Goal: Task Accomplishment & Management: Use online tool/utility

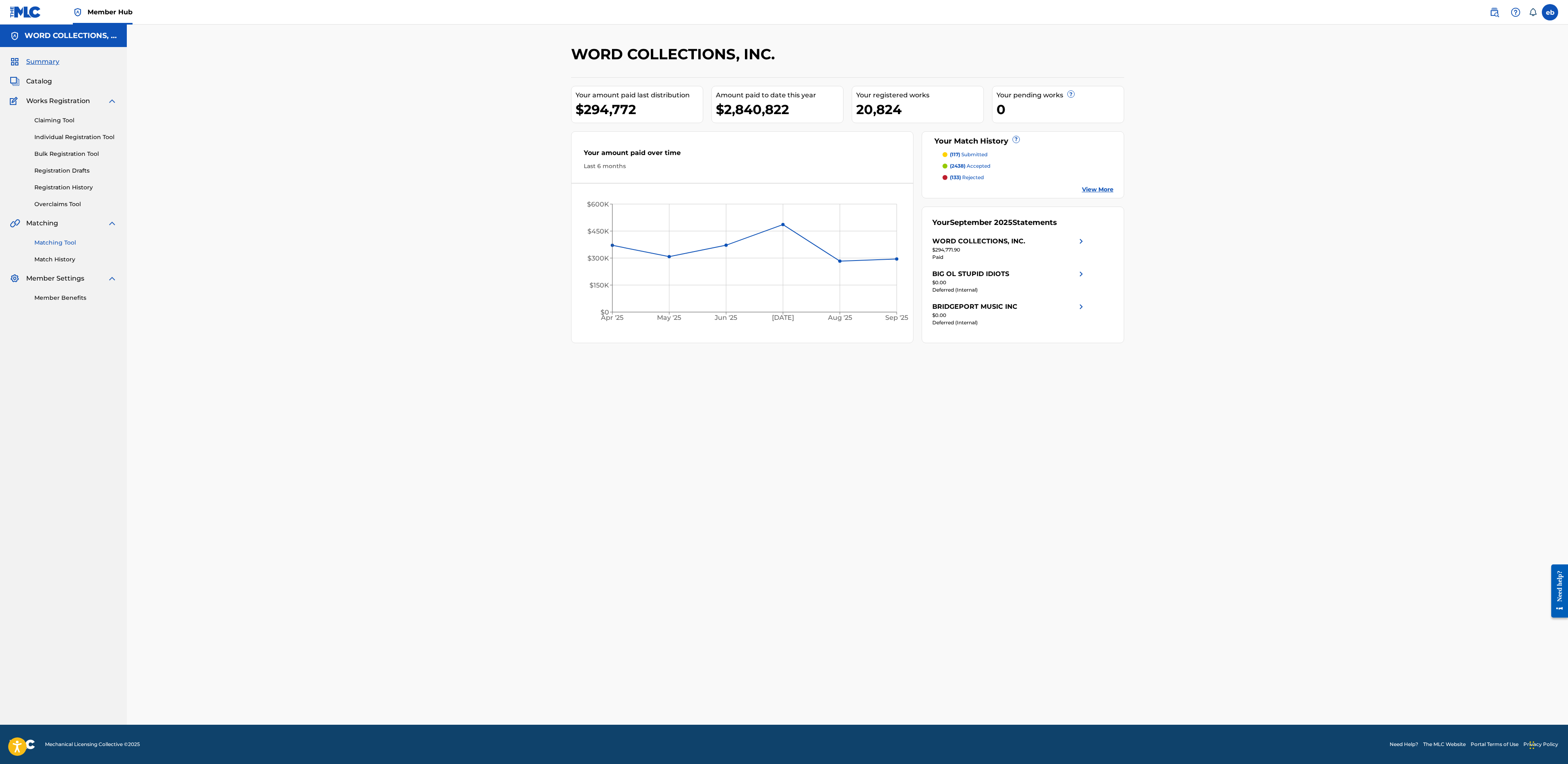
click at [68, 244] on link "Matching Tool" at bounding box center [76, 243] width 83 height 9
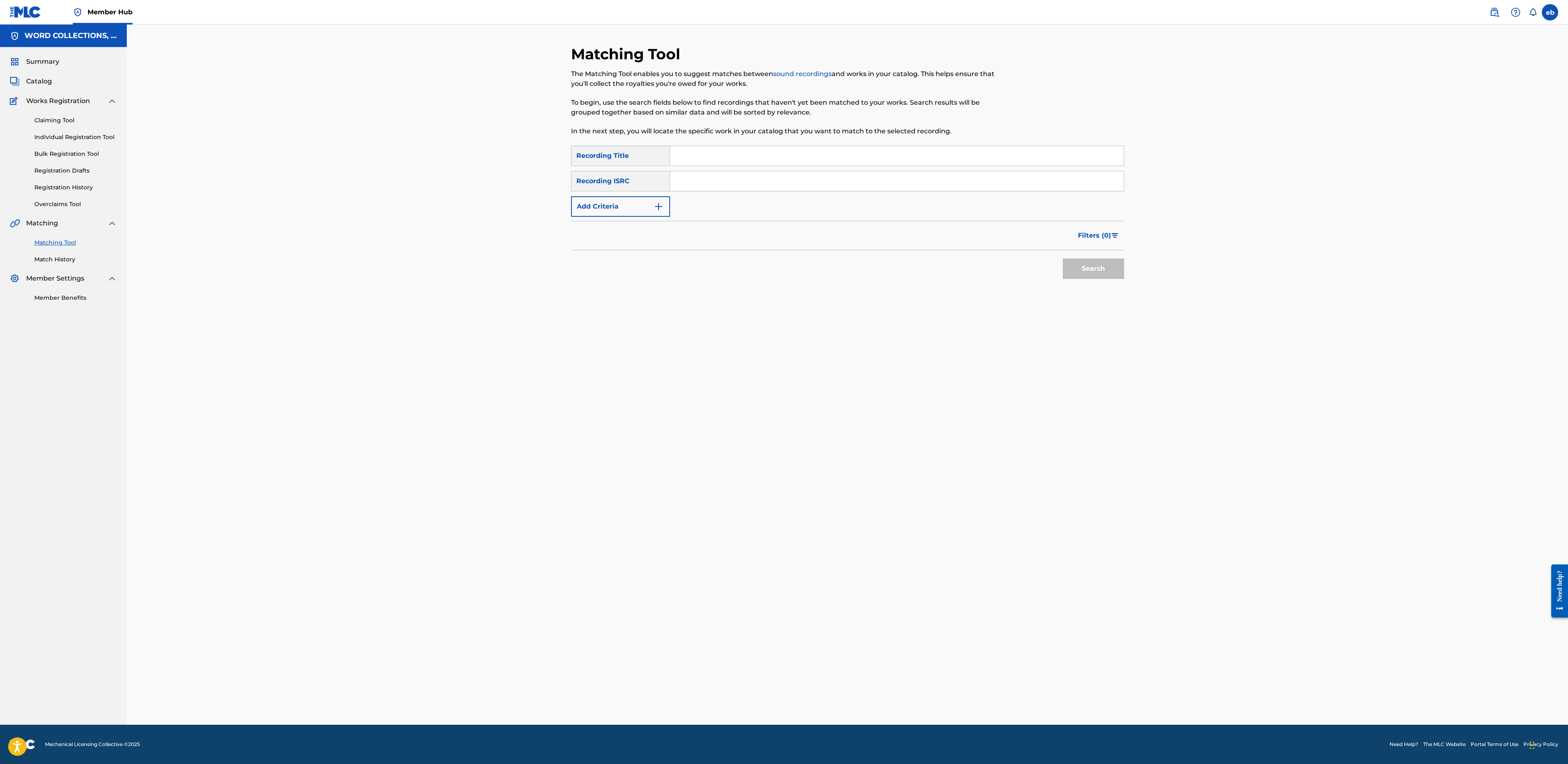
click at [55, 244] on link "Matching Tool" at bounding box center [76, 243] width 83 height 9
click at [726, 161] on input "Search Form" at bounding box center [896, 156] width 454 height 20
paste input "ONE MORE TIME"
type input "ONE MORE TIME"
click at [640, 198] on button "Add Criteria" at bounding box center [621, 207] width 99 height 20
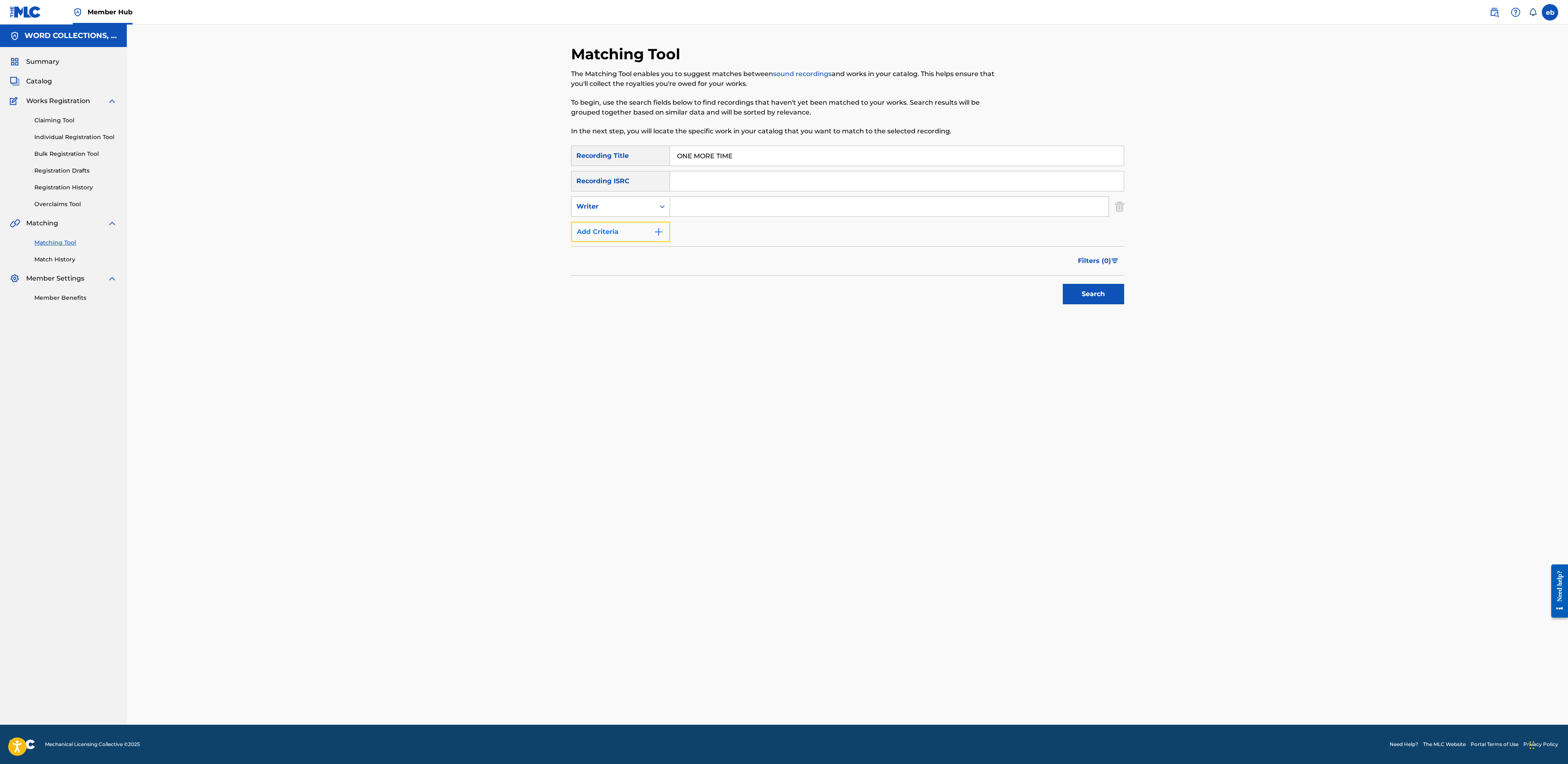
click at [639, 231] on button "Add Criteria" at bounding box center [621, 232] width 99 height 20
click at [639, 231] on div "Recording Artist" at bounding box center [613, 232] width 74 height 10
click at [693, 231] on input "Search Form" at bounding box center [889, 232] width 438 height 20
type input "FabvL"
click at [1063, 309] on button "Search" at bounding box center [1093, 319] width 61 height 20
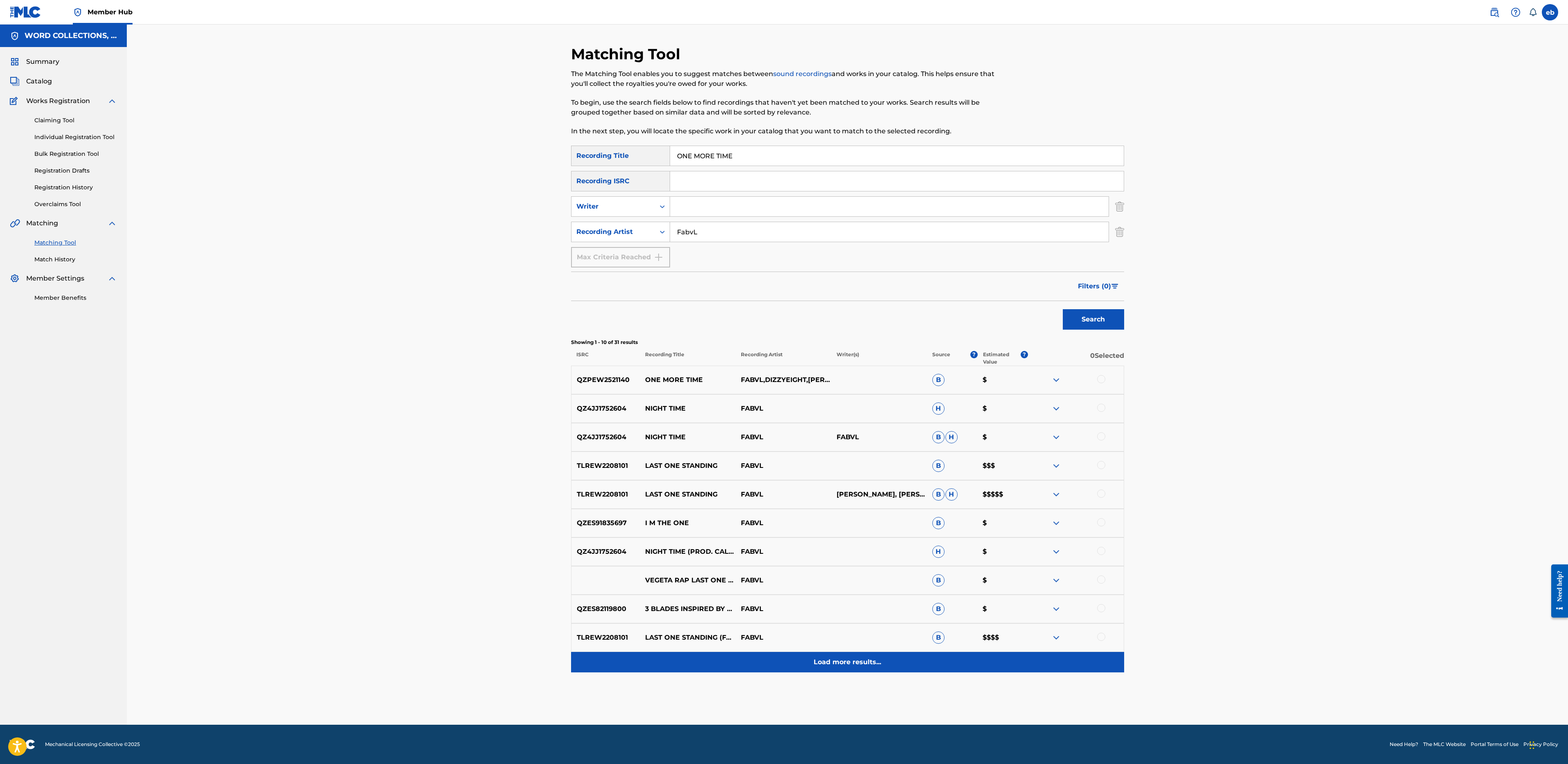
click at [878, 664] on p "Load more results..." at bounding box center [847, 662] width 67 height 10
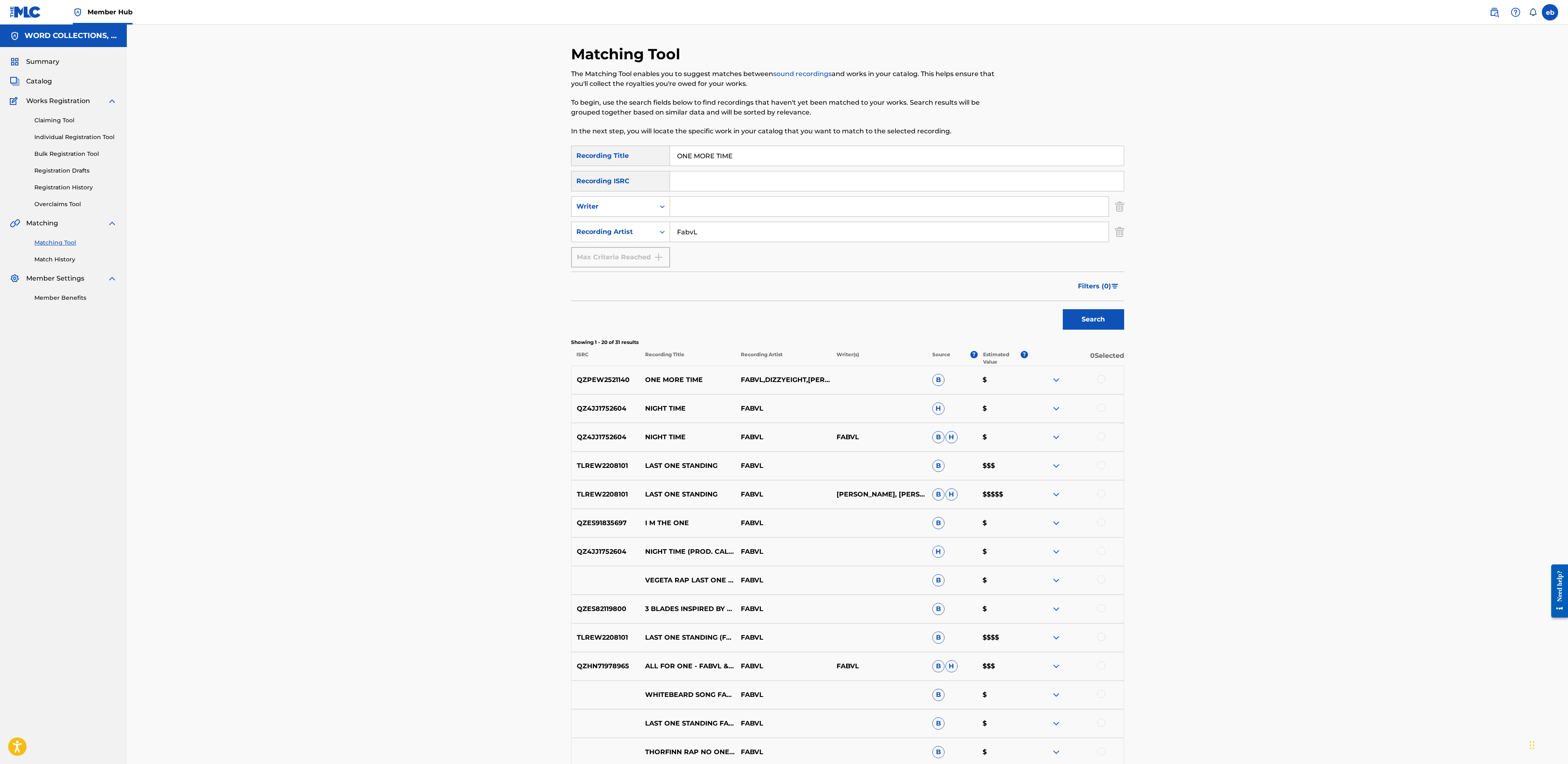
scroll to position [17, 0]
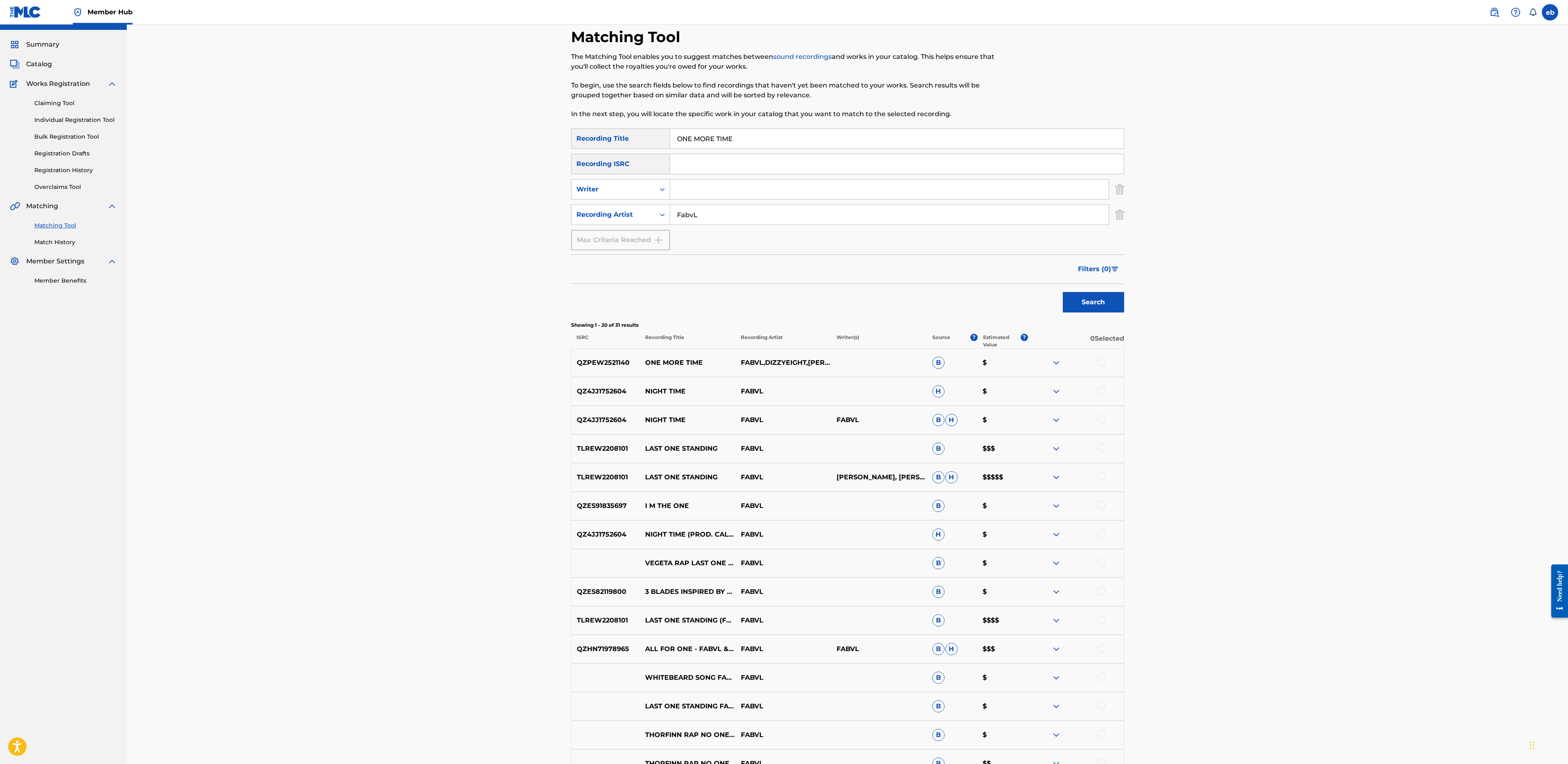
click at [1100, 361] on div at bounding box center [1101, 362] width 8 height 8
click at [587, 697] on button "Match 1 Group" at bounding box center [575, 697] width 90 height 20
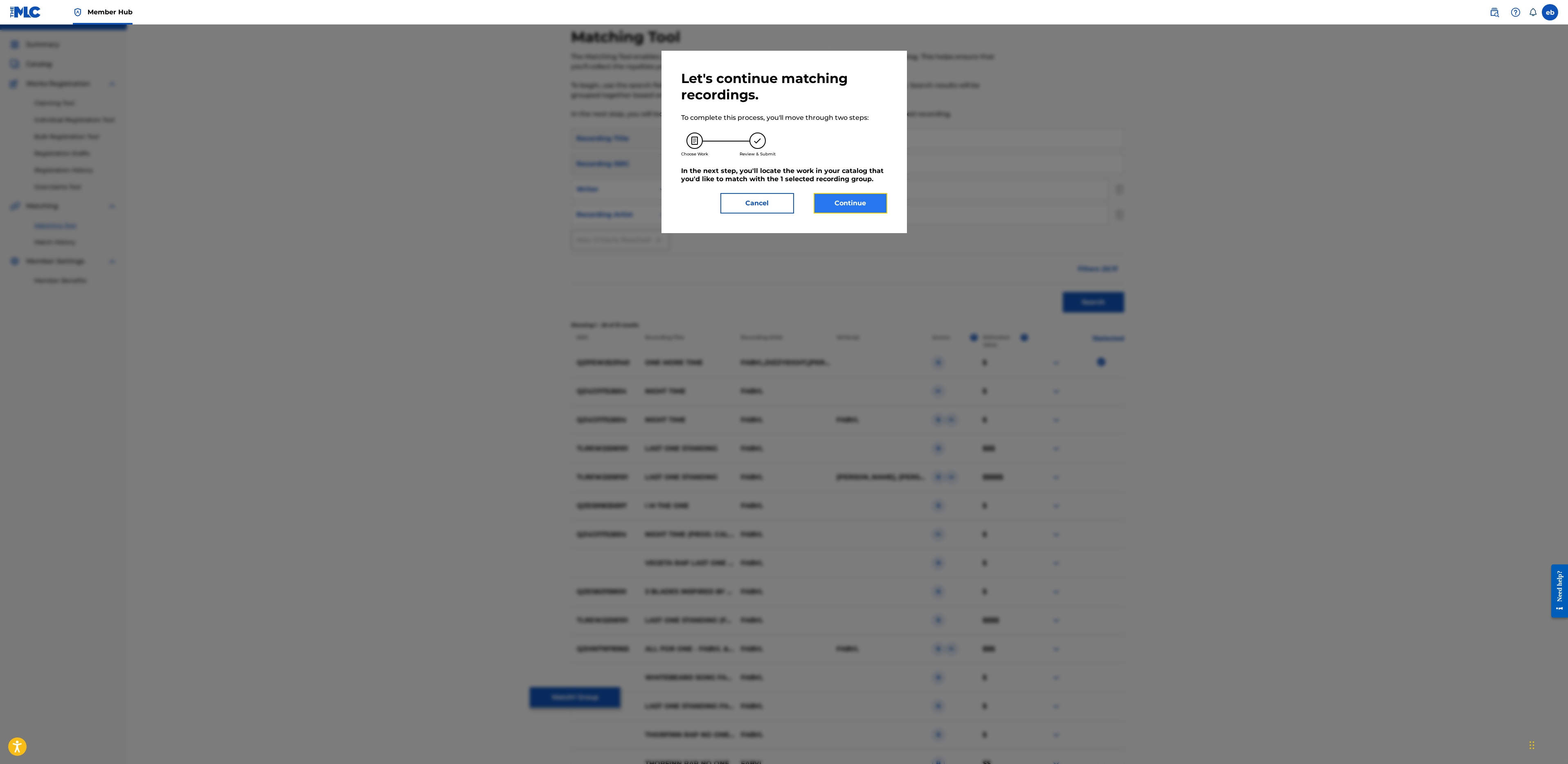
click at [864, 200] on button "Continue" at bounding box center [850, 204] width 74 height 20
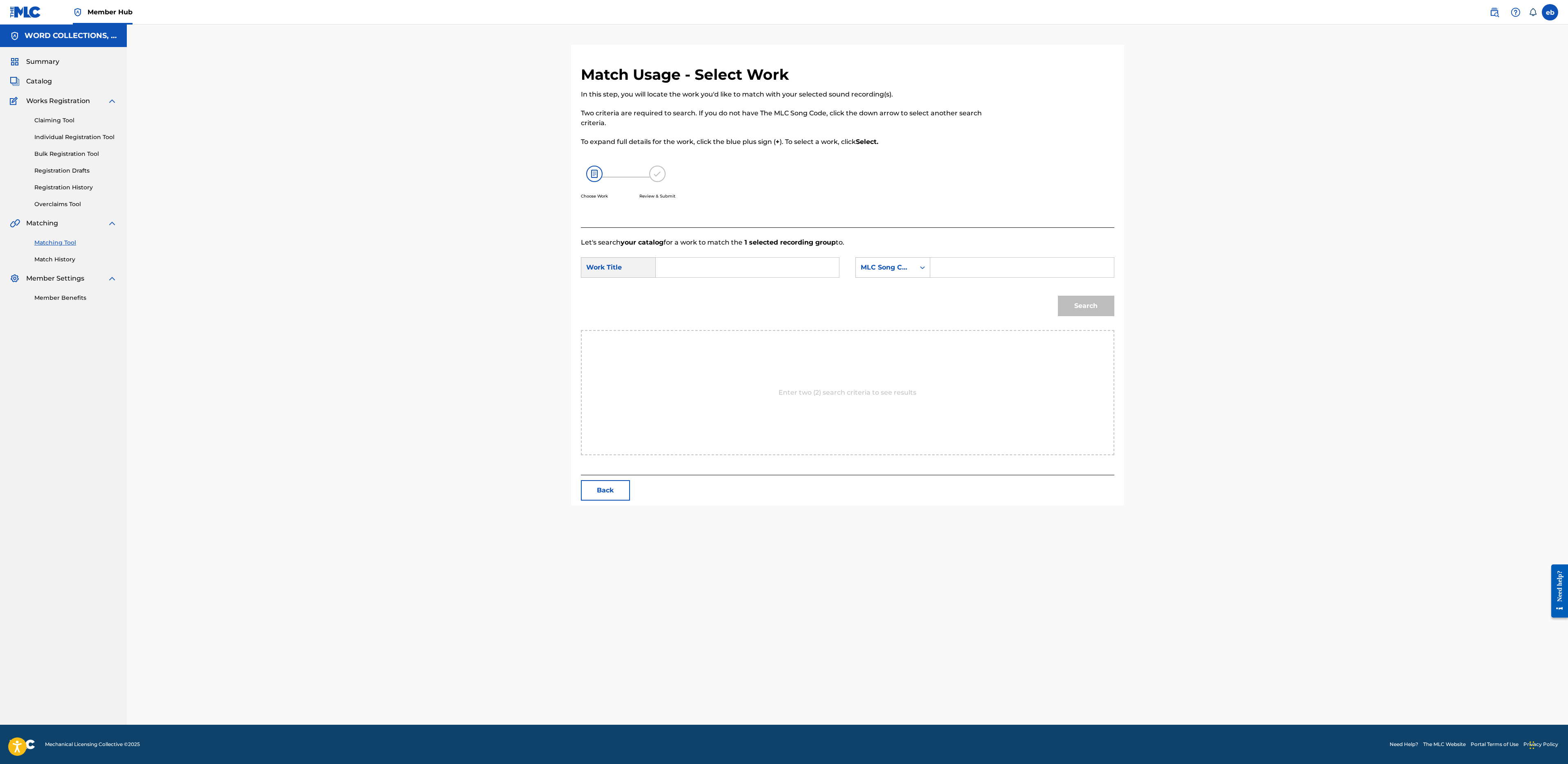
click at [726, 266] on input "Search Form" at bounding box center [747, 267] width 169 height 20
click at [686, 289] on strong "more" at bounding box center [693, 286] width 18 height 8
type input "one more time"
click at [970, 273] on input "Search Form" at bounding box center [1022, 267] width 169 height 20
click at [884, 273] on div "MLC Song Code" at bounding box center [885, 267] width 59 height 15
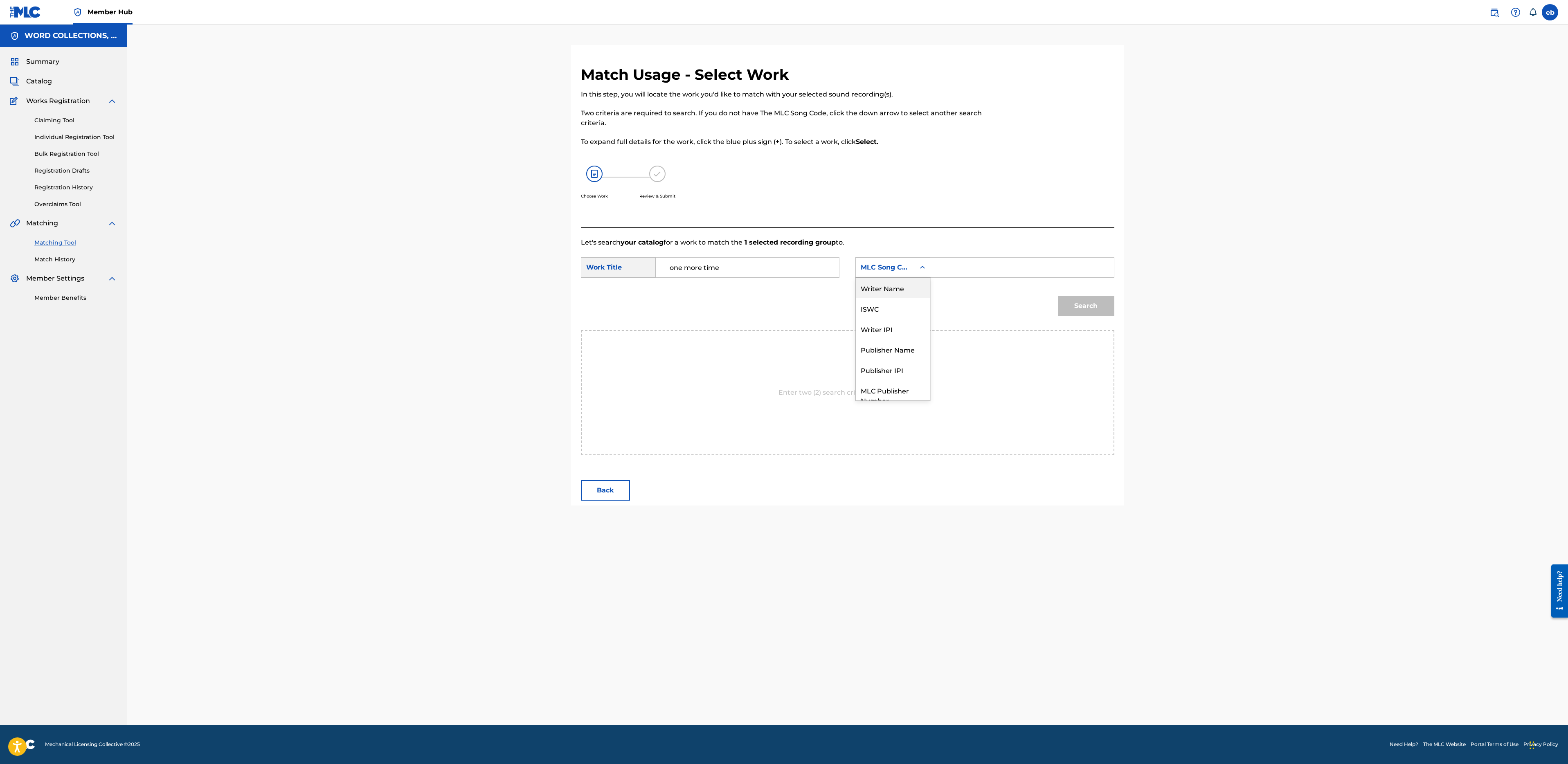
click at [898, 283] on div "Writer Name" at bounding box center [892, 288] width 74 height 20
click at [950, 273] on input "Search Form" at bounding box center [1022, 267] width 169 height 20
type input "[PERSON_NAME]"
click at [1058, 296] on button "Search" at bounding box center [1086, 306] width 57 height 20
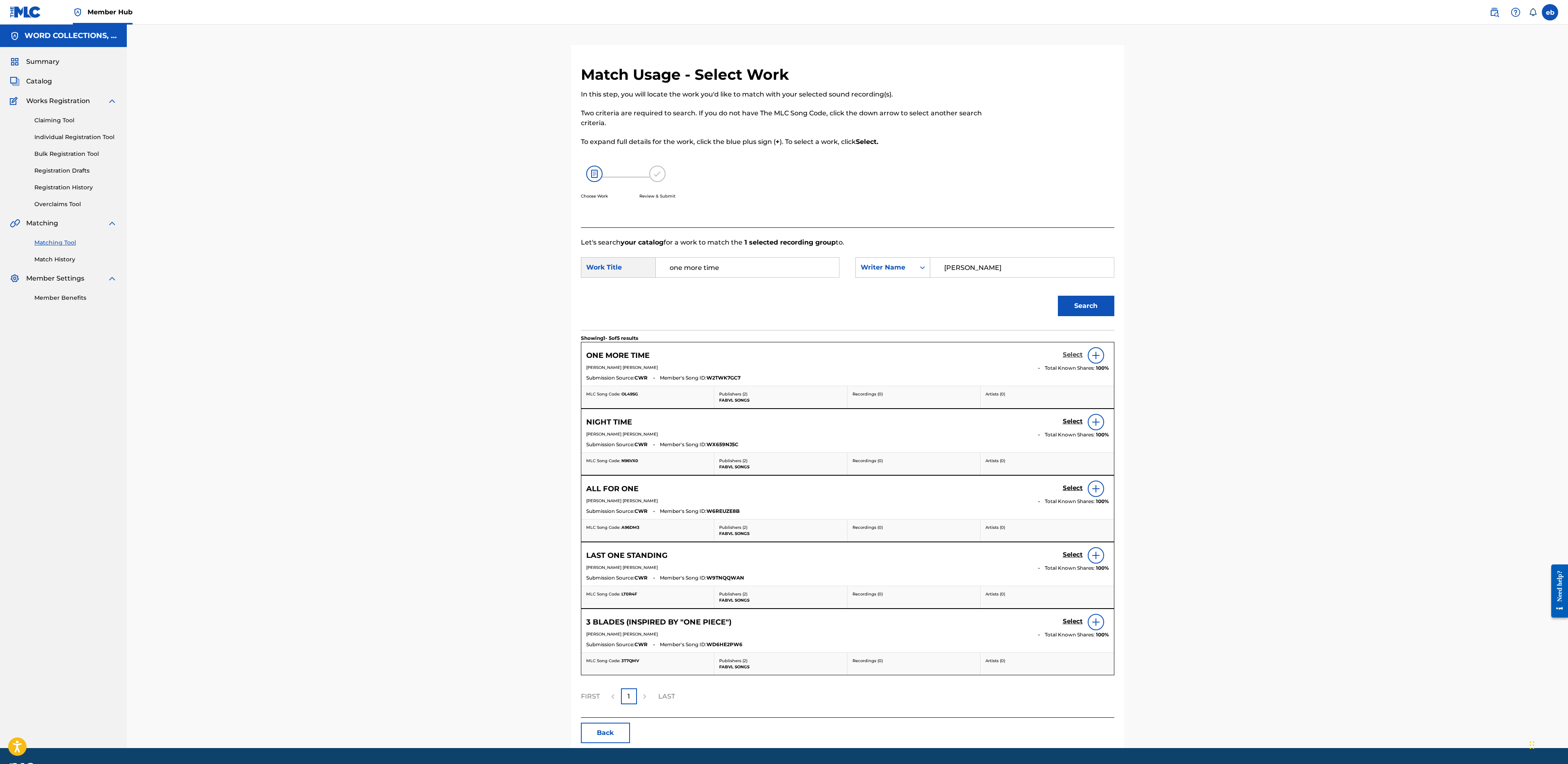
click at [1075, 355] on h5 "Select" at bounding box center [1073, 355] width 20 height 8
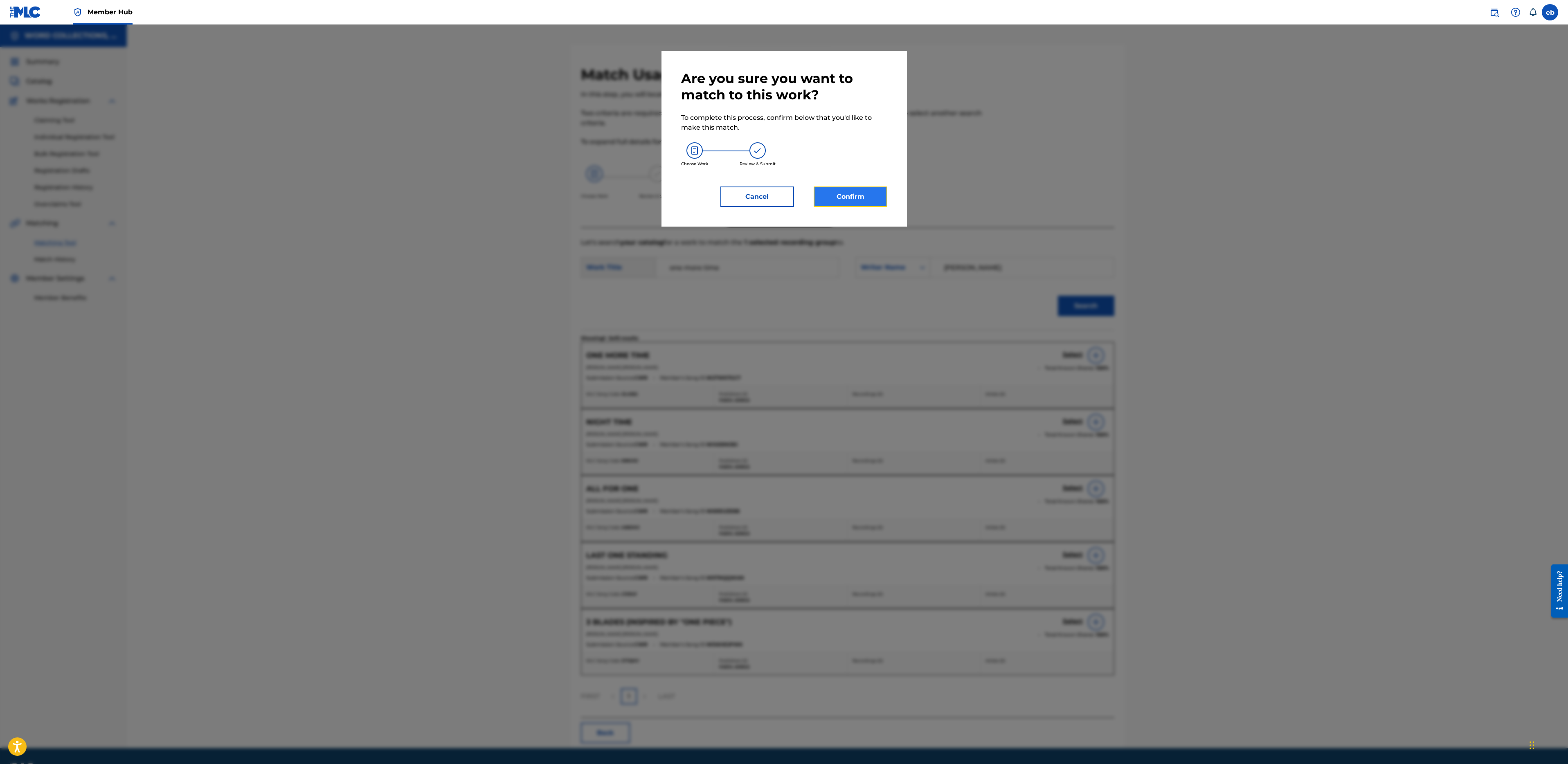
click at [851, 195] on button "Confirm" at bounding box center [850, 197] width 74 height 20
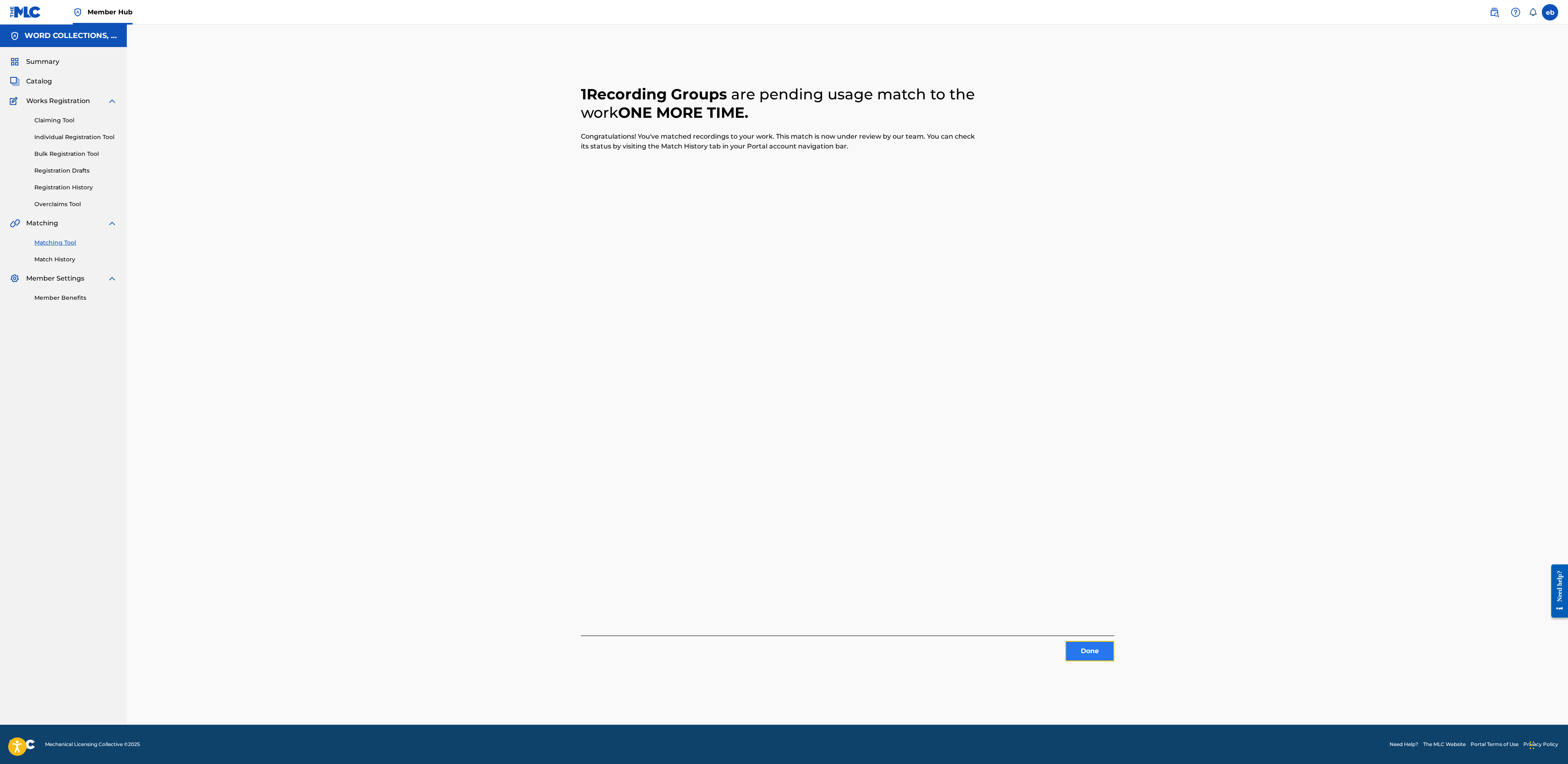
click at [1105, 646] on button "Done" at bounding box center [1090, 651] width 49 height 20
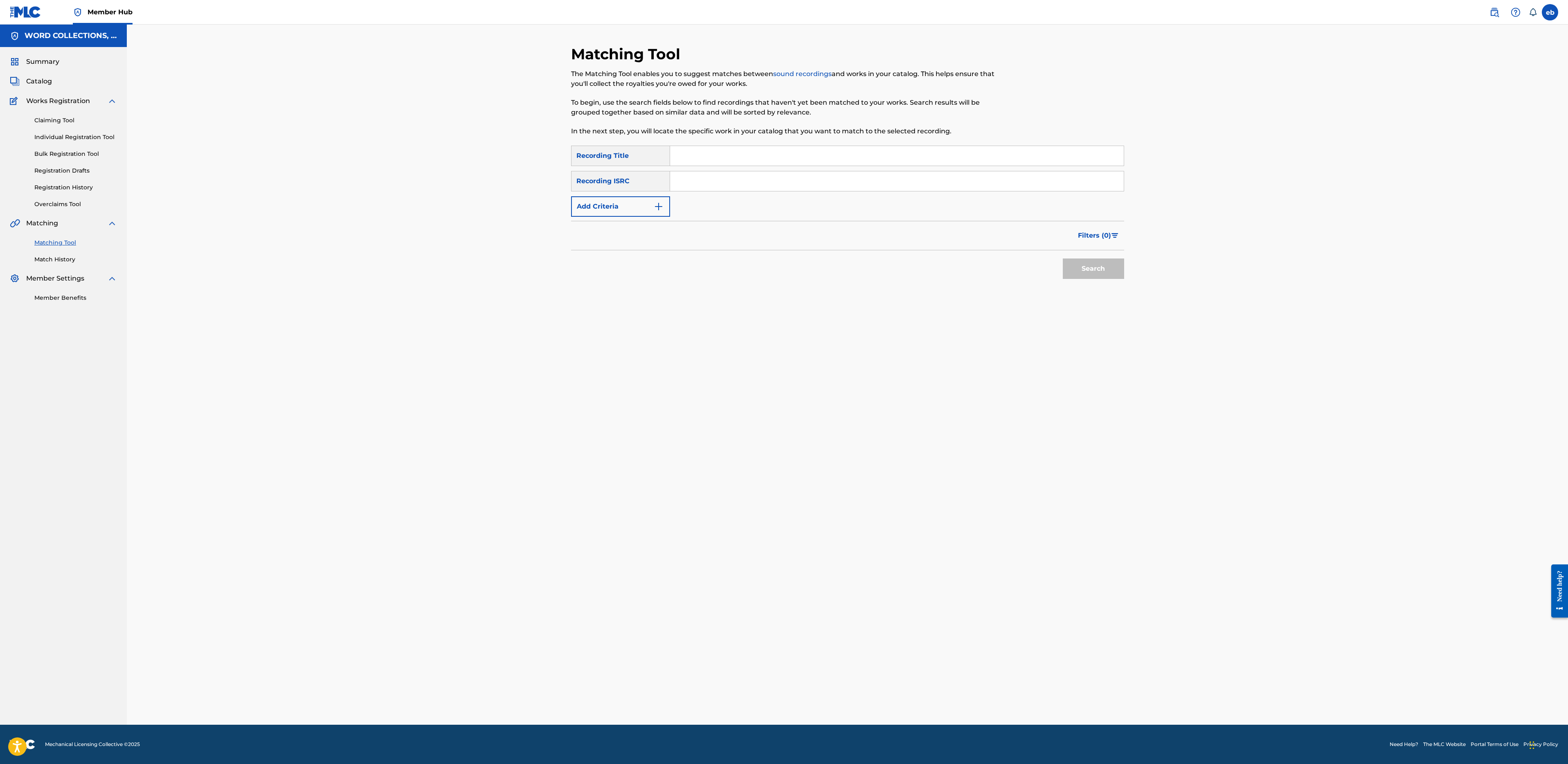
click at [749, 148] on input "Search Form" at bounding box center [896, 156] width 454 height 20
paste input "TATTLETAIL"
type input "TATTLETAIL"
click at [1086, 269] on button "Search" at bounding box center [1093, 268] width 61 height 20
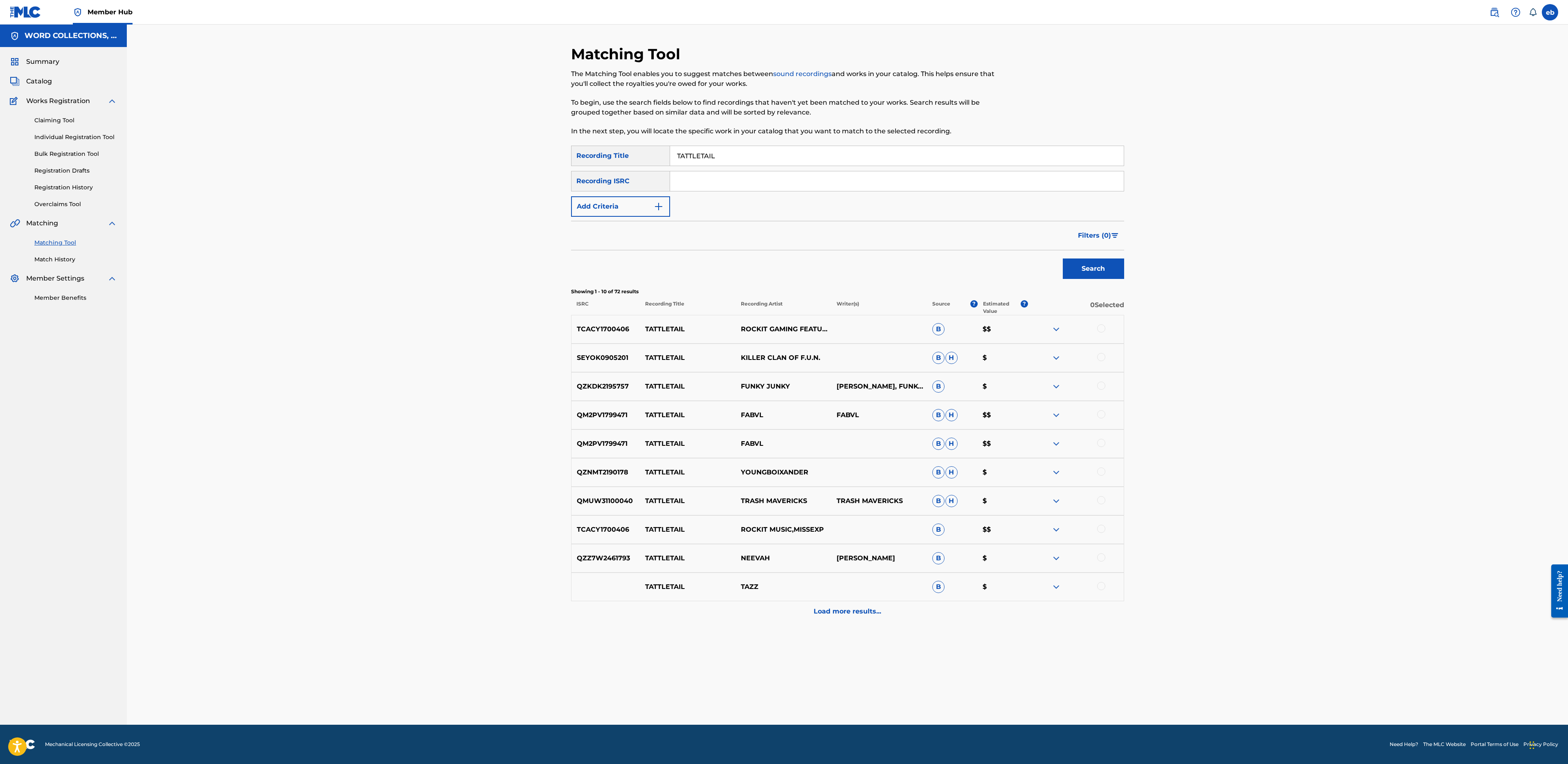
click at [1104, 413] on div at bounding box center [1101, 414] width 8 height 8
click at [1106, 436] on div "QM2PV1799471 TATTLETAIL FABVL B H $$" at bounding box center [847, 443] width 553 height 29
click at [1103, 442] on div at bounding box center [1101, 443] width 8 height 8
click at [612, 204] on button "Add Criteria" at bounding box center [621, 207] width 99 height 20
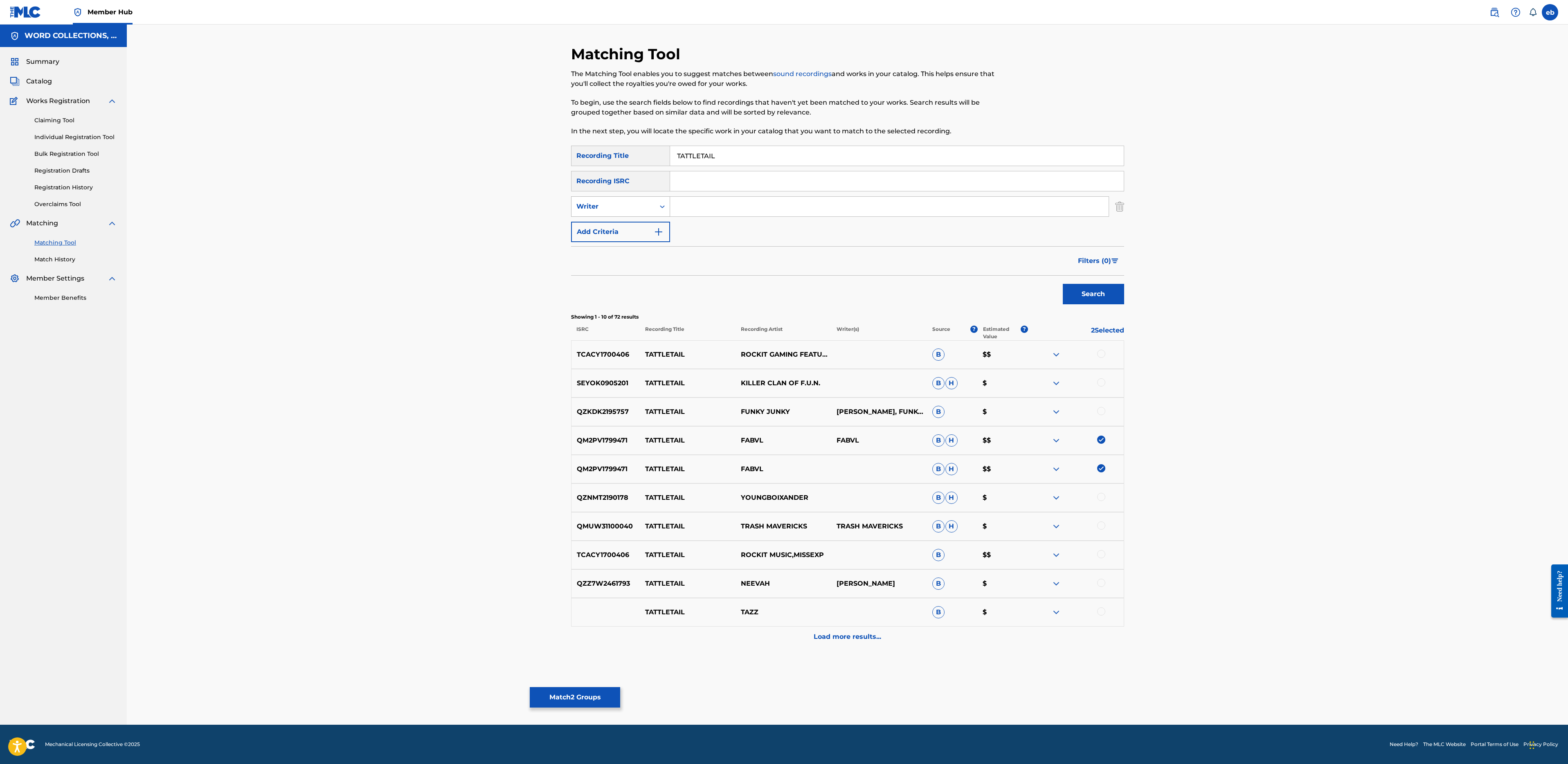
click at [621, 209] on div "Writer" at bounding box center [613, 206] width 74 height 10
click at [621, 218] on div "Recording Artist" at bounding box center [620, 227] width 98 height 20
click at [685, 210] on input "Search Form" at bounding box center [889, 206] width 438 height 20
type input "fabvl"
click at [1063, 284] on button "Search" at bounding box center [1093, 294] width 61 height 20
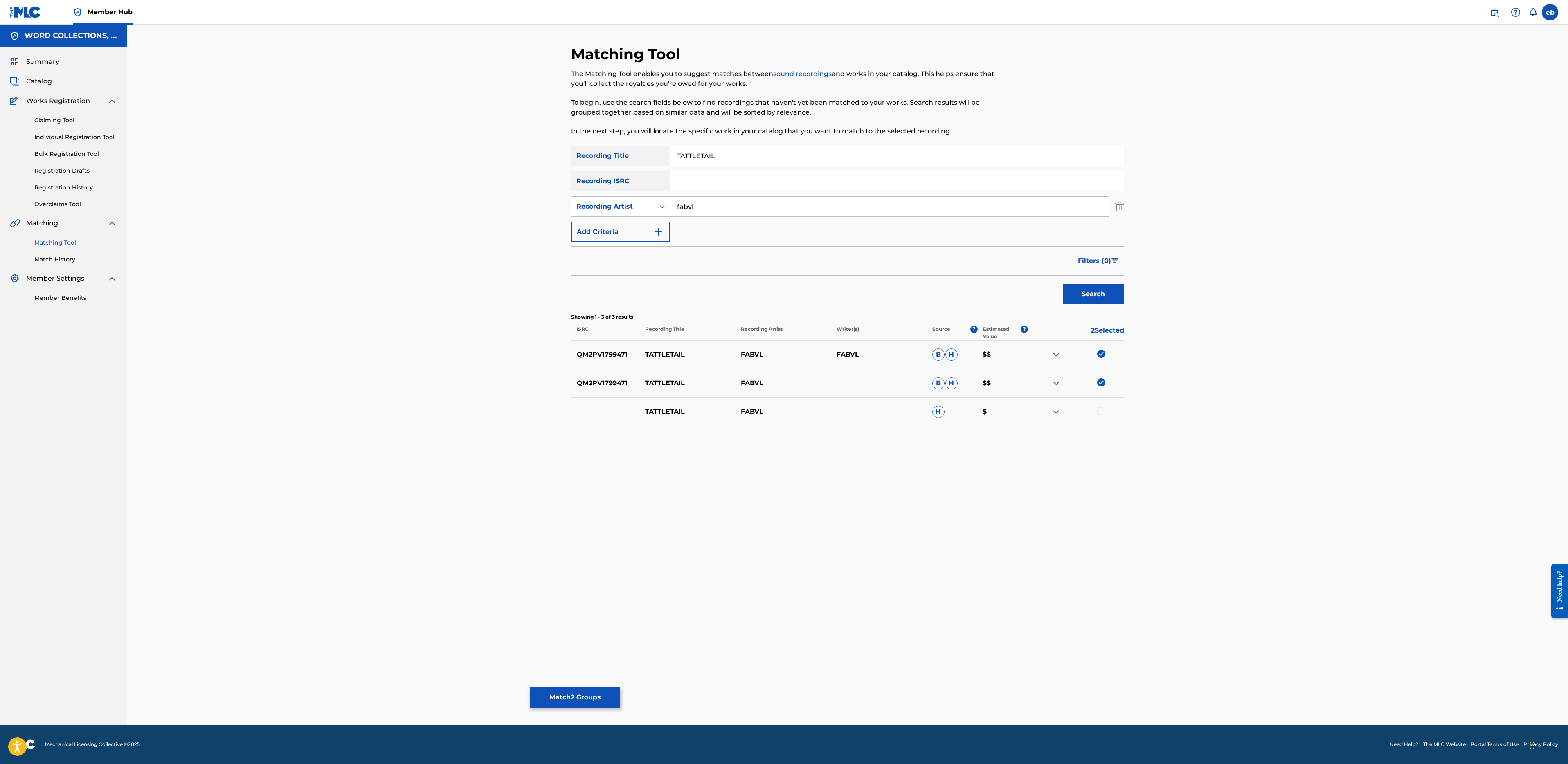
click at [1104, 413] on div at bounding box center [1101, 411] width 8 height 8
click at [726, 210] on input "fabvl" at bounding box center [889, 206] width 438 height 20
click at [590, 693] on button "Match 3 Groups" at bounding box center [575, 697] width 90 height 20
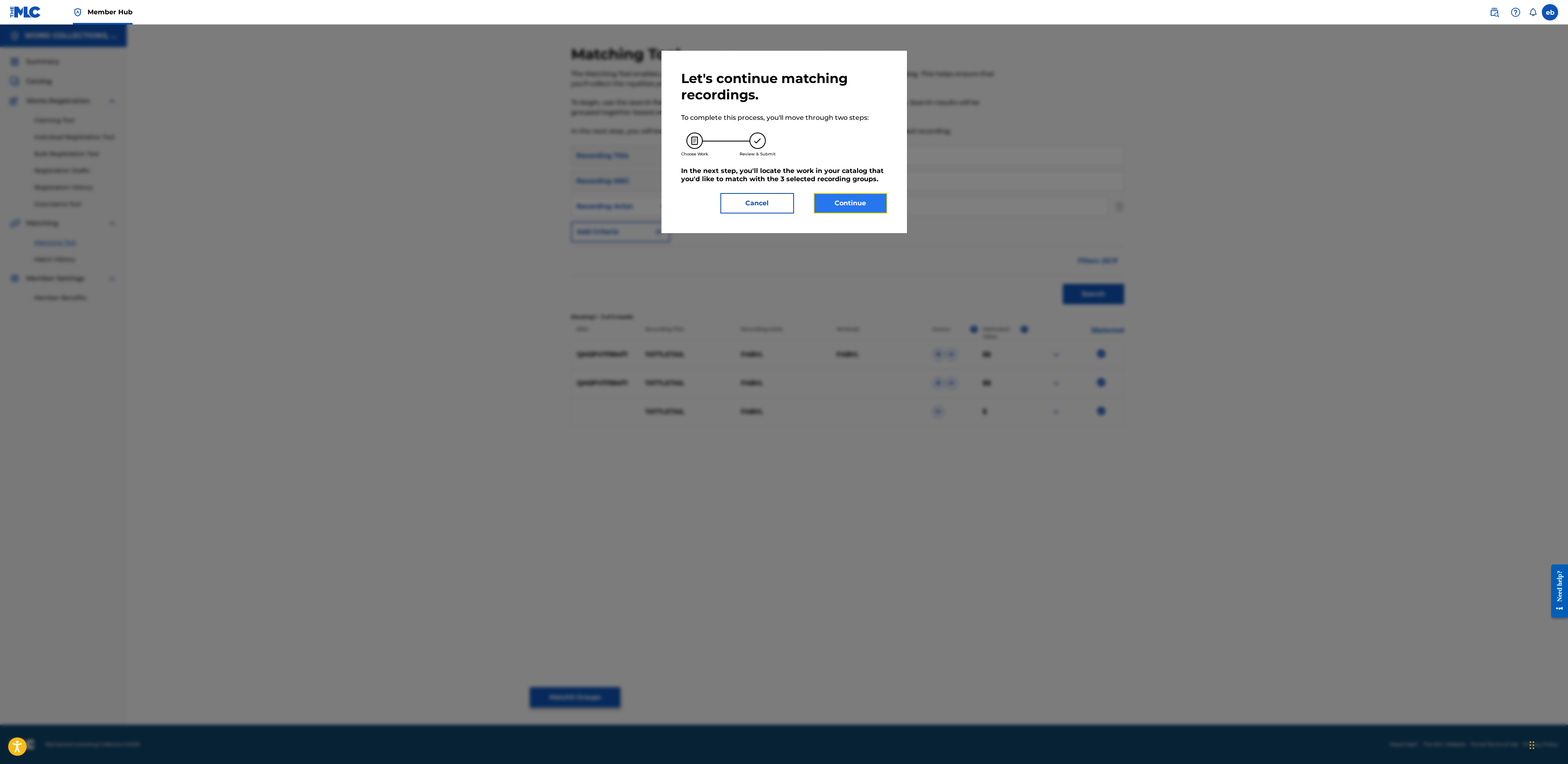
click at [852, 197] on button "Continue" at bounding box center [850, 204] width 74 height 20
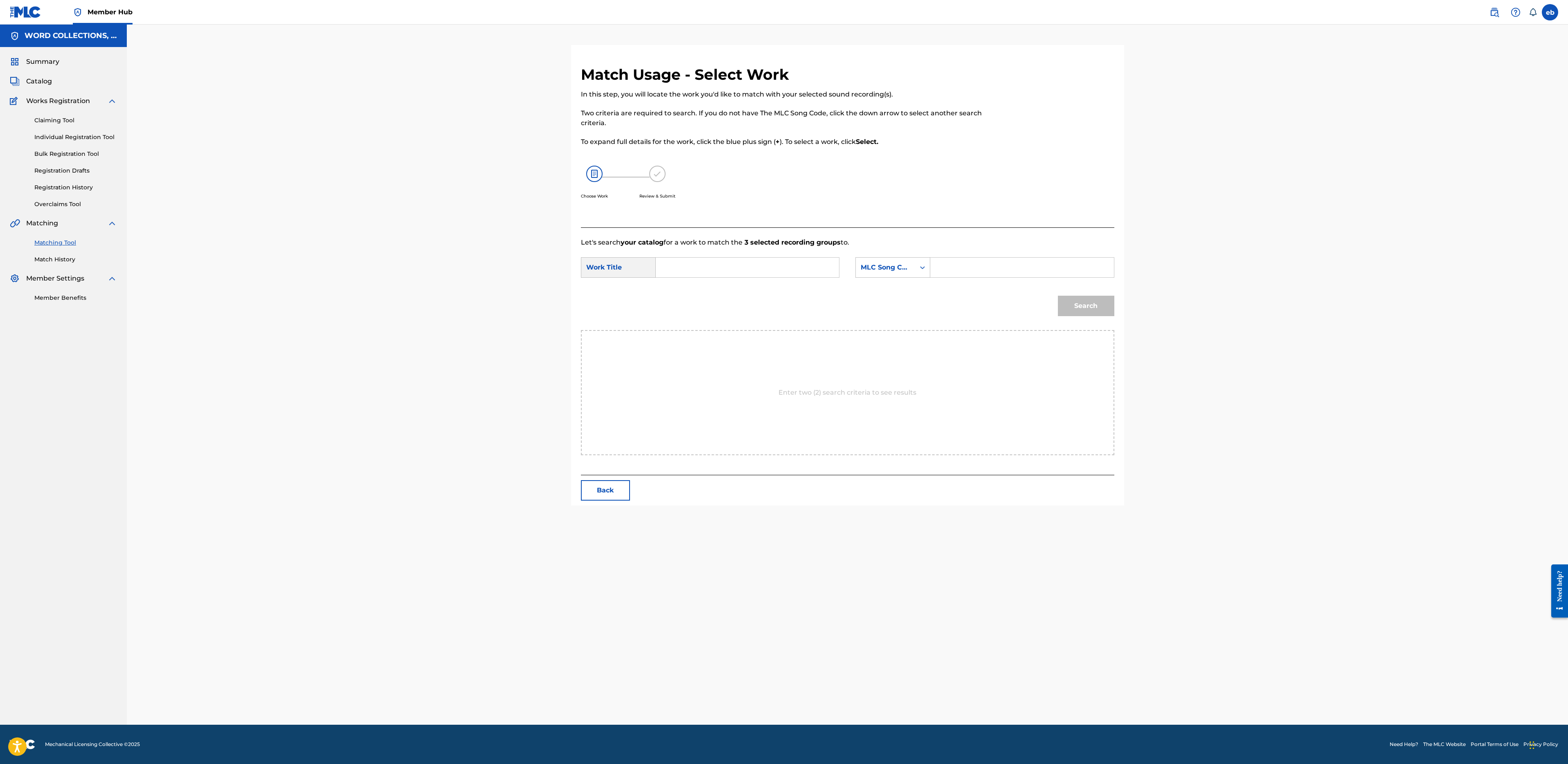
click at [721, 274] on input "Search Form" at bounding box center [747, 267] width 169 height 20
type input "tattletail"
click at [959, 265] on input "Search Form" at bounding box center [1022, 267] width 169 height 20
click at [910, 265] on div "MLC Song Code" at bounding box center [885, 267] width 50 height 10
click at [904, 289] on div "Writer Name" at bounding box center [892, 288] width 74 height 20
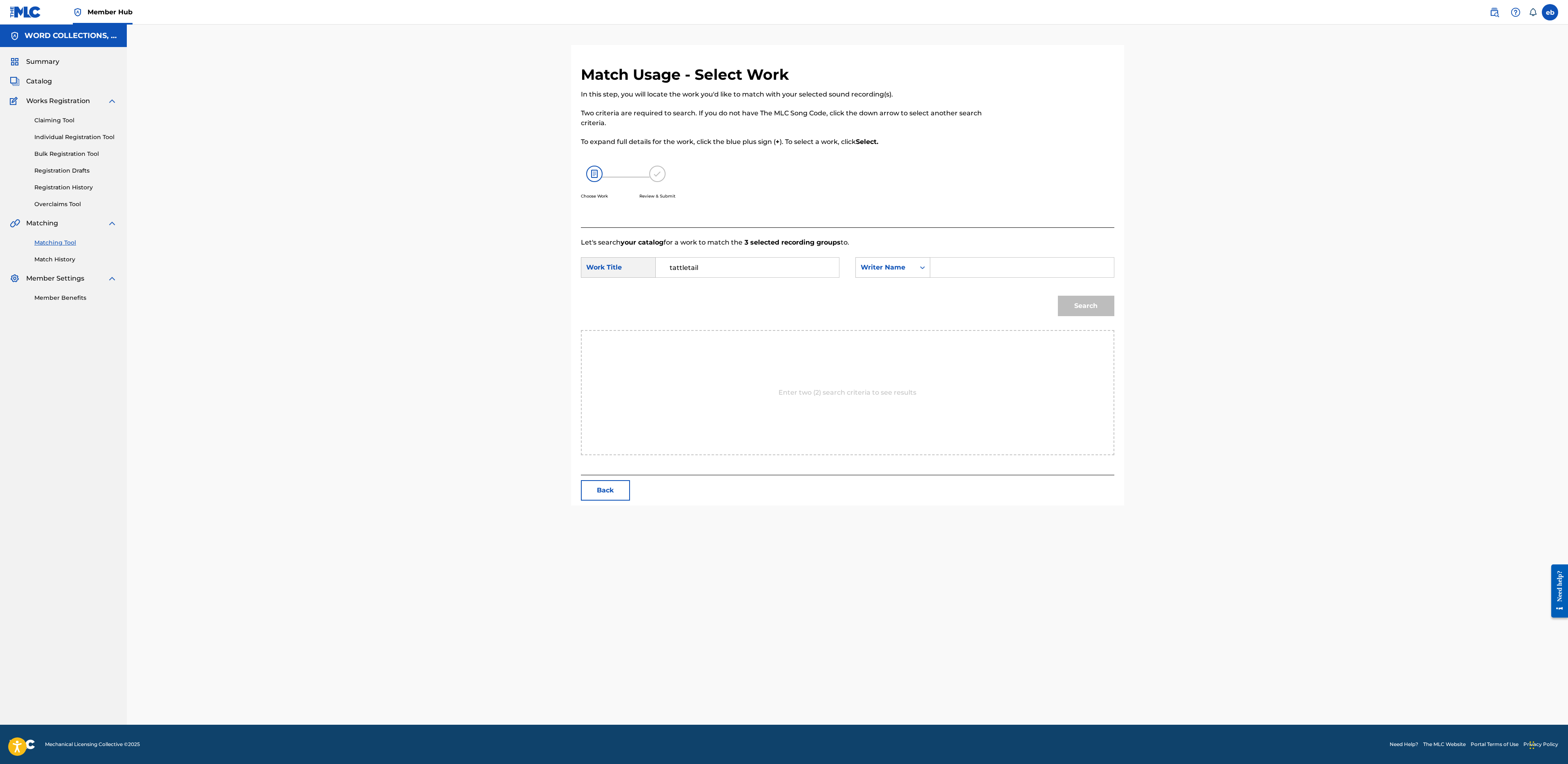
click at [955, 270] on input "Search Form" at bounding box center [1022, 267] width 169 height 20
type input "[PERSON_NAME]"
click at [1058, 296] on button "Search" at bounding box center [1086, 306] width 57 height 20
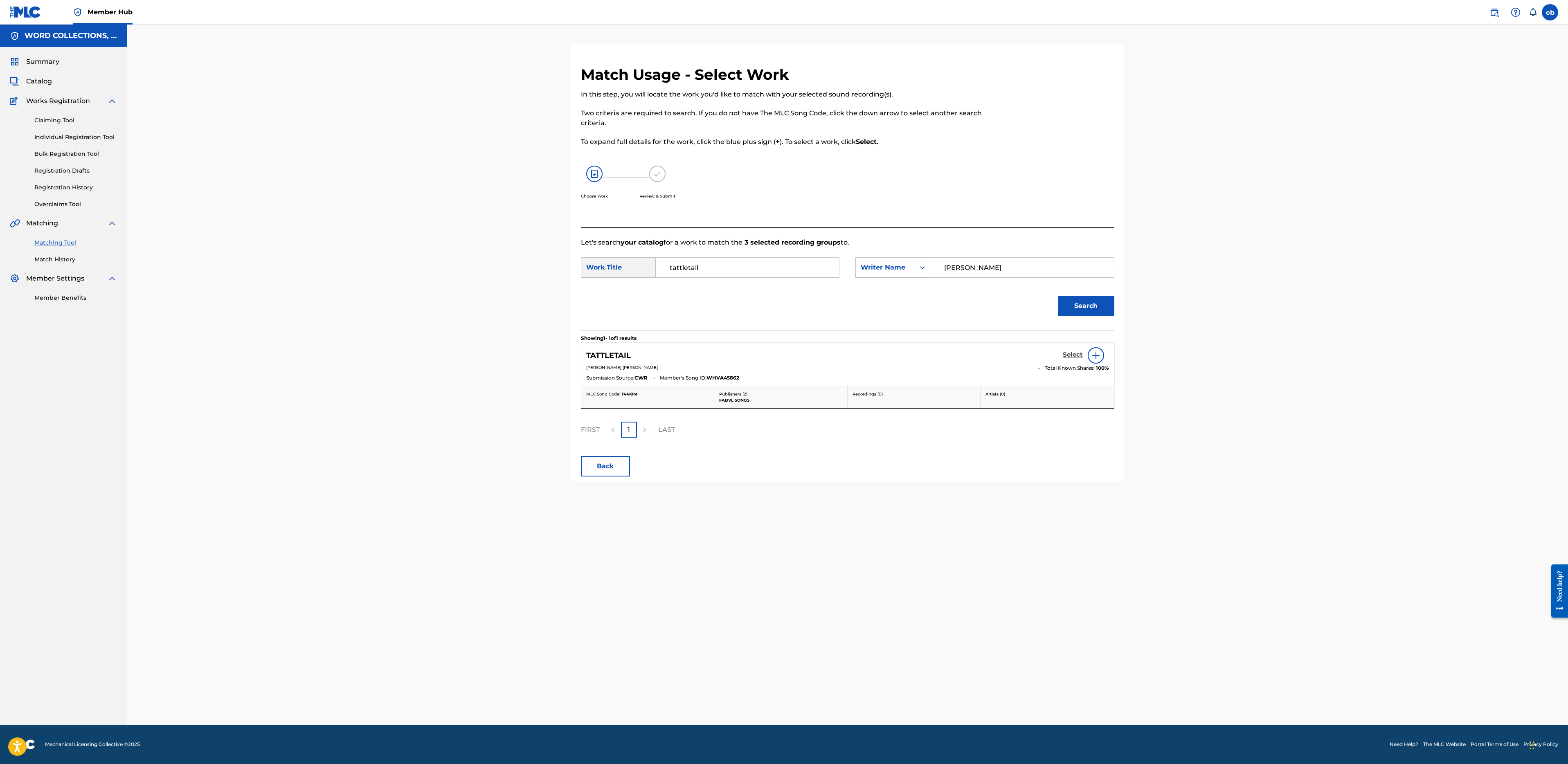
click at [1070, 352] on h5 "Select" at bounding box center [1073, 355] width 20 height 8
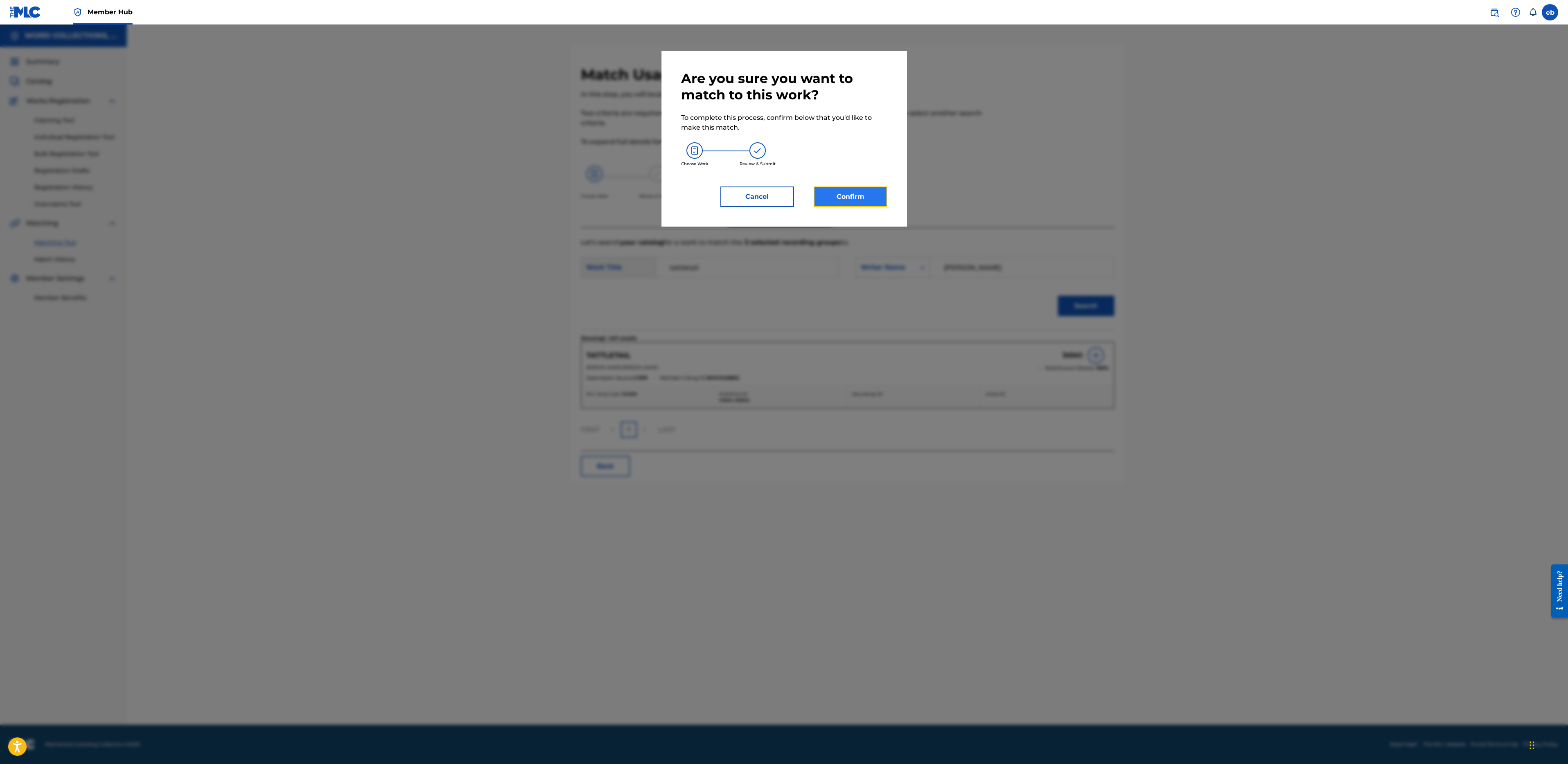
click at [847, 202] on button "Confirm" at bounding box center [850, 197] width 74 height 20
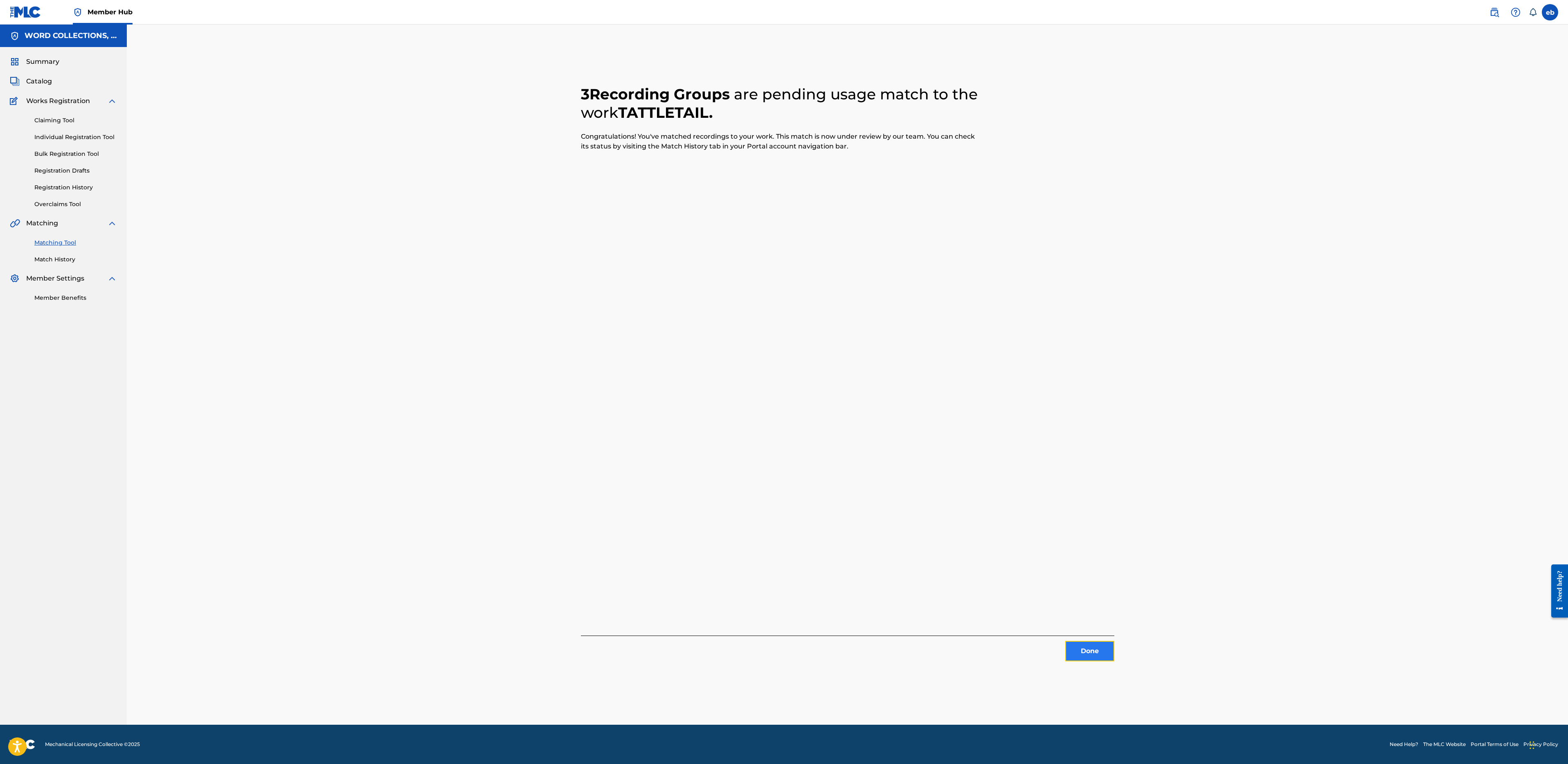
click at [1085, 649] on button "Done" at bounding box center [1090, 651] width 49 height 20
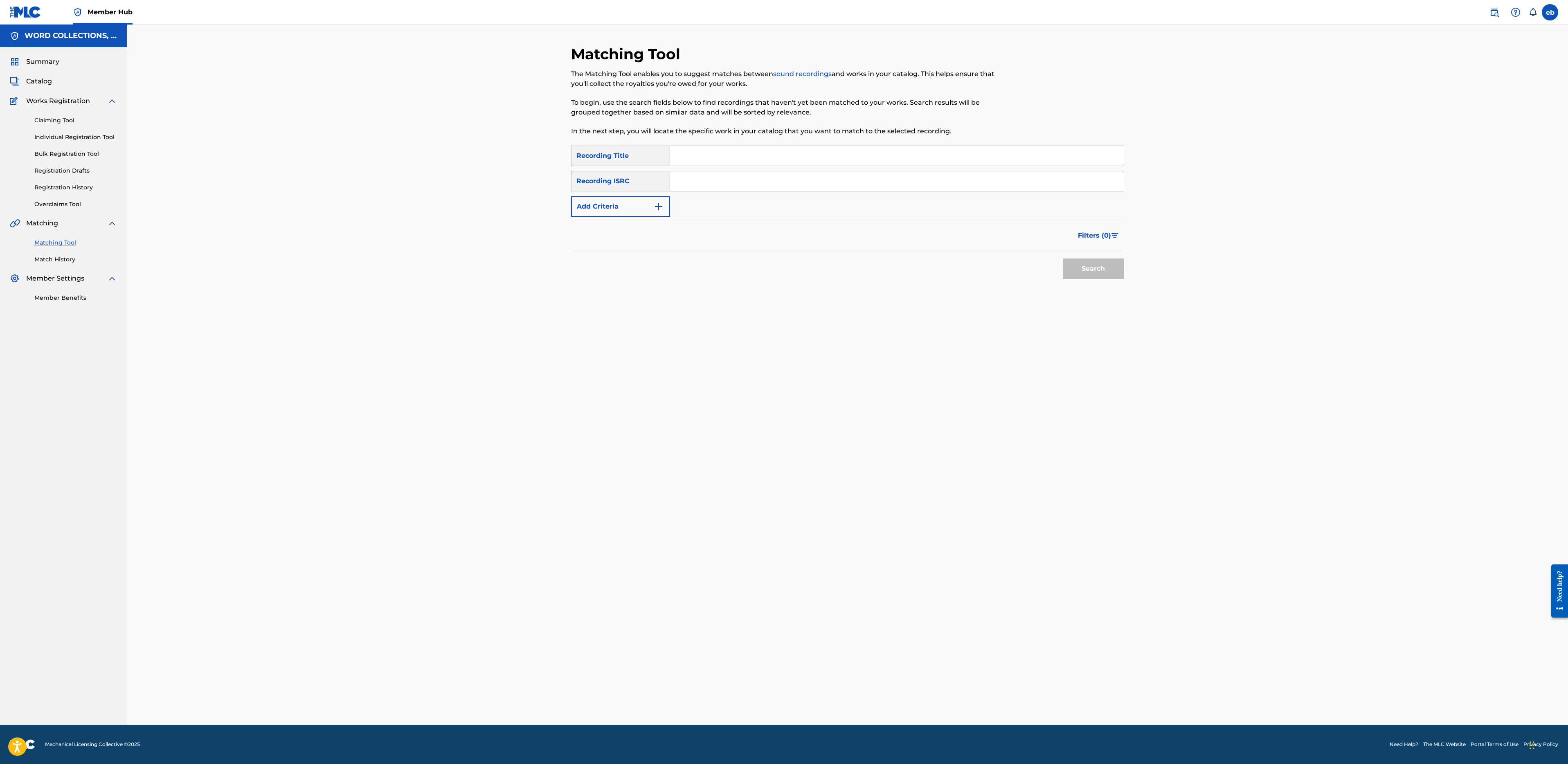
click at [698, 163] on input "Search Form" at bounding box center [896, 156] width 454 height 20
paste input "THE WILD"
type input "THE WILD"
click at [603, 212] on button "Add Criteria" at bounding box center [621, 207] width 99 height 20
click at [613, 205] on div "Writer" at bounding box center [613, 206] width 74 height 10
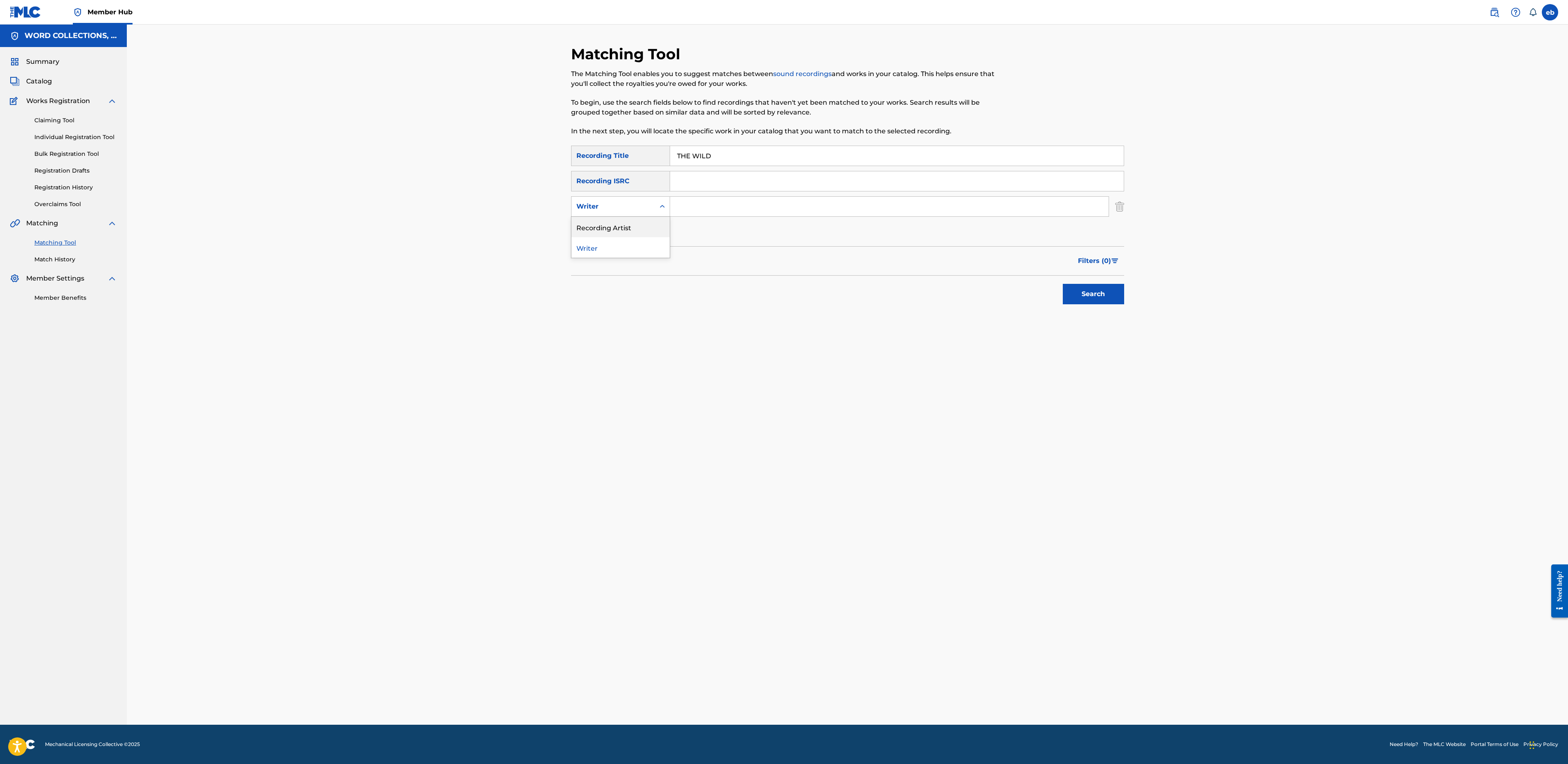
click at [618, 225] on div "Recording Artist" at bounding box center [620, 227] width 98 height 20
click at [702, 206] on input "Search Form" at bounding box center [889, 206] width 438 height 20
type input "a"
type input "Fabvl"
click at [1063, 284] on button "Search" at bounding box center [1093, 294] width 61 height 20
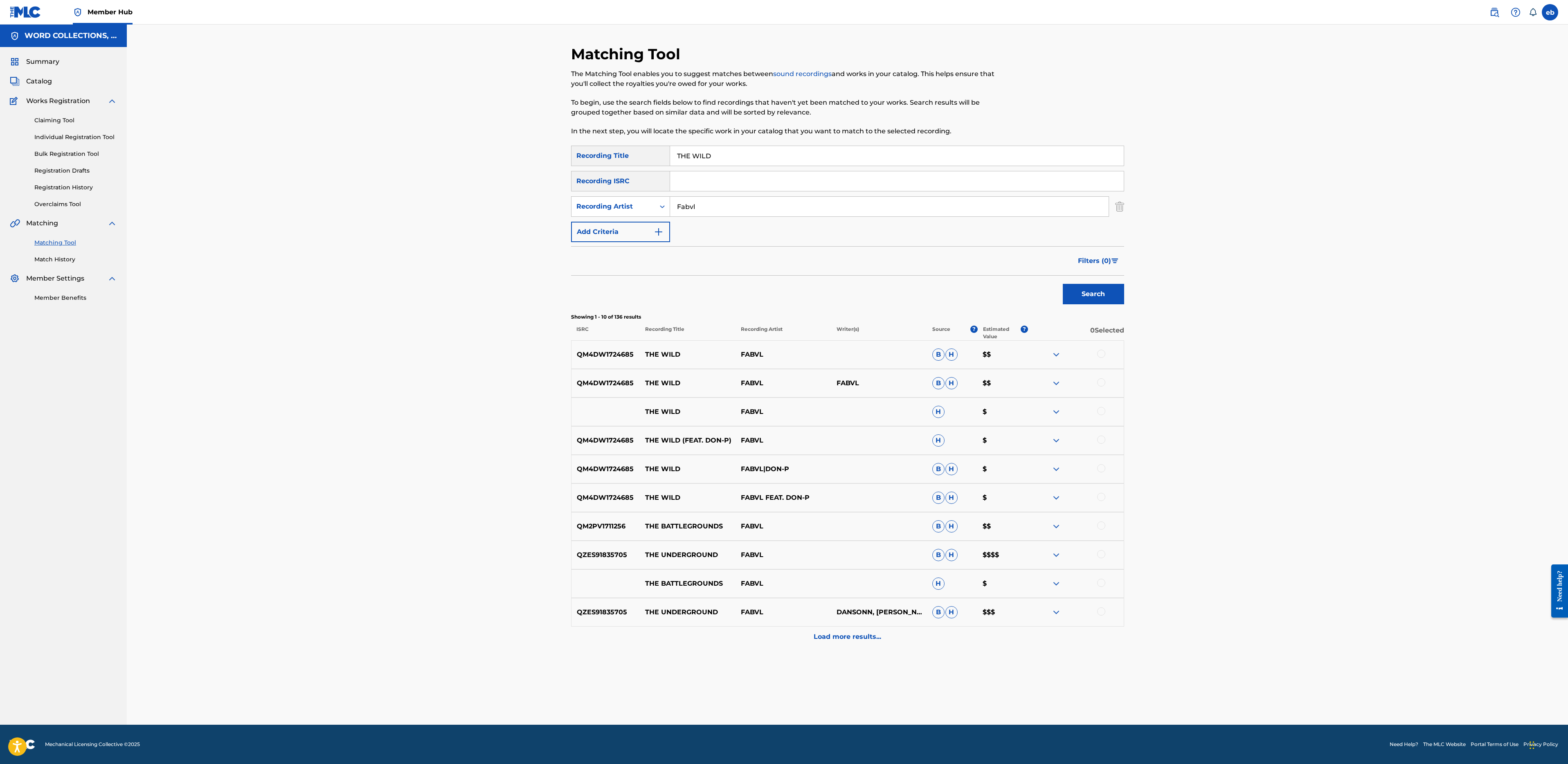
click at [1100, 352] on div at bounding box center [1101, 354] width 8 height 8
click at [1100, 397] on div "QM4DW1724685 THE WILD FABVL FABVL B H $$" at bounding box center [847, 383] width 553 height 29
click at [1100, 380] on div at bounding box center [1101, 382] width 8 height 8
click at [1100, 414] on div at bounding box center [1101, 411] width 8 height 8
click at [1100, 440] on div at bounding box center [1101, 440] width 8 height 8
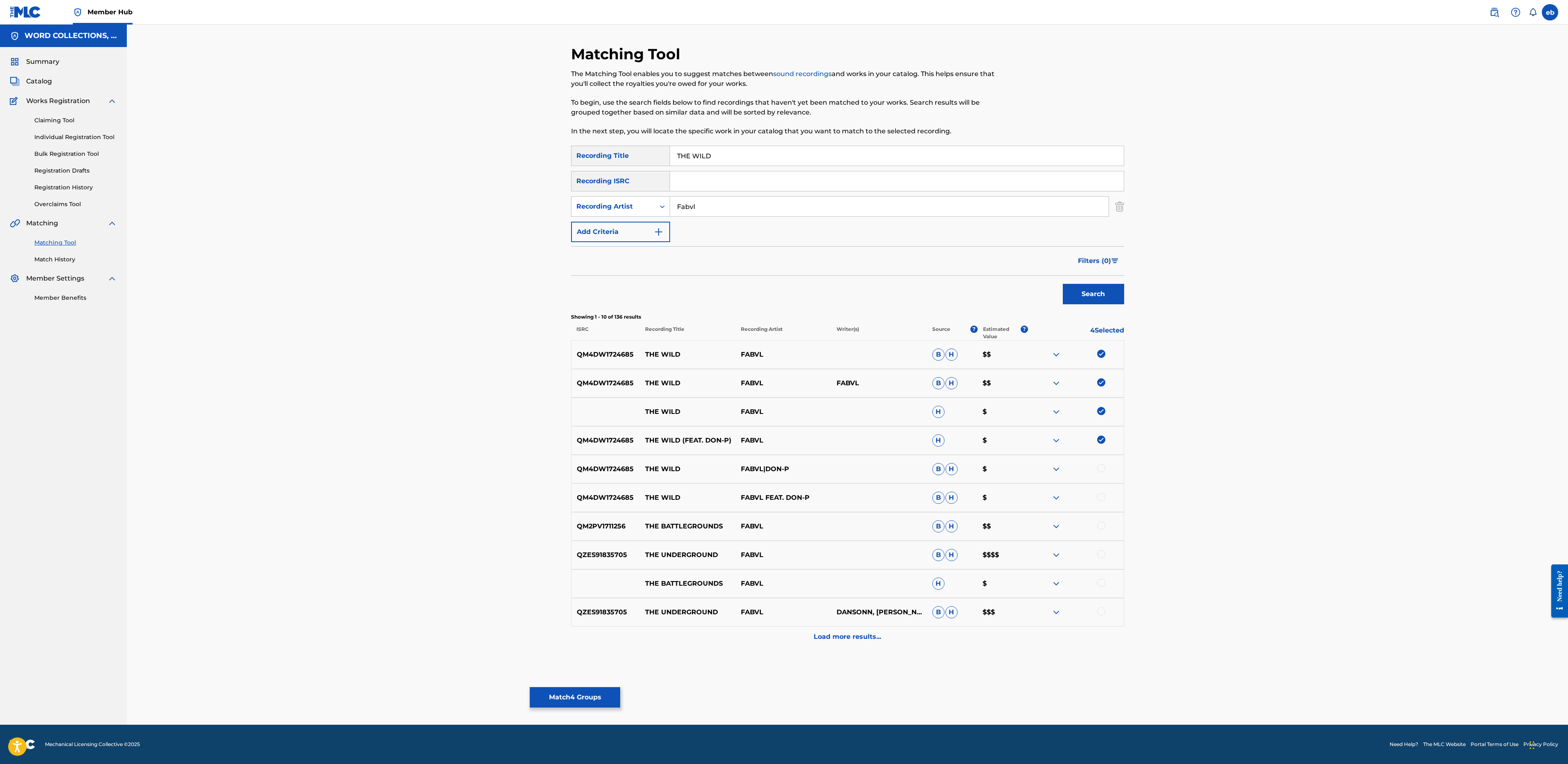
click at [1100, 494] on div at bounding box center [1101, 497] width 8 height 8
click at [1099, 464] on div at bounding box center [1101, 468] width 8 height 8
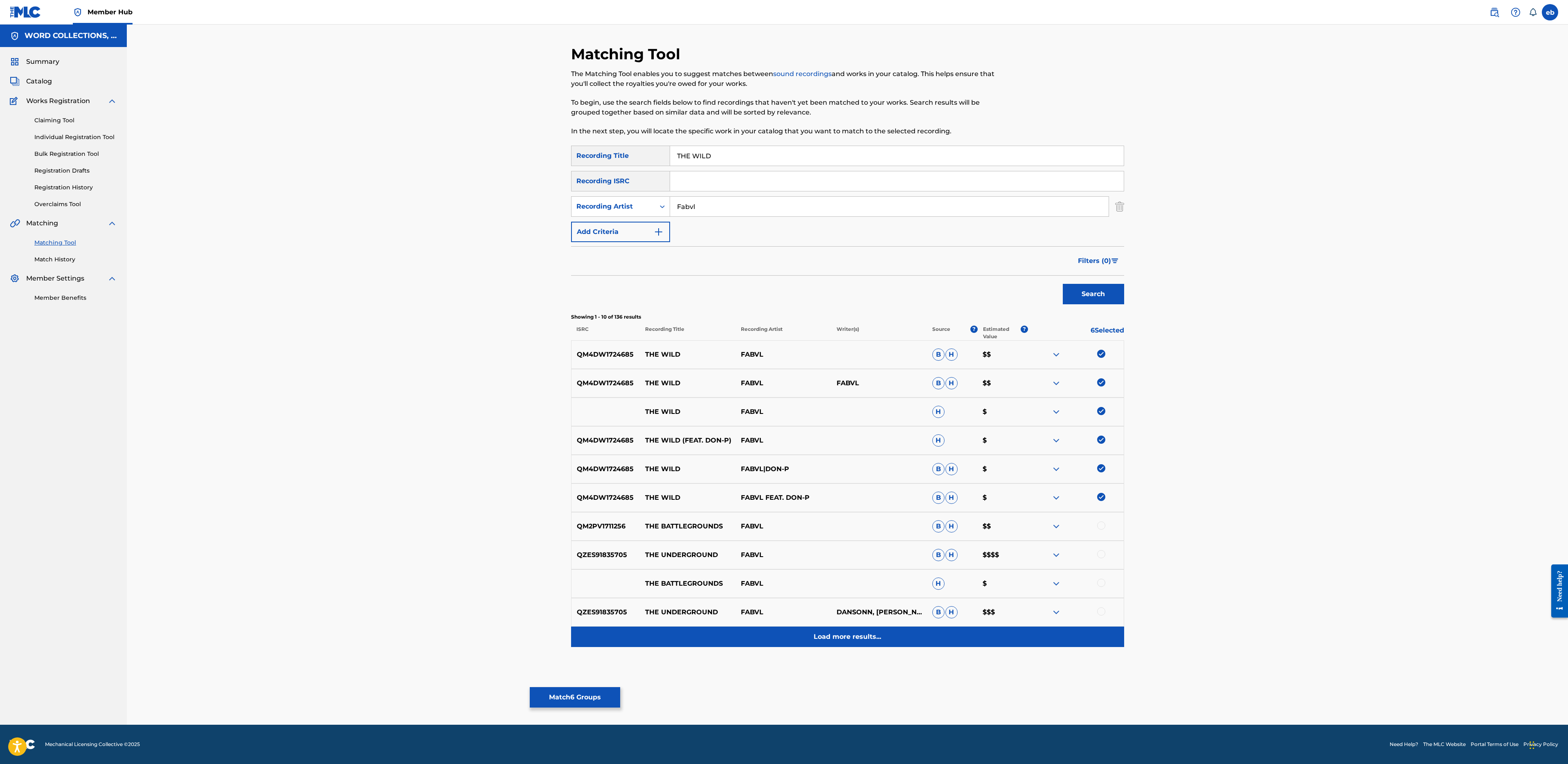
click at [850, 639] on p "Load more results..." at bounding box center [847, 637] width 67 height 10
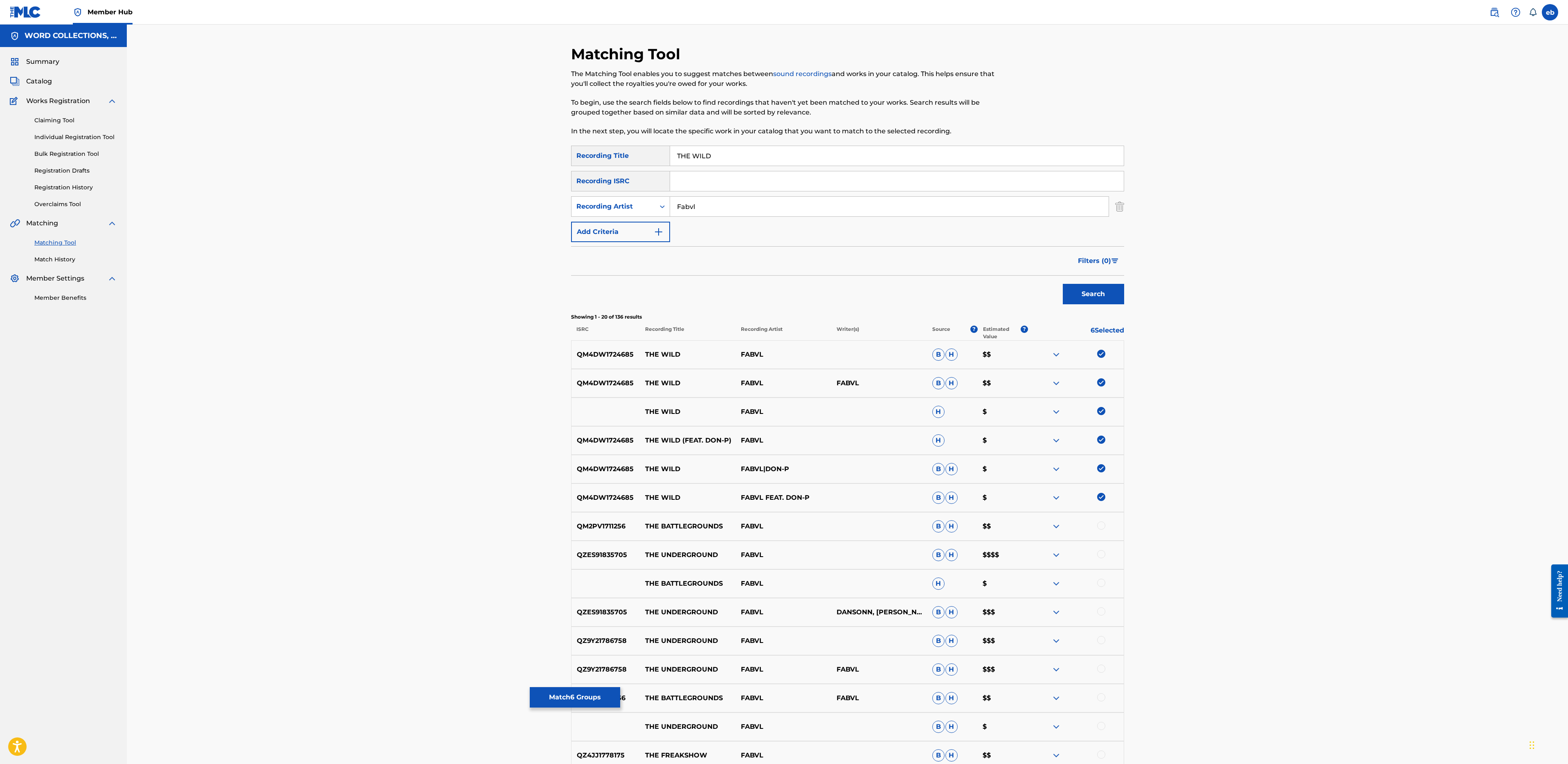
scroll to position [249, 0]
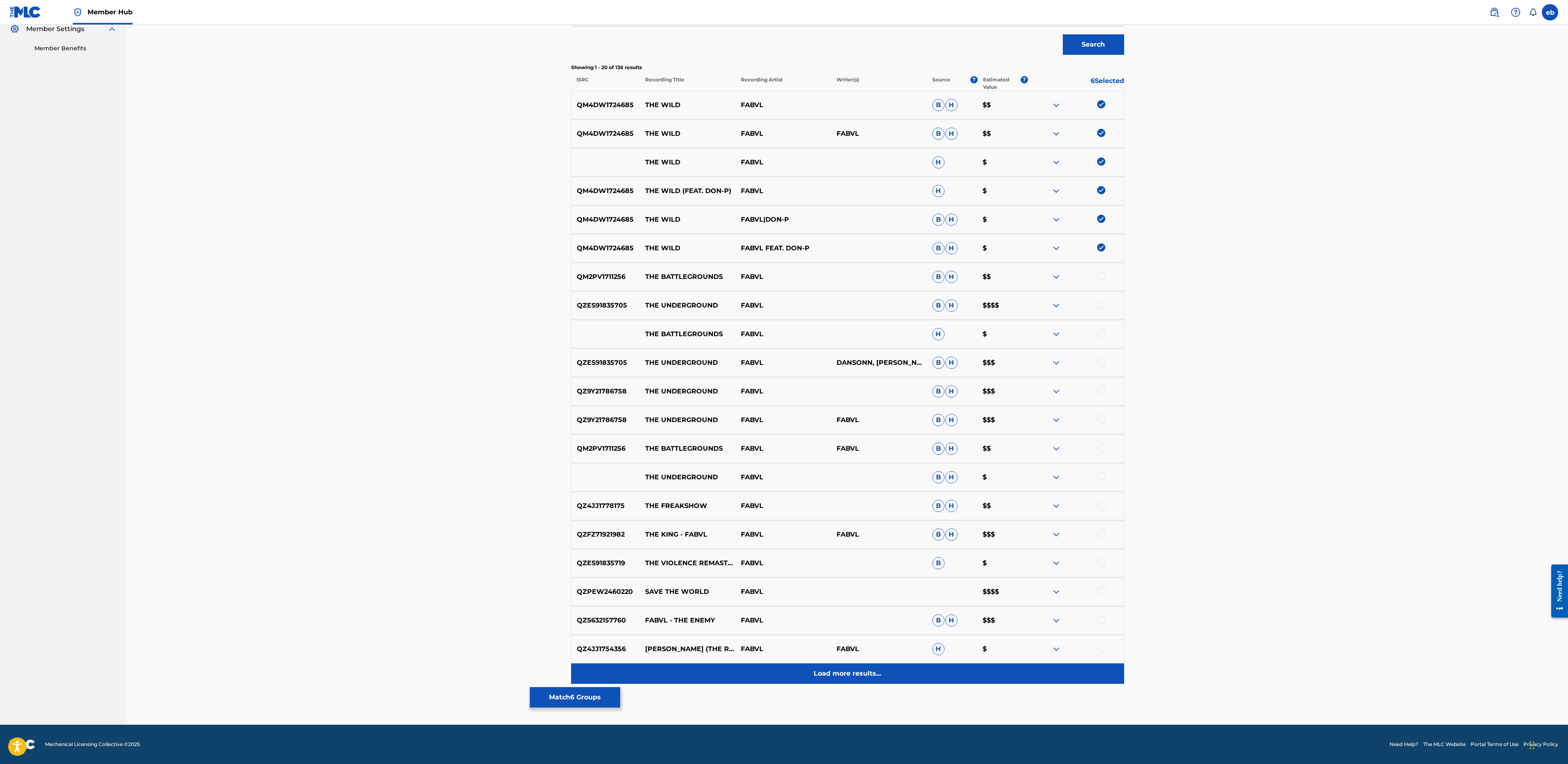
click at [829, 671] on p "Load more results..." at bounding box center [847, 673] width 67 height 10
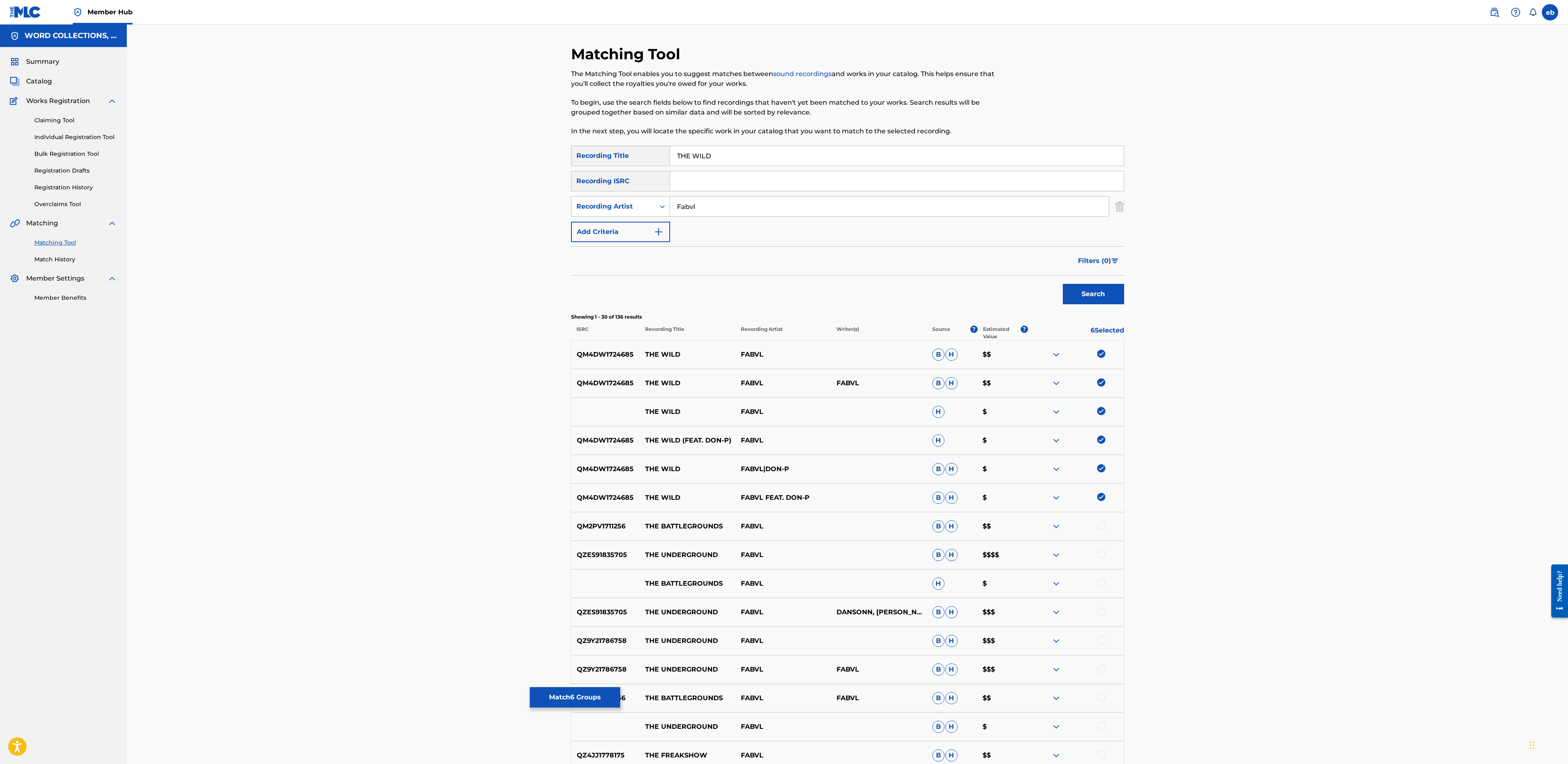
scroll to position [536, 0]
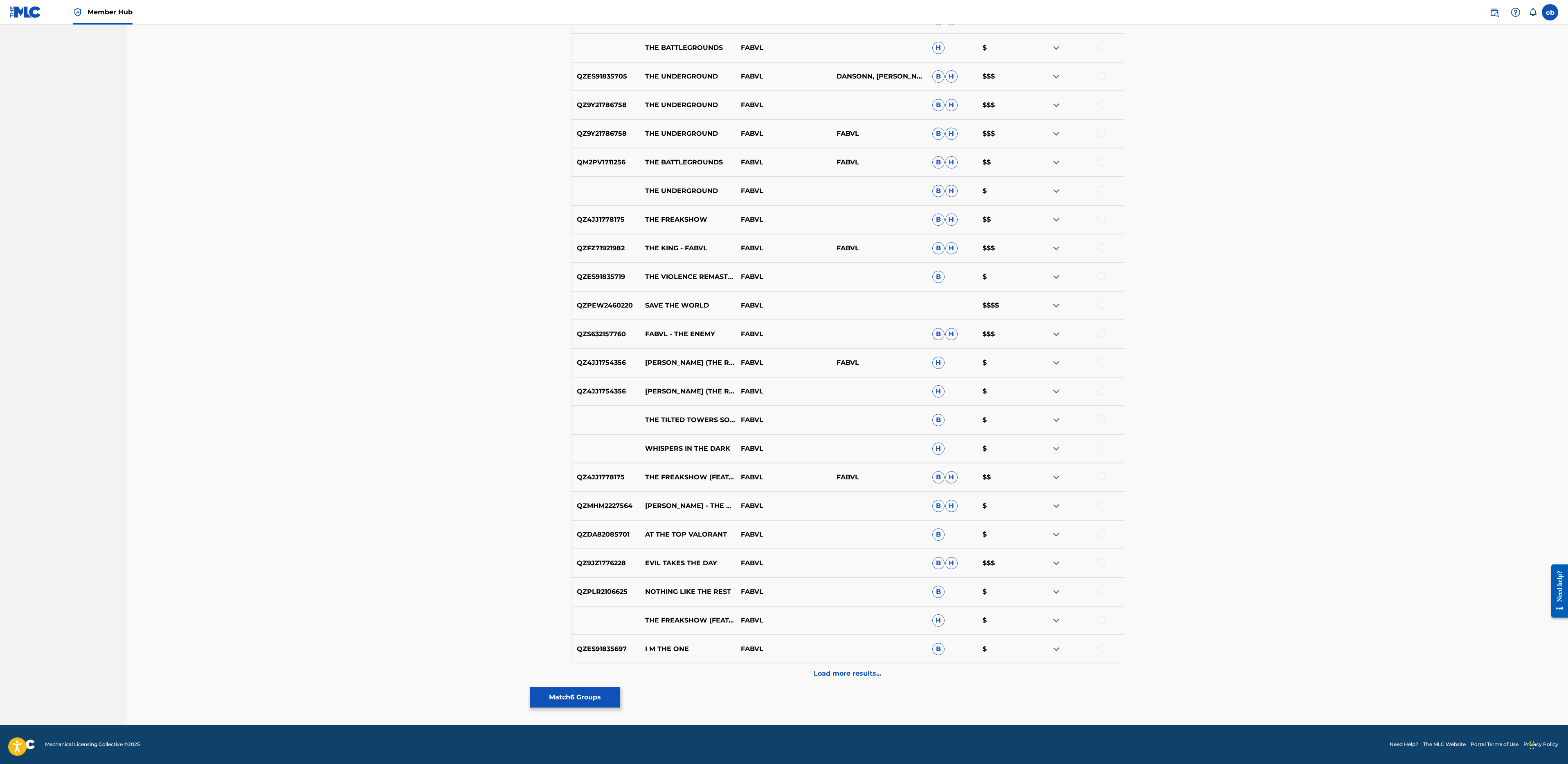
click at [583, 685] on div "Matching Tool The Matching Tool enables you to suggest matches between sound re…" at bounding box center [847, 116] width 553 height 1216
click at [585, 695] on button "Match 6 Groups" at bounding box center [575, 697] width 90 height 20
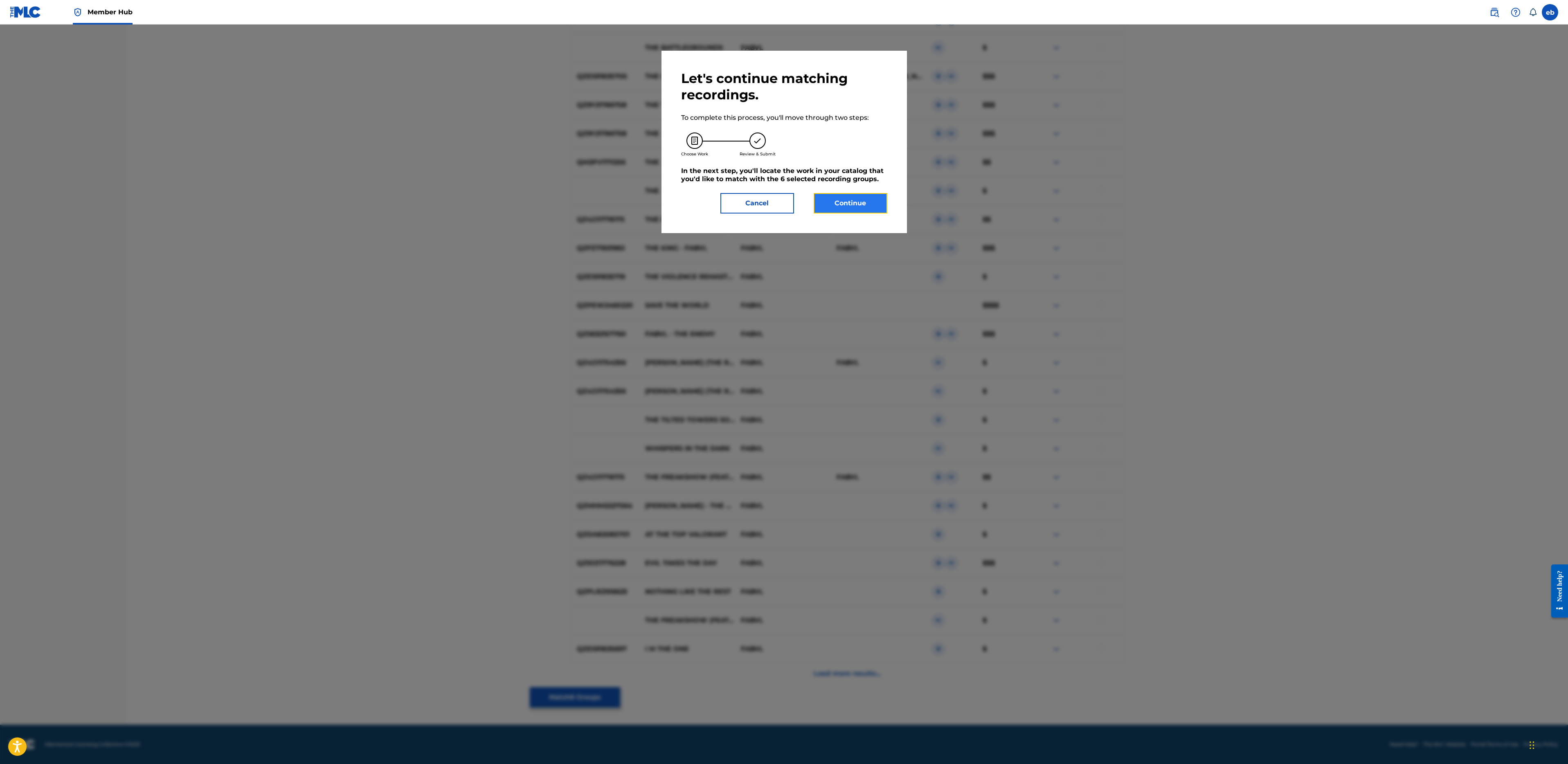
click at [871, 207] on button "Continue" at bounding box center [850, 204] width 74 height 20
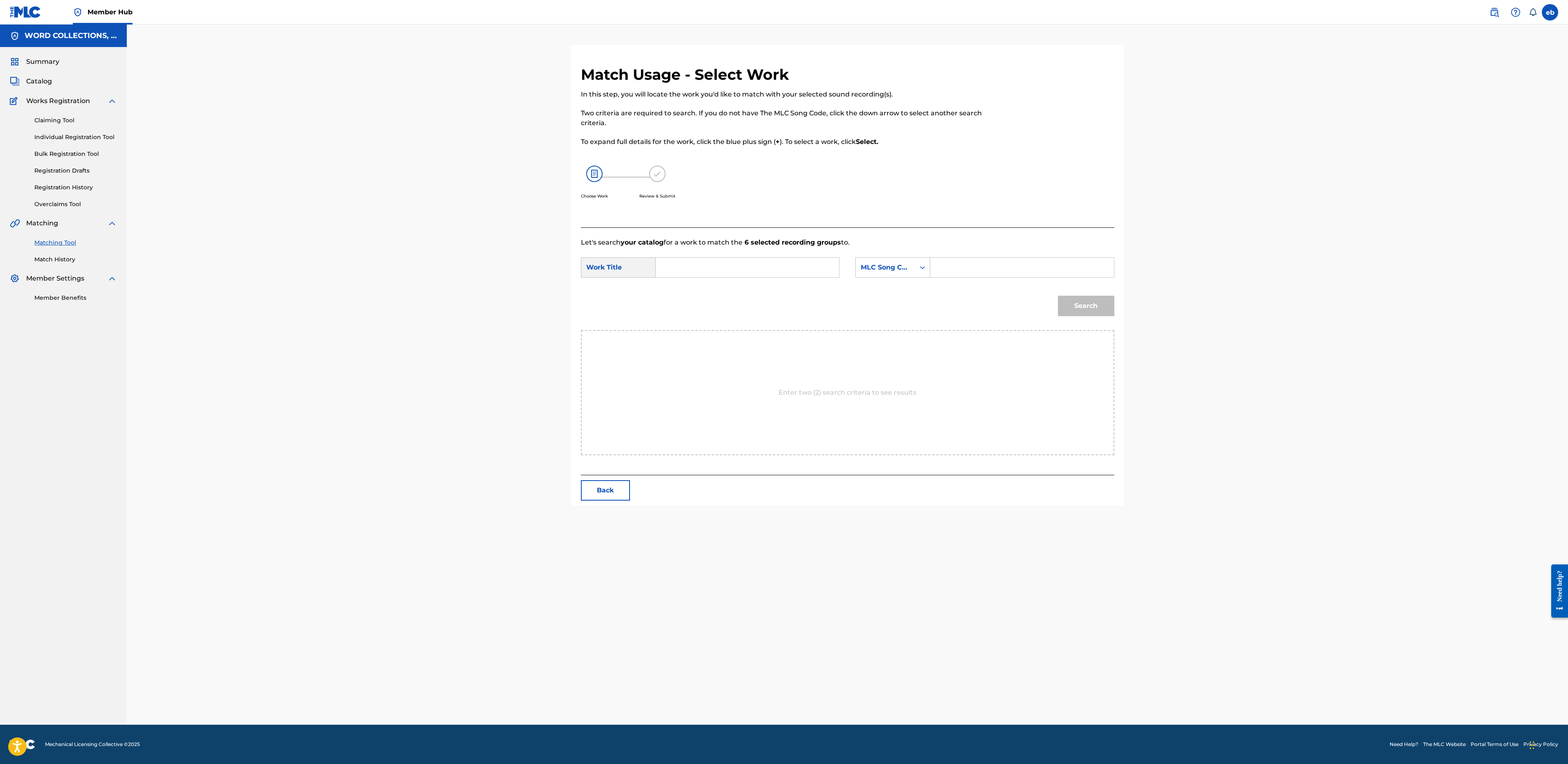
scroll to position [0, 0]
click at [738, 272] on input "Search Form" at bounding box center [747, 267] width 169 height 20
type input "the wild"
click at [690, 288] on strong "wild" at bounding box center [690, 286] width 15 height 8
click at [894, 279] on div "SearchWithCriteriacfa579ba-30d9-4946-b5f4-ad39ffea234a Work Title the wild Sear…" at bounding box center [847, 270] width 534 height 25
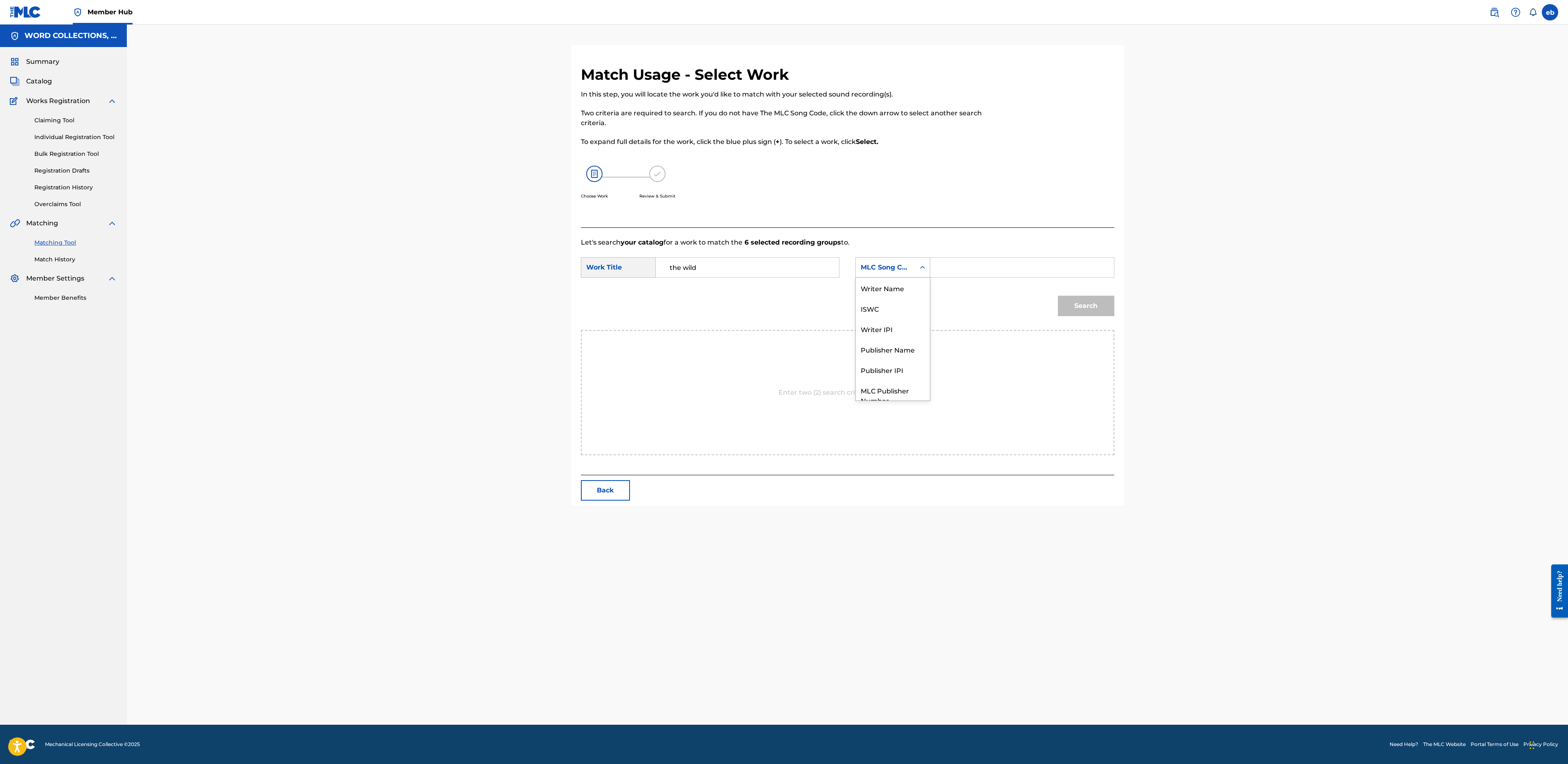
click at [894, 268] on div "MLC Song Code" at bounding box center [885, 267] width 50 height 10
click at [896, 292] on div "Writer Name" at bounding box center [892, 288] width 74 height 20
click at [994, 264] on input "Search Form" at bounding box center [1022, 267] width 169 height 20
type input "[PERSON_NAME]"
click at [1058, 296] on button "Search" at bounding box center [1086, 306] width 57 height 20
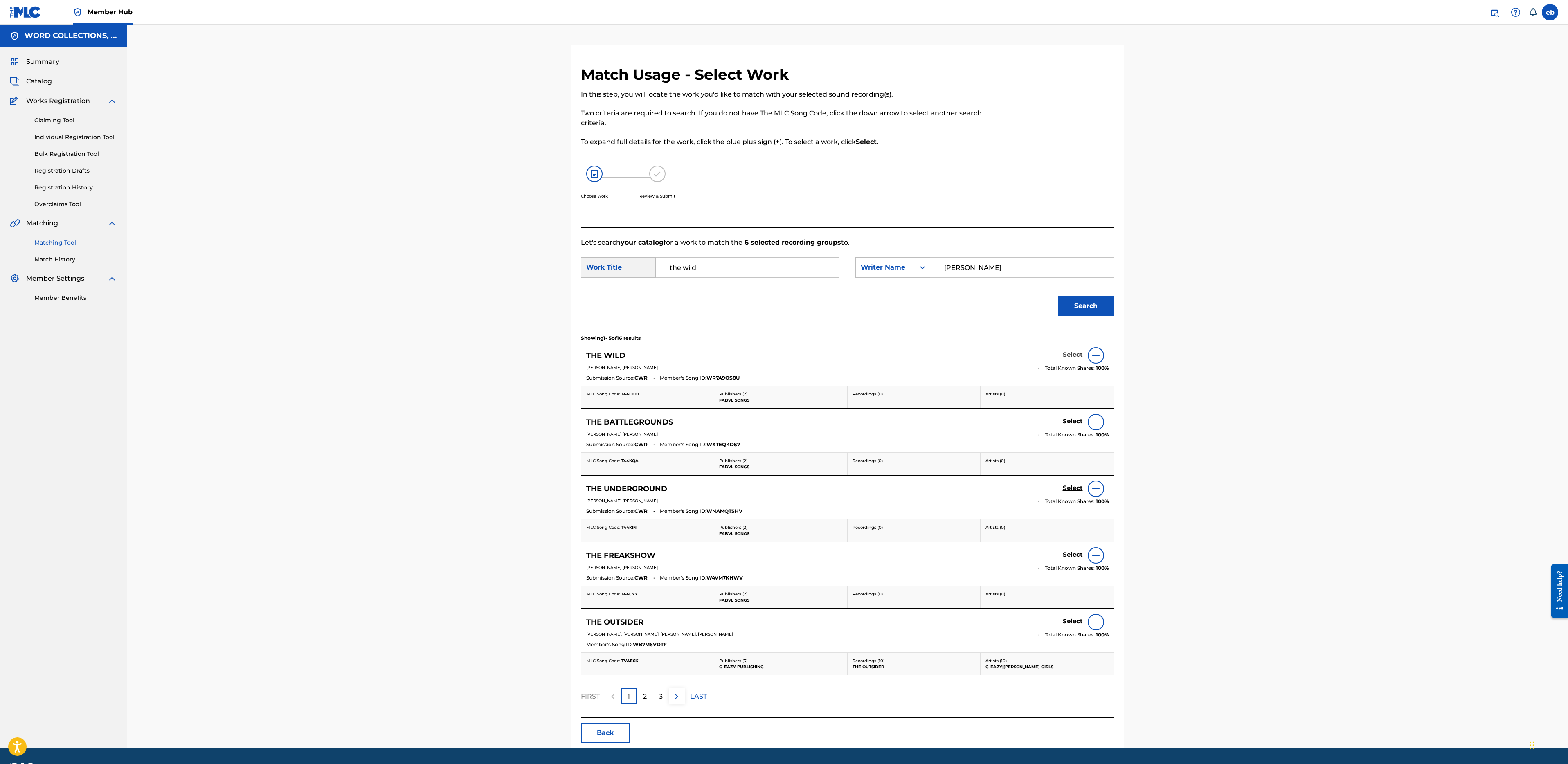
click at [1074, 356] on h5 "Select" at bounding box center [1073, 355] width 20 height 8
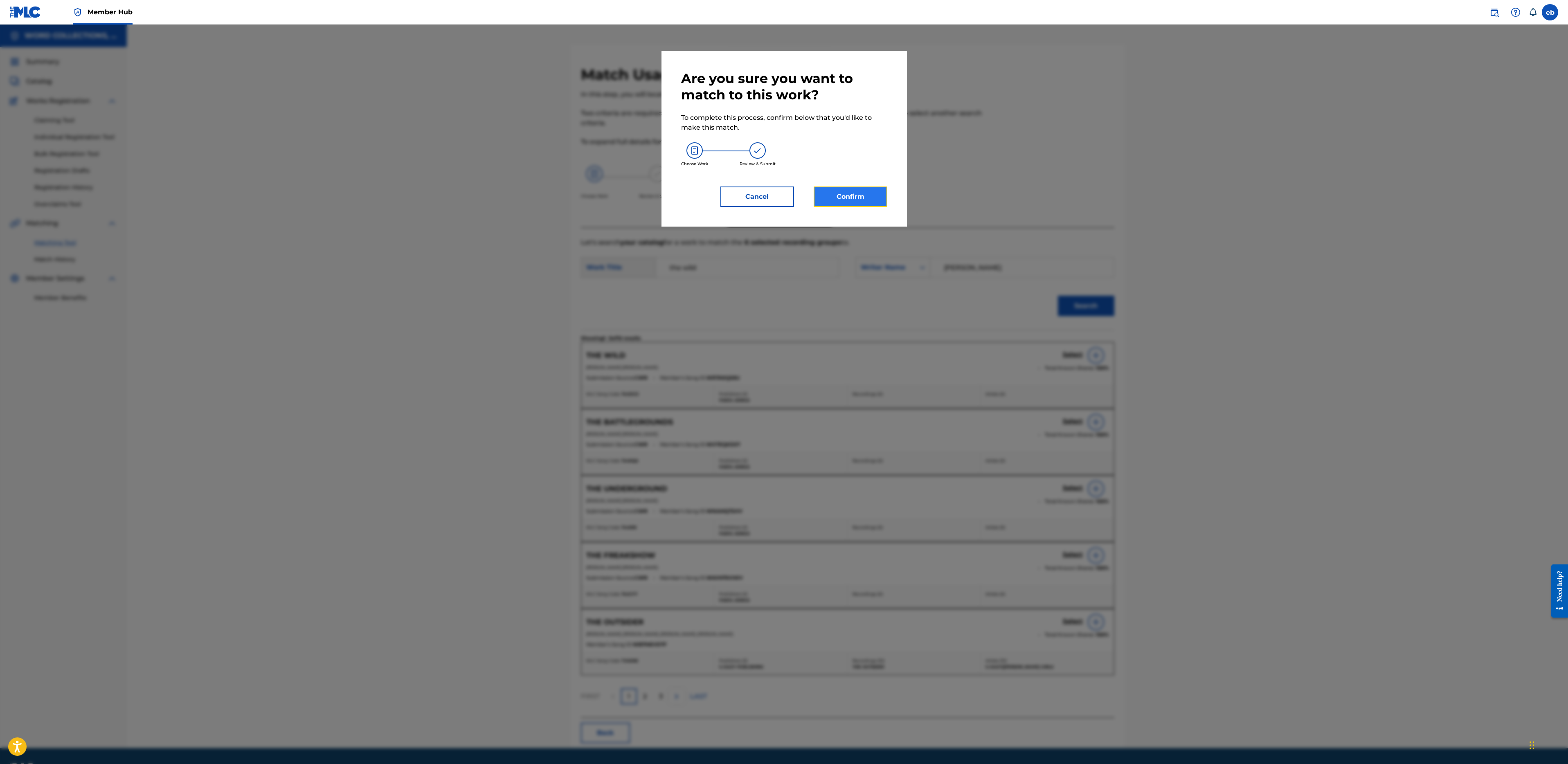
click at [870, 202] on button "Confirm" at bounding box center [850, 197] width 74 height 20
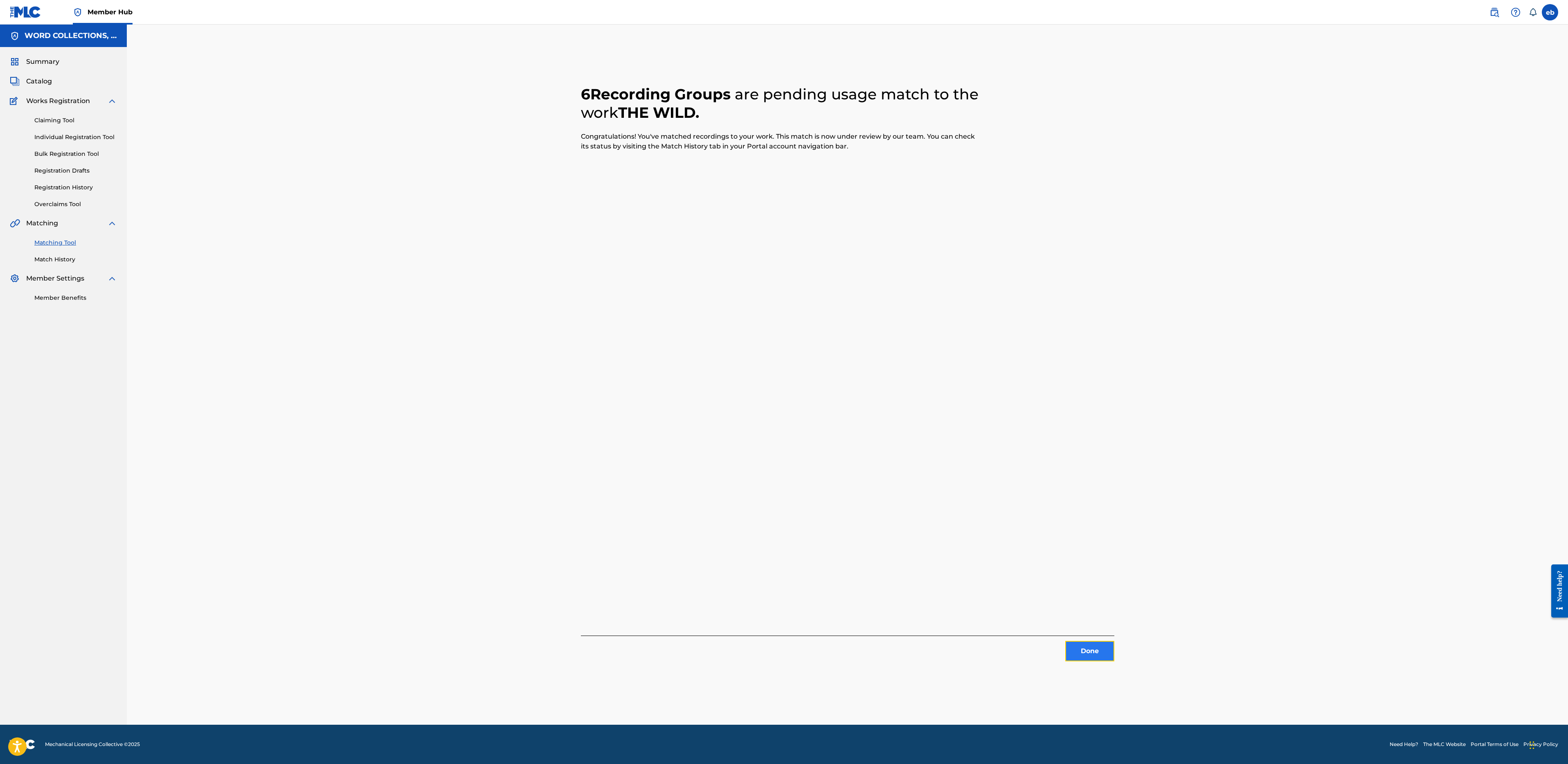
click at [1087, 646] on button "Done" at bounding box center [1090, 651] width 49 height 20
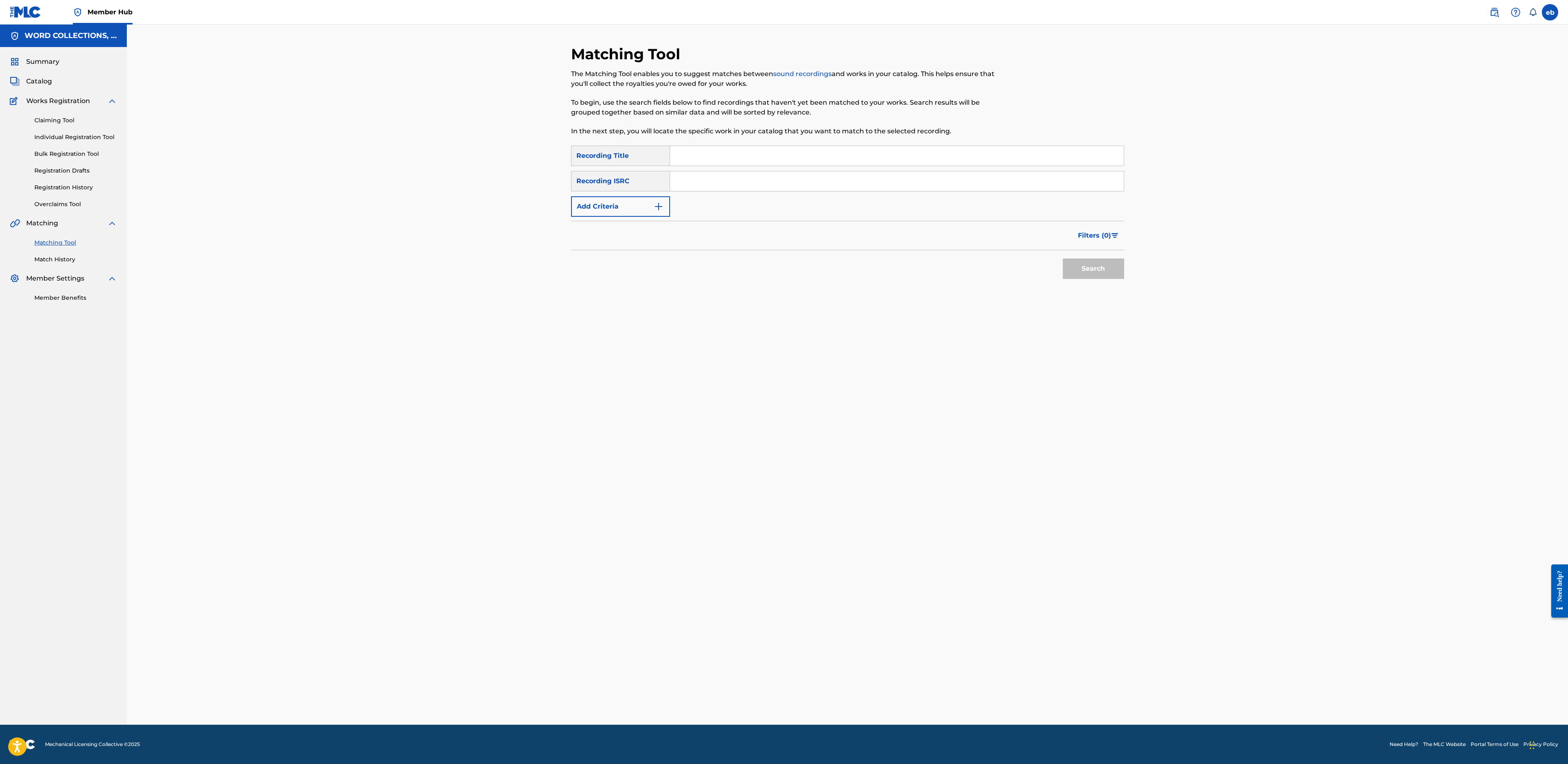
click at [714, 156] on input "Search Form" at bounding box center [896, 156] width 454 height 20
paste input "THE SPARK"
type input "THE SPARK"
click at [1063, 258] on button "Search" at bounding box center [1093, 268] width 61 height 20
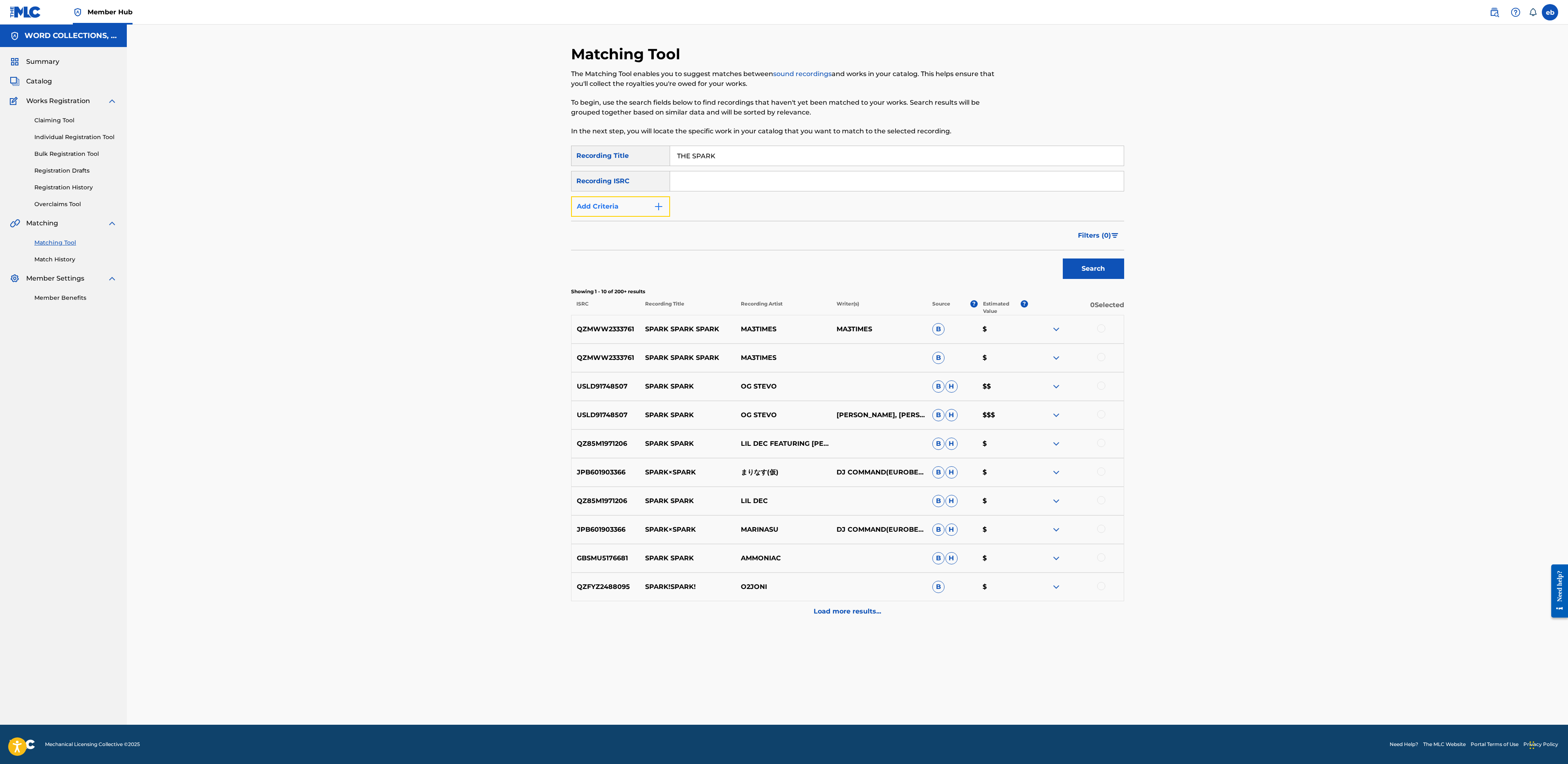
click at [630, 209] on button "Add Criteria" at bounding box center [621, 207] width 99 height 20
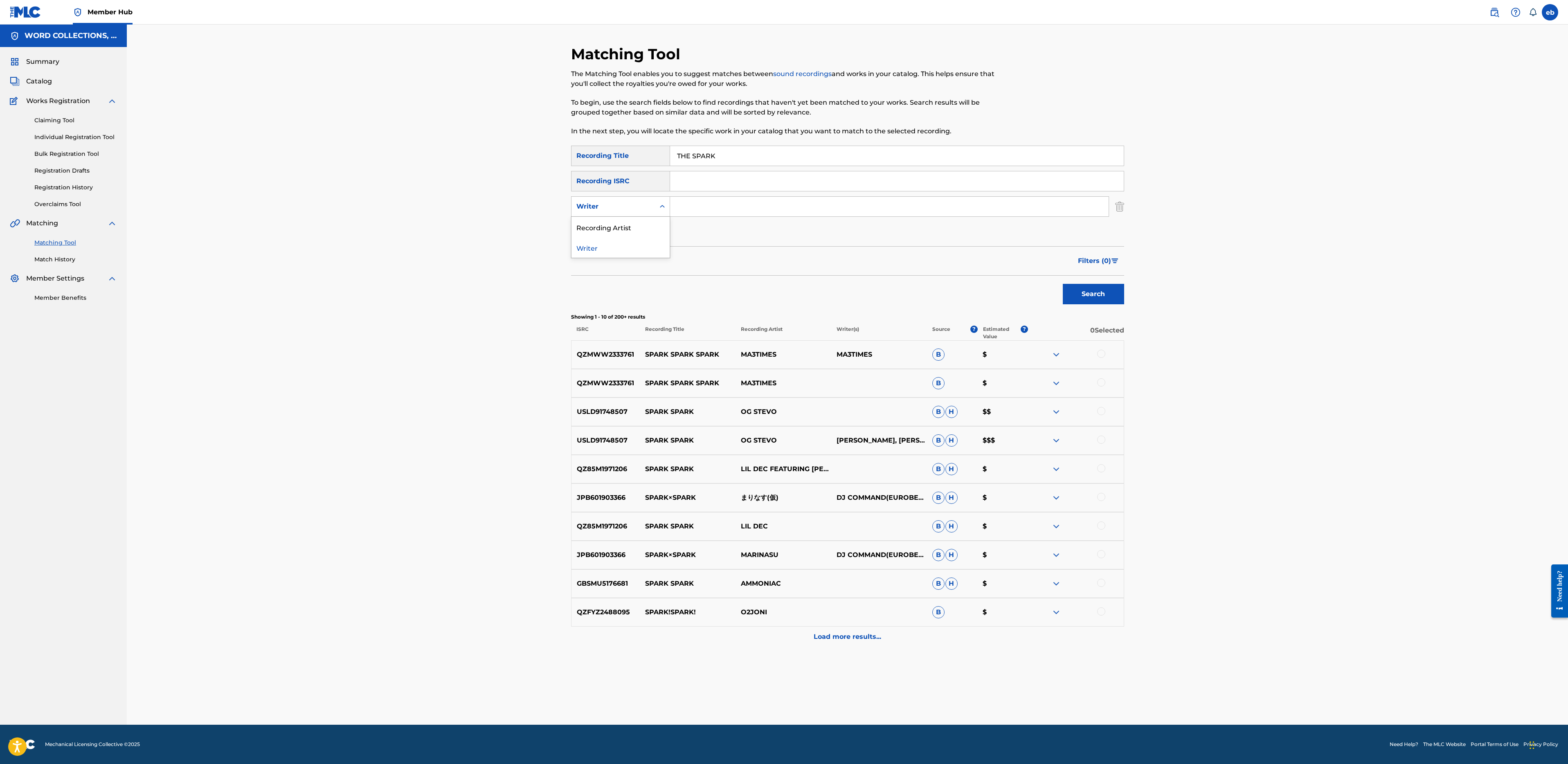
click at [621, 204] on div "Writer" at bounding box center [613, 206] width 74 height 10
click at [635, 226] on div "Recording Artist" at bounding box center [620, 227] width 98 height 20
click at [691, 207] on input "Search Form" at bounding box center [889, 206] width 438 height 20
type input "fabvl"
click at [1063, 284] on button "Search" at bounding box center [1093, 294] width 61 height 20
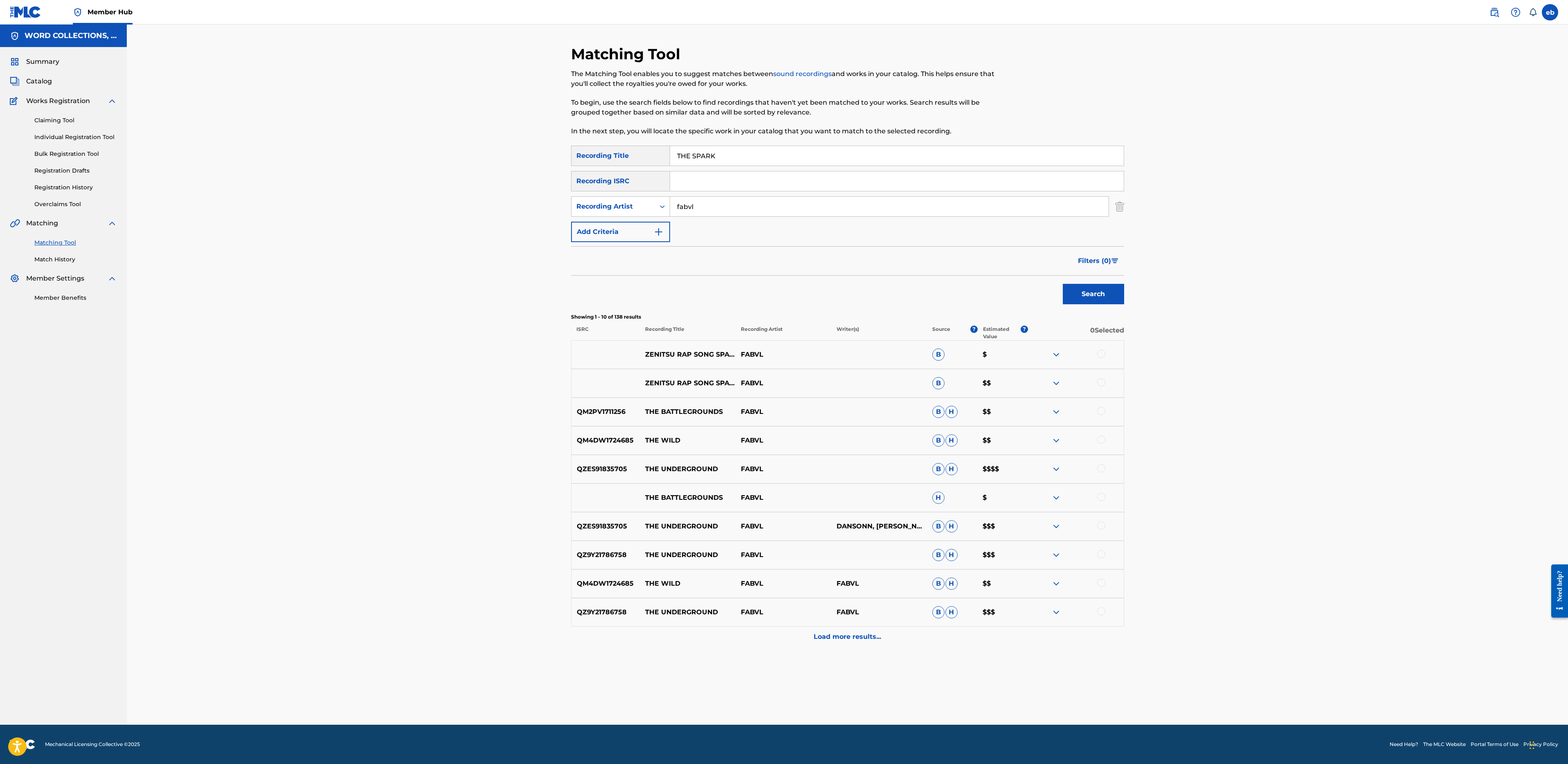
click at [753, 155] on input "THE SPARK" at bounding box center [896, 156] width 454 height 20
paste input "WHAT WE'VE BECOME"
click at [1063, 284] on button "Search" at bounding box center [1093, 294] width 61 height 20
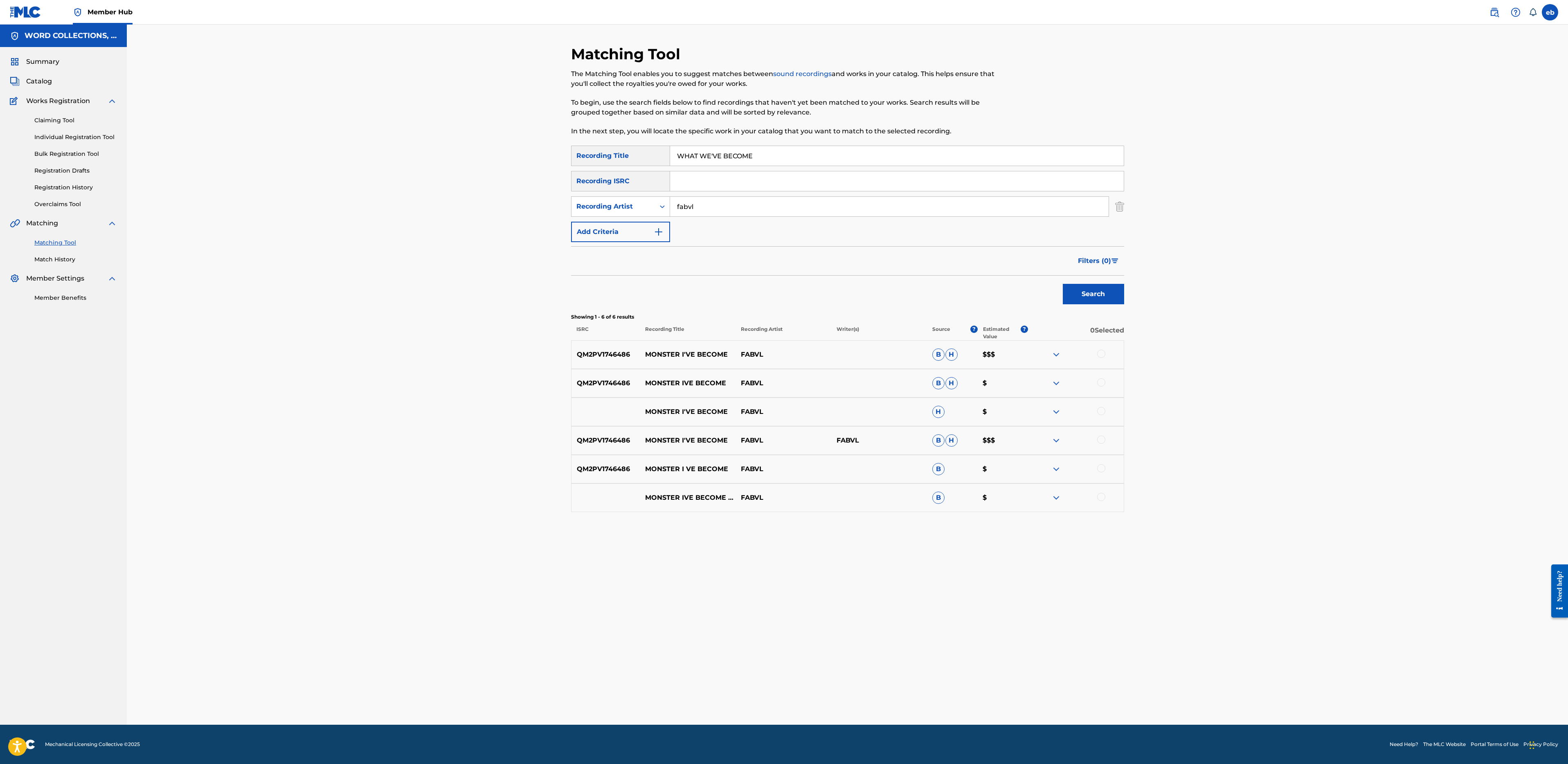
click at [713, 154] on input "WHAT WE'VE BECOME" at bounding box center [896, 156] width 454 height 20
click at [1063, 284] on button "Search" at bounding box center [1093, 294] width 61 height 20
click at [763, 152] on input "WHAT WEVE BECOME" at bounding box center [896, 156] width 454 height 20
paste input "ISPERS IN THE DARK"
type input "WHISPERS IN THE DARK"
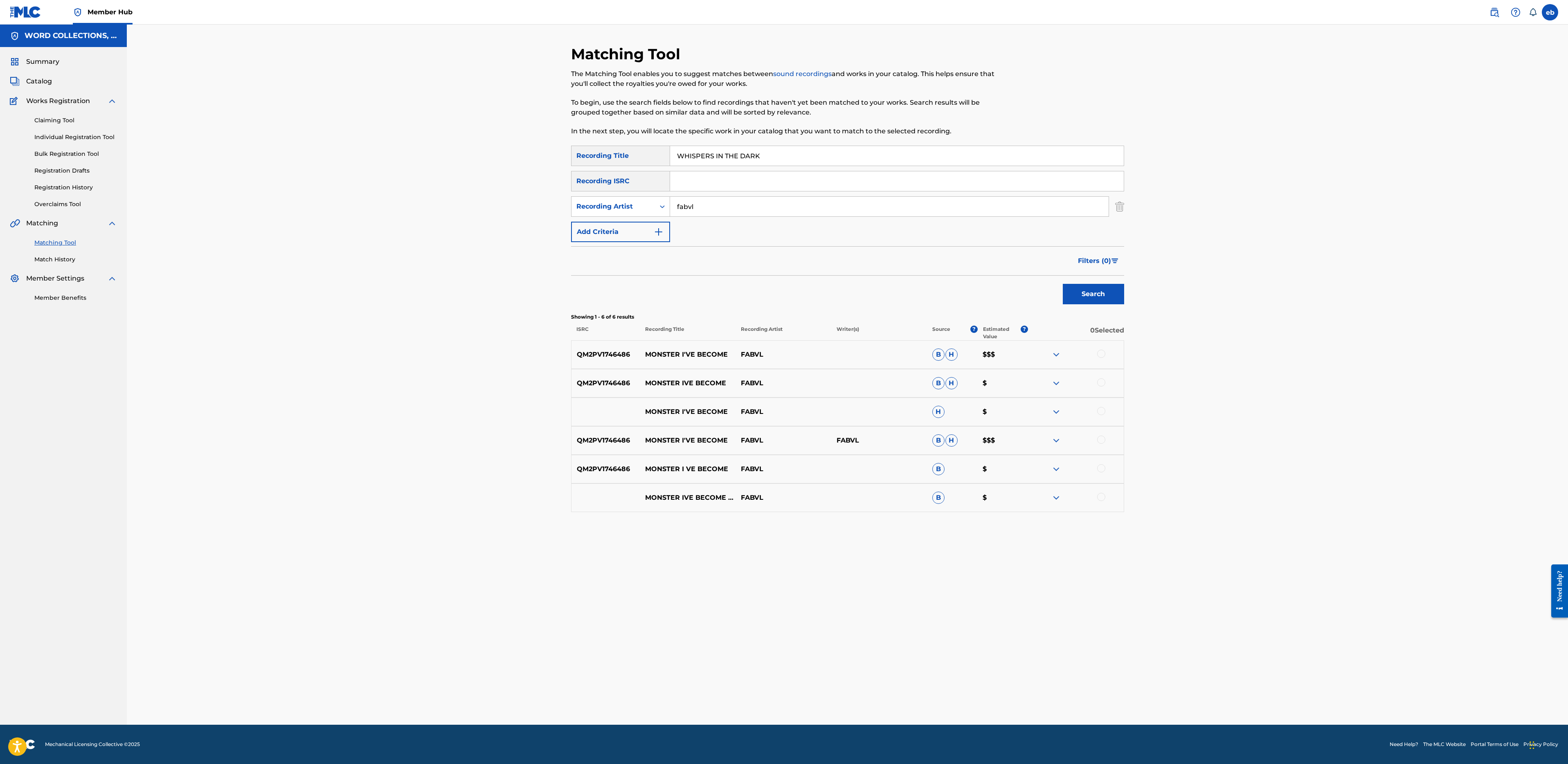
click at [1063, 284] on button "Search" at bounding box center [1093, 294] width 61 height 20
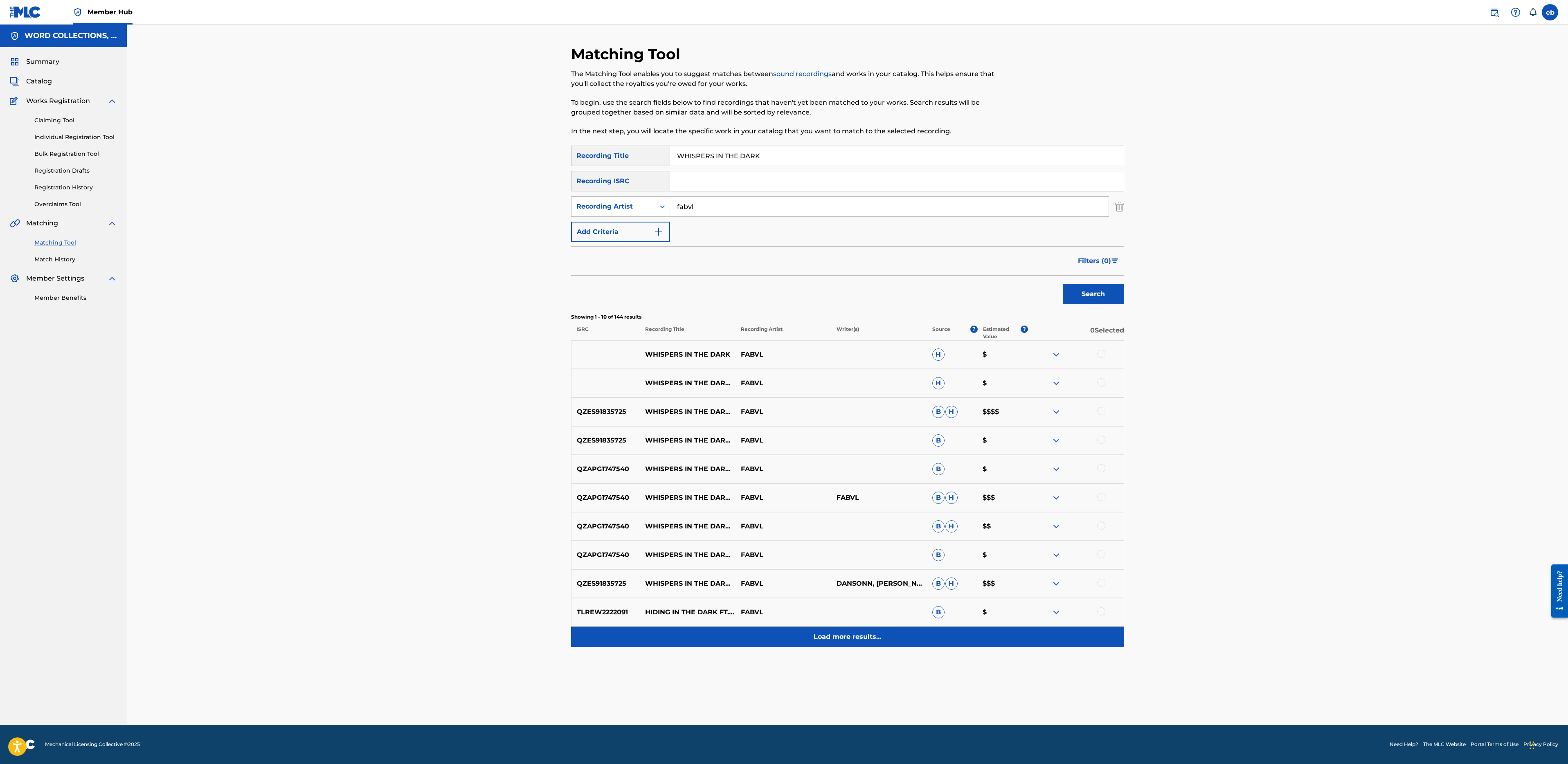
click at [844, 639] on p "Load more results..." at bounding box center [847, 637] width 67 height 10
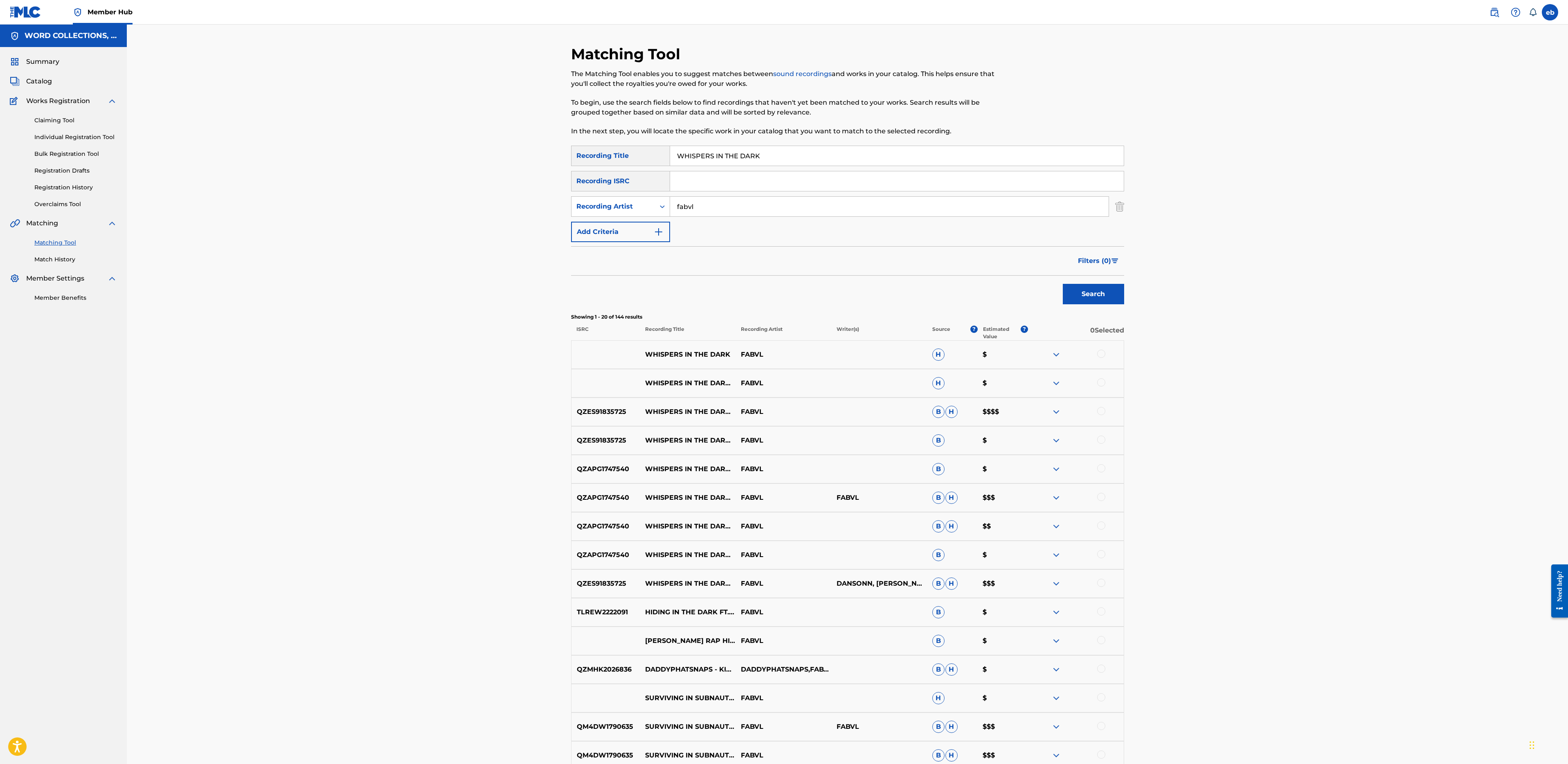
click at [1104, 353] on div at bounding box center [1101, 354] width 8 height 8
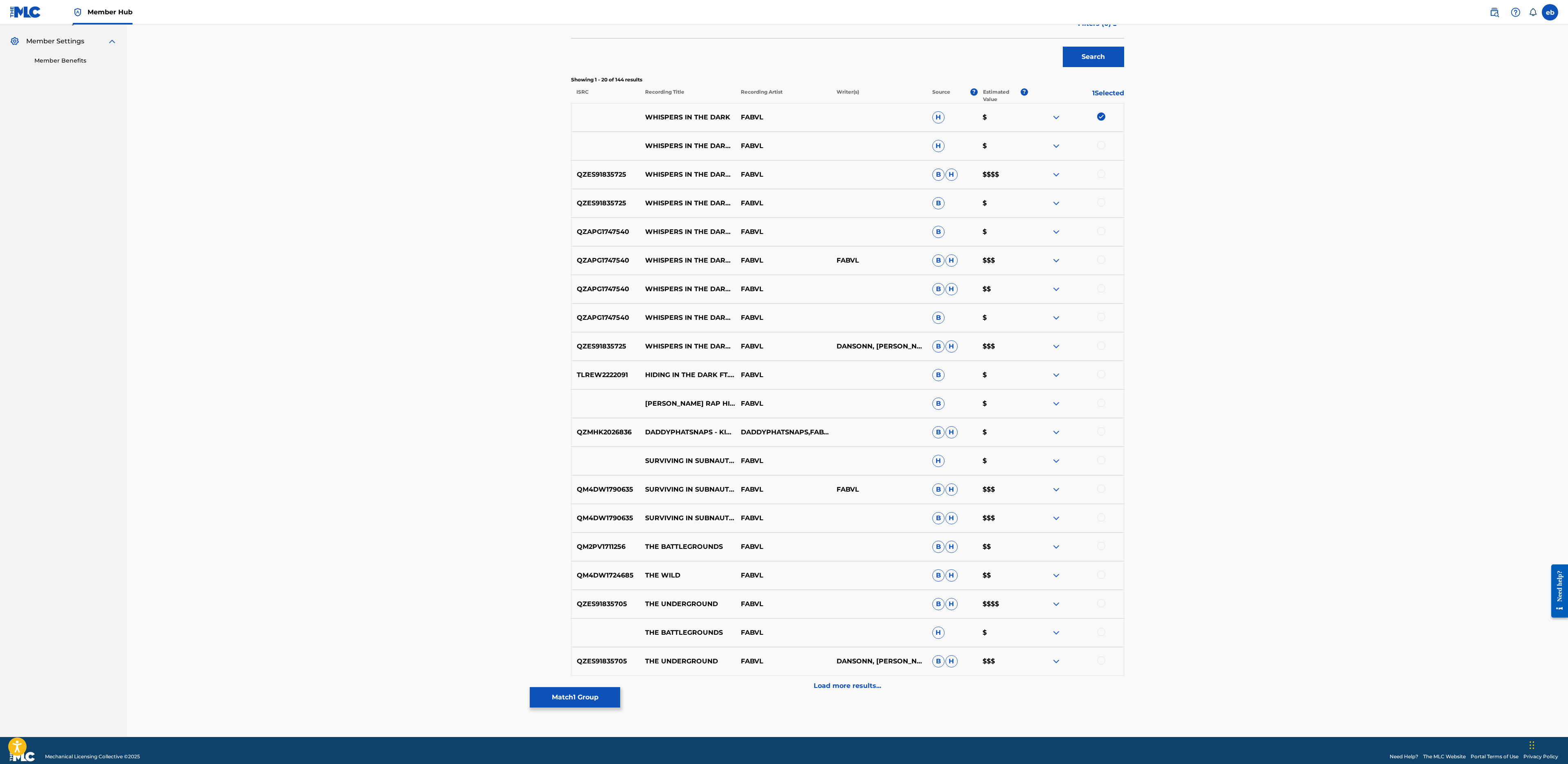
scroll to position [249, 0]
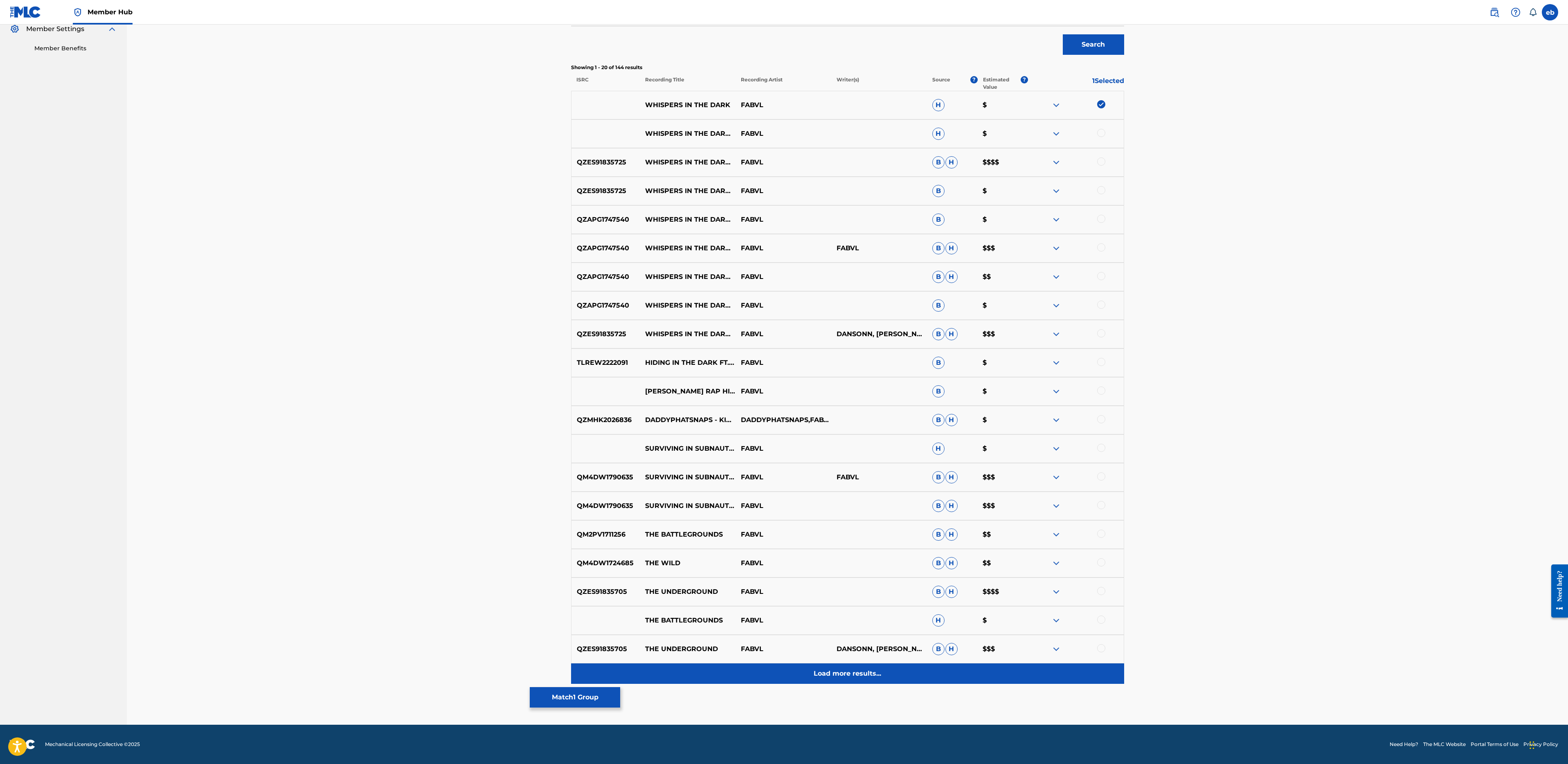
click at [842, 679] on div "Load more results..." at bounding box center [847, 674] width 553 height 20
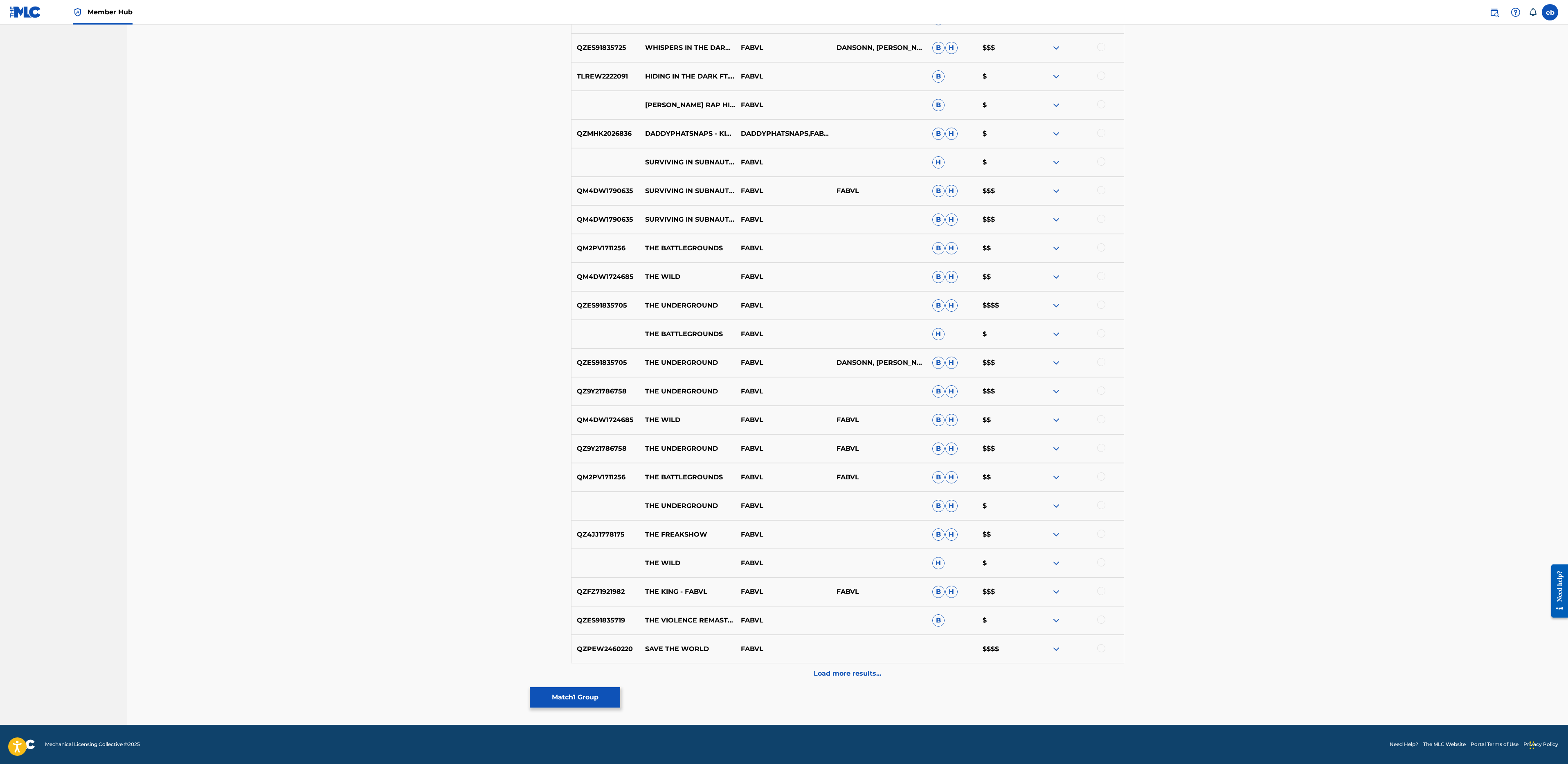
scroll to position [0, 0]
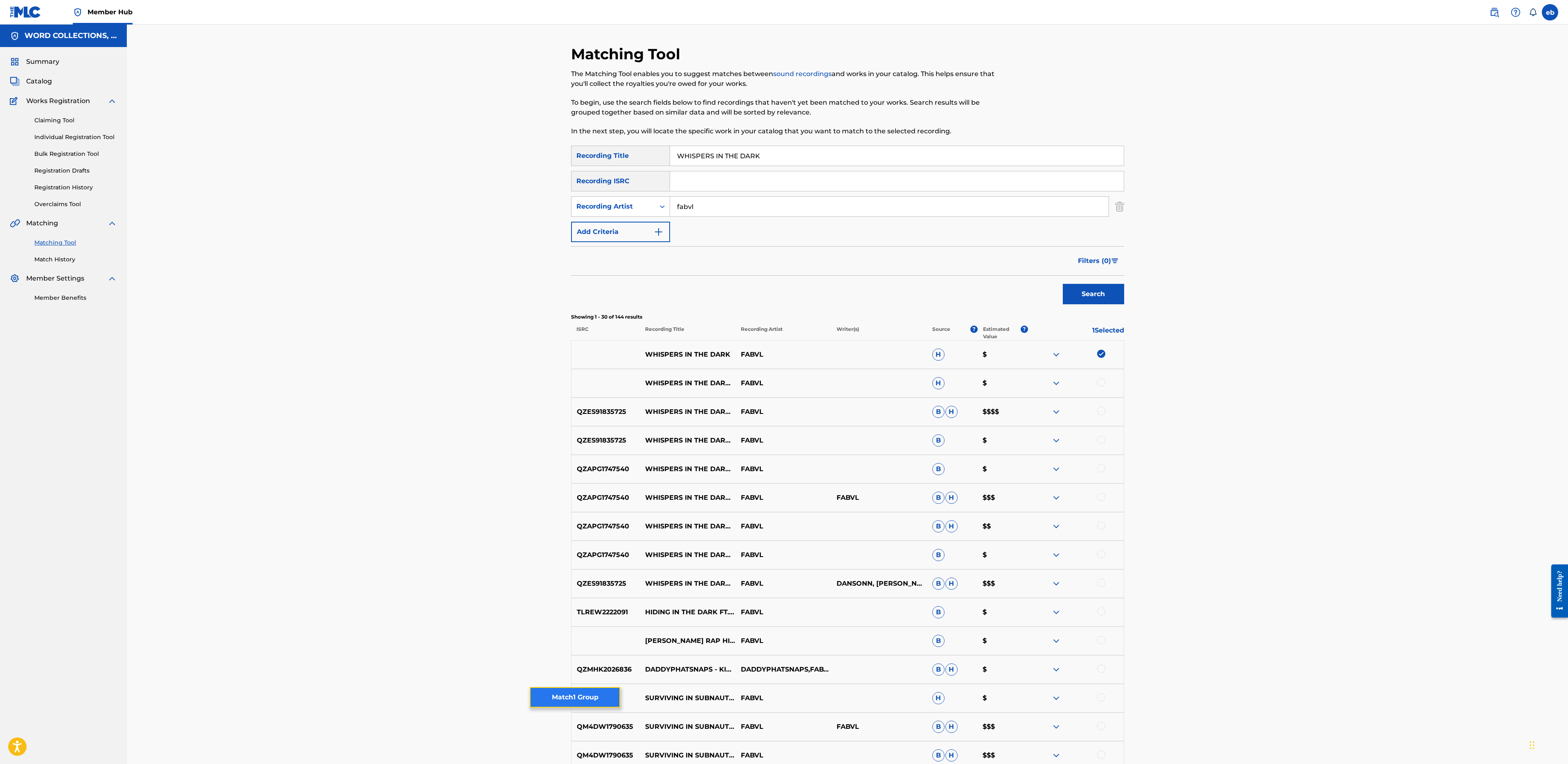
click at [564, 697] on button "Match 1 Group" at bounding box center [575, 697] width 90 height 20
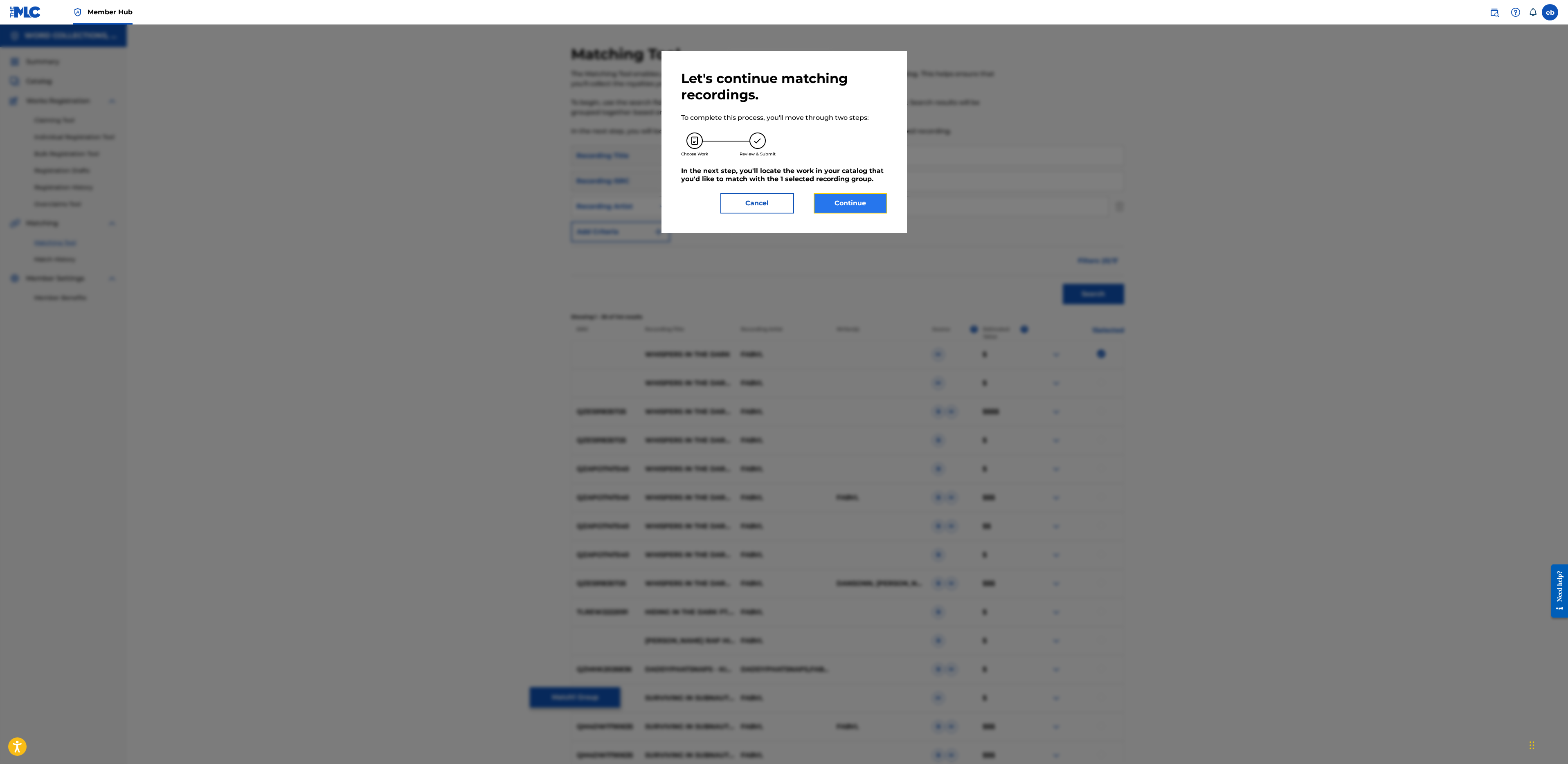
click at [845, 211] on button "Continue" at bounding box center [850, 204] width 74 height 20
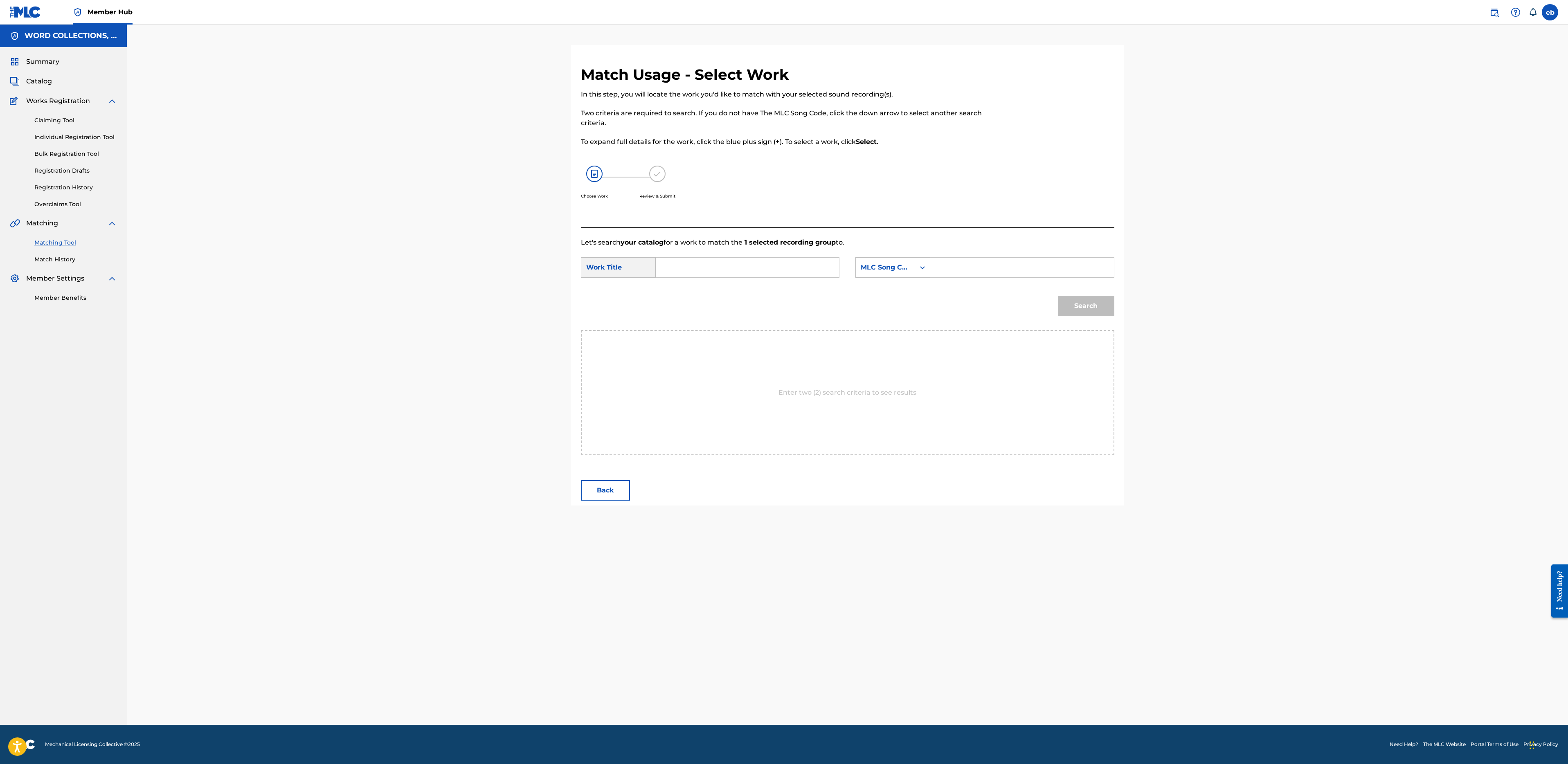
click at [738, 267] on input "Search Form" at bounding box center [747, 267] width 169 height 20
click at [690, 293] on div "whispers in the dark" at bounding box center [686, 296] width 46 height 34
type input "whispers in the dark"
click at [896, 274] on div "MLC Song Code" at bounding box center [885, 267] width 59 height 15
click at [898, 281] on div "Writer Name" at bounding box center [892, 288] width 74 height 20
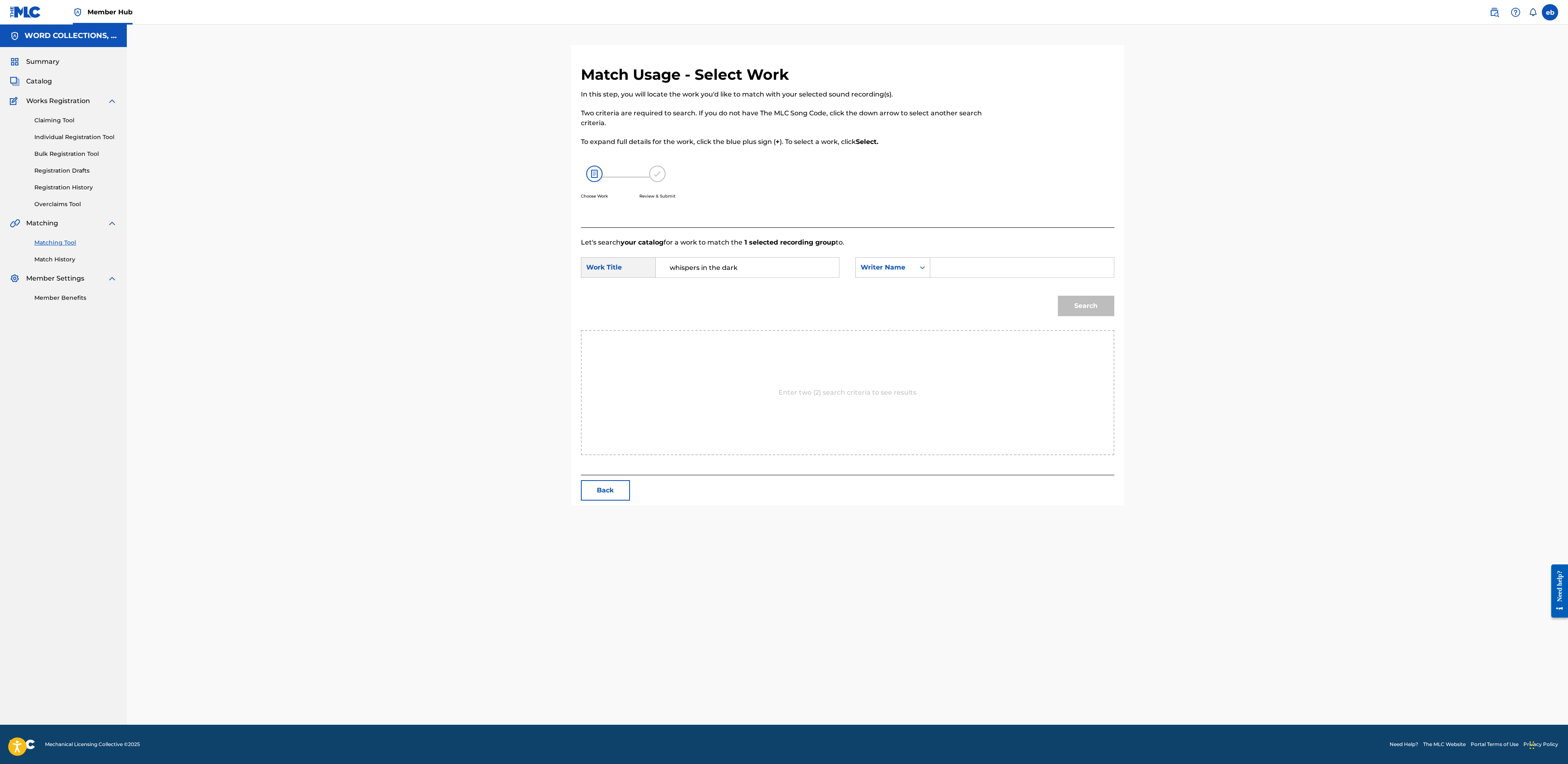
click at [965, 273] on input "Search Form" at bounding box center [1022, 267] width 169 height 20
type input "[PERSON_NAME]"
click at [1058, 296] on button "Search" at bounding box center [1086, 306] width 57 height 20
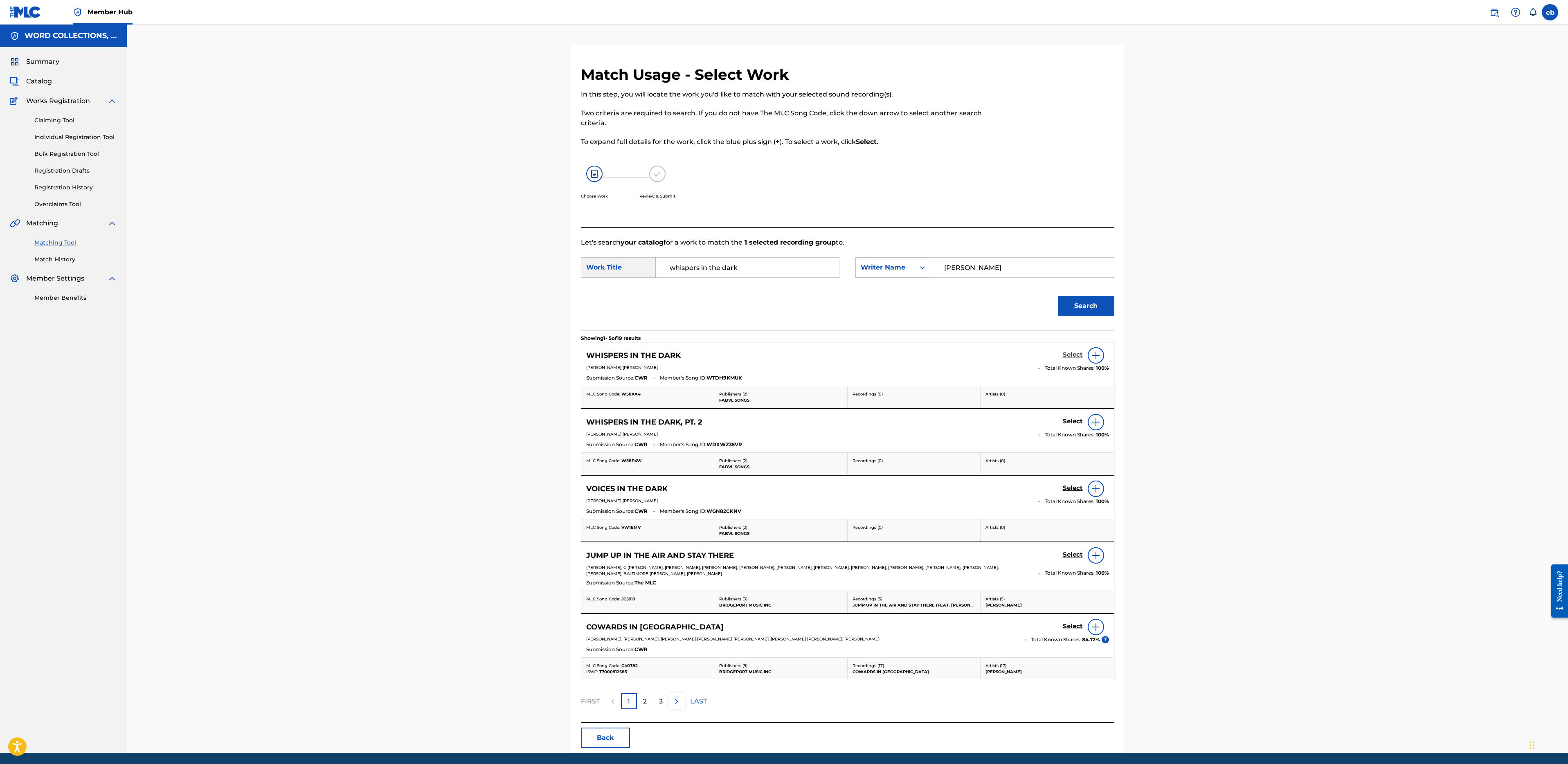
click at [1067, 351] on h5 "Select" at bounding box center [1073, 355] width 20 height 8
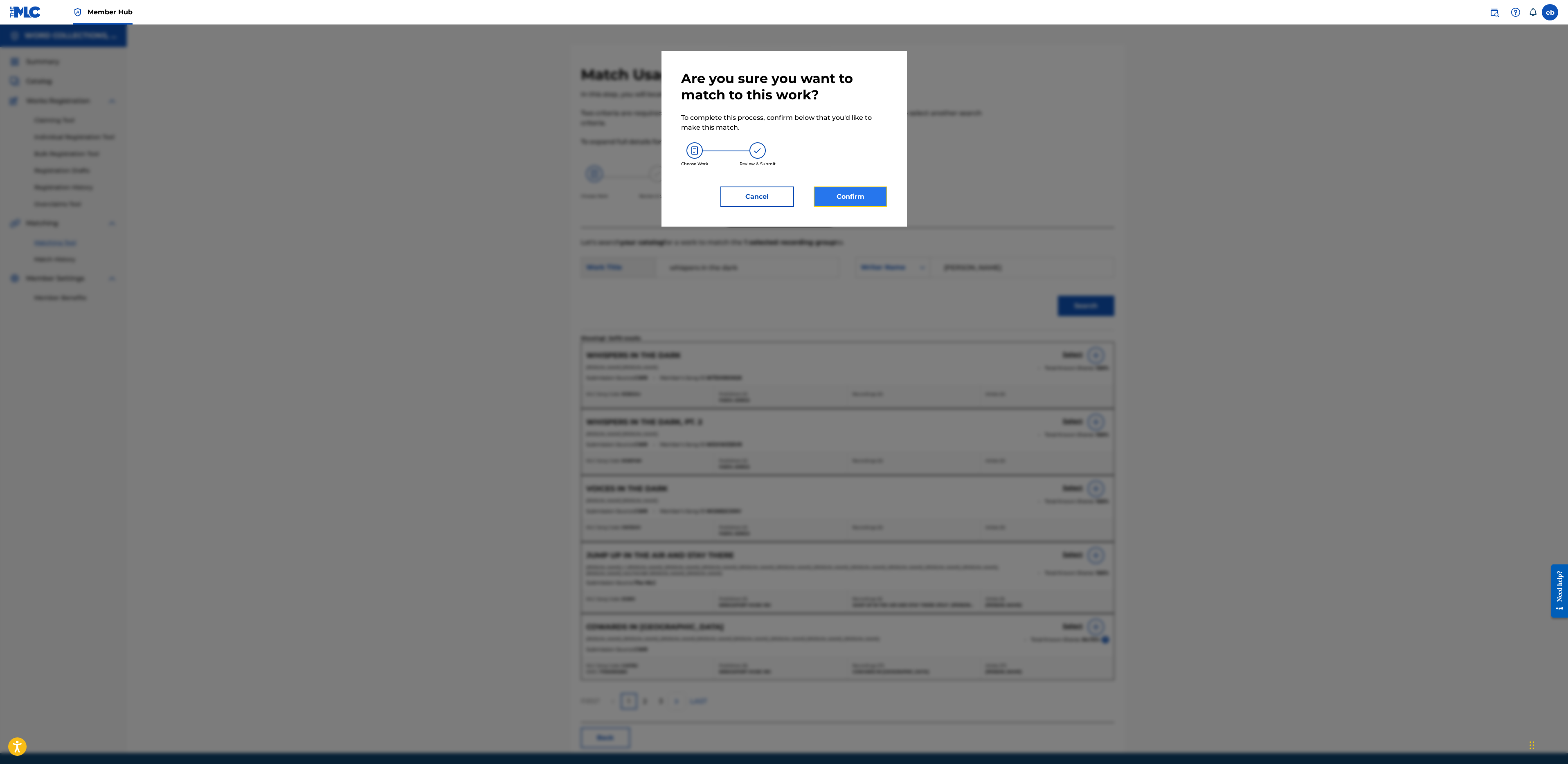
click at [854, 197] on button "Confirm" at bounding box center [850, 197] width 74 height 20
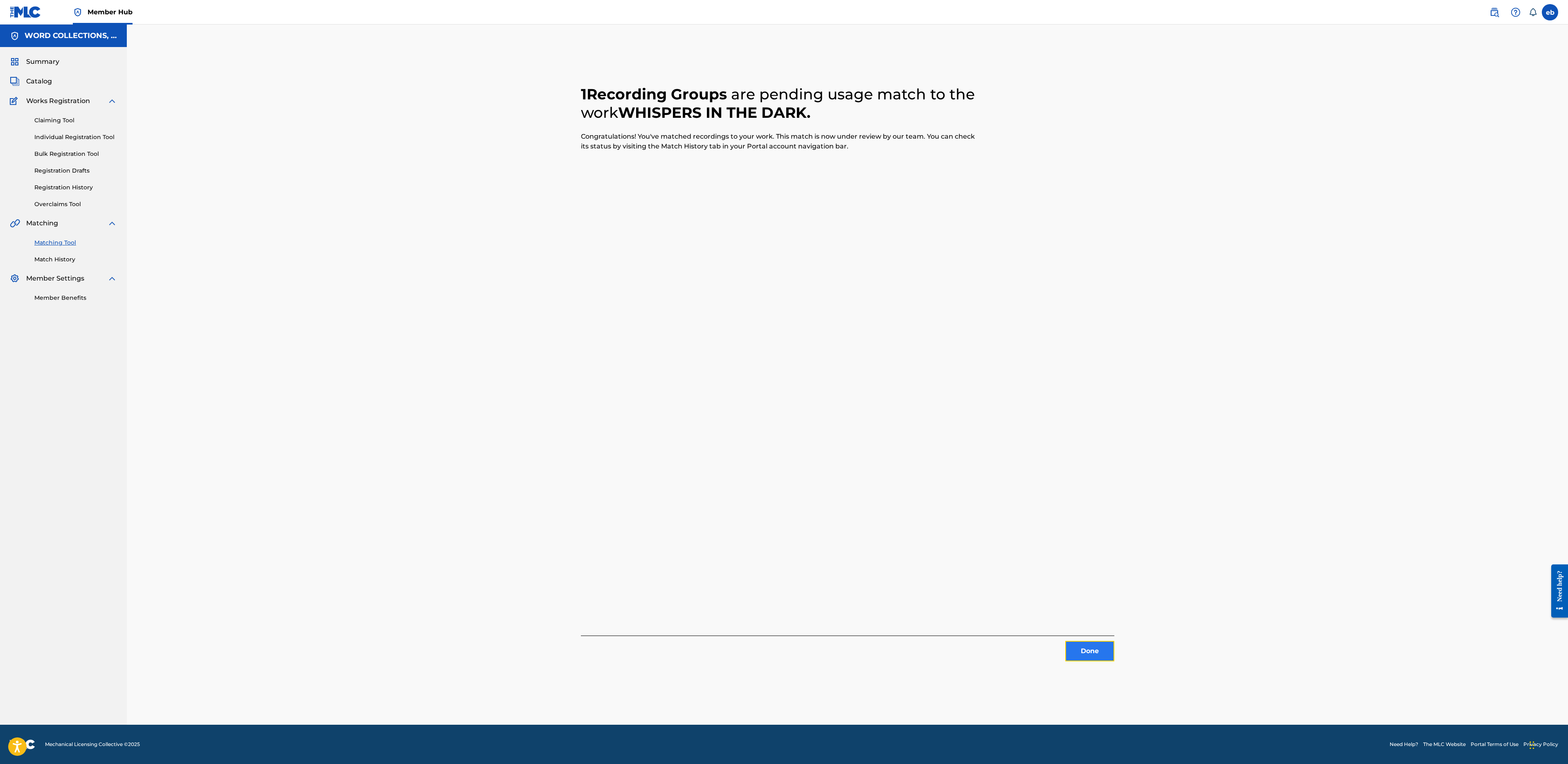
click at [1089, 651] on button "Done" at bounding box center [1090, 651] width 49 height 20
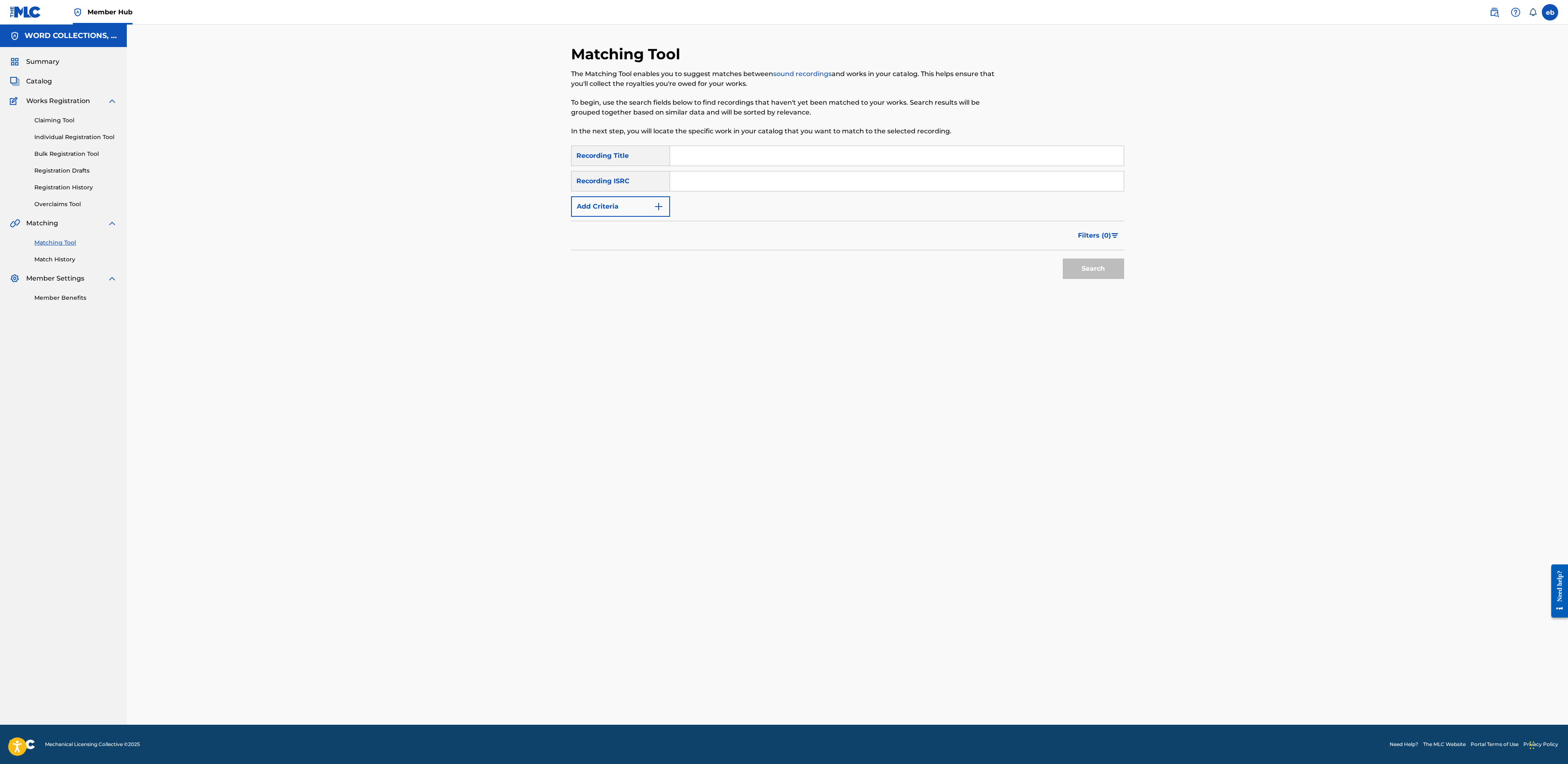
click at [718, 160] on input "Search Form" at bounding box center [896, 156] width 454 height 20
paste input "WHISPERS IN THE DARK, PT. 2"
type input "WHISPERS IN THE DARK, PT. 2"
click at [1063, 258] on button "Search" at bounding box center [1093, 268] width 61 height 20
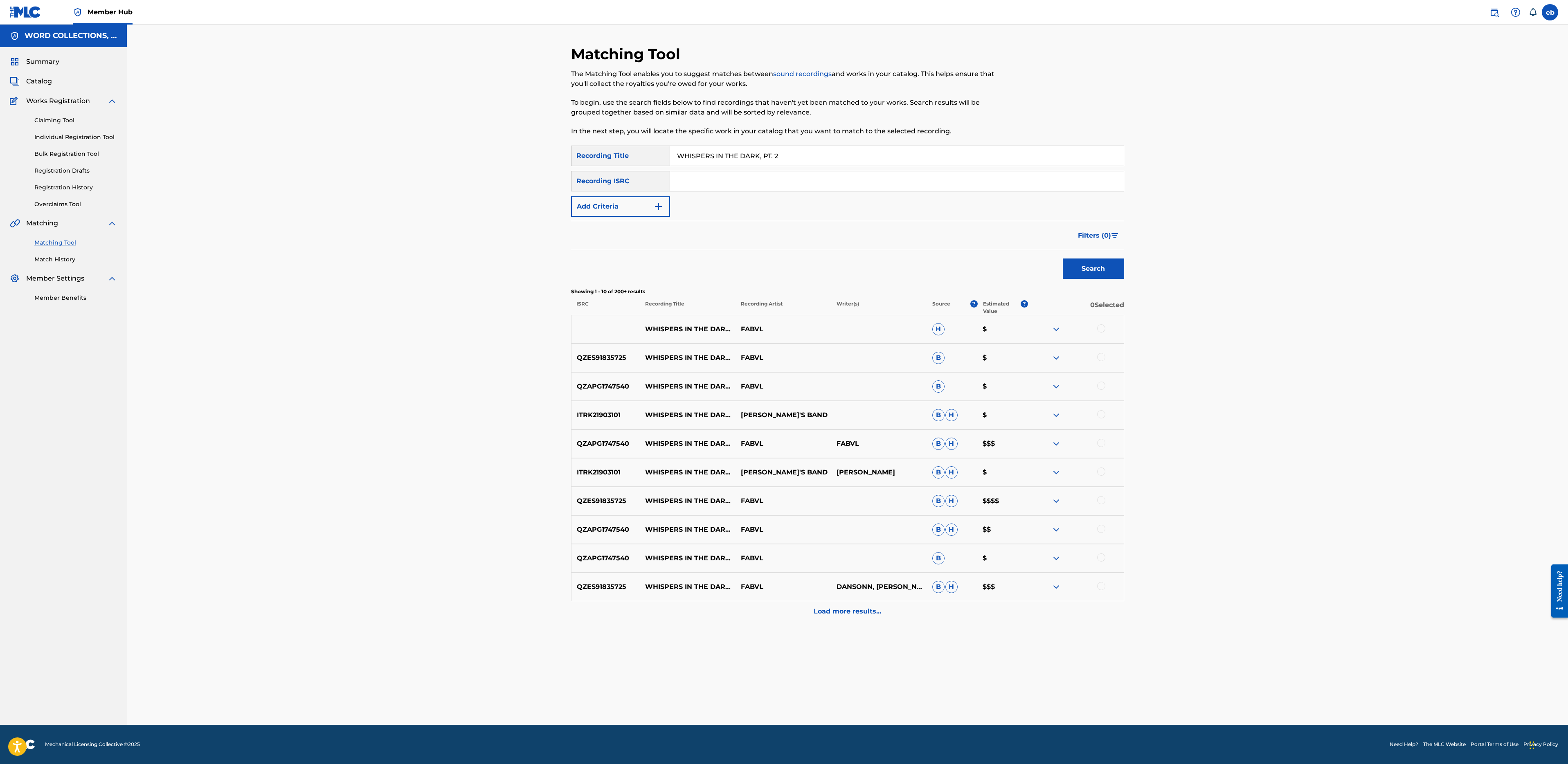
click at [1107, 326] on div at bounding box center [1076, 329] width 95 height 10
click at [1100, 328] on div at bounding box center [1101, 328] width 8 height 8
click at [1100, 354] on div at bounding box center [1101, 357] width 8 height 8
click at [1104, 380] on div "QZAPG1747540 WHISPERS IN THE DARK PT. 2 FABVL B $" at bounding box center [847, 386] width 553 height 29
click at [1101, 386] on div at bounding box center [1101, 385] width 8 height 8
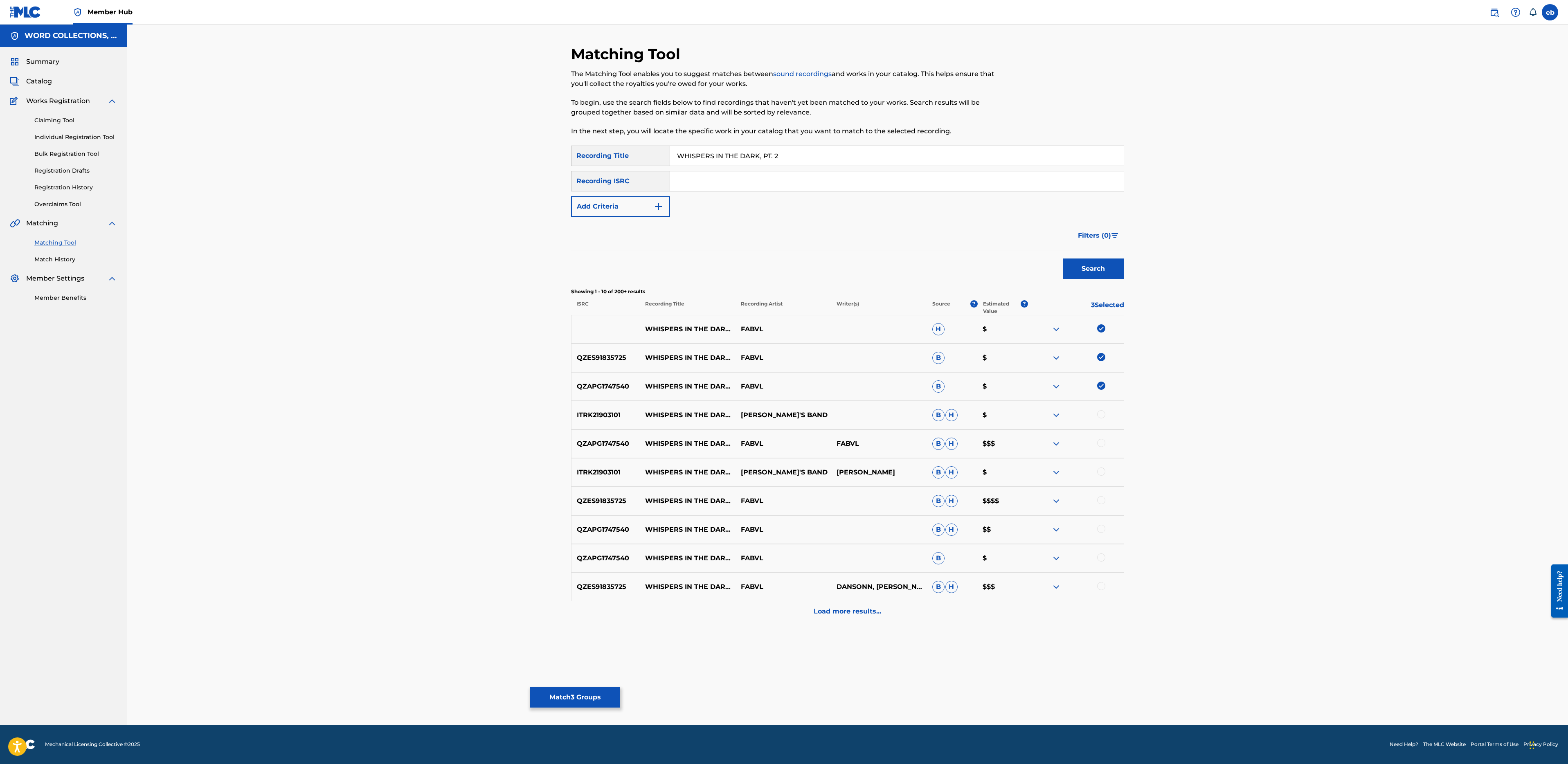
click at [1105, 441] on div at bounding box center [1101, 443] width 8 height 8
click at [1102, 499] on div at bounding box center [1101, 500] width 8 height 8
click at [1100, 529] on div at bounding box center [1101, 529] width 8 height 8
click at [1103, 557] on div at bounding box center [1101, 557] width 8 height 8
click at [1102, 587] on div at bounding box center [1101, 586] width 8 height 8
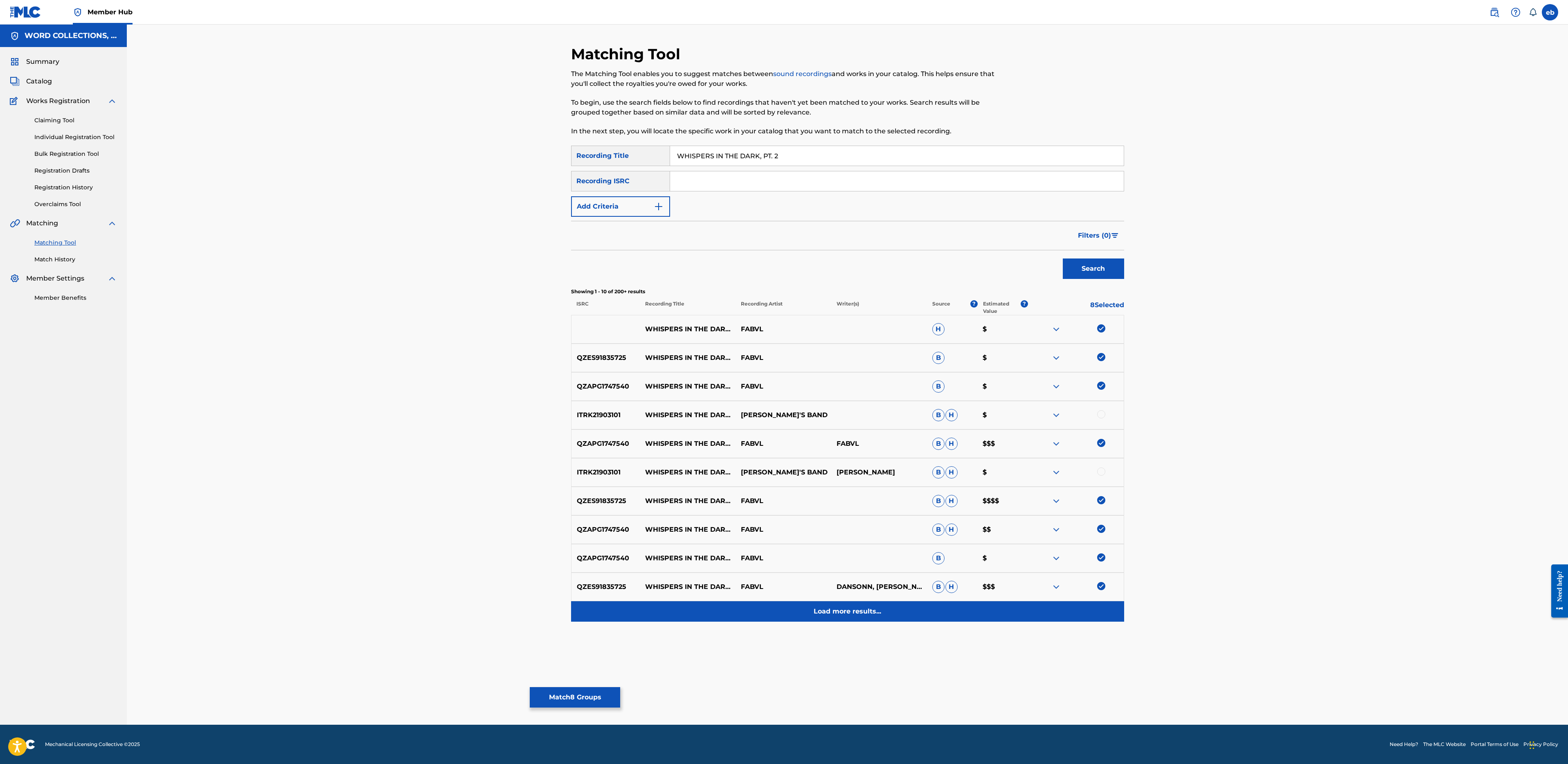
click at [880, 608] on p "Load more results..." at bounding box center [847, 611] width 67 height 10
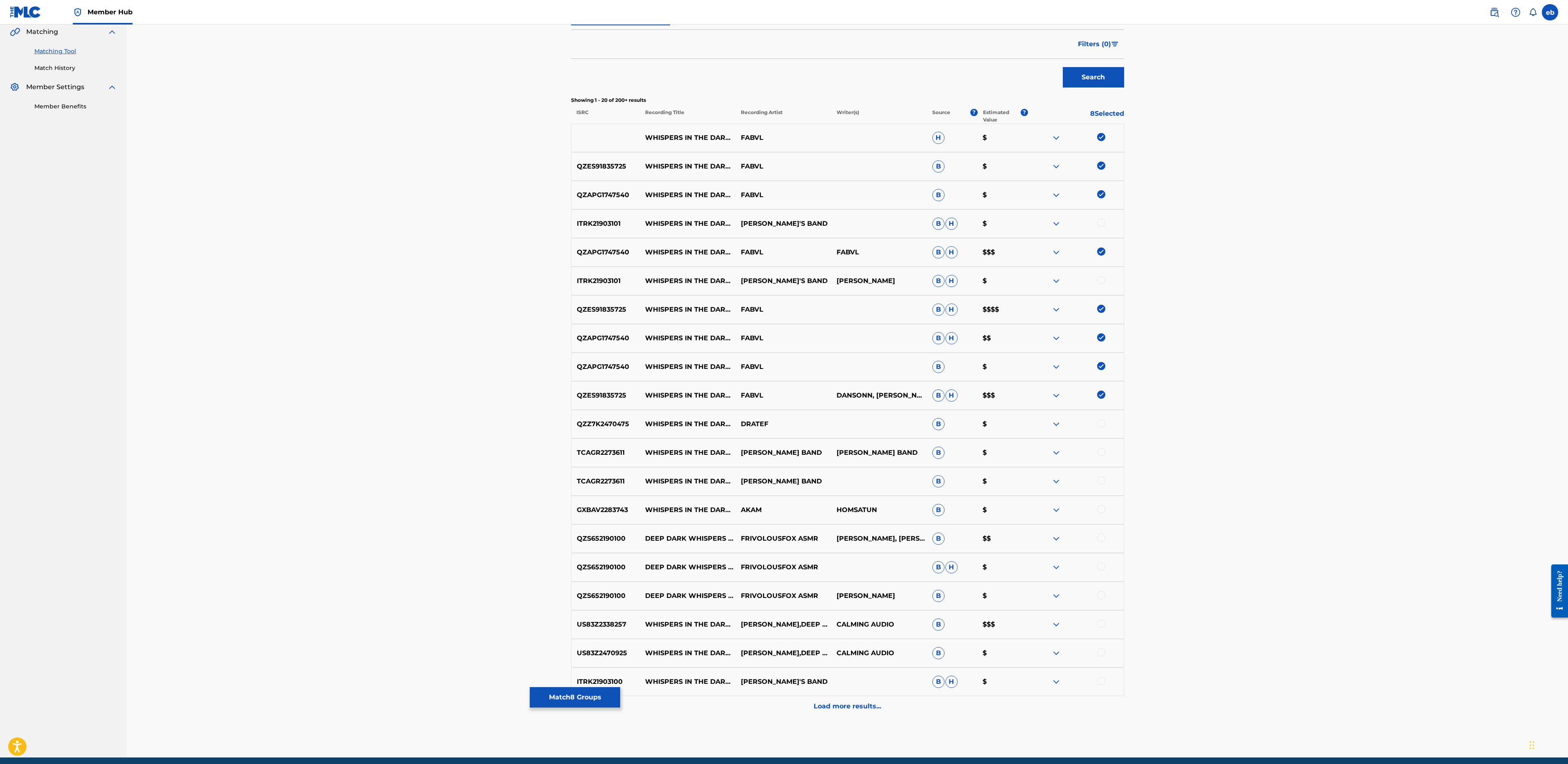
scroll to position [195, 0]
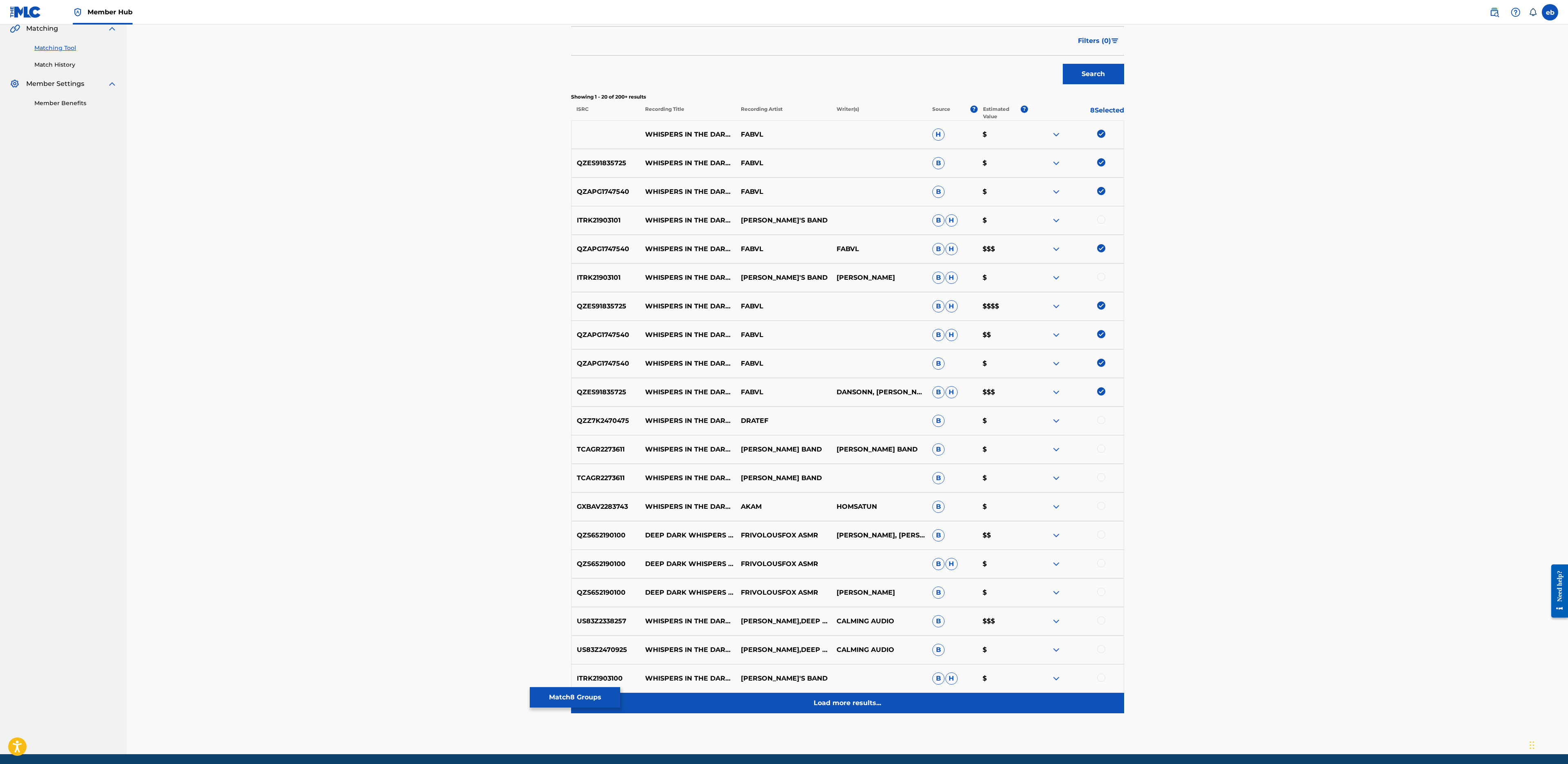
click at [838, 705] on p "Load more results..." at bounding box center [847, 703] width 67 height 10
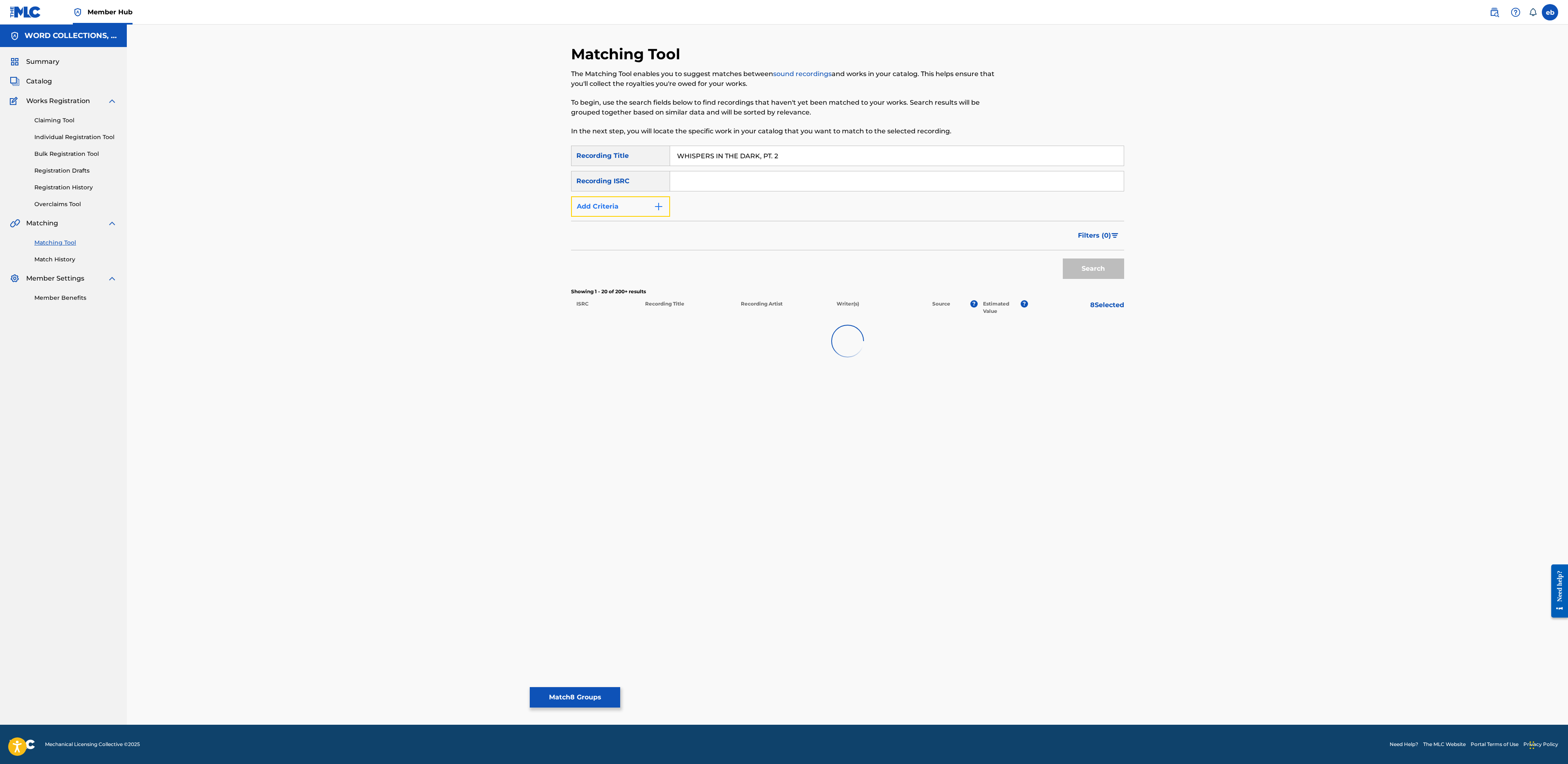
click at [630, 211] on button "Add Criteria" at bounding box center [621, 207] width 99 height 20
click at [631, 209] on div "Writer" at bounding box center [613, 206] width 74 height 10
click at [631, 232] on div "Recording Artist" at bounding box center [620, 227] width 98 height 20
click at [690, 207] on input "Search Form" at bounding box center [889, 206] width 438 height 20
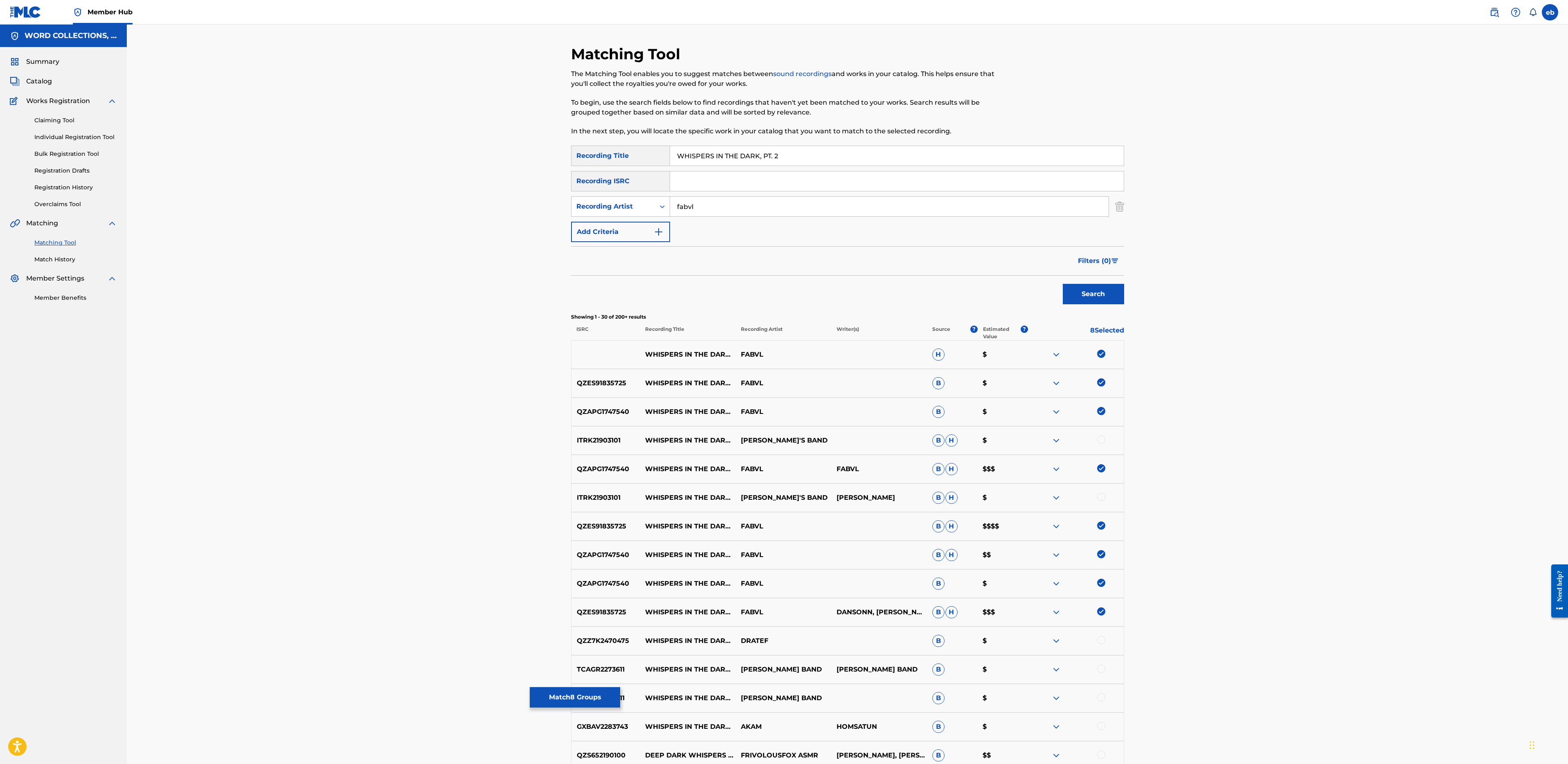
type input "fabvl"
click at [1063, 284] on button "Search" at bounding box center [1093, 294] width 61 height 20
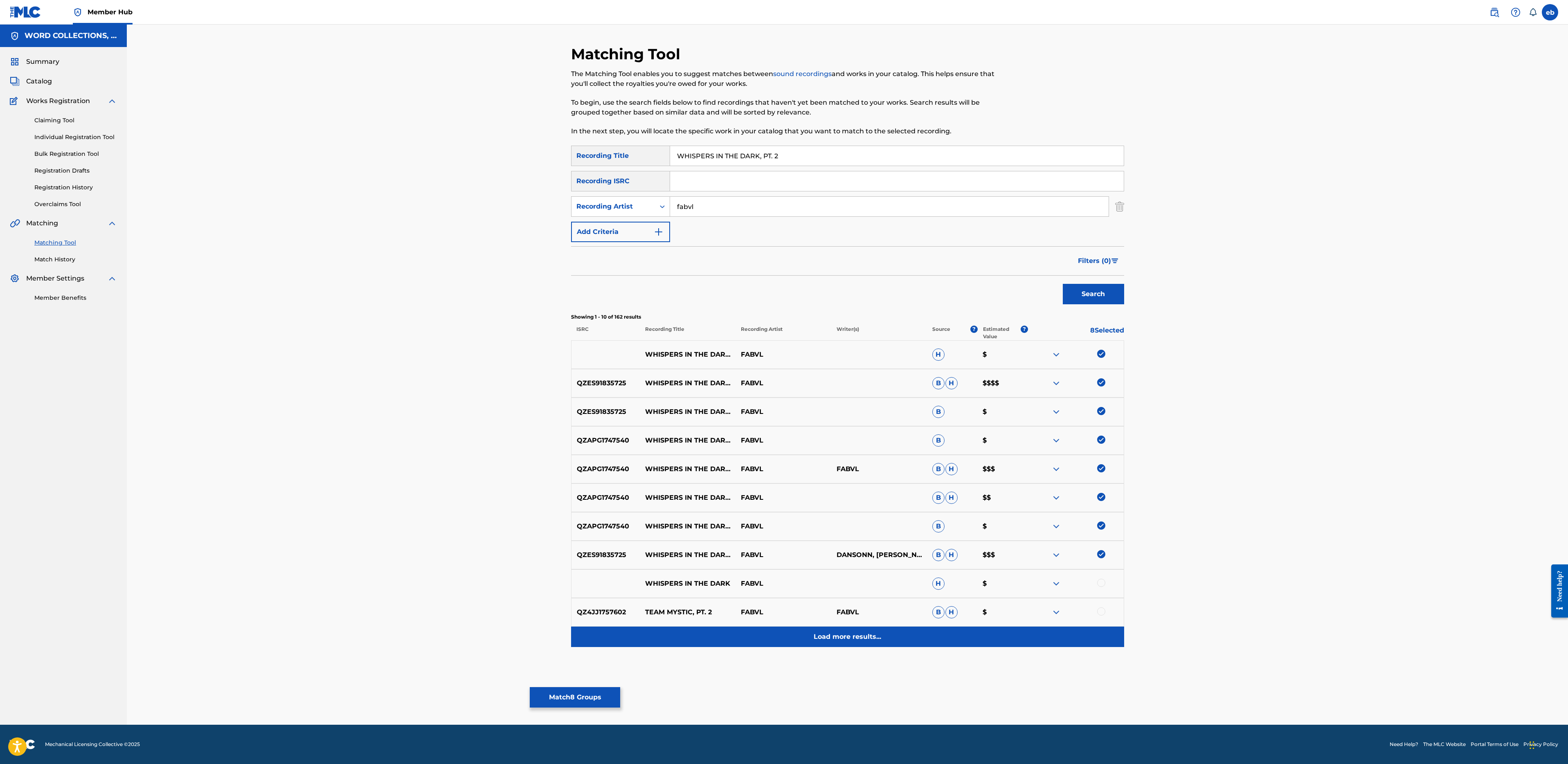
click at [838, 638] on p "Load more results..." at bounding box center [847, 637] width 67 height 10
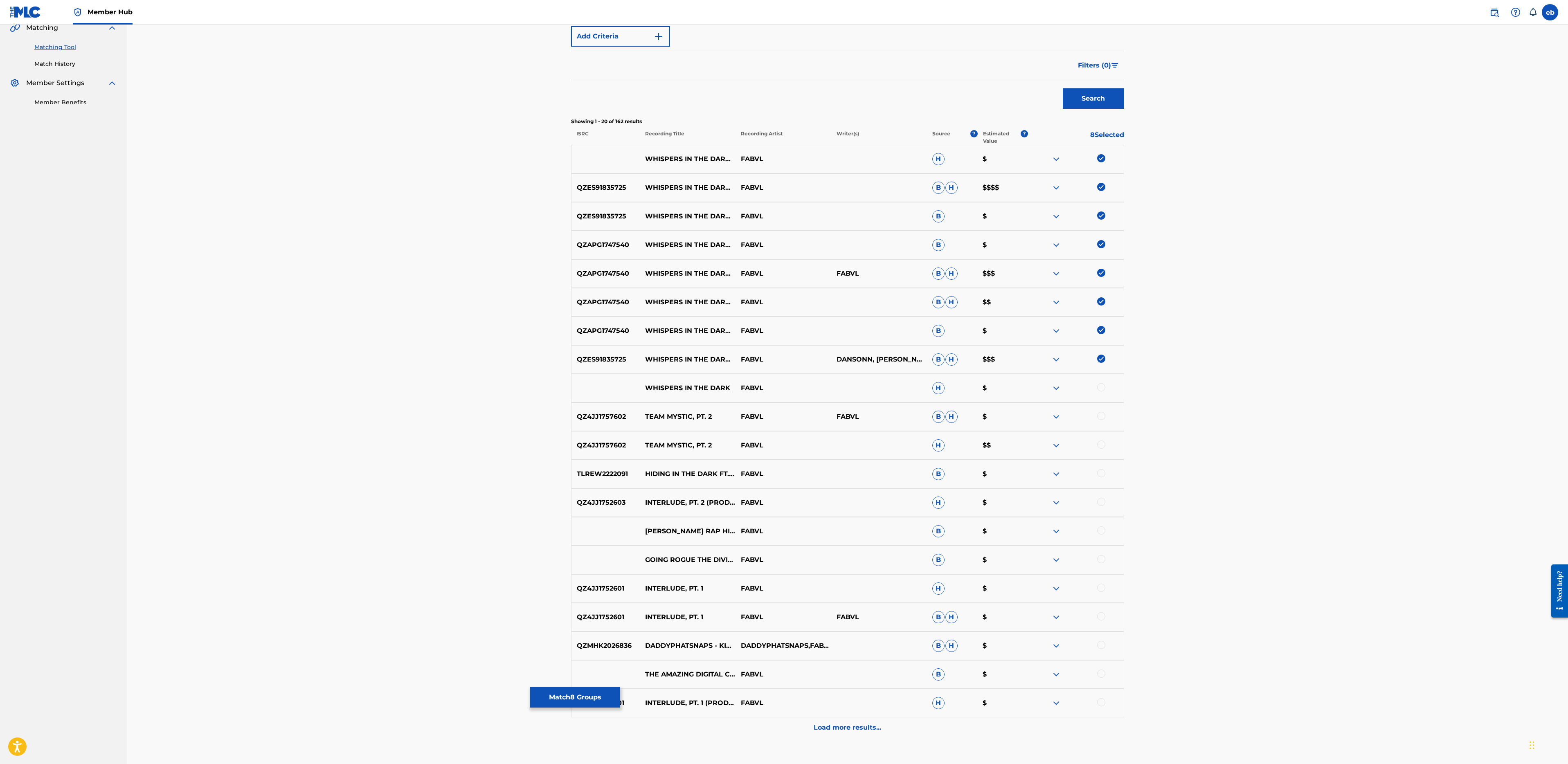
scroll to position [249, 0]
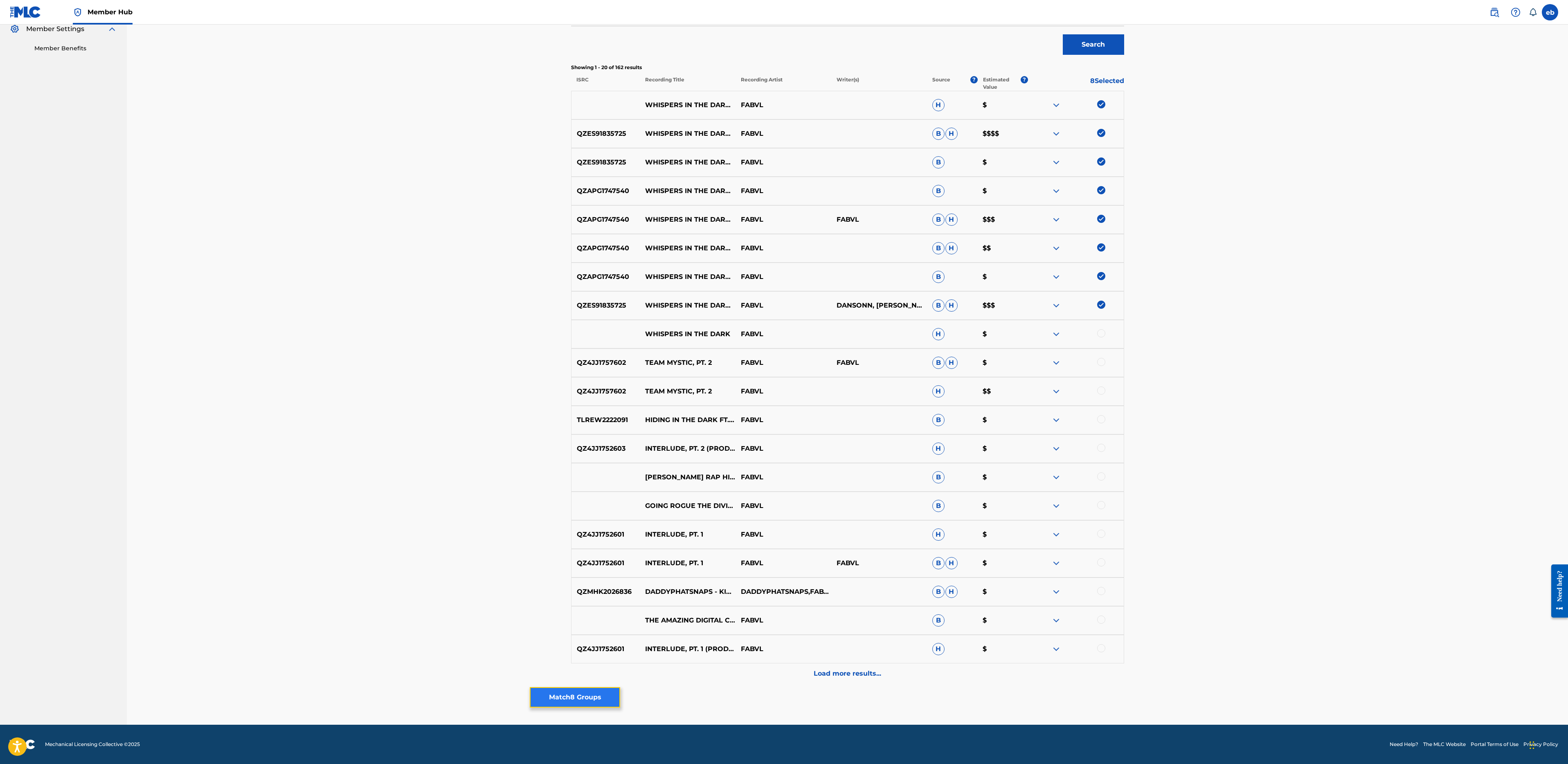
click at [592, 698] on button "Match 8 Groups" at bounding box center [575, 697] width 90 height 20
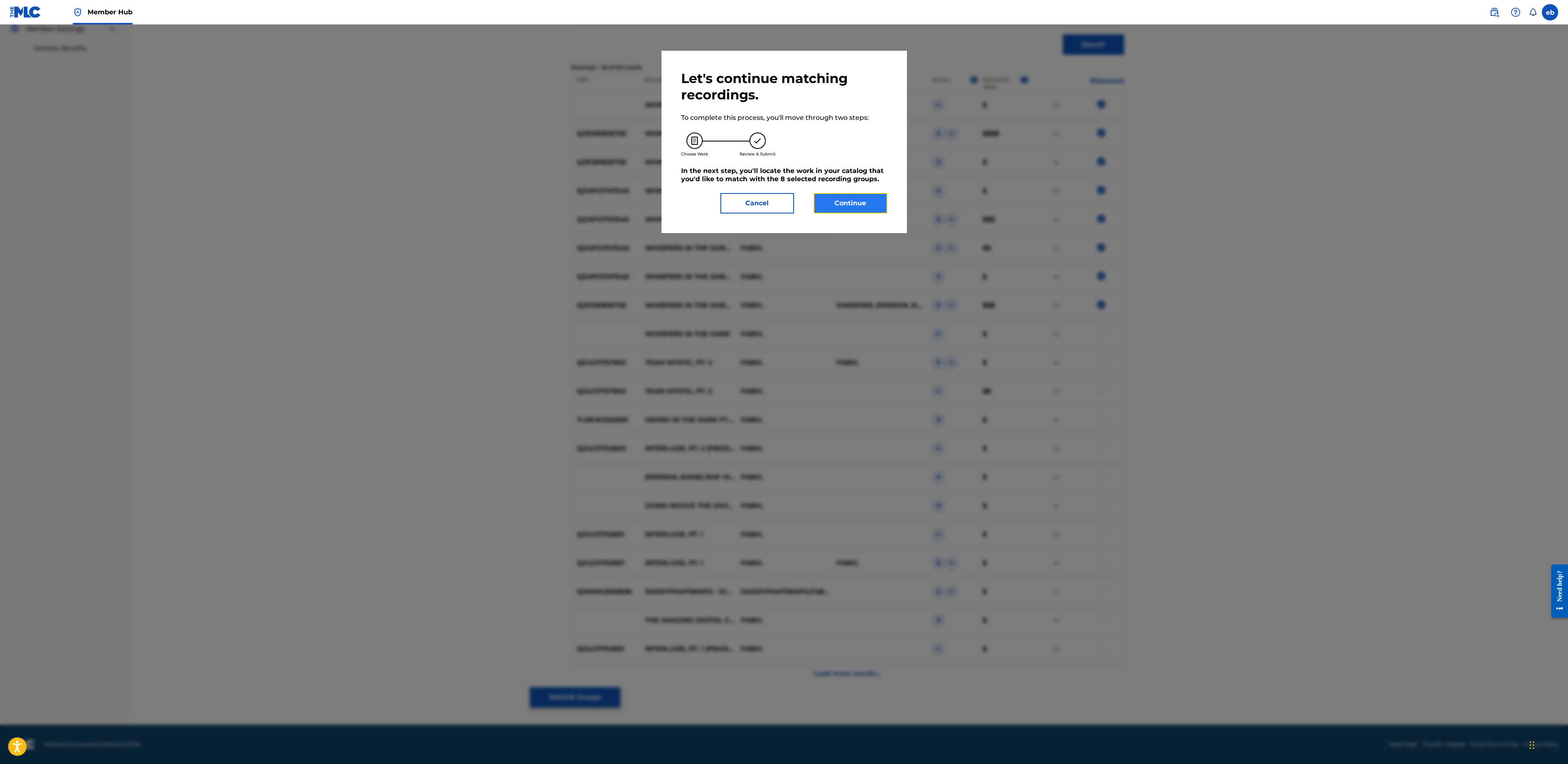
click at [857, 204] on button "Continue" at bounding box center [850, 204] width 74 height 20
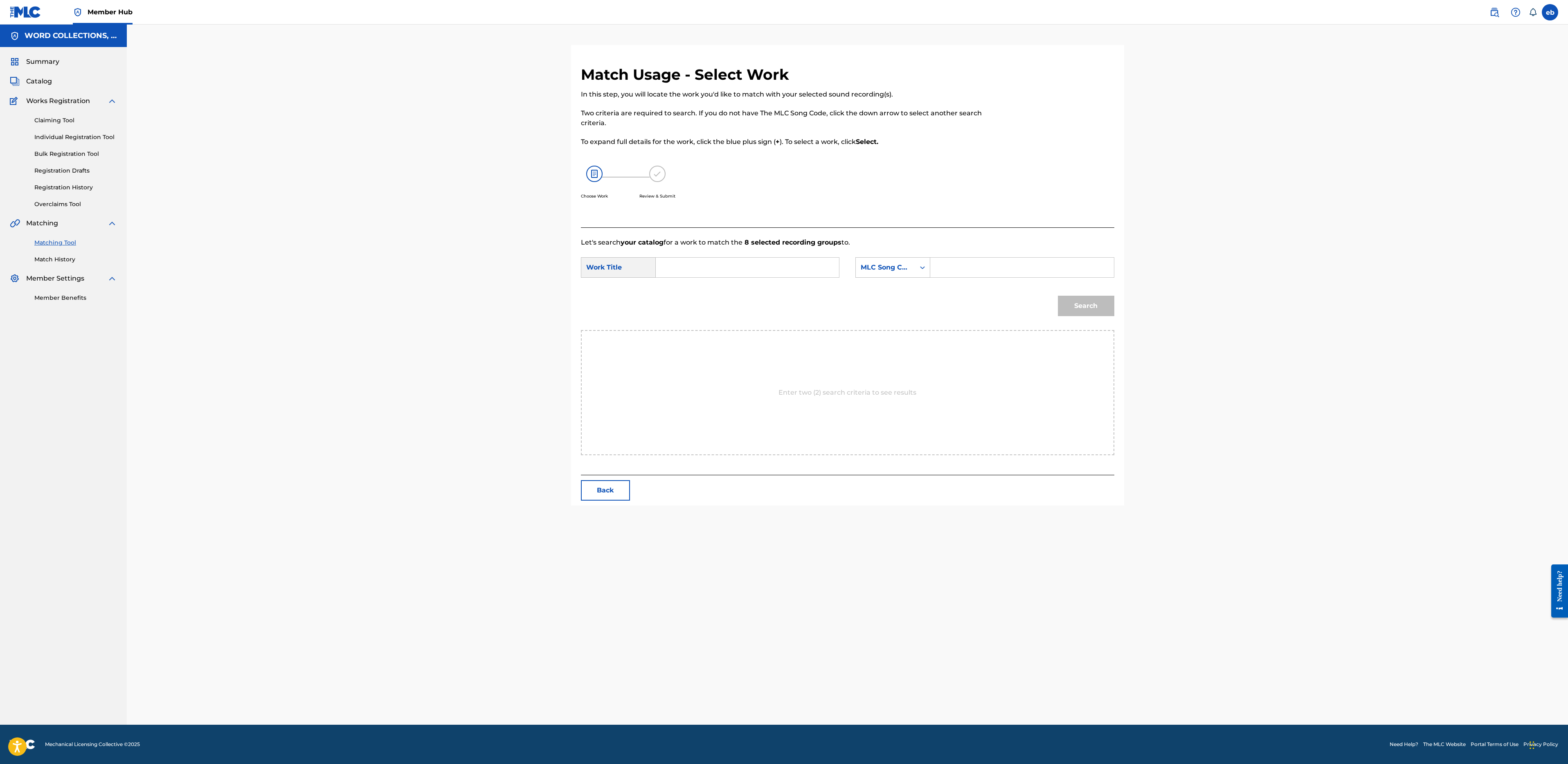
scroll to position [0, 0]
click at [734, 263] on input "Search Form" at bounding box center [747, 267] width 169 height 20
click at [676, 324] on div "whispers in the dark , pt. 2" at bounding box center [686, 335] width 46 height 44
type input "whispers in the dark, pt. 2"
click at [878, 277] on div "MLC Song Code" at bounding box center [893, 268] width 75 height 20
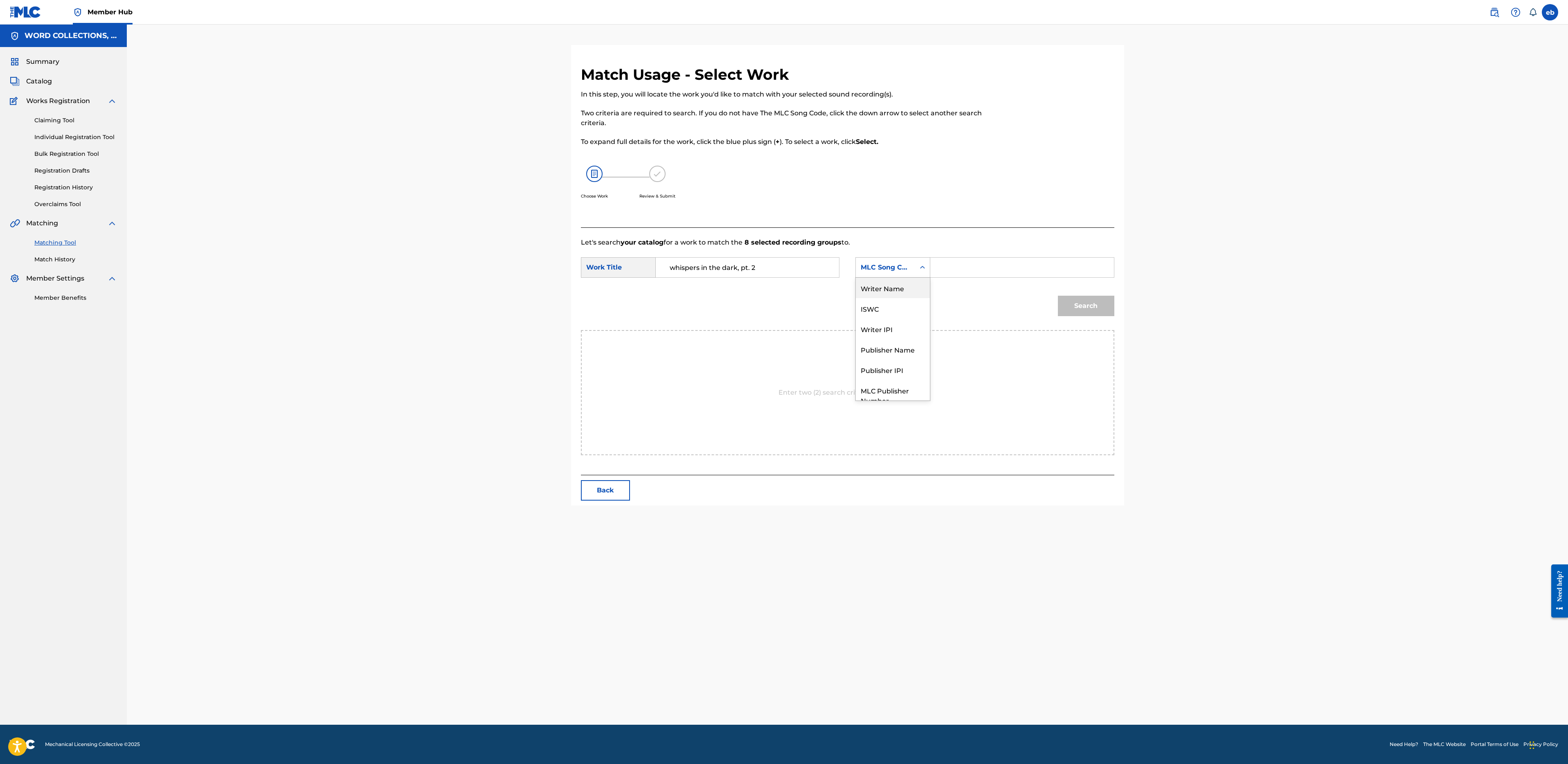
click at [889, 281] on div "Writer Name" at bounding box center [892, 288] width 74 height 20
click at [969, 274] on input "Search Form" at bounding box center [1022, 267] width 169 height 20
type input "[PERSON_NAME]"
click at [1058, 296] on button "Search" at bounding box center [1086, 306] width 57 height 20
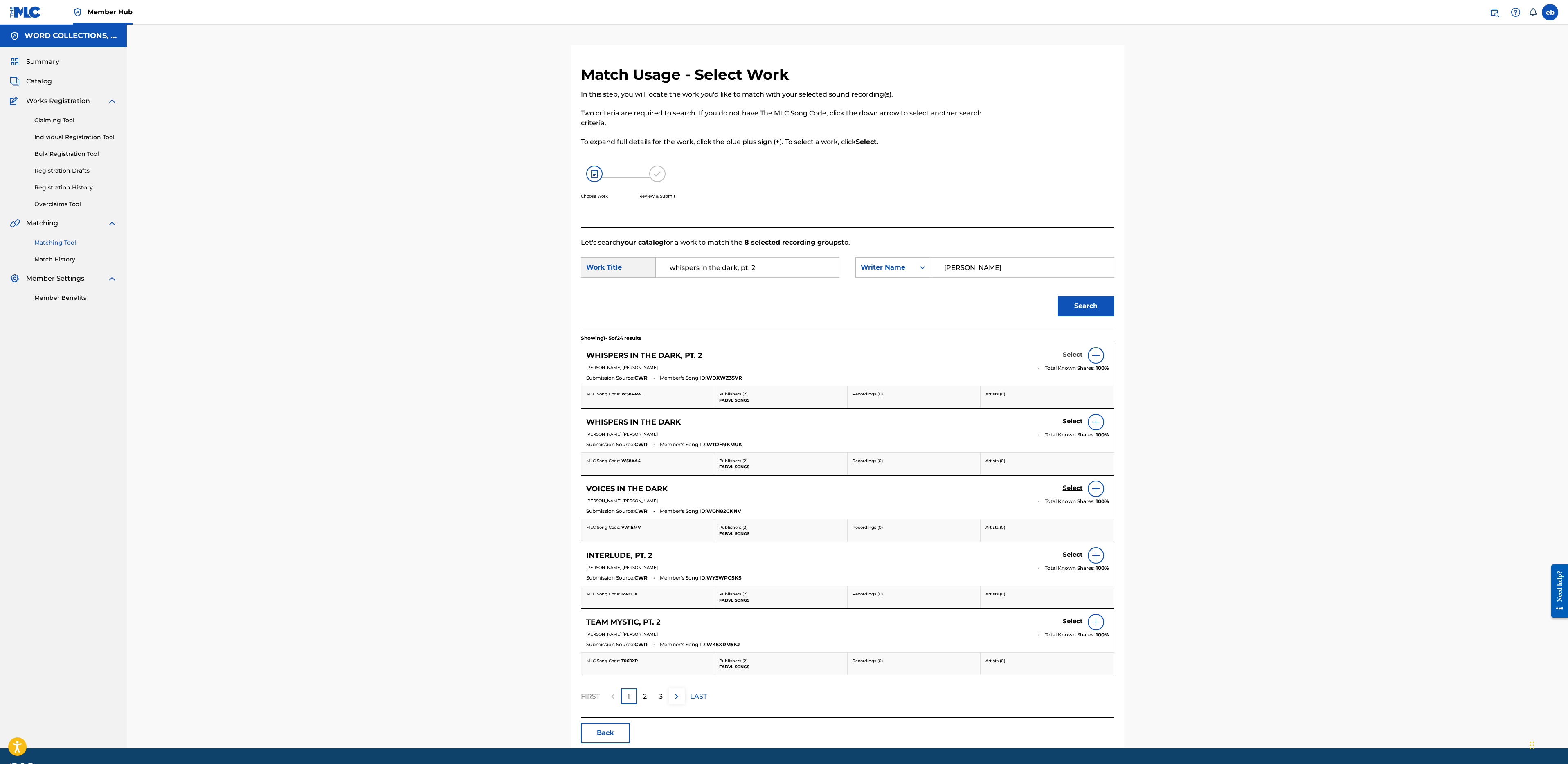
click at [1070, 357] on h5 "Select" at bounding box center [1073, 355] width 20 height 8
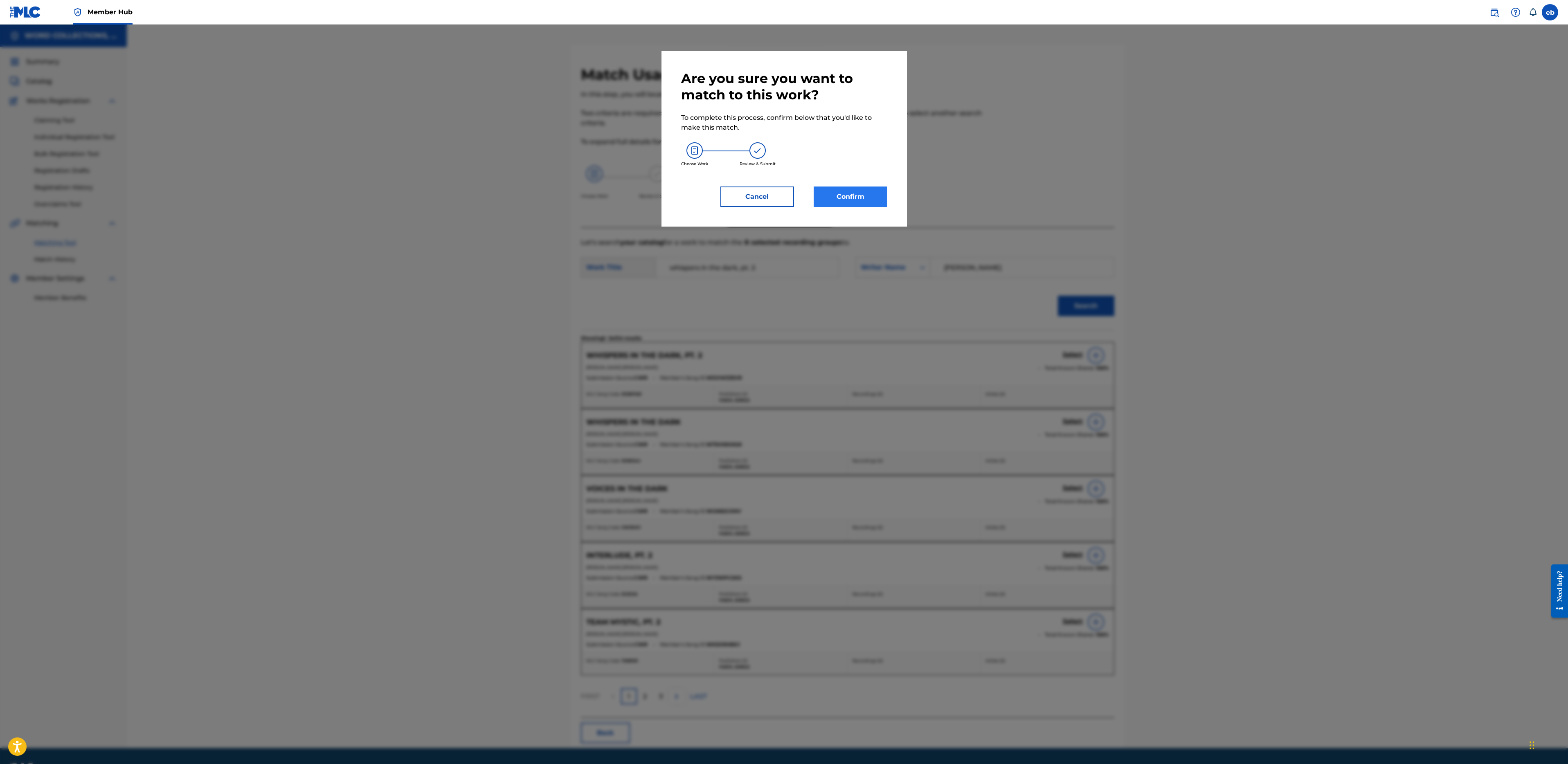
click at [858, 186] on div "Are you sure you want to match to this work? To complete this process, confirm …" at bounding box center [784, 139] width 206 height 137
click at [859, 197] on button "Confirm" at bounding box center [850, 197] width 74 height 20
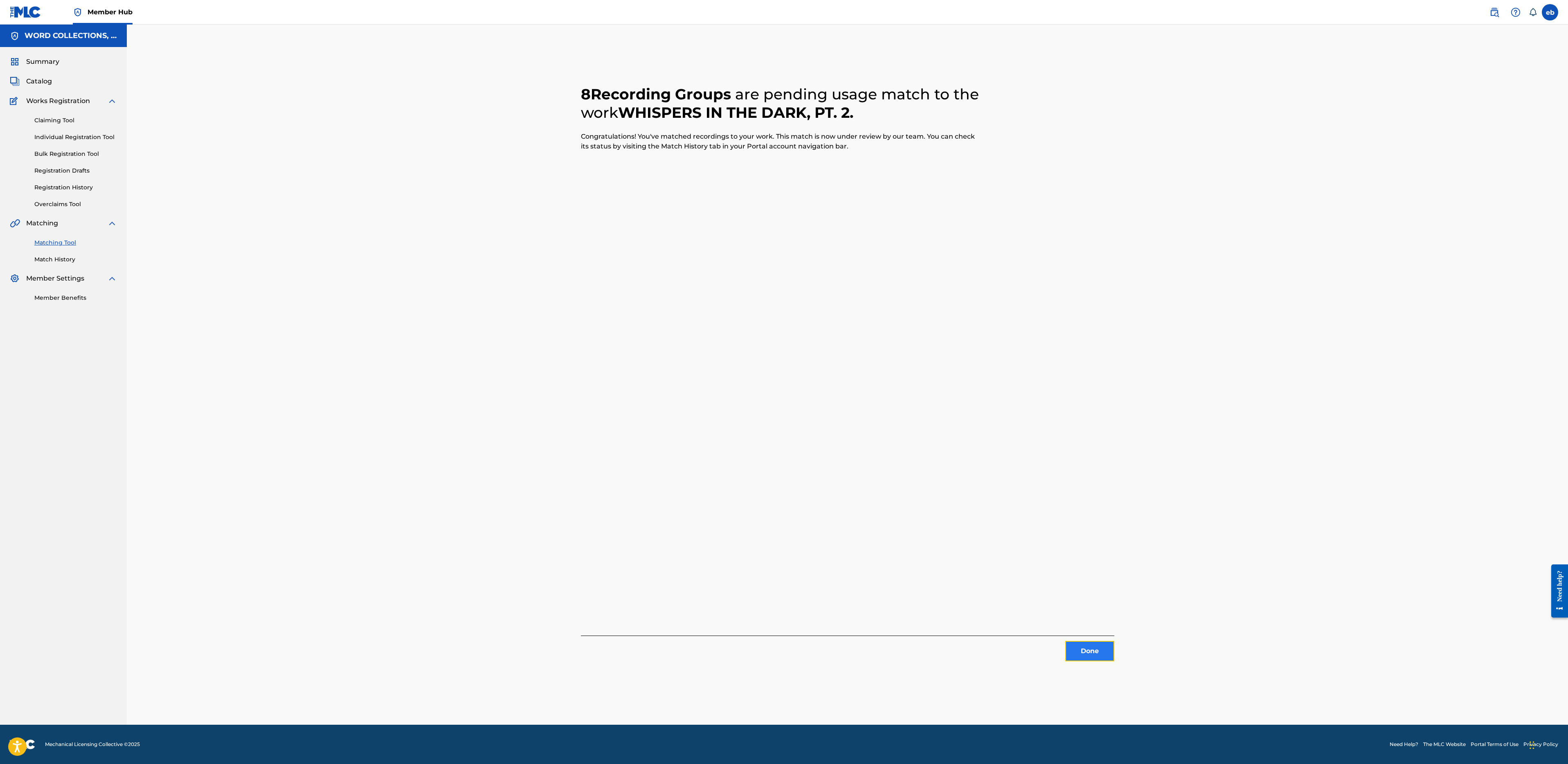
click at [1096, 655] on button "Done" at bounding box center [1090, 651] width 49 height 20
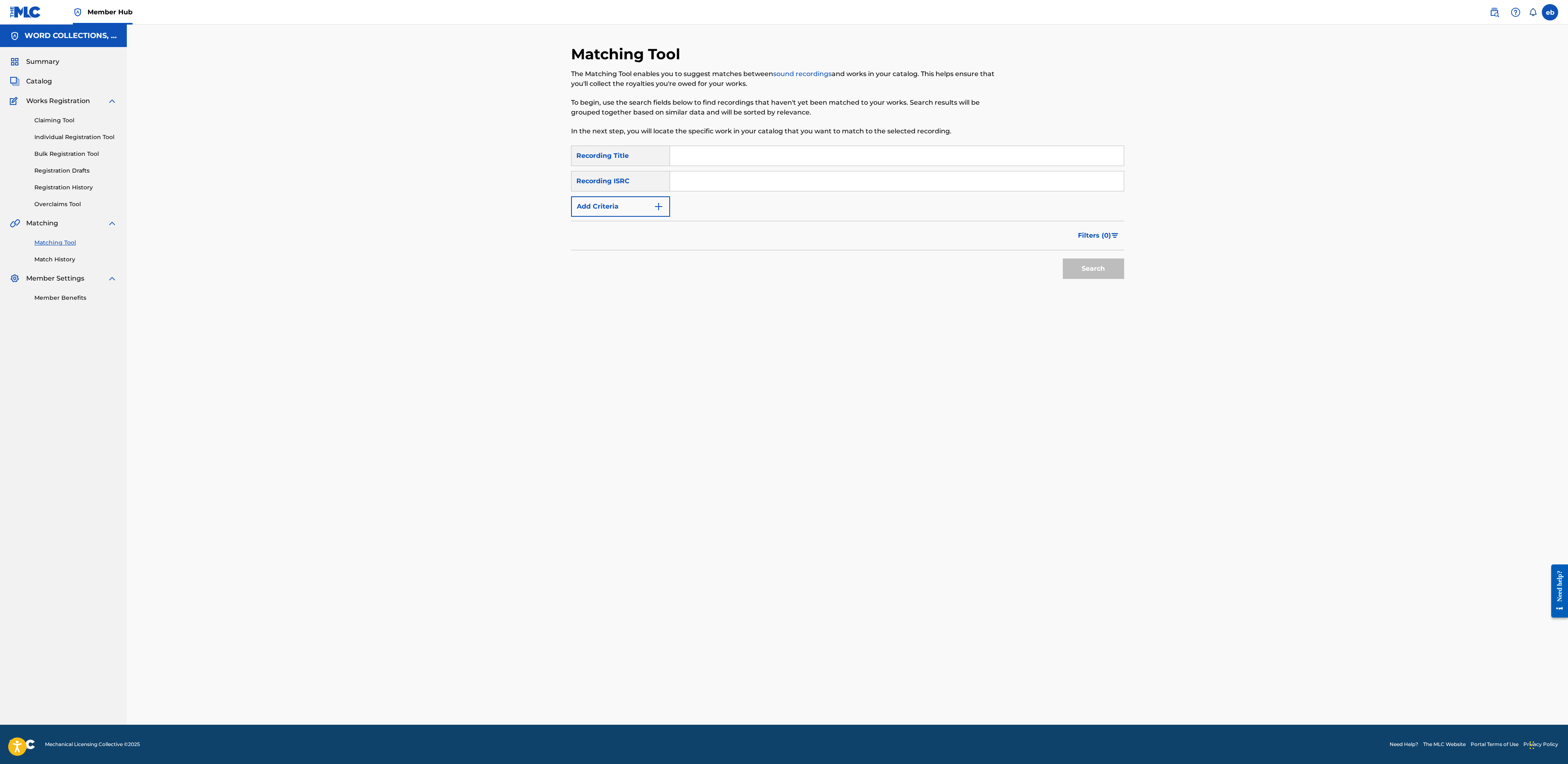
click at [725, 150] on input "Search Form" at bounding box center [896, 156] width 454 height 20
paste input "WASTELAND"
type input "WASTELAND"
click at [1063, 258] on button "Search" at bounding box center [1093, 268] width 61 height 20
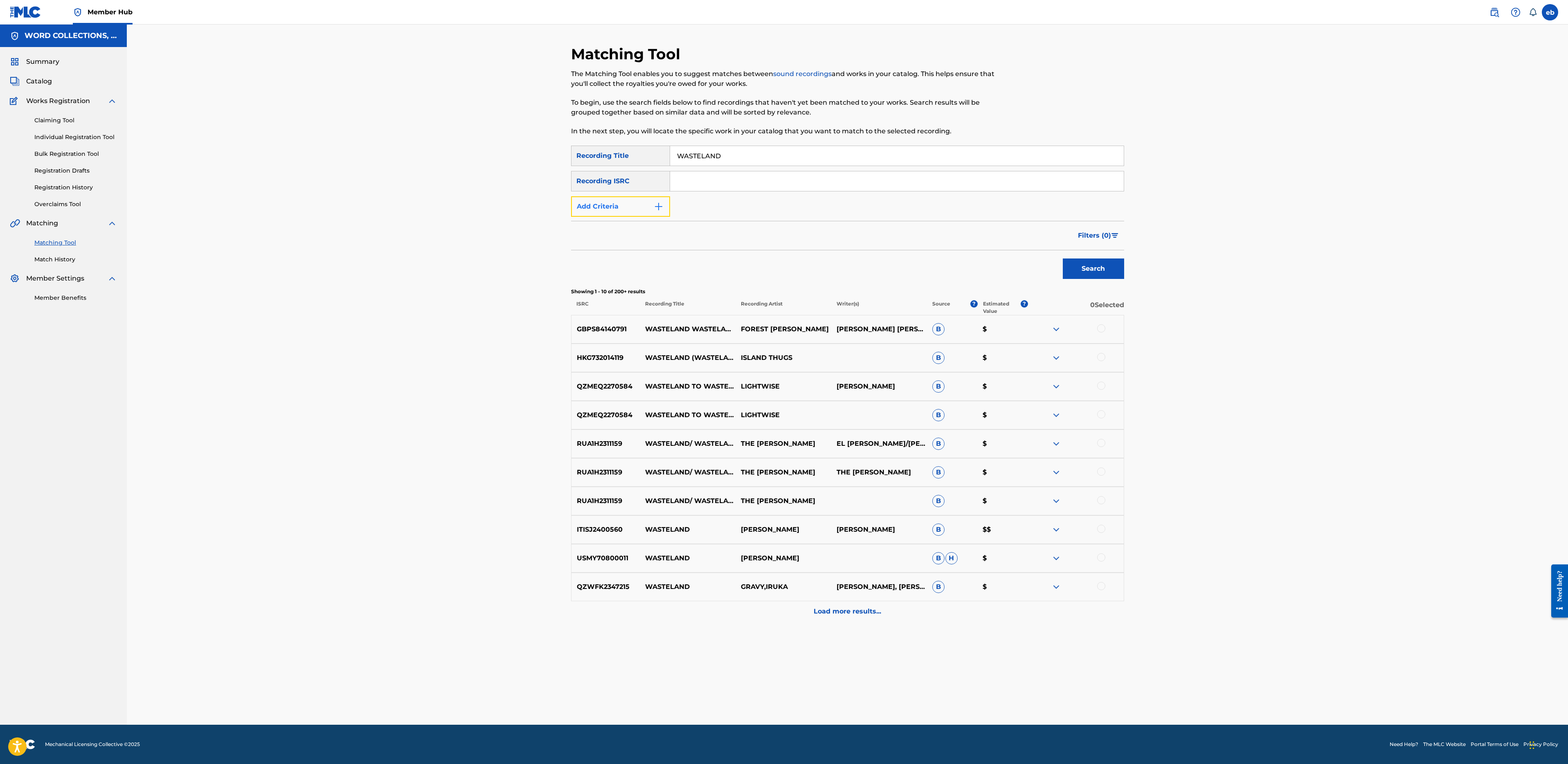
click at [617, 202] on button "Add Criteria" at bounding box center [621, 207] width 99 height 20
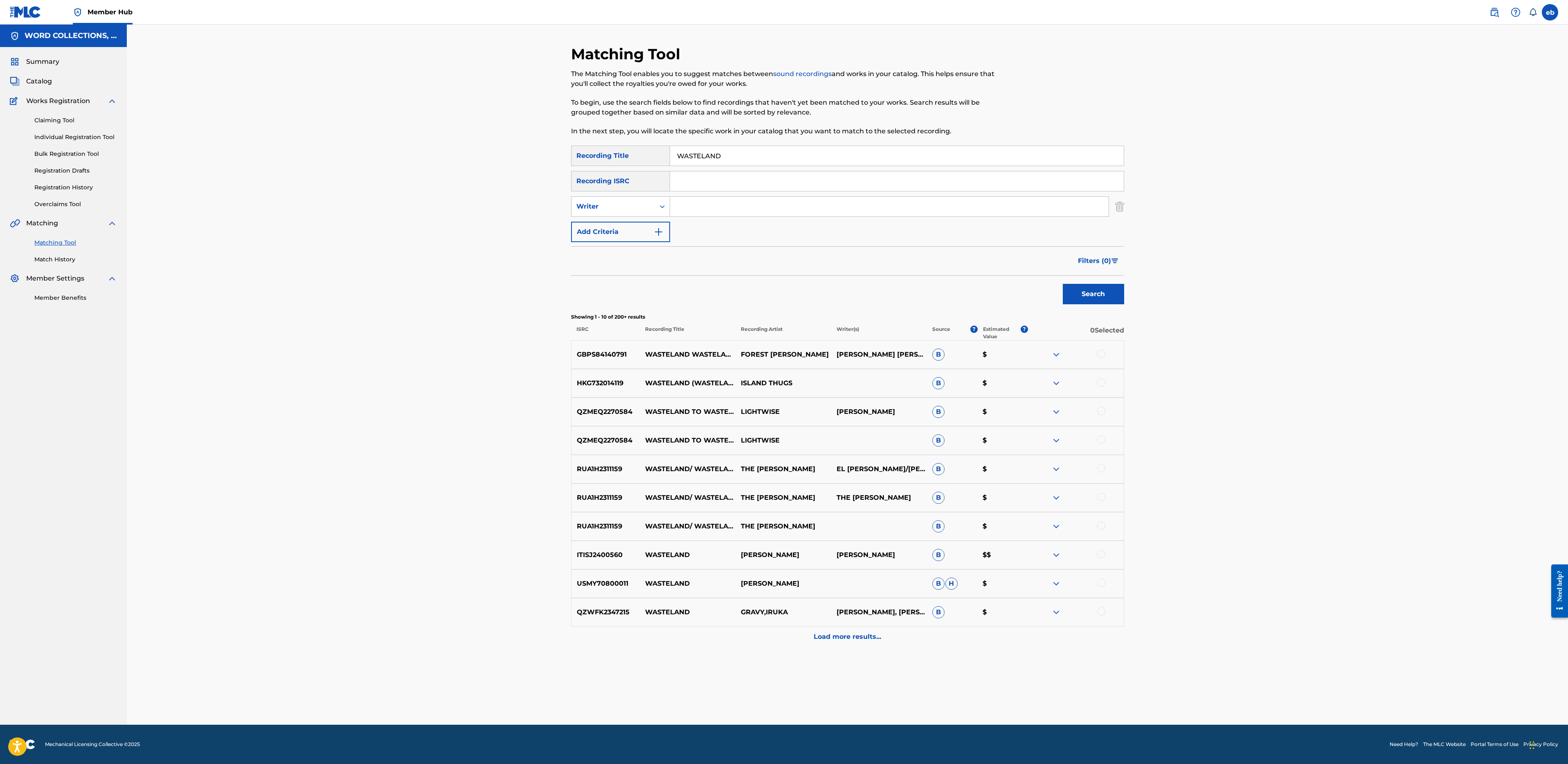
click at [624, 190] on div "Recording ISRC" at bounding box center [621, 181] width 99 height 20
click at [625, 217] on div "SearchWithCriteria4bf50edf-3e5e-481a-9295-58222a671359 Recording Title WASTELAN…" at bounding box center [847, 194] width 553 height 97
click at [625, 204] on div "Writer" at bounding box center [613, 206] width 74 height 10
click at [627, 221] on div "Recording Artist" at bounding box center [620, 227] width 98 height 20
click at [684, 211] on input "Search Form" at bounding box center [889, 206] width 438 height 20
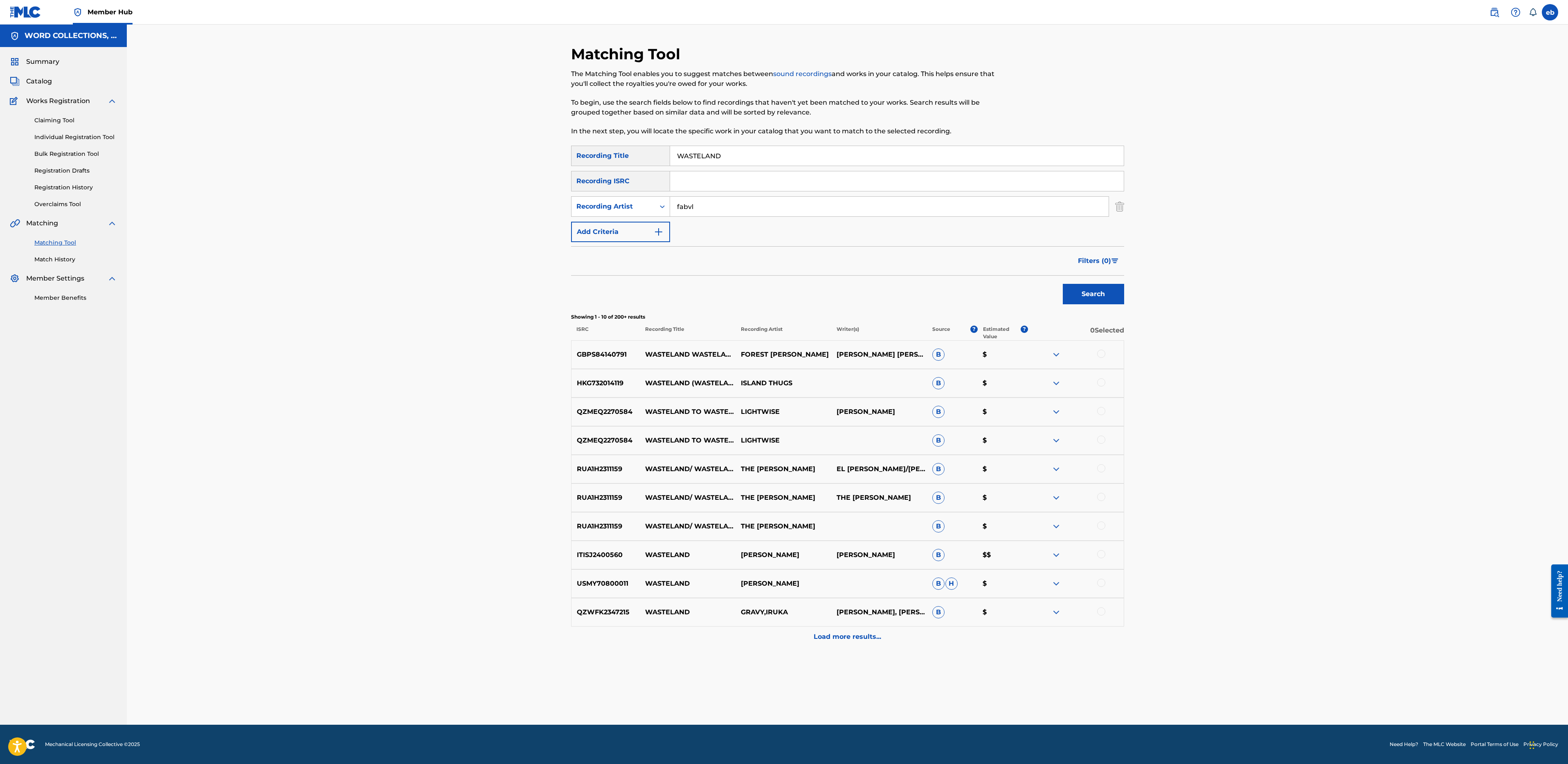
type input "fabvl"
click at [1063, 284] on button "Search" at bounding box center [1093, 294] width 61 height 20
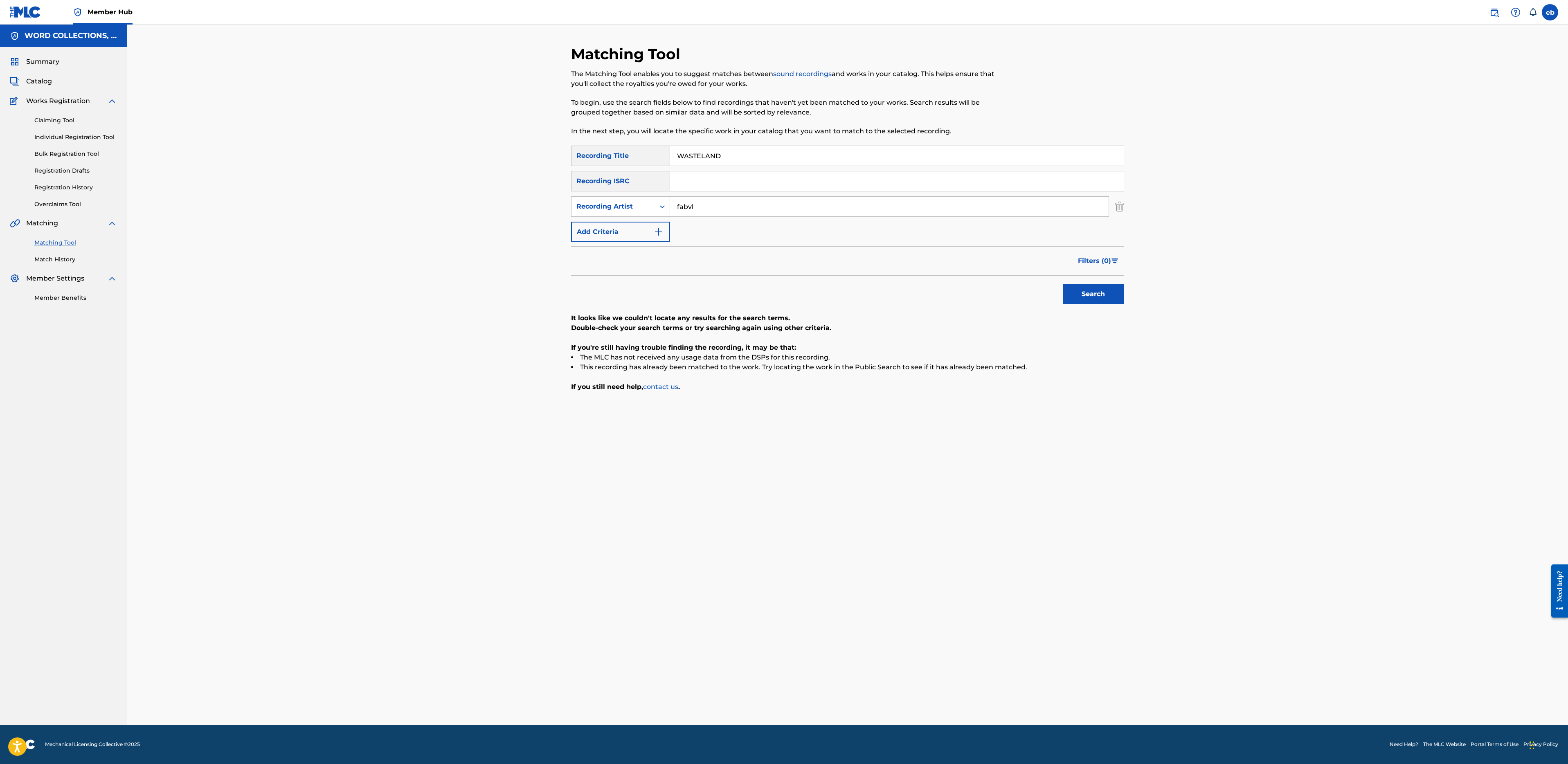
click at [733, 154] on input "WASTELAND" at bounding box center [896, 156] width 454 height 20
paste input "VOICES IN THE DARK"
click at [1063, 284] on button "Search" at bounding box center [1093, 294] width 61 height 20
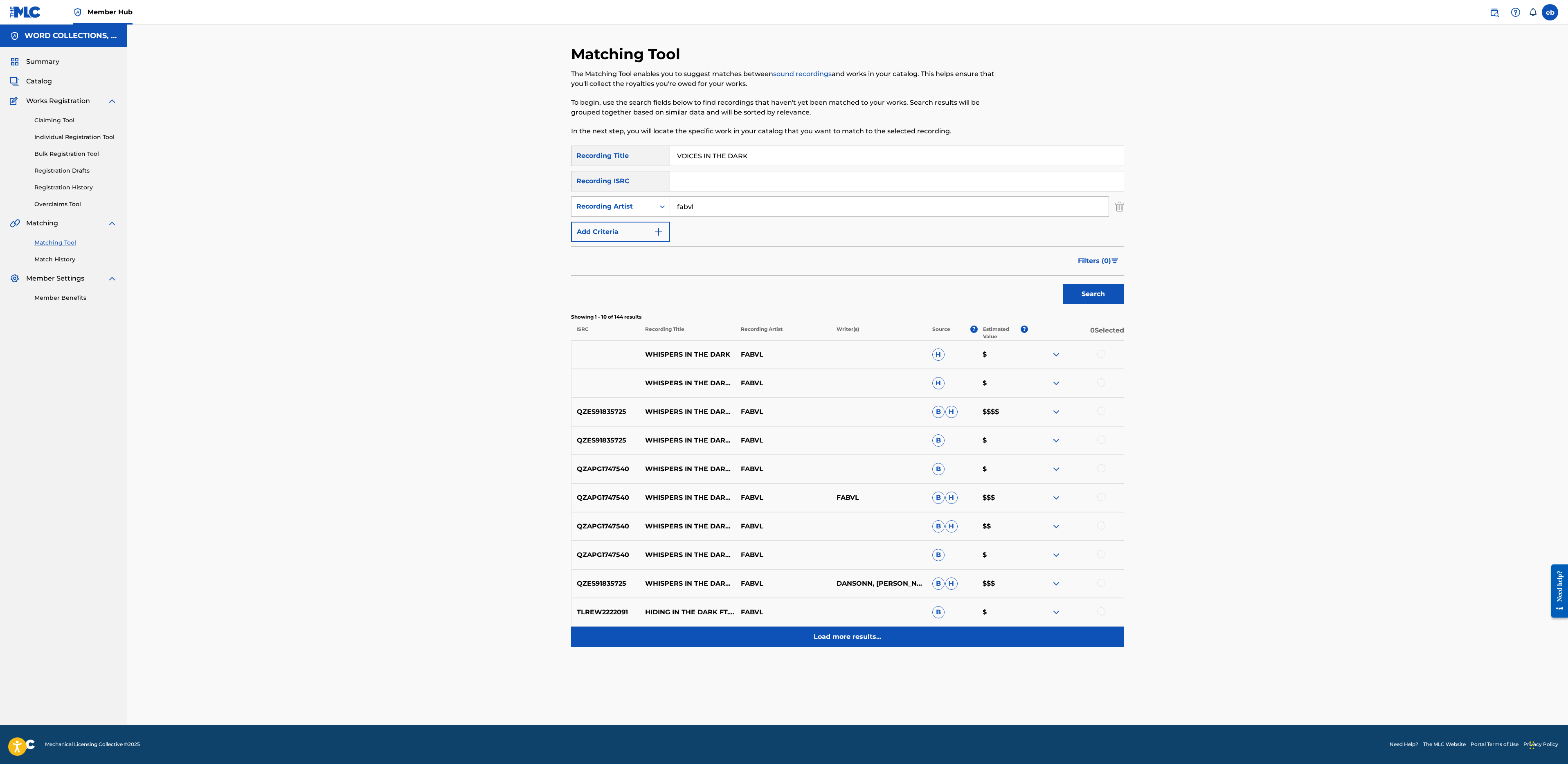
click at [835, 630] on div "Load more results..." at bounding box center [847, 637] width 553 height 20
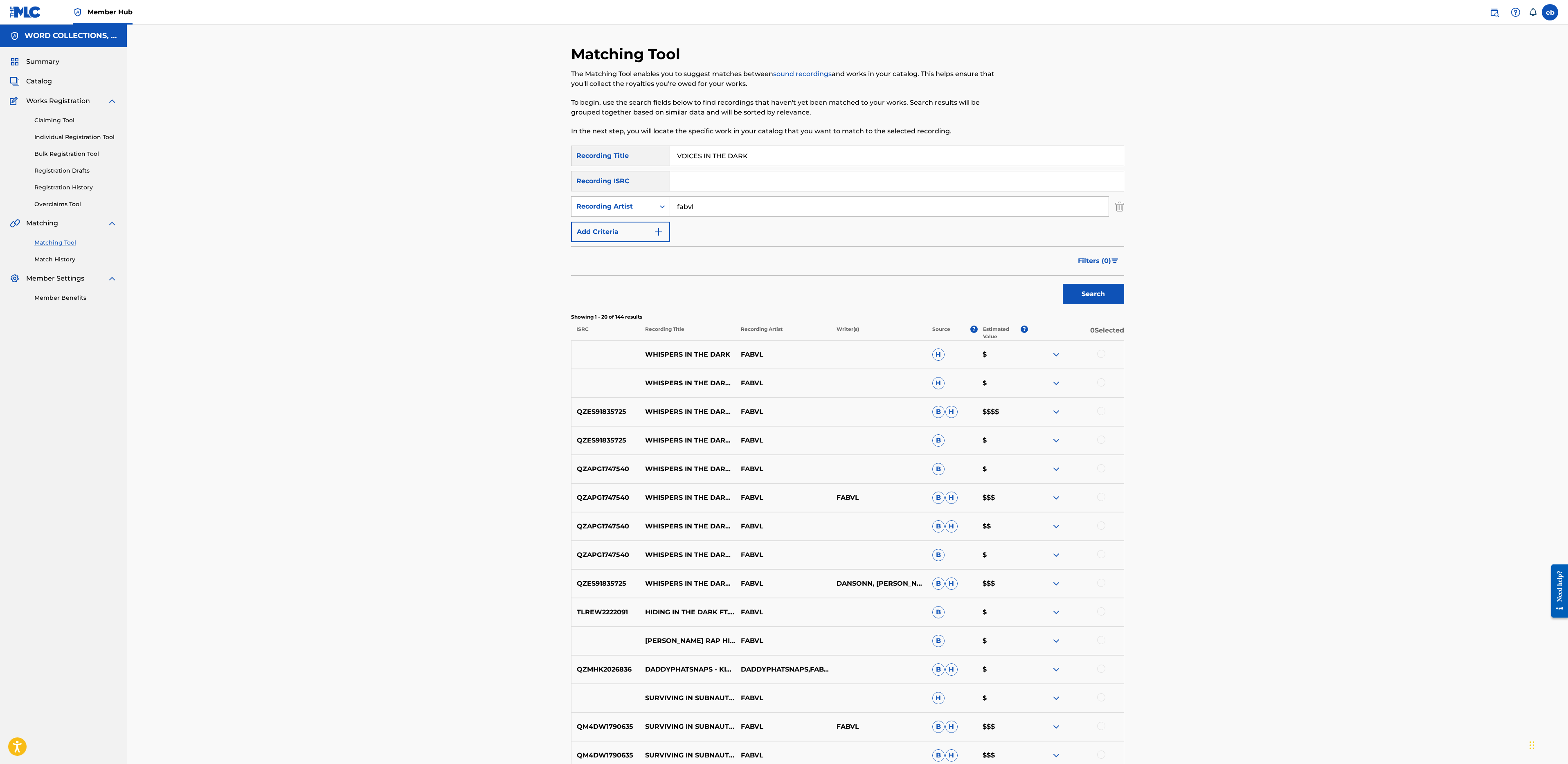
click at [794, 155] on input "VOICES IN THE DARK" at bounding box center [896, 156] width 454 height 20
paste input "THE BATTLEGROUNDS"
type input "THE BATTLEGROUNDS"
click at [1063, 284] on button "Search" at bounding box center [1093, 294] width 61 height 20
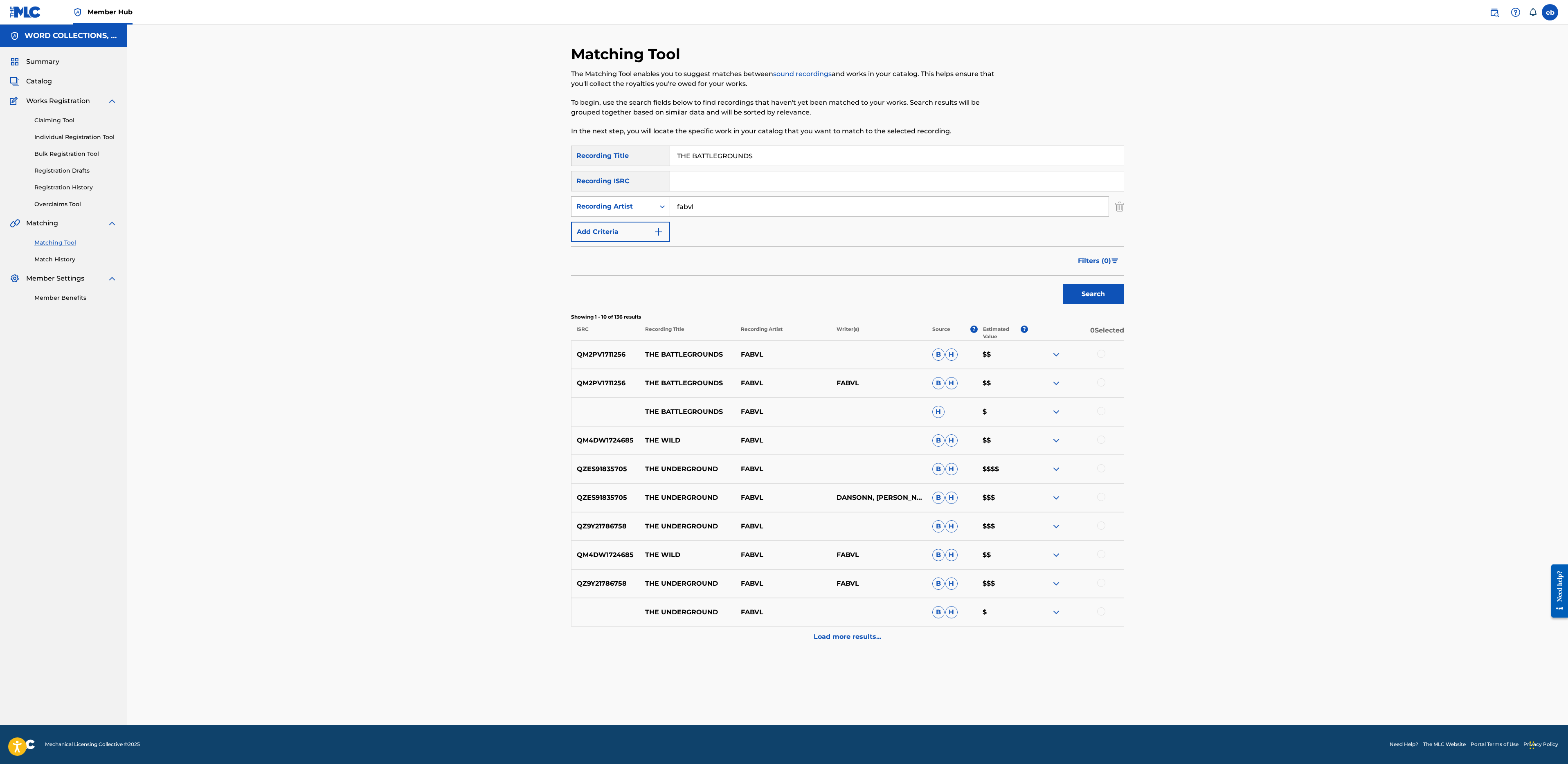
click at [1107, 358] on div at bounding box center [1076, 354] width 95 height 10
click at [1106, 358] on div at bounding box center [1076, 354] width 95 height 10
click at [1100, 351] on div at bounding box center [1101, 354] width 8 height 8
click at [1101, 382] on div at bounding box center [1101, 382] width 8 height 8
click at [1101, 414] on div at bounding box center [1101, 411] width 8 height 8
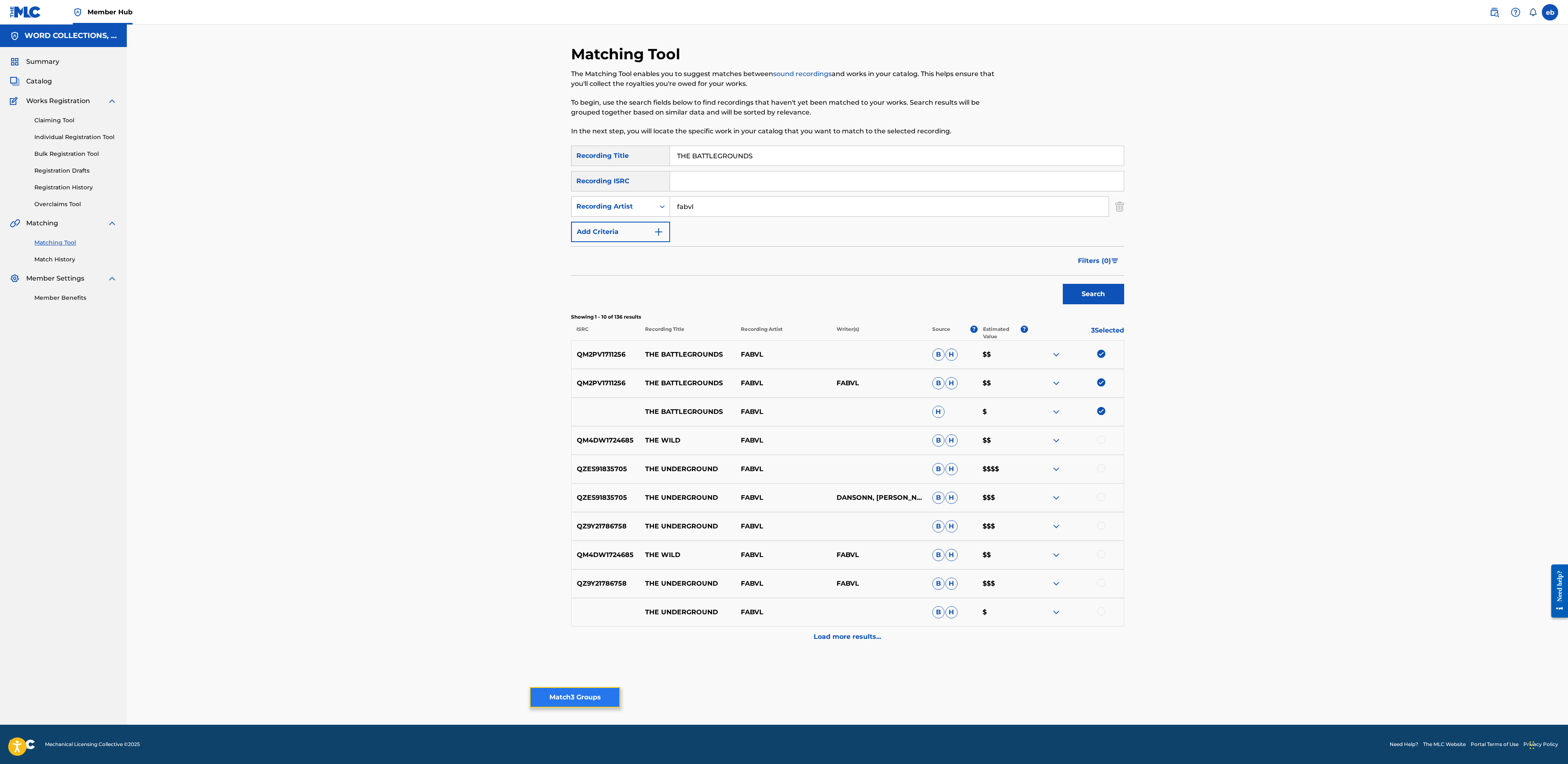
click at [586, 700] on button "Match 3 Groups" at bounding box center [575, 697] width 90 height 20
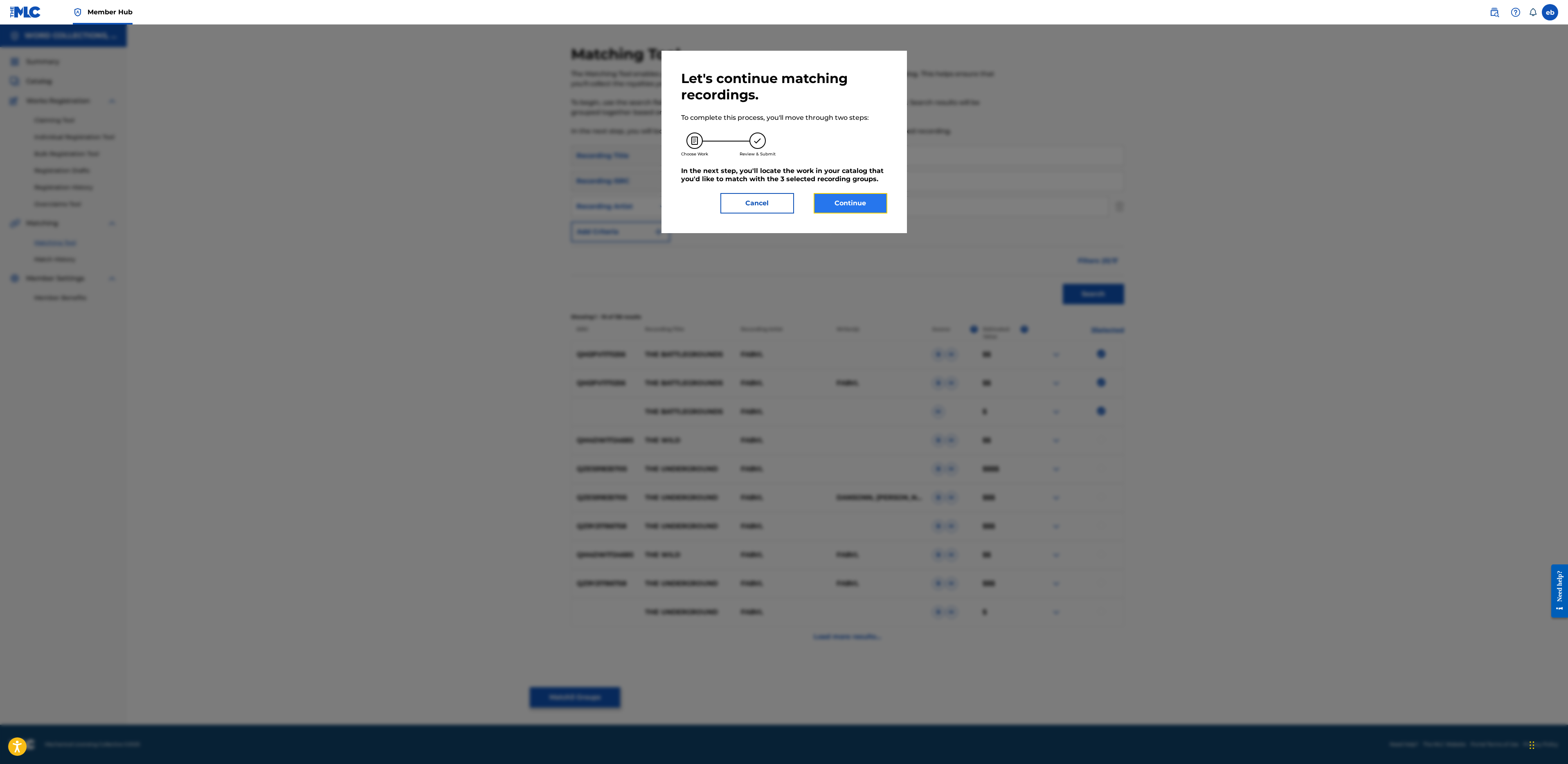
click at [855, 197] on button "Continue" at bounding box center [850, 204] width 74 height 20
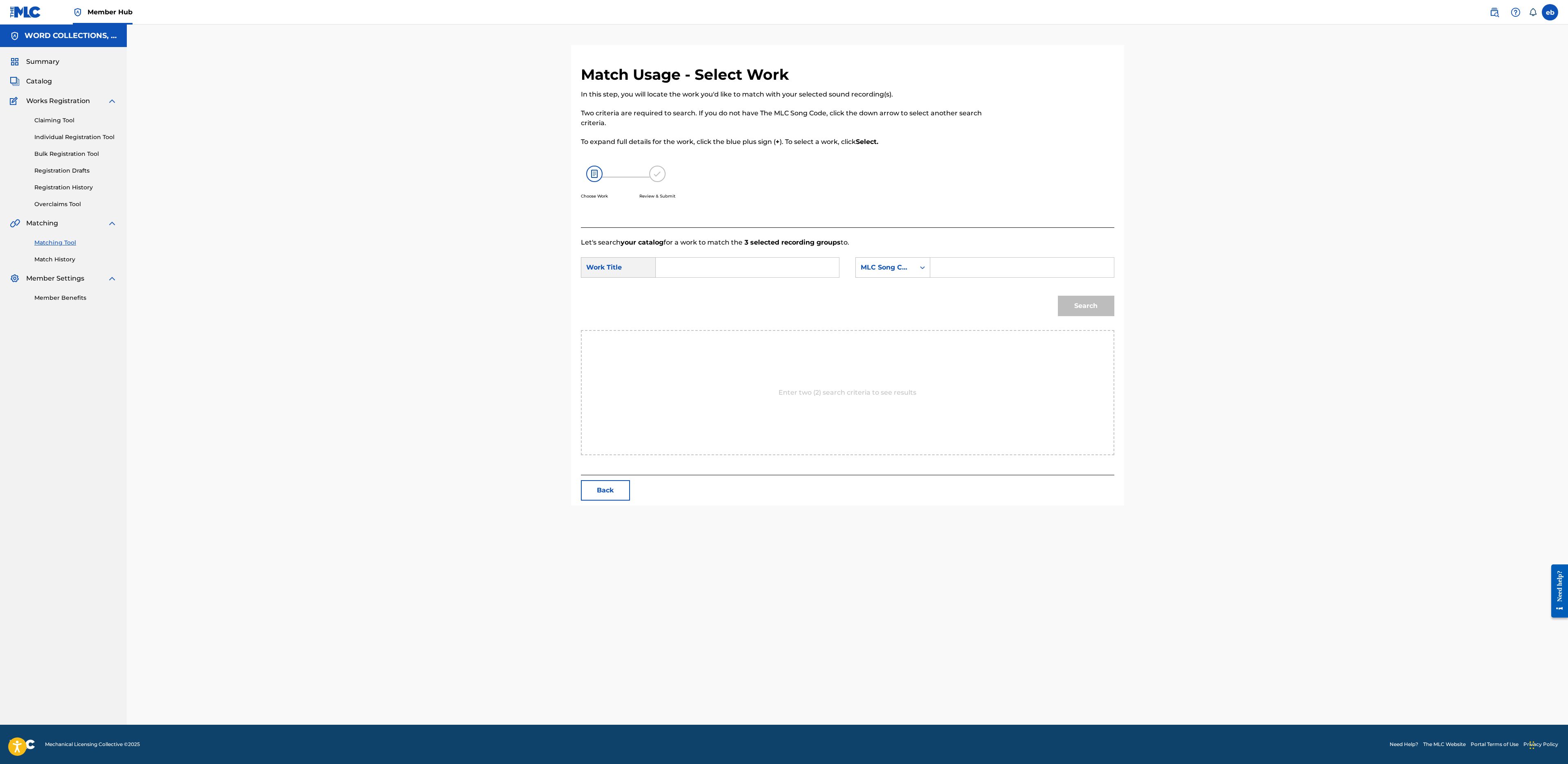
click at [757, 266] on input "Search Form" at bounding box center [747, 267] width 169 height 20
click at [686, 289] on strong "battlegrounds" at bounding box center [705, 286] width 49 height 8
type input "the battlegrounds"
click at [896, 263] on div "MLC Song Code" at bounding box center [885, 267] width 50 height 10
click at [891, 281] on div "Writer Name" at bounding box center [892, 288] width 74 height 20
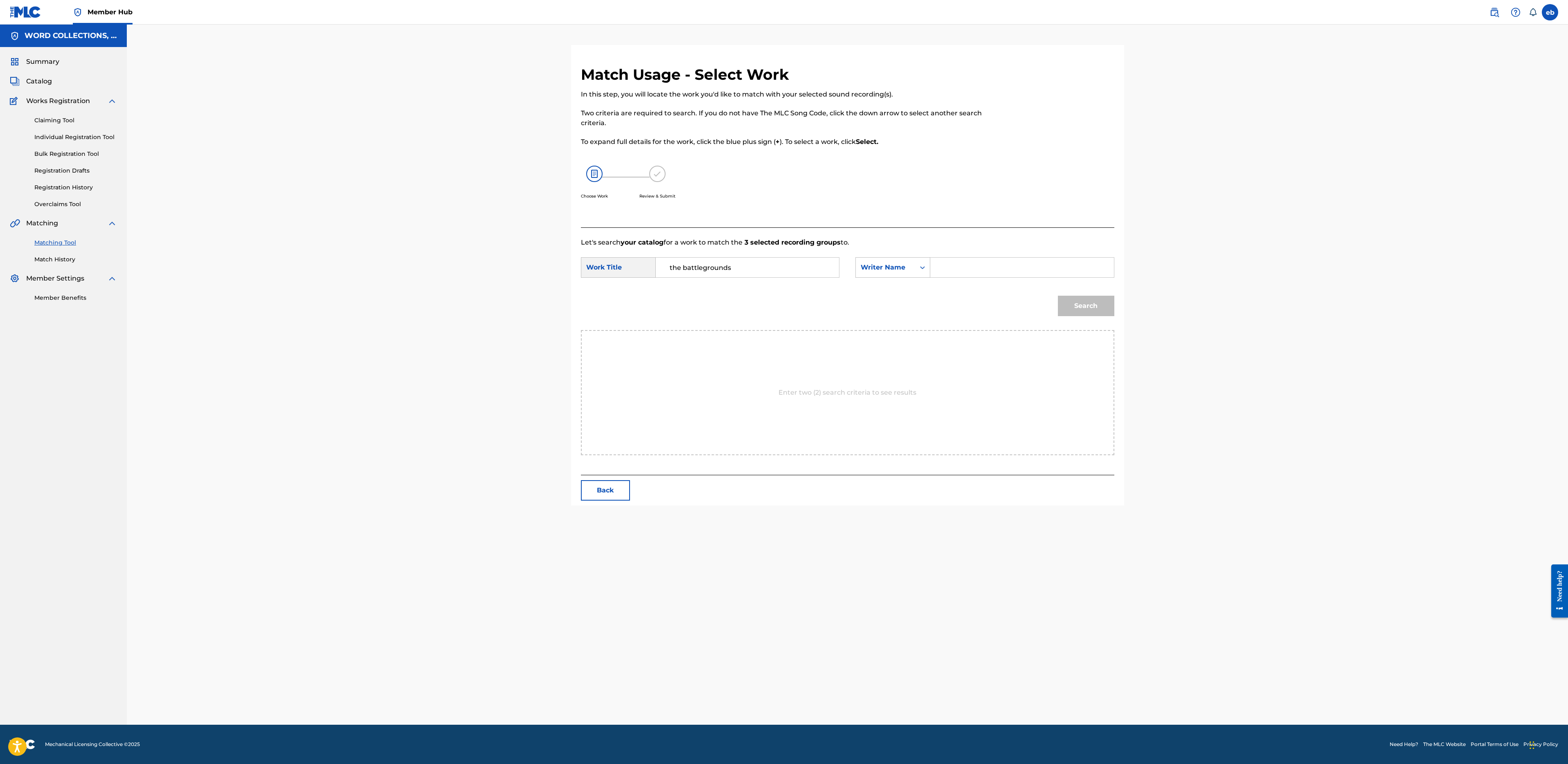
click at [931, 275] on div "Search Form" at bounding box center [1022, 268] width 184 height 20
click at [950, 267] on input "Search Form" at bounding box center [1022, 267] width 169 height 20
type input "[PERSON_NAME]"
click at [1058, 296] on button "Search" at bounding box center [1086, 306] width 57 height 20
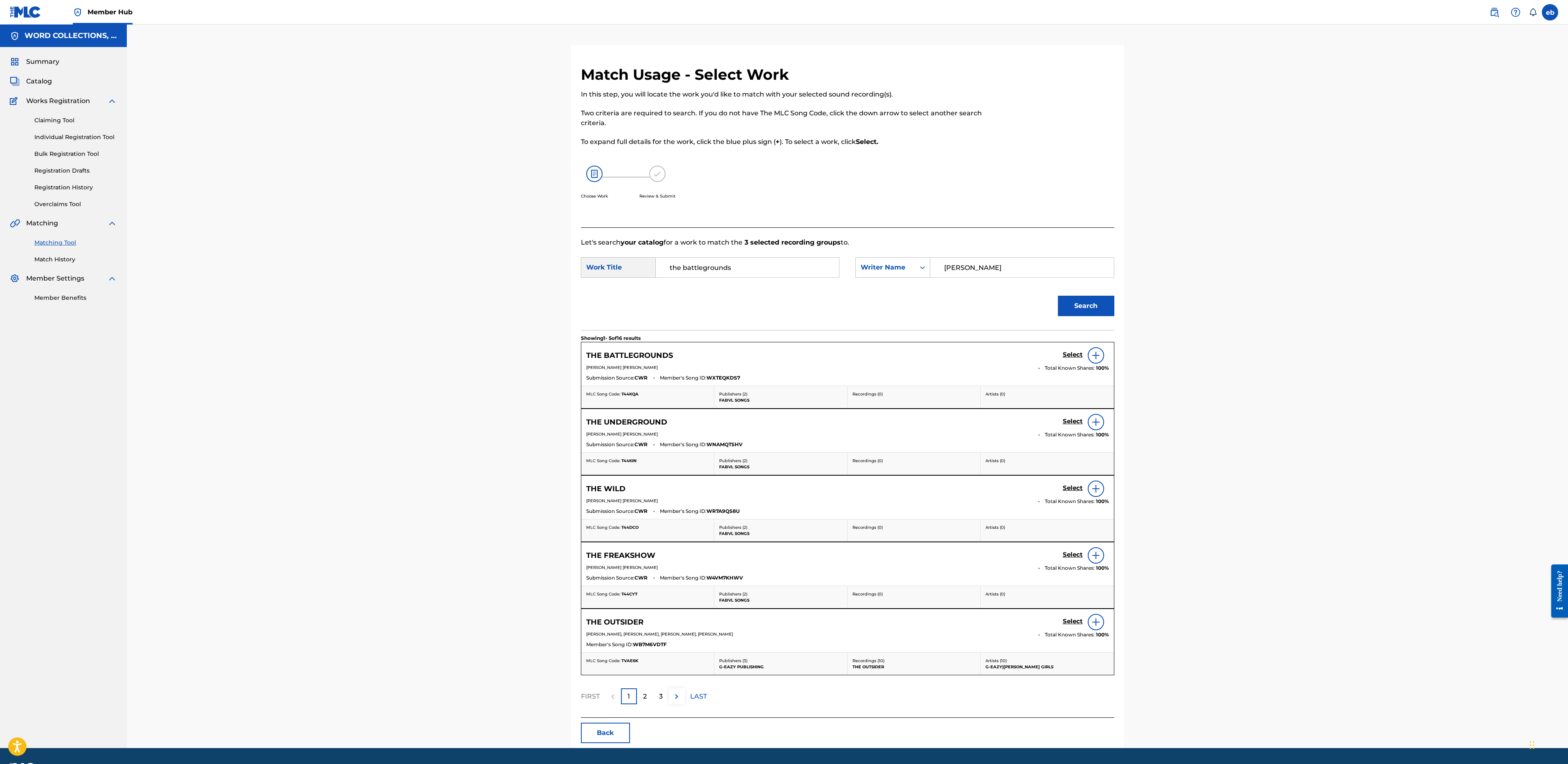
click at [1097, 358] on img at bounding box center [1095, 355] width 10 height 10
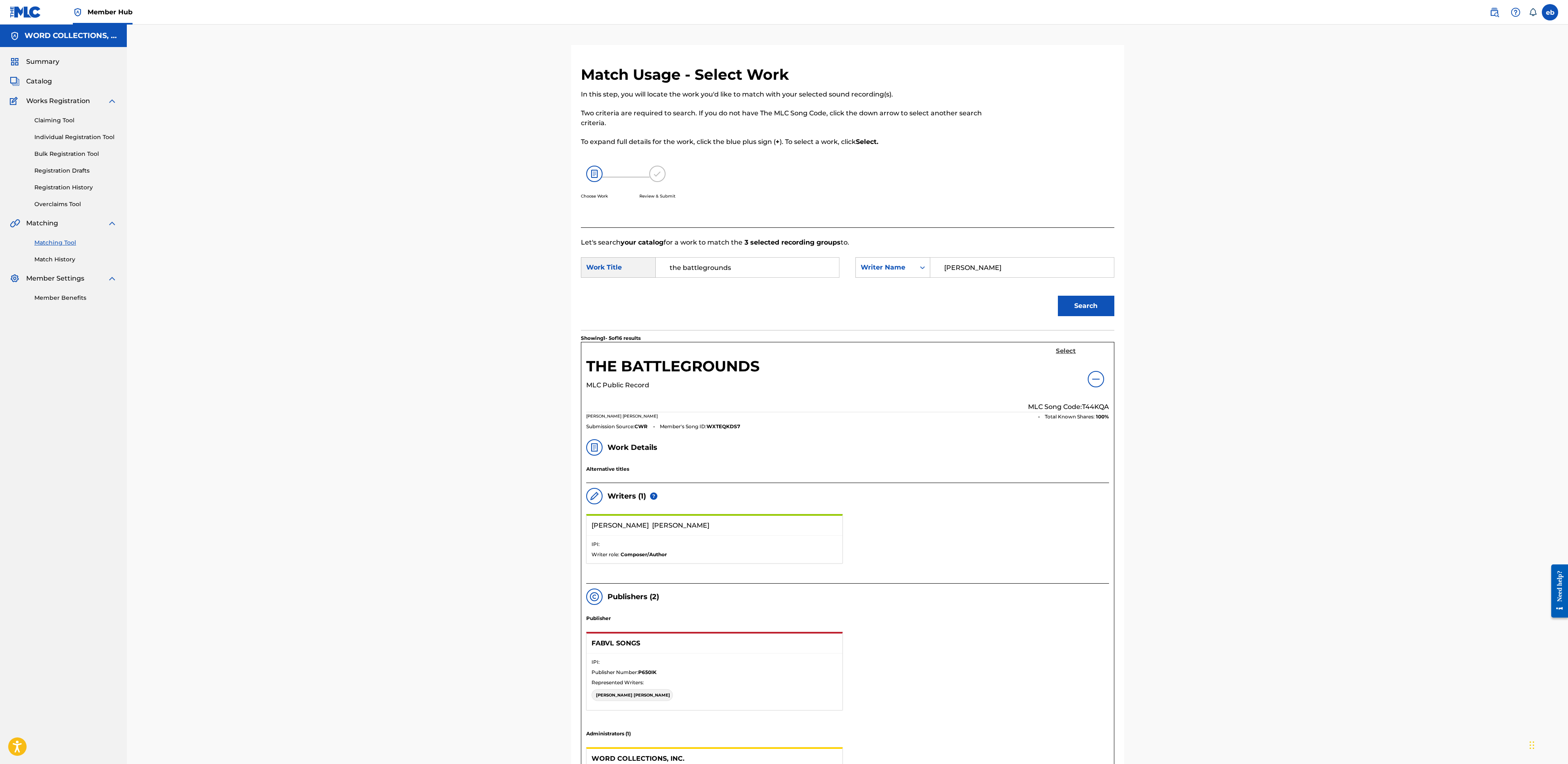
click at [1061, 349] on h5 "Select" at bounding box center [1066, 351] width 20 height 8
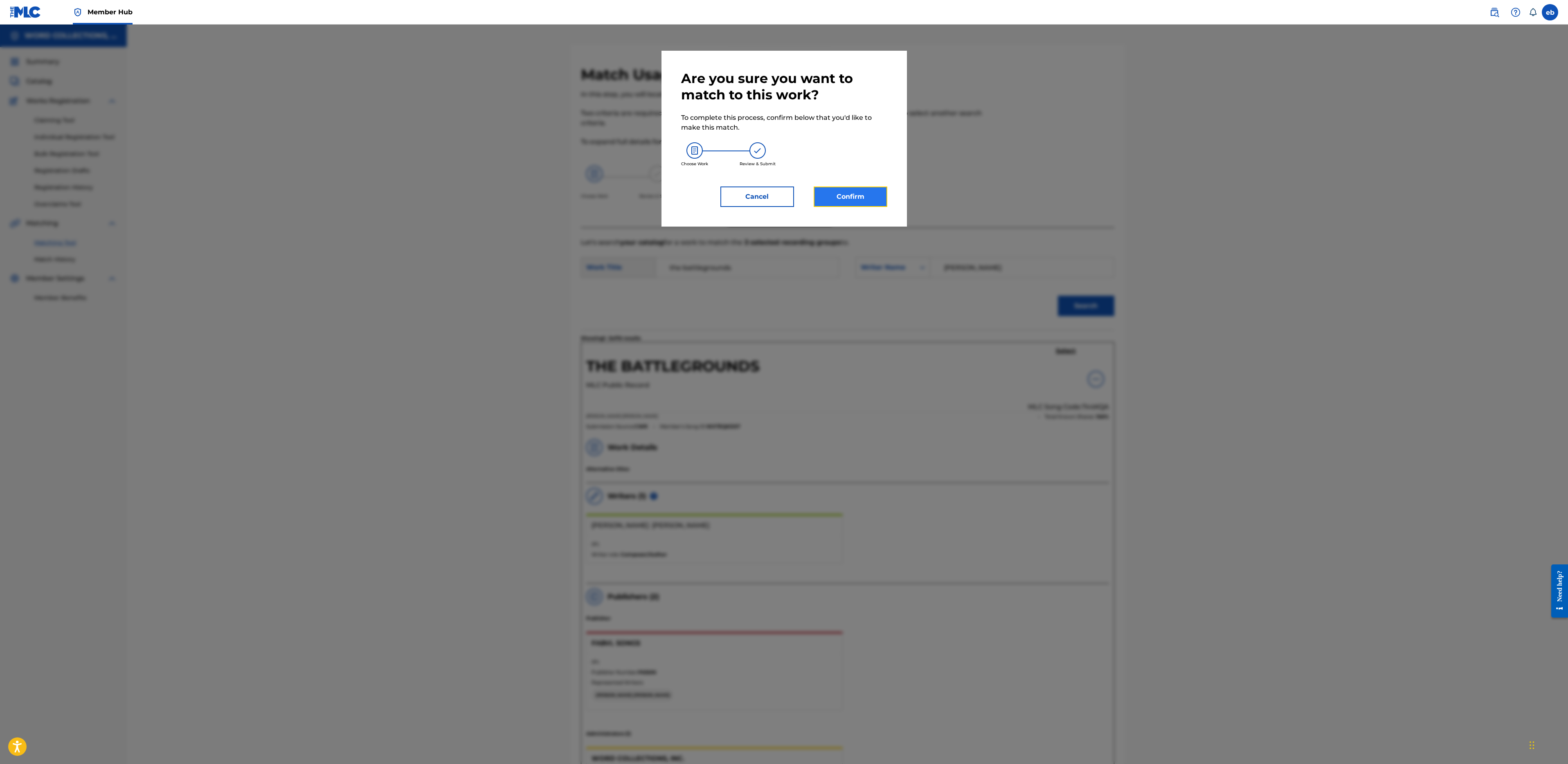
click at [840, 193] on button "Confirm" at bounding box center [850, 197] width 74 height 20
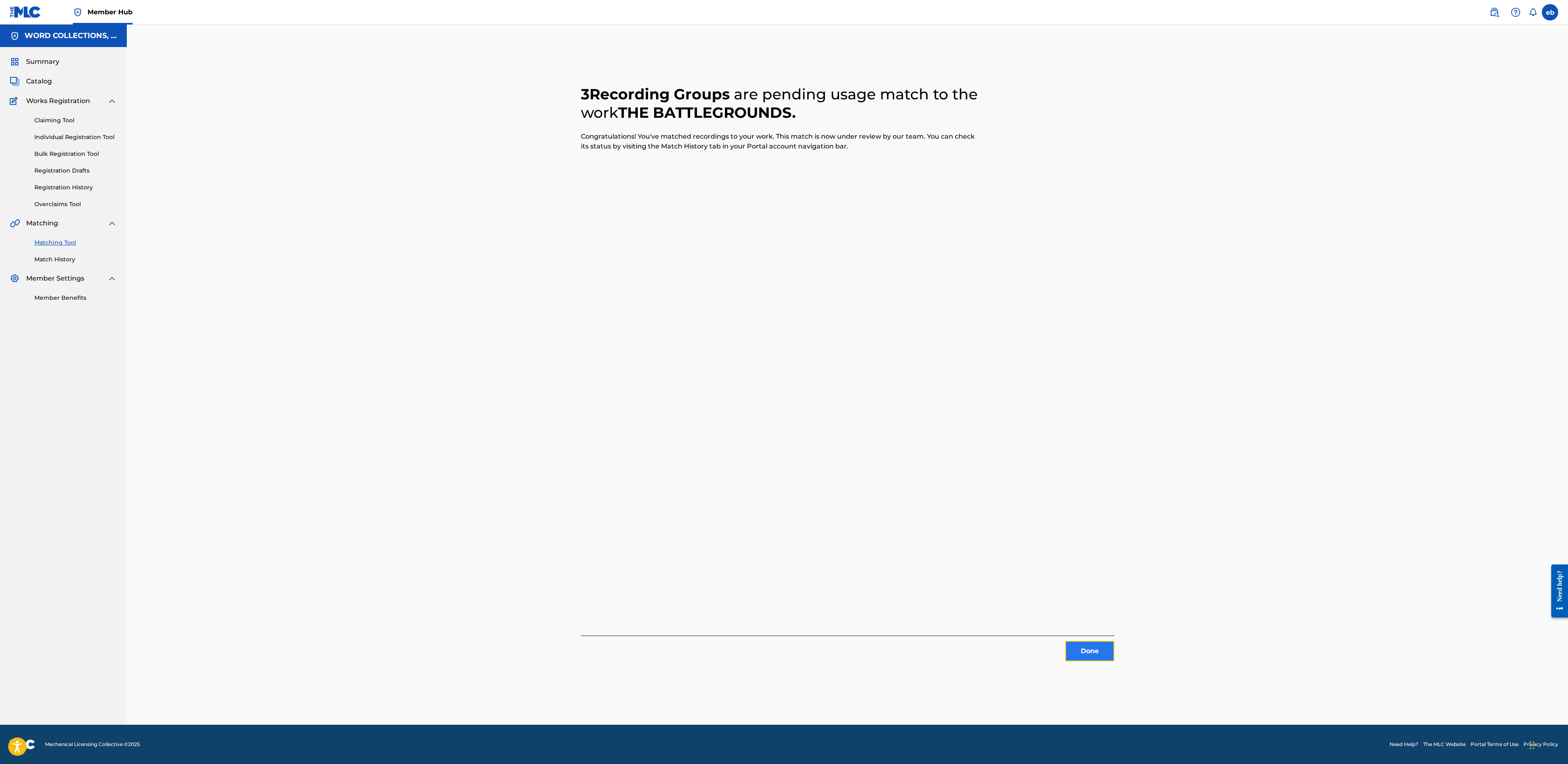
click at [1086, 651] on button "Done" at bounding box center [1090, 651] width 49 height 20
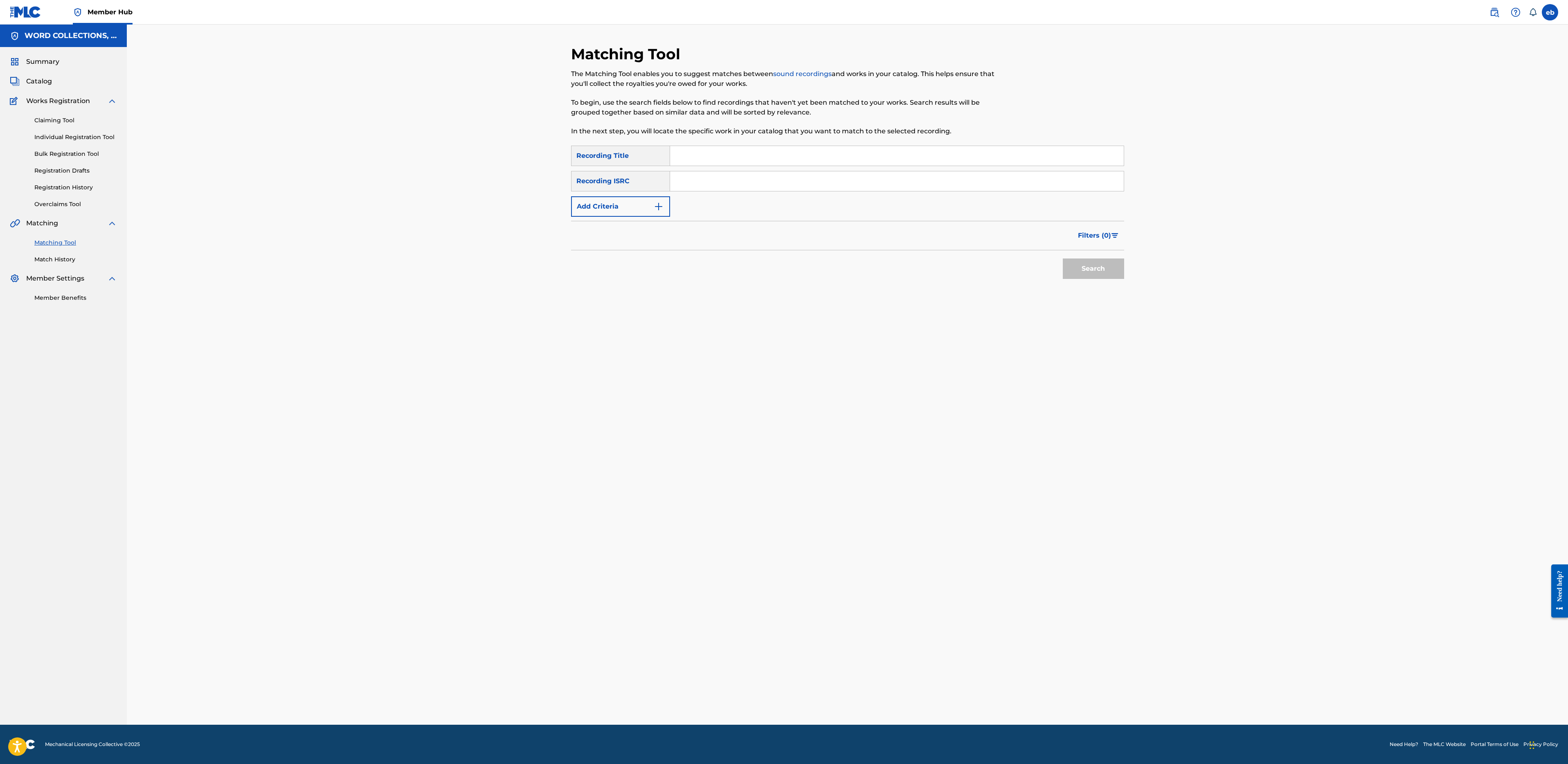
click at [826, 159] on input "Search Form" at bounding box center [896, 156] width 454 height 20
paste input "UNDER MY SKIN"
type input "UNDER MY SKIN"
click at [1063, 258] on button "Search" at bounding box center [1093, 268] width 61 height 20
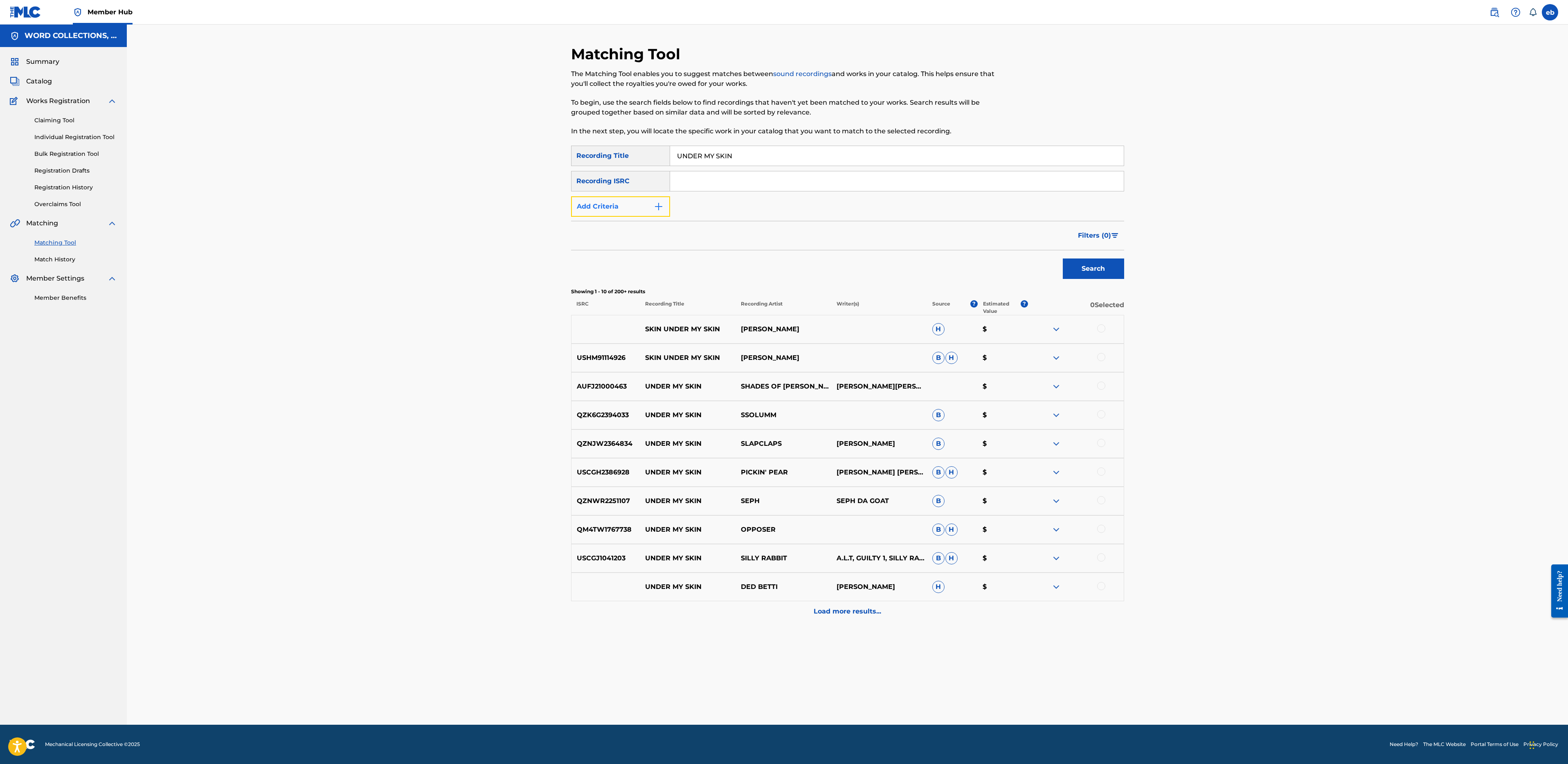
click at [621, 202] on button "Add Criteria" at bounding box center [621, 207] width 99 height 20
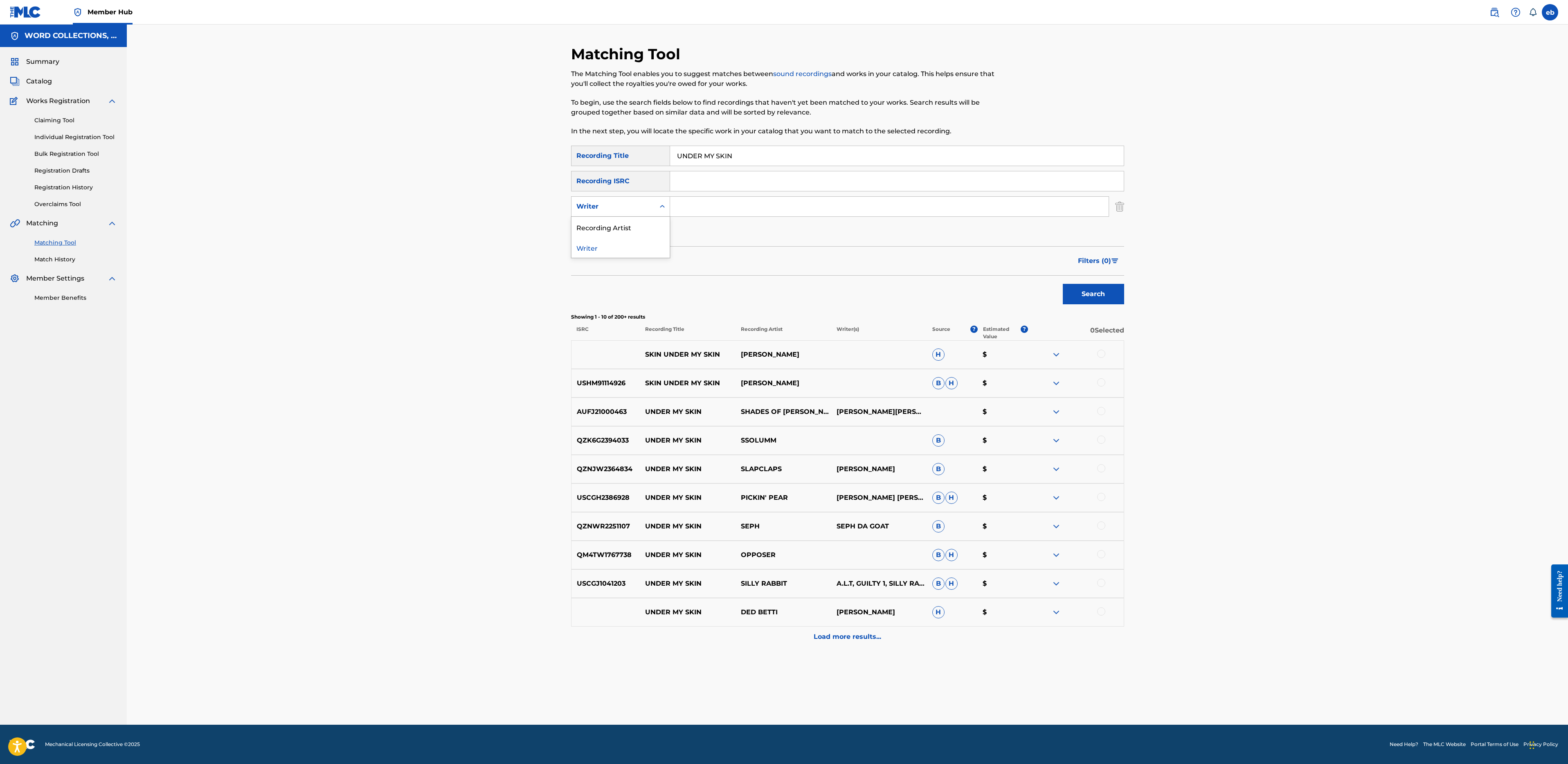
click at [631, 210] on div "Writer" at bounding box center [613, 206] width 74 height 10
click at [631, 231] on div "Recording Artist" at bounding box center [620, 227] width 98 height 20
click at [731, 214] on input "Search Form" at bounding box center [889, 206] width 438 height 20
type input "fabvl"
click at [1063, 284] on button "Search" at bounding box center [1093, 294] width 61 height 20
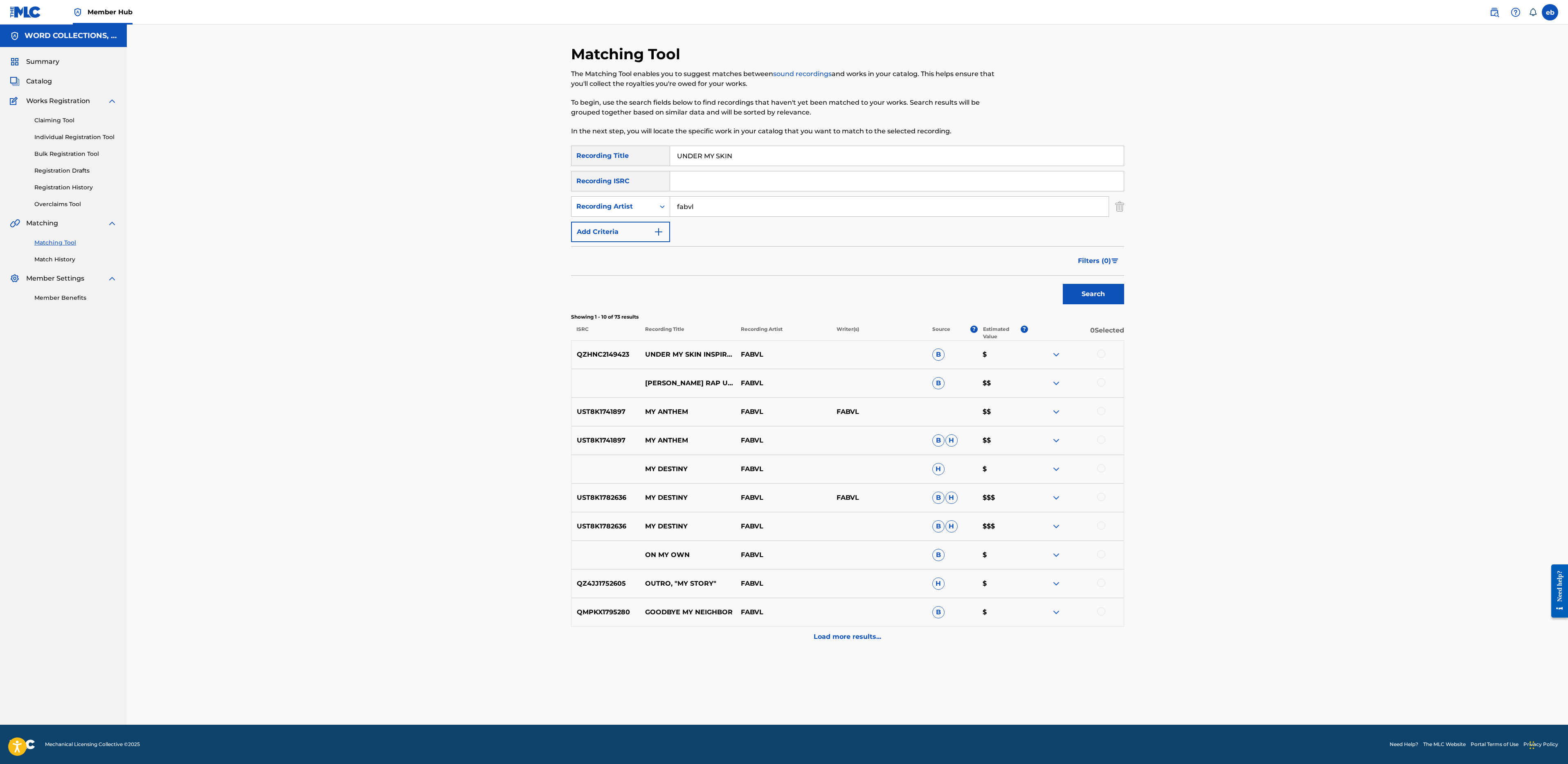
click at [1111, 354] on div at bounding box center [1076, 354] width 95 height 10
click at [1107, 354] on div at bounding box center [1076, 354] width 95 height 10
click at [1104, 354] on div at bounding box center [1101, 354] width 8 height 8
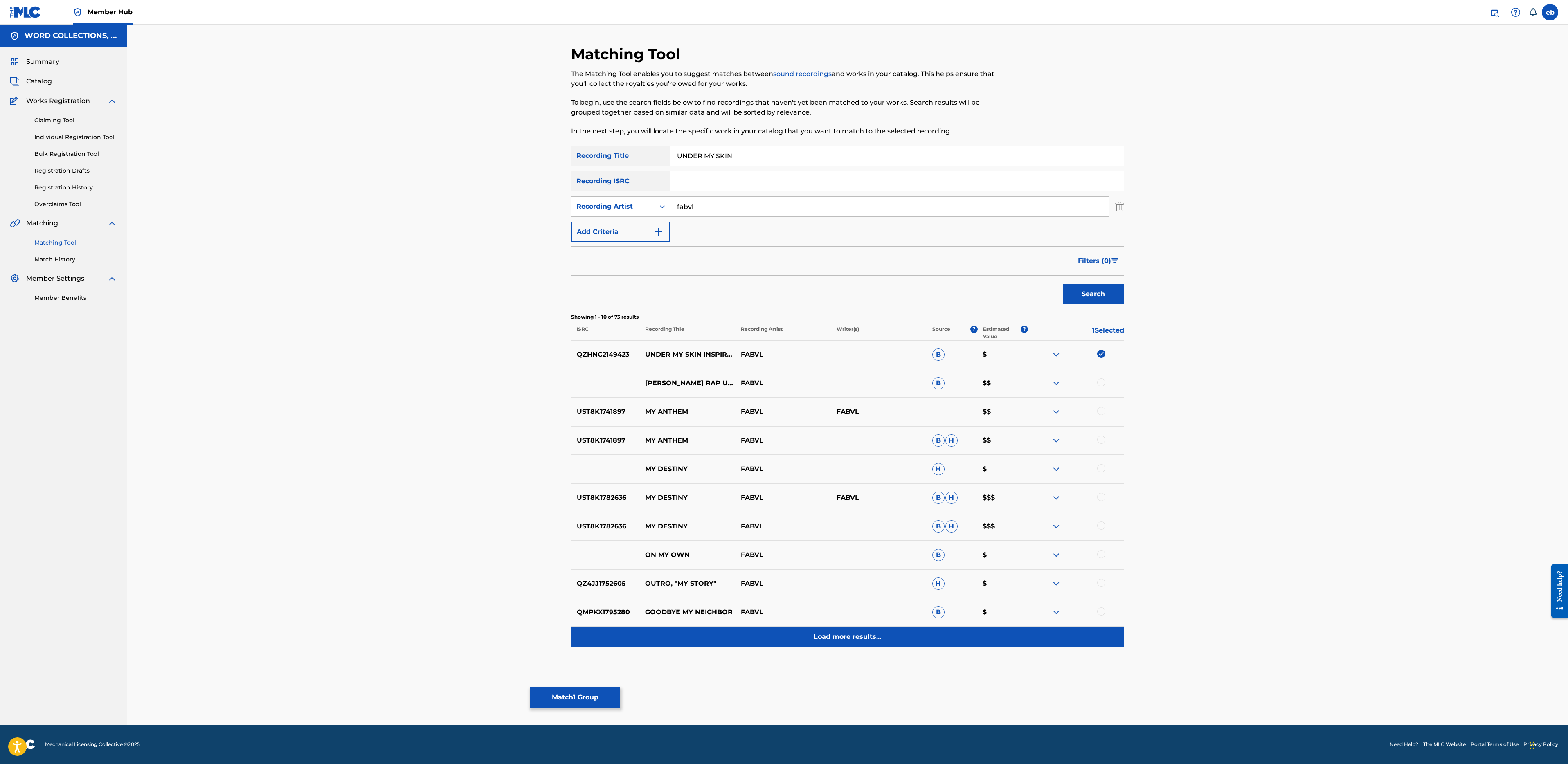
click at [852, 633] on p "Load more results..." at bounding box center [847, 637] width 67 height 10
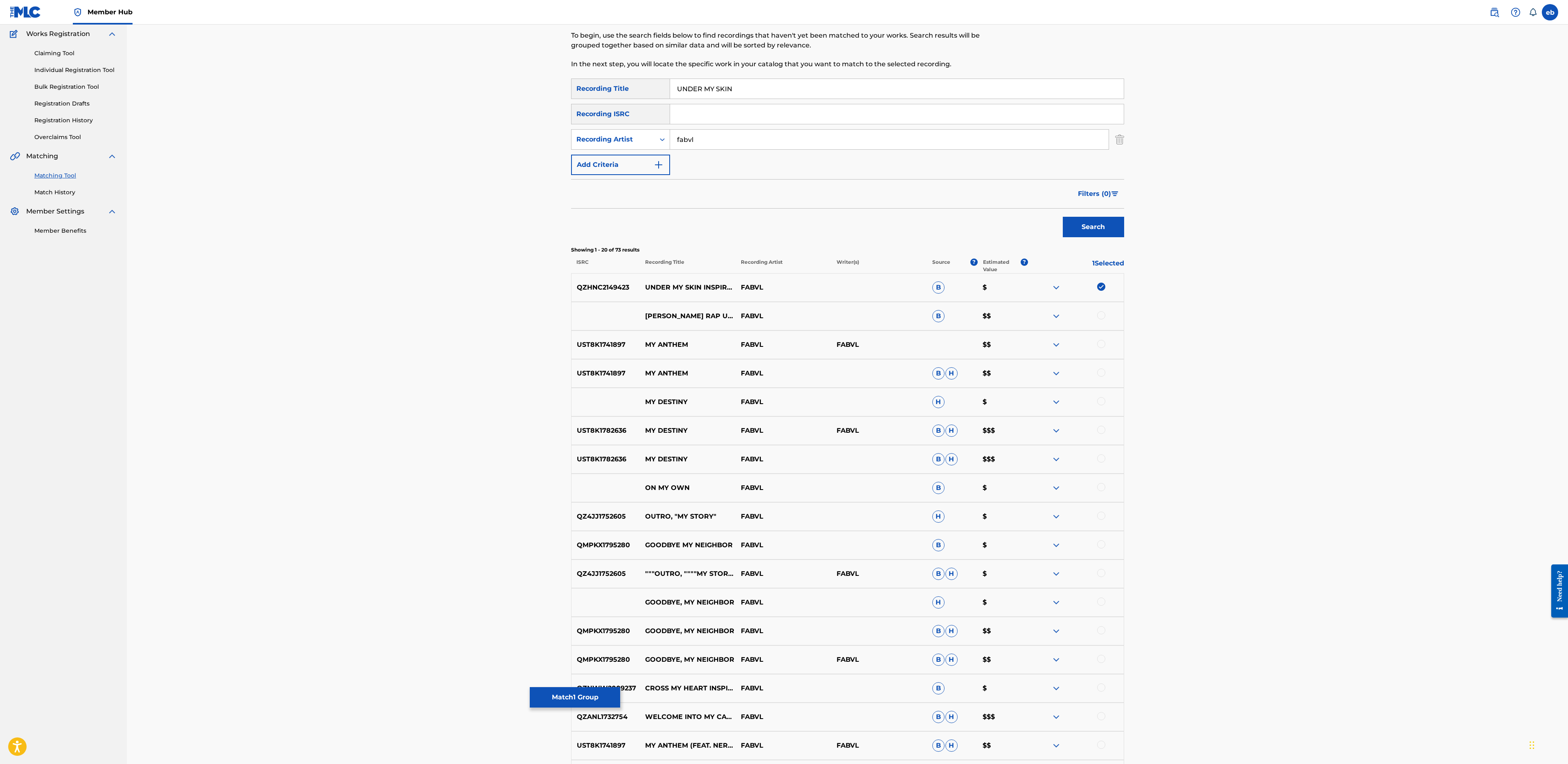
scroll to position [249, 0]
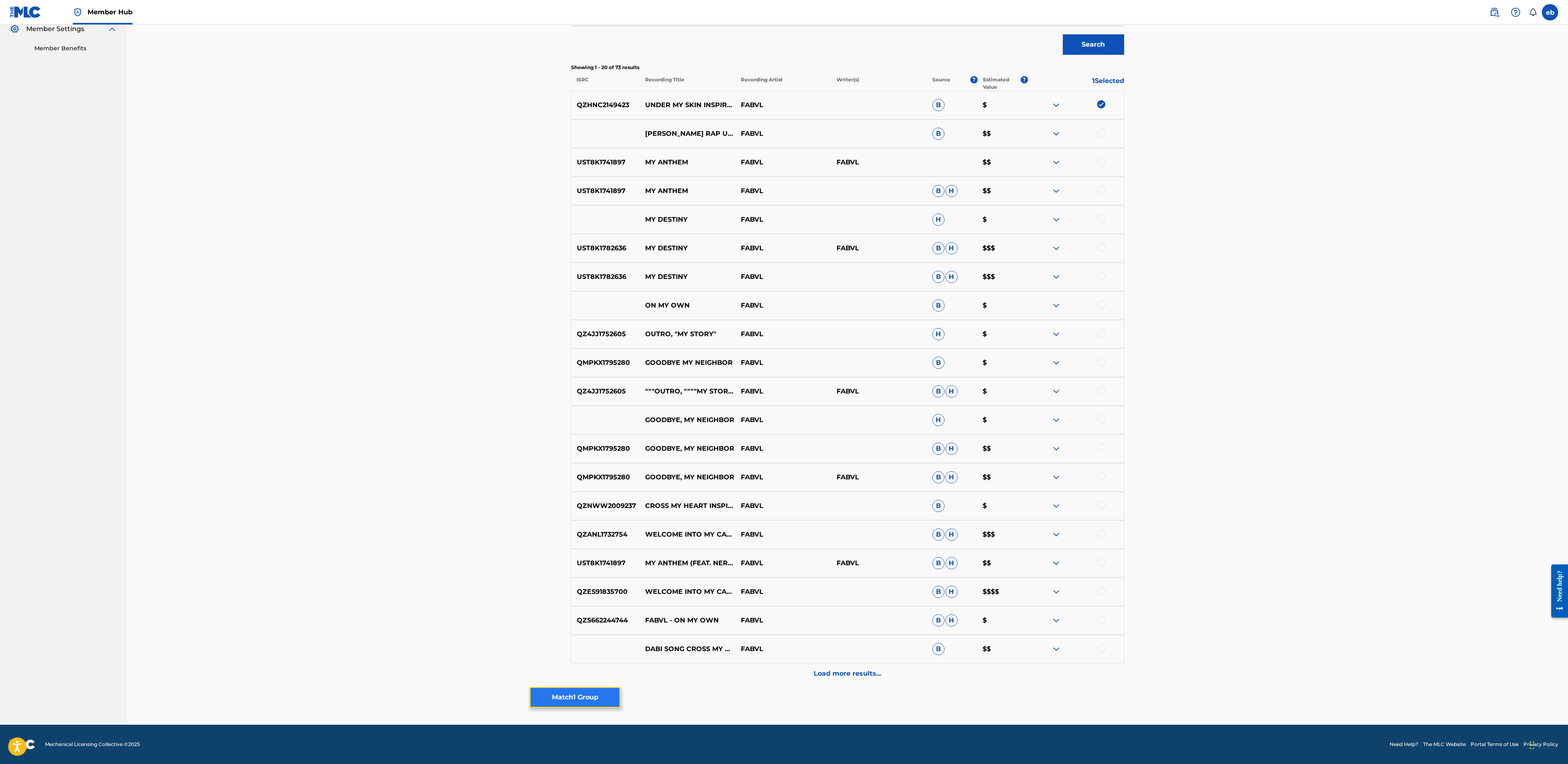
click at [587, 700] on button "Match 1 Group" at bounding box center [575, 697] width 90 height 20
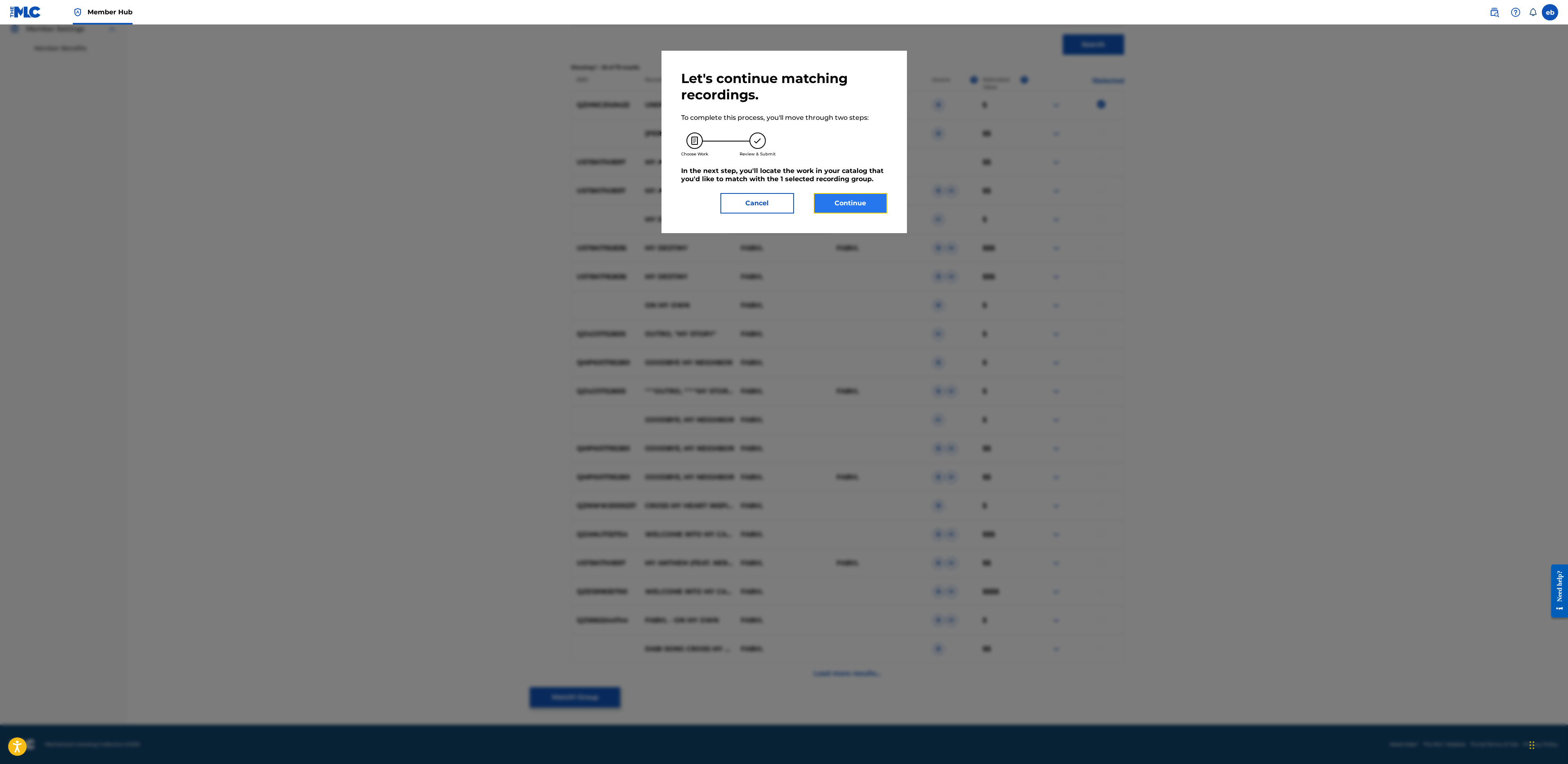
click at [843, 201] on button "Continue" at bounding box center [850, 204] width 74 height 20
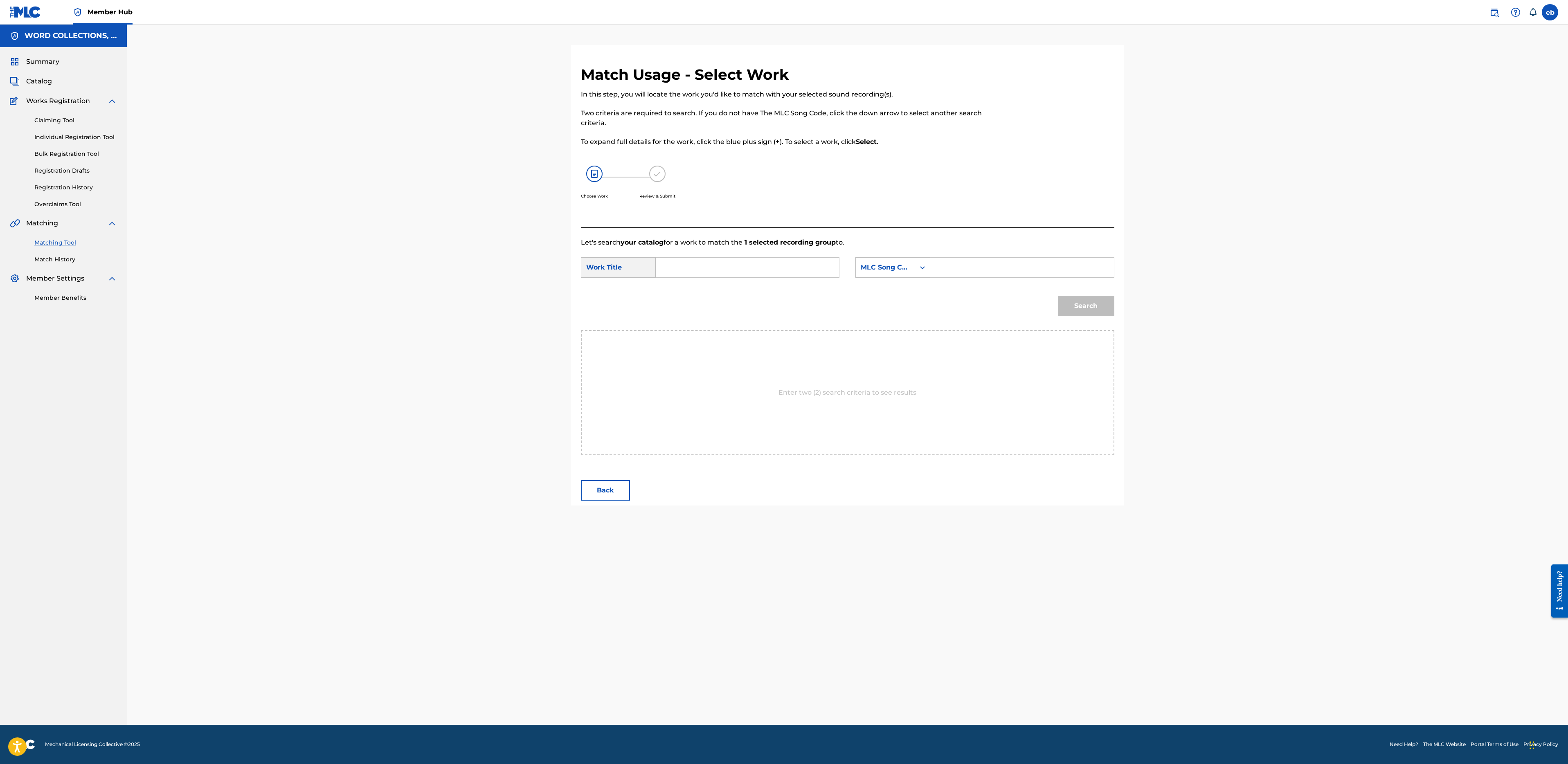
click at [691, 272] on input "Search Form" at bounding box center [747, 267] width 169 height 20
click at [684, 306] on span "(inspired by "naruto")" at bounding box center [691, 315] width 43 height 27
type input "under my skin (inspired by "naruto")"
click at [879, 270] on div "MLC Song Code" at bounding box center [885, 267] width 50 height 10
click at [905, 290] on div "Writer Name" at bounding box center [892, 288] width 74 height 20
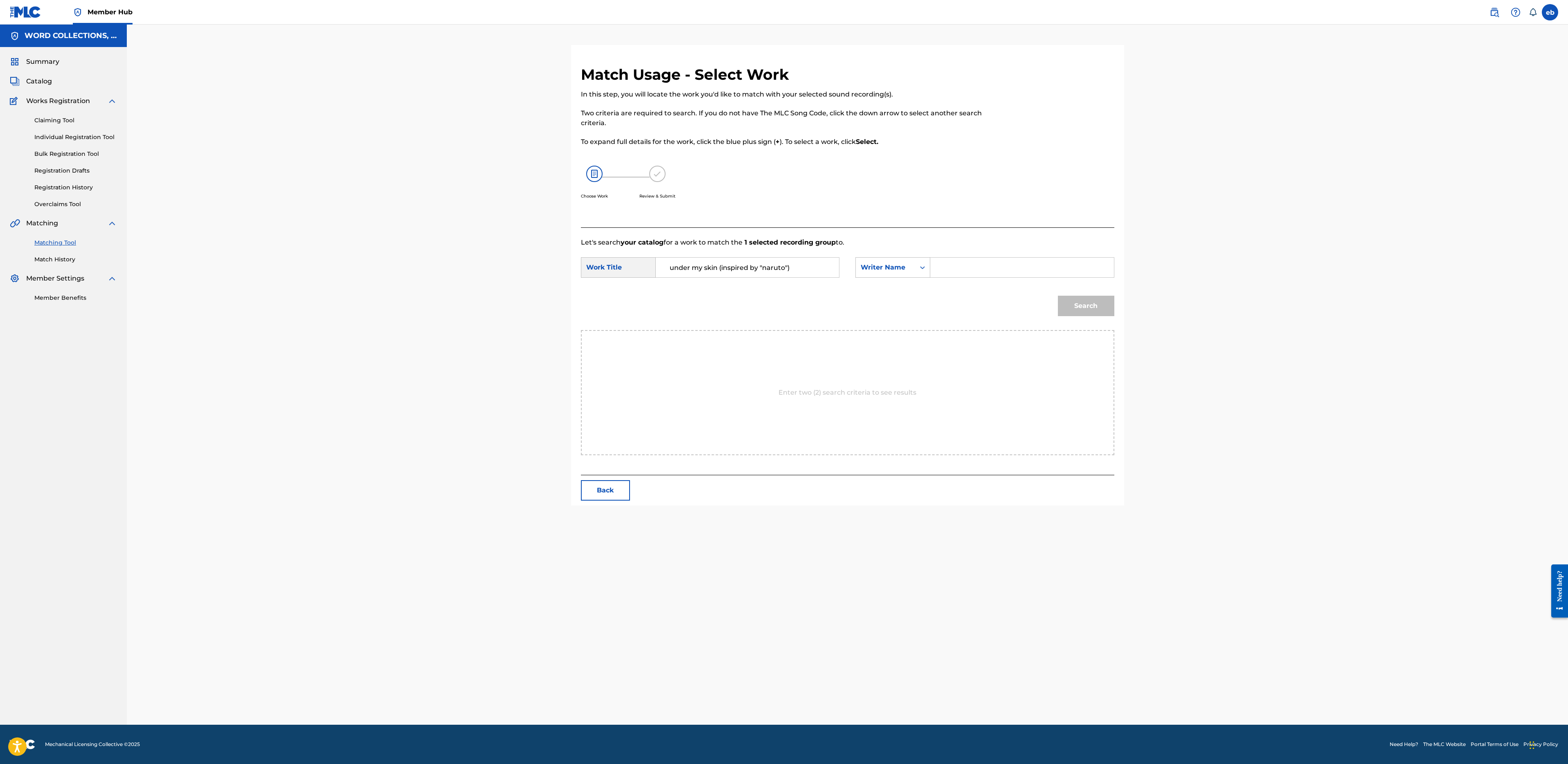
click at [971, 256] on form "SearchWithCriteriacfa579ba-30d9-4946-b5f4-ad39ffea234a Work Title under my skin…" at bounding box center [847, 289] width 534 height 83
click at [973, 268] on input "Search Form" at bounding box center [1022, 267] width 169 height 20
type input "[PERSON_NAME]"
click at [1058, 296] on button "Search" at bounding box center [1086, 306] width 57 height 20
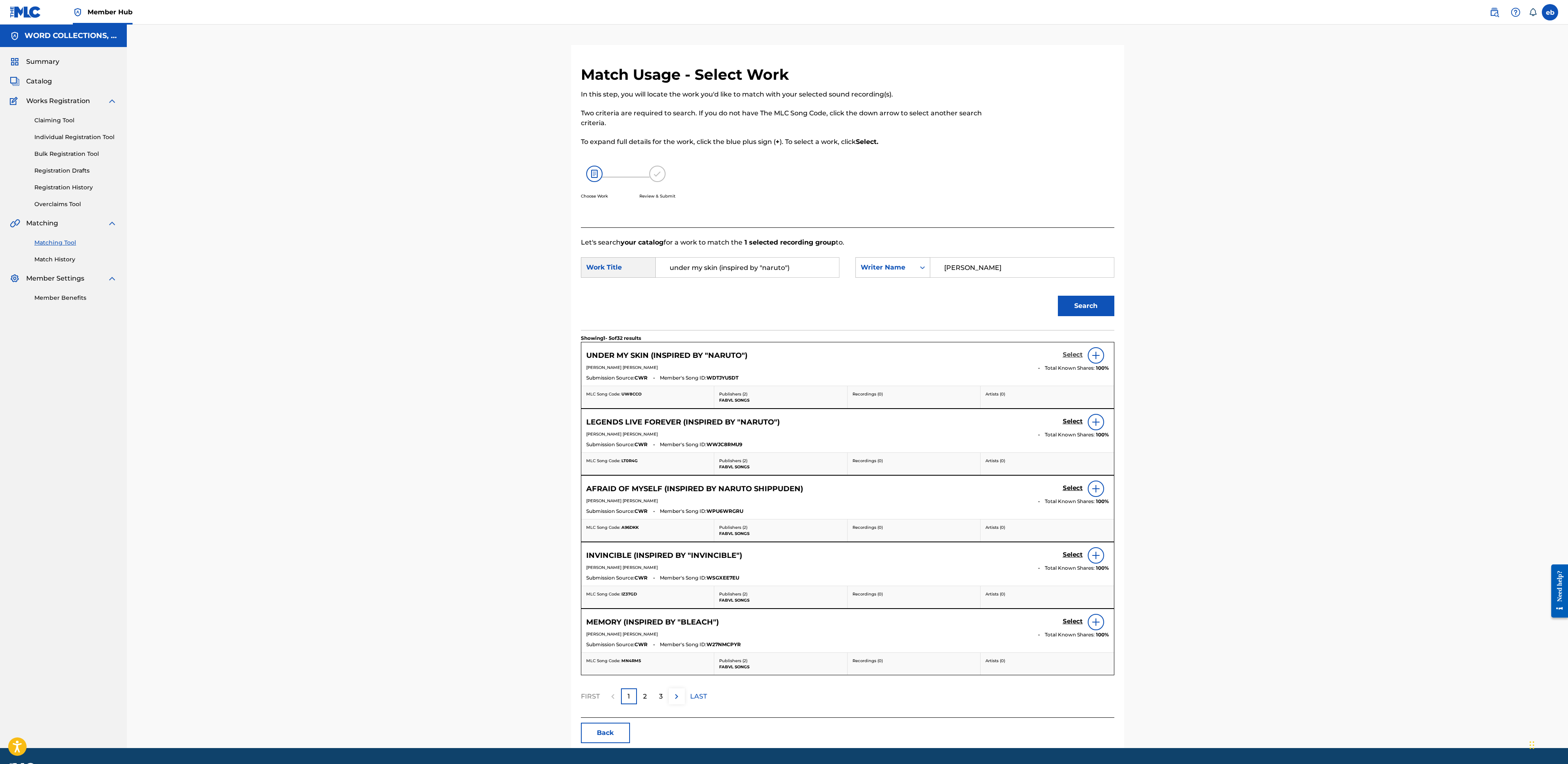
click at [1077, 355] on h5 "Select" at bounding box center [1073, 355] width 20 height 8
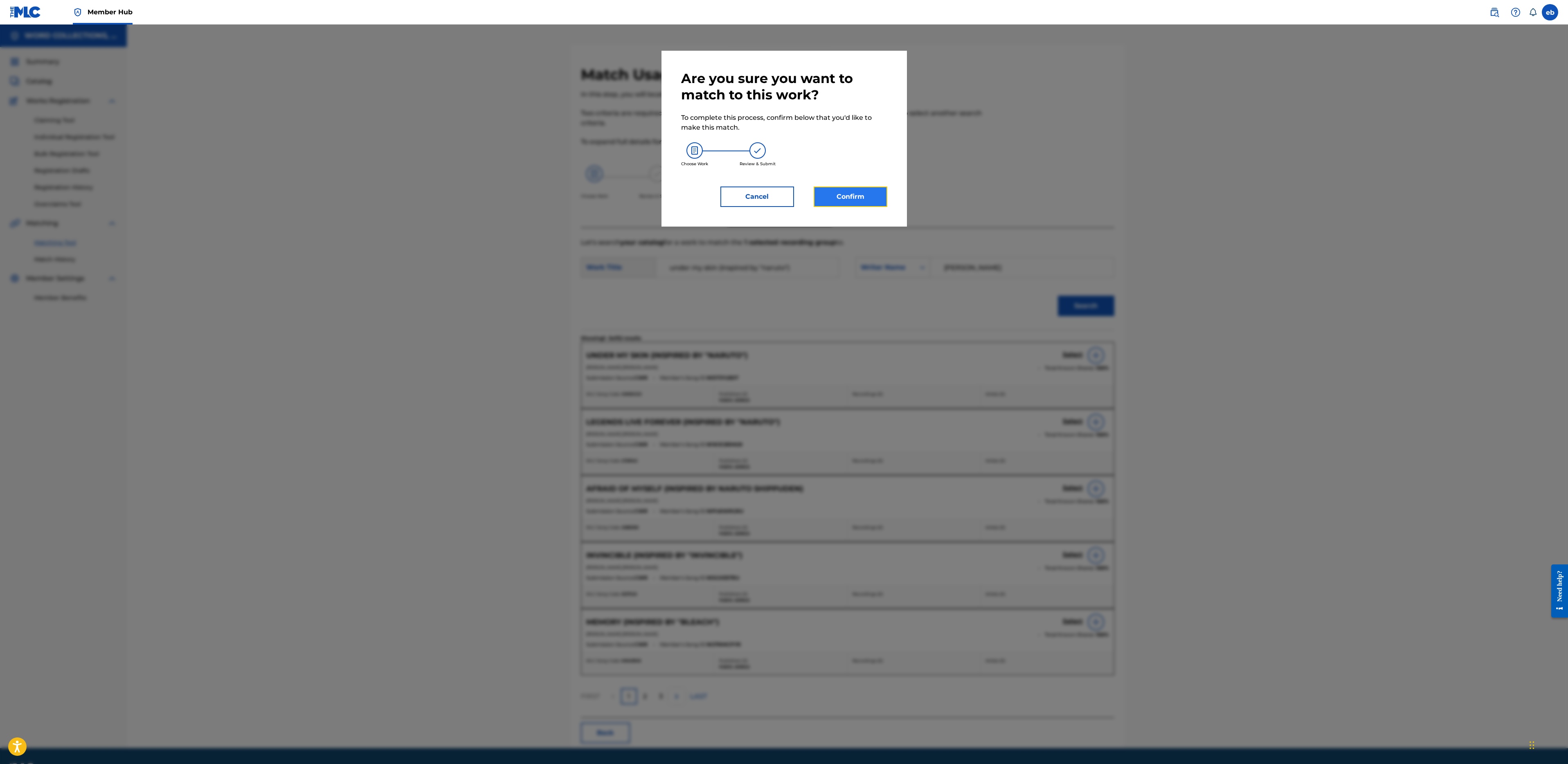
click at [841, 195] on button "Confirm" at bounding box center [850, 197] width 74 height 20
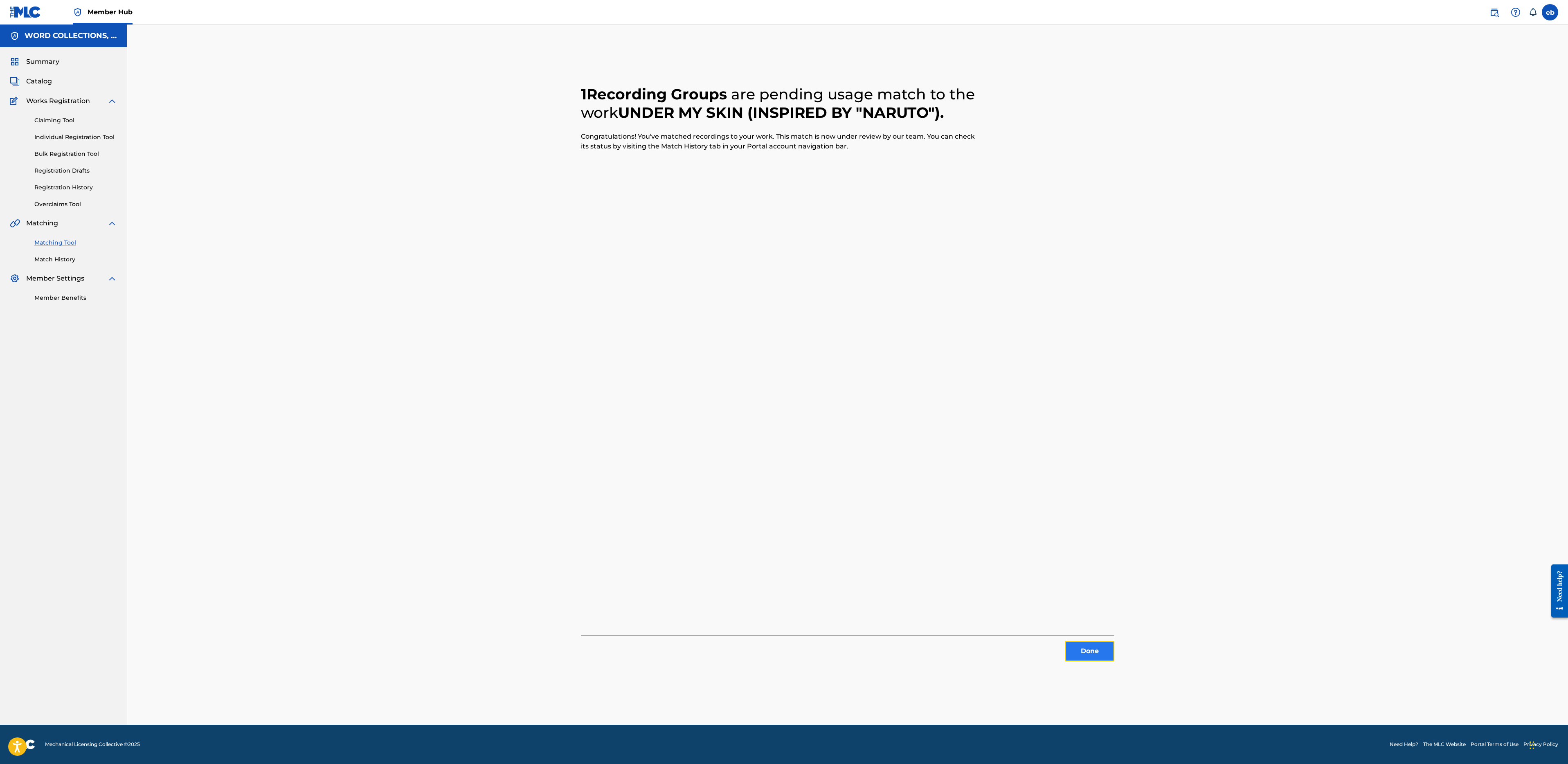
click at [1090, 655] on button "Done" at bounding box center [1090, 651] width 49 height 20
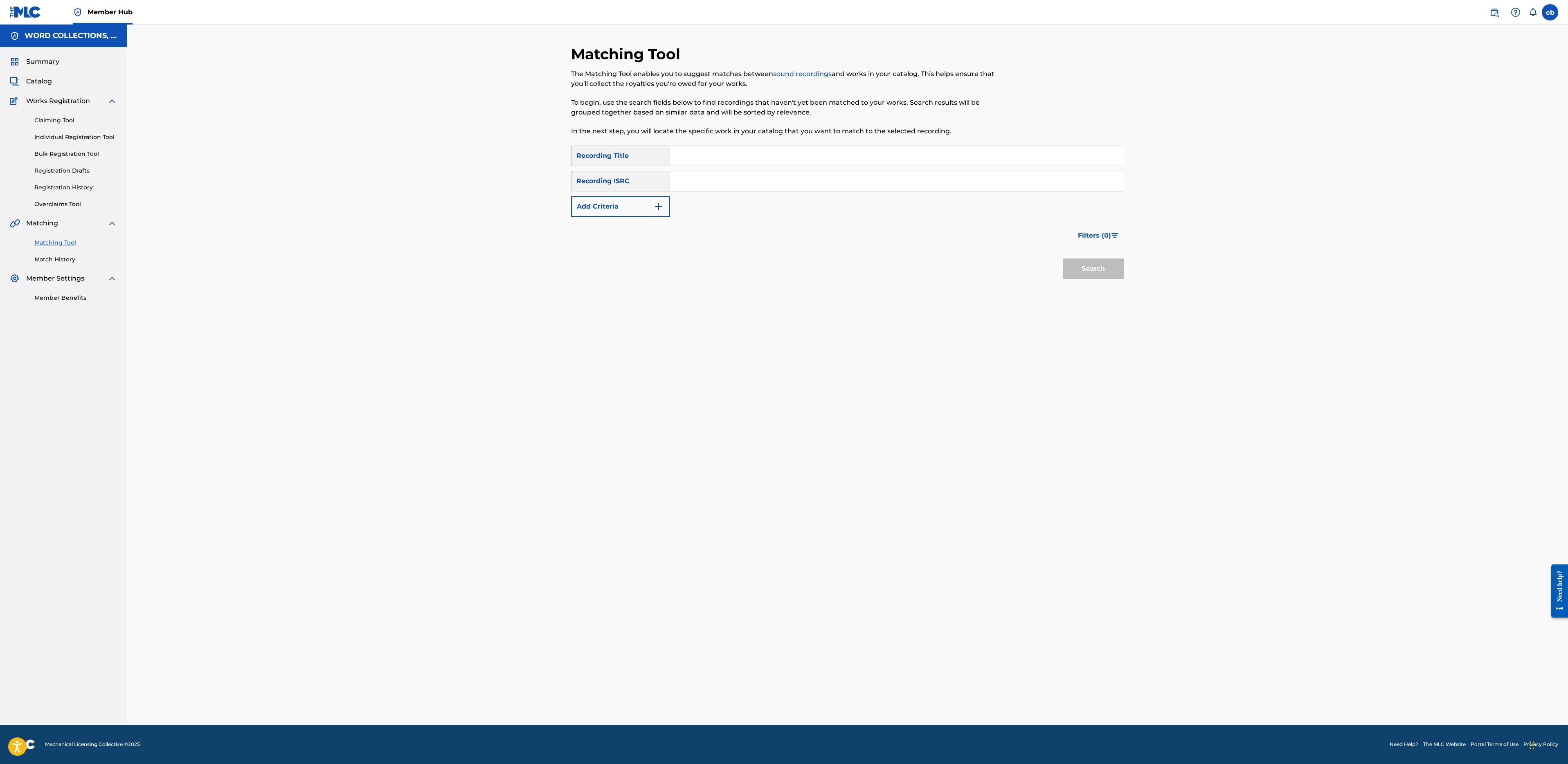
click at [716, 152] on input "Search Form" at bounding box center [896, 156] width 454 height 20
paste input "TRACER"
type input "TRACER"
click at [599, 208] on button "Add Criteria" at bounding box center [621, 207] width 99 height 20
click at [611, 211] on div "Writer" at bounding box center [613, 207] width 83 height 15
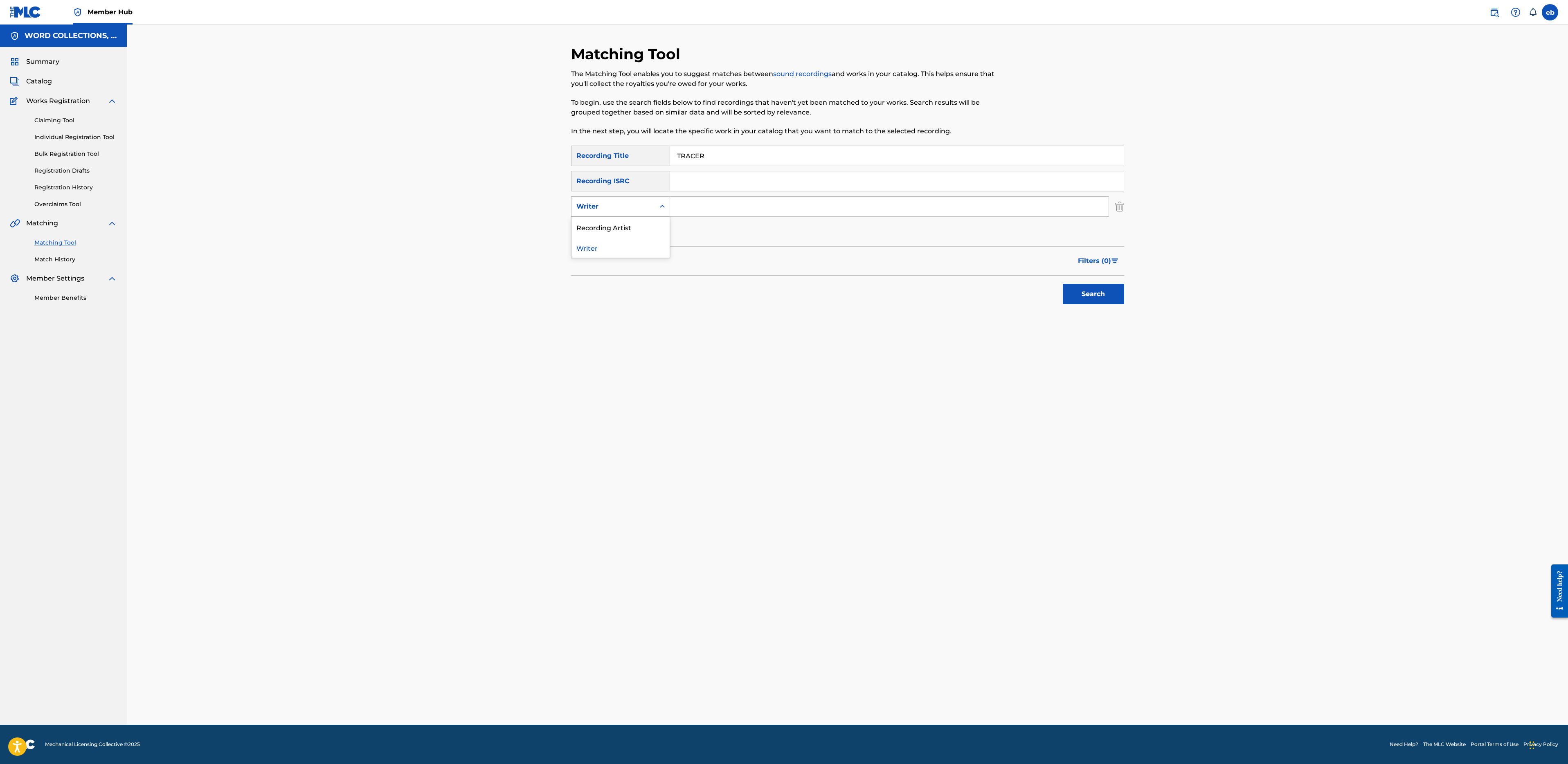
click at [611, 223] on div "Recording Artist" at bounding box center [620, 227] width 98 height 20
click at [698, 209] on input "Search Form" at bounding box center [889, 206] width 438 height 20
type input "fabvl"
click at [1063, 284] on button "Search" at bounding box center [1093, 294] width 61 height 20
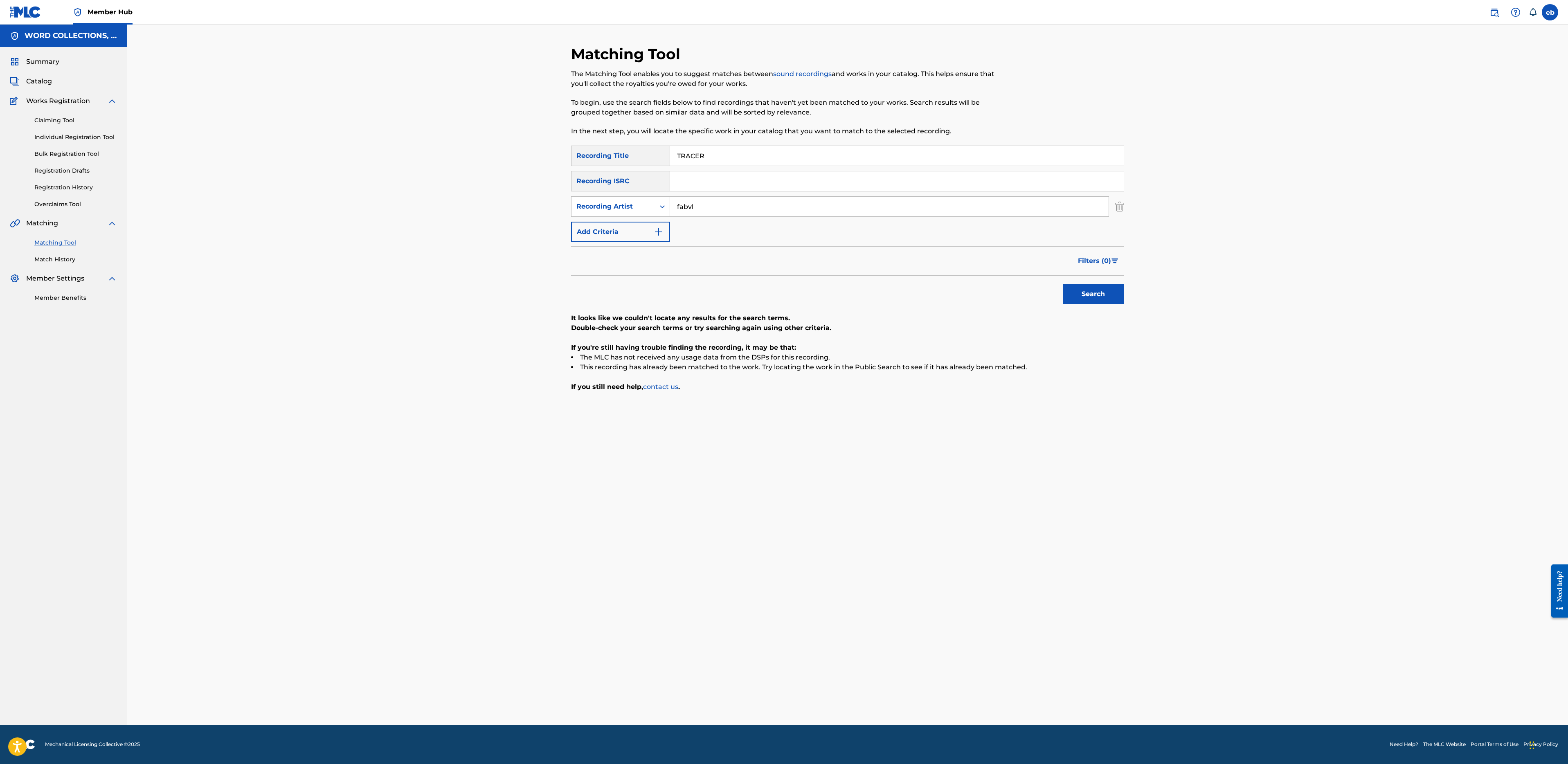
click at [747, 153] on input "TRACER" at bounding box center [896, 156] width 454 height 20
paste input "BOOTY HAD ME LIKE"
click at [1063, 284] on button "Search" at bounding box center [1093, 294] width 61 height 20
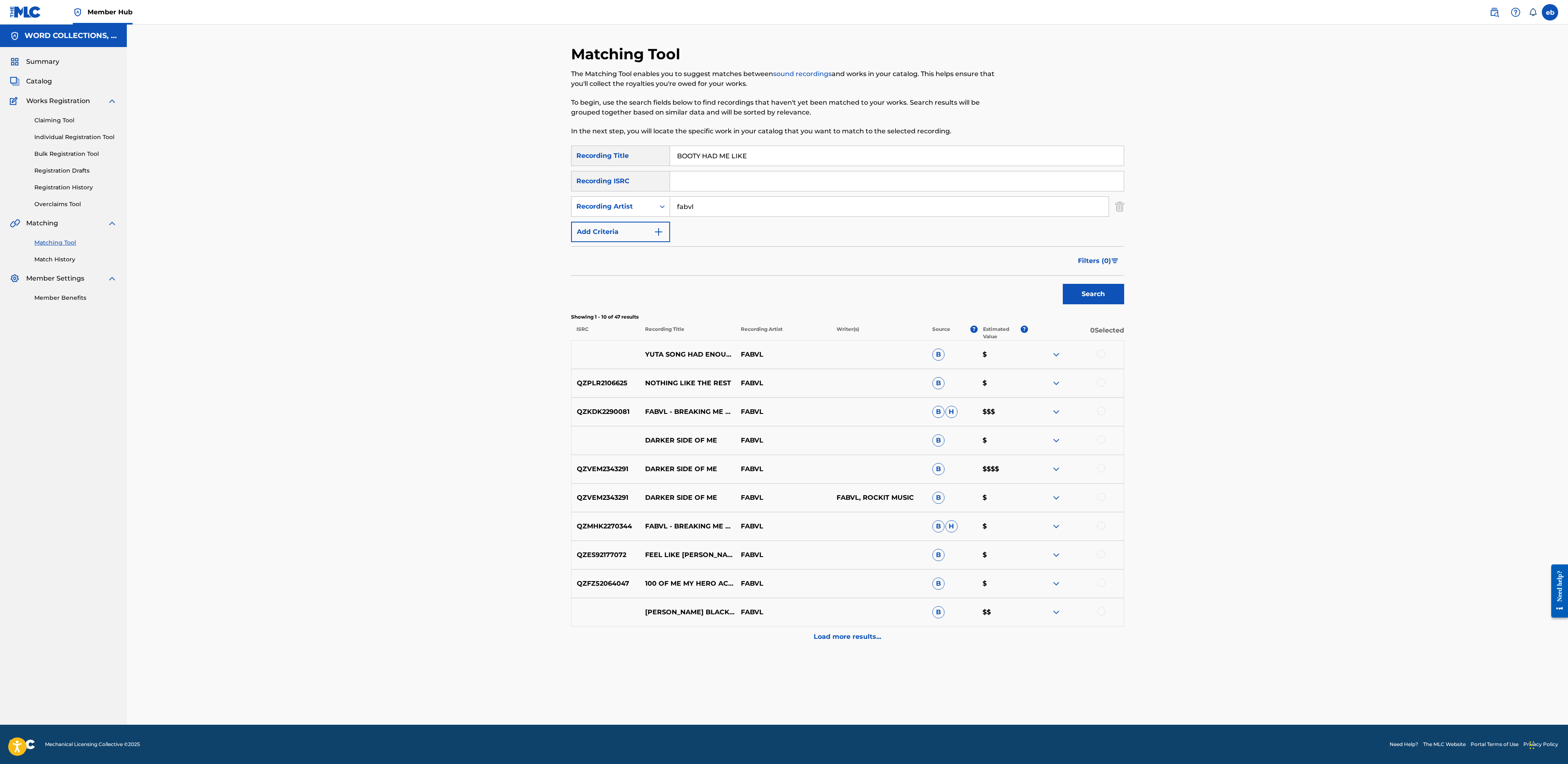
drag, startPoint x: 721, startPoint y: 156, endPoint x: 861, endPoint y: 156, distance: 140.0
click at [861, 156] on input "BOOTY HAD ME LIKE" at bounding box center [896, 156] width 454 height 20
click at [1063, 284] on button "Search" at bounding box center [1093, 294] width 61 height 20
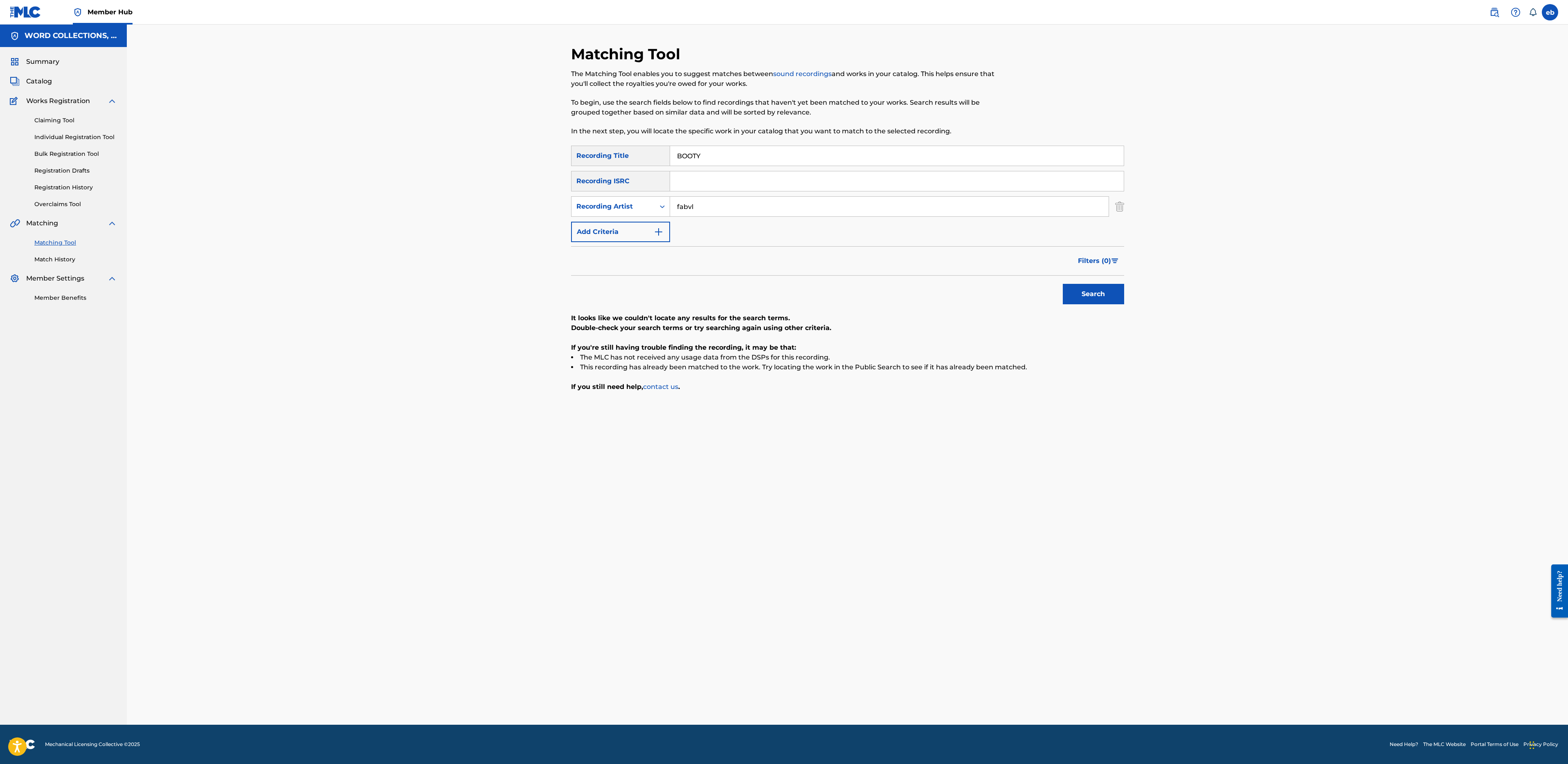
click at [751, 163] on input "BOOTY" at bounding box center [896, 156] width 454 height 20
paste input "VENOM VS [PERSON_NAME]"
click at [1063, 284] on button "Search" at bounding box center [1093, 294] width 61 height 20
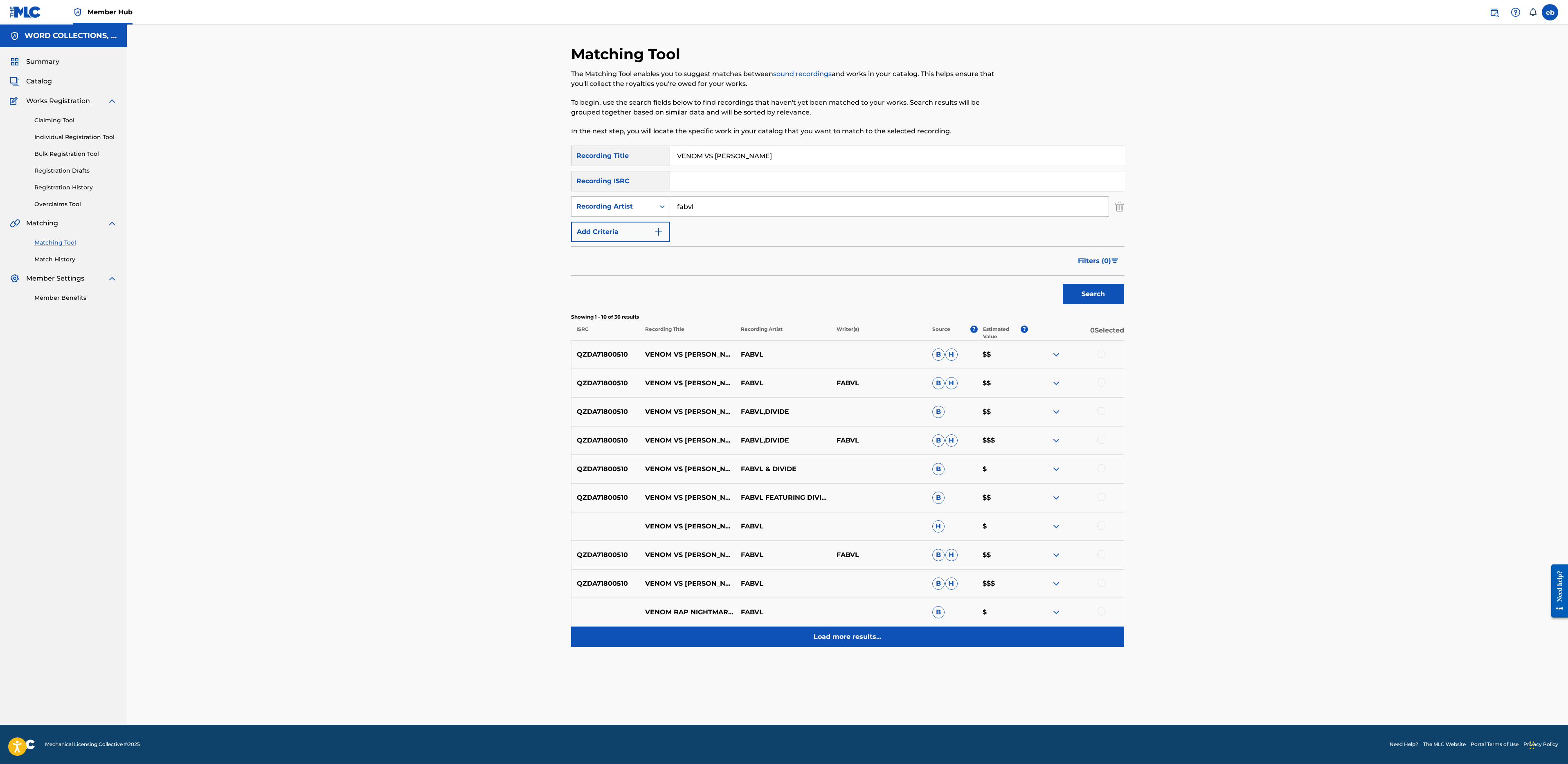
click at [860, 633] on p "Load more results..." at bounding box center [847, 637] width 67 height 10
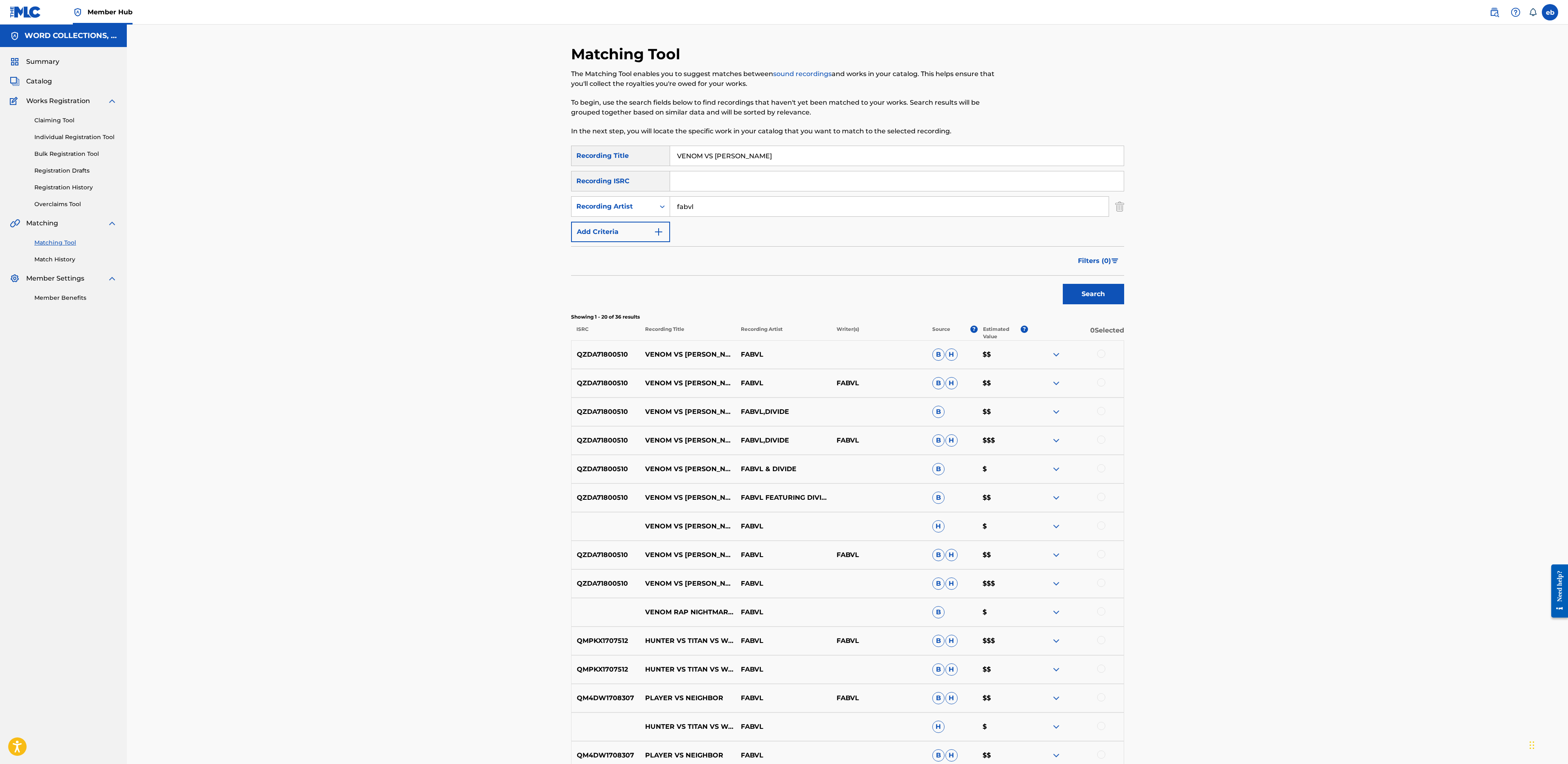
click at [1110, 356] on div at bounding box center [1076, 354] width 95 height 10
click at [1100, 354] on div at bounding box center [1101, 354] width 8 height 8
click at [1102, 384] on div at bounding box center [1101, 382] width 8 height 8
click at [1103, 413] on div at bounding box center [1101, 411] width 8 height 8
click at [1103, 440] on div at bounding box center [1101, 440] width 8 height 8
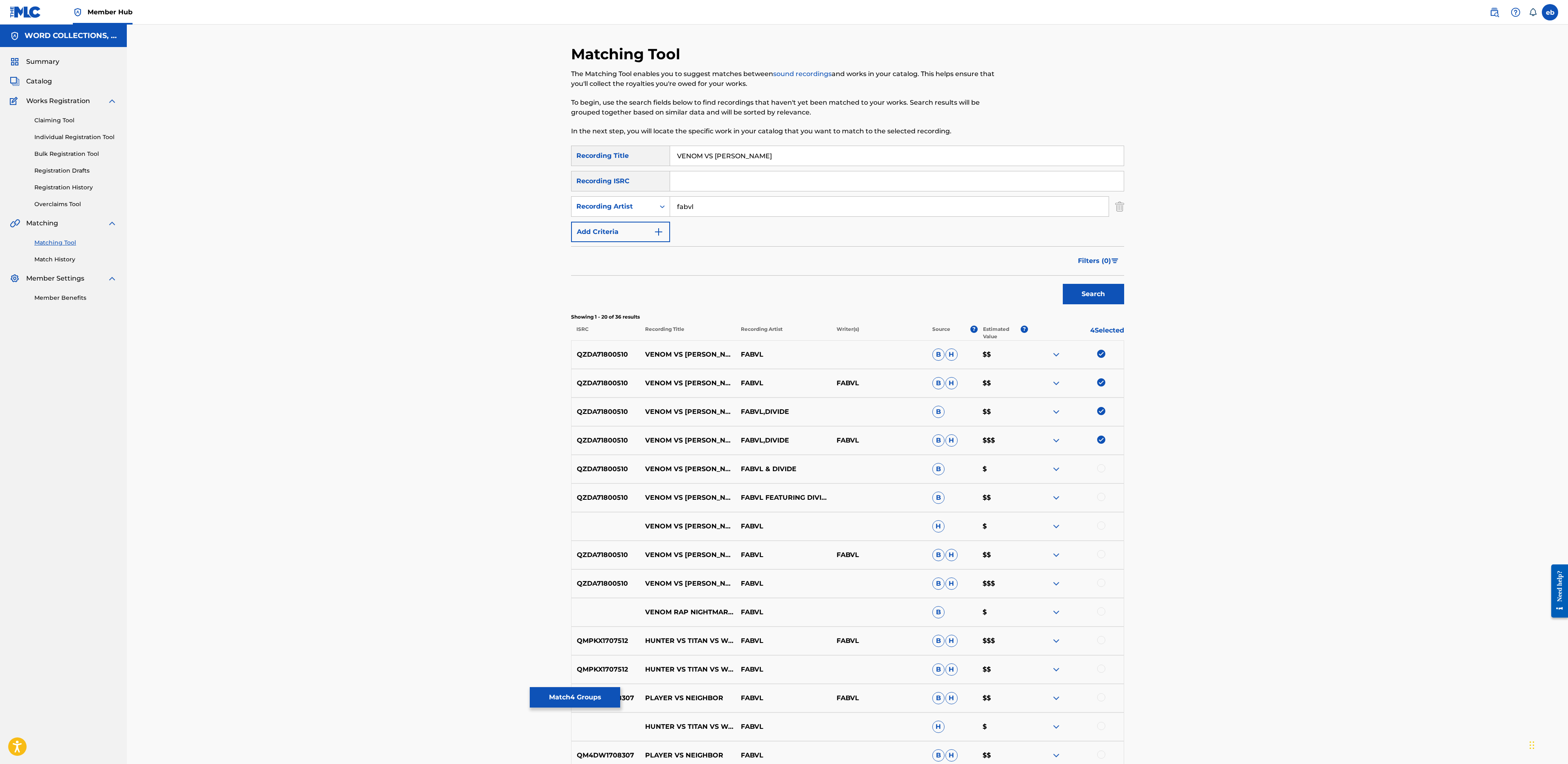
click at [1097, 474] on div at bounding box center [1076, 469] width 95 height 10
click at [1104, 466] on div at bounding box center [1101, 468] width 8 height 8
click at [1103, 497] on div at bounding box center [1101, 497] width 8 height 8
click at [1103, 524] on div at bounding box center [1101, 525] width 8 height 8
click at [1100, 553] on div at bounding box center [1101, 554] width 8 height 8
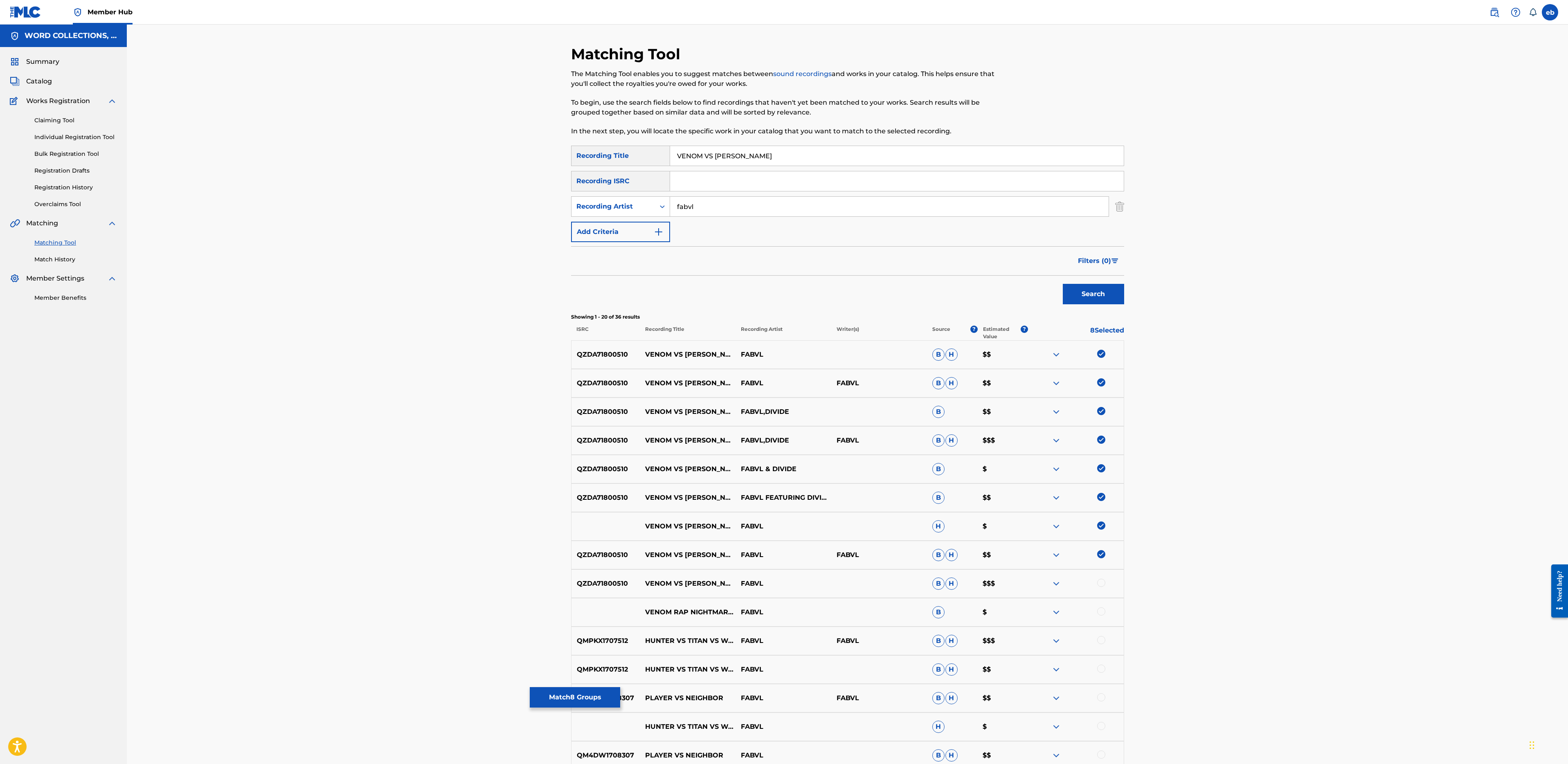
click at [1101, 582] on div at bounding box center [1101, 583] width 8 height 8
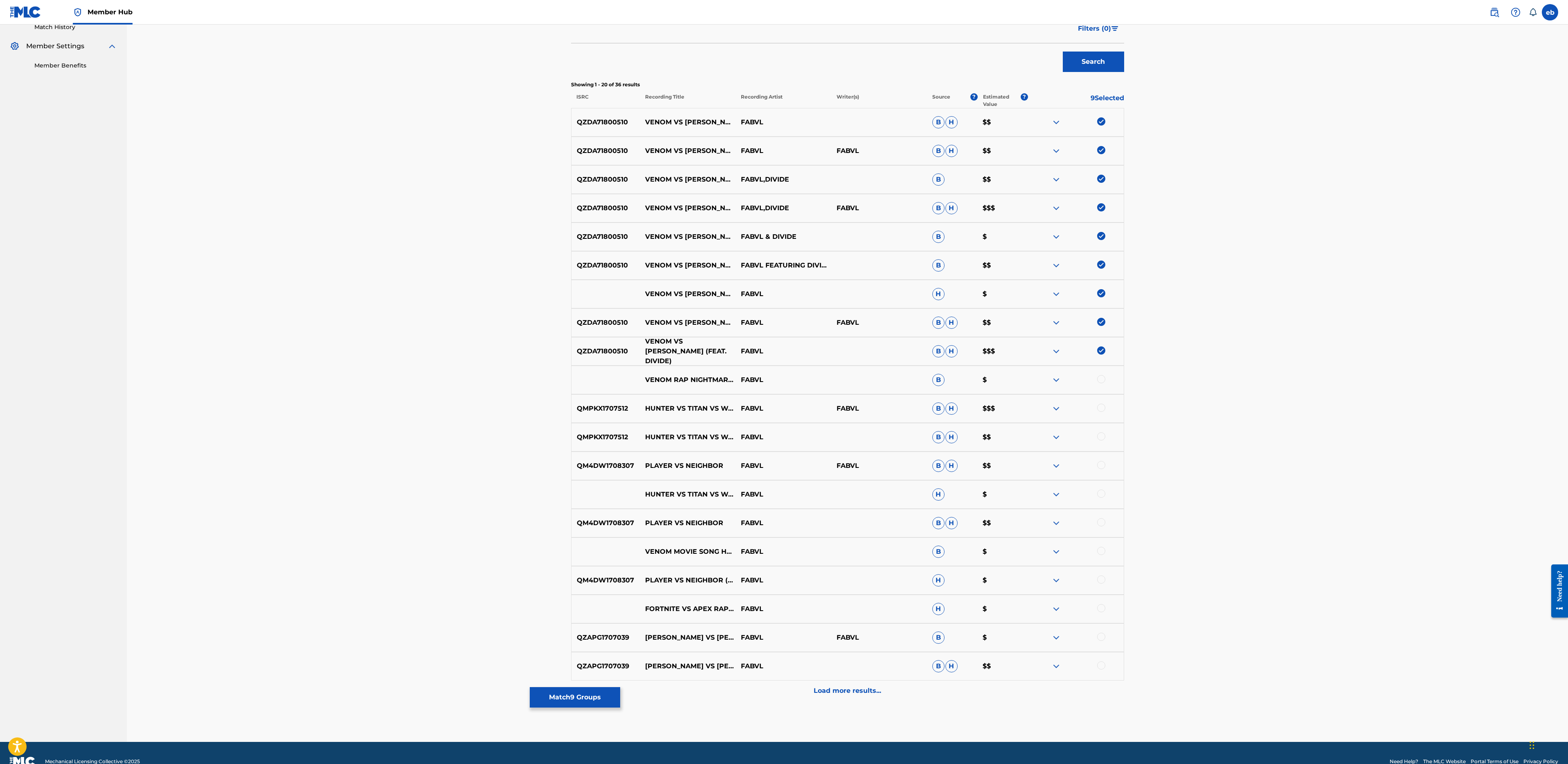
scroll to position [249, 0]
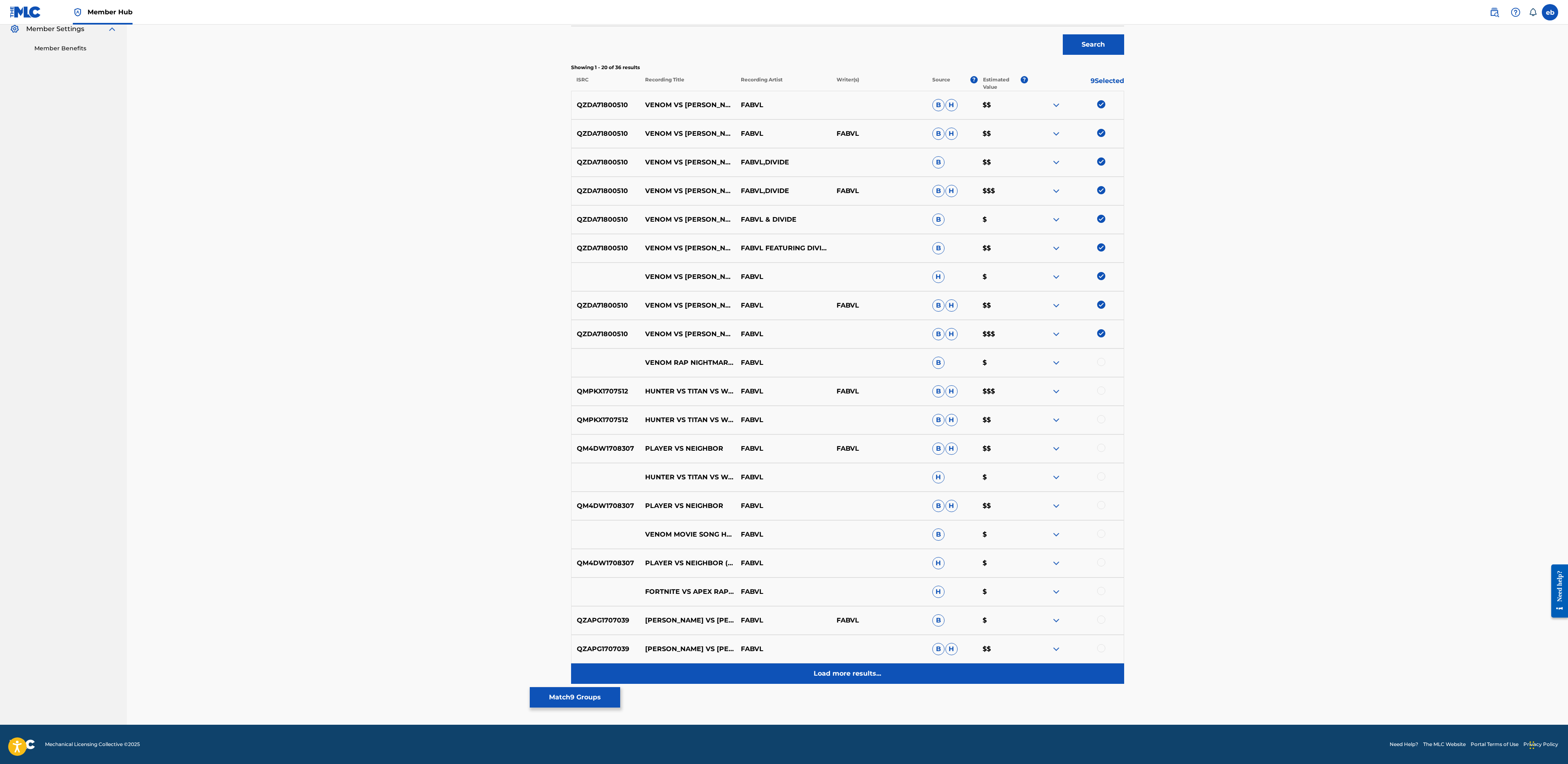
click at [868, 674] on p "Load more results..." at bounding box center [847, 673] width 67 height 10
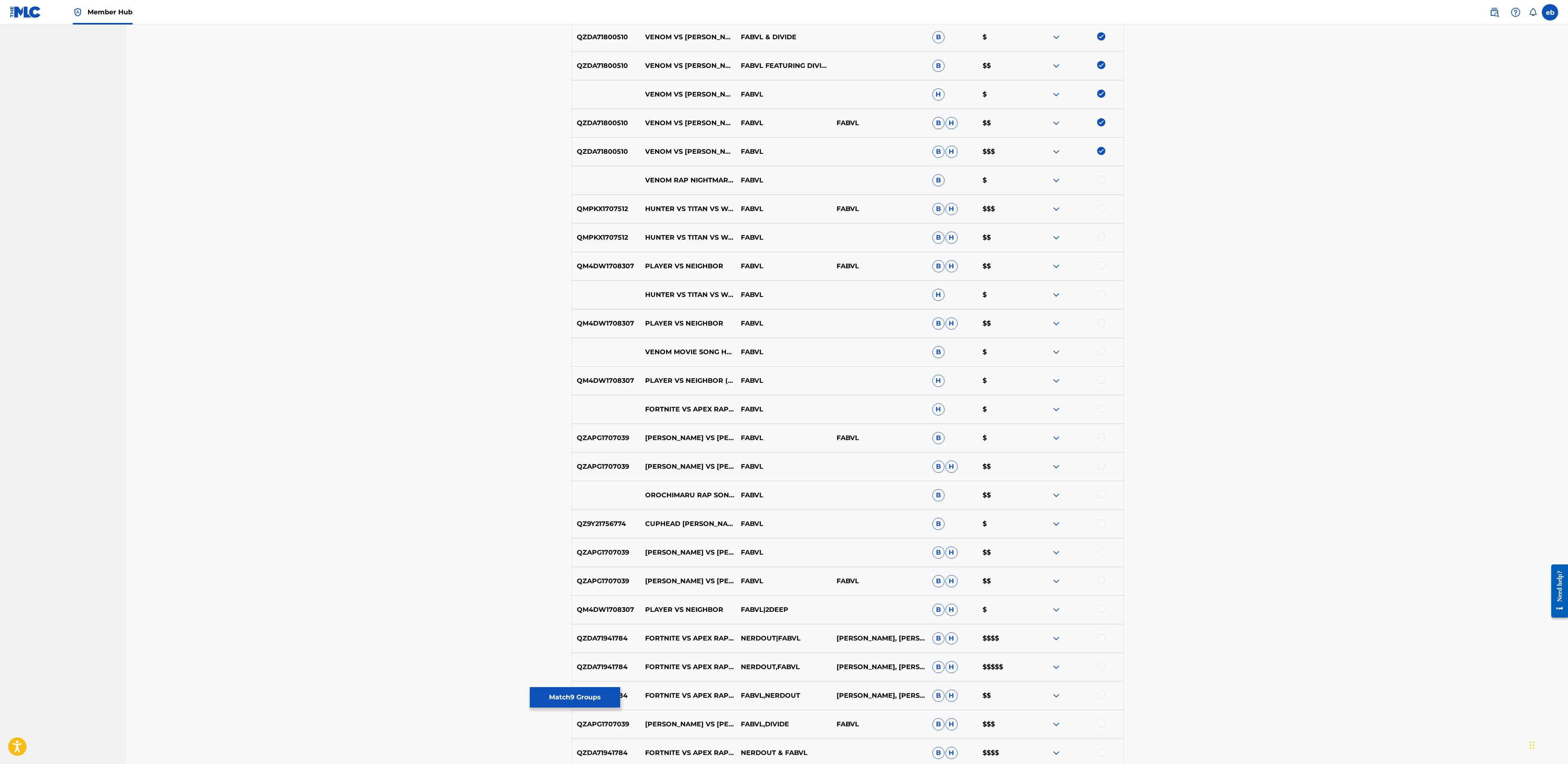
scroll to position [536, 0]
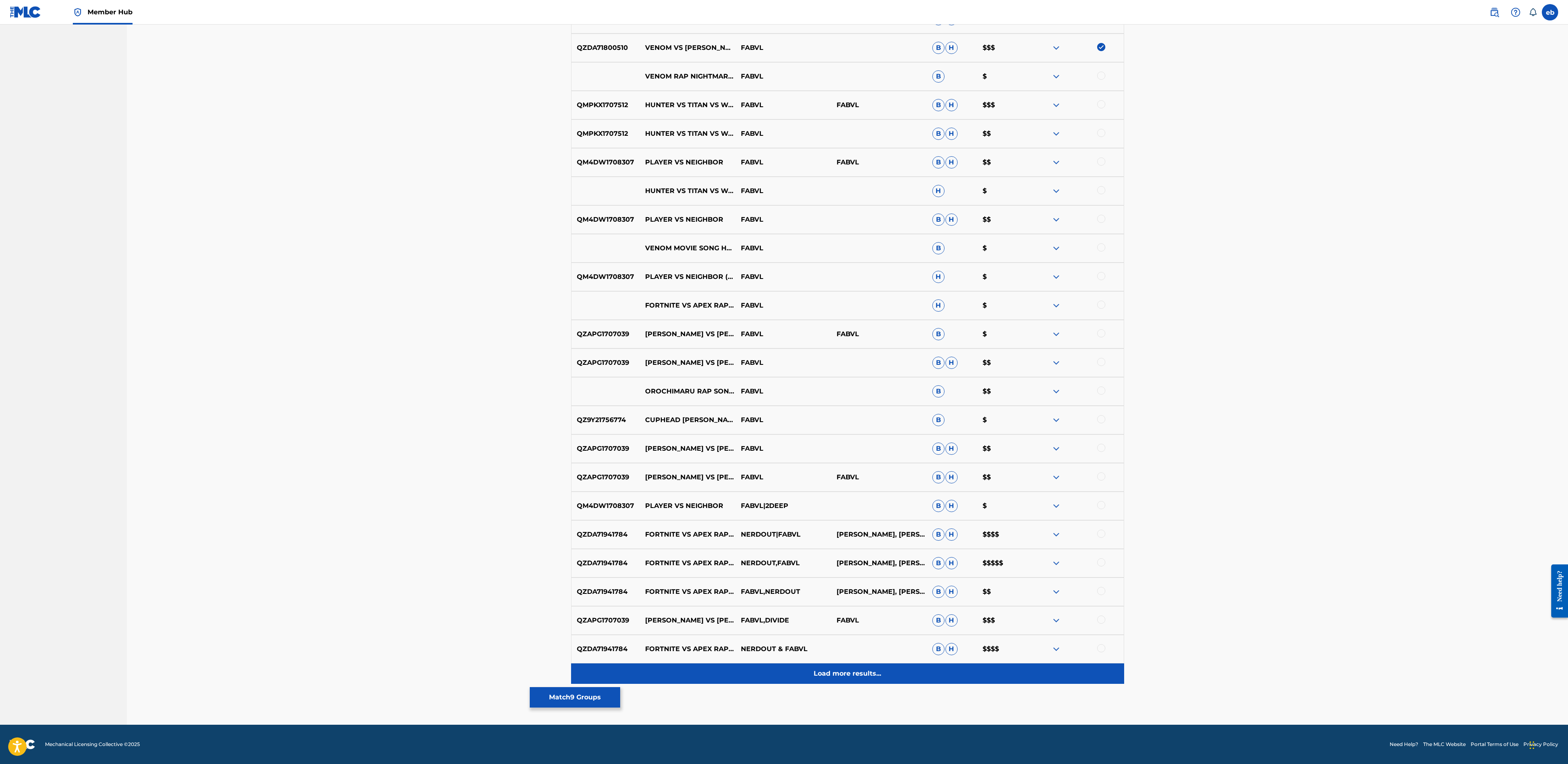
click at [873, 677] on p "Load more results..." at bounding box center [847, 673] width 67 height 10
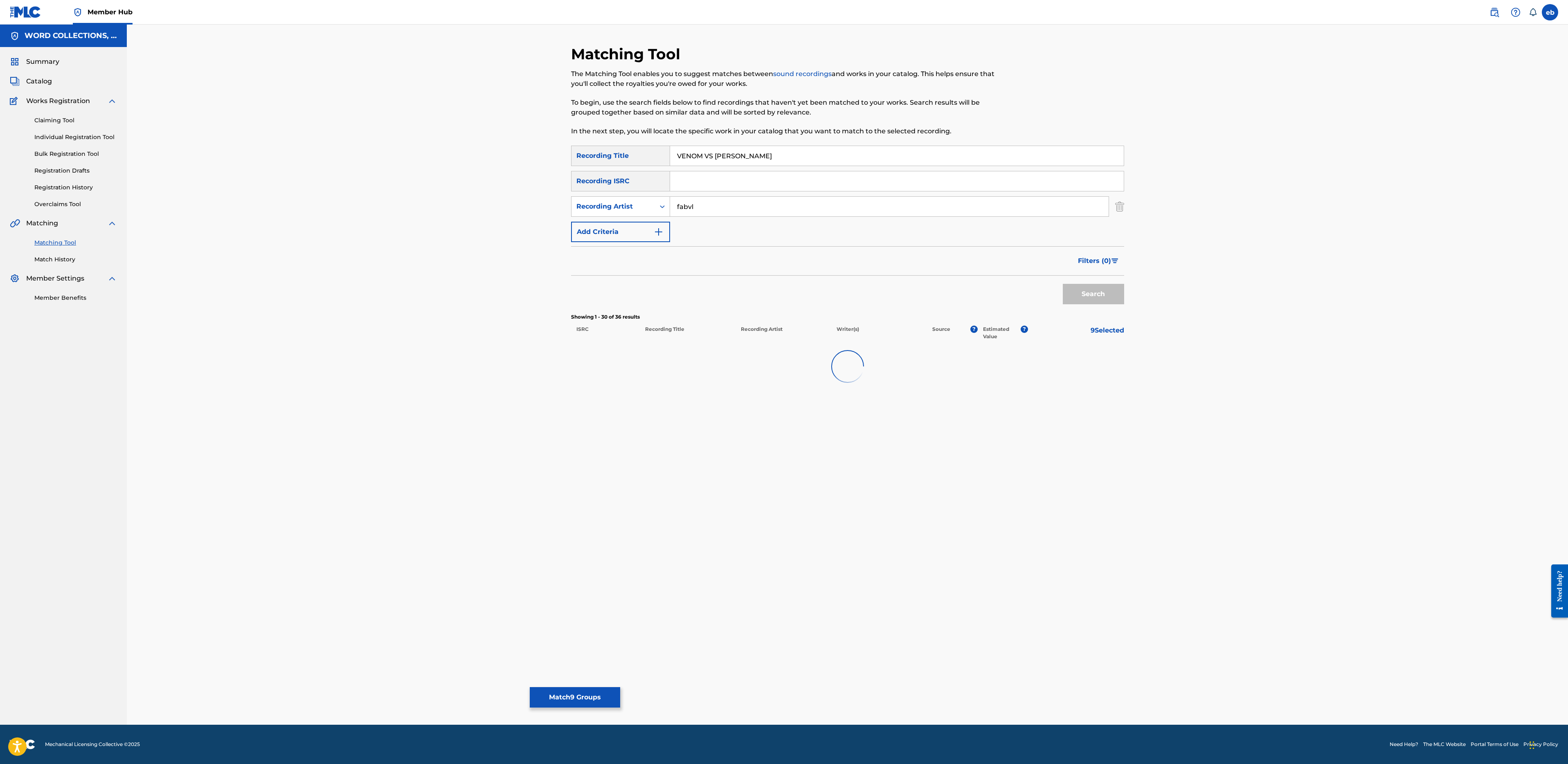
scroll to position [0, 0]
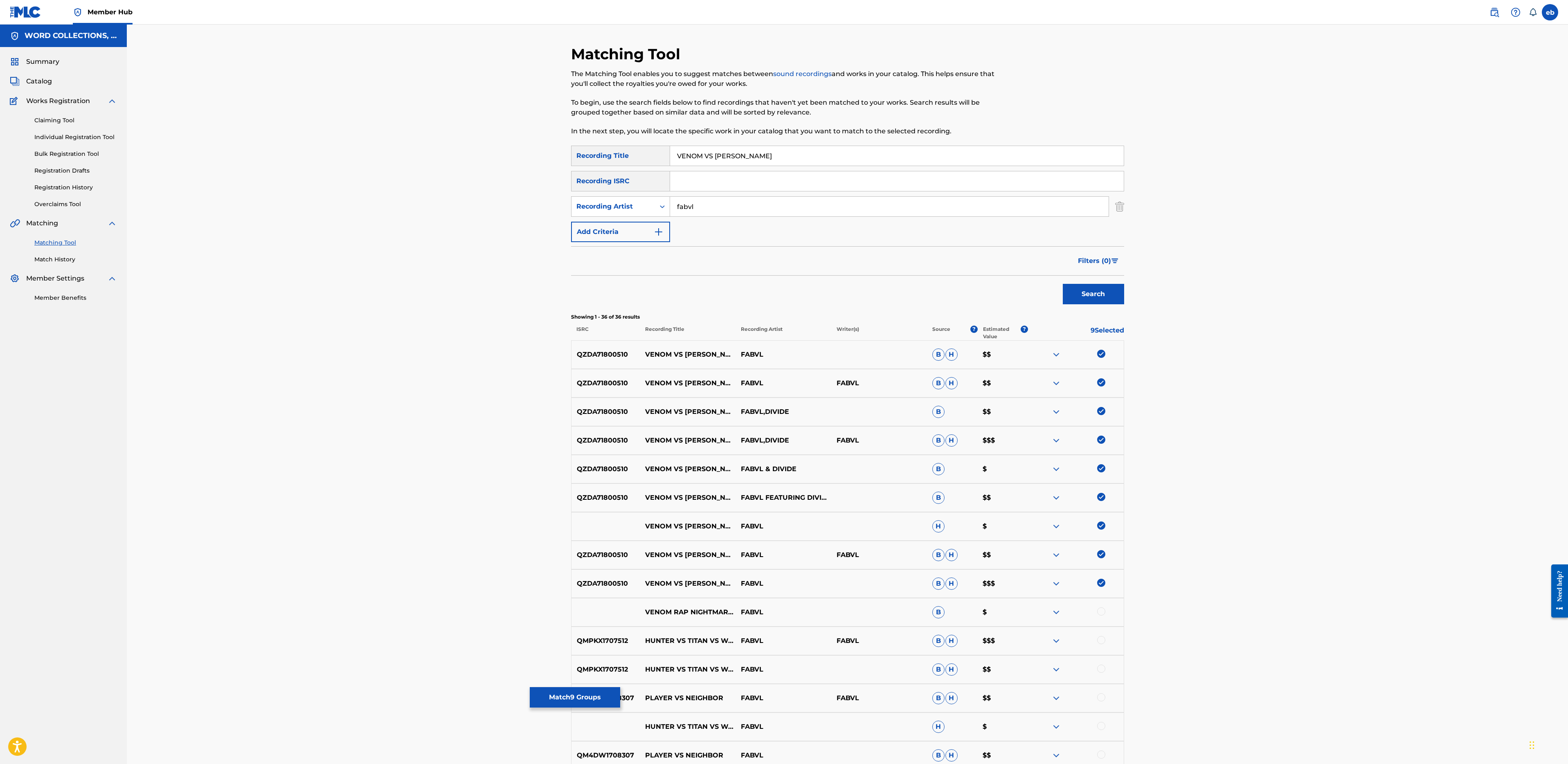
drag, startPoint x: 716, startPoint y: 158, endPoint x: 581, endPoint y: 148, distance: 135.4
click at [581, 148] on div "SearchWithCriteria4bf50edf-3e5e-481a-9295-58222a671359 Recording Title VENOM VS…" at bounding box center [847, 156] width 553 height 20
type input "[PERSON_NAME]"
click at [1063, 284] on button "Search" at bounding box center [1093, 294] width 61 height 20
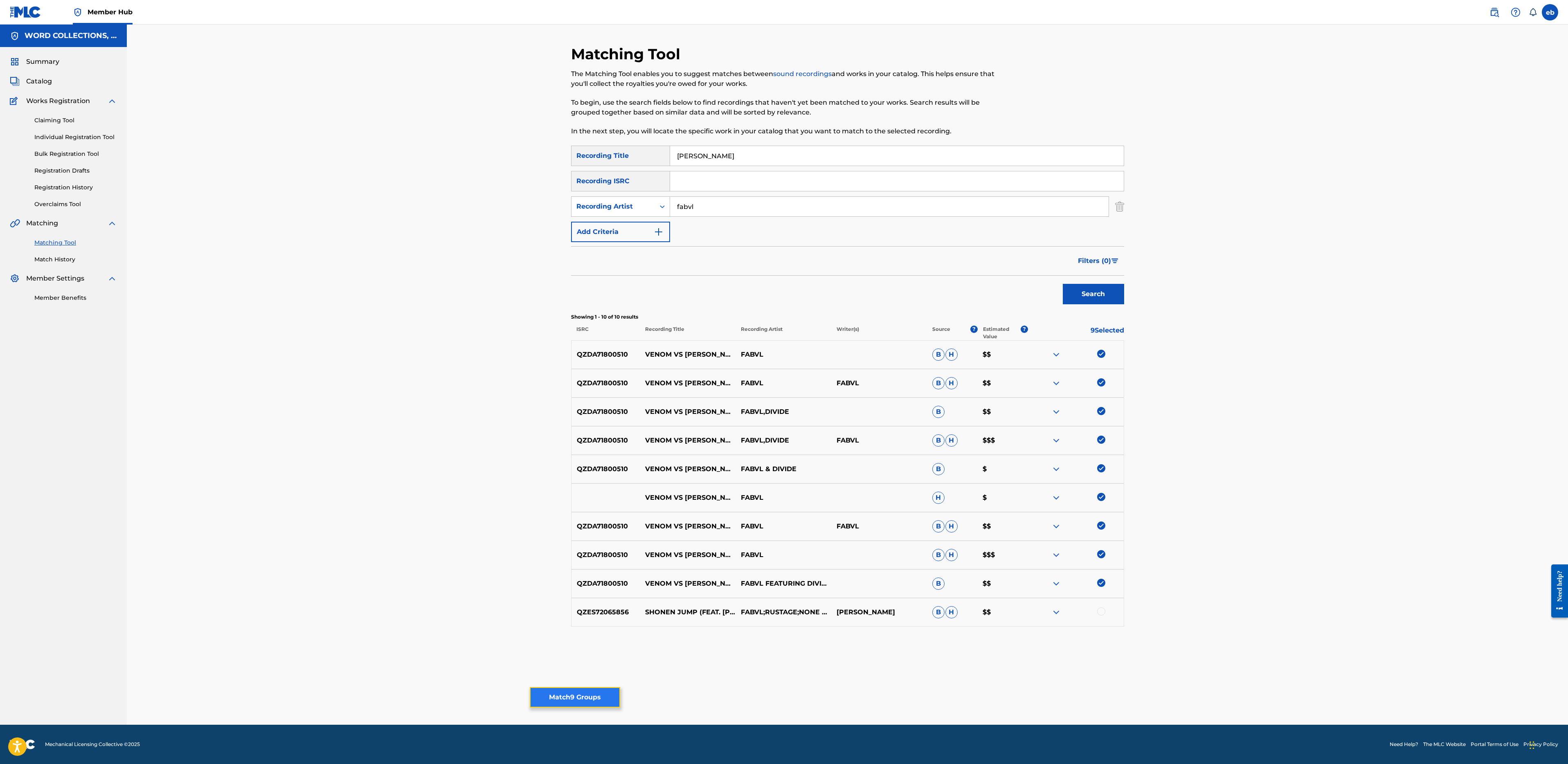
click at [579, 695] on button "Match 9 Groups" at bounding box center [575, 697] width 90 height 20
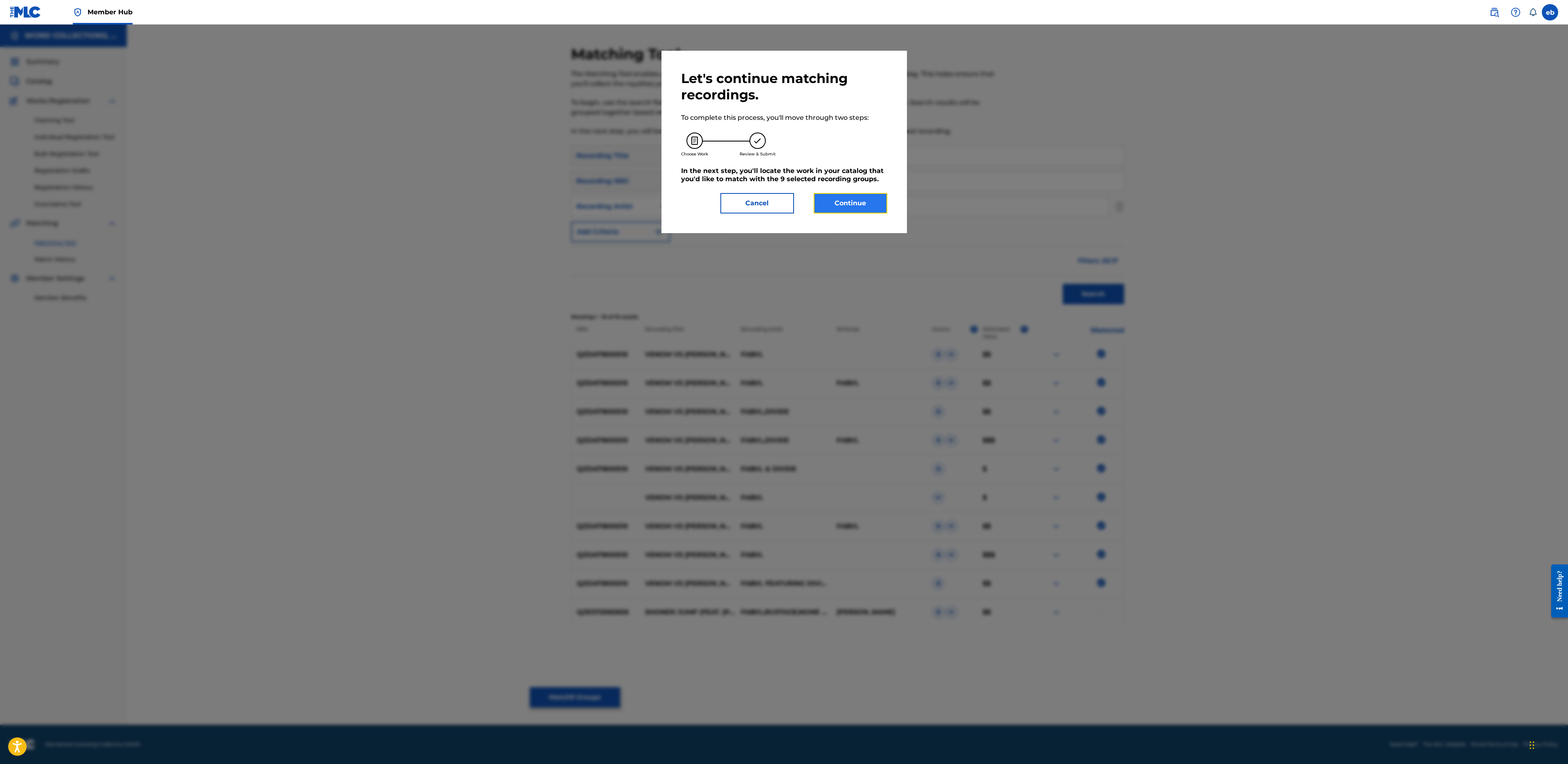
click at [854, 202] on button "Continue" at bounding box center [850, 204] width 74 height 20
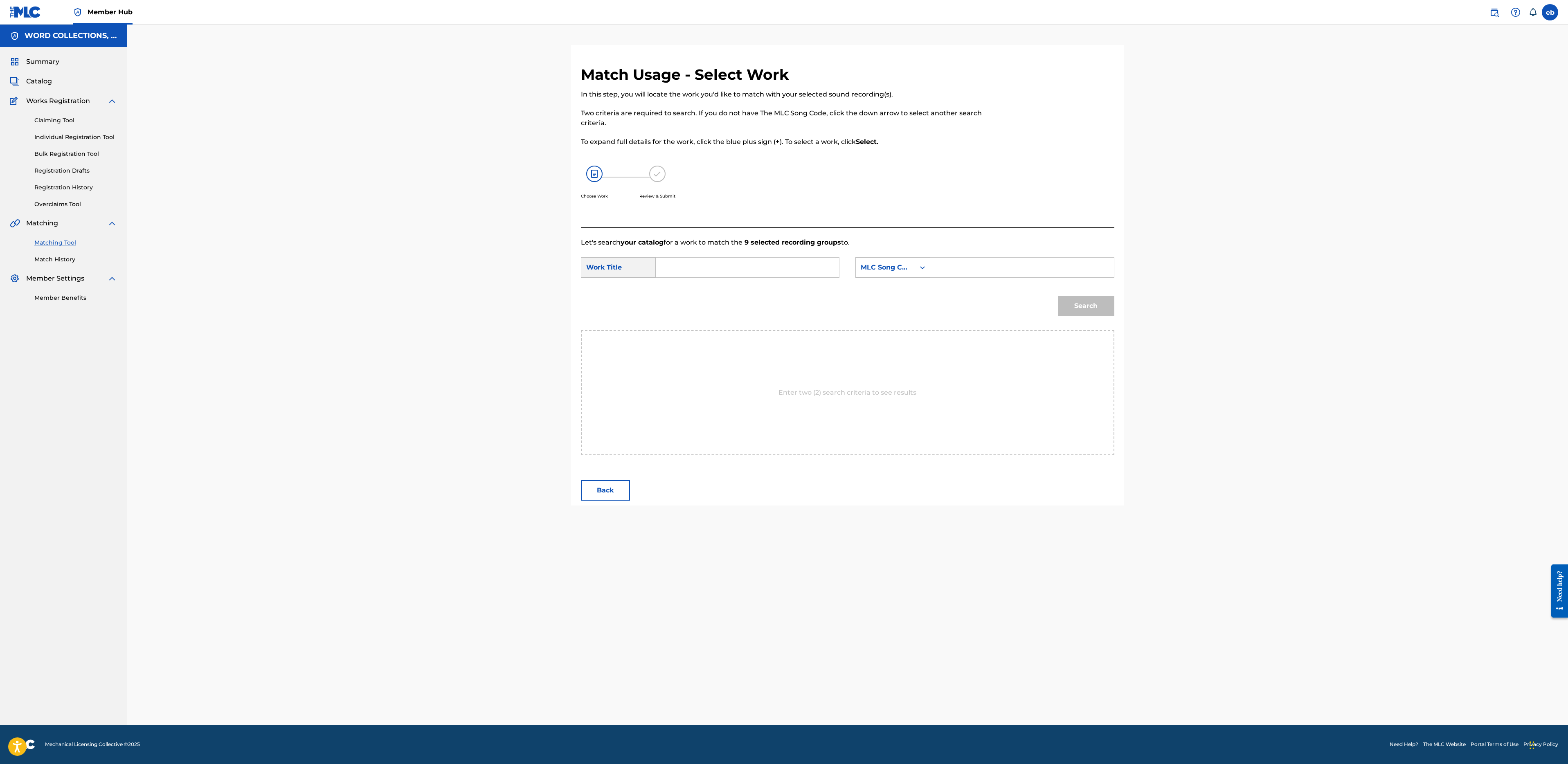
click at [722, 270] on input "Search Form" at bounding box center [747, 267] width 169 height 20
click at [688, 289] on strong "venom" at bounding box center [681, 286] width 24 height 8
type input "venom vs [PERSON_NAME]"
click at [944, 261] on input "Search Form" at bounding box center [1022, 267] width 169 height 20
click at [870, 264] on div "MLC Song Code" at bounding box center [885, 267] width 50 height 10
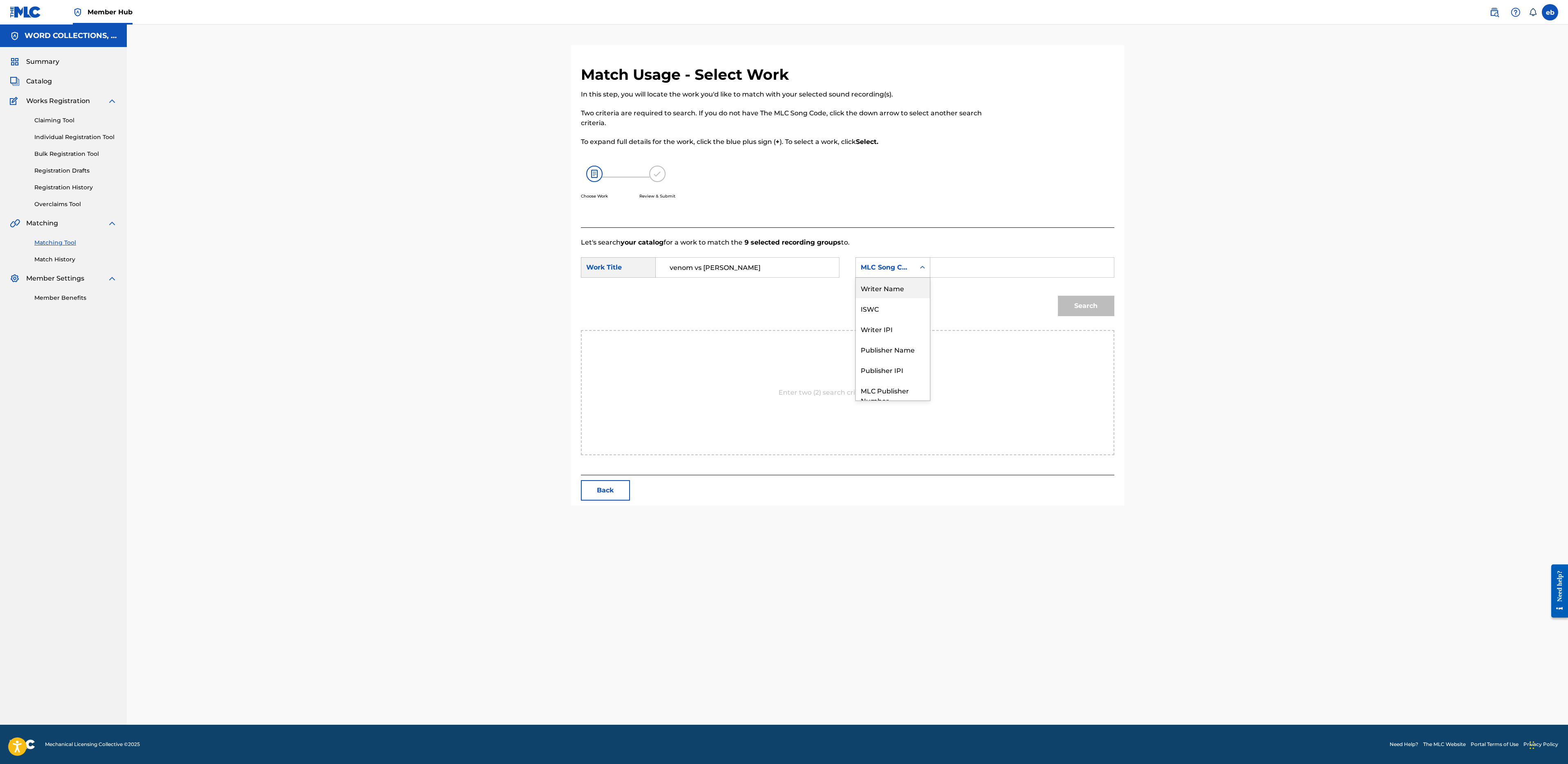
click at [882, 292] on div "Writer Name" at bounding box center [892, 288] width 74 height 20
click at [959, 272] on input "Search Form" at bounding box center [1022, 267] width 169 height 20
type input "[PERSON_NAME]"
click at [1058, 296] on button "Search" at bounding box center [1086, 306] width 57 height 20
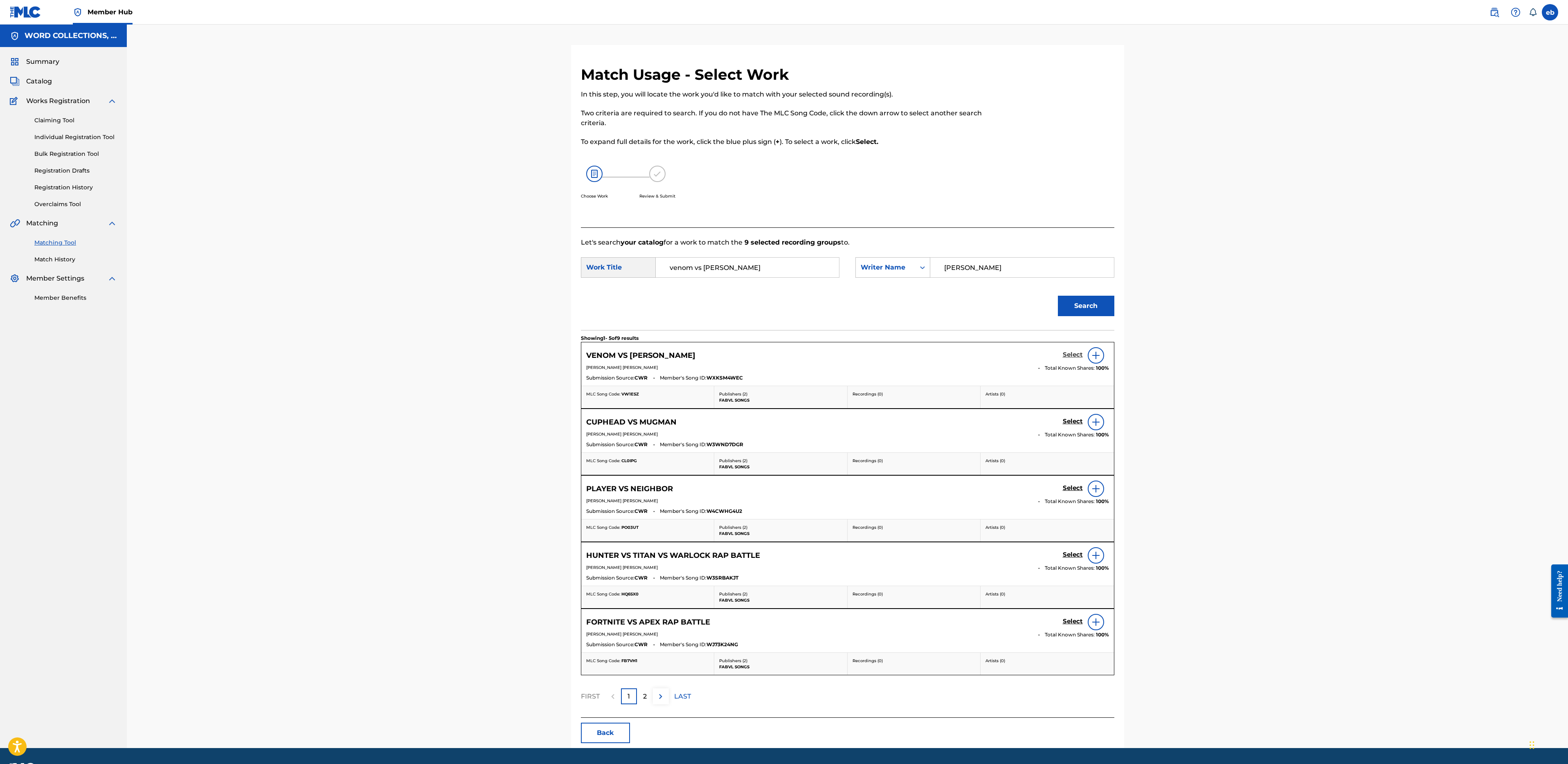
click at [1066, 353] on h5 "Select" at bounding box center [1073, 355] width 20 height 8
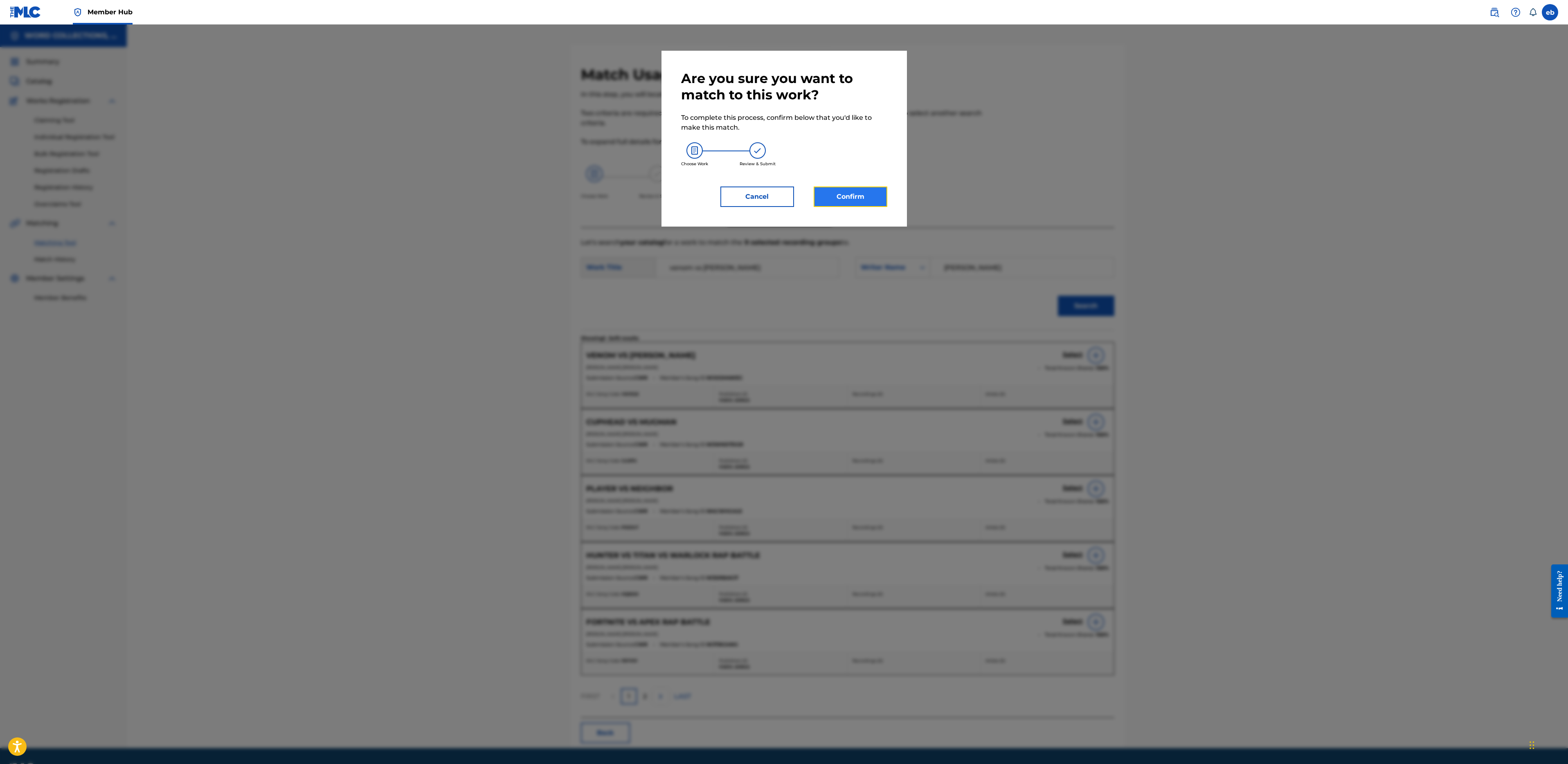
click at [858, 198] on button "Confirm" at bounding box center [850, 197] width 74 height 20
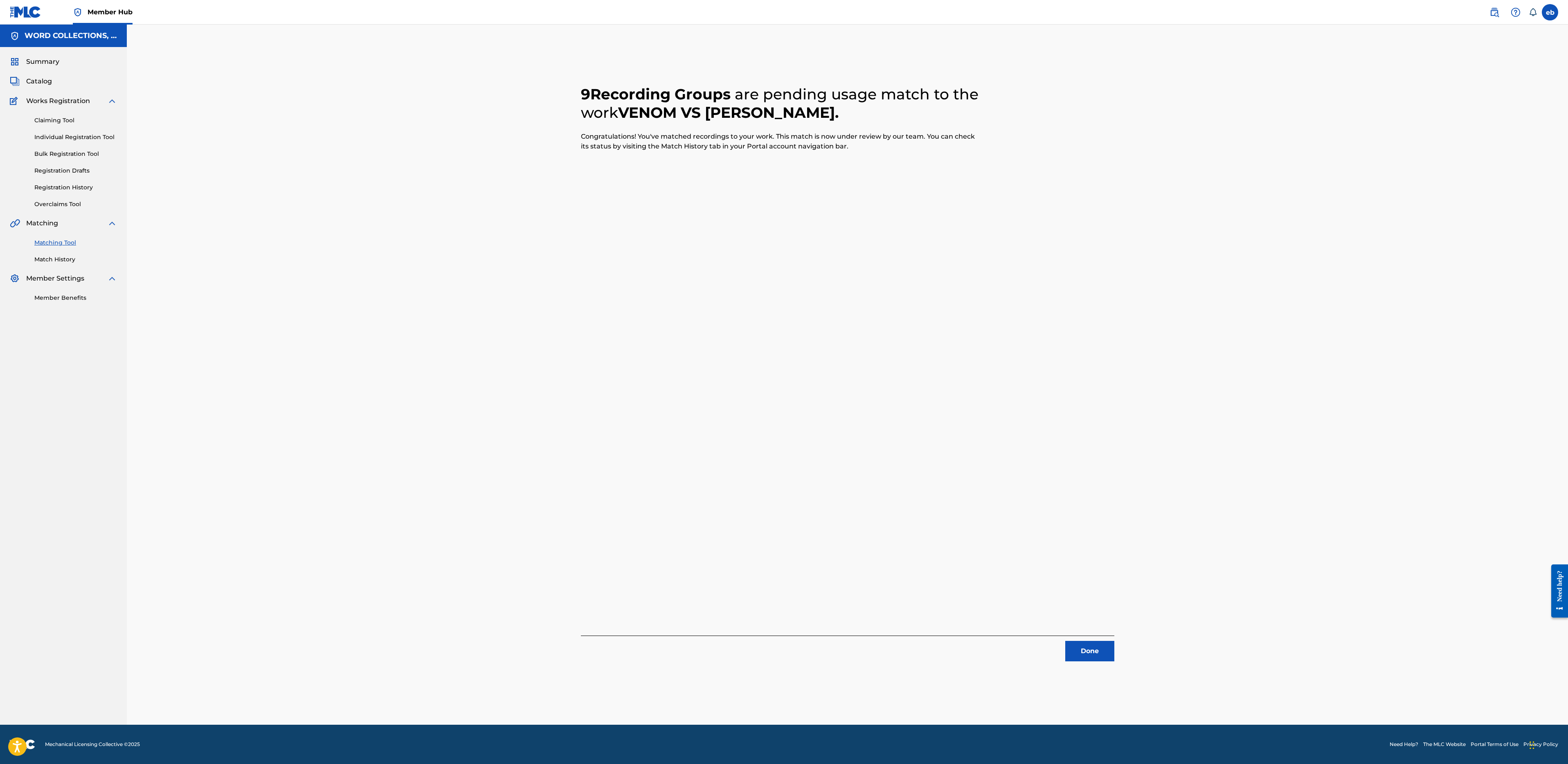
click at [1092, 638] on div "Done" at bounding box center [847, 648] width 534 height 26
click at [1092, 649] on button "Done" at bounding box center [1090, 651] width 49 height 20
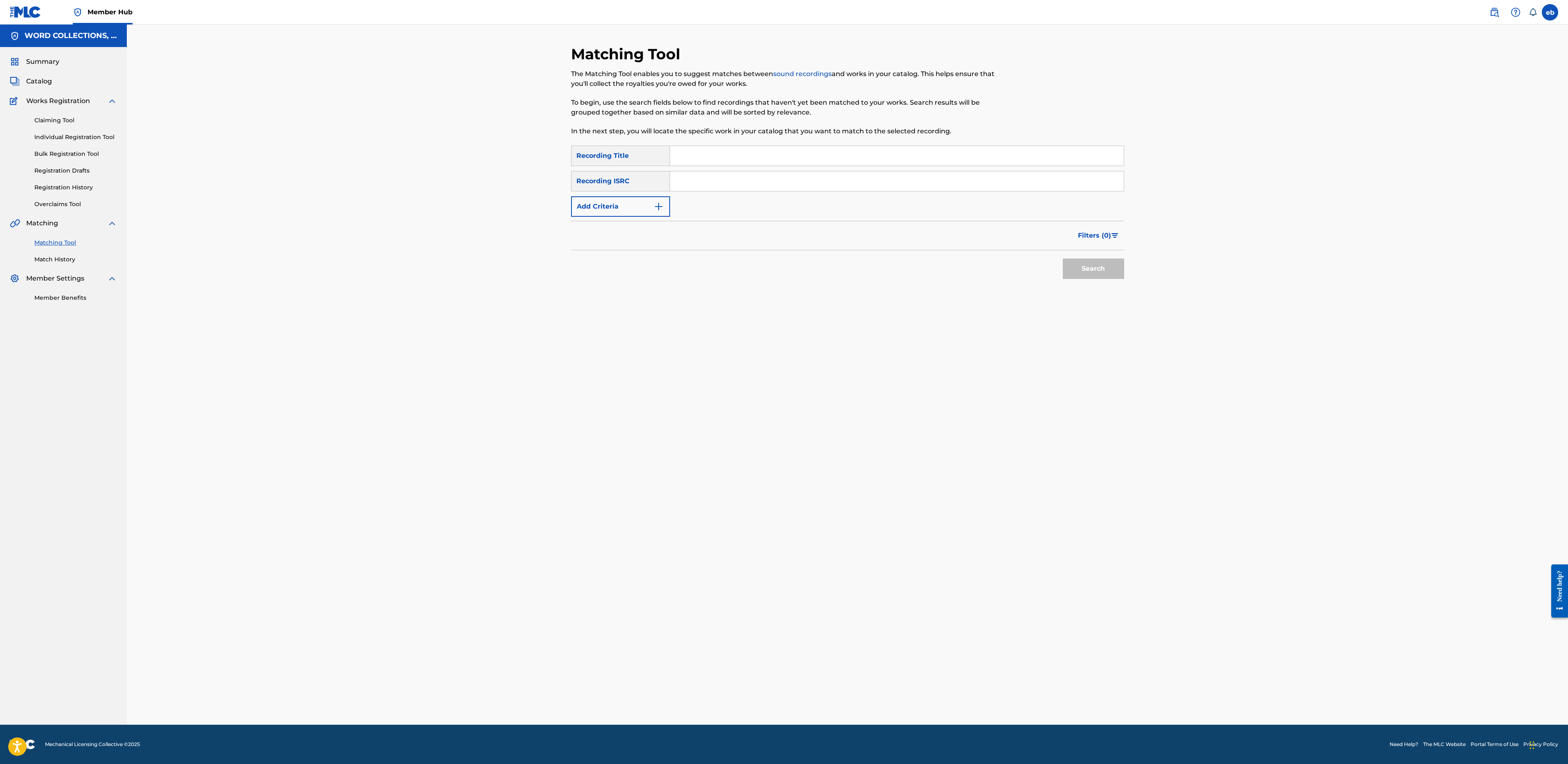
click at [750, 159] on input "Search Form" at bounding box center [896, 156] width 454 height 20
paste input "TRIALS"
type input "TRIALS"
click at [600, 209] on button "Add Criteria" at bounding box center [621, 207] width 99 height 20
click at [618, 211] on div "Writer" at bounding box center [613, 206] width 74 height 10
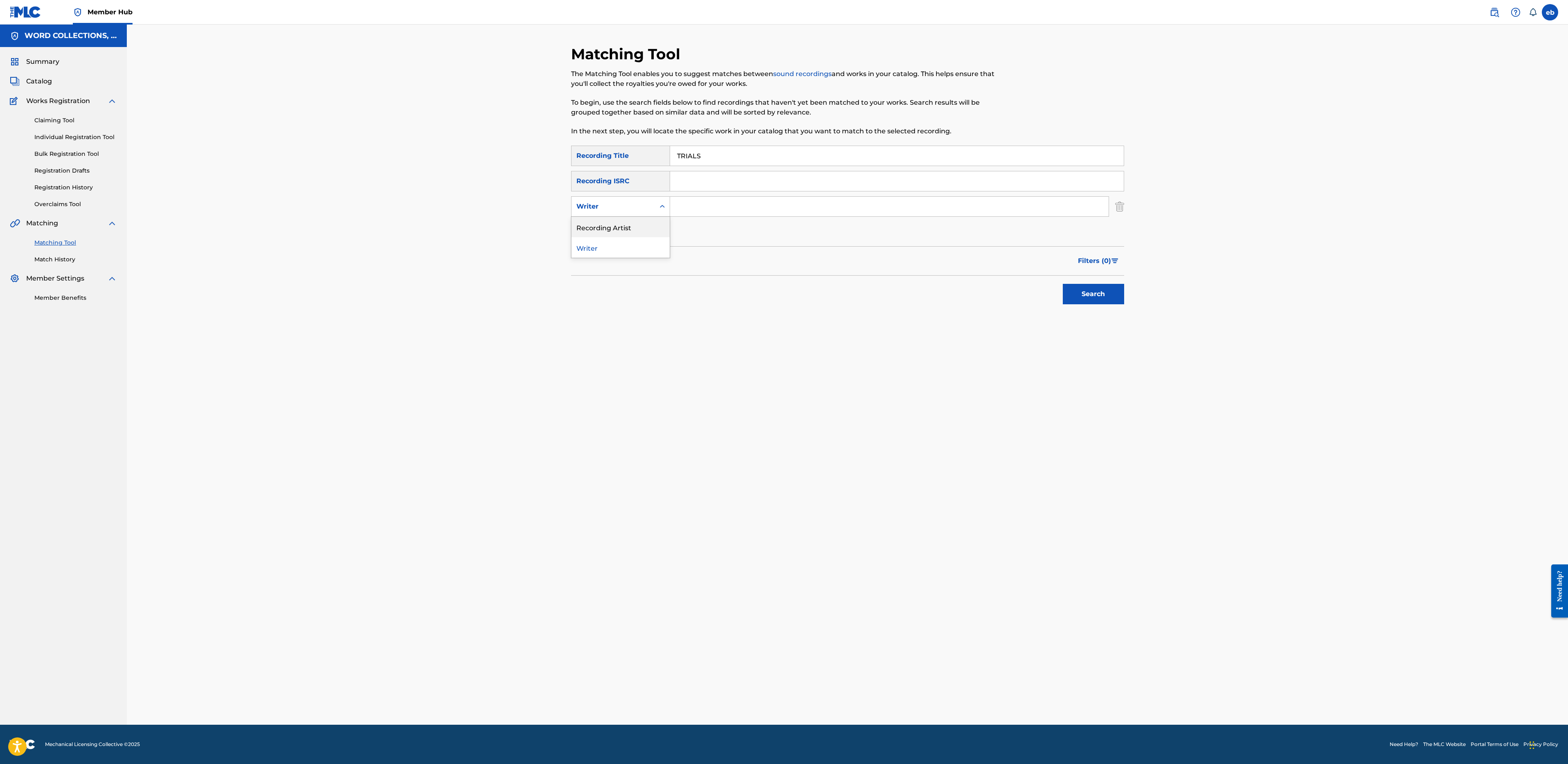
click at [618, 226] on div "Recording Artist" at bounding box center [620, 227] width 98 height 20
click at [706, 212] on input "Search Form" at bounding box center [889, 206] width 438 height 20
type input "fabvl"
click at [1063, 284] on button "Search" at bounding box center [1093, 294] width 61 height 20
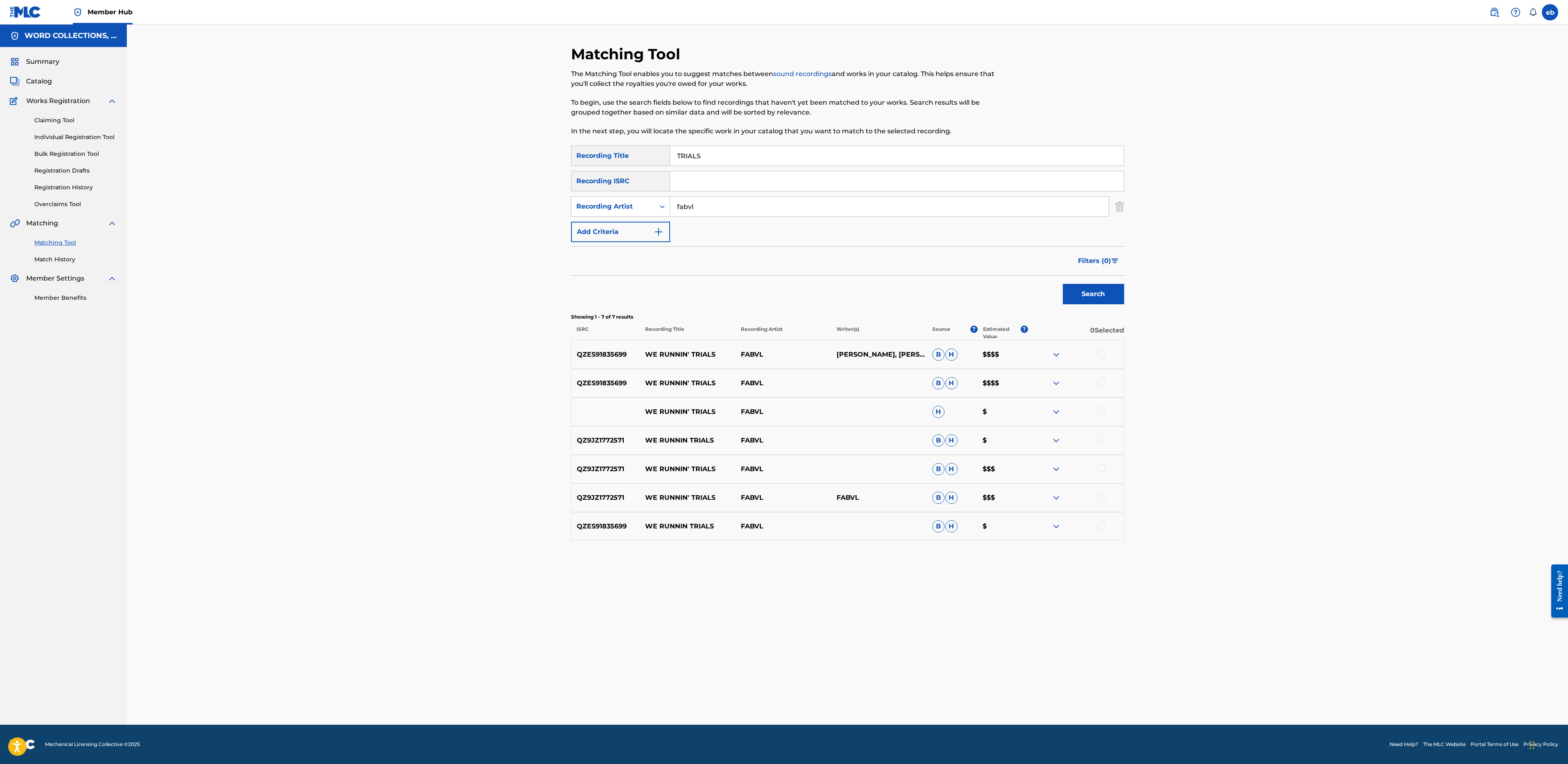
click at [1096, 356] on div at bounding box center [1076, 354] width 95 height 10
click at [1102, 354] on div at bounding box center [1101, 354] width 8 height 8
click at [1102, 382] on div at bounding box center [1101, 382] width 8 height 8
click at [1102, 411] on div at bounding box center [1101, 411] width 8 height 8
click at [1102, 429] on div "QZ9JZ1772571 WE RUNNIN TRIALS FABVL B H $" at bounding box center [847, 440] width 553 height 29
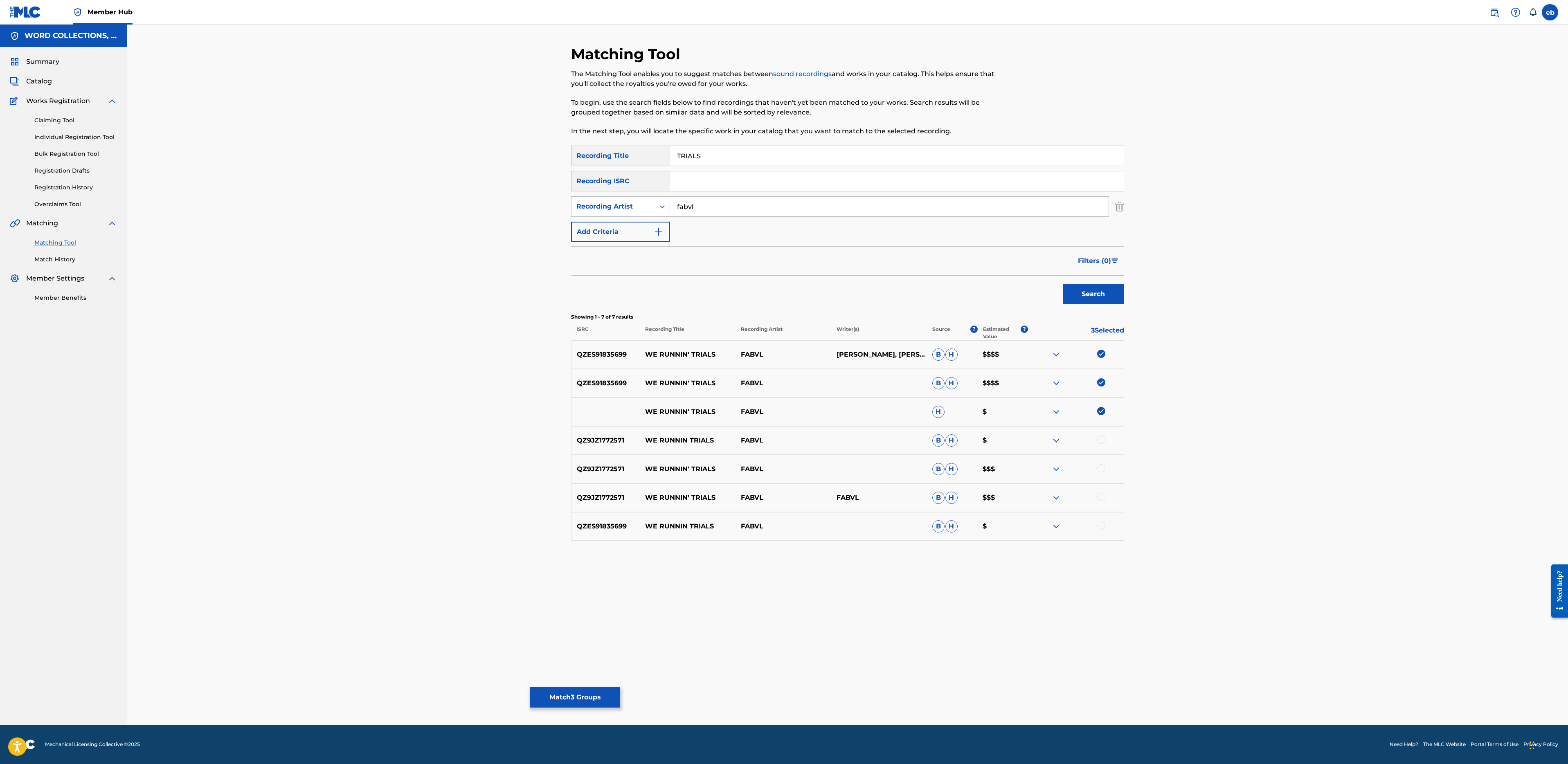
click at [1102, 432] on div "QZ9JZ1772571 WE RUNNIN TRIALS FABVL B H $" at bounding box center [847, 440] width 553 height 29
click at [1102, 439] on div at bounding box center [1101, 440] width 8 height 8
click at [1102, 462] on div "QZ9JZ1772571 WE RUNNIN' TRIALS FABVL B H $$$" at bounding box center [847, 469] width 553 height 29
click at [1102, 469] on div at bounding box center [1101, 468] width 8 height 8
click at [1102, 502] on div at bounding box center [1076, 497] width 95 height 10
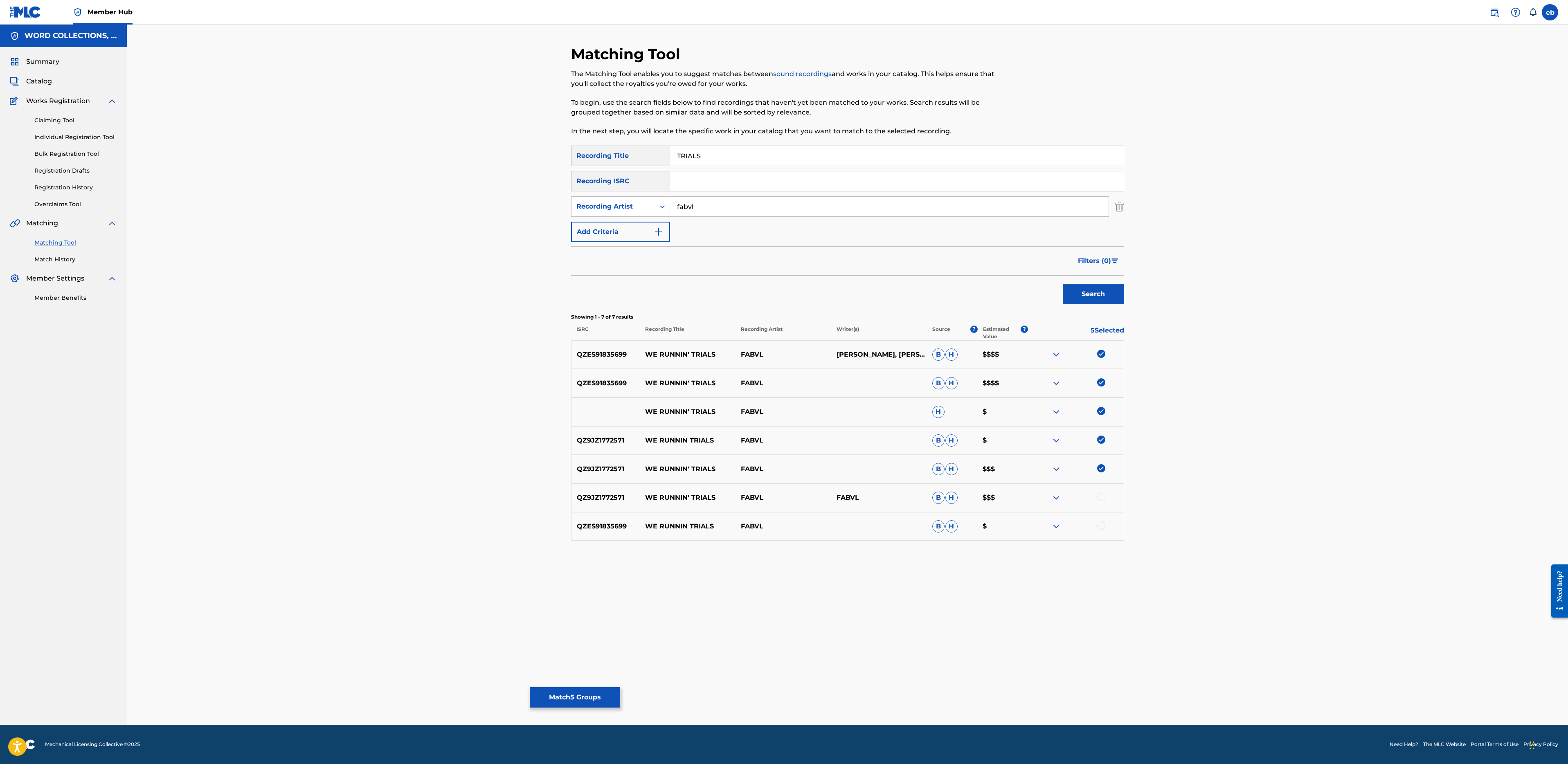
click at [1102, 496] on div at bounding box center [1101, 497] width 8 height 8
click at [1104, 525] on div at bounding box center [1101, 525] width 8 height 8
click at [742, 157] on input "TRIALS" at bounding box center [896, 156] width 454 height 20
drag, startPoint x: 647, startPoint y: 352, endPoint x: 716, endPoint y: 352, distance: 69.0
click at [716, 352] on p "WE RUNNIN' TRIALS" at bounding box center [688, 354] width 95 height 10
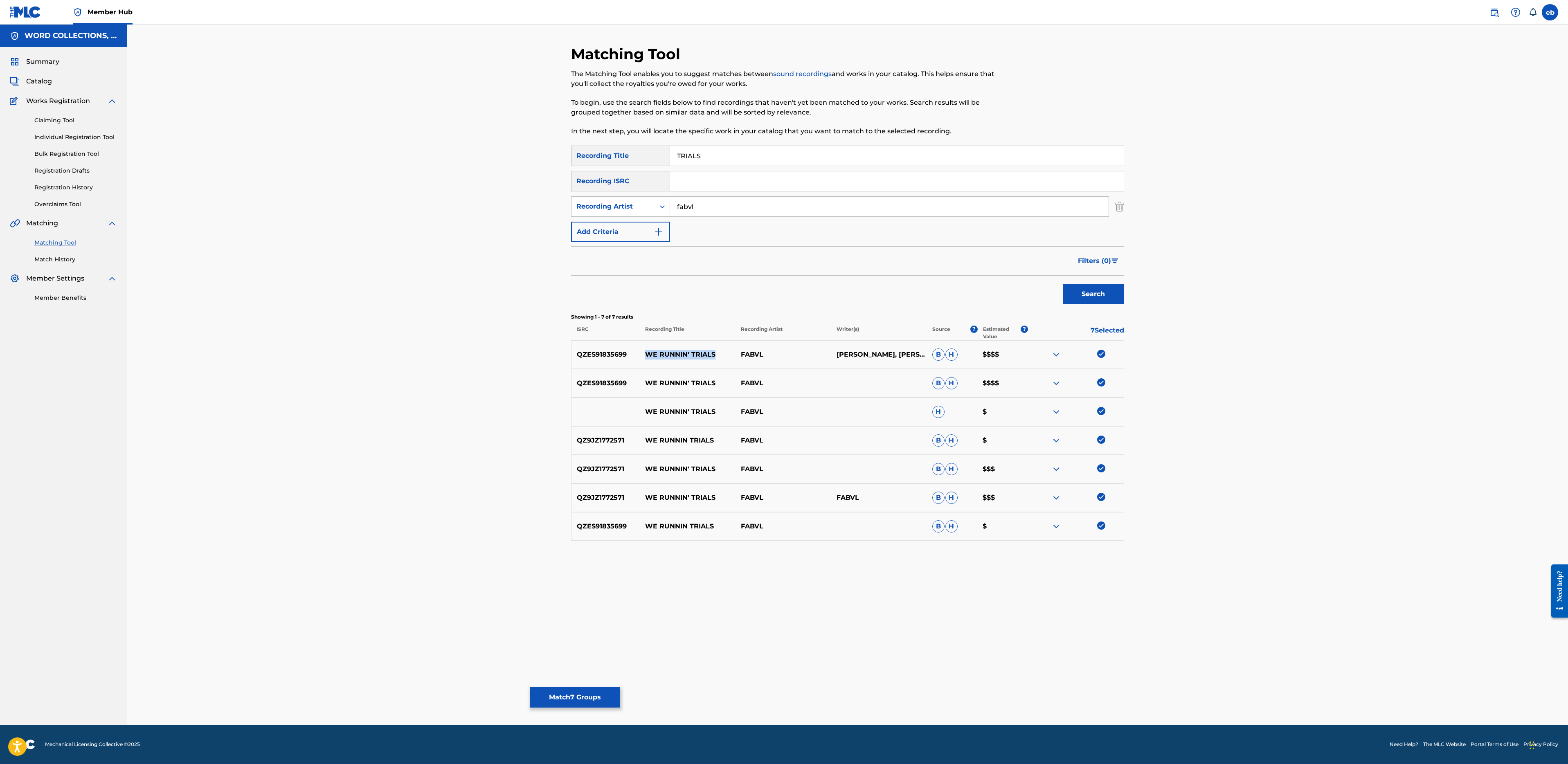
copy p "WE RUNNIN' TRIALS"
click at [754, 159] on input "TRIALS" at bounding box center [896, 156] width 454 height 20
paste input "WE RUNNIN'"
type input "WE RUNNIN' TRIALS"
click at [1063, 284] on button "Search" at bounding box center [1093, 294] width 61 height 20
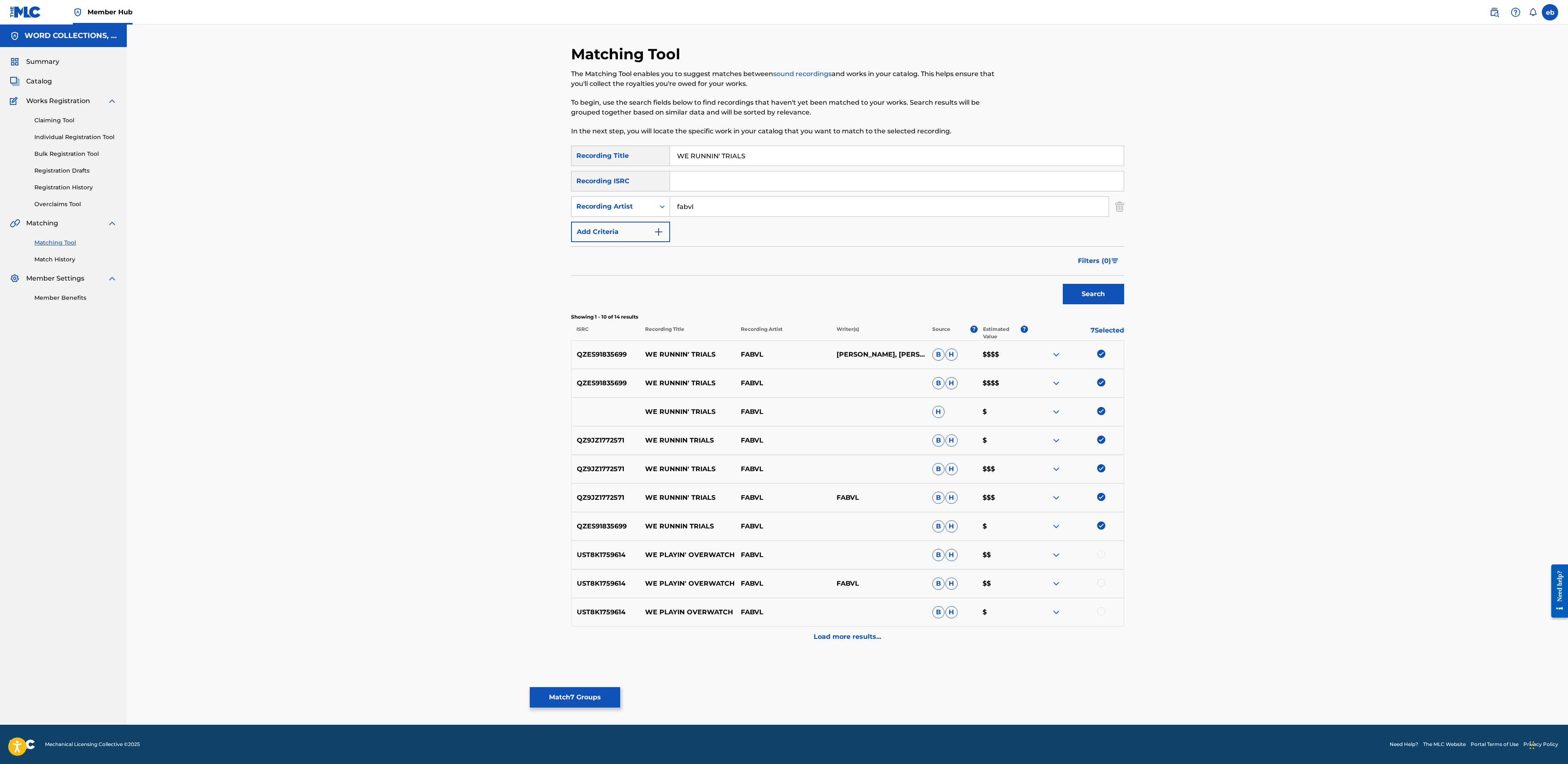
click at [600, 436] on p "QZ9JZ1772571" at bounding box center [606, 440] width 69 height 10
copy p "QZ9JZ1772571"
click at [770, 156] on input "WE RUNNIN' TRIALS" at bounding box center [896, 156] width 454 height 20
click at [770, 182] on input "Search Form" at bounding box center [896, 181] width 454 height 20
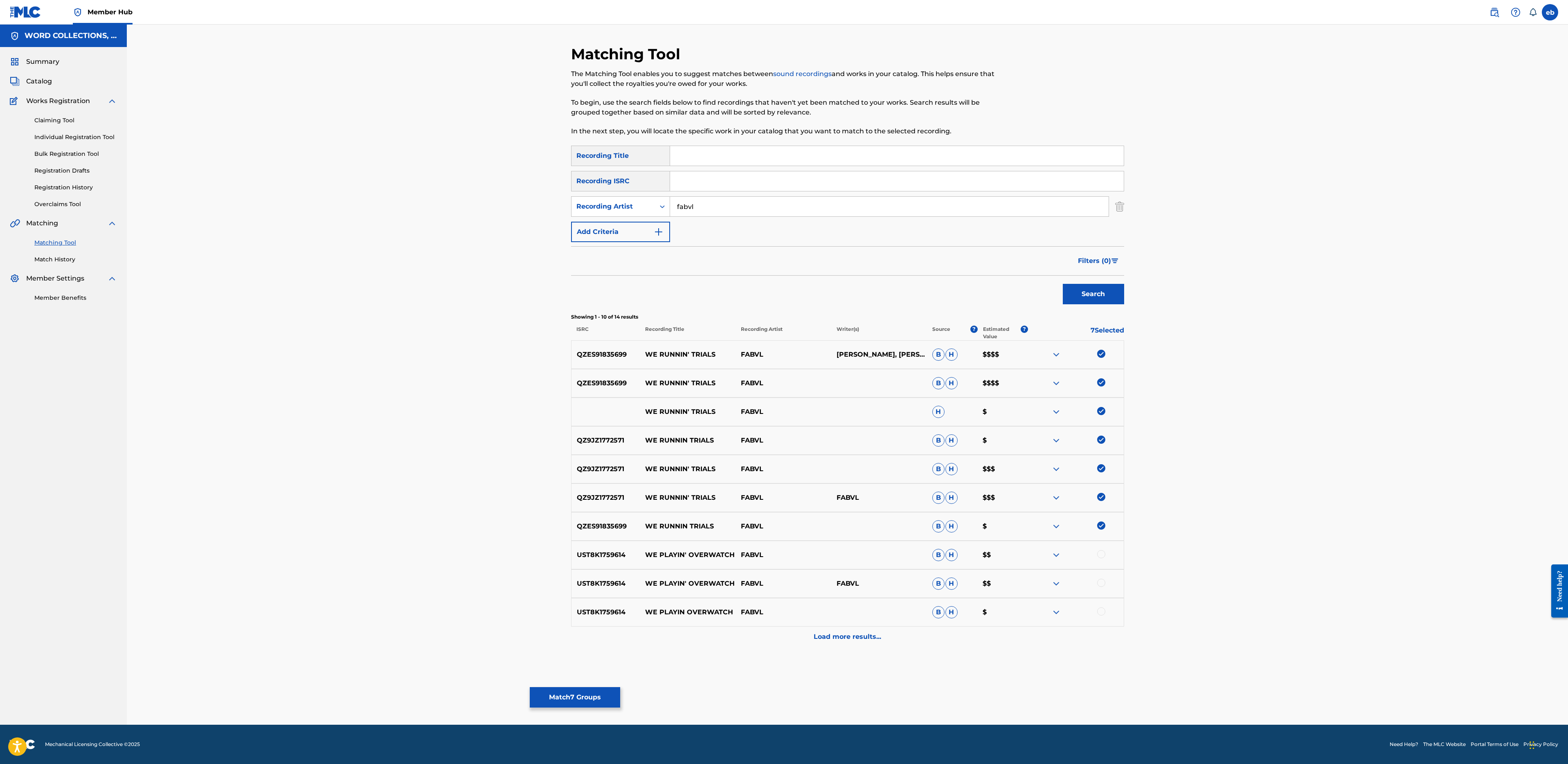
paste input "QZ9JZ1772571"
type input "QZ9JZ1772571"
click at [1063, 284] on button "Search" at bounding box center [1093, 294] width 61 height 20
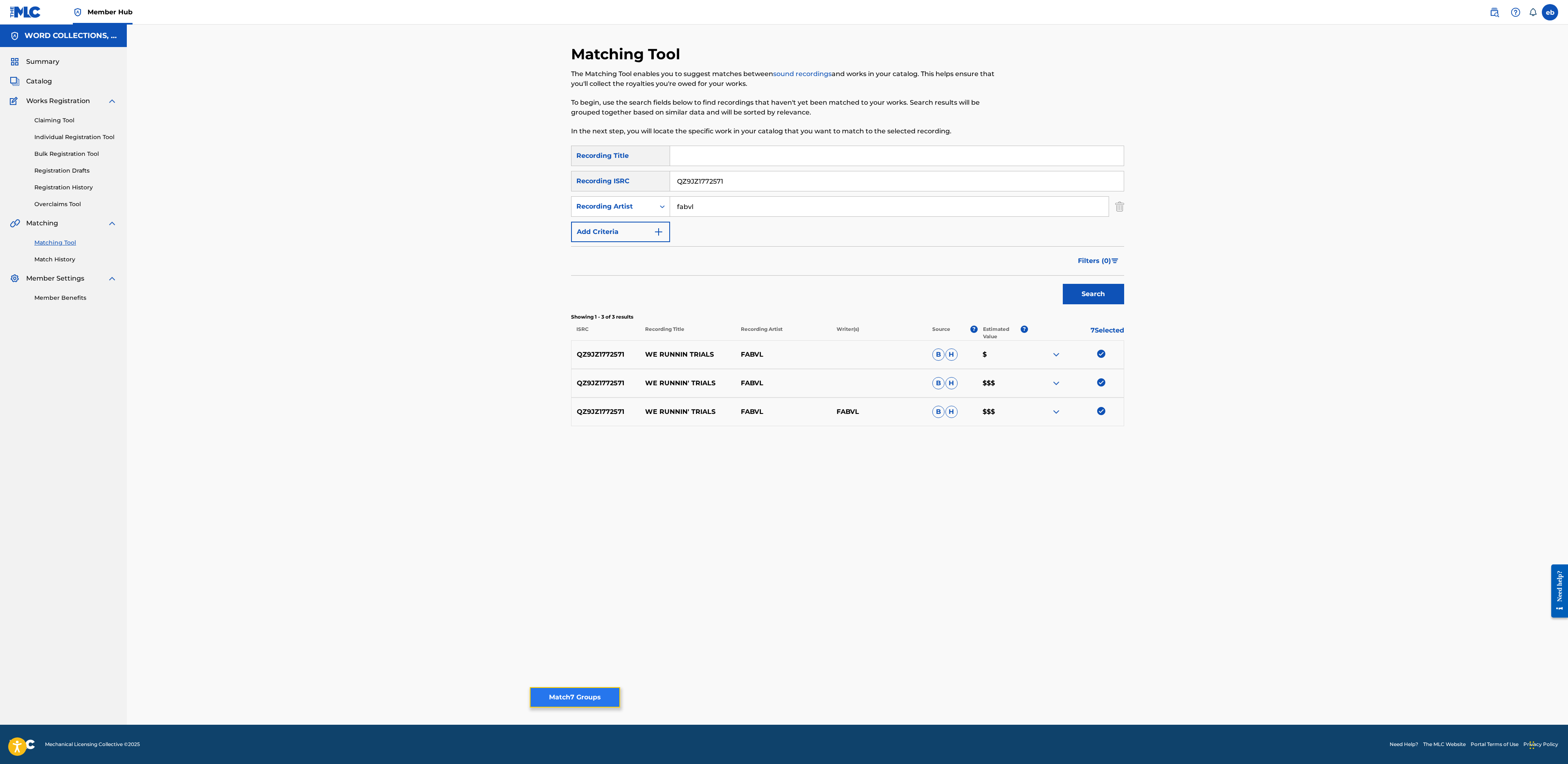
click at [576, 698] on button "Match 7 Groups" at bounding box center [575, 697] width 90 height 20
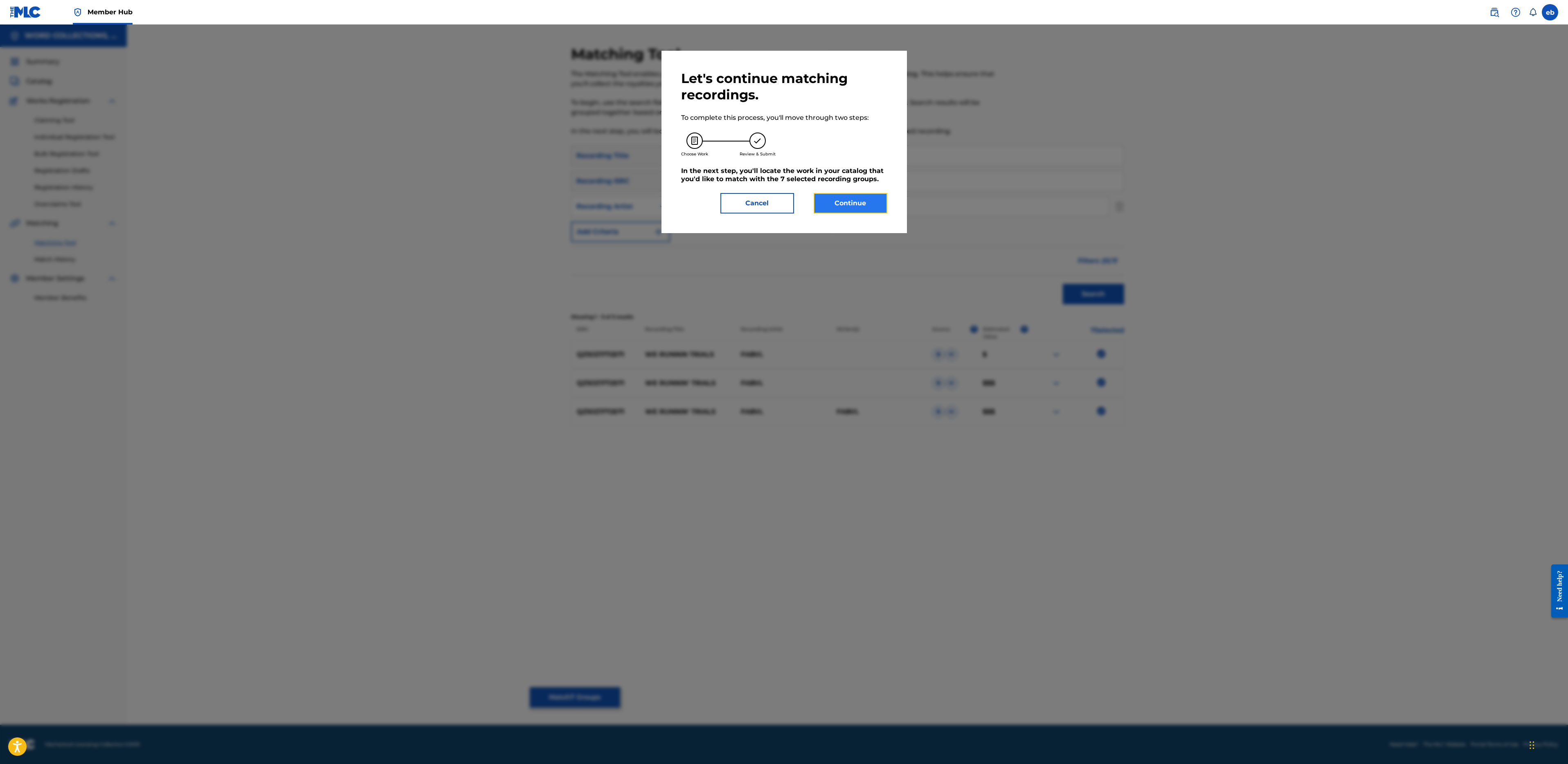
click at [870, 206] on button "Continue" at bounding box center [850, 204] width 74 height 20
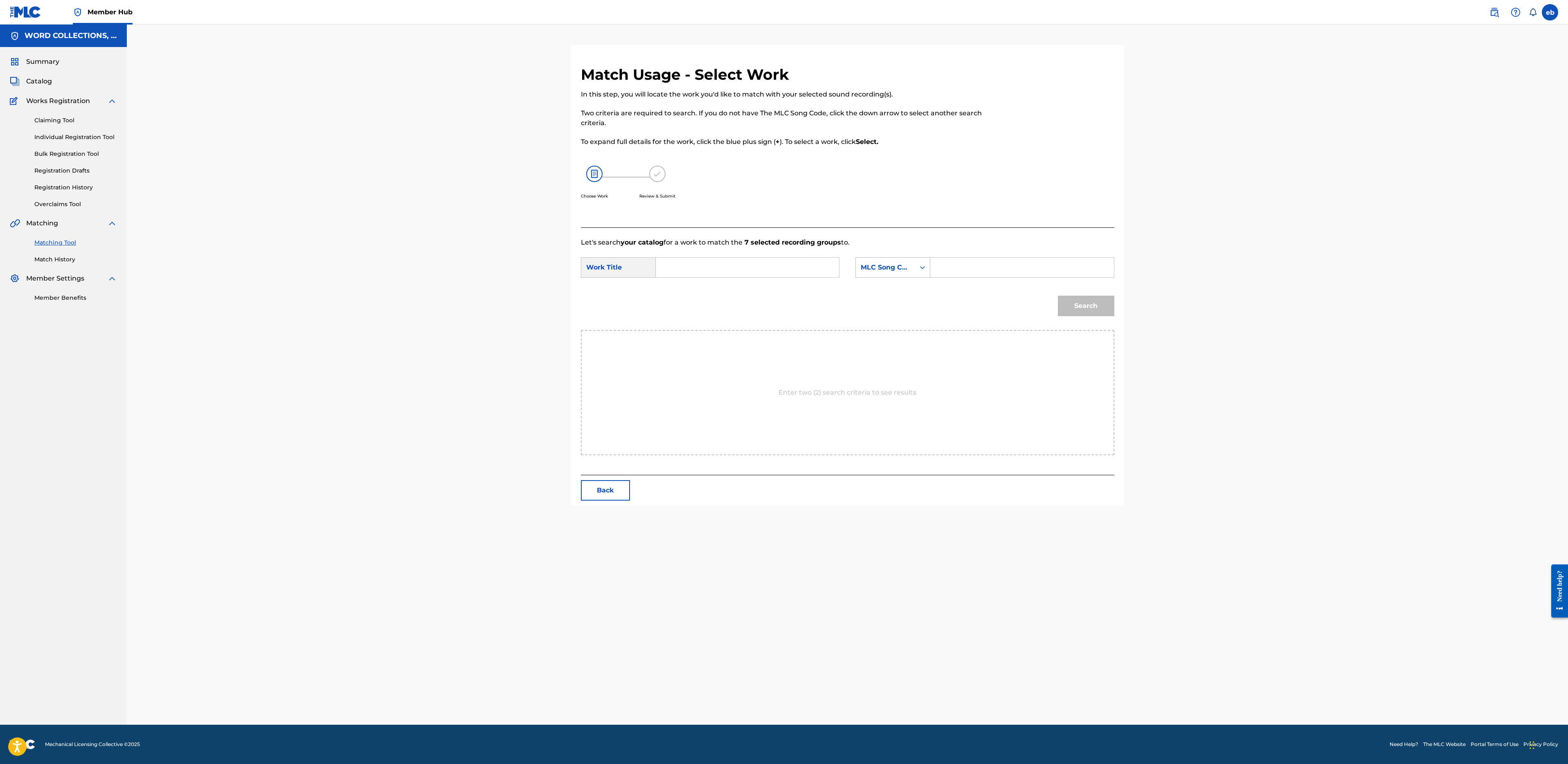
click at [750, 258] on input "Search Form" at bounding box center [747, 267] width 169 height 20
click at [685, 298] on strong "runnin" at bounding box center [681, 296] width 23 height 8
type input "we runnin' trials"
click at [957, 267] on input "Search Form" at bounding box center [1022, 267] width 169 height 20
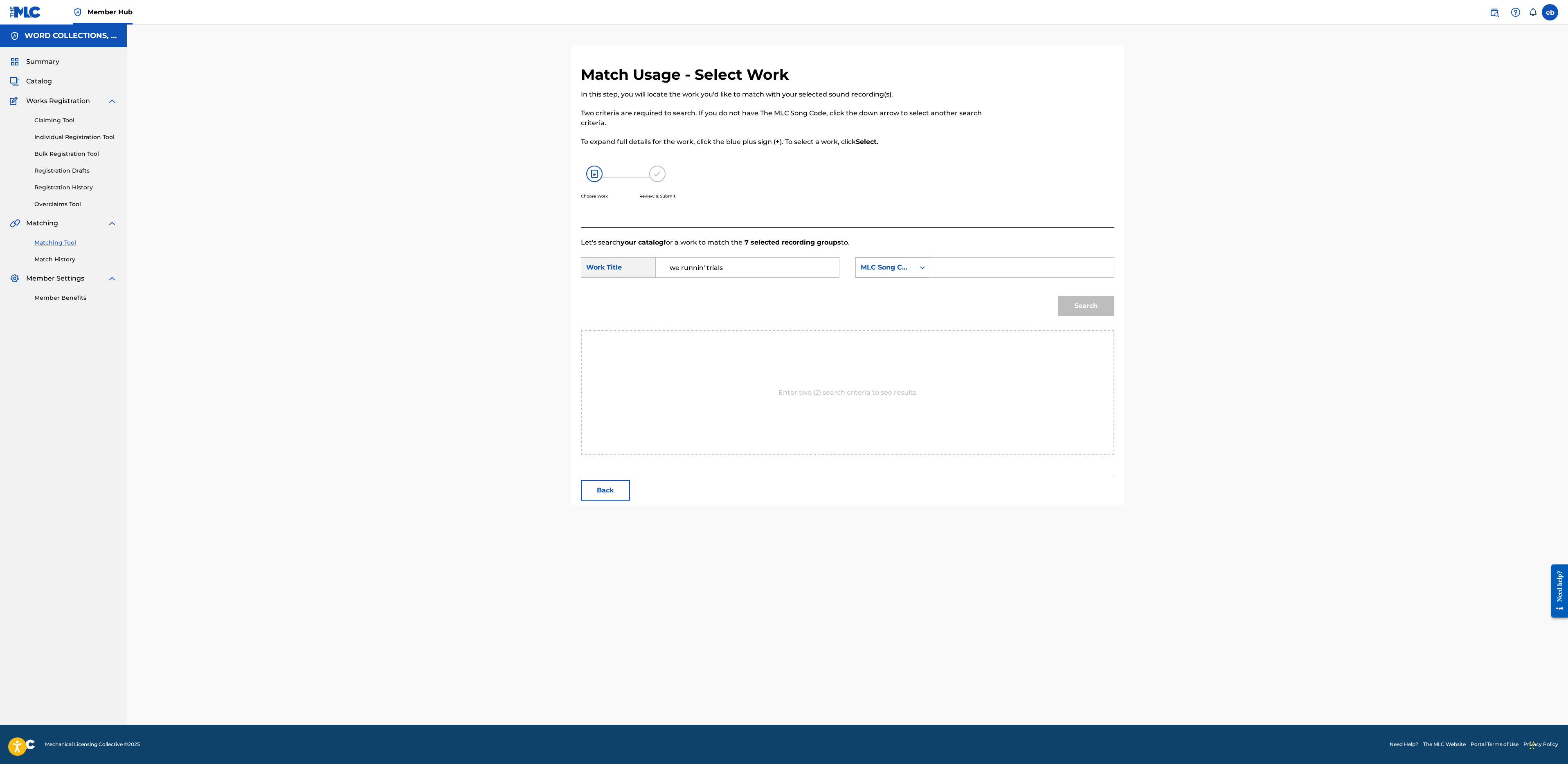
click at [889, 269] on div "MLC Song Code" at bounding box center [885, 267] width 50 height 10
click at [889, 292] on div "Writer Name" at bounding box center [892, 288] width 74 height 20
click at [957, 268] on input "Search Form" at bounding box center [1022, 267] width 169 height 20
type input "[PERSON_NAME]"
click at [1058, 296] on button "Search" at bounding box center [1086, 306] width 57 height 20
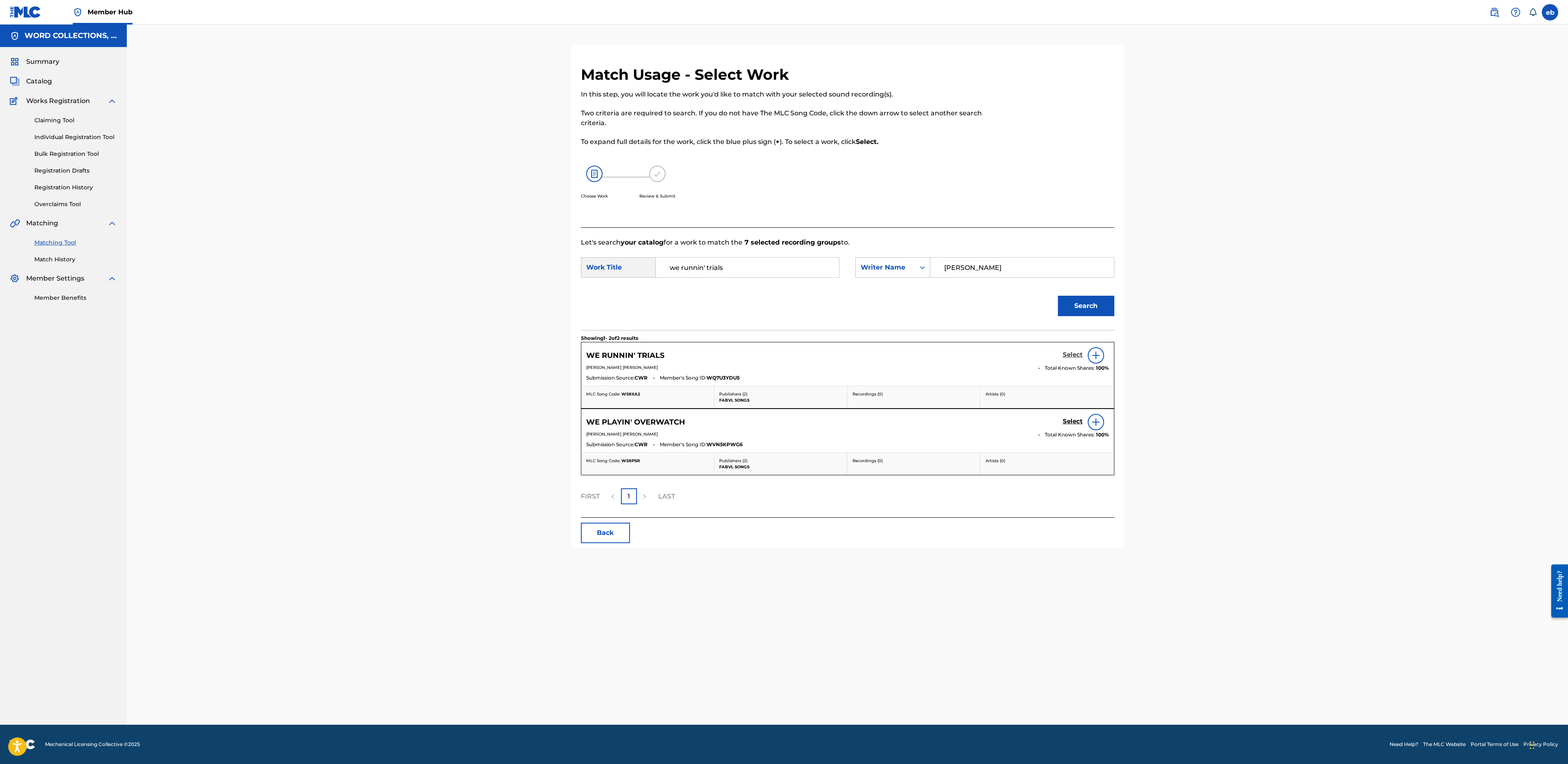
click at [1076, 352] on h5 "Select" at bounding box center [1073, 355] width 20 height 8
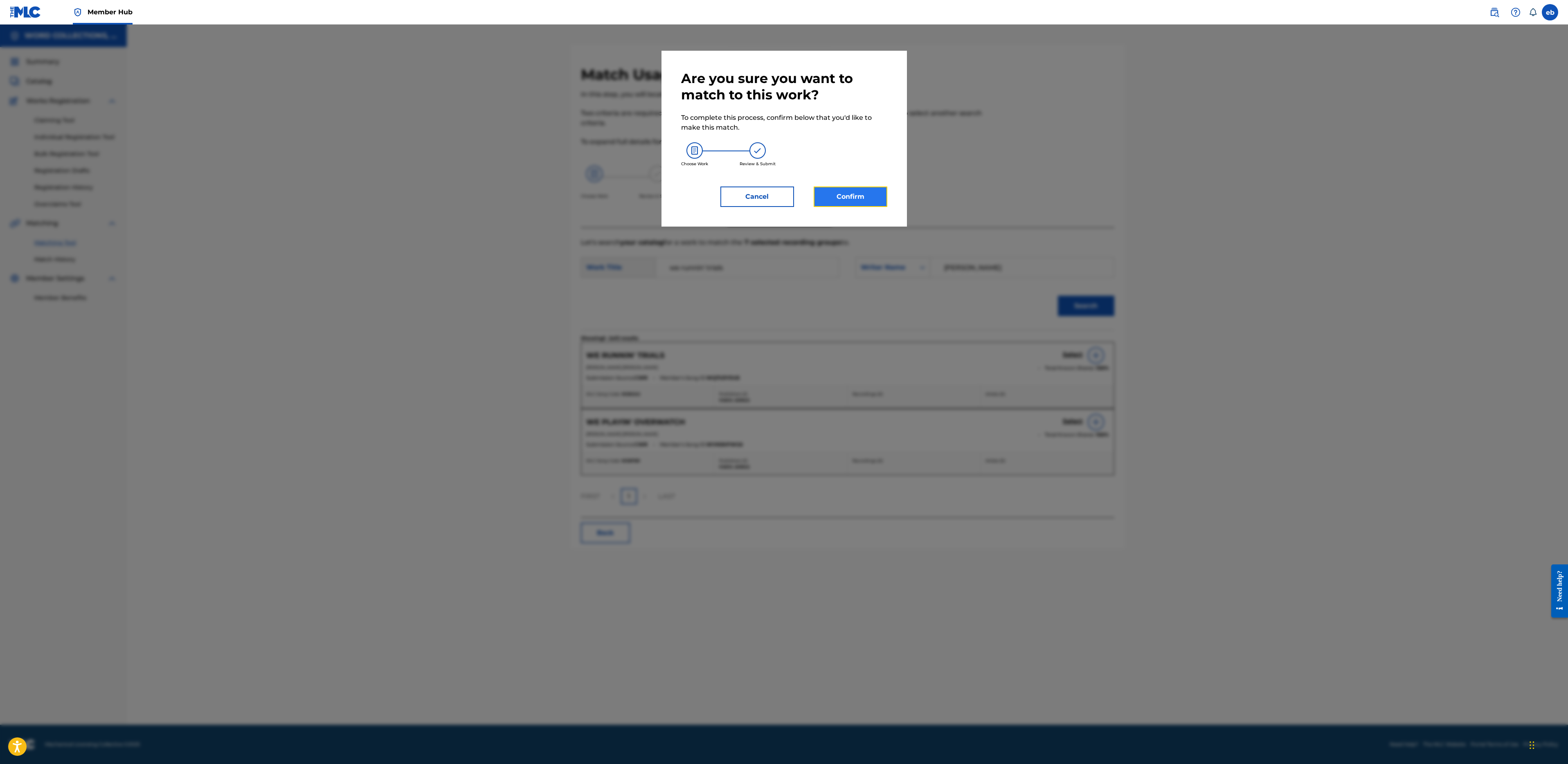
click at [850, 200] on button "Confirm" at bounding box center [850, 197] width 74 height 20
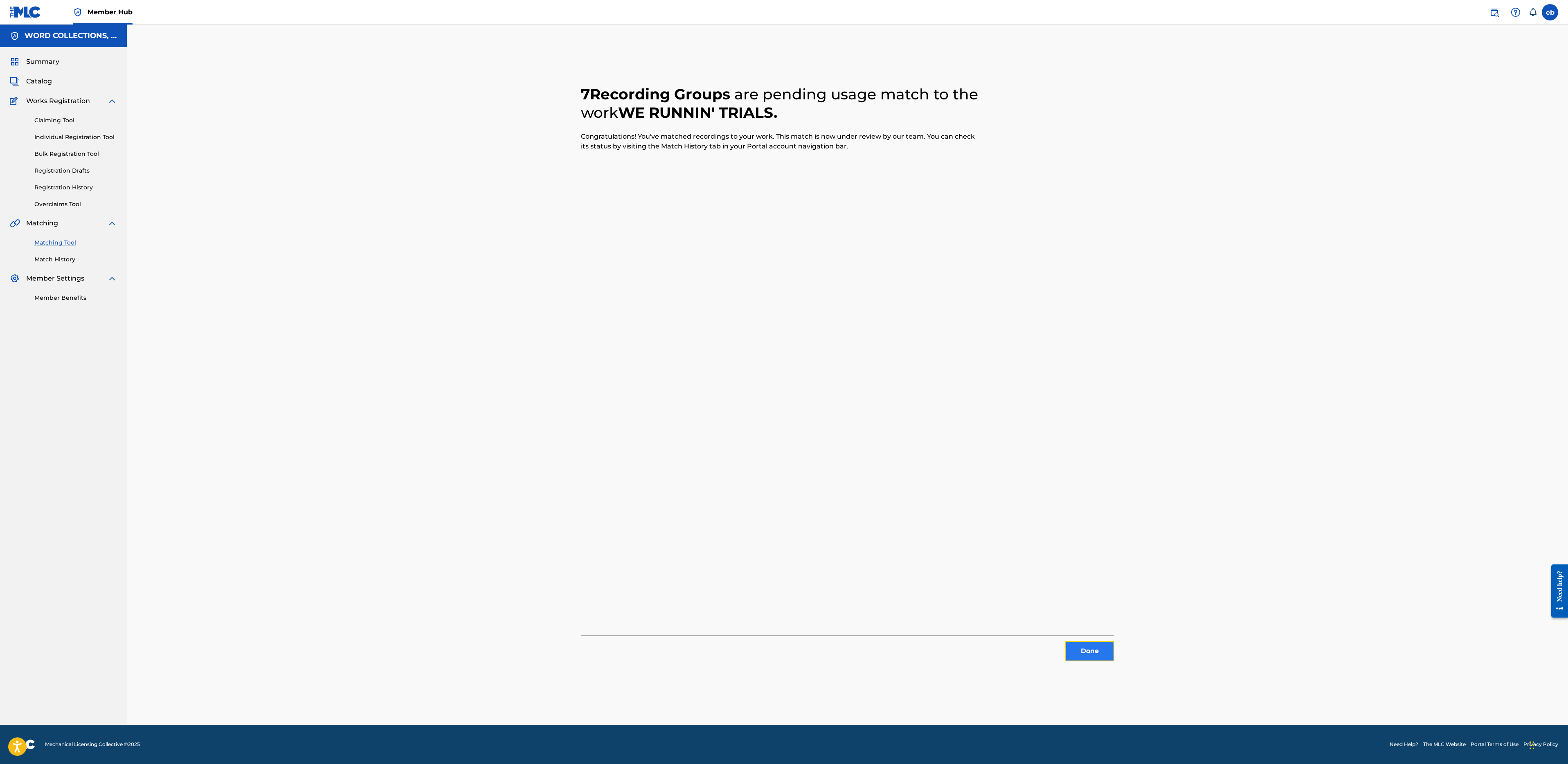
click at [1083, 653] on button "Done" at bounding box center [1090, 651] width 49 height 20
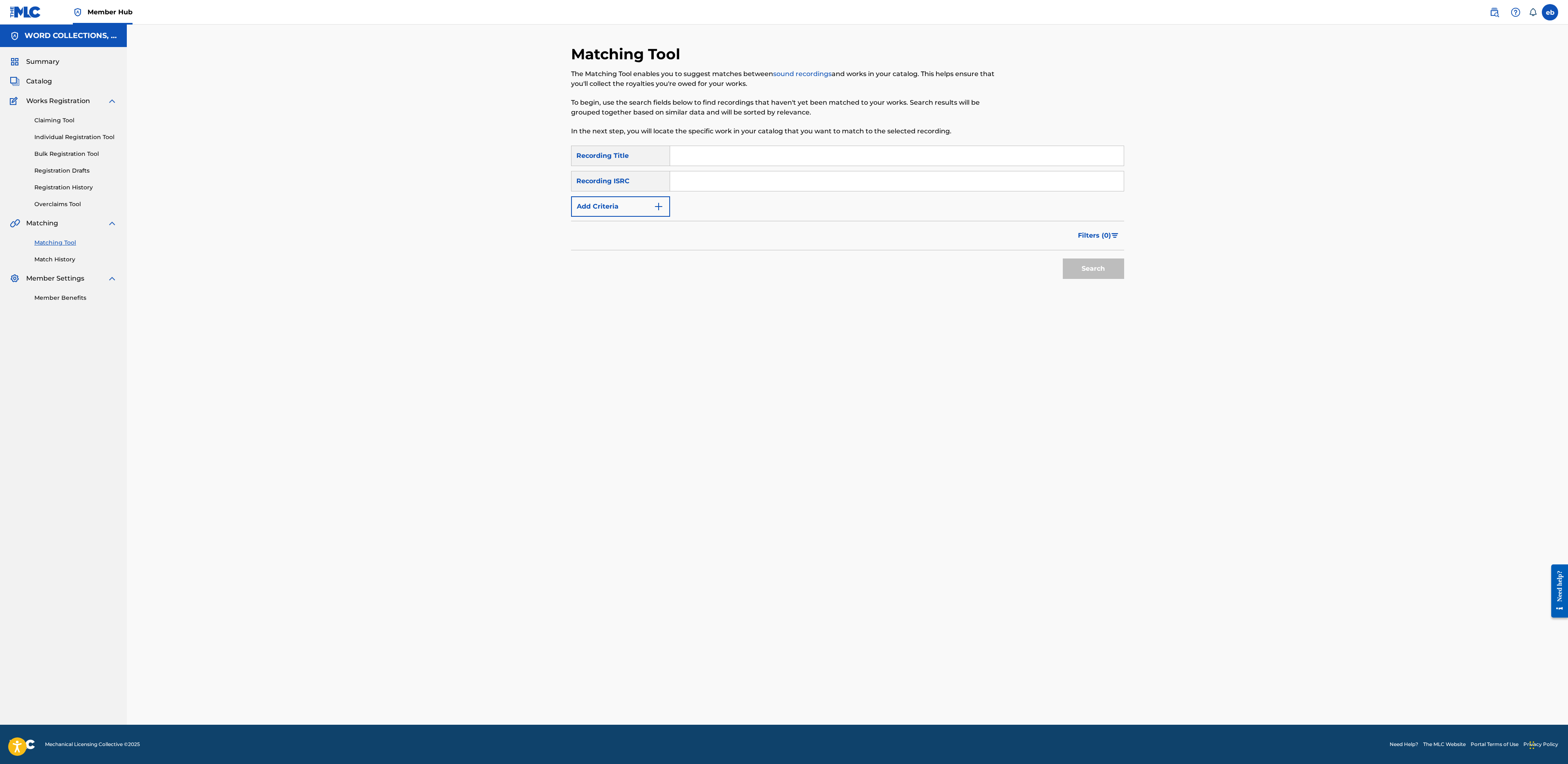
click at [802, 168] on div "SearchWithCriteria4bf50edf-3e5e-481a-9295-58222a671359 Recording Title SearchWi…" at bounding box center [847, 181] width 553 height 71
click at [794, 164] on input "Search Form" at bounding box center [896, 156] width 454 height 20
paste input "WHAT WE'VE BECOME"
type input "WHAT WE'VE BECOME"
click at [616, 199] on button "Add Criteria" at bounding box center [621, 207] width 99 height 20
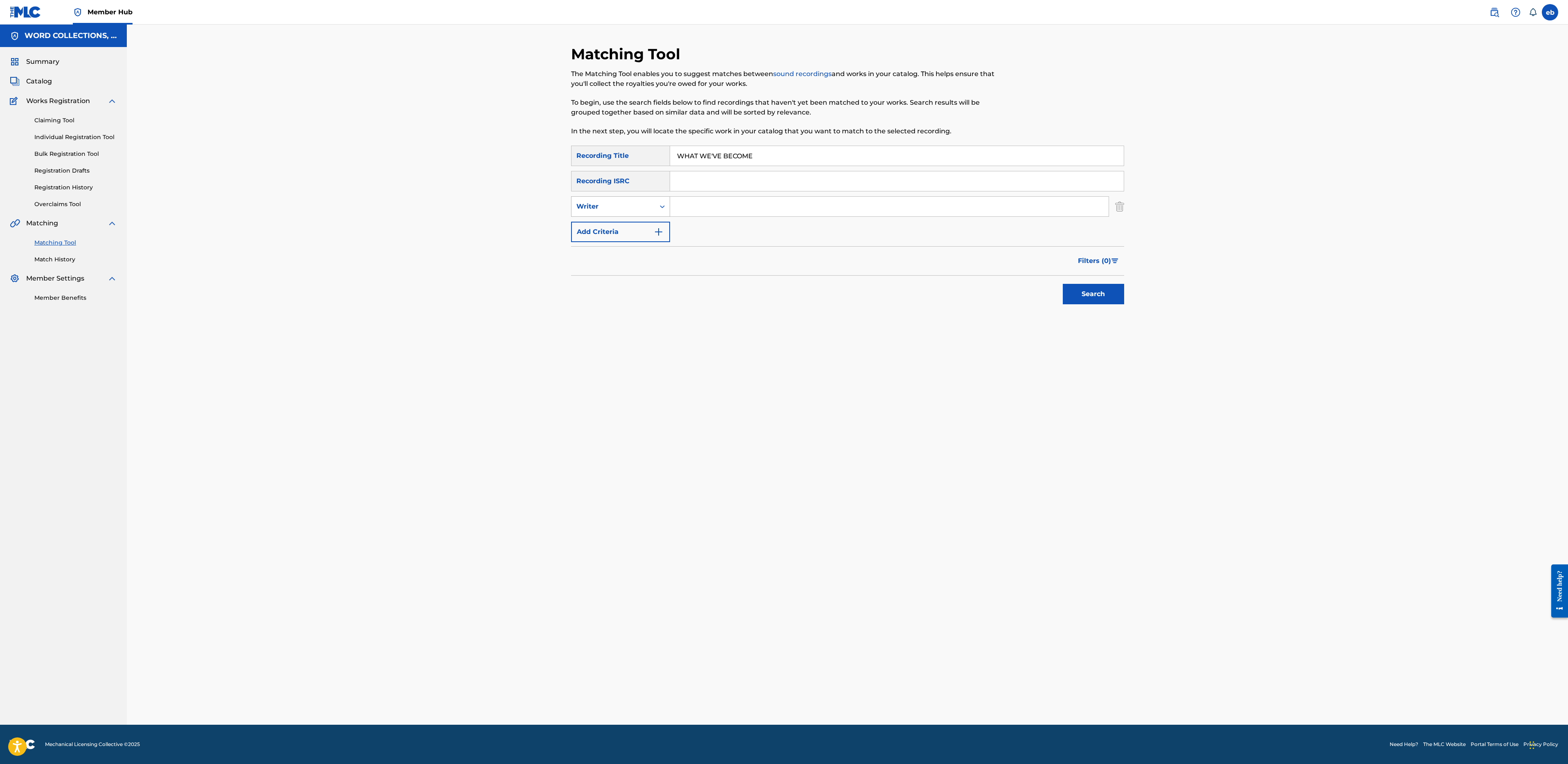
click at [618, 205] on div "Writer" at bounding box center [613, 206] width 74 height 10
click at [618, 230] on div "Recording Artist" at bounding box center [620, 227] width 98 height 20
click at [686, 201] on input "Search Form" at bounding box center [889, 206] width 438 height 20
type input "fabvl"
click at [1063, 284] on button "Search" at bounding box center [1093, 294] width 61 height 20
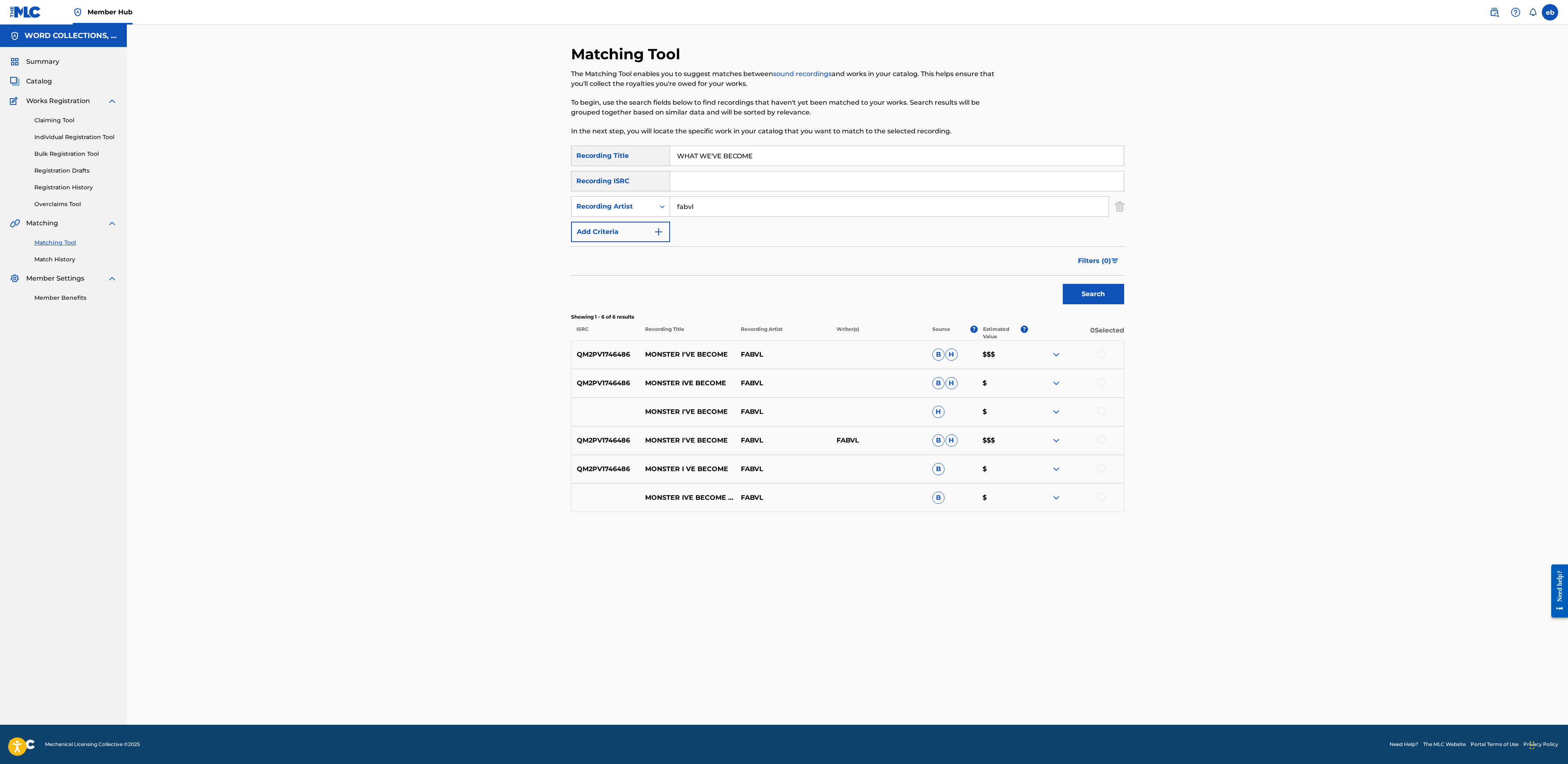
click at [783, 151] on input "WHAT WE'VE BECOME" at bounding box center [896, 156] width 454 height 20
paste input "Search Form"
click at [1063, 284] on button "Search" at bounding box center [1093, 294] width 61 height 20
paste input "WELCOME INTO MY CASINO"
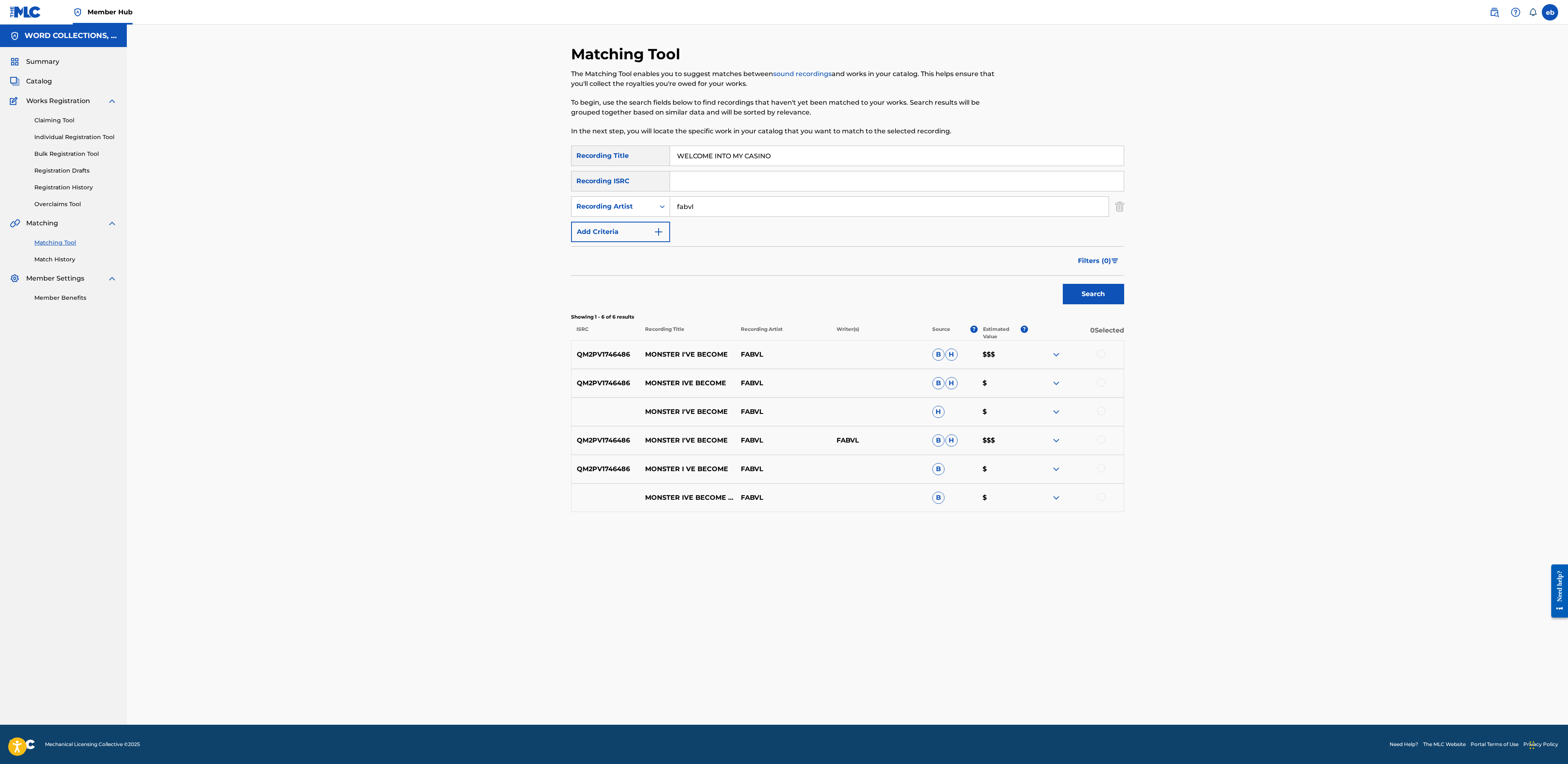
type input "WELCOME INTO MY CASINO"
click at [1063, 284] on button "Search" at bounding box center [1093, 294] width 61 height 20
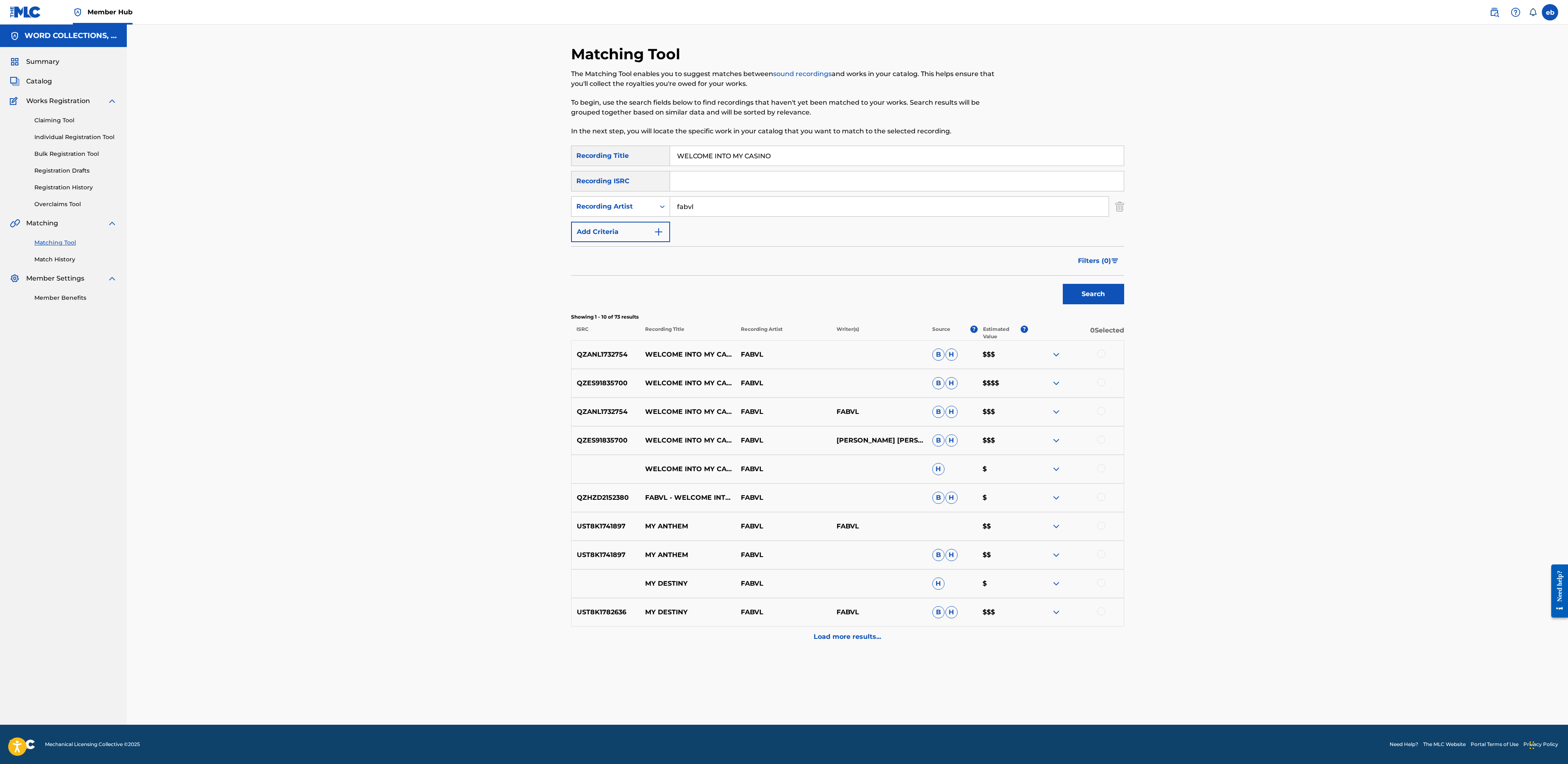
click at [1103, 352] on div at bounding box center [1101, 354] width 8 height 8
click at [1104, 387] on div at bounding box center [1076, 383] width 95 height 10
click at [1105, 385] on div at bounding box center [1076, 383] width 95 height 10
click at [1102, 383] on div at bounding box center [1101, 382] width 8 height 8
click at [1103, 421] on div "QZANL1732754 WELCOME INTO MY CASINO FABVL FABVL B H $$$" at bounding box center [847, 412] width 553 height 29
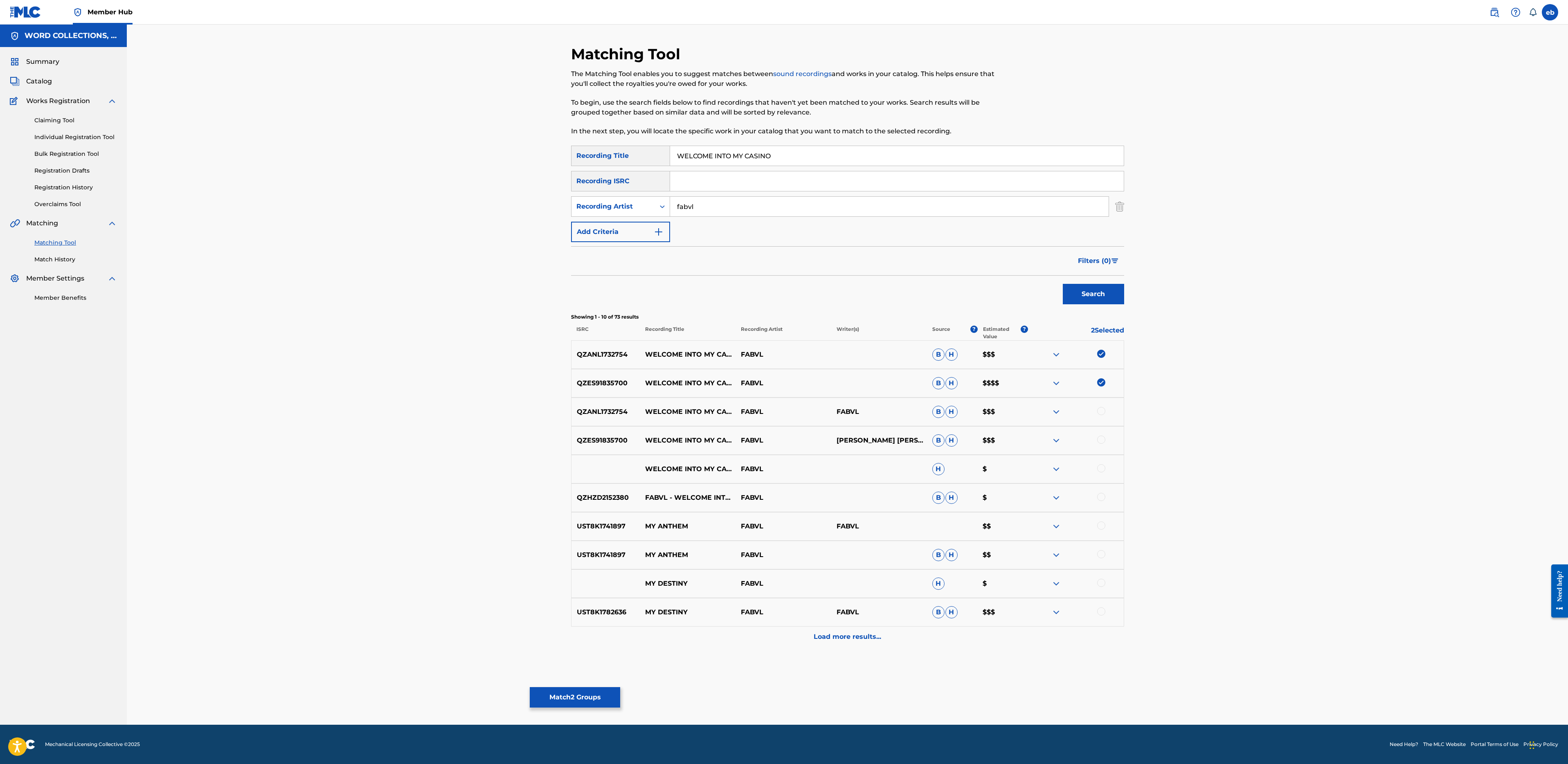
click at [1097, 407] on div at bounding box center [1076, 412] width 95 height 10
click at [1102, 408] on div at bounding box center [1101, 411] width 8 height 8
click at [1103, 436] on div at bounding box center [1101, 440] width 8 height 8
click at [1106, 443] on div at bounding box center [1076, 440] width 95 height 10
click at [1104, 476] on div "WELCOME INTO MY CASINO FABVL H $" at bounding box center [847, 469] width 553 height 29
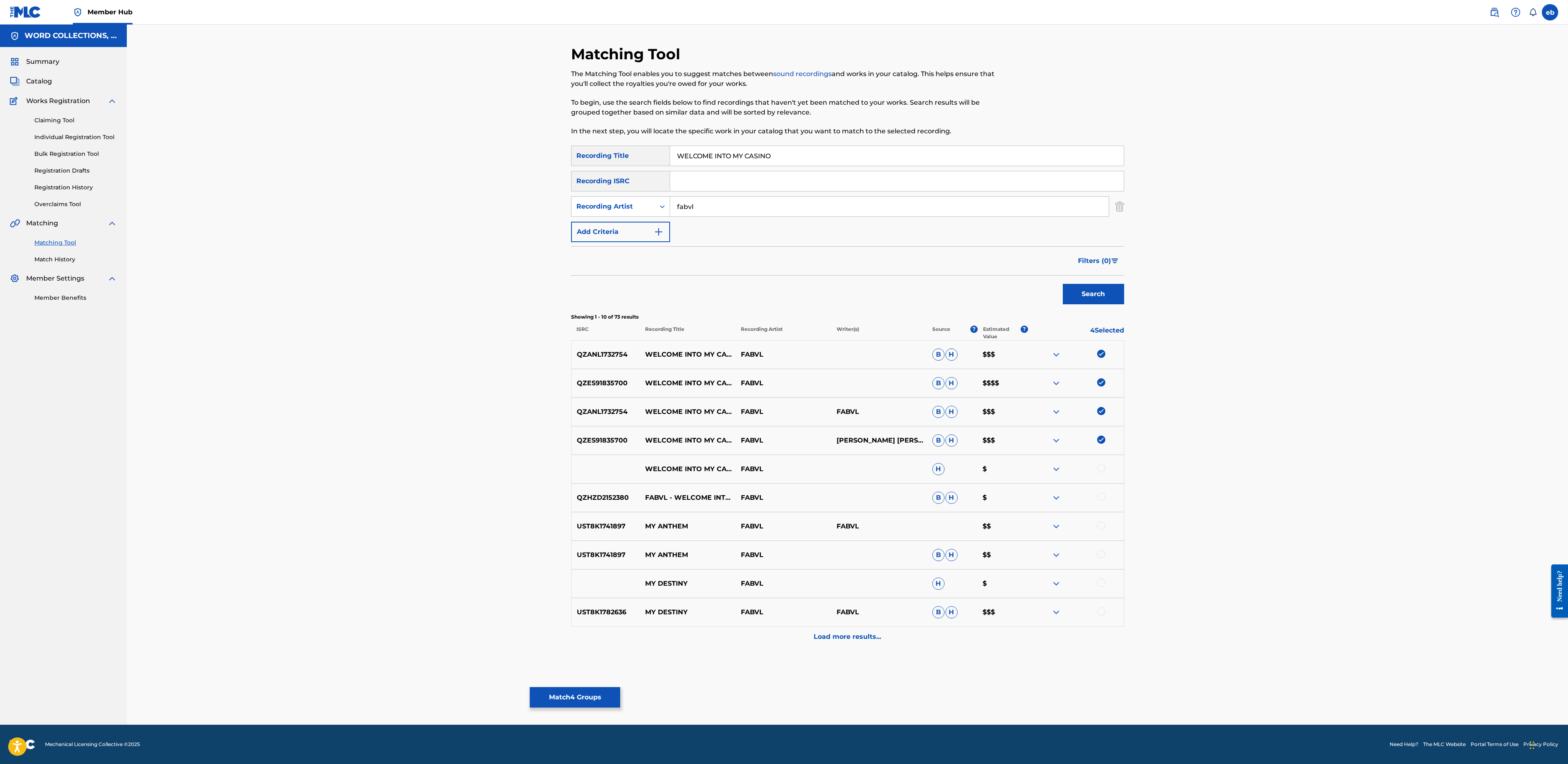
click at [1101, 466] on div at bounding box center [1101, 468] width 8 height 8
click at [1103, 494] on div at bounding box center [1101, 497] width 8 height 8
click at [757, 209] on input "fabvl" at bounding box center [889, 206] width 438 height 20
click at [1063, 284] on button "Search" at bounding box center [1093, 294] width 61 height 20
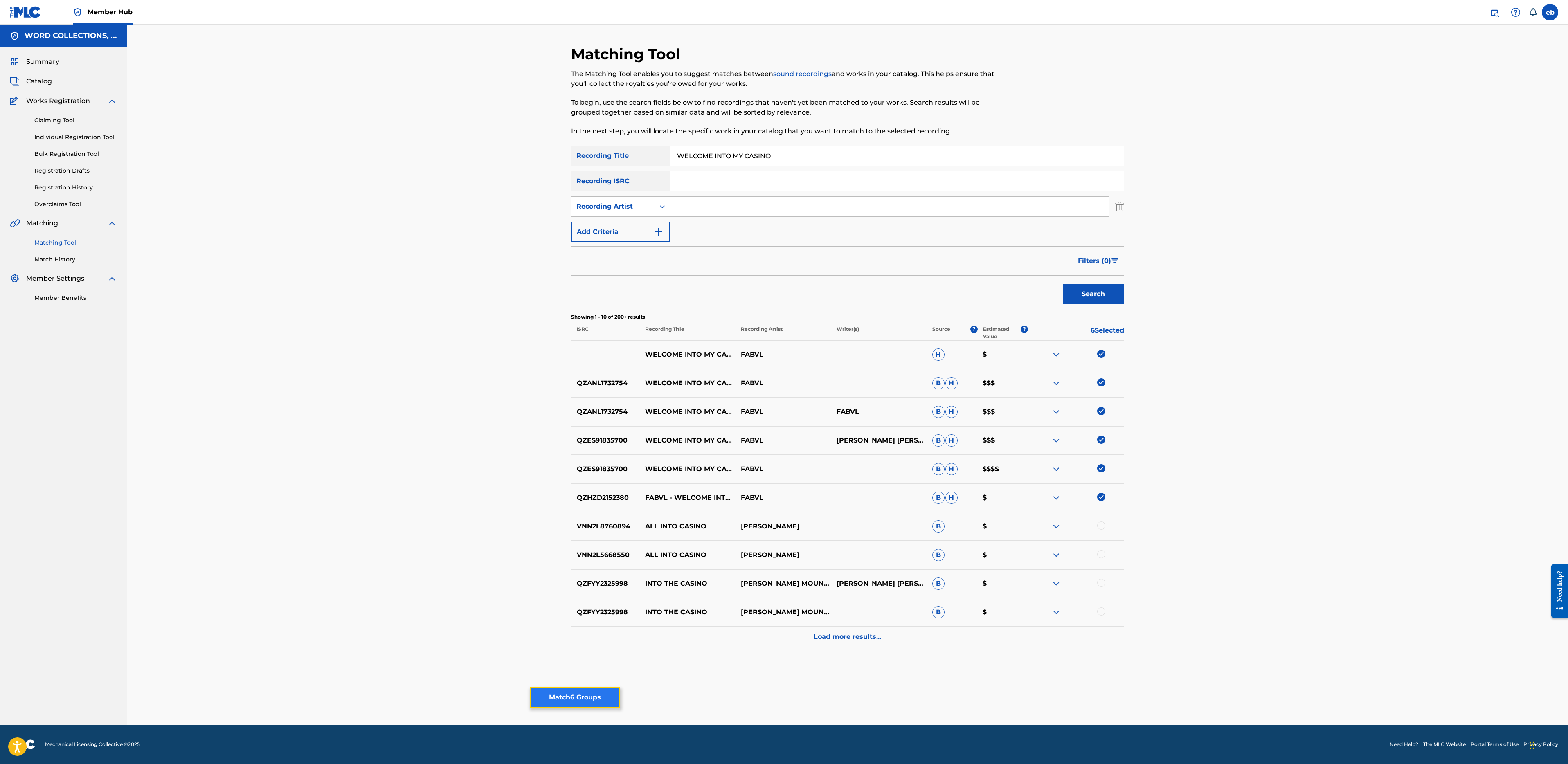
click at [575, 701] on button "Match 6 Groups" at bounding box center [575, 697] width 90 height 20
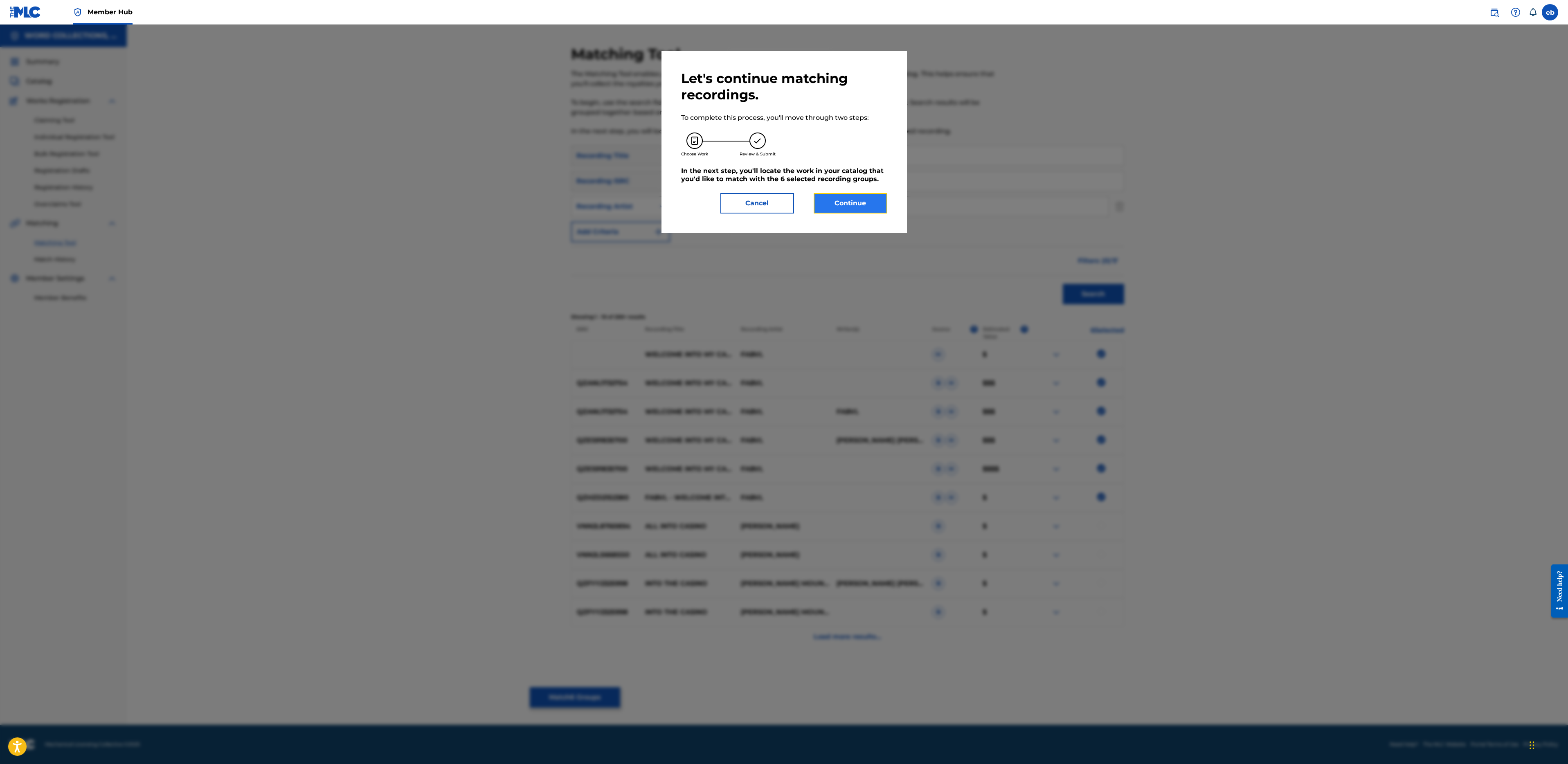
click at [835, 204] on button "Continue" at bounding box center [850, 204] width 74 height 20
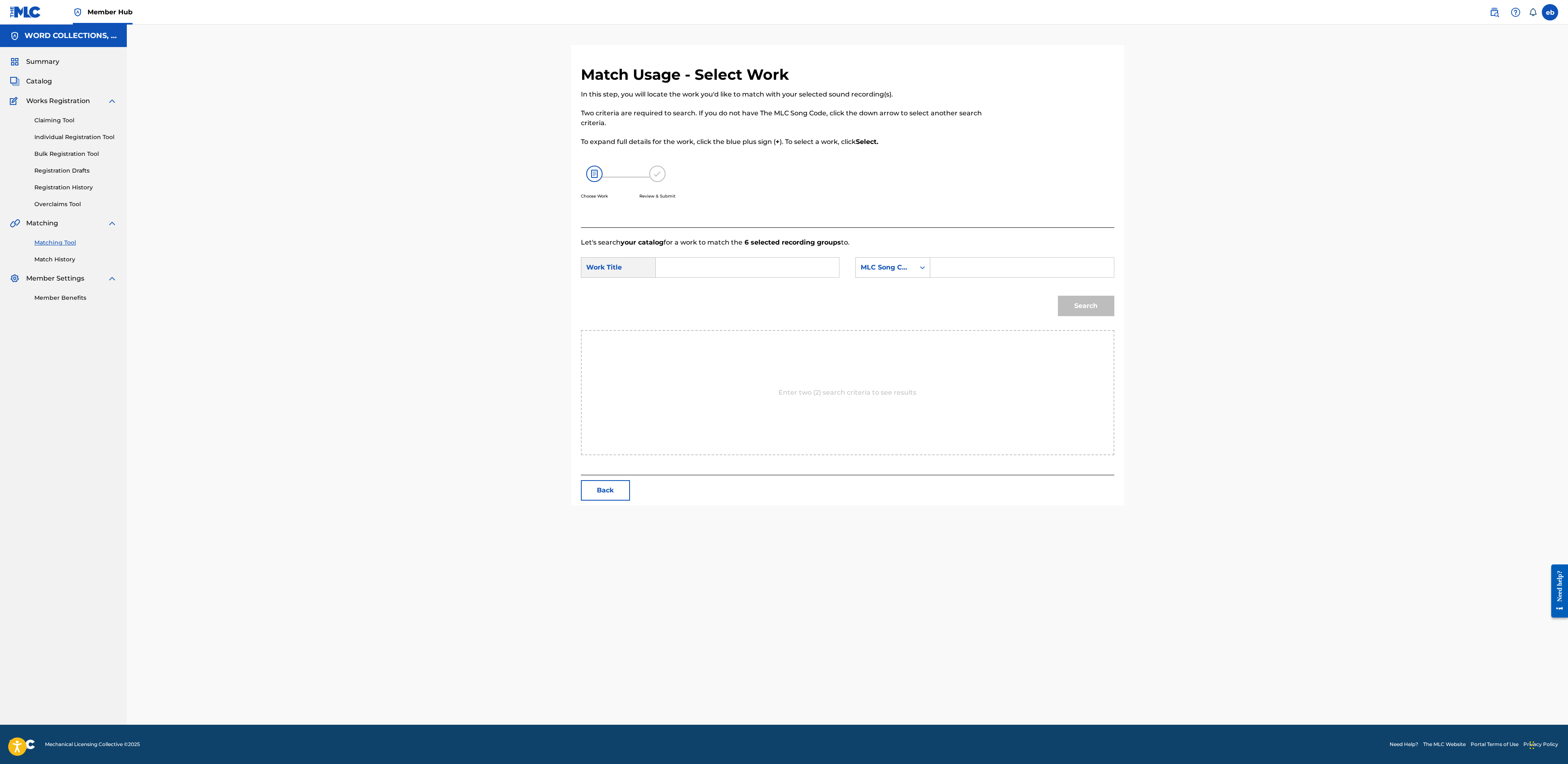
click at [744, 264] on input "Search Form" at bounding box center [747, 267] width 169 height 20
click at [684, 298] on span "my casino" at bounding box center [682, 301] width 24 height 18
type input "welcome into my casino"
click at [866, 266] on div "MLC Song Code" at bounding box center [885, 267] width 50 height 10
click at [884, 294] on div "Writer Name" at bounding box center [892, 288] width 74 height 20
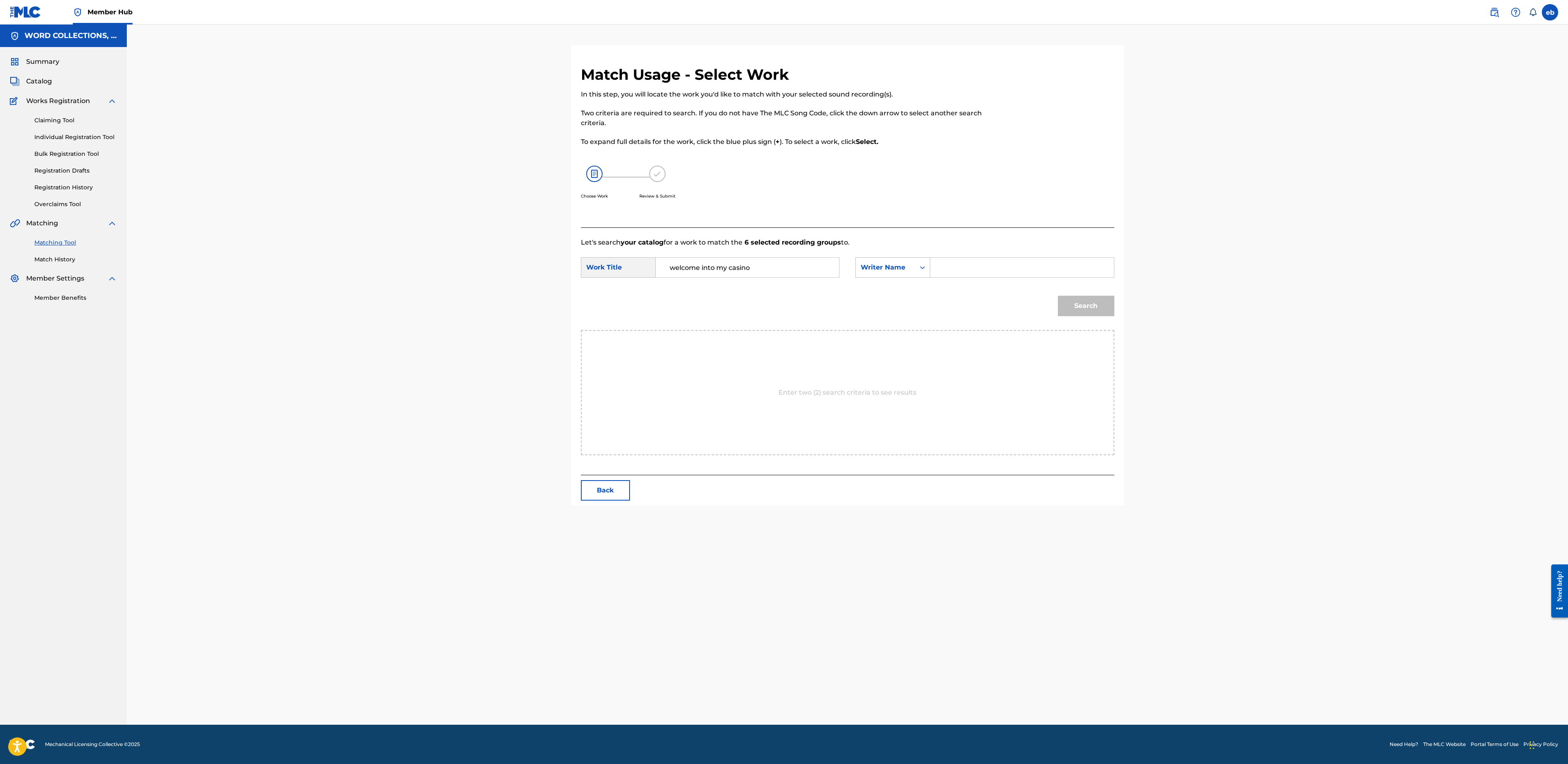
click at [978, 259] on input "Search Form" at bounding box center [1022, 267] width 169 height 20
type input "[PERSON_NAME]"
click at [1058, 296] on button "Search" at bounding box center [1086, 306] width 57 height 20
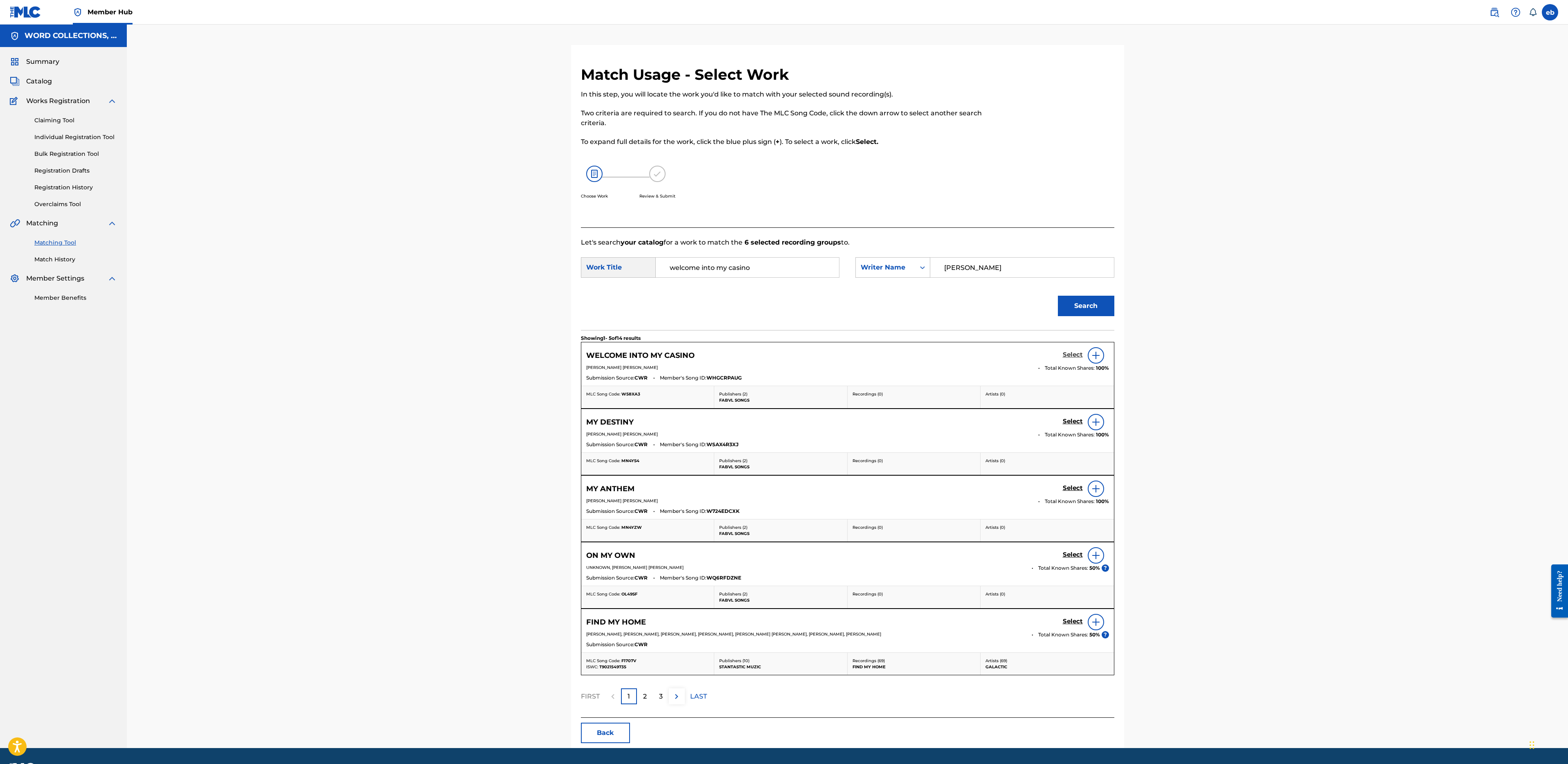
click at [1075, 354] on h5 "Select" at bounding box center [1073, 355] width 20 height 8
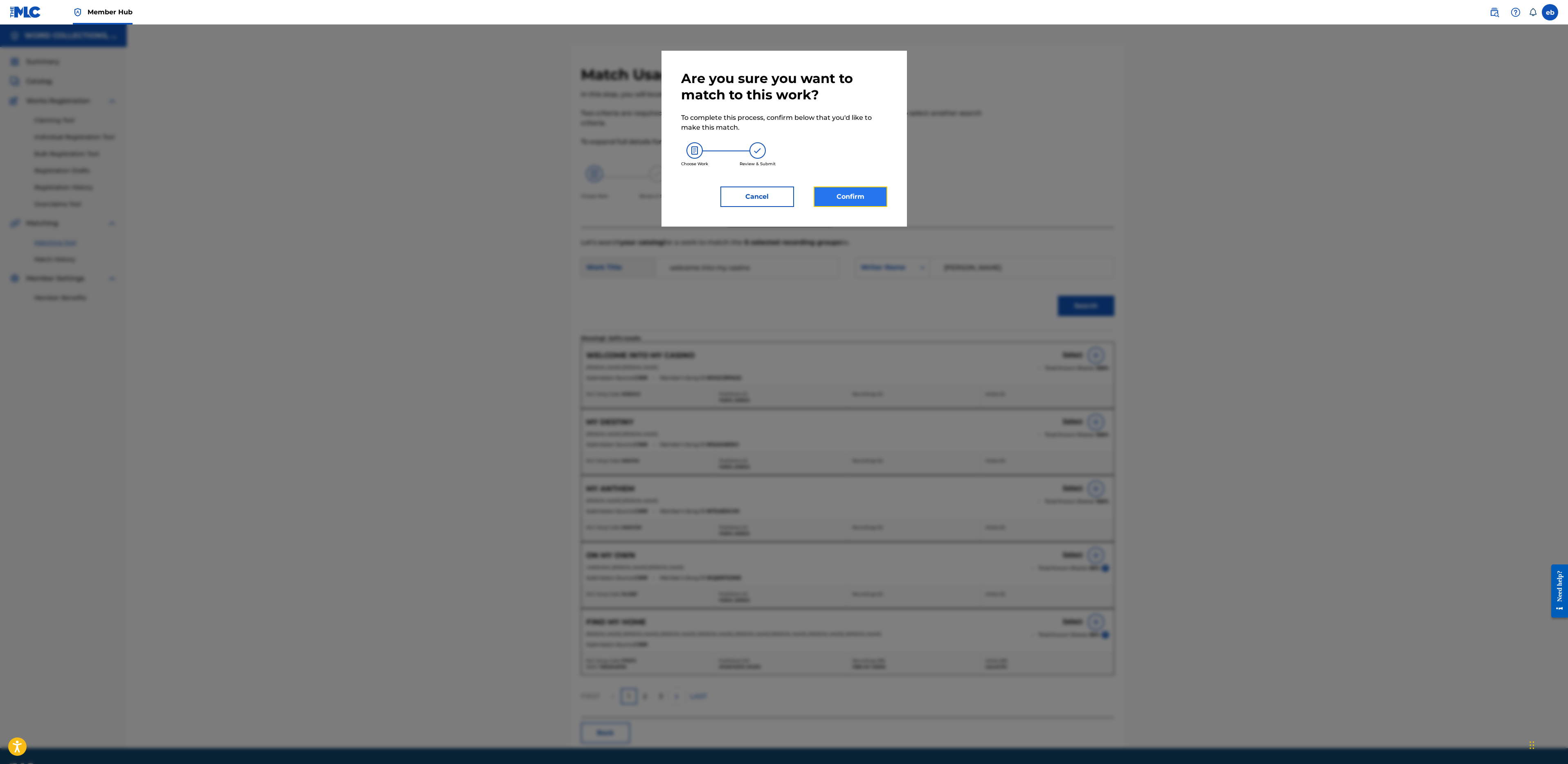
click at [852, 206] on button "Confirm" at bounding box center [850, 197] width 74 height 20
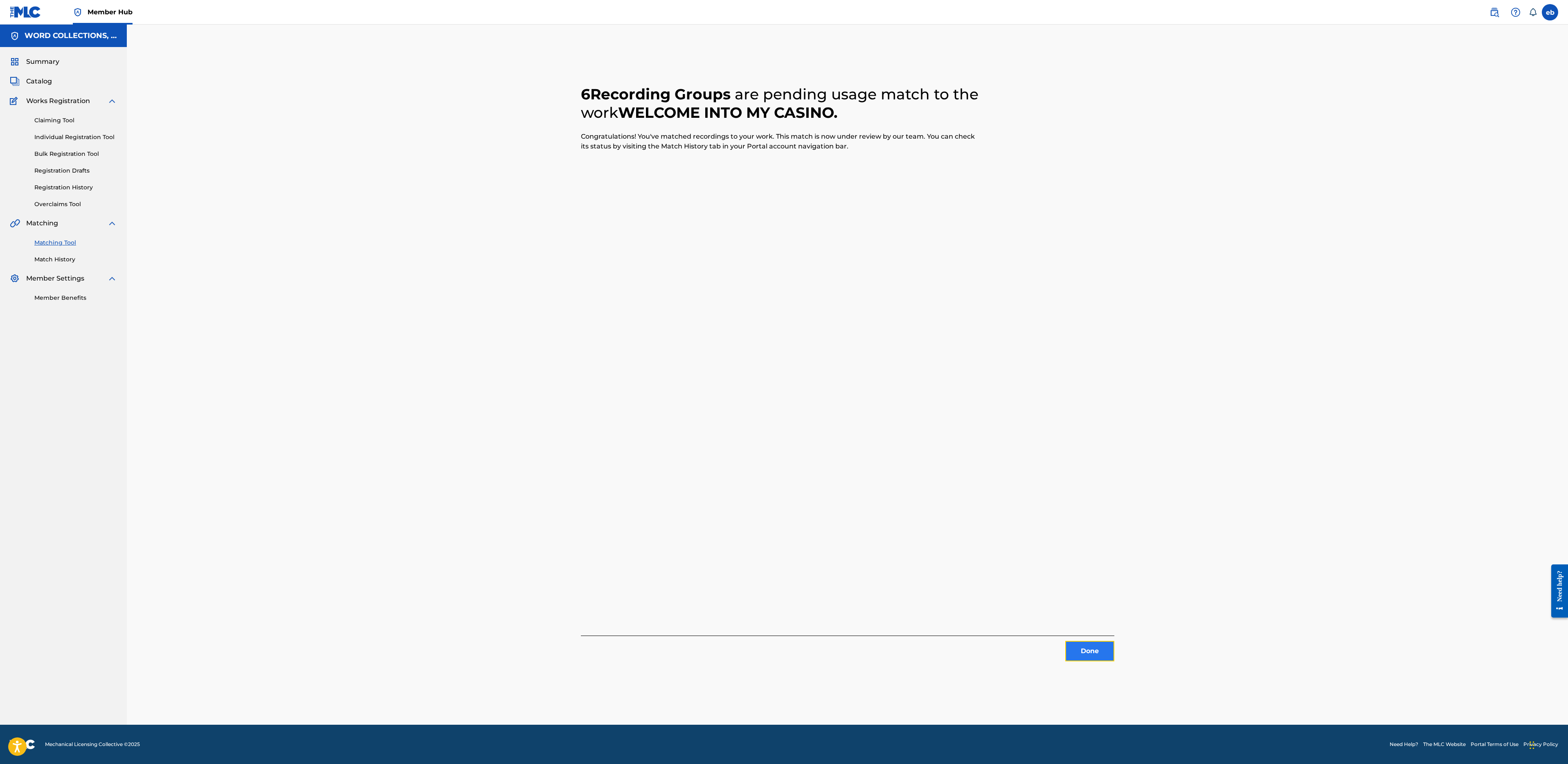
click at [1095, 653] on button "Done" at bounding box center [1090, 651] width 49 height 20
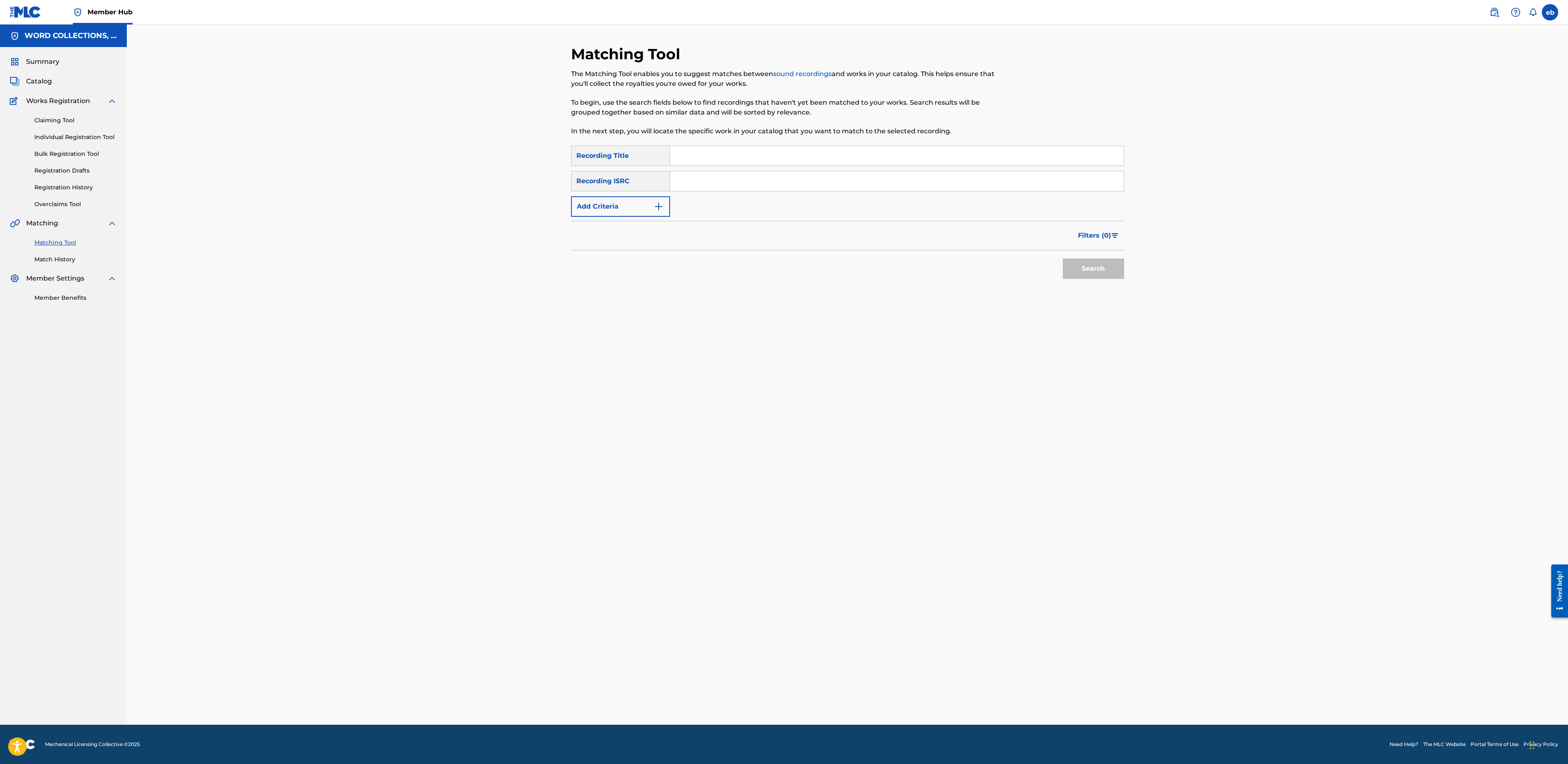
click at [720, 146] on input "Search Form" at bounding box center [896, 156] width 454 height 20
paste input "WE PLAYIN' OVERWATCH"
click at [1063, 258] on button "Search" at bounding box center [1093, 268] width 61 height 20
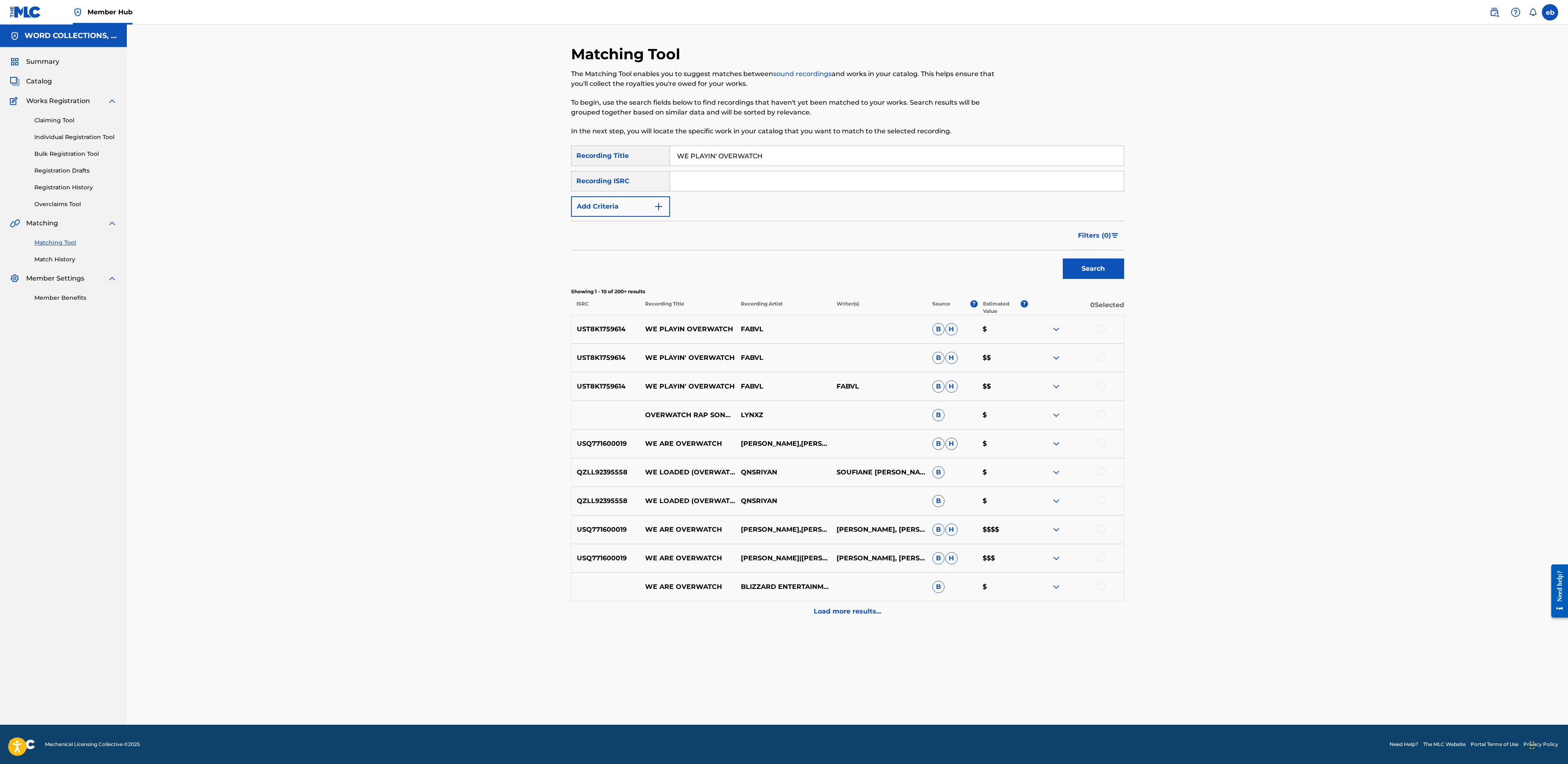
click at [1101, 388] on div at bounding box center [1101, 385] width 8 height 8
click at [1101, 385] on img at bounding box center [1101, 385] width 8 height 8
click at [1103, 385] on div at bounding box center [1101, 385] width 8 height 8
click at [1100, 358] on div at bounding box center [1101, 357] width 8 height 8
click at [1097, 330] on div at bounding box center [1101, 328] width 8 height 8
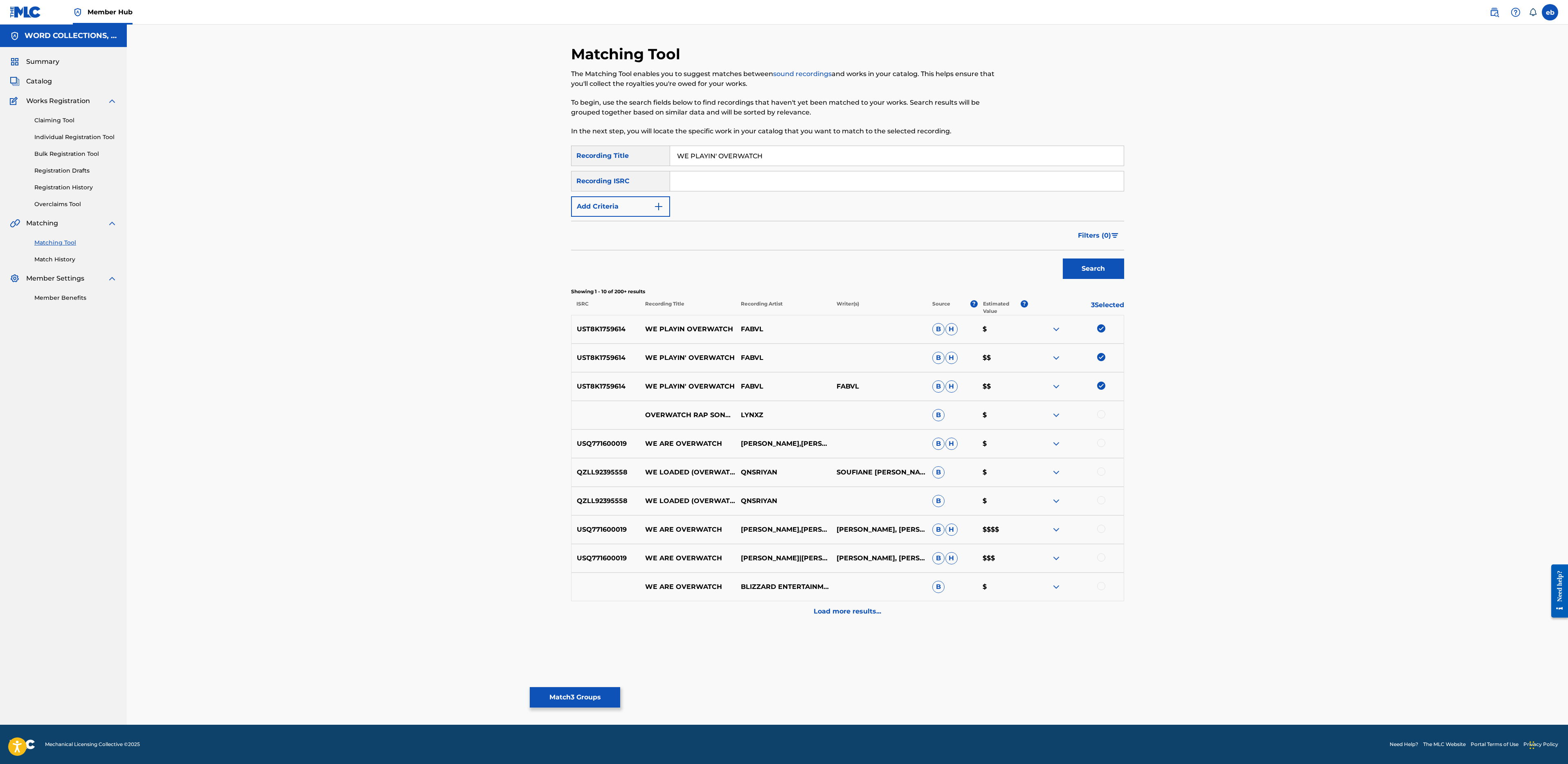
click at [717, 153] on input "WE PLAYIN' OVERWATCH" at bounding box center [896, 156] width 454 height 20
type input "WE PLAYIN OVERWATCH"
click at [1063, 258] on button "Search" at bounding box center [1093, 268] width 61 height 20
drag, startPoint x: 710, startPoint y: 188, endPoint x: 655, endPoint y: 193, distance: 55.2
click at [649, 186] on div "SearchWithCriteriae77c80a5-f106-4acd-a436-bbb0a525afd5 Recording ISRC" at bounding box center [847, 181] width 553 height 20
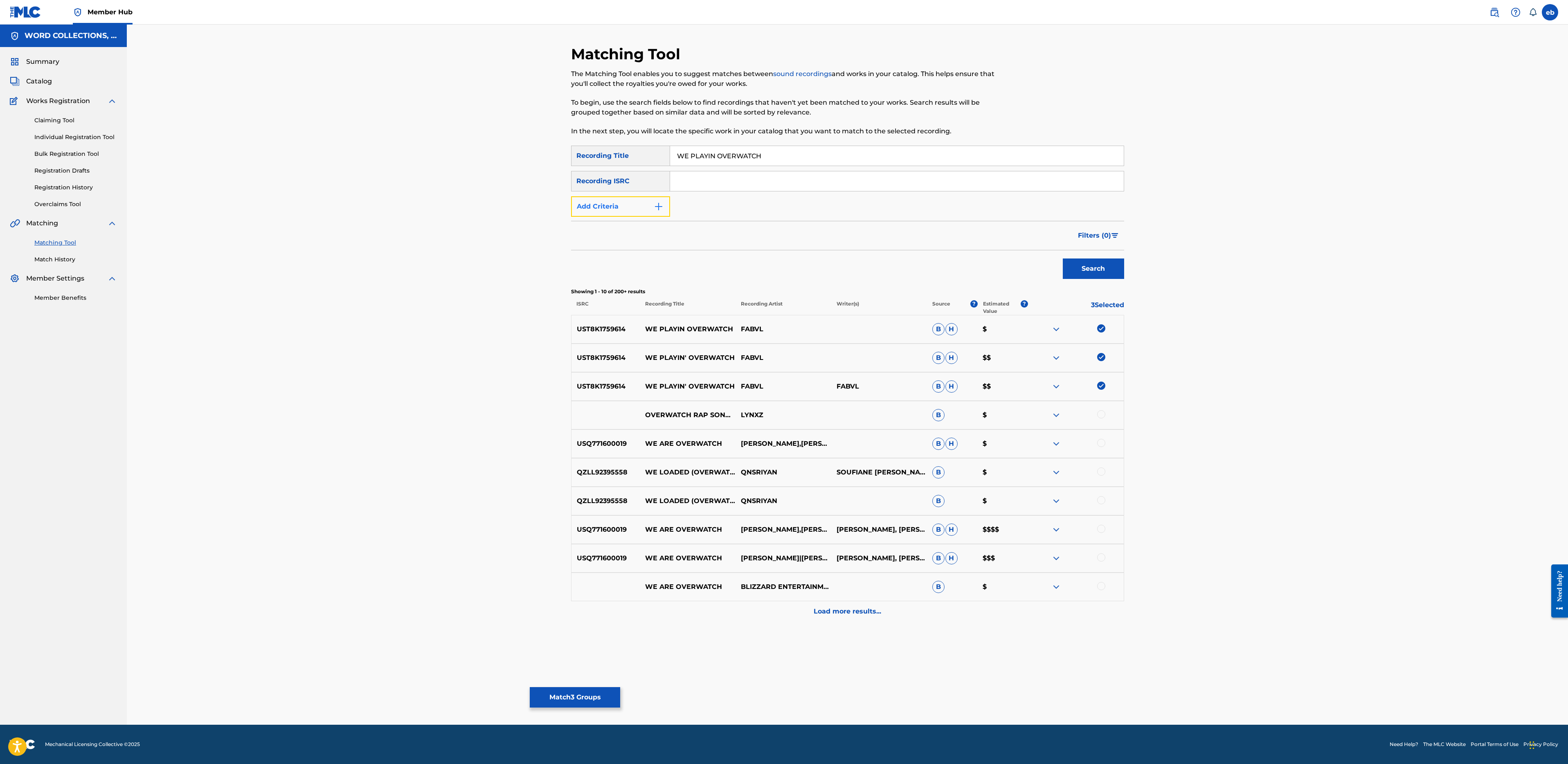
click at [642, 208] on button "Add Criteria" at bounding box center [621, 207] width 99 height 20
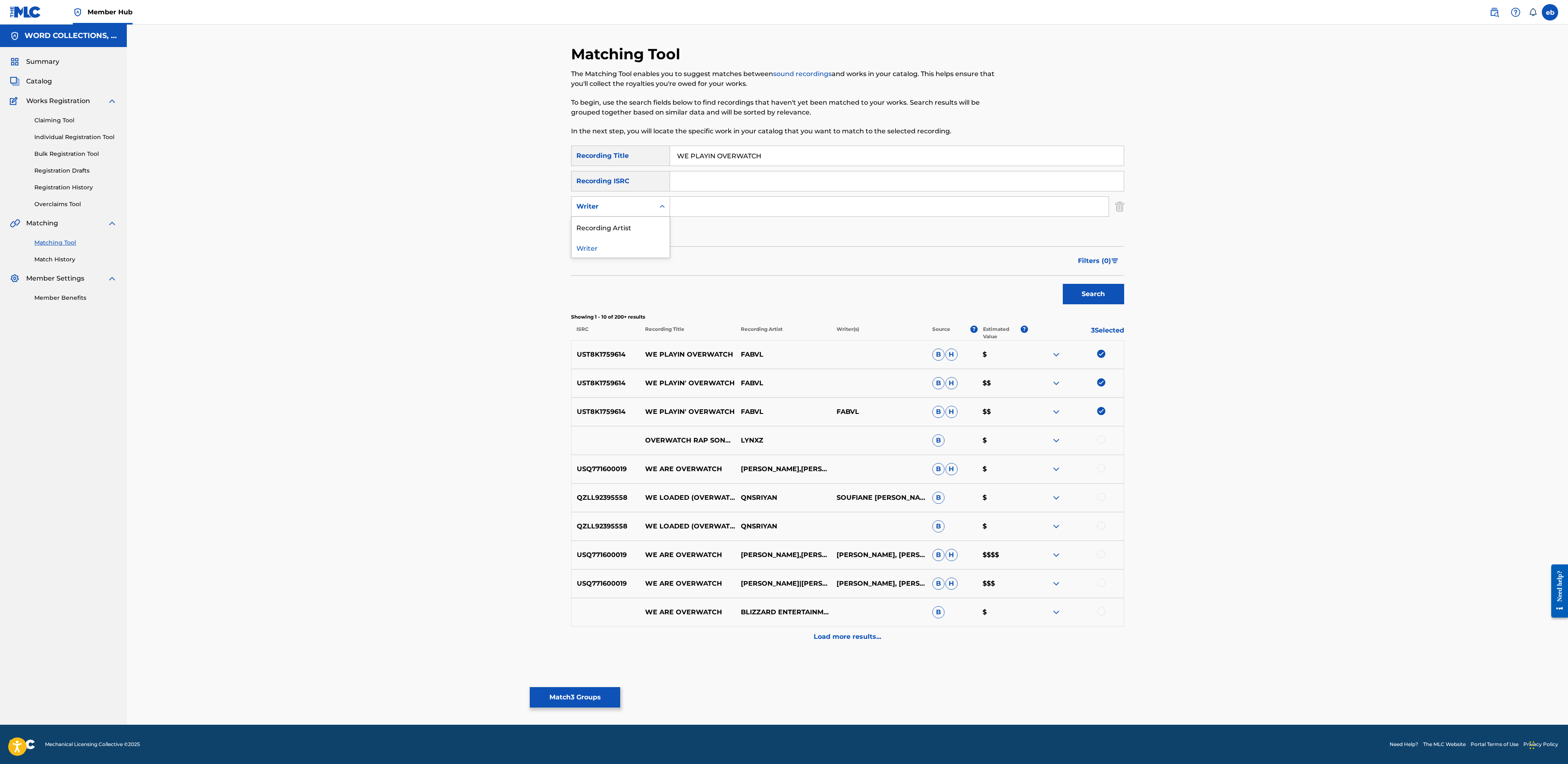
click at [633, 207] on div "Writer" at bounding box center [613, 206] width 74 height 10
click at [635, 226] on div "Recording Artist" at bounding box center [620, 227] width 98 height 20
click at [705, 204] on input "Search Form" at bounding box center [889, 206] width 438 height 20
type input "fabvl"
click at [1063, 284] on button "Search" at bounding box center [1093, 294] width 61 height 20
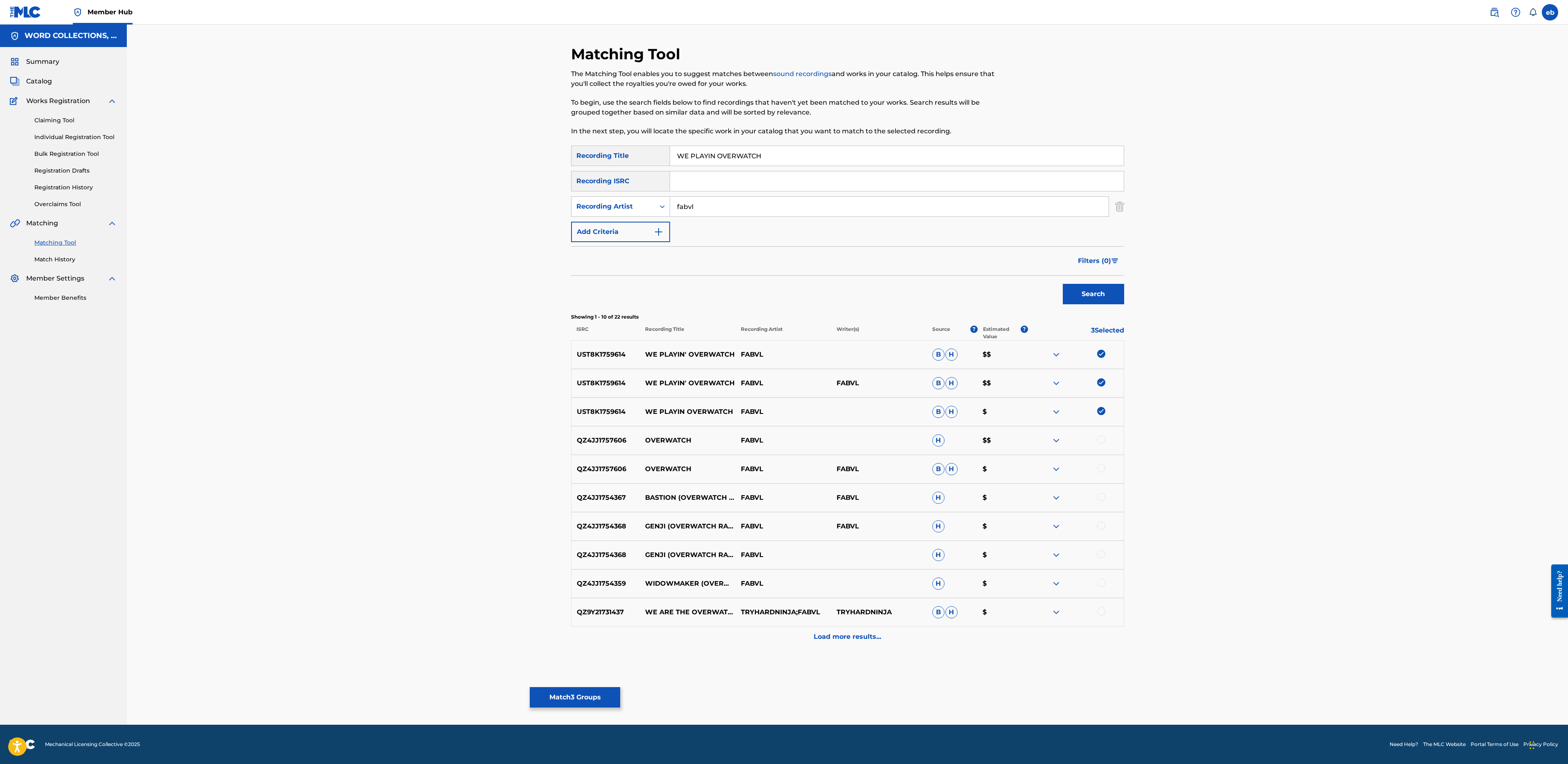
click at [728, 156] on input "WE PLAYIN OVERWATCH" at bounding box center [896, 156] width 454 height 20
type input "WE PLAYIN"
click at [1063, 284] on button "Search" at bounding box center [1093, 294] width 61 height 20
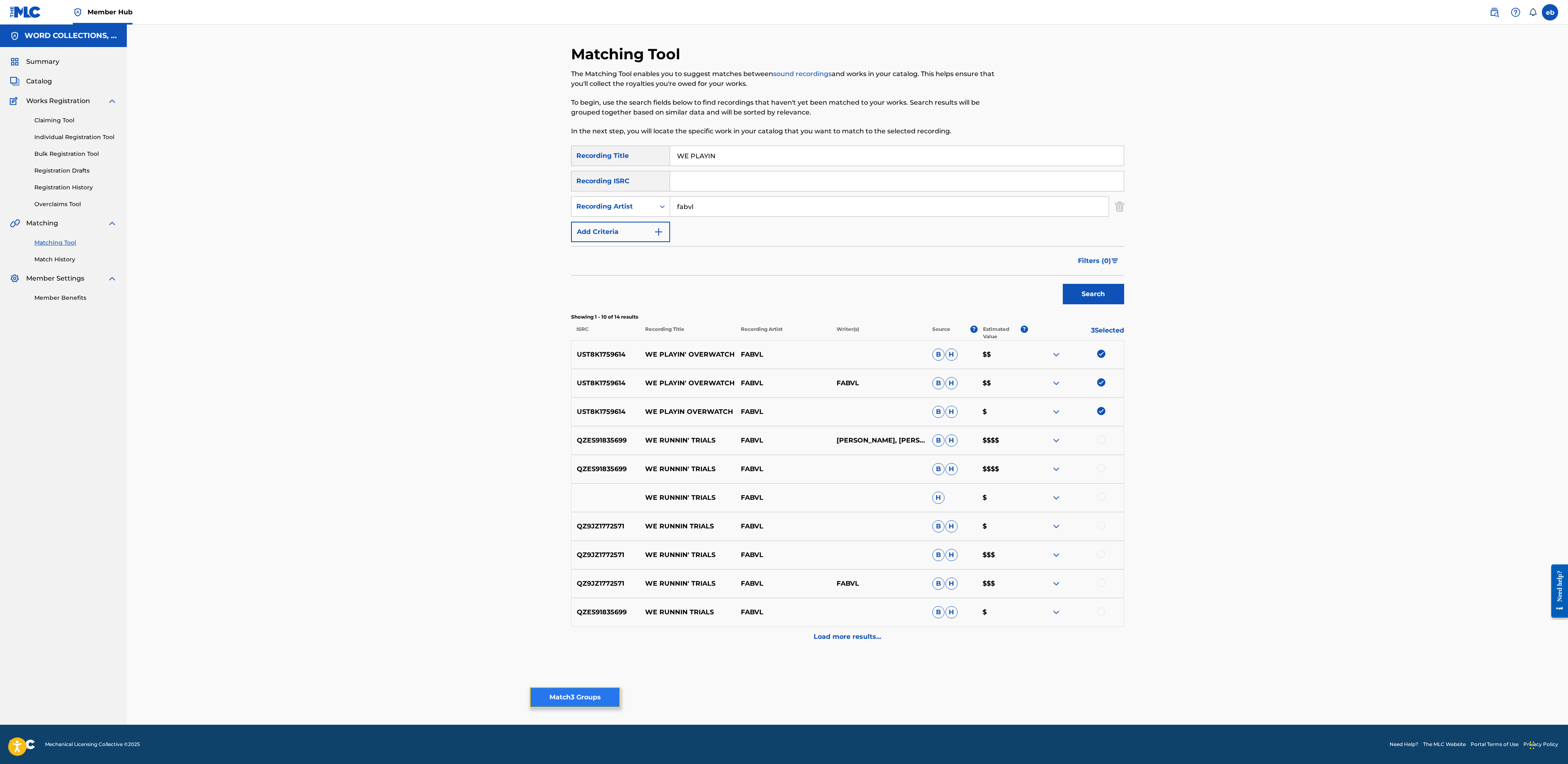
click at [578, 698] on button "Match 3 Groups" at bounding box center [575, 697] width 90 height 20
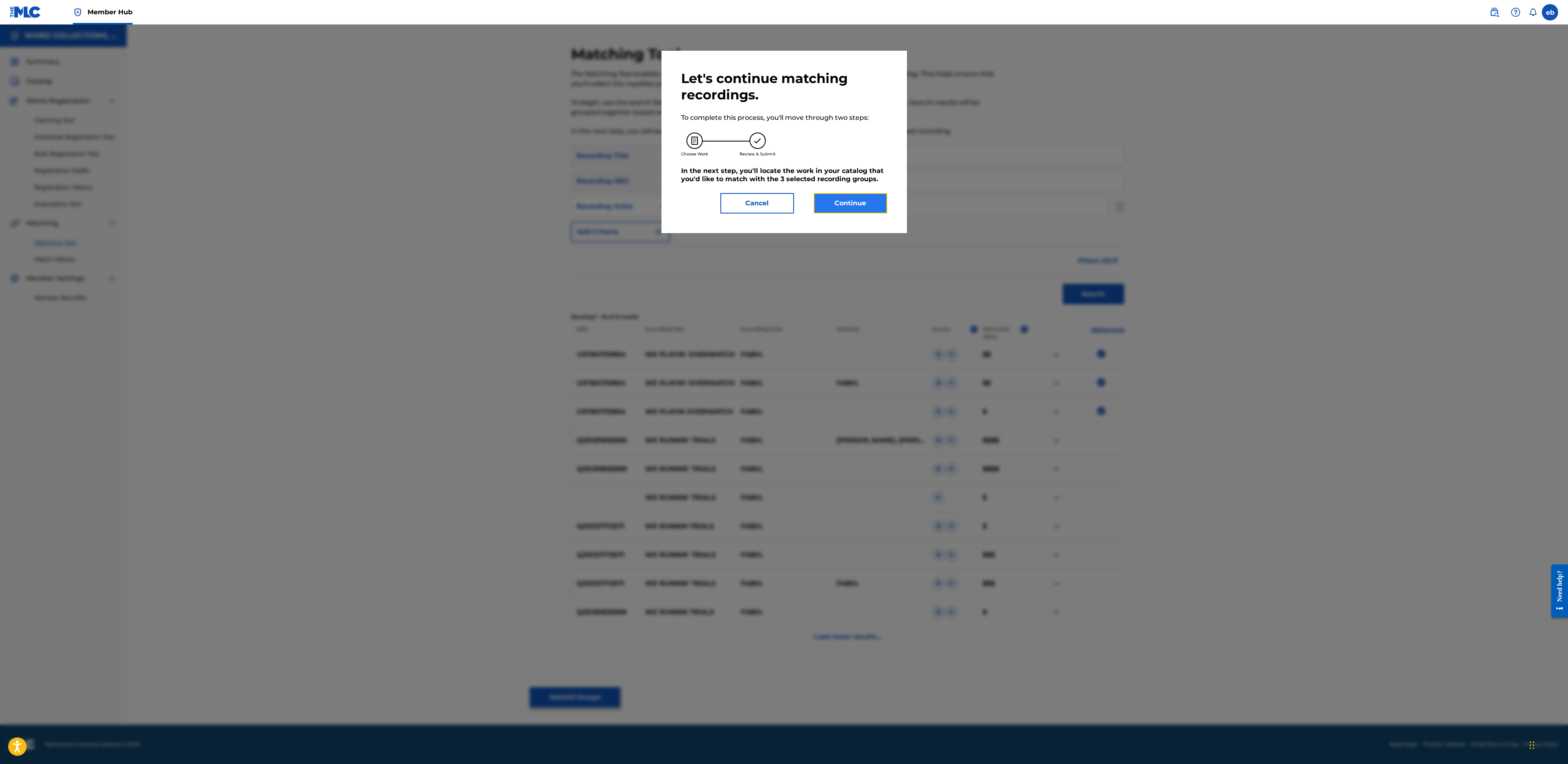
click at [845, 197] on button "Continue" at bounding box center [850, 204] width 74 height 20
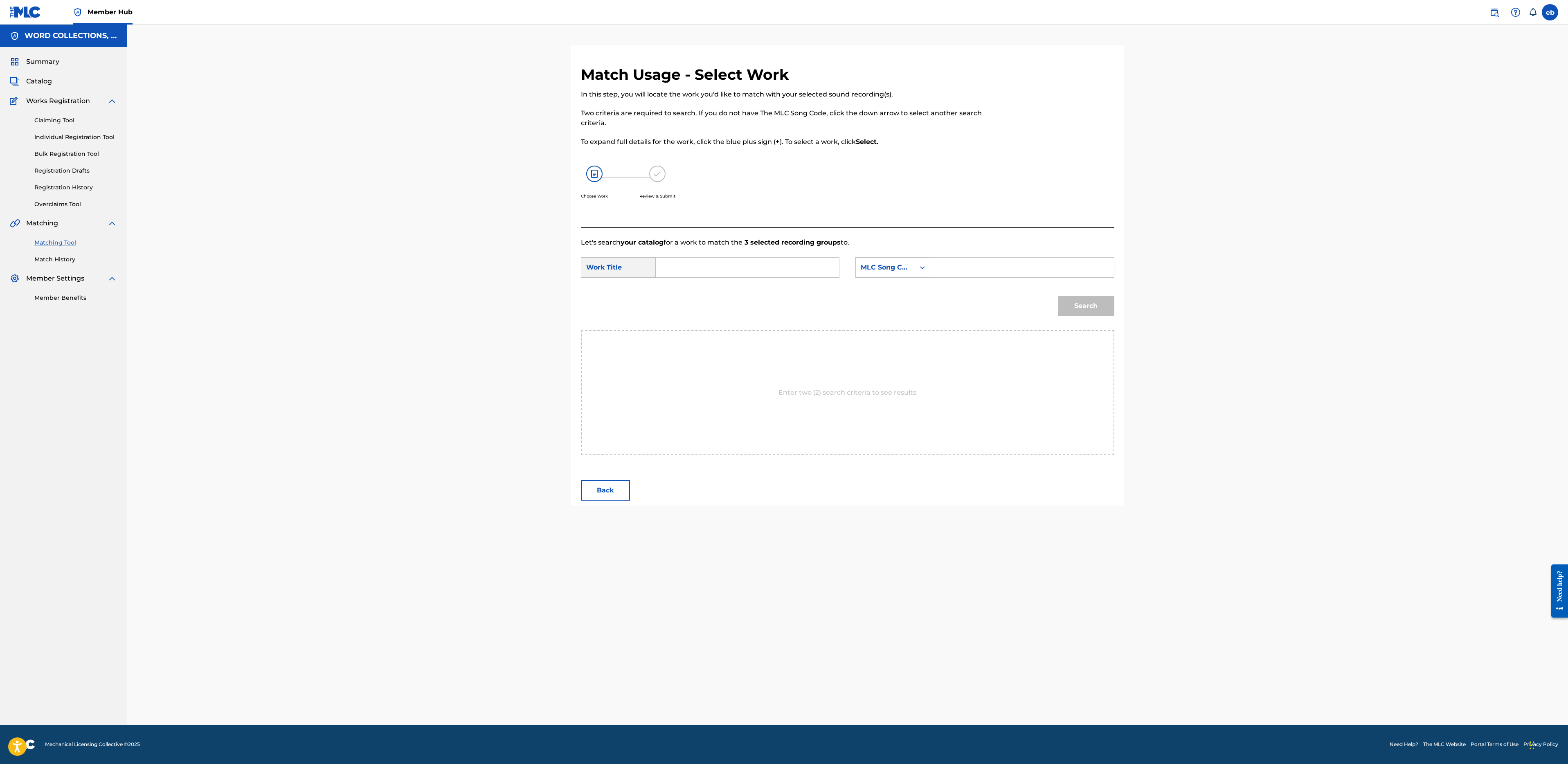
click at [705, 268] on input "Search Form" at bounding box center [747, 267] width 169 height 20
click at [695, 290] on div "we playin ' overwatch" at bounding box center [686, 296] width 46 height 34
type input "we playin' overwatch"
click at [882, 274] on div "MLC Song Code" at bounding box center [885, 267] width 59 height 15
click at [886, 292] on div "Writer Name" at bounding box center [892, 288] width 74 height 20
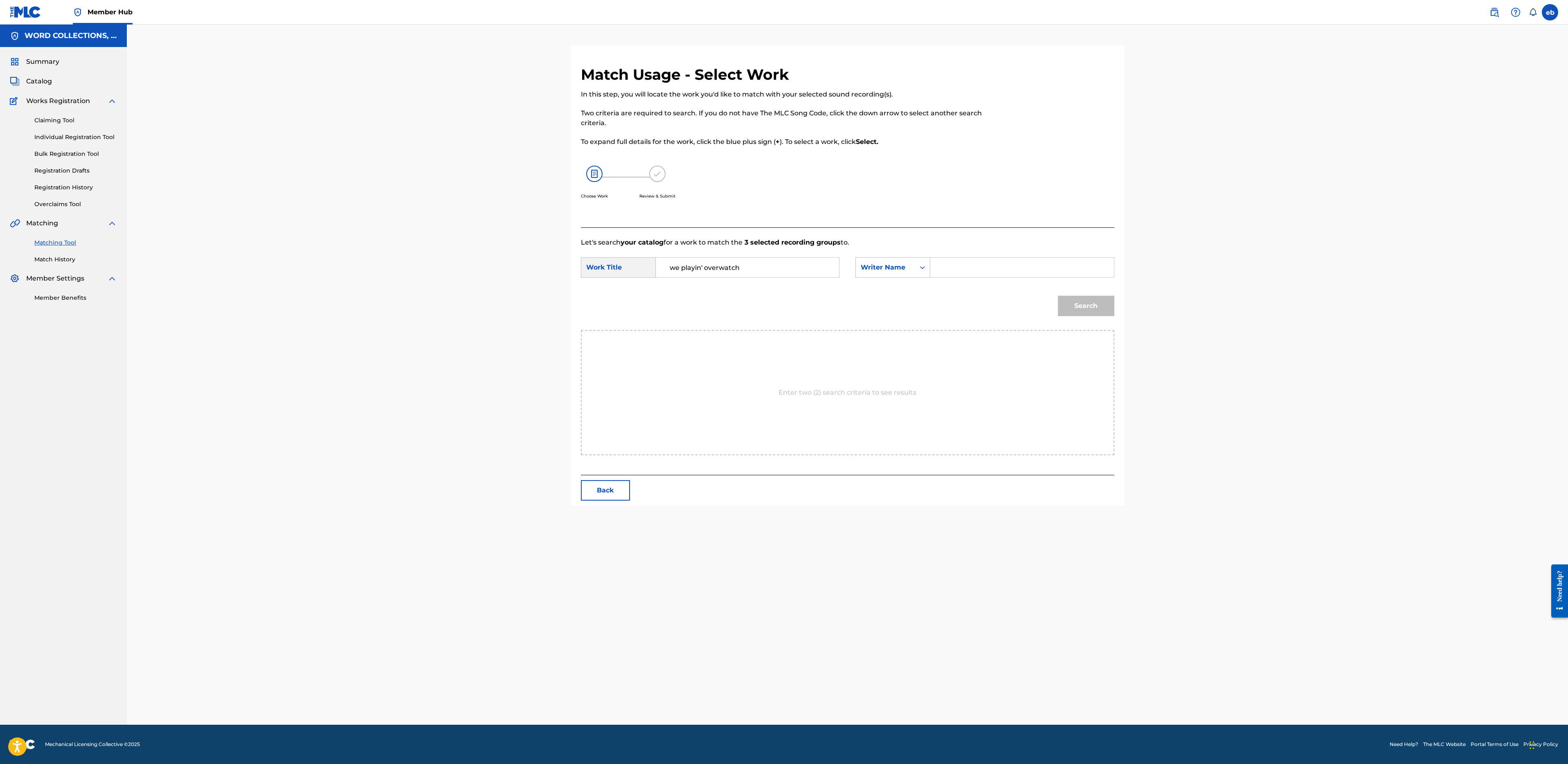
click at [968, 274] on input "Search Form" at bounding box center [1022, 267] width 169 height 20
type input "[PERSON_NAME]"
click at [1058, 296] on button "Search" at bounding box center [1086, 306] width 57 height 20
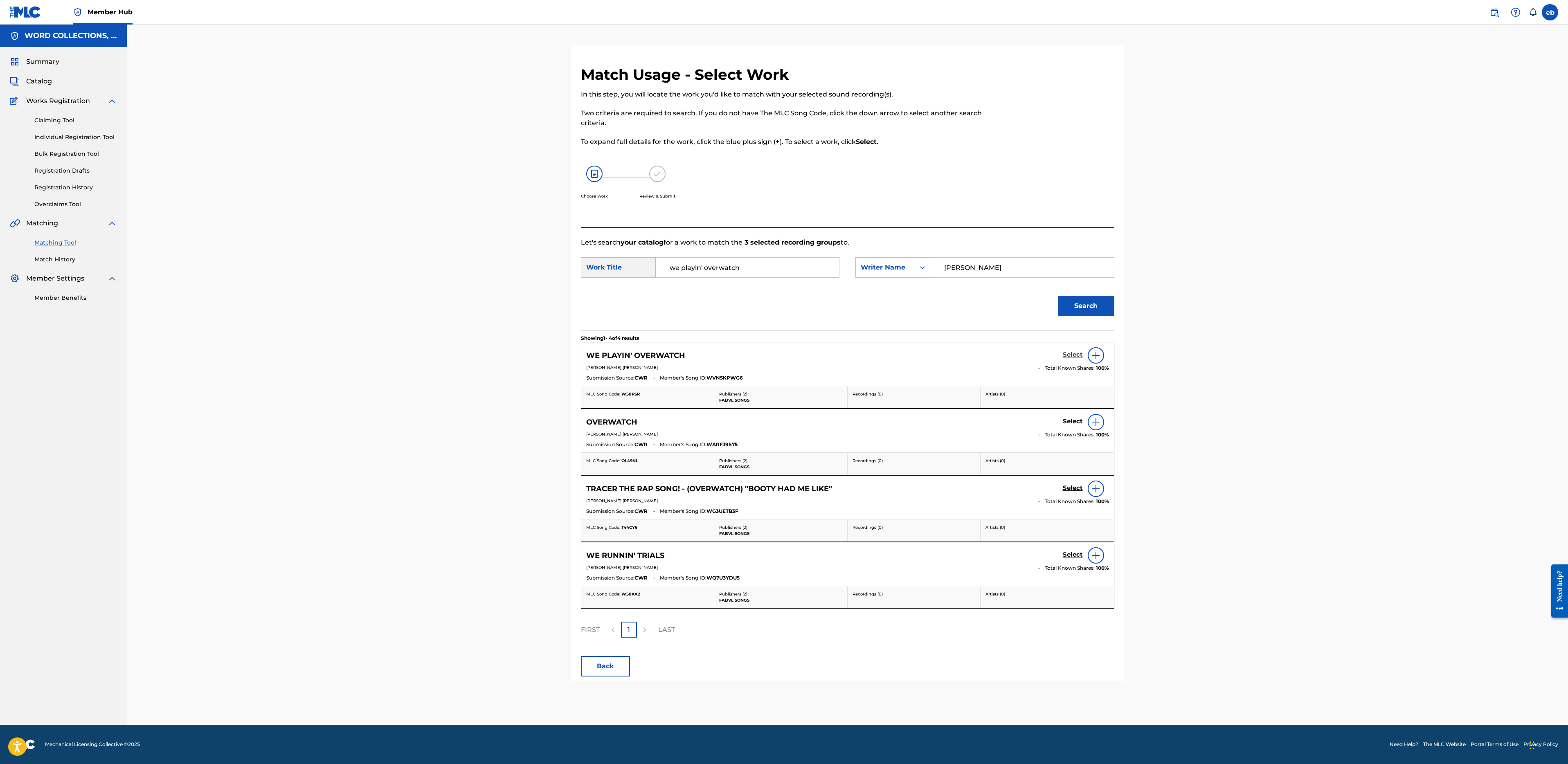
click at [1075, 354] on h5 "Select" at bounding box center [1073, 355] width 20 height 8
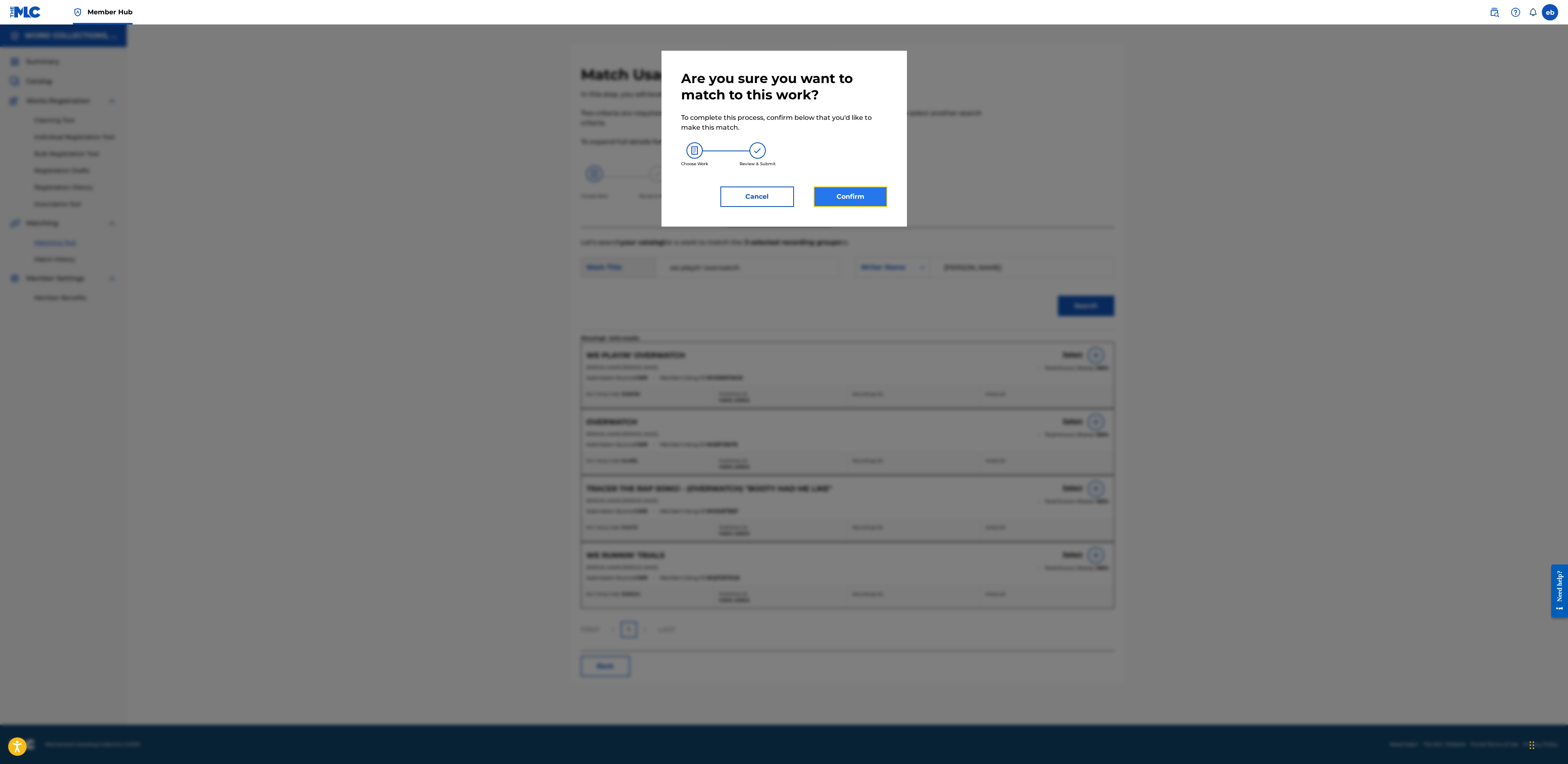
click at [852, 201] on button "Confirm" at bounding box center [850, 197] width 74 height 20
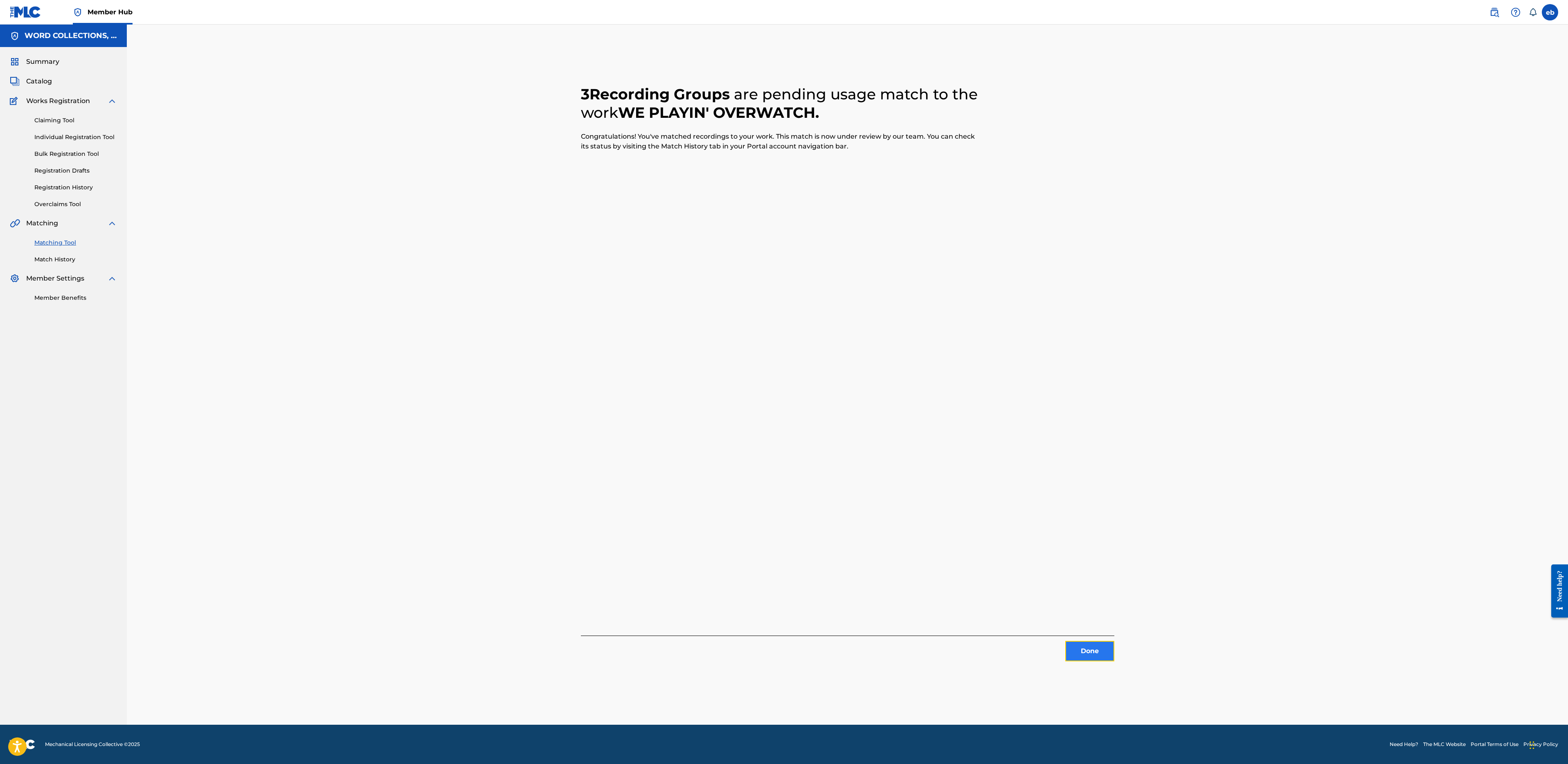
click at [1090, 649] on button "Done" at bounding box center [1090, 651] width 49 height 20
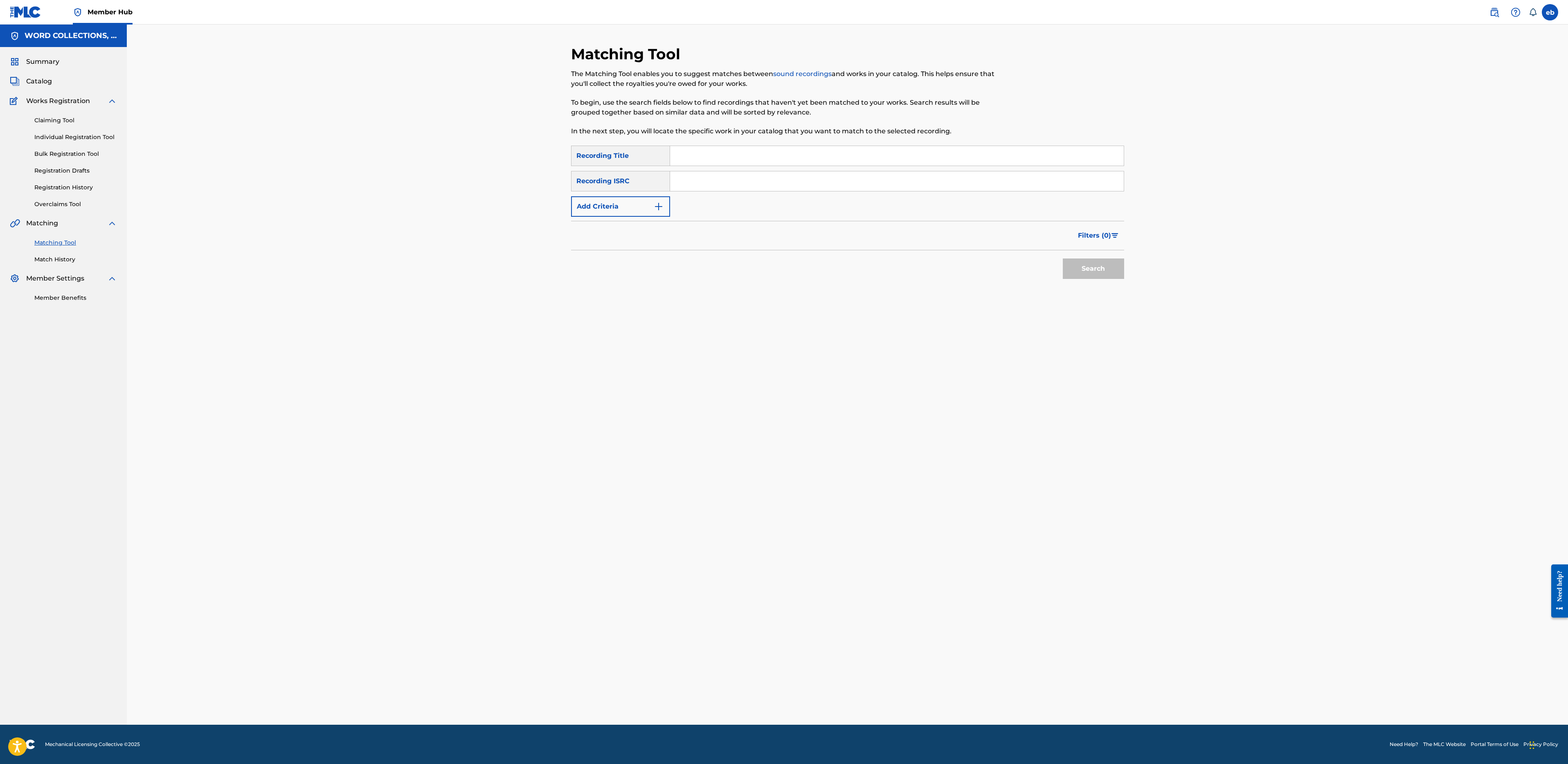
click at [782, 165] on input "Search Form" at bounding box center [896, 156] width 454 height 20
paste input "VIOLENCE & PAIN"
type input "VIOLENCE & PAIN"
click at [1063, 258] on button "Search" at bounding box center [1093, 268] width 61 height 20
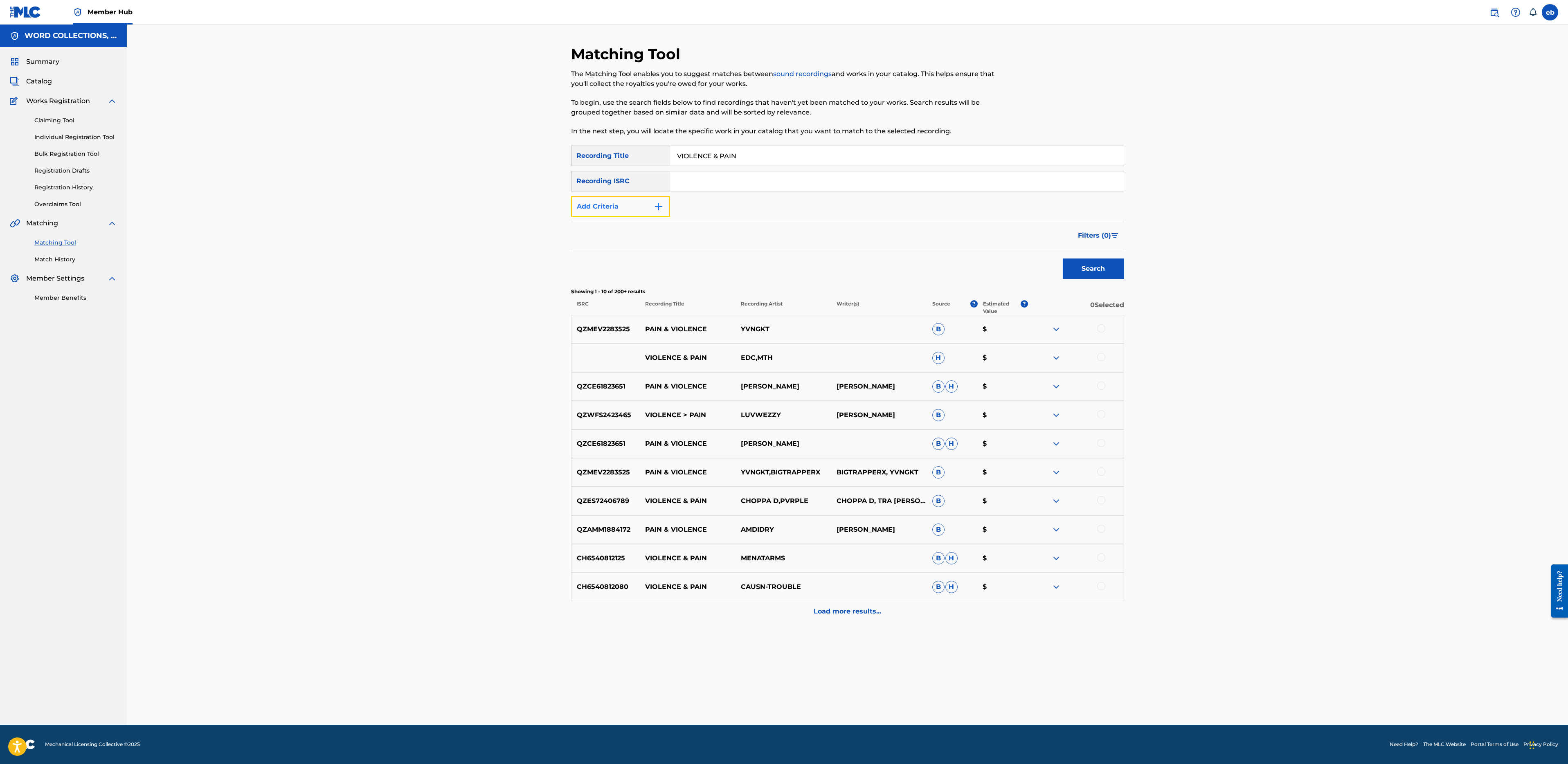
click at [632, 205] on button "Add Criteria" at bounding box center [621, 207] width 99 height 20
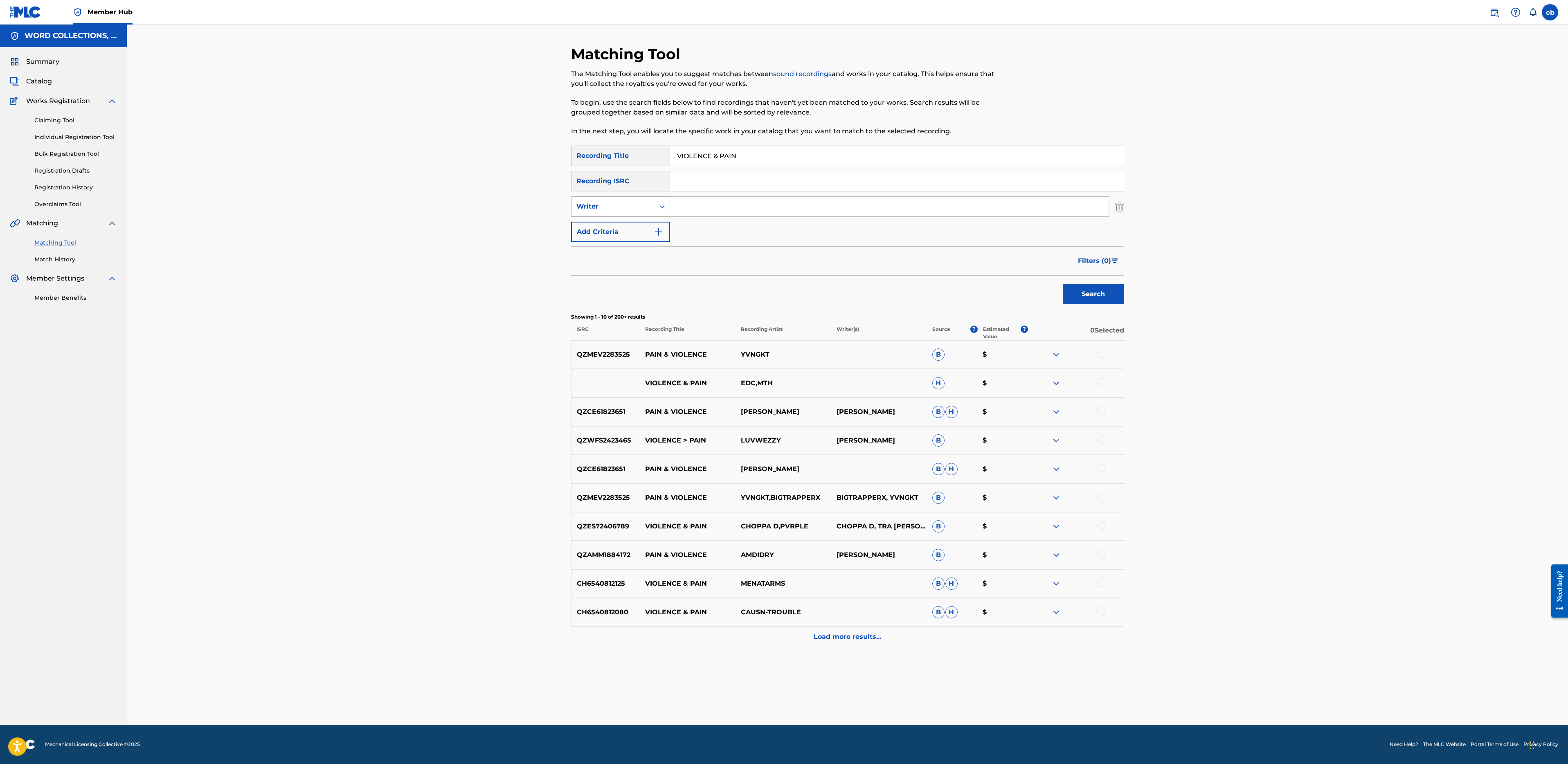
click at [642, 207] on div "Writer" at bounding box center [613, 206] width 74 height 10
click at [633, 230] on div "Recording Artist" at bounding box center [620, 227] width 98 height 20
click at [726, 198] on input "Search Form" at bounding box center [889, 206] width 438 height 20
type input "fabvl"
click at [1063, 284] on button "Search" at bounding box center [1093, 294] width 61 height 20
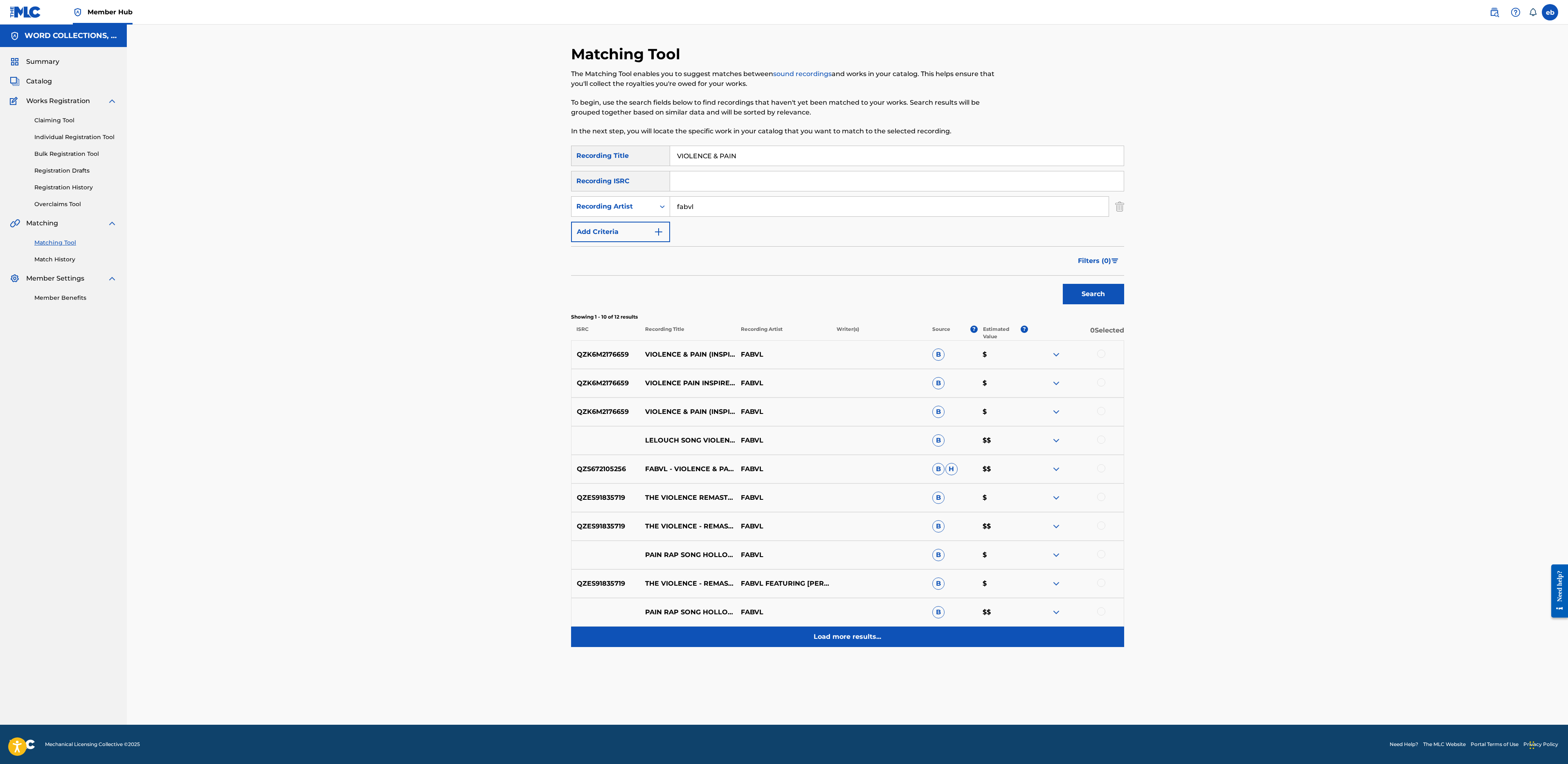
click at [848, 645] on div "Load more results..." at bounding box center [847, 637] width 553 height 20
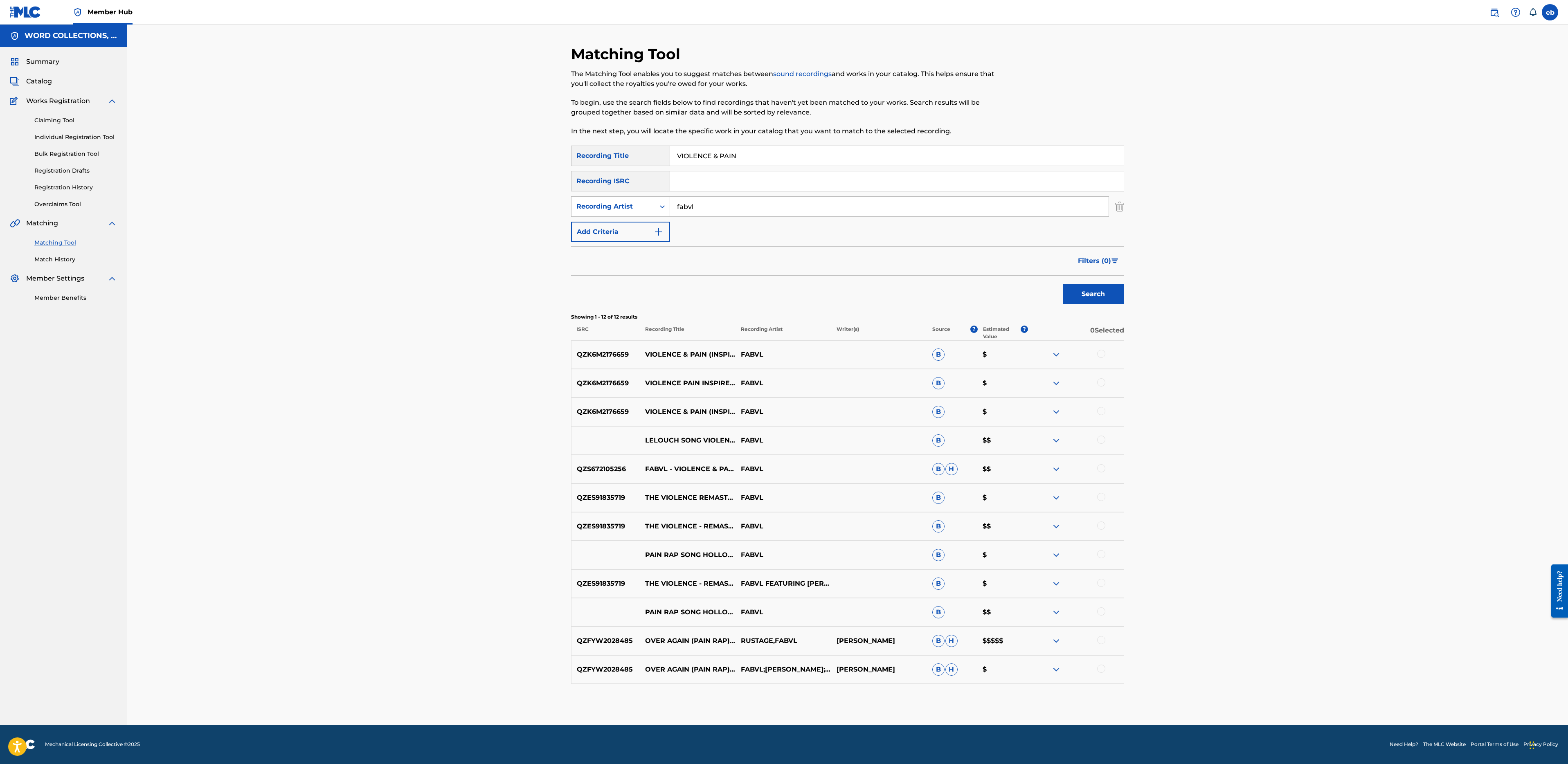
click at [1100, 354] on div at bounding box center [1101, 354] width 8 height 8
click at [1103, 382] on div at bounding box center [1101, 382] width 8 height 8
click at [1105, 413] on div at bounding box center [1076, 412] width 95 height 10
click at [1102, 412] on div at bounding box center [1101, 411] width 8 height 8
click at [1116, 441] on div at bounding box center [1076, 440] width 95 height 10
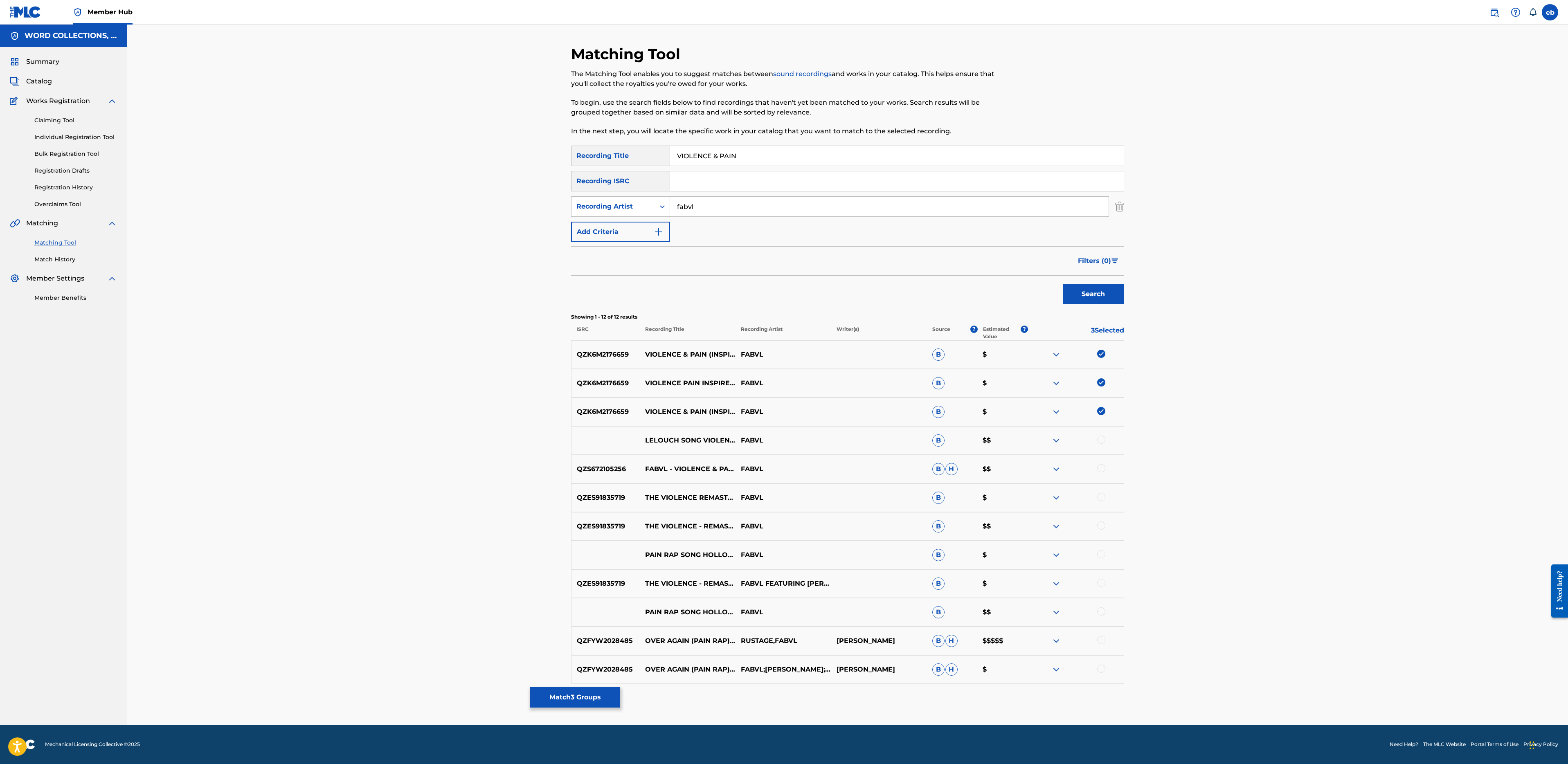
click at [1107, 444] on div at bounding box center [1076, 440] width 95 height 10
click at [1099, 436] on div at bounding box center [1076, 440] width 95 height 10
click at [1101, 438] on div at bounding box center [1101, 440] width 8 height 8
click at [1104, 467] on div at bounding box center [1101, 468] width 8 height 8
drag, startPoint x: 710, startPoint y: 155, endPoint x: 819, endPoint y: 160, distance: 109.1
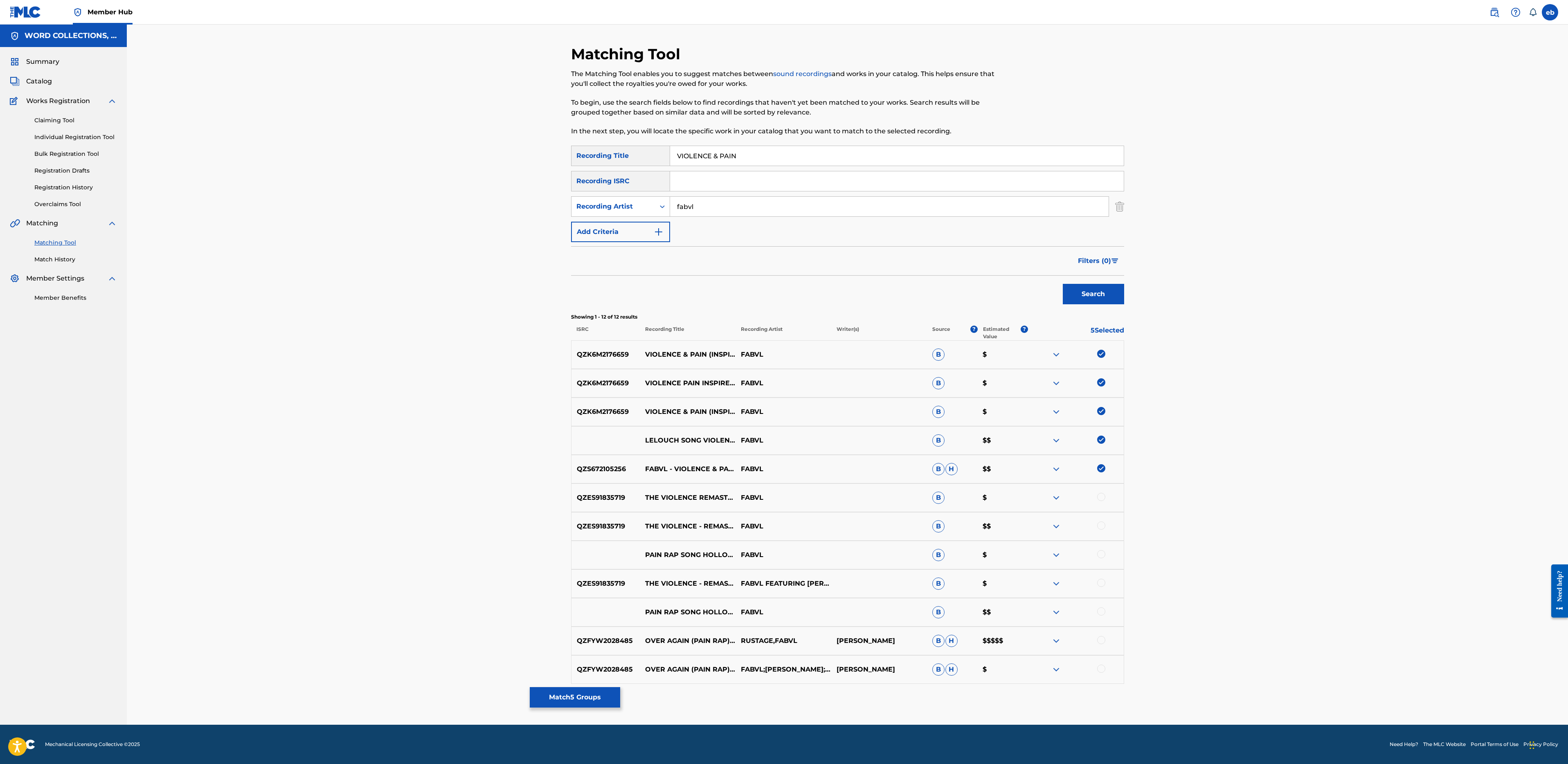
click at [819, 160] on input "VIOLENCE & PAIN" at bounding box center [896, 156] width 454 height 20
type input "VIOLENCE"
click at [1063, 284] on button "Search" at bounding box center [1093, 294] width 61 height 20
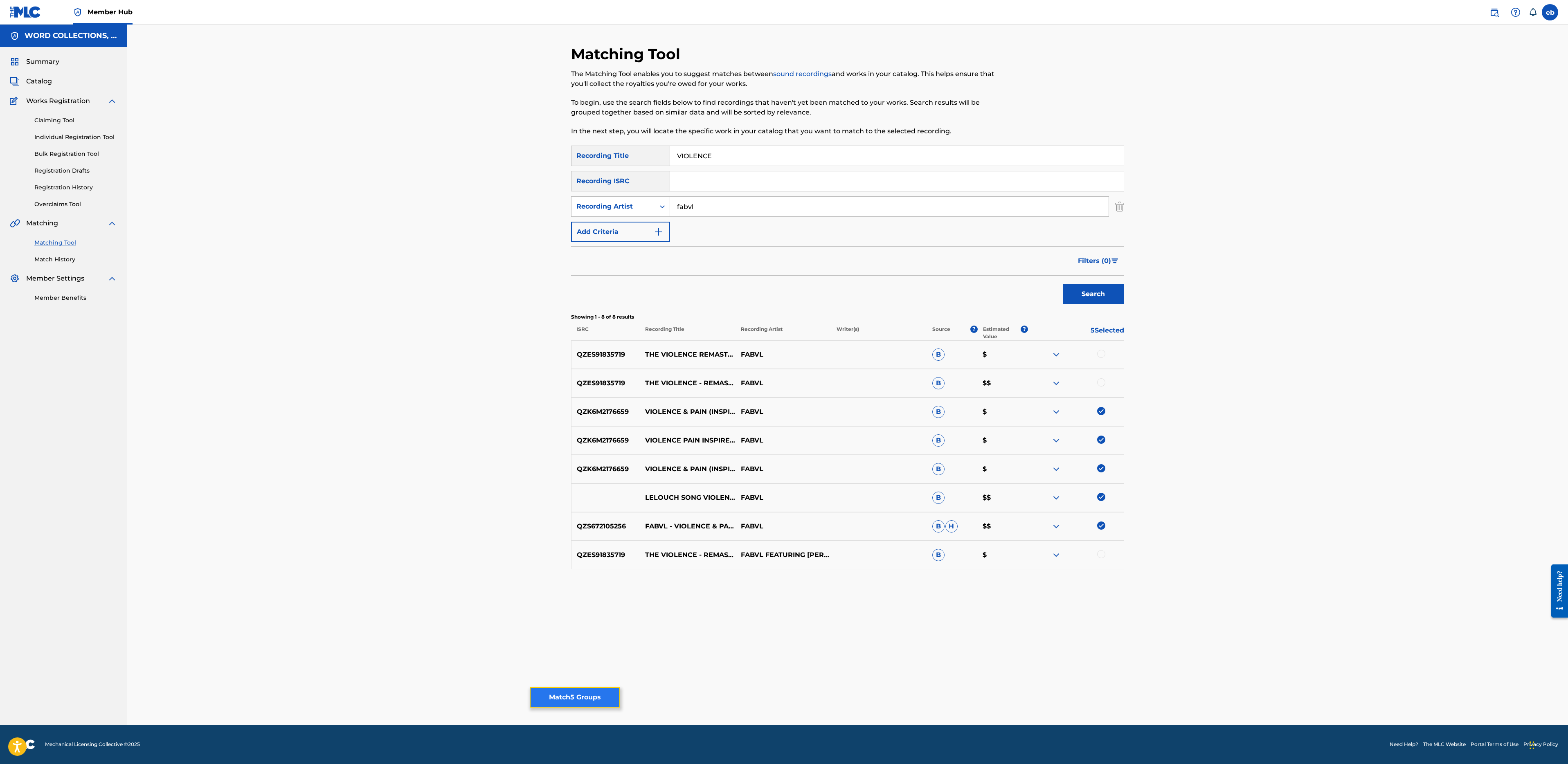
click at [584, 704] on button "Match 5 Groups" at bounding box center [575, 697] width 90 height 20
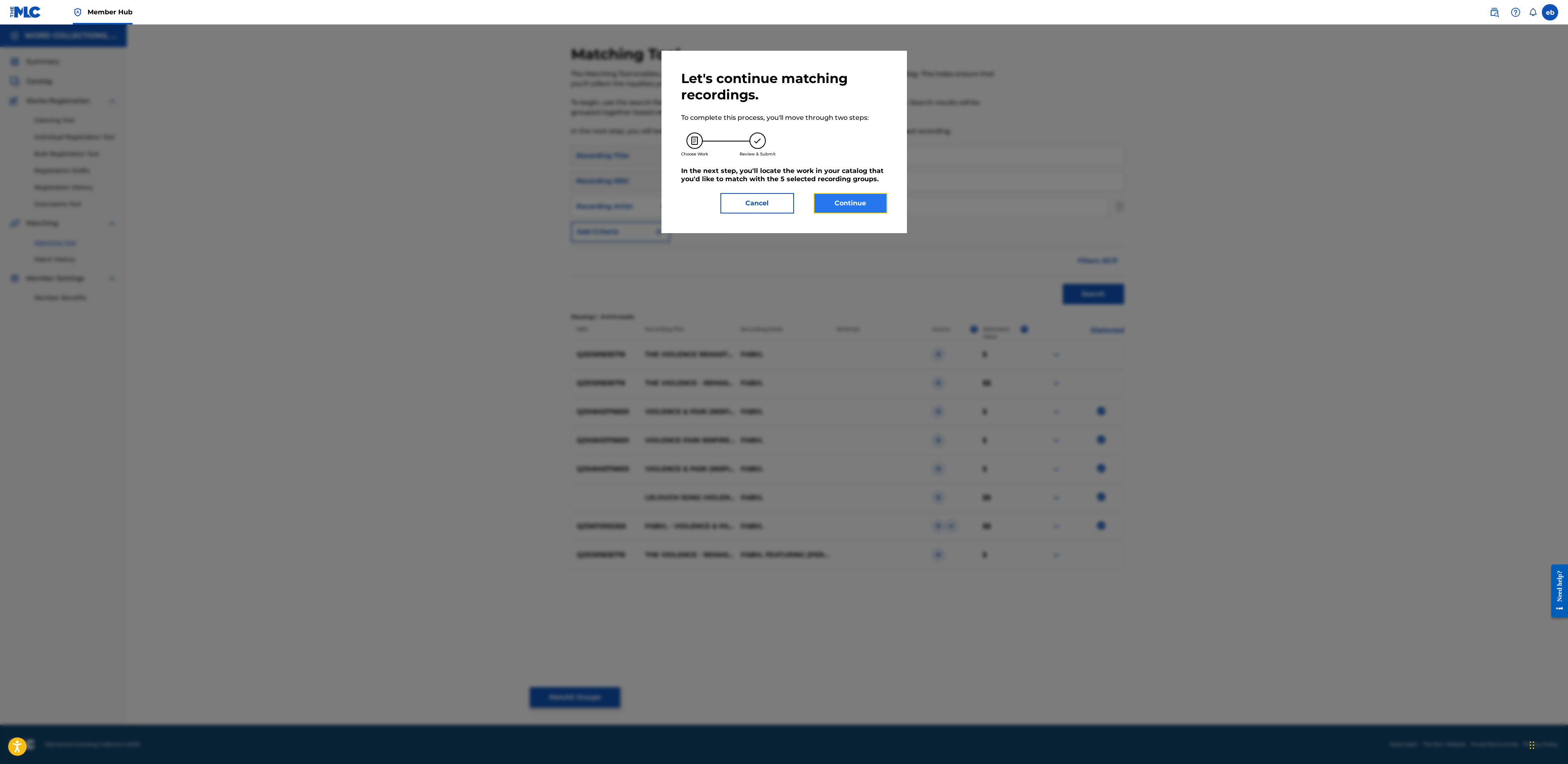
click at [859, 202] on button "Continue" at bounding box center [850, 204] width 74 height 20
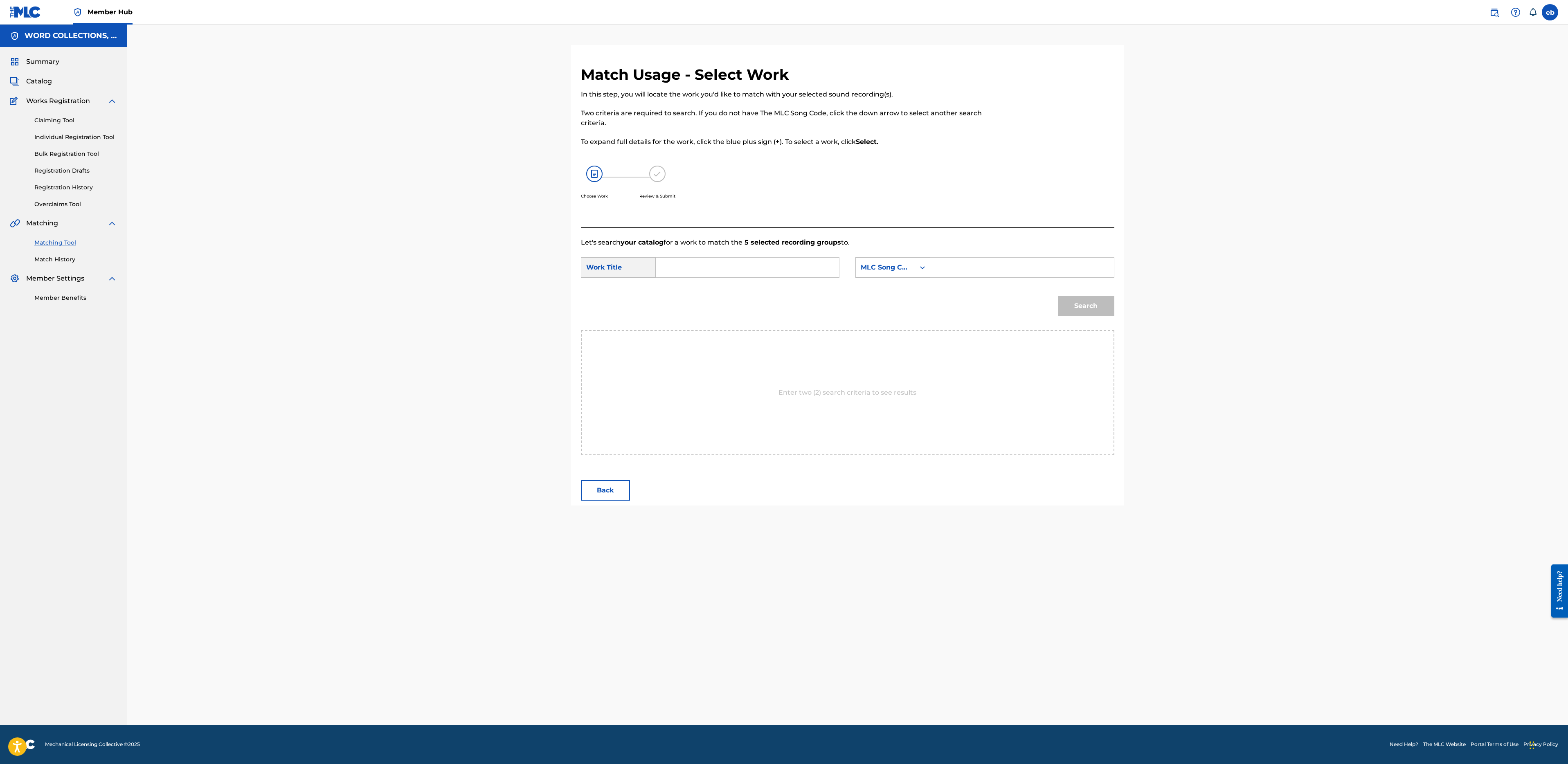
click at [744, 261] on input "Search Form" at bounding box center [747, 267] width 169 height 20
click at [677, 319] on div "violence & pain (inspired by "code geass")" at bounding box center [686, 305] width 46 height 54
type input "violence & pain (inspired by "code geass")"
click at [897, 267] on div "MLC Song Code" at bounding box center [885, 267] width 50 height 10
click at [894, 284] on div "Writer Name" at bounding box center [892, 288] width 74 height 20
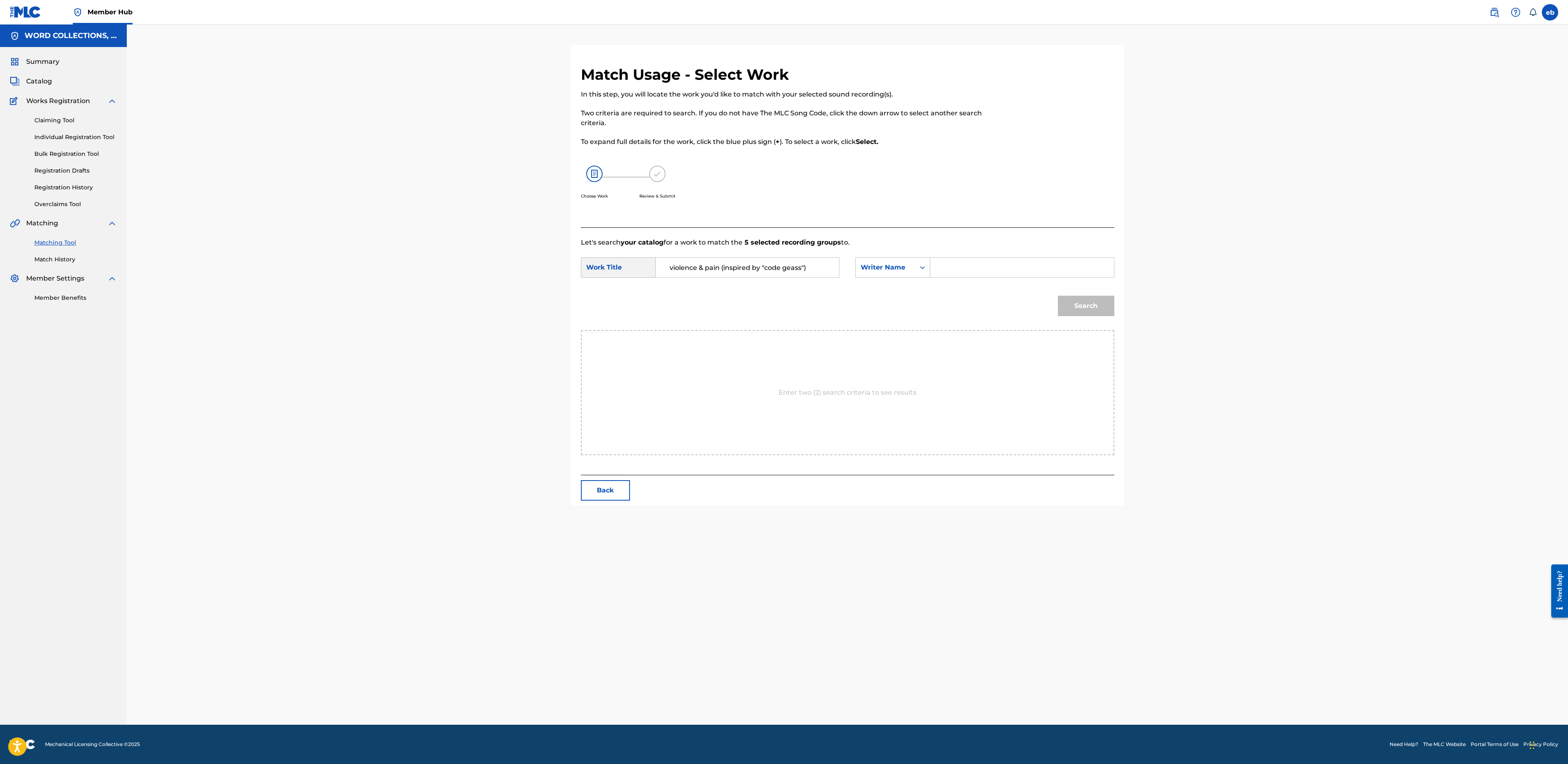
click at [941, 277] on div "Search Form" at bounding box center [1022, 268] width 184 height 20
click at [954, 264] on input "Search Form" at bounding box center [1022, 267] width 169 height 20
type input "[PERSON_NAME]"
click at [1058, 296] on button "Search" at bounding box center [1086, 306] width 57 height 20
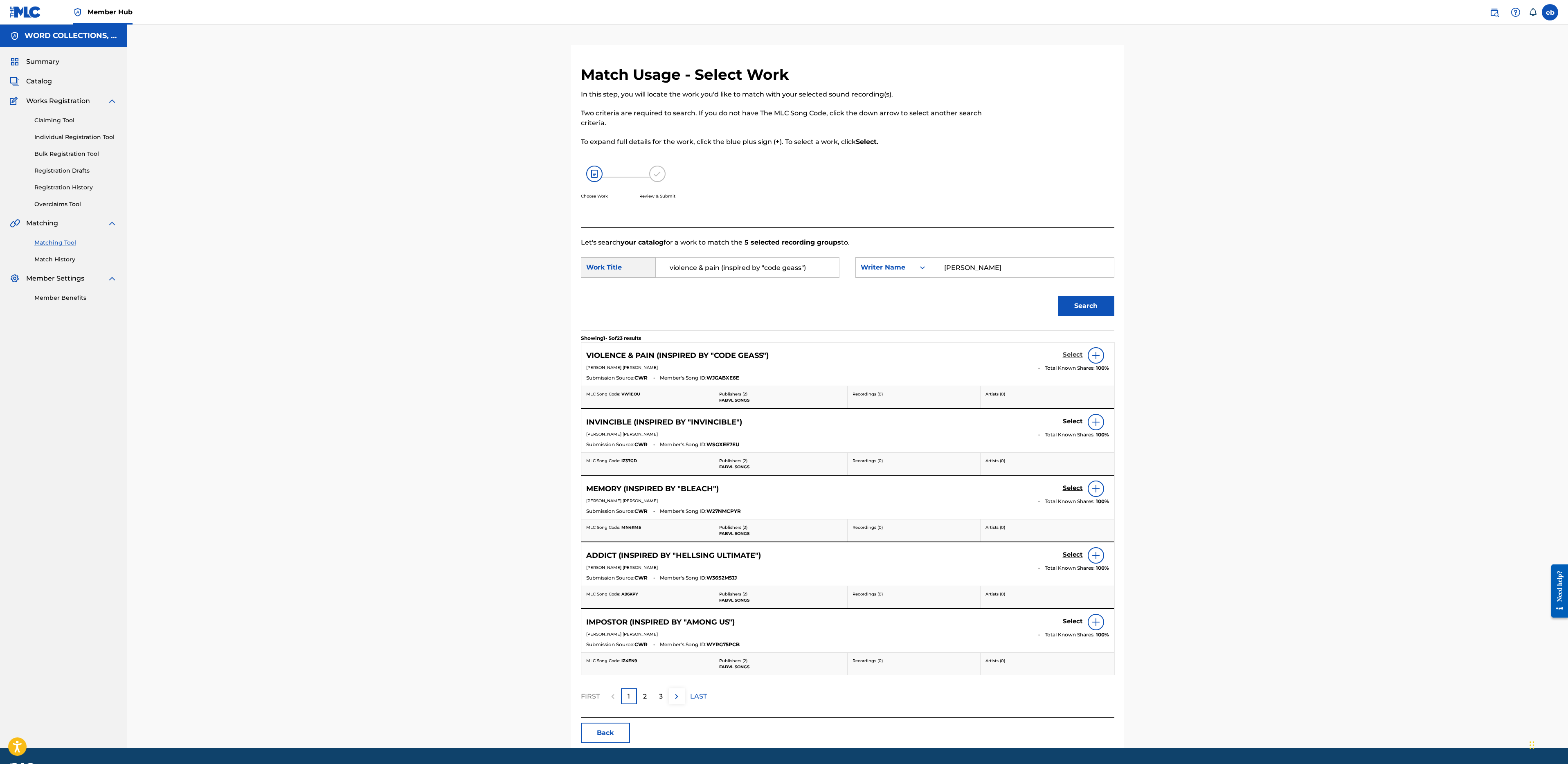
click at [1076, 352] on h5 "Select" at bounding box center [1073, 355] width 20 height 8
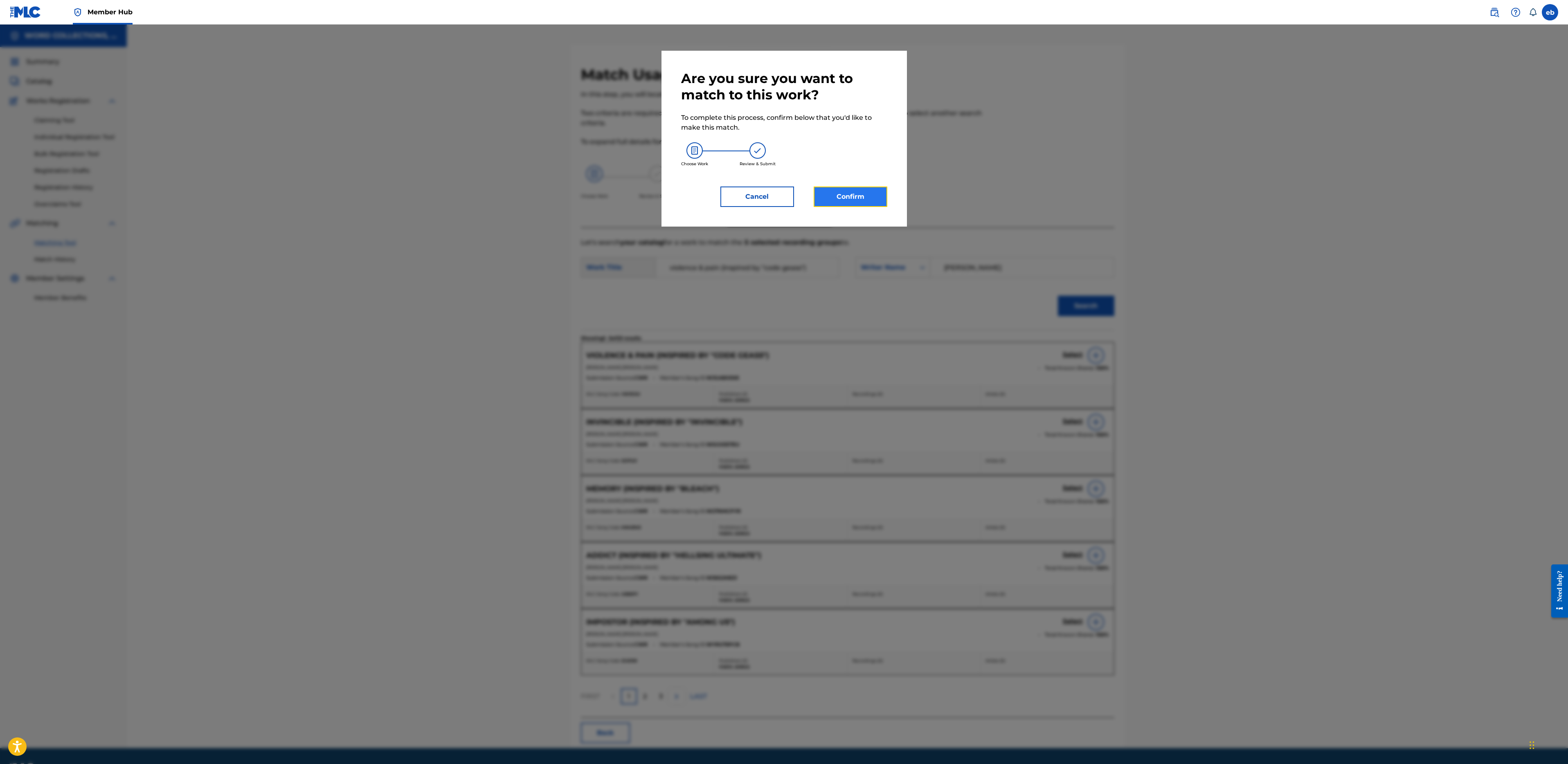
click at [849, 195] on button "Confirm" at bounding box center [850, 197] width 74 height 20
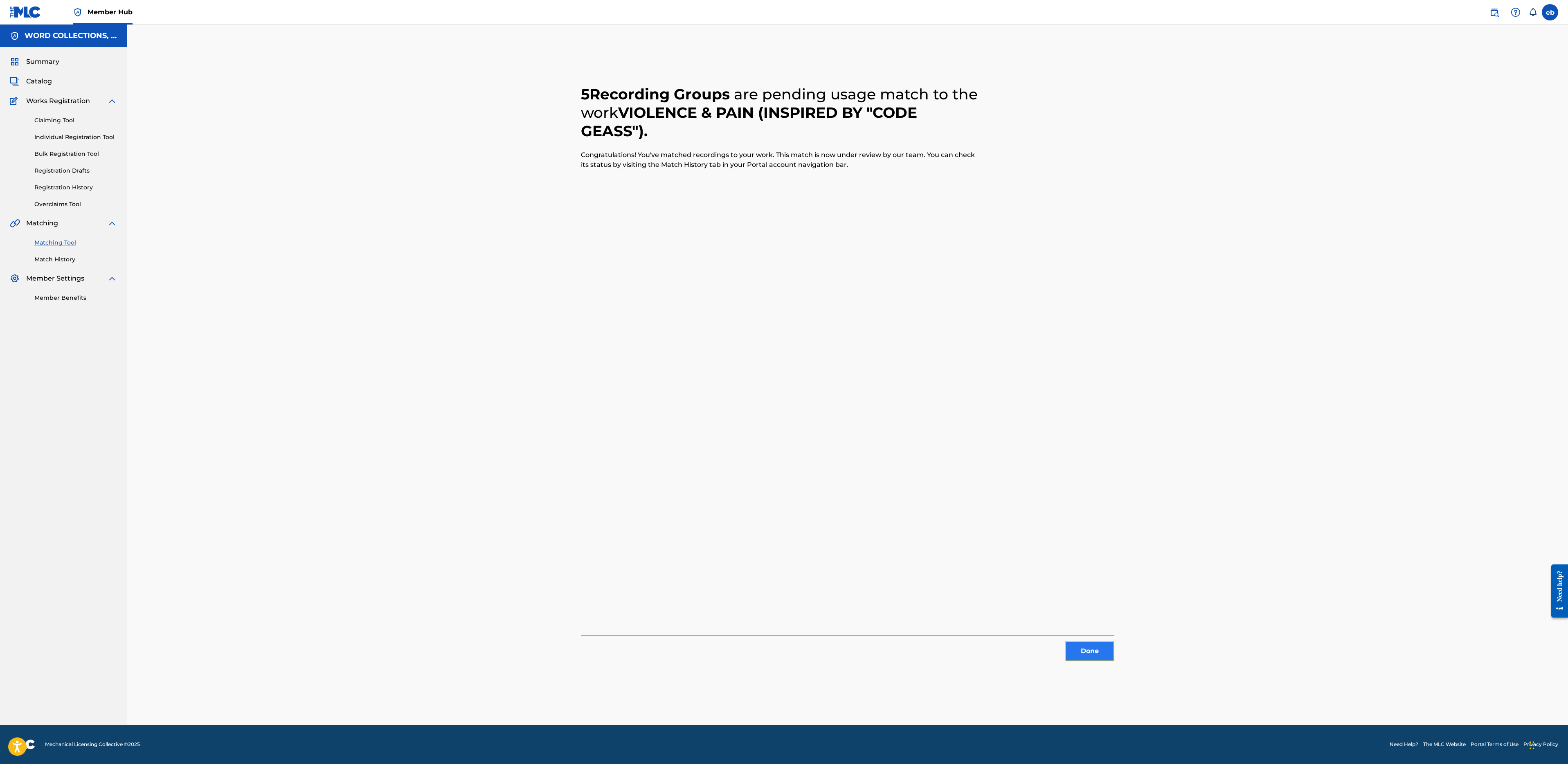
click at [1099, 646] on button "Done" at bounding box center [1090, 651] width 49 height 20
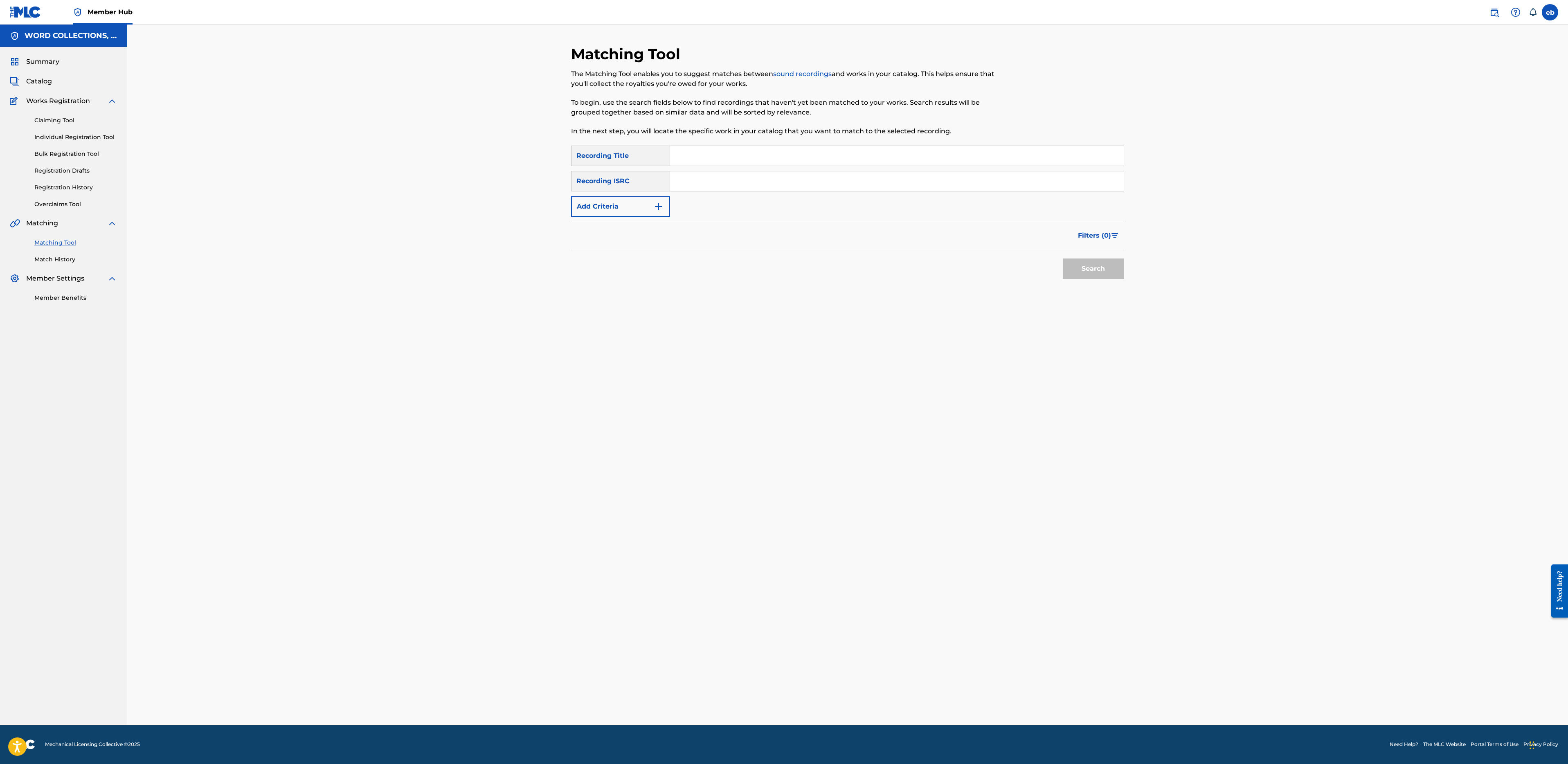
click at [703, 158] on input "Search Form" at bounding box center [896, 156] width 454 height 20
paste input "TEAM ROCKET"
type input "TEAM ROCKET"
click at [1063, 258] on button "Search" at bounding box center [1093, 268] width 61 height 20
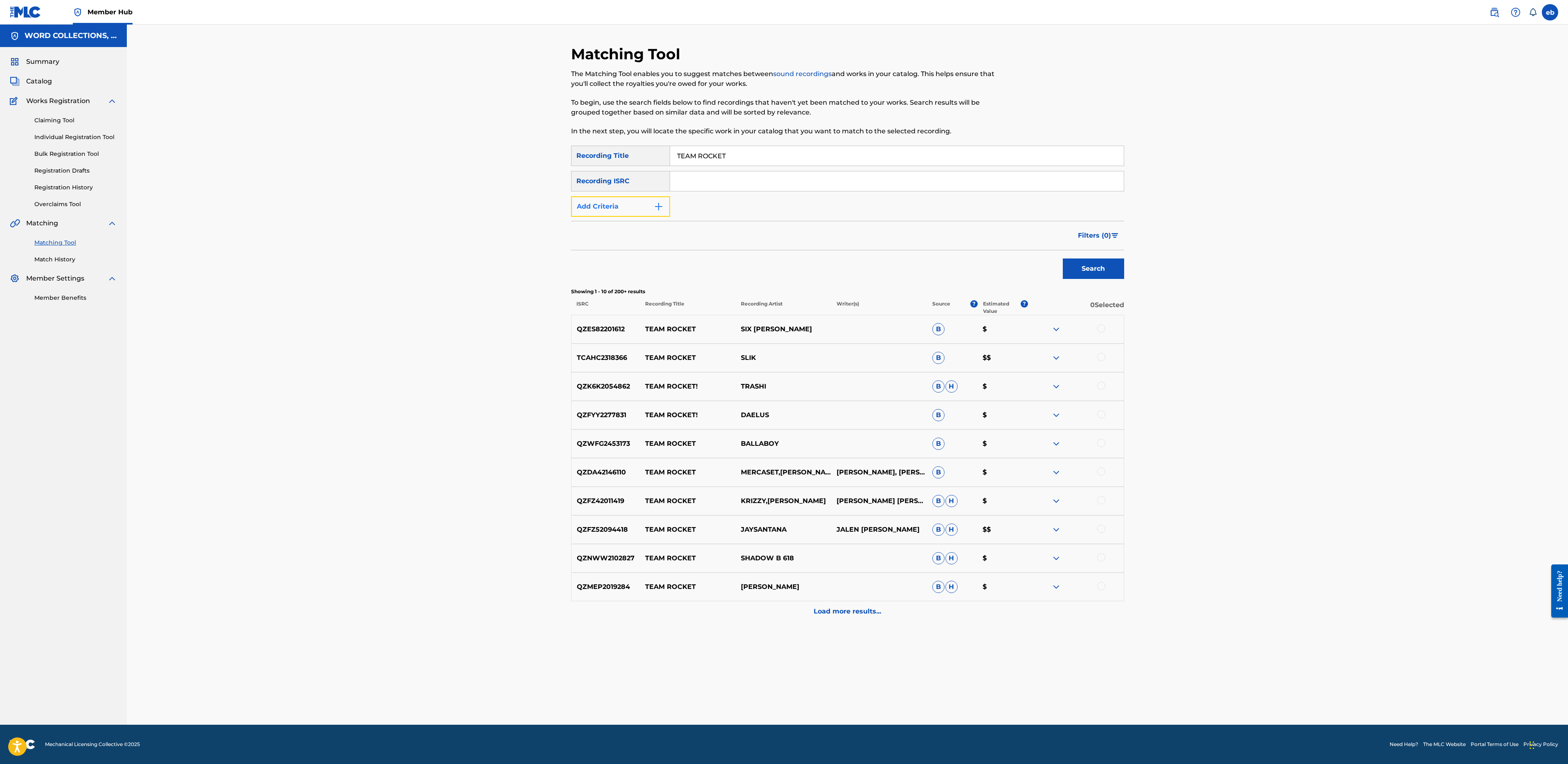
click at [639, 204] on button "Add Criteria" at bounding box center [621, 207] width 99 height 20
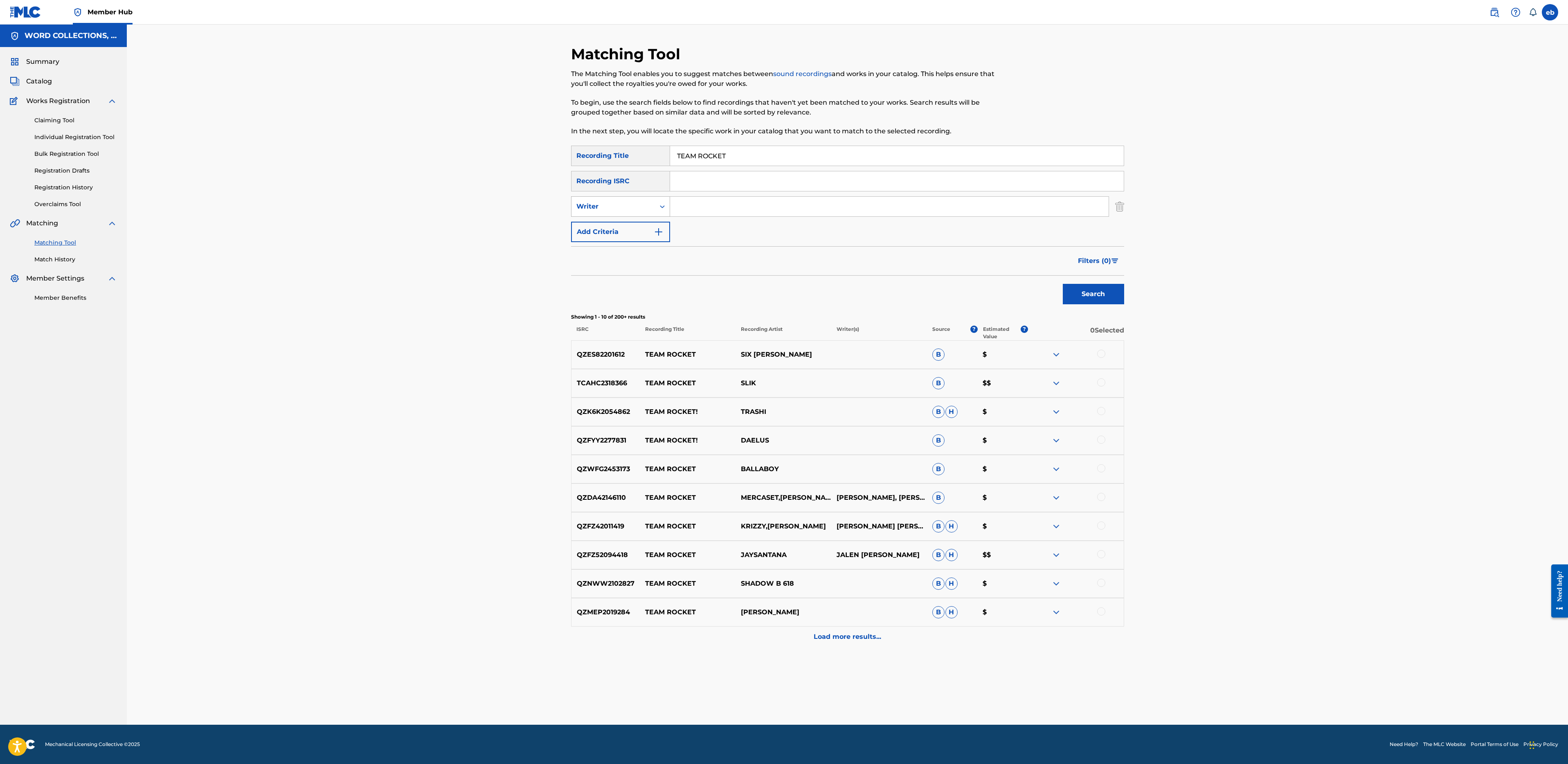
click at [634, 211] on div "Writer" at bounding box center [613, 206] width 74 height 10
click at [634, 228] on div "Recording Artist" at bounding box center [620, 227] width 98 height 20
click at [709, 209] on input "Search Form" at bounding box center [889, 206] width 438 height 20
type input "fabvl"
click at [1063, 284] on button "Search" at bounding box center [1093, 294] width 61 height 20
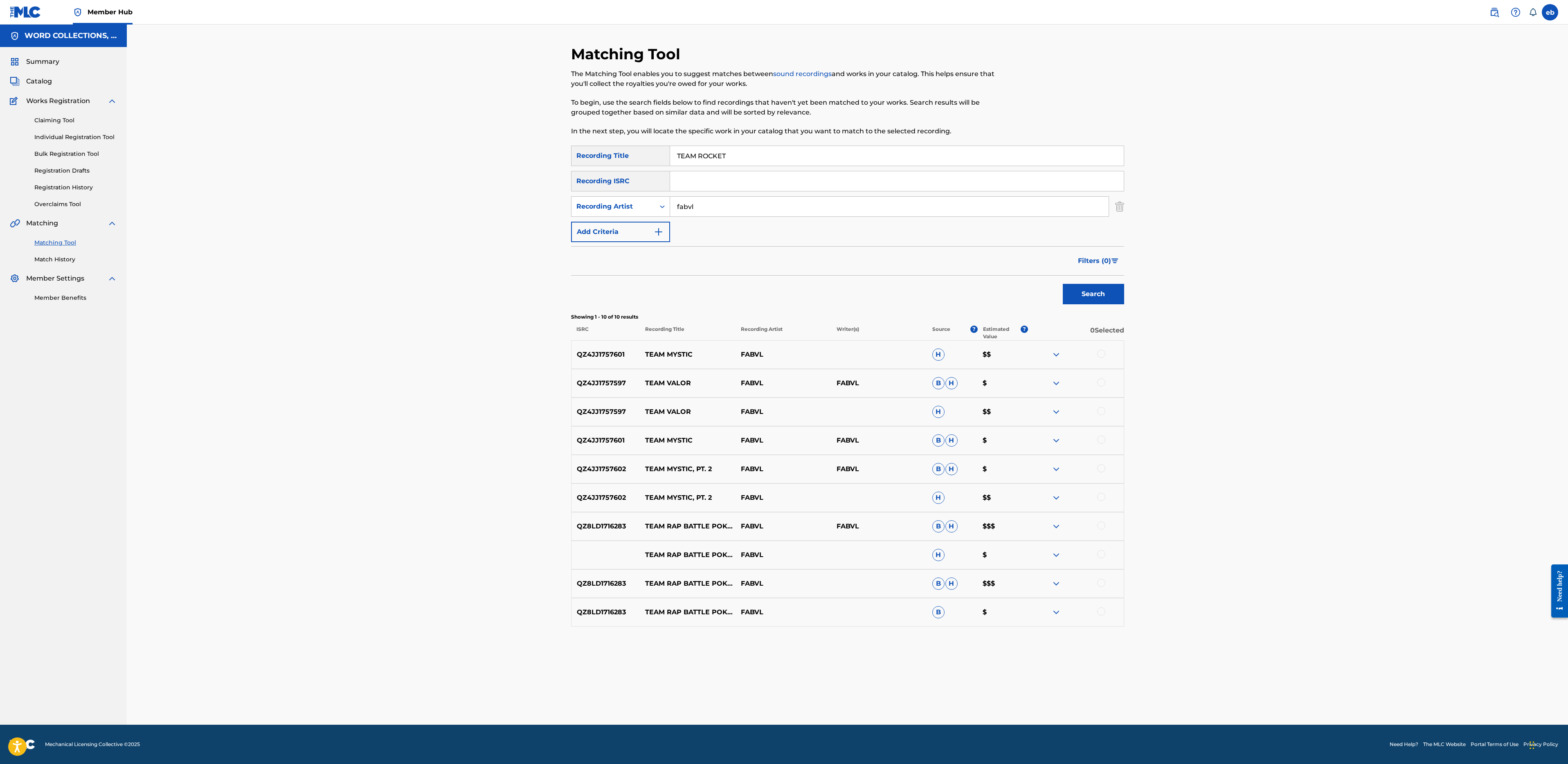
click at [781, 644] on div "Matching Tool The Matching Tool enables you to suggest matches between sound re…" at bounding box center [847, 385] width 553 height 680
click at [1102, 528] on div at bounding box center [1101, 525] width 8 height 8
click at [1104, 553] on div at bounding box center [1101, 554] width 8 height 8
click at [1104, 573] on div "QZ8LD1716283 TEAM RAP BATTLE POKEMON GO (LEGENDARY) FABVL B H $$$" at bounding box center [847, 583] width 553 height 29
click at [1104, 581] on div at bounding box center [1101, 583] width 8 height 8
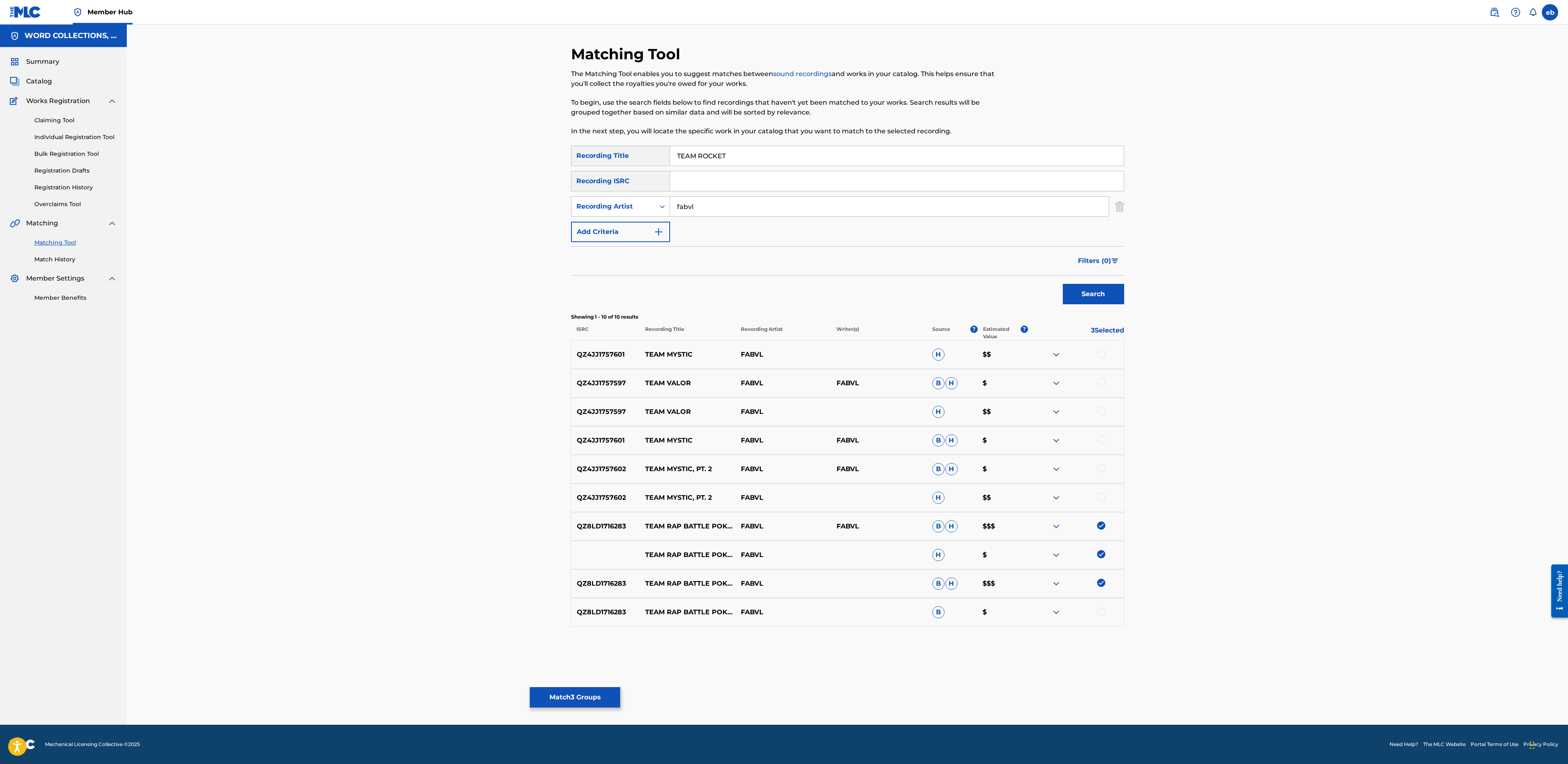
click at [1104, 608] on div at bounding box center [1076, 612] width 95 height 10
click at [1104, 613] on div at bounding box center [1101, 611] width 8 height 8
click at [718, 161] on input "TEAM ROCKET" at bounding box center [896, 156] width 454 height 20
type input "TEAM Rap Battle"
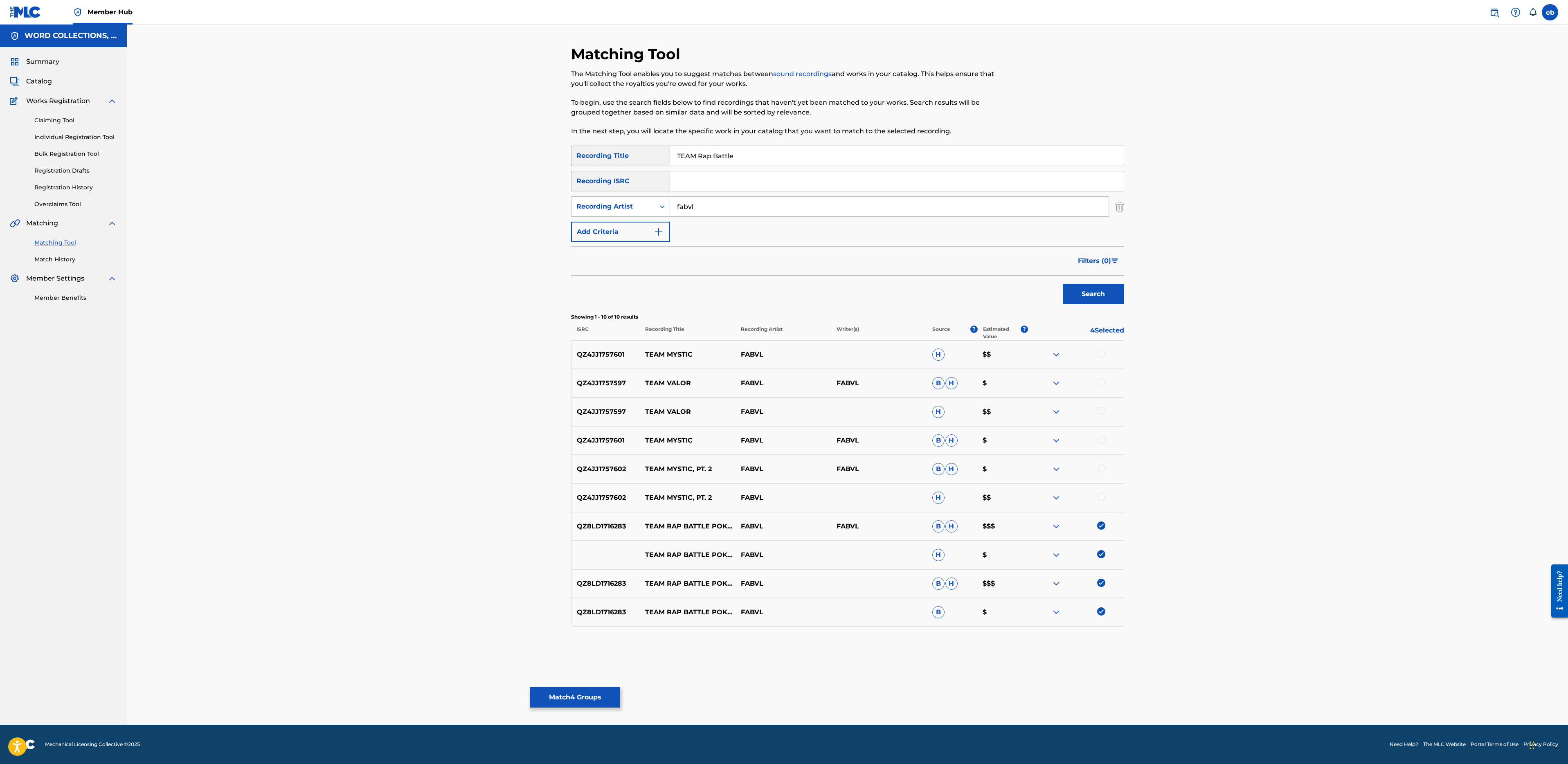
click at [1063, 284] on button "Search" at bounding box center [1093, 294] width 61 height 20
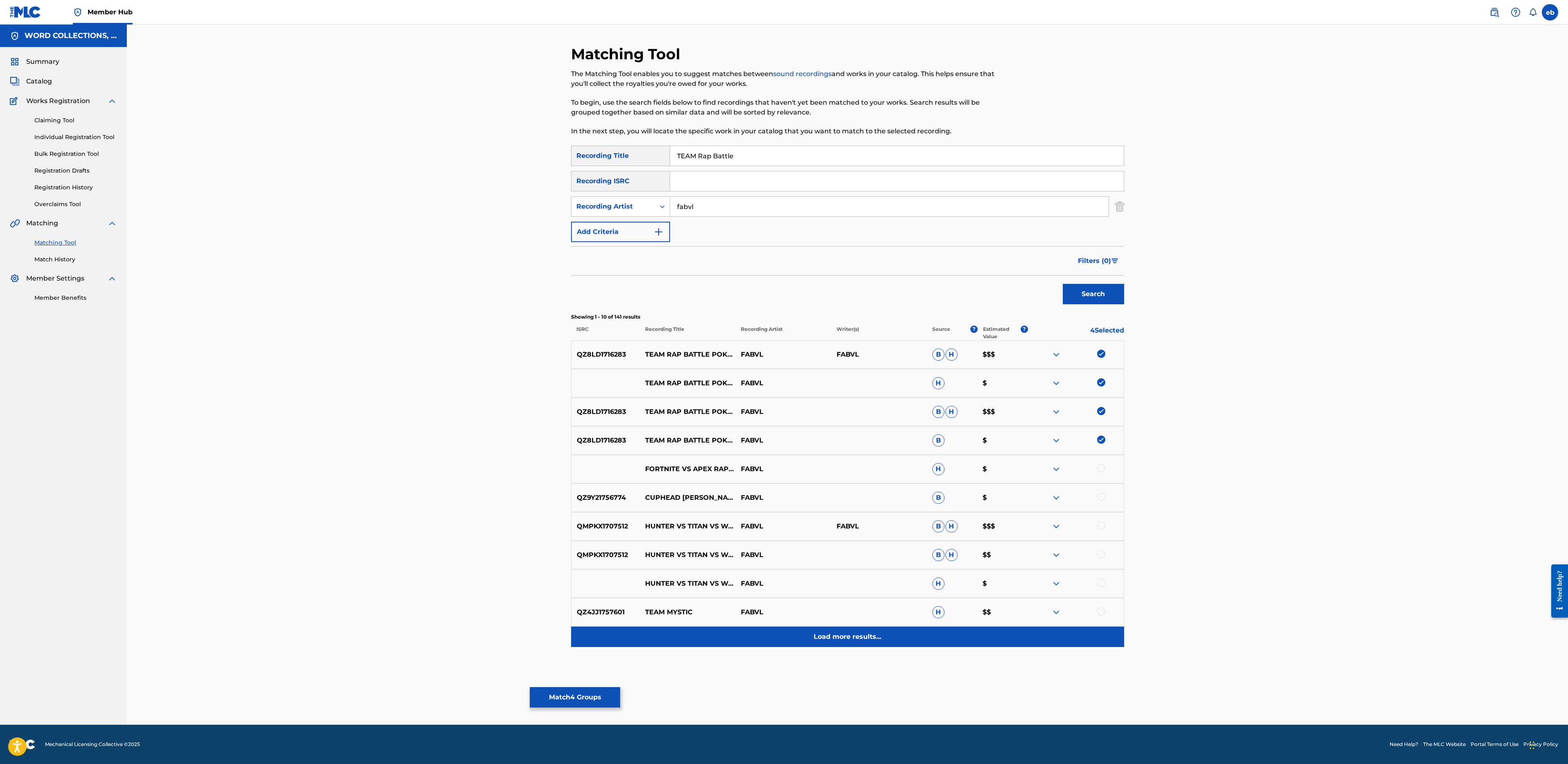
click at [840, 632] on p "Load more results..." at bounding box center [847, 637] width 67 height 10
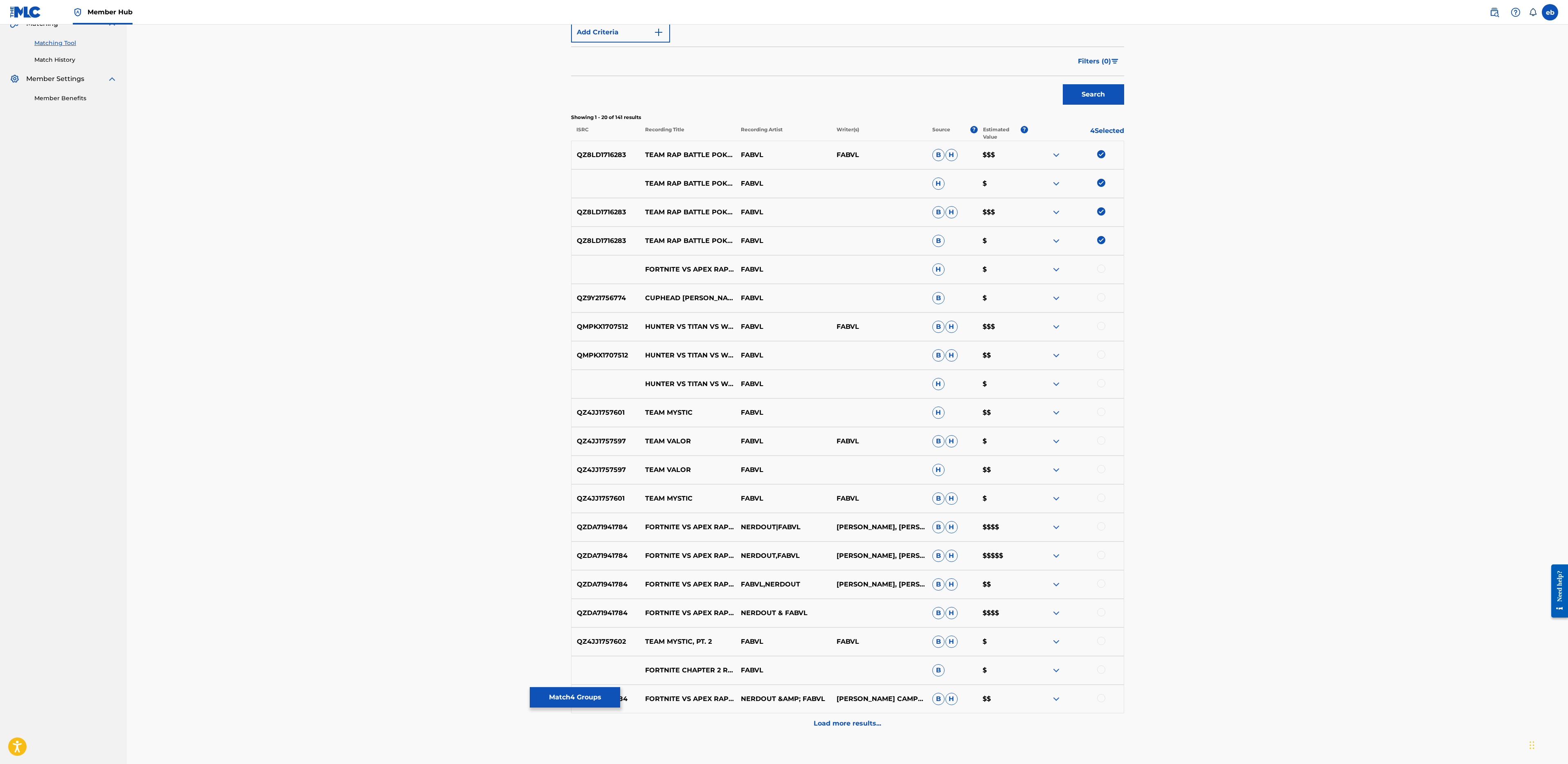
scroll to position [219, 0]
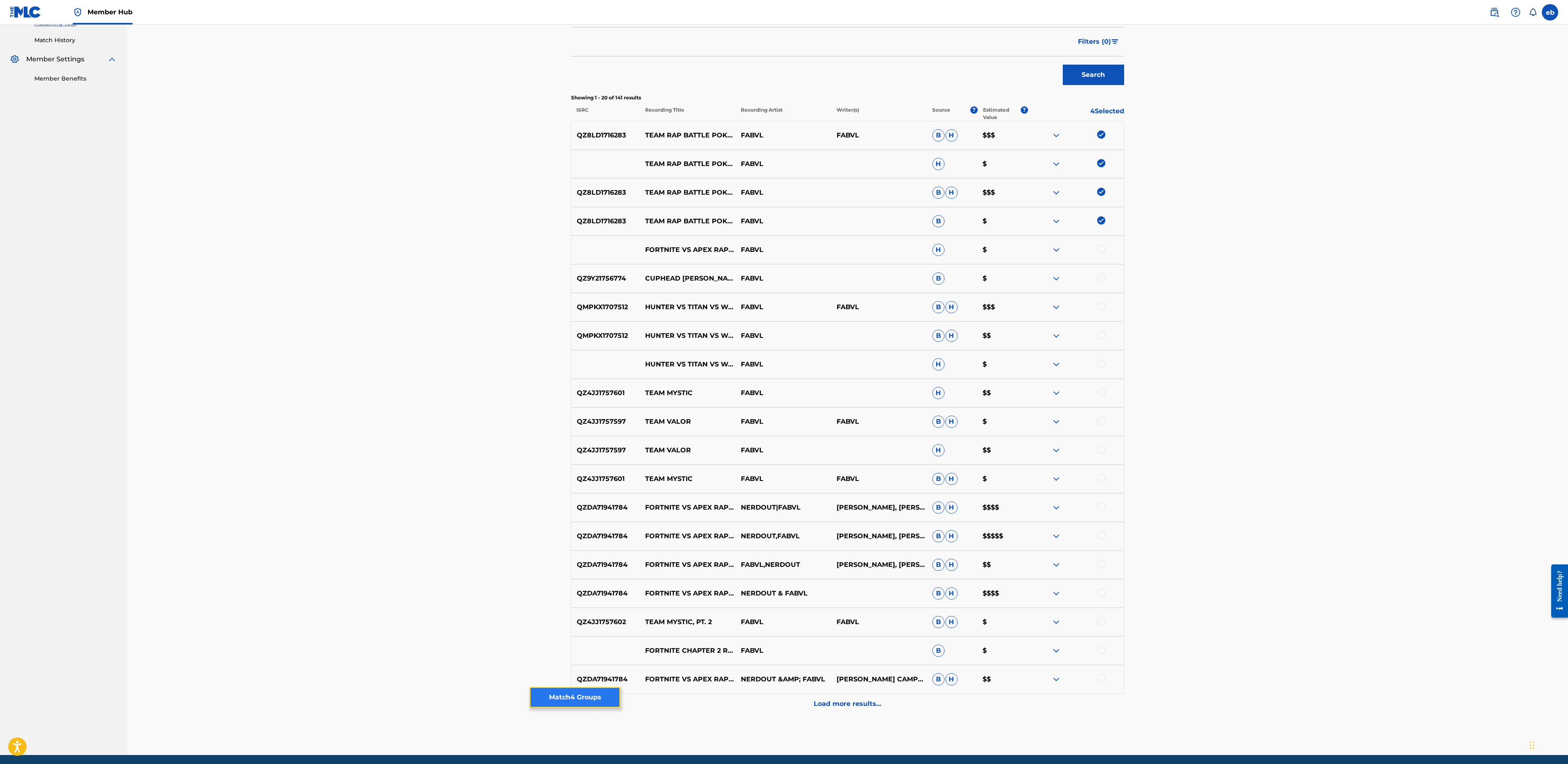
click at [588, 691] on button "Match 4 Groups" at bounding box center [575, 697] width 90 height 20
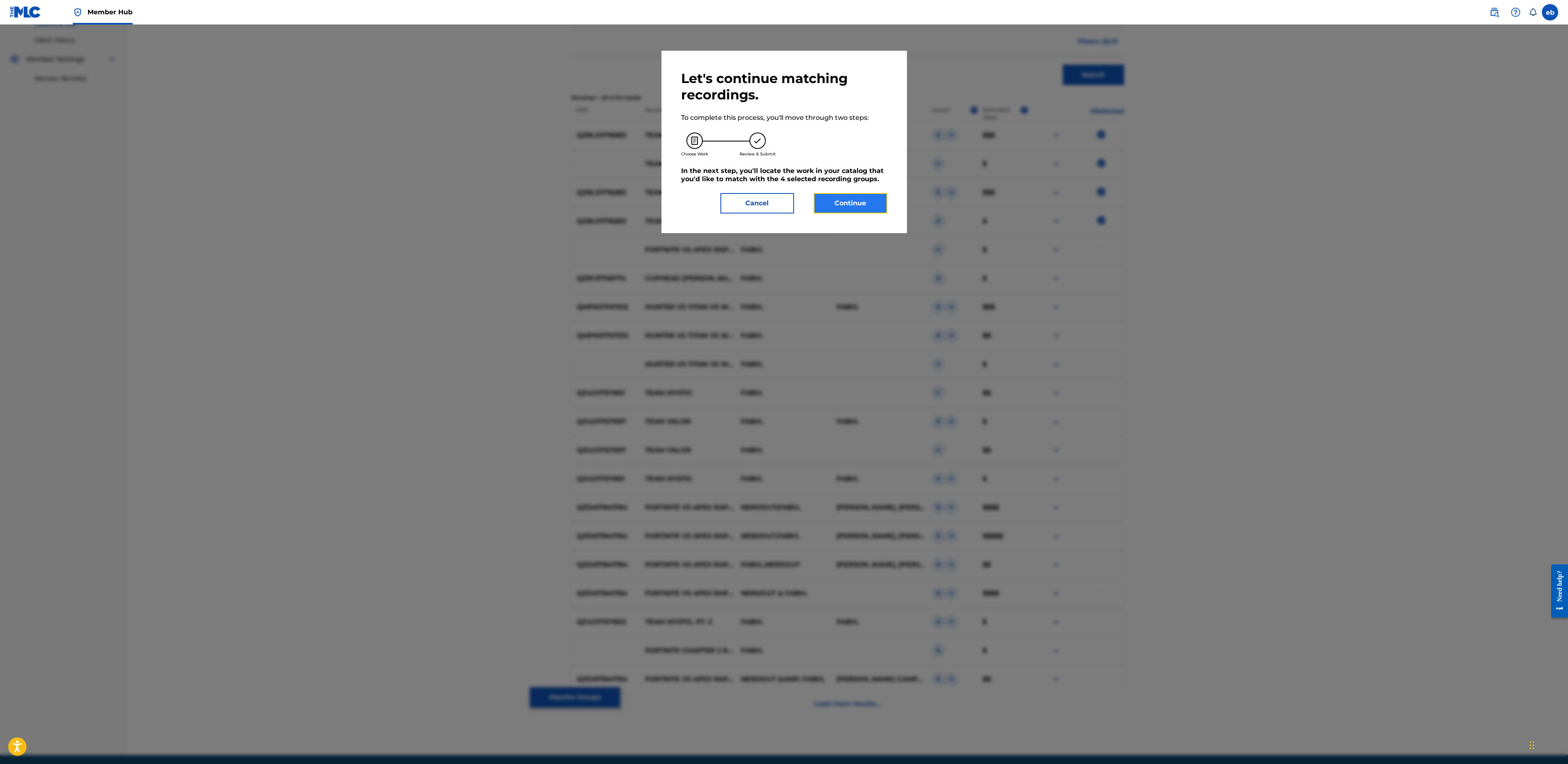
click at [852, 200] on button "Continue" at bounding box center [850, 204] width 74 height 20
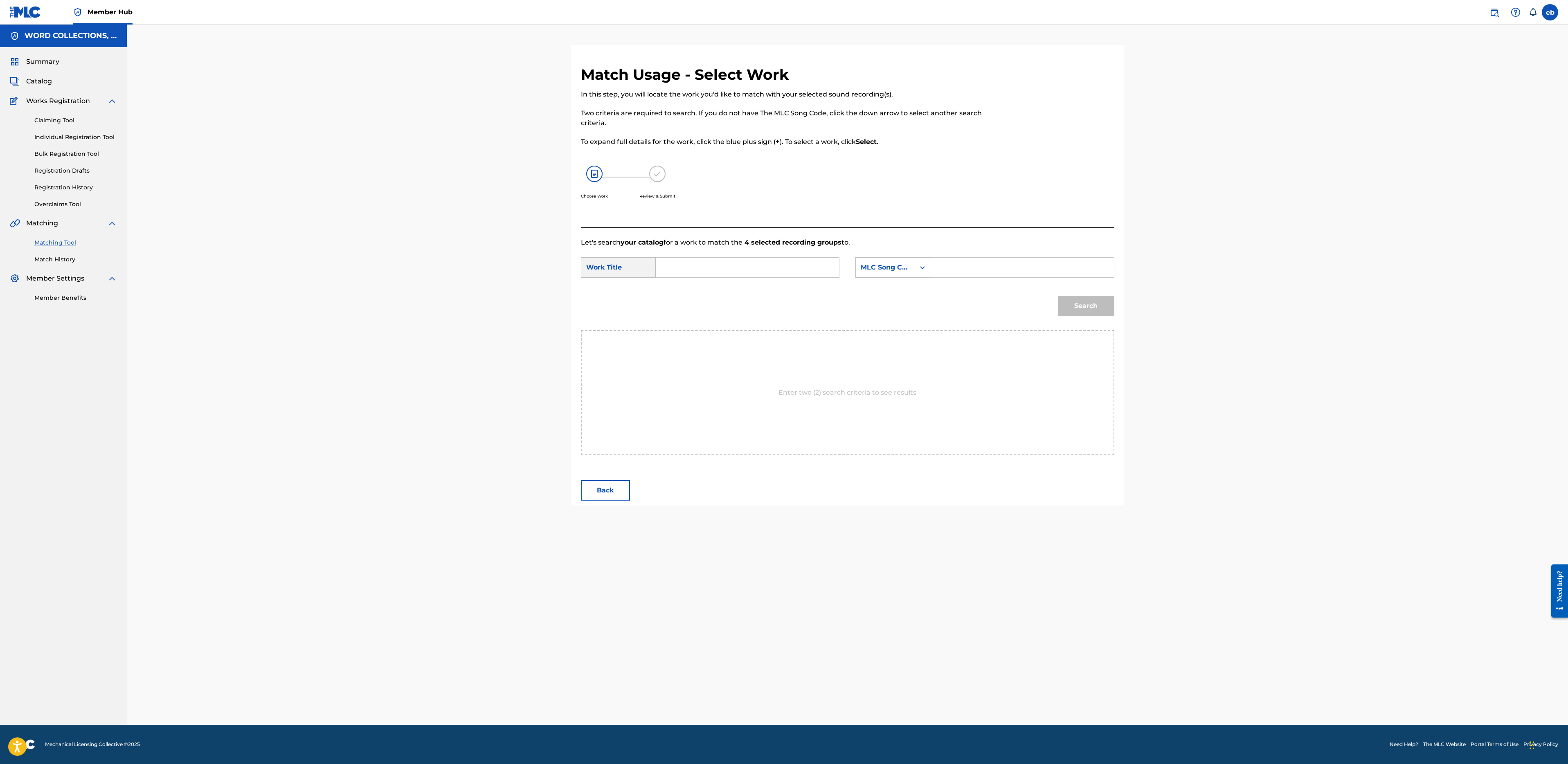
scroll to position [0, 0]
click at [746, 260] on input "Search Form" at bounding box center [747, 267] width 169 height 20
click at [693, 363] on span "pokemon go (legendary)" at bounding box center [696, 349] width 53 height 27
type input "team rap battle pokemon go (legendary)"
click at [890, 274] on div "MLC Song Code" at bounding box center [885, 267] width 59 height 15
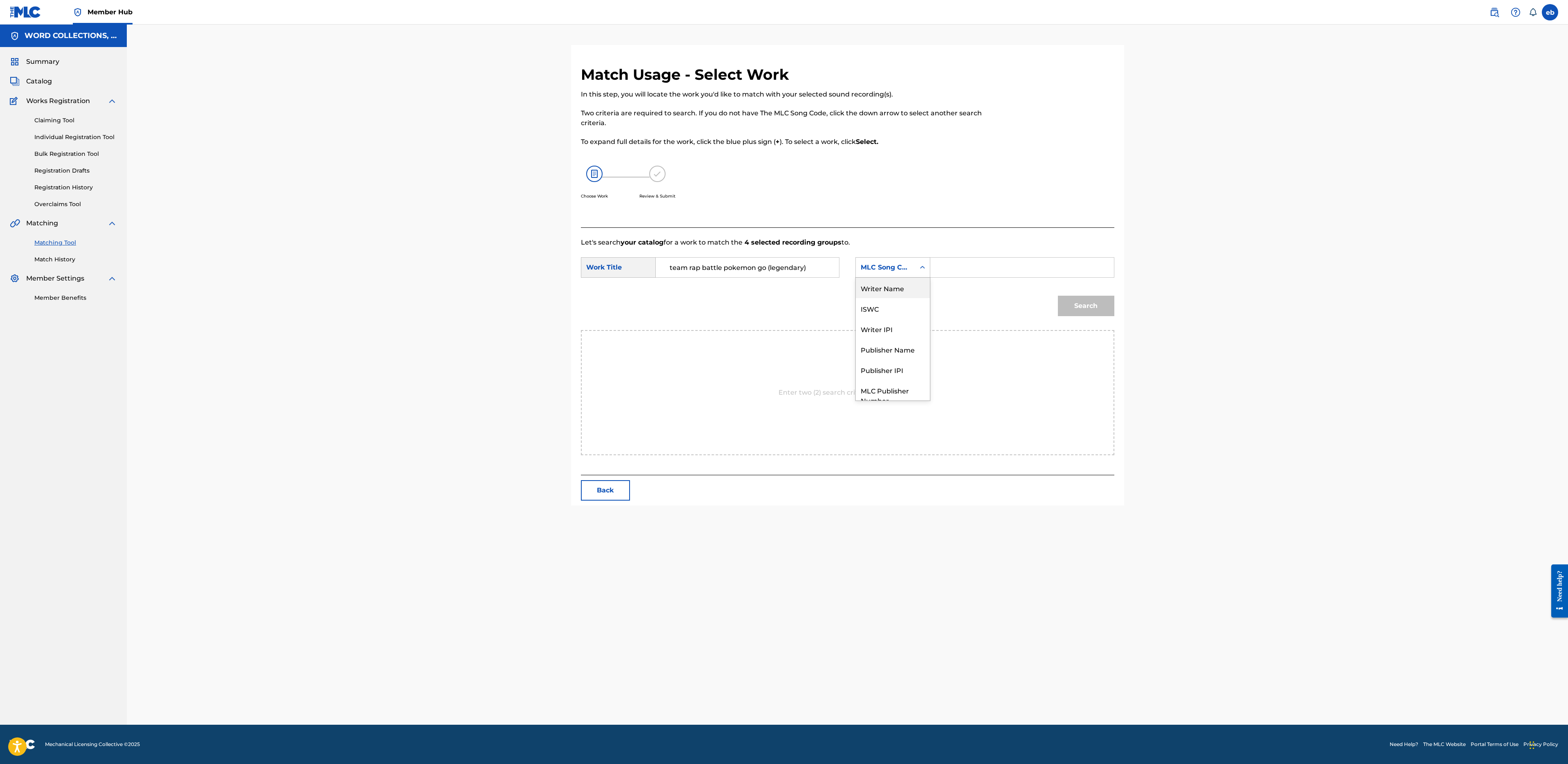
click at [894, 295] on div "Writer Name" at bounding box center [892, 288] width 74 height 20
click at [989, 255] on form "SearchWithCriteriacfa579ba-30d9-4946-b5f4-ad39ffea234a Work Title team rap batt…" at bounding box center [847, 289] width 534 height 83
click at [976, 273] on input "Search Form" at bounding box center [1022, 267] width 169 height 20
type input "[PERSON_NAME]"
click at [1058, 296] on button "Search" at bounding box center [1086, 306] width 57 height 20
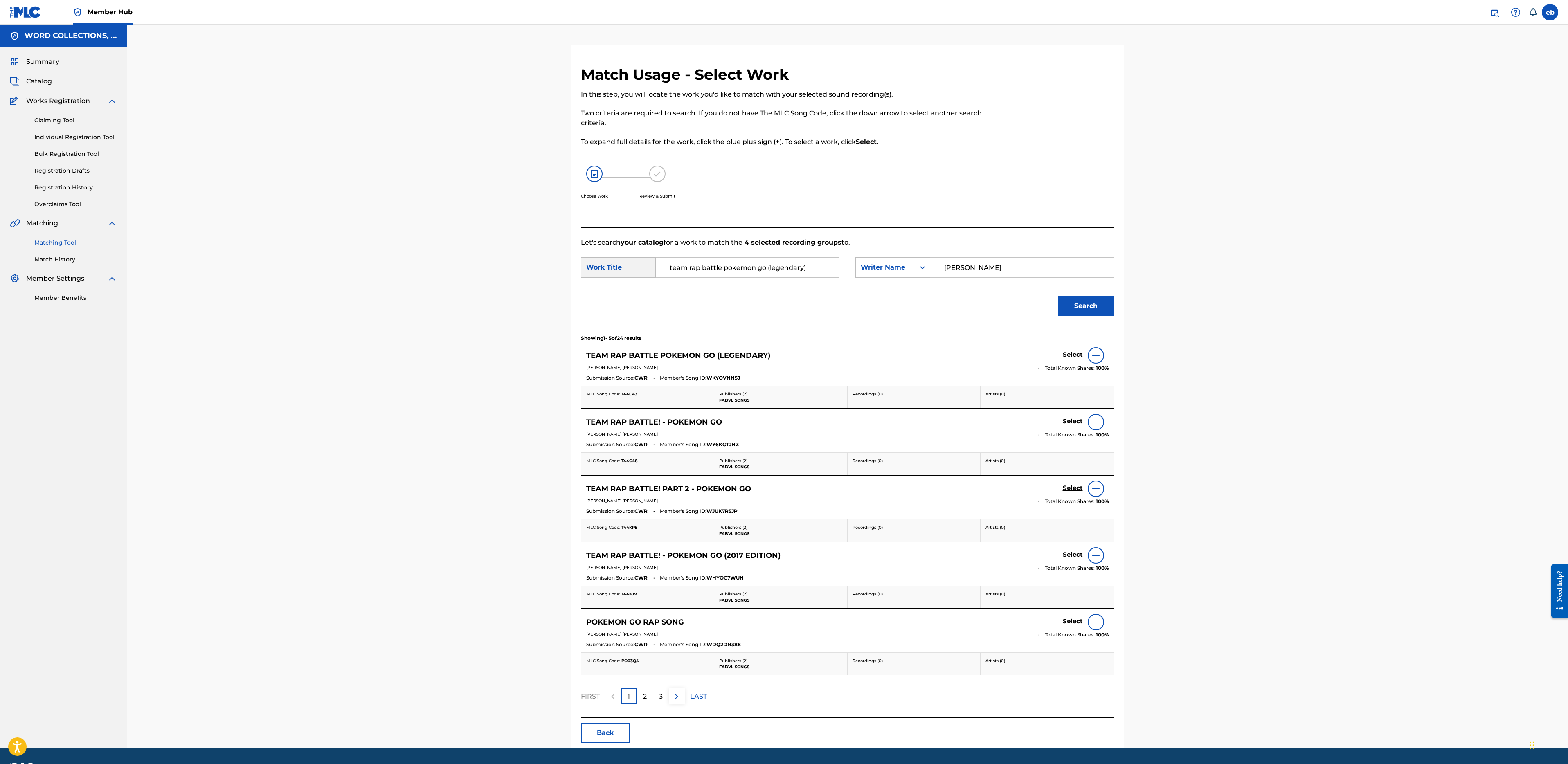
click at [1075, 349] on div "Select" at bounding box center [1086, 356] width 46 height 17
click at [1076, 354] on h5 "Select" at bounding box center [1073, 355] width 20 height 8
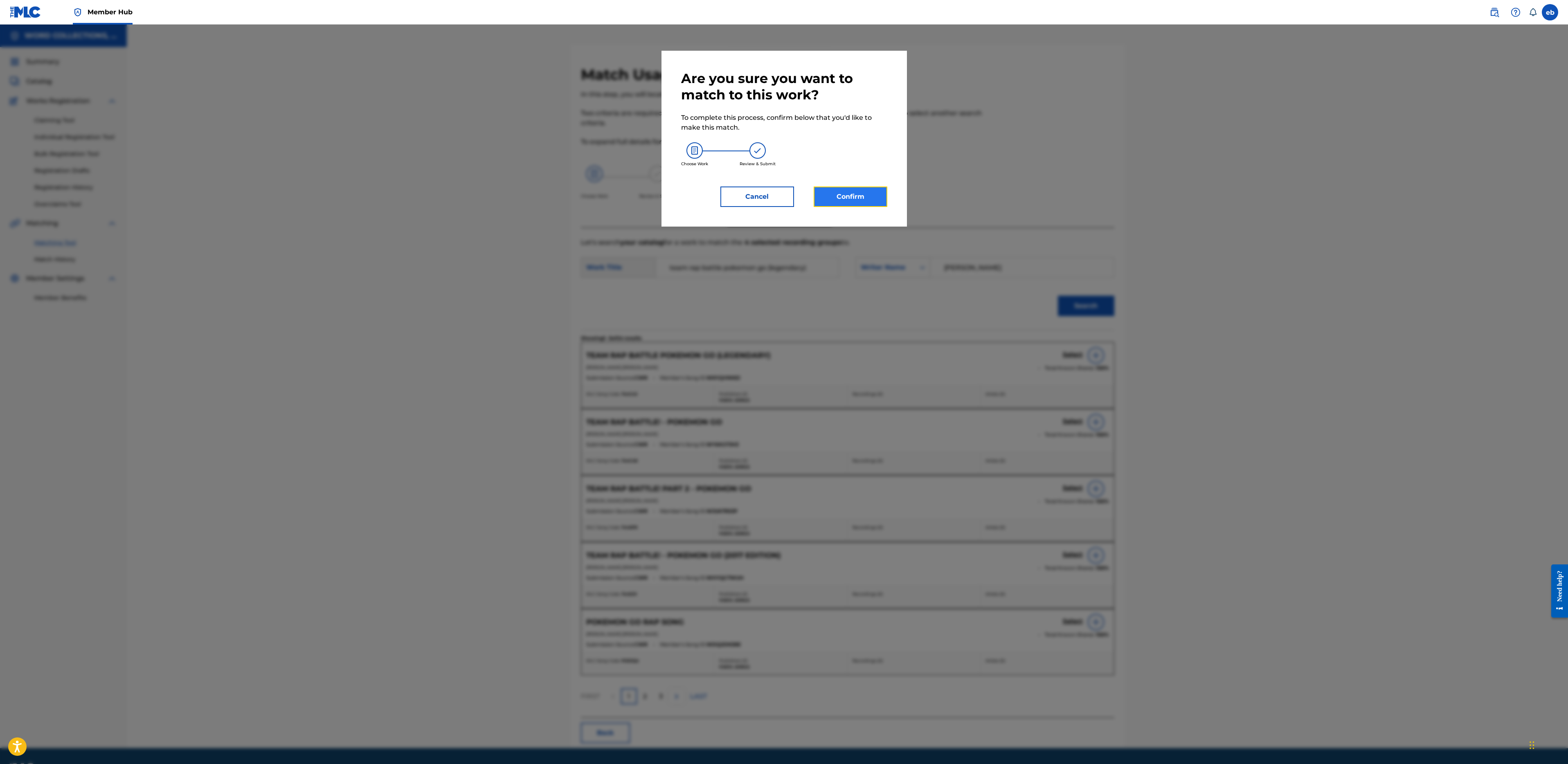
click at [859, 198] on button "Confirm" at bounding box center [850, 197] width 74 height 20
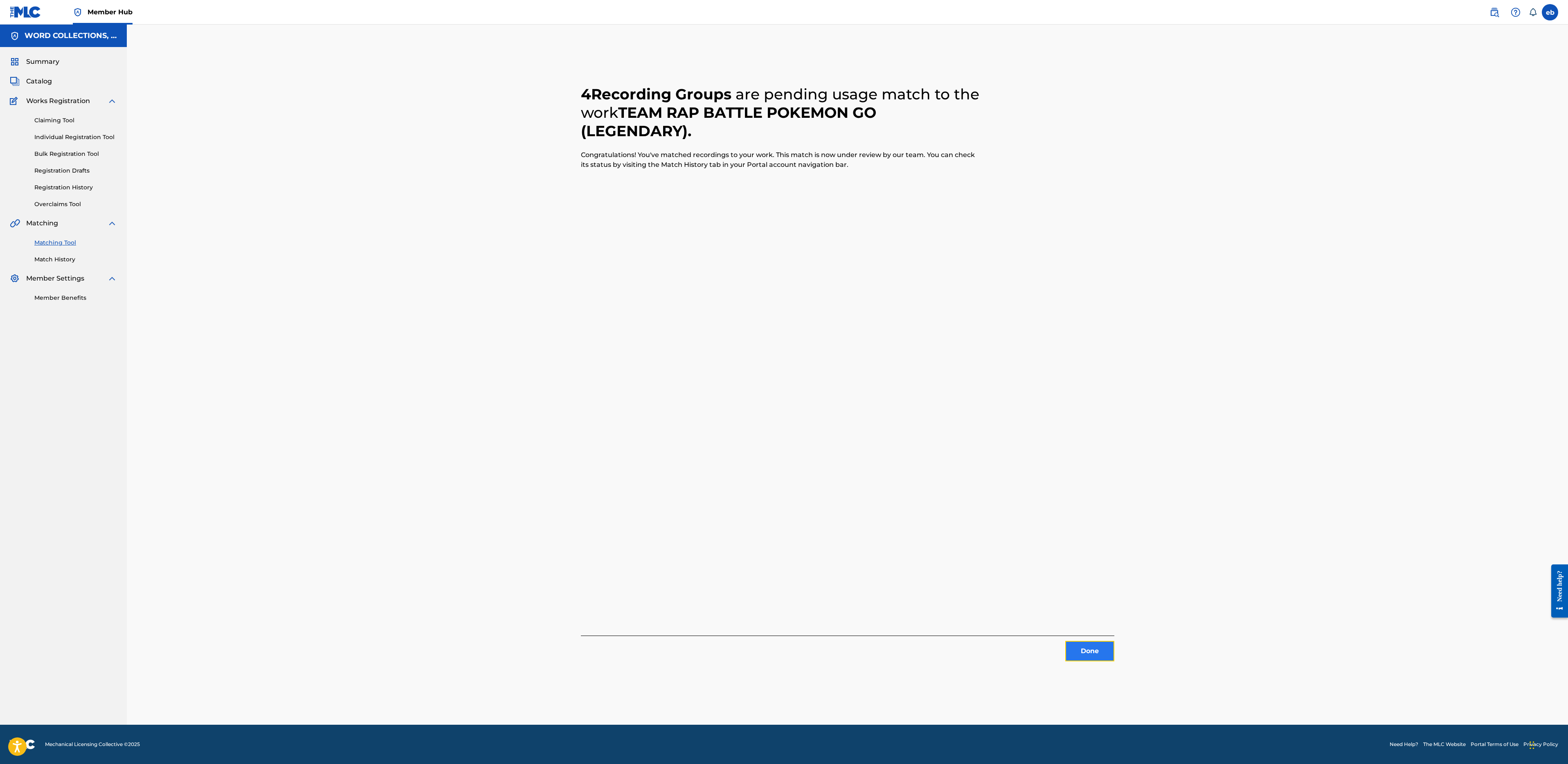
click at [1089, 646] on button "Done" at bounding box center [1090, 651] width 49 height 20
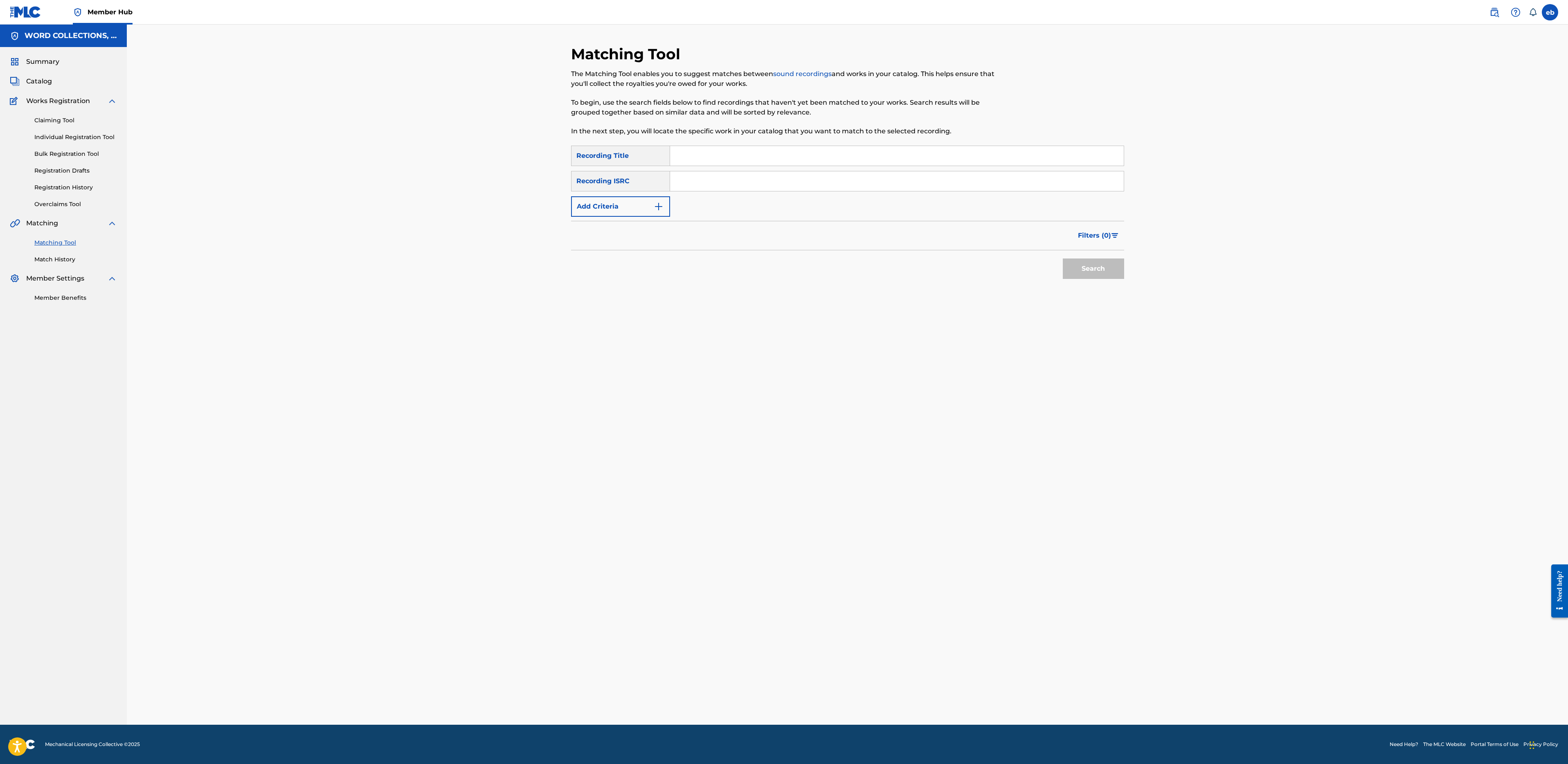
click at [734, 156] on input "Search Form" at bounding box center [896, 156] width 454 height 20
paste input "REBEL!"
type input "REBEL!"
click at [632, 210] on button "Add Criteria" at bounding box center [621, 207] width 99 height 20
click at [627, 201] on div "Writer" at bounding box center [613, 207] width 83 height 15
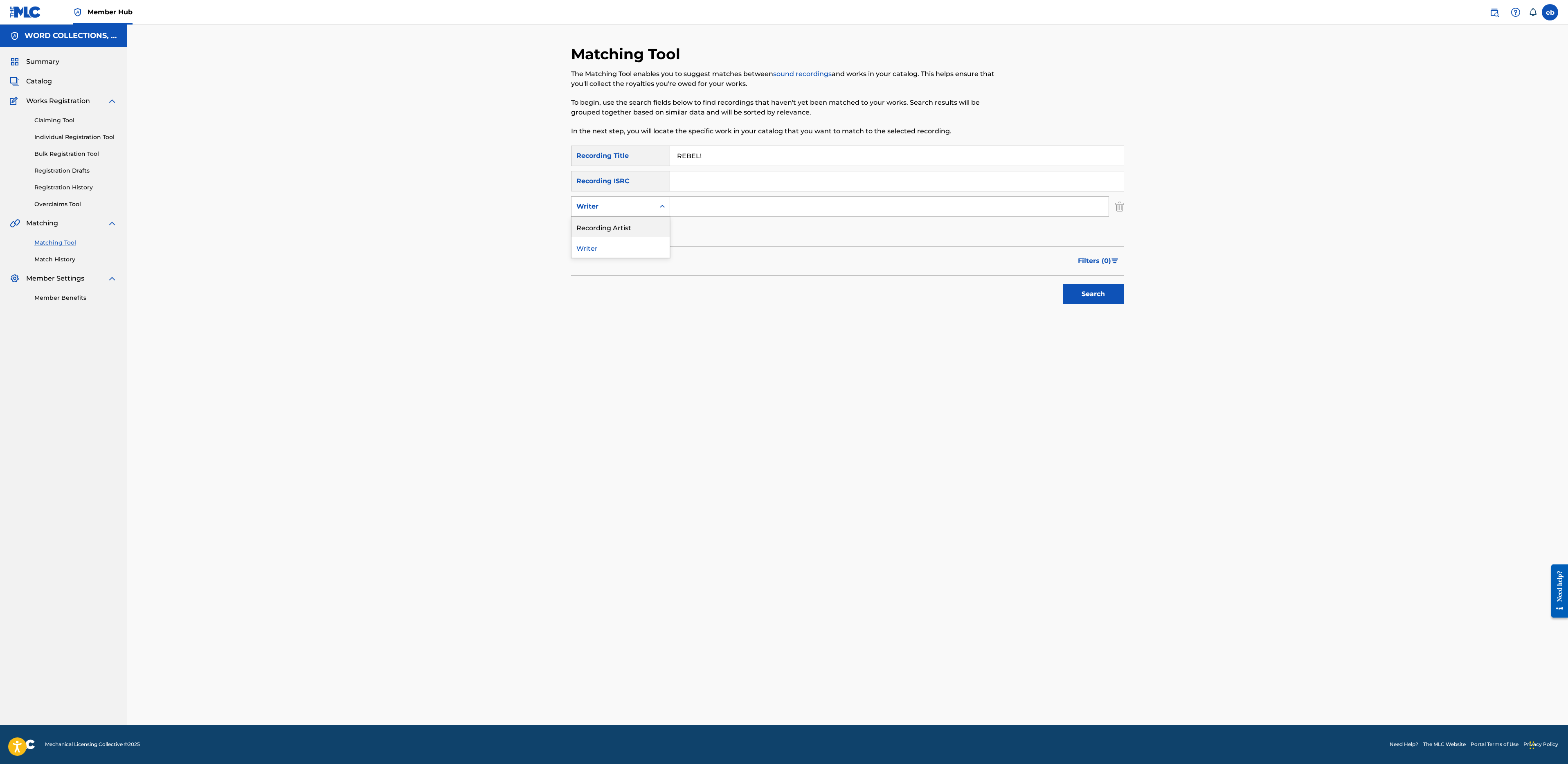
drag, startPoint x: 628, startPoint y: 221, endPoint x: 634, endPoint y: 218, distance: 6.7
click at [628, 221] on div "Recording Artist" at bounding box center [620, 227] width 98 height 20
click at [726, 203] on input "Search Form" at bounding box center [889, 206] width 438 height 20
type input "fabvl"
click at [1063, 284] on button "Search" at bounding box center [1093, 294] width 61 height 20
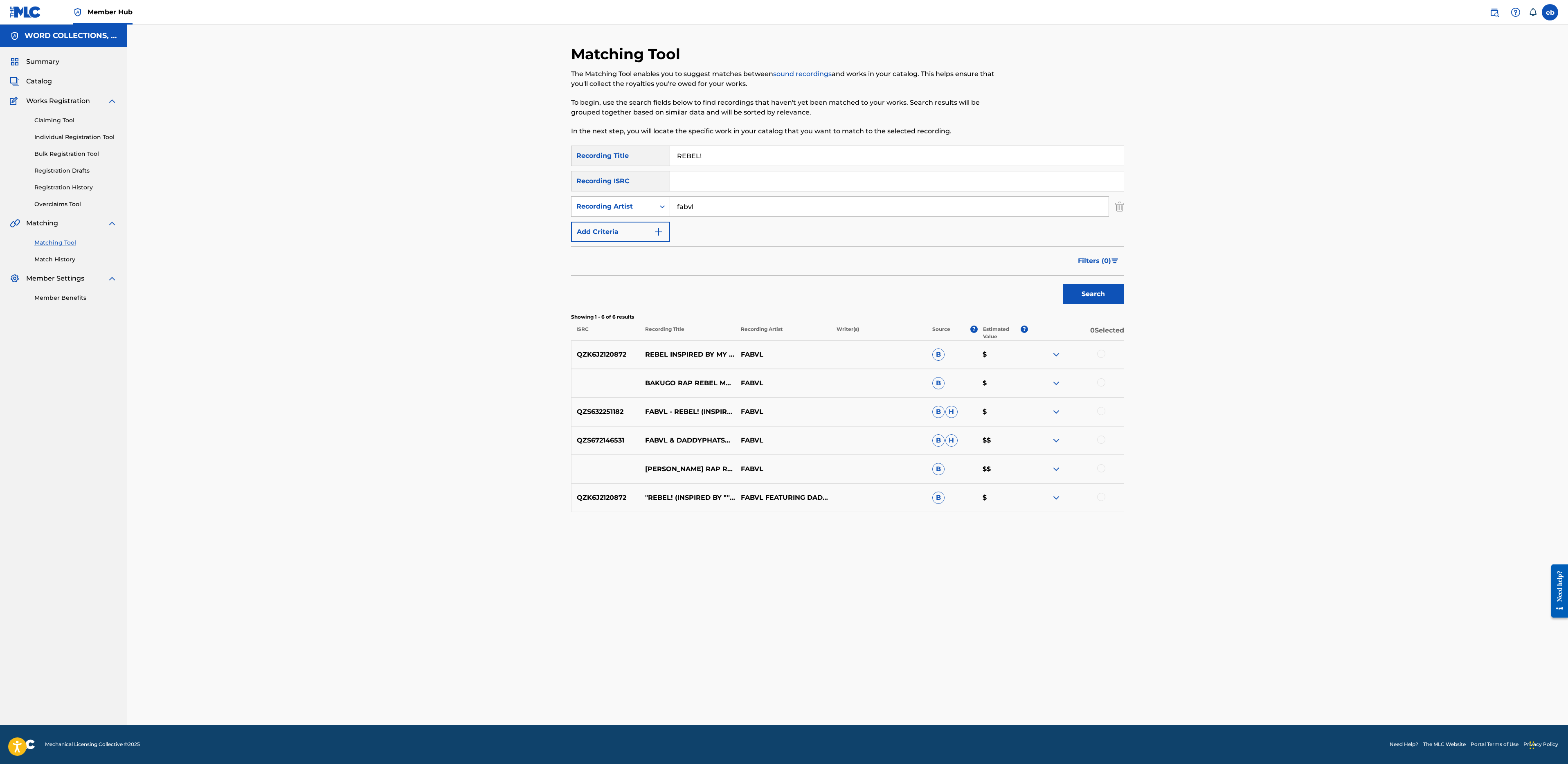
click at [1101, 349] on div "QZK6J2120872 REBEL INSPIRED BY MY HERO ACADEMIA FABVL B $" at bounding box center [847, 354] width 553 height 29
click at [1102, 354] on div at bounding box center [1101, 354] width 8 height 8
click at [1103, 383] on div at bounding box center [1101, 382] width 8 height 8
click at [1101, 411] on div at bounding box center [1101, 411] width 8 height 8
click at [1100, 438] on div at bounding box center [1101, 440] width 8 height 8
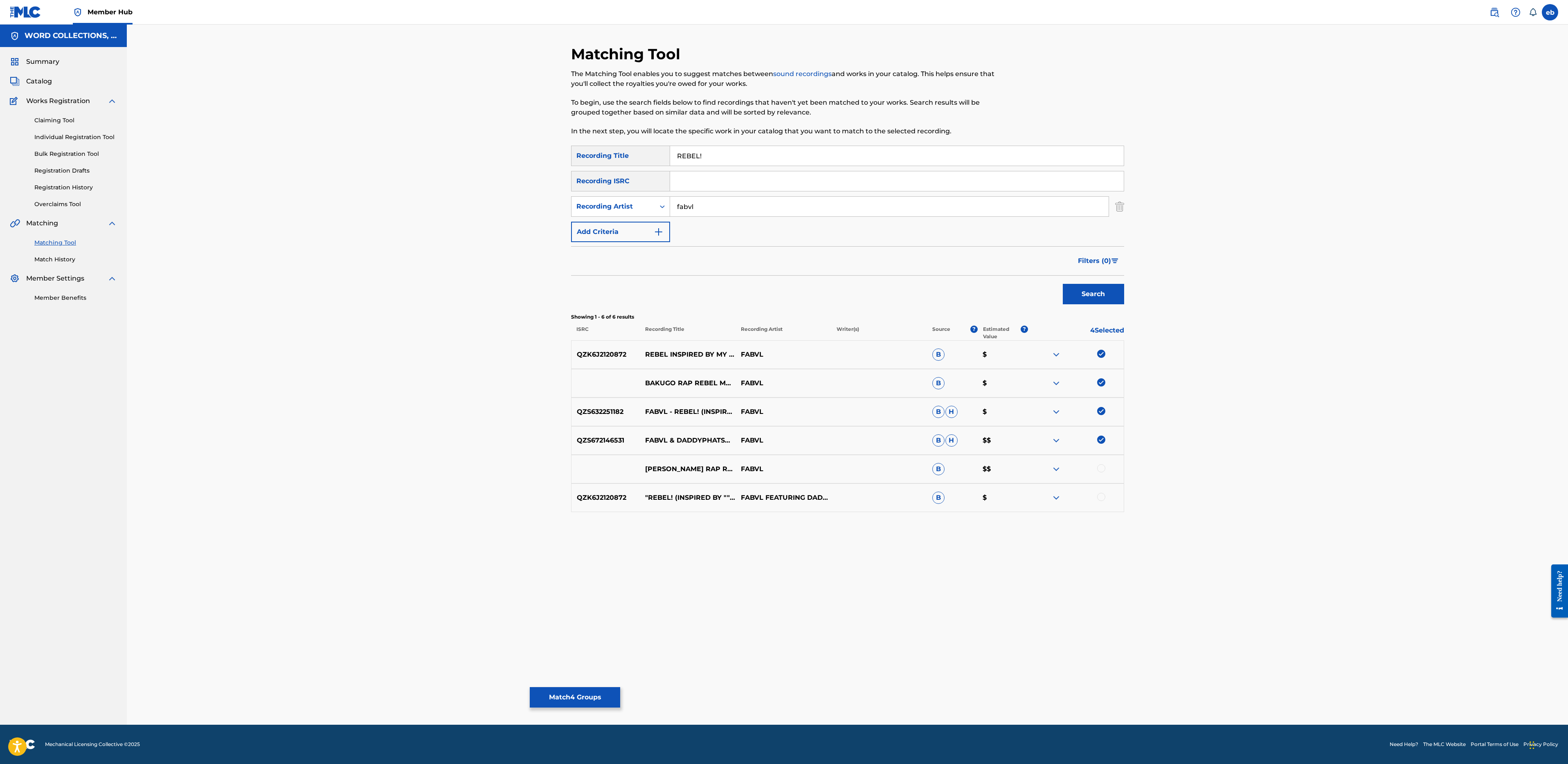
click at [1104, 469] on div at bounding box center [1101, 468] width 8 height 8
click at [1101, 493] on div at bounding box center [1101, 497] width 8 height 8
click at [779, 155] on input "REBEL!" at bounding box center [896, 156] width 454 height 20
type input "REBEL"
click at [1063, 284] on button "Search" at bounding box center [1093, 294] width 61 height 20
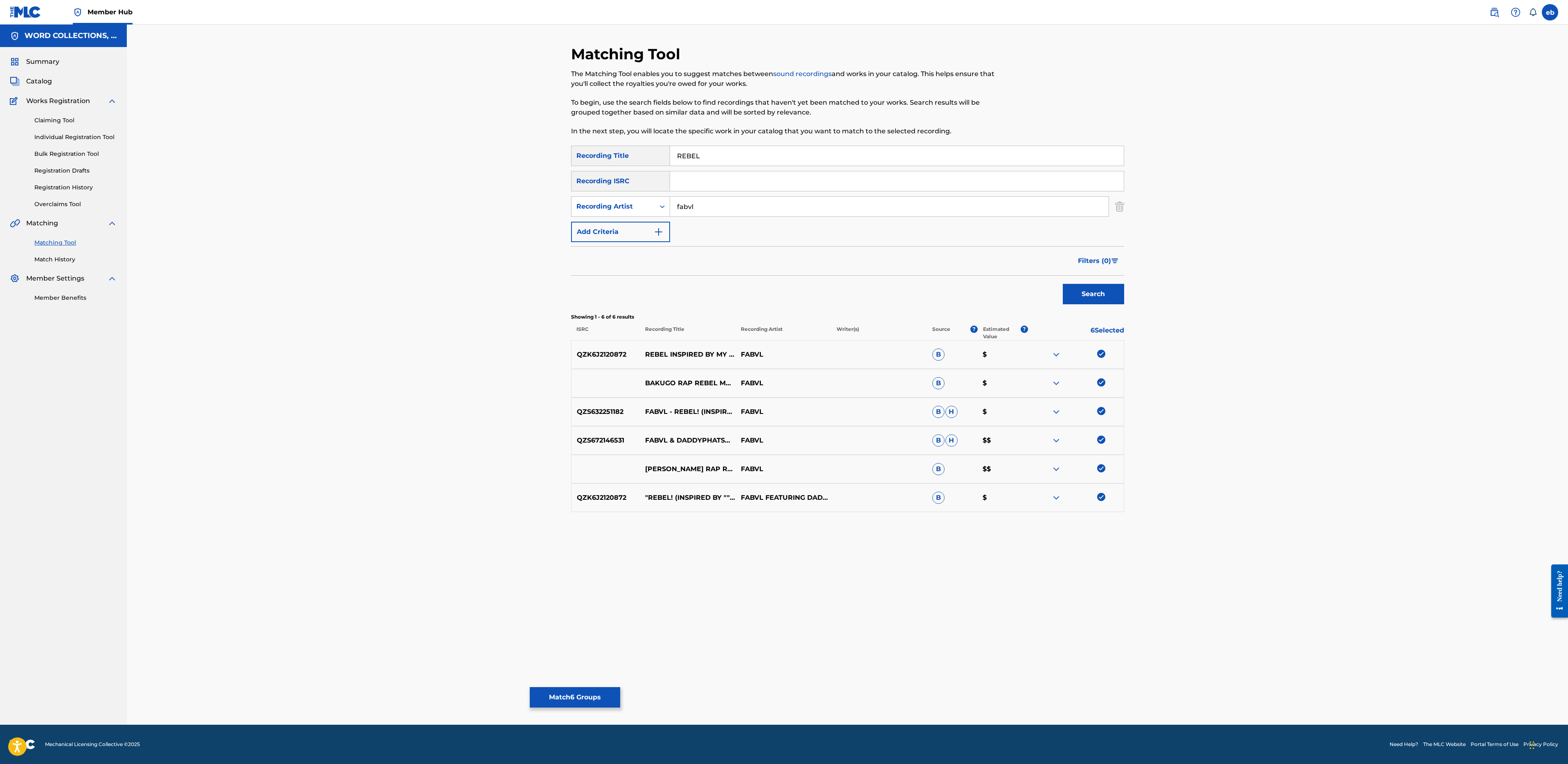
drag, startPoint x: 747, startPoint y: 158, endPoint x: 595, endPoint y: 153, distance: 152.1
click at [595, 153] on div "SearchWithCriteria4bf50edf-3e5e-481a-9295-58222a671359 Recording Title REBEL" at bounding box center [847, 156] width 553 height 20
drag, startPoint x: 709, startPoint y: 204, endPoint x: 496, endPoint y: 203, distance: 213.0
click at [496, 203] on div "Matching Tool The Matching Tool enables you to suggest matches between sound re…" at bounding box center [847, 375] width 1441 height 700
type input "daddyphatsnaps"
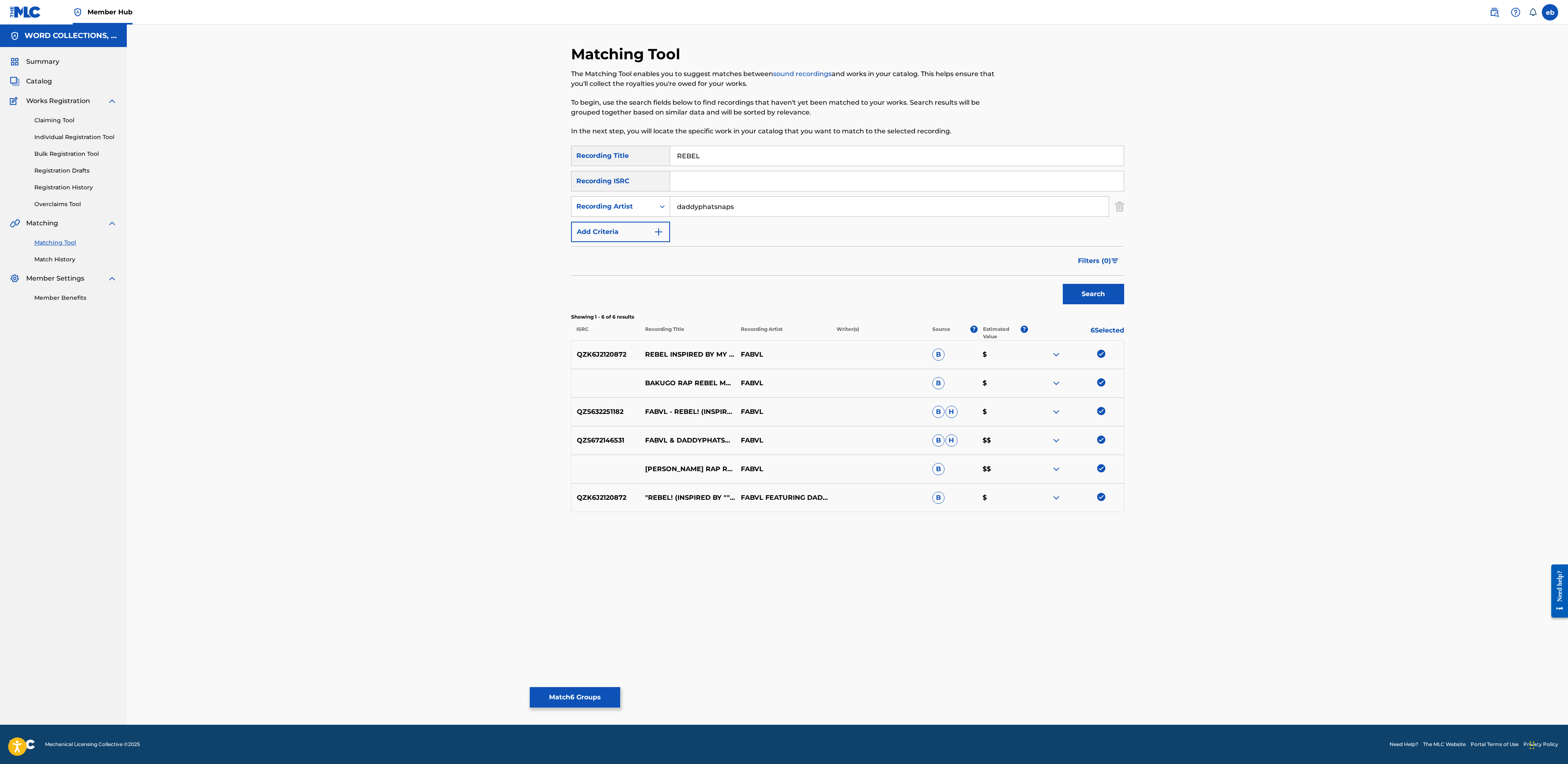
click at [1063, 284] on button "Search" at bounding box center [1093, 294] width 61 height 20
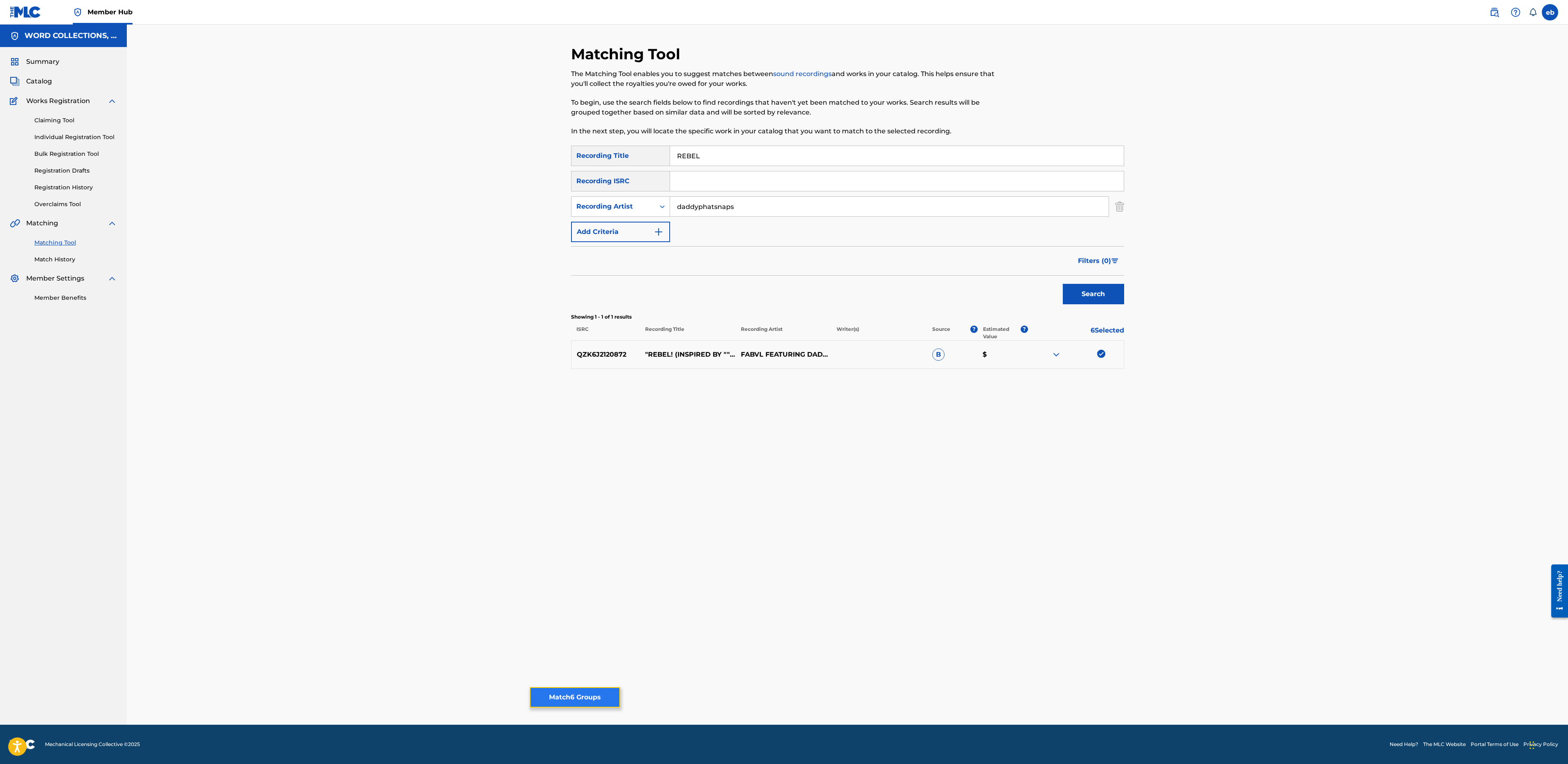
click at [557, 702] on button "Match 6 Groups" at bounding box center [575, 697] width 90 height 20
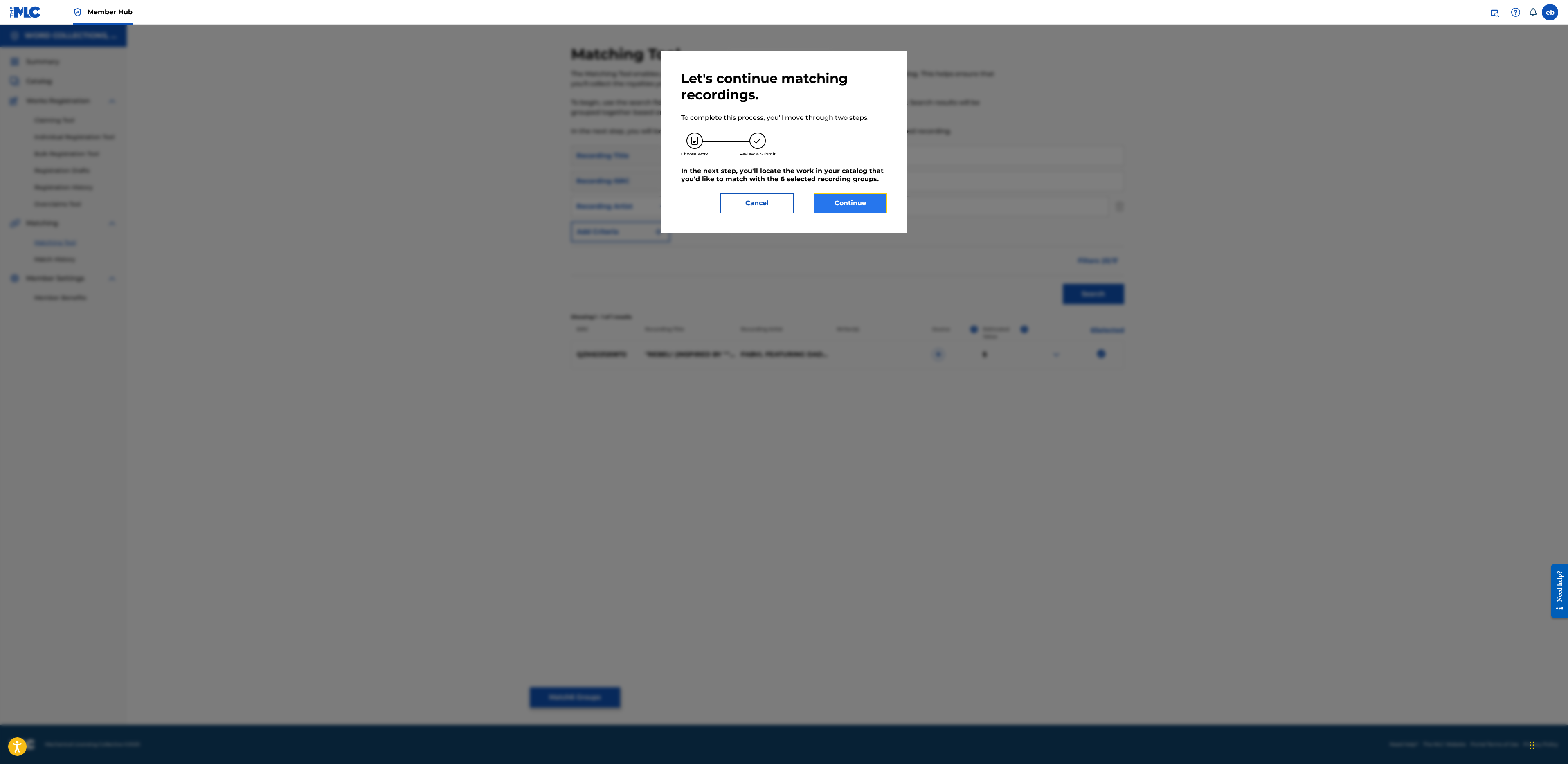
click at [849, 204] on button "Continue" at bounding box center [850, 204] width 74 height 20
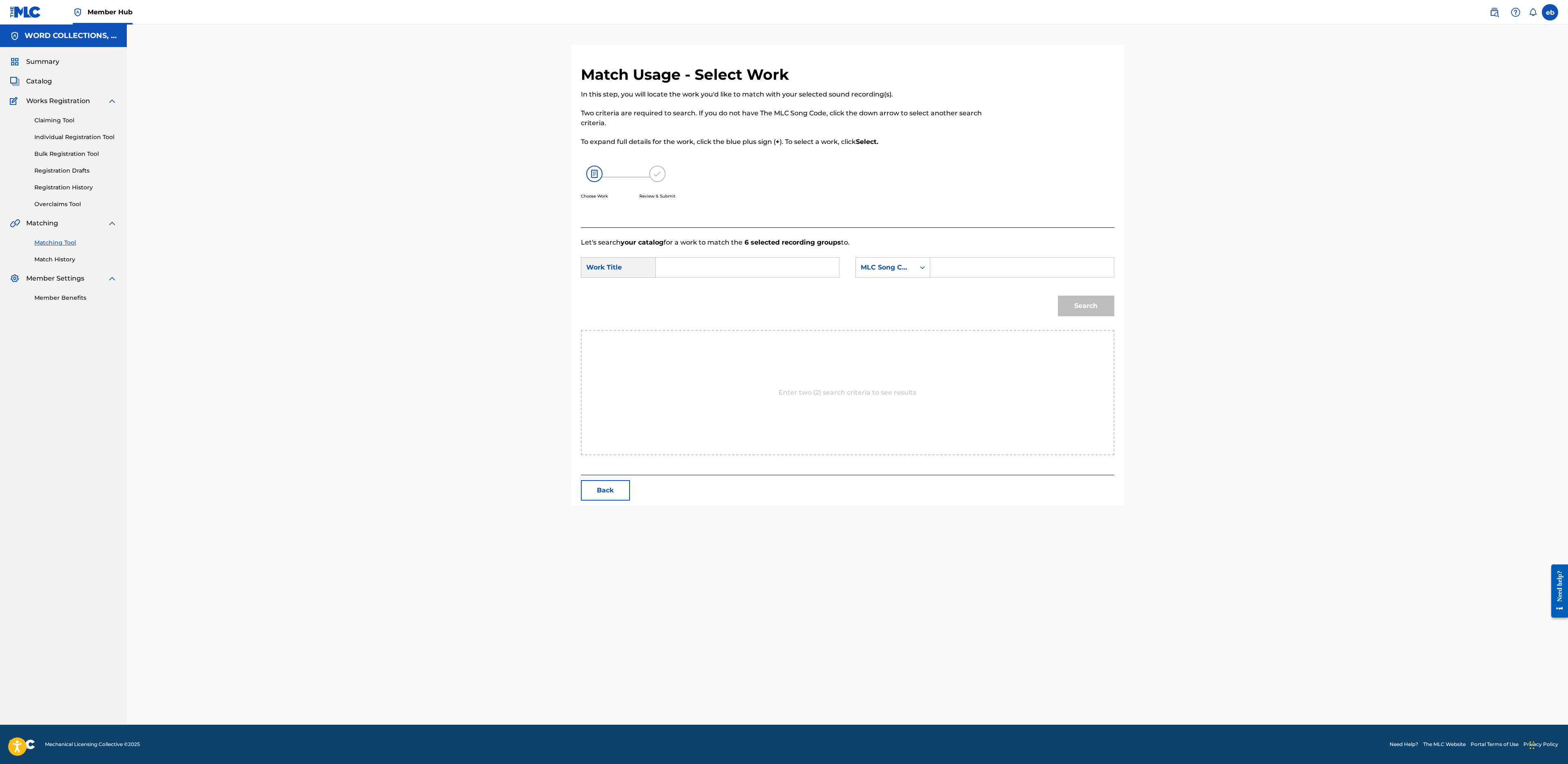
click at [751, 275] on input "Search Form" at bounding box center [747, 267] width 169 height 20
click at [689, 303] on span "! (inspired by "my hero academia")" at bounding box center [688, 305] width 38 height 47
type input "rebel! (inspired by "my hero academia")"
click at [898, 267] on div "MLC Song Code" at bounding box center [885, 267] width 50 height 10
click at [894, 284] on div "Writer Name" at bounding box center [892, 288] width 74 height 20
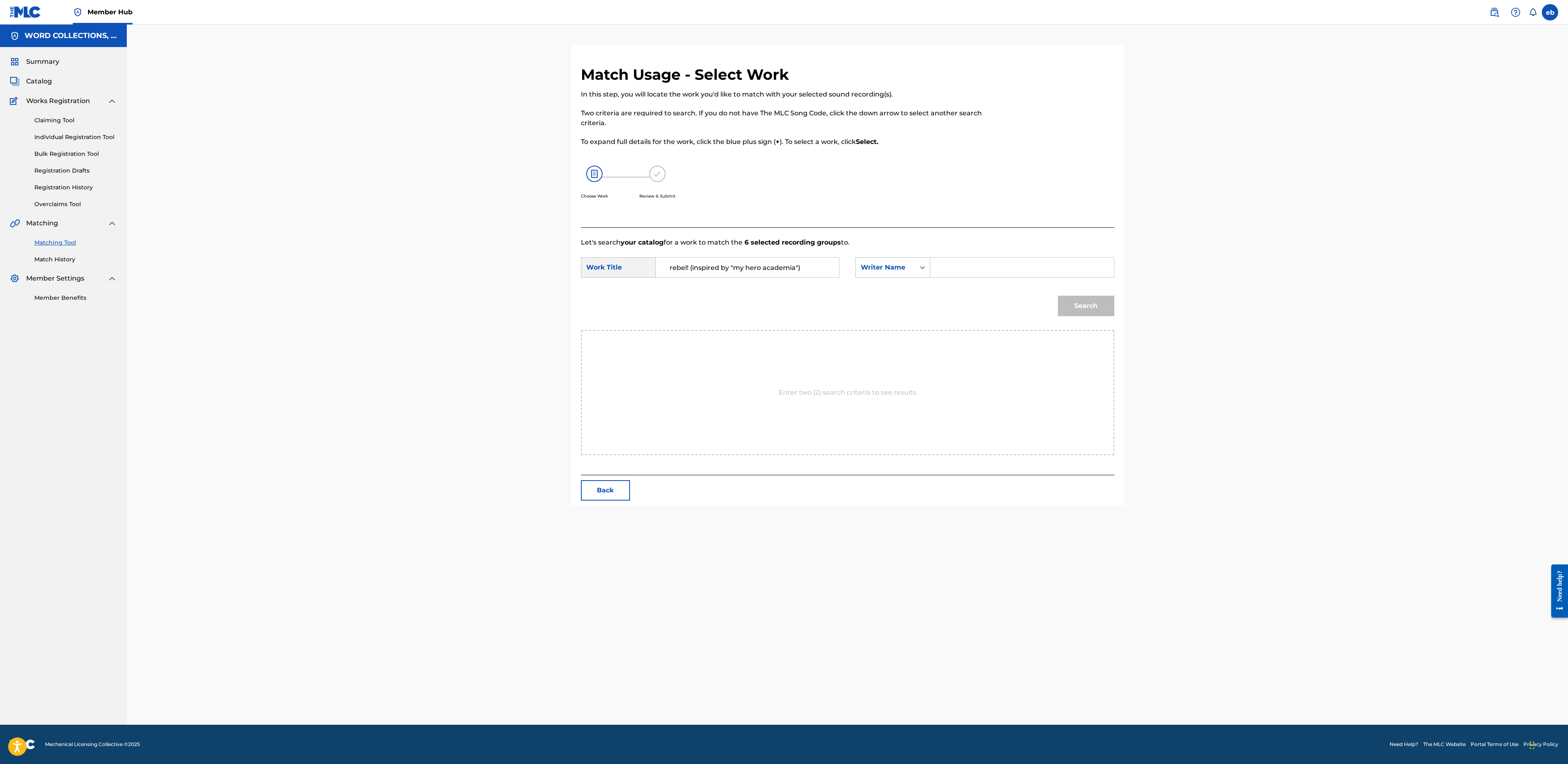
click at [943, 270] on input "Search Form" at bounding box center [1022, 267] width 169 height 20
type input "[PERSON_NAME]"
click at [1058, 296] on button "Search" at bounding box center [1086, 306] width 57 height 20
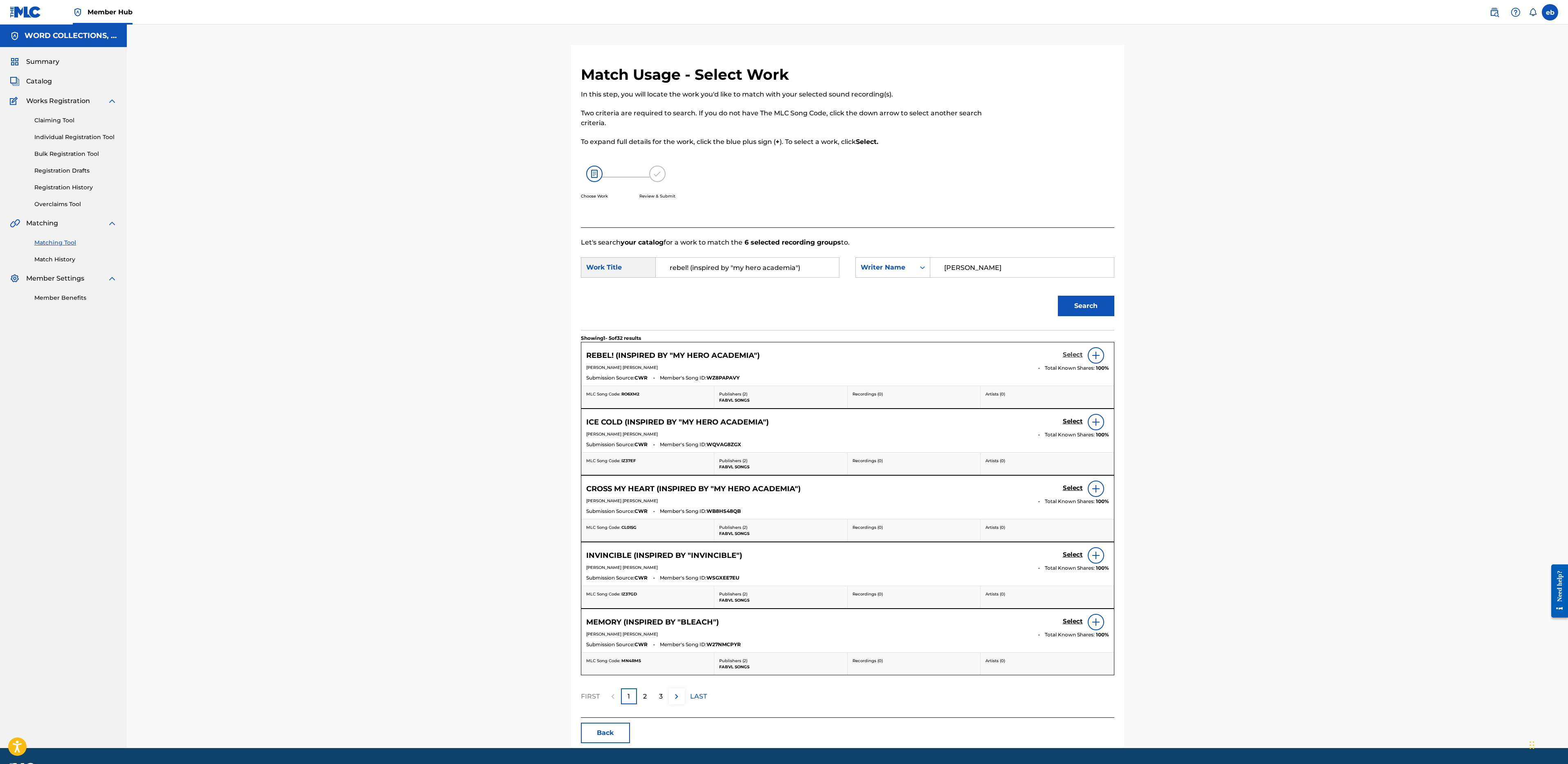
click at [1072, 356] on h5 "Select" at bounding box center [1073, 355] width 20 height 8
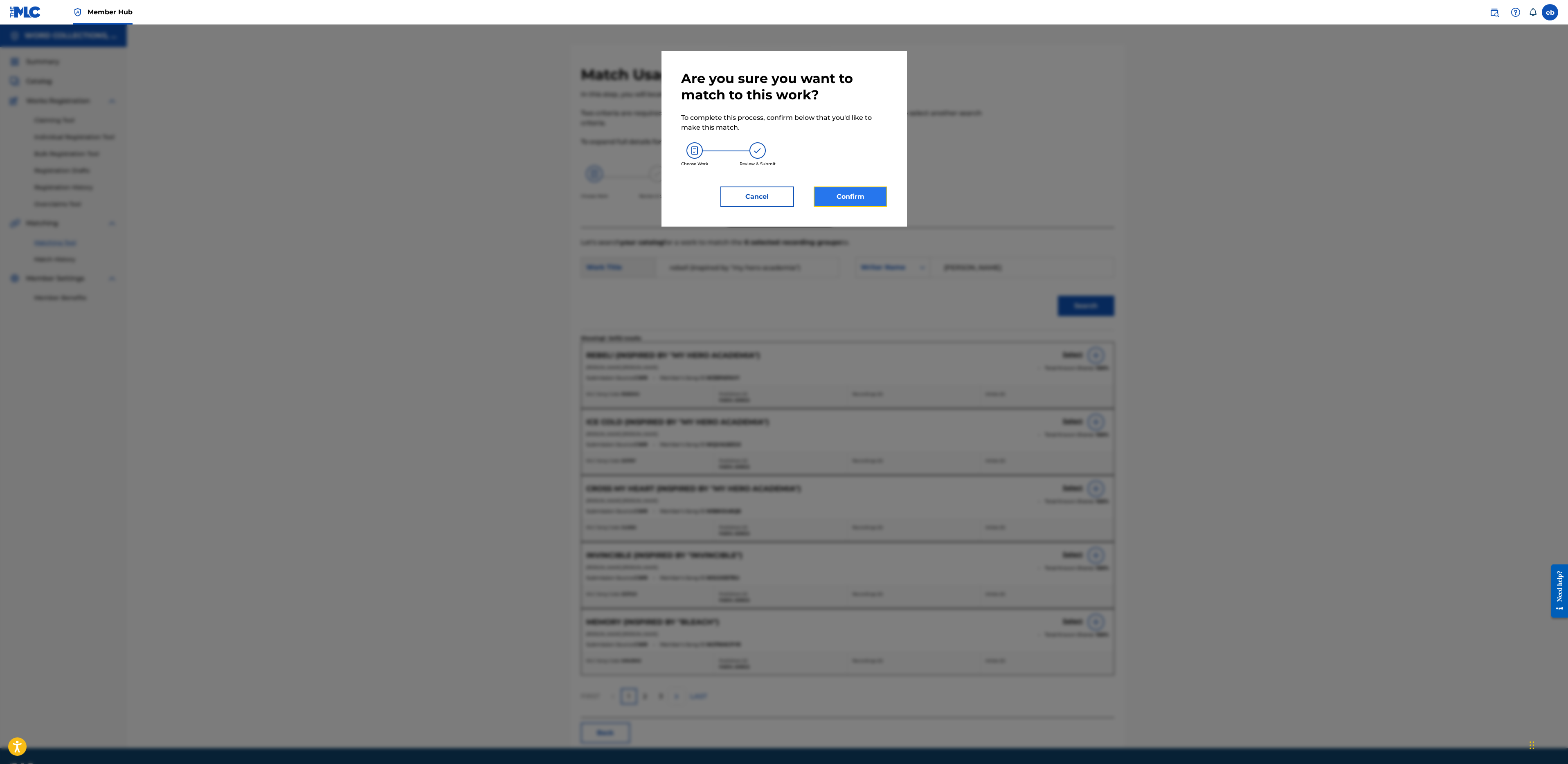
click at [842, 192] on button "Confirm" at bounding box center [850, 197] width 74 height 20
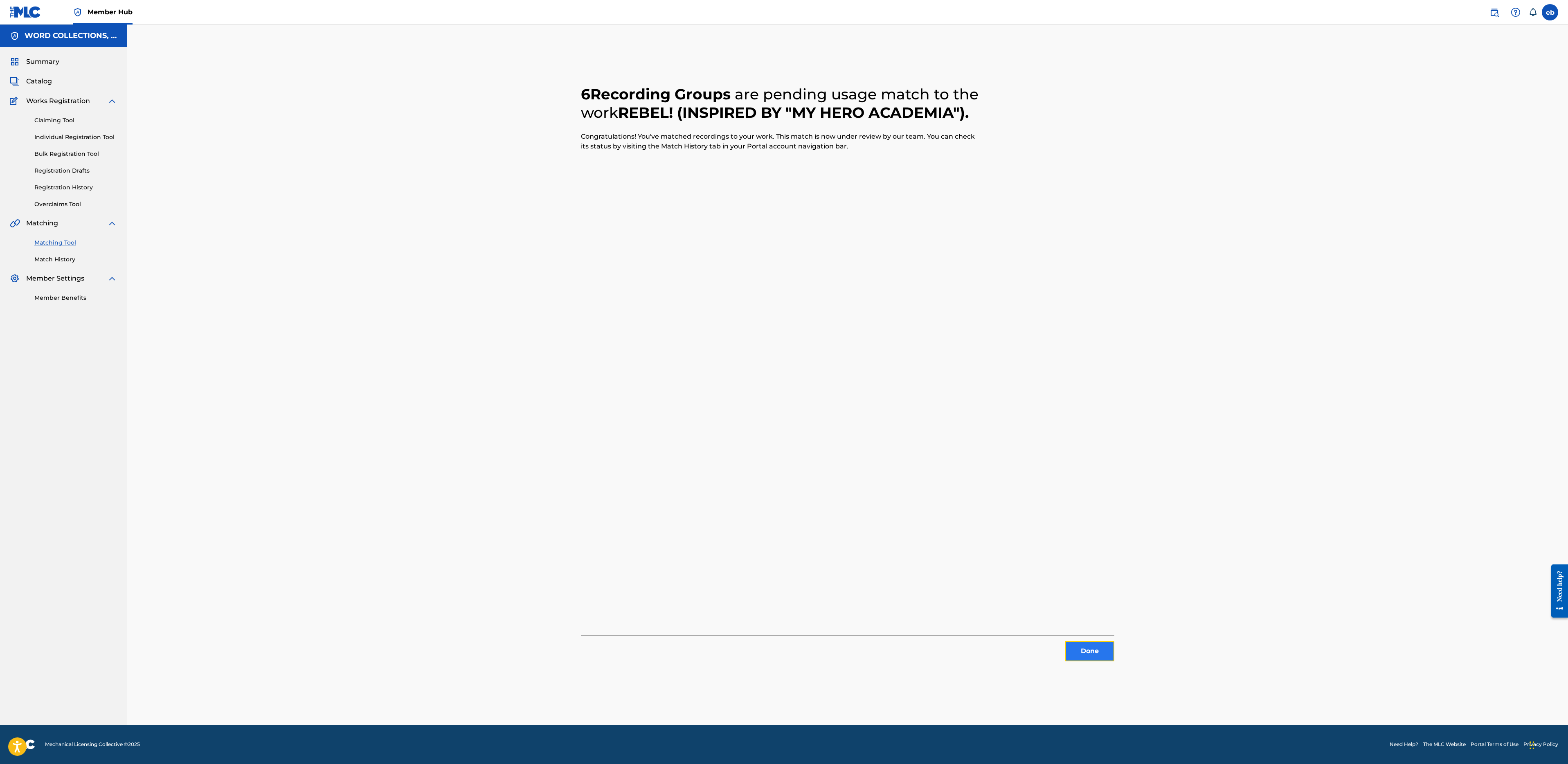
click at [1105, 648] on button "Done" at bounding box center [1090, 651] width 49 height 20
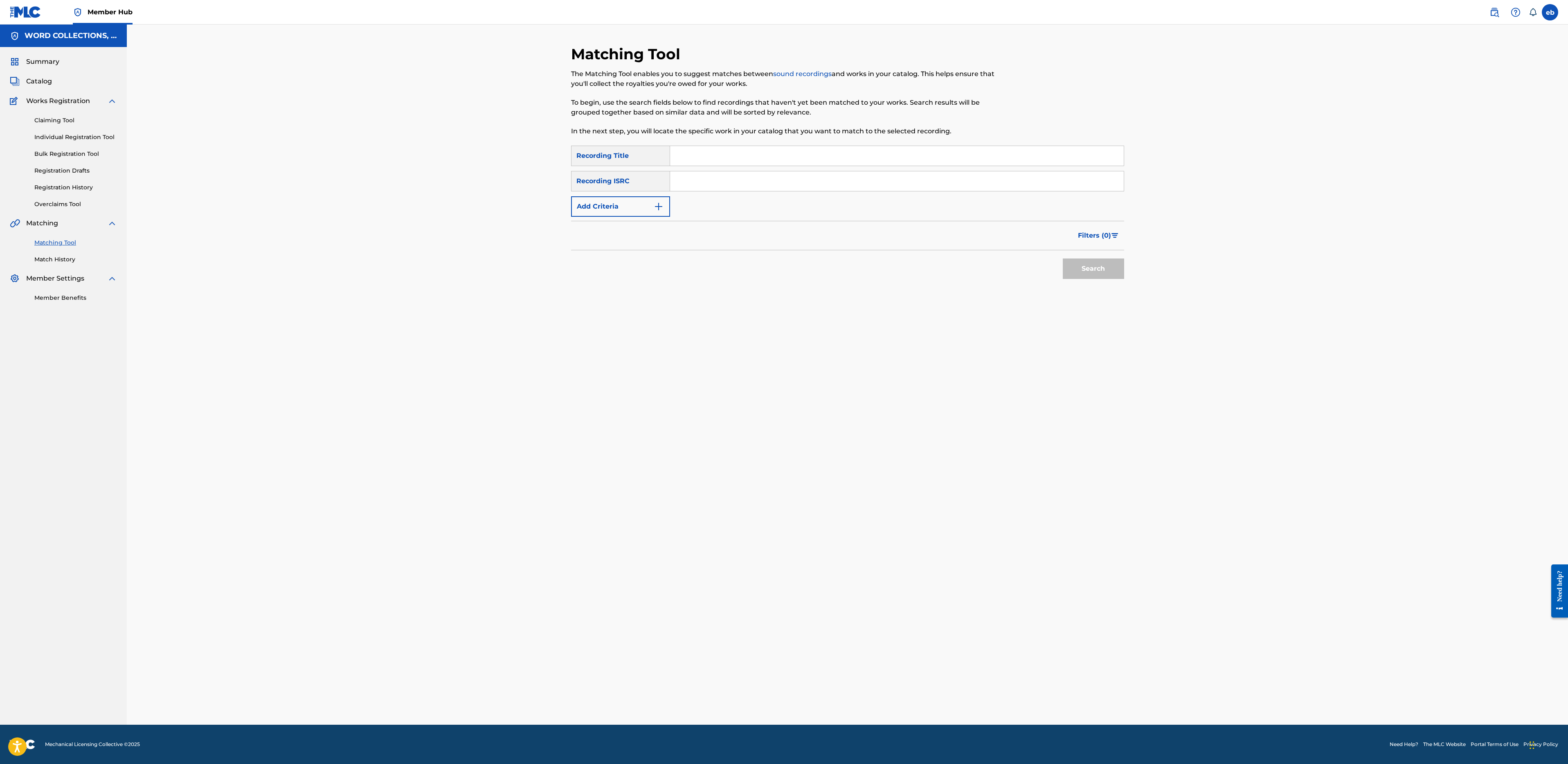
click at [714, 161] on input "Search Form" at bounding box center [896, 156] width 454 height 20
paste input "TALKIN BOUT"
type input "TALKIN BOUT"
click at [1063, 258] on button "Search" at bounding box center [1093, 268] width 61 height 20
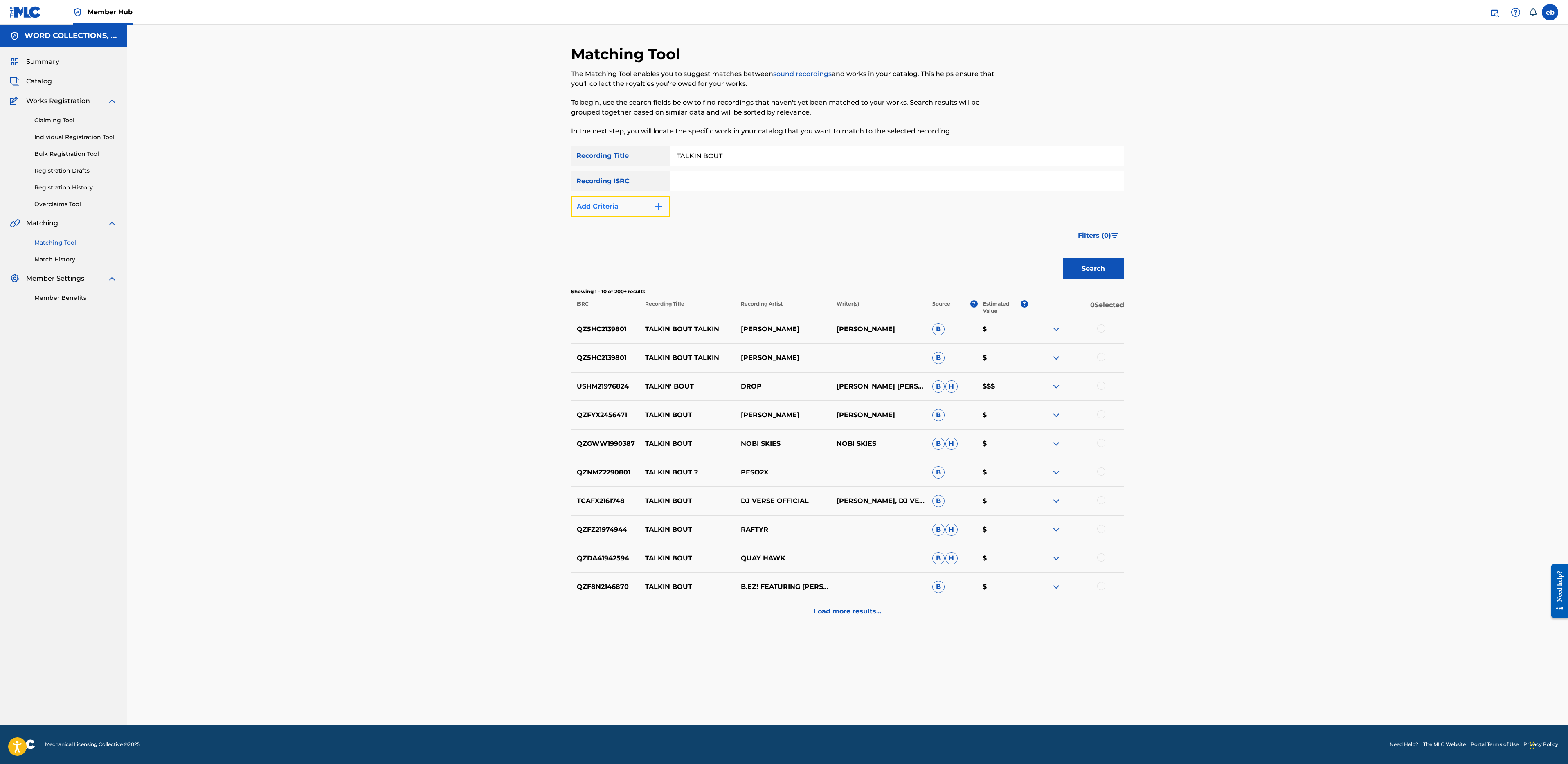
click at [614, 207] on button "Add Criteria" at bounding box center [621, 207] width 99 height 20
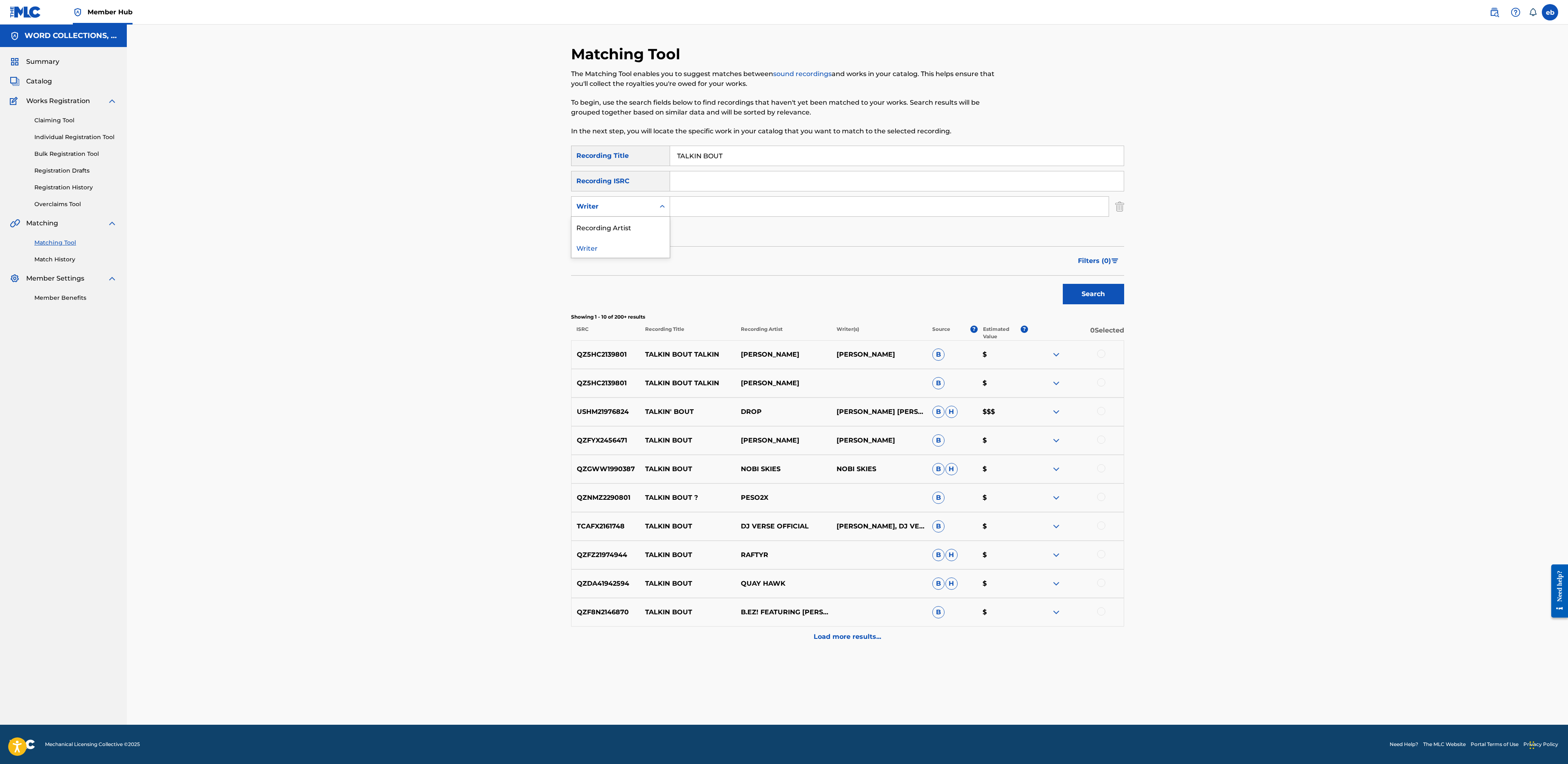
click at [616, 209] on div "Writer" at bounding box center [613, 206] width 74 height 10
click at [618, 220] on div "Recording Artist" at bounding box center [620, 227] width 98 height 20
click at [707, 209] on input "Search Form" at bounding box center [889, 206] width 438 height 20
type input "fabvl"
click at [1063, 284] on button "Search" at bounding box center [1093, 294] width 61 height 20
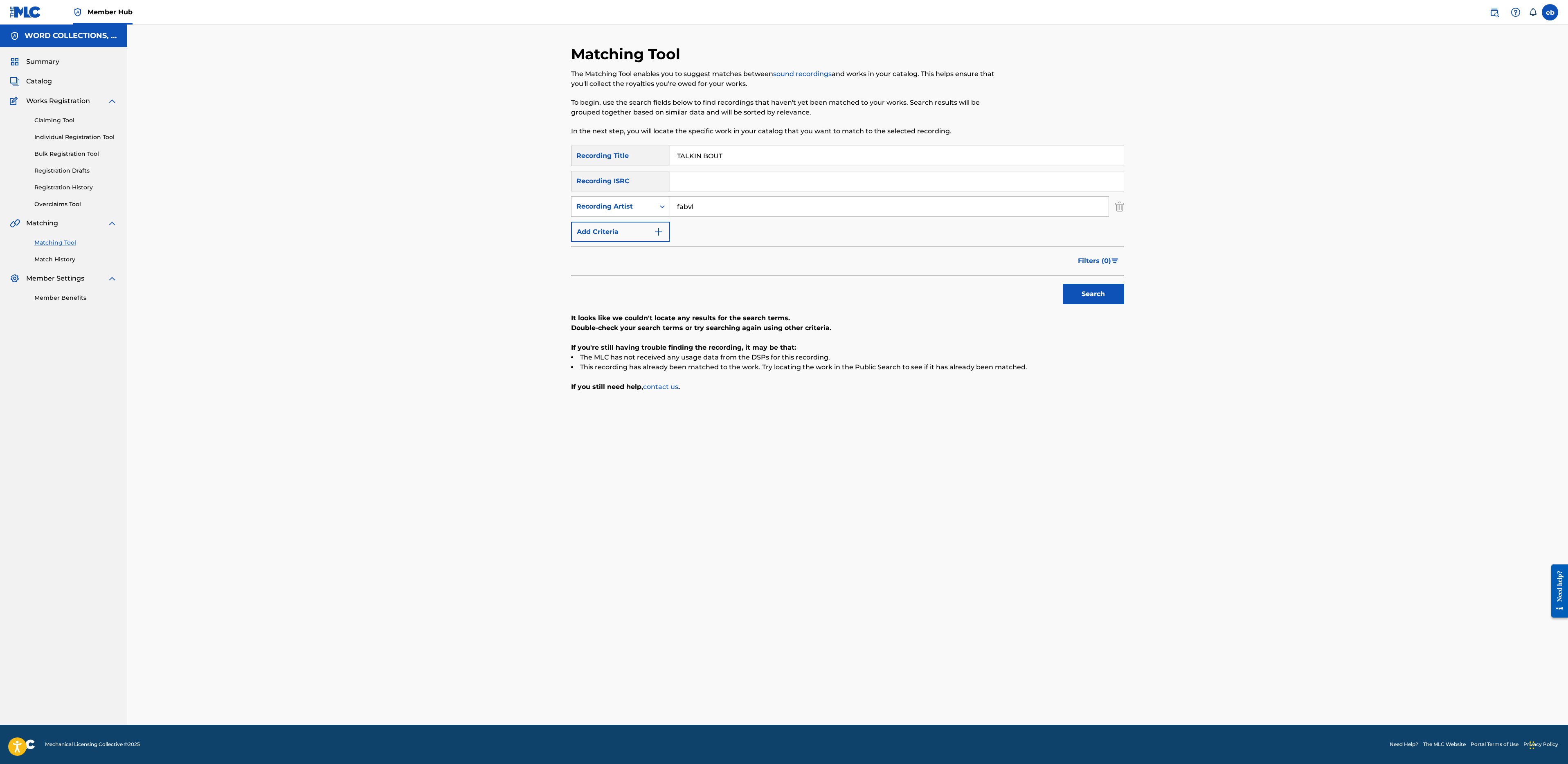
click at [753, 158] on input "TALKIN BOUT" at bounding box center [896, 156] width 454 height 20
paste input "CS:GO"
click at [1063, 284] on button "Search" at bounding box center [1093, 294] width 61 height 20
paste input "AIN'T TALKIN"
click at [1063, 284] on button "Search" at bounding box center [1093, 294] width 61 height 20
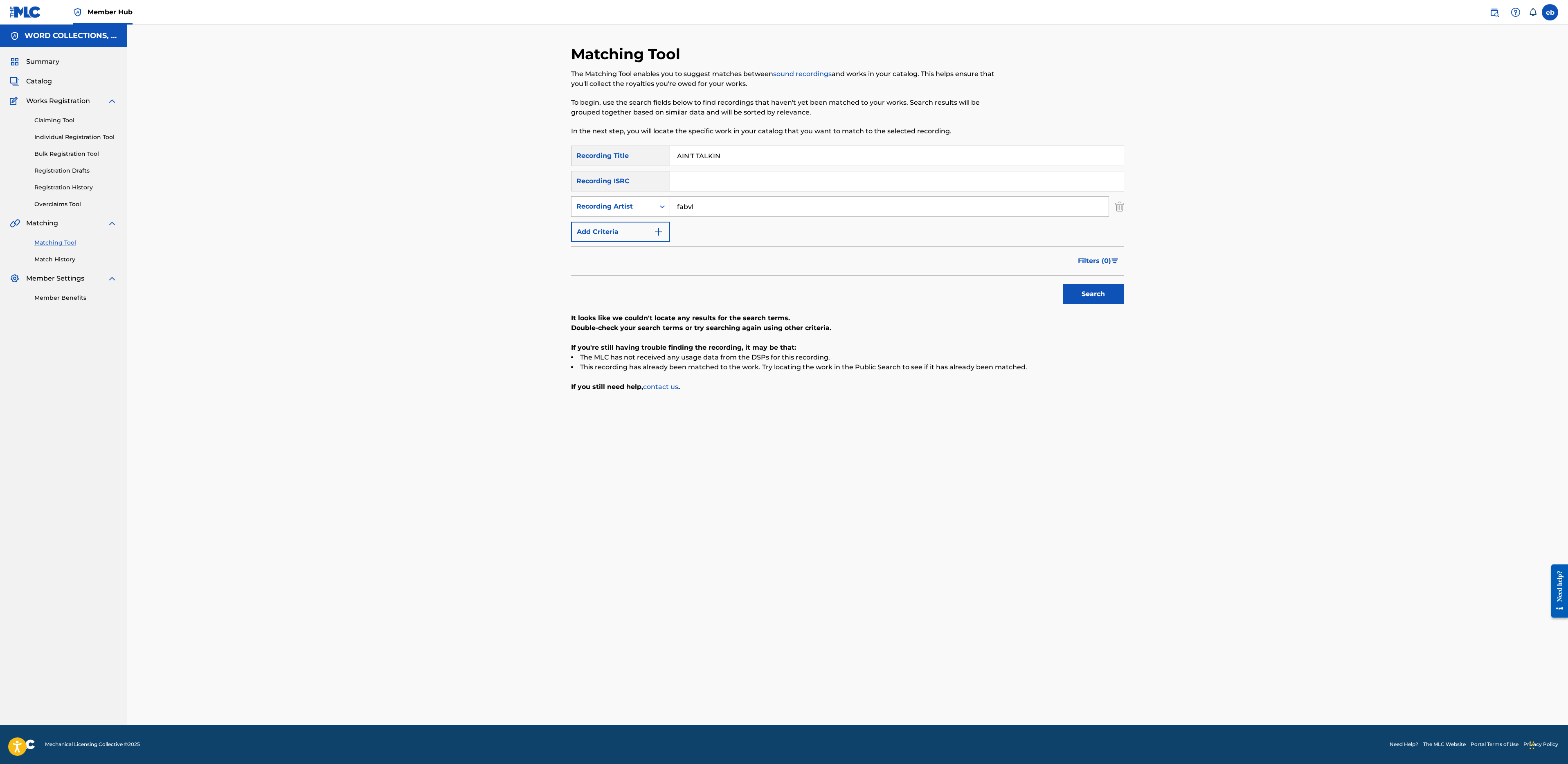
click at [737, 161] on input "AIN'T TALKIN" at bounding box center [896, 156] width 454 height 20
paste input "GANGSTER"
click at [1063, 284] on button "Search" at bounding box center [1093, 294] width 61 height 20
click at [757, 154] on input "GANGSTER" at bounding box center [896, 156] width 454 height 20
paste input "NINTENDO SWITCH"
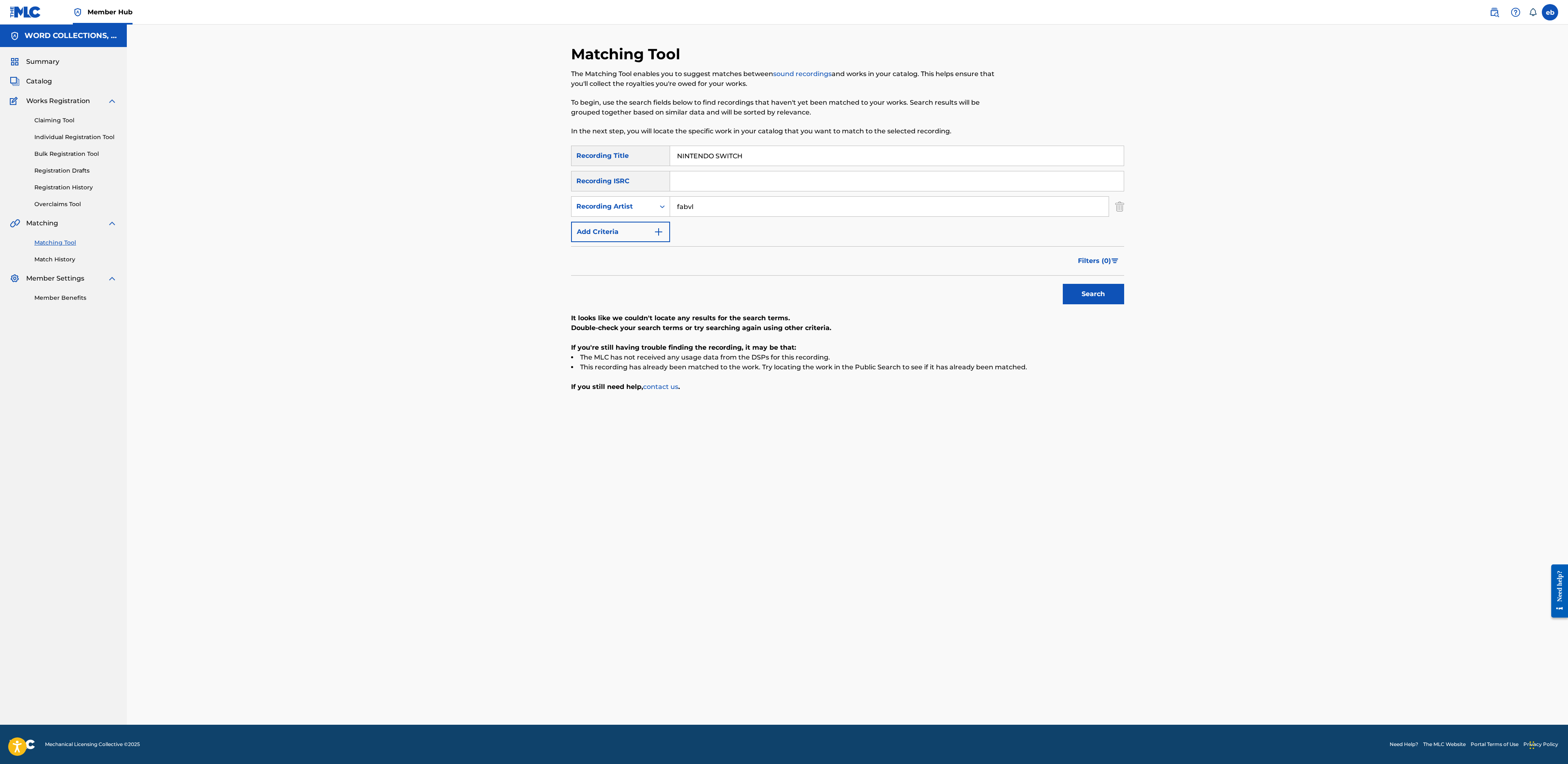
type input "NINTENDO SWITCH"
click at [1063, 284] on button "Search" at bounding box center [1093, 294] width 61 height 20
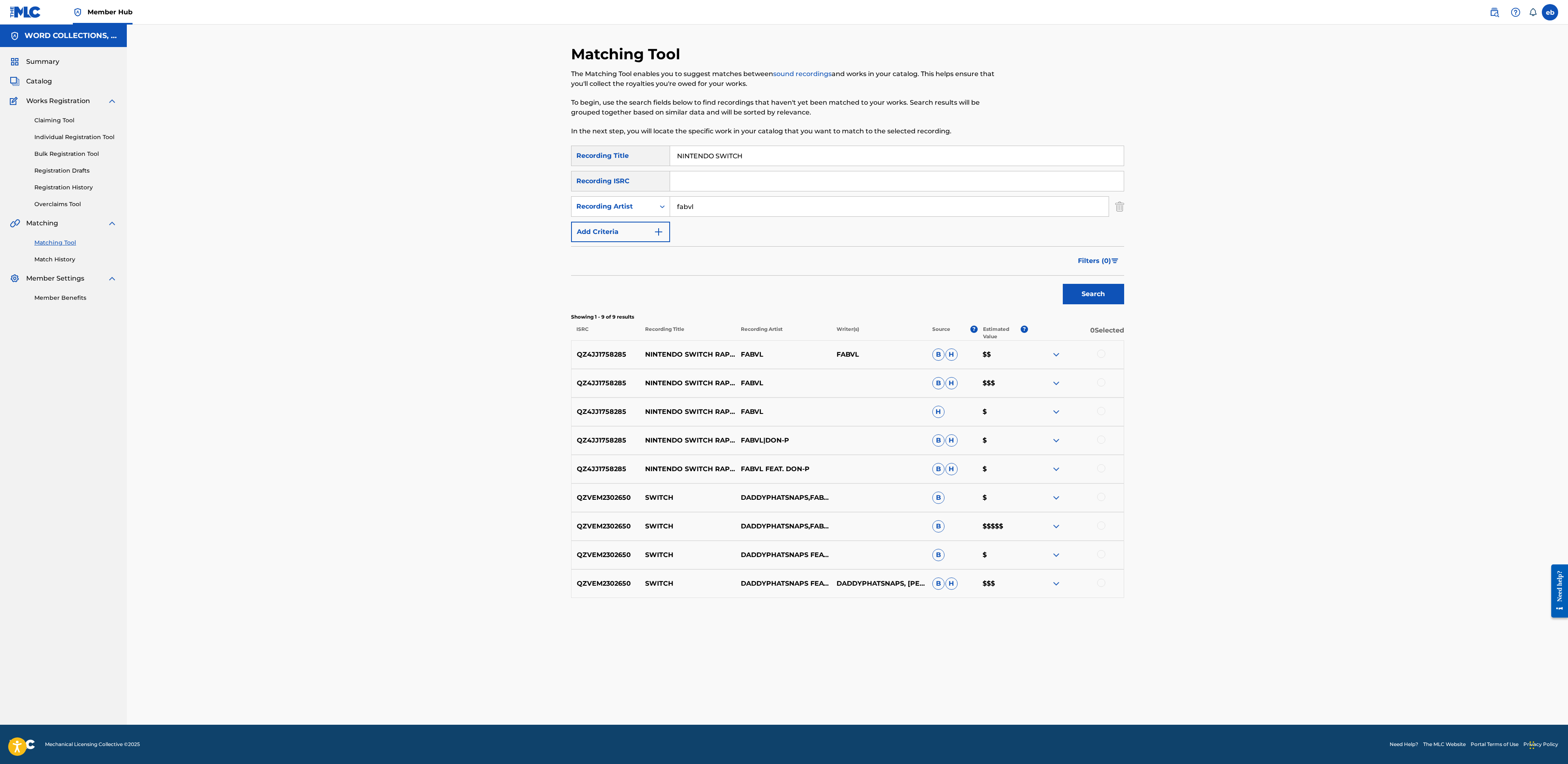
click at [1102, 469] on div at bounding box center [1101, 468] width 8 height 8
click at [1100, 440] on div at bounding box center [1101, 440] width 8 height 8
click at [1100, 417] on div "QZ4JJ1758285 NINTENDO SWITCH RAP SONG (FEAT. DON-P) FABVL H $" at bounding box center [847, 412] width 553 height 29
click at [1100, 412] on div at bounding box center [1101, 411] width 8 height 8
click at [1100, 383] on div at bounding box center [1101, 382] width 8 height 8
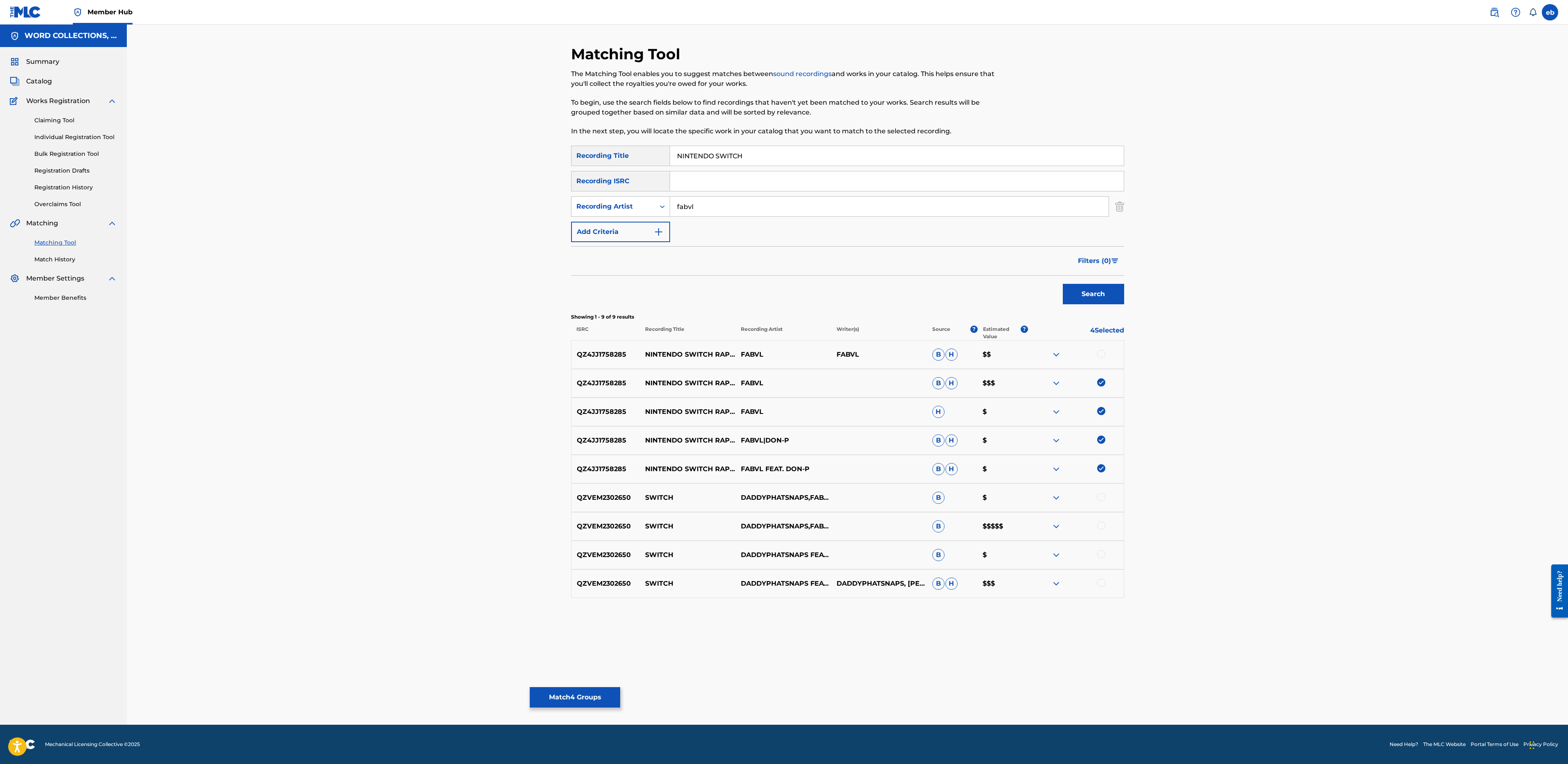
click at [1100, 351] on div at bounding box center [1101, 354] width 8 height 8
click at [598, 580] on p "QZVEM2302650" at bounding box center [606, 583] width 69 height 10
copy p "QZVEM2302650"
click at [1090, 292] on button "Search" at bounding box center [1093, 294] width 61 height 20
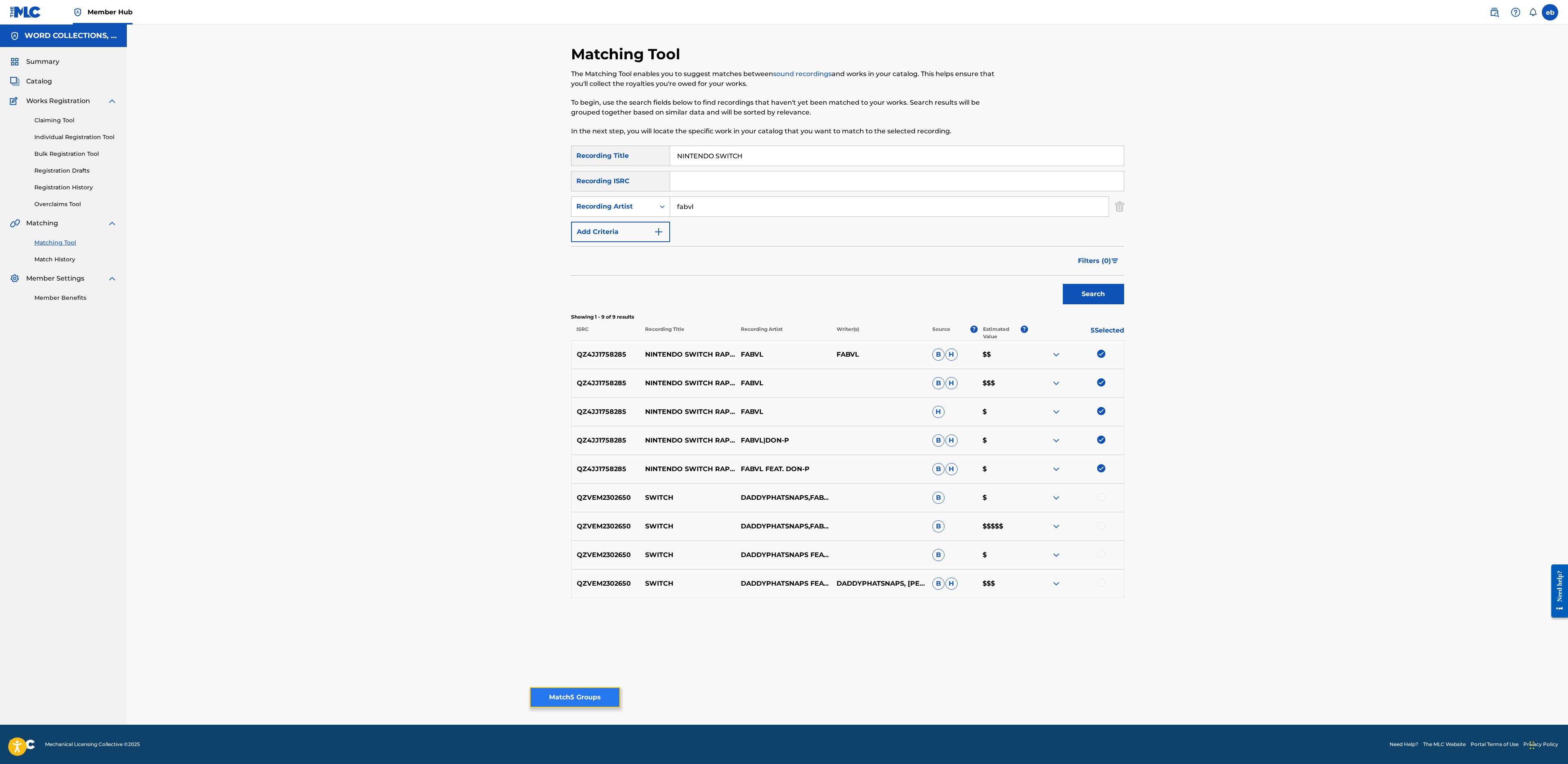
click at [552, 703] on button "Match 5 Groups" at bounding box center [575, 697] width 90 height 20
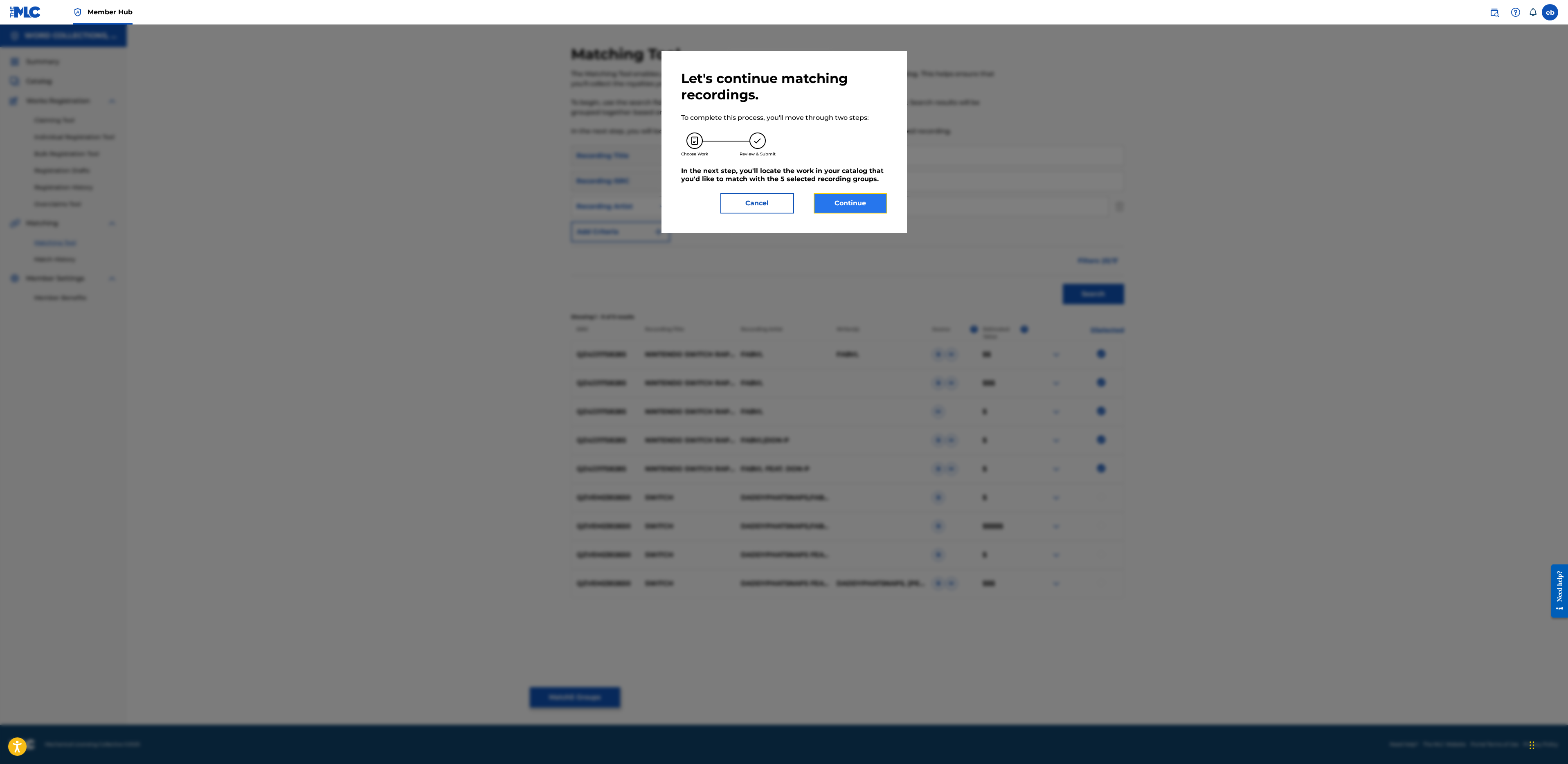
click at [857, 201] on button "Continue" at bounding box center [850, 204] width 74 height 20
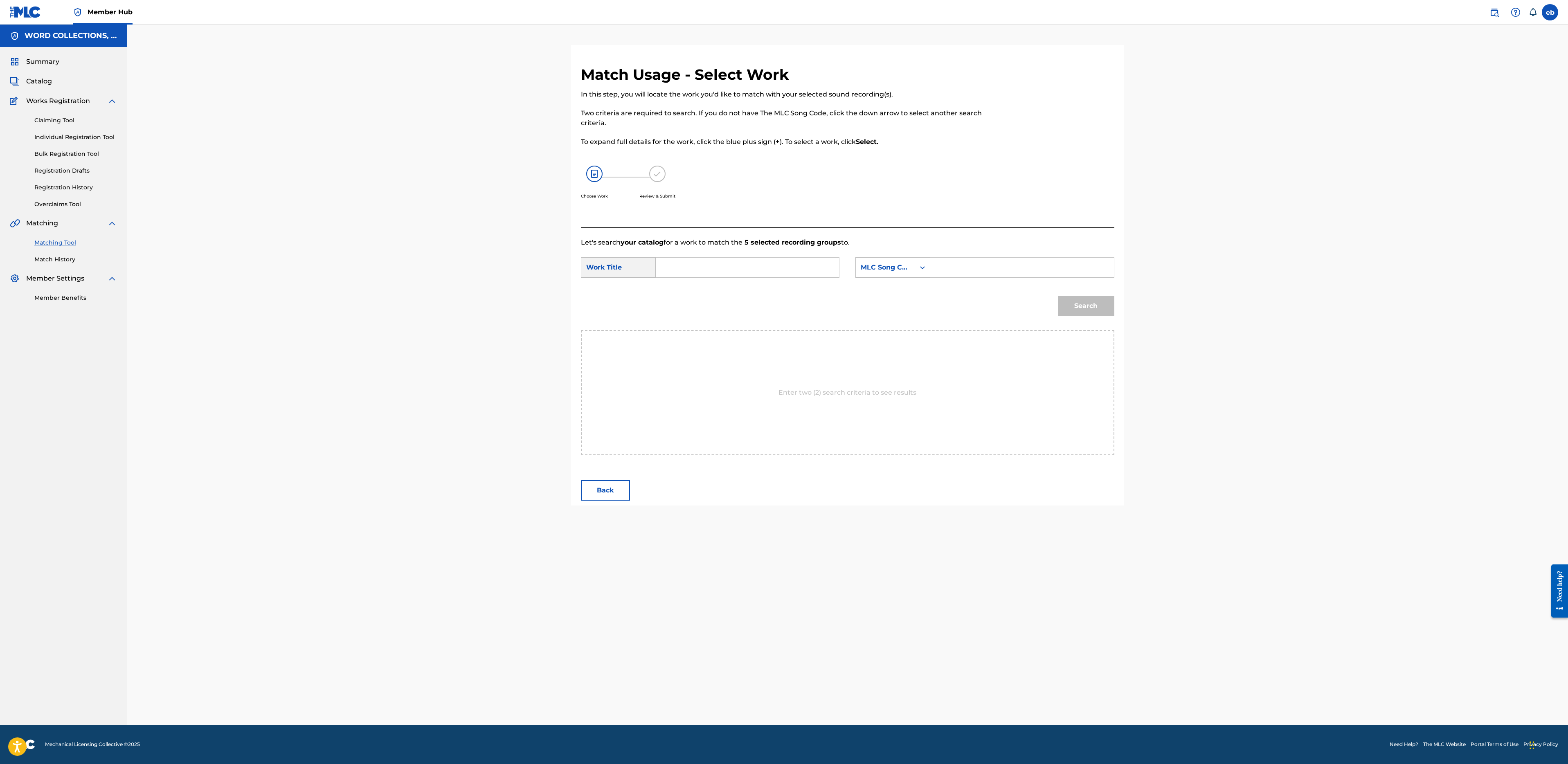
click at [734, 254] on form "SearchWithCriteriacfa579ba-30d9-4946-b5f4-ad39ffea234a Work Title SearchWithCri…" at bounding box center [847, 289] width 534 height 83
click at [734, 268] on input "Search Form" at bounding box center [747, 267] width 169 height 20
click at [669, 296] on div "nintendo switch rap song" at bounding box center [686, 296] width 46 height 34
type input "nintendo switch rap song"
click at [871, 270] on div "MLC Song Code" at bounding box center [885, 267] width 50 height 10
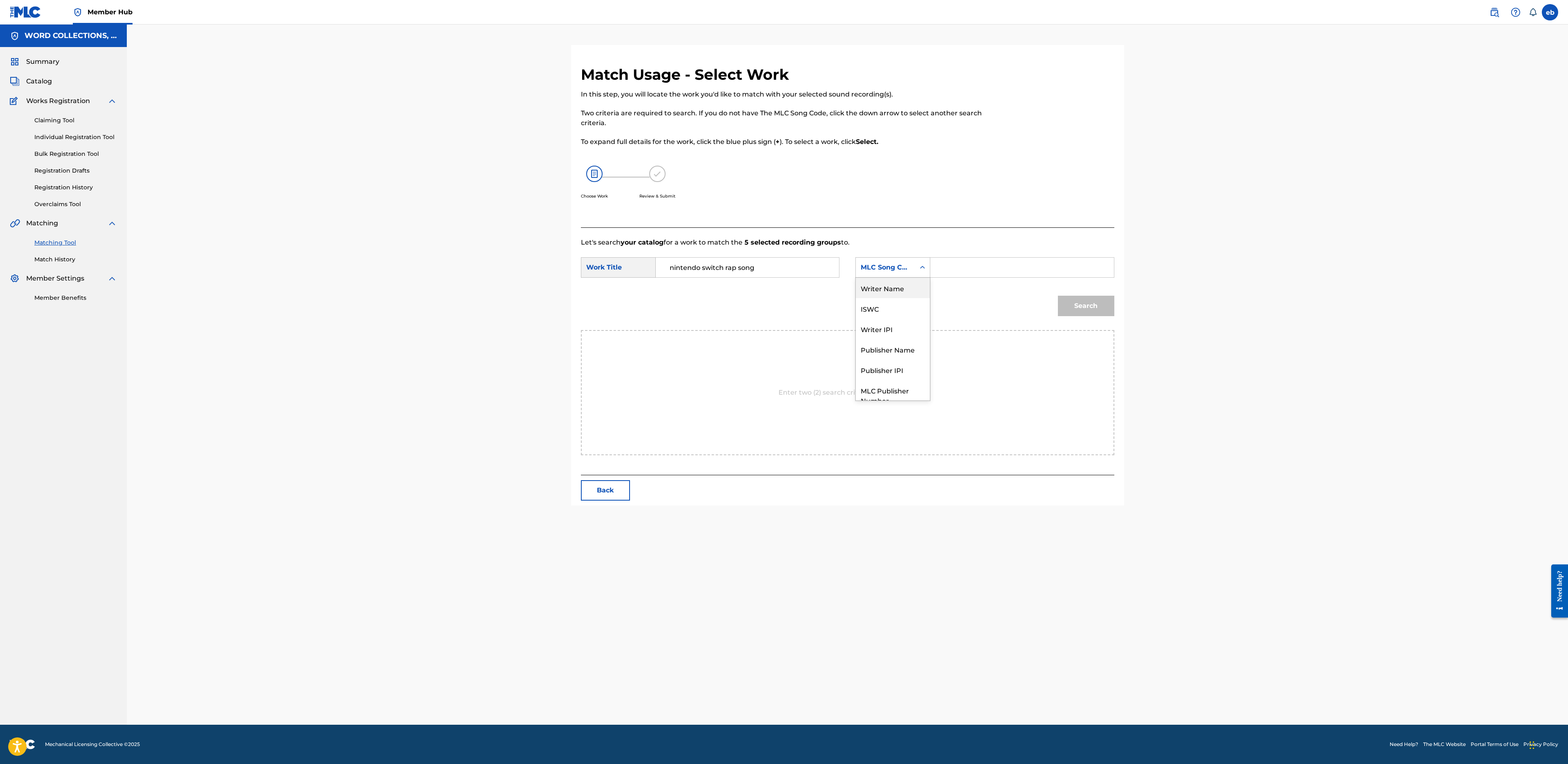
click at [891, 286] on div "Writer Name" at bounding box center [892, 288] width 74 height 20
click at [953, 271] on input "Search Form" at bounding box center [1022, 267] width 169 height 20
type input "[PERSON_NAME]"
click at [1058, 296] on button "Search" at bounding box center [1086, 306] width 57 height 20
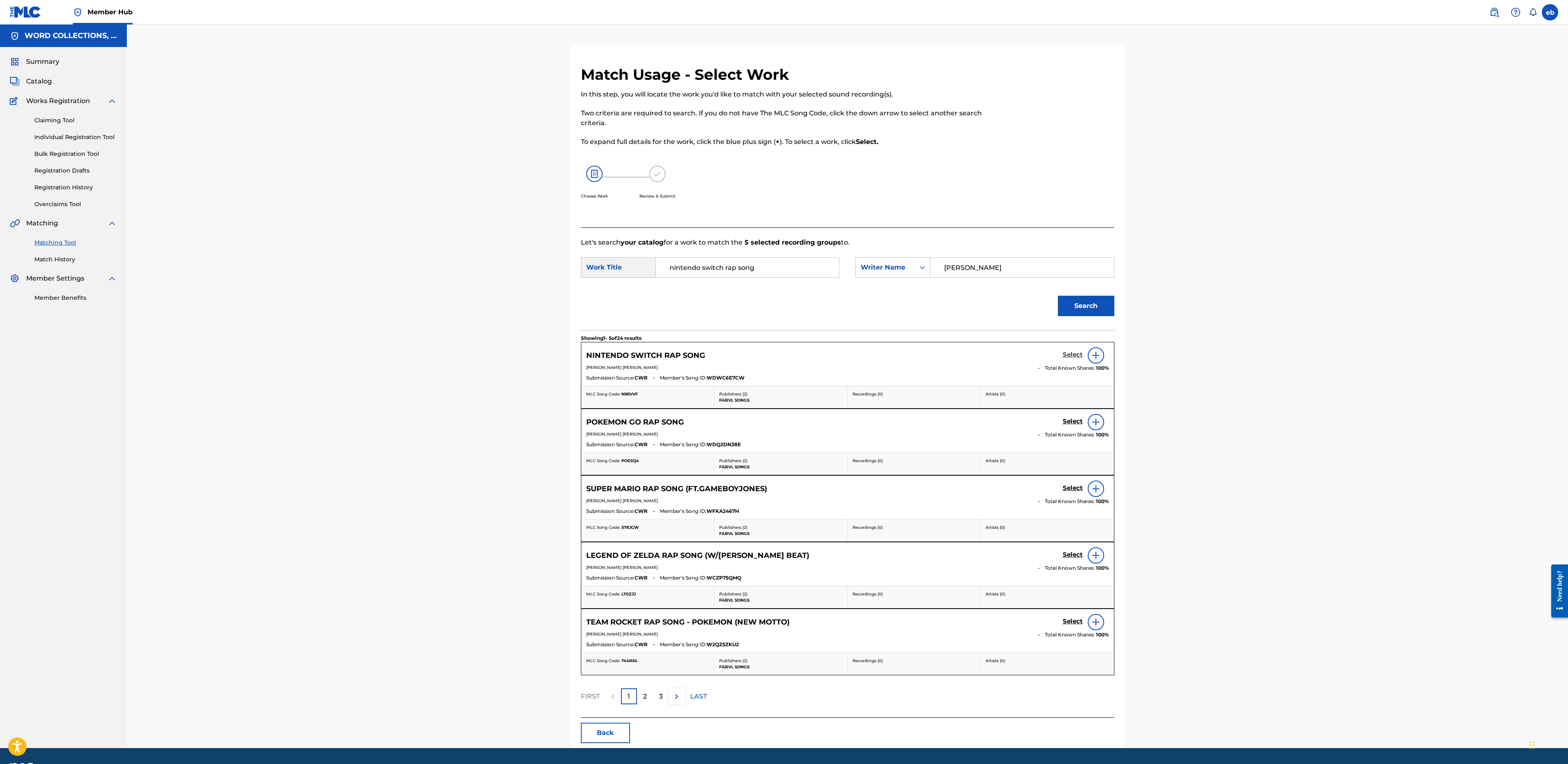
click at [1072, 356] on h5 "Select" at bounding box center [1073, 355] width 20 height 8
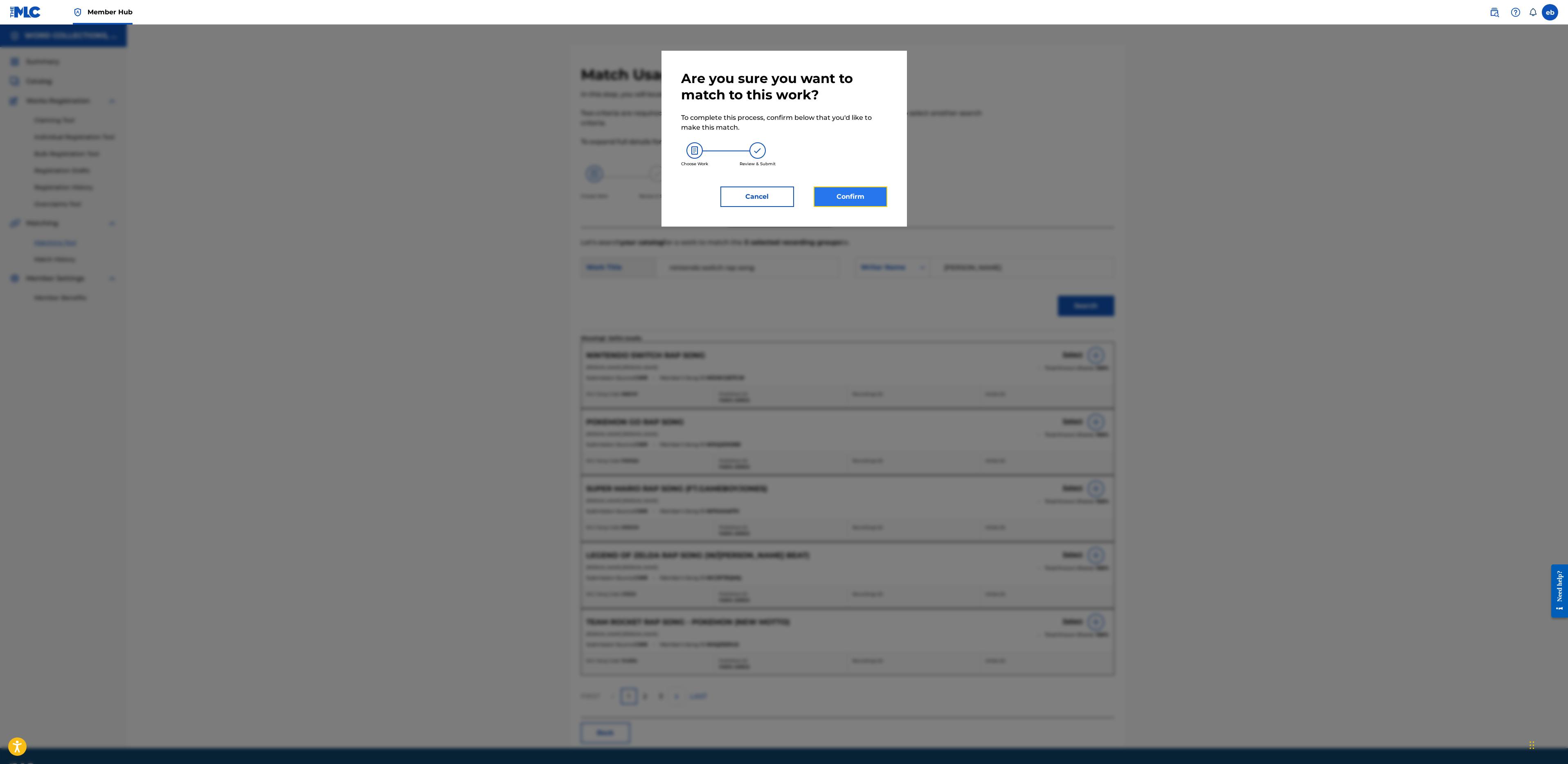
click at [842, 190] on button "Confirm" at bounding box center [850, 197] width 74 height 20
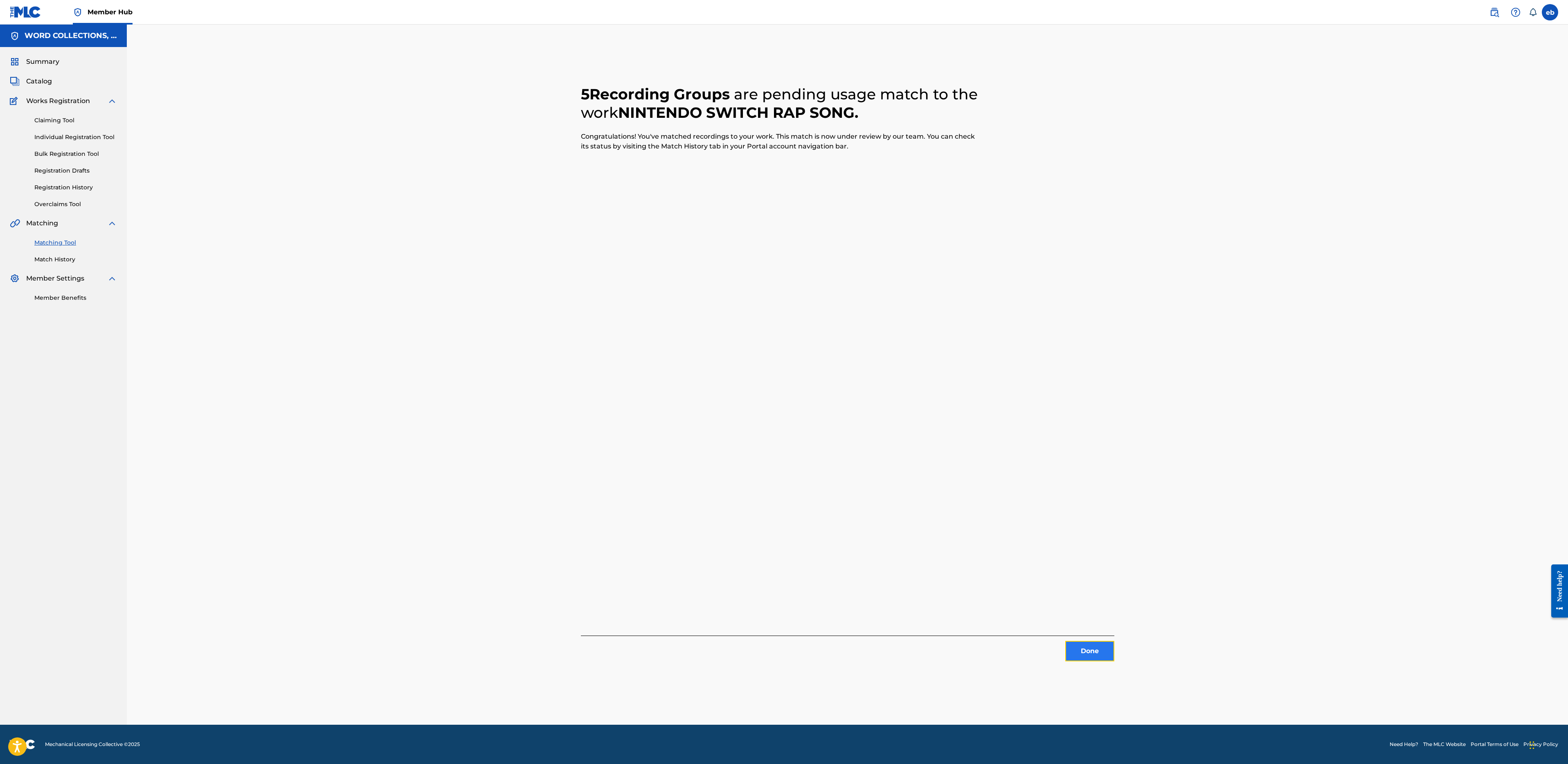
click at [1100, 656] on button "Done" at bounding box center [1090, 651] width 49 height 20
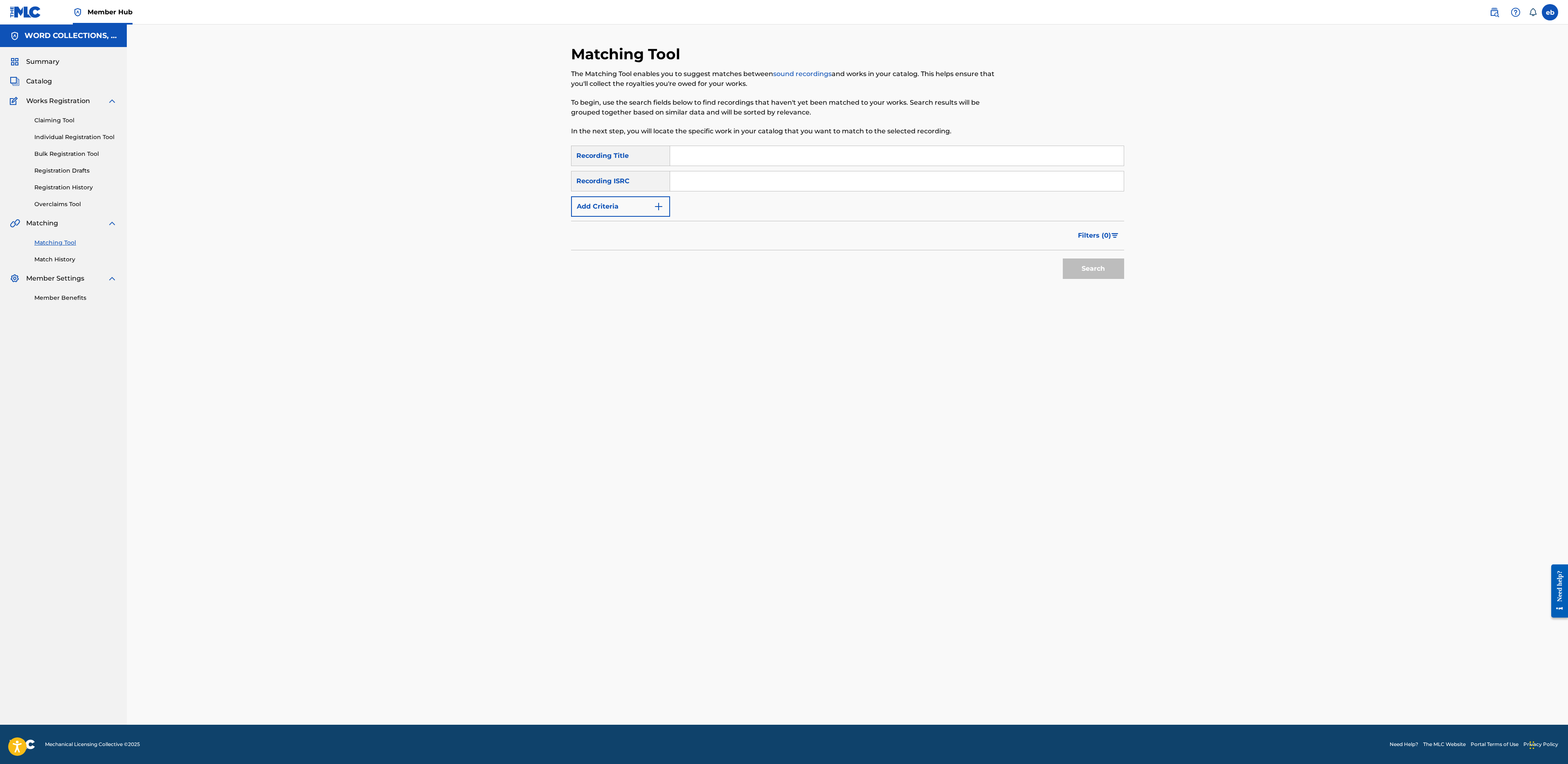
click at [791, 159] on input "Search Form" at bounding box center [896, 156] width 454 height 20
paste input "BURNING EMBERS"
type input "BURNING EMBERS"
click at [602, 219] on form "SearchWithCriteria4bf50edf-3e5e-481a-9295-58222a671359 Recording Title BURNING …" at bounding box center [847, 214] width 553 height 137
click at [606, 211] on button "Add Criteria" at bounding box center [621, 207] width 99 height 20
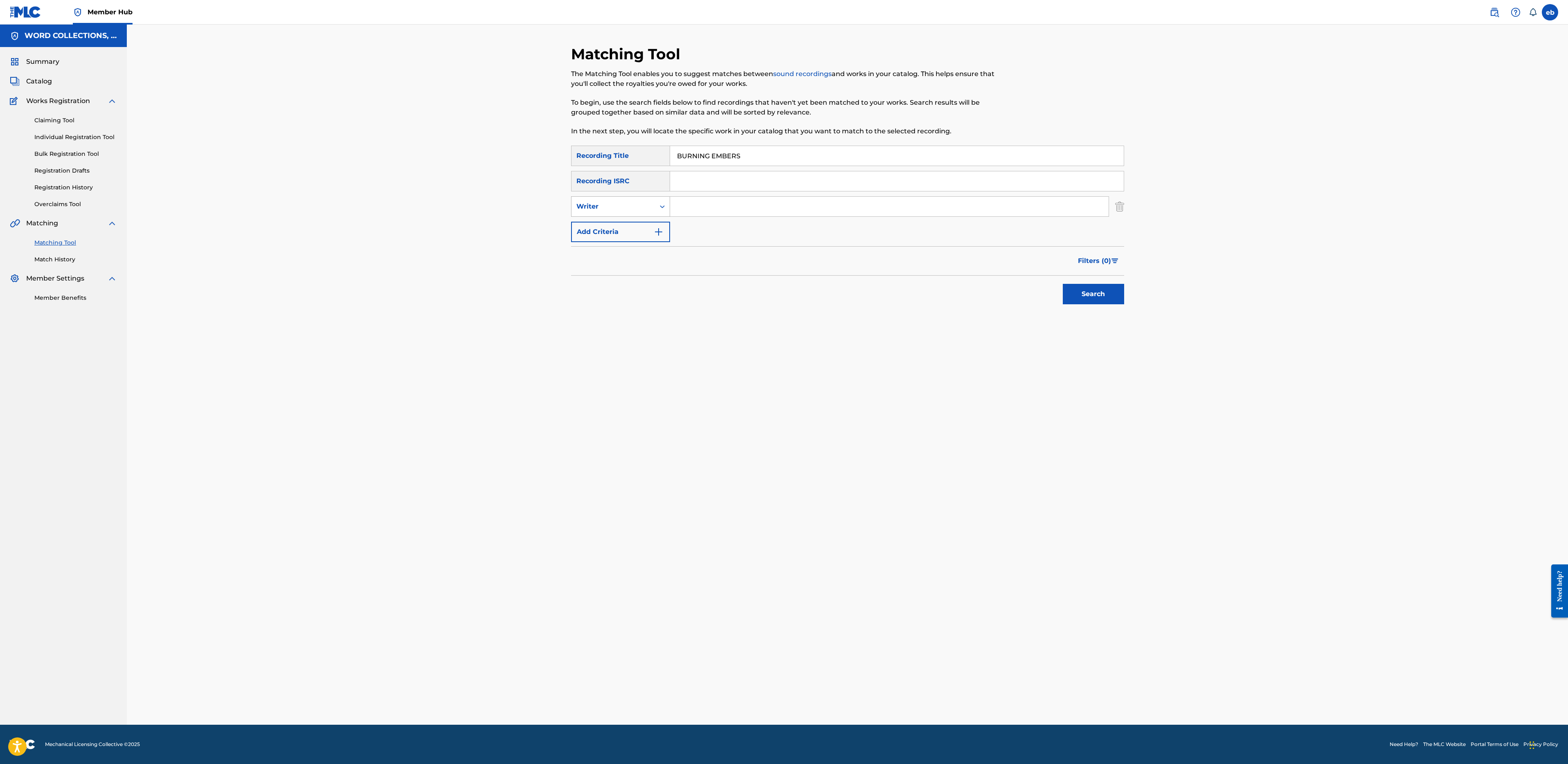
click at [616, 209] on div "Writer" at bounding box center [613, 206] width 74 height 10
click at [616, 219] on div "Recording Artist" at bounding box center [620, 227] width 98 height 20
click at [680, 209] on input "Search Form" at bounding box center [889, 206] width 438 height 20
click at [1063, 284] on button "Search" at bounding box center [1093, 294] width 61 height 20
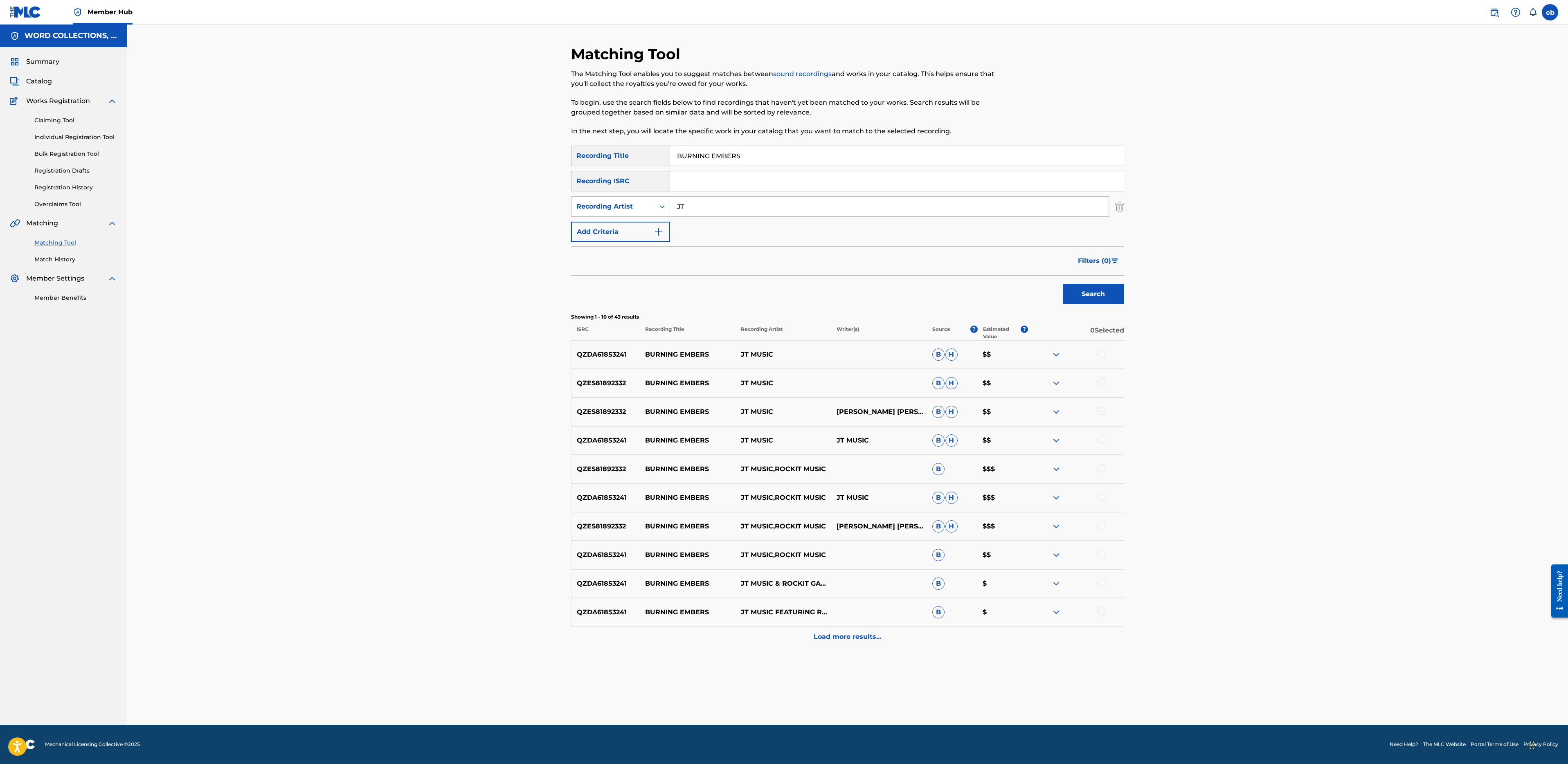
click at [1104, 614] on div at bounding box center [1101, 611] width 8 height 8
click at [1100, 584] on div at bounding box center [1101, 583] width 8 height 8
click at [1101, 552] on div at bounding box center [1101, 554] width 8 height 8
click at [1100, 526] on div at bounding box center [1101, 525] width 8 height 8
click at [1100, 491] on div "QZDA61853241 BURNING EMBERS JT MUSIC,ROCKIT MUSIC JT MUSIC B H $$$" at bounding box center [847, 497] width 553 height 29
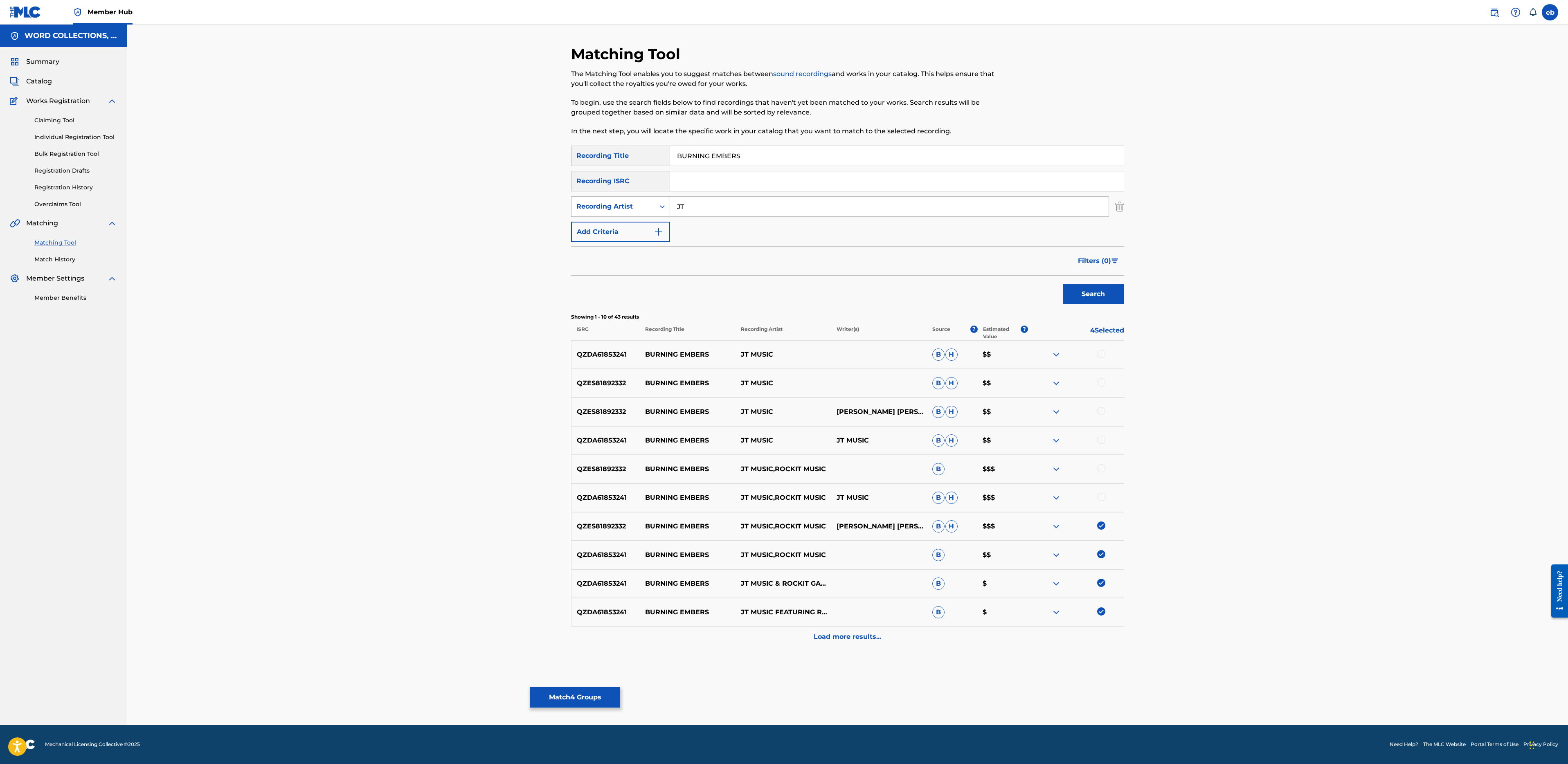
click at [1102, 499] on div at bounding box center [1101, 497] width 8 height 8
click at [1104, 473] on div at bounding box center [1076, 469] width 95 height 10
click at [1099, 466] on div at bounding box center [1101, 468] width 8 height 8
click at [1103, 434] on div "QZDA61853241 BURNING EMBERS JT MUSIC JT MUSIC B H $$" at bounding box center [847, 440] width 553 height 29
click at [1103, 436] on div at bounding box center [1101, 440] width 8 height 8
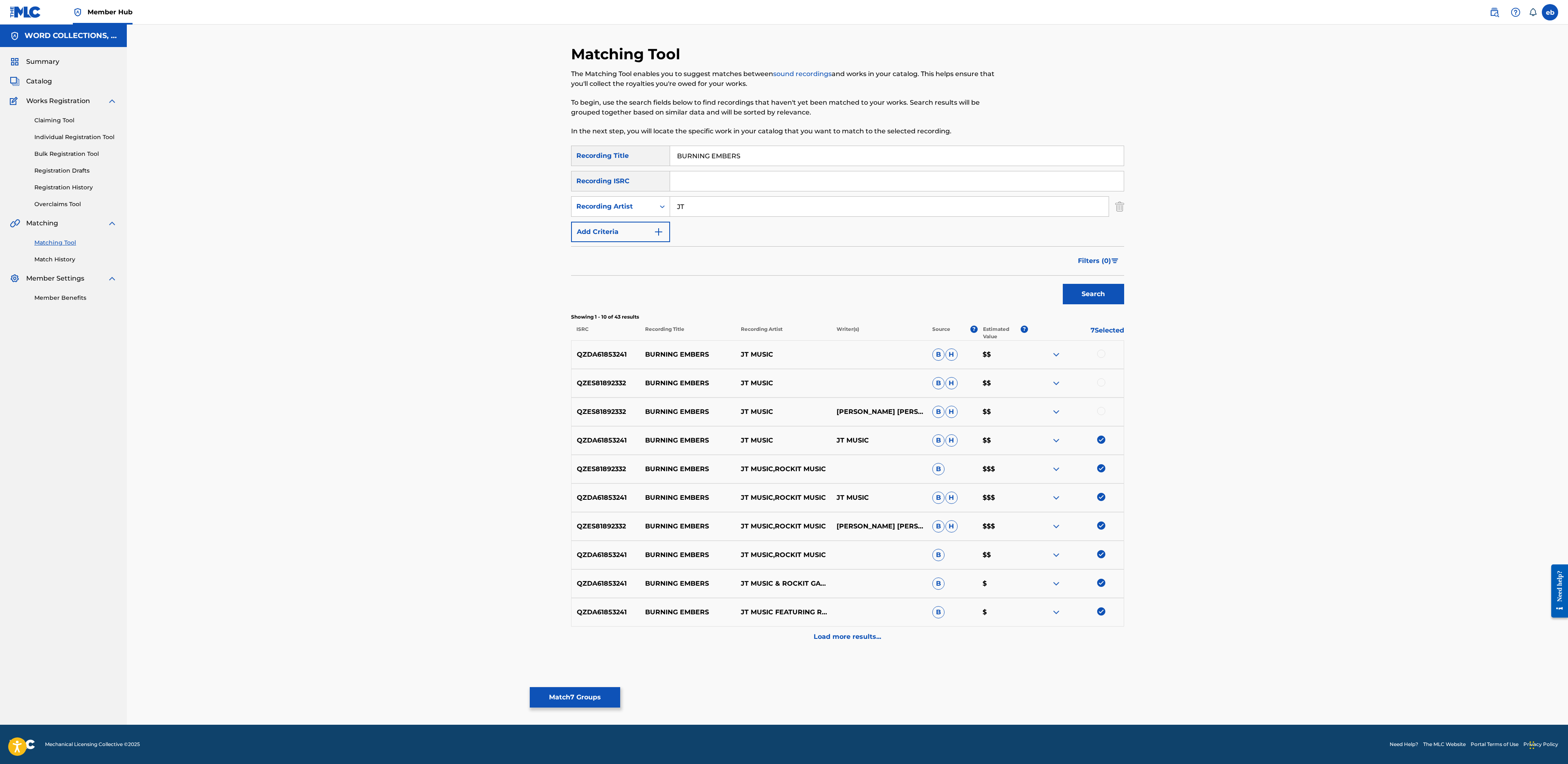
click at [1102, 413] on div at bounding box center [1101, 411] width 8 height 8
click at [1102, 381] on div at bounding box center [1101, 382] width 8 height 8
click at [1103, 354] on div at bounding box center [1101, 354] width 8 height 8
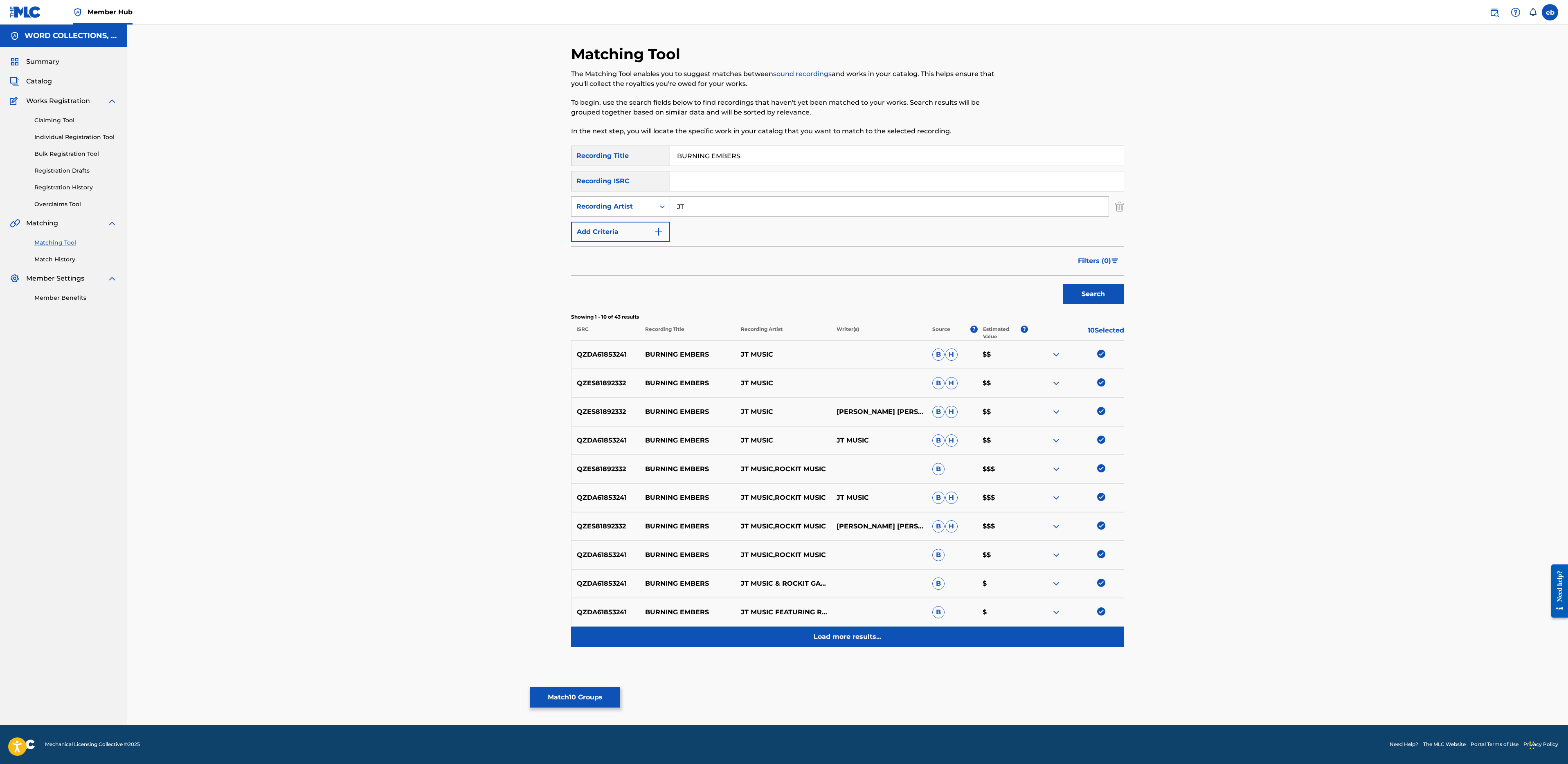
click at [837, 633] on p "Load more results..." at bounding box center [847, 637] width 67 height 10
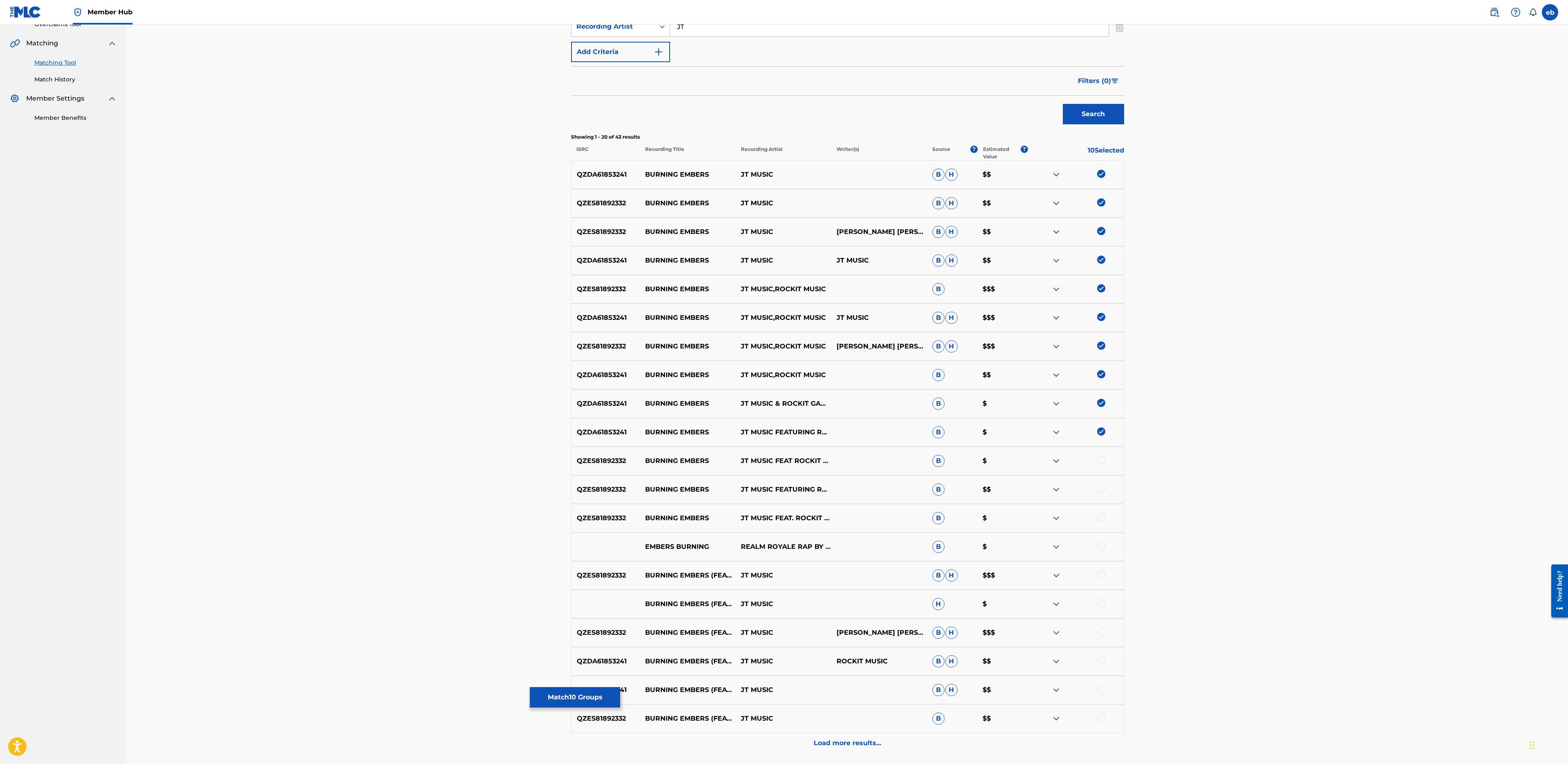
scroll to position [249, 0]
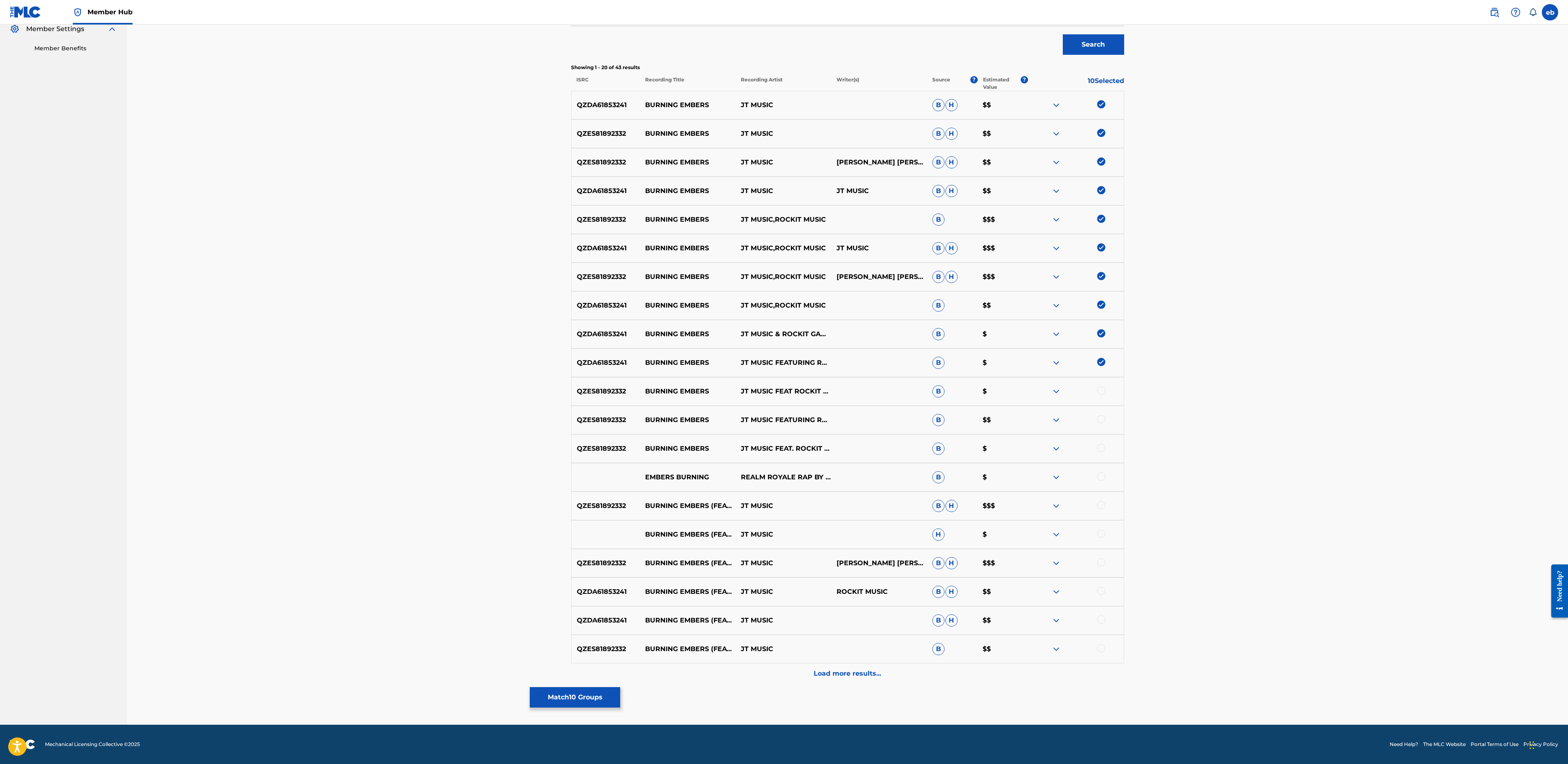
click at [1106, 650] on div at bounding box center [1076, 649] width 95 height 10
click at [1104, 648] on div at bounding box center [1101, 648] width 8 height 8
click at [1100, 391] on div at bounding box center [1101, 391] width 8 height 8
click at [1097, 414] on div "QZES81892332 BURNING EMBERS JT MUSIC FEATURING ROCKIT GAMING B $$" at bounding box center [847, 420] width 553 height 29
click at [1101, 421] on div at bounding box center [1101, 419] width 8 height 8
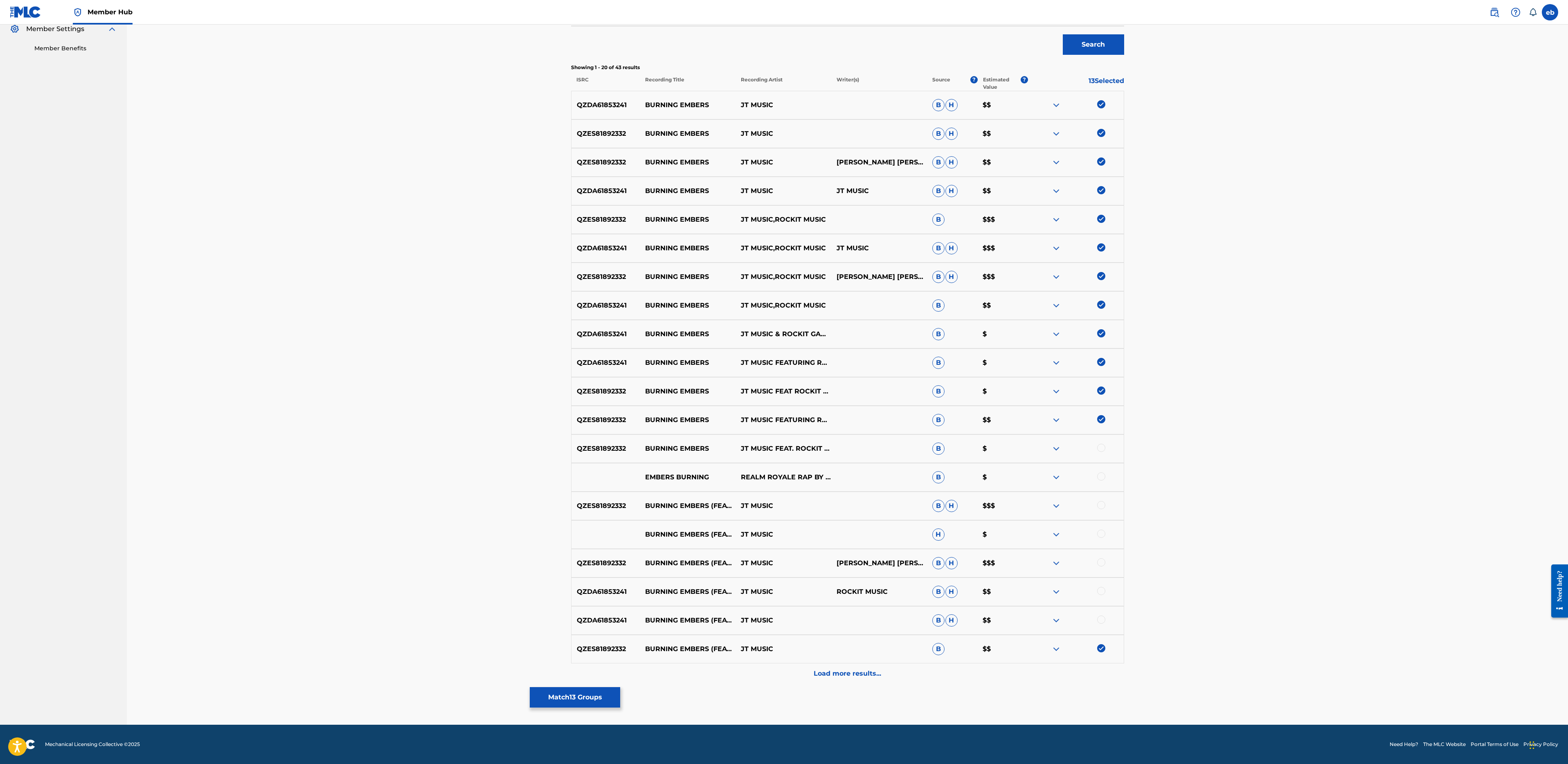
click at [1095, 444] on div at bounding box center [1076, 448] width 95 height 10
click at [1101, 444] on div at bounding box center [1101, 448] width 8 height 8
click at [1104, 477] on div at bounding box center [1101, 476] width 8 height 8
click at [1100, 508] on div at bounding box center [1101, 505] width 8 height 8
click at [1097, 538] on div at bounding box center [1076, 534] width 95 height 10
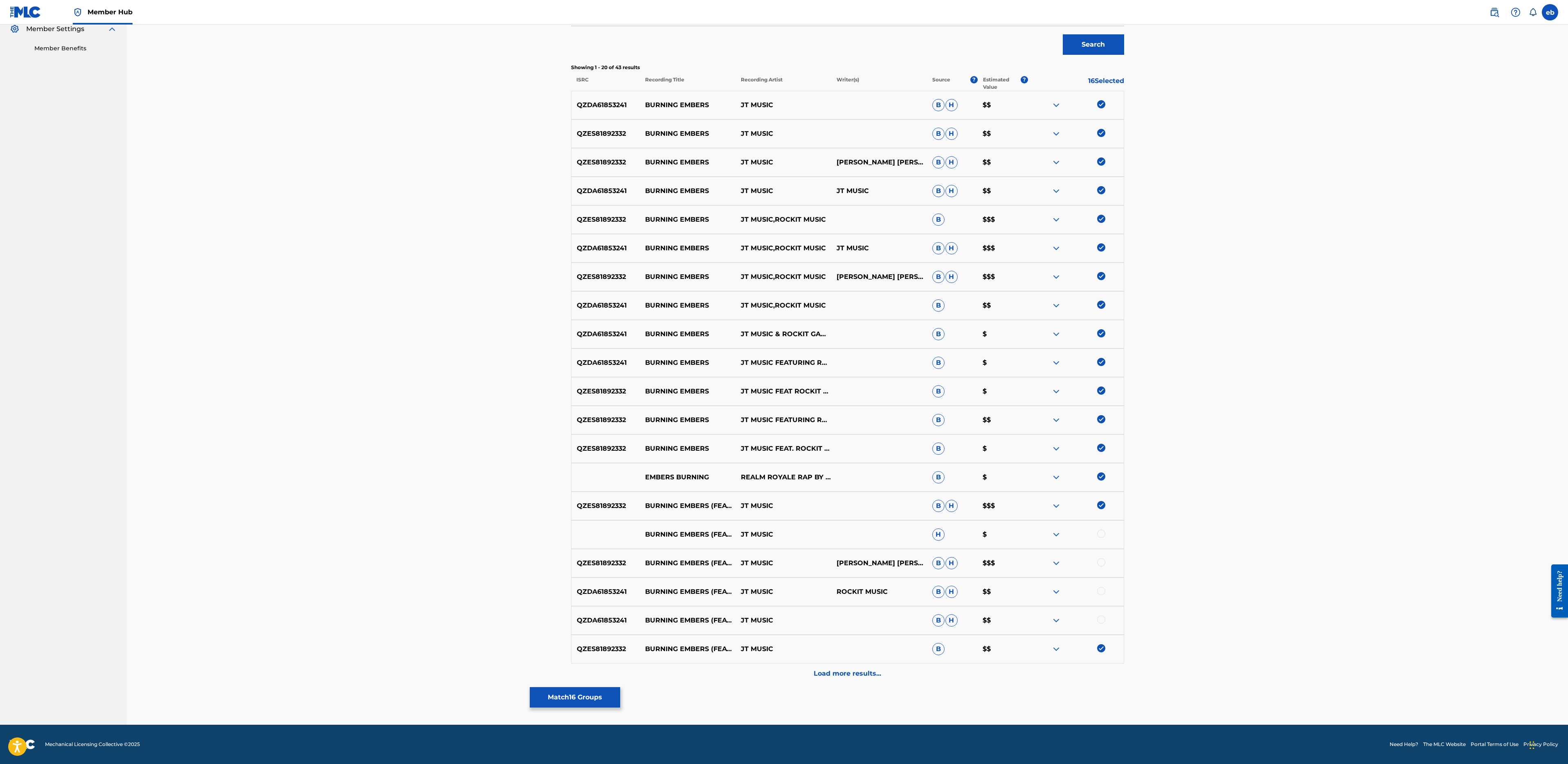
click at [1102, 534] on div at bounding box center [1101, 534] width 8 height 8
click at [1102, 564] on div at bounding box center [1101, 562] width 8 height 8
click at [1102, 590] on div at bounding box center [1101, 591] width 8 height 8
click at [1102, 622] on div at bounding box center [1101, 620] width 8 height 8
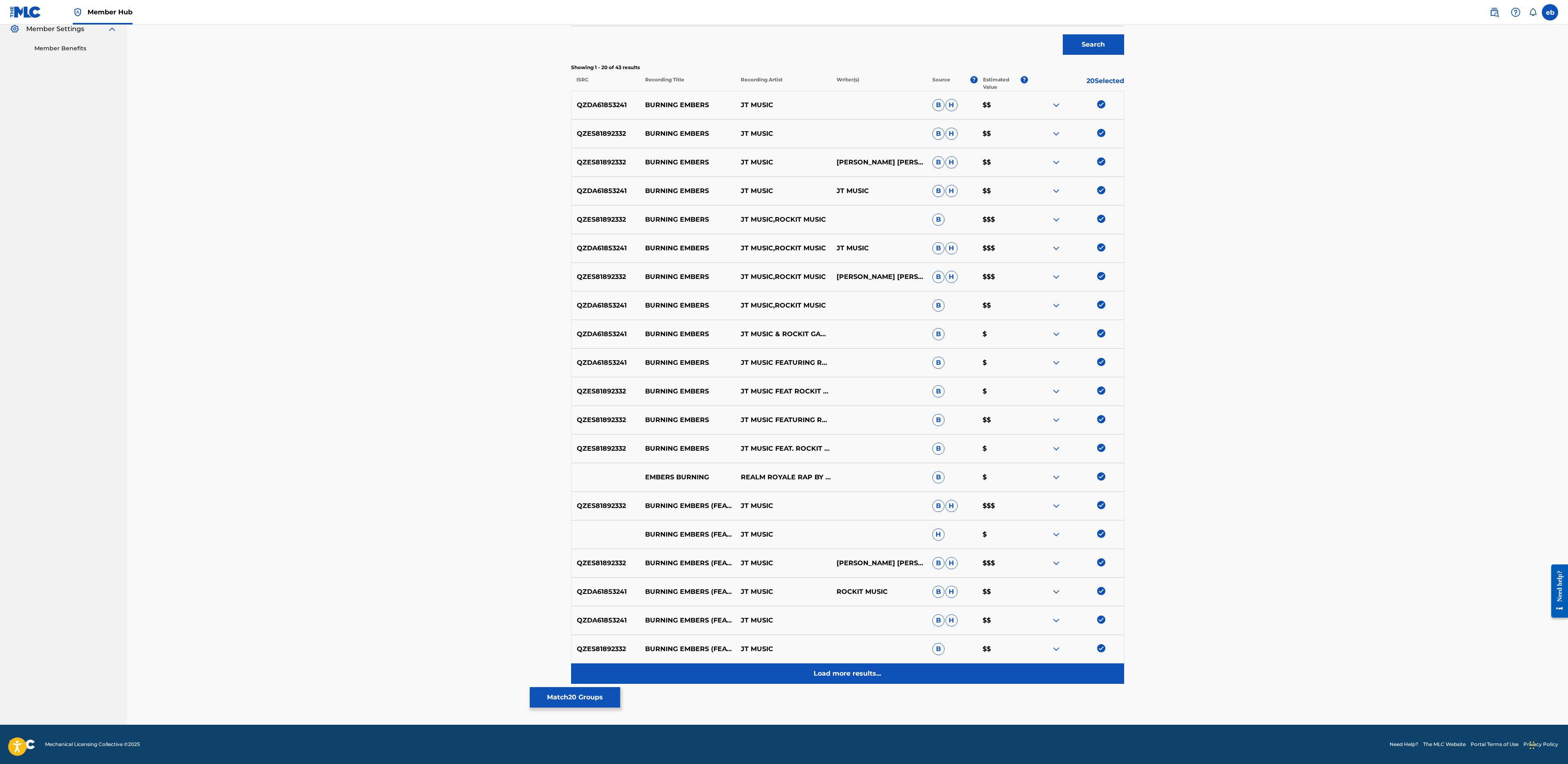
click at [845, 676] on p "Load more results..." at bounding box center [847, 673] width 67 height 10
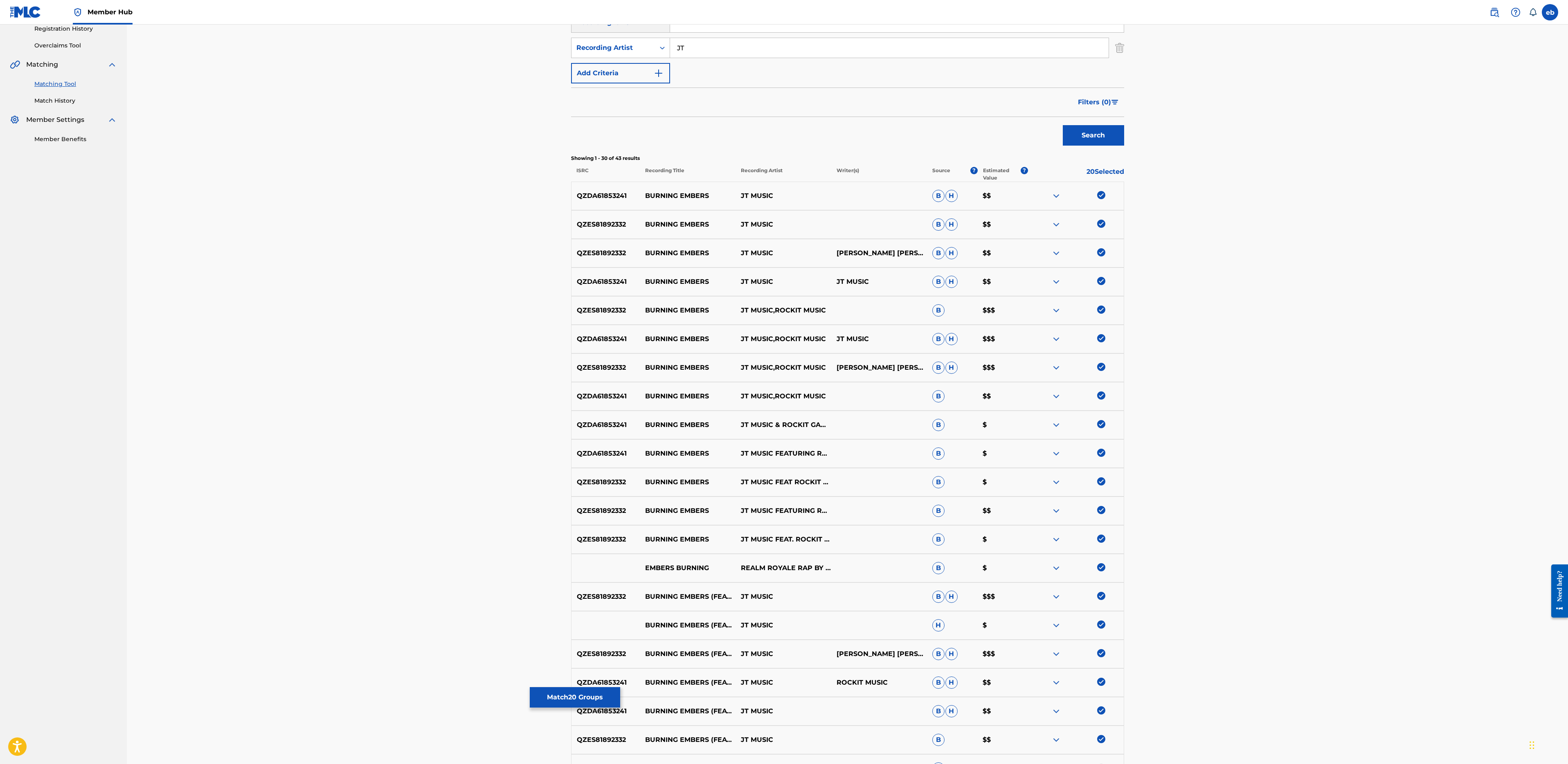
scroll to position [161, 0]
click at [1101, 566] on img at bounding box center [1101, 565] width 8 height 8
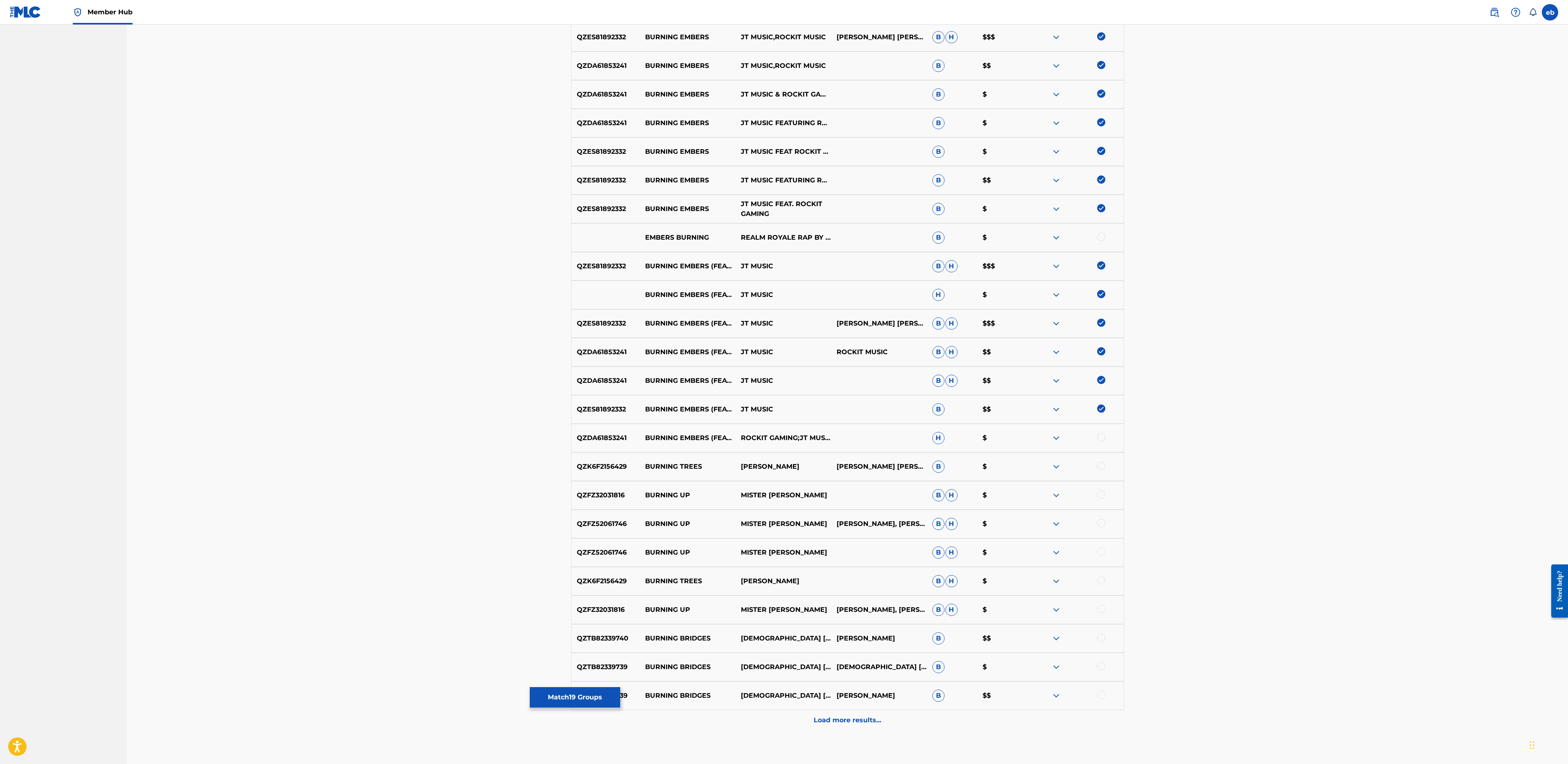
scroll to position [536, 0]
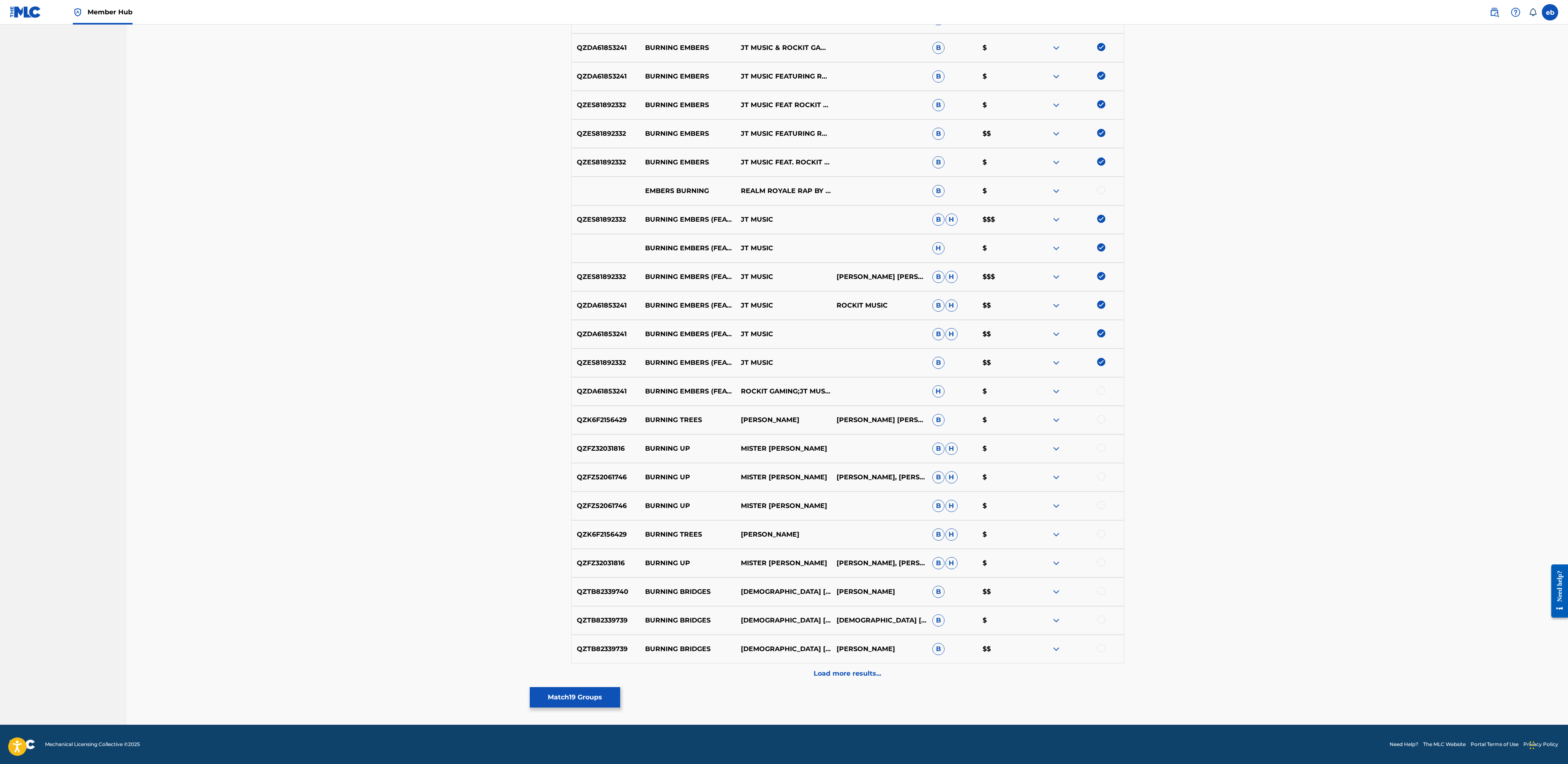
click at [1101, 392] on div at bounding box center [1101, 391] width 8 height 8
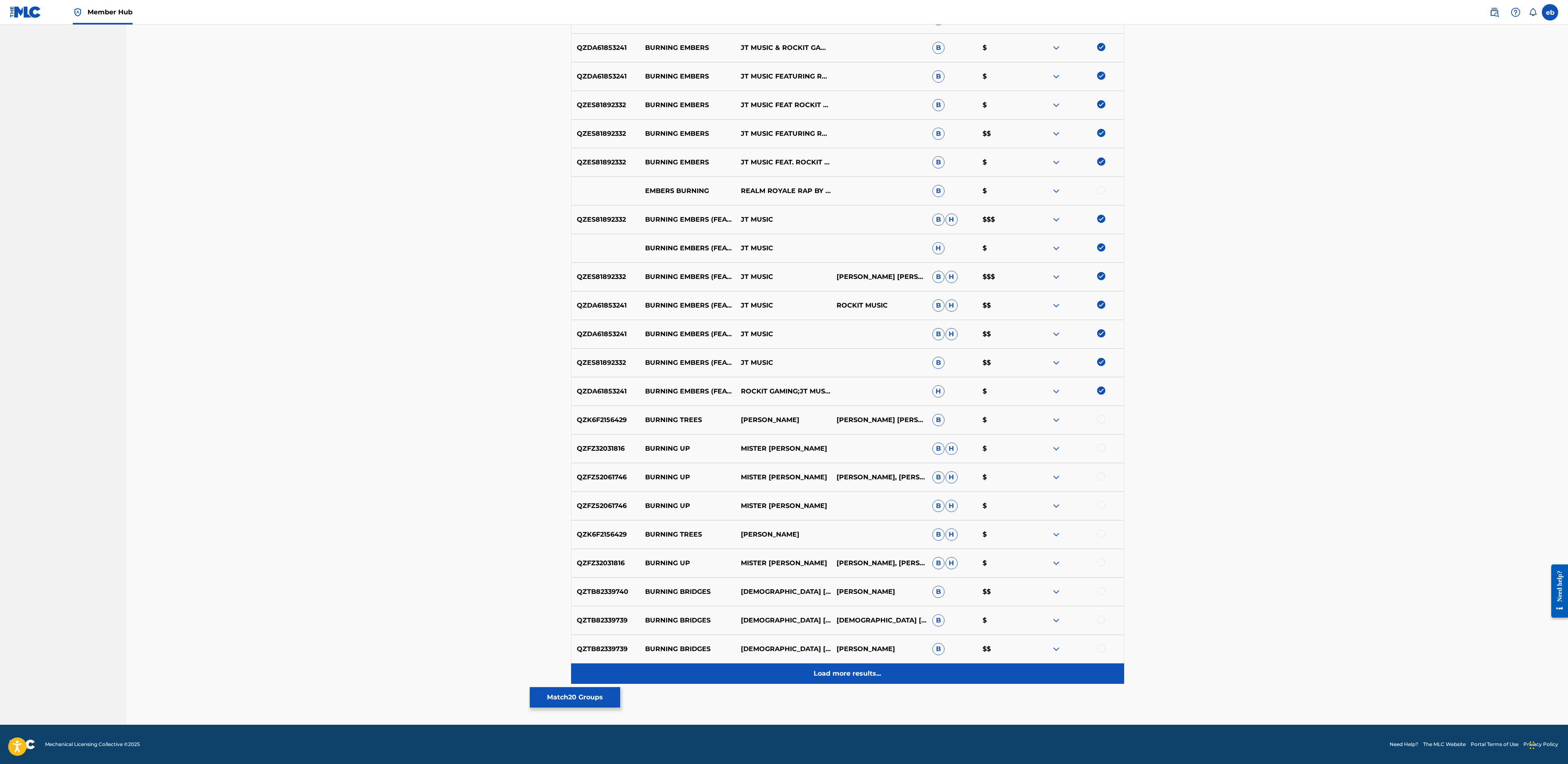
click at [859, 677] on p "Load more results..." at bounding box center [847, 673] width 67 height 10
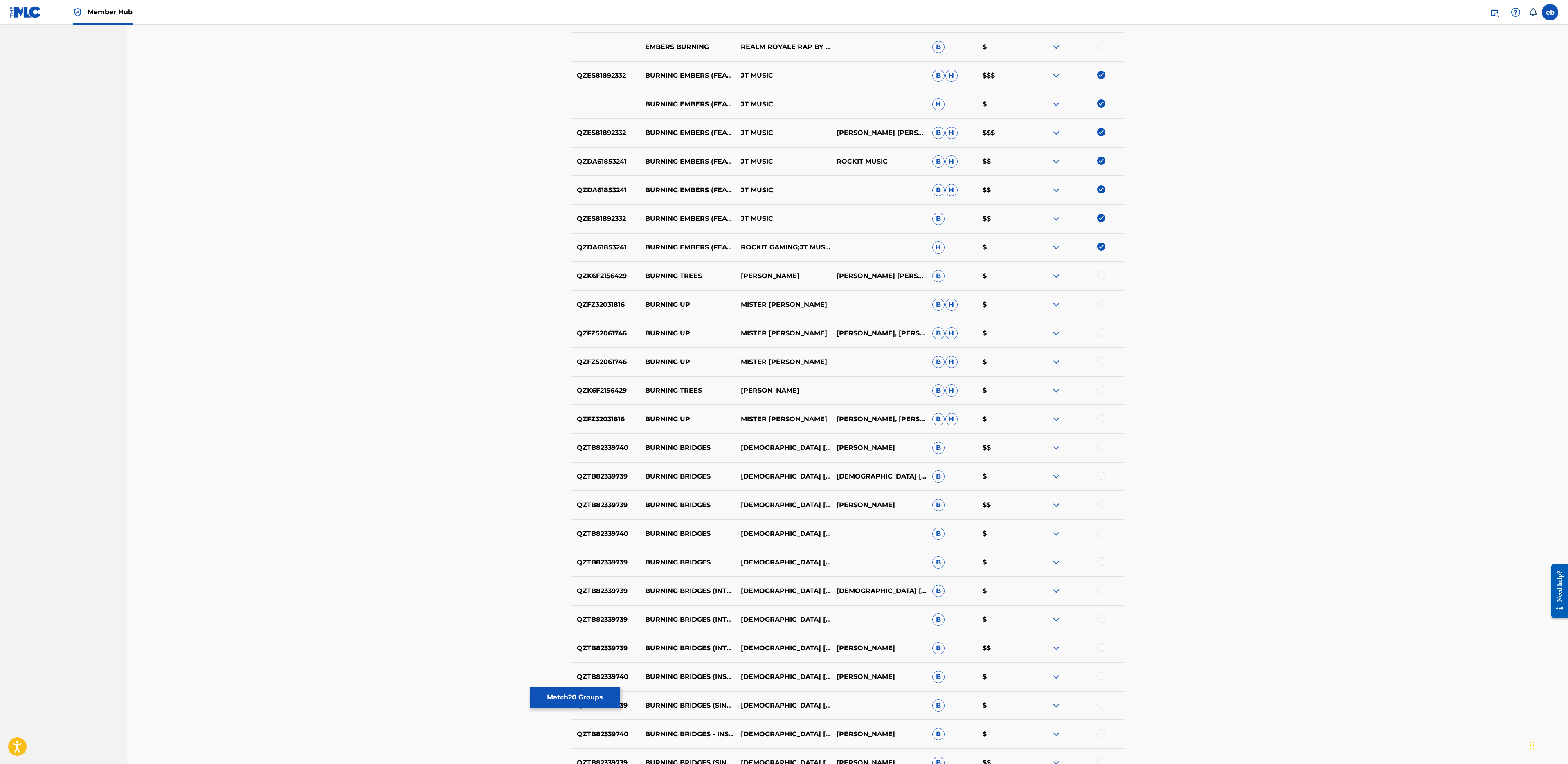
scroll to position [823, 0]
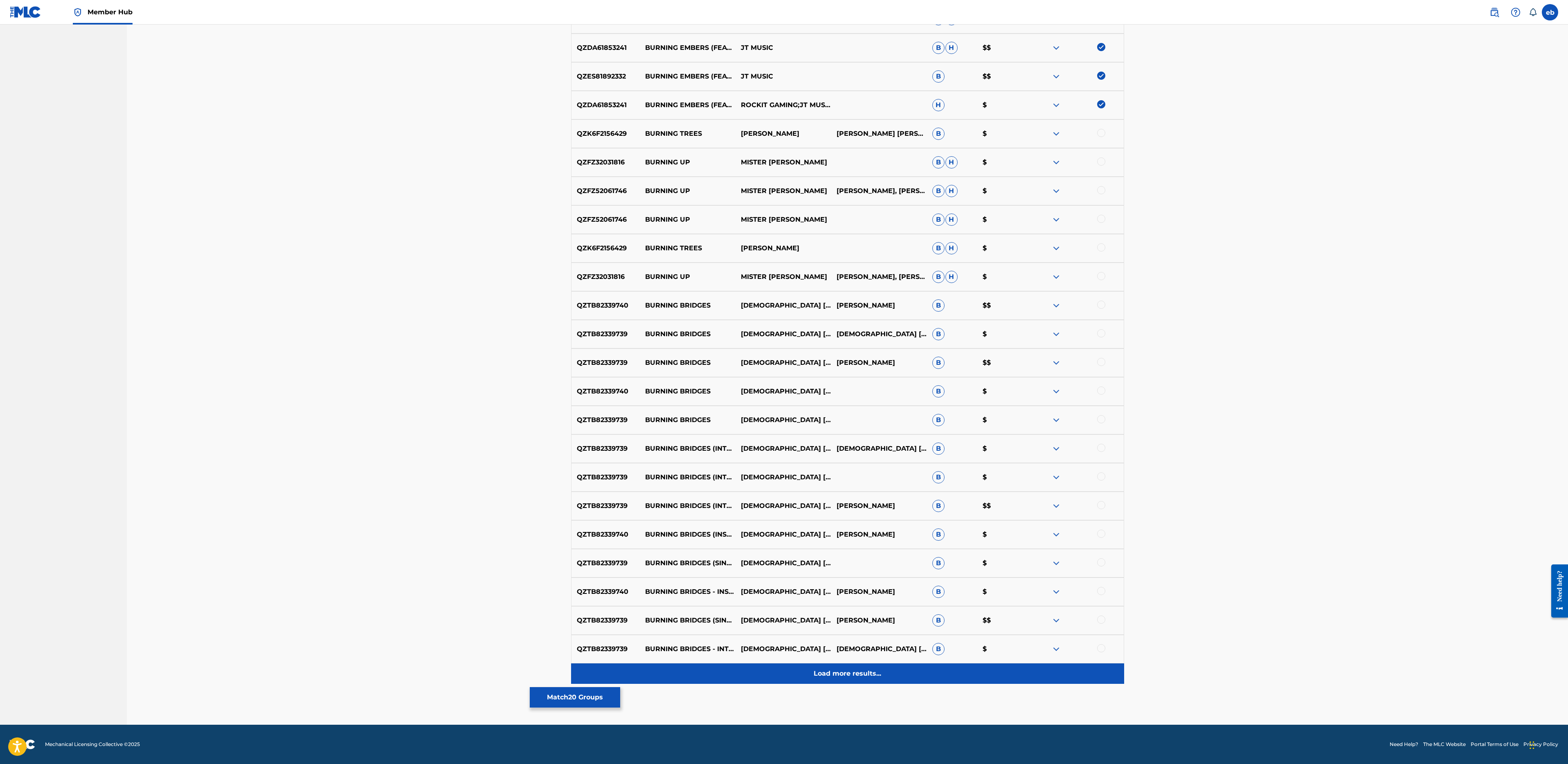
click at [838, 678] on p "Load more results..." at bounding box center [847, 673] width 67 height 10
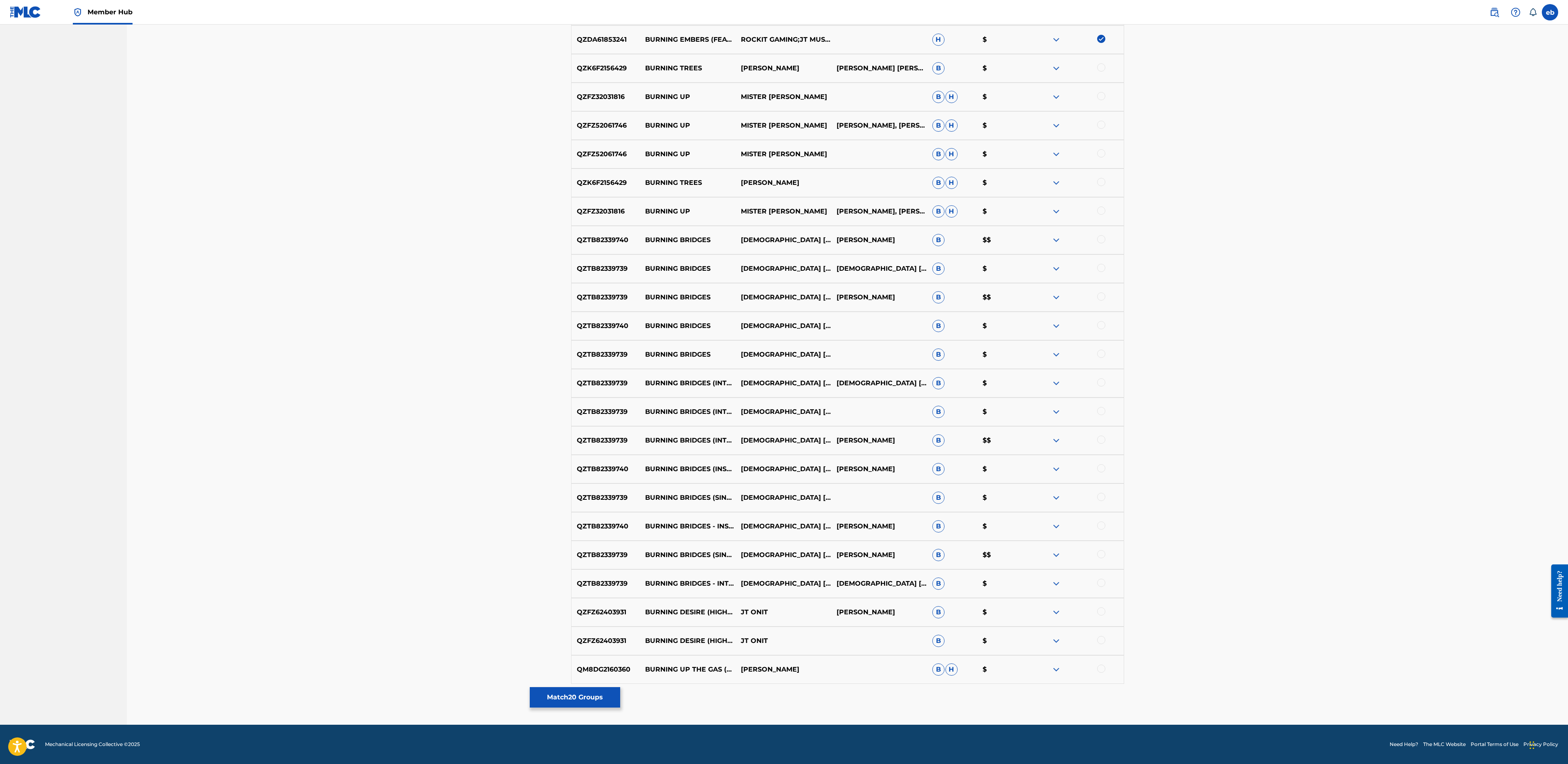
scroll to position [0, 0]
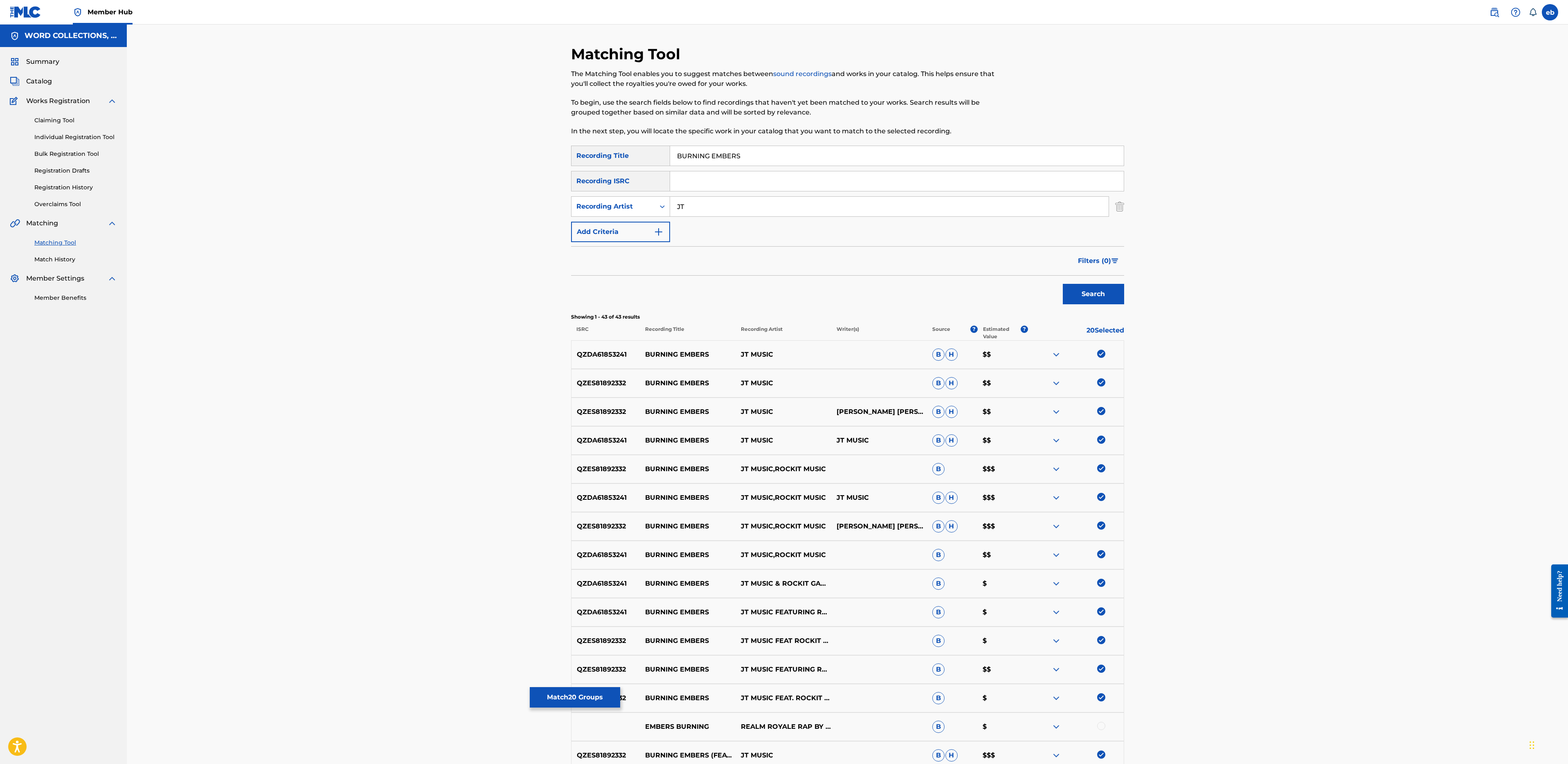
click at [681, 209] on input "JT" at bounding box center [889, 206] width 438 height 20
click at [1063, 284] on button "Search" at bounding box center [1093, 294] width 61 height 20
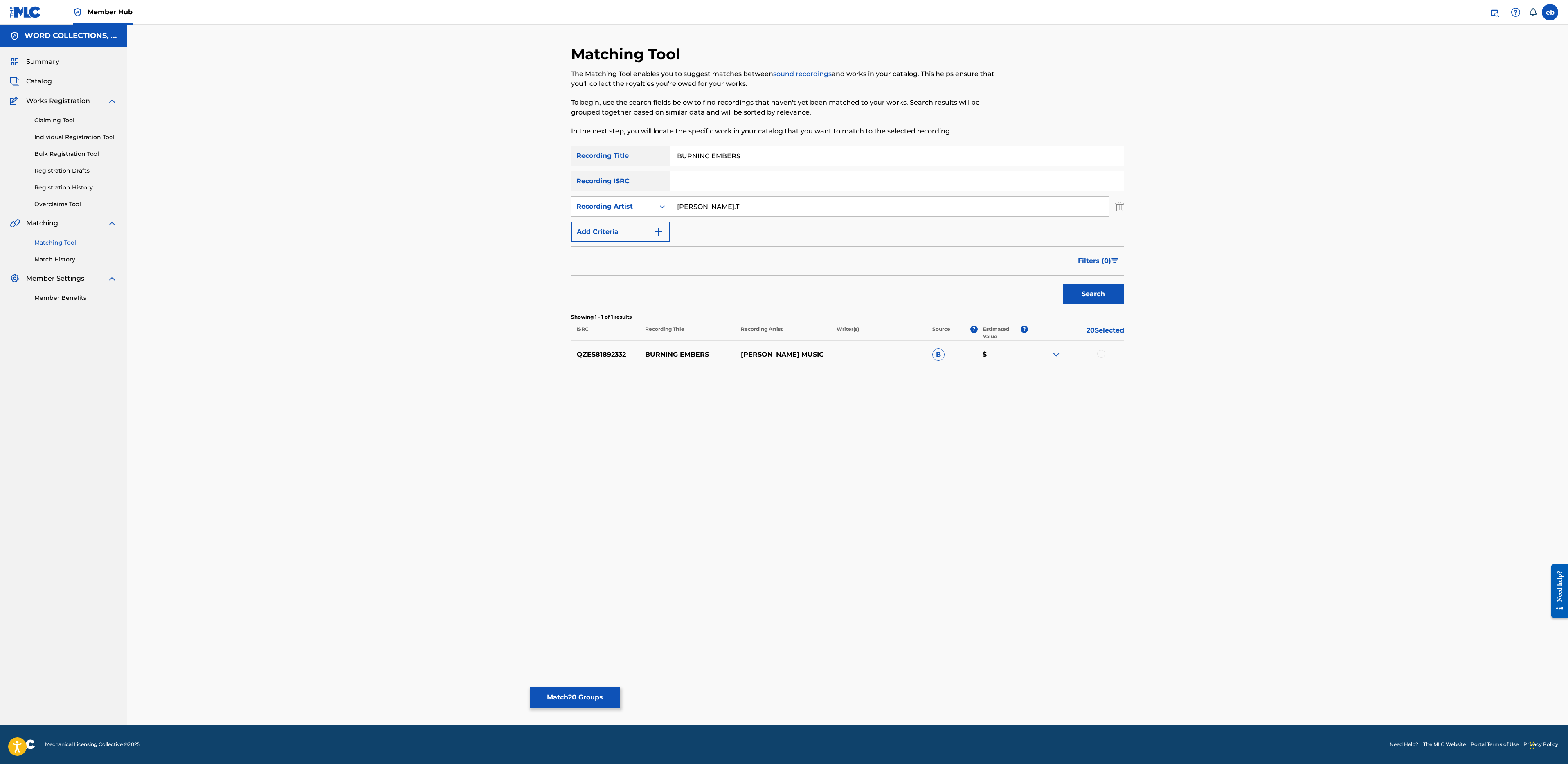
click at [1109, 347] on div "QZES81892332 BURNING EMBERS [PERSON_NAME] MUSIC B $" at bounding box center [847, 354] width 553 height 29
click at [1098, 350] on div at bounding box center [1076, 354] width 95 height 10
click at [1102, 354] on div at bounding box center [1101, 354] width 8 height 8
click at [705, 212] on input "[PERSON_NAME].T" at bounding box center [889, 206] width 438 height 20
click at [1063, 284] on button "Search" at bounding box center [1093, 294] width 61 height 20
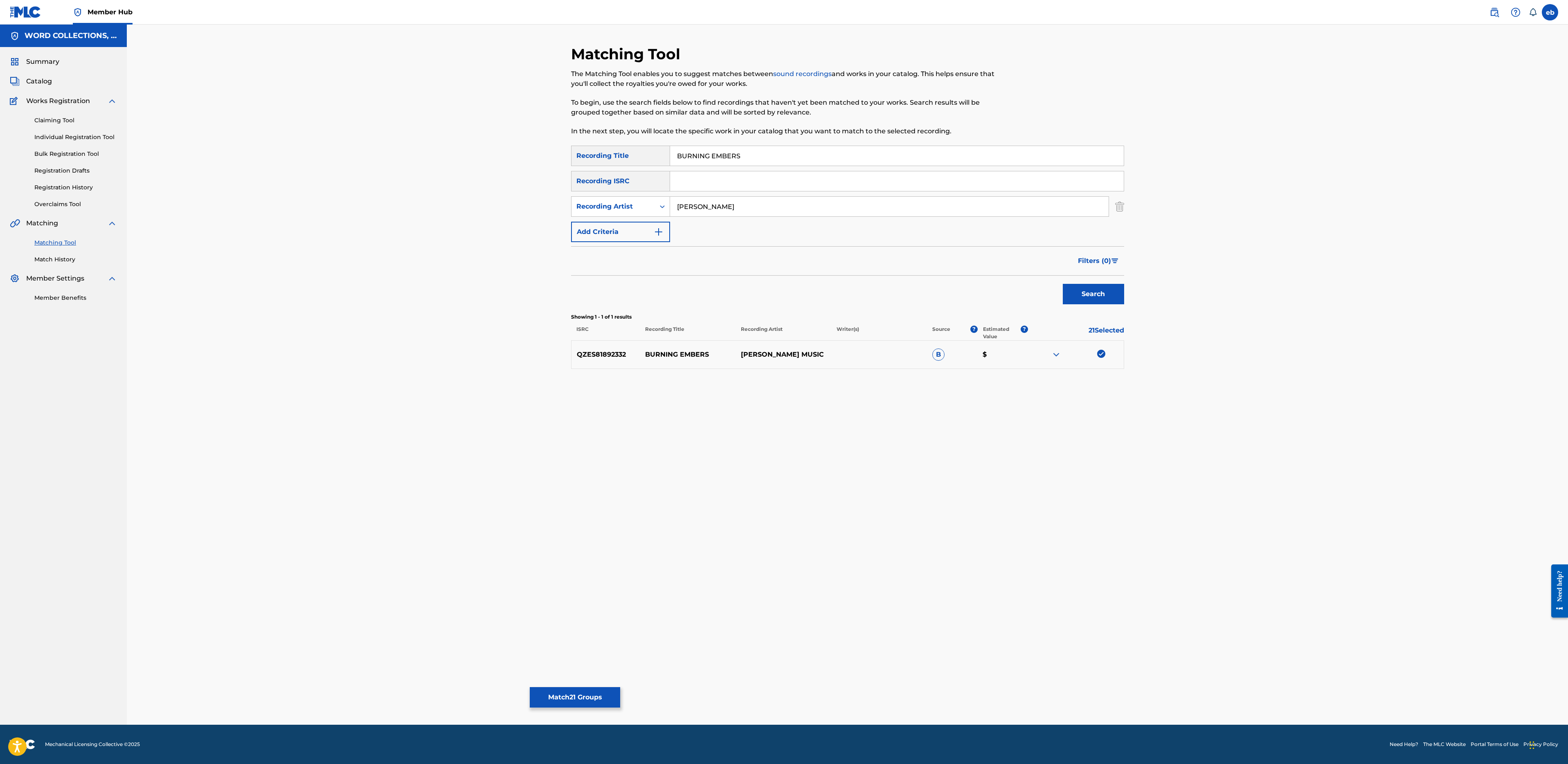
drag, startPoint x: 721, startPoint y: 211, endPoint x: 446, endPoint y: 200, distance: 275.2
click at [448, 200] on div "Matching Tool The Matching Tool enables you to suggest matches between sound re…" at bounding box center [847, 375] width 1441 height 700
type input "Machinima"
click at [1063, 284] on button "Search" at bounding box center [1093, 294] width 61 height 20
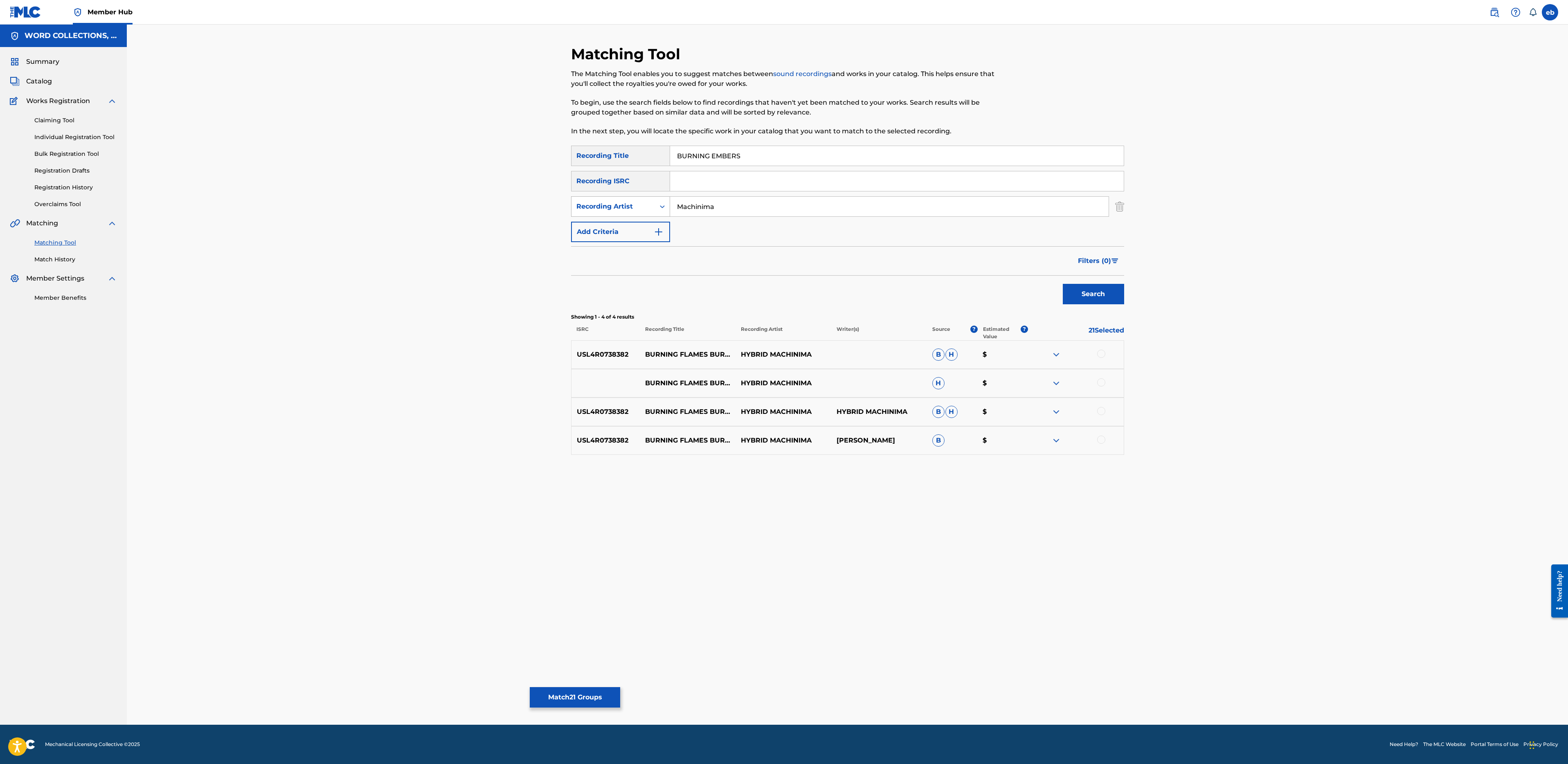
click at [628, 205] on div "Recording Artist" at bounding box center [613, 206] width 74 height 10
click at [628, 230] on div "Writer" at bounding box center [620, 227] width 98 height 20
click at [702, 209] on input "Search Form" at bounding box center [889, 206] width 438 height 20
click at [1063, 284] on button "Search" at bounding box center [1093, 294] width 61 height 20
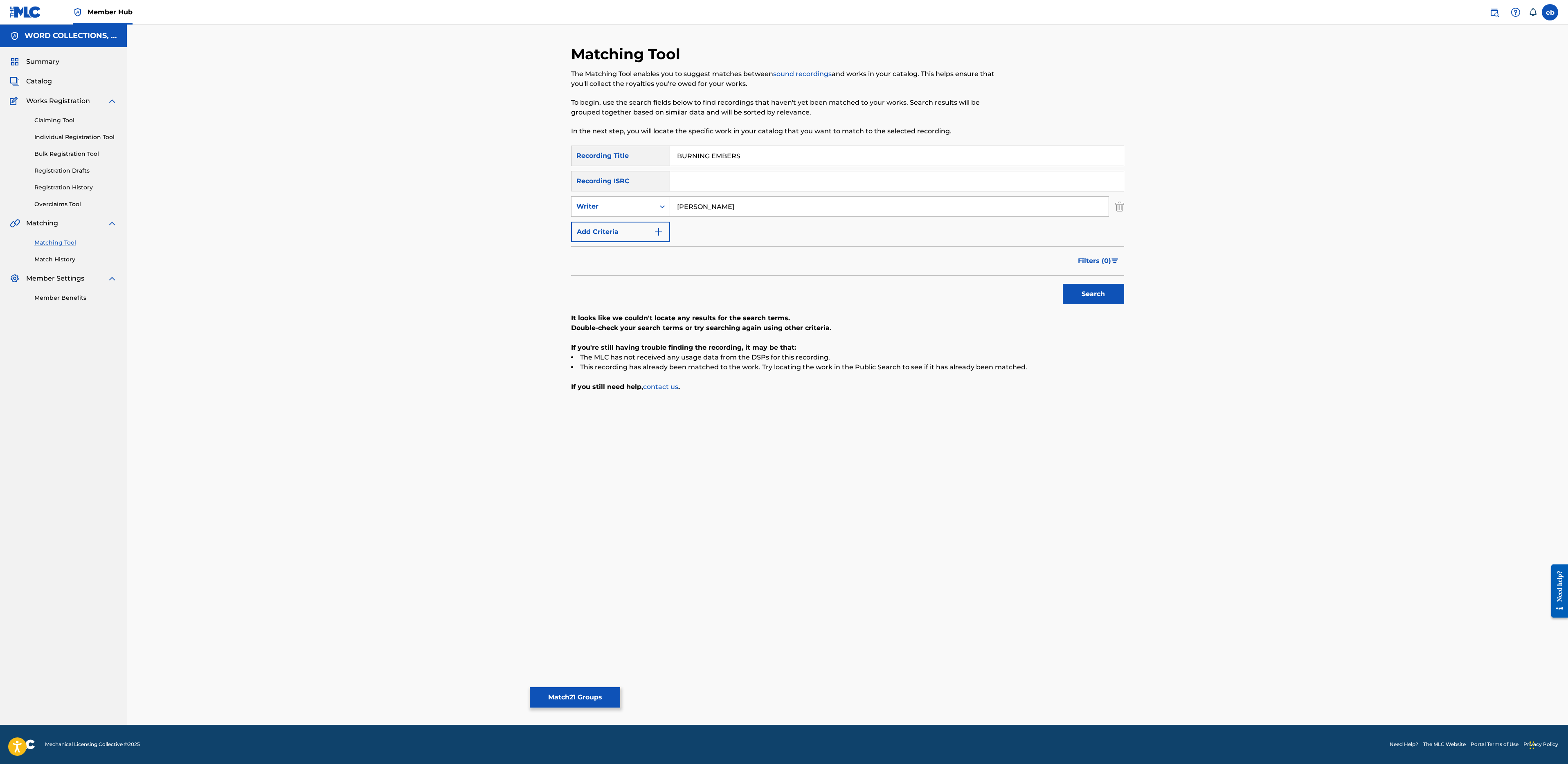
click at [711, 209] on input "[PERSON_NAME]" at bounding box center [889, 206] width 438 height 20
click at [1063, 284] on button "Search" at bounding box center [1093, 294] width 61 height 20
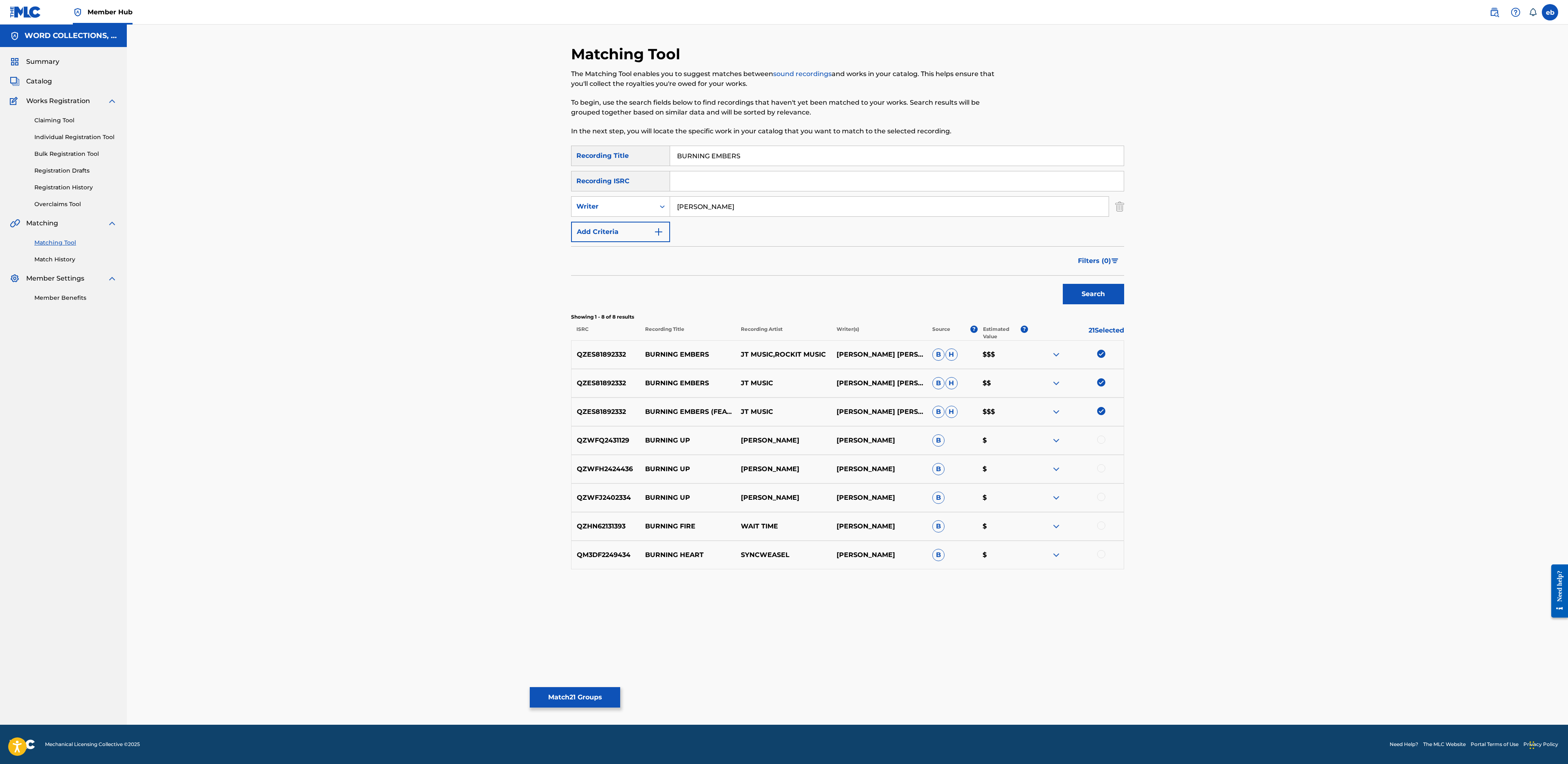
type input "C"
type input "[PERSON_NAME]"
click at [1063, 284] on button "Search" at bounding box center [1093, 294] width 61 height 20
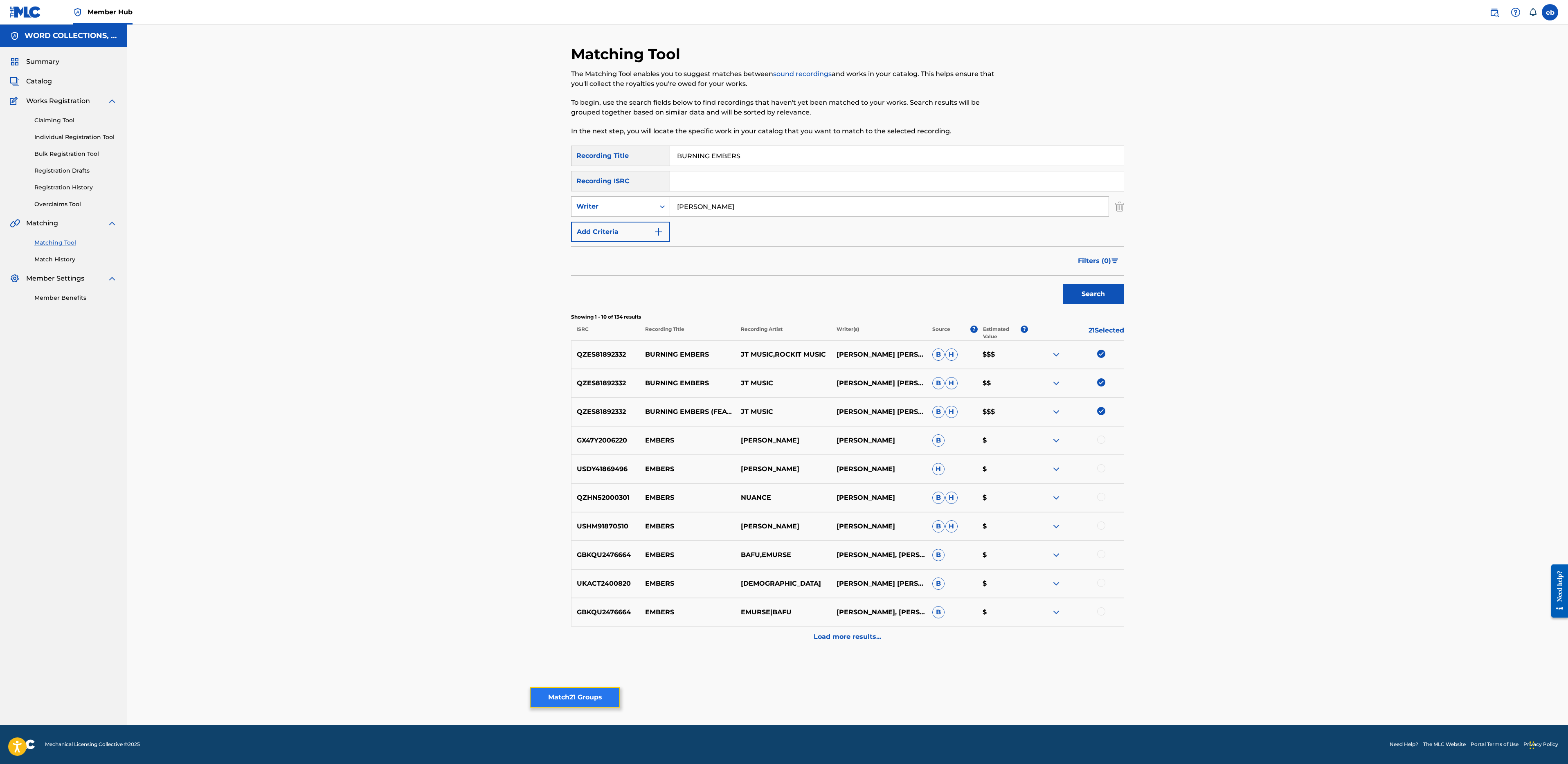
click at [583, 700] on button "Match 21 Groups" at bounding box center [575, 697] width 90 height 20
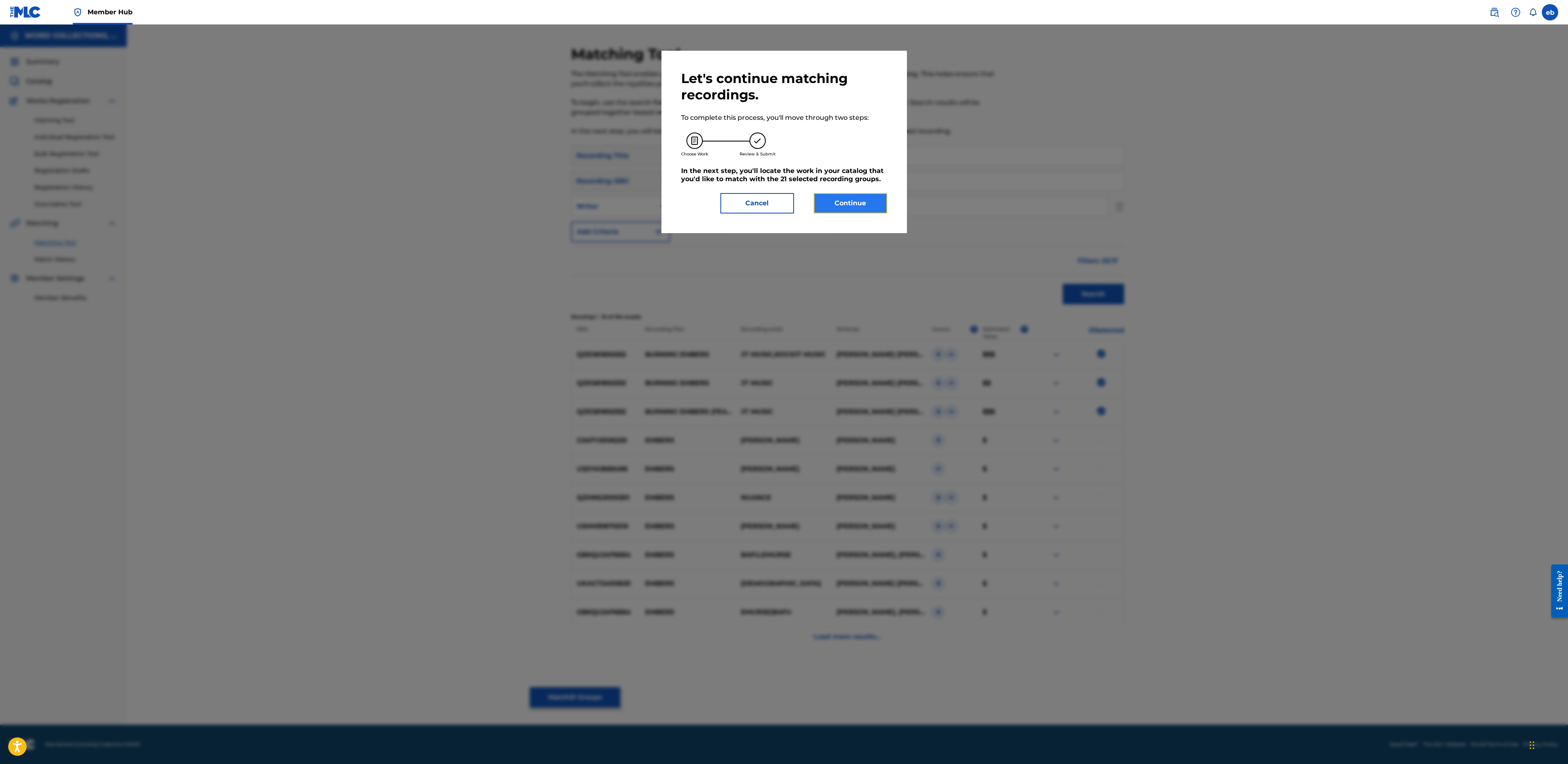
click at [860, 203] on button "Continue" at bounding box center [850, 204] width 74 height 20
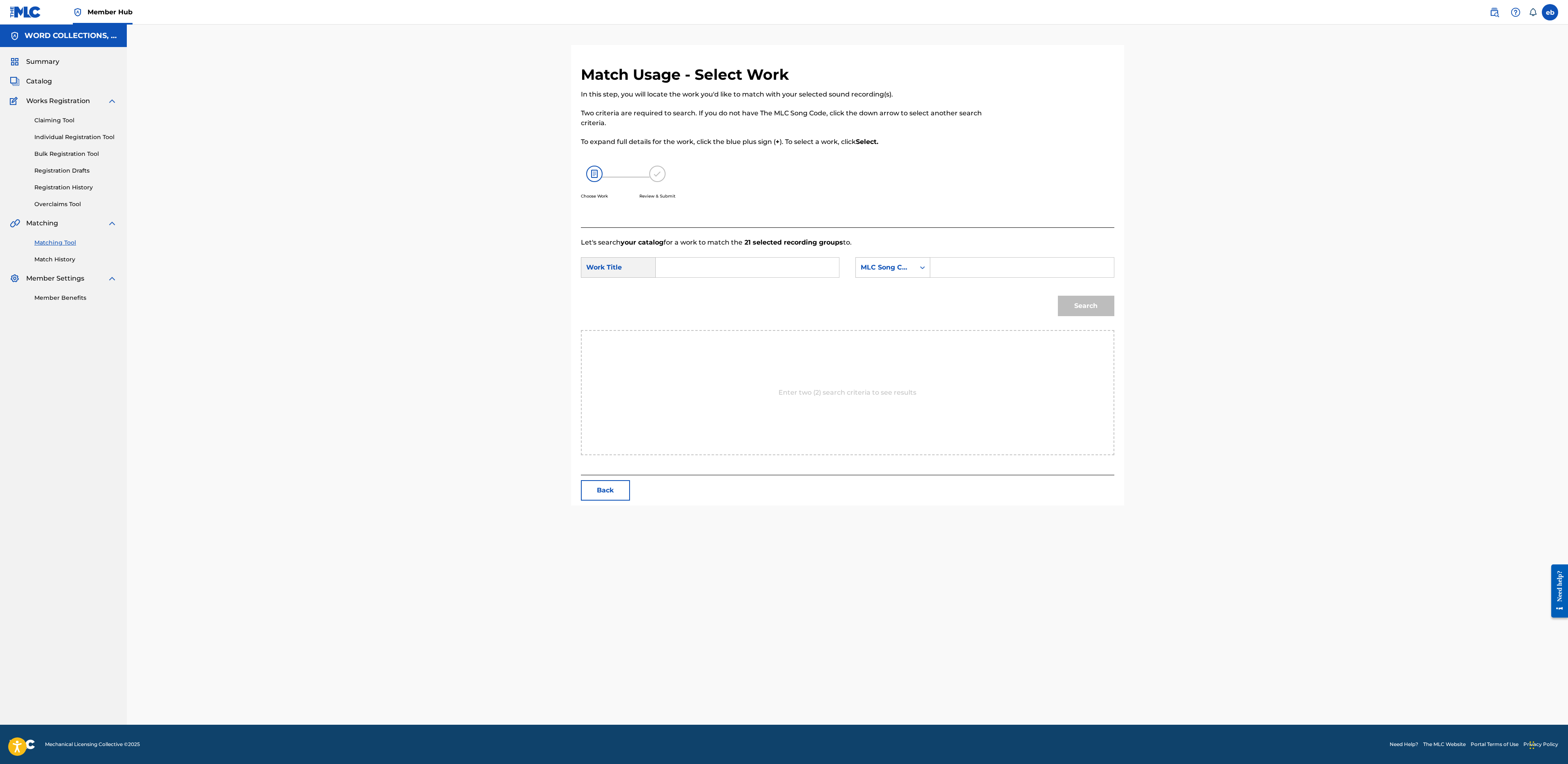
click at [756, 270] on input "Search Form" at bounding box center [747, 267] width 169 height 20
type input "burning embers"
click at [683, 292] on strong "embers" at bounding box center [683, 296] width 26 height 8
click at [896, 270] on div "MLC Song Code" at bounding box center [885, 267] width 50 height 10
click at [898, 291] on div "Writer Name" at bounding box center [892, 288] width 74 height 20
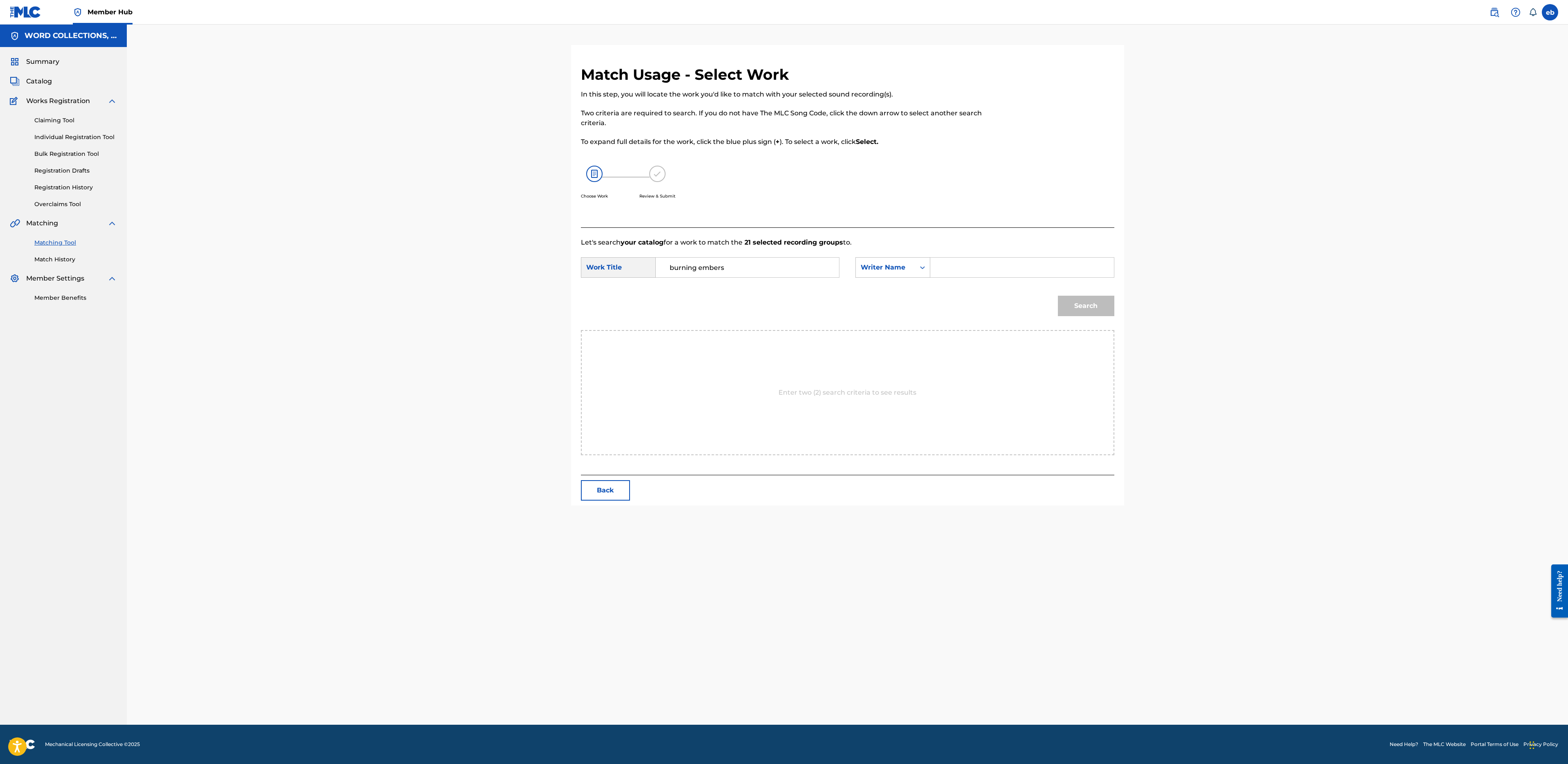
click at [955, 268] on input "Search Form" at bounding box center [1022, 267] width 169 height 20
type input "[PERSON_NAME]"
click at [1058, 296] on button "Search" at bounding box center [1086, 306] width 57 height 20
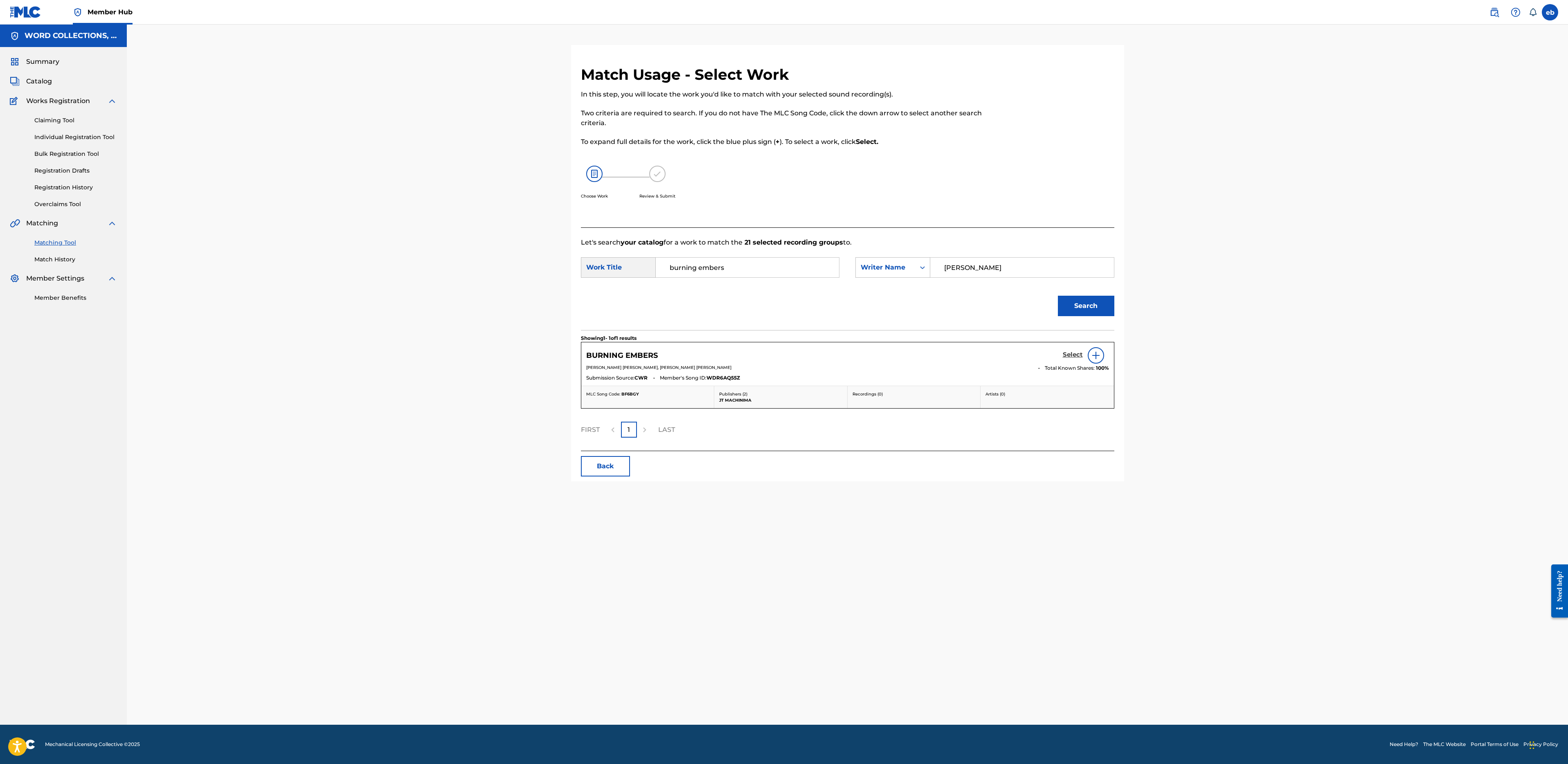
click at [1074, 354] on h5 "Select" at bounding box center [1073, 355] width 20 height 8
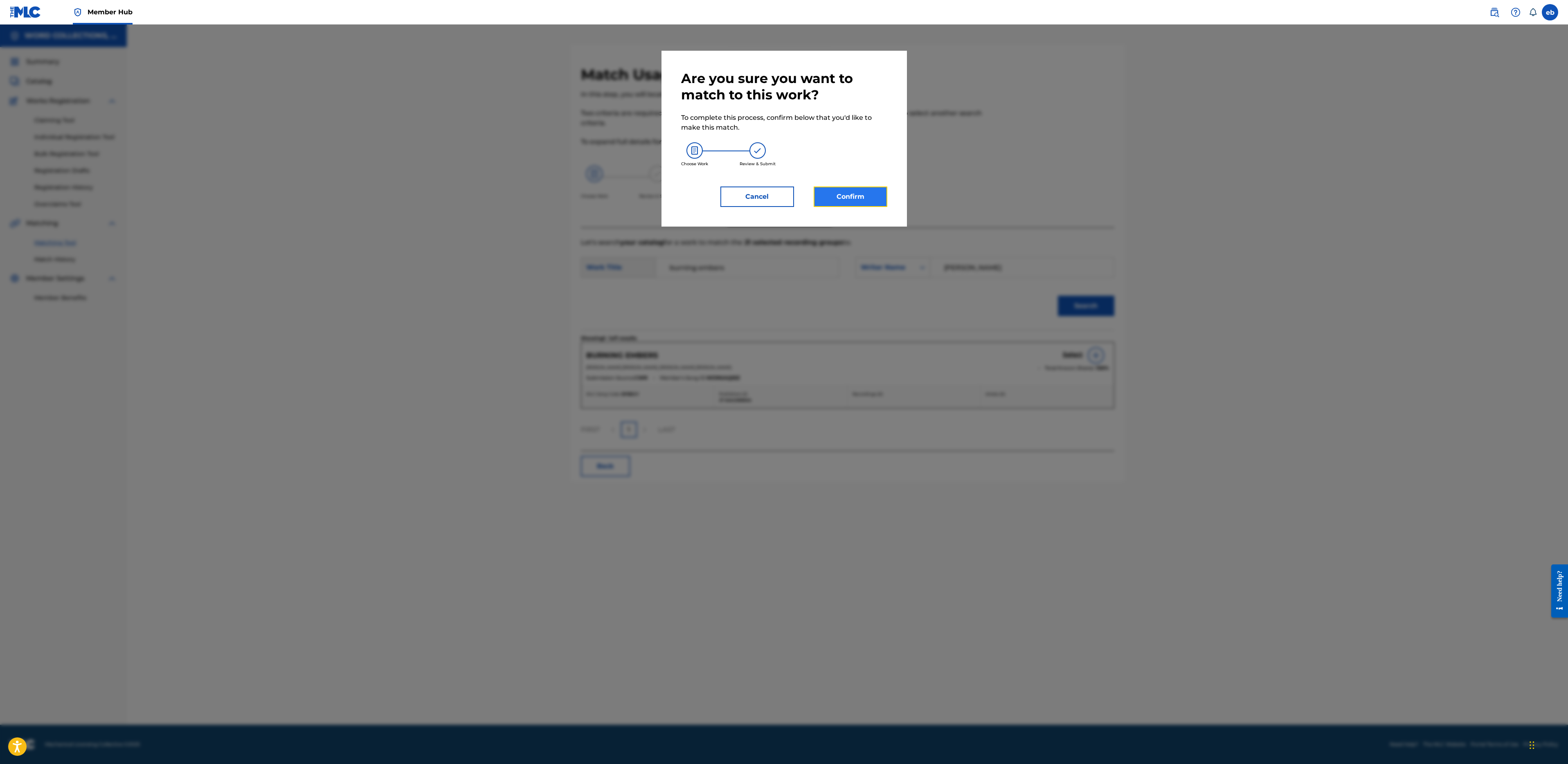
click at [856, 195] on button "Confirm" at bounding box center [850, 197] width 74 height 20
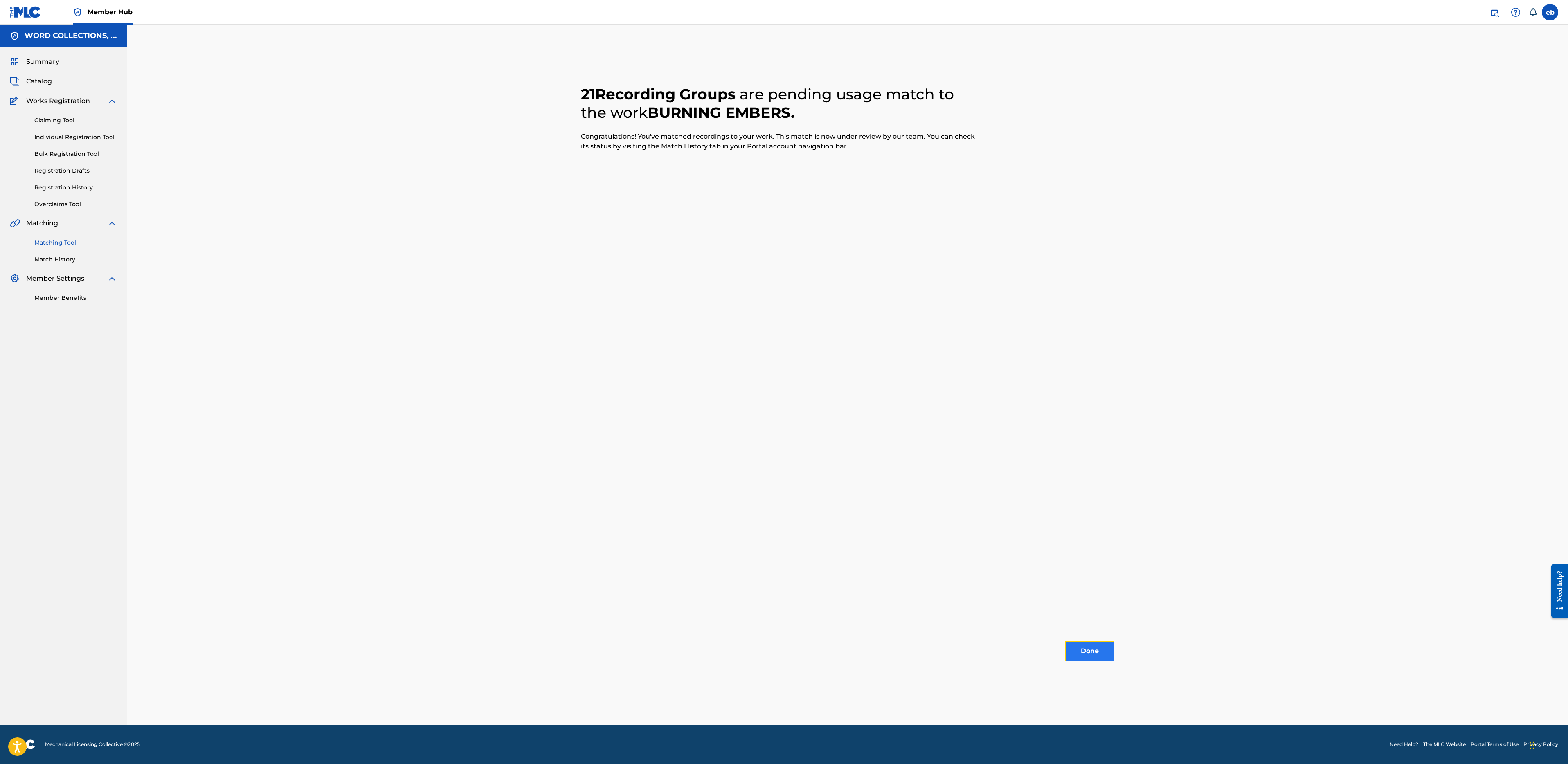
click at [1085, 651] on button "Done" at bounding box center [1090, 651] width 49 height 20
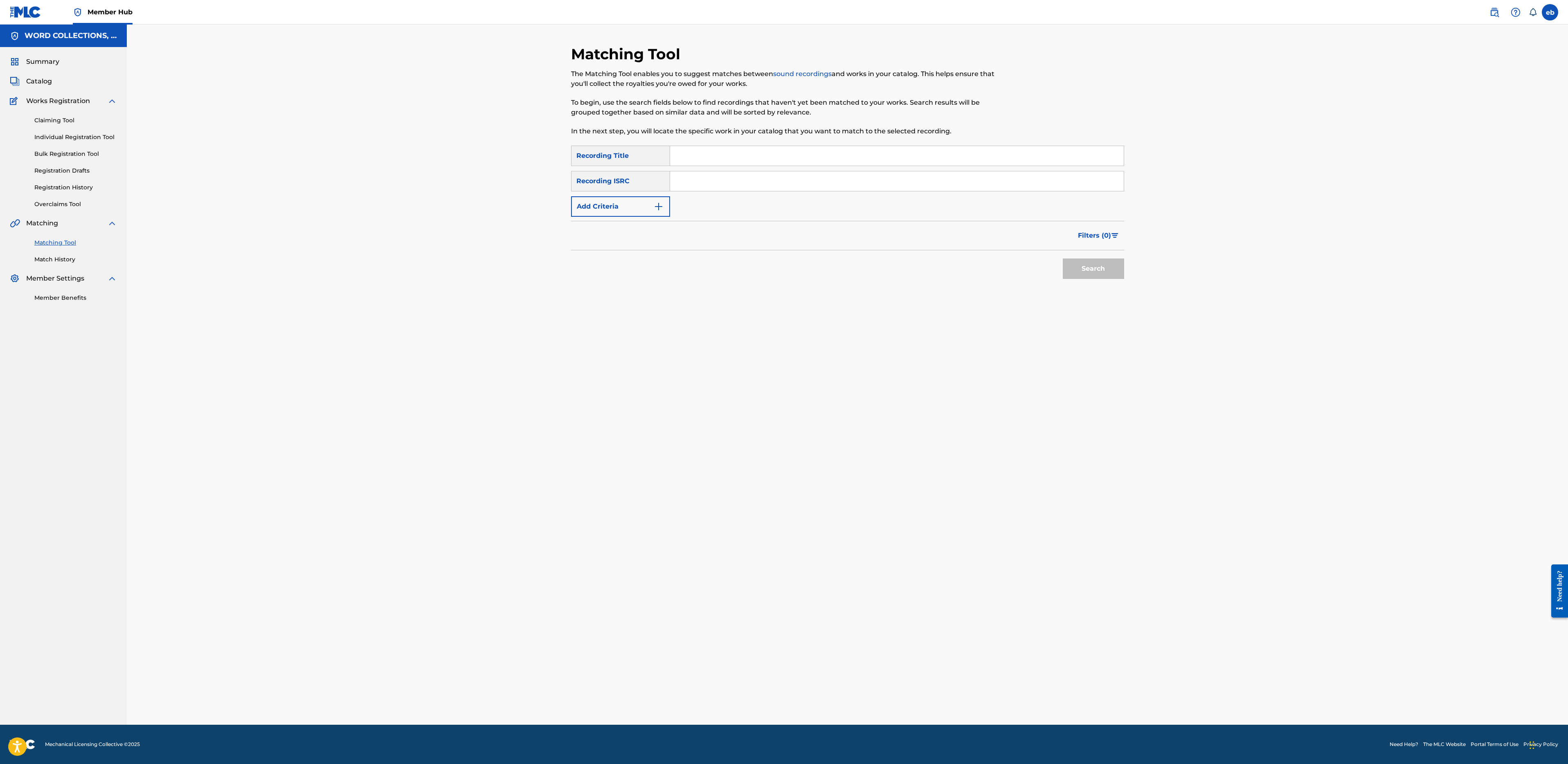
click at [815, 159] on input "Search Form" at bounding box center [896, 156] width 454 height 20
paste input "BREAK THE NIGHT"
type input "BREAK THE NIGHT"
click at [592, 204] on button "Add Criteria" at bounding box center [621, 207] width 99 height 20
click at [614, 210] on div "Writer" at bounding box center [613, 206] width 74 height 10
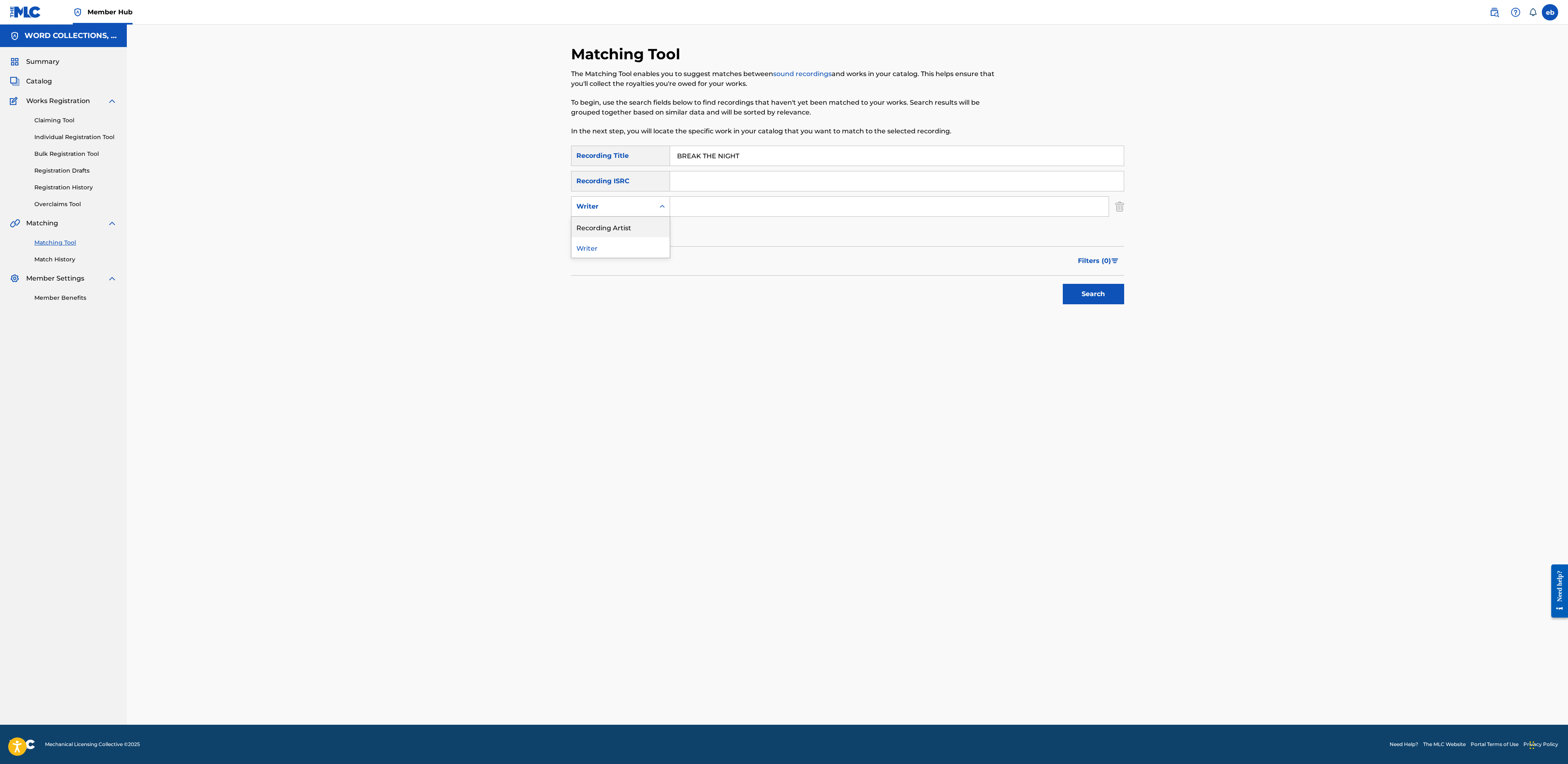
click at [618, 222] on div "Recording Artist" at bounding box center [620, 227] width 98 height 20
click at [684, 200] on input "Search Form" at bounding box center [889, 206] width 438 height 20
click at [1063, 284] on button "Search" at bounding box center [1093, 294] width 61 height 20
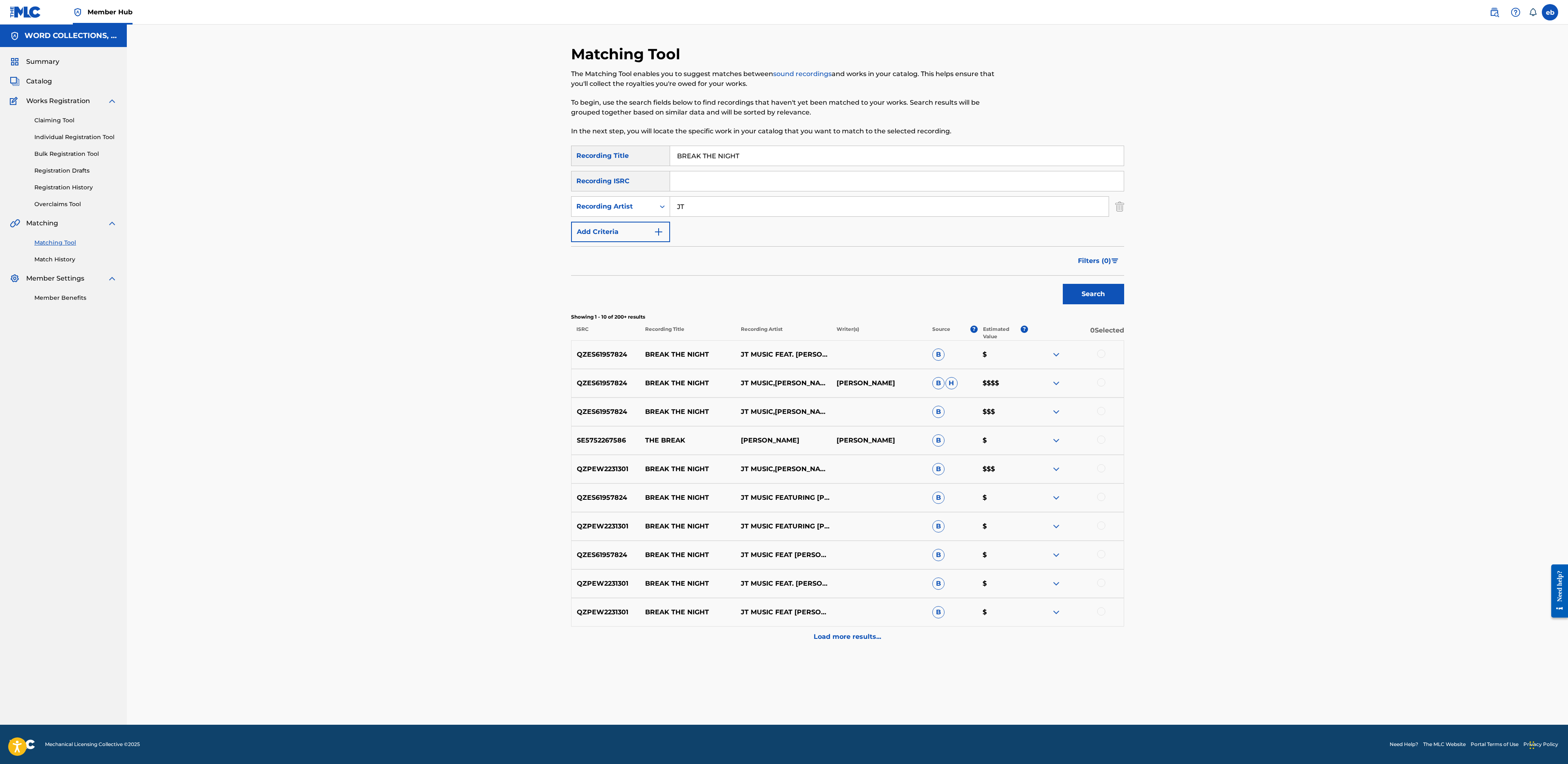
click at [1102, 354] on div at bounding box center [1101, 354] width 8 height 8
click at [1101, 385] on div at bounding box center [1101, 382] width 8 height 8
click at [1103, 412] on div at bounding box center [1101, 411] width 8 height 8
click at [1101, 469] on div at bounding box center [1101, 468] width 8 height 8
click at [1102, 496] on div at bounding box center [1101, 497] width 8 height 8
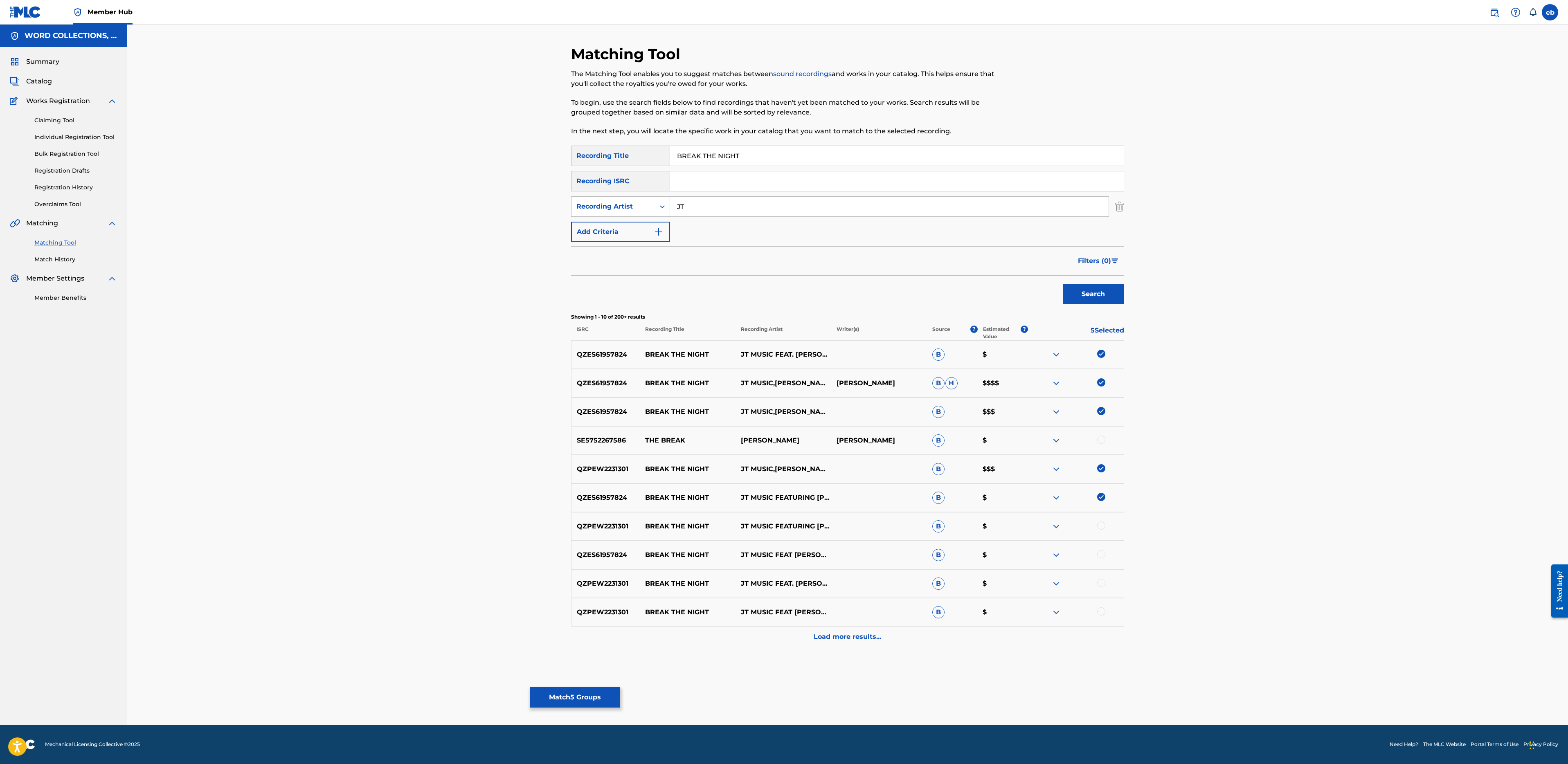
click at [1103, 522] on div at bounding box center [1076, 526] width 95 height 10
click at [1104, 524] on div at bounding box center [1101, 525] width 8 height 8
click at [1103, 557] on div at bounding box center [1101, 554] width 8 height 8
click at [1103, 585] on div at bounding box center [1101, 583] width 8 height 8
click at [1103, 610] on div at bounding box center [1101, 611] width 8 height 8
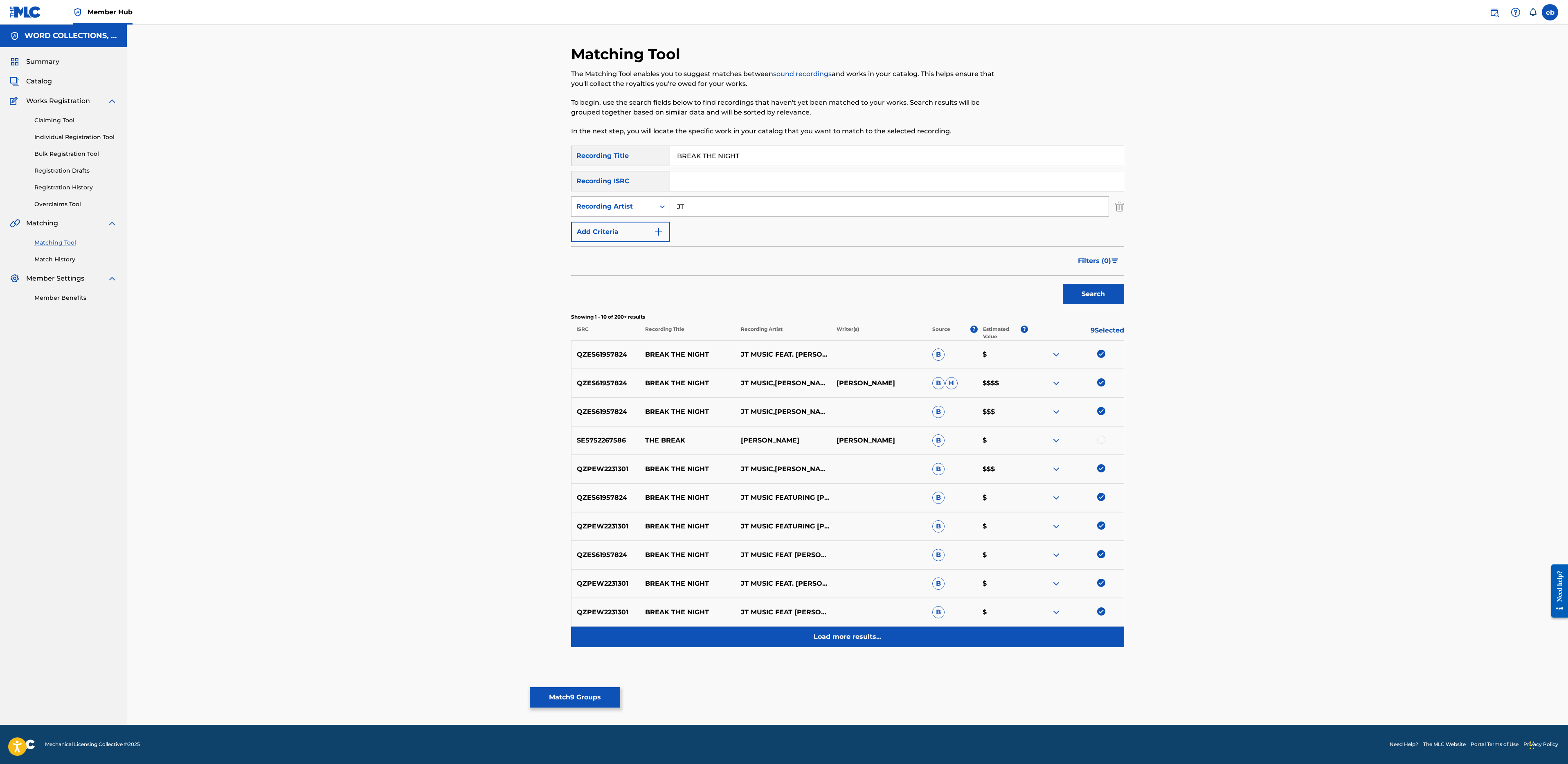
click at [835, 633] on p "Load more results..." at bounding box center [847, 637] width 67 height 10
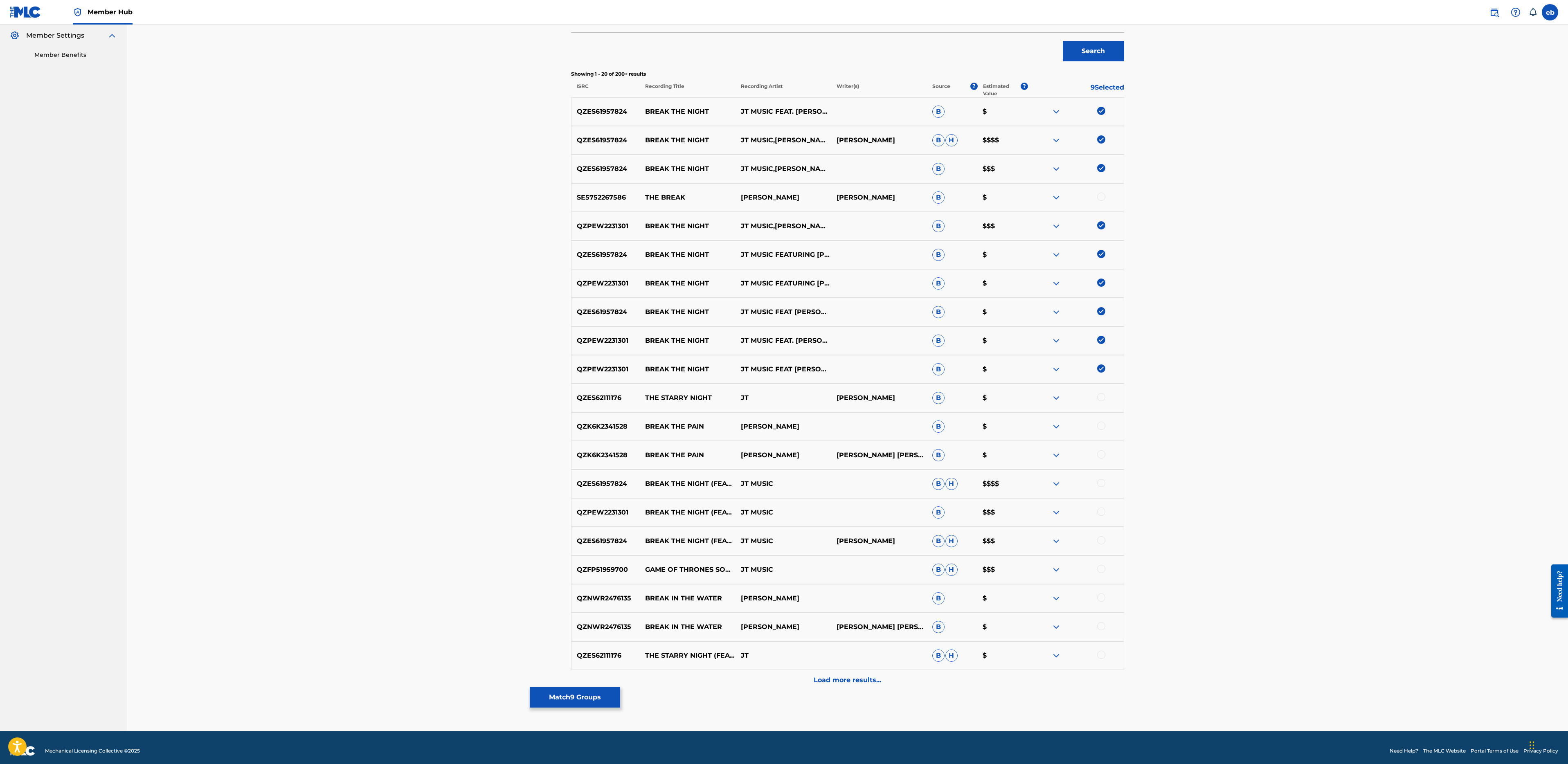
scroll to position [249, 0]
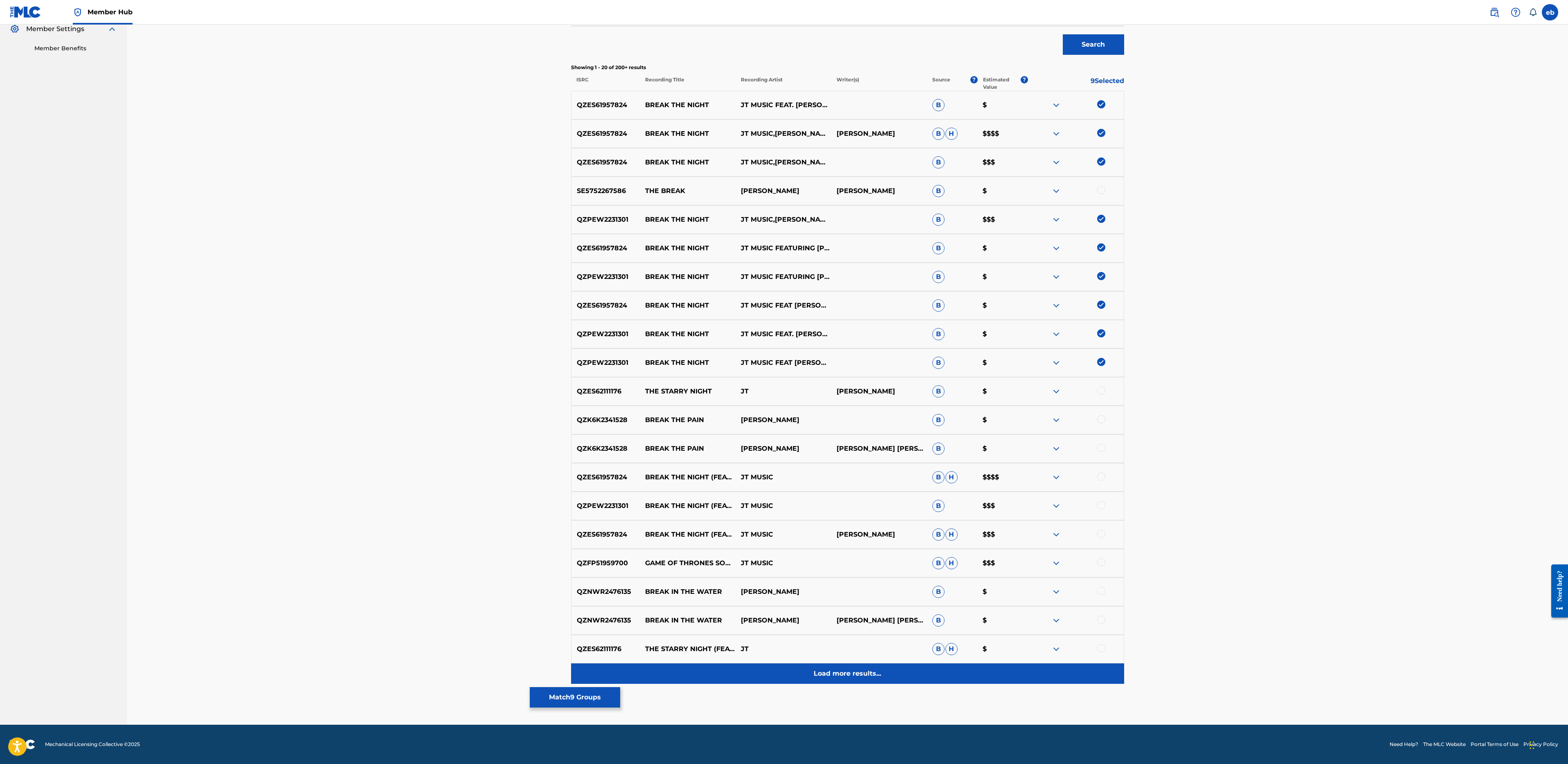
click at [858, 670] on p "Load more results..." at bounding box center [847, 673] width 67 height 10
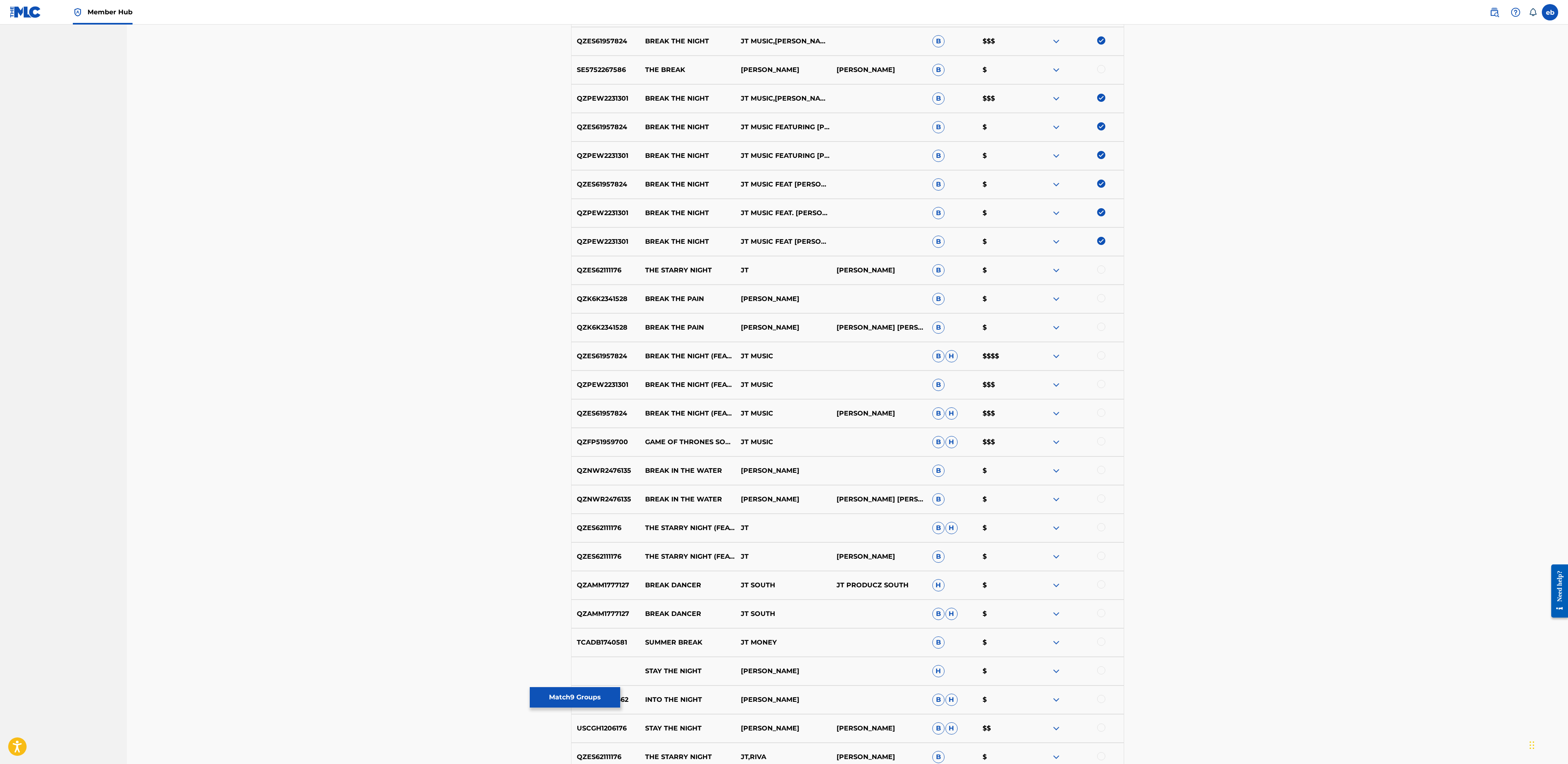
scroll to position [461, 0]
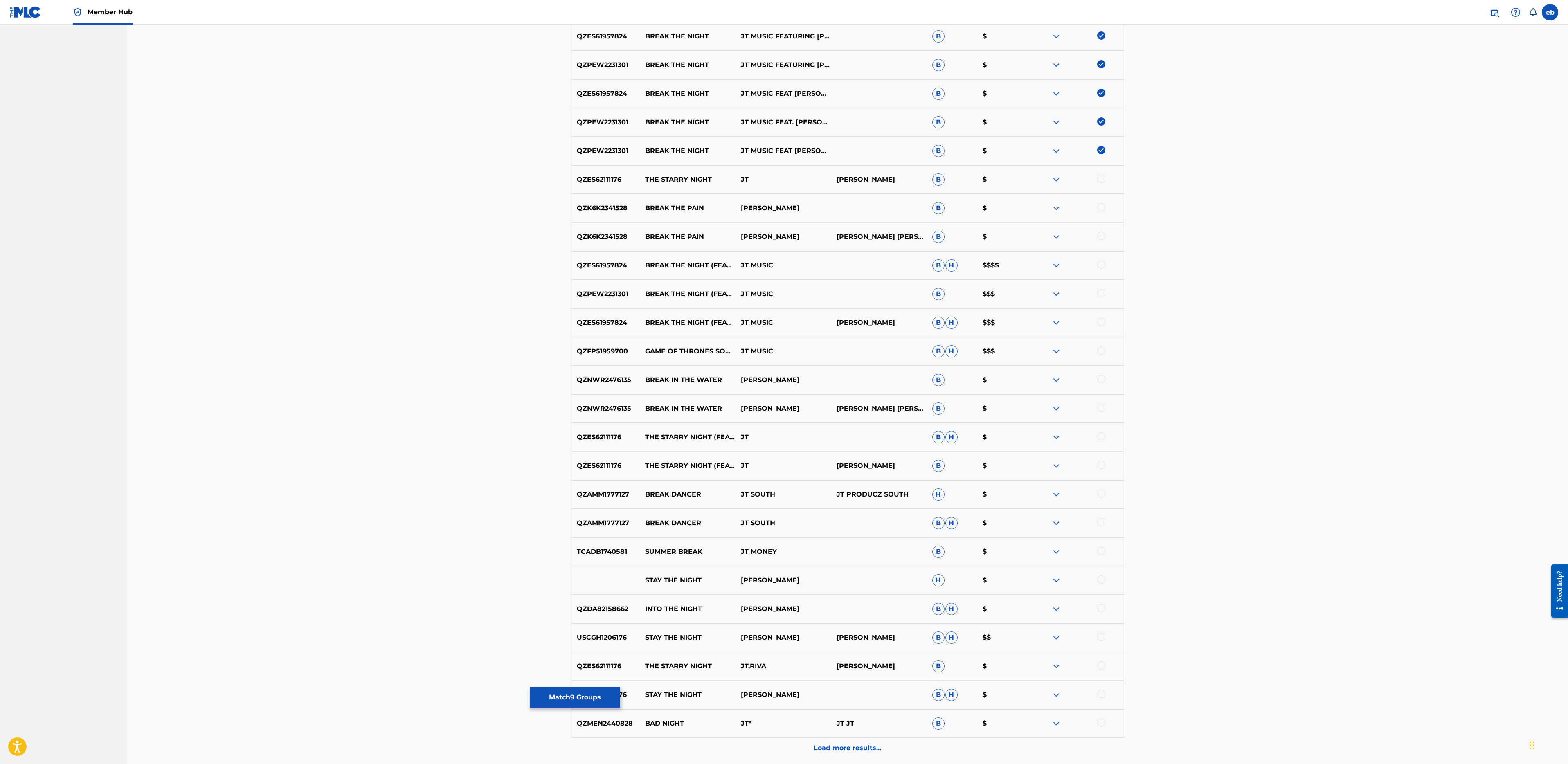
click at [1108, 265] on div at bounding box center [1076, 265] width 95 height 10
click at [1102, 268] on div at bounding box center [1101, 265] width 8 height 8
click at [1102, 295] on div at bounding box center [1101, 293] width 8 height 8
click at [1104, 321] on div at bounding box center [1101, 322] width 8 height 8
click at [1101, 350] on div at bounding box center [1101, 351] width 8 height 8
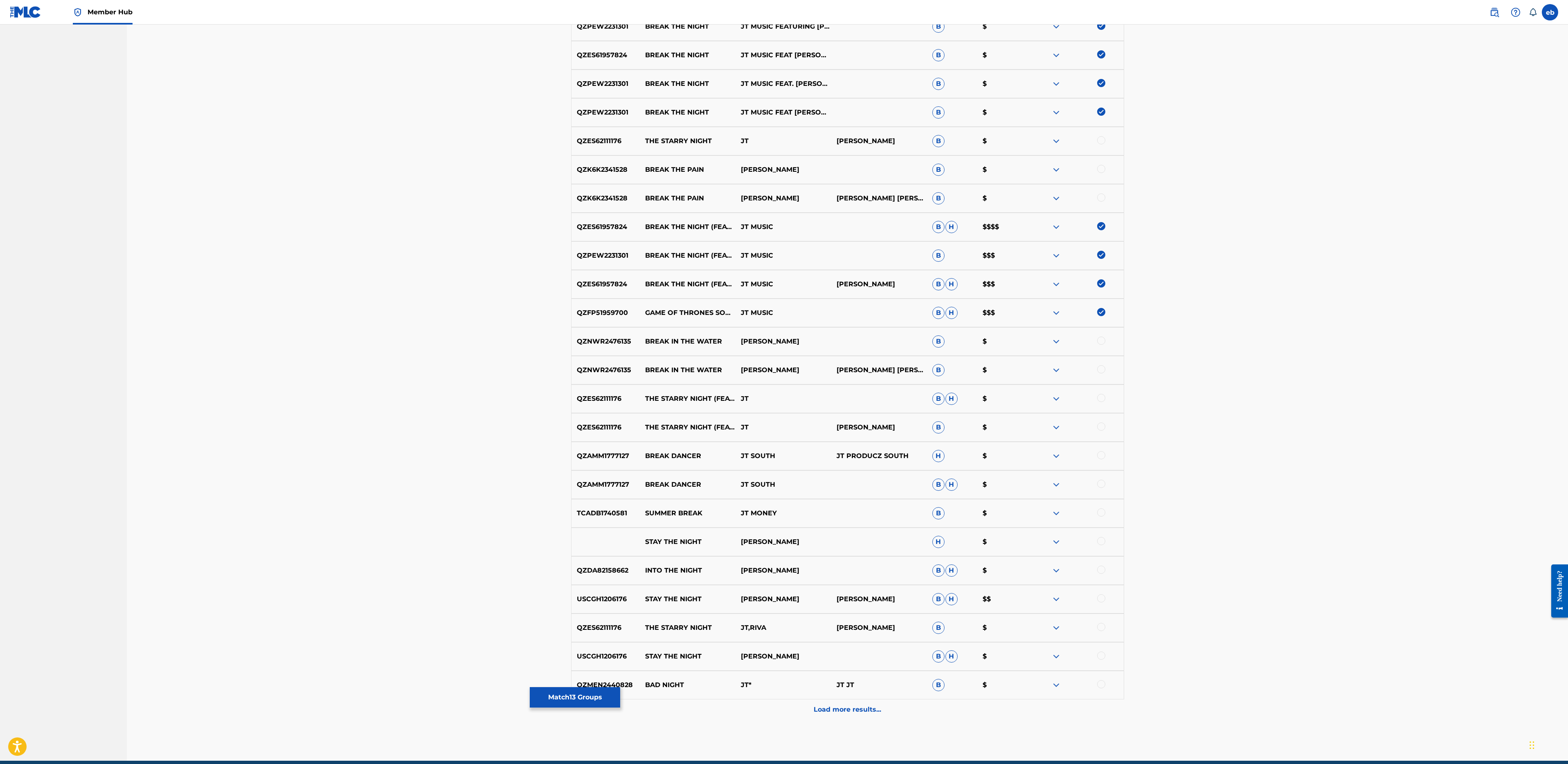
scroll to position [501, 0]
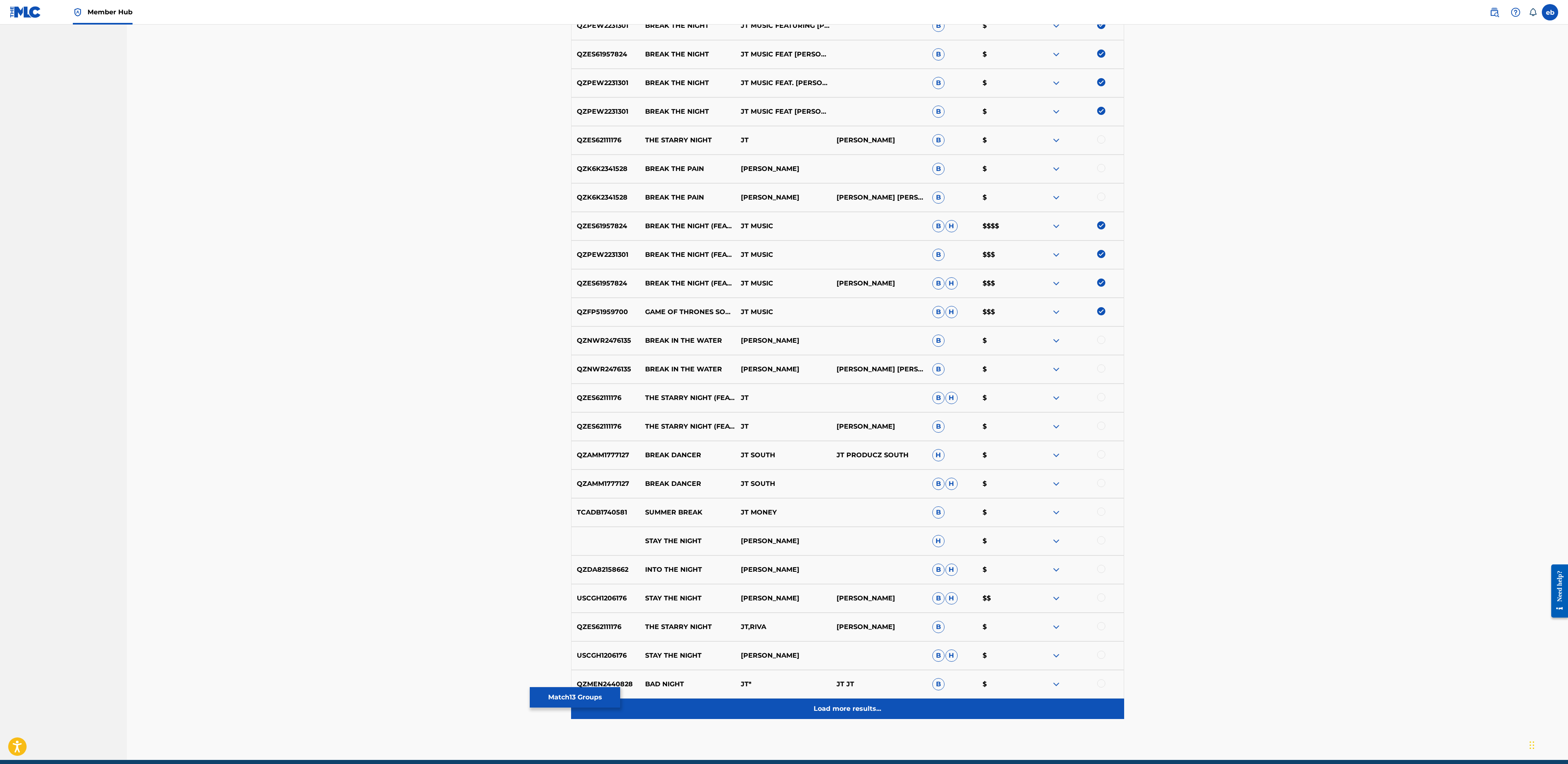
click at [857, 711] on p "Load more results..." at bounding box center [847, 709] width 67 height 10
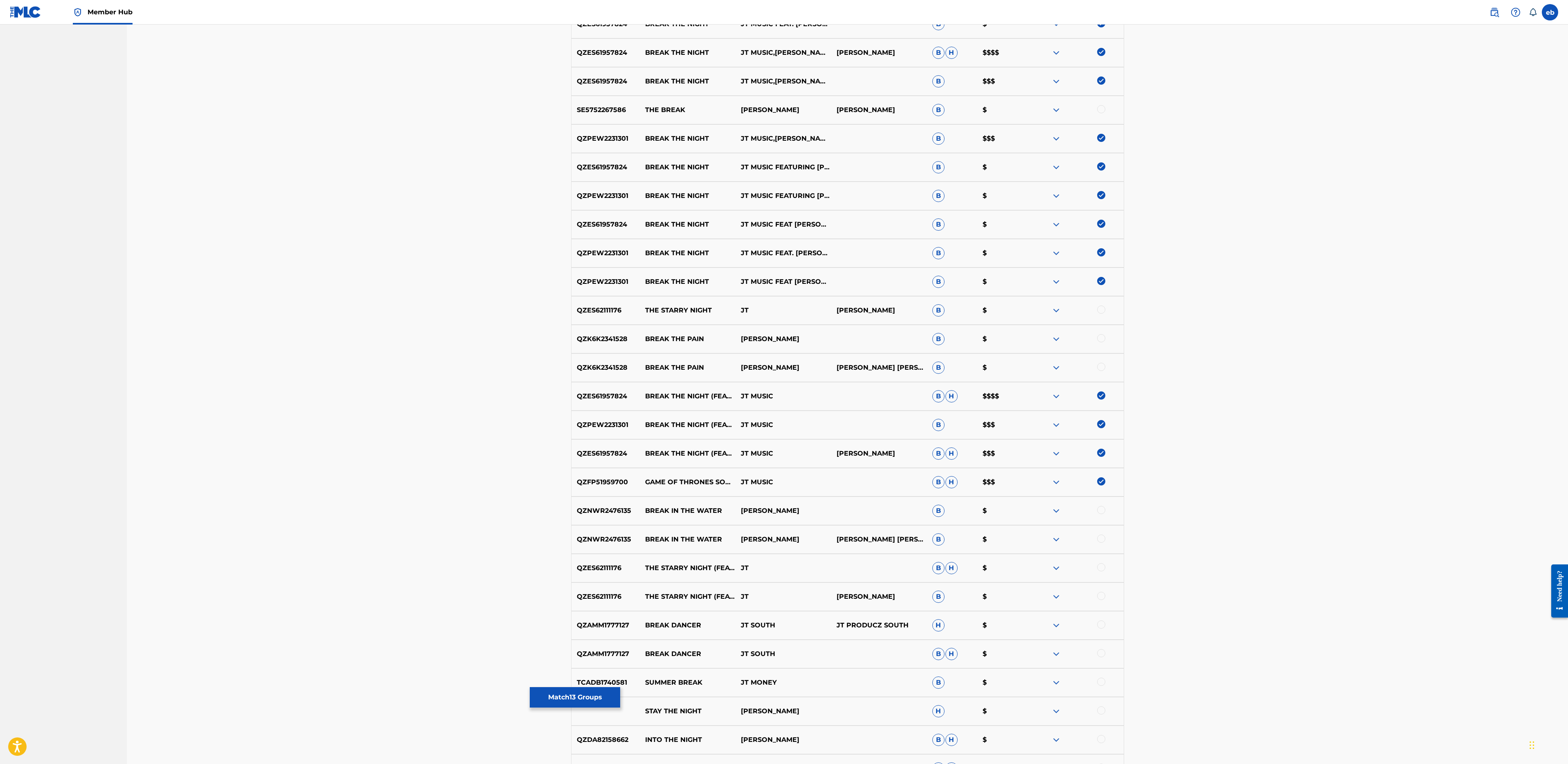
scroll to position [823, 0]
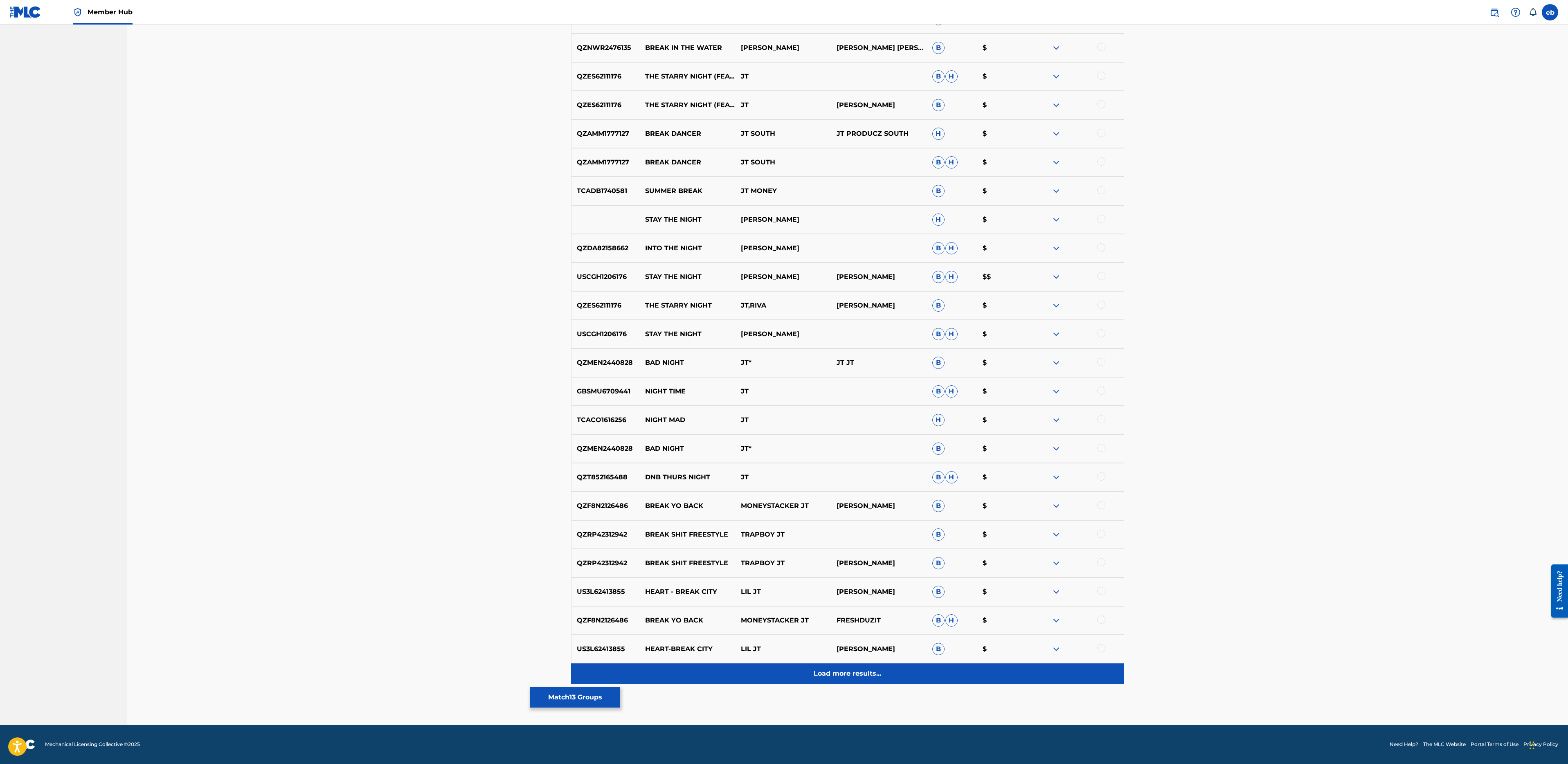
click at [836, 676] on p "Load more results..." at bounding box center [847, 673] width 67 height 10
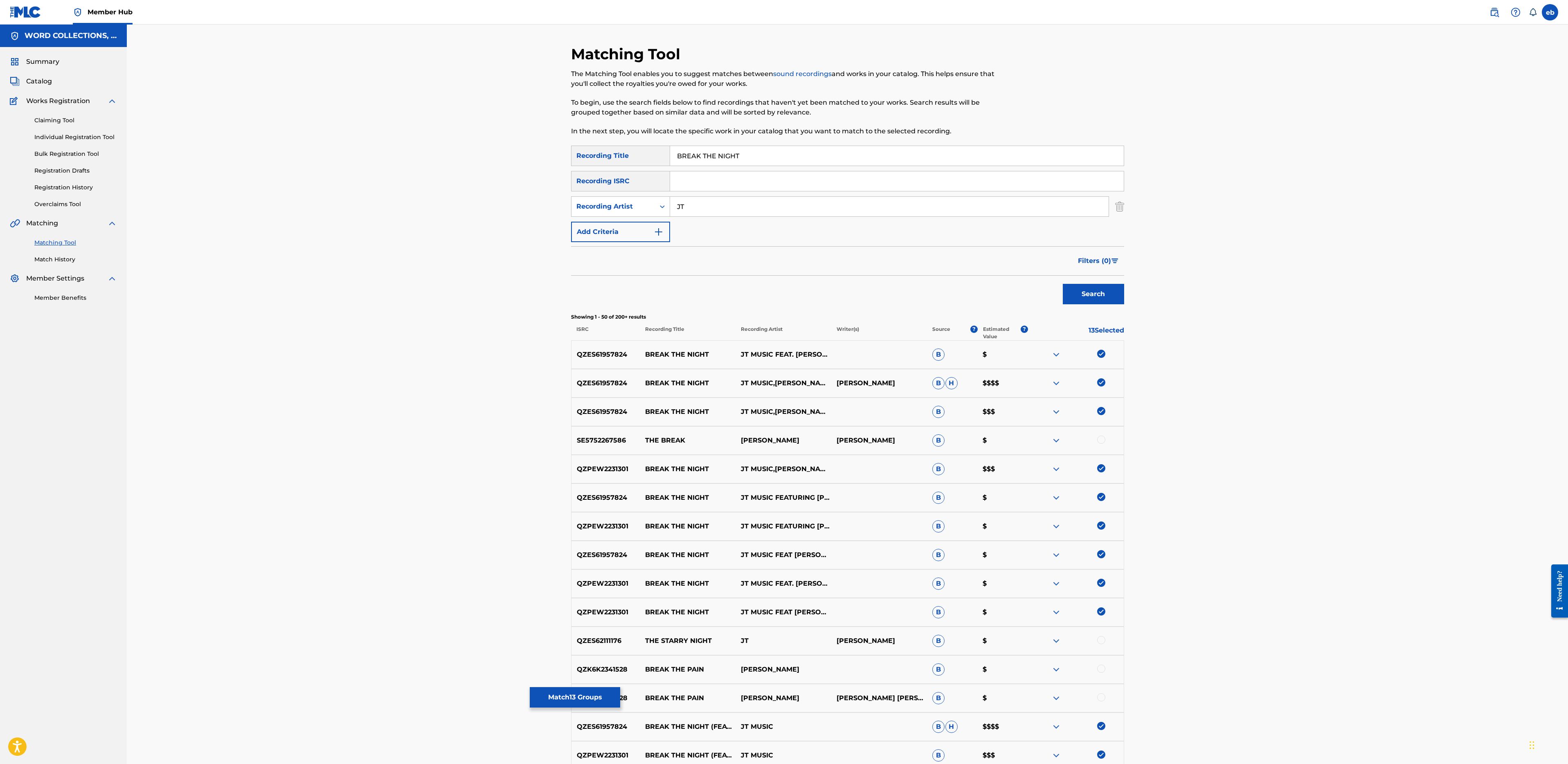
scroll to position [1109, 0]
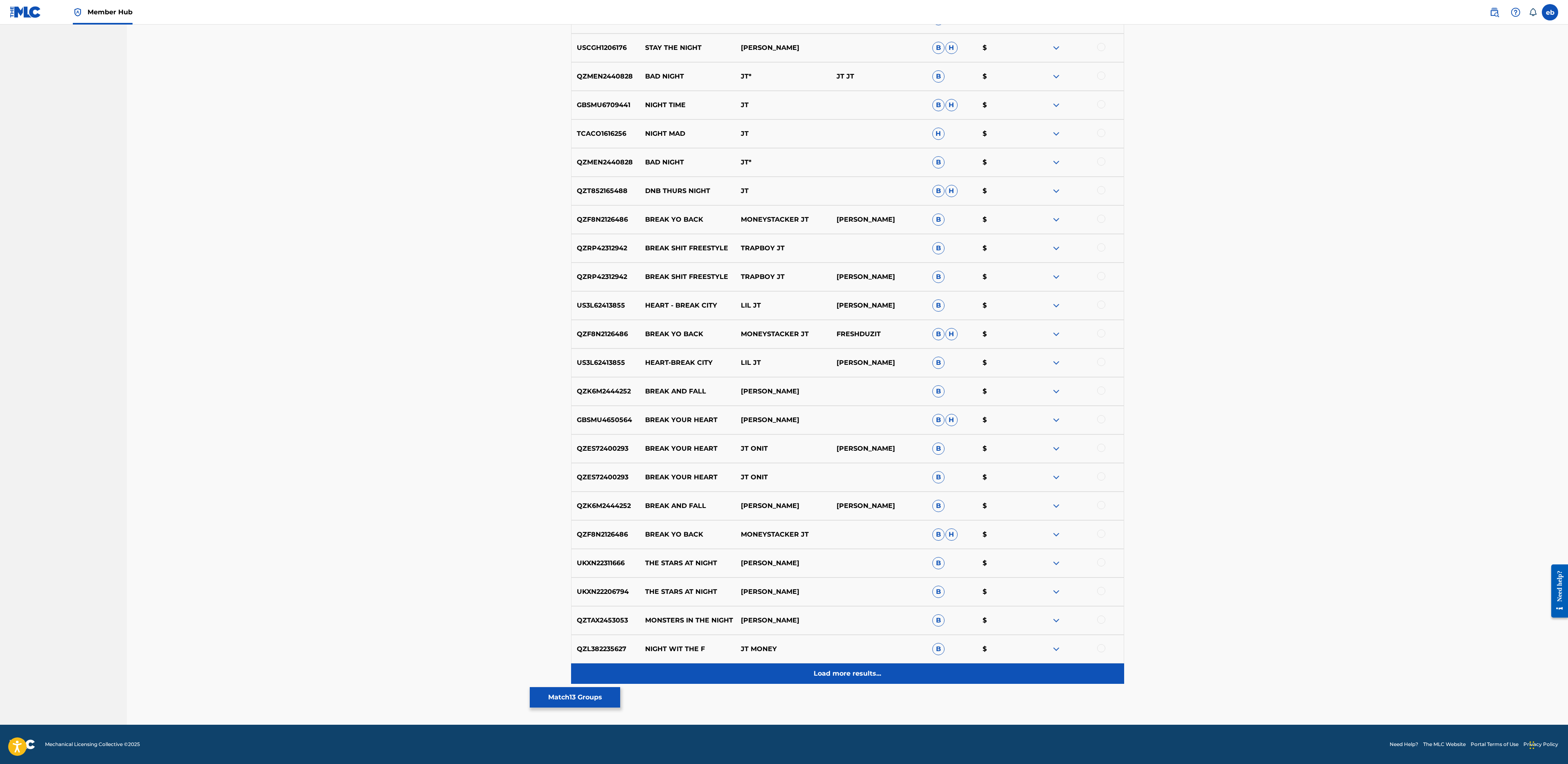
click at [847, 674] on p "Load more results..." at bounding box center [847, 673] width 67 height 10
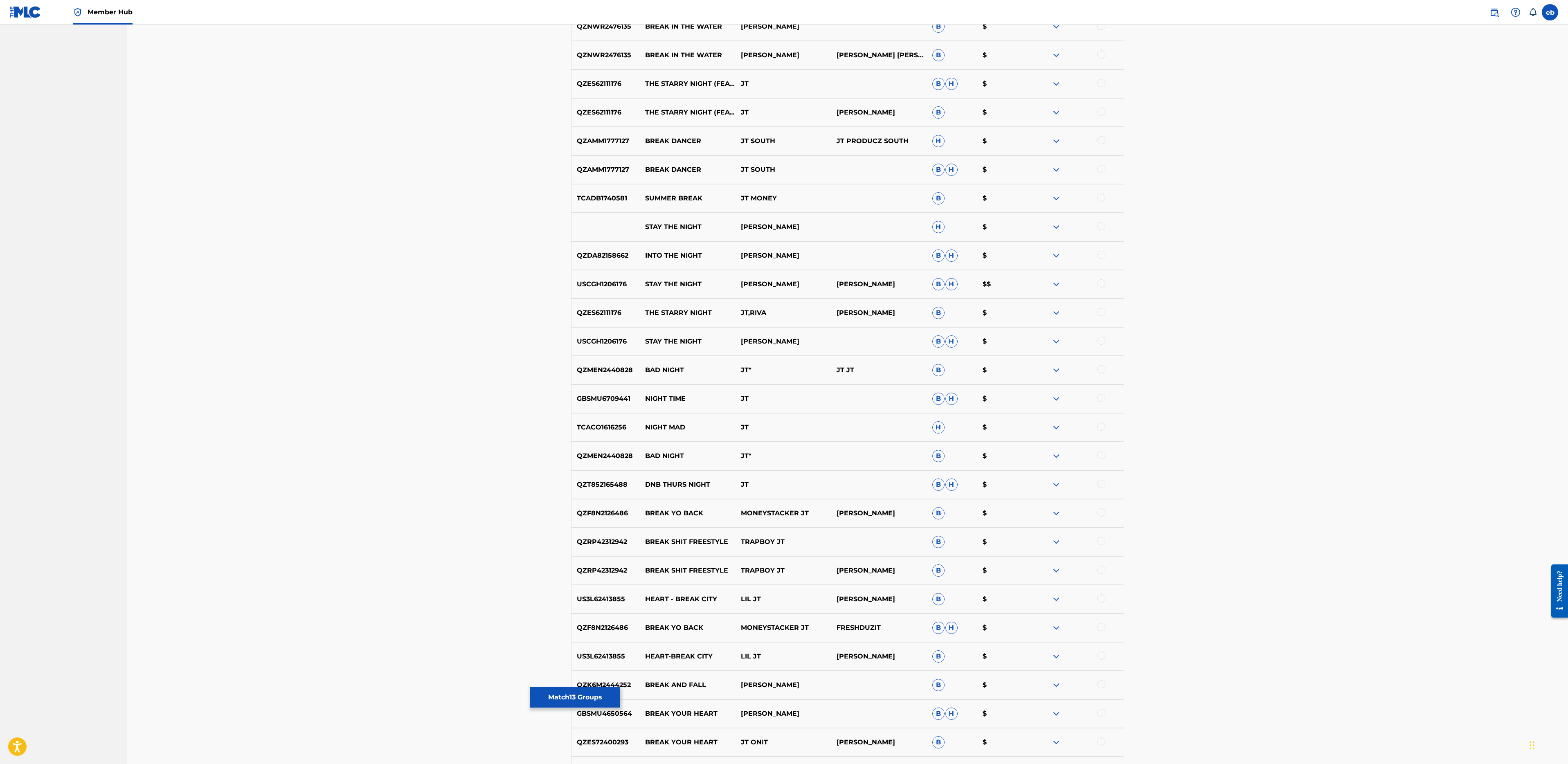
scroll to position [1395, 0]
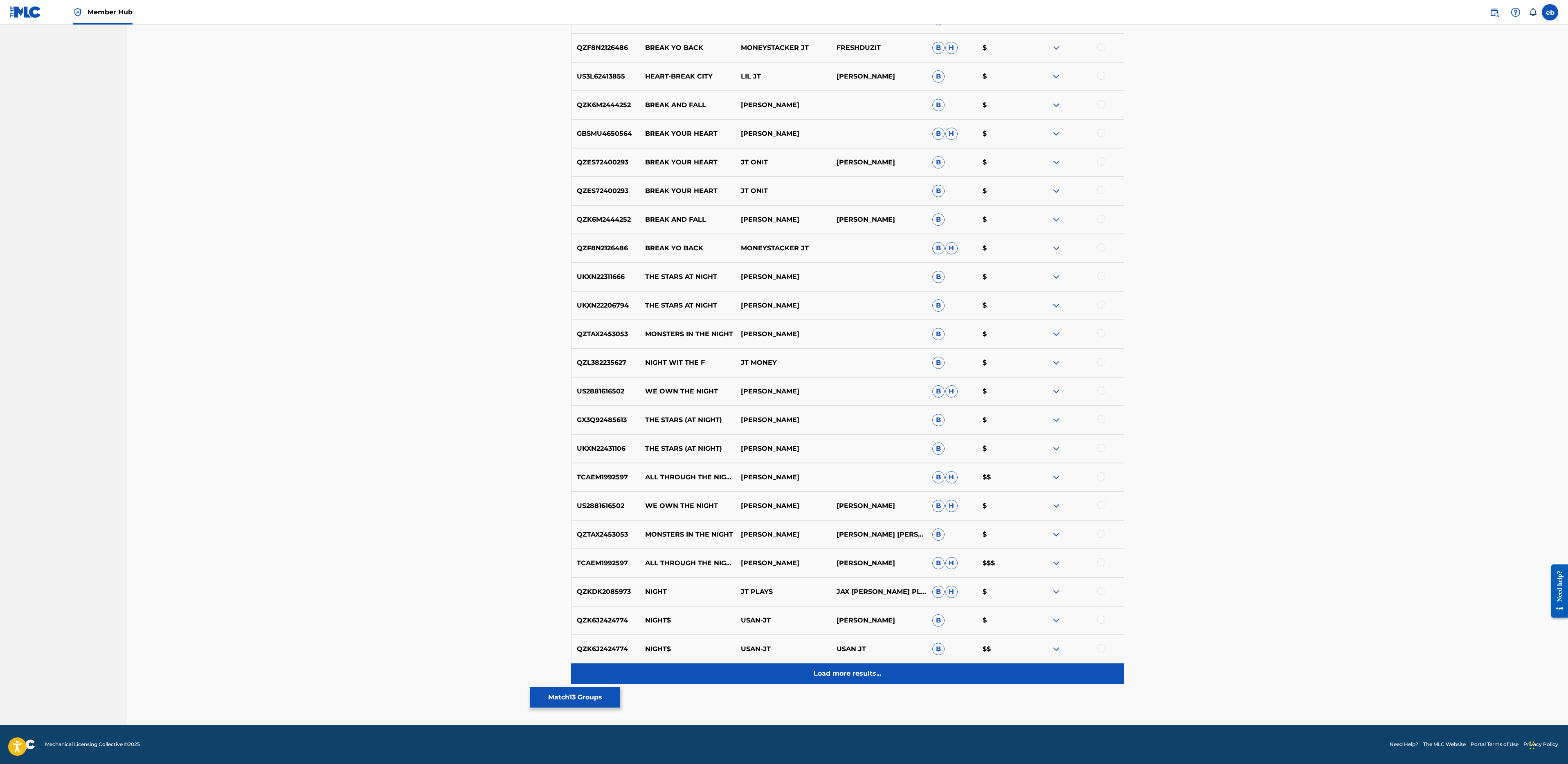
click at [850, 679] on div "Load more results..." at bounding box center [847, 674] width 553 height 20
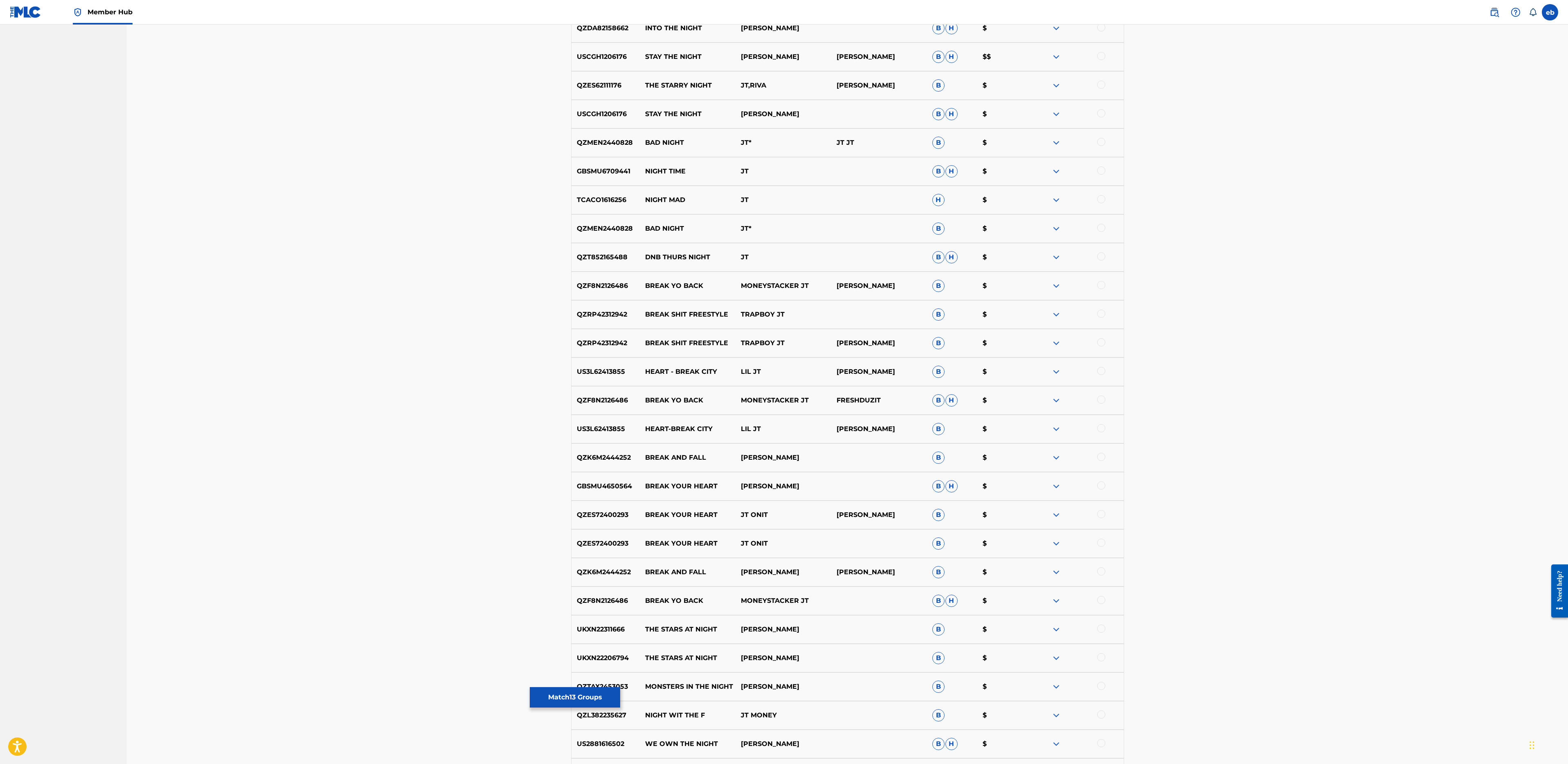
scroll to position [0, 0]
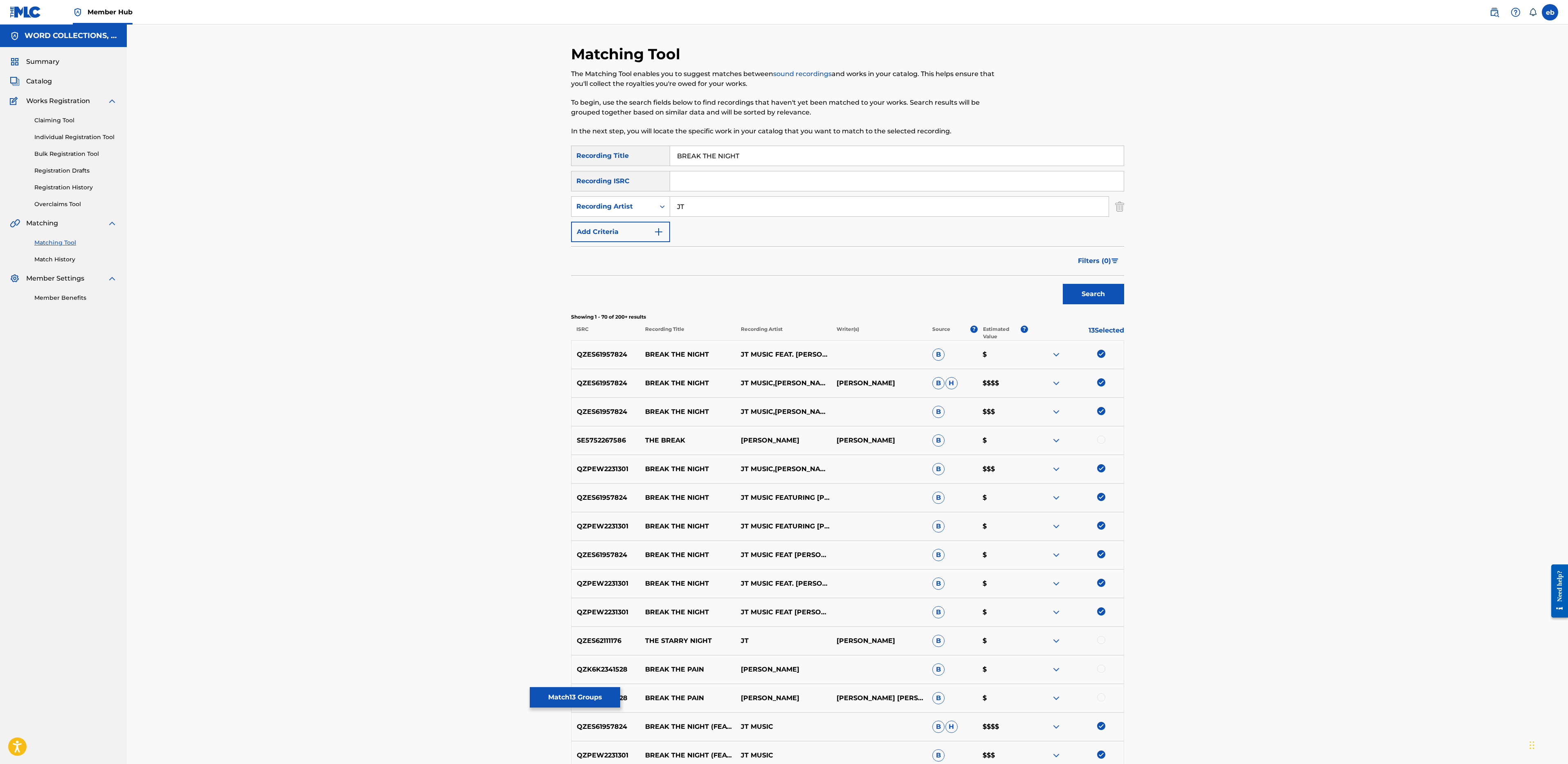
click at [680, 211] on input "JT" at bounding box center [889, 206] width 438 height 20
click at [1063, 284] on button "Search" at bounding box center [1093, 294] width 61 height 20
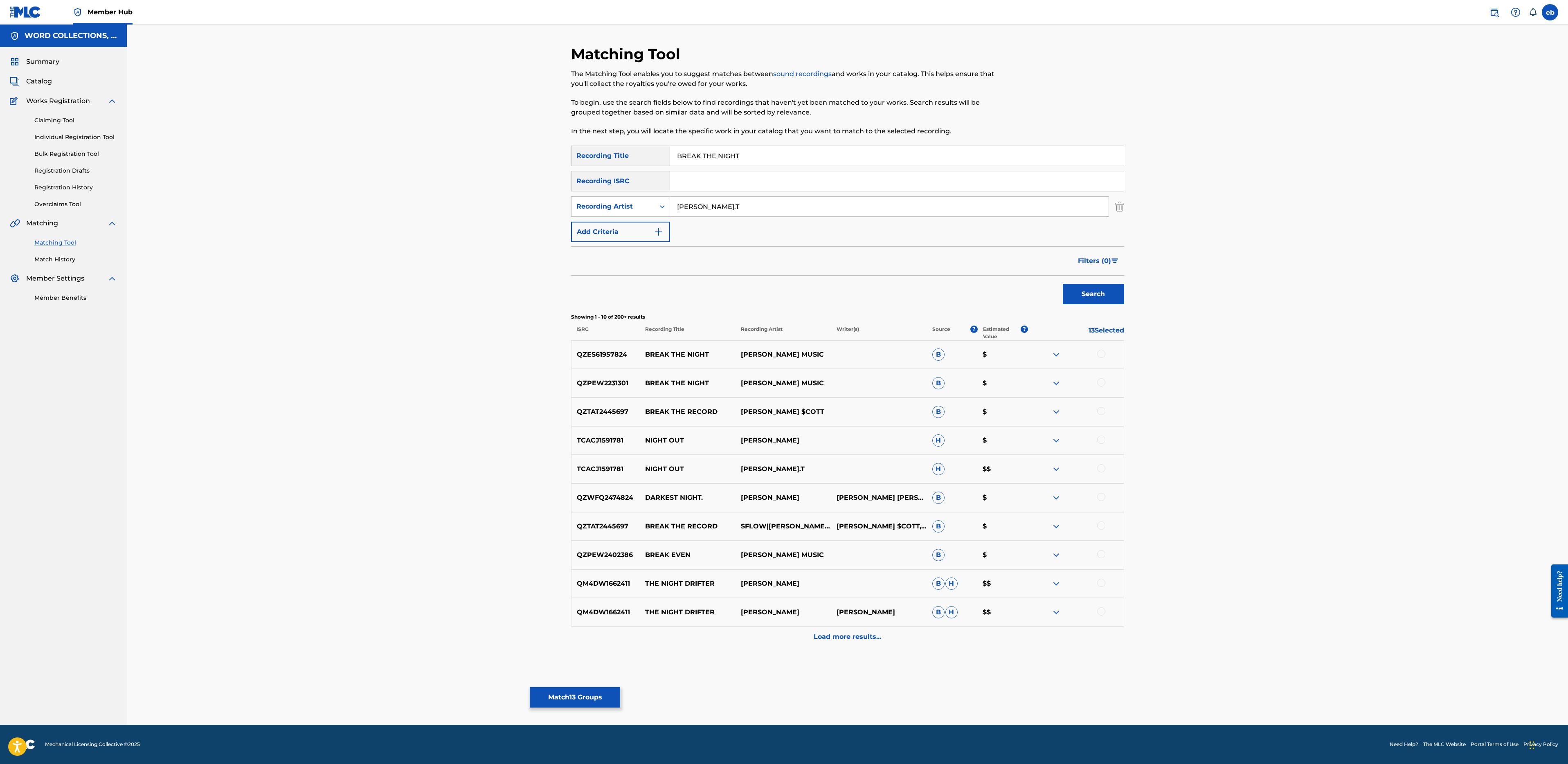
click at [1104, 357] on div at bounding box center [1076, 354] width 95 height 10
click at [1101, 354] on div at bounding box center [1101, 354] width 8 height 8
click at [1101, 382] on div at bounding box center [1101, 382] width 8 height 8
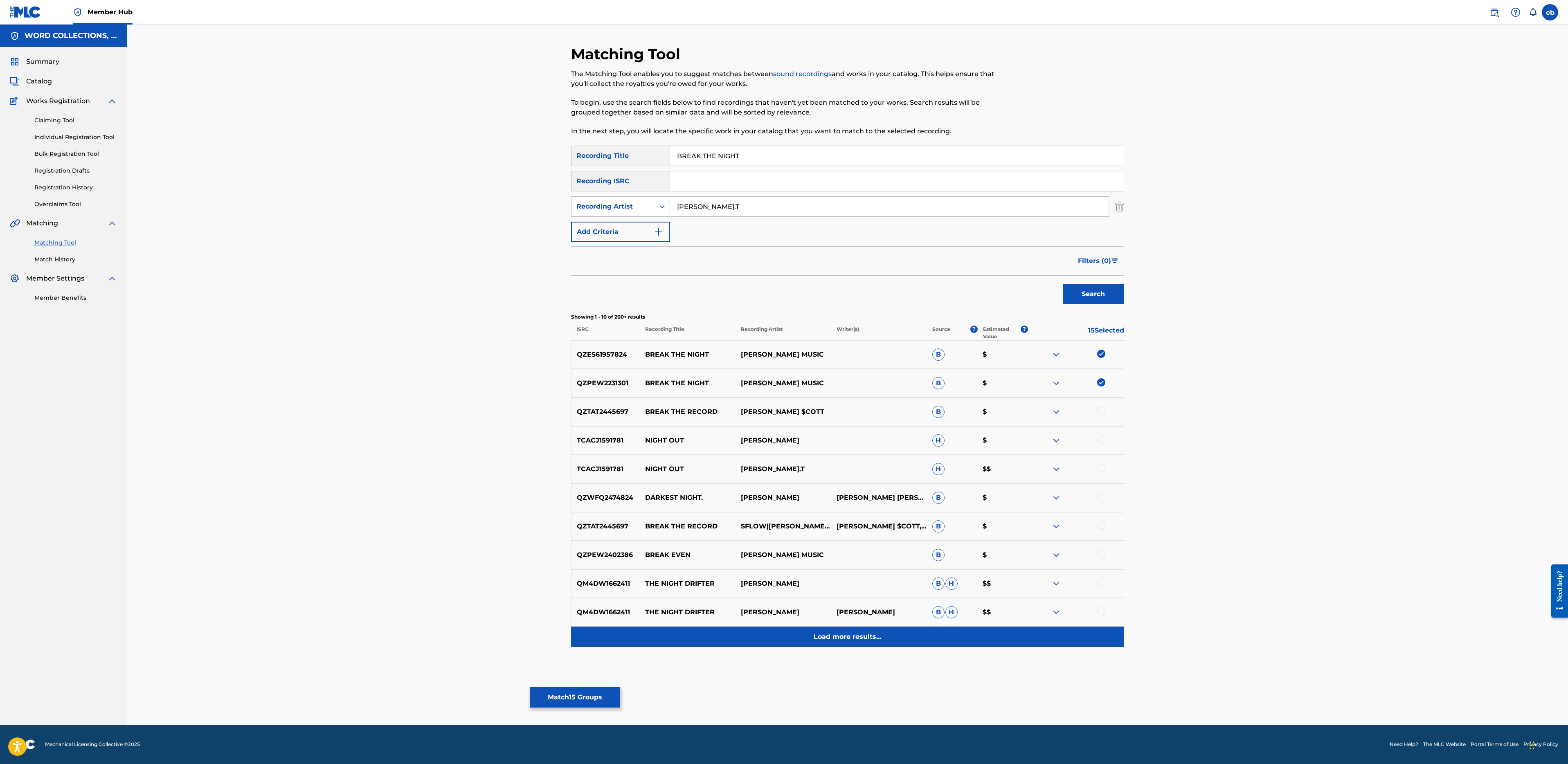
click at [835, 641] on p "Load more results..." at bounding box center [847, 637] width 67 height 10
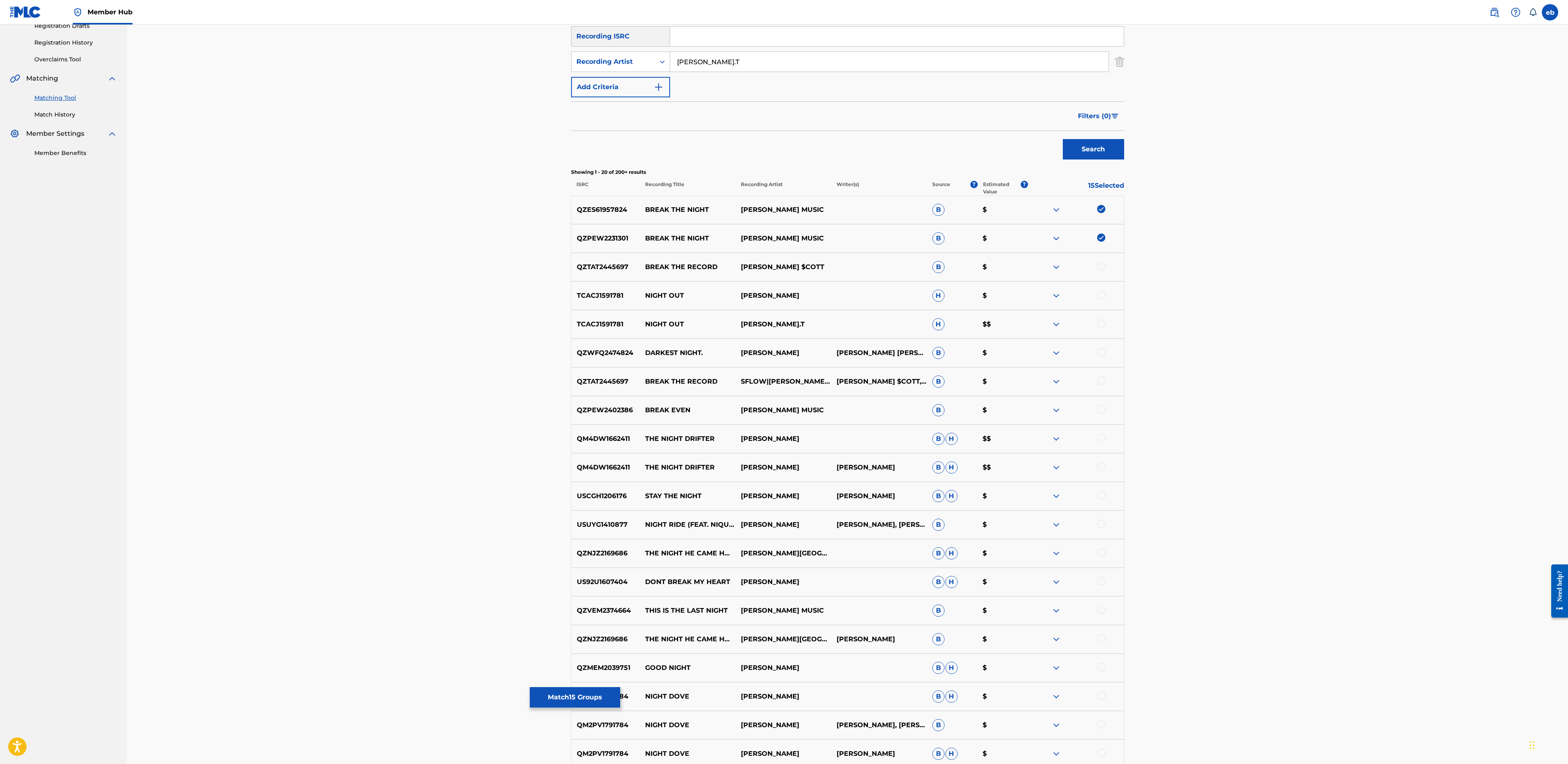
scroll to position [249, 0]
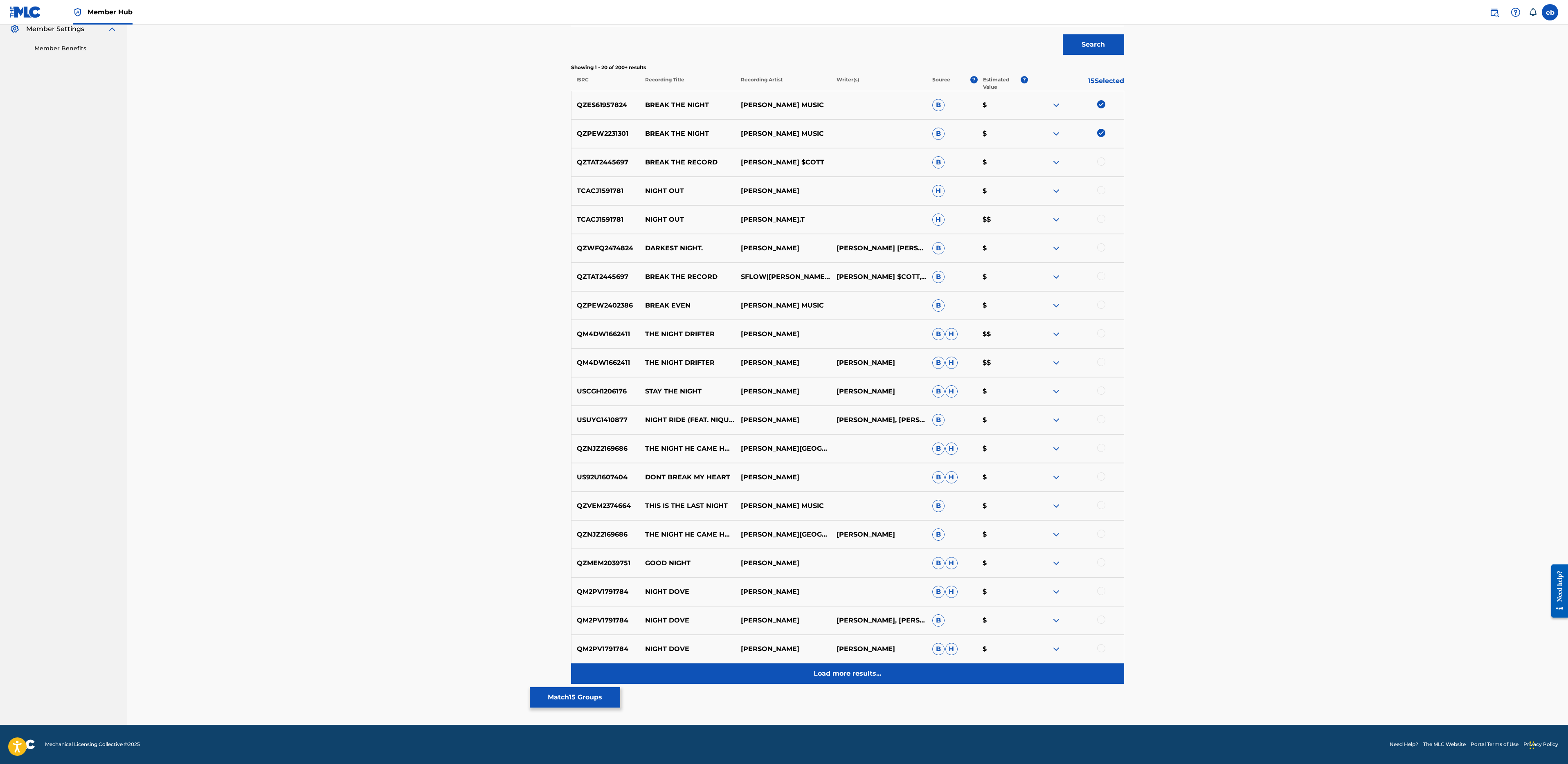
click at [851, 670] on p "Load more results..." at bounding box center [847, 673] width 67 height 10
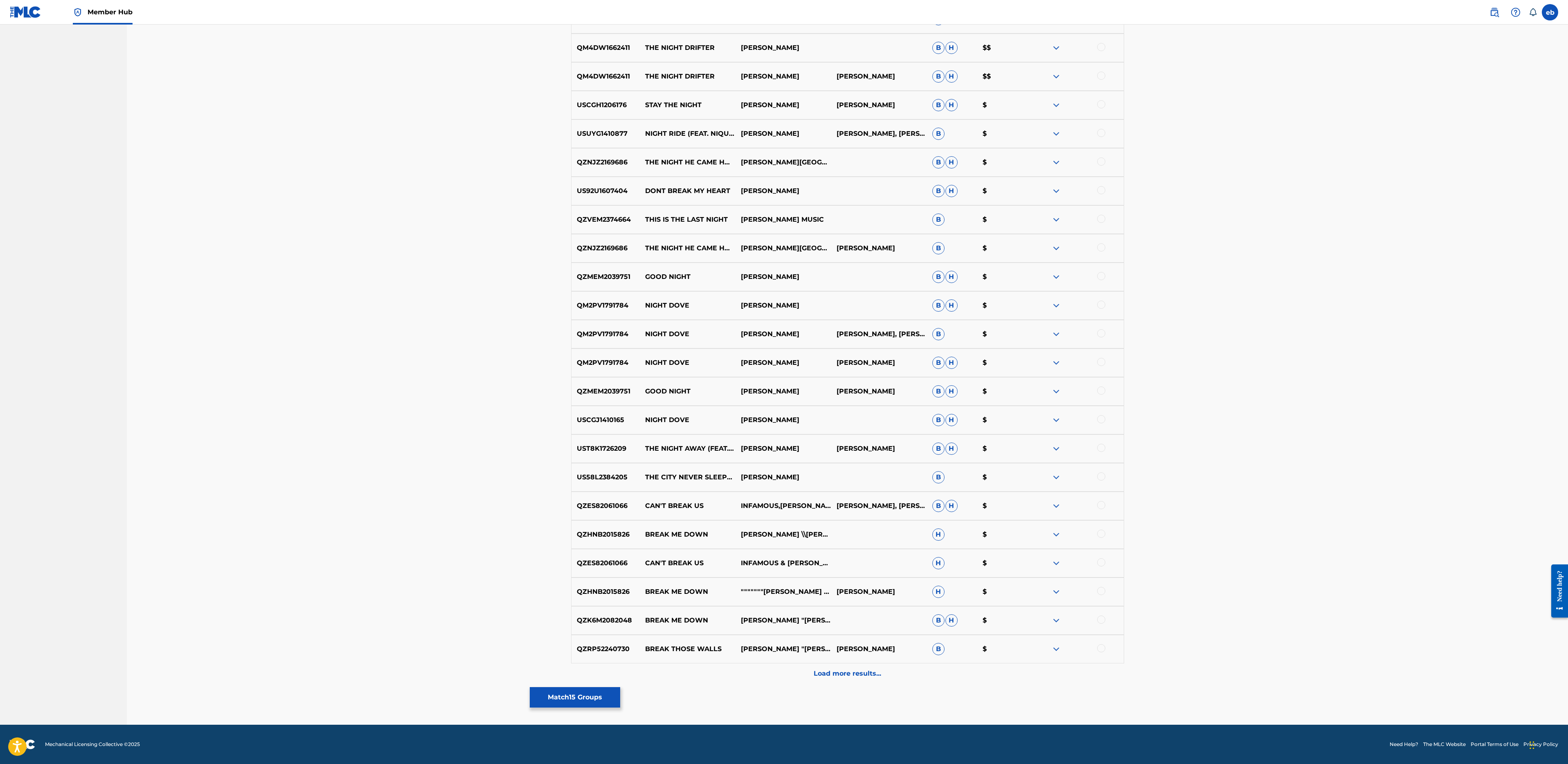
scroll to position [0, 0]
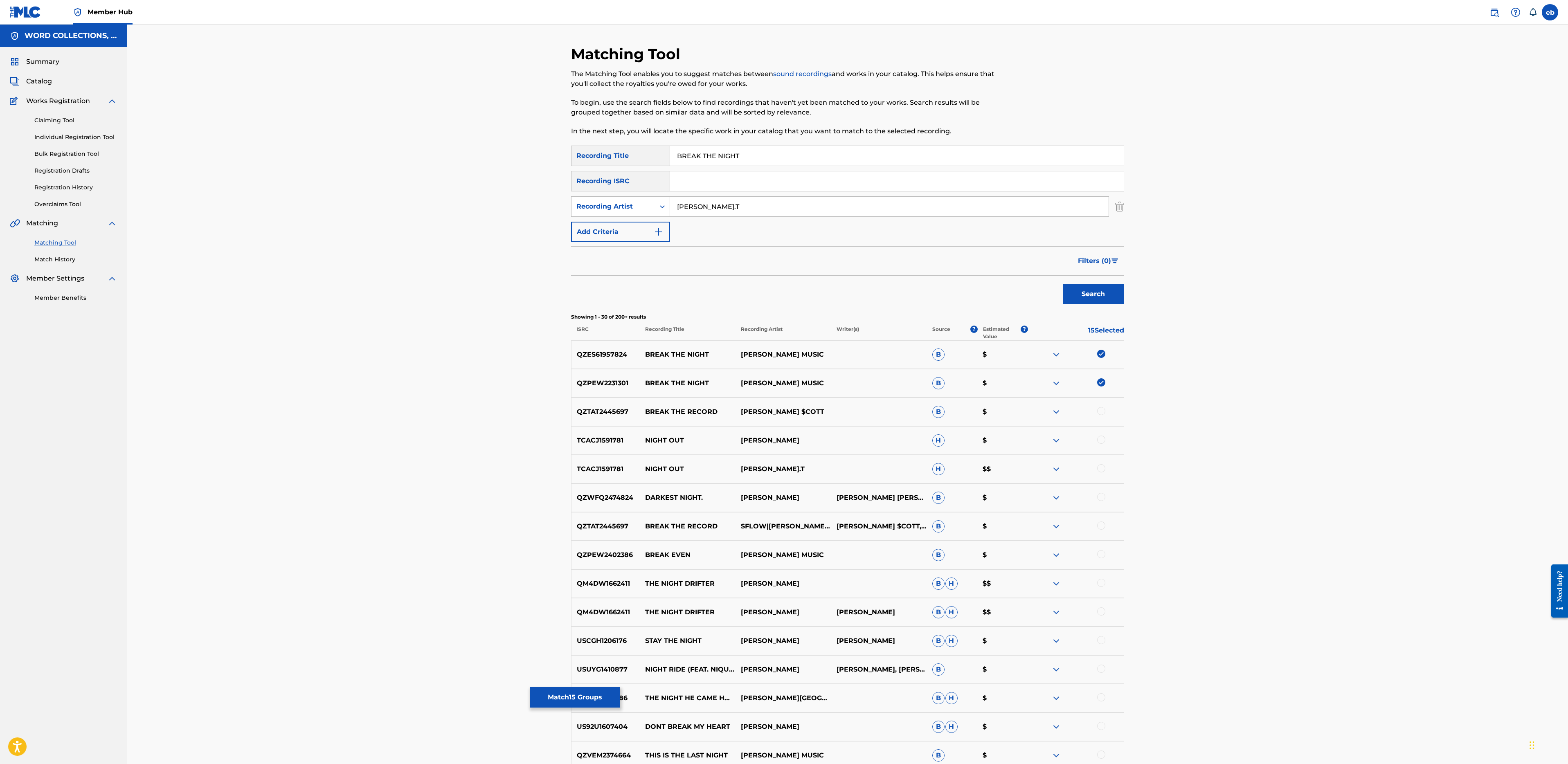
click at [734, 212] on input "[PERSON_NAME].T" at bounding box center [889, 206] width 438 height 20
click at [1063, 284] on button "Search" at bounding box center [1093, 294] width 61 height 20
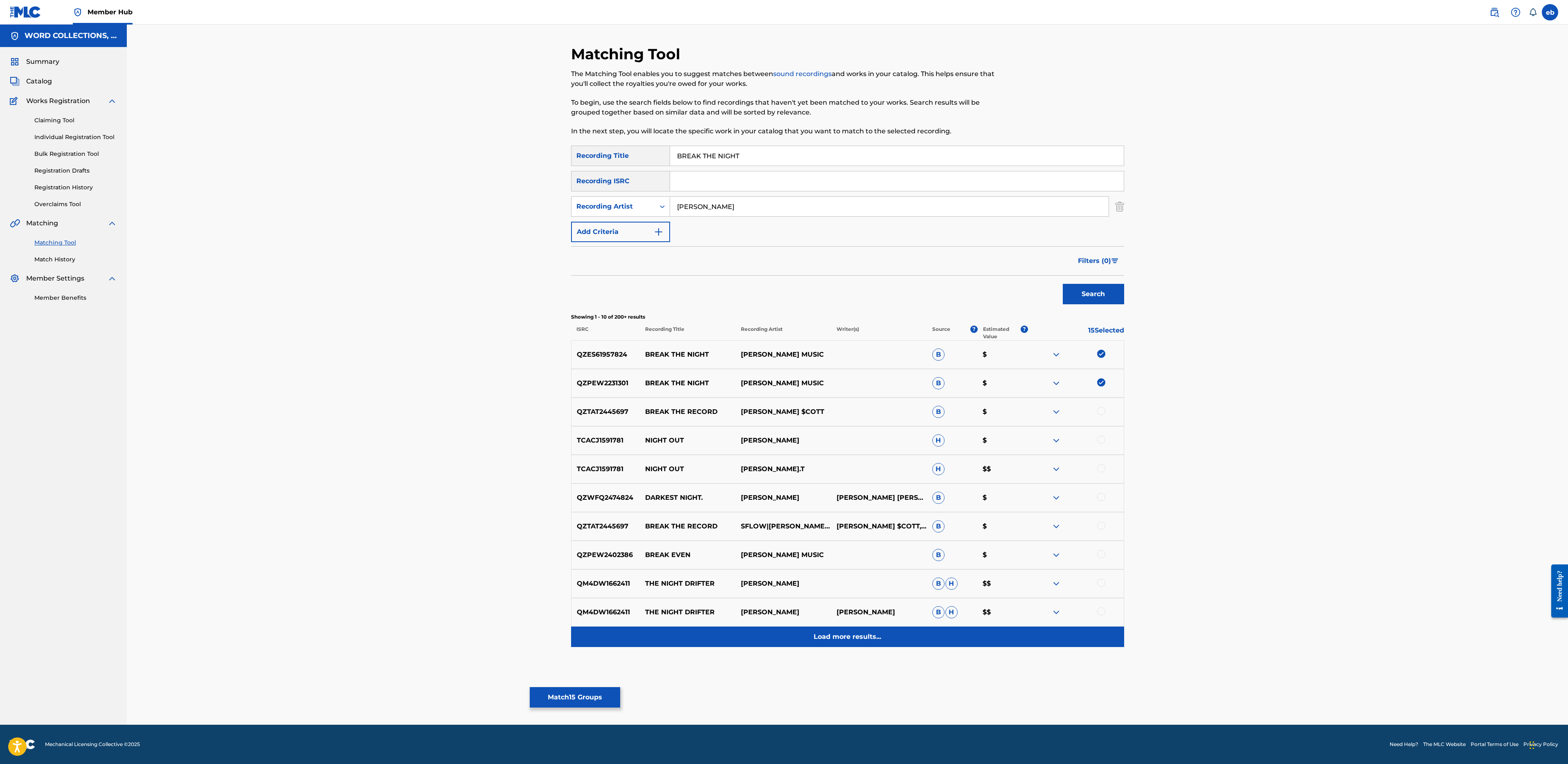
click at [844, 636] on p "Load more results..." at bounding box center [847, 637] width 67 height 10
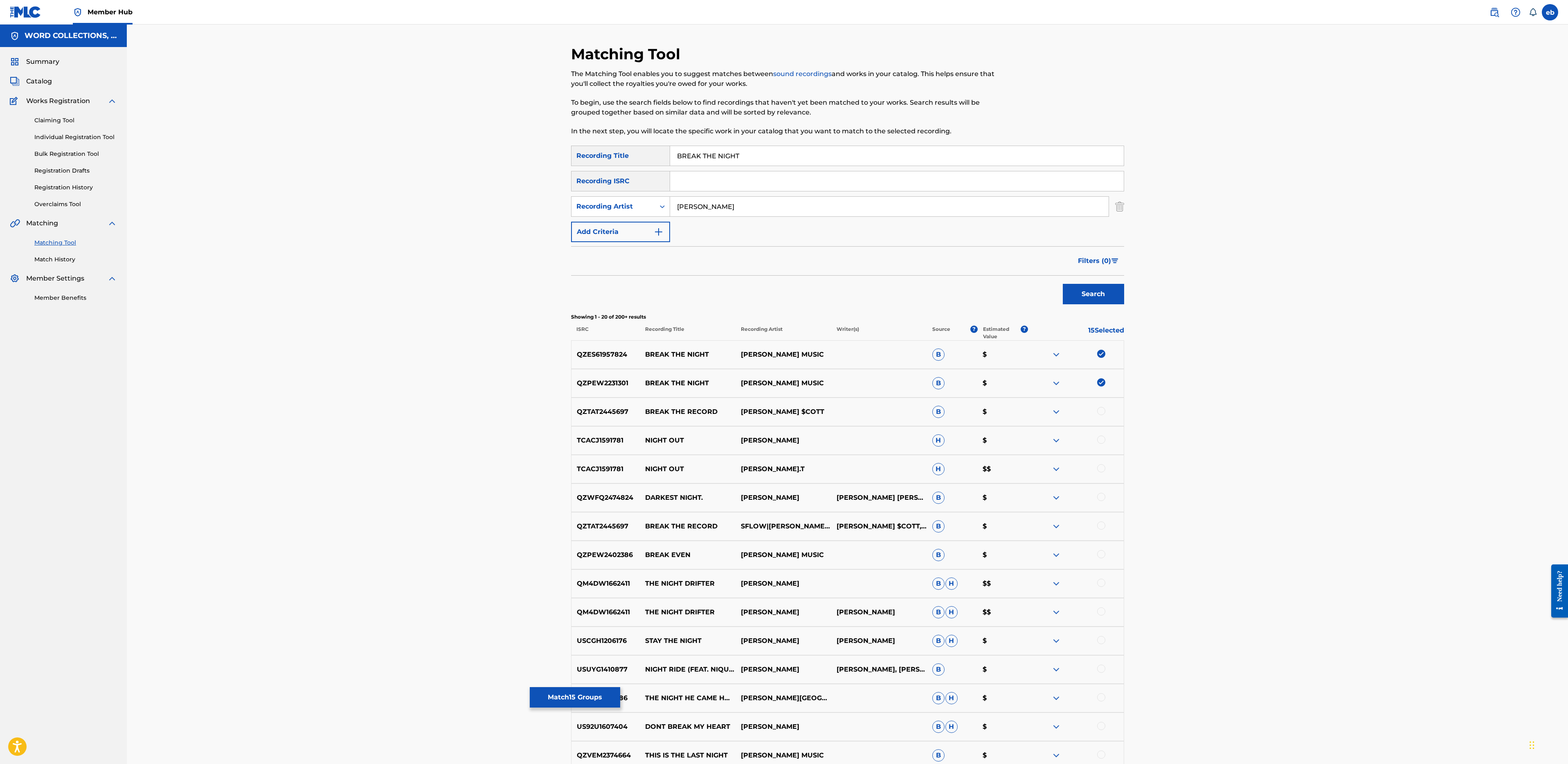
click at [730, 200] on input "[PERSON_NAME]" at bounding box center [889, 206] width 438 height 20
click at [730, 208] on input "[PERSON_NAME]" at bounding box center [889, 206] width 438 height 20
click at [1063, 284] on button "Search" at bounding box center [1093, 294] width 61 height 20
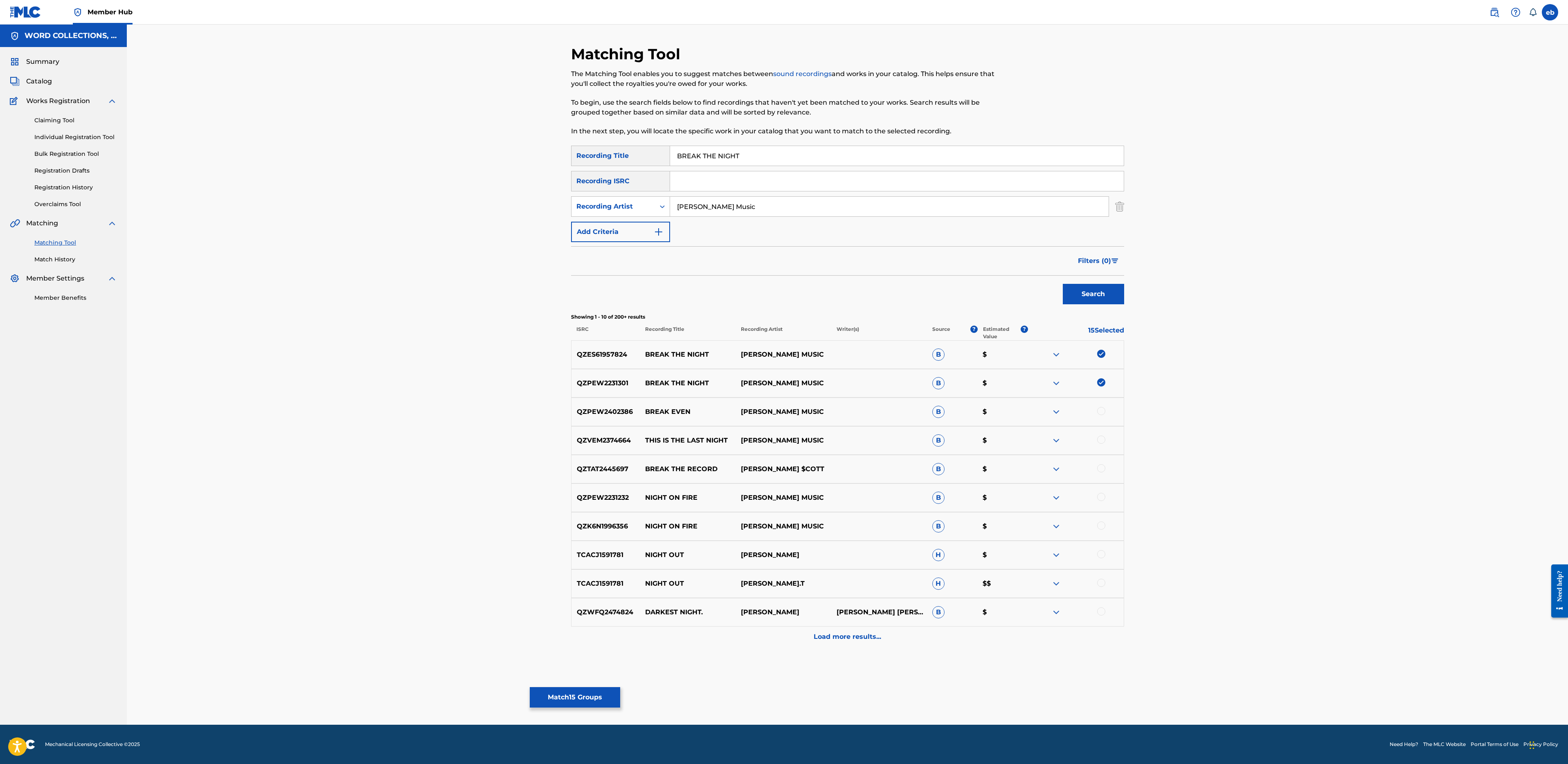
click at [698, 205] on input "[PERSON_NAME] Music" at bounding box center [889, 206] width 438 height 20
type input "[PERSON_NAME] Machinima"
click at [1063, 284] on button "Search" at bounding box center [1093, 294] width 61 height 20
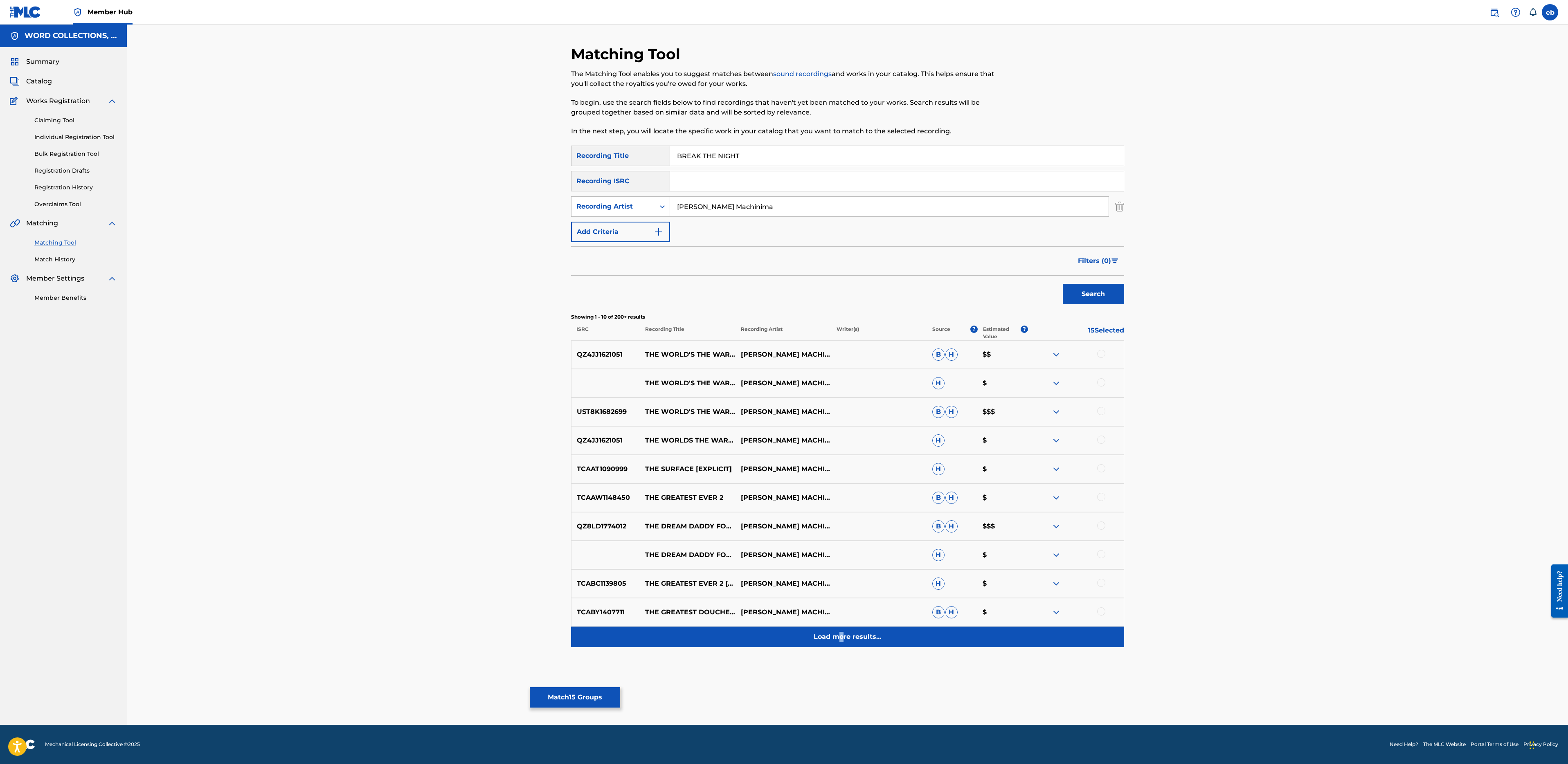
click at [842, 636] on p "Load more results..." at bounding box center [847, 637] width 67 height 10
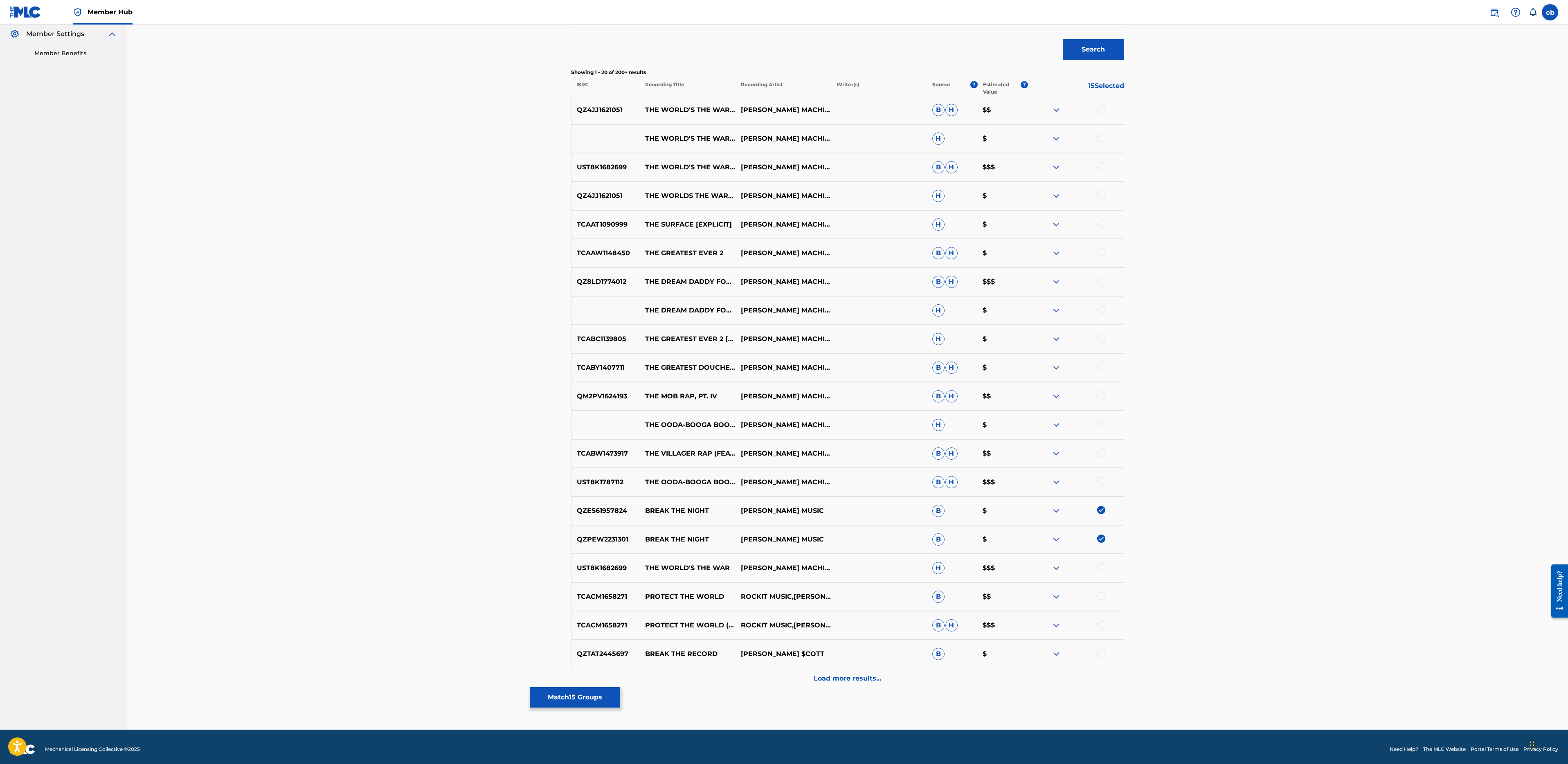
scroll to position [224, 0]
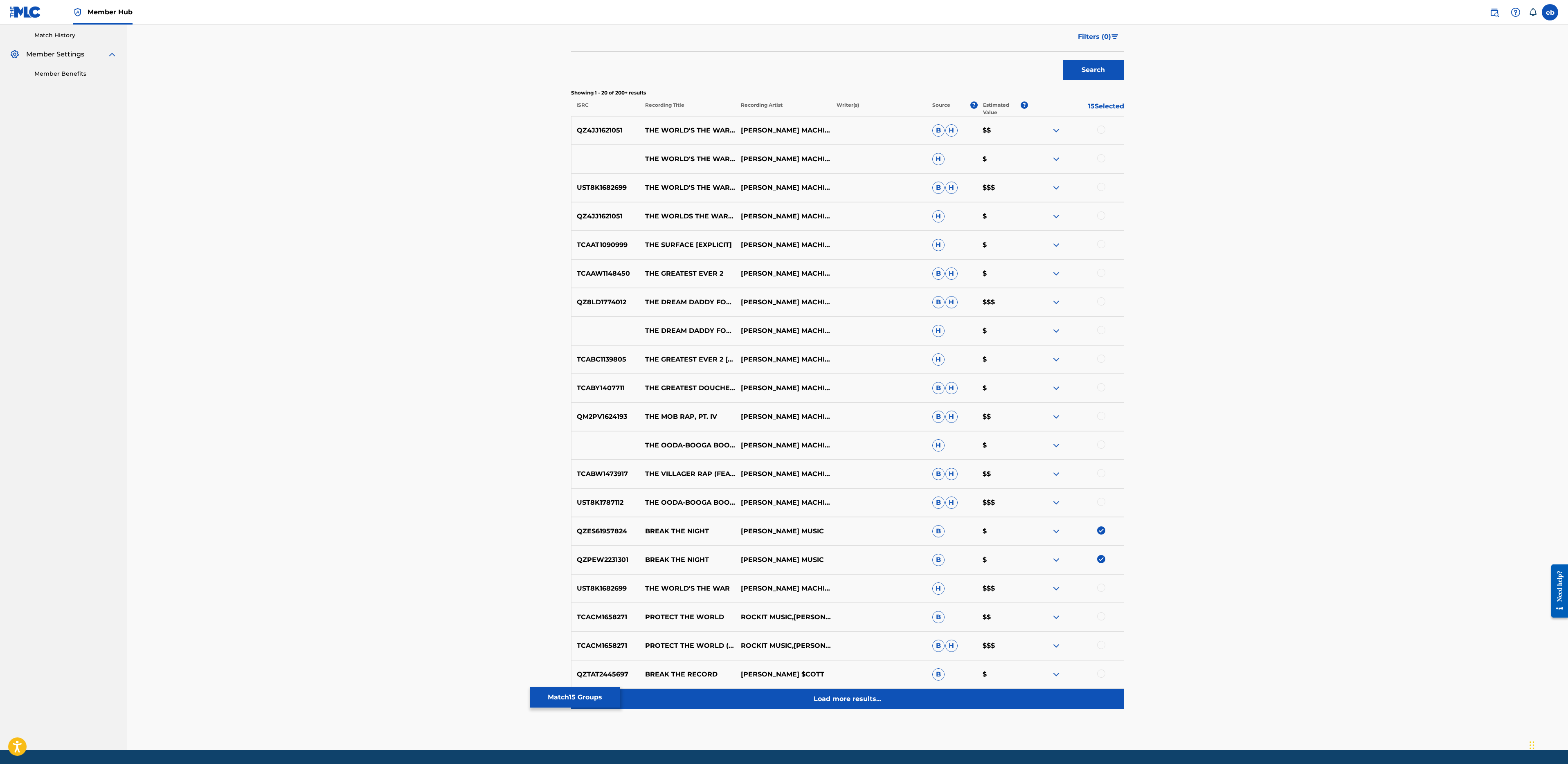
click at [850, 703] on p "Load more results..." at bounding box center [847, 698] width 67 height 10
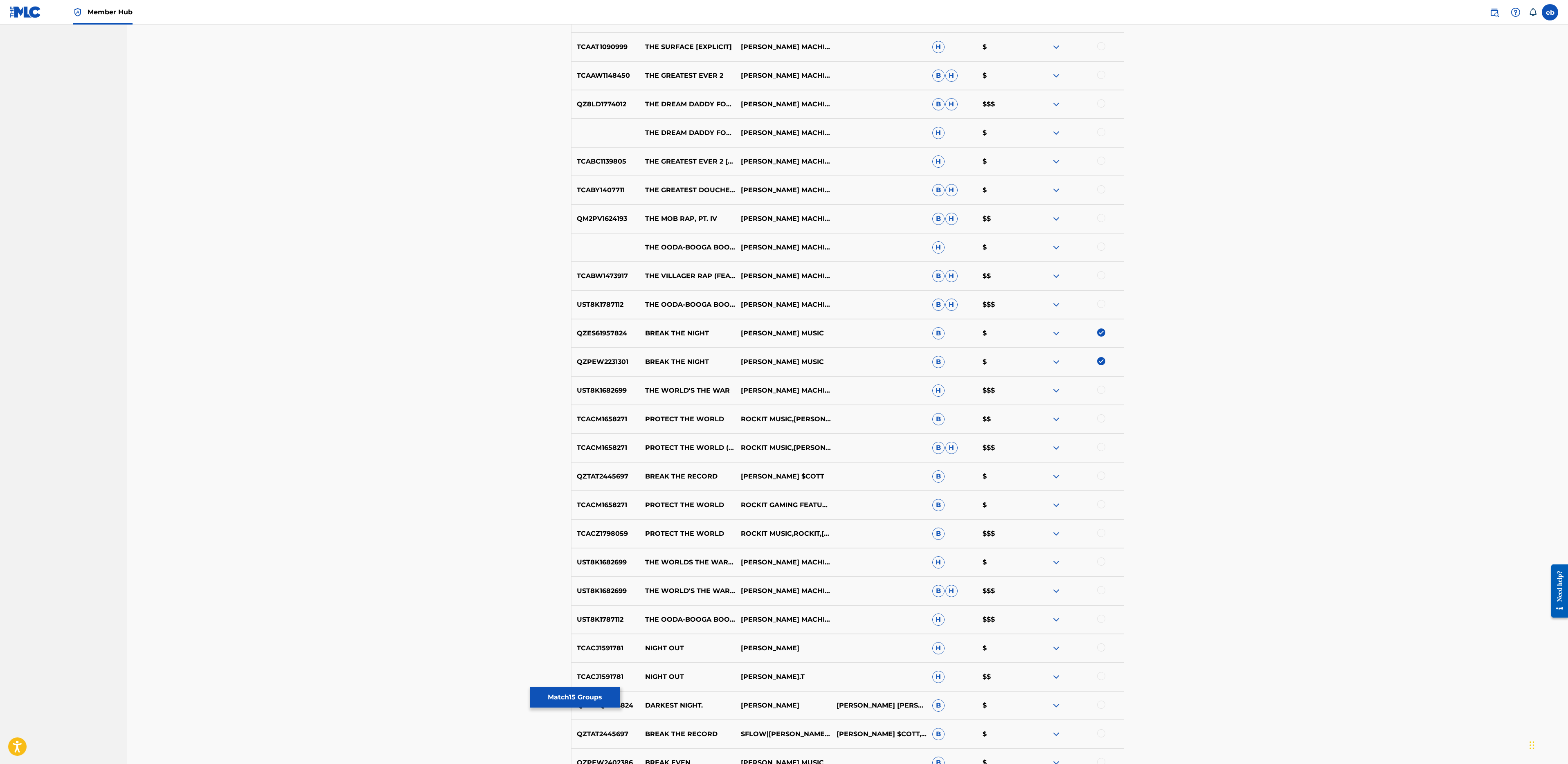
scroll to position [536, 0]
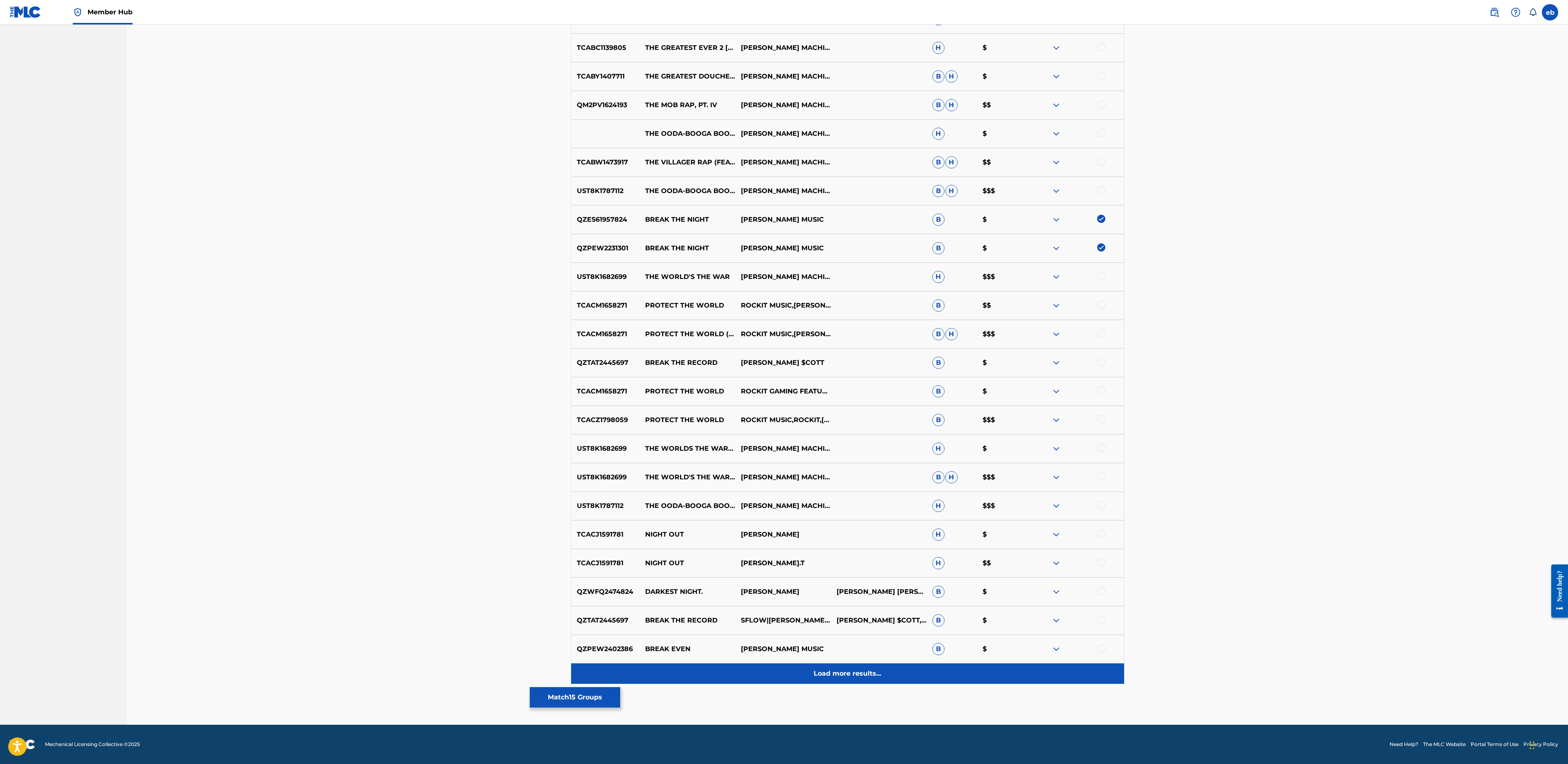
click at [860, 676] on p "Load more results..." at bounding box center [847, 673] width 67 height 10
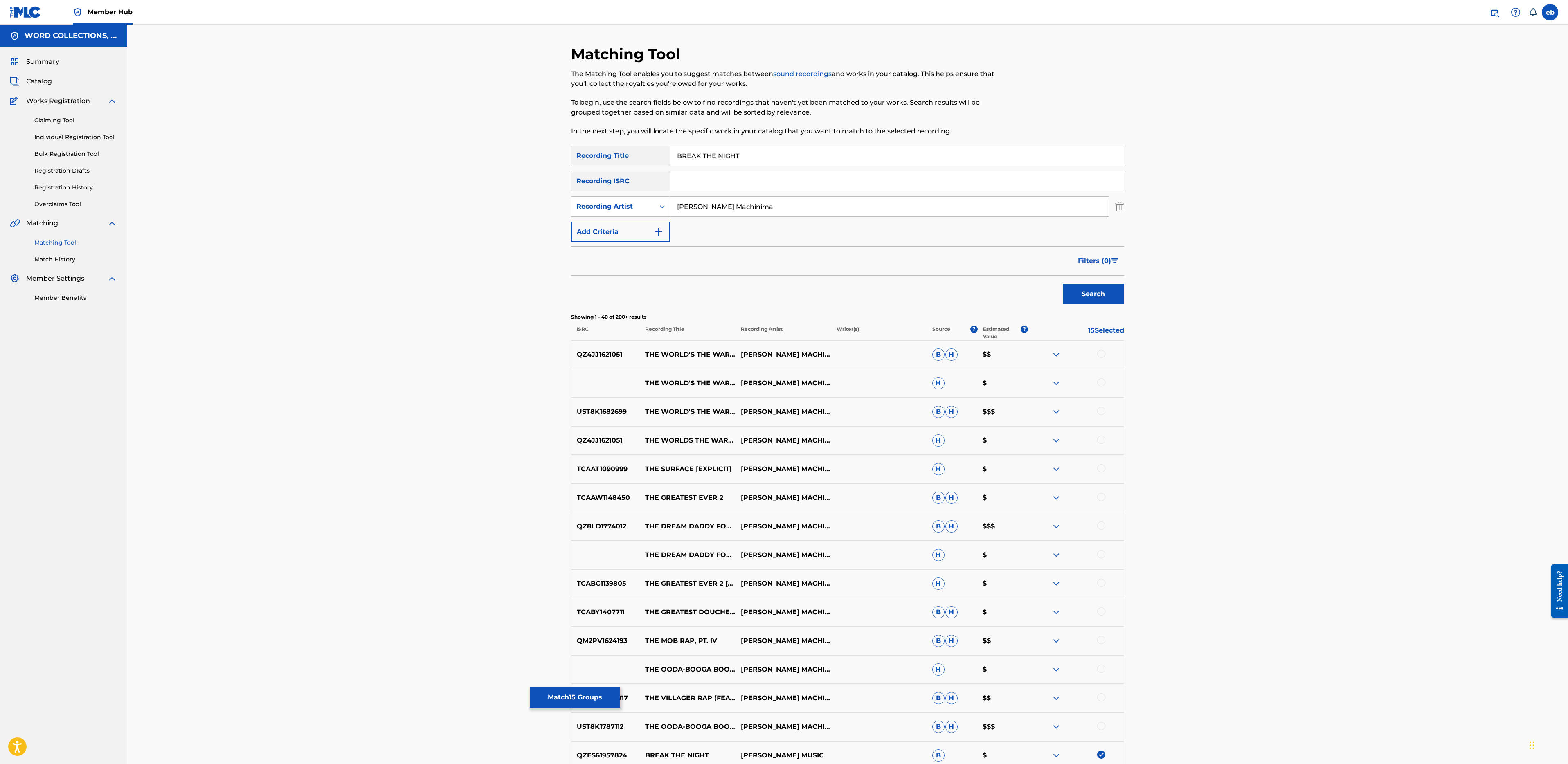
scroll to position [823, 0]
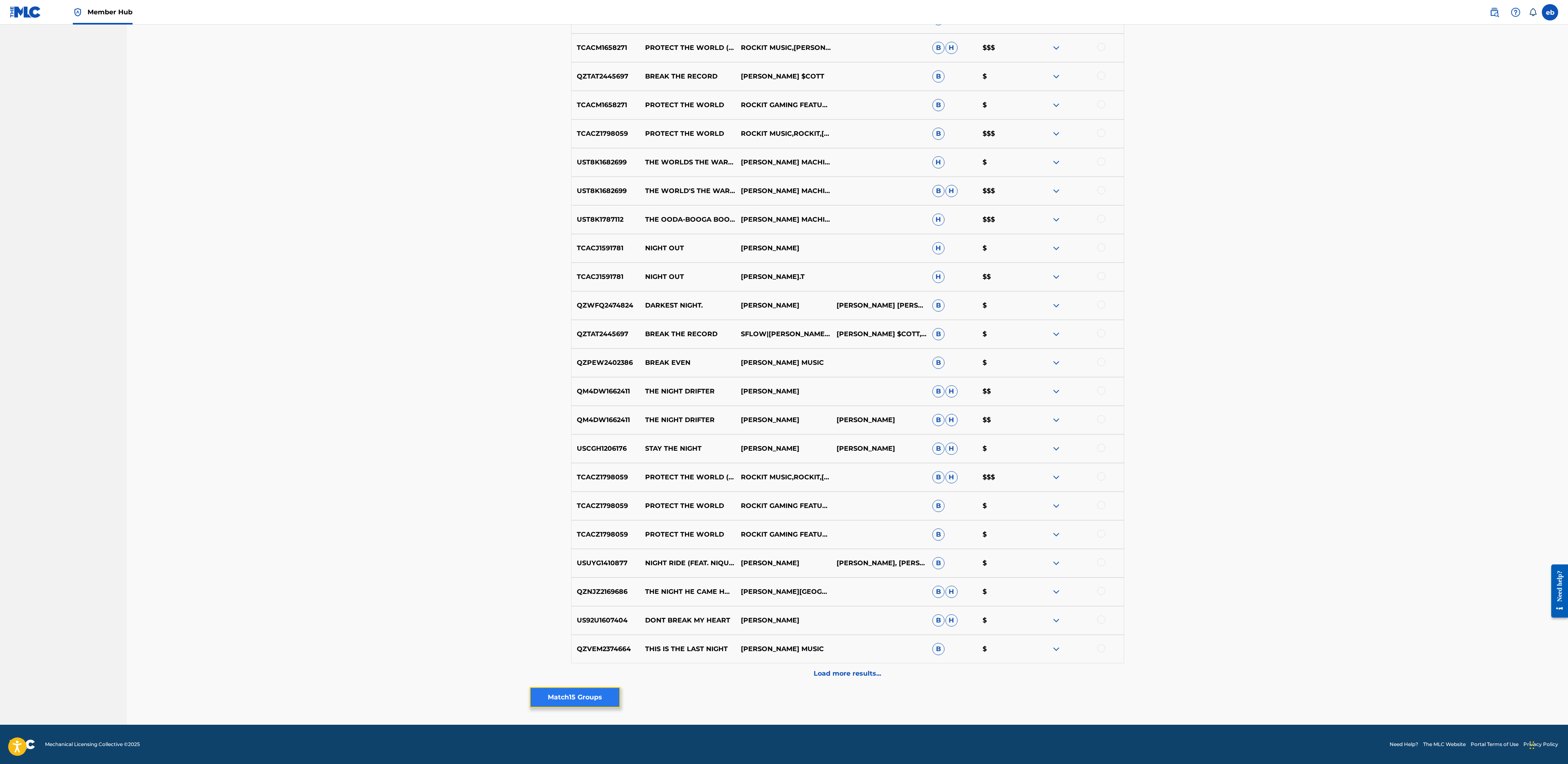
click at [586, 697] on button "Match 15 Groups" at bounding box center [575, 697] width 90 height 20
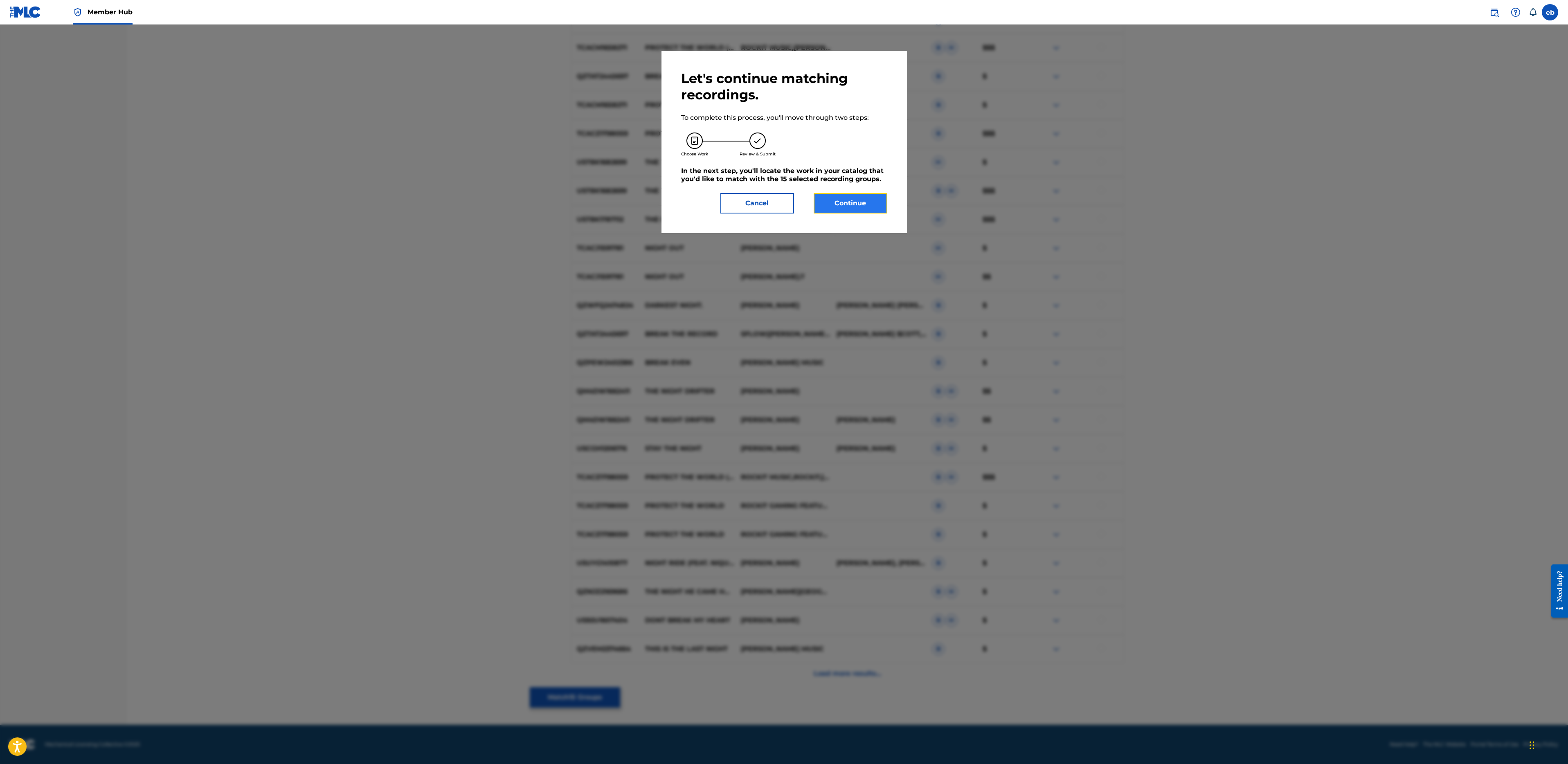
click at [847, 207] on button "Continue" at bounding box center [850, 204] width 74 height 20
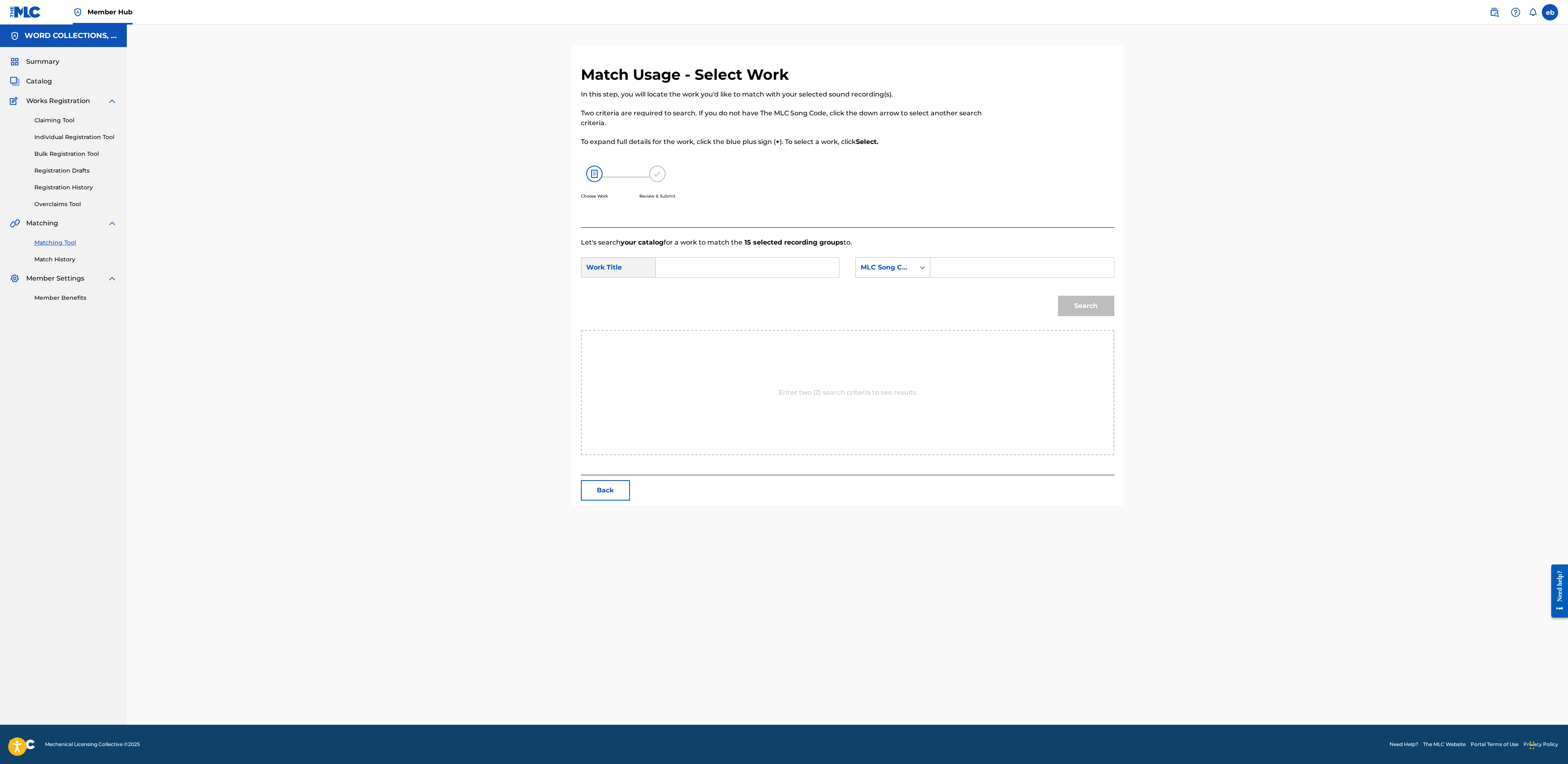
scroll to position [0, 0]
click at [740, 272] on input "Search Form" at bounding box center [747, 267] width 169 height 20
type input "break the night"
click at [856, 268] on div "MLC Song Code" at bounding box center [885, 267] width 59 height 15
click at [887, 286] on div "Writer Name" at bounding box center [892, 288] width 74 height 20
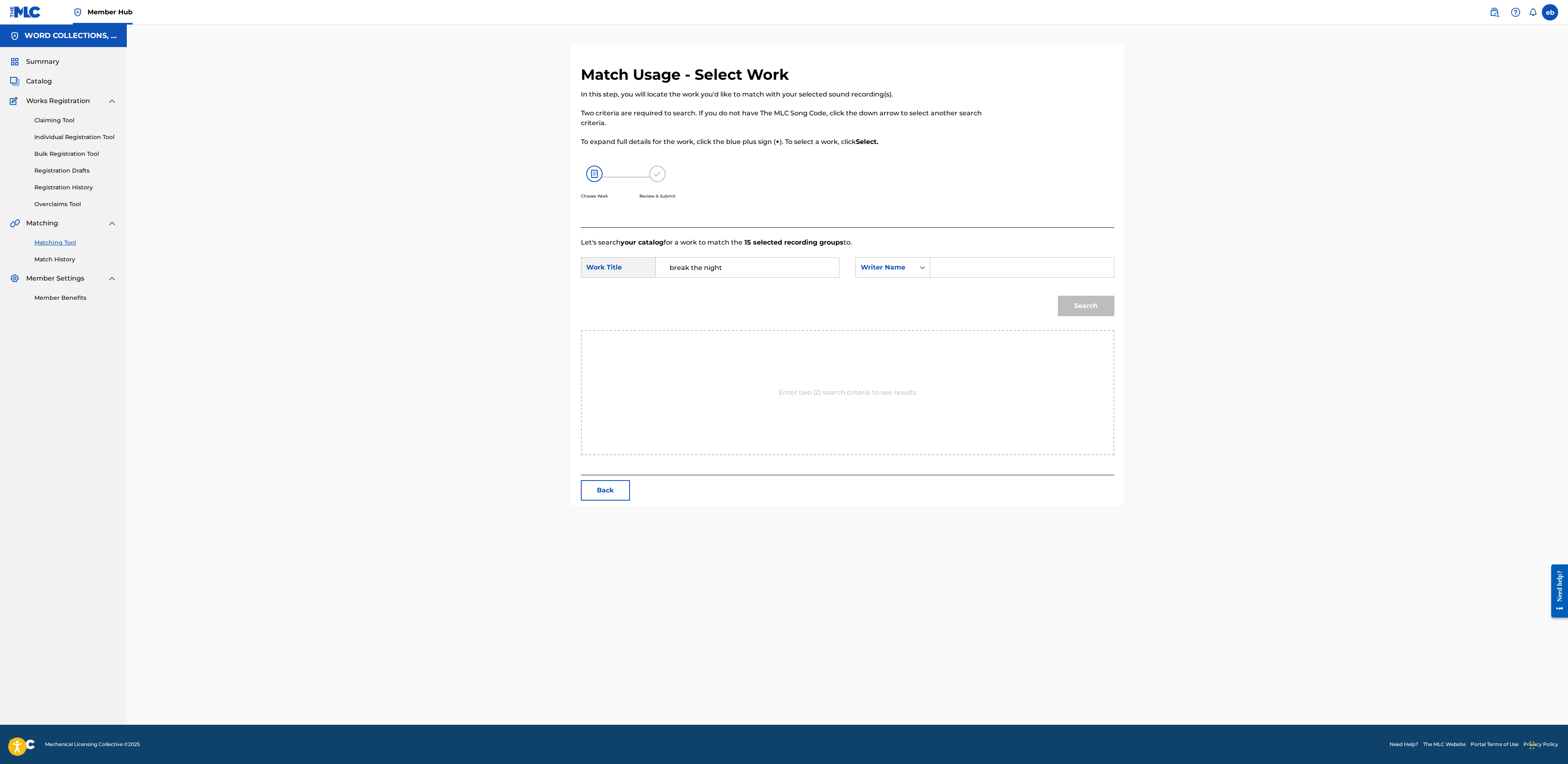
click at [949, 266] on input "Search Form" at bounding box center [1022, 267] width 169 height 20
type input "[PERSON_NAME]"
click at [1058, 296] on button "Search" at bounding box center [1086, 306] width 57 height 20
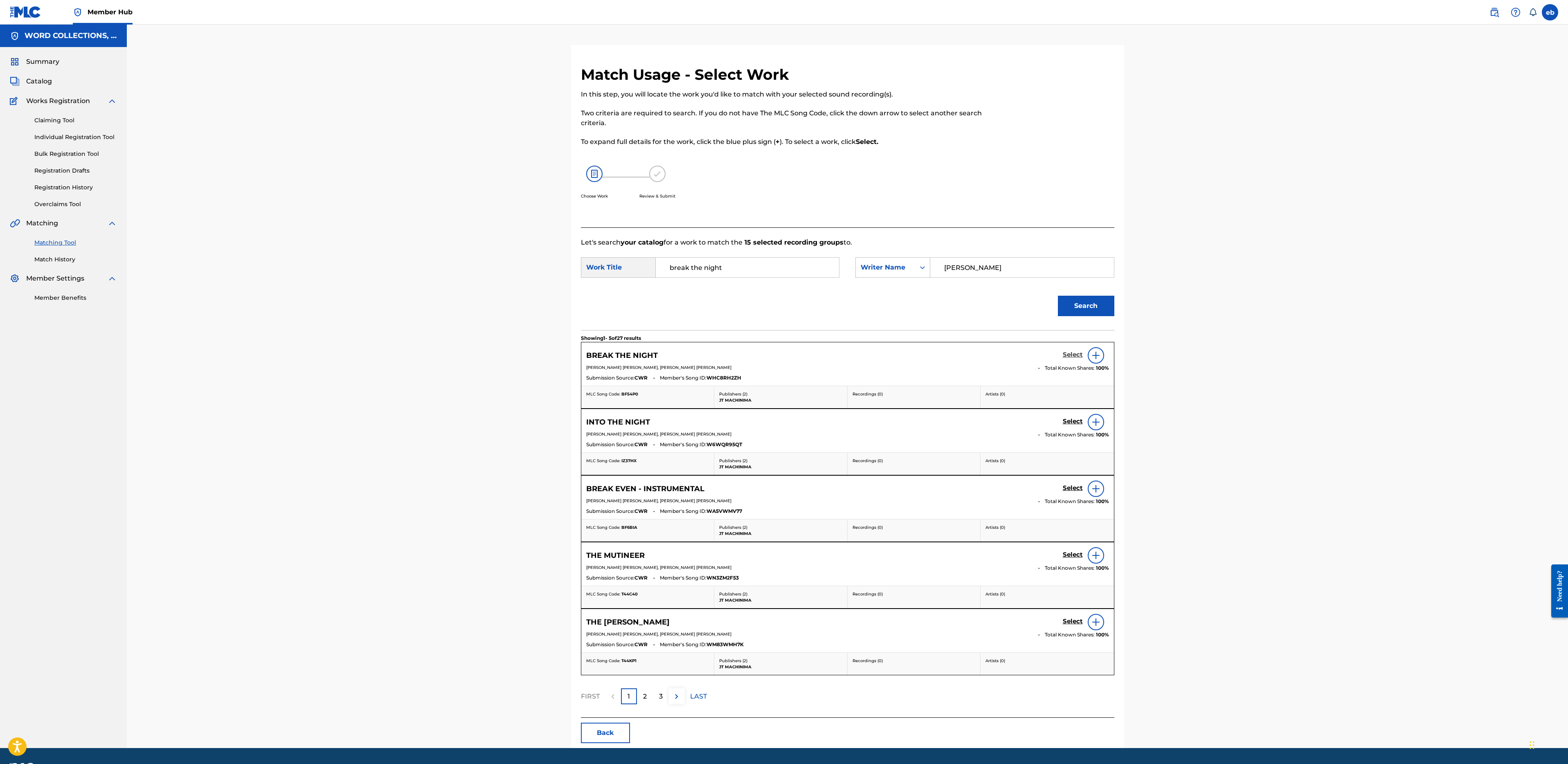
click at [1071, 356] on h5 "Select" at bounding box center [1073, 355] width 20 height 8
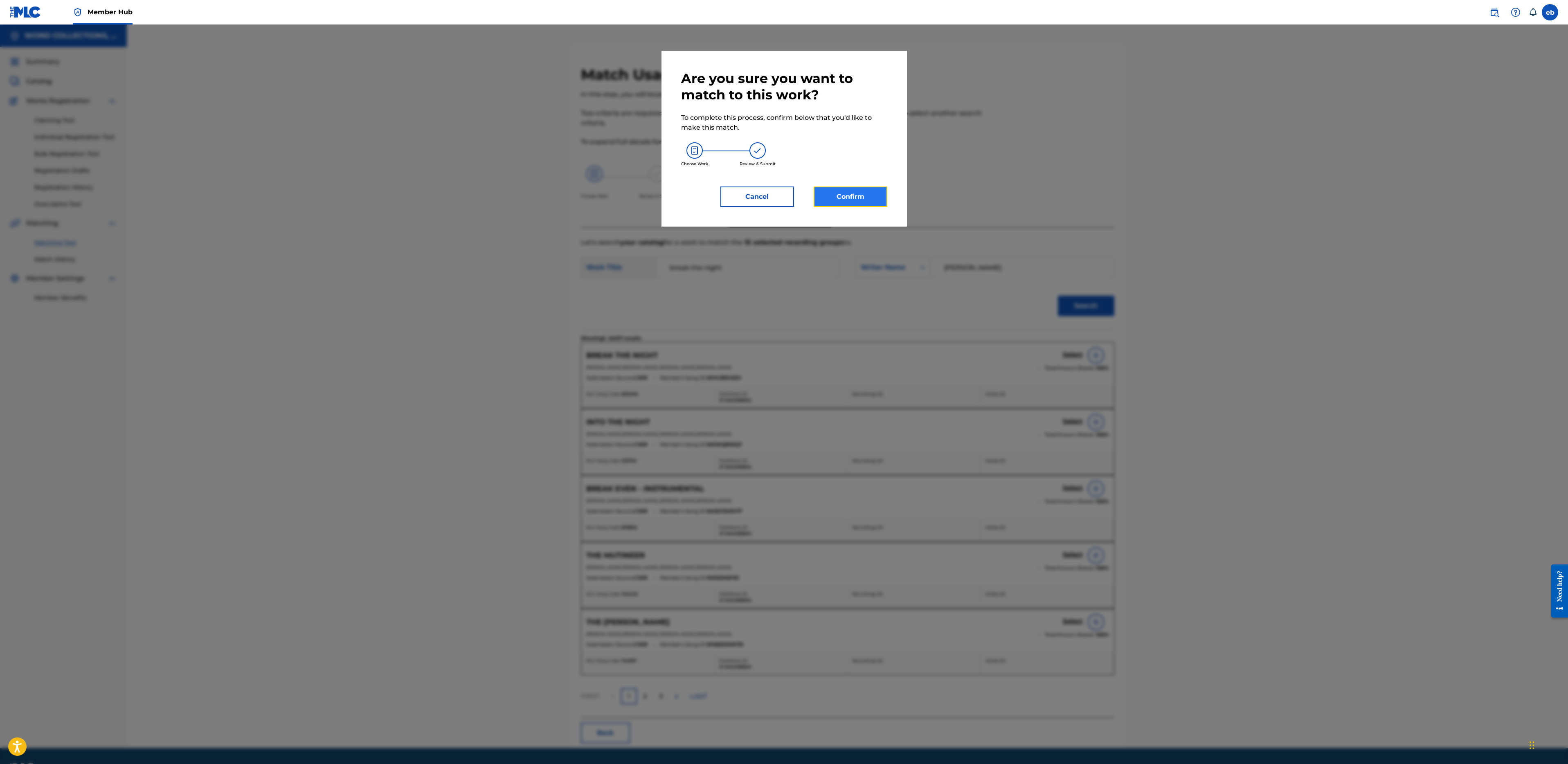
click at [863, 200] on button "Confirm" at bounding box center [850, 197] width 74 height 20
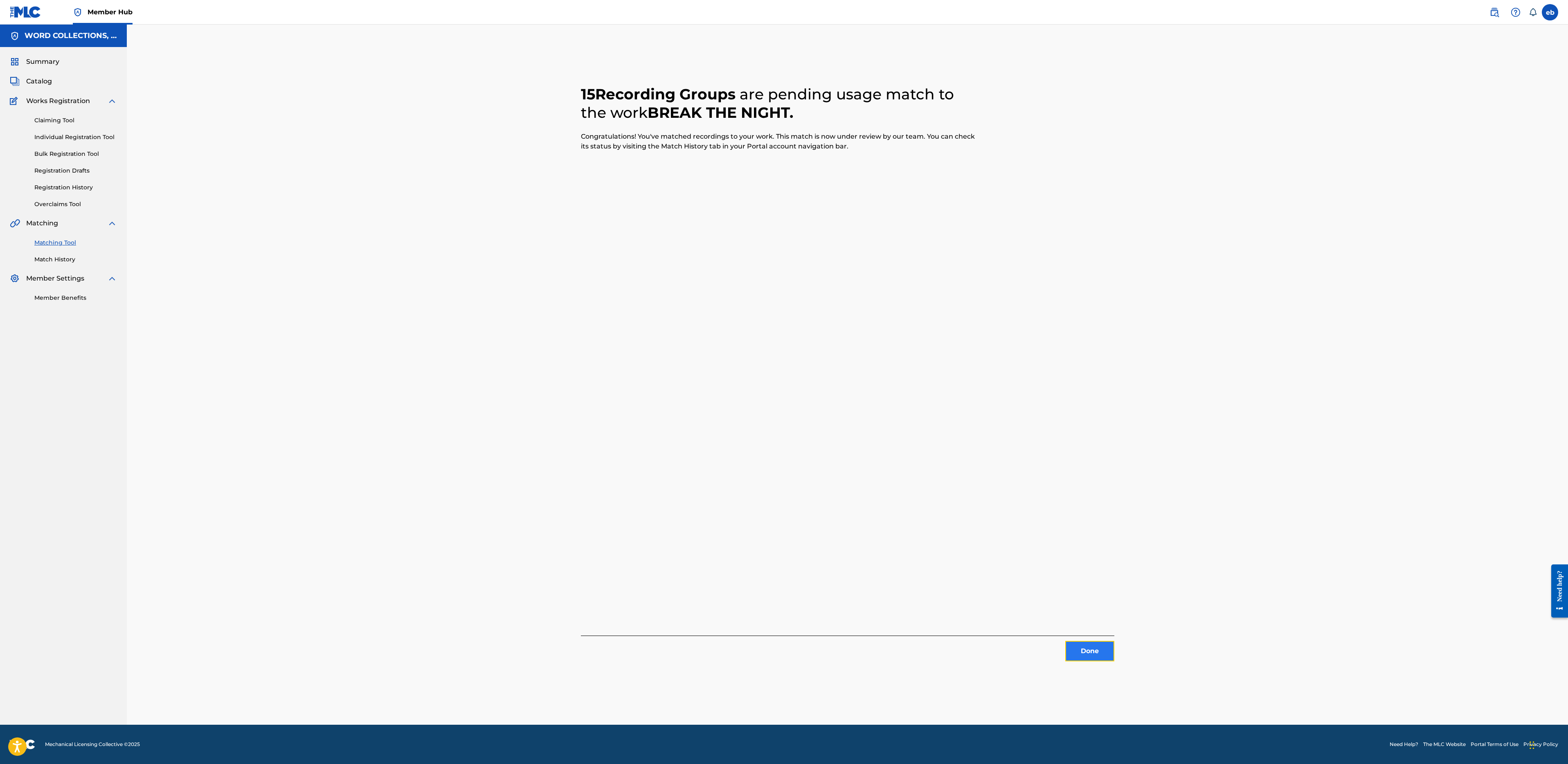
click at [1090, 645] on button "Done" at bounding box center [1090, 651] width 49 height 20
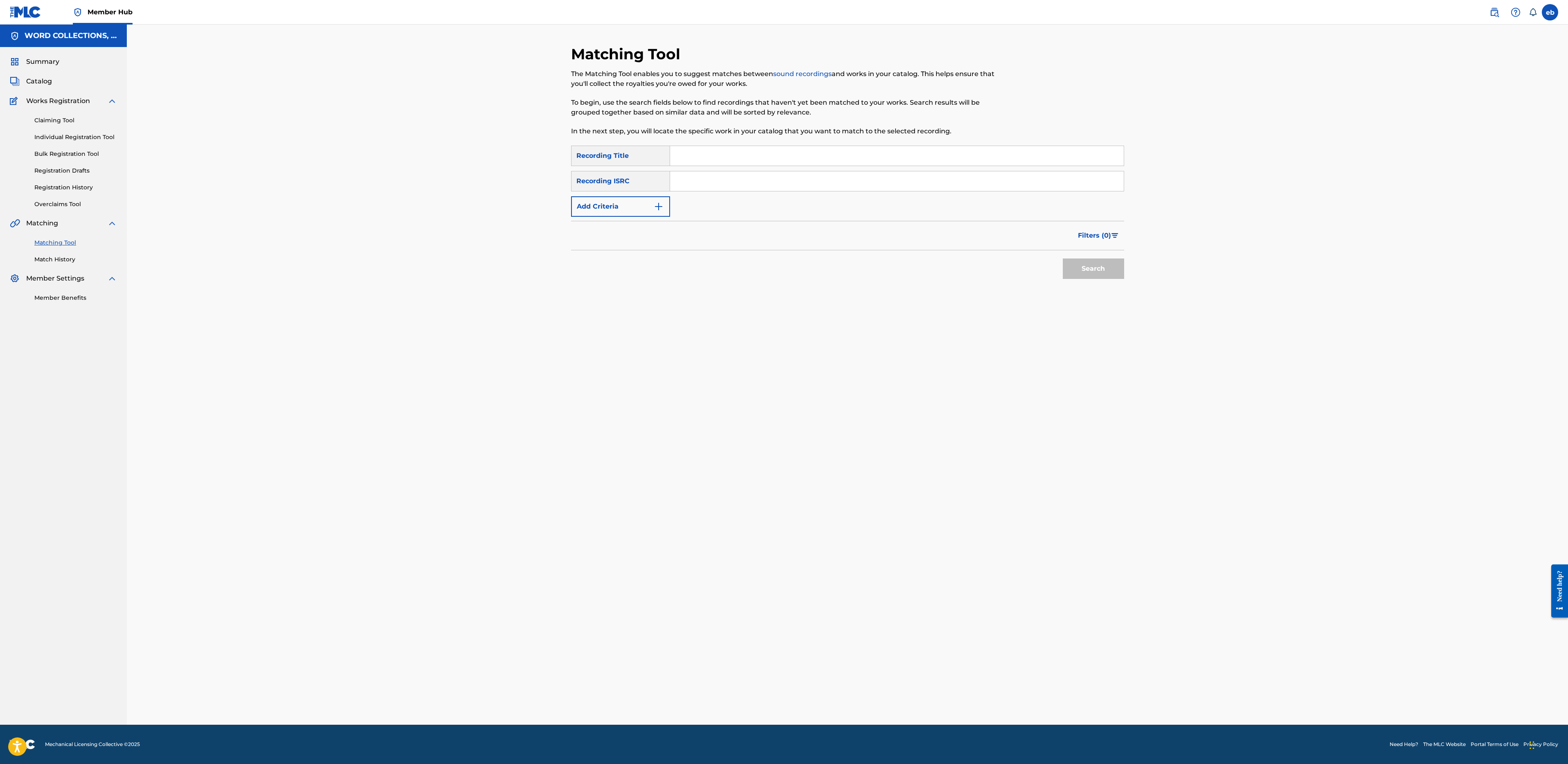
click at [757, 153] on input "Search Form" at bounding box center [896, 156] width 454 height 20
paste input "BANJO-KAZOOIE RAP"
type input "BANJO-KAZOOIE RAP"
click at [1063, 258] on button "Search" at bounding box center [1093, 268] width 61 height 20
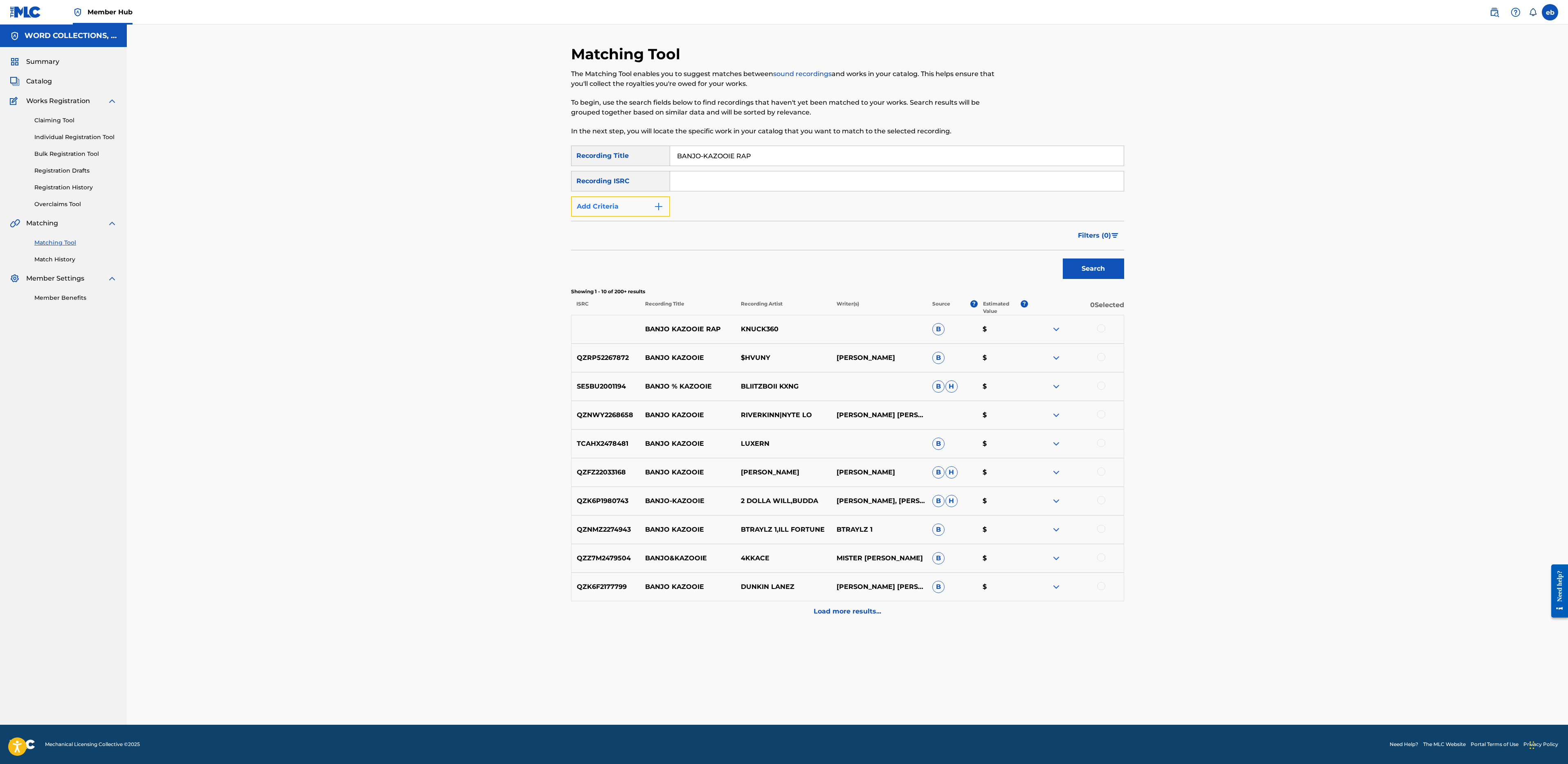
click at [622, 202] on button "Add Criteria" at bounding box center [621, 207] width 99 height 20
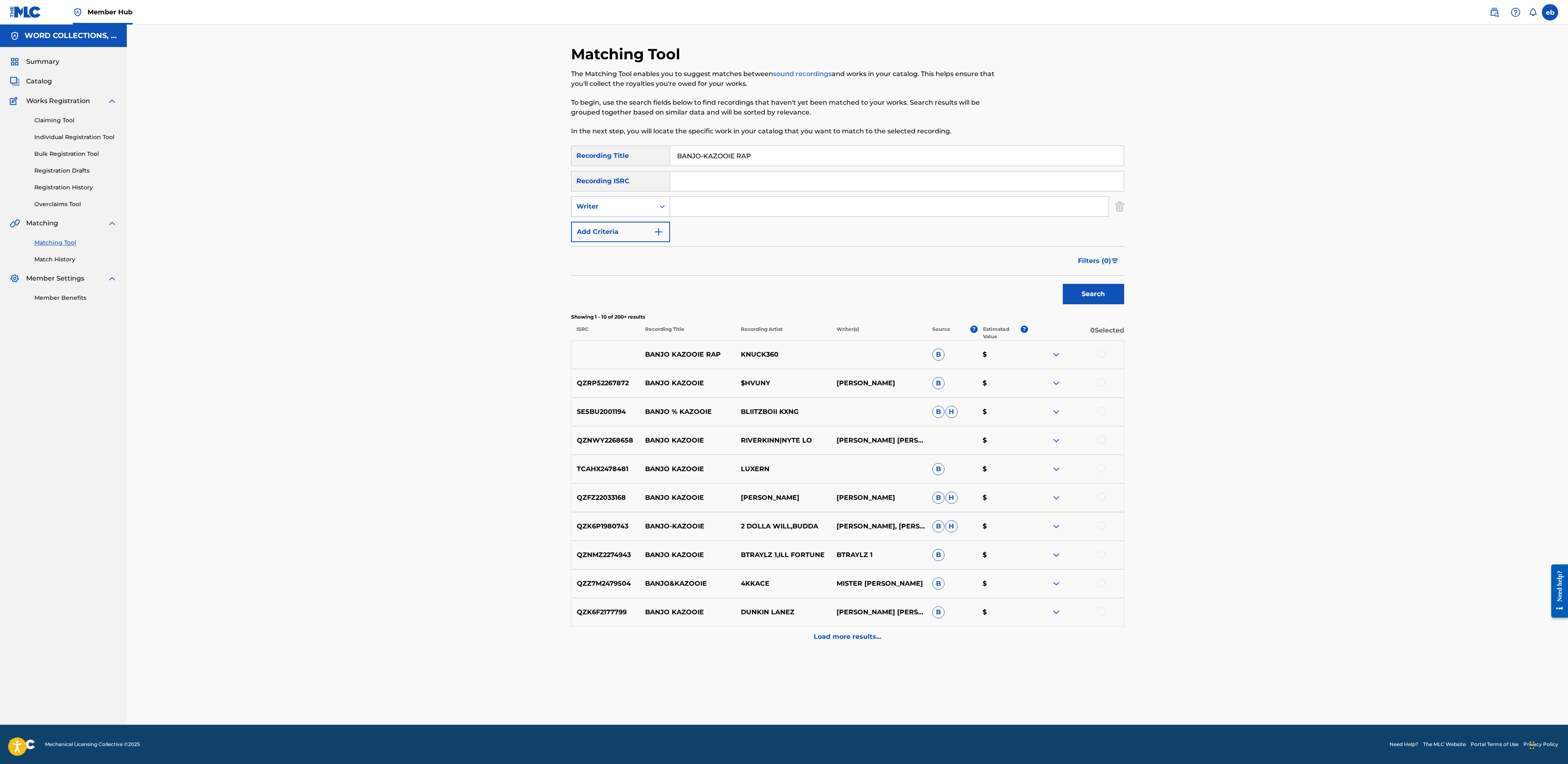
click at [628, 207] on div "Writer" at bounding box center [613, 206] width 74 height 10
click at [632, 223] on div "Recording Artist" at bounding box center [620, 227] width 98 height 20
click at [718, 197] on div "Search Form" at bounding box center [889, 207] width 439 height 20
click at [716, 208] on input "Search Form" at bounding box center [889, 206] width 438 height 20
type input "JT"
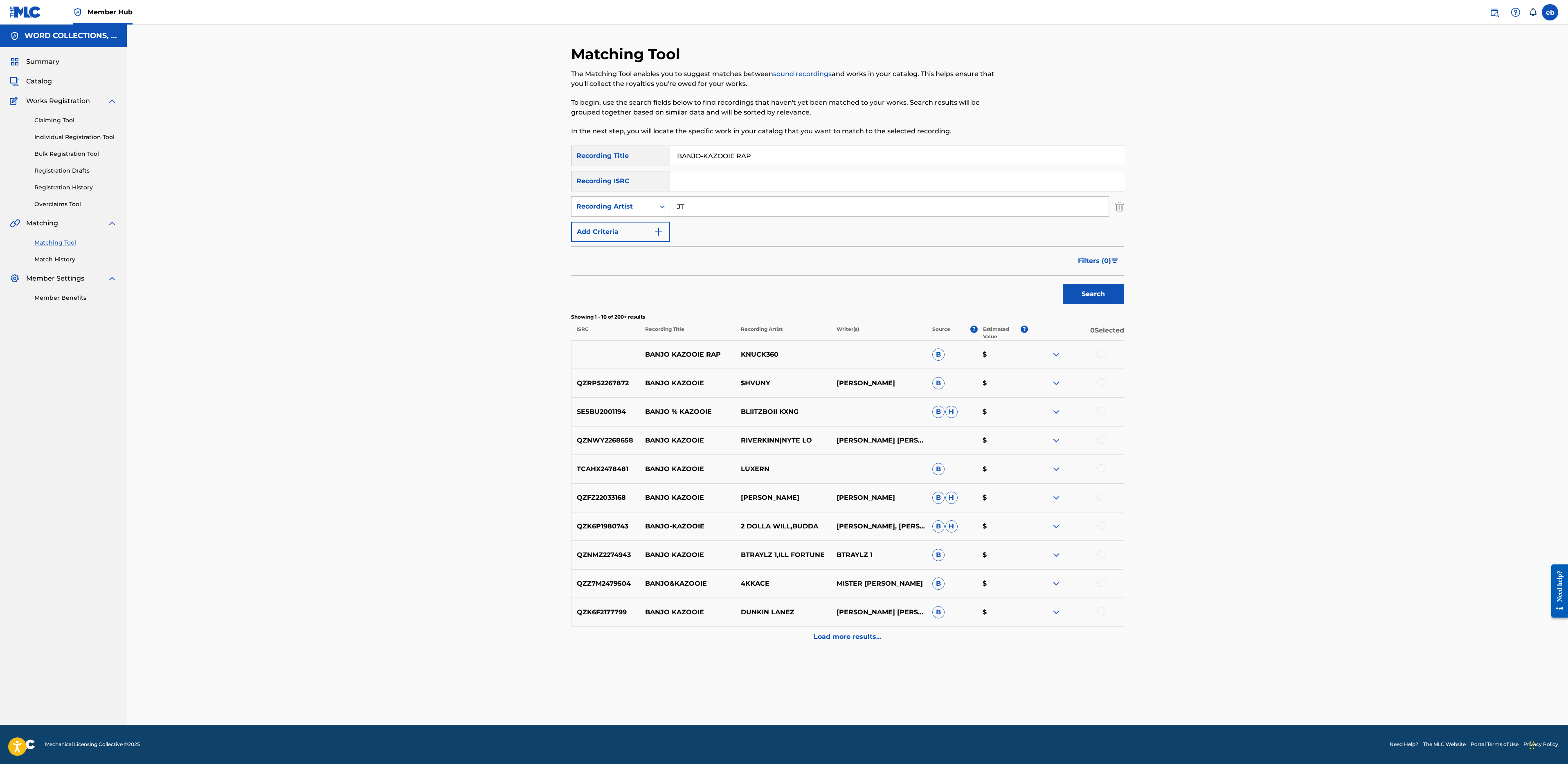
click at [1063, 284] on button "Search" at bounding box center [1093, 294] width 61 height 20
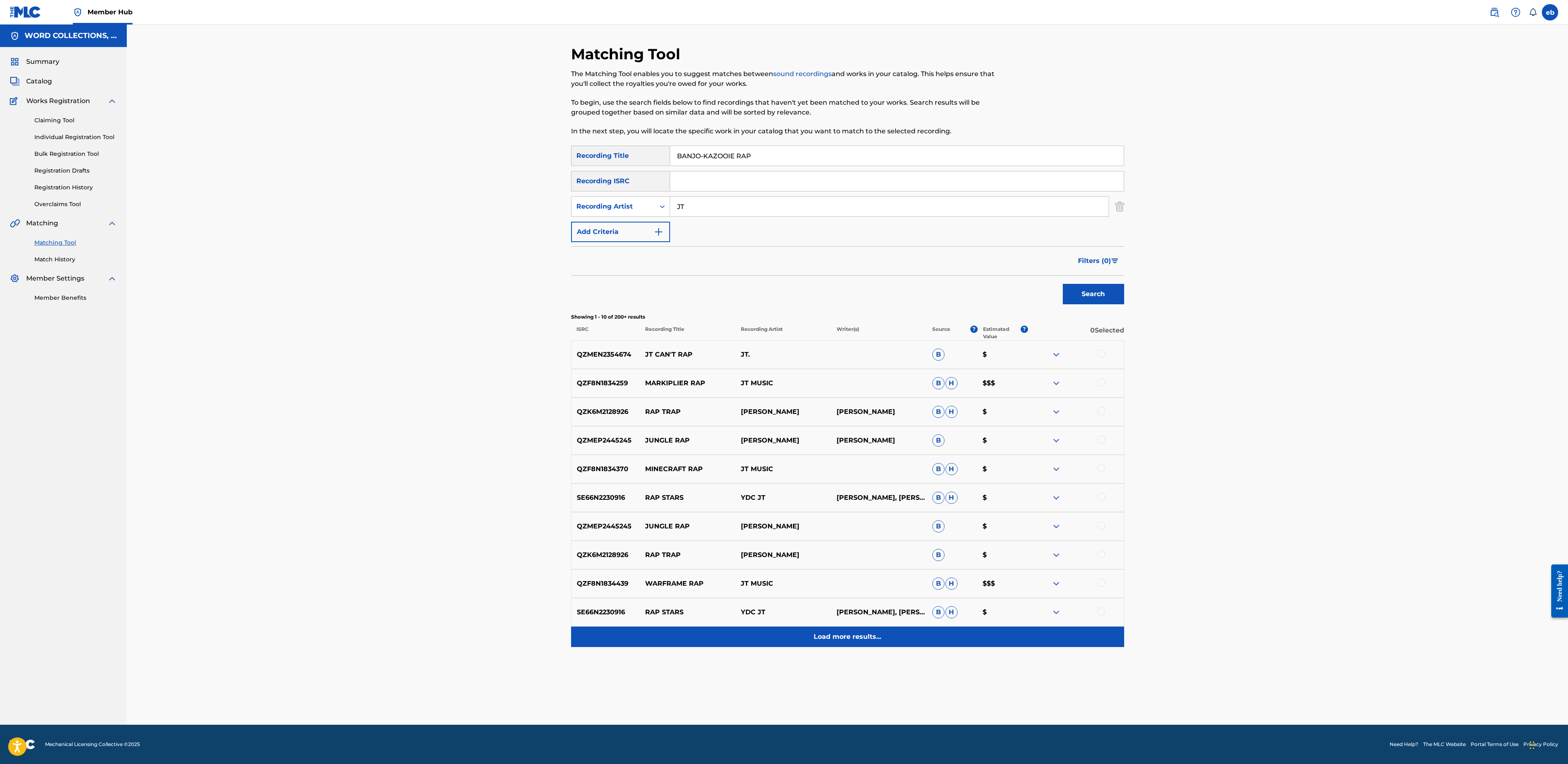
click at [842, 639] on p "Load more results..." at bounding box center [847, 637] width 67 height 10
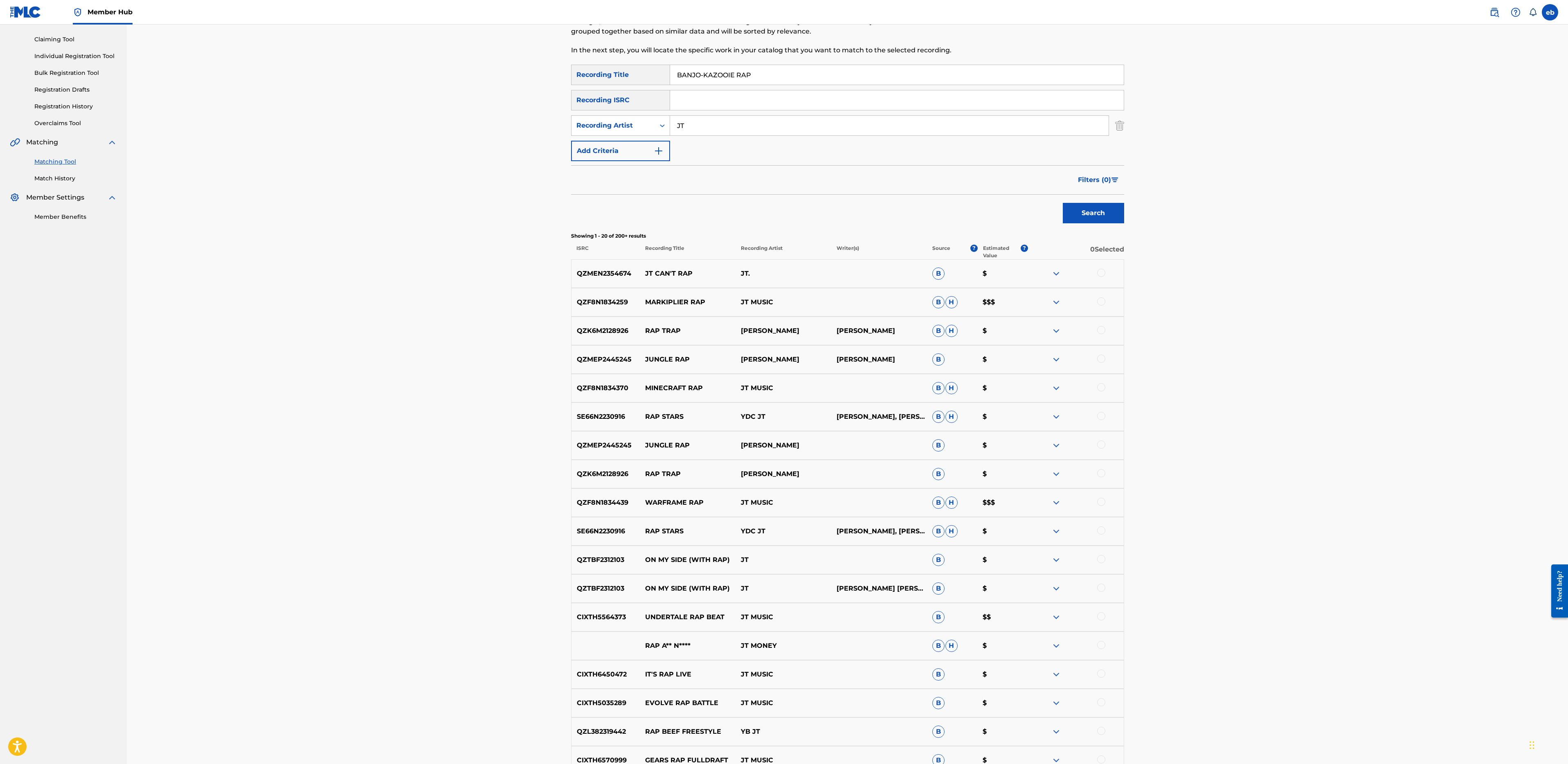
scroll to position [88, 0]
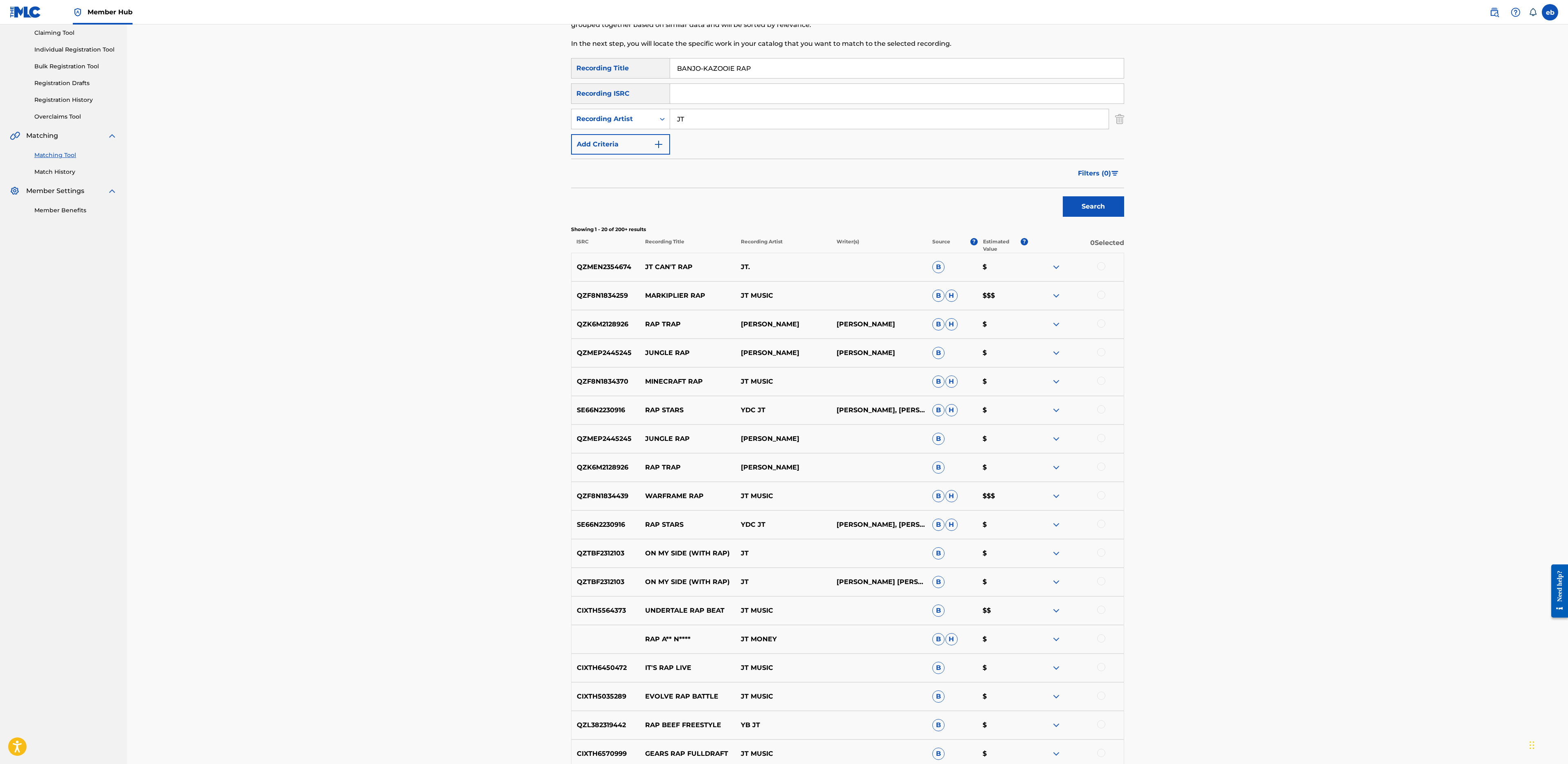
click at [726, 69] on input "BANJO-KAZOOIE RAP" at bounding box center [896, 68] width 454 height 20
click at [739, 71] on input "BANJO-KAZOOIE RAP" at bounding box center [896, 68] width 454 height 20
click at [1063, 197] on button "Search" at bounding box center [1093, 207] width 61 height 20
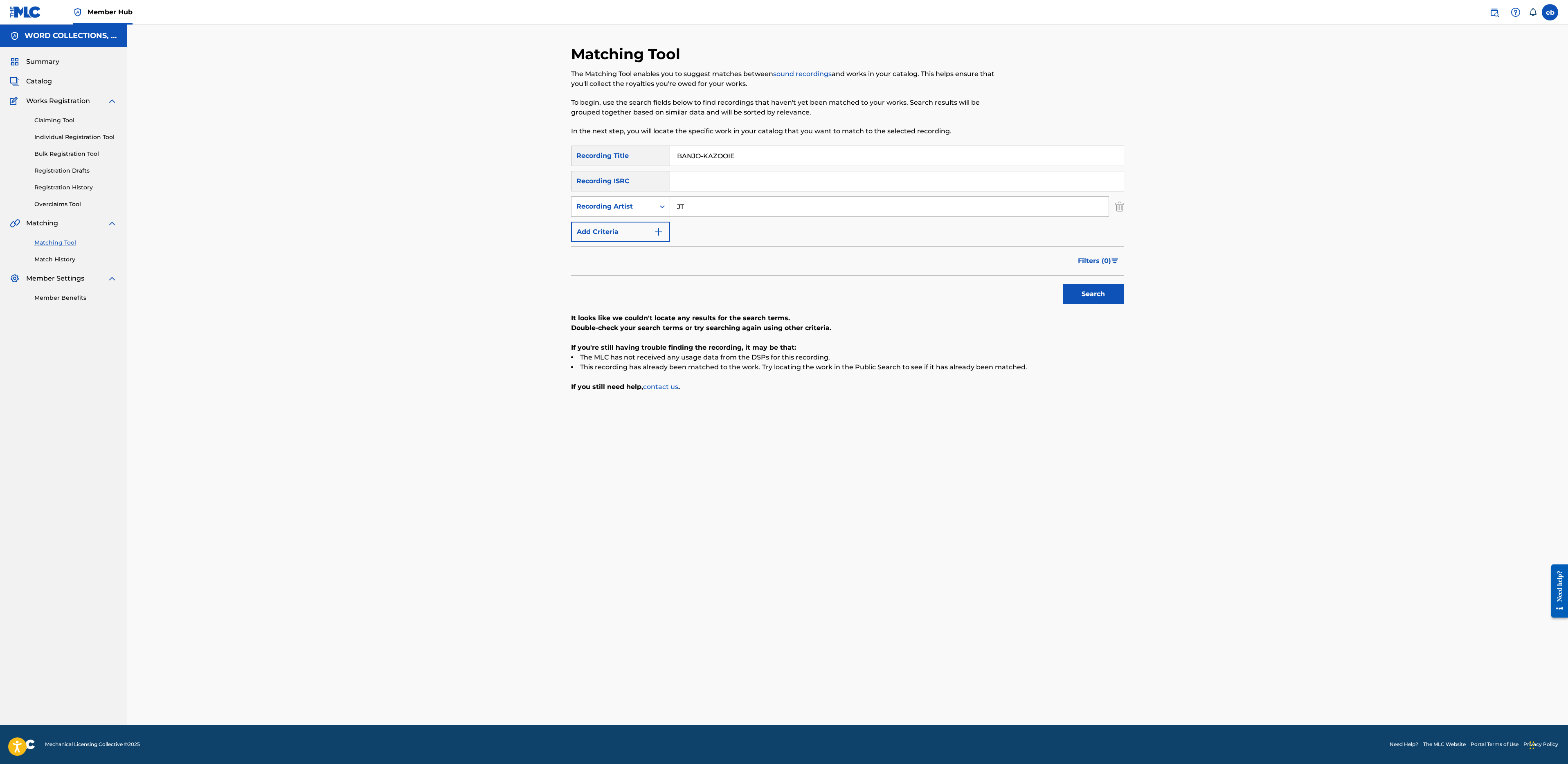
click at [704, 156] on input "BANJO-KAZOOIE" at bounding box center [896, 156] width 454 height 20
type input "BANJO KAZOOIE"
click at [1063, 284] on button "Search" at bounding box center [1093, 294] width 61 height 20
click at [706, 209] on input "JT" at bounding box center [889, 206] width 438 height 20
click at [1063, 284] on button "Search" at bounding box center [1093, 294] width 61 height 20
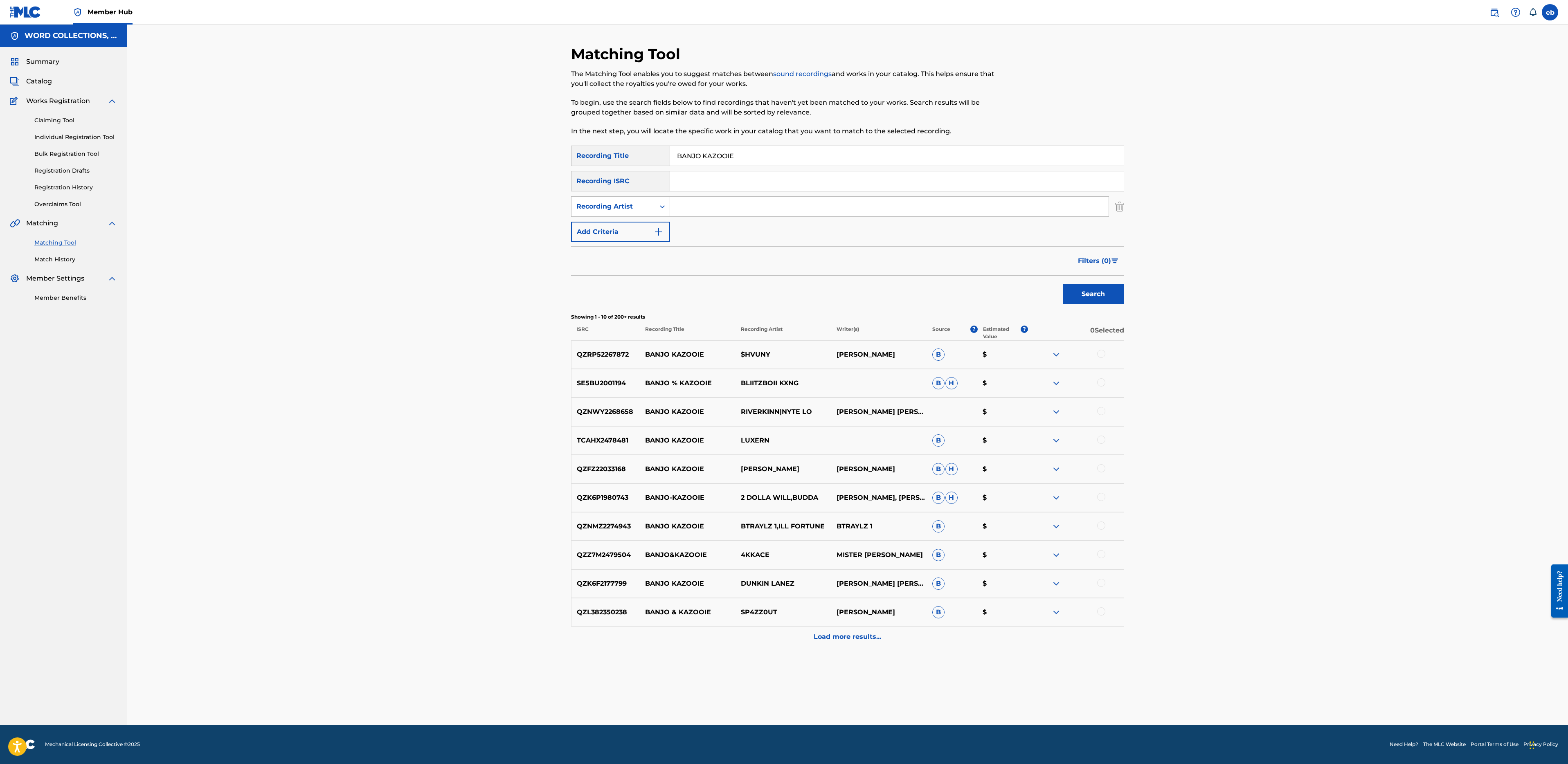
click at [763, 151] on input "BANJO KAZOOIE" at bounding box center [896, 156] width 454 height 20
click at [781, 158] on input "BANJO KAZOOIE Rap" at bounding box center [896, 156] width 454 height 20
click at [1063, 284] on button "Search" at bounding box center [1093, 294] width 61 height 20
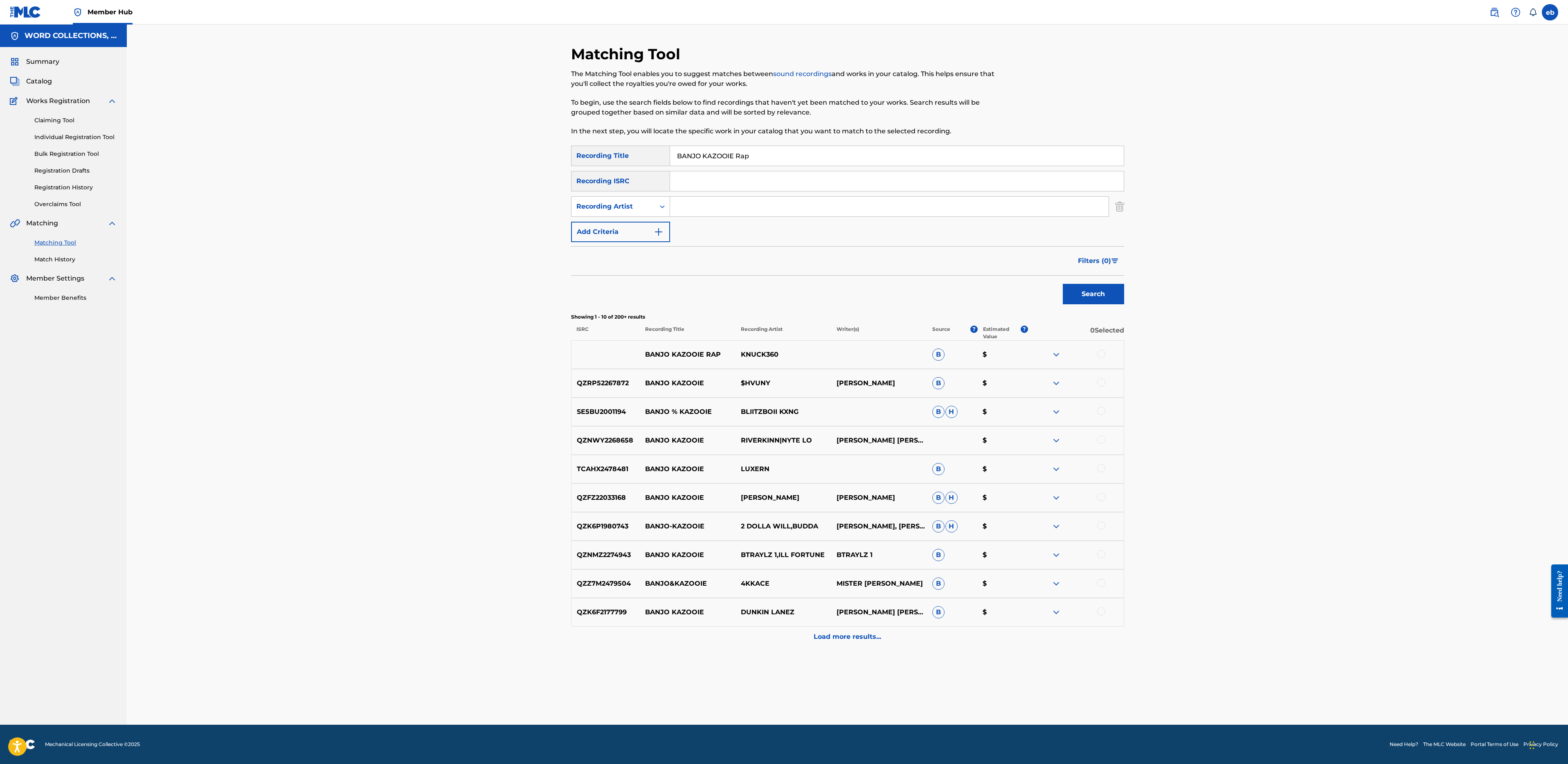
click at [702, 157] on input "BANJO KAZOOIE Rap" at bounding box center [896, 156] width 454 height 20
click at [1063, 284] on button "Search" at bounding box center [1093, 294] width 61 height 20
click at [732, 158] on input "BANJO-KAZOOIE Rap" at bounding box center [896, 156] width 454 height 20
paste input "ANALOGIES"
type input "ANALOGIES"
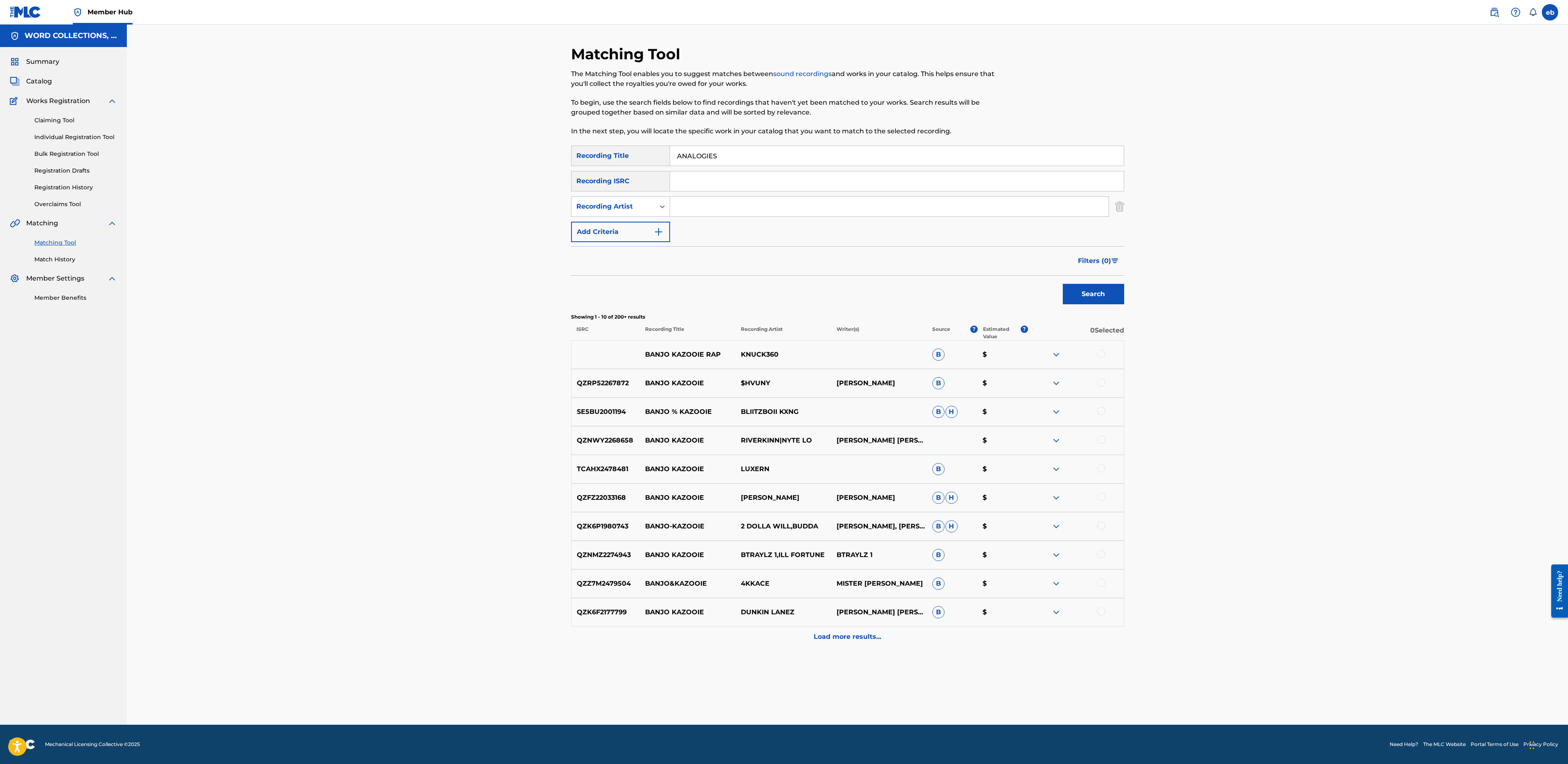
click at [722, 207] on input "Search Form" at bounding box center [889, 206] width 438 height 20
type input "JT"
click at [1063, 284] on button "Search" at bounding box center [1093, 294] width 61 height 20
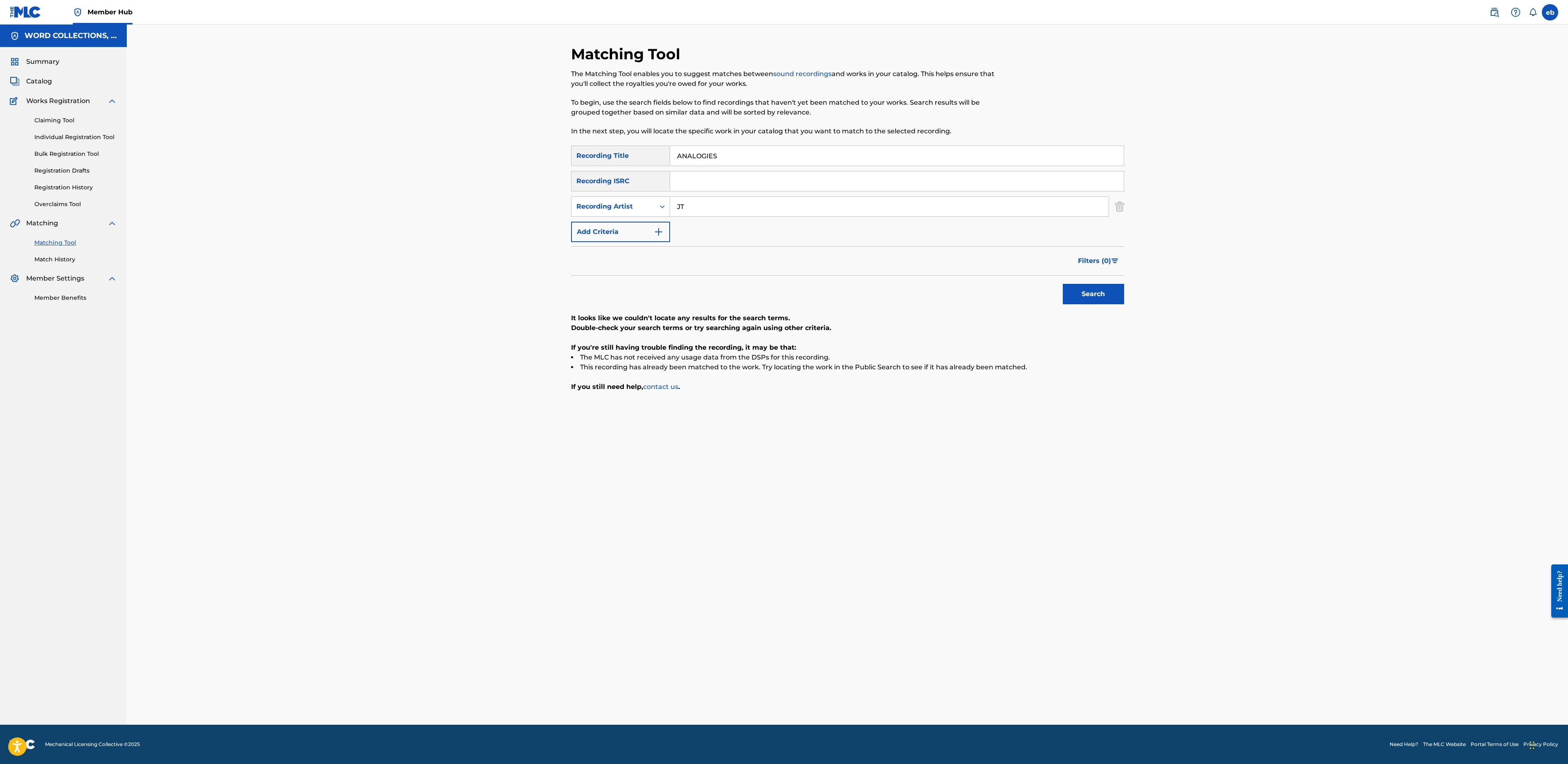
click at [751, 153] on input "ANALOGIES" at bounding box center [896, 156] width 454 height 20
paste input "GIRLFRIEND"
click at [1063, 284] on button "Search" at bounding box center [1093, 294] width 61 height 20
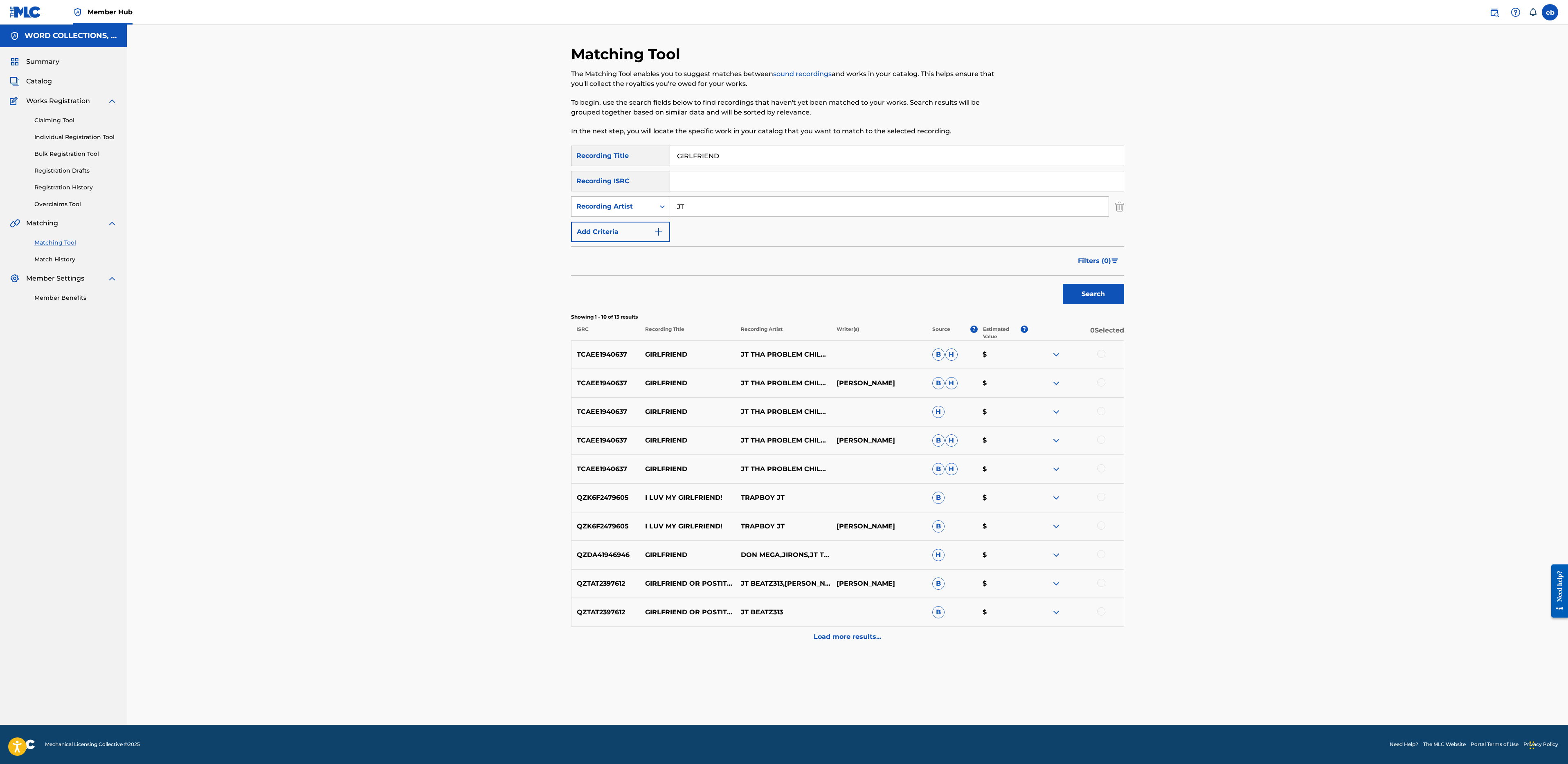
click at [750, 158] on input "GIRLFRIEND" at bounding box center [896, 156] width 454 height 20
paste input "CAGE"
click at [1063, 284] on button "Search" at bounding box center [1093, 294] width 61 height 20
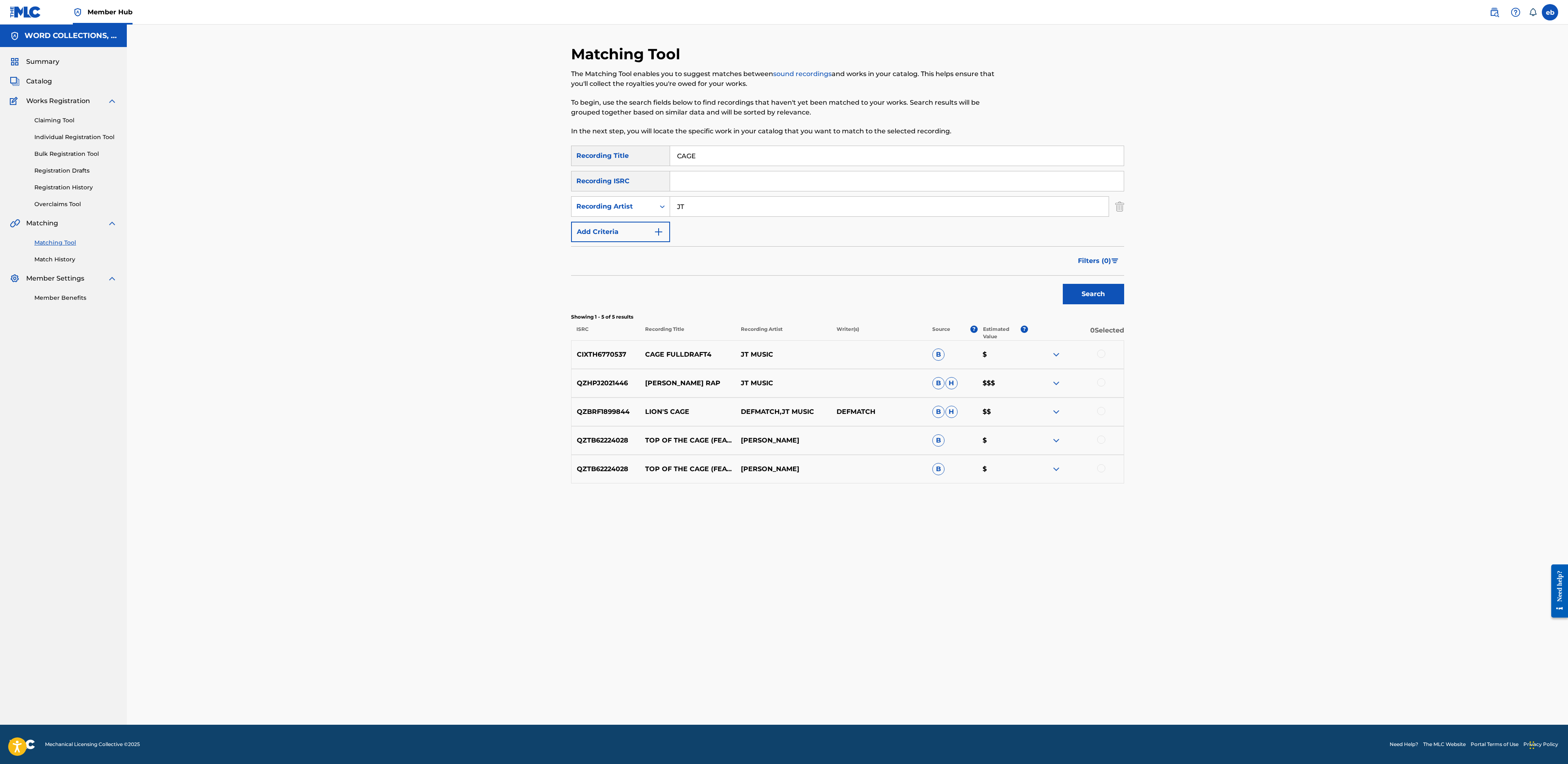
click at [735, 158] on input "CAGE" at bounding box center [896, 156] width 454 height 20
paste input "LL ON [PERSON_NAME]"
click at [1063, 284] on button "Search" at bounding box center [1093, 294] width 61 height 20
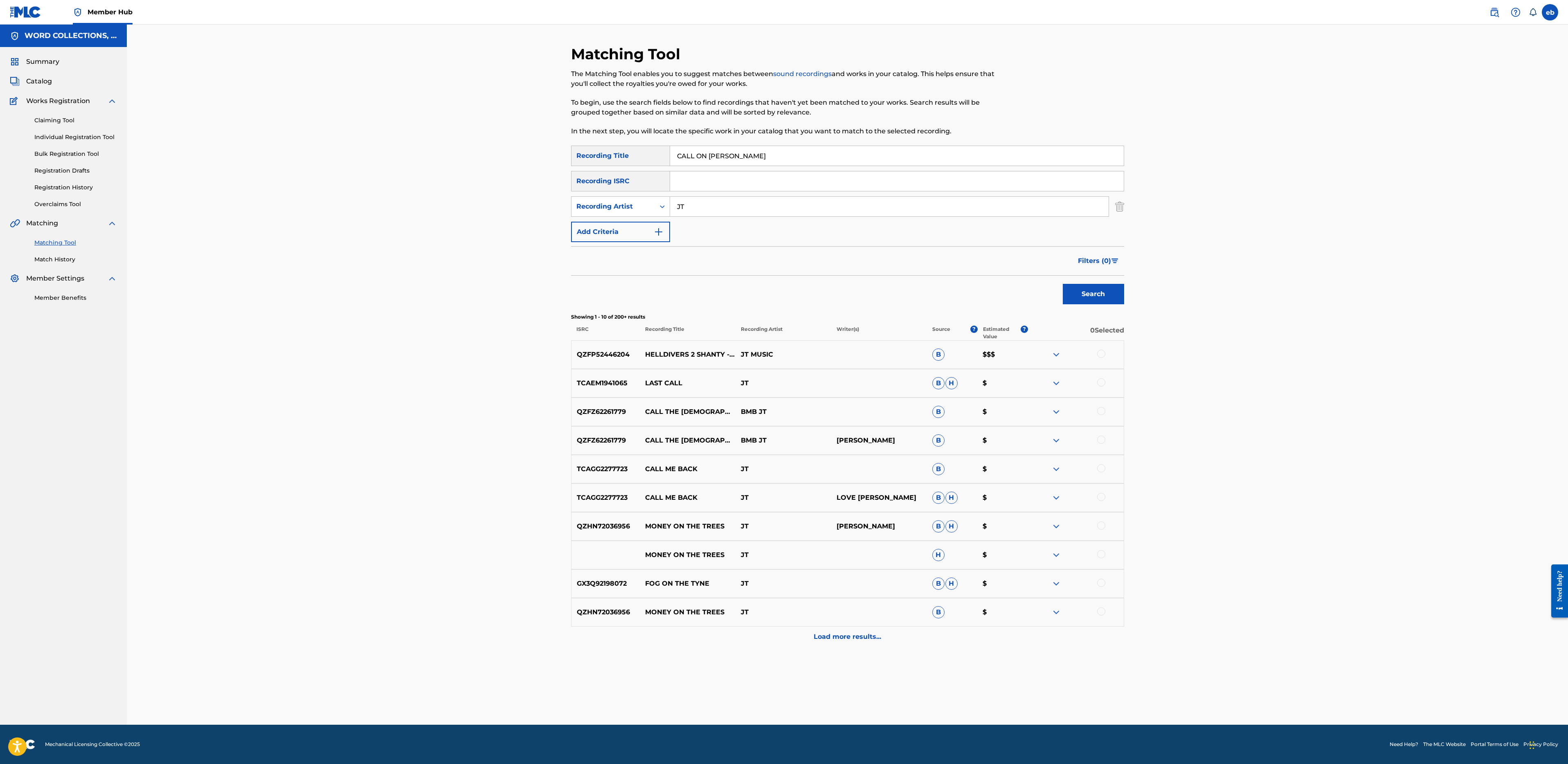
click at [815, 149] on input "CALL ON [PERSON_NAME]" at bounding box center [896, 156] width 454 height 20
paste input "MPER'S PARADISE"
type input "CAMPER'S PARADISE"
click at [1063, 284] on button "Search" at bounding box center [1093, 294] width 61 height 20
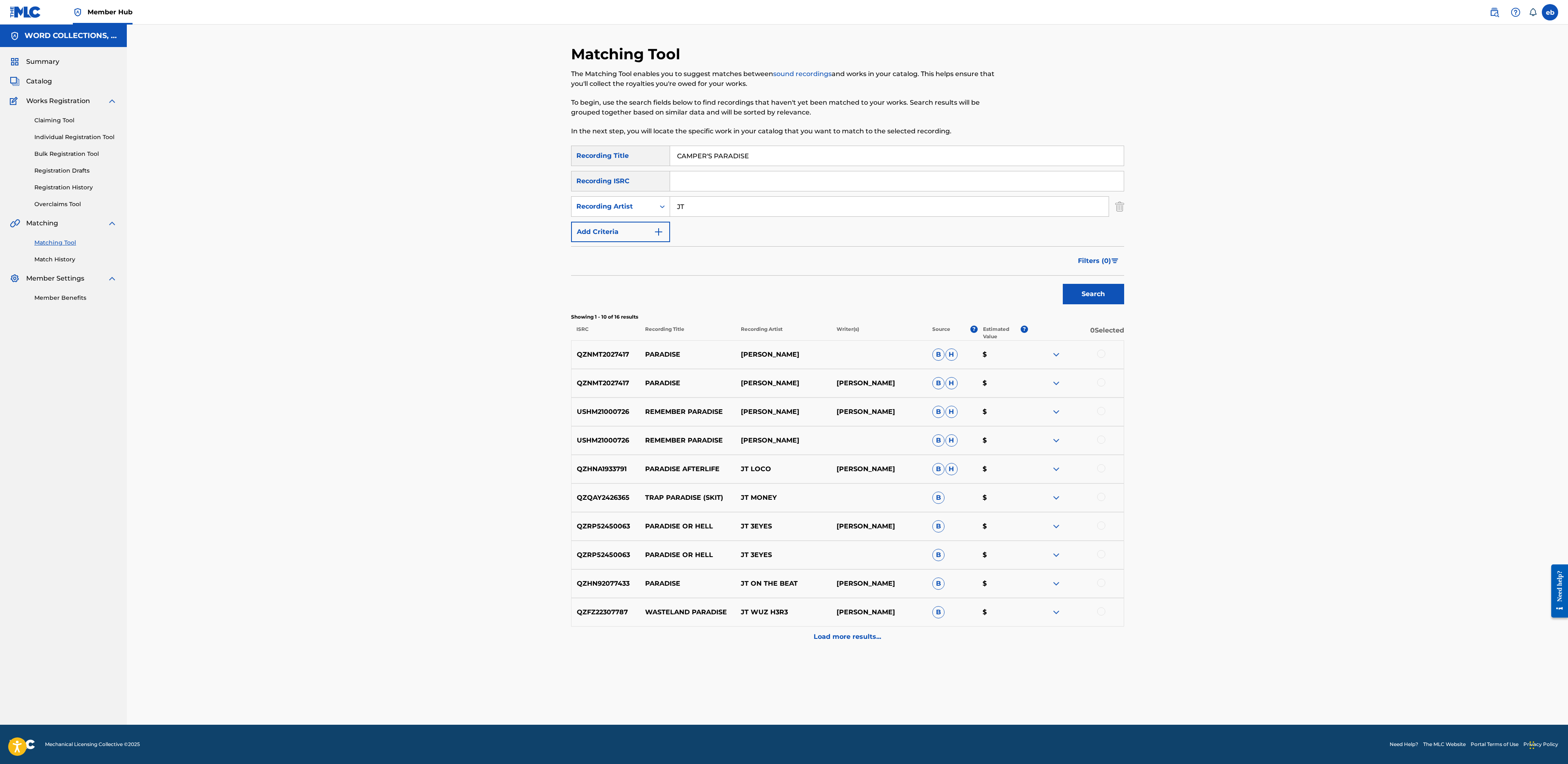
click at [700, 208] on input "JT" at bounding box center [889, 206] width 438 height 20
type input "JT Music"
click at [1063, 284] on button "Search" at bounding box center [1093, 294] width 61 height 20
click at [717, 156] on input "CAMPER'S PARADISE" at bounding box center [896, 156] width 454 height 20
click at [1063, 284] on button "Search" at bounding box center [1093, 294] width 61 height 20
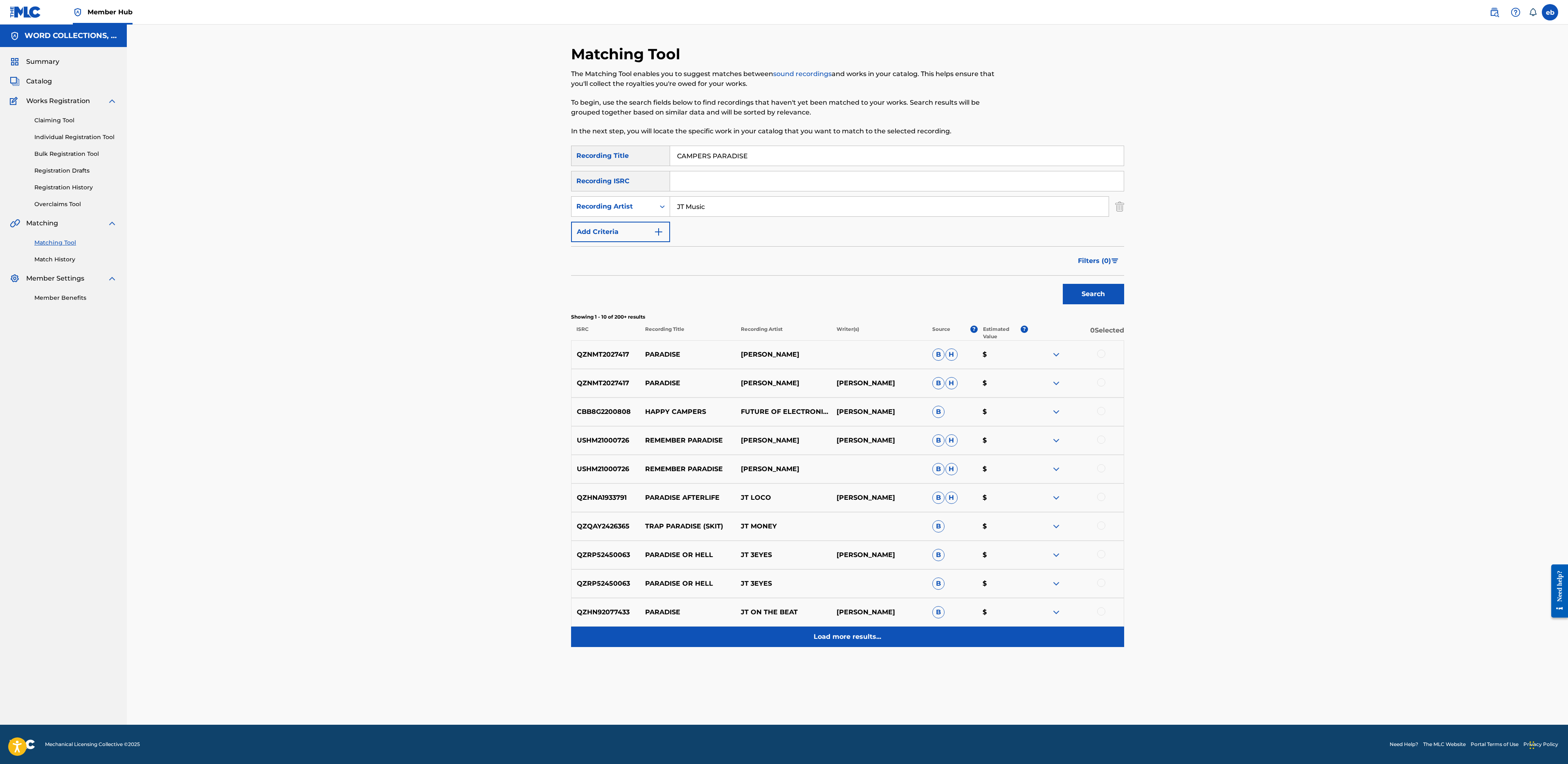
click at [845, 645] on div "Load more results..." at bounding box center [847, 637] width 553 height 20
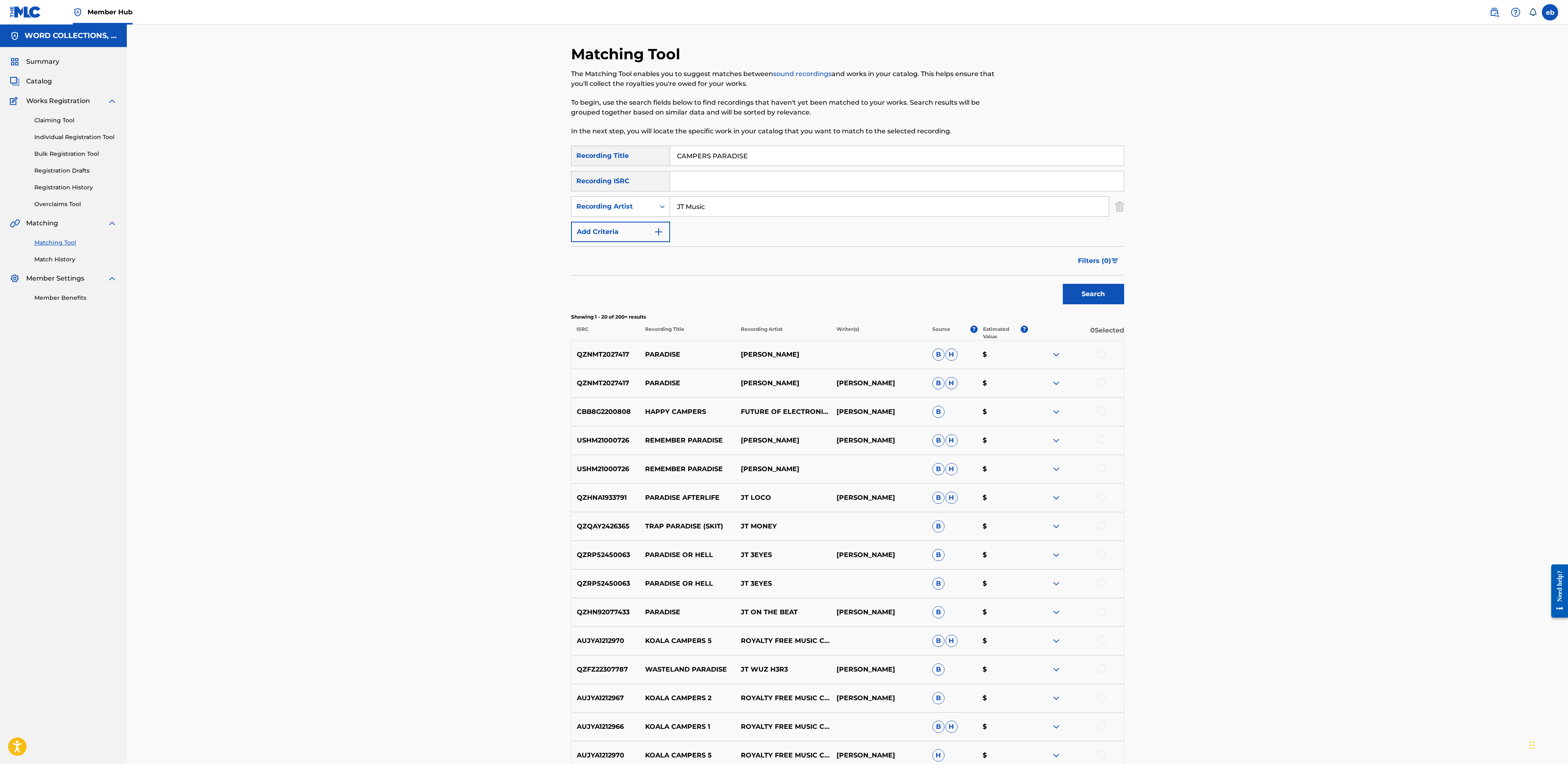
click at [782, 160] on input "CAMPERS PARADISE" at bounding box center [896, 156] width 454 height 20
paste input "UDDLE ME HARDER"
type input "CUDDLE ME HARDER"
click at [1063, 284] on button "Search" at bounding box center [1093, 294] width 61 height 20
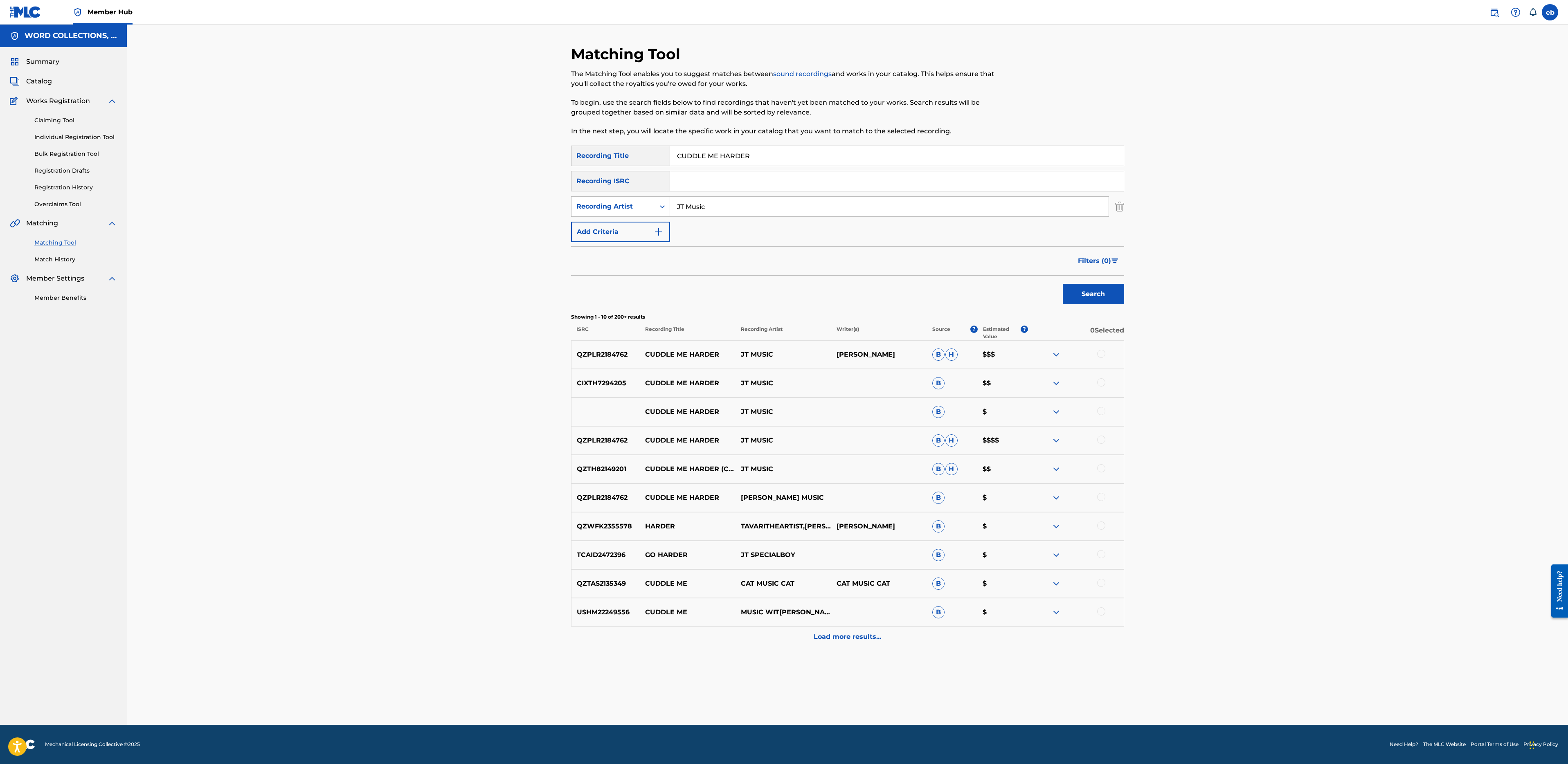
click at [1102, 354] on div at bounding box center [1101, 354] width 8 height 8
click at [1102, 383] on div at bounding box center [1101, 382] width 8 height 8
click at [1102, 411] on div at bounding box center [1101, 411] width 8 height 8
click at [1102, 441] on div at bounding box center [1101, 440] width 8 height 8
click at [1098, 474] on div "QZTH82149201 CUDDLE ME HARDER (COMEDY LOVE SONG) JT MUSIC B H $$" at bounding box center [847, 469] width 553 height 29
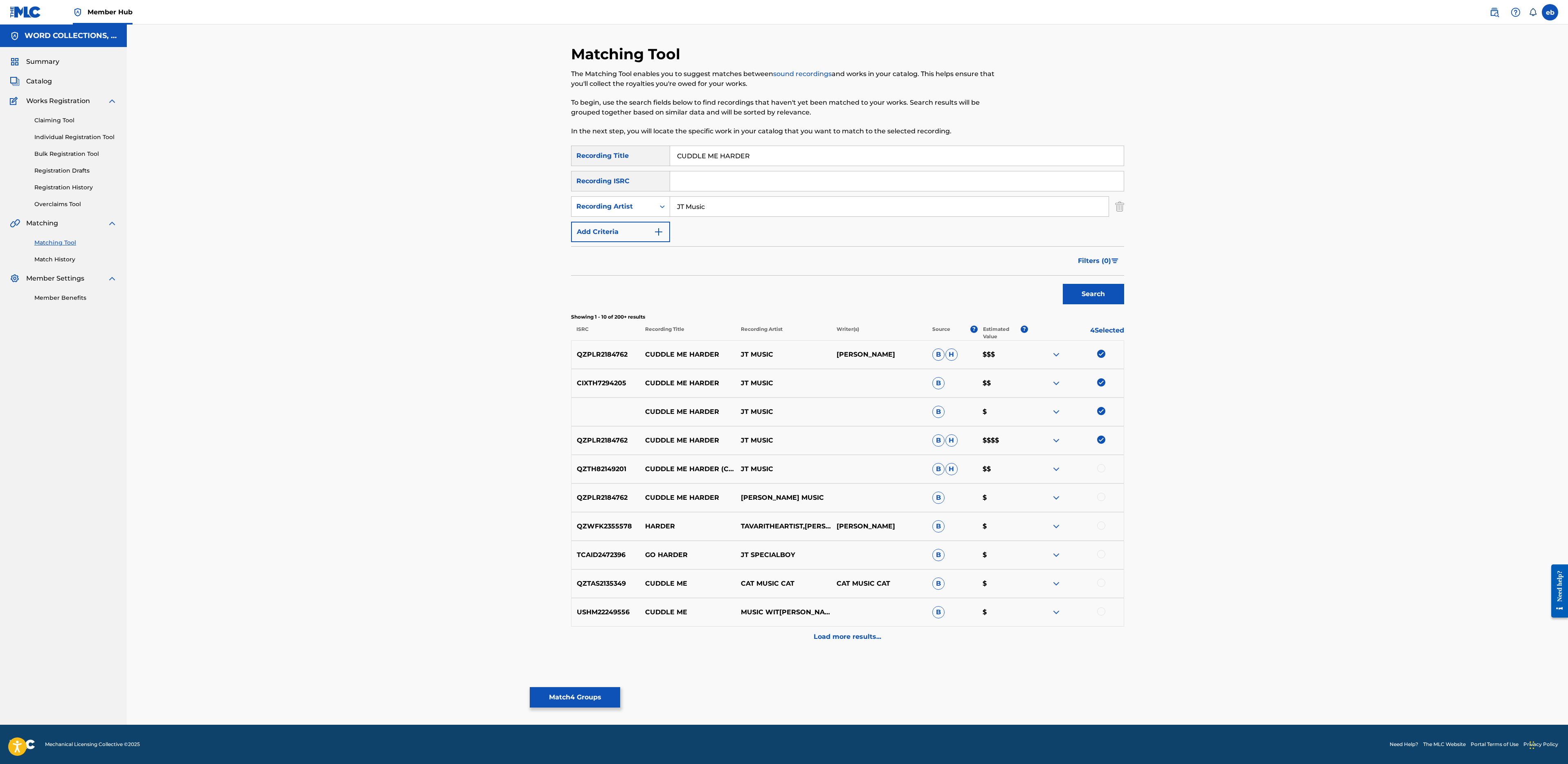
click at [1102, 469] on div at bounding box center [1101, 468] width 8 height 8
click at [1100, 494] on div at bounding box center [1101, 497] width 8 height 8
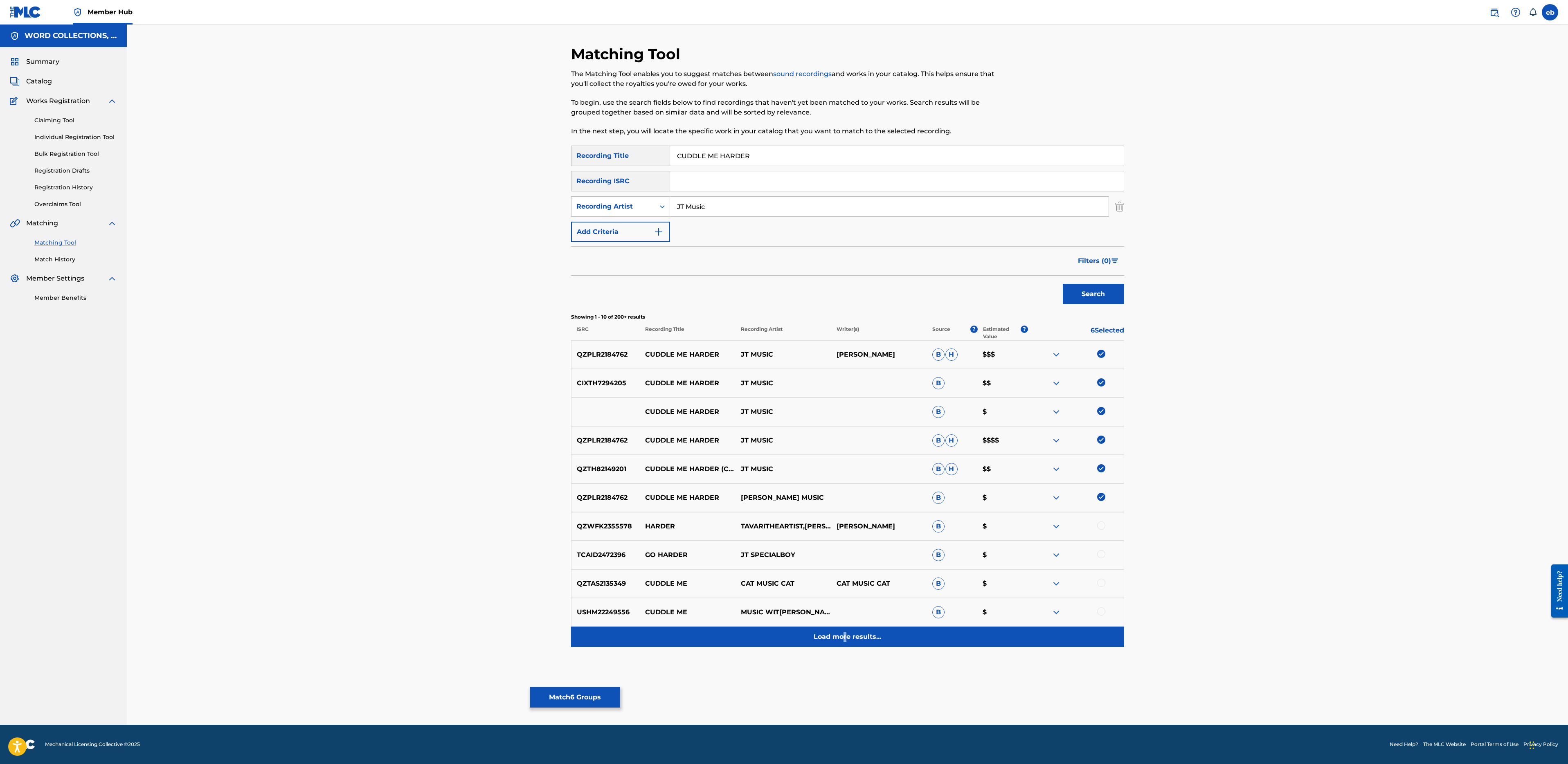
click at [845, 639] on p "Load more results..." at bounding box center [847, 637] width 67 height 10
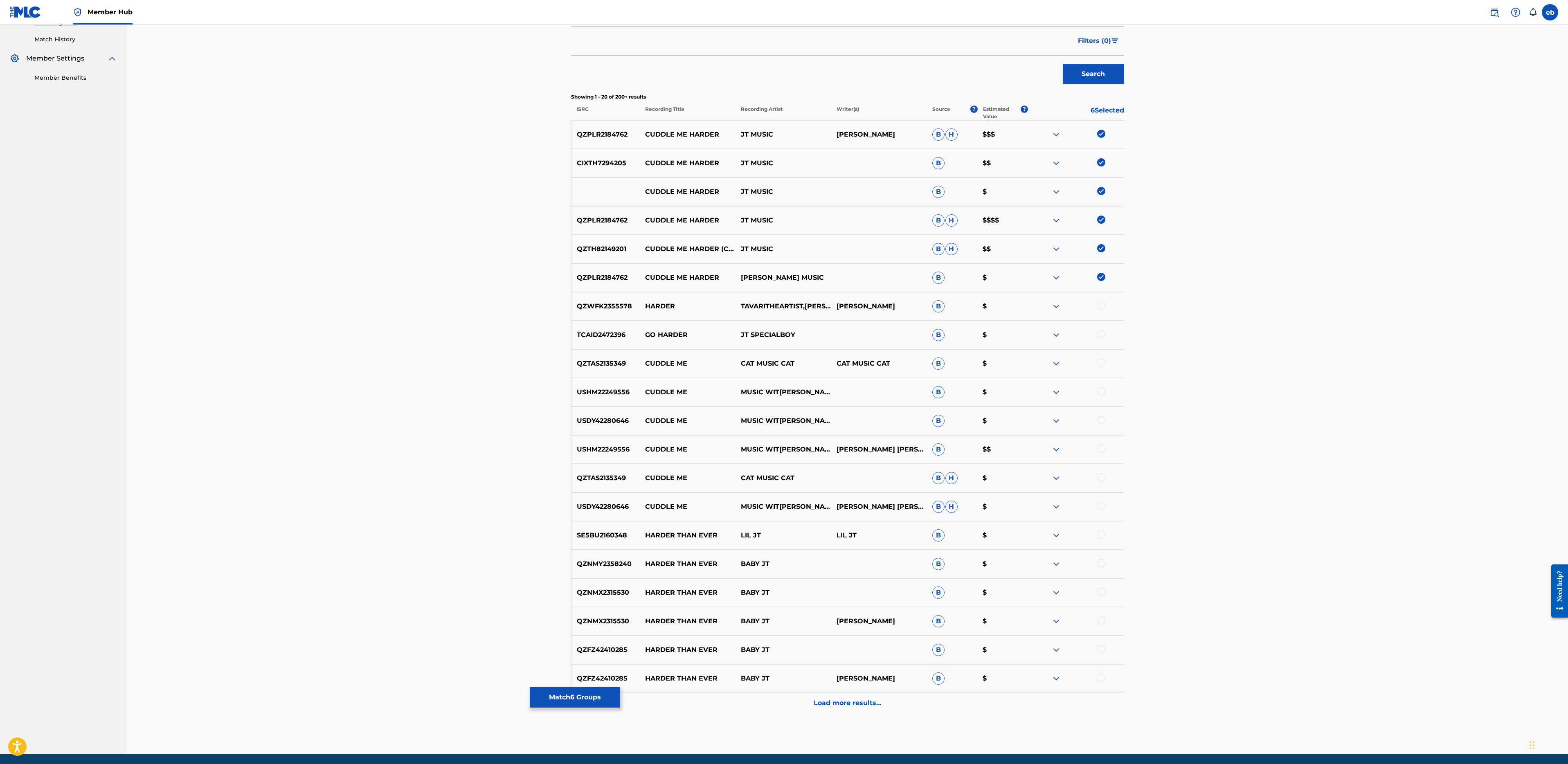
scroll to position [249, 0]
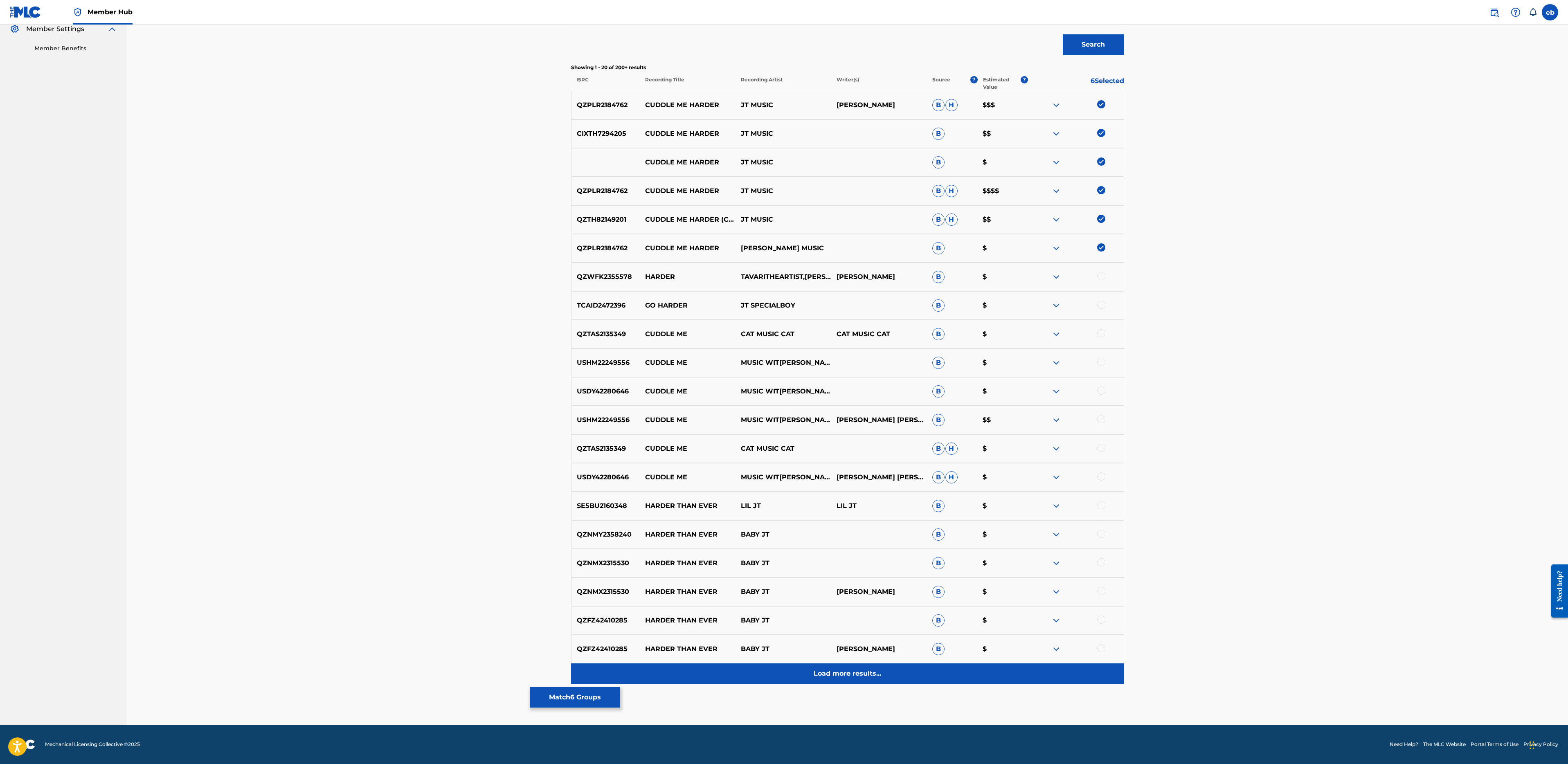
click at [848, 670] on p "Load more results..." at bounding box center [847, 673] width 67 height 10
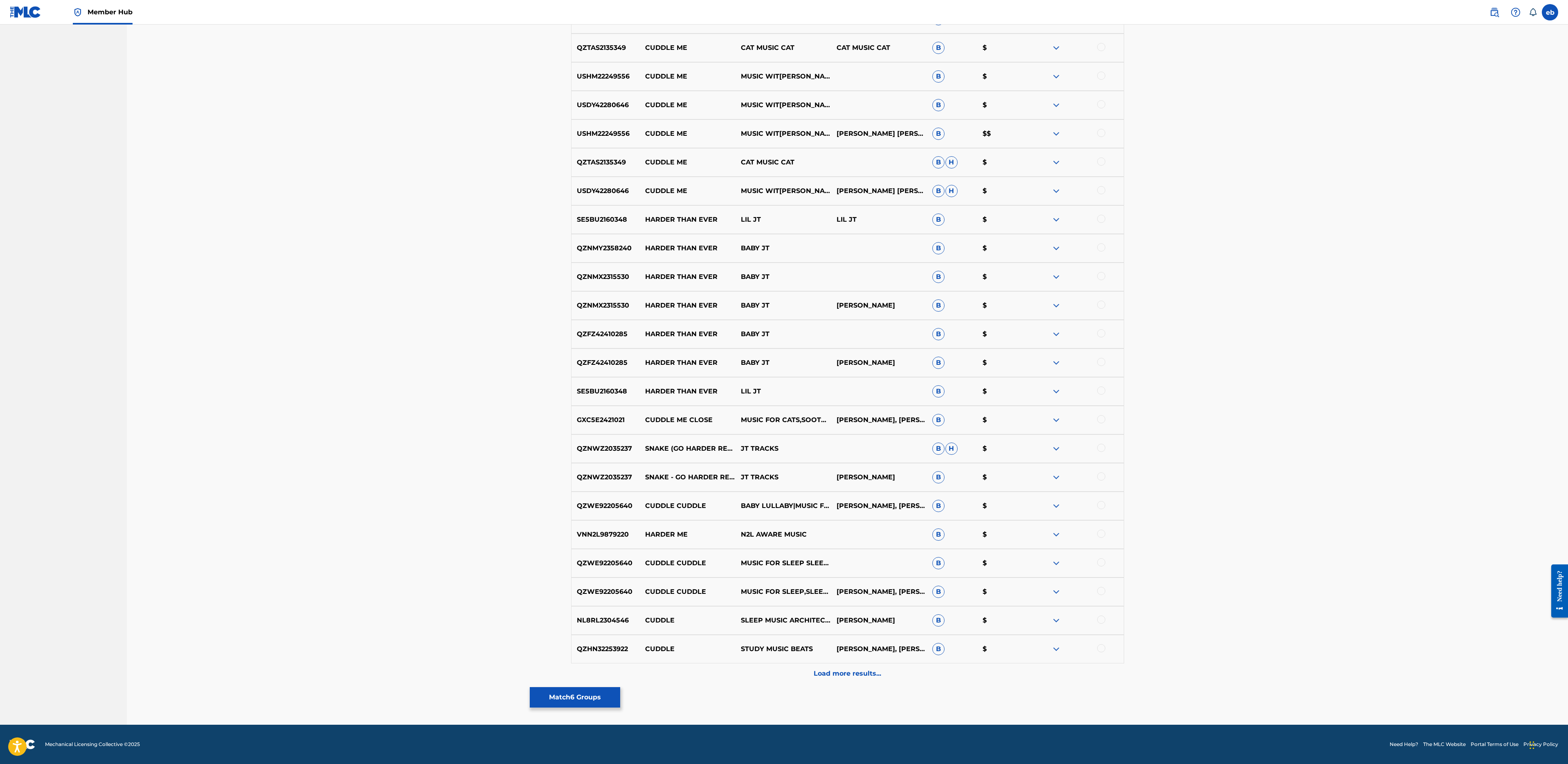
scroll to position [0, 0]
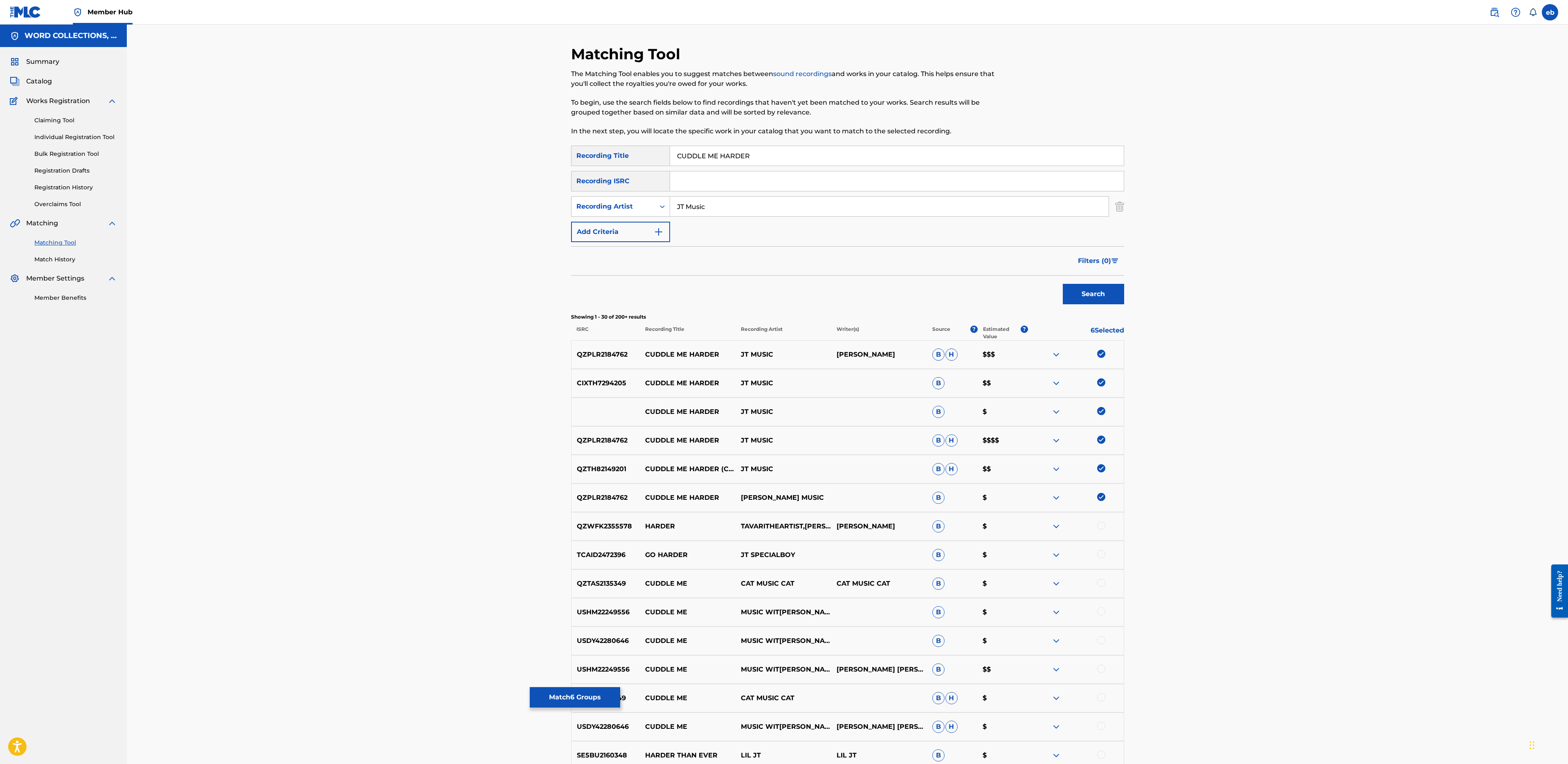
click at [678, 206] on input "JT Music" at bounding box center [889, 206] width 438 height 20
click at [746, 211] on input "JT Music" at bounding box center [889, 206] width 438 height 20
click at [1063, 284] on button "Search" at bounding box center [1093, 294] width 61 height 20
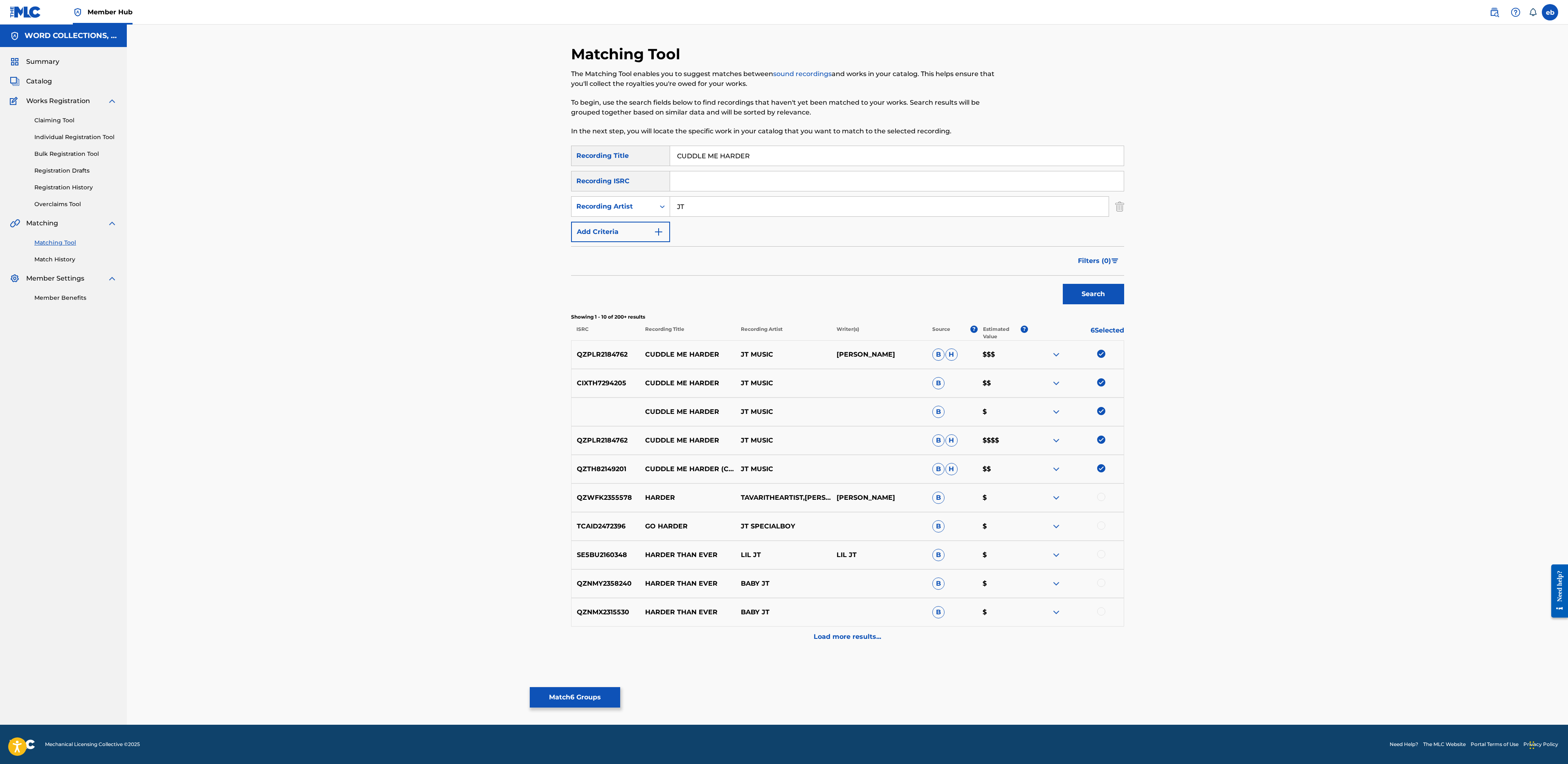
click at [719, 205] on input "JT" at bounding box center [889, 206] width 438 height 20
click at [1063, 284] on button "Search" at bounding box center [1093, 294] width 61 height 20
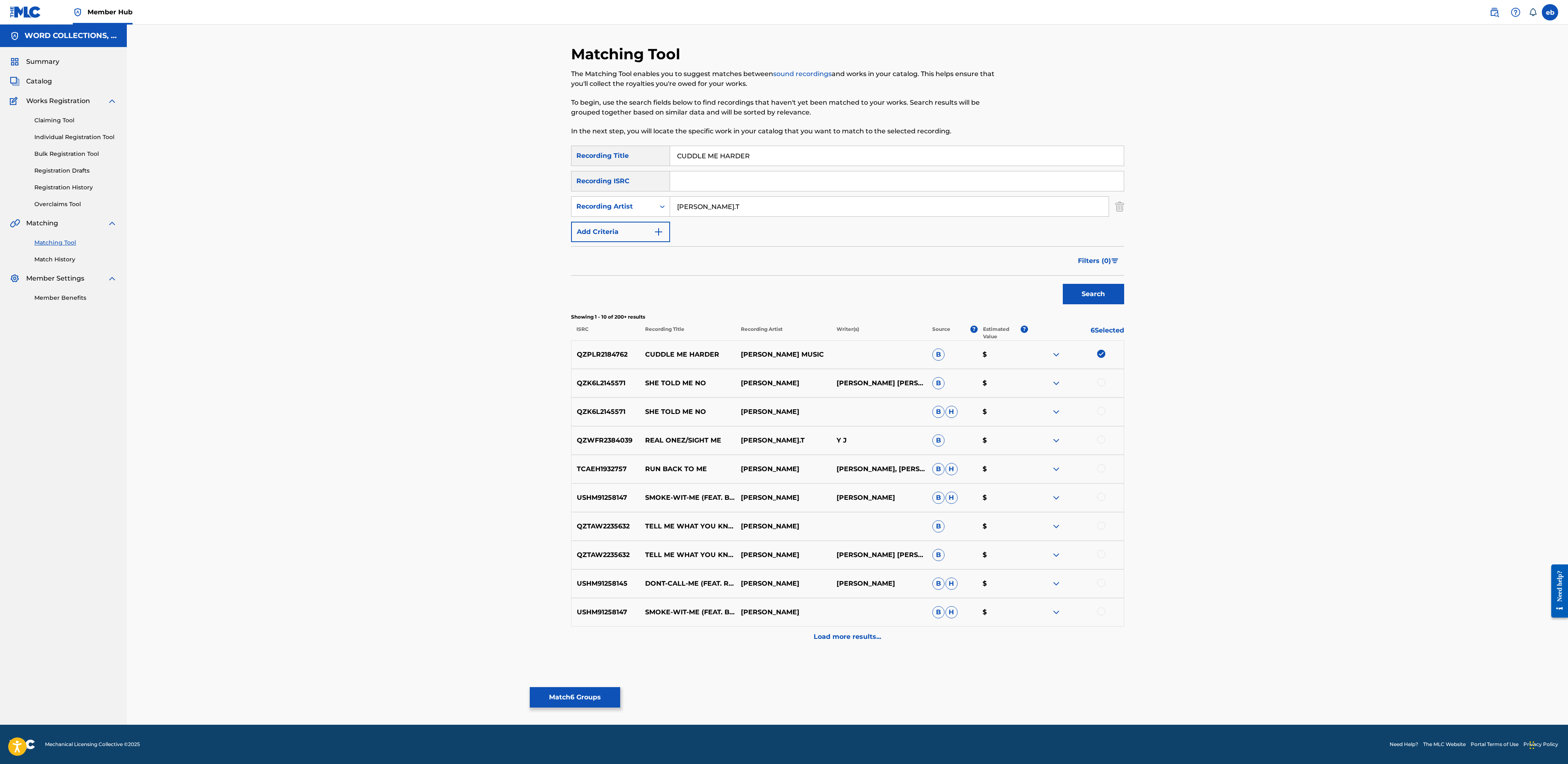
click at [744, 212] on input "[PERSON_NAME].T" at bounding box center [889, 206] width 438 height 20
type input "[PERSON_NAME] Music"
click at [1063, 284] on button "Search" at bounding box center [1093, 294] width 61 height 20
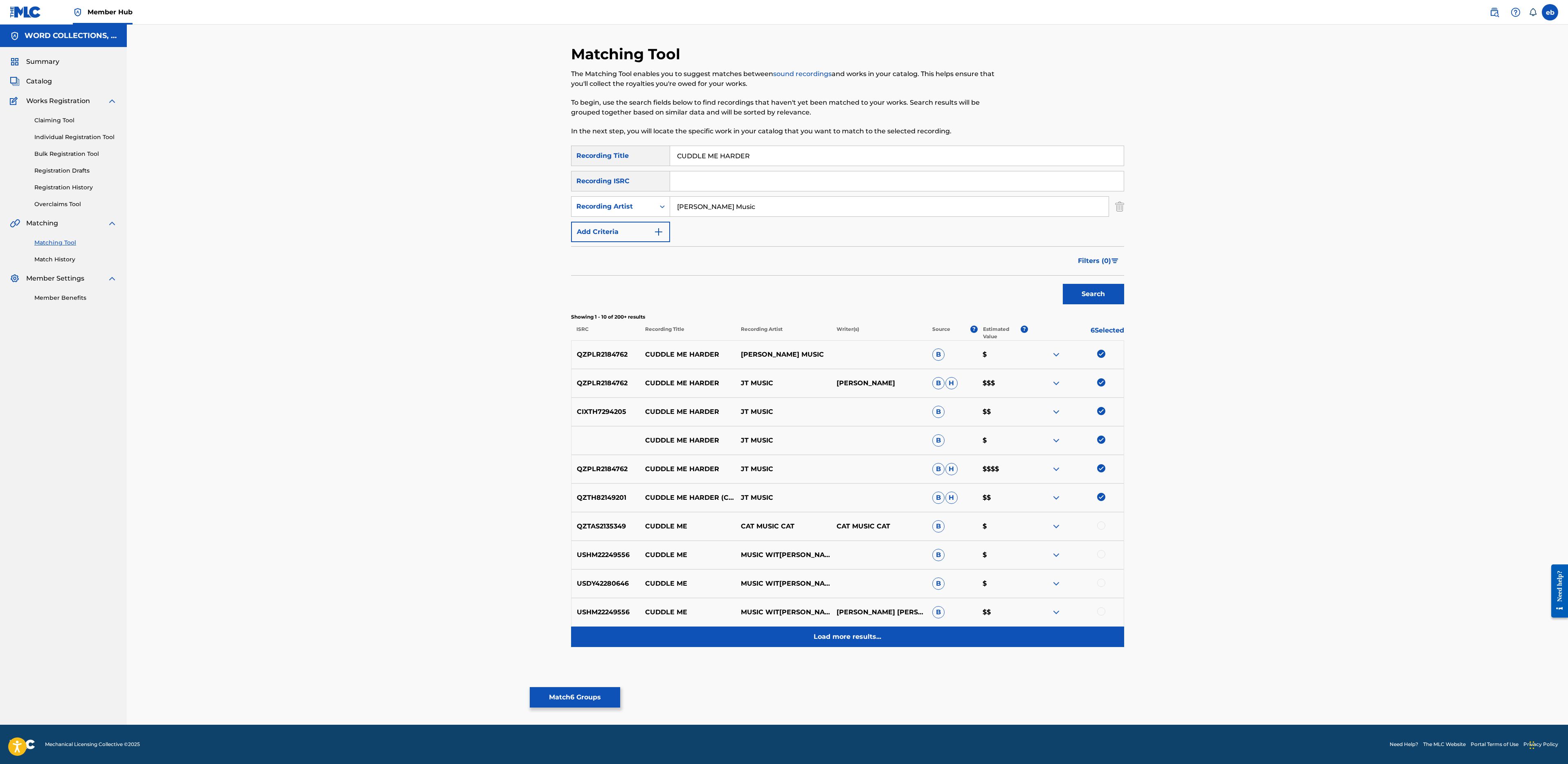
click at [838, 637] on p "Load more results..." at bounding box center [847, 637] width 67 height 10
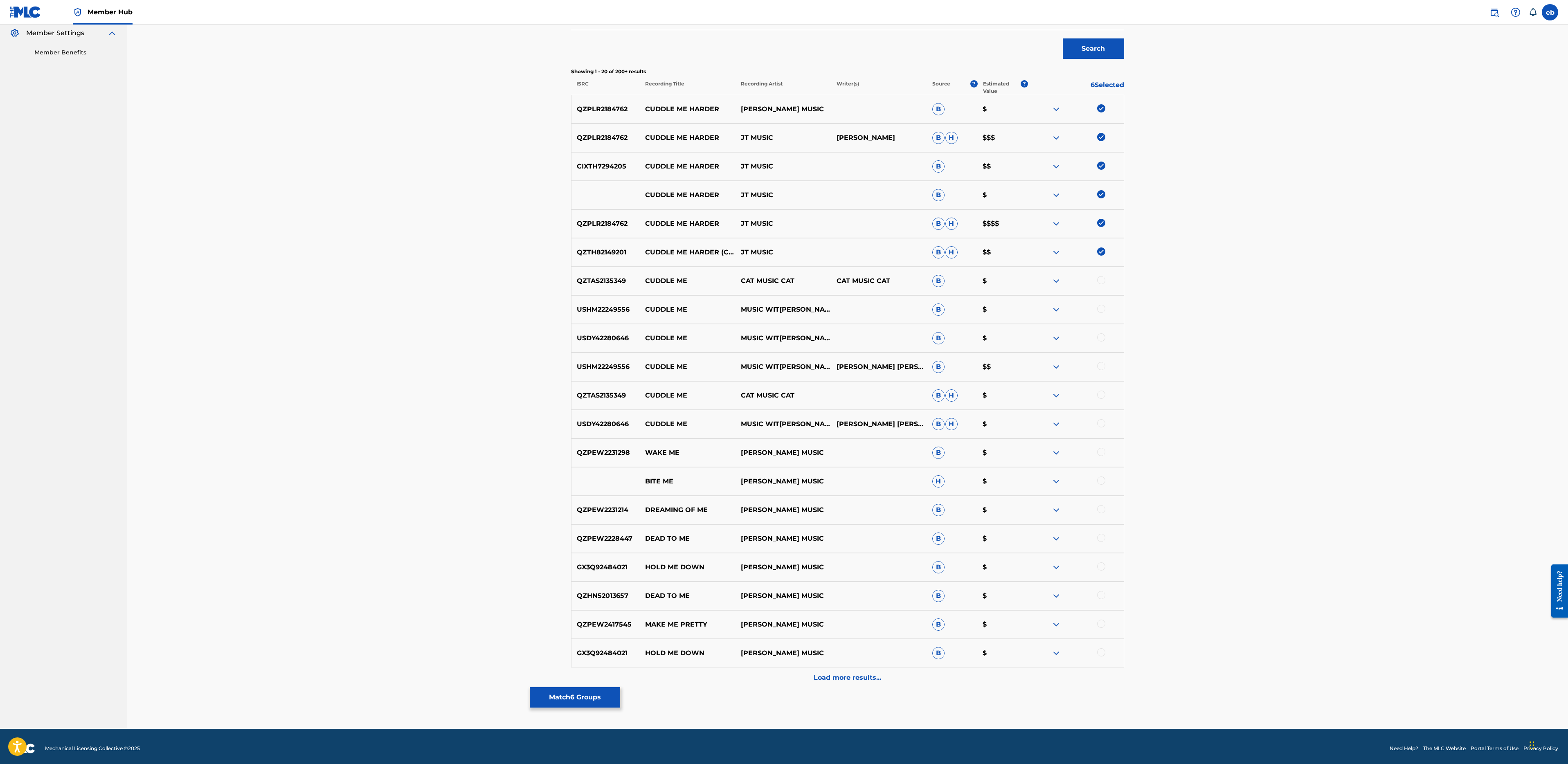
scroll to position [249, 0]
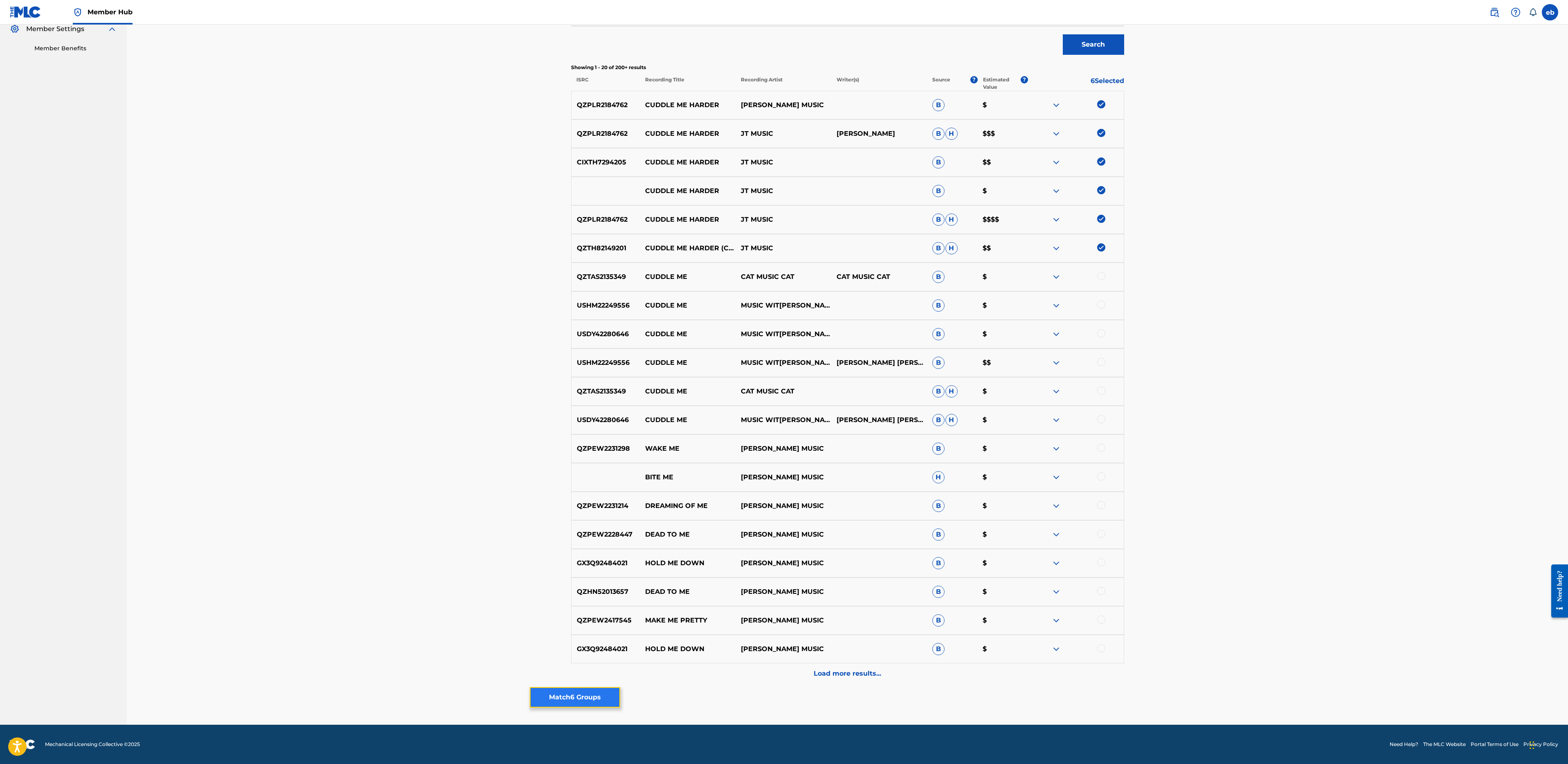
click at [564, 696] on button "Match 6 Groups" at bounding box center [575, 697] width 90 height 20
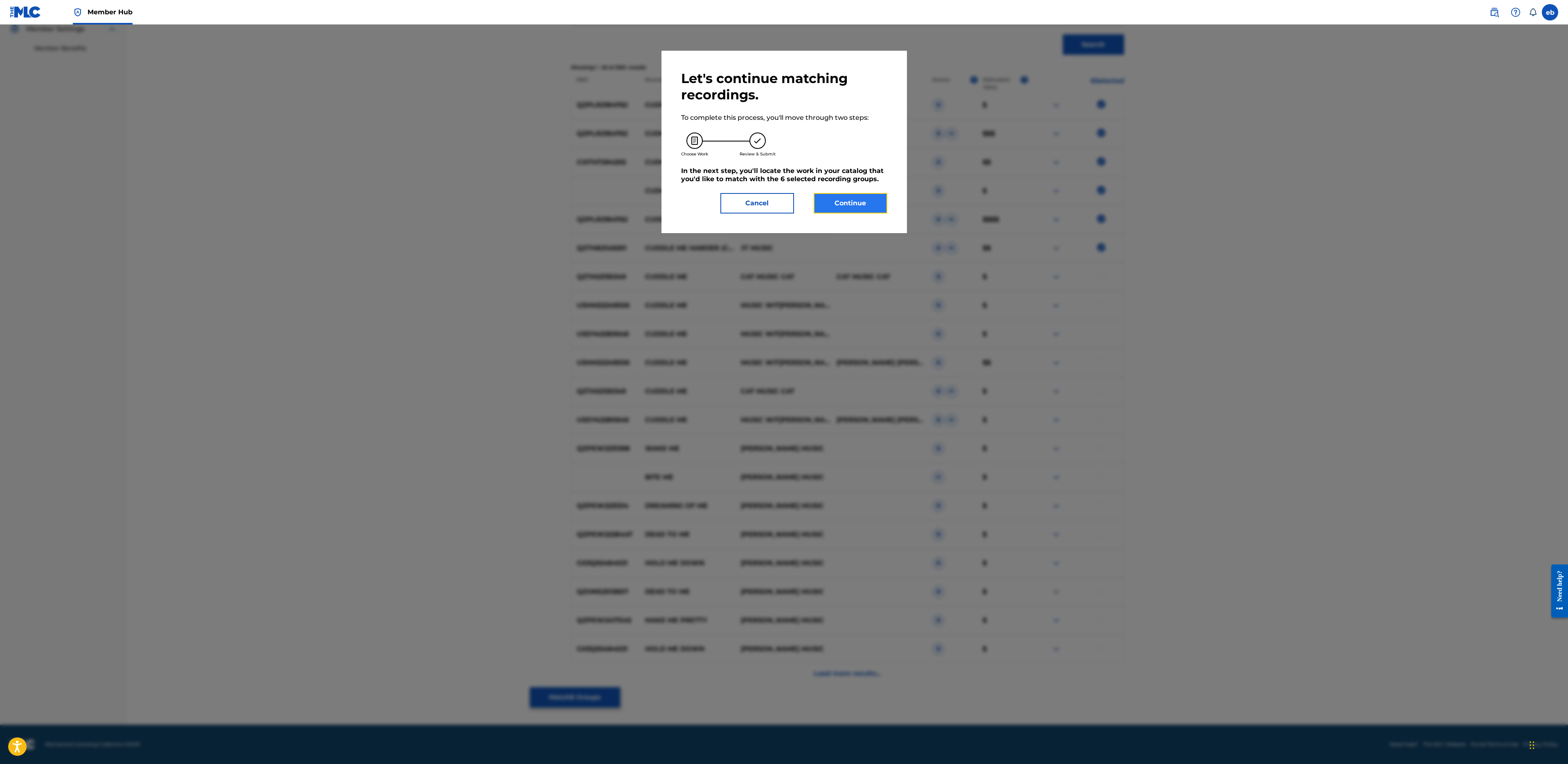
click at [860, 207] on button "Continue" at bounding box center [850, 204] width 74 height 20
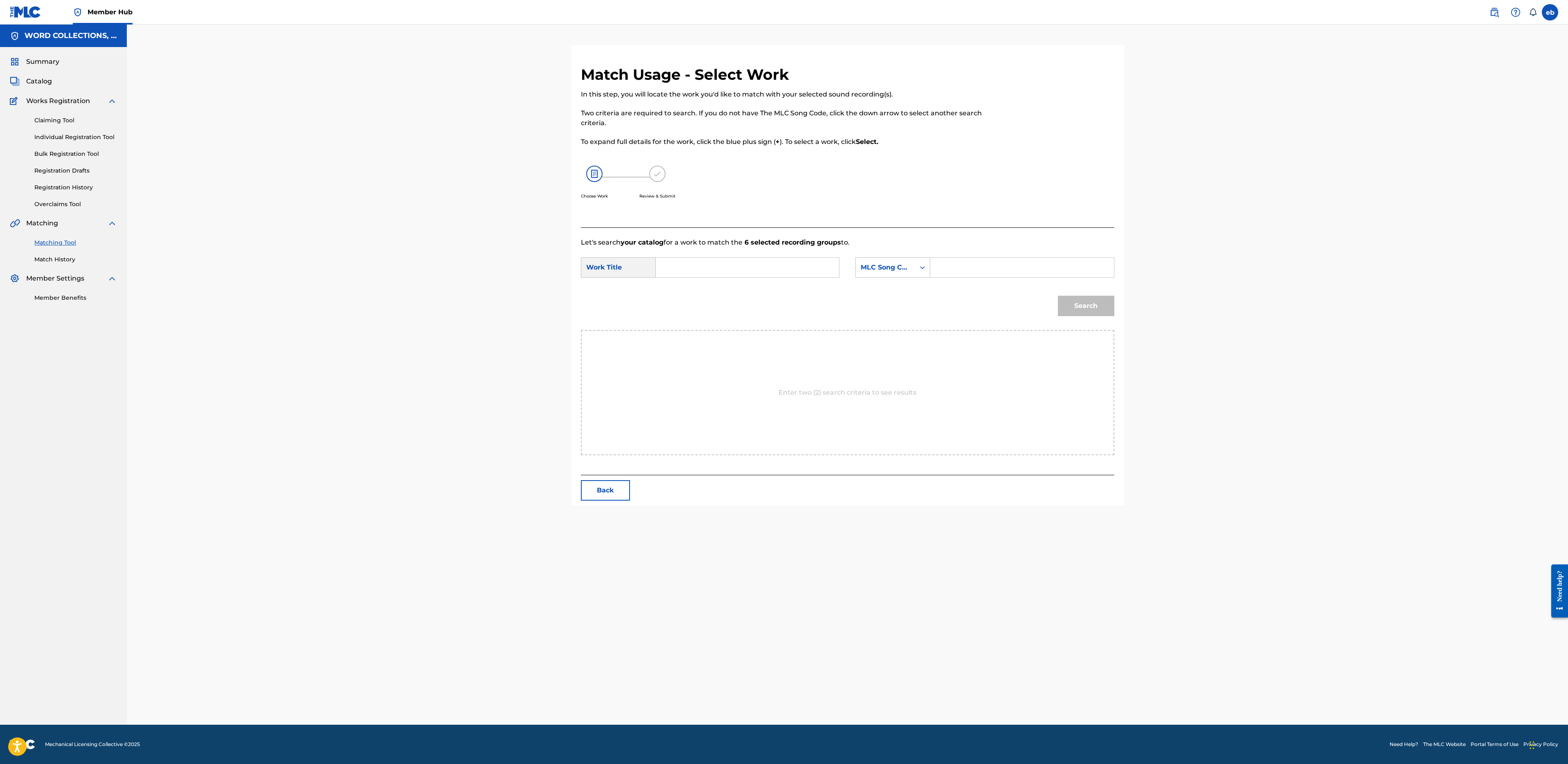
click at [739, 279] on div "SearchWithCriteriacfa579ba-30d9-4946-b5f4-ad39ffea234a Work Title SearchWithCri…" at bounding box center [847, 270] width 534 height 25
click at [739, 269] on input "Search Form" at bounding box center [747, 267] width 169 height 20
click at [683, 290] on div "cuddle me harder" at bounding box center [686, 291] width 46 height 25
type input "cuddle me harder"
click at [889, 263] on div "MLC Song Code" at bounding box center [885, 267] width 50 height 10
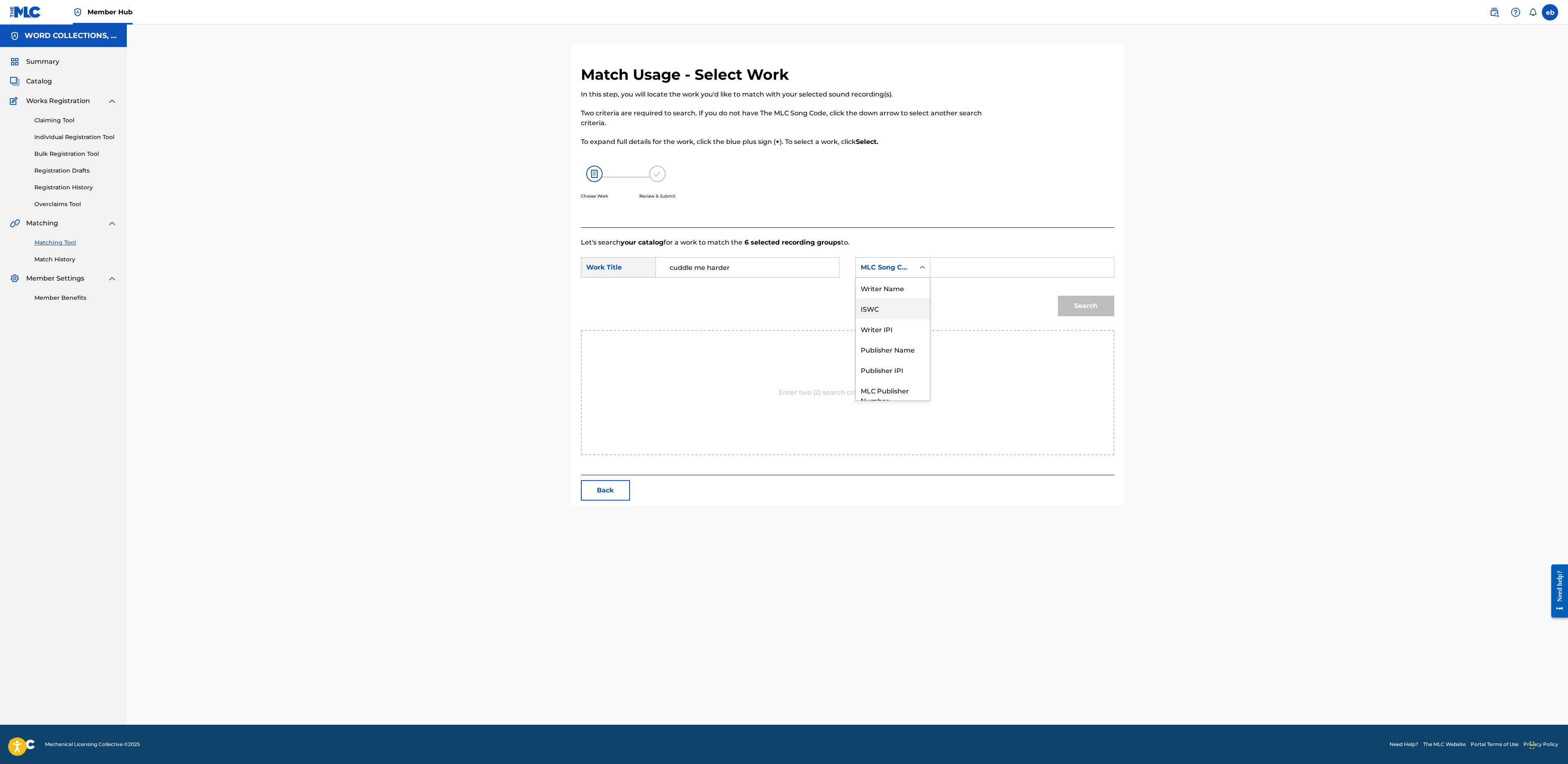
click at [894, 288] on div "Writer Name" at bounding box center [892, 288] width 74 height 20
click at [950, 268] on input "Search Form" at bounding box center [1022, 267] width 169 height 20
type input "[PERSON_NAME]"
click at [1058, 296] on button "Search" at bounding box center [1086, 306] width 57 height 20
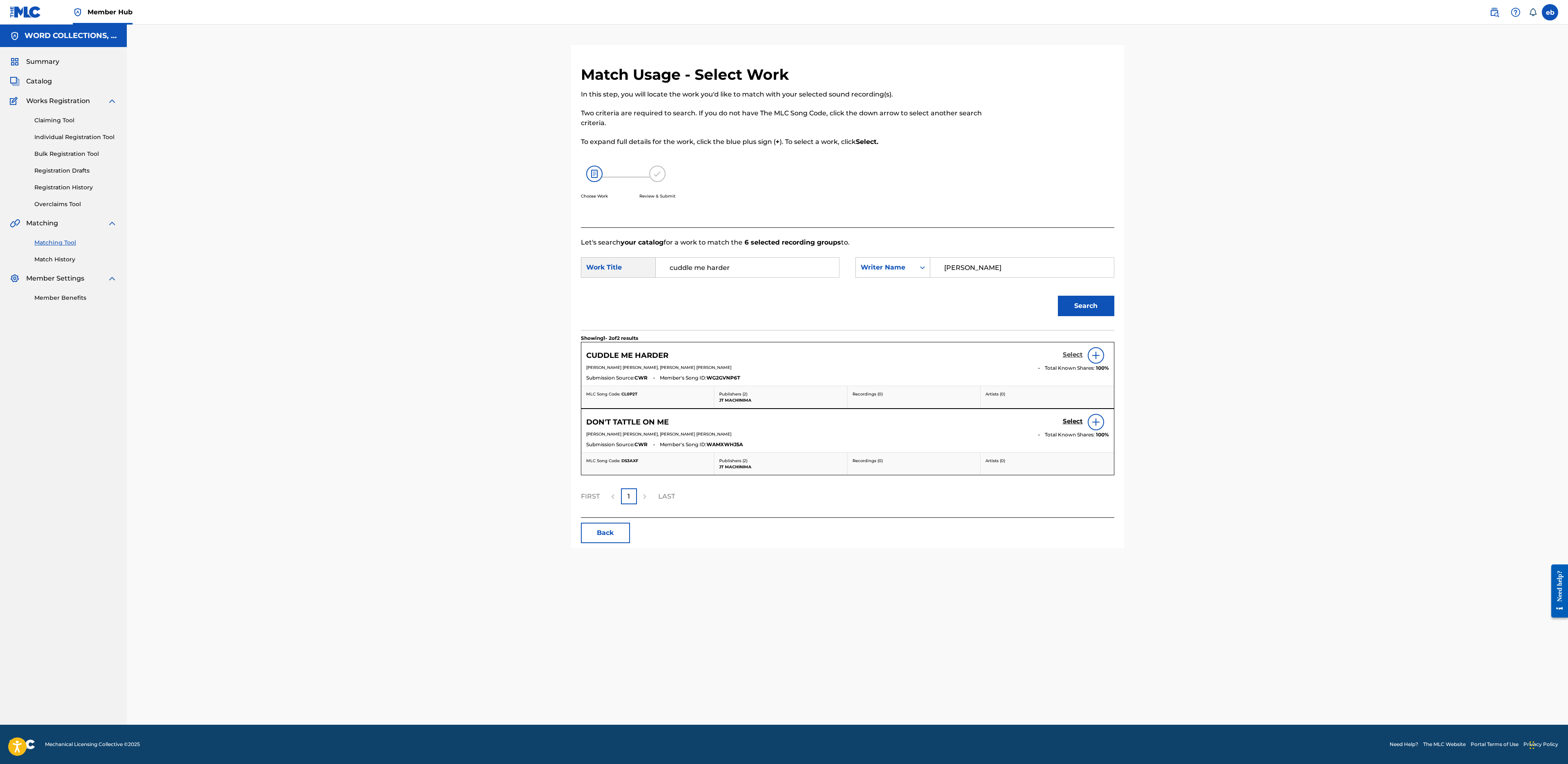
click at [1070, 355] on h5 "Select" at bounding box center [1073, 355] width 20 height 8
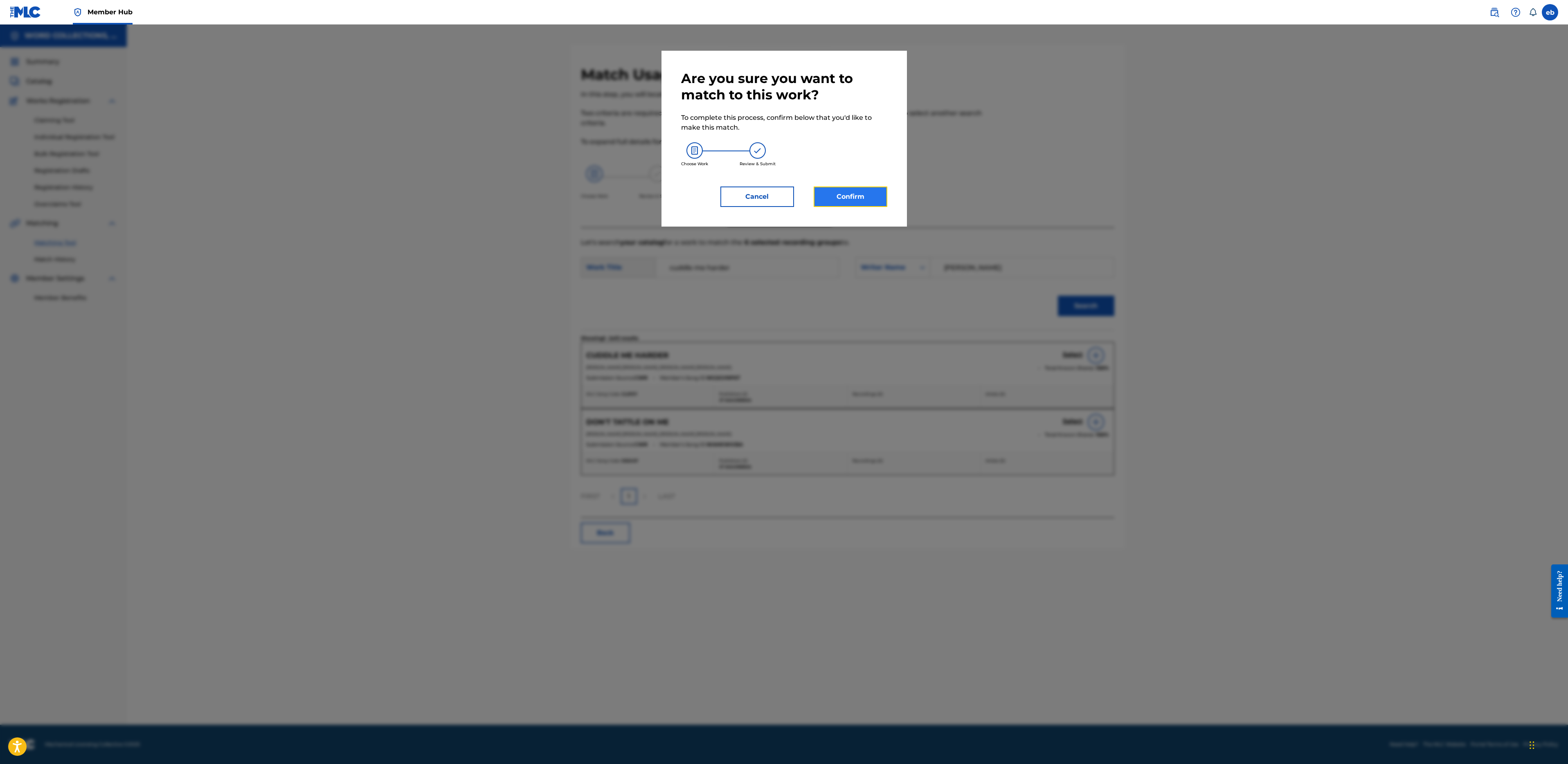
click at [855, 197] on button "Confirm" at bounding box center [850, 197] width 74 height 20
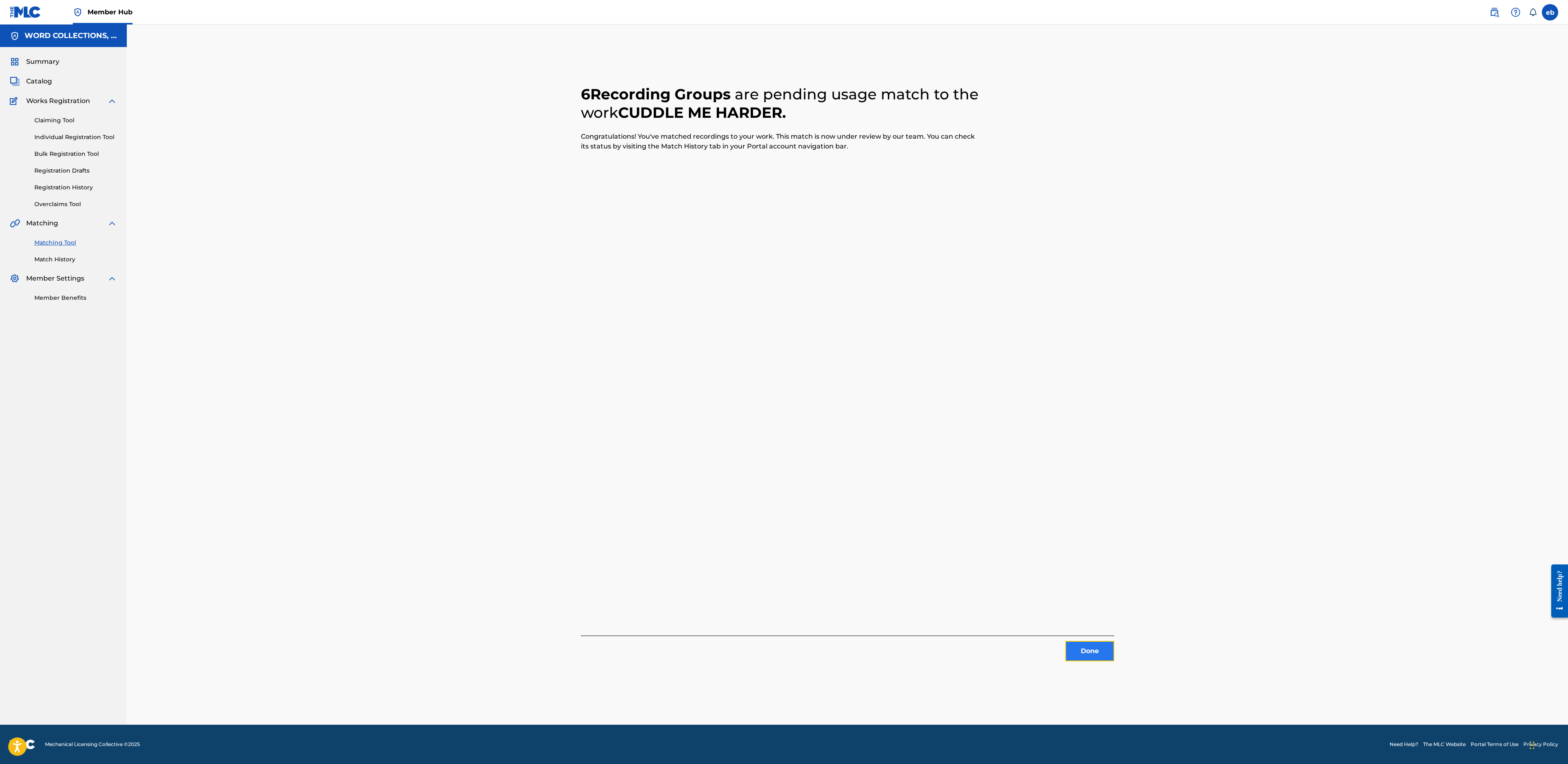
click at [1099, 655] on button "Done" at bounding box center [1090, 651] width 49 height 20
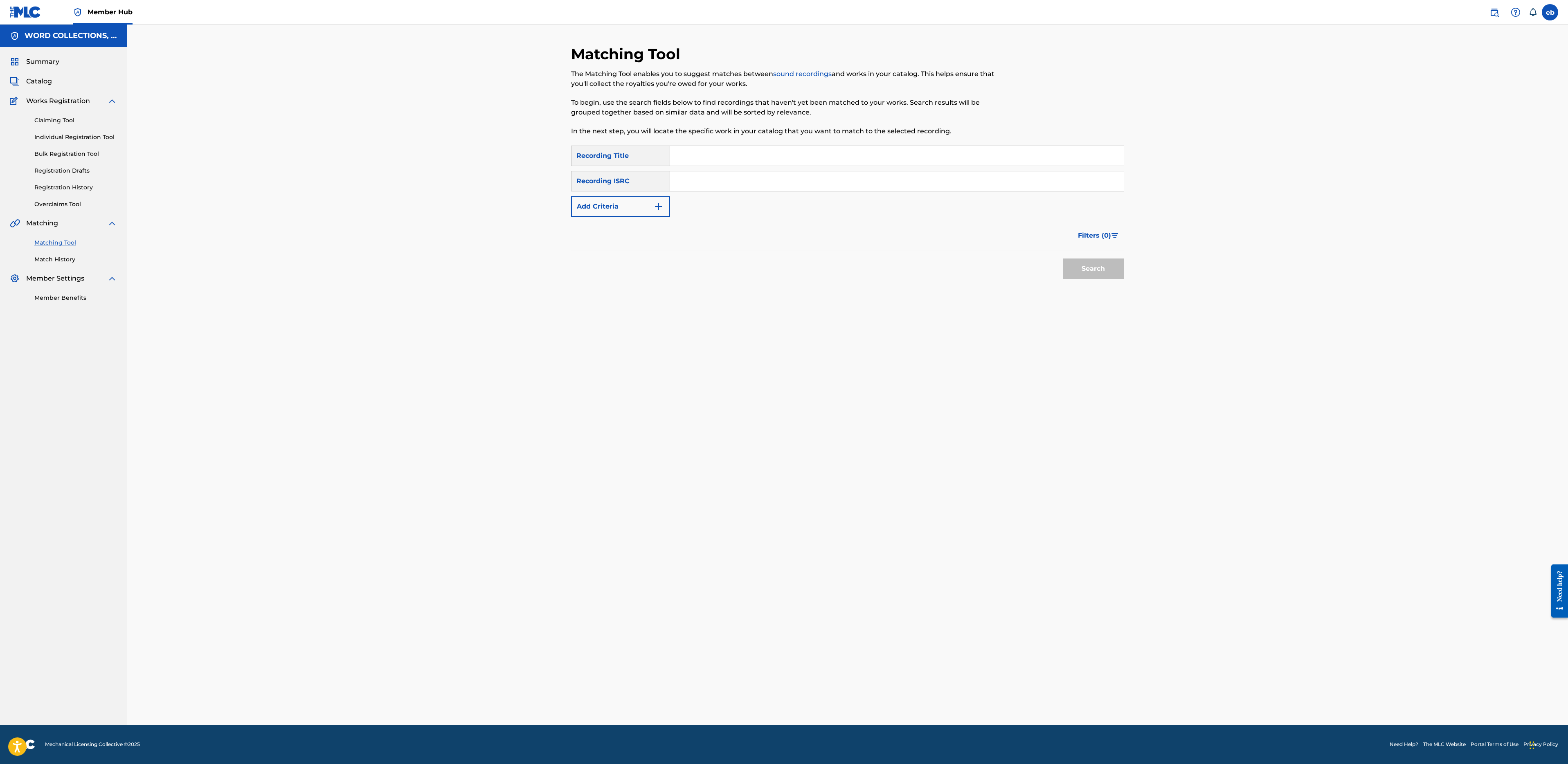
click at [822, 160] on input "Search Form" at bounding box center [896, 156] width 454 height 20
paste input "DEMON OF THE DEEP"
type input "DEMON OF THE DEEP"
click at [1063, 258] on button "Search" at bounding box center [1093, 268] width 61 height 20
click at [635, 212] on button "Add Criteria" at bounding box center [621, 207] width 99 height 20
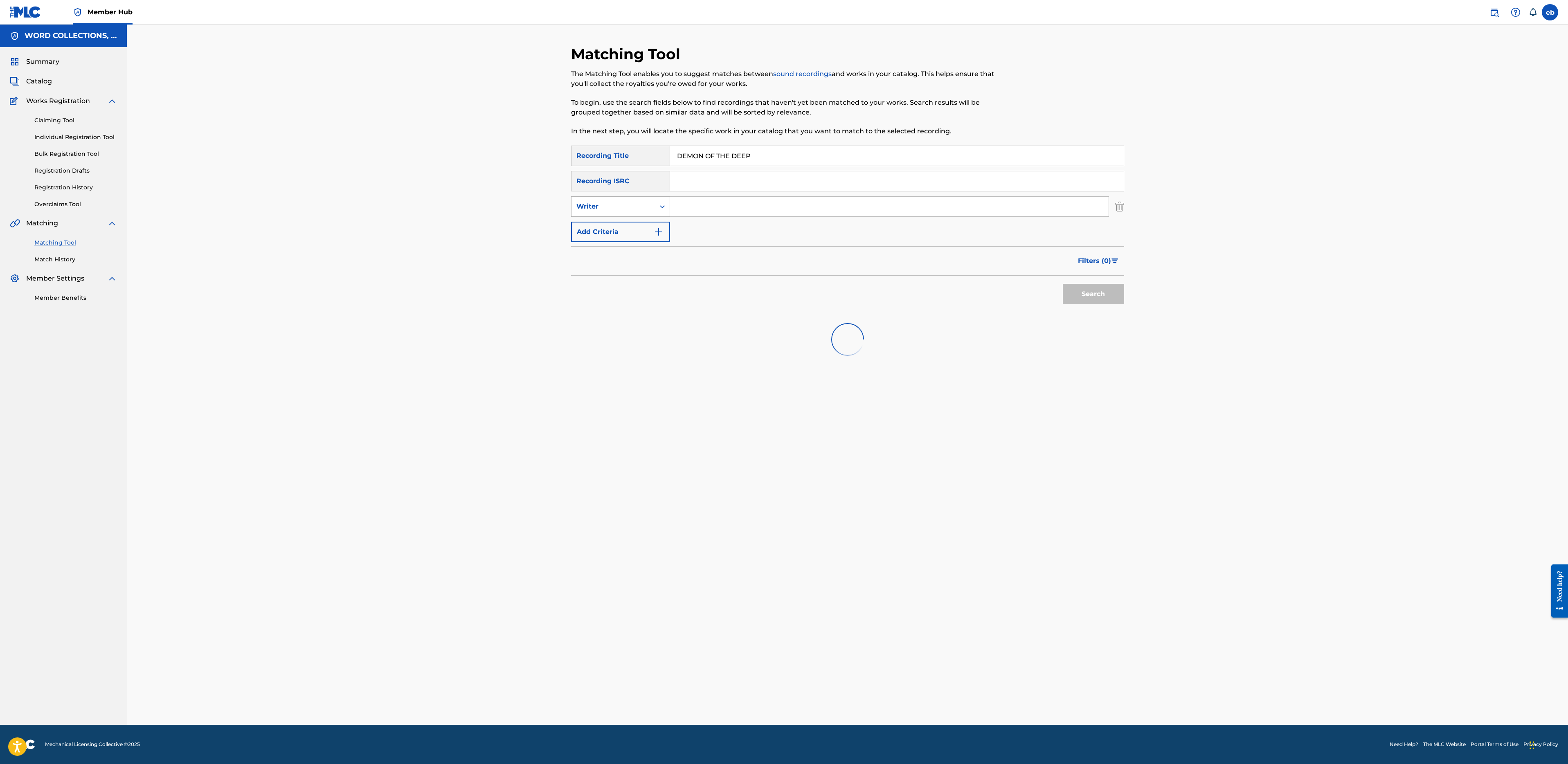
click at [648, 198] on div "Writer" at bounding box center [621, 207] width 99 height 20
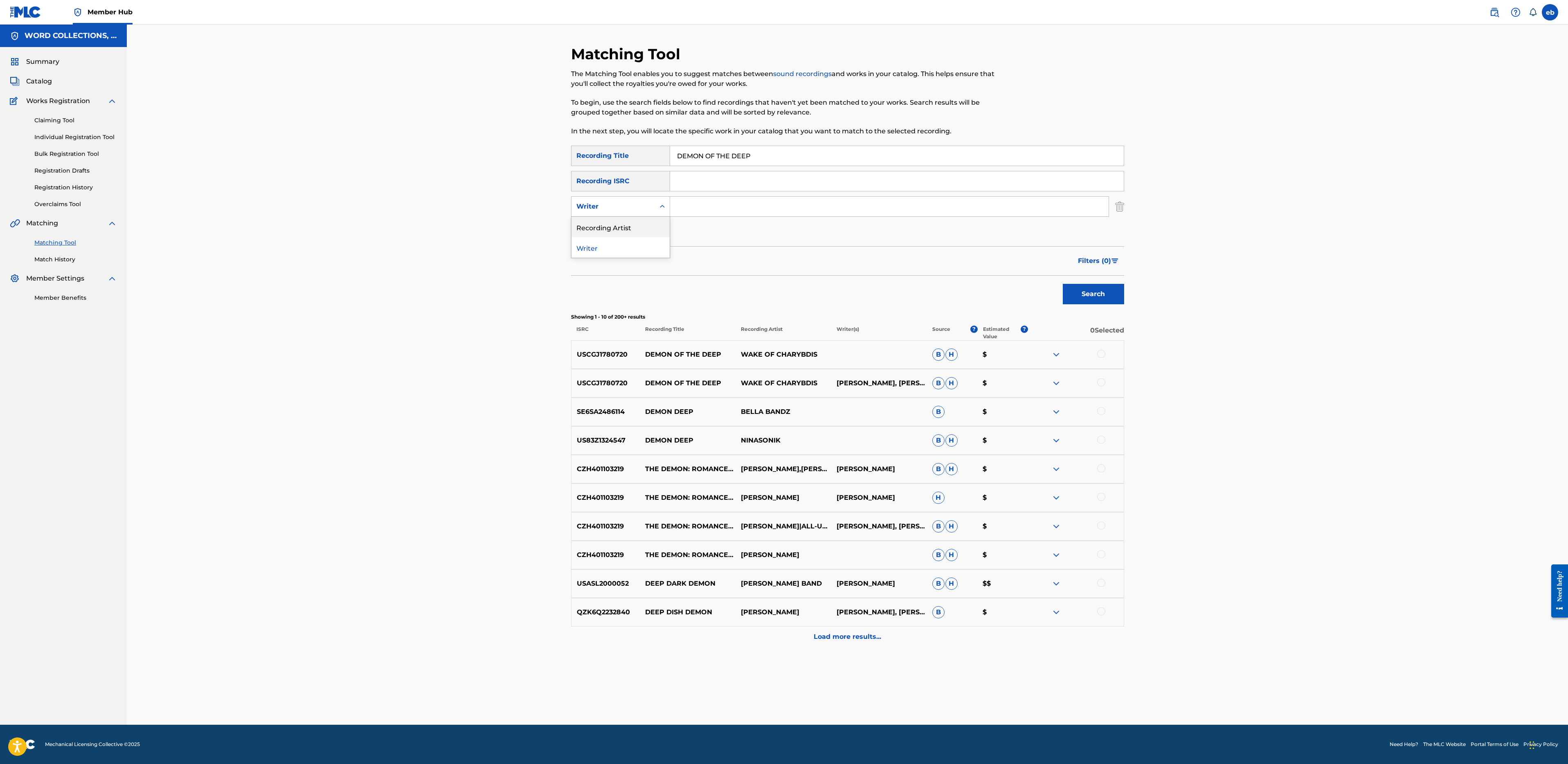
click at [648, 228] on div "Recording Artist" at bounding box center [620, 227] width 98 height 20
click at [688, 201] on input "Search Form" at bounding box center [889, 206] width 438 height 20
type input "JT"
click at [1063, 284] on button "Search" at bounding box center [1093, 294] width 61 height 20
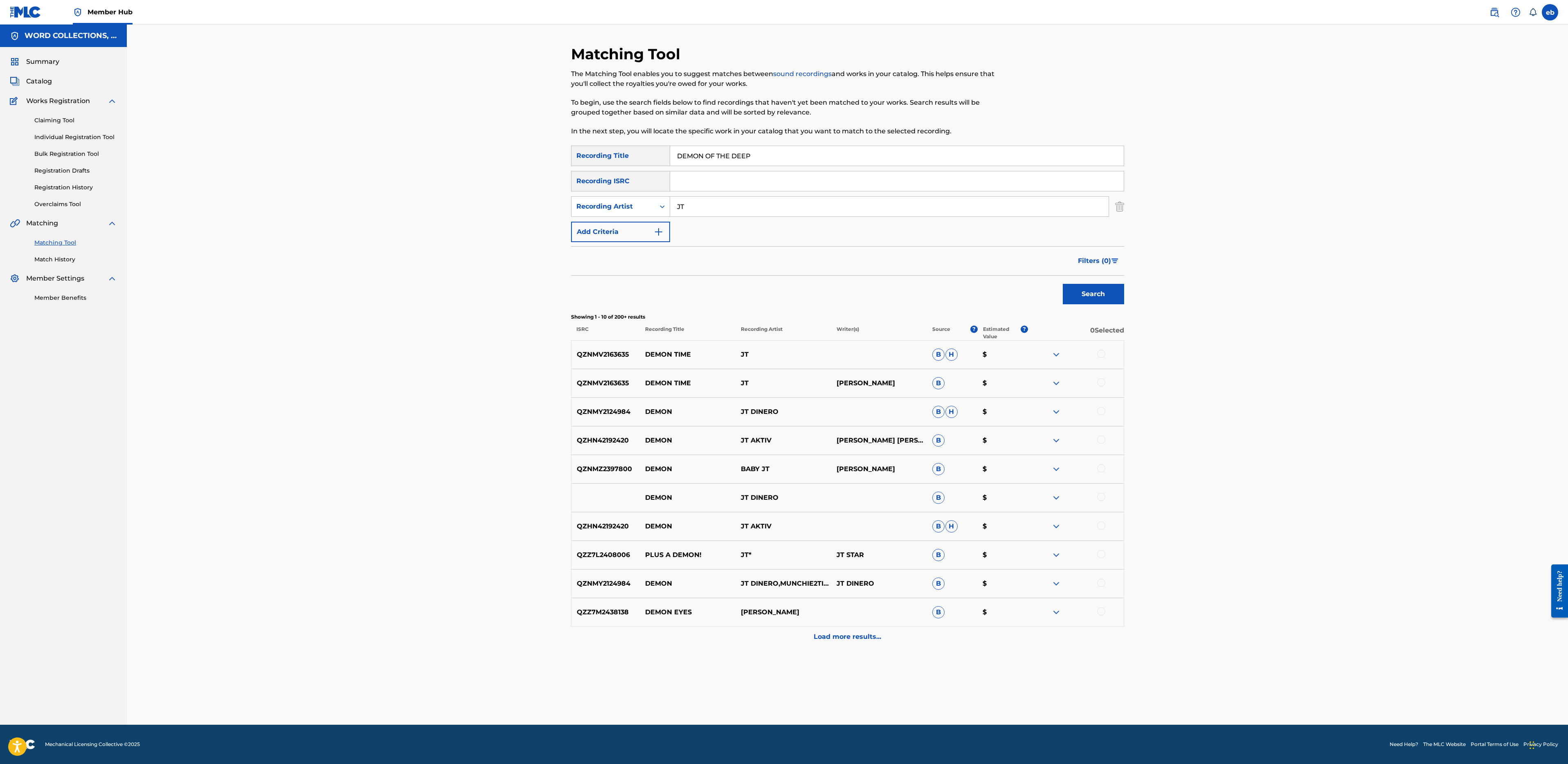
click at [791, 156] on input "DEMON OF THE DEEP" at bounding box center [896, 156] width 454 height 20
paste input "IG DEEPER"
click at [1063, 284] on button "Search" at bounding box center [1093, 294] width 61 height 20
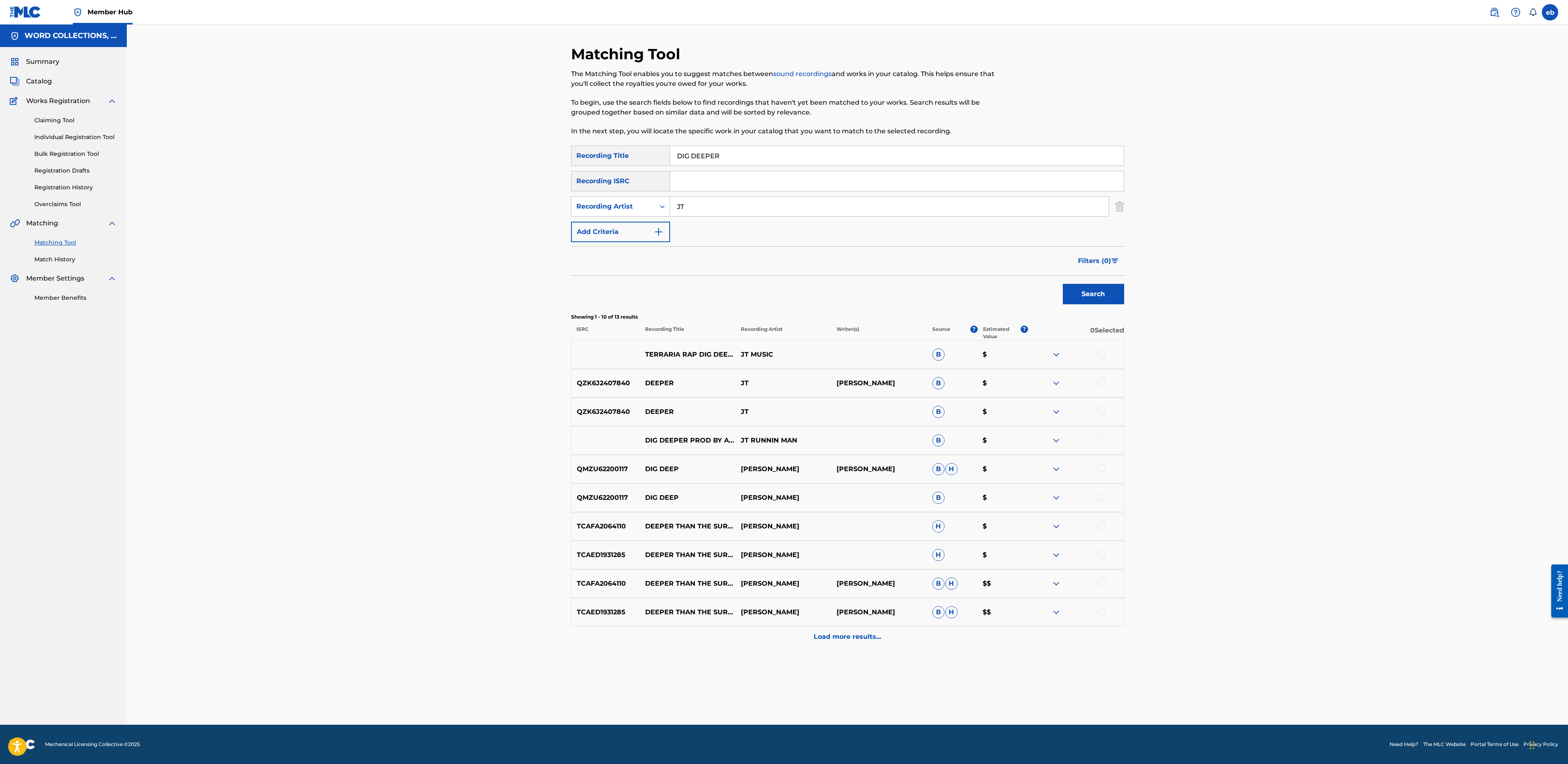
paste input "OKI DOKI"
click at [1063, 284] on button "Search" at bounding box center [1093, 294] width 61 height 20
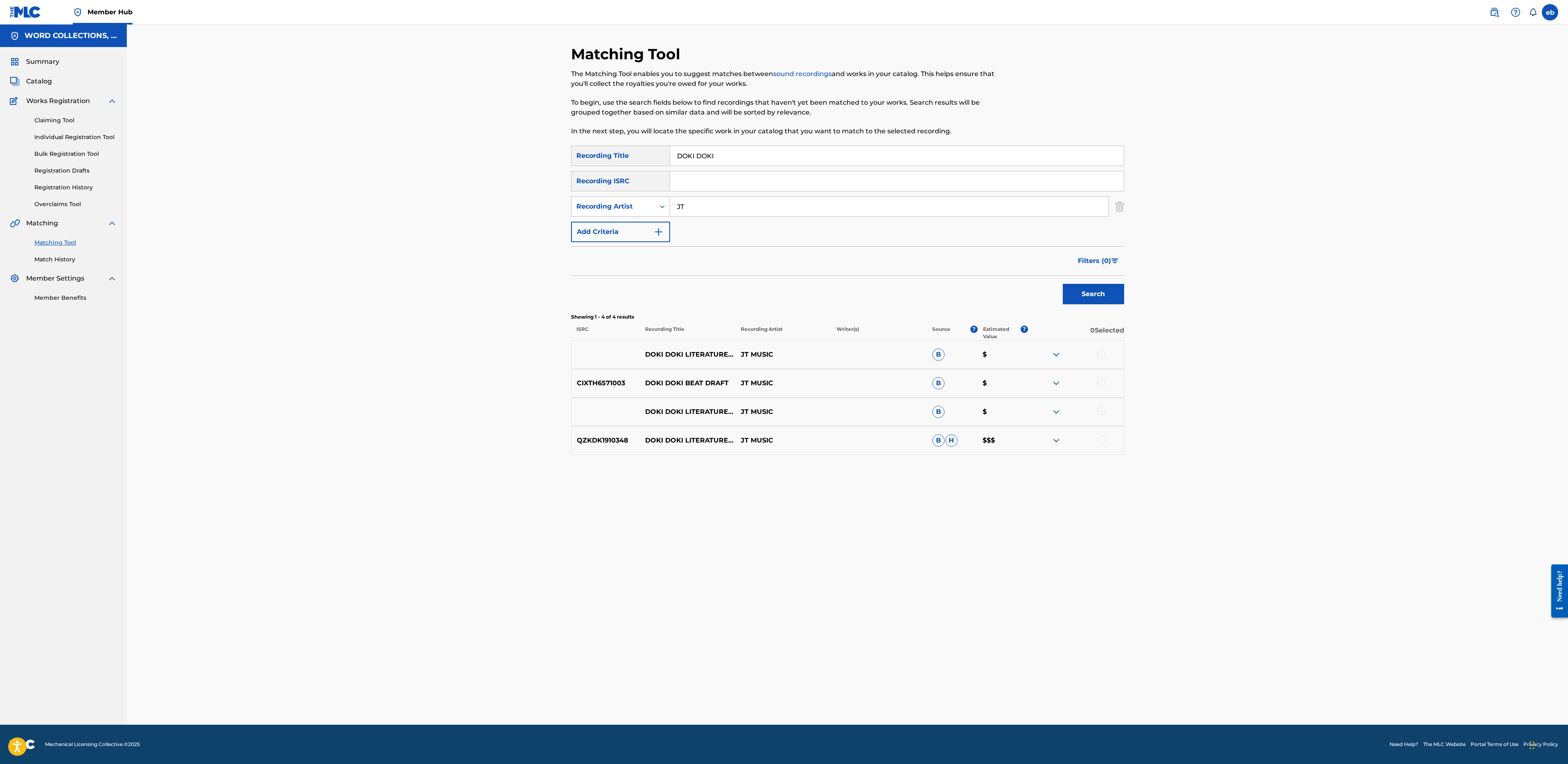
click at [1095, 445] on div at bounding box center [1076, 440] width 95 height 10
click at [1107, 353] on div at bounding box center [1076, 354] width 95 height 10
click at [751, 156] on input "DOKI DOKI" at bounding box center [896, 156] width 454 height 20
paste input "WN WITH THE XIDAX"
type input "DOWN WITH THE XIDAX"
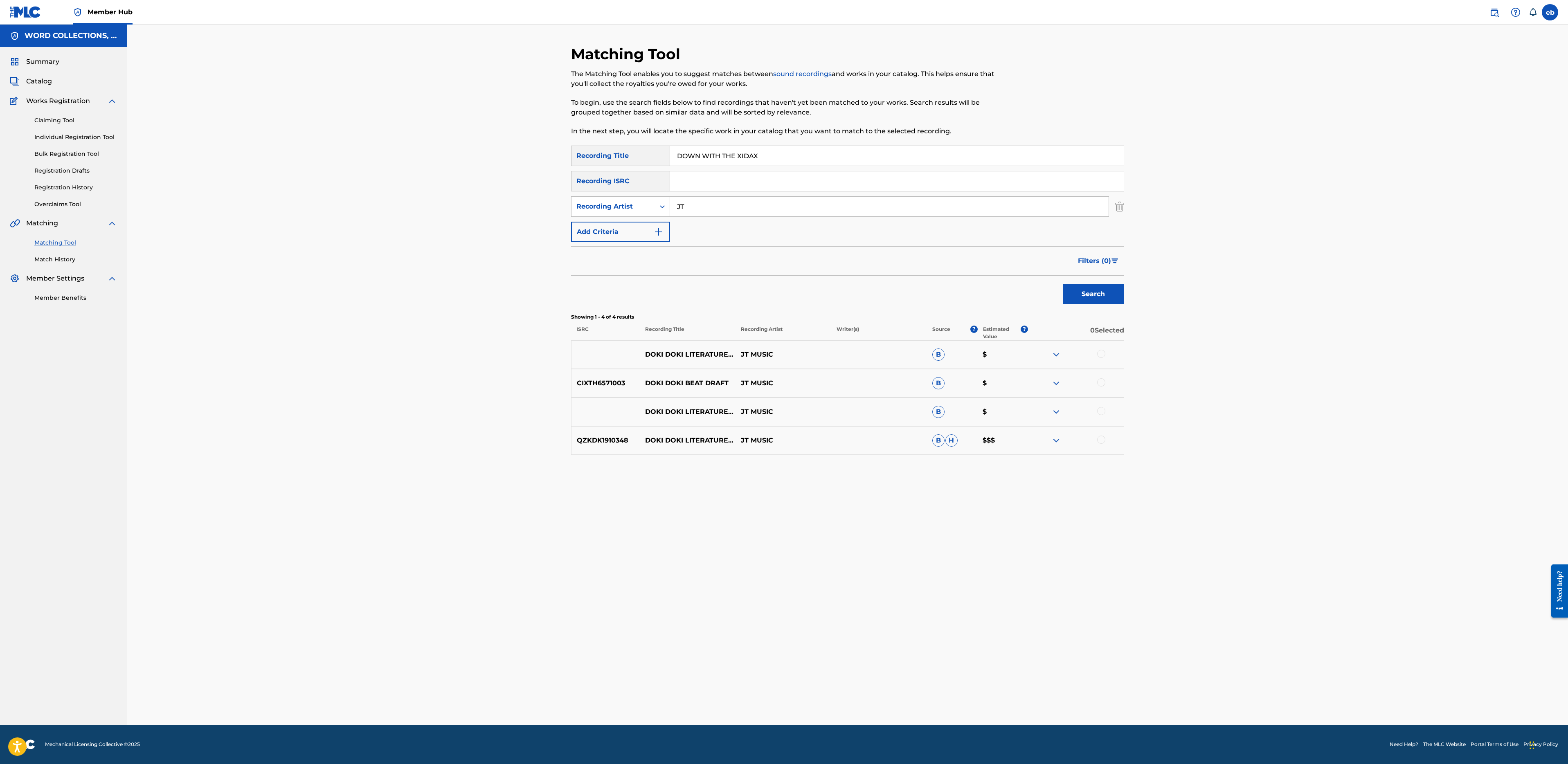
click at [1063, 284] on button "Search" at bounding box center [1093, 294] width 61 height 20
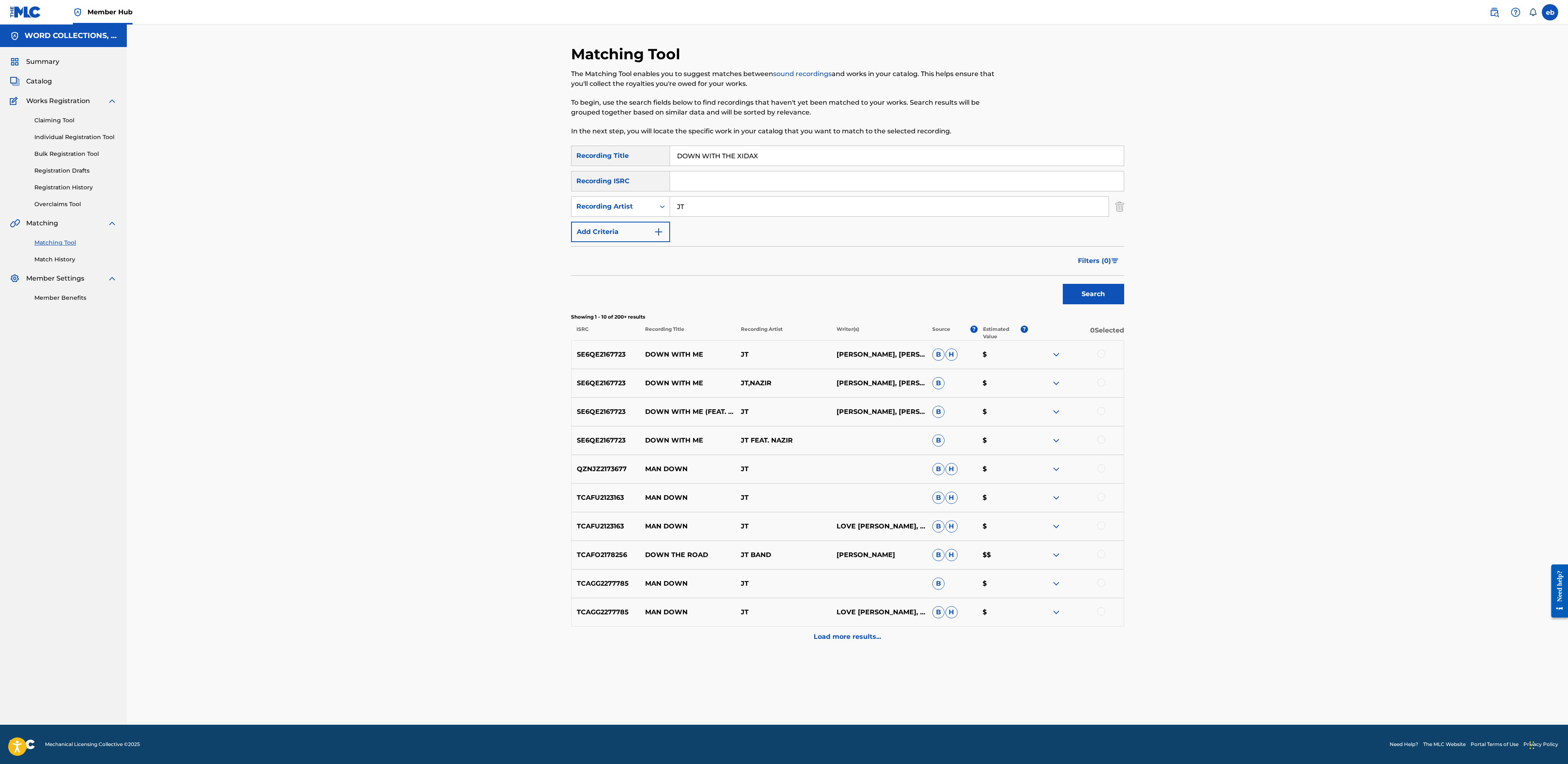
click at [722, 202] on input "JT" at bounding box center [889, 206] width 438 height 20
click at [1063, 284] on button "Search" at bounding box center [1093, 294] width 61 height 20
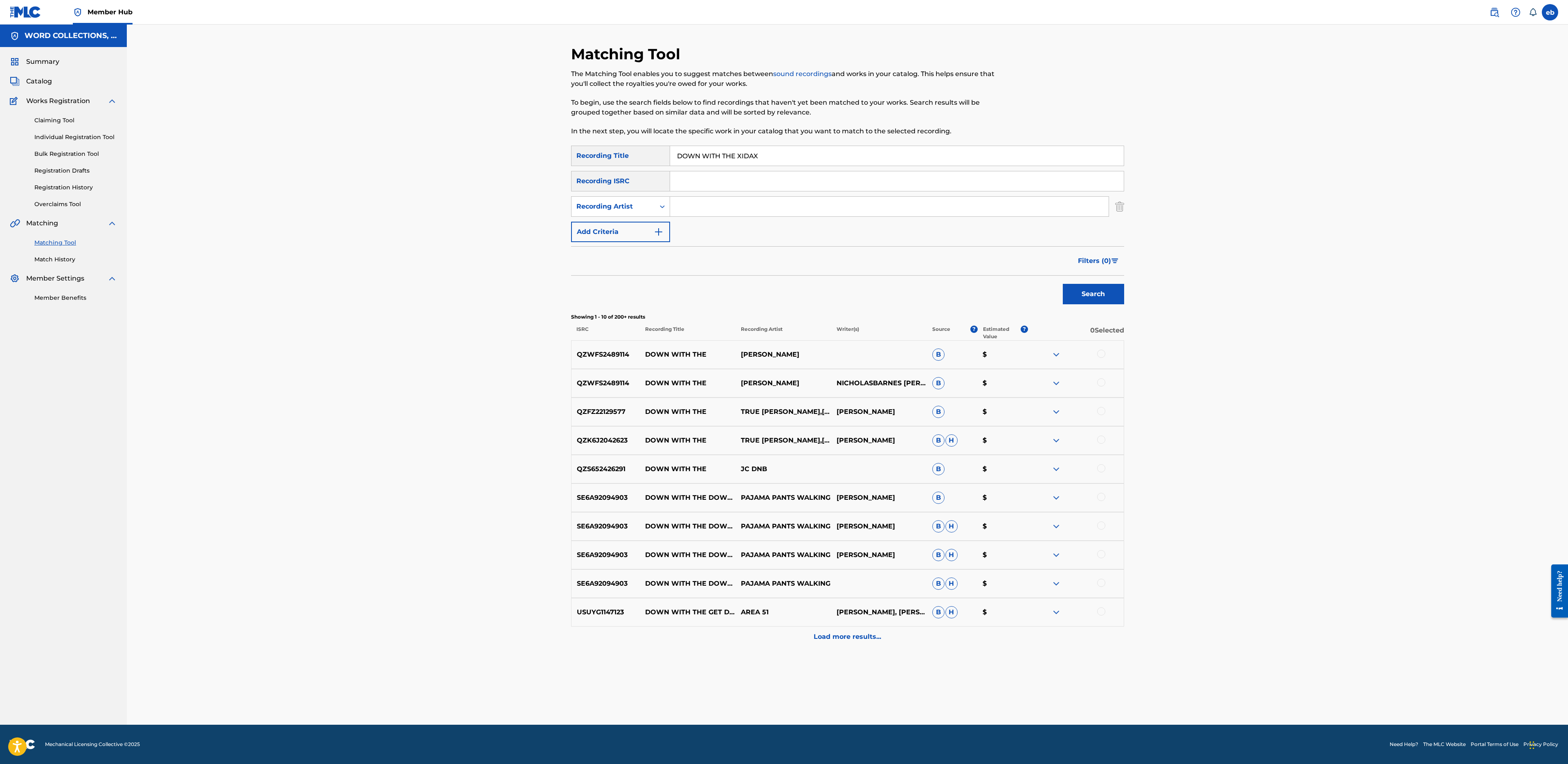
click at [784, 156] on input "DOWN WITH THE XIDAX" at bounding box center [896, 156] width 454 height 20
paste input "ECHOES OF THE ANTHEM"
type input "ECHOES OF THE ANTHEM"
click at [1063, 284] on button "Search" at bounding box center [1093, 294] width 61 height 20
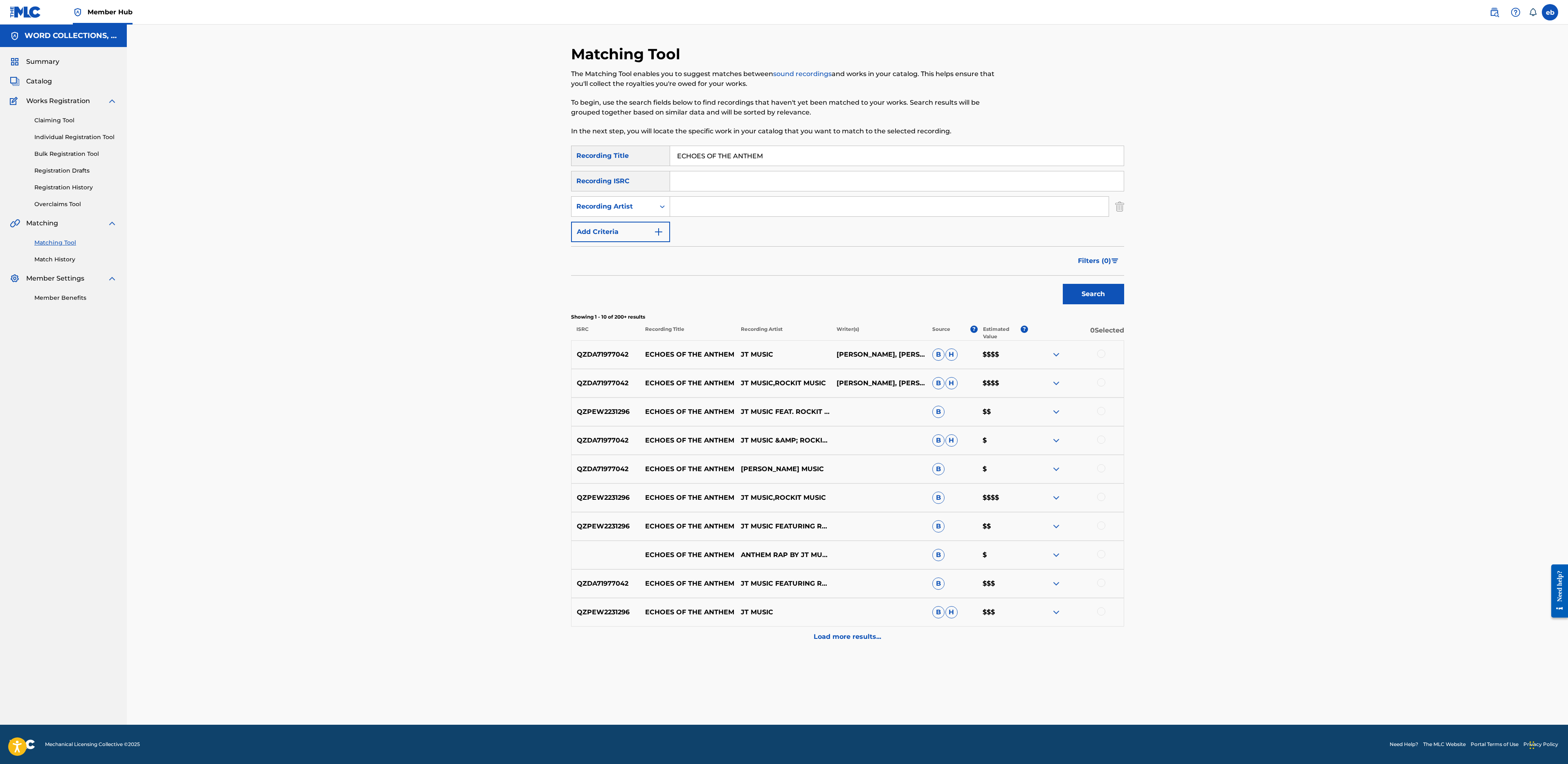
click at [1103, 353] on div at bounding box center [1101, 354] width 8 height 8
click at [1102, 382] on div at bounding box center [1101, 382] width 8 height 8
click at [1106, 411] on div at bounding box center [1076, 412] width 95 height 10
click at [1104, 413] on div at bounding box center [1101, 411] width 8 height 8
click at [1100, 443] on div at bounding box center [1101, 440] width 8 height 8
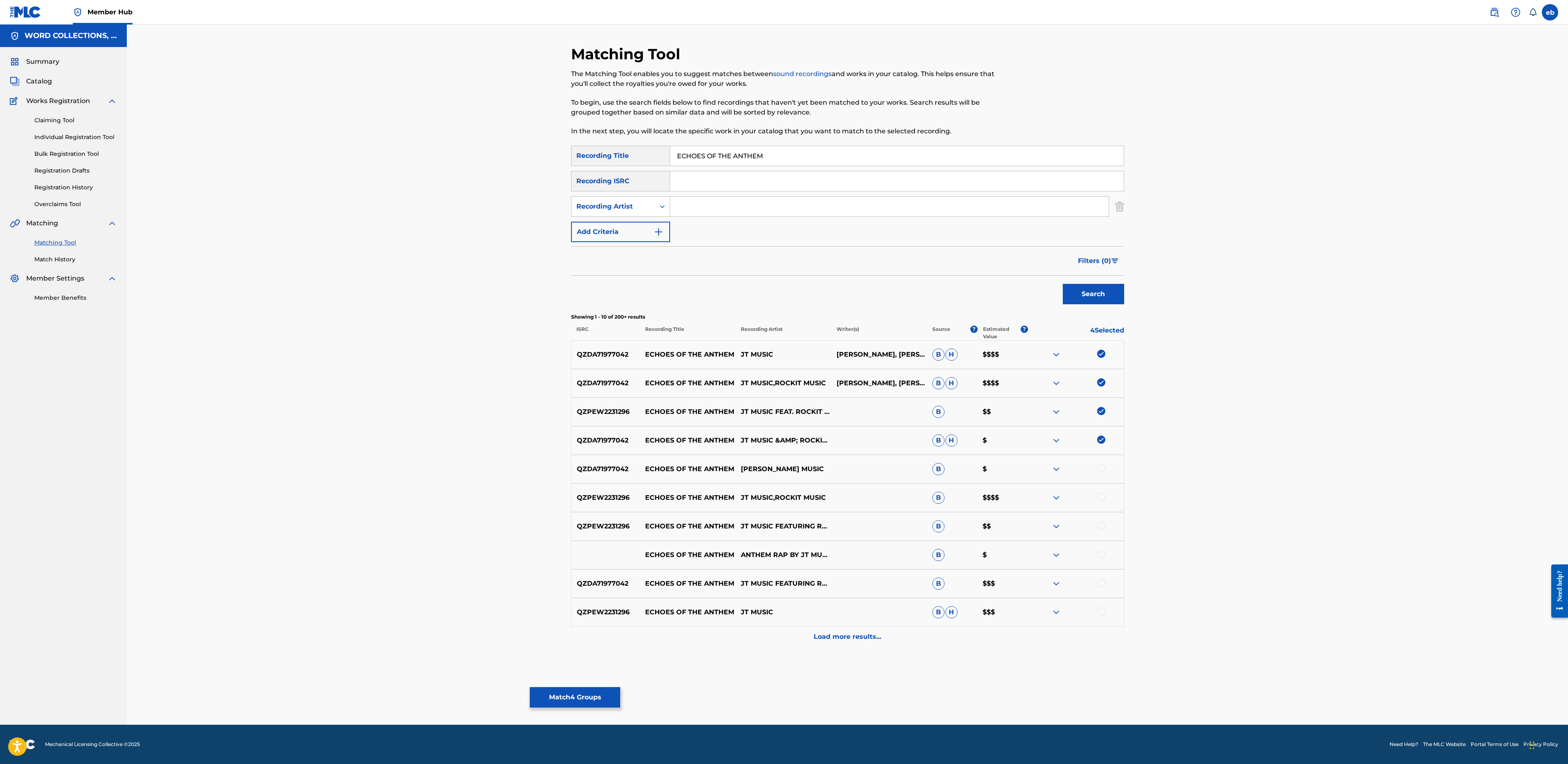
click at [1102, 466] on div at bounding box center [1101, 468] width 8 height 8
click at [1102, 494] on div at bounding box center [1101, 497] width 8 height 8
click at [1102, 527] on div at bounding box center [1101, 525] width 8 height 8
click at [1102, 554] on div at bounding box center [1101, 554] width 8 height 8
click at [1102, 588] on div at bounding box center [1076, 583] width 95 height 10
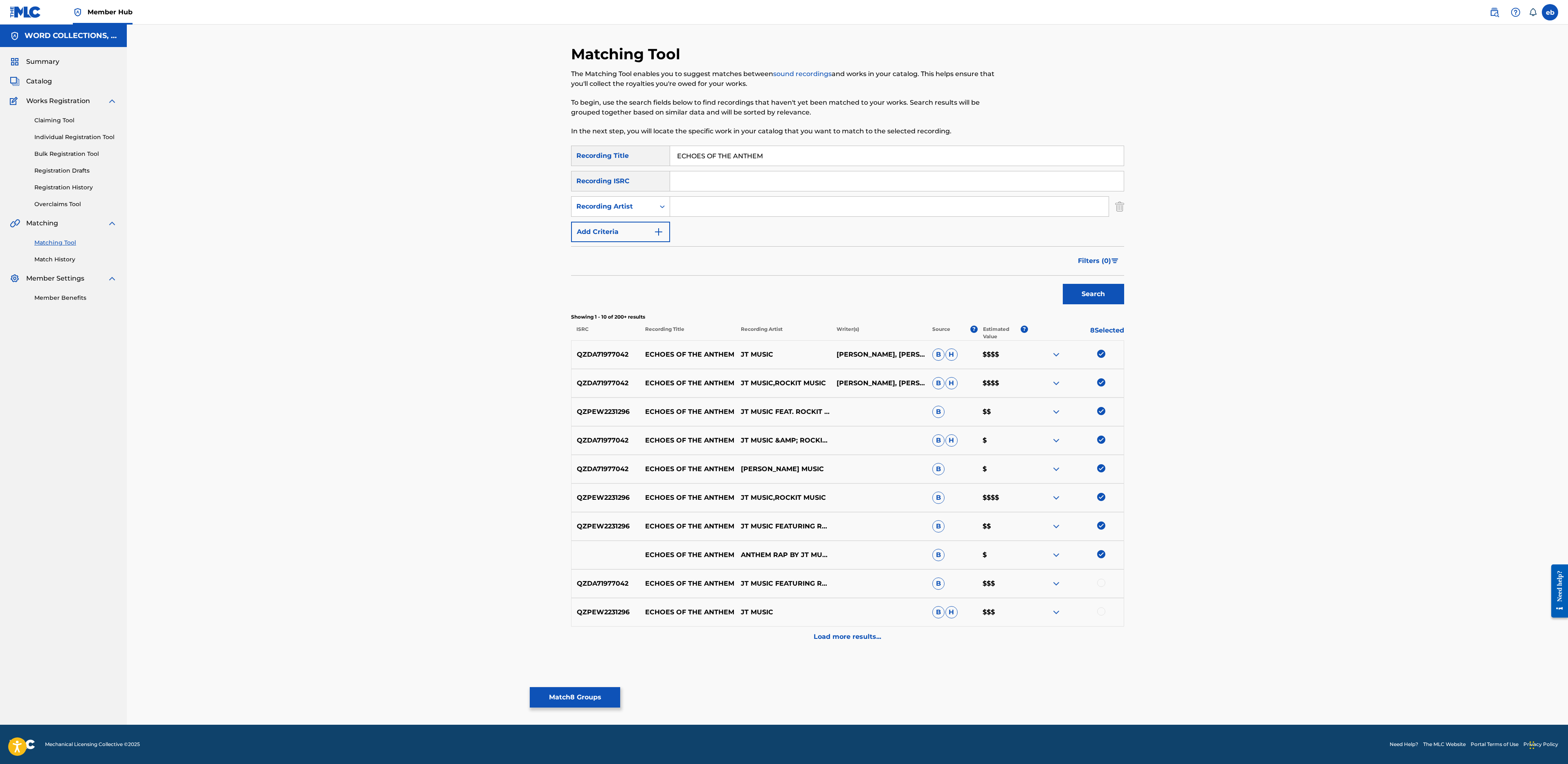
click at [1101, 587] on div at bounding box center [1101, 583] width 8 height 8
click at [1102, 613] on div at bounding box center [1101, 611] width 8 height 8
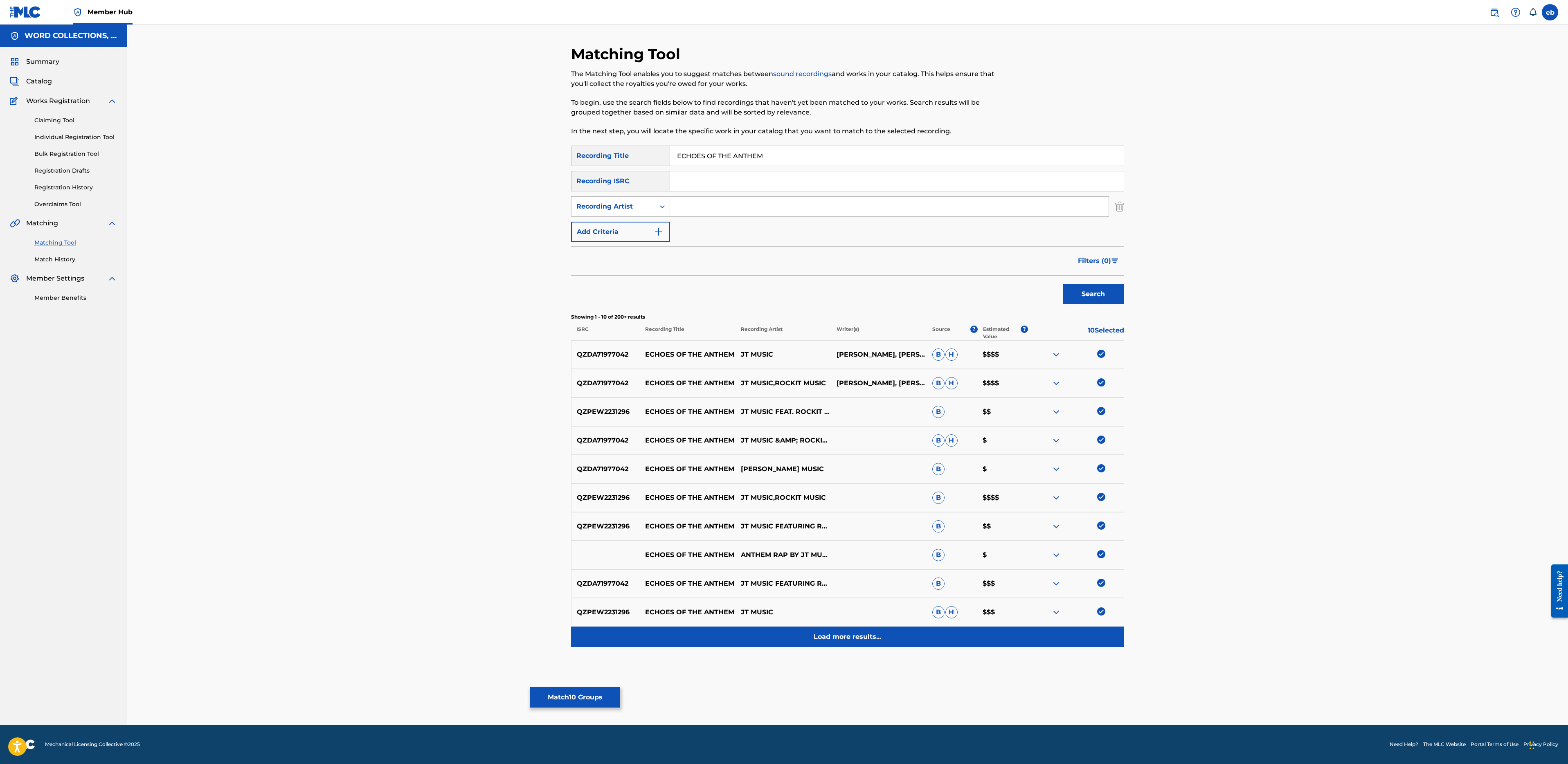
click at [843, 637] on p "Load more results..." at bounding box center [847, 637] width 67 height 10
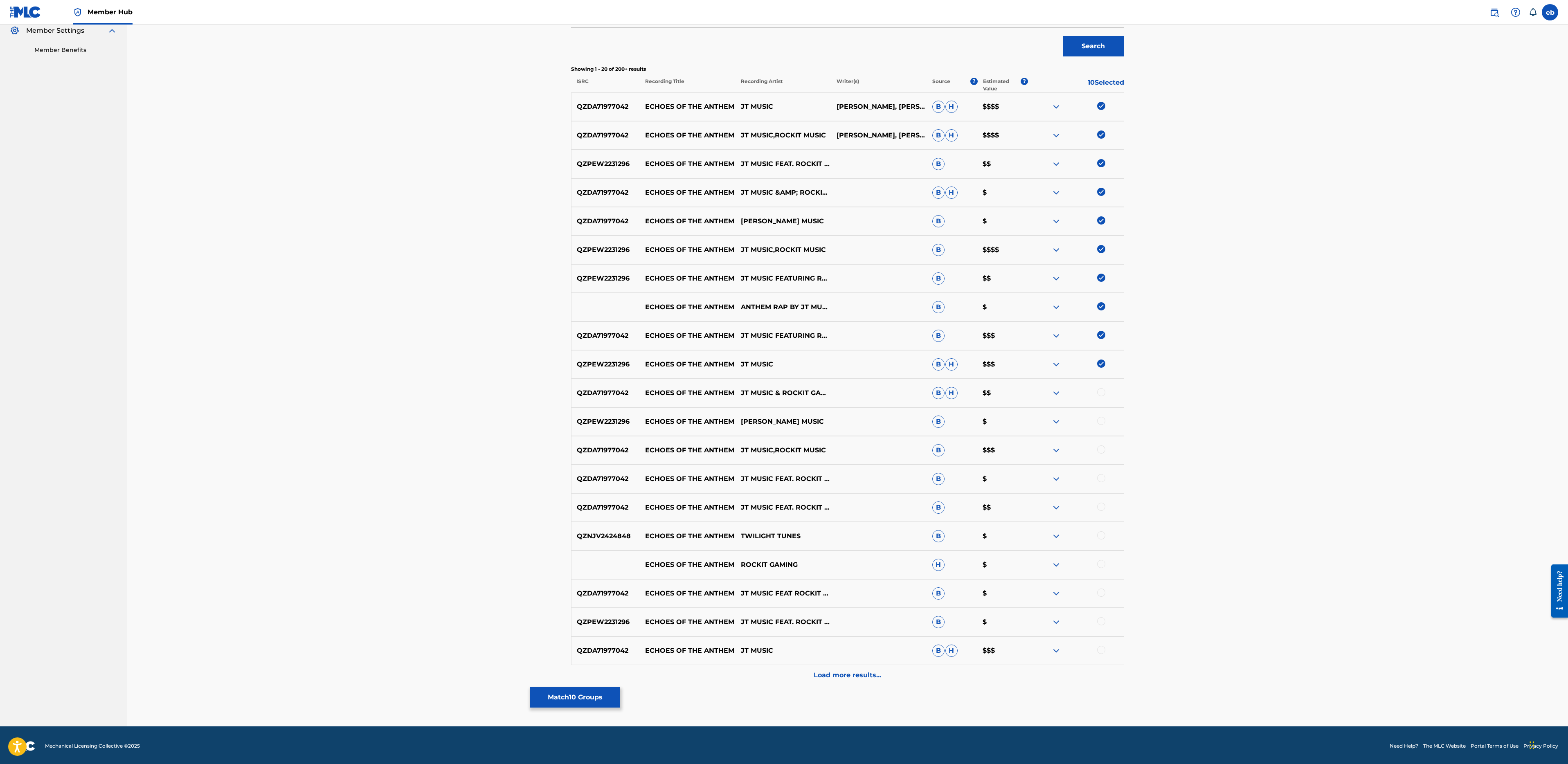
scroll to position [249, 0]
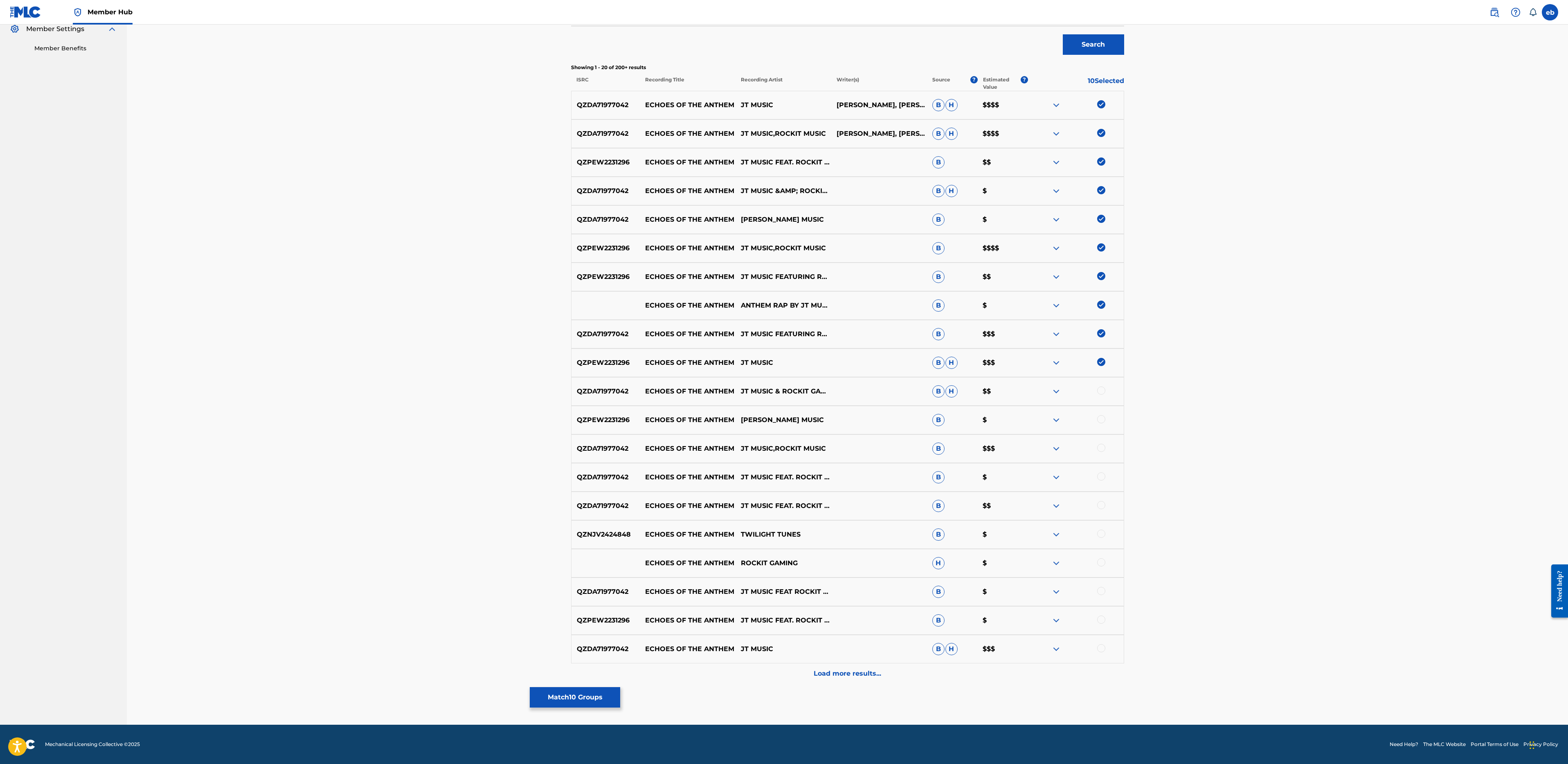
click at [1103, 394] on div at bounding box center [1101, 391] width 8 height 8
click at [1101, 420] on div at bounding box center [1101, 419] width 8 height 8
click at [1101, 441] on div "QZDA71977042 ECHOES OF THE ANTHEM JT MUSIC,ROCKIT MUSIC B $$$" at bounding box center [847, 448] width 553 height 29
click at [1103, 454] on div at bounding box center [1076, 448] width 95 height 10
click at [1102, 483] on div "QZDA71977042 ECHOES OF THE ANTHEM JT MUSIC FEAT. ROCKIT GAMING,JT MUSIC,ROCKIT …" at bounding box center [847, 477] width 553 height 29
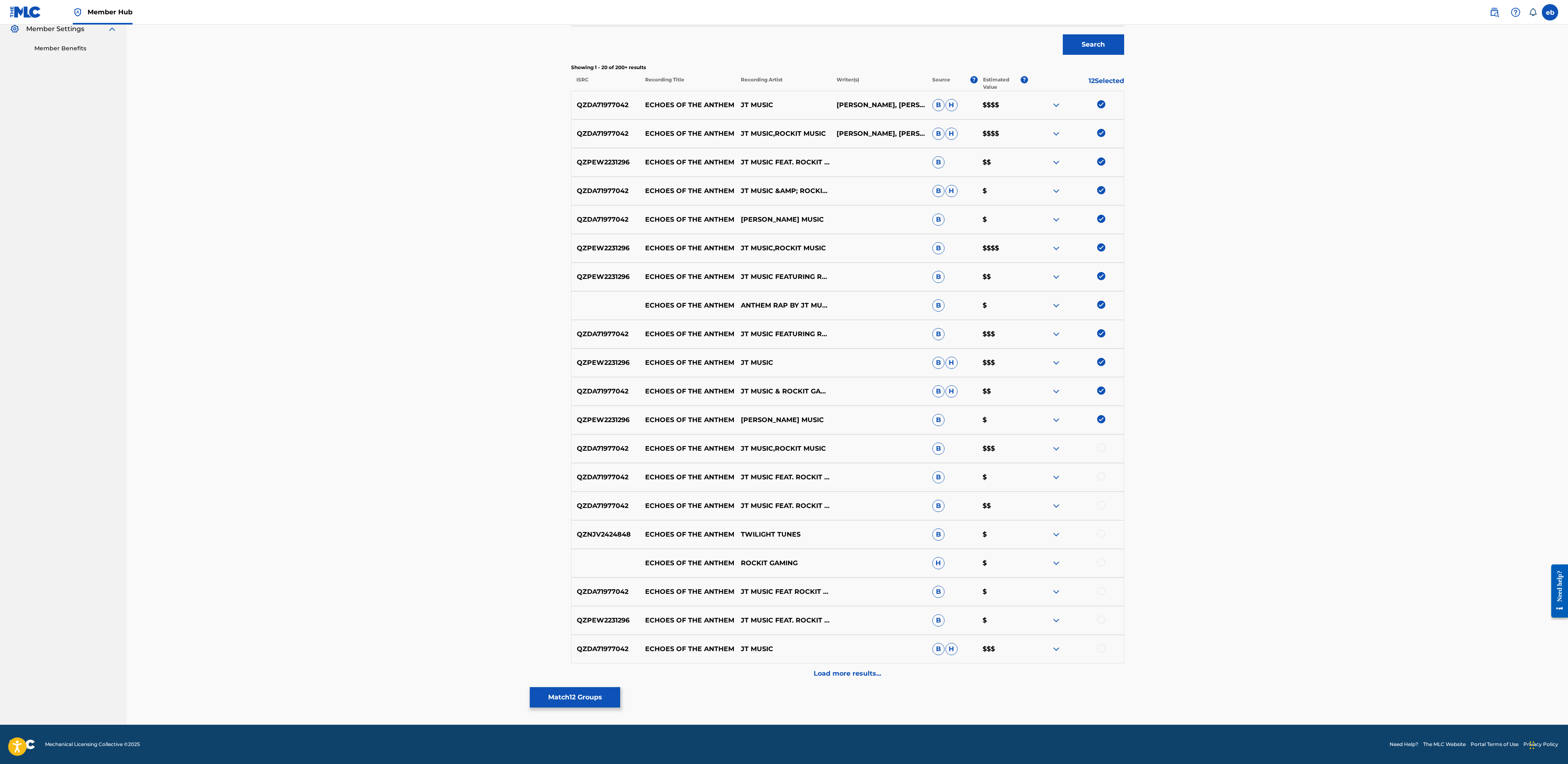
click at [1100, 474] on div at bounding box center [1101, 476] width 8 height 8
click at [1101, 447] on div at bounding box center [1101, 448] width 8 height 8
click at [1103, 505] on div at bounding box center [1101, 505] width 8 height 8
click at [1103, 536] on div at bounding box center [1101, 534] width 8 height 8
click at [1103, 562] on div at bounding box center [1101, 562] width 8 height 8
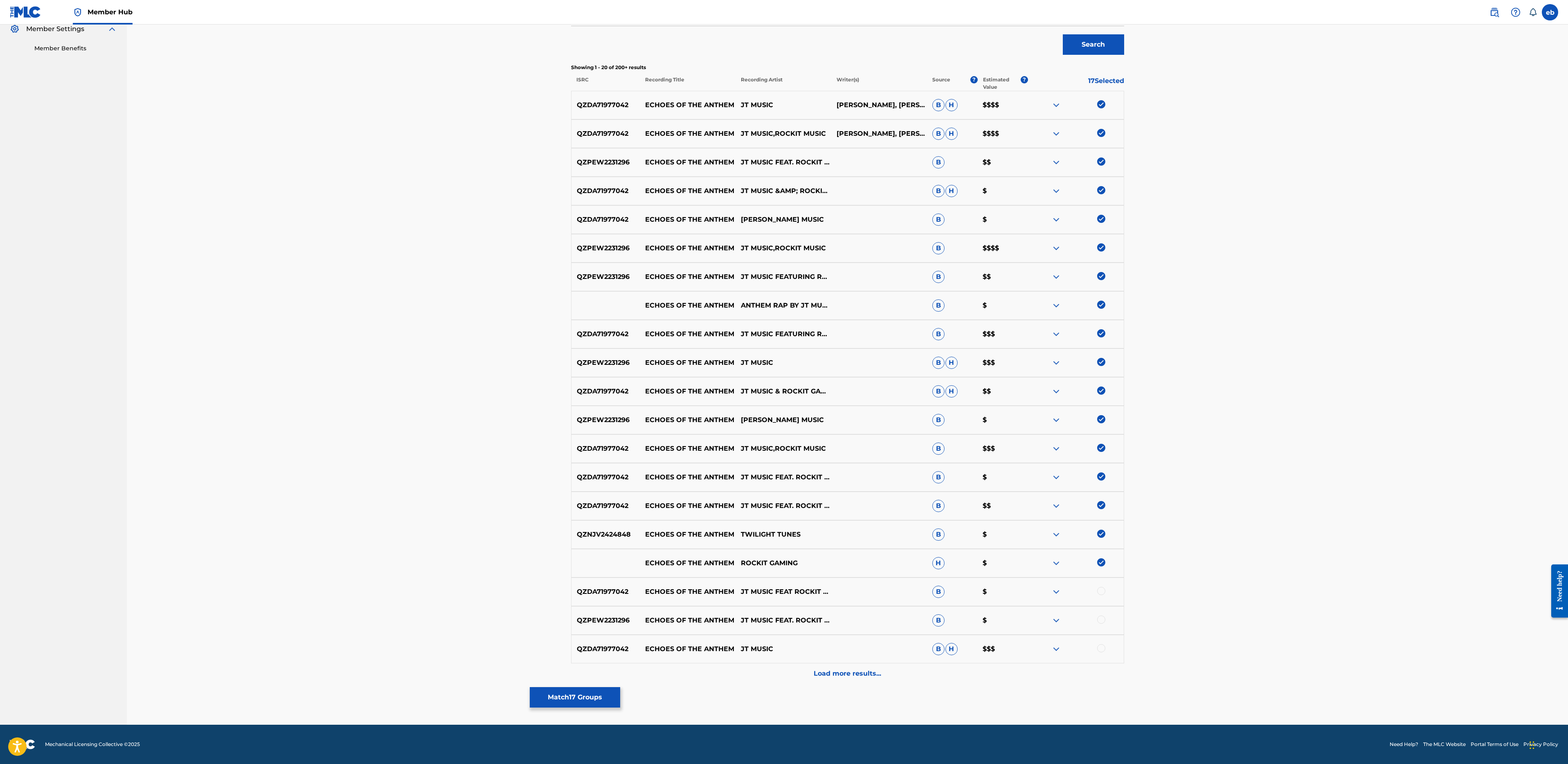
click at [1101, 588] on div at bounding box center [1101, 591] width 8 height 8
click at [1100, 618] on div at bounding box center [1101, 620] width 8 height 8
click at [1102, 649] on div at bounding box center [1101, 648] width 8 height 8
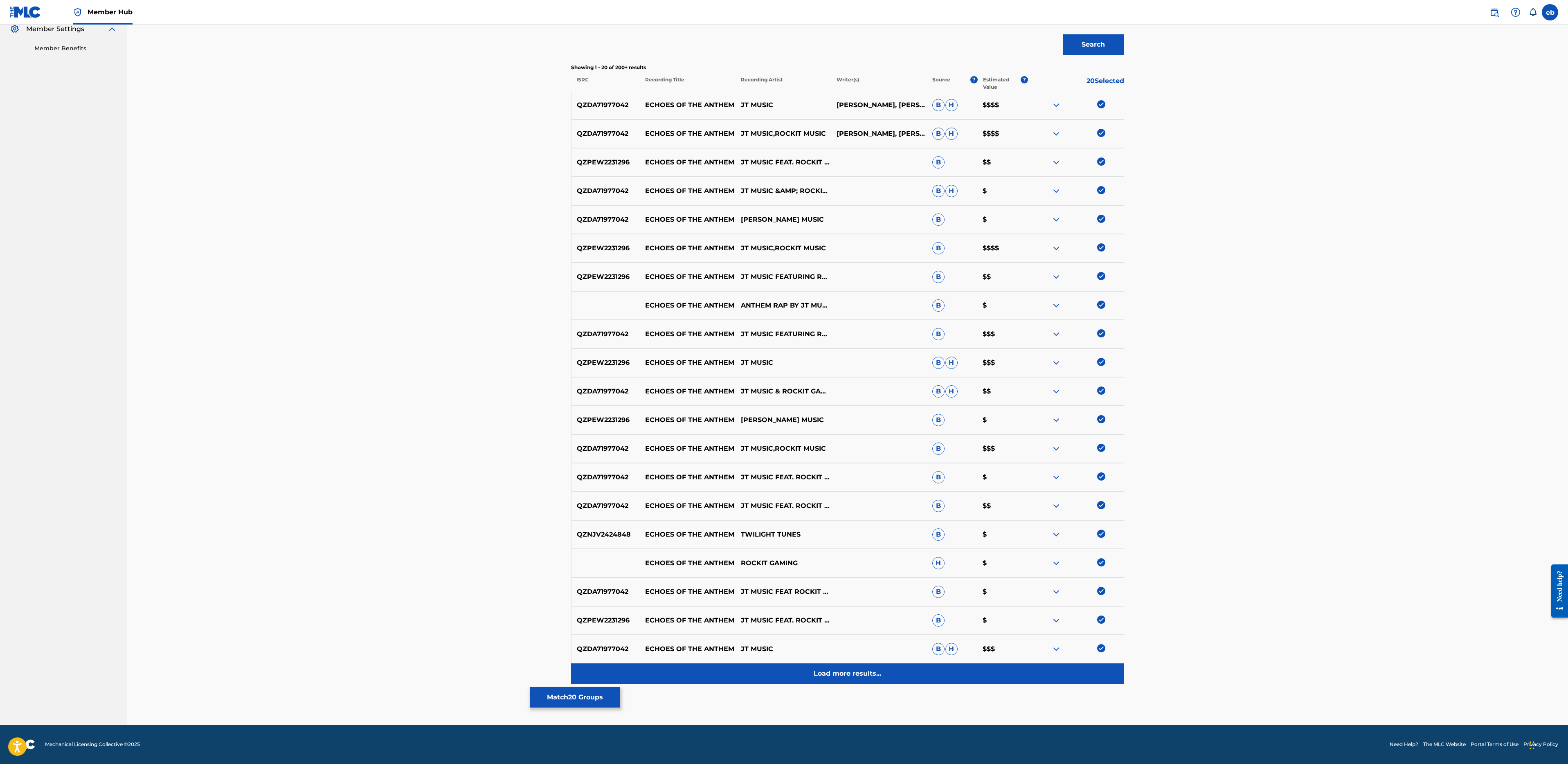
click at [836, 670] on p "Load more results..." at bounding box center [847, 673] width 67 height 10
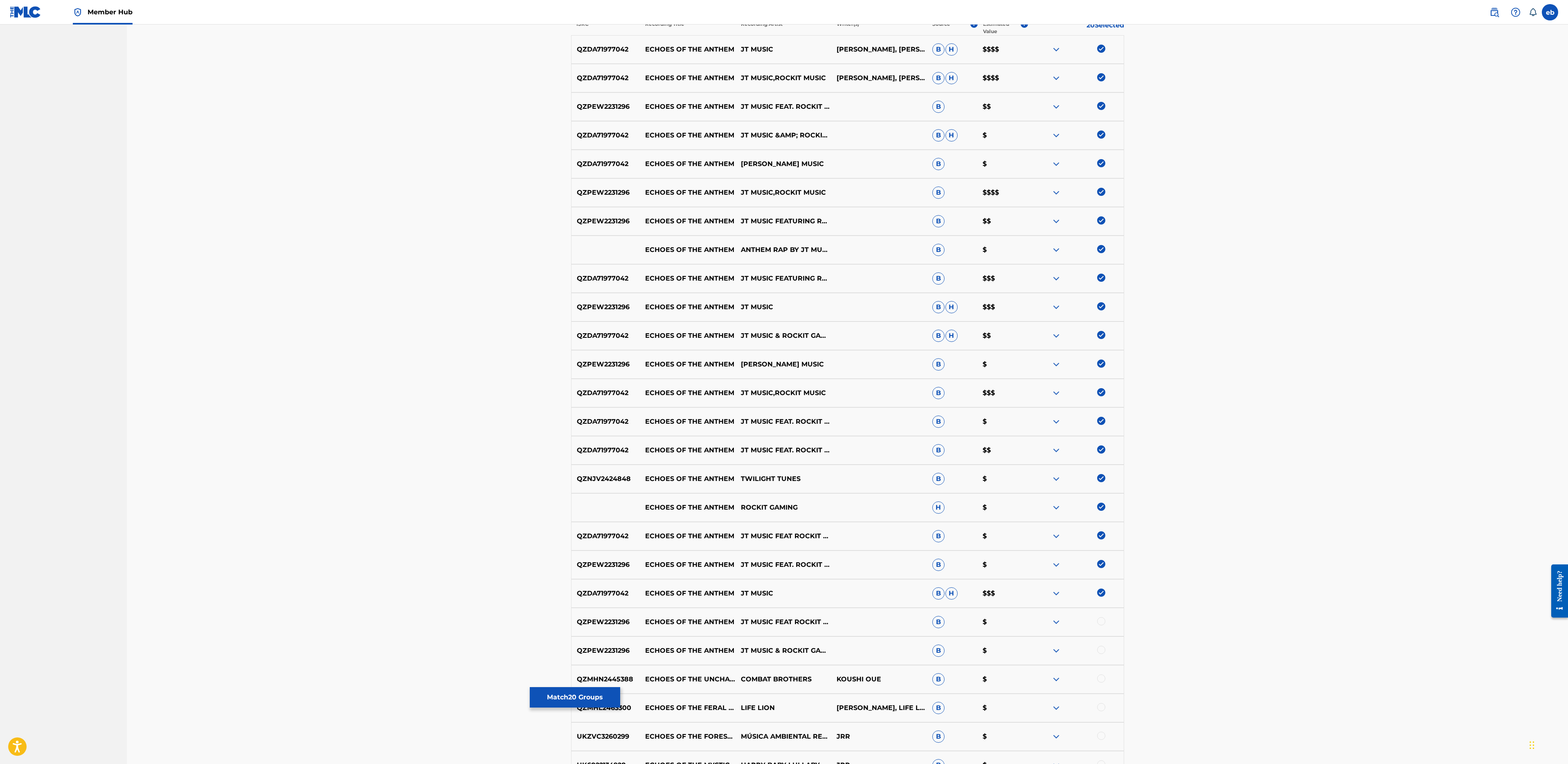
scroll to position [344, 0]
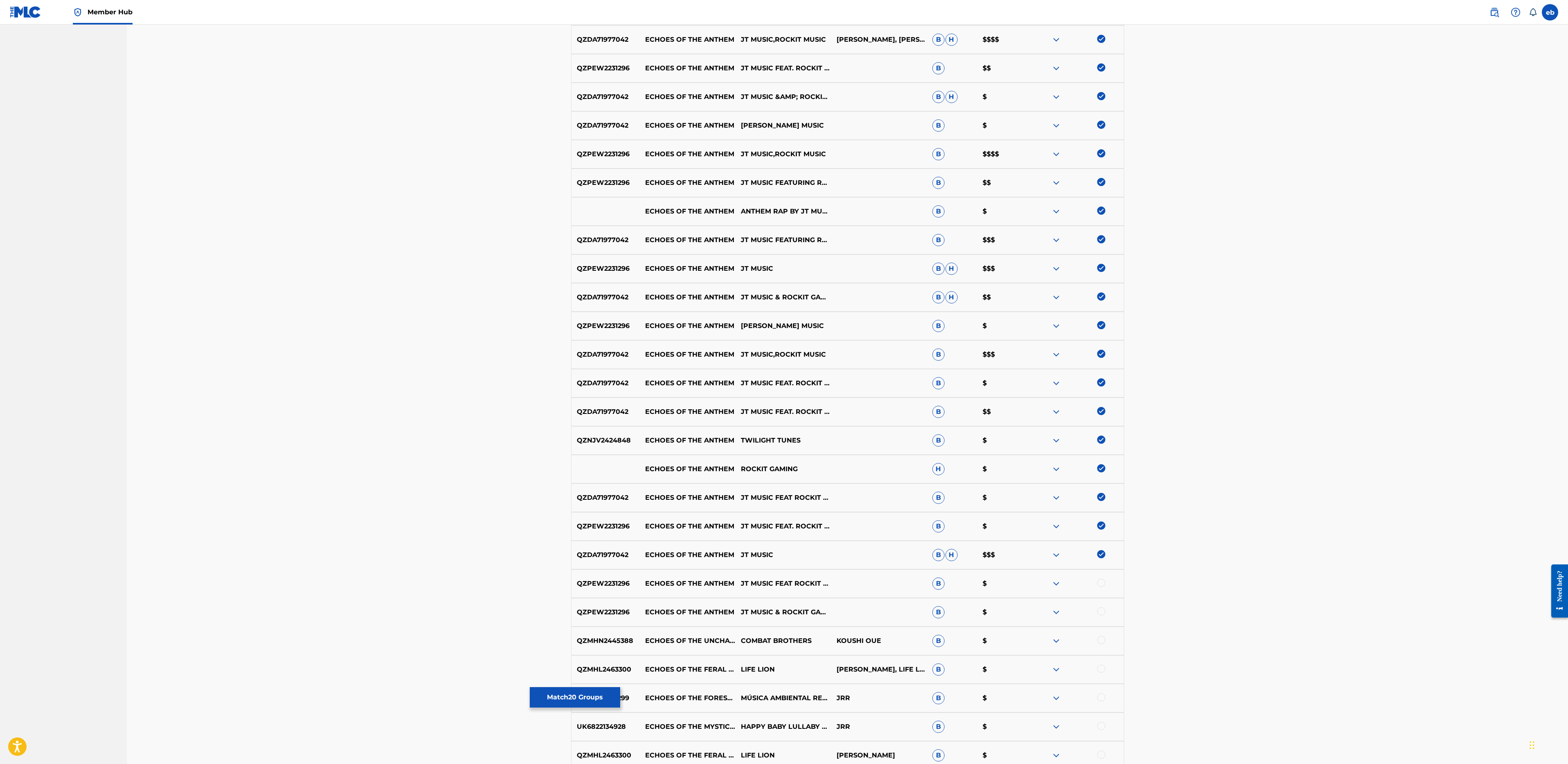
click at [1103, 440] on img at bounding box center [1101, 440] width 8 height 8
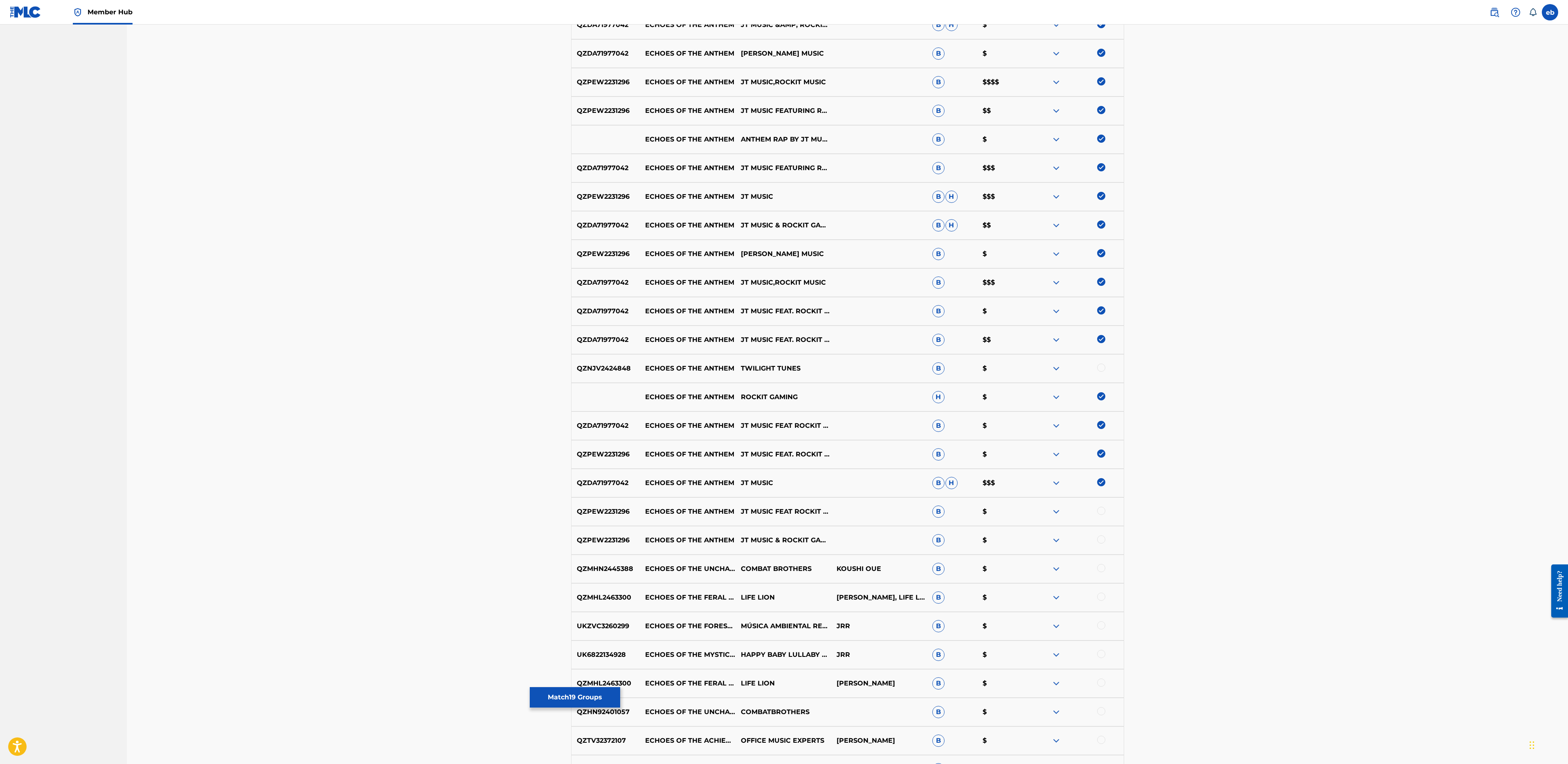
scroll to position [431, 0]
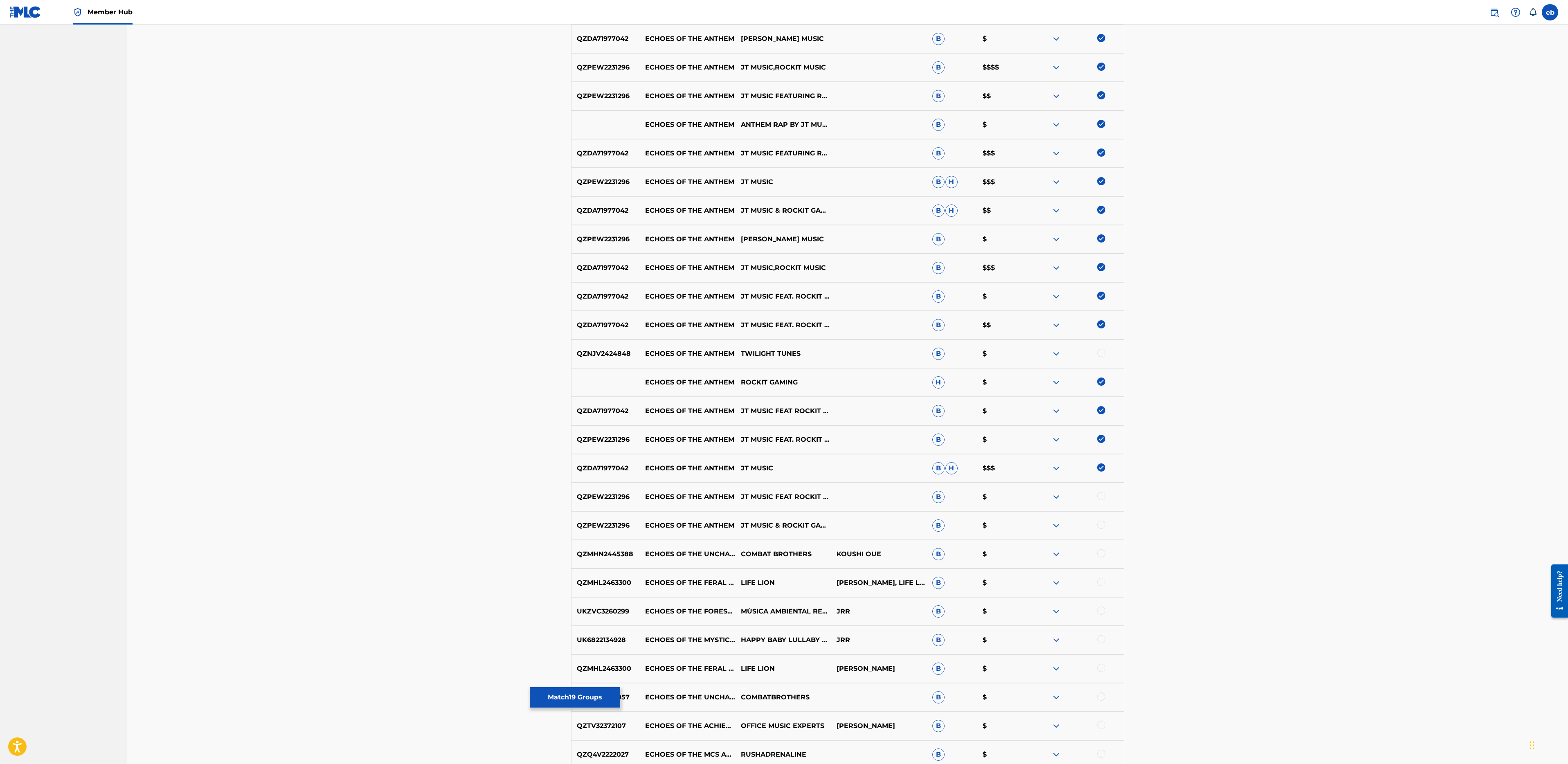
click at [1102, 492] on div at bounding box center [1101, 496] width 8 height 8
click at [1104, 532] on div "QZPEW2231296 ECHOES OF THE ANTHEM JT MUSIC & ROCKIT GAMING B $" at bounding box center [847, 525] width 553 height 29
click at [1100, 521] on div at bounding box center [1101, 525] width 8 height 8
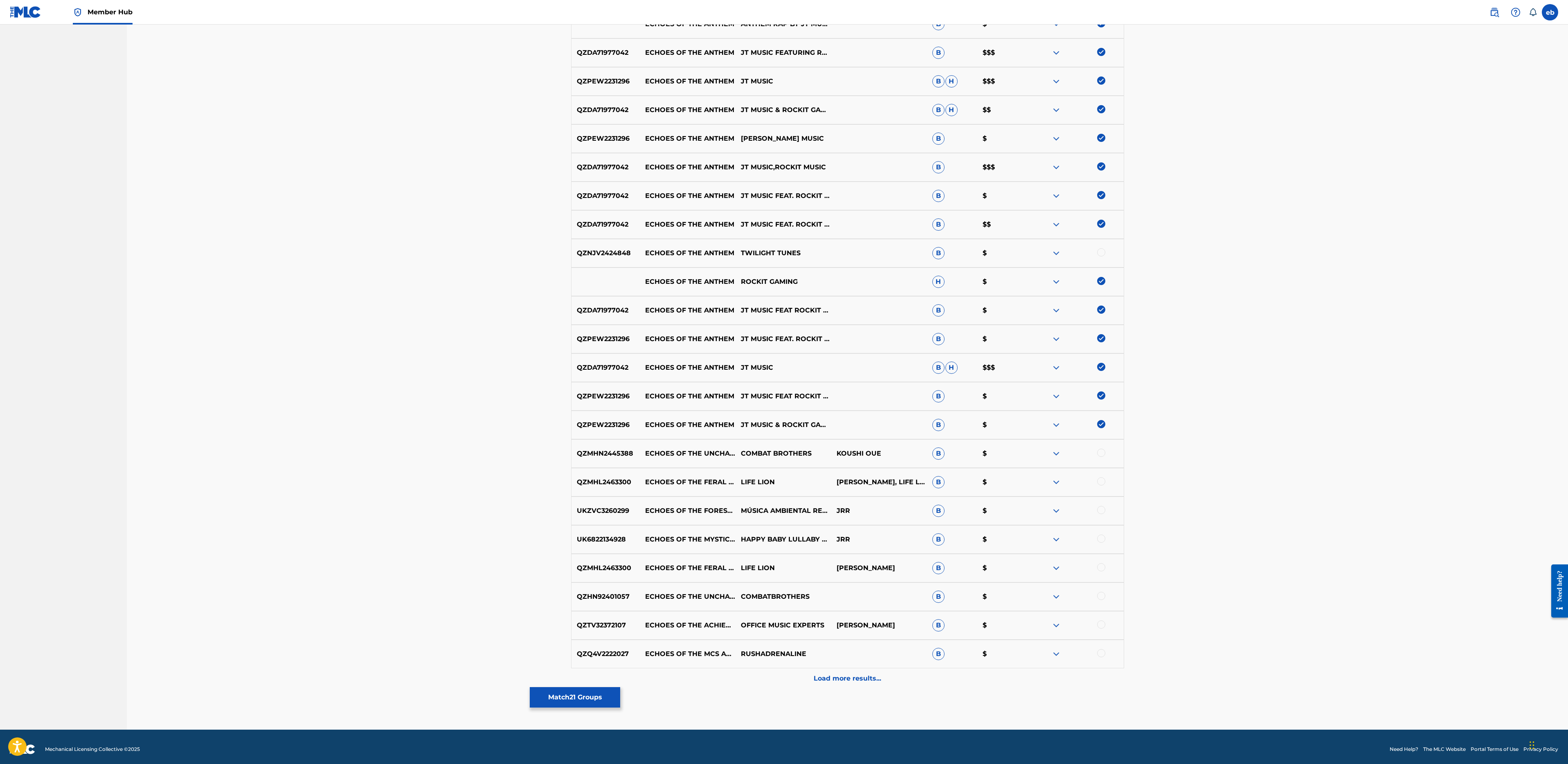
scroll to position [536, 0]
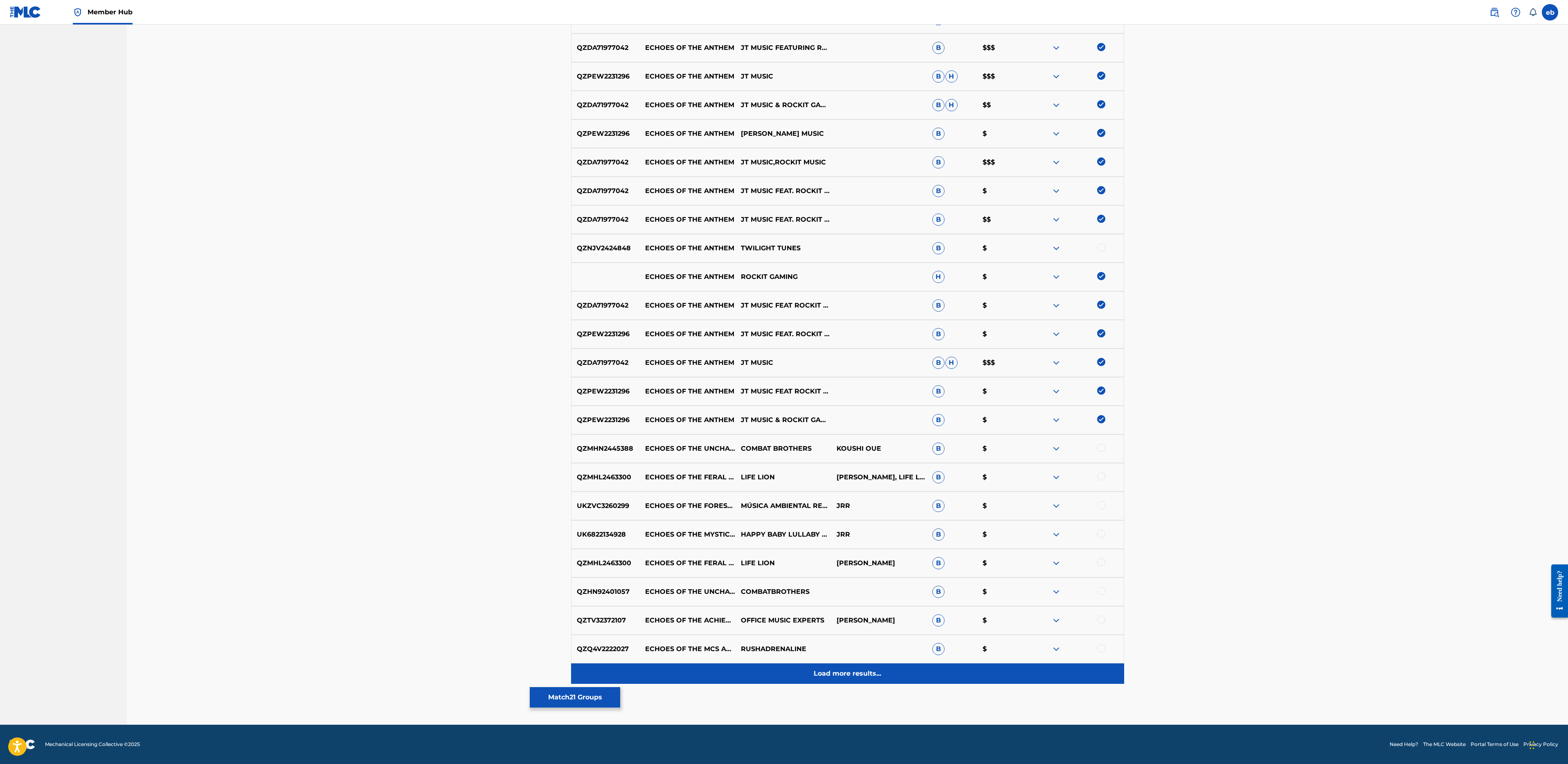
click at [858, 672] on p "Load more results..." at bounding box center [847, 673] width 67 height 10
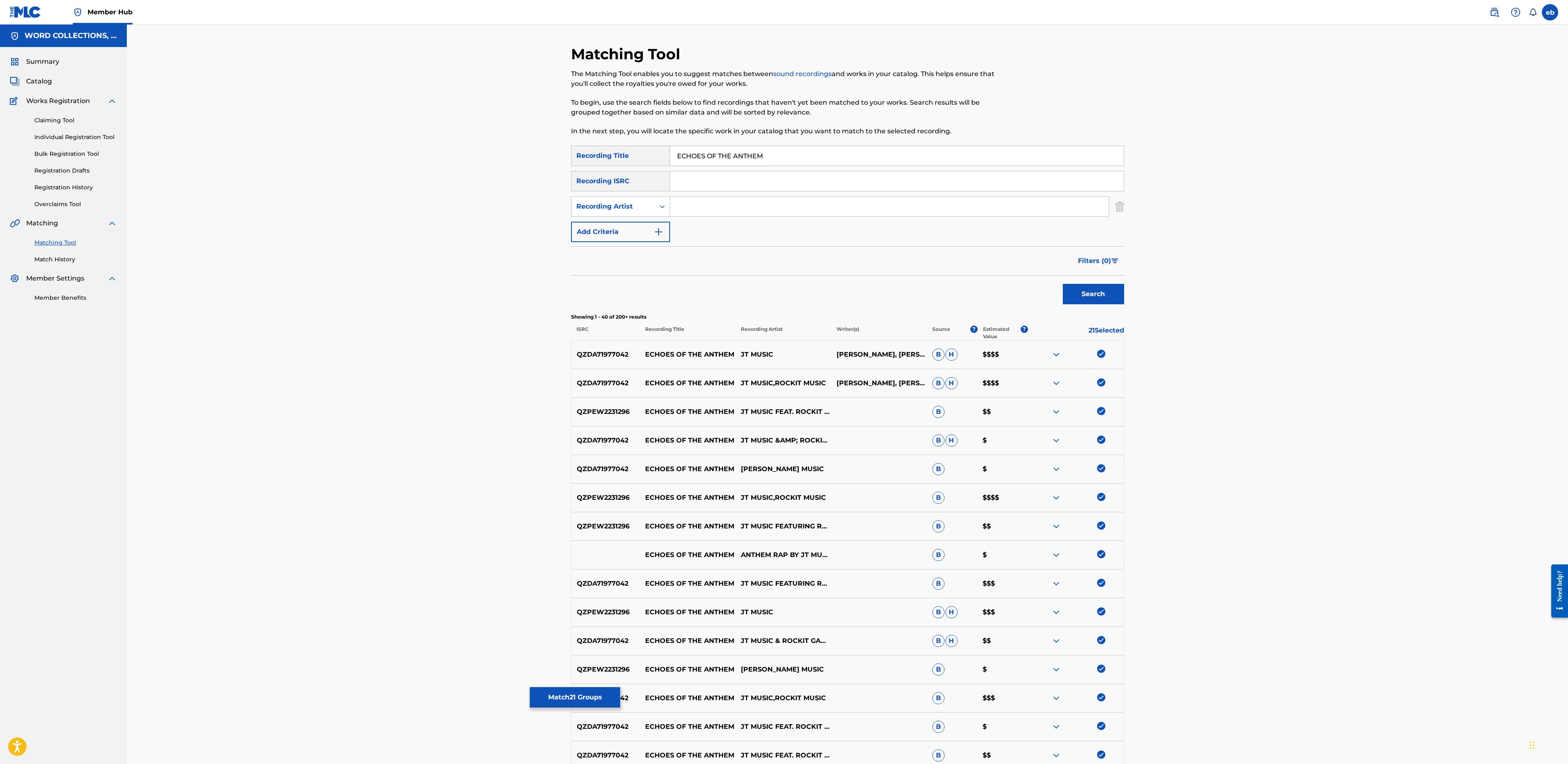
click at [769, 204] on input "Search Form" at bounding box center [889, 206] width 438 height 20
click at [1063, 284] on button "Search" at bounding box center [1093, 294] width 61 height 20
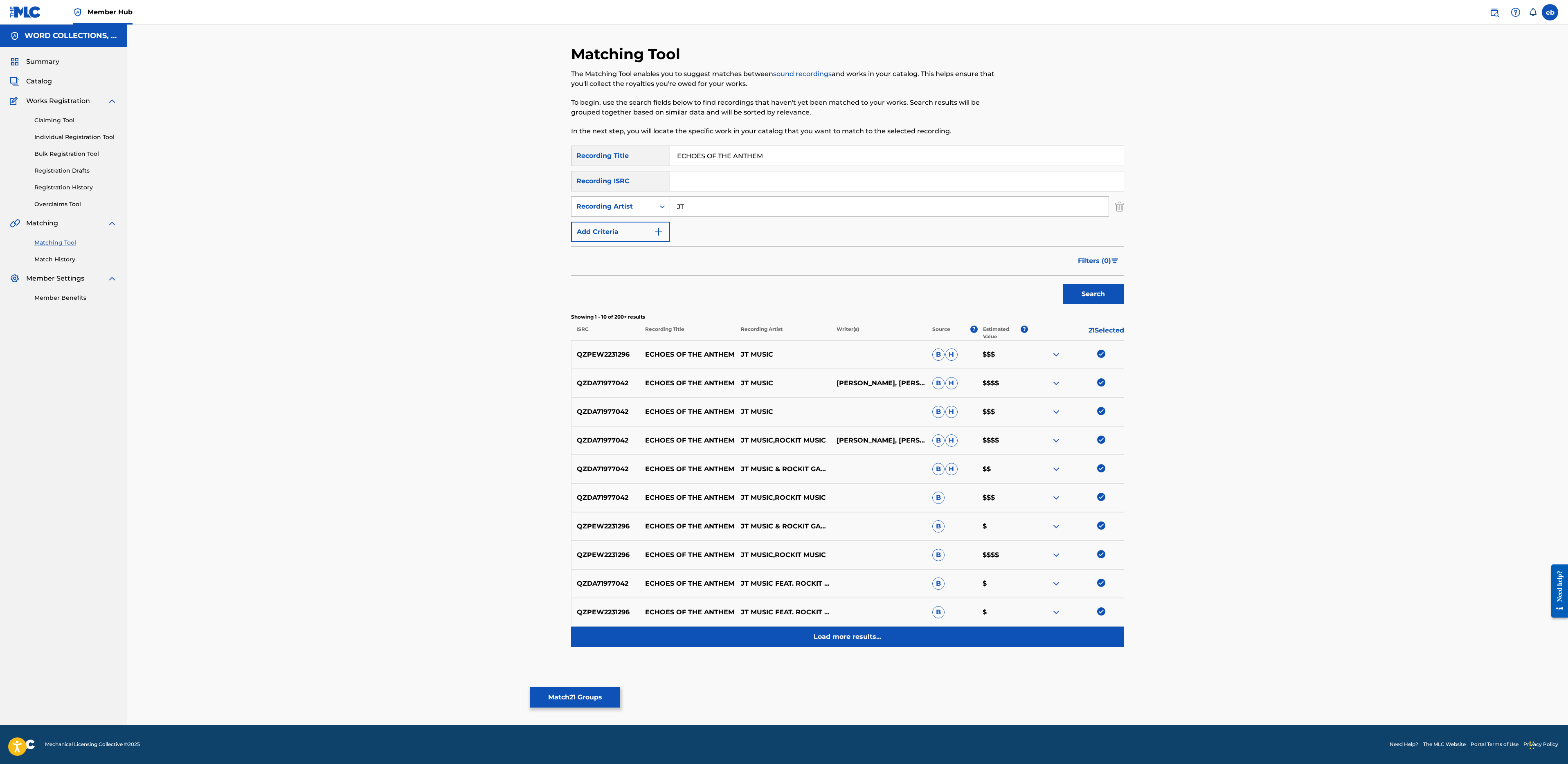
click at [835, 645] on div "Load more results..." at bounding box center [847, 637] width 553 height 20
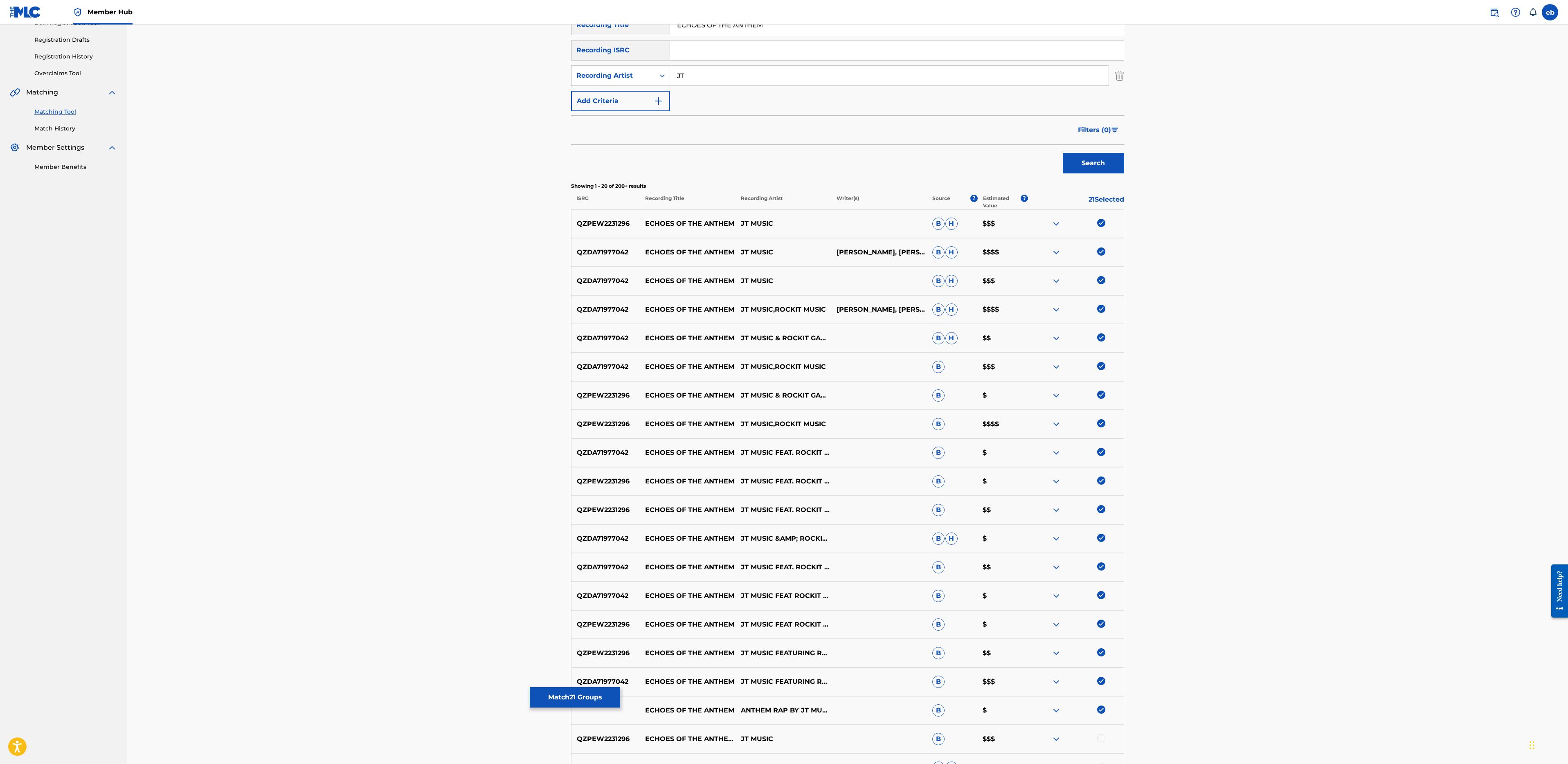
scroll to position [249, 0]
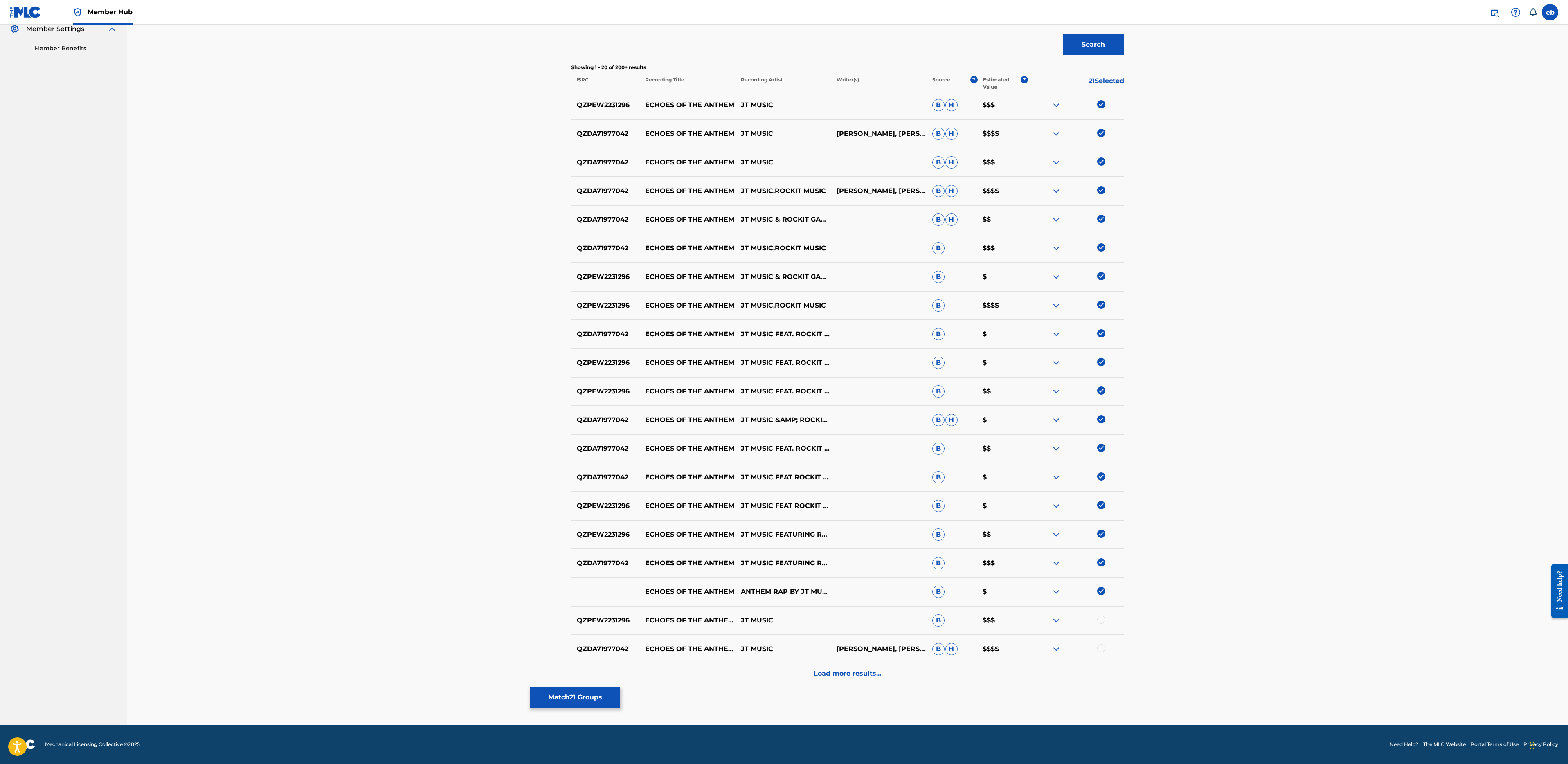
click at [1101, 623] on div at bounding box center [1101, 620] width 8 height 8
click at [1102, 657] on div "QZDA71977042 ECHOES OF THE ANTHEM (FEAT. ROCKIT GAMING) JT MUSIC [PERSON_NAME],…" at bounding box center [847, 649] width 553 height 29
click at [1102, 651] on div at bounding box center [1101, 648] width 8 height 8
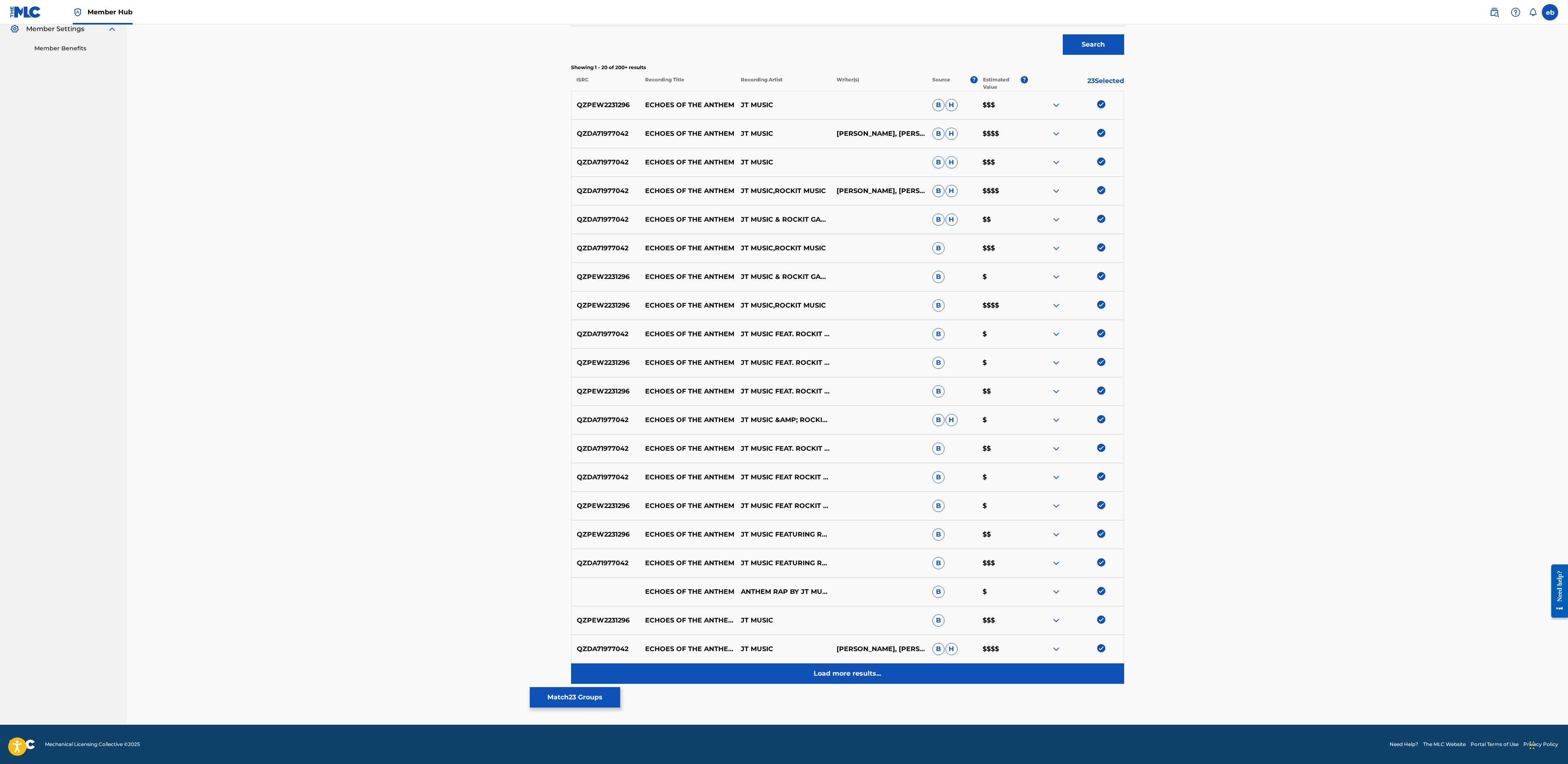
click at [843, 679] on div "Load more results..." at bounding box center [847, 674] width 553 height 20
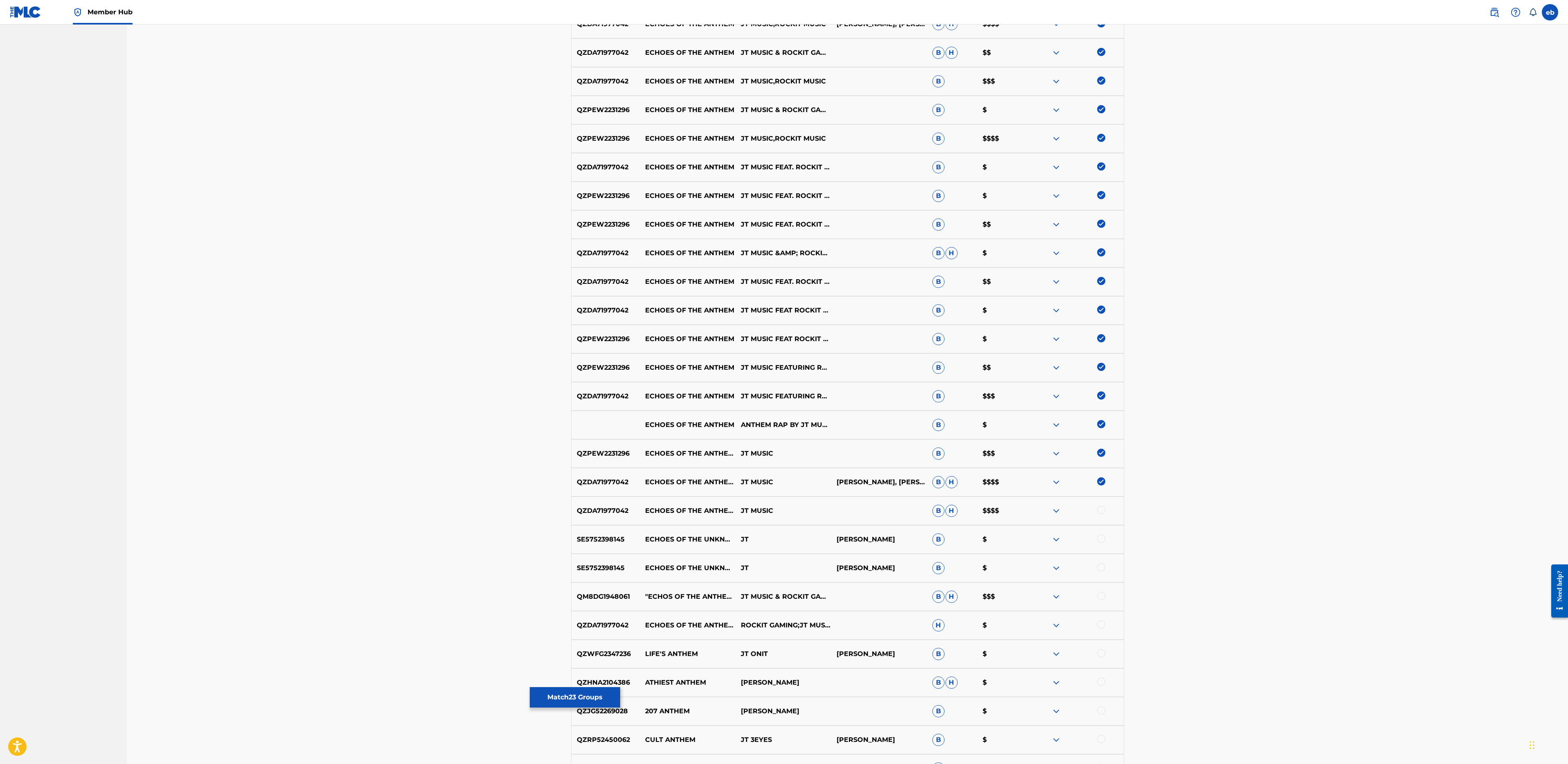
scroll to position [536, 0]
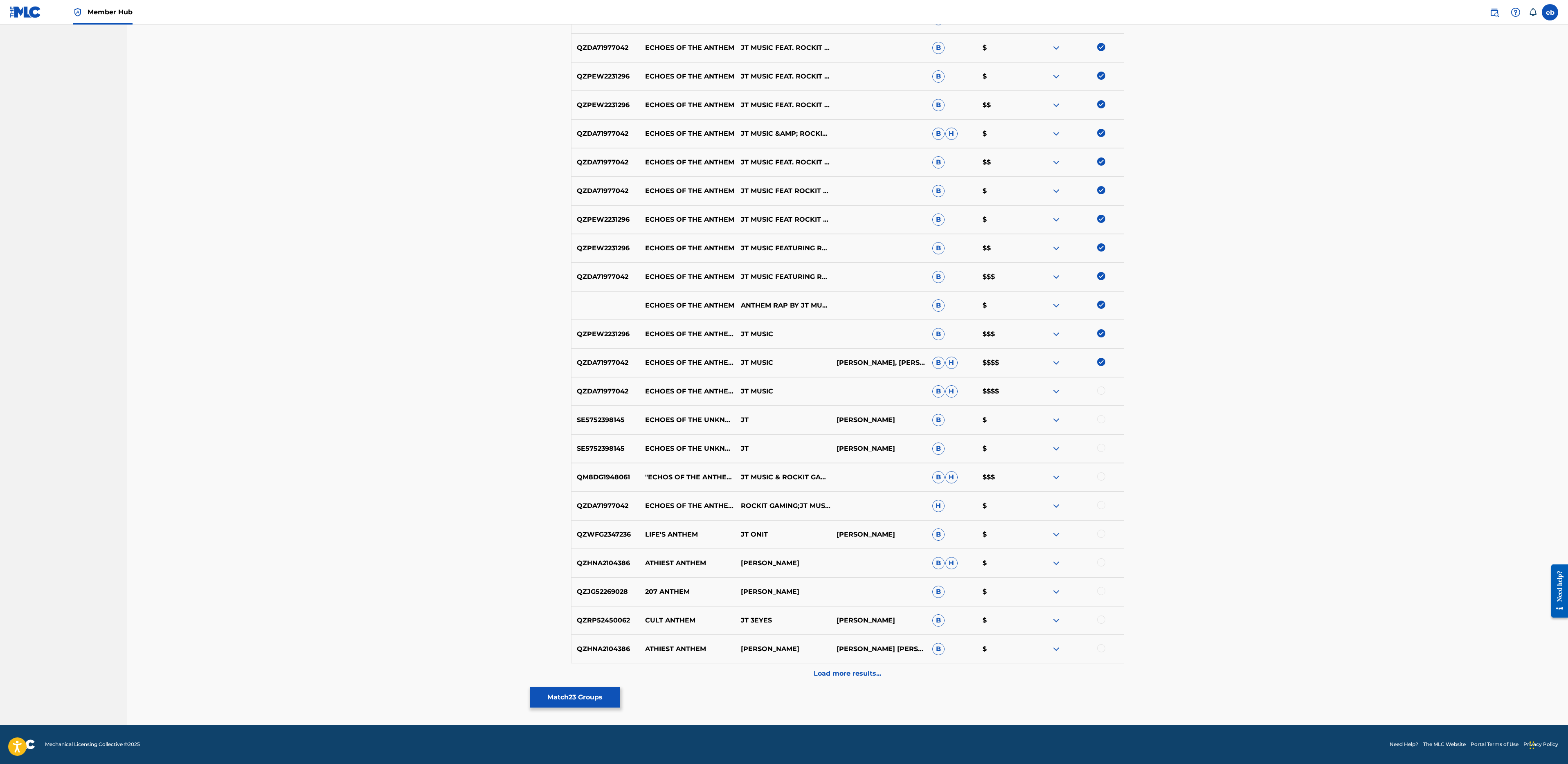
click at [1101, 391] on div at bounding box center [1101, 391] width 8 height 8
click at [1103, 477] on div at bounding box center [1101, 476] width 8 height 8
click at [1101, 504] on div at bounding box center [1101, 505] width 8 height 8
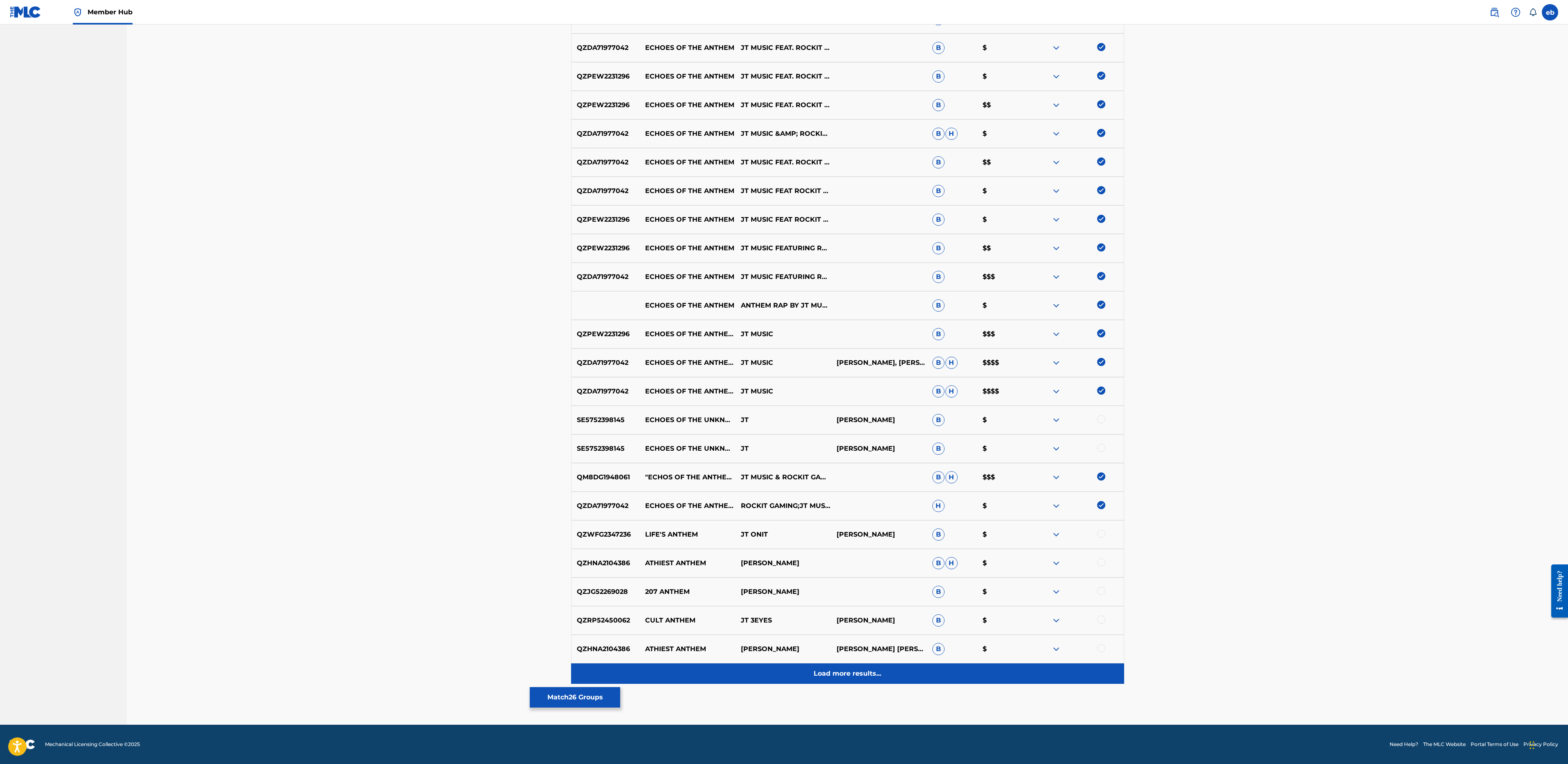
click at [842, 680] on div "Load more results..." at bounding box center [847, 674] width 553 height 20
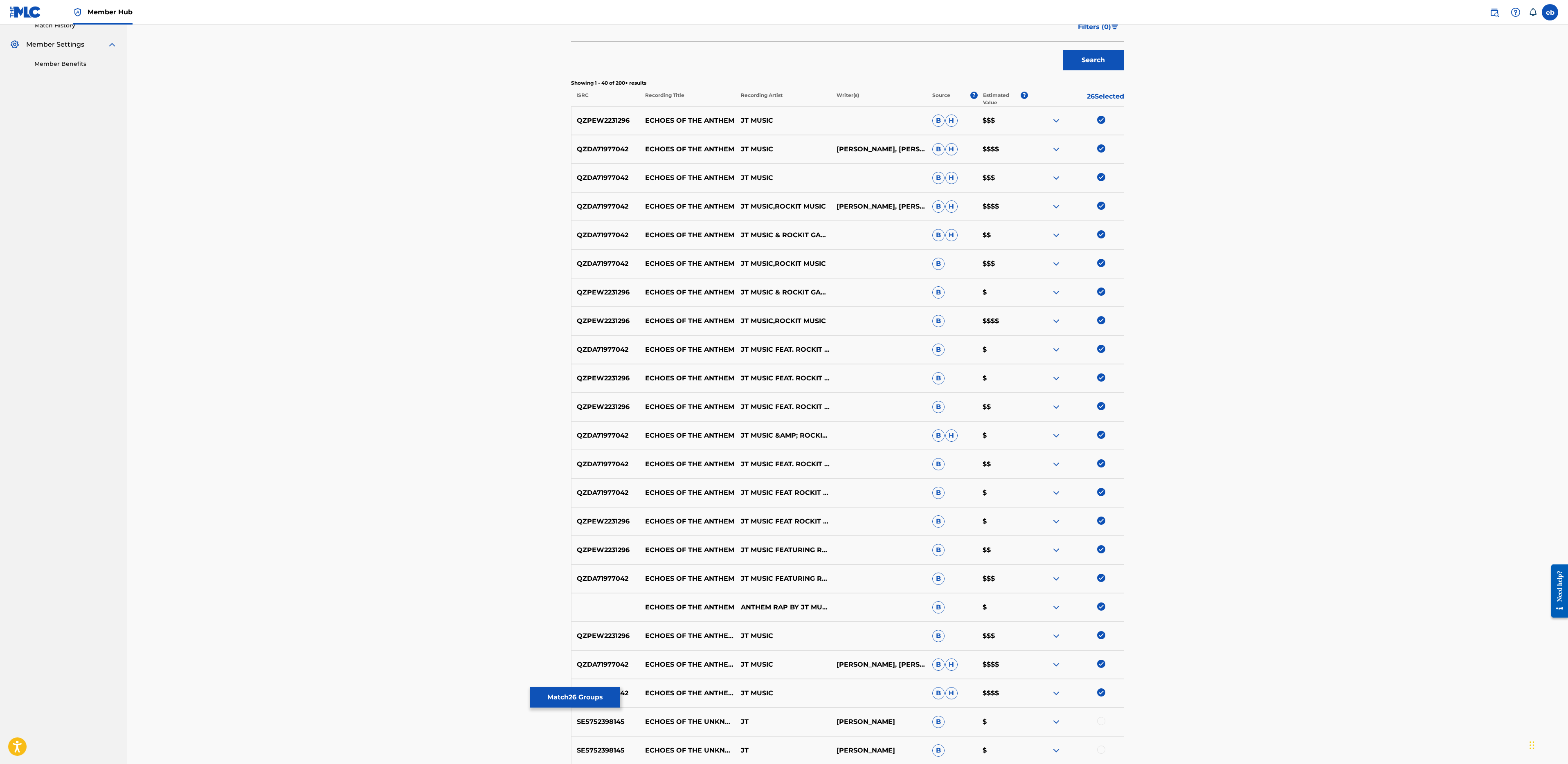
scroll to position [823, 0]
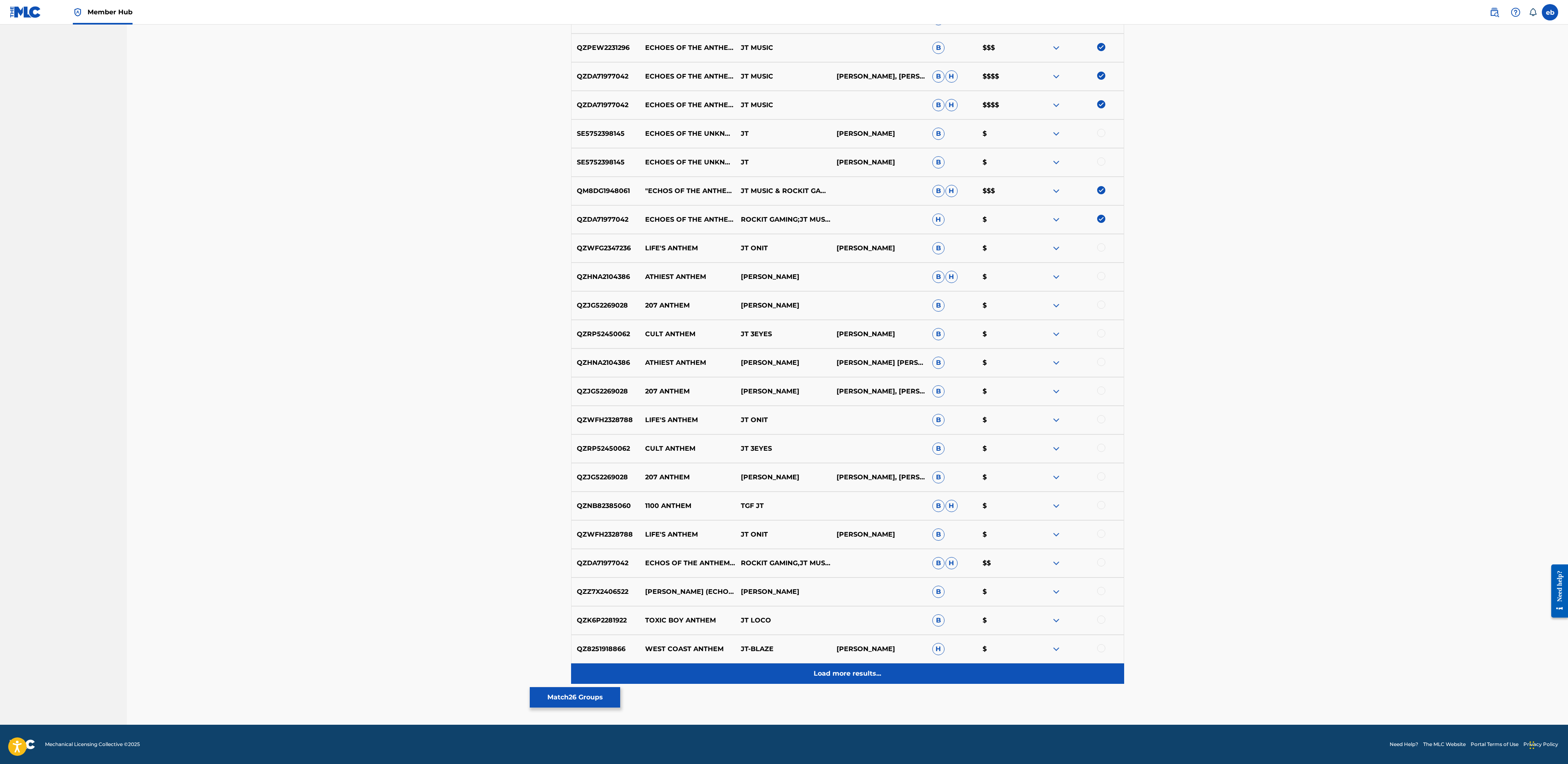
click at [844, 667] on div "Load more results..." at bounding box center [847, 674] width 553 height 20
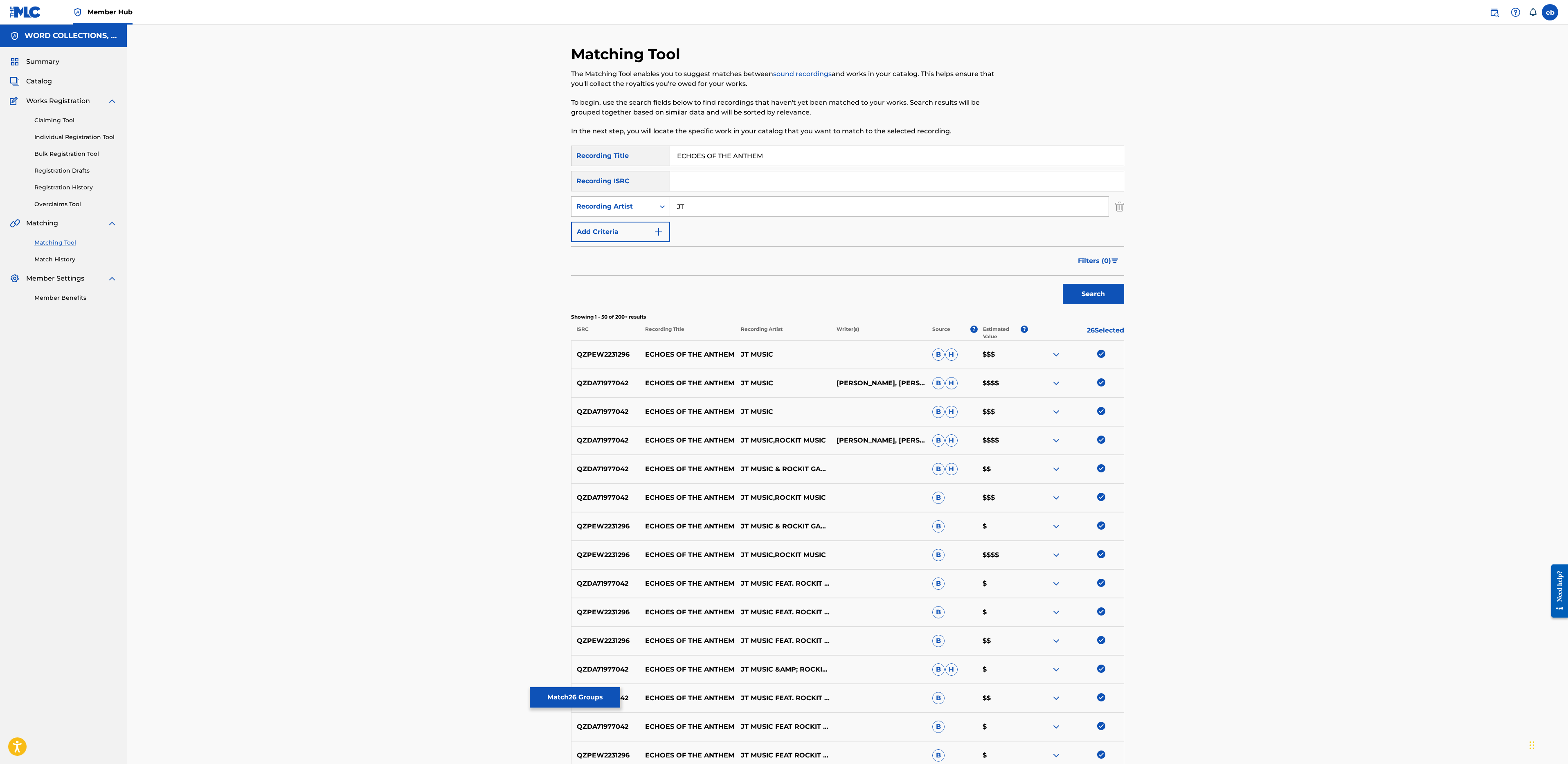
scroll to position [1109, 0]
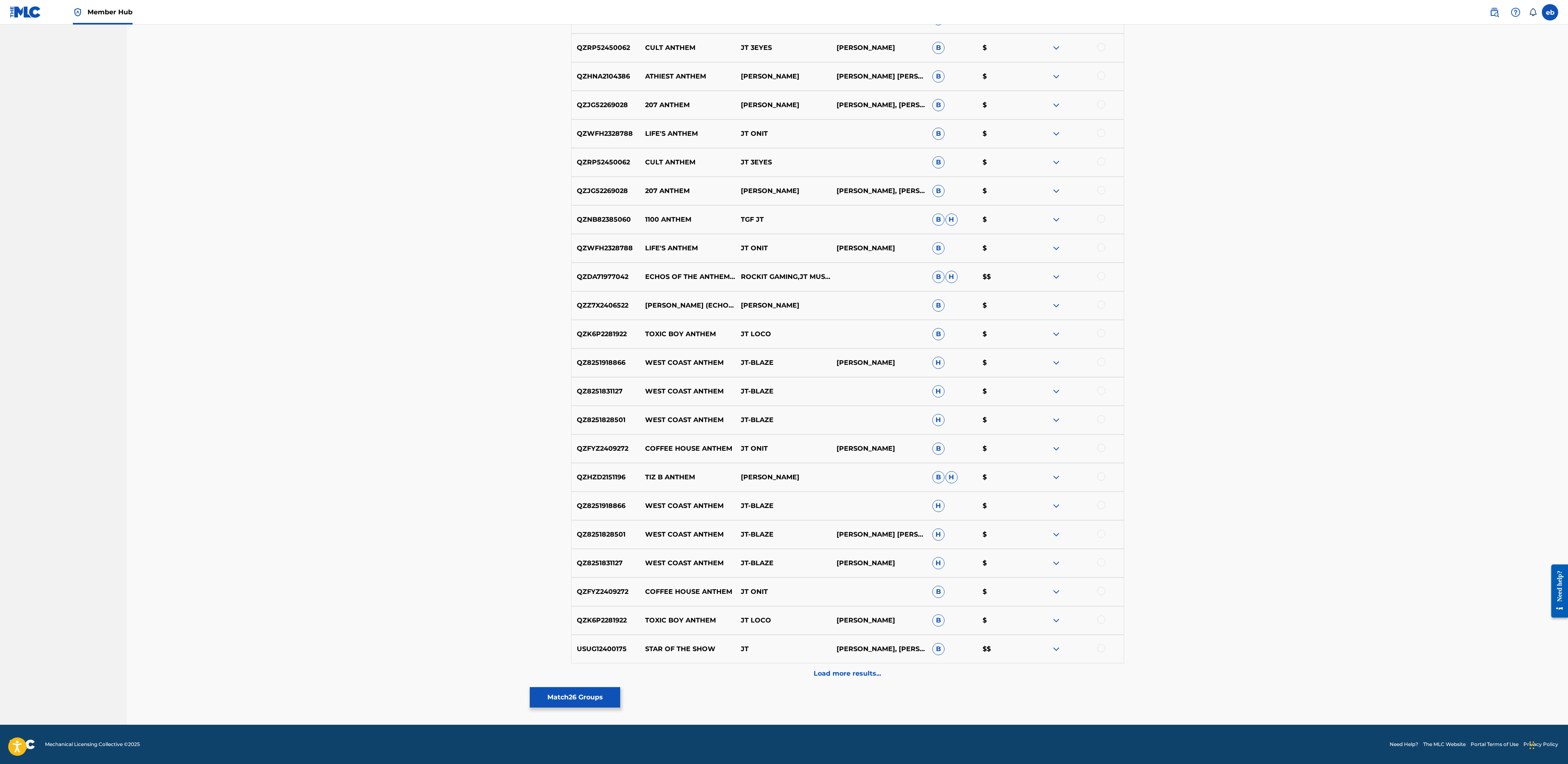
click at [1101, 277] on div at bounding box center [1101, 276] width 8 height 8
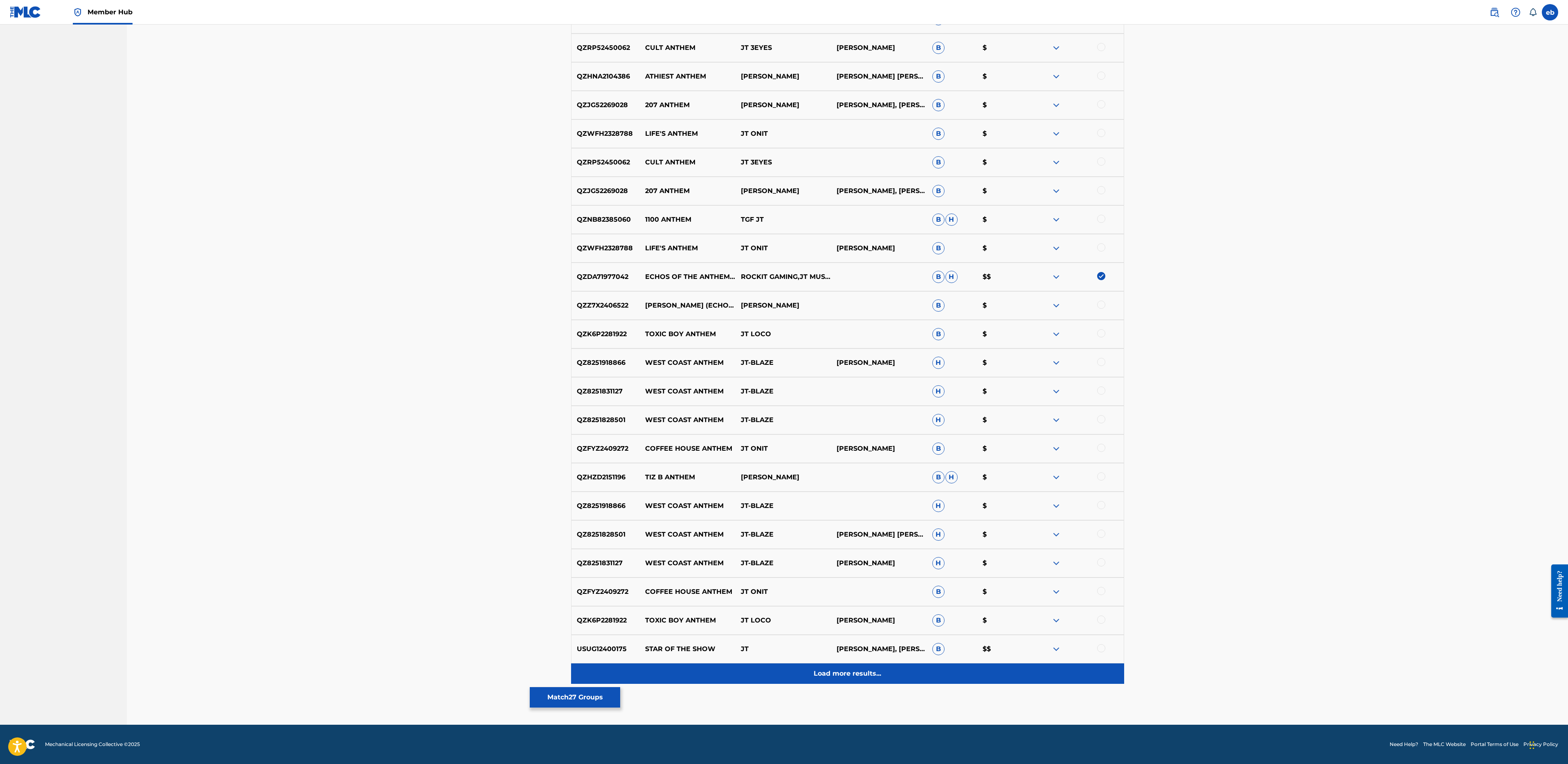
click at [842, 667] on div "Load more results..." at bounding box center [847, 674] width 553 height 20
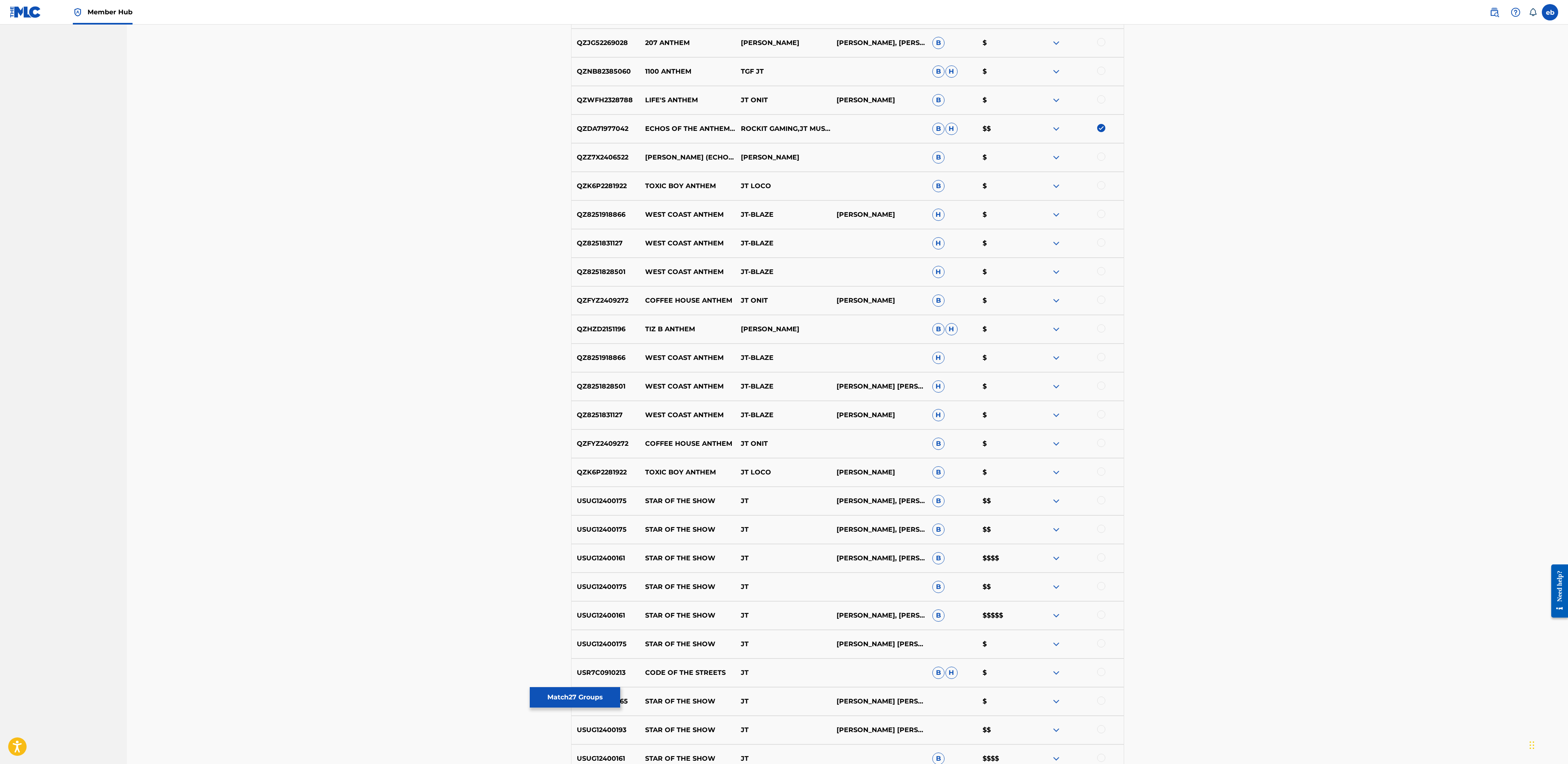
scroll to position [1395, 0]
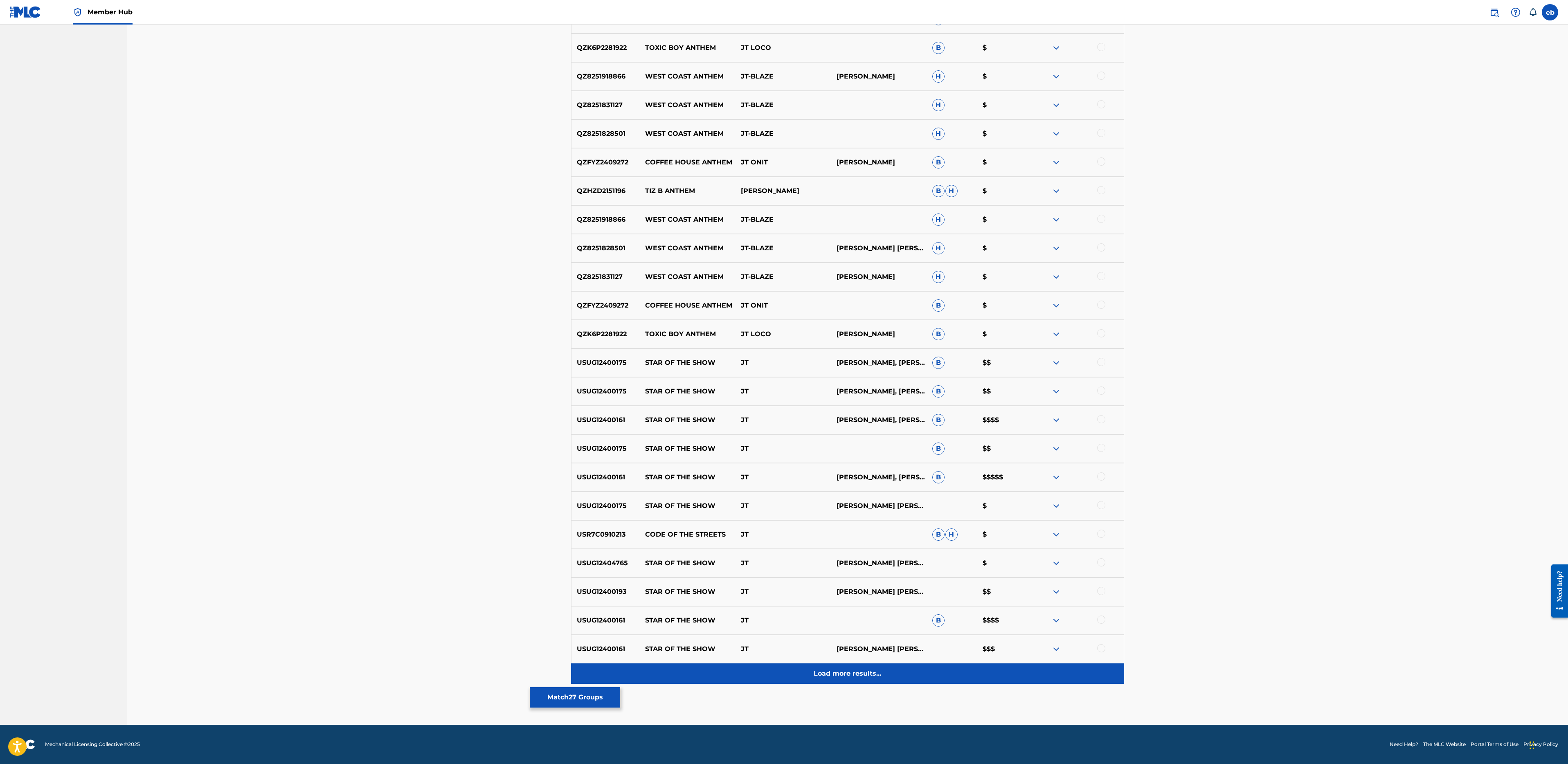
click at [851, 674] on p "Load more results..." at bounding box center [847, 673] width 67 height 10
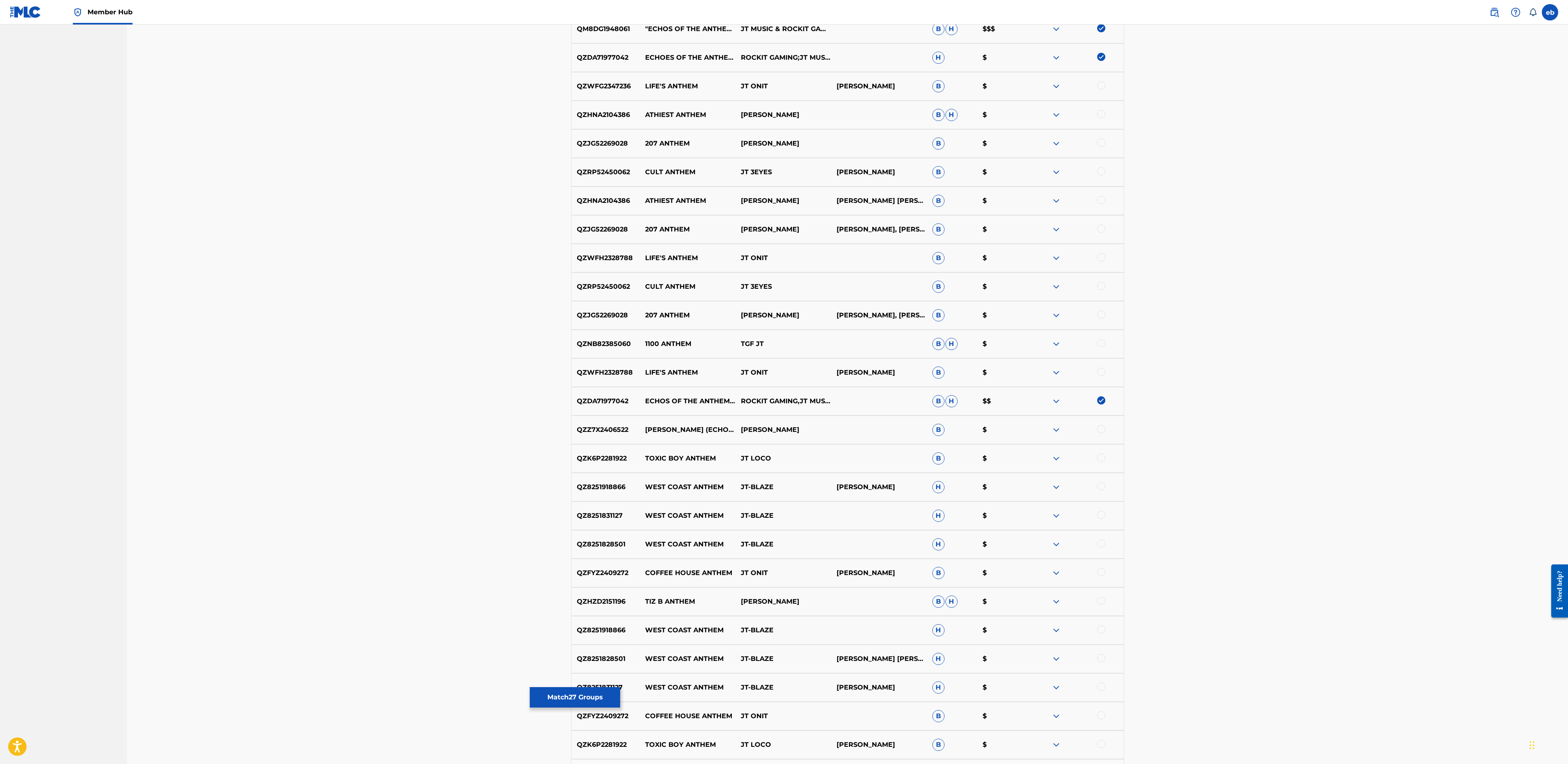
scroll to position [0, 0]
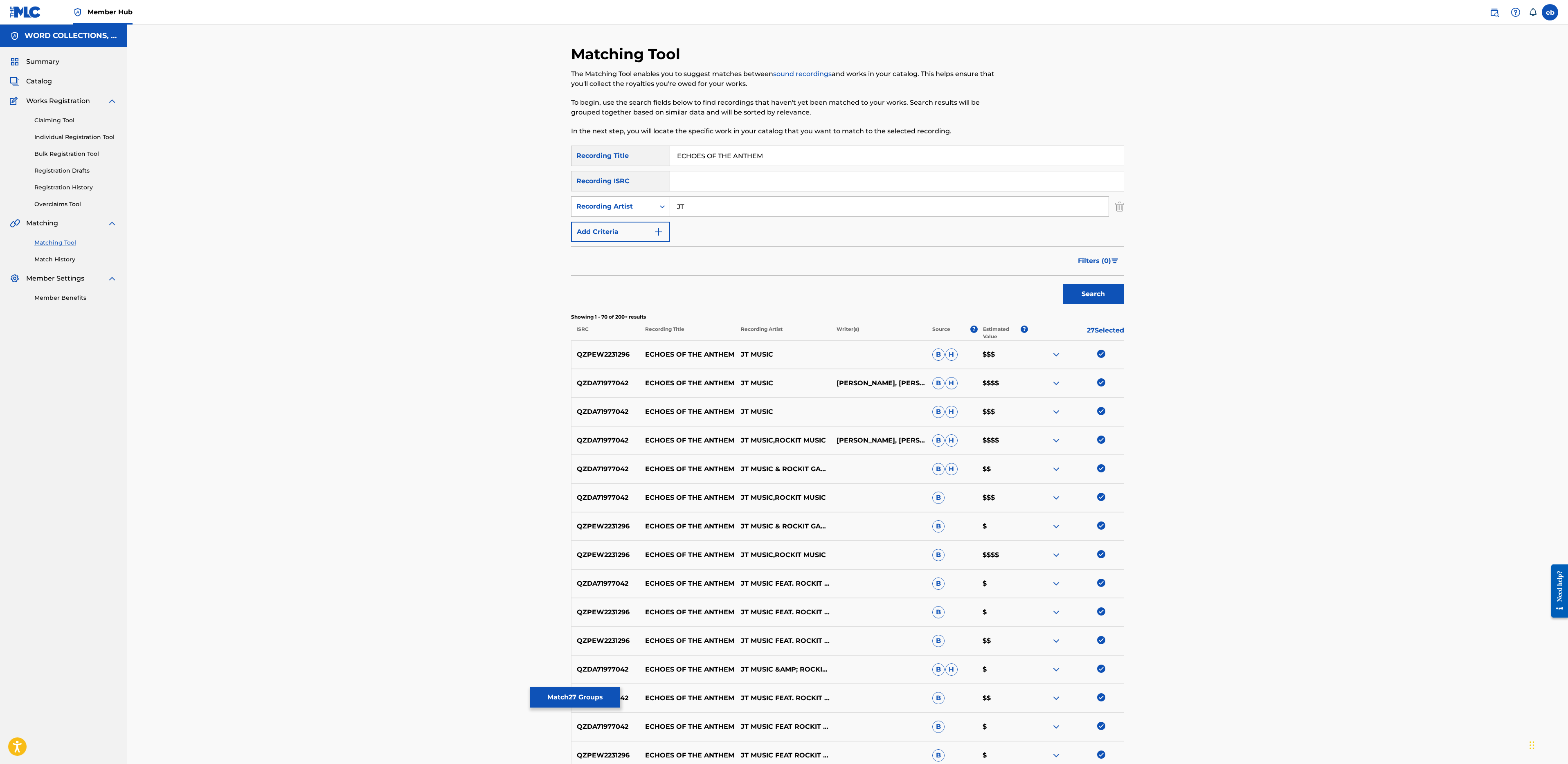
click at [720, 206] on input "JT" at bounding box center [889, 206] width 438 height 20
click at [1063, 284] on button "Search" at bounding box center [1093, 294] width 61 height 20
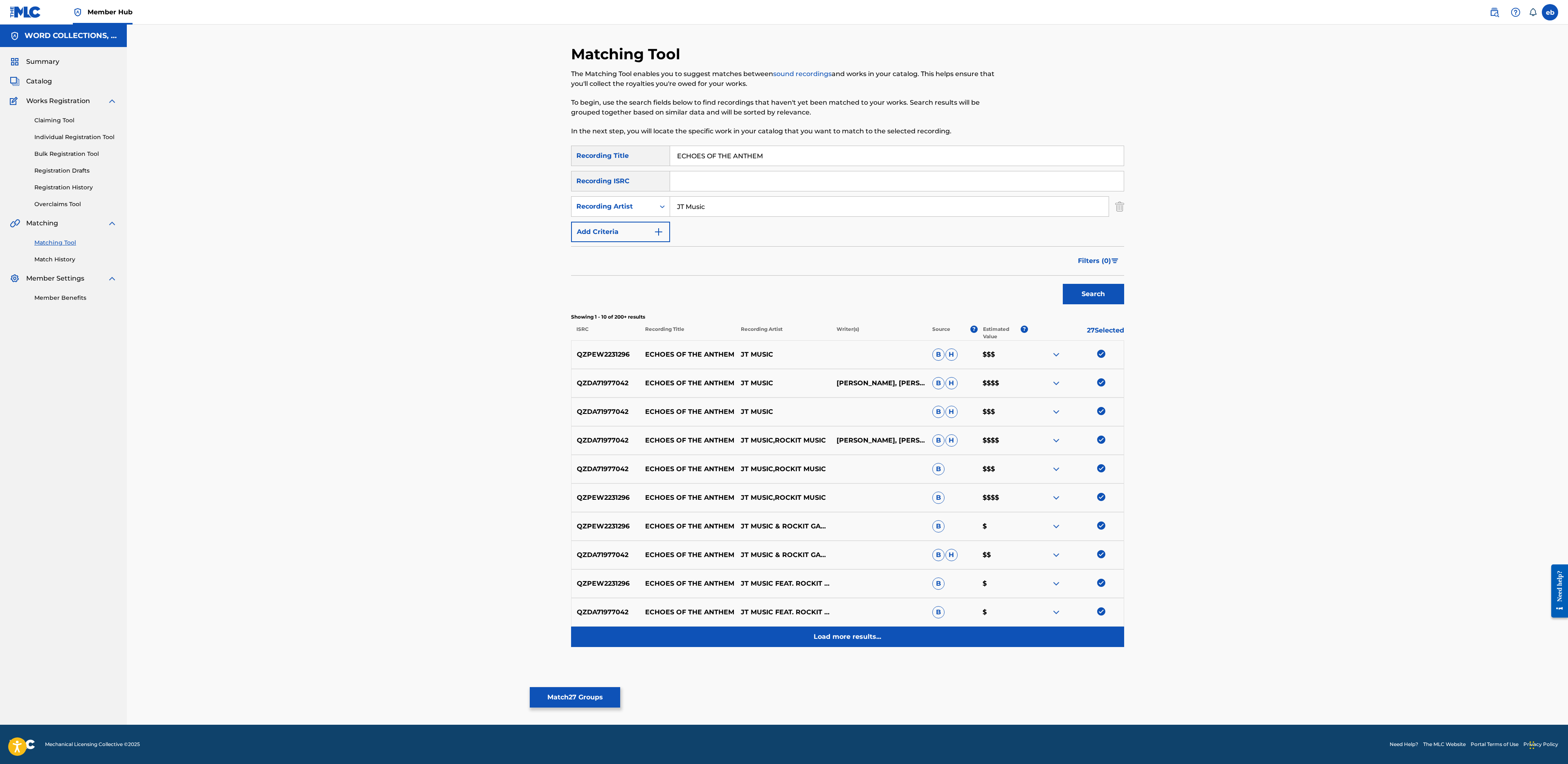
click at [840, 638] on p "Load more results..." at bounding box center [847, 637] width 67 height 10
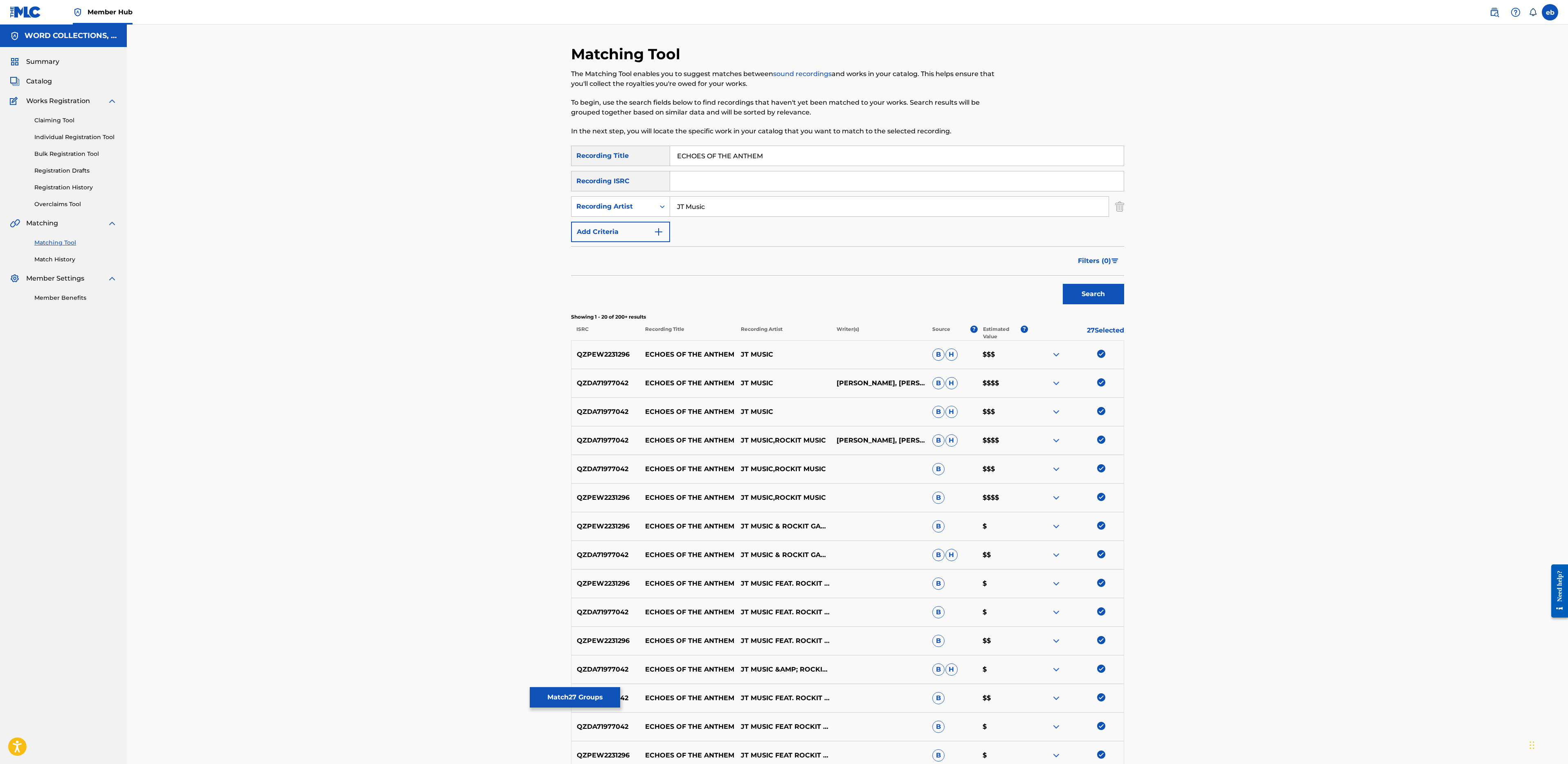
scroll to position [249, 0]
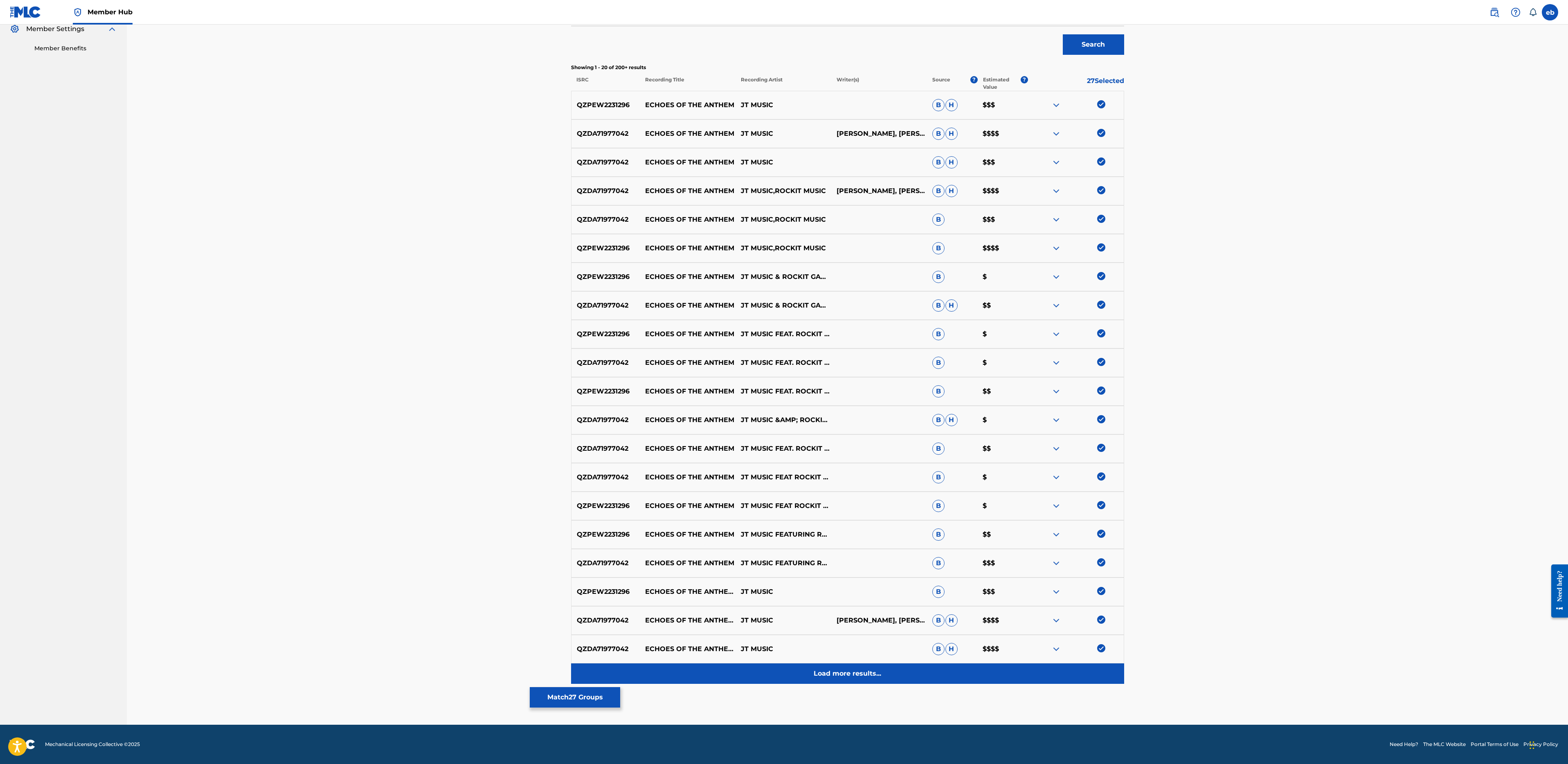
click at [852, 676] on p "Load more results..." at bounding box center [847, 673] width 67 height 10
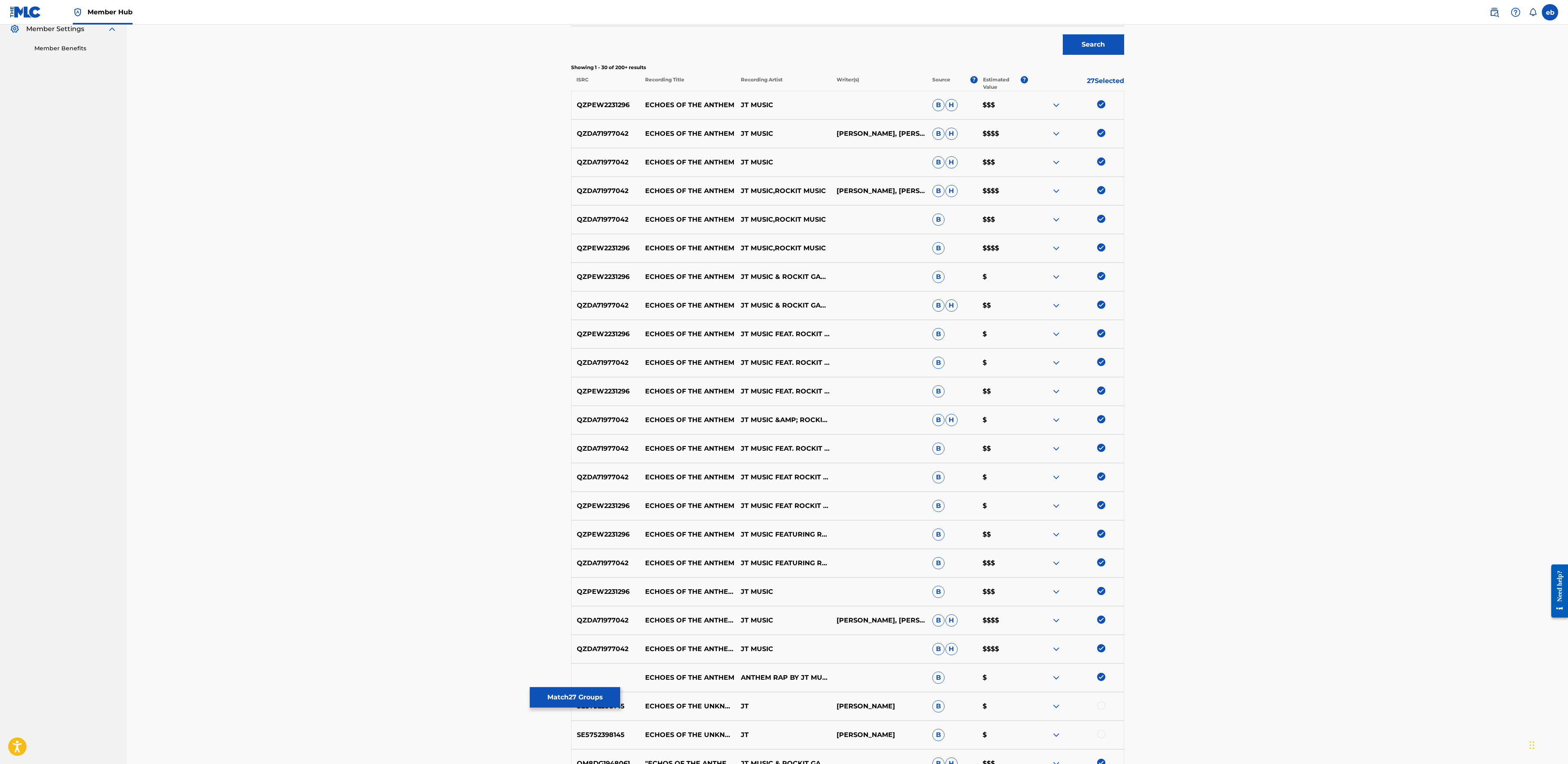
scroll to position [536, 0]
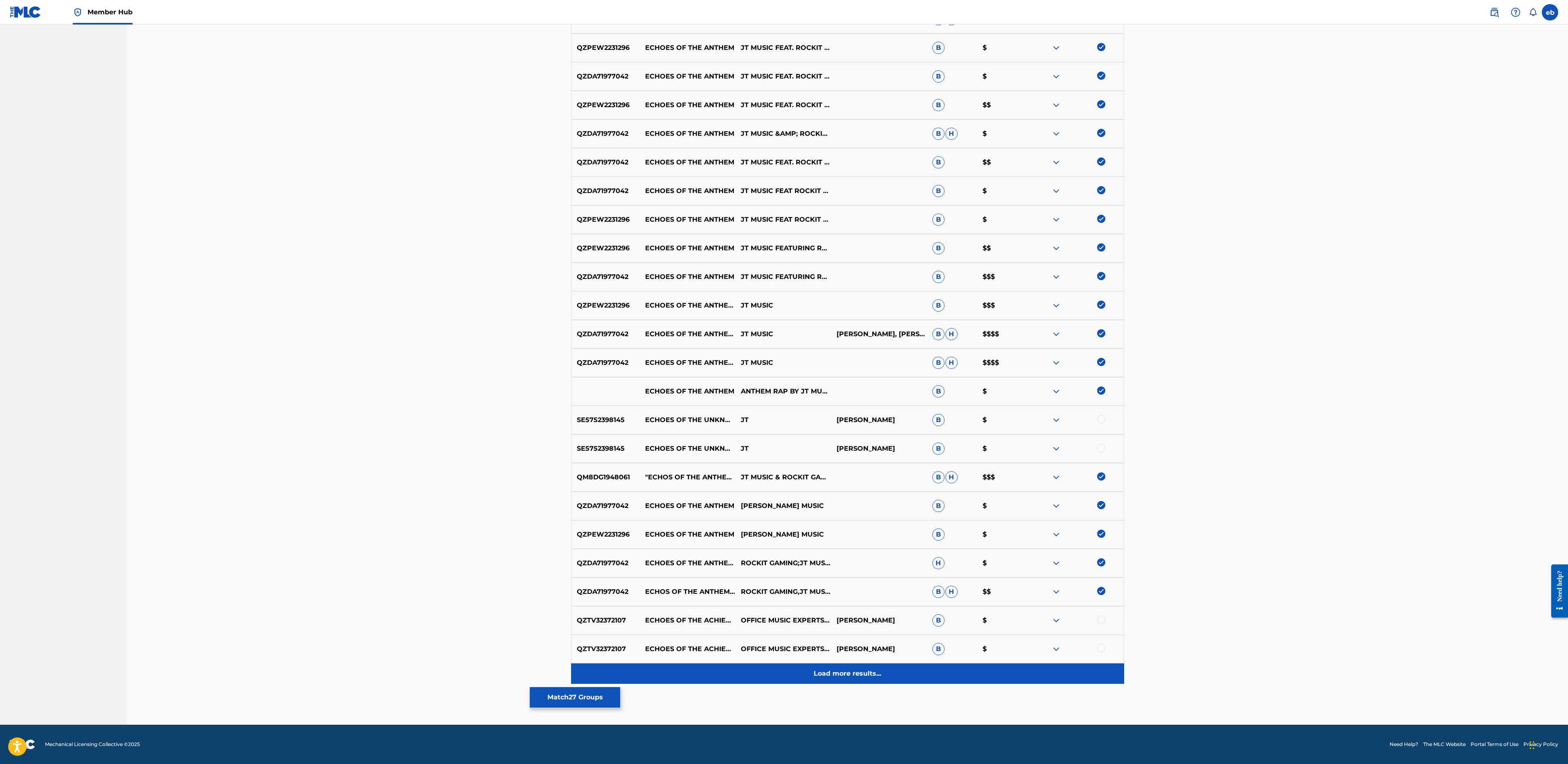
click at [856, 683] on div "Load more results..." at bounding box center [847, 674] width 553 height 20
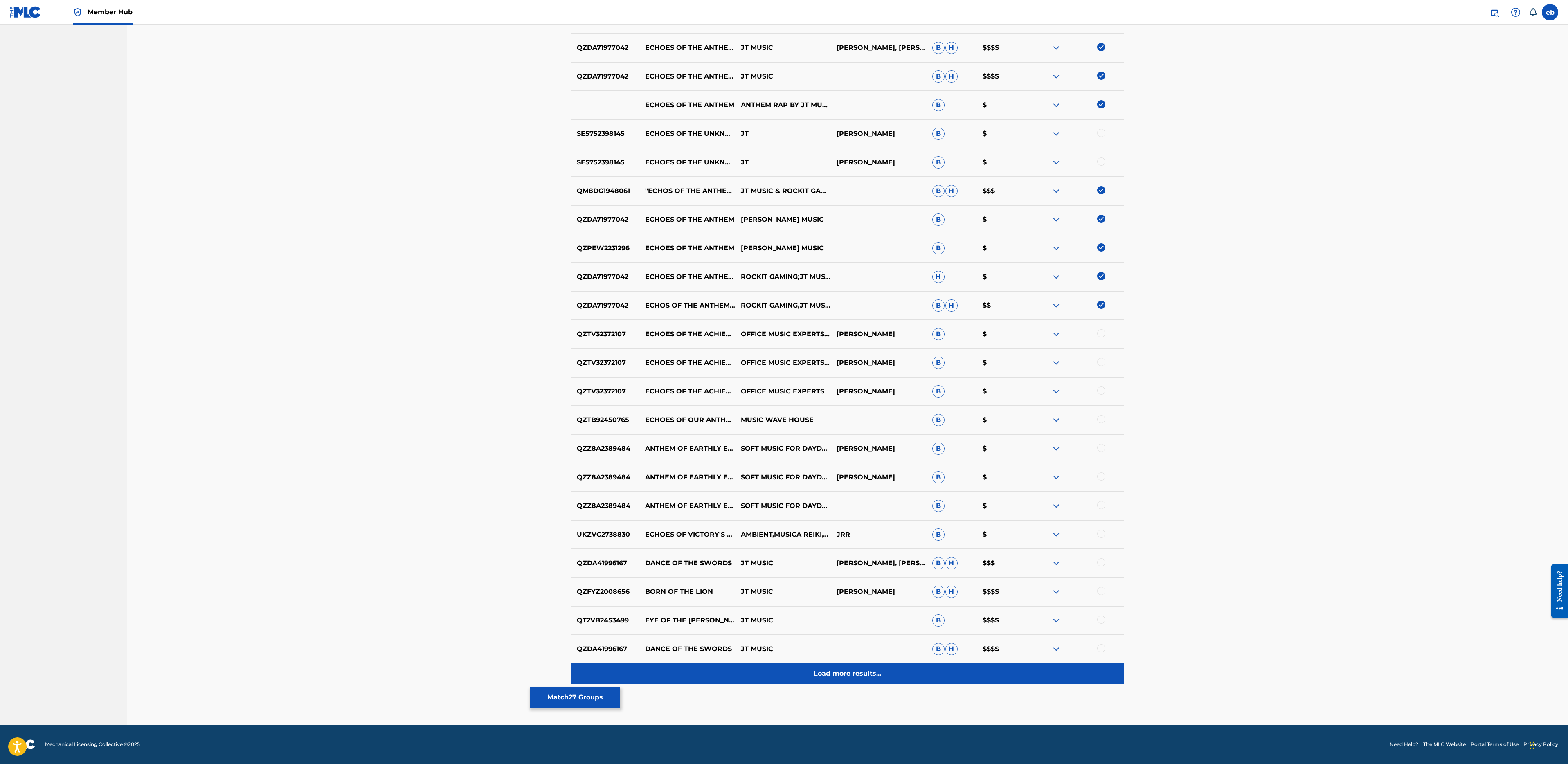
scroll to position [0, 0]
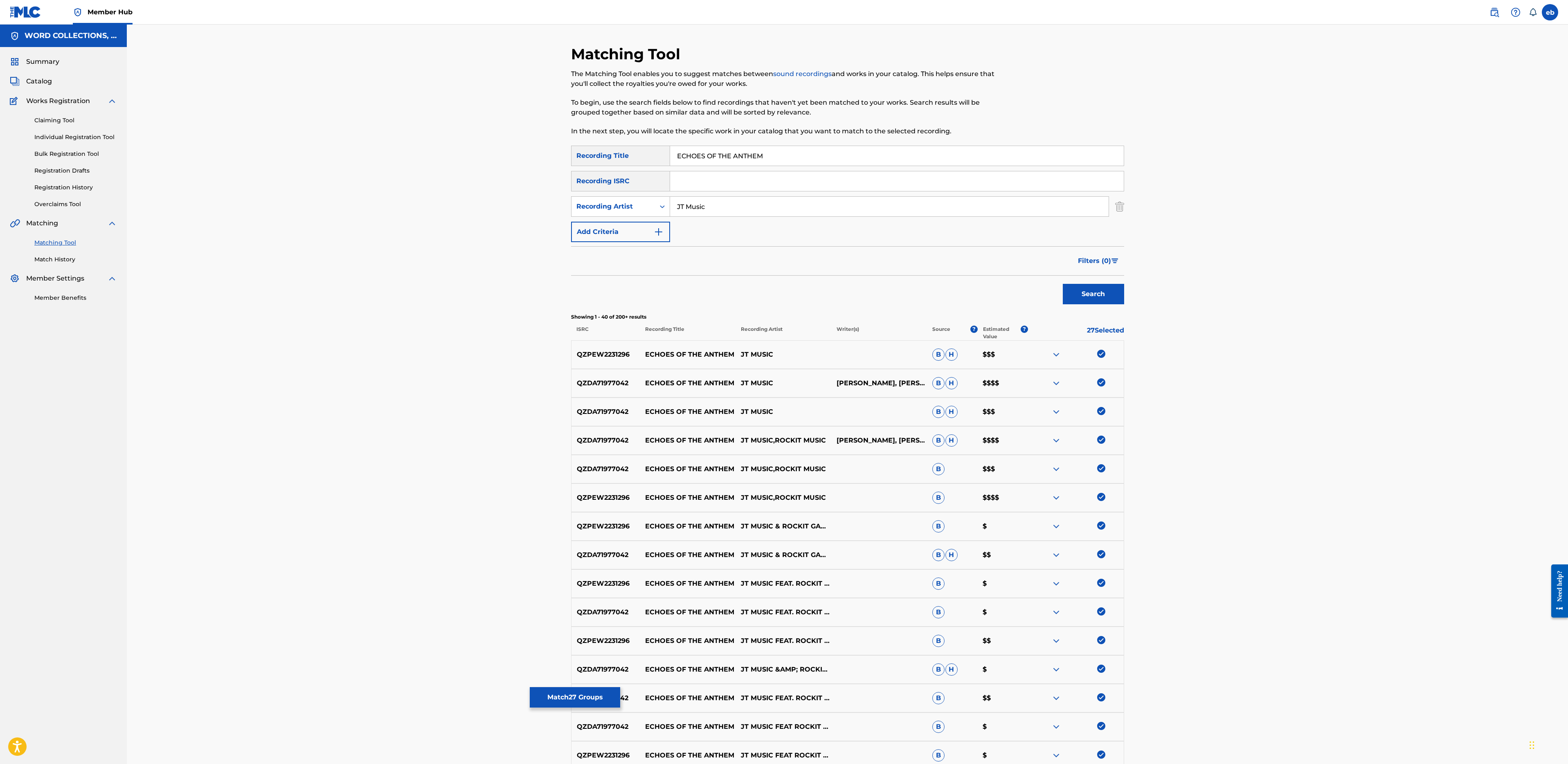
click at [756, 205] on input "JT Music" at bounding box center [889, 206] width 438 height 20
click at [1063, 284] on button "Search" at bounding box center [1093, 294] width 61 height 20
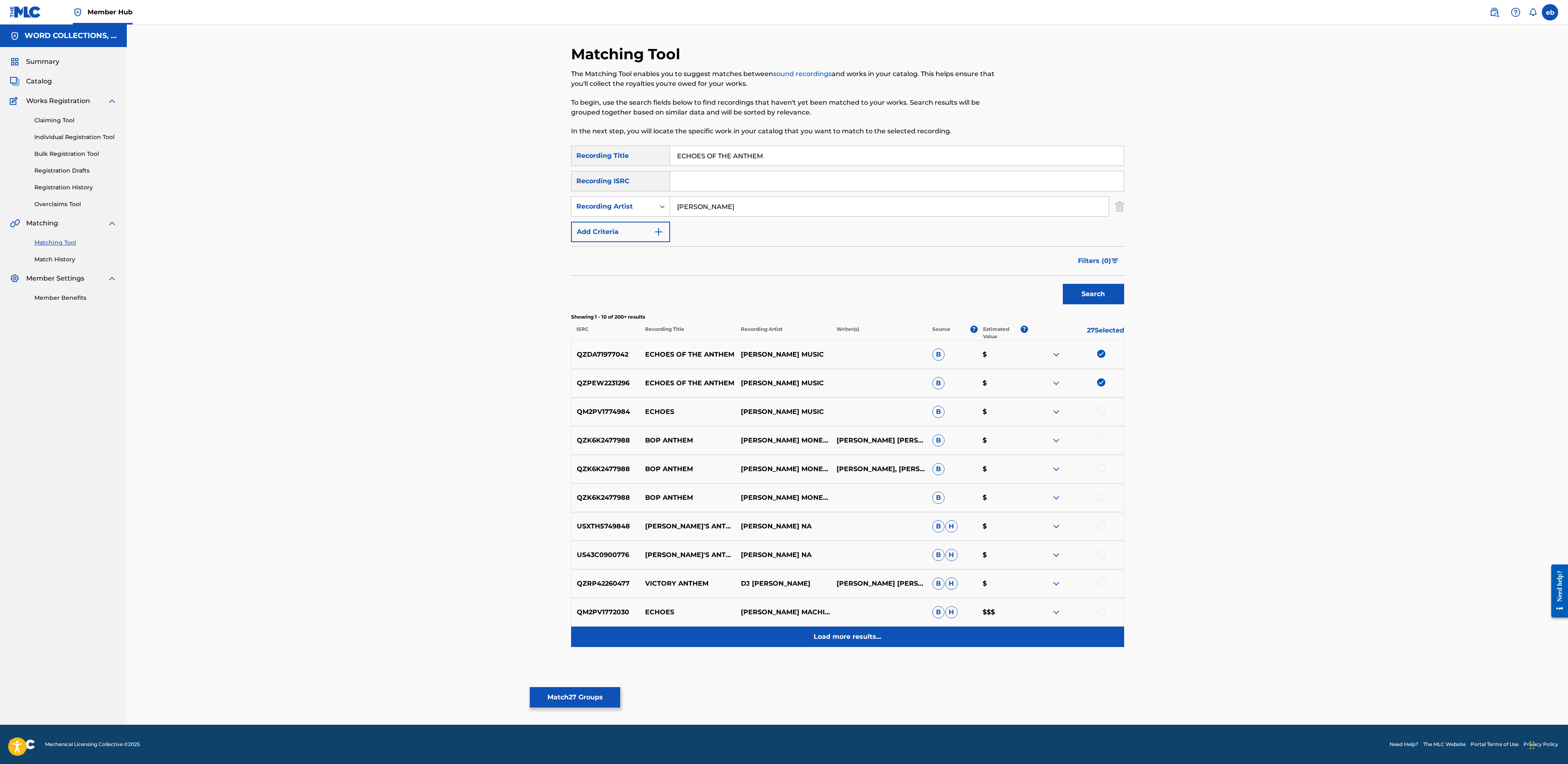
click at [867, 635] on p "Load more results..." at bounding box center [847, 637] width 67 height 10
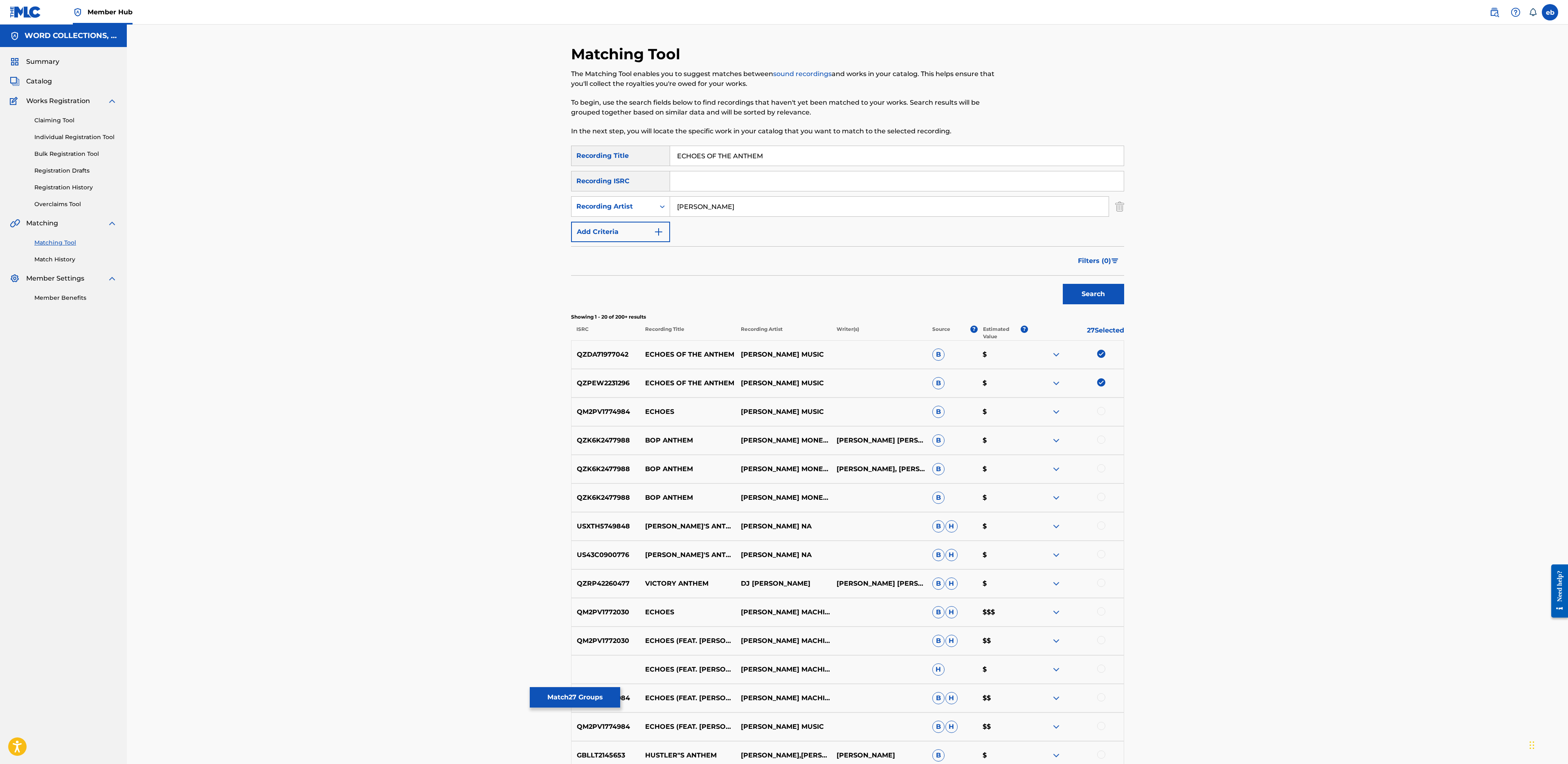
click at [730, 212] on input "[PERSON_NAME]" at bounding box center [889, 206] width 438 height 20
type input "Rockit"
click at [1063, 284] on button "Search" at bounding box center [1093, 294] width 61 height 20
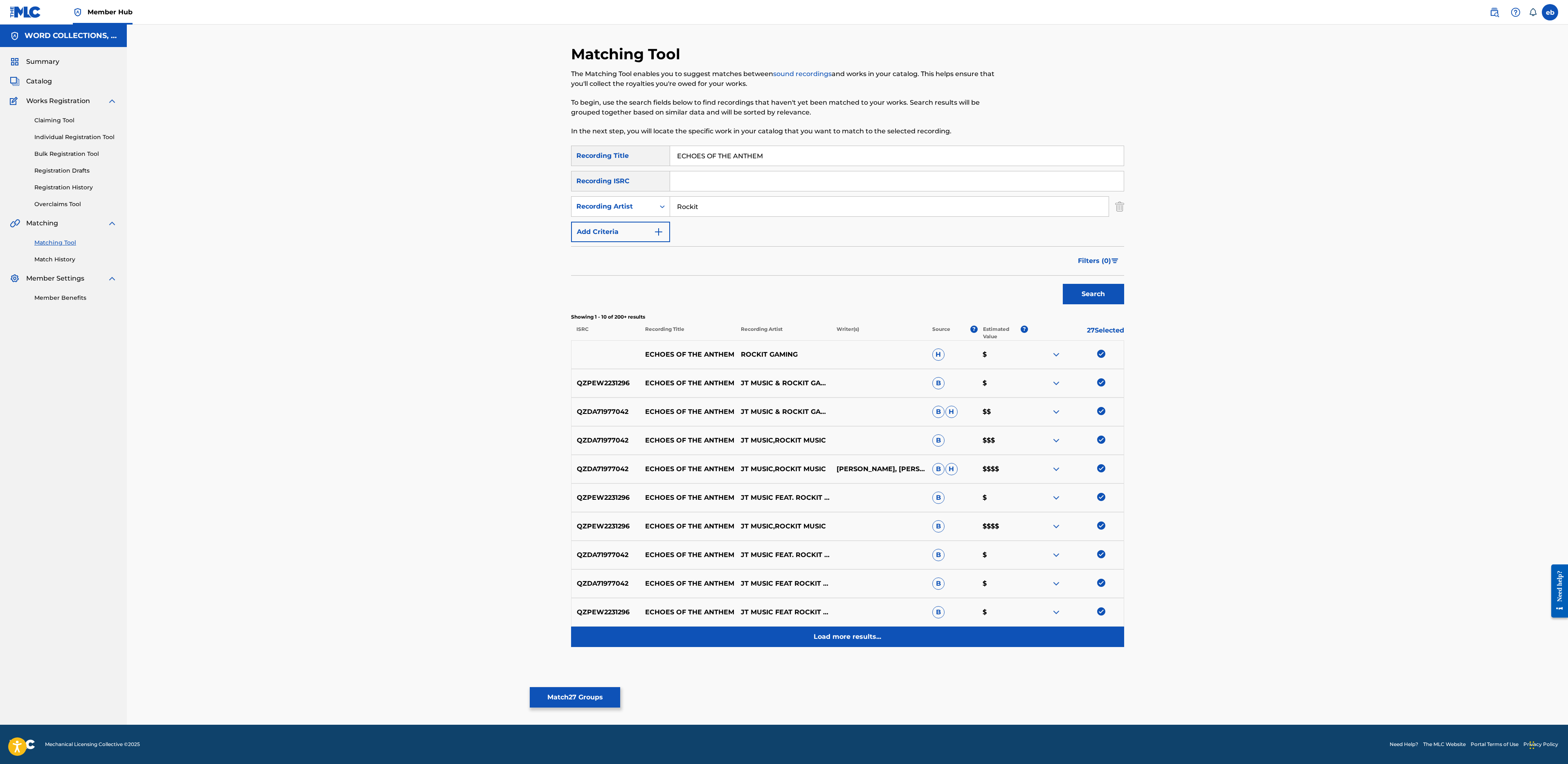
click at [850, 633] on p "Load more results..." at bounding box center [847, 637] width 67 height 10
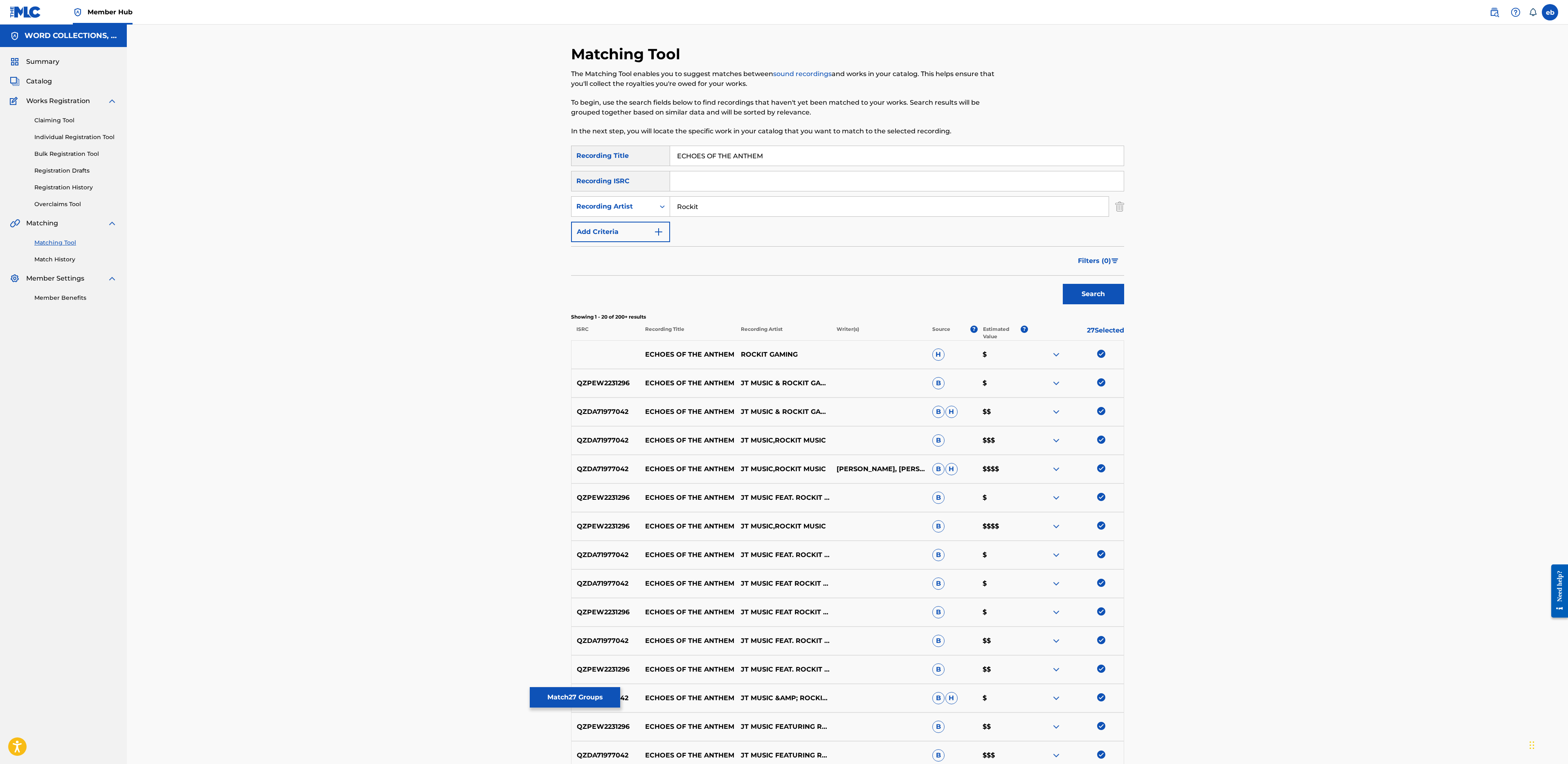
scroll to position [249, 0]
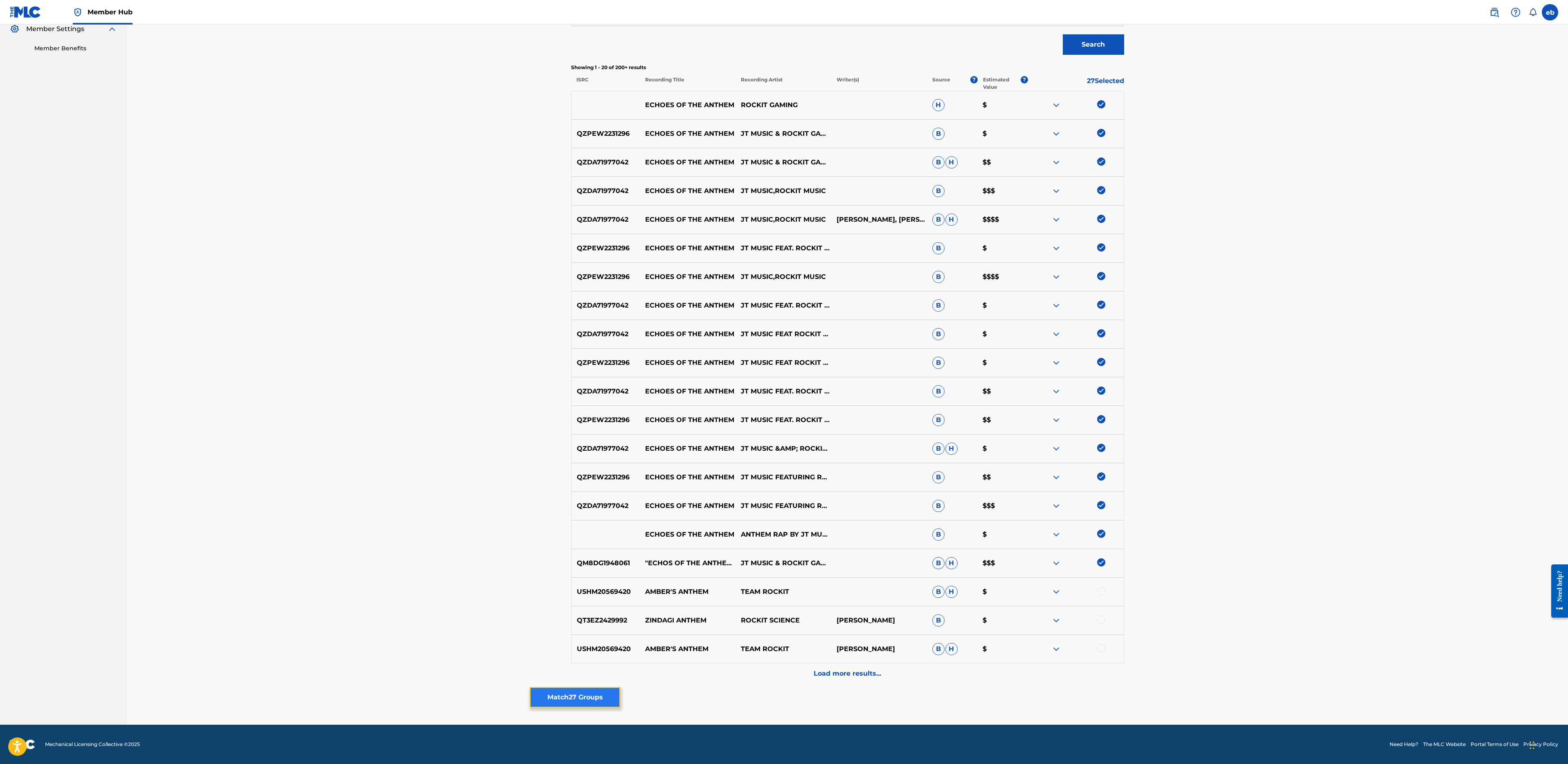
click at [580, 700] on button "Match 27 Groups" at bounding box center [575, 697] width 90 height 20
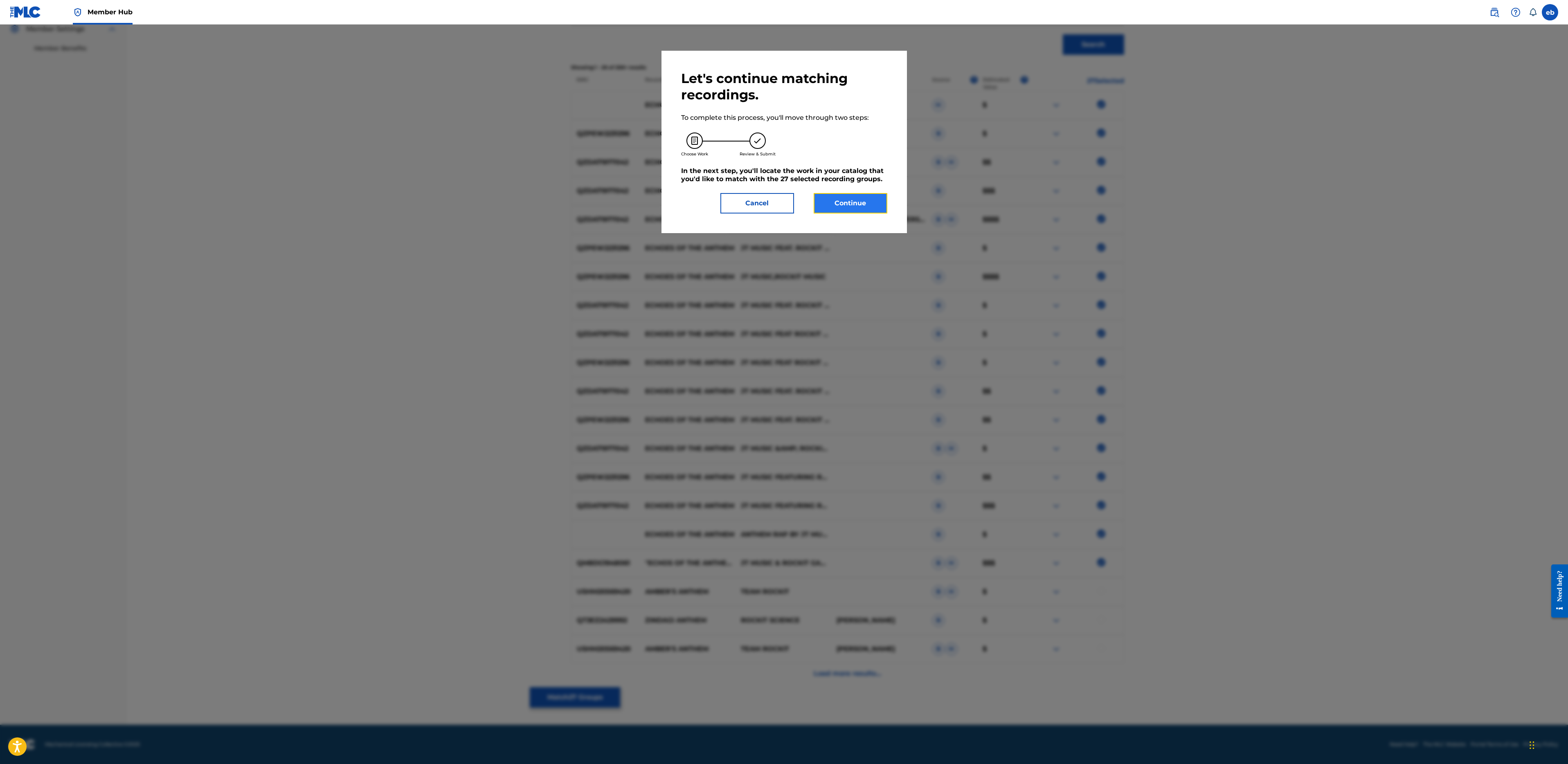
click at [872, 195] on button "Continue" at bounding box center [850, 204] width 74 height 20
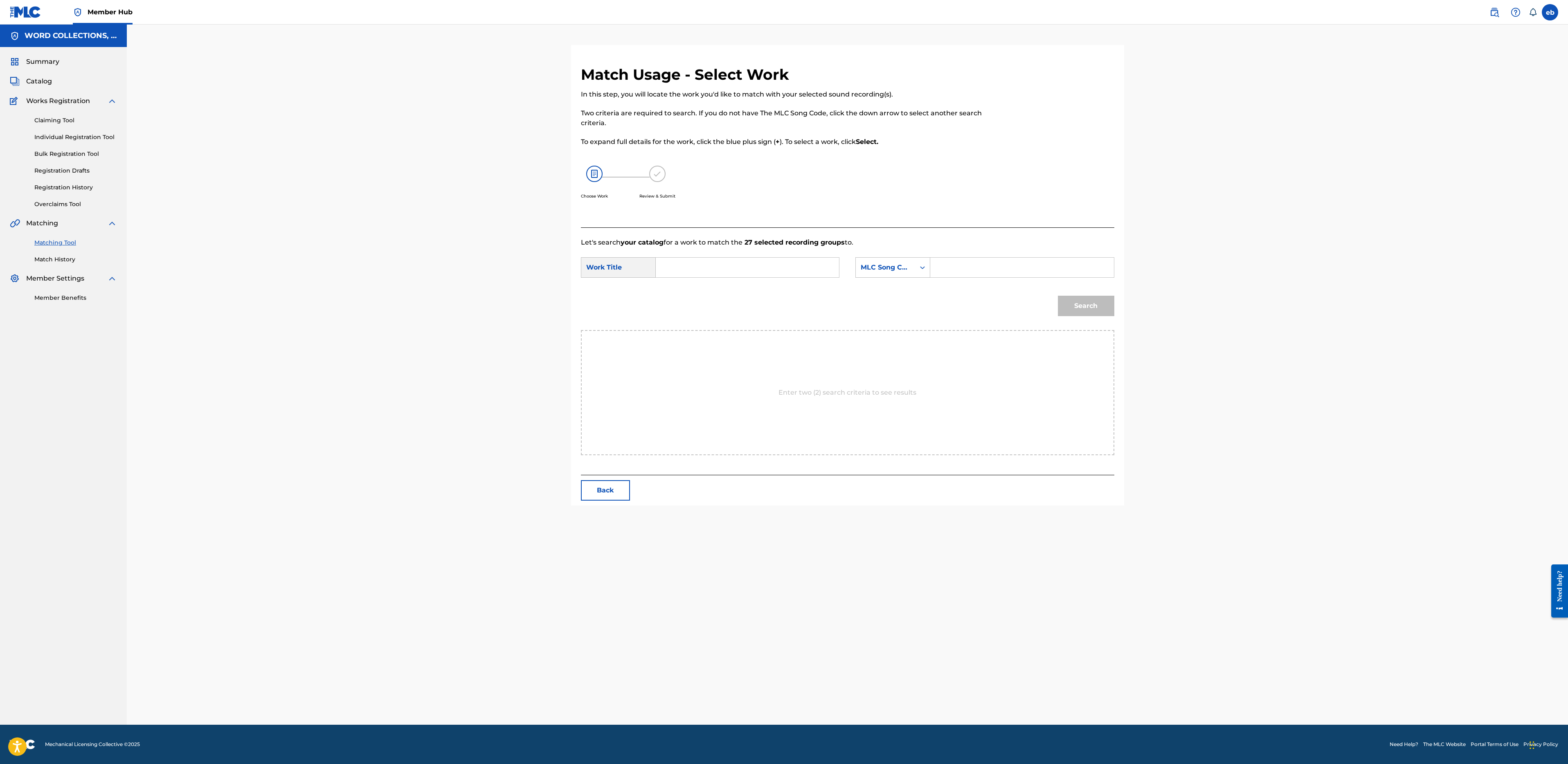
click at [749, 258] on input "Search Form" at bounding box center [747, 267] width 169 height 20
type input "Echoes of the anthem"
click at [910, 270] on div "MLC Song Code" at bounding box center [885, 267] width 50 height 10
click at [898, 298] on div "ISWC" at bounding box center [892, 309] width 74 height 20
click at [906, 254] on form "SearchWithCriteriacfa579ba-30d9-4946-b5f4-ad39ffea234a Work Title Echoes of the…" at bounding box center [847, 289] width 534 height 83
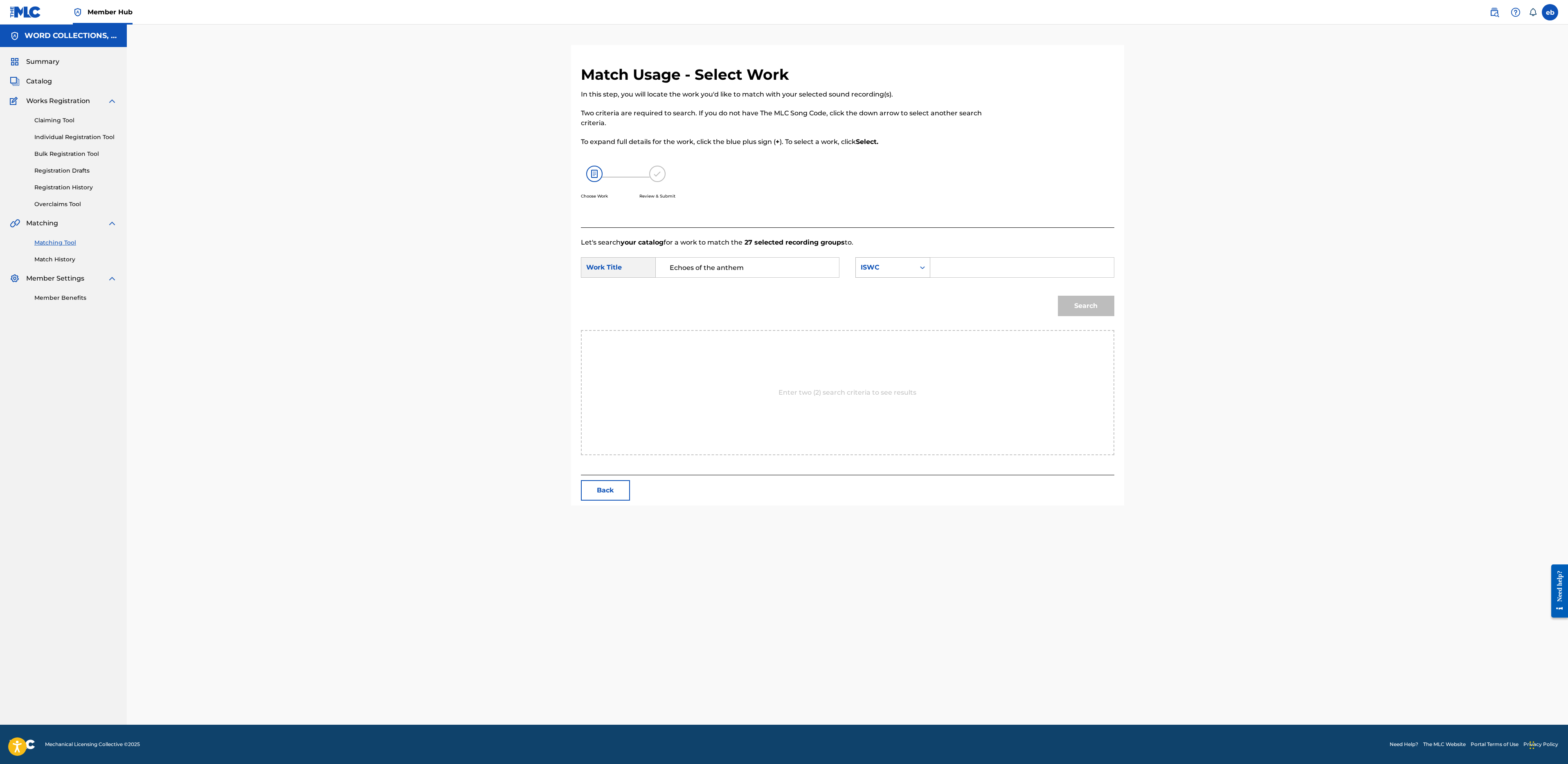
click at [906, 264] on div "ISWC" at bounding box center [885, 267] width 50 height 10
click at [906, 296] on div "Writer Name" at bounding box center [892, 288] width 74 height 20
click at [960, 268] on input "Search Form" at bounding box center [1022, 267] width 169 height 20
type input "[PERSON_NAME]"
click at [1058, 296] on button "Search" at bounding box center [1086, 306] width 57 height 20
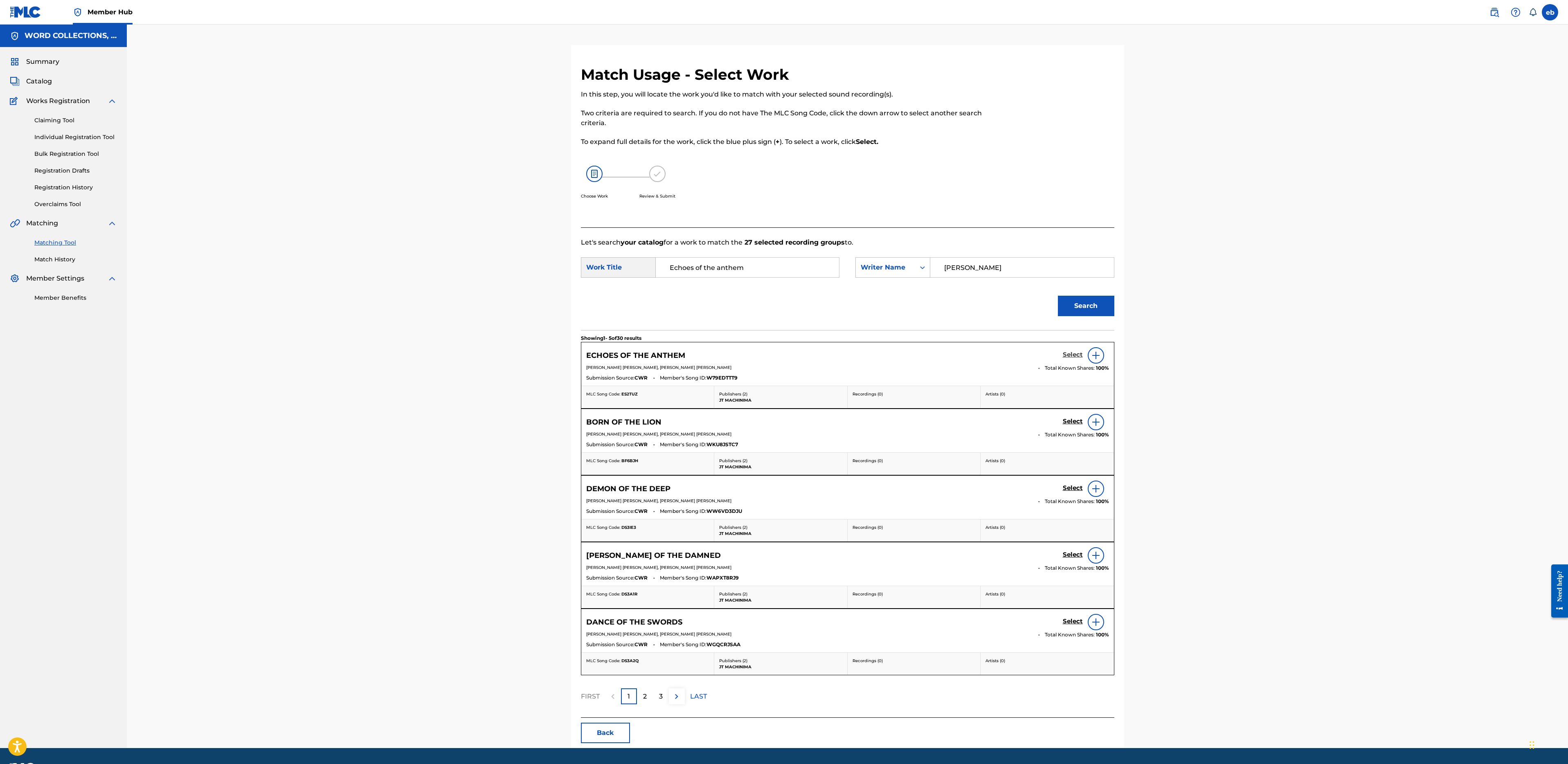
click at [1077, 355] on h5 "Select" at bounding box center [1073, 355] width 20 height 8
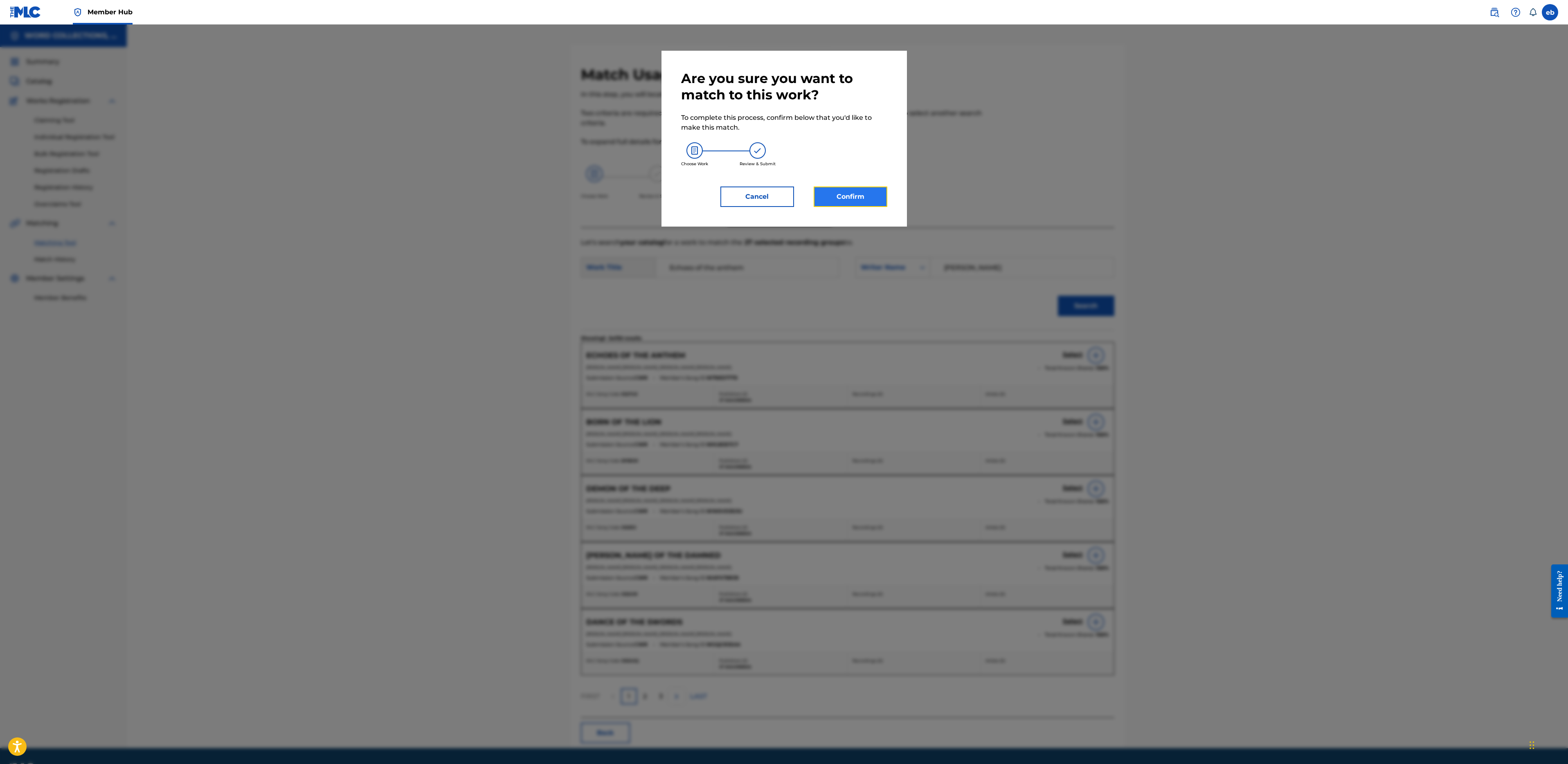
click at [855, 189] on button "Confirm" at bounding box center [850, 197] width 74 height 20
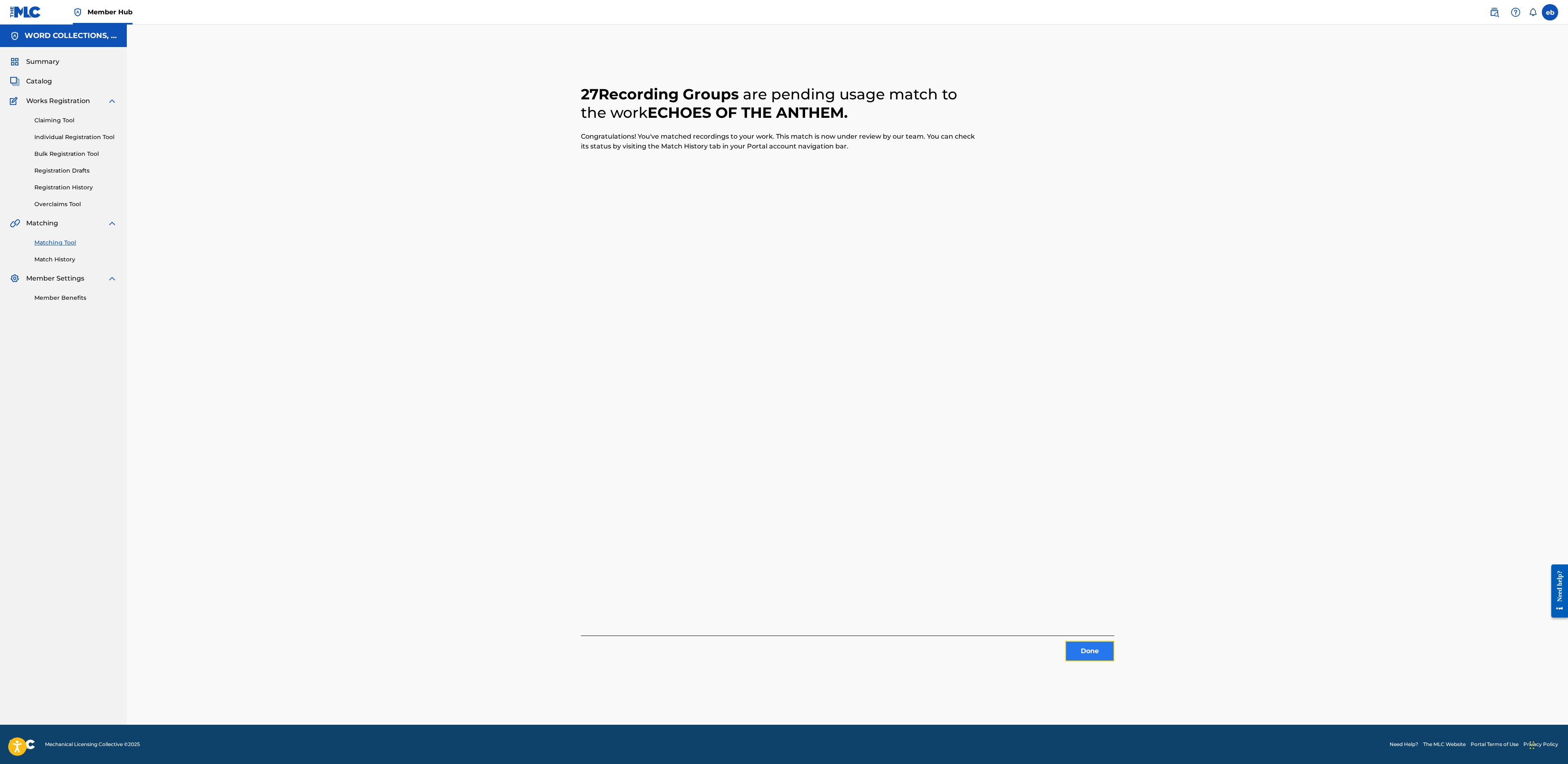
click at [1088, 651] on button "Done" at bounding box center [1090, 651] width 49 height 20
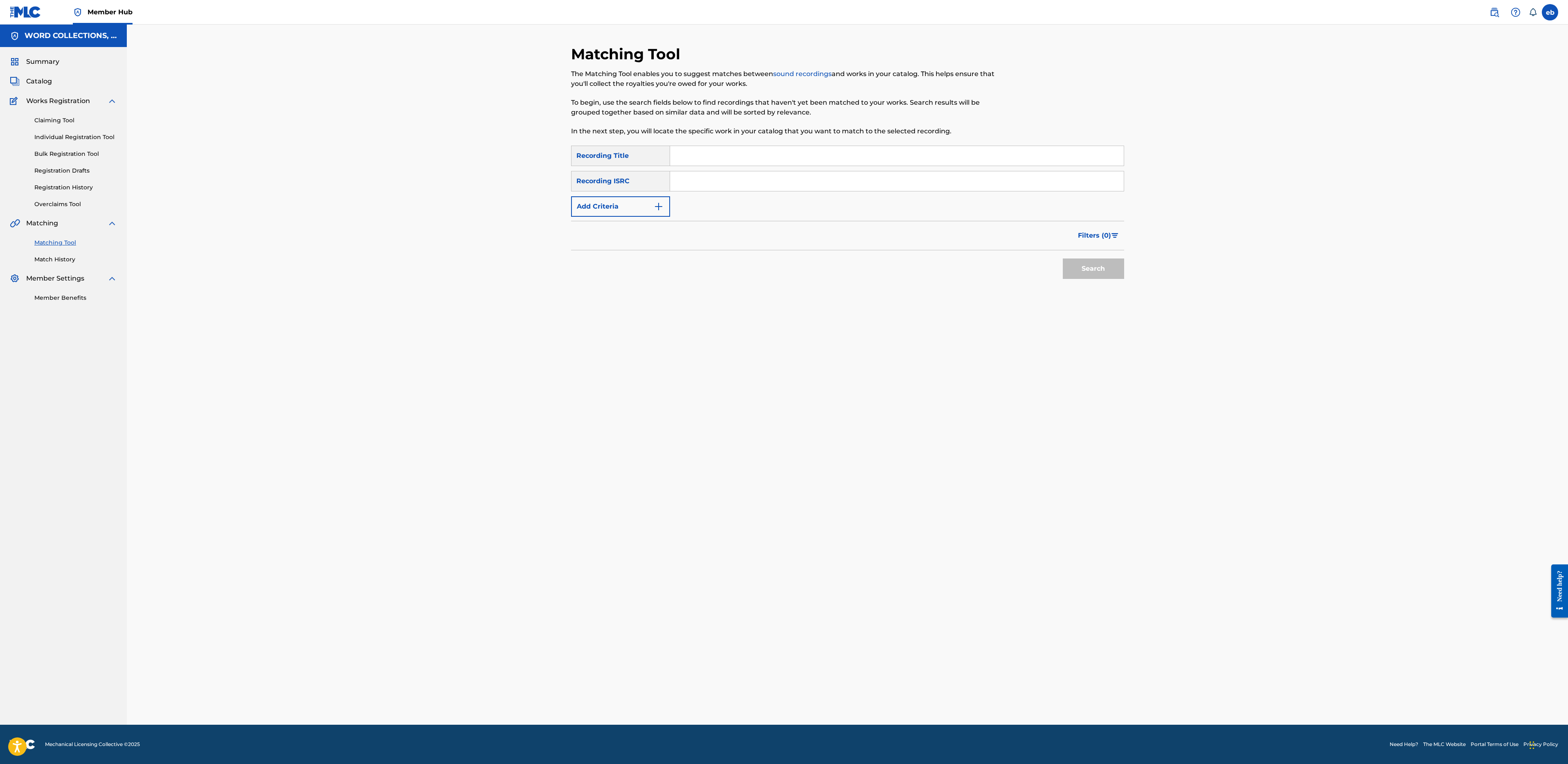
click at [810, 148] on input "Search Form" at bounding box center [896, 156] width 454 height 20
paste input "DEATH BATTLE: [PERSON_NAME] UP DANGER"
type input "DEATH BATTLE: [PERSON_NAME] UP DANGER"
click at [1063, 258] on button "Search" at bounding box center [1093, 268] width 61 height 20
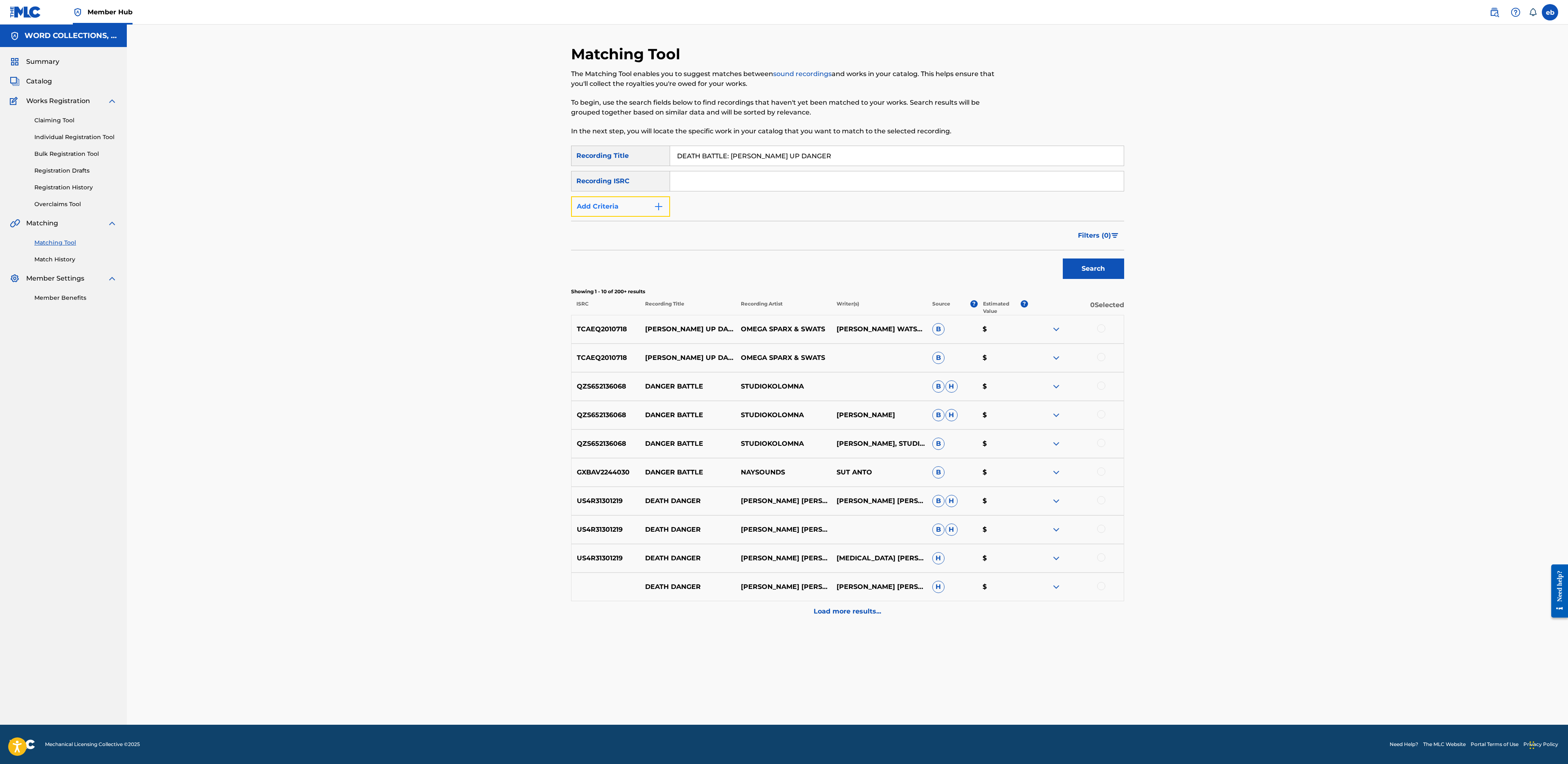
click at [632, 210] on button "Add Criteria" at bounding box center [621, 207] width 99 height 20
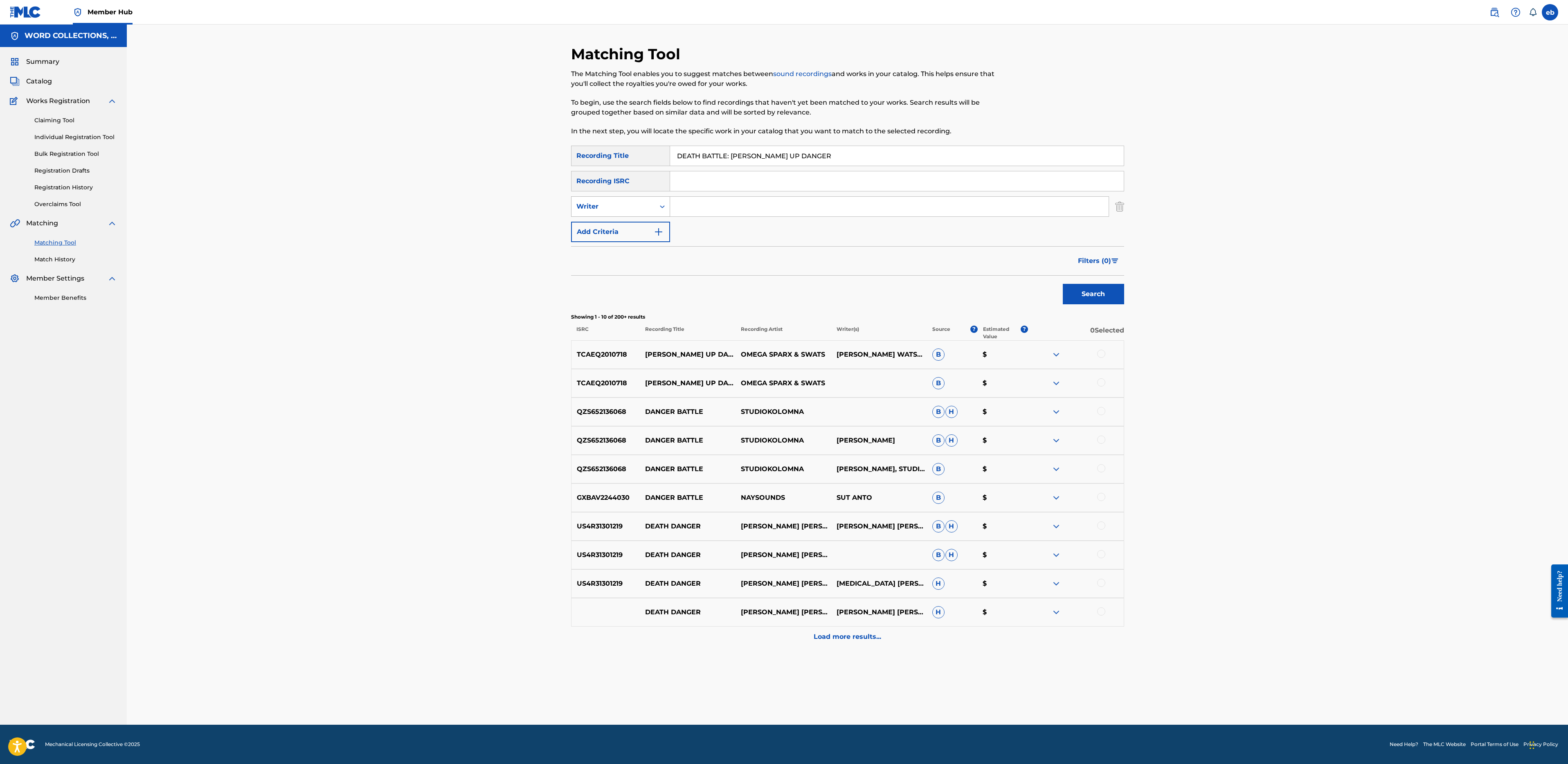
click at [624, 207] on div "Writer" at bounding box center [613, 206] width 74 height 10
click at [625, 221] on div "Recording Artist" at bounding box center [620, 227] width 98 height 20
click at [695, 201] on input "Search Form" at bounding box center [889, 206] width 438 height 20
type input "JT"
click at [1063, 284] on button "Search" at bounding box center [1093, 294] width 61 height 20
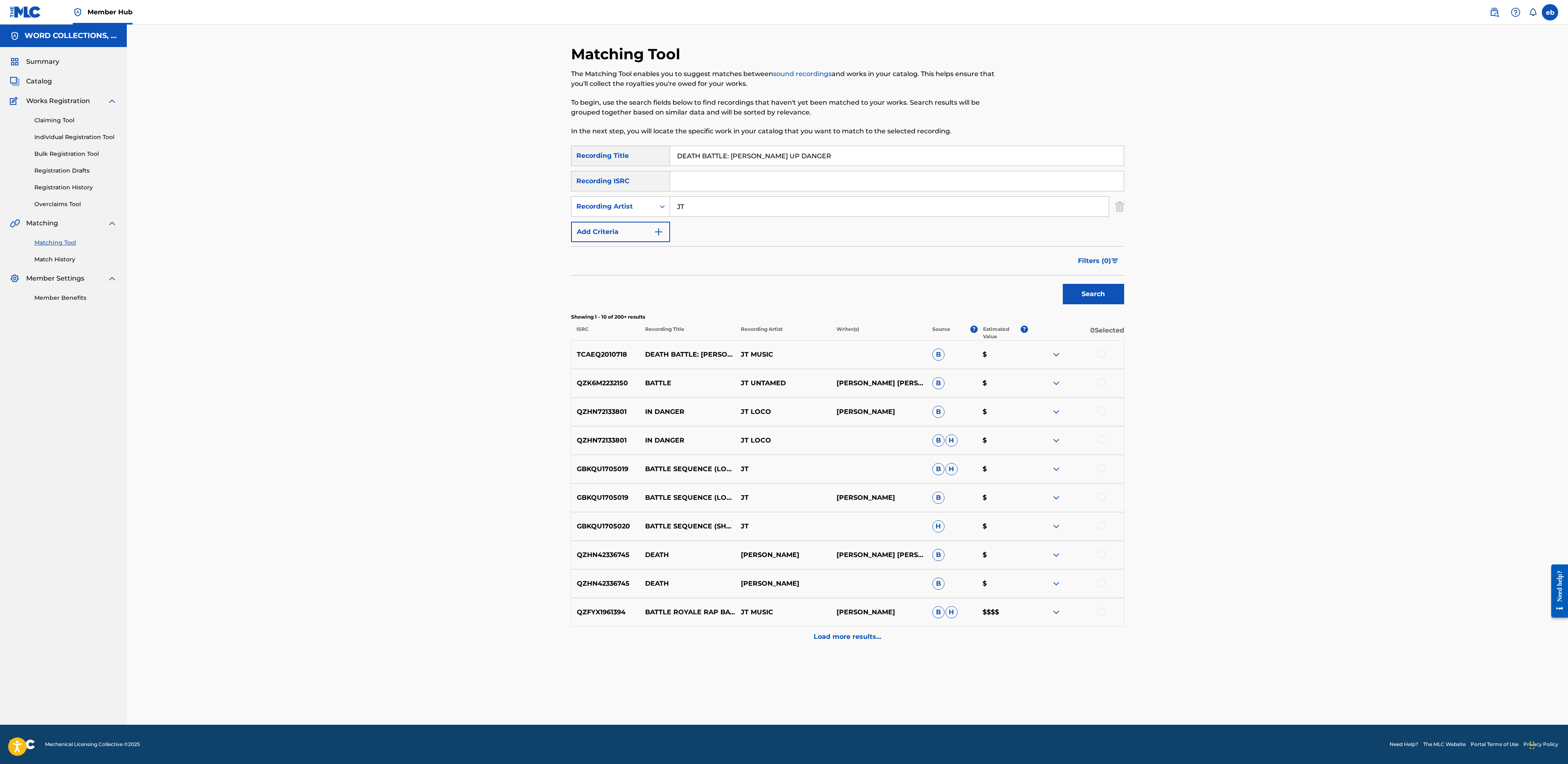
drag, startPoint x: 732, startPoint y: 158, endPoint x: 621, endPoint y: 158, distance: 111.0
click
type input "[PERSON_NAME] UP DANGER"
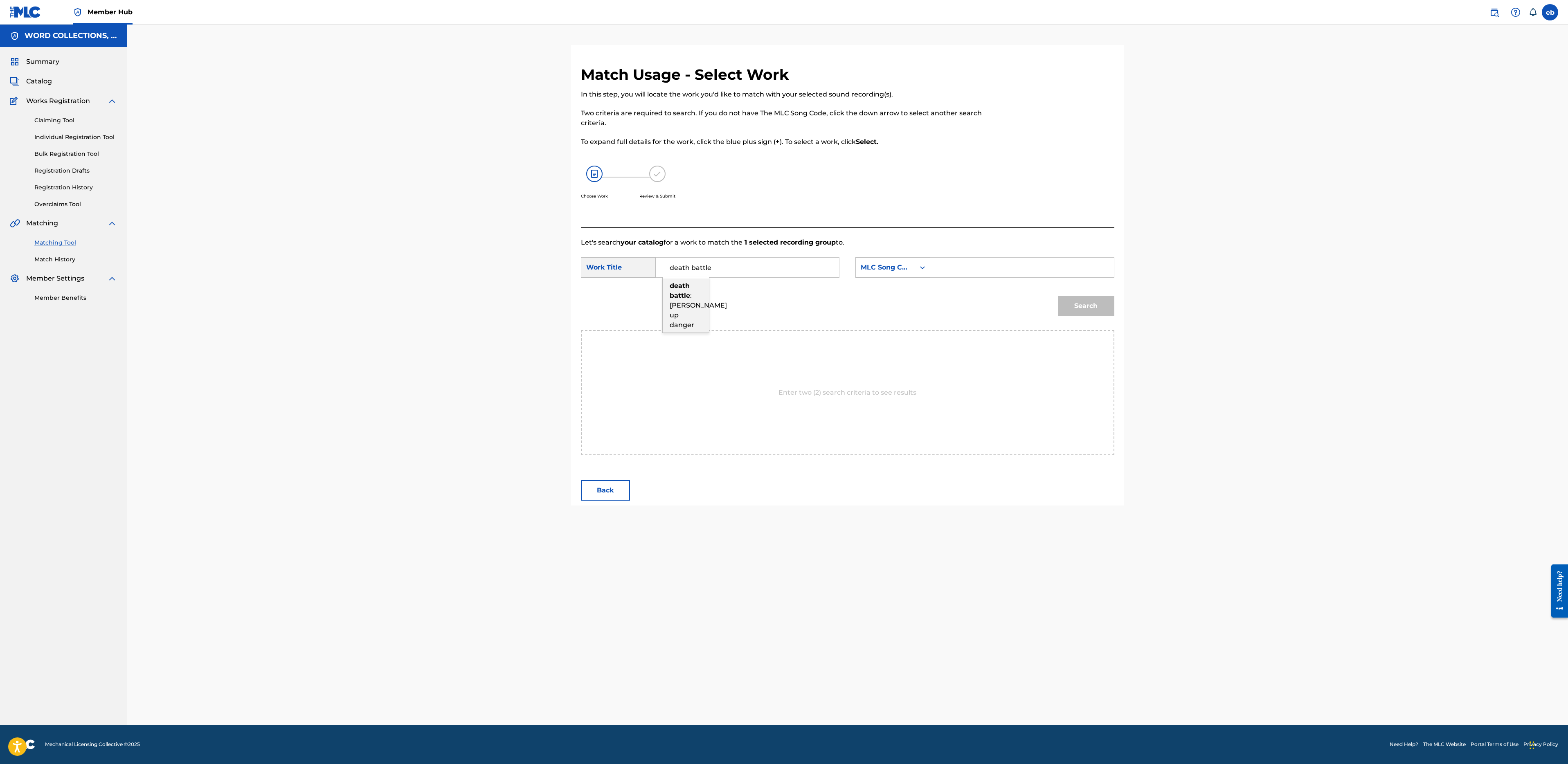
type input "death battle: [PERSON_NAME] up danger"
type input "[PERSON_NAME]"
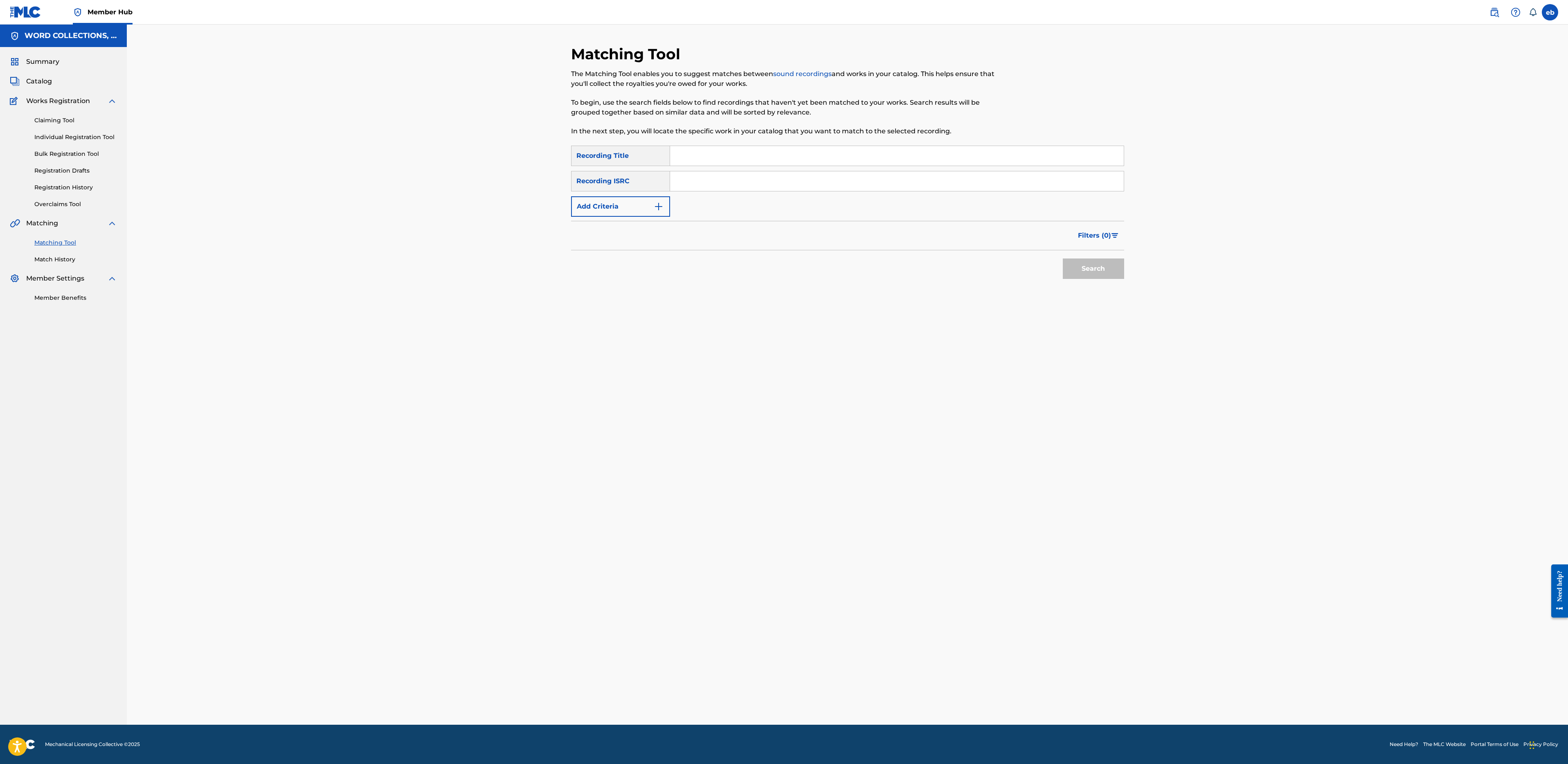
paste input "GEARS RAP"
type input "GEARS RAP"
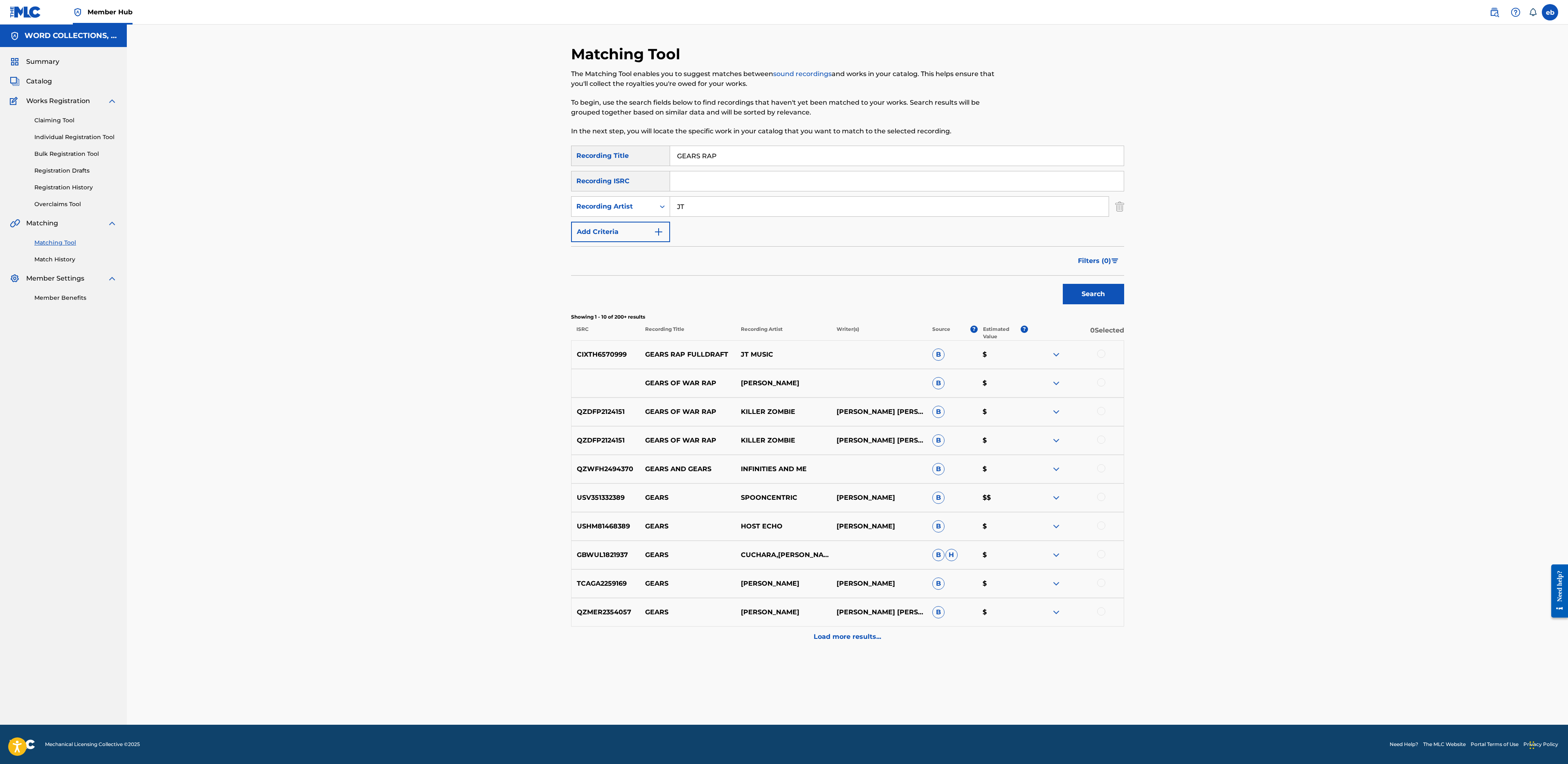
type input "JT"
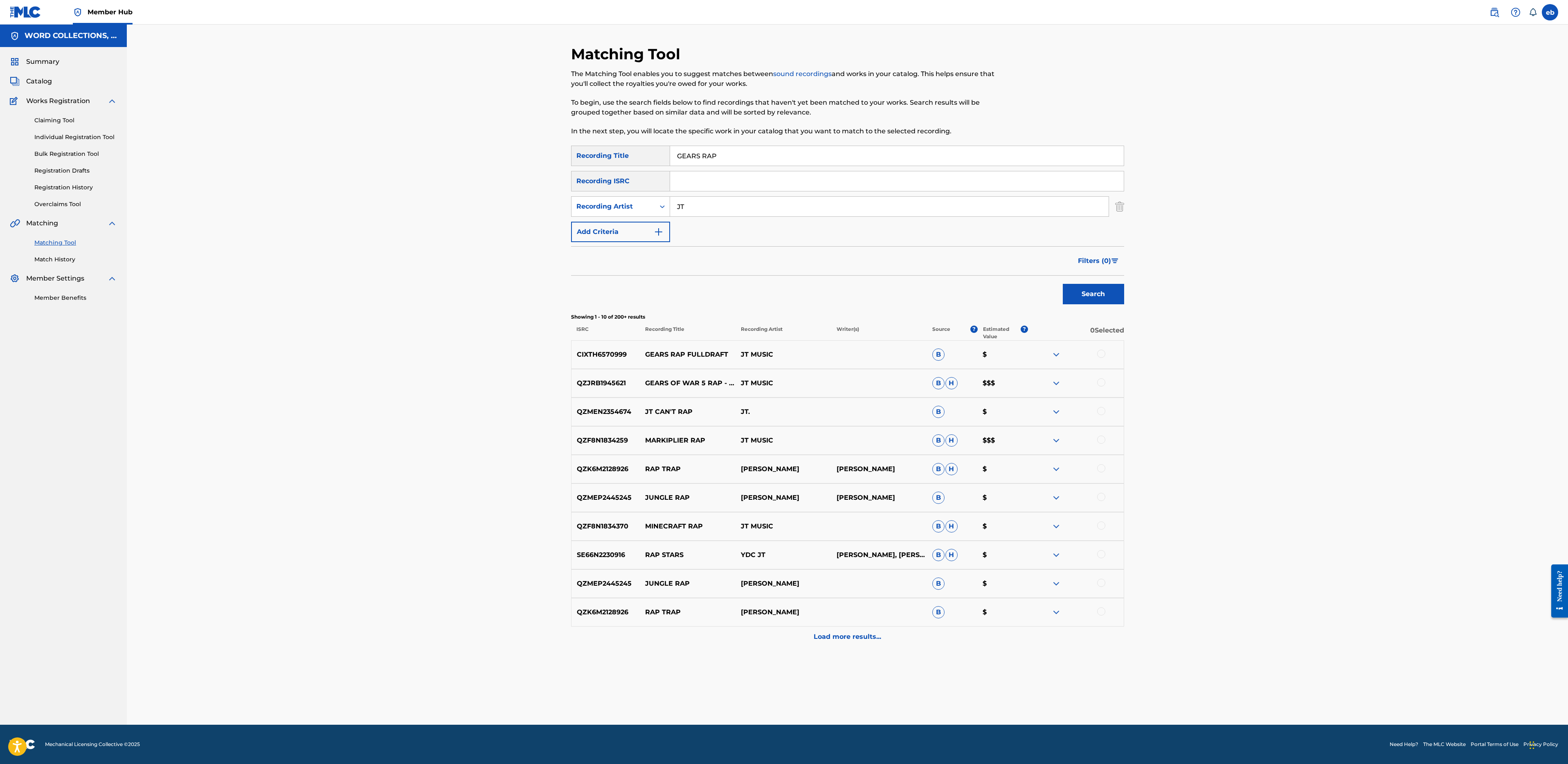
paste input "HOLY GRAIL"
type input "HOLY GRAIL"
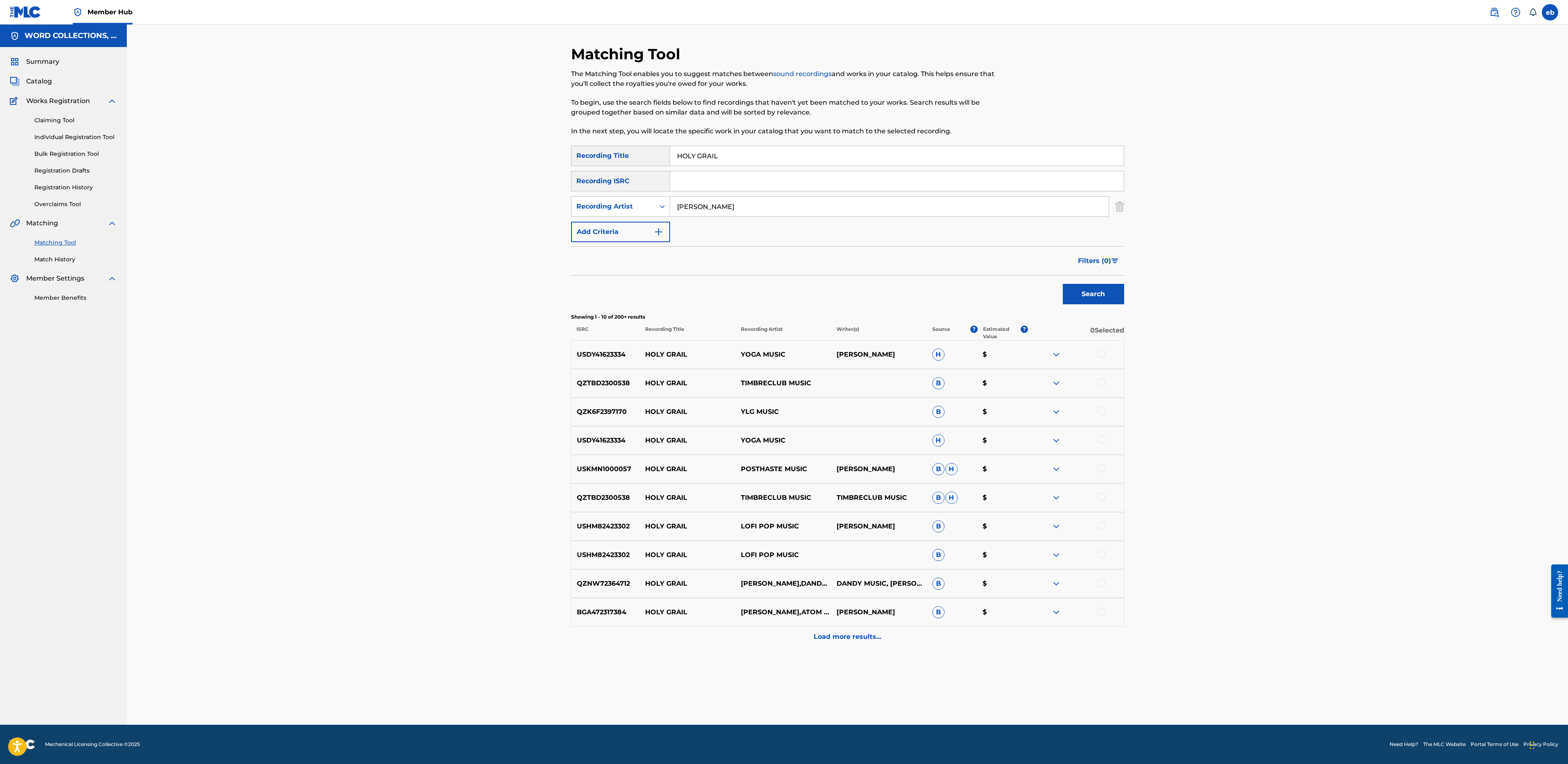
type input "[PERSON_NAME]"
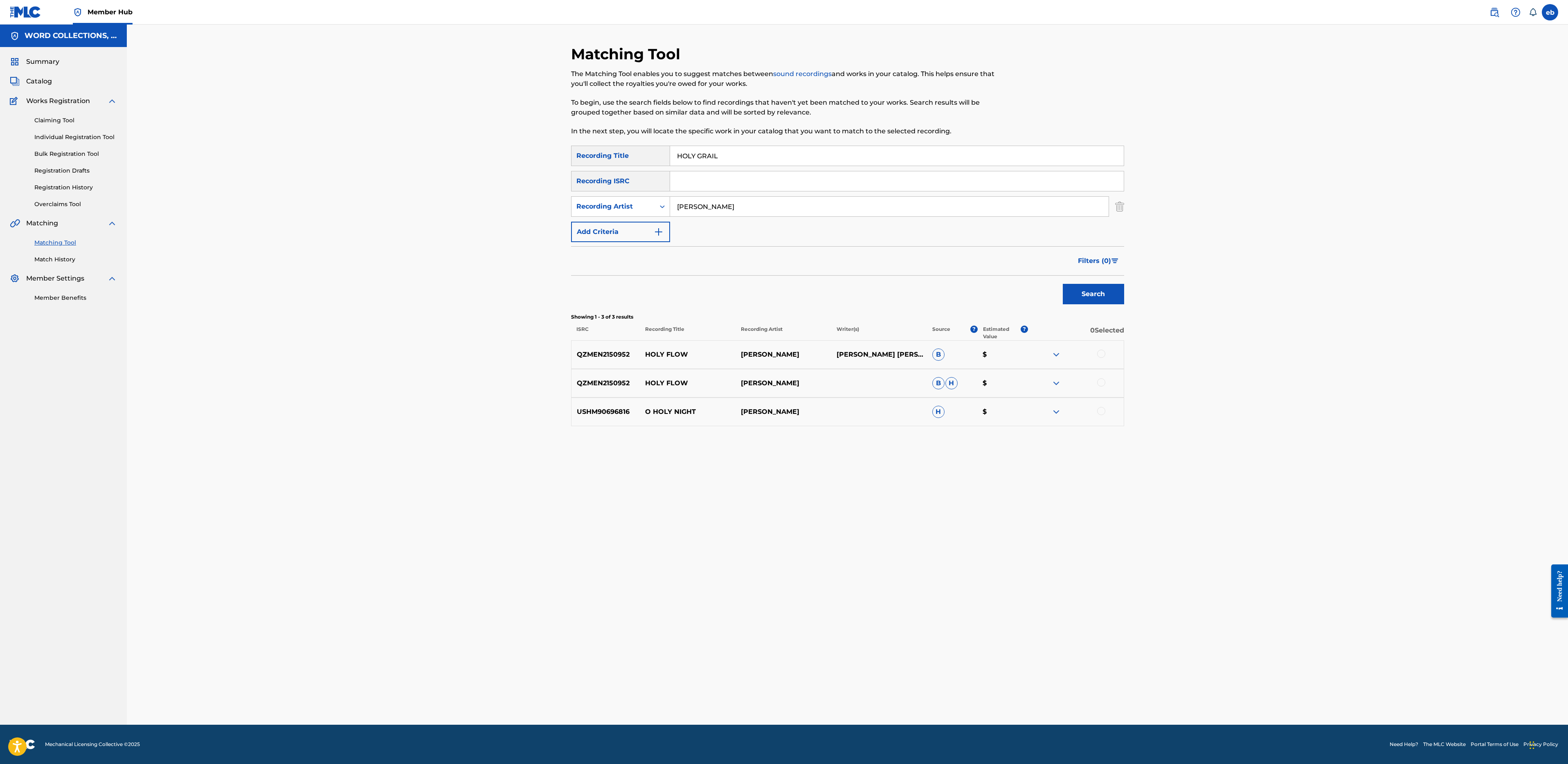
paste input "I AM A WRECKING [MEDICAL_DATA]"
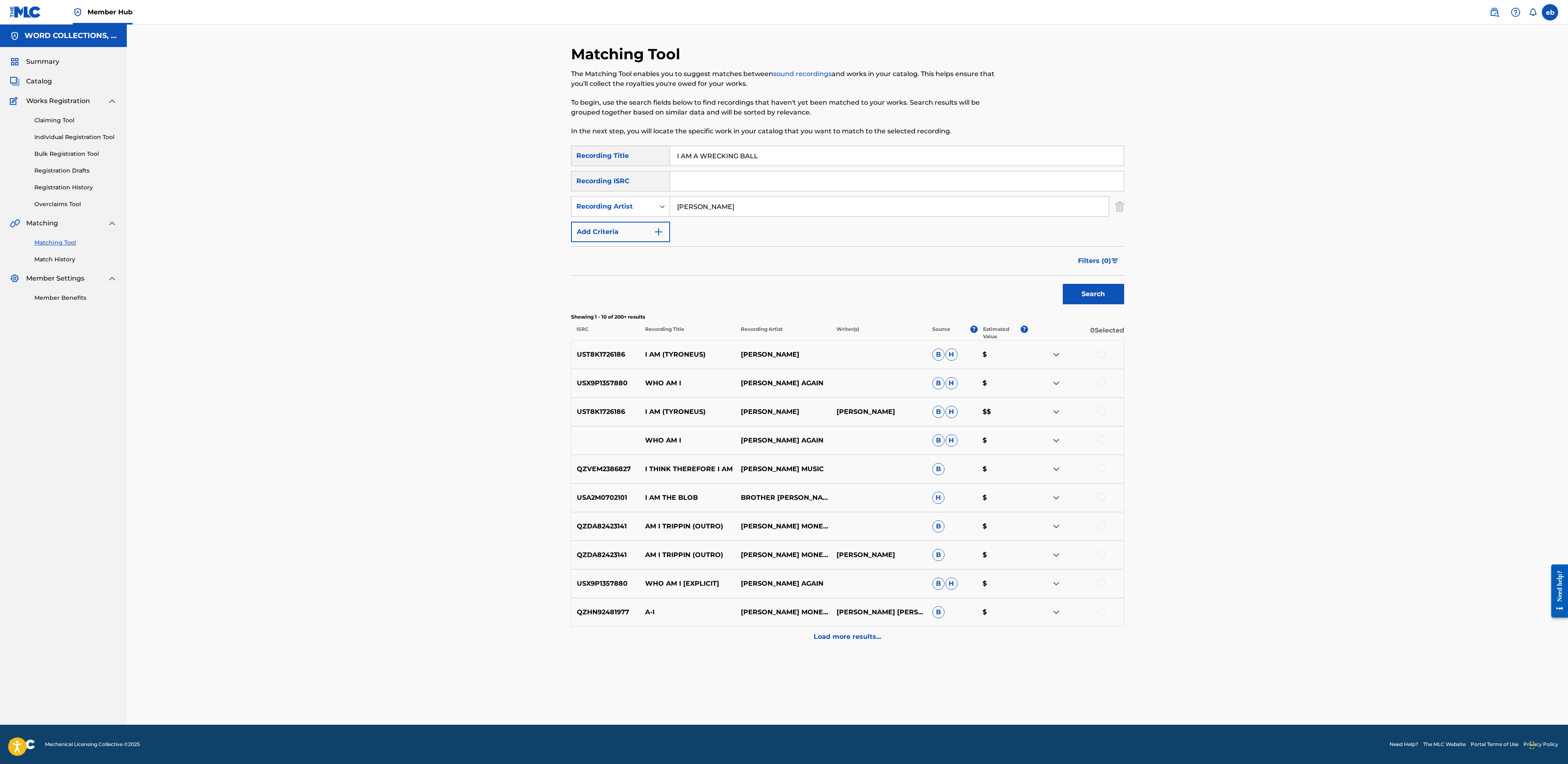
drag, startPoint x: 702, startPoint y: 158, endPoint x: 559, endPoint y: 152, distance: 143.1
type input "WRECKING BALL"
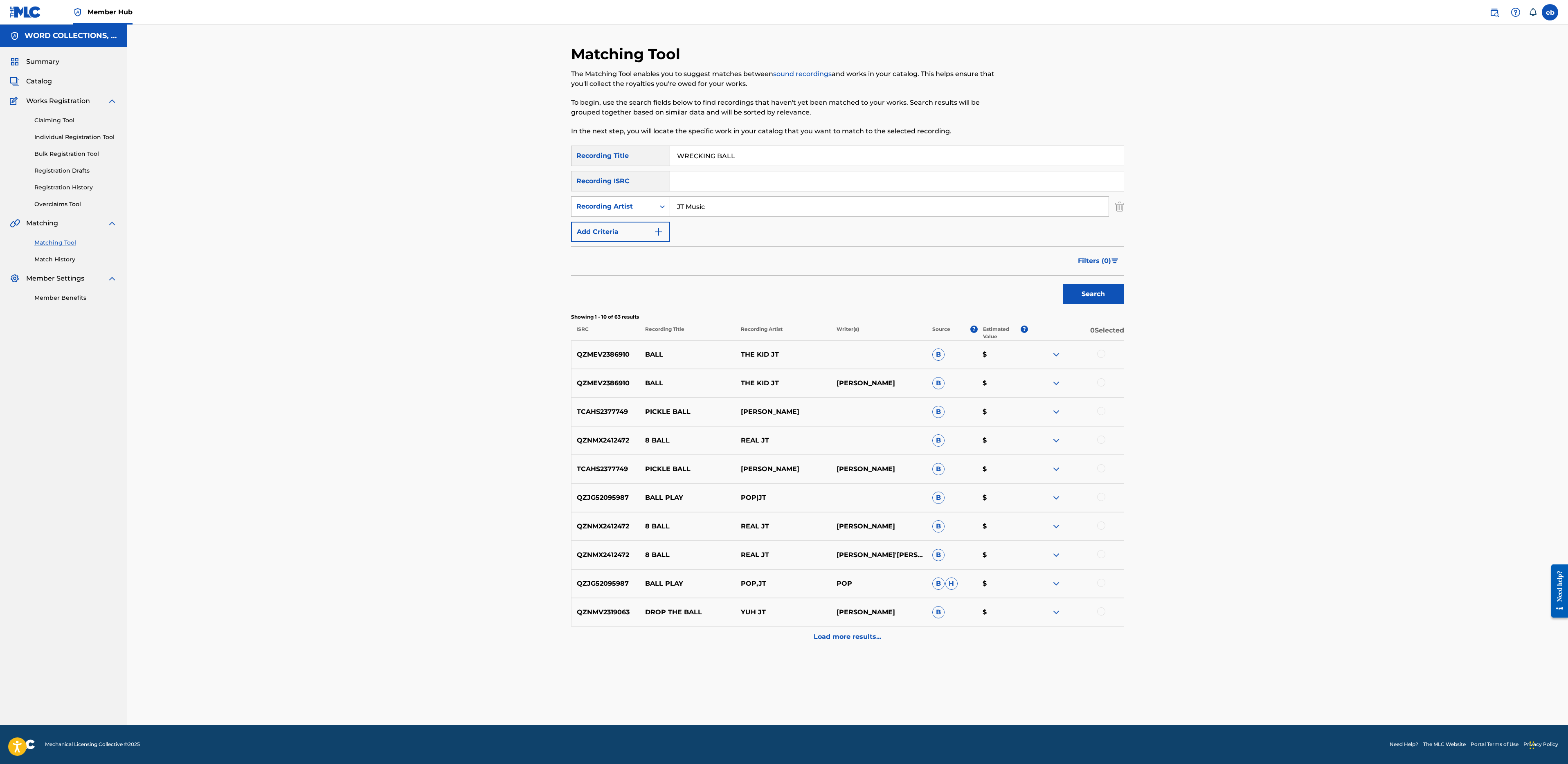
type input "JT Music"
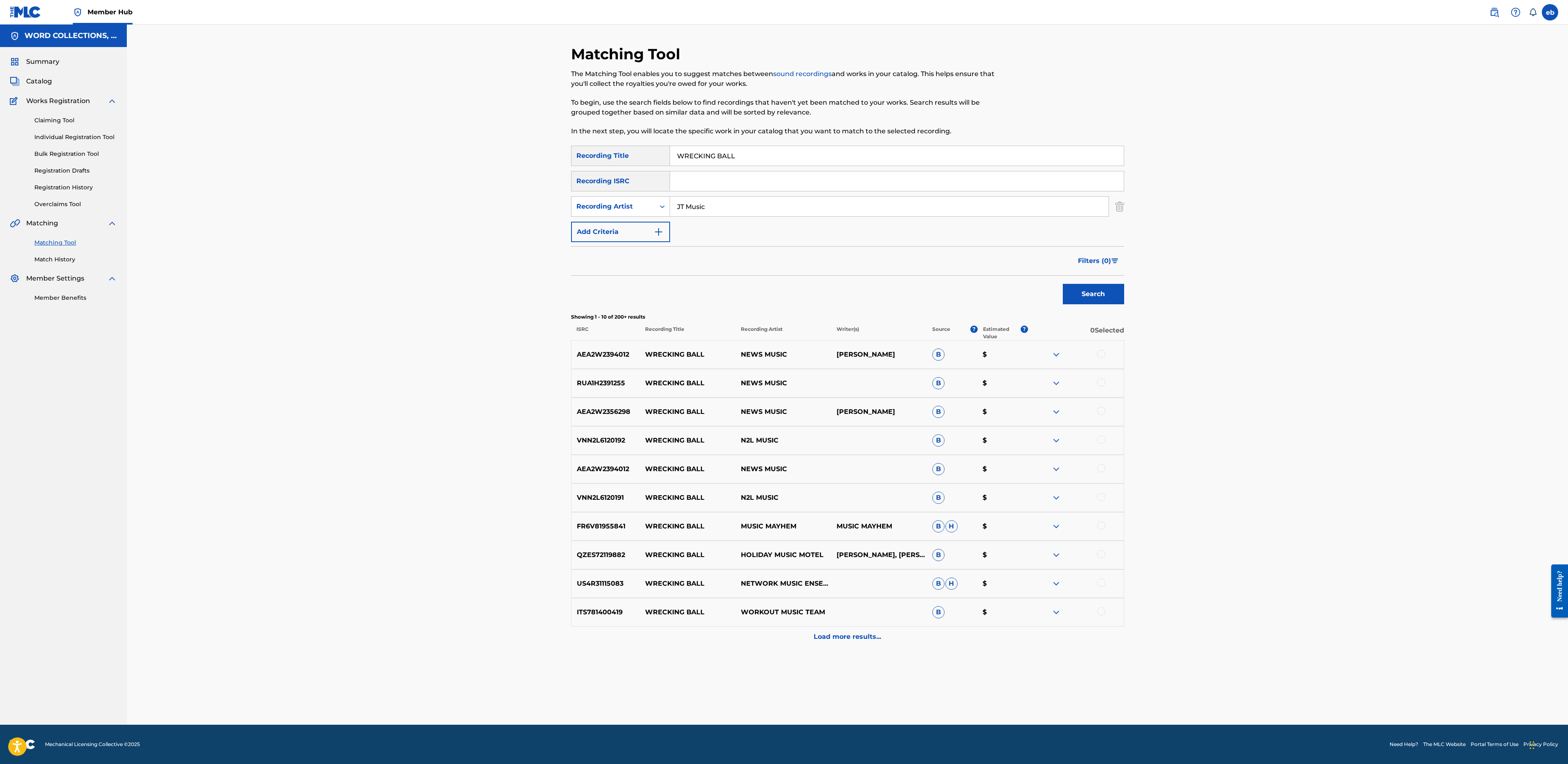
paste input "I AM THE JEDI"
type input "I AM THE JEDI"
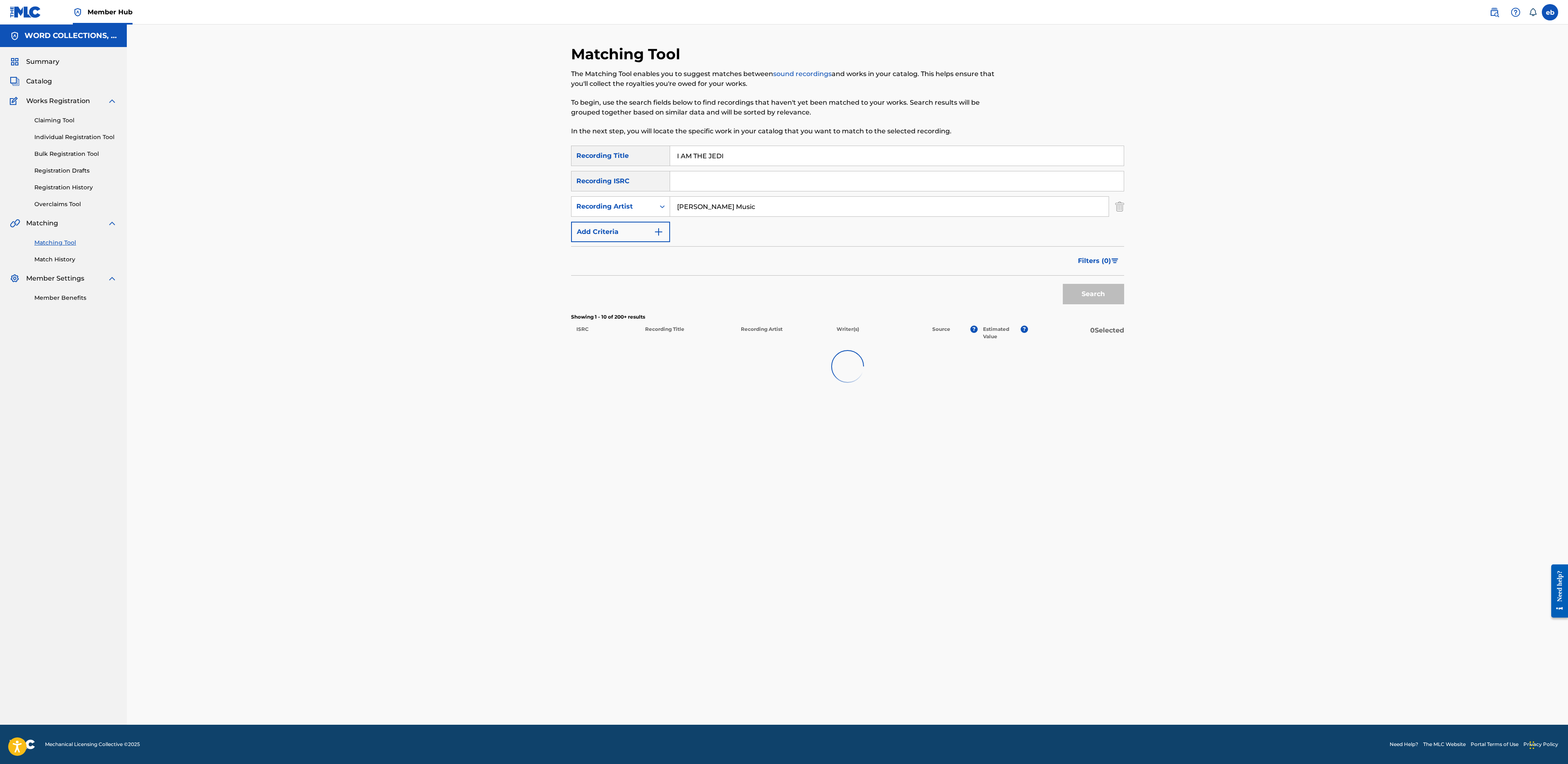
type input "[PERSON_NAME] Music"
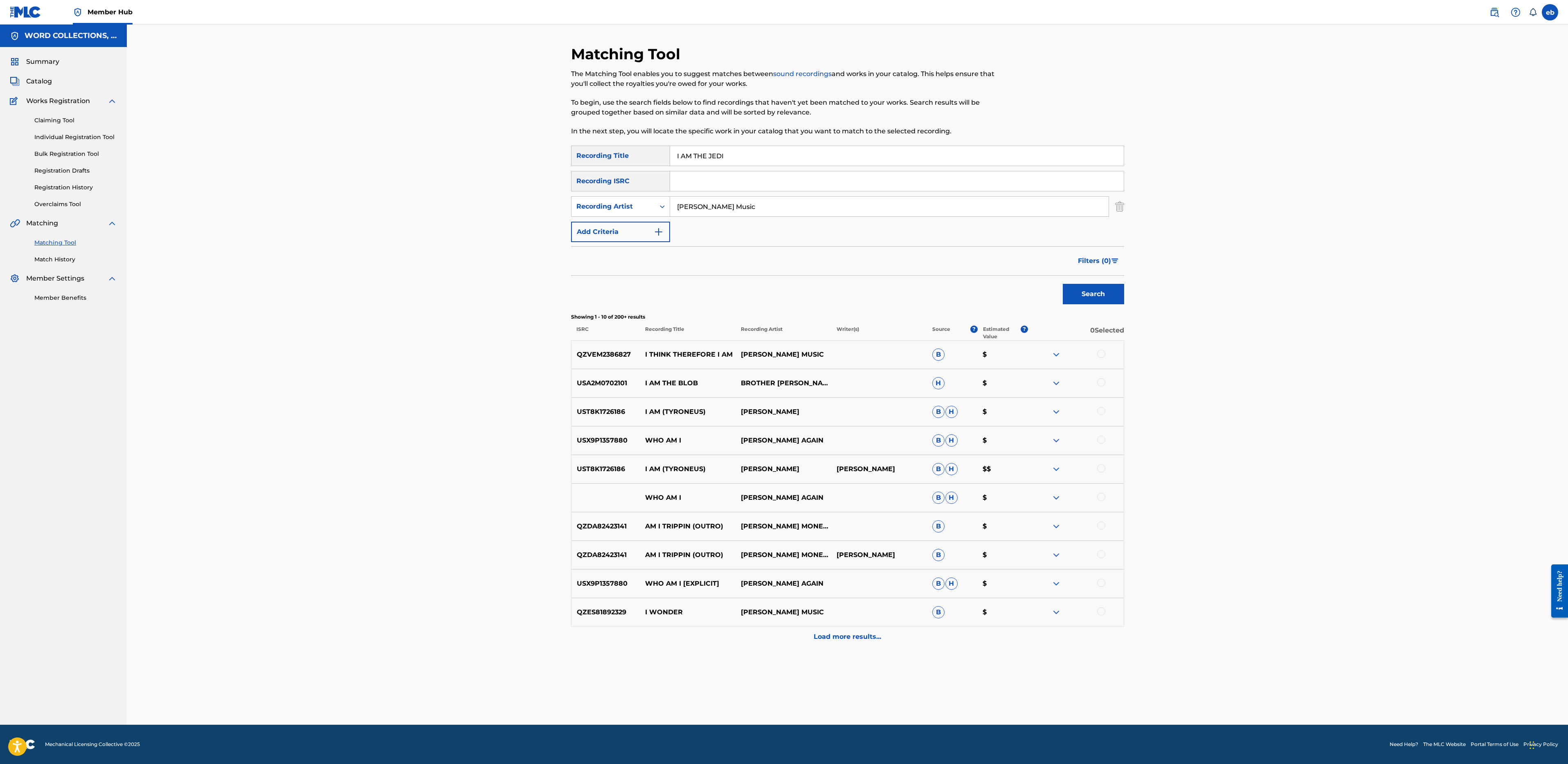
paste input "BAGGED A NOOB"
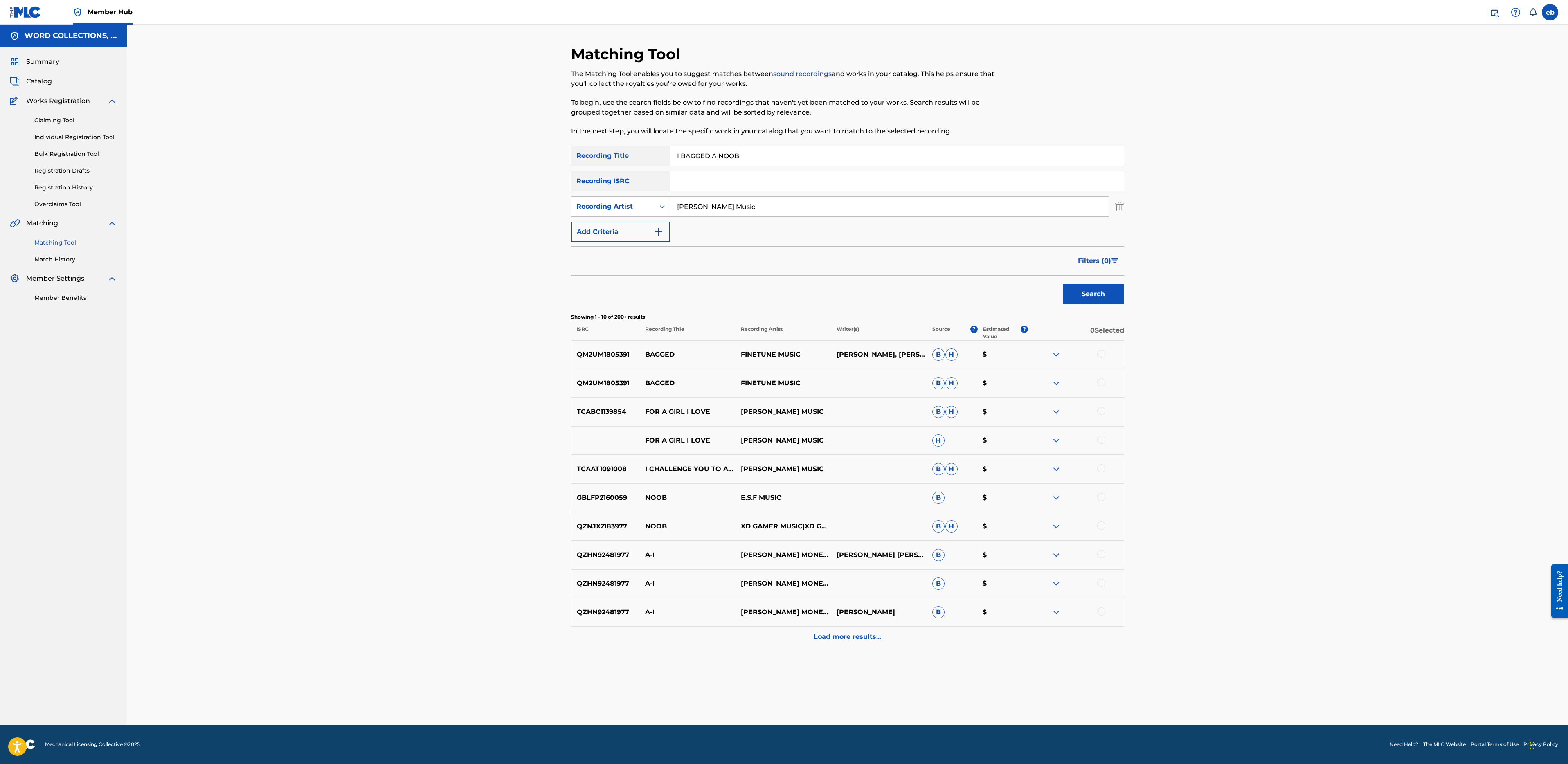
paste input "DON'T NEED A REASON"
type input "I DON'T NEED A REASON"
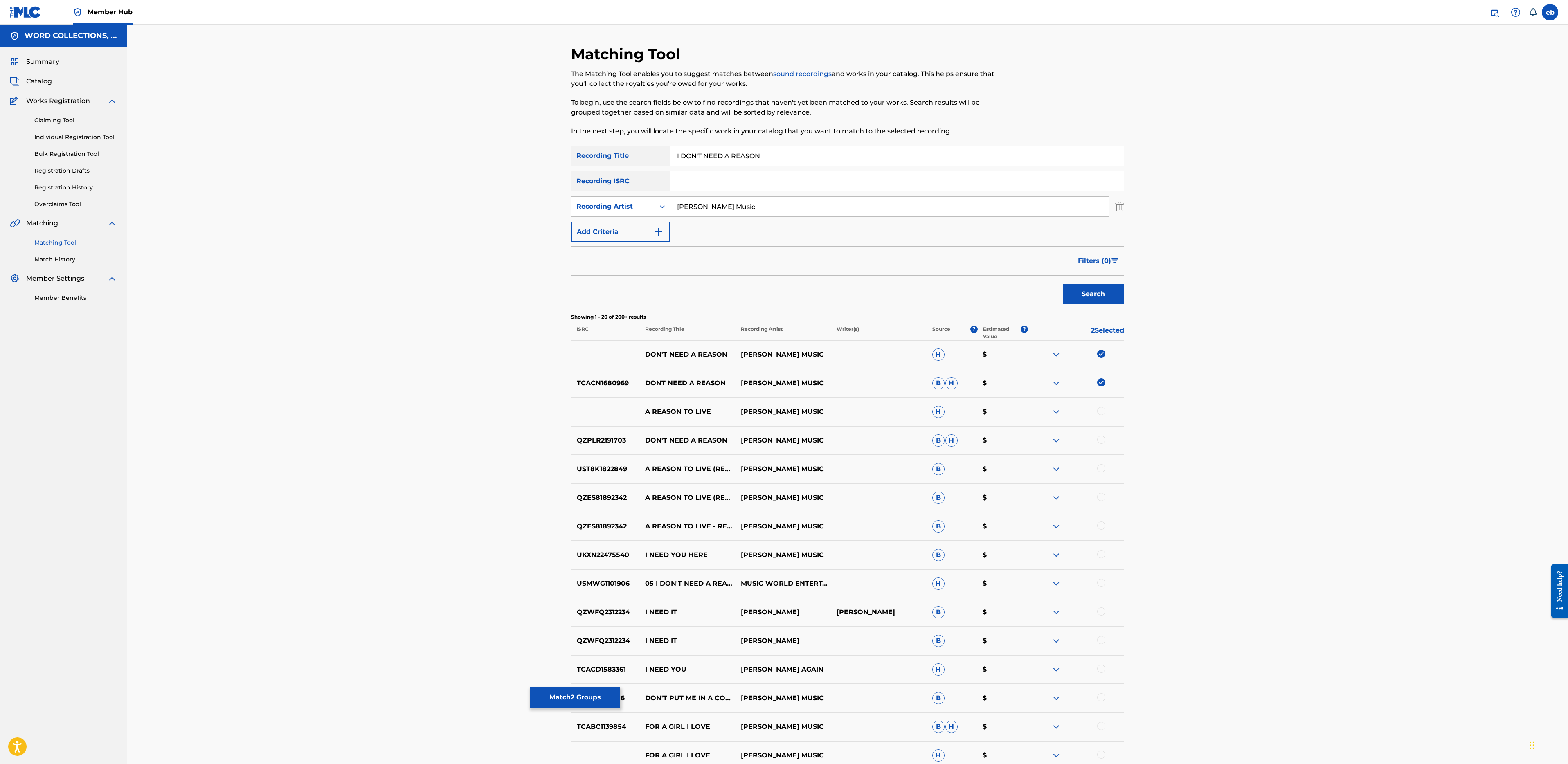
drag, startPoint x: 744, startPoint y: 211, endPoint x: 553, endPoint y: 212, distance: 191.0
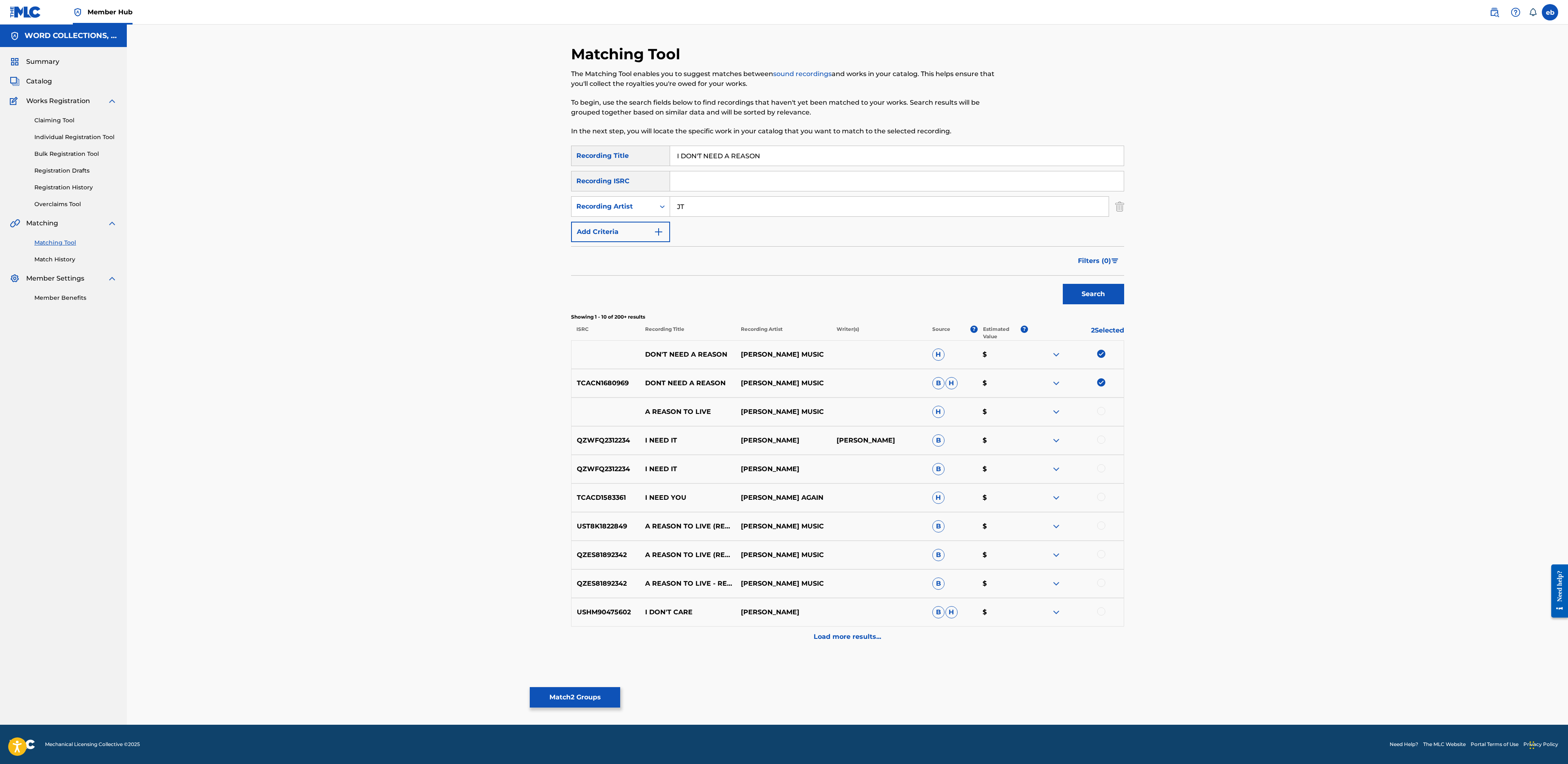
type input "JT"
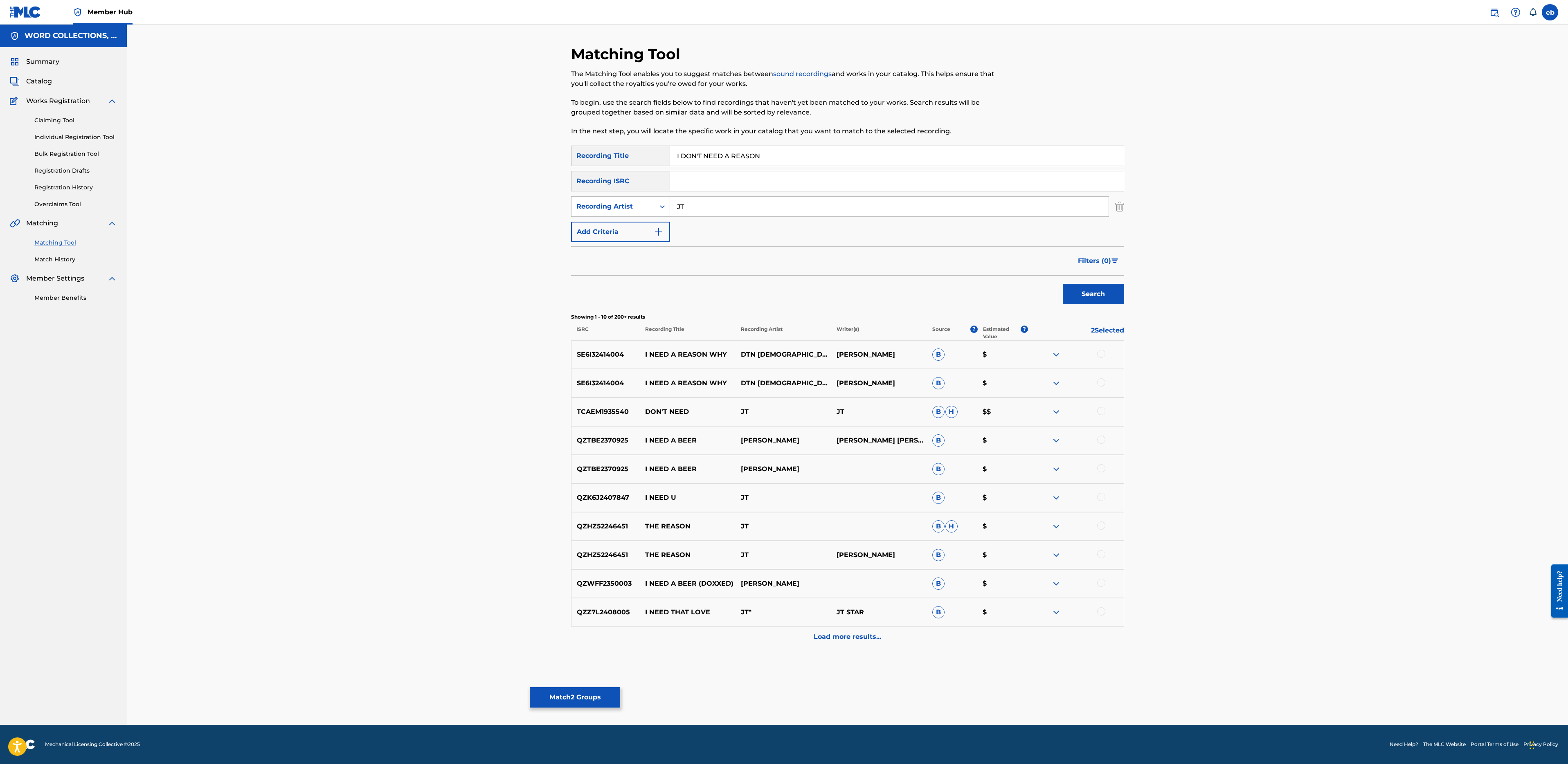
drag, startPoint x: 683, startPoint y: 155, endPoint x: 613, endPoint y: 155, distance: 70.0
type input "DON'T NEED A REASON"
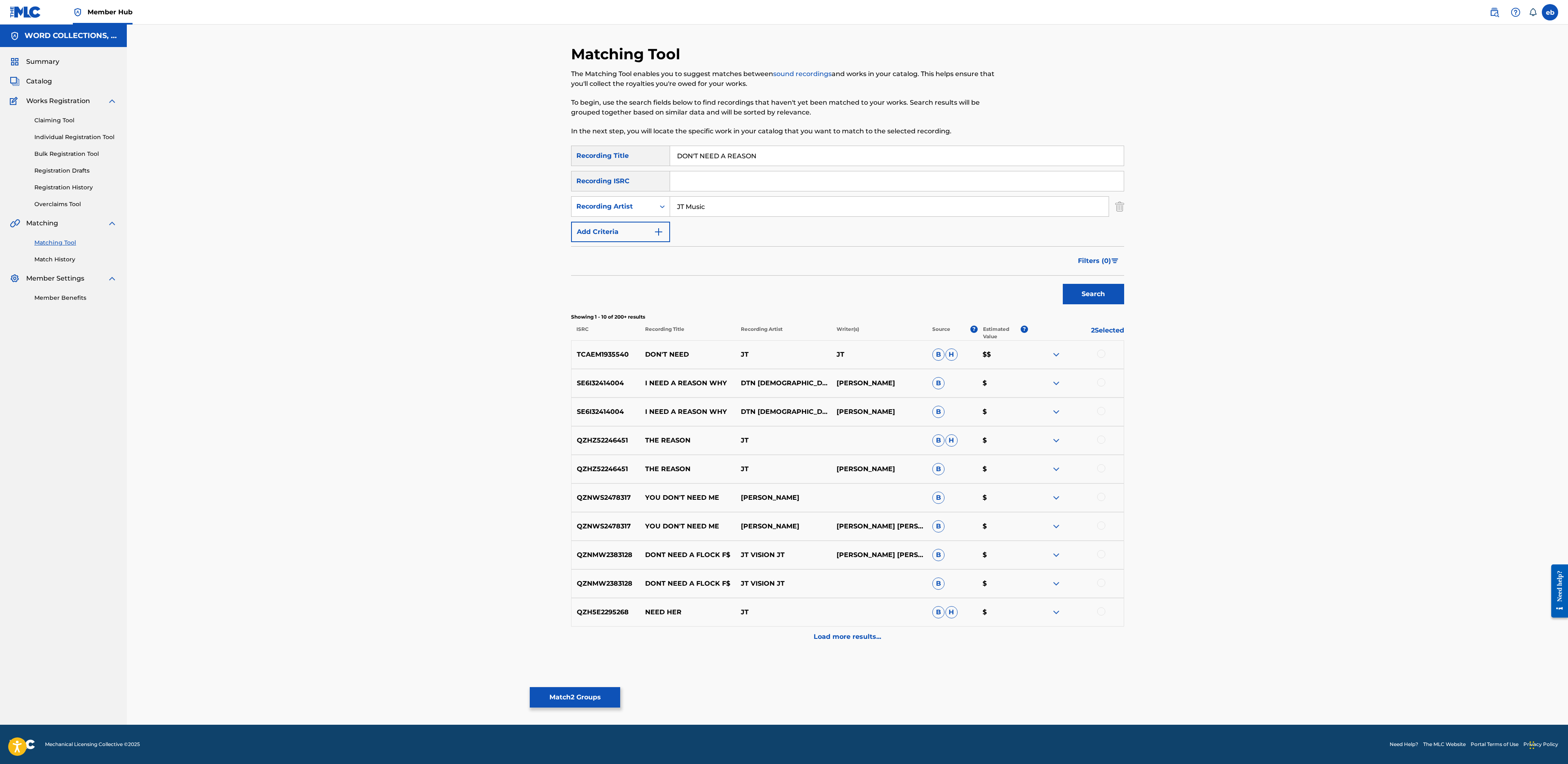
type input "JT Music"
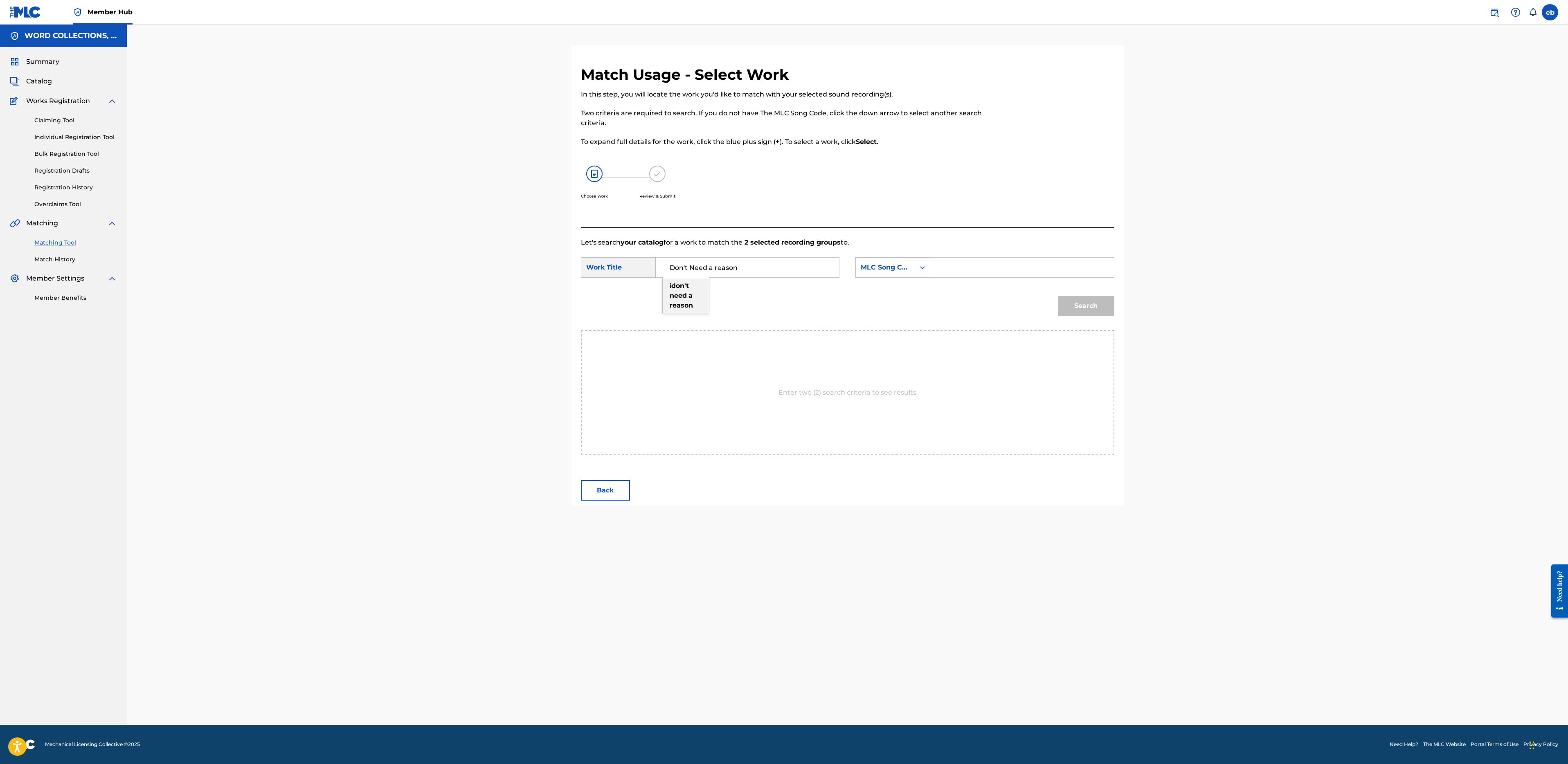
type input "i don't need a reason"
type input "[PERSON_NAME]"
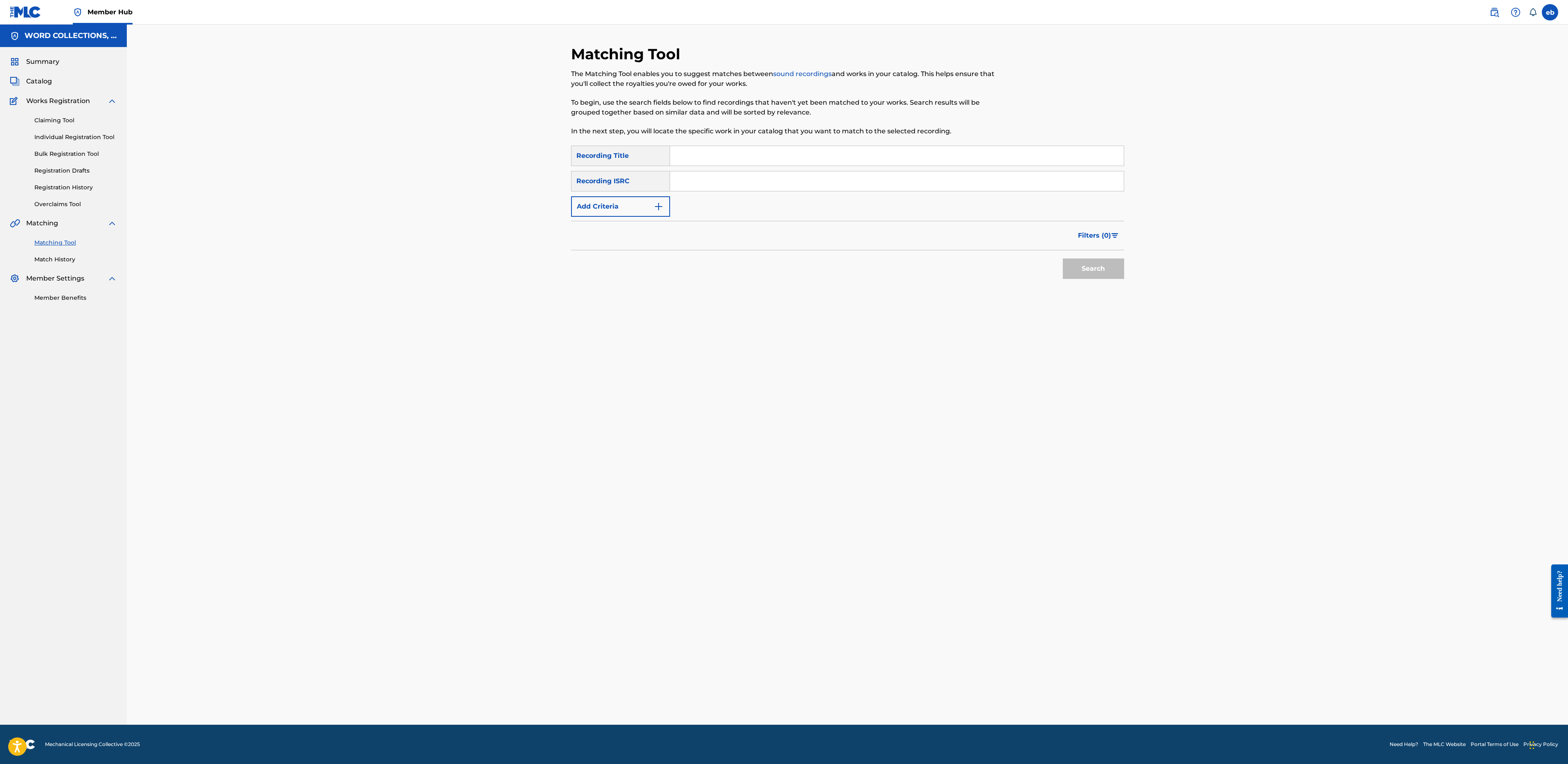
paste input "INTO THE NIGHT"
type input "INTO THE NIGHT"
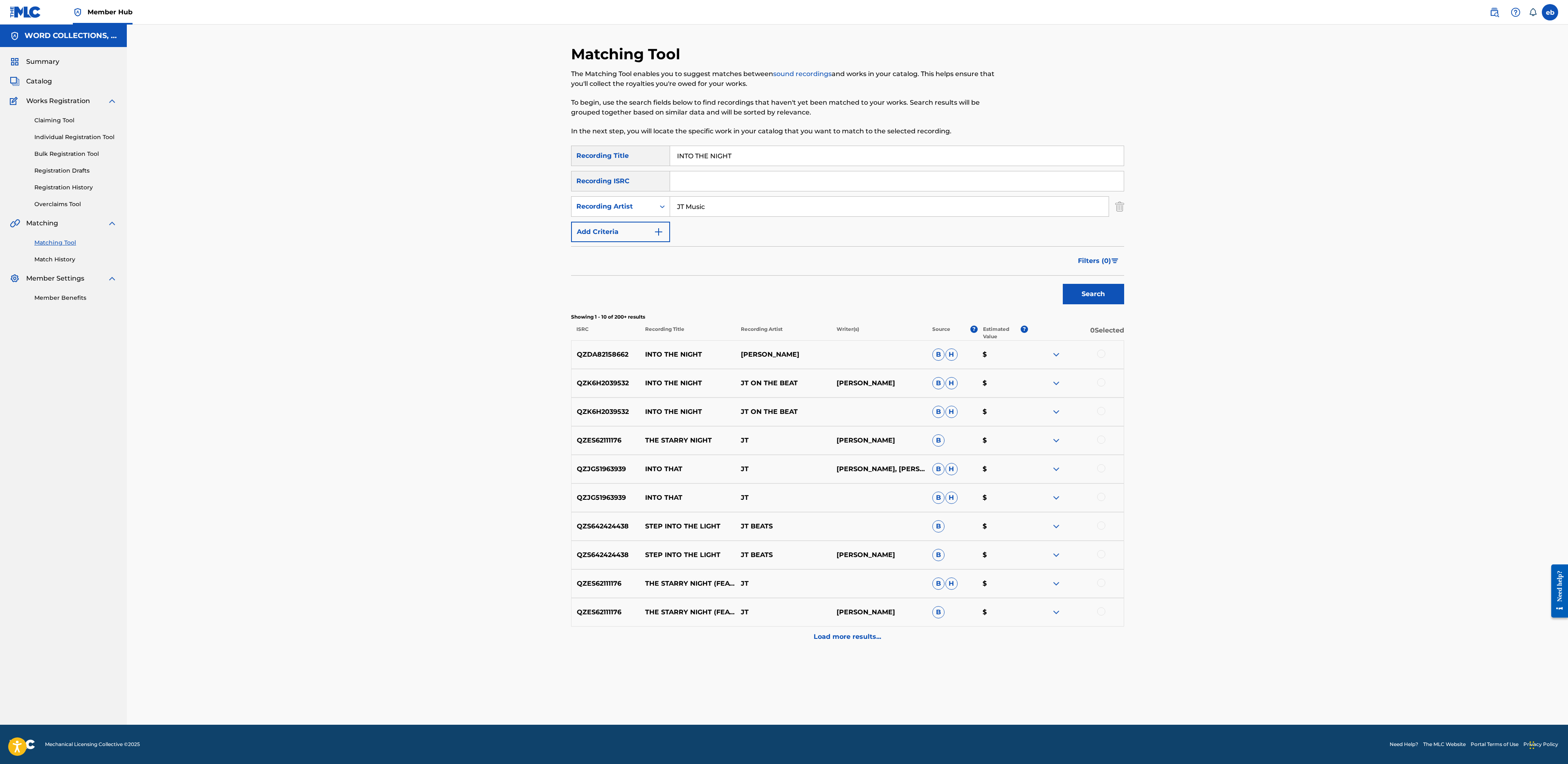
type input "JT Music"
drag, startPoint x: 713, startPoint y: 156, endPoint x: 596, endPoint y: 154, distance: 117.0
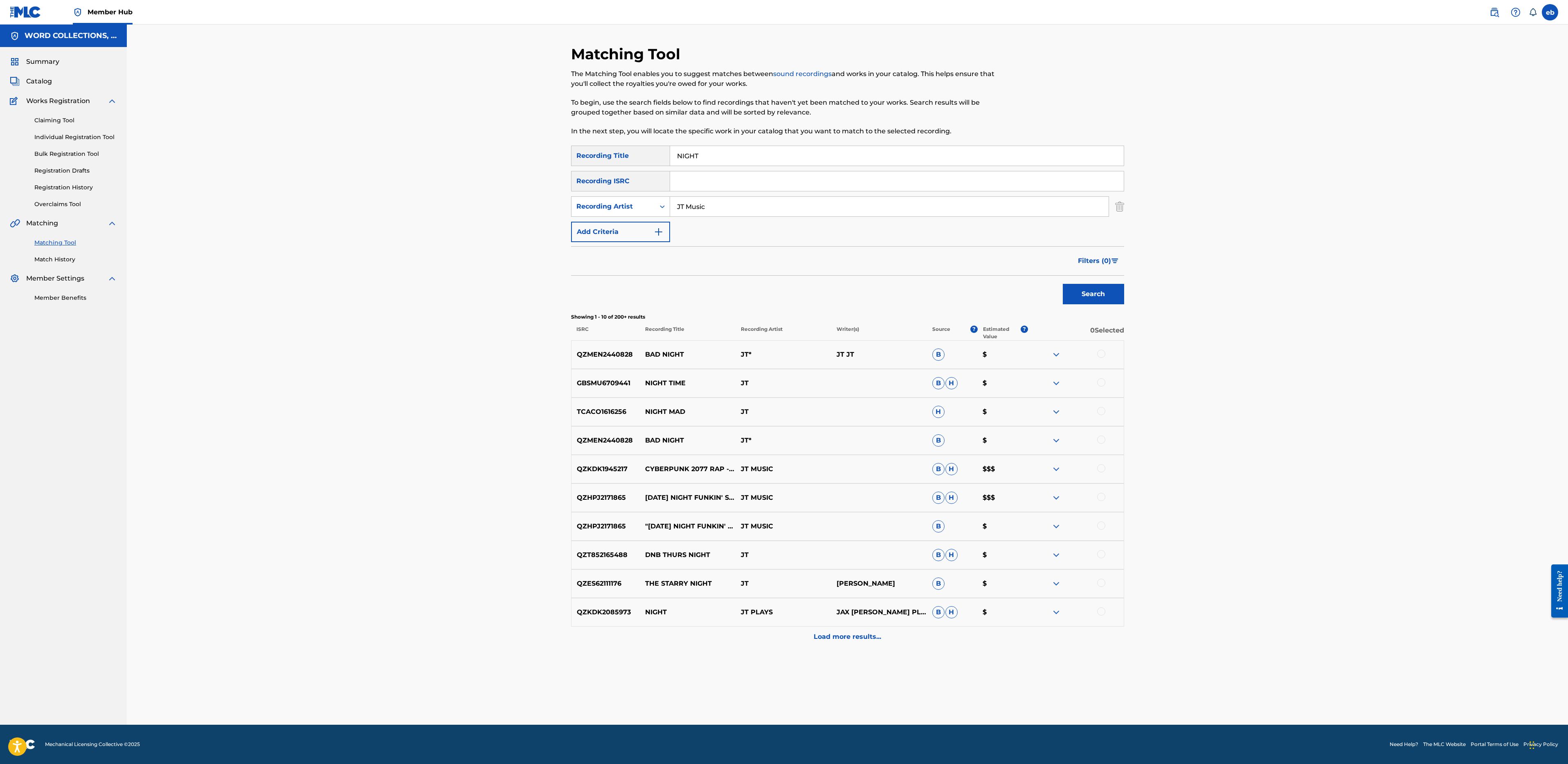
paste input "JET FORCE GEMINI RAP"
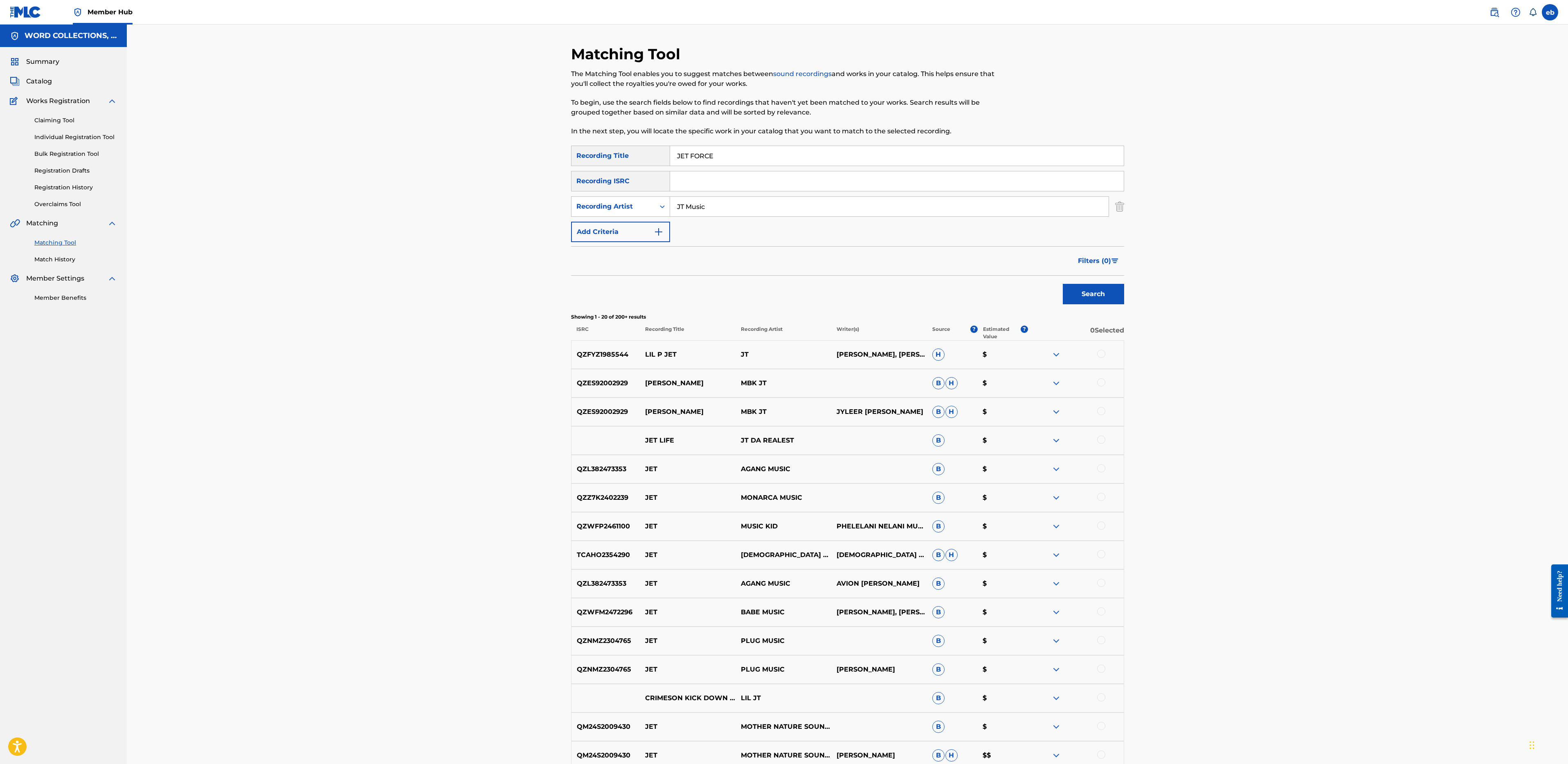
paste input "T SHUFFL"
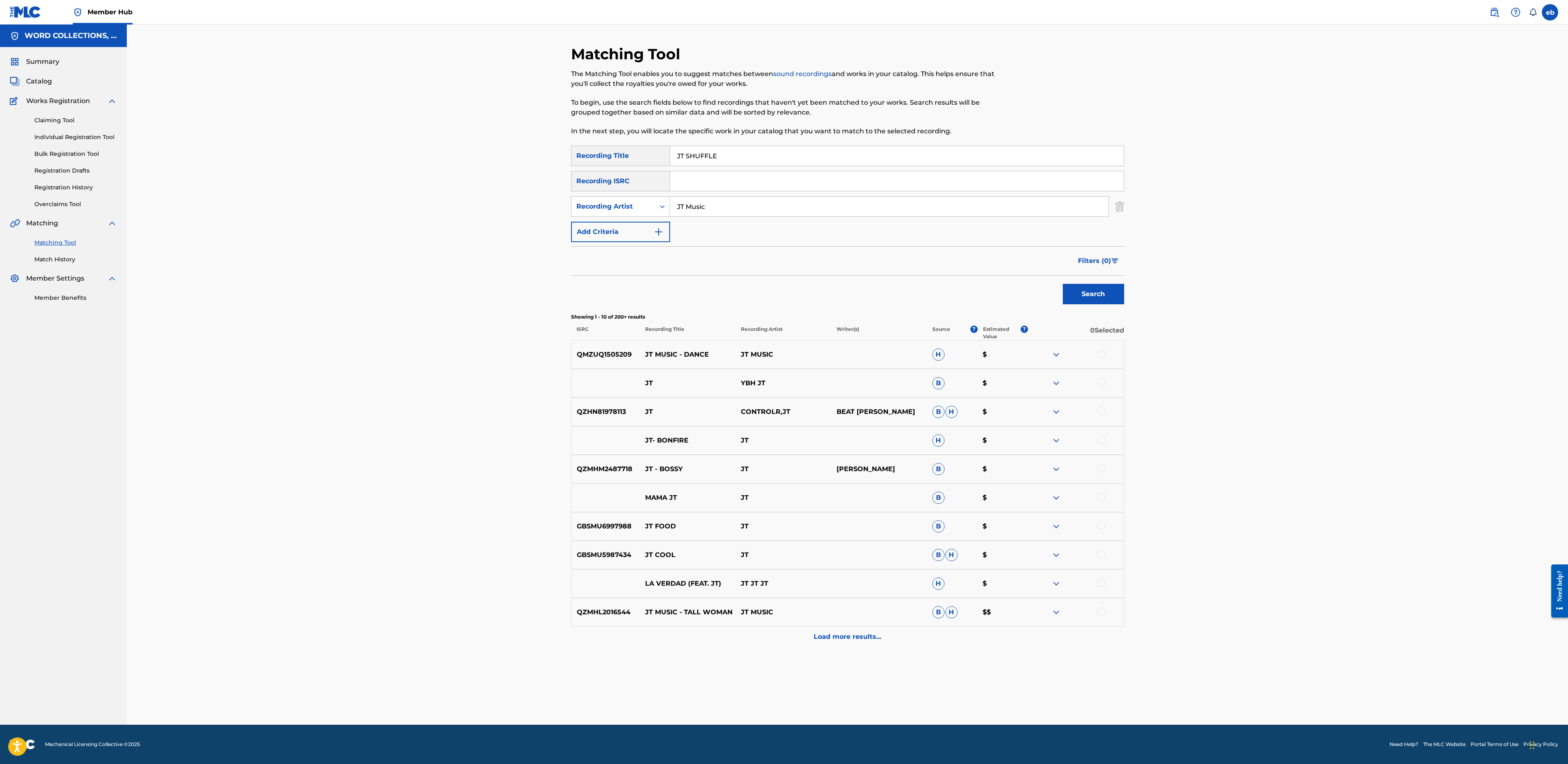
paste input "[DEMOGRAPHIC_DATA] D VS NEMESIS RAP BATT"
type input "[DEMOGRAPHIC_DATA] D VS NEMESIS RAP BATTLE"
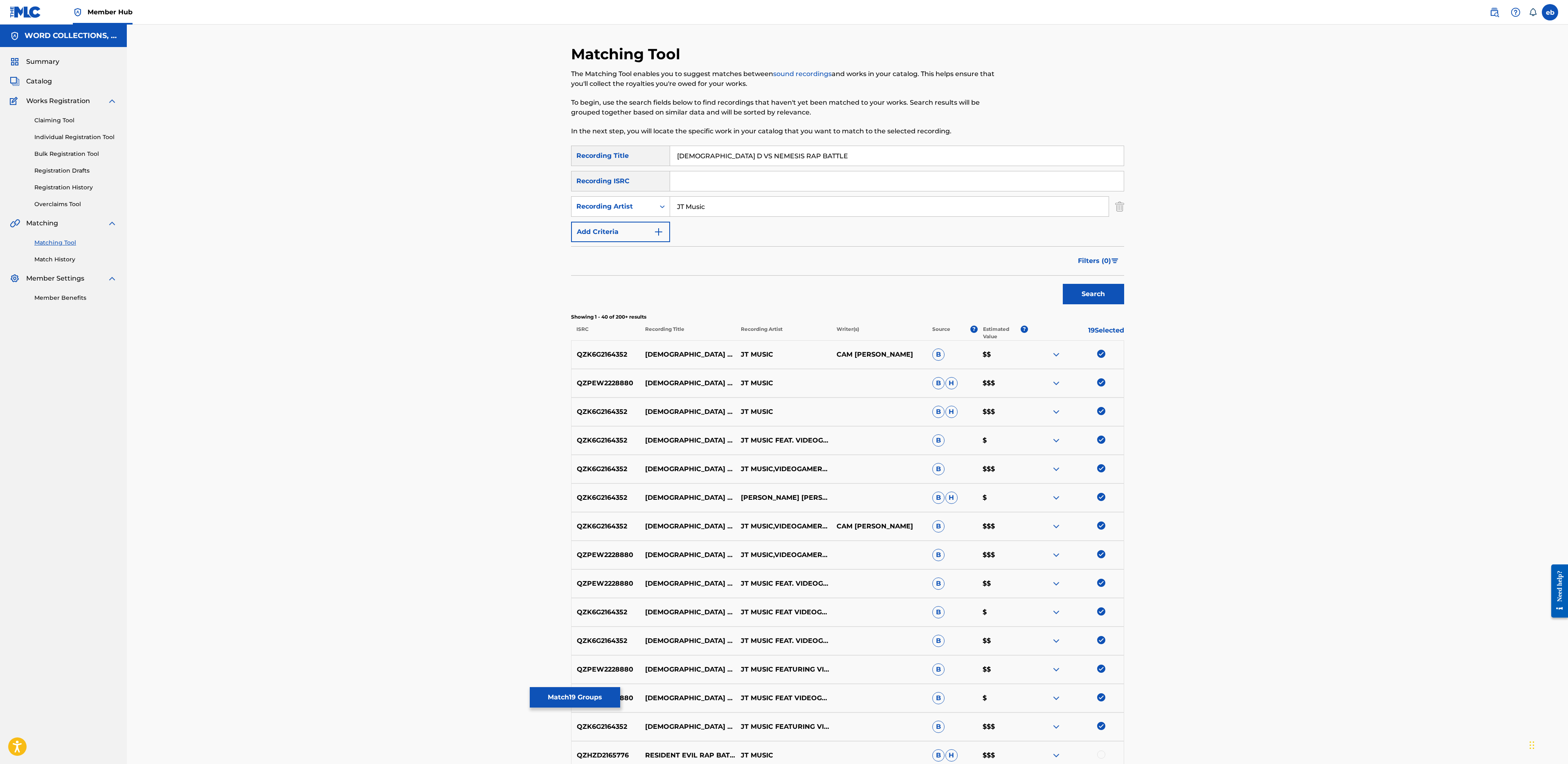
drag, startPoint x: 734, startPoint y: 211, endPoint x: 476, endPoint y: 211, distance: 258.0
type input "[PERSON_NAME]"
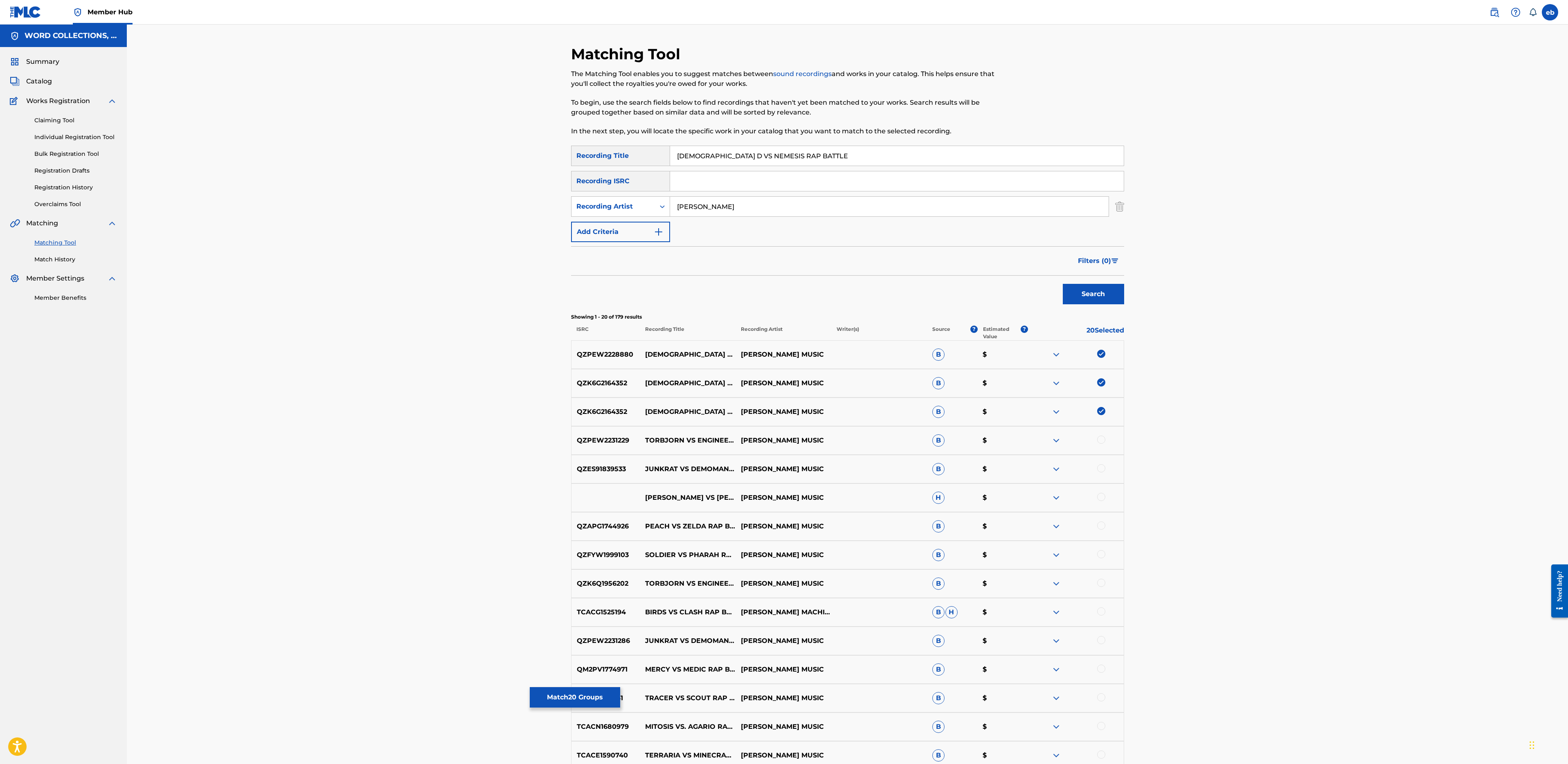
drag, startPoint x: 716, startPoint y: 156, endPoint x: 612, endPoint y: 156, distance: 104.0
type input "NEMESIS RAP BATTLE"
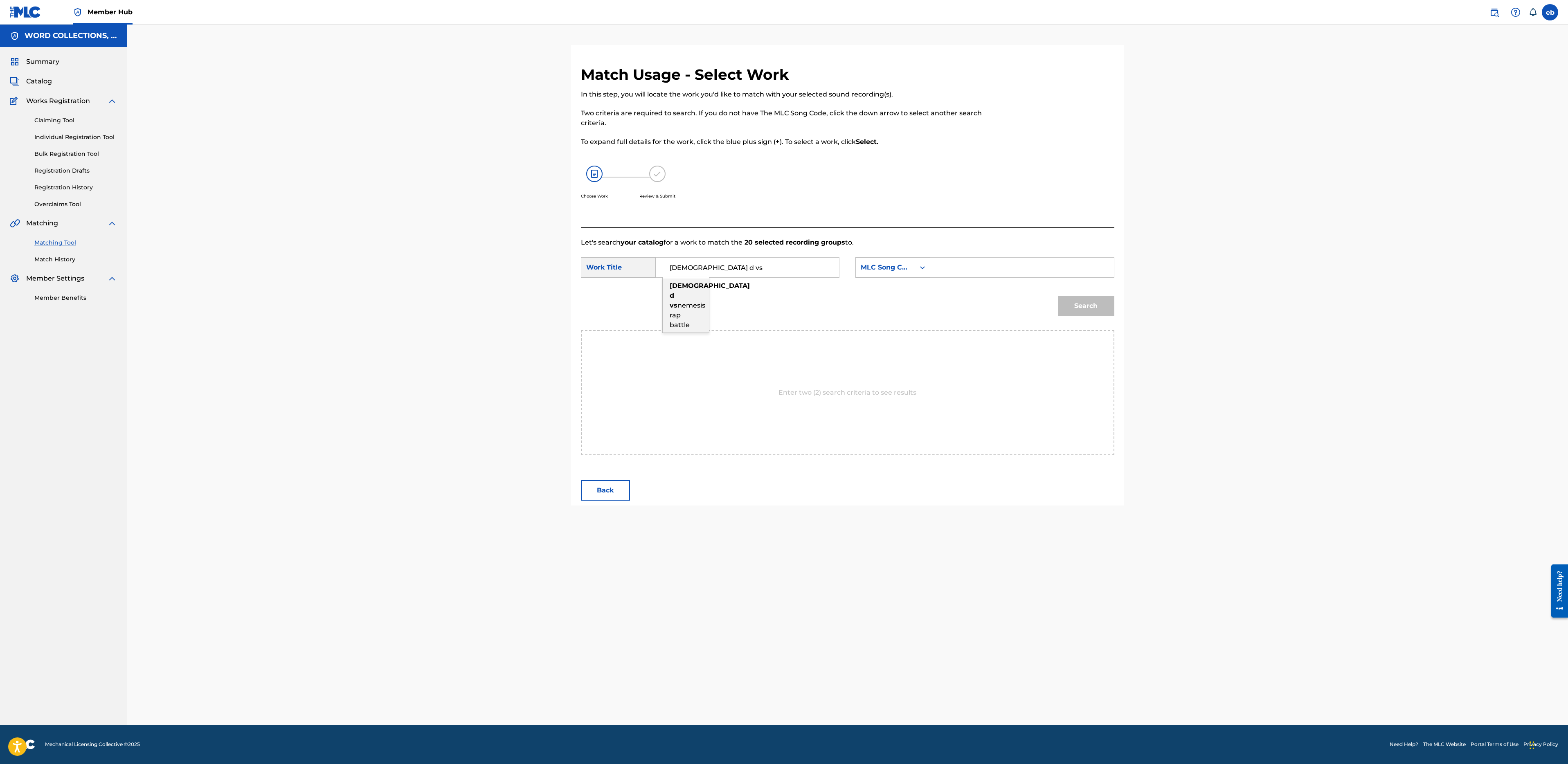
type input "[DEMOGRAPHIC_DATA] d vs nemesis rap battle"
type input "[PERSON_NAME]"
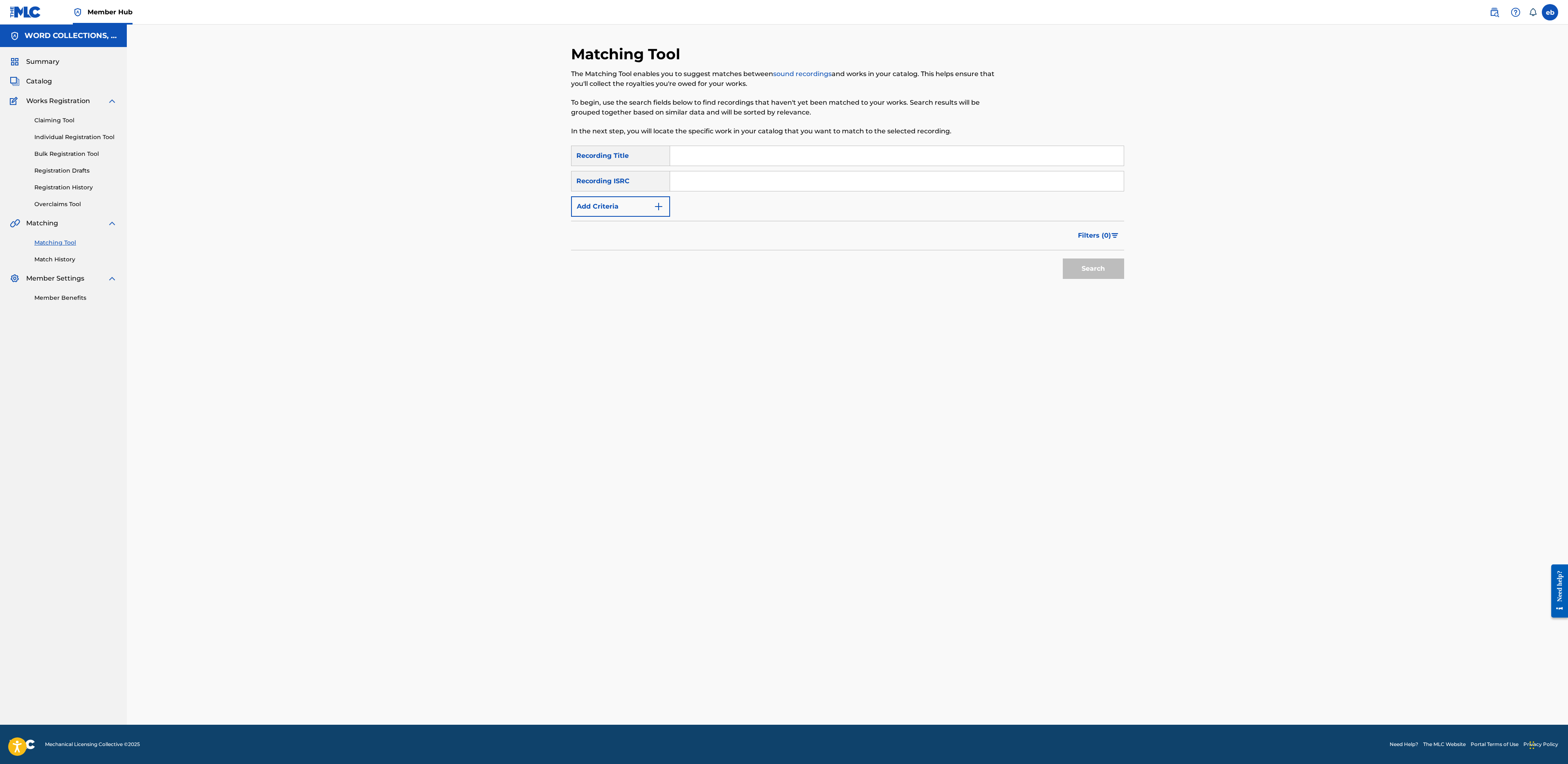
paste input "LOVE HER ANYWAY"
type input "LOVE HER ANYWAY"
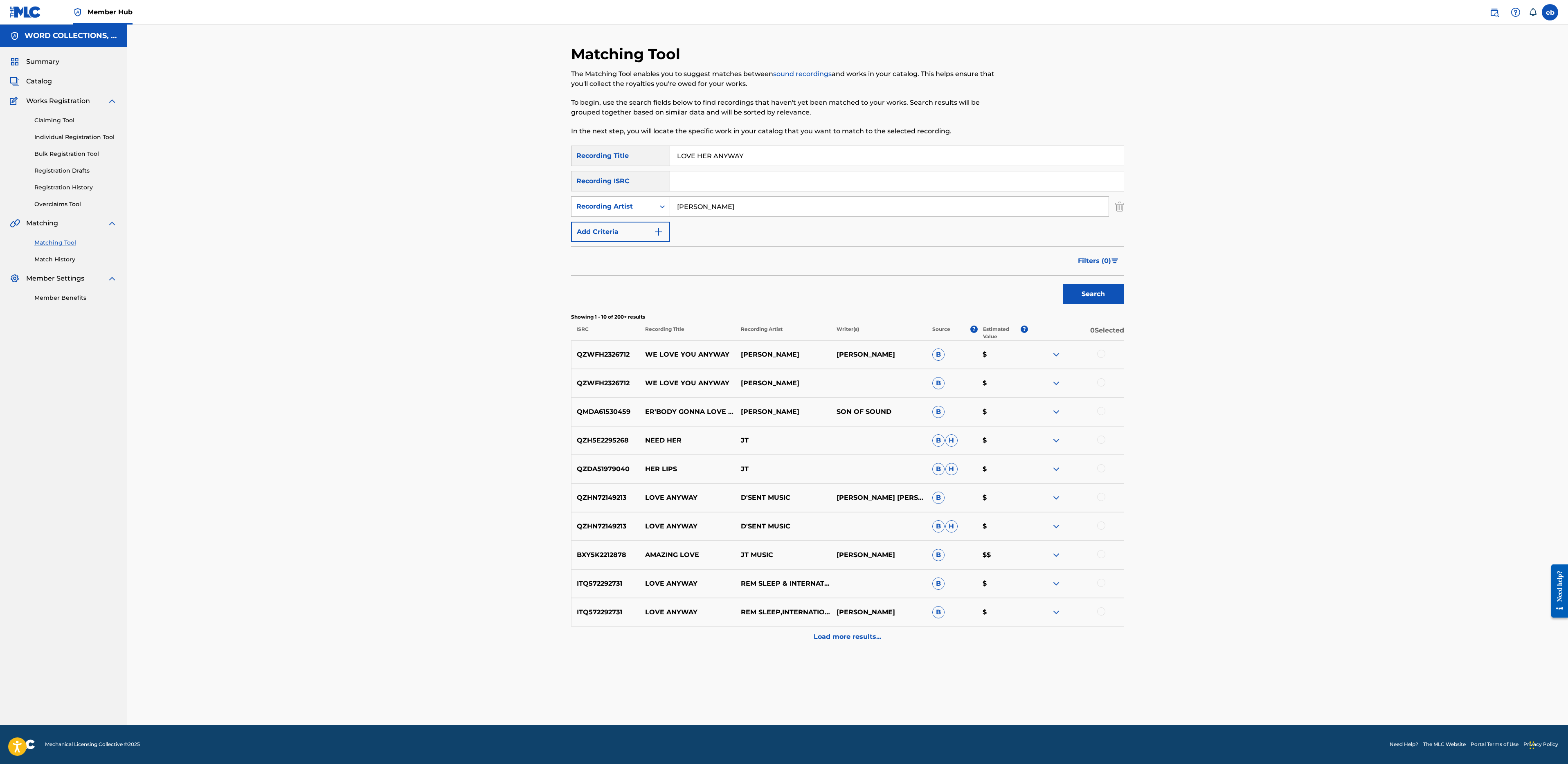
type input "[PERSON_NAME]"
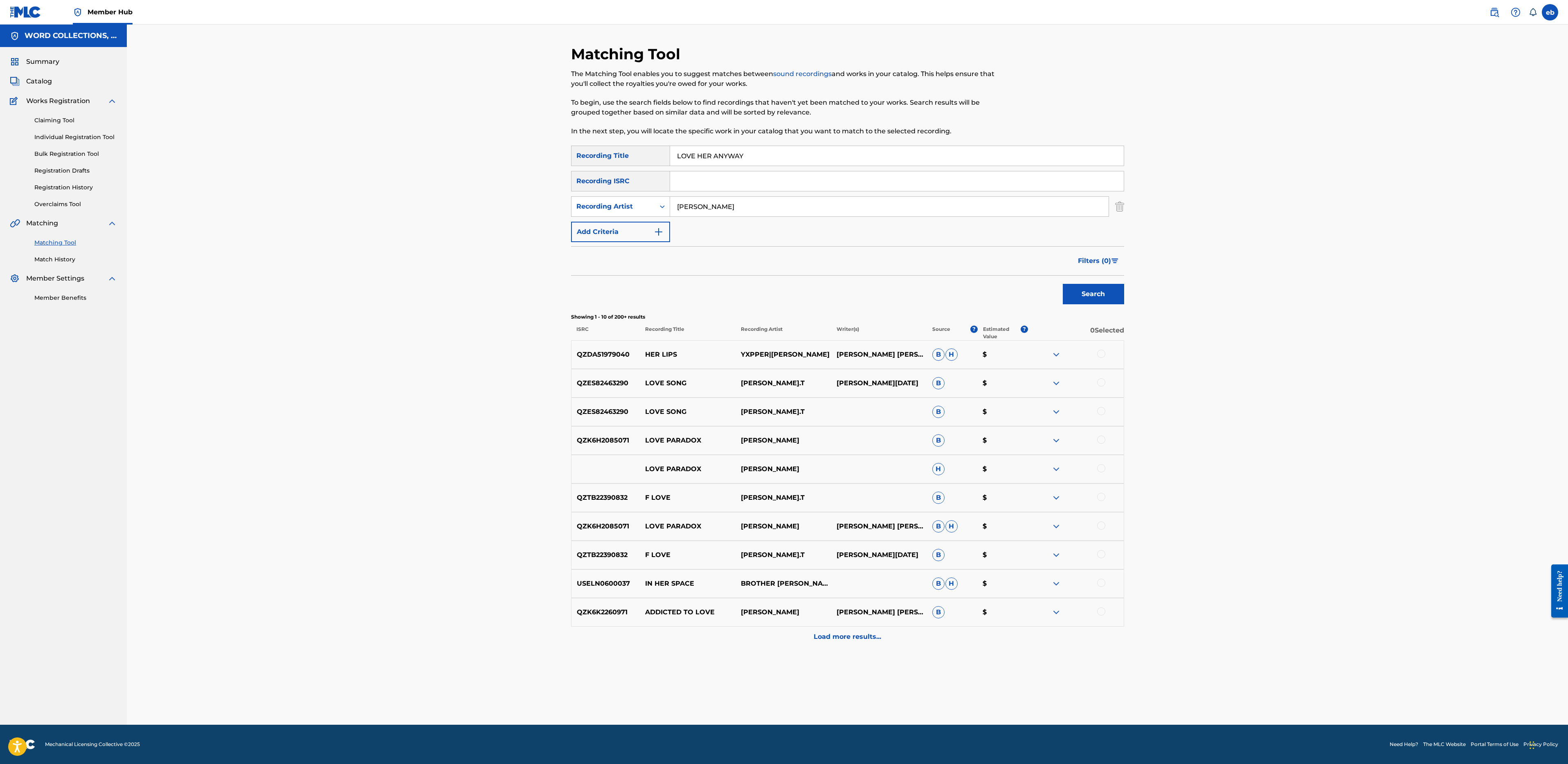
paste input "MEMORIES"
type input "MEMORIES"
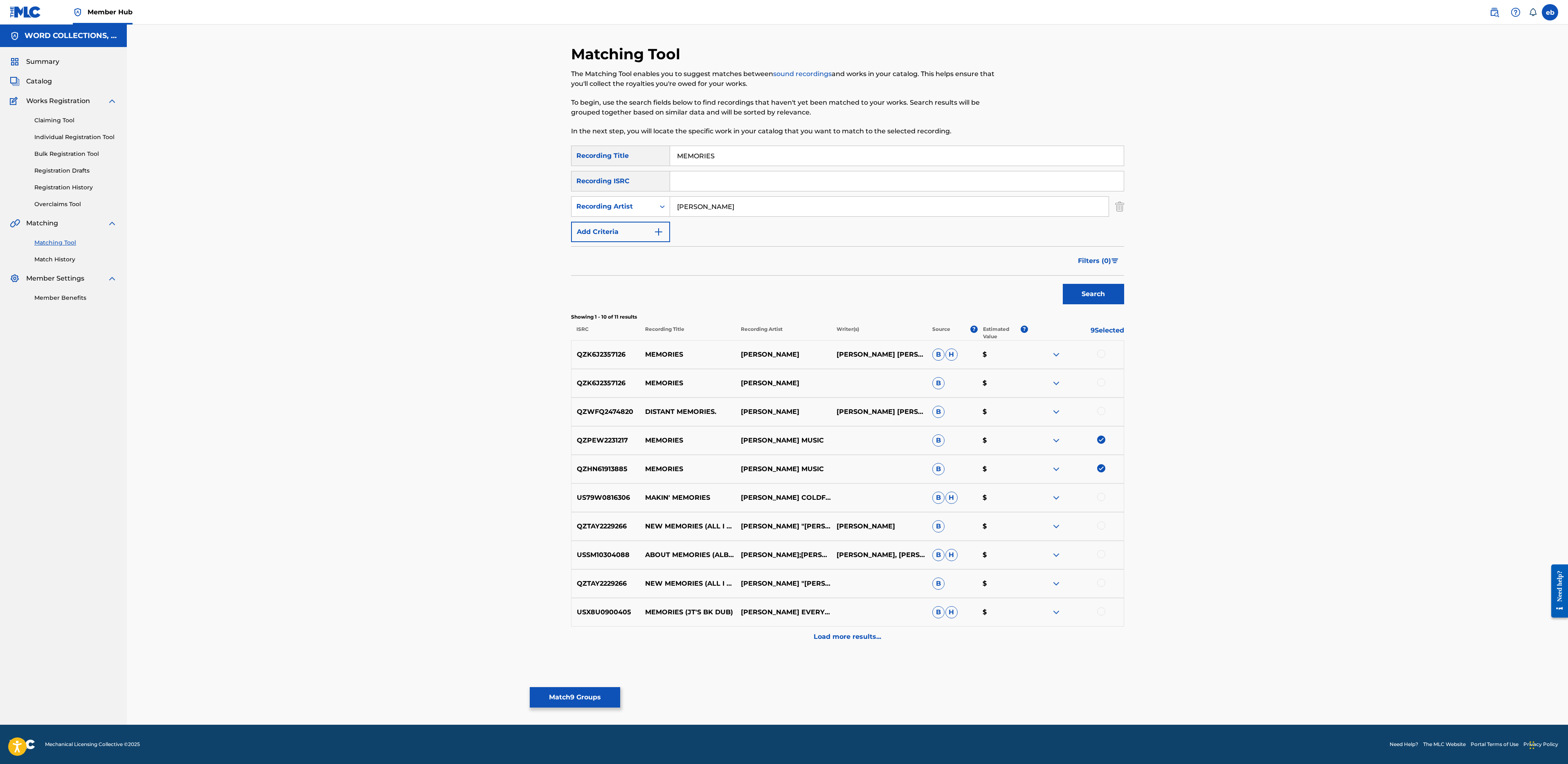
type input "[PERSON_NAME]"
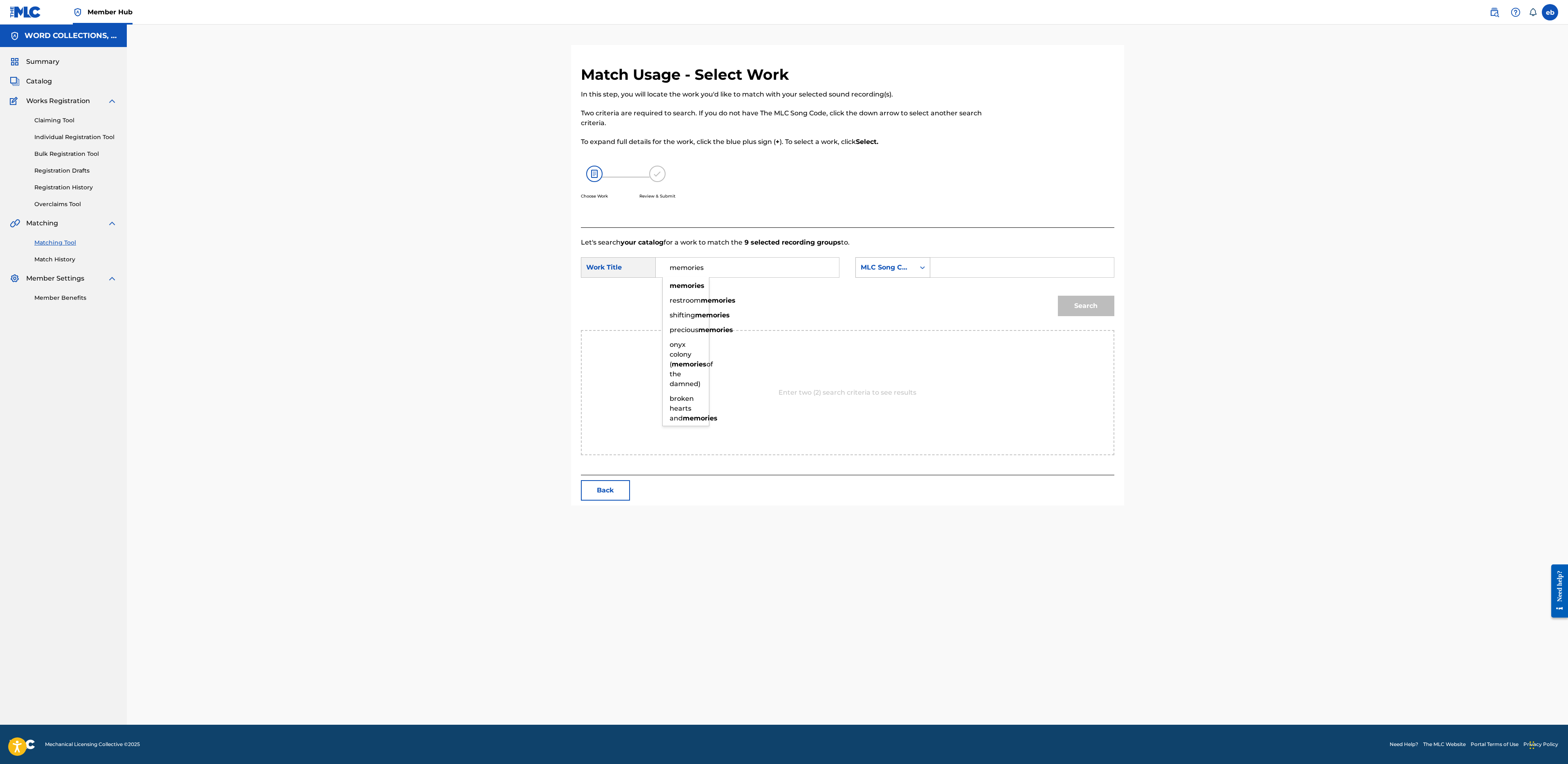
type input "memories"
type input "[PERSON_NAME]"
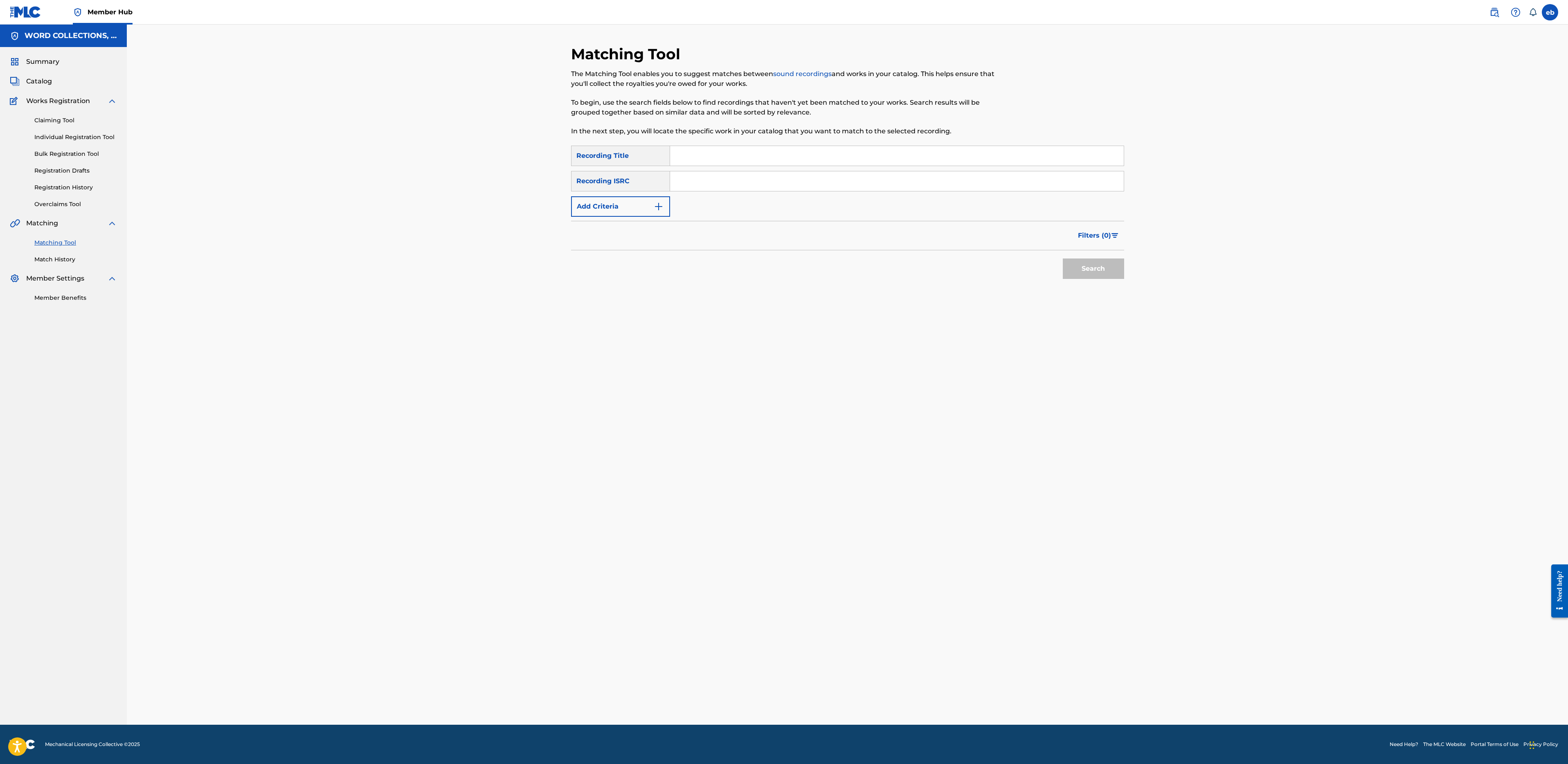
paste input "NO KEEPIN SECRETS"
type input "NO KEEPIN SECRETS"
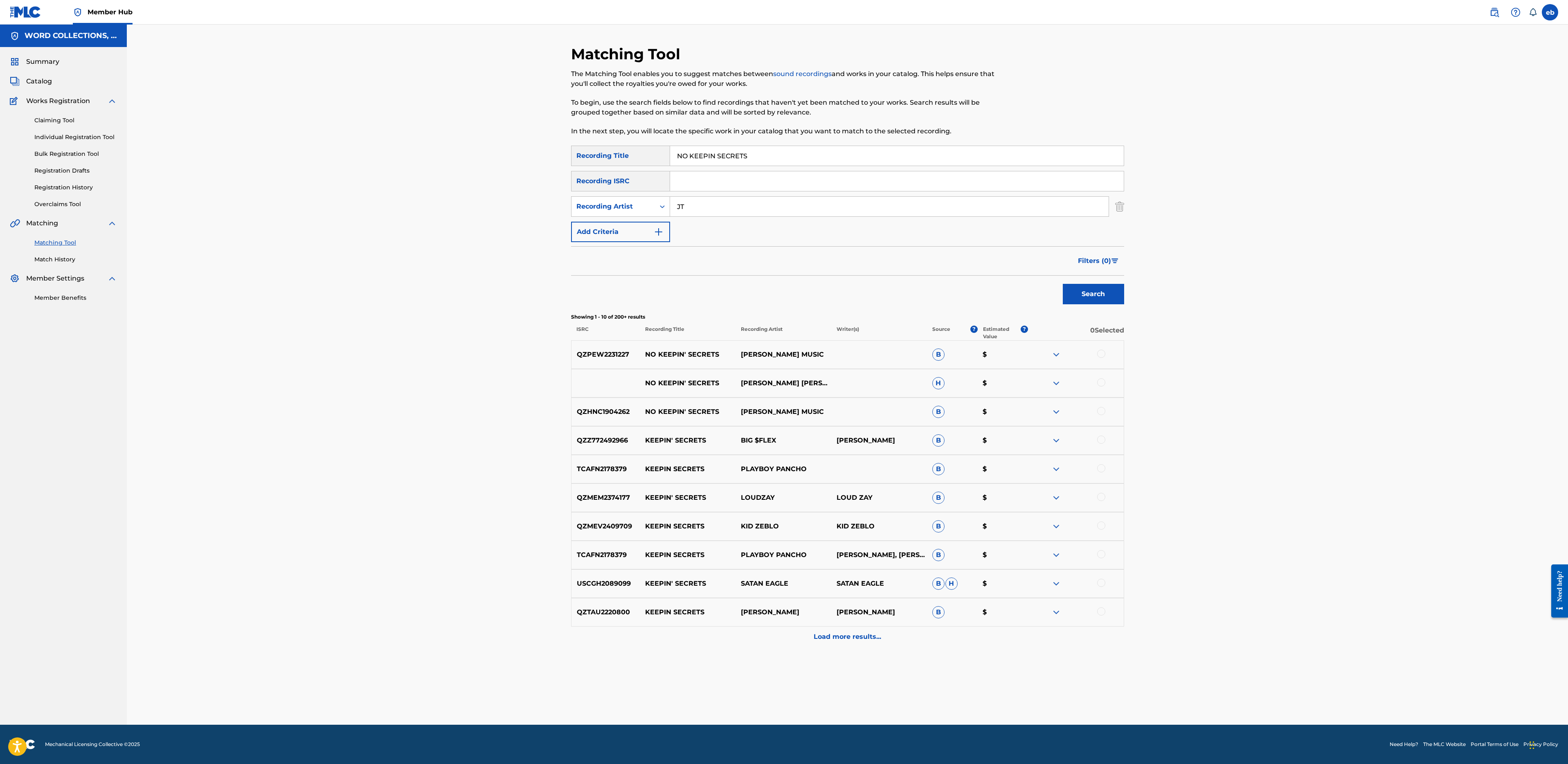
type input "JT"
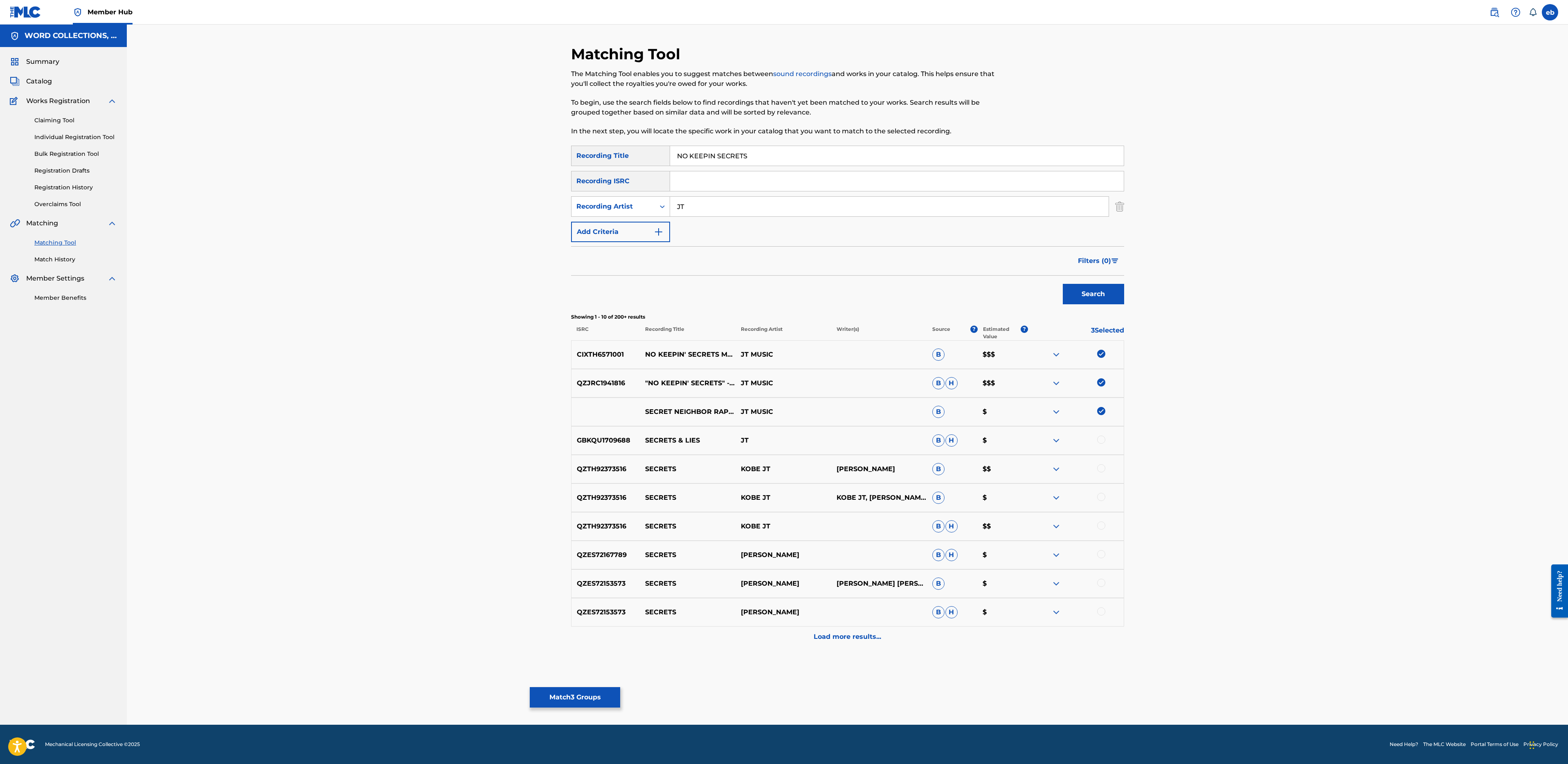
type input "NO KEEPIN SECRETS"
type input "[PERSON_NAME]"
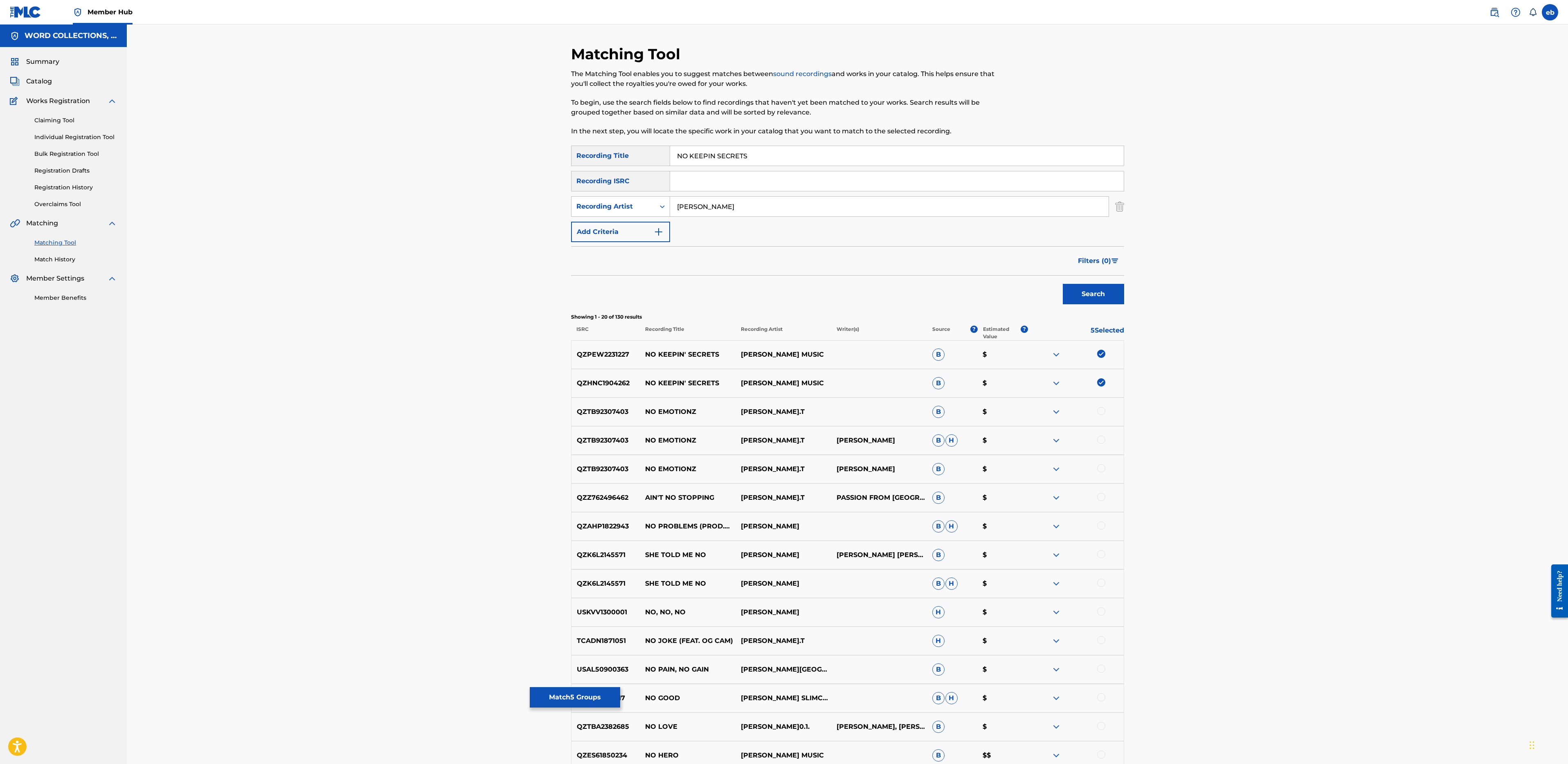
drag, startPoint x: 716, startPoint y: 153, endPoint x: 595, endPoint y: 153, distance: 121.0
type input "SECRETS"
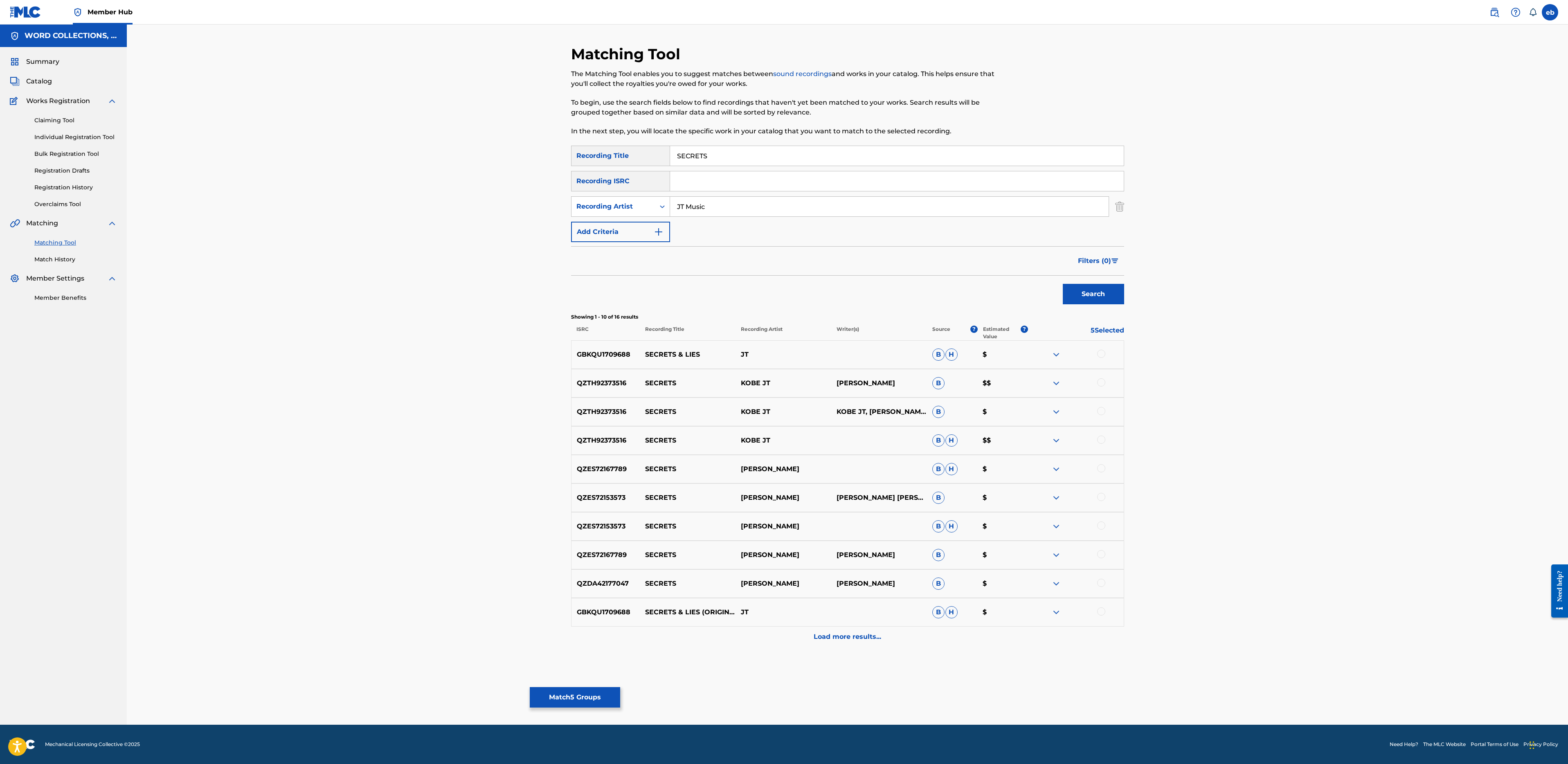
type input "JT Music"
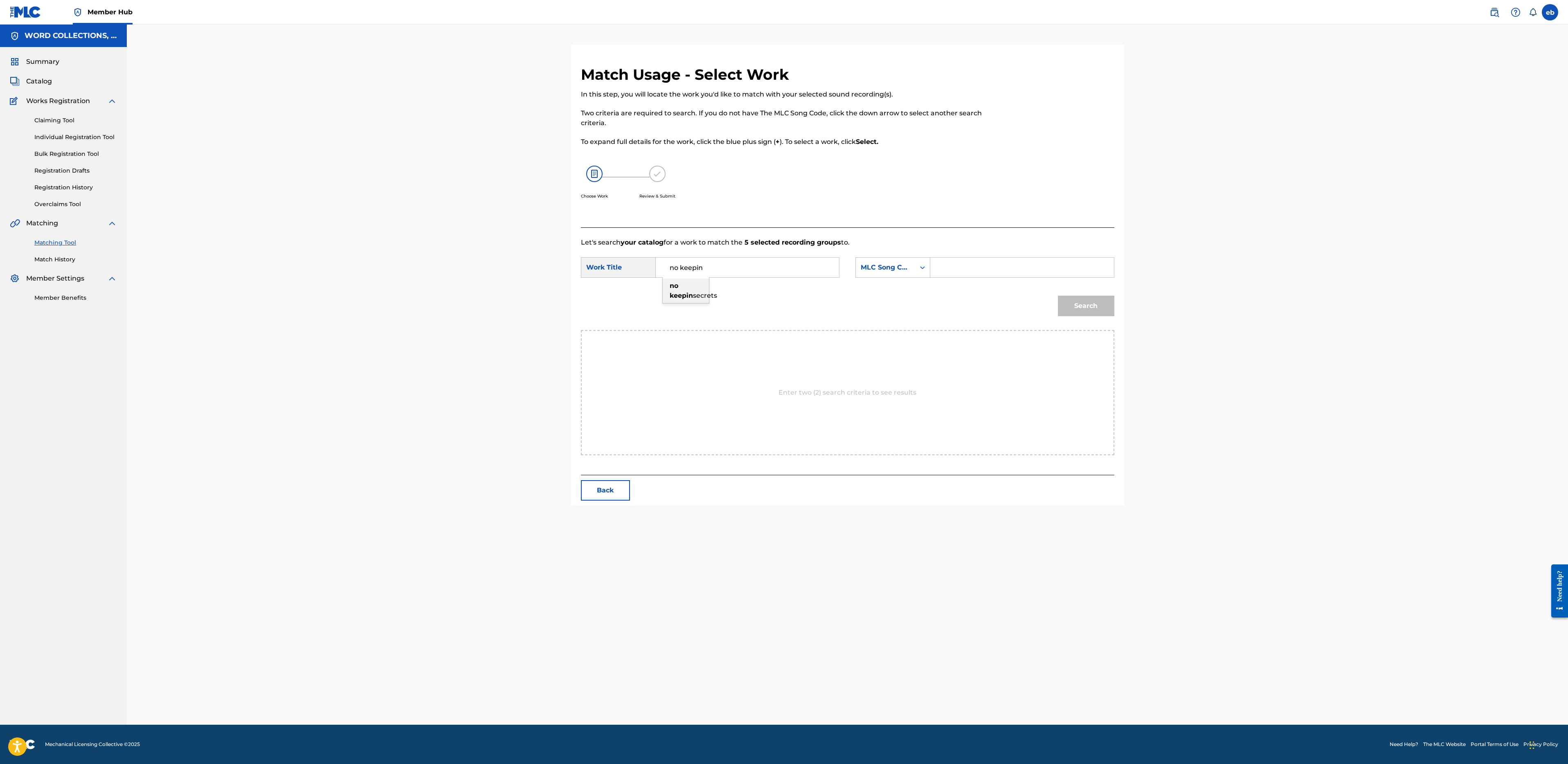
type input "no keepin secrets"
type input "g"
type input "[PERSON_NAME]"
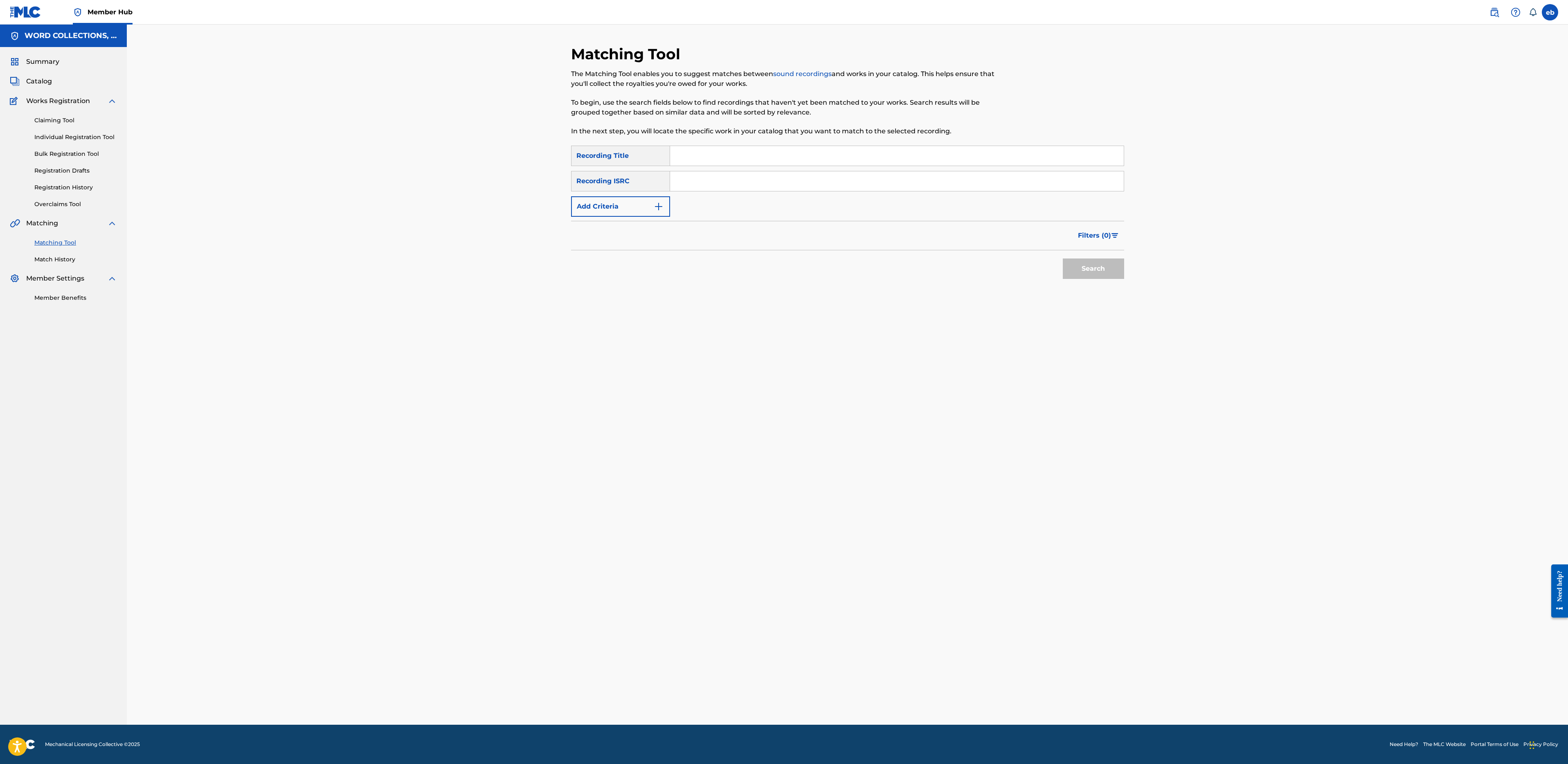
paste input "ON THE RISE"
type input "ON THE RISE"
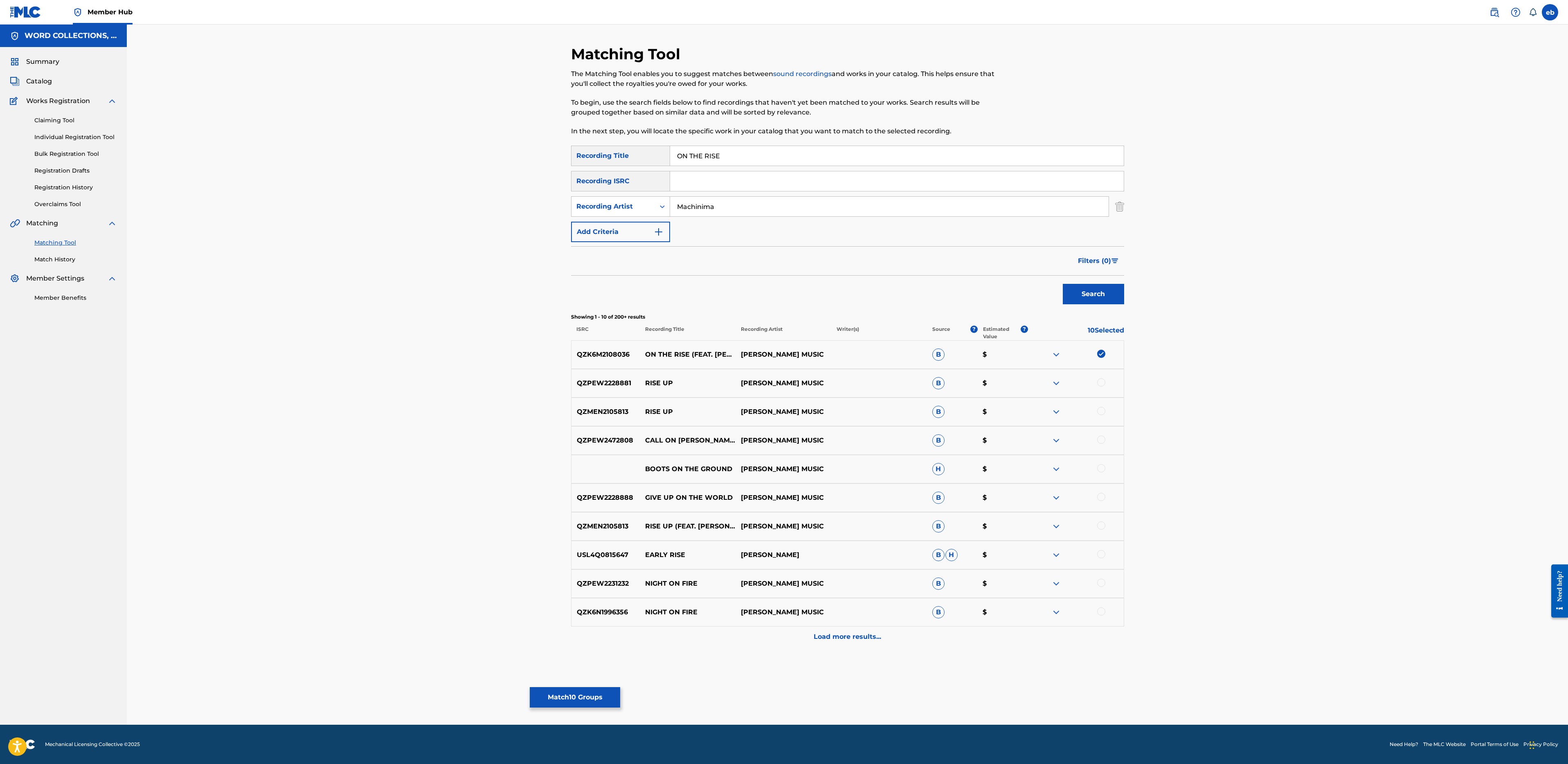
type input "Machinima"
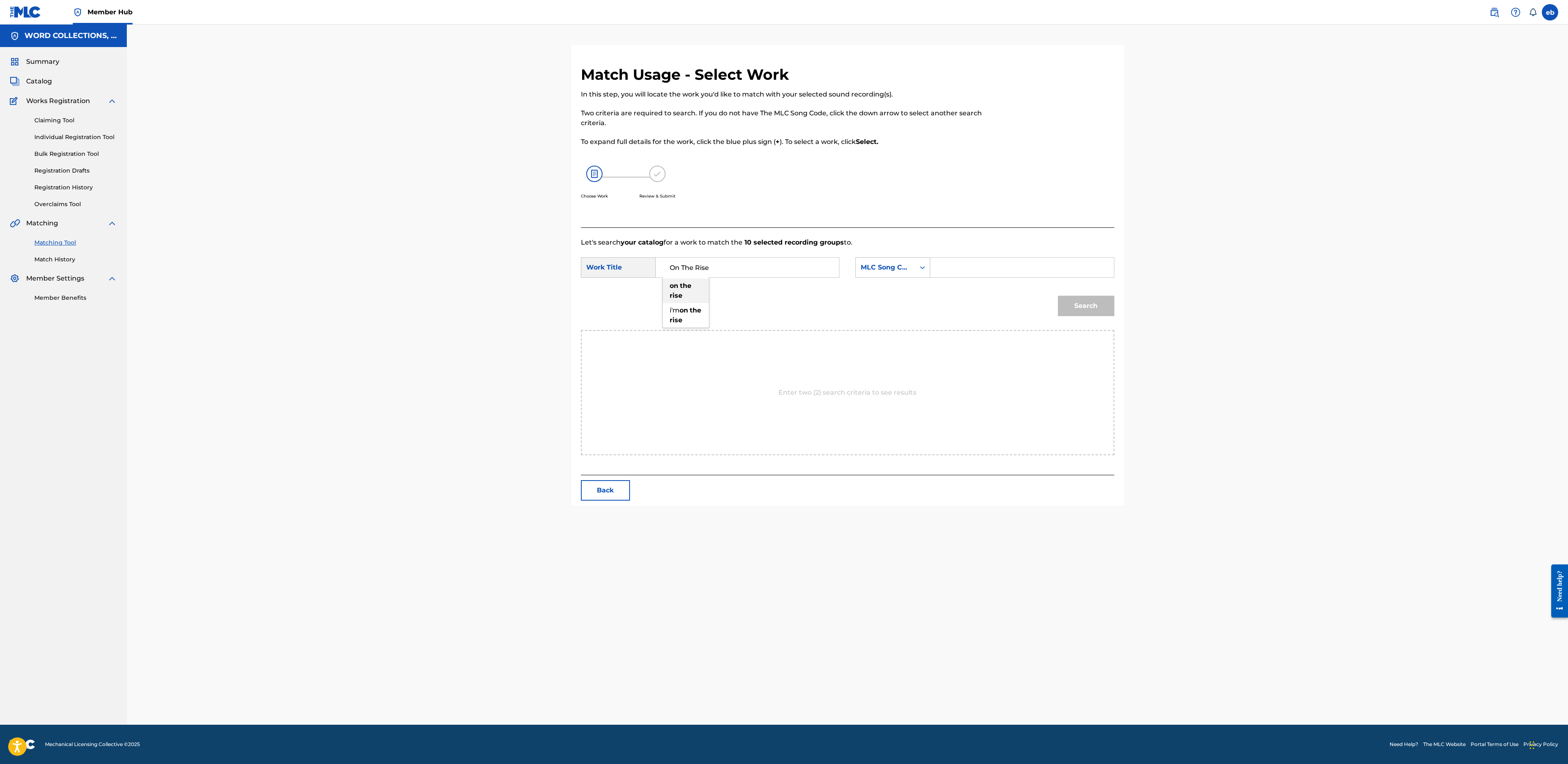
type input "on the rise"
type input "[PERSON_NAME]"
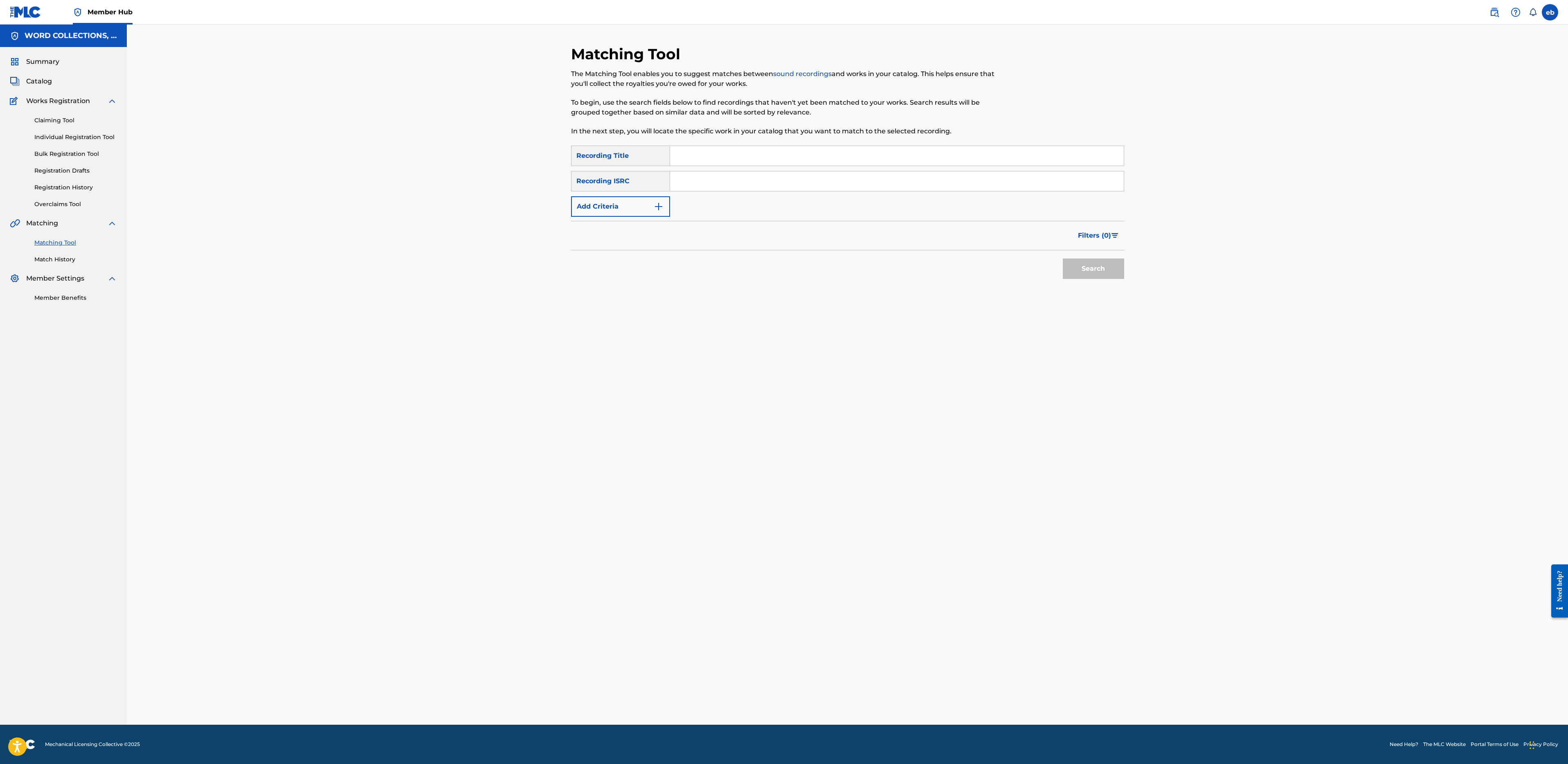
paste input "ONE OF A KIND"
type input "ONE OF A KIND"
type input "f"
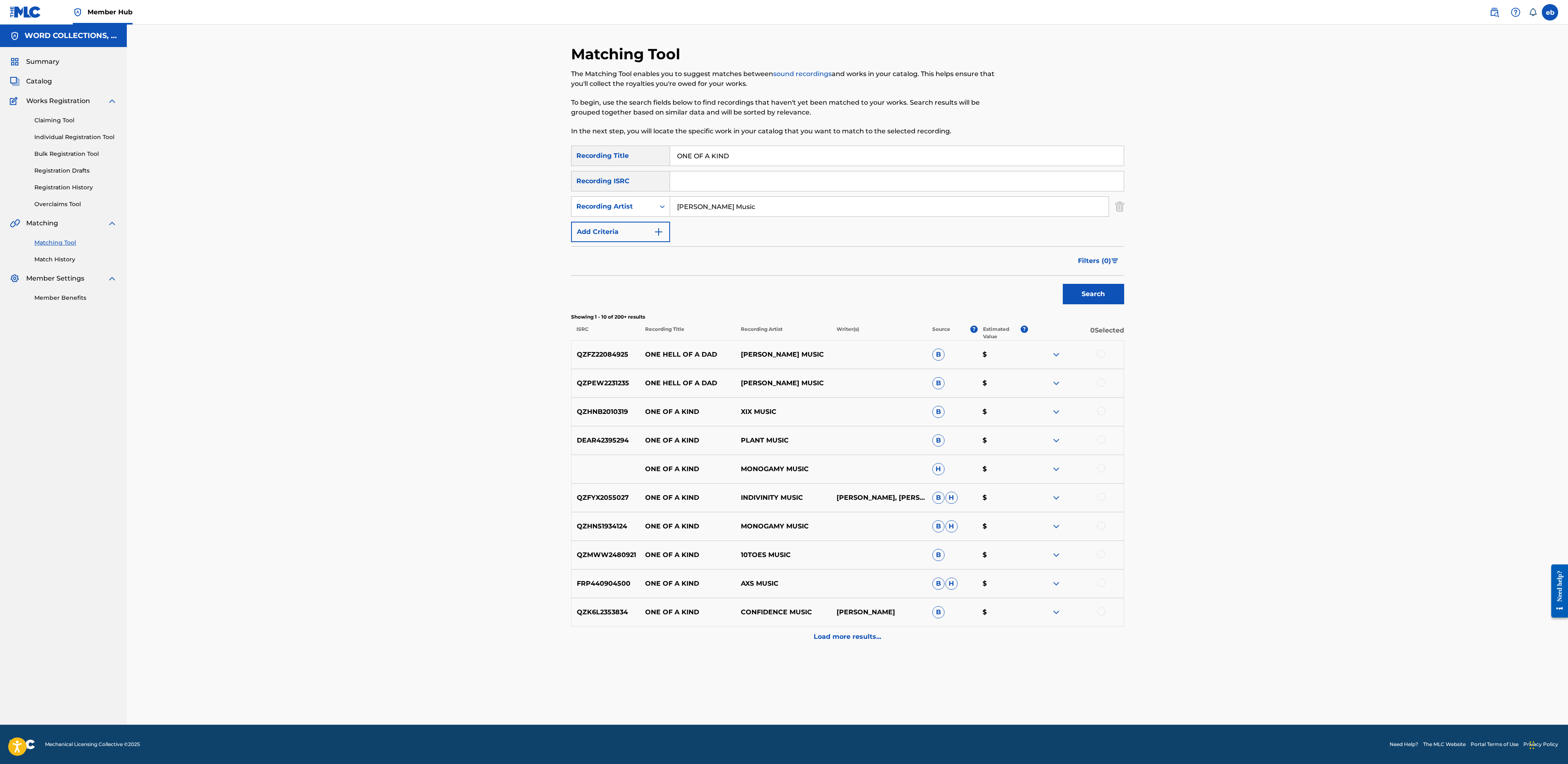
type input "[PERSON_NAME] Music"
paste input "PEN YOUR EYES"
type input "OPEN YOUR EYES"
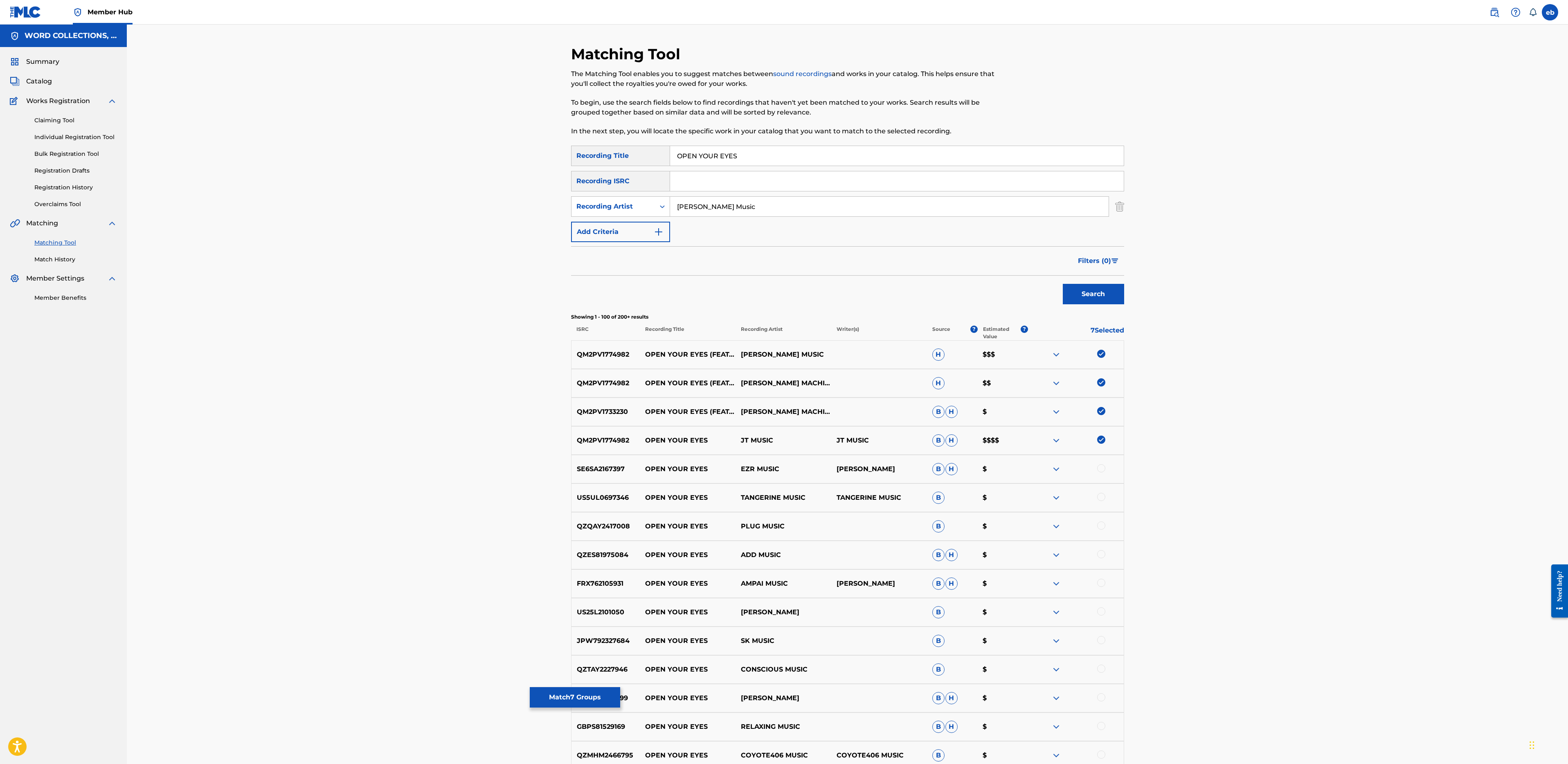
drag, startPoint x: 715, startPoint y: 207, endPoint x: 522, endPoint y: 207, distance: 193.0
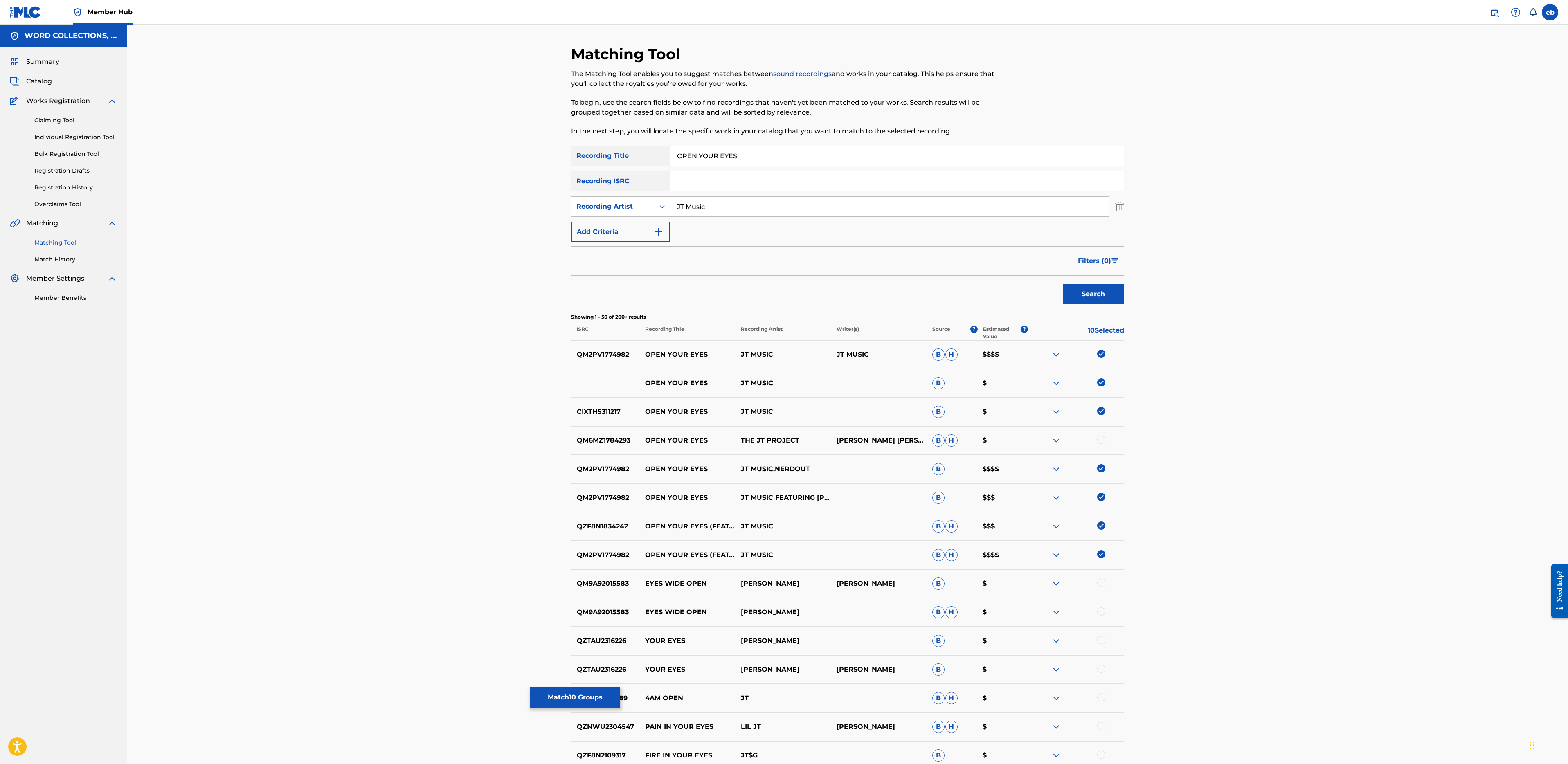
type input "JT Music"
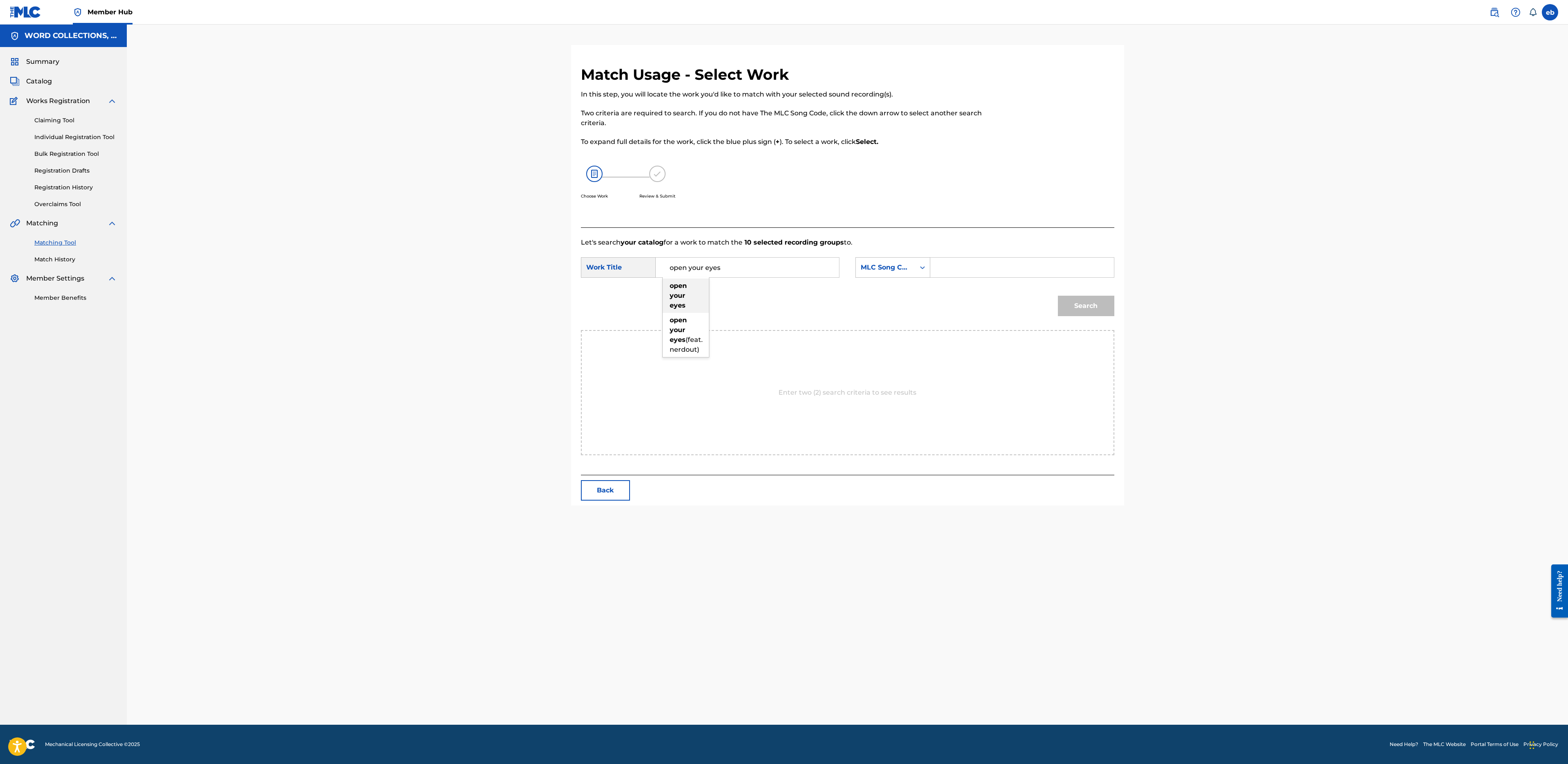
type input "open your eyes"
type input "[PERSON_NAME]"
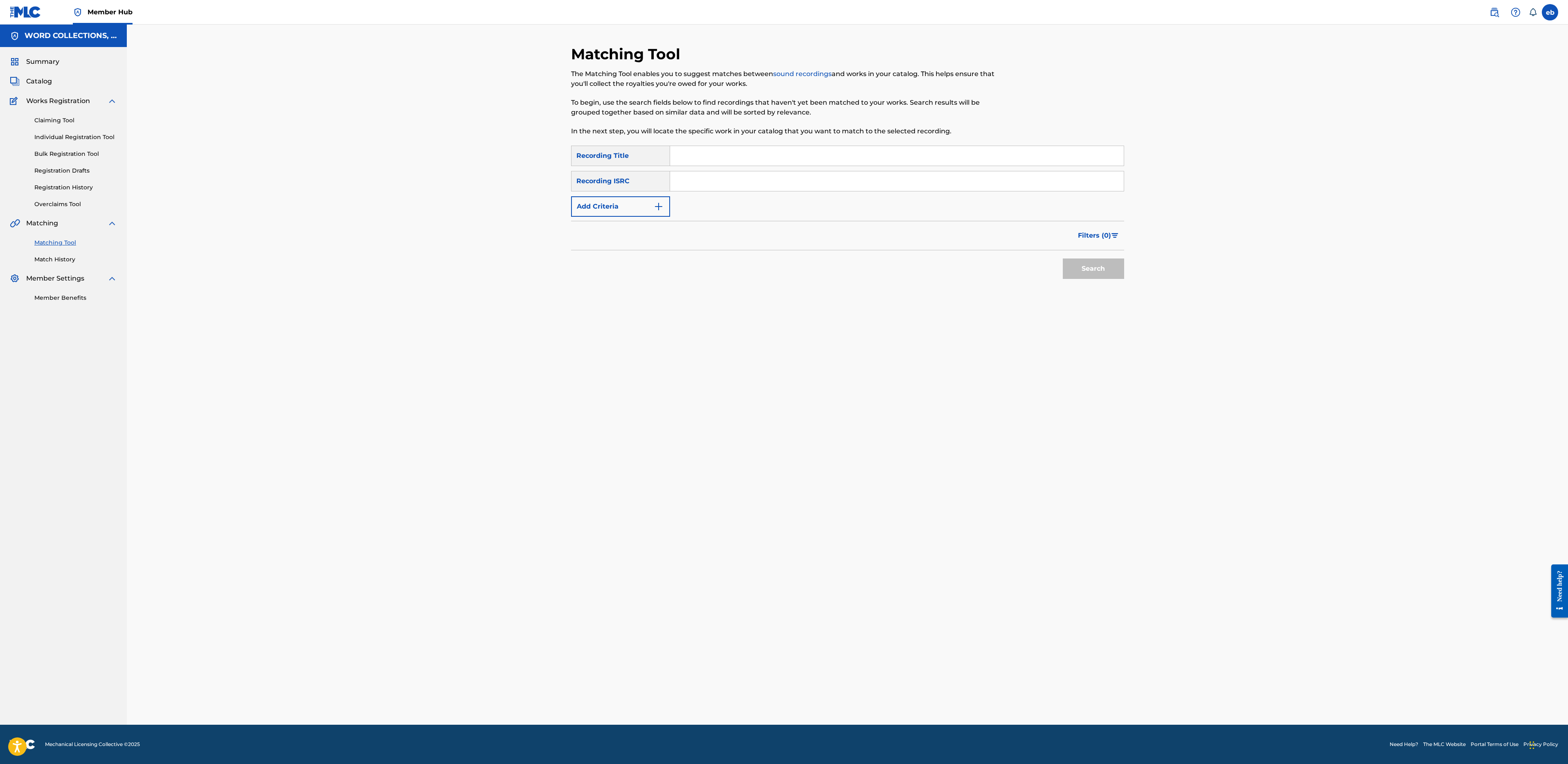
paste input "TAXES"
type input "TAXES"
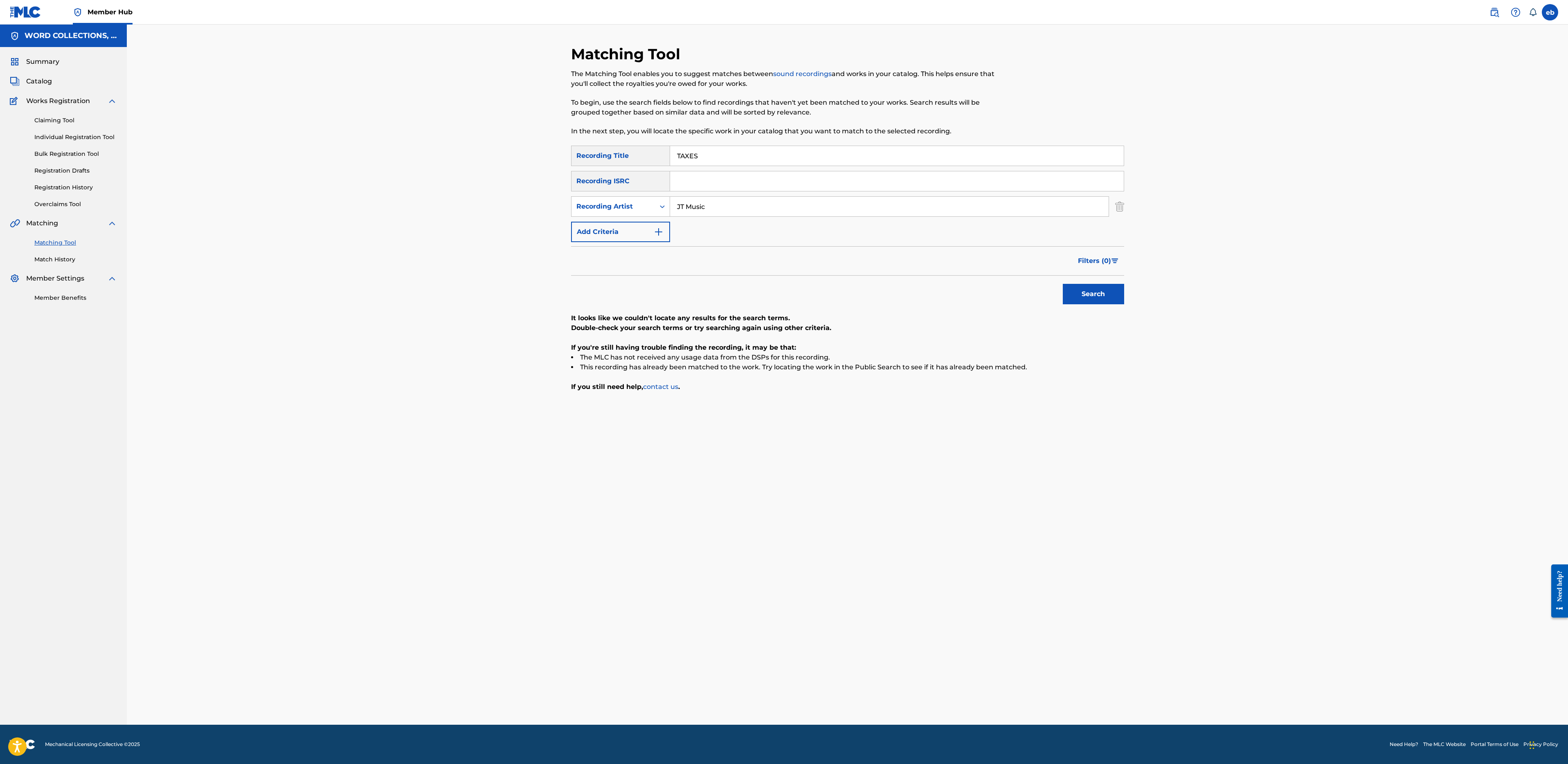
type input "JT Music"
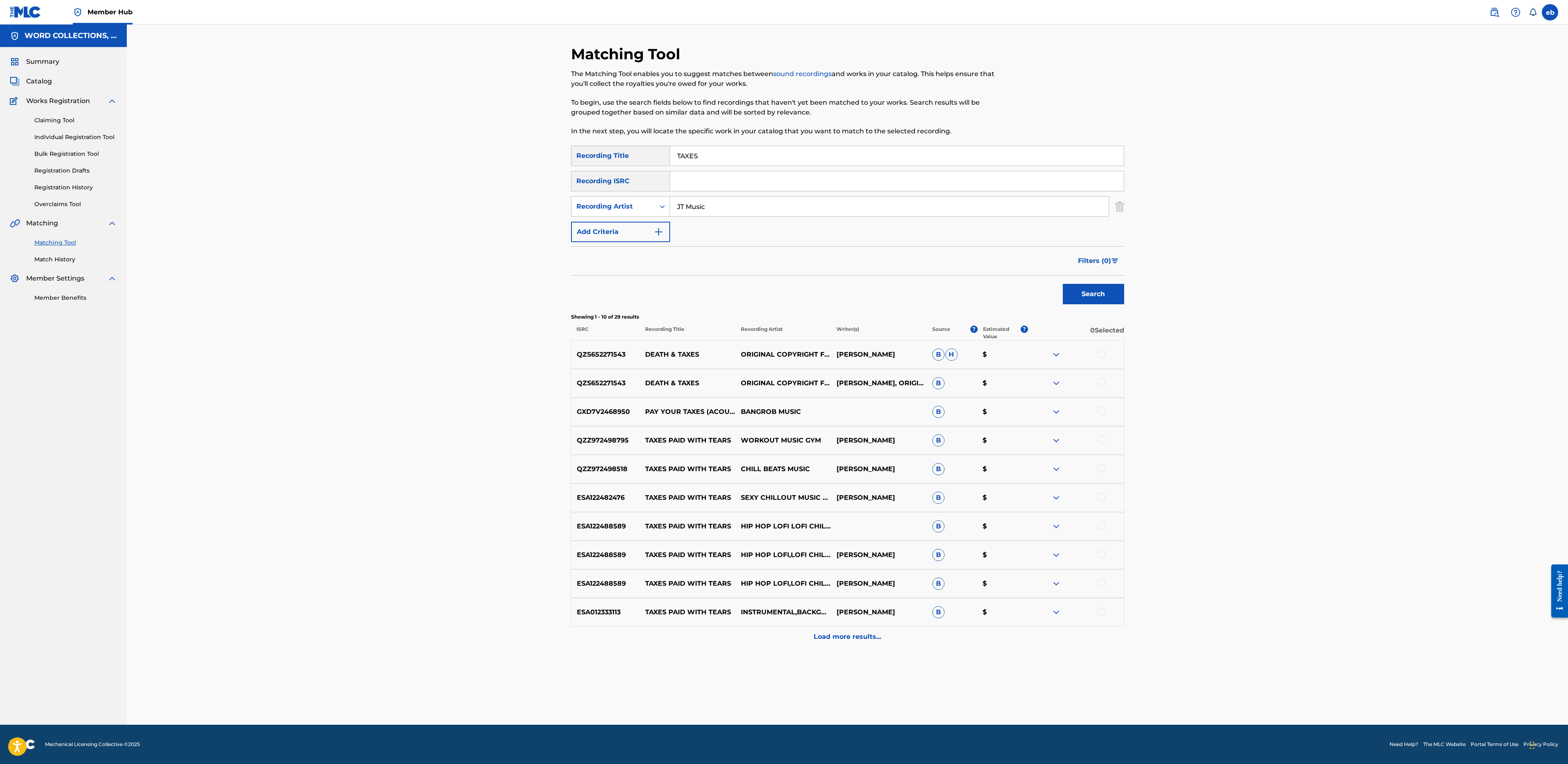
paste input "HANOS VS [PERSON_NAME] RAP BATTLE"
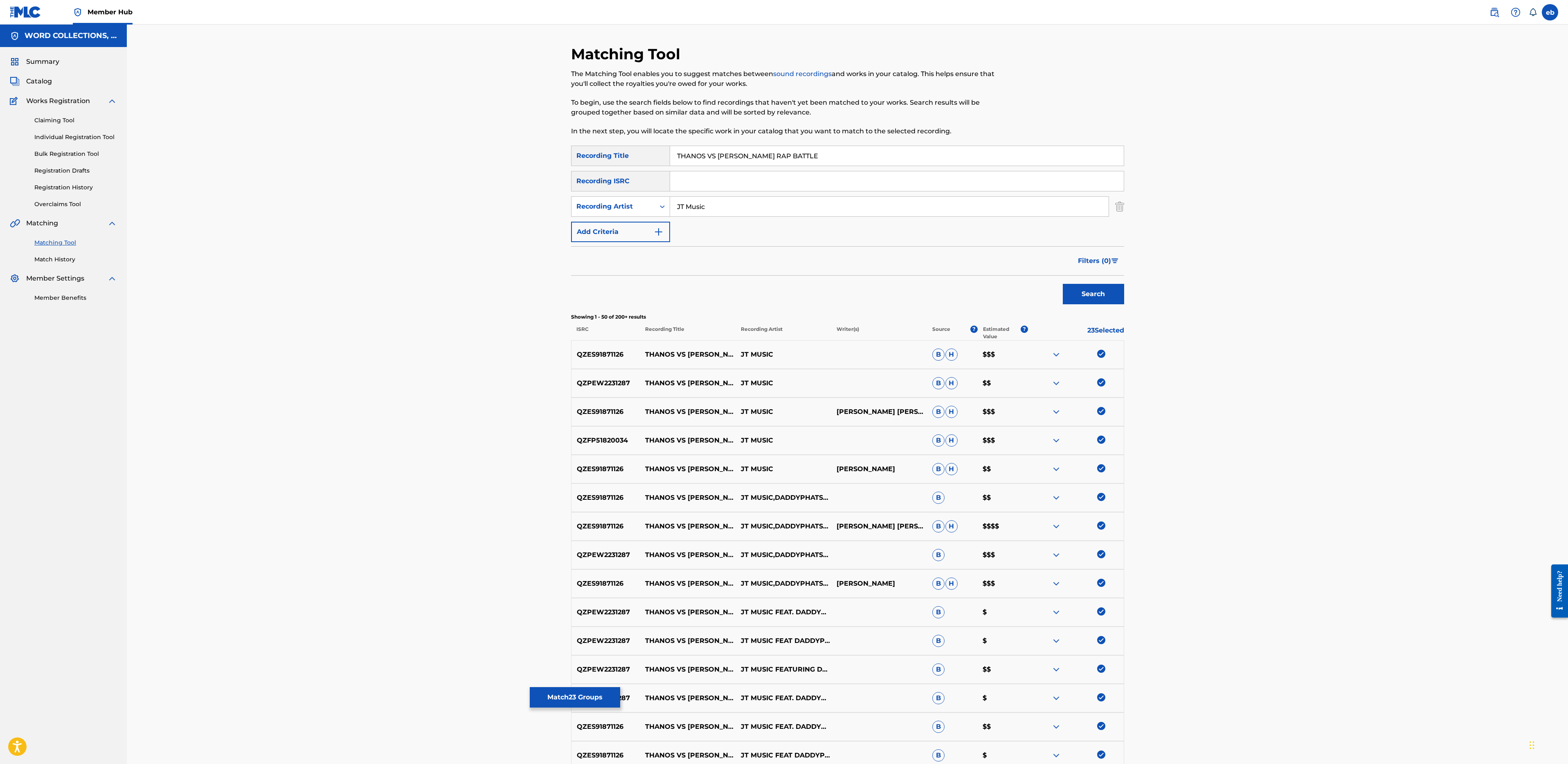
drag, startPoint x: 754, startPoint y: 151, endPoint x: 898, endPoint y: 151, distance: 144.0
drag, startPoint x: 753, startPoint y: 154, endPoint x: 892, endPoint y: 155, distance: 139.0
type input "THANOS VS [PERSON_NAME]"
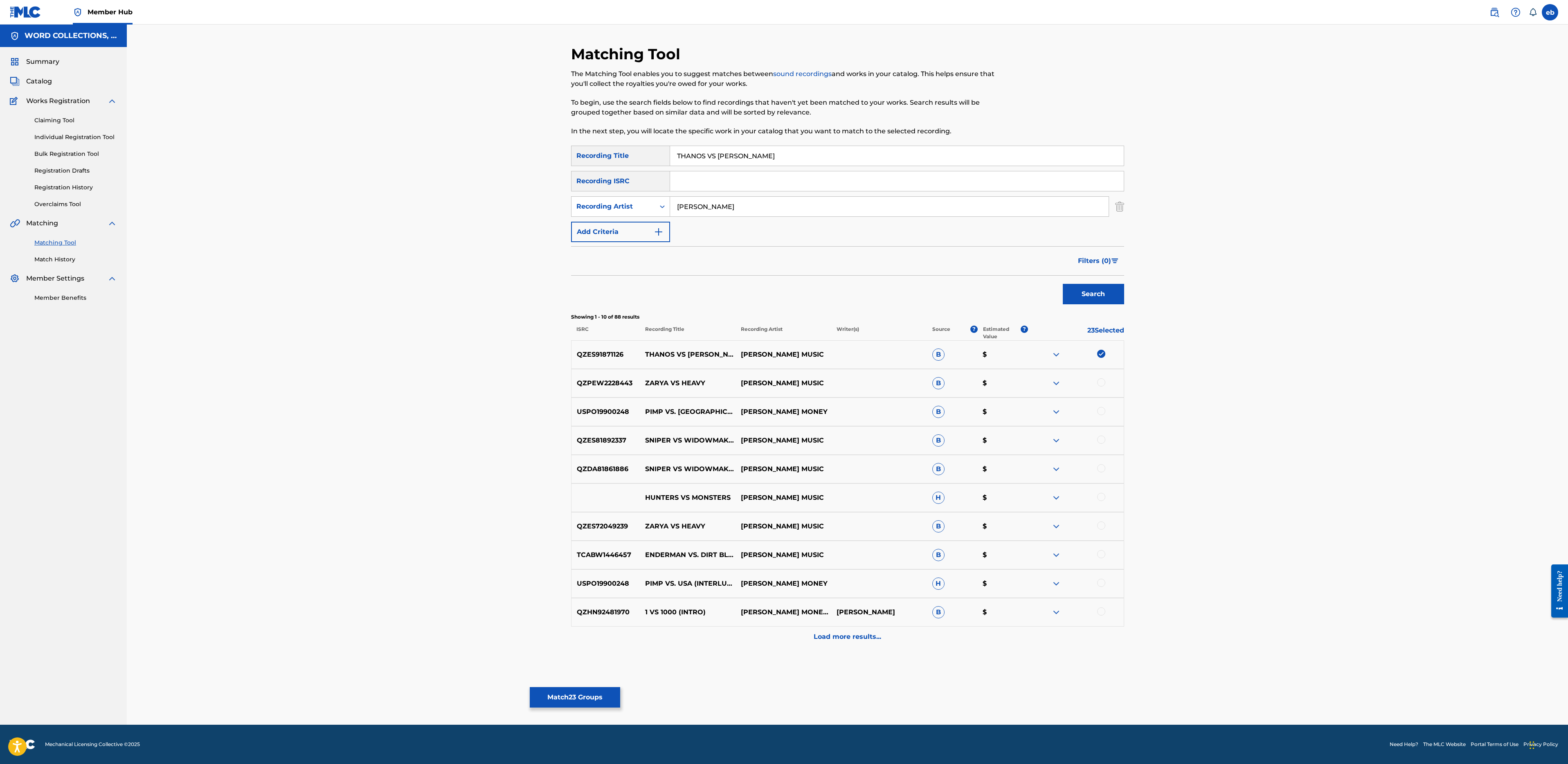
type input "[PERSON_NAME]"
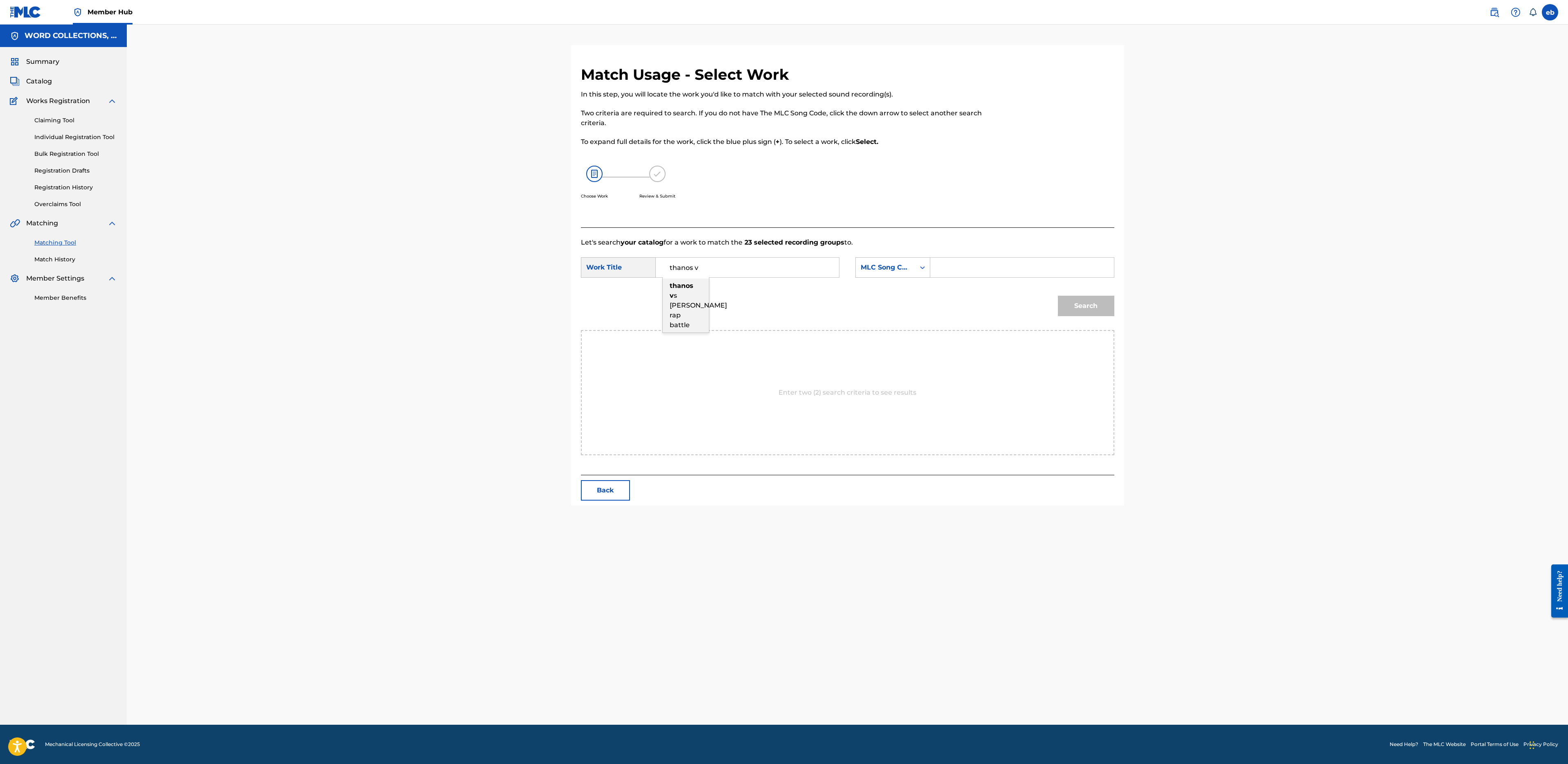
type input "thanos vs [PERSON_NAME] rap battle"
type input "[PERSON_NAME]"
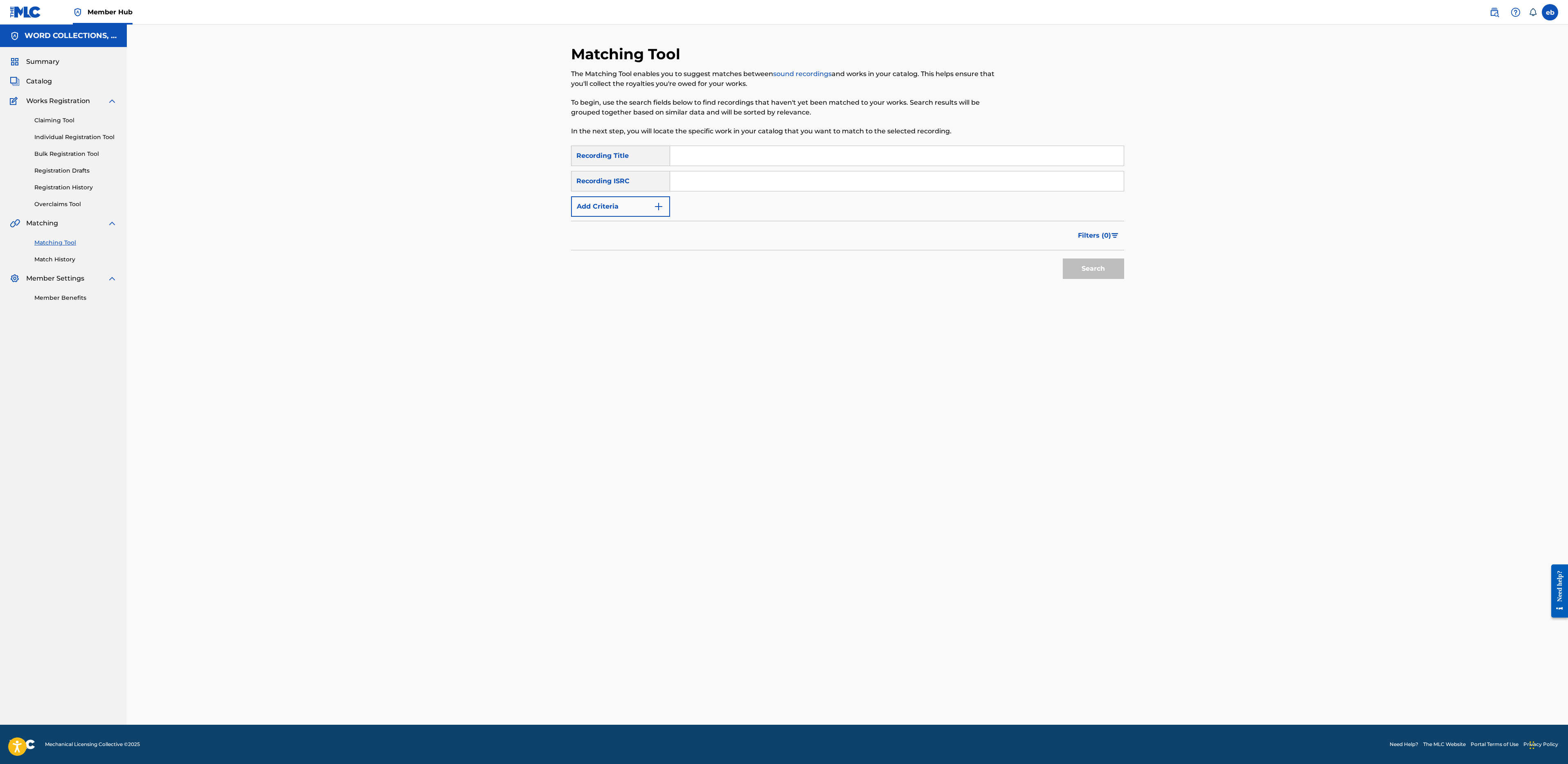
paste input "SINKING CITY"
type input "SINKING CITY"
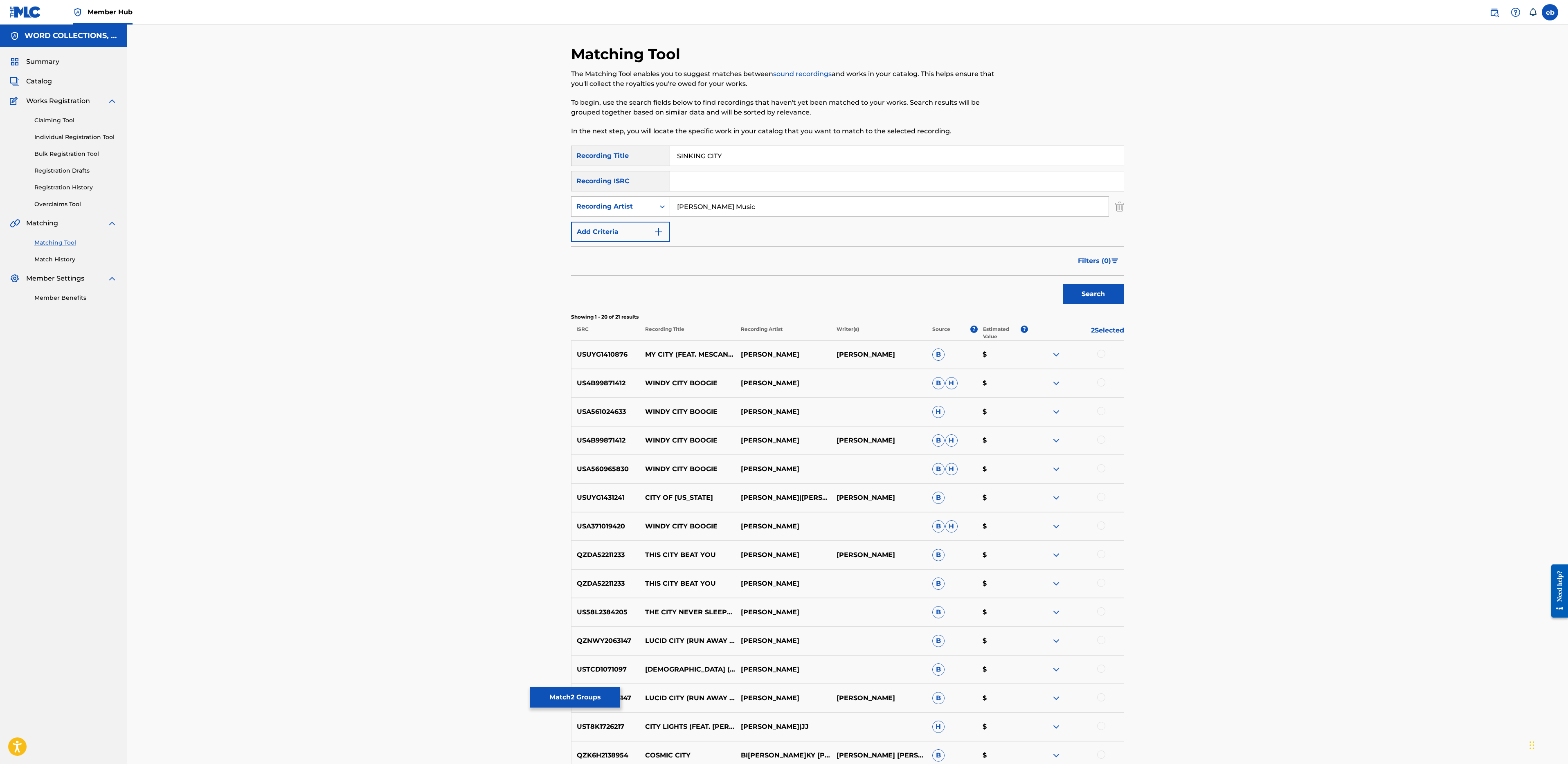
type input "[PERSON_NAME] Music"
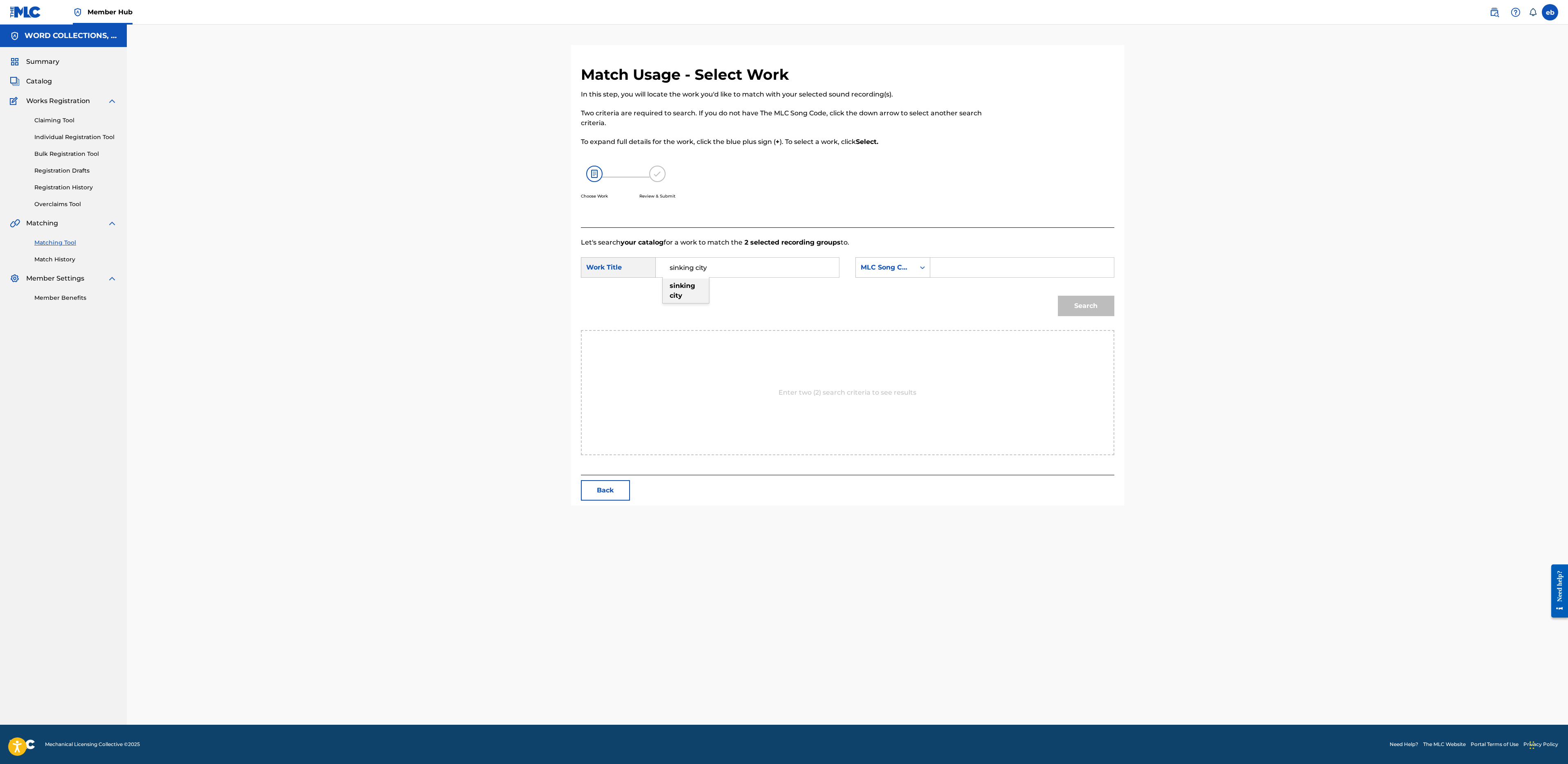
type input "sinking city"
type input "[PERSON_NAME]"
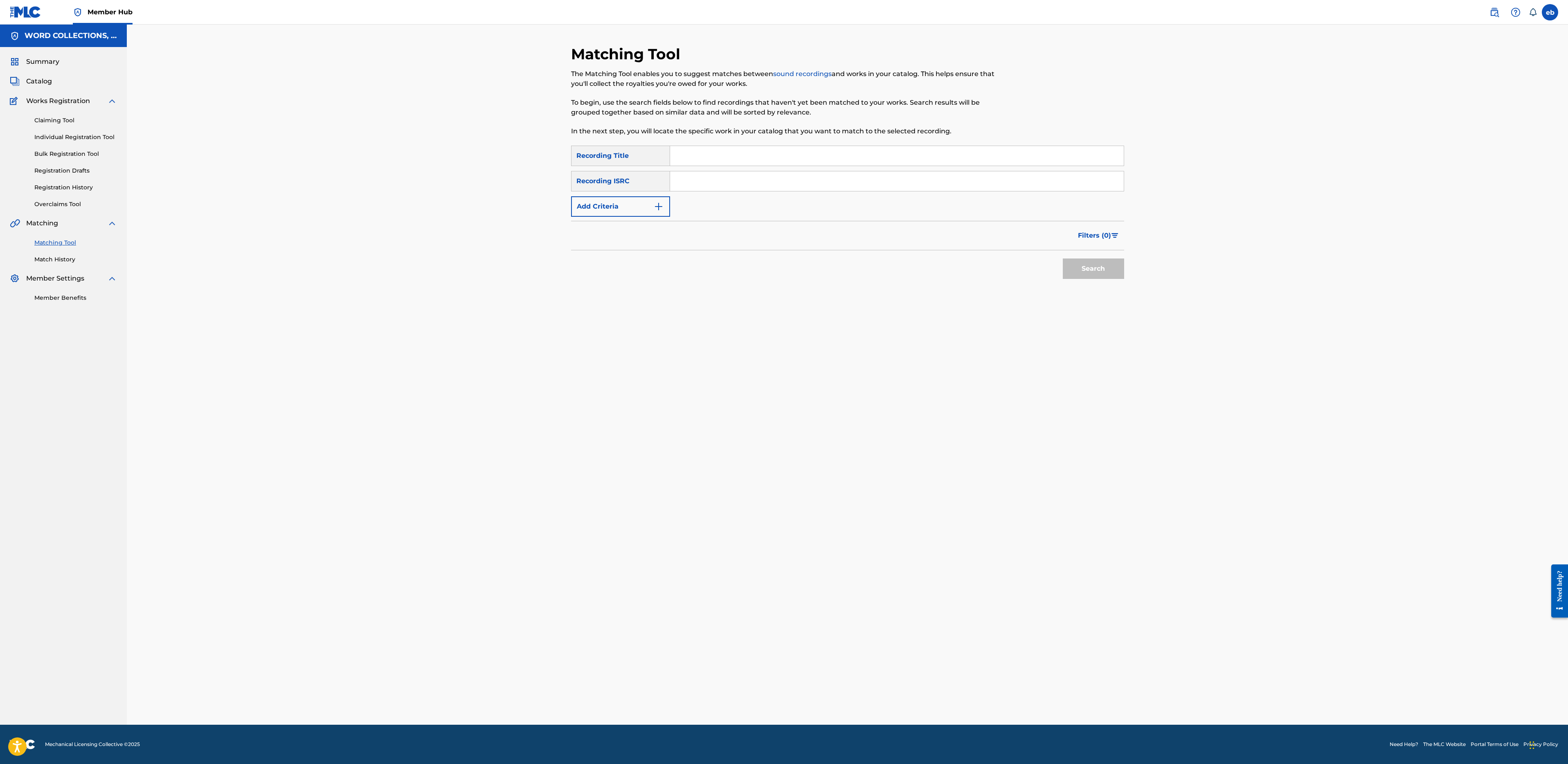
paste input "THE [PERSON_NAME]"
type input "THE [PERSON_NAME]"
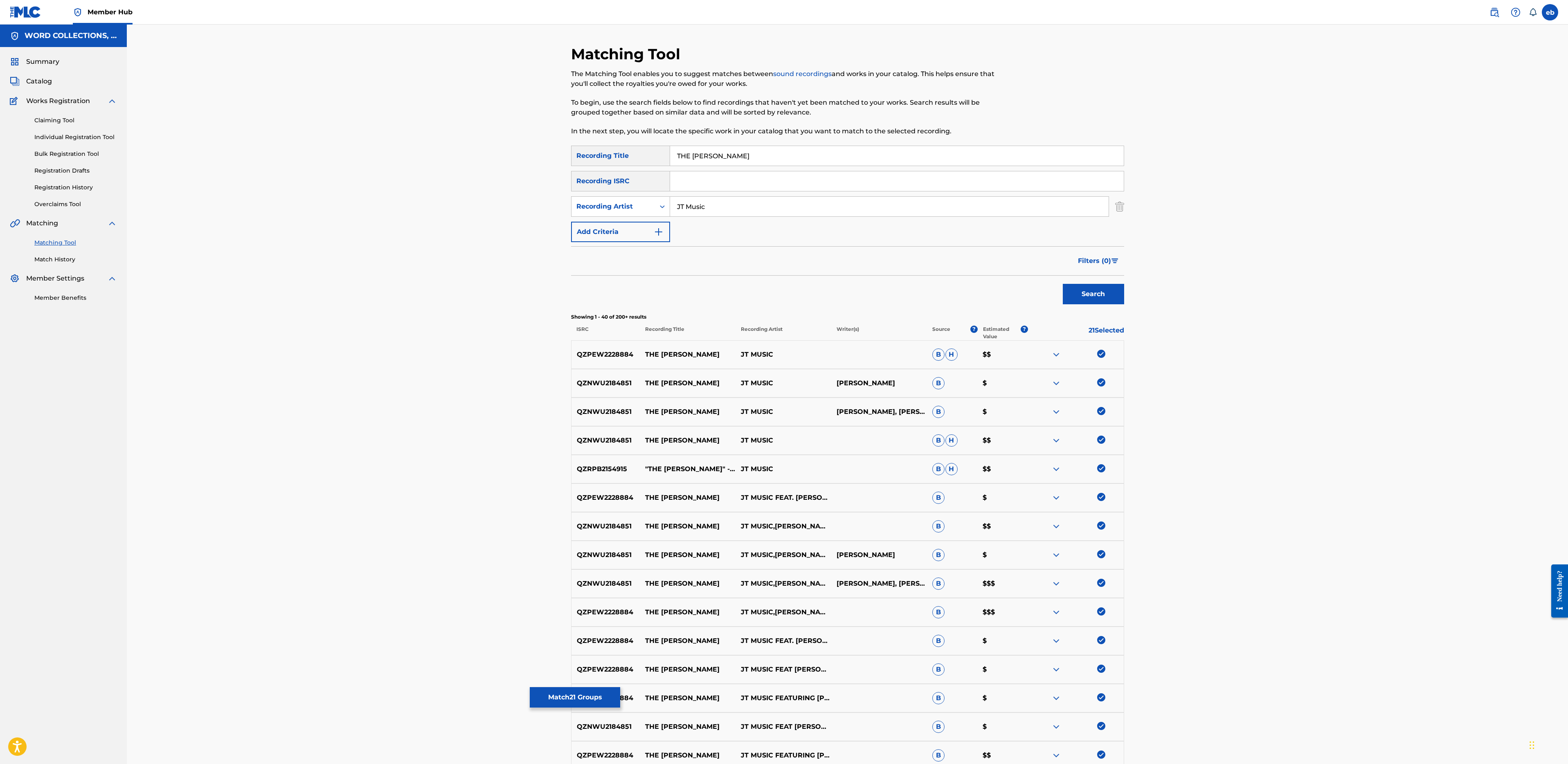
type input "JT Music"
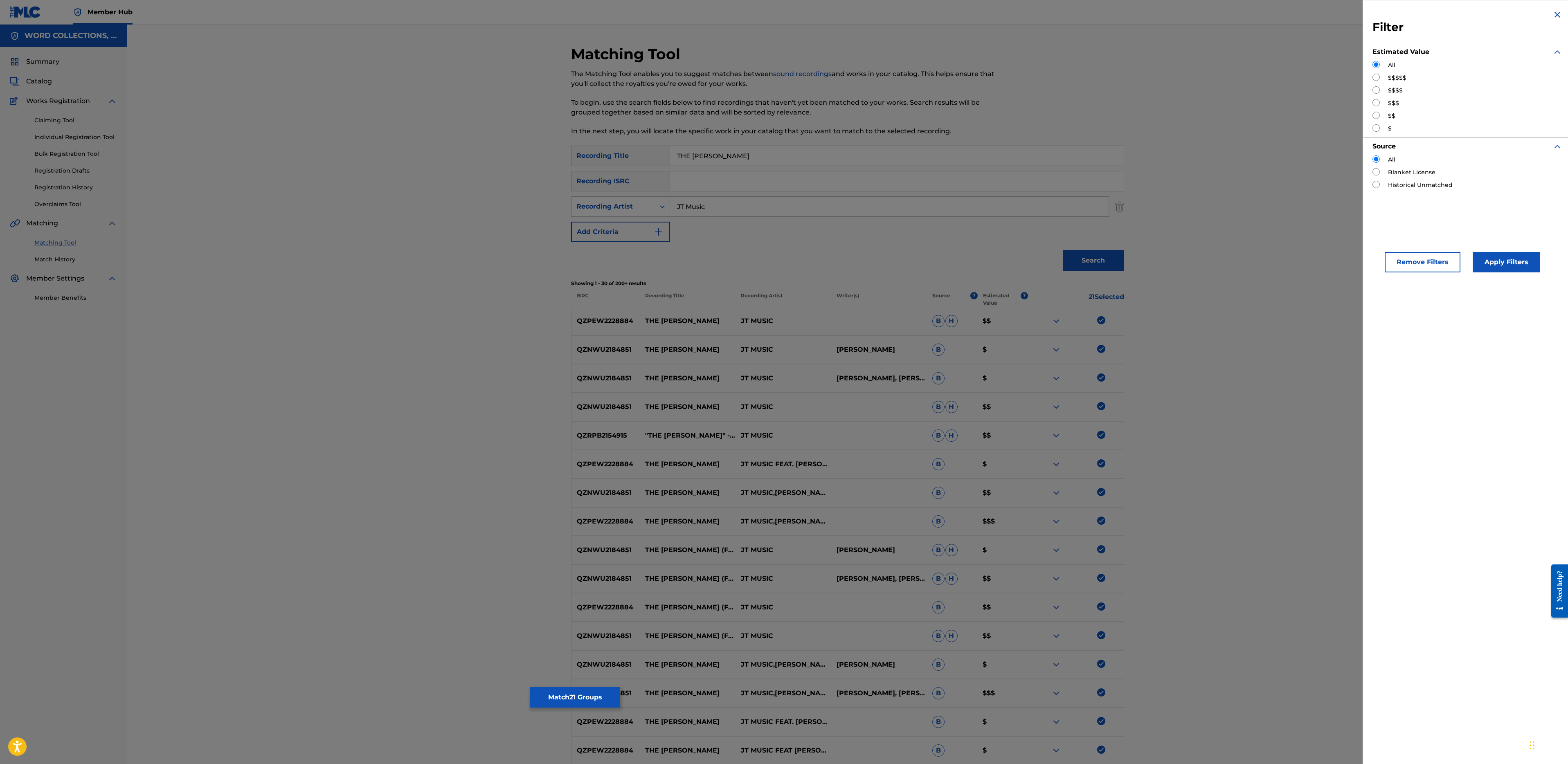
radio input "true"
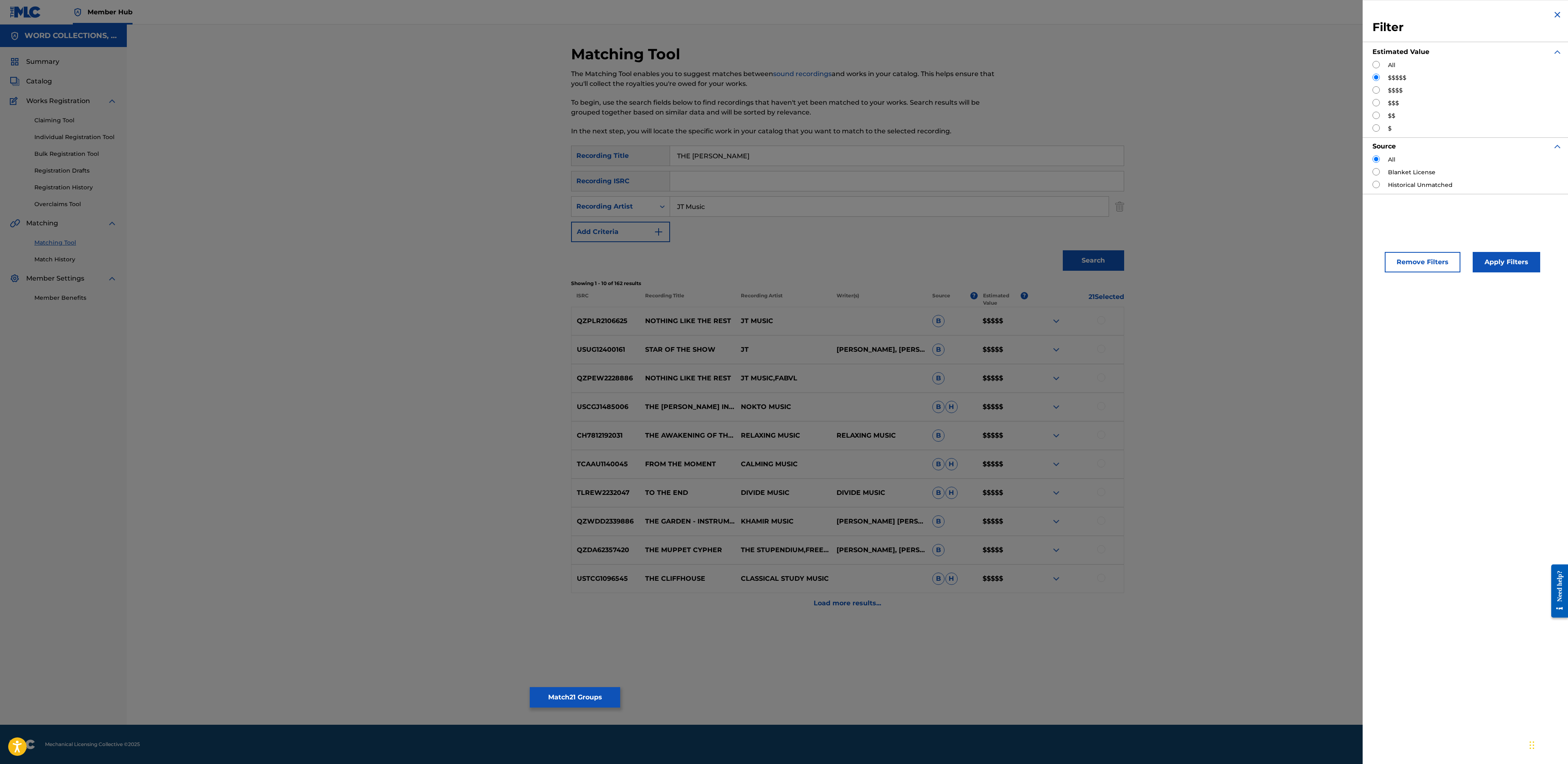
radio input "true"
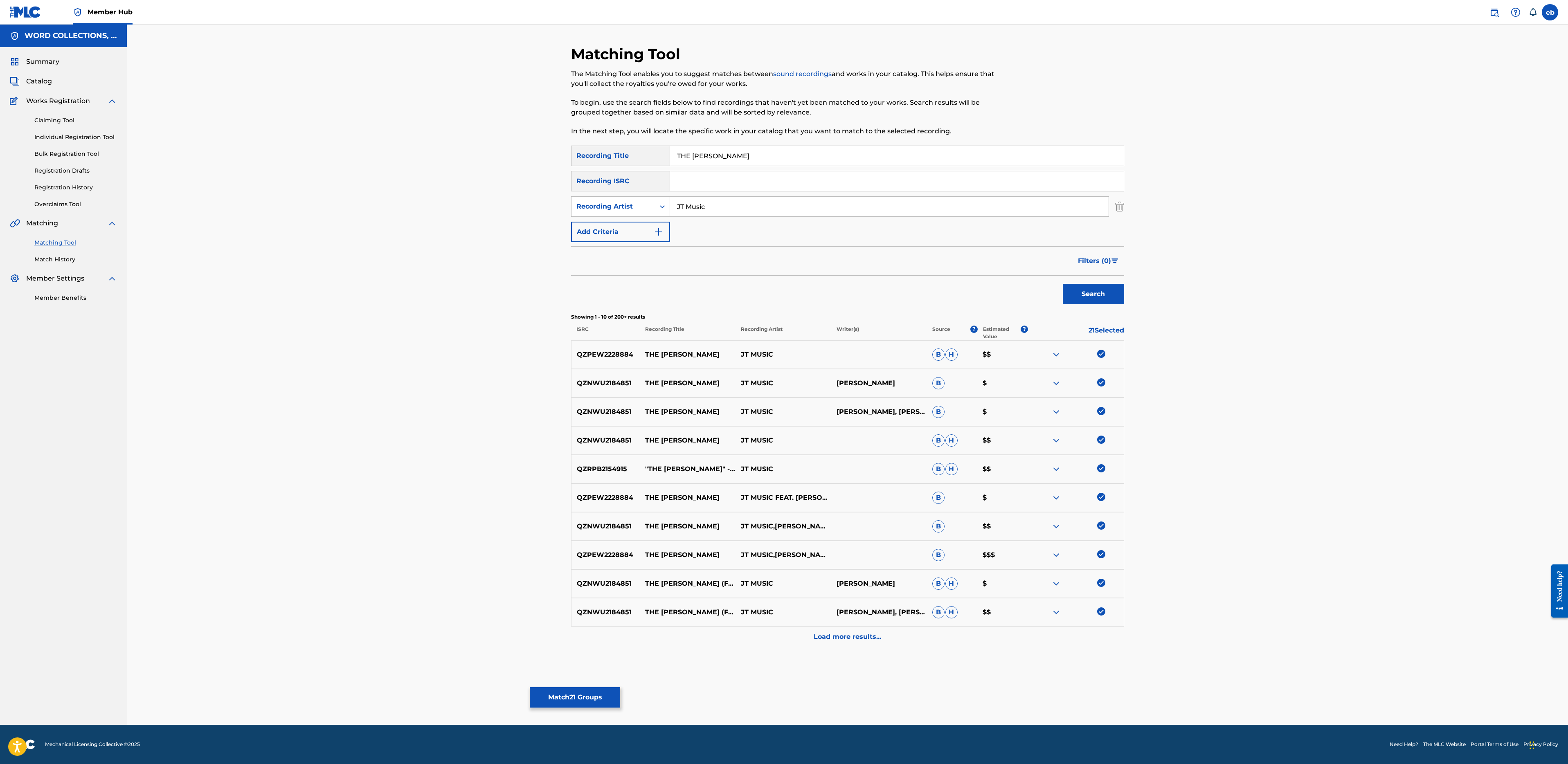
drag, startPoint x: 680, startPoint y: 205, endPoint x: 864, endPoint y: 211, distance: 184.1
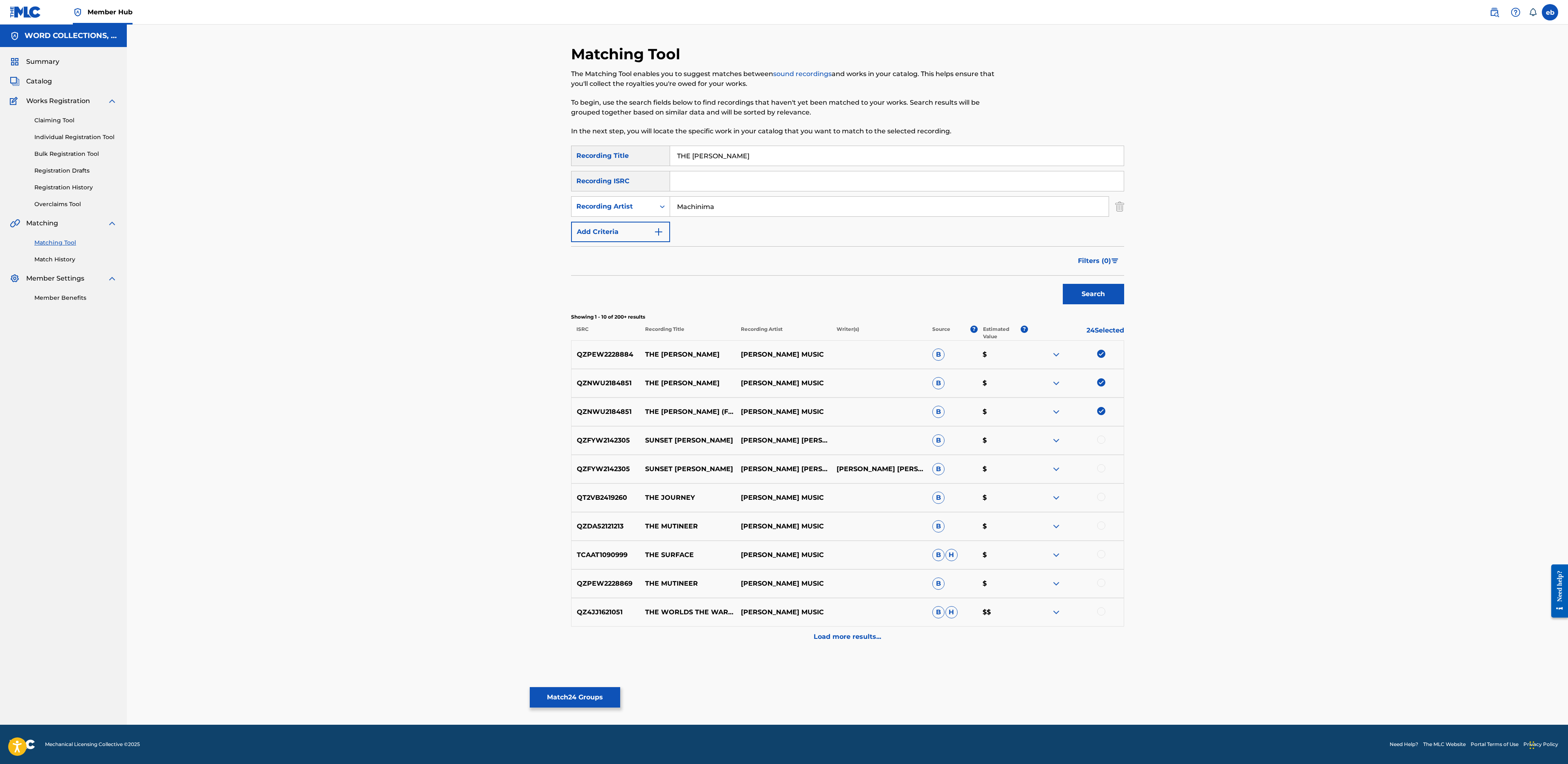
type input "Machinima"
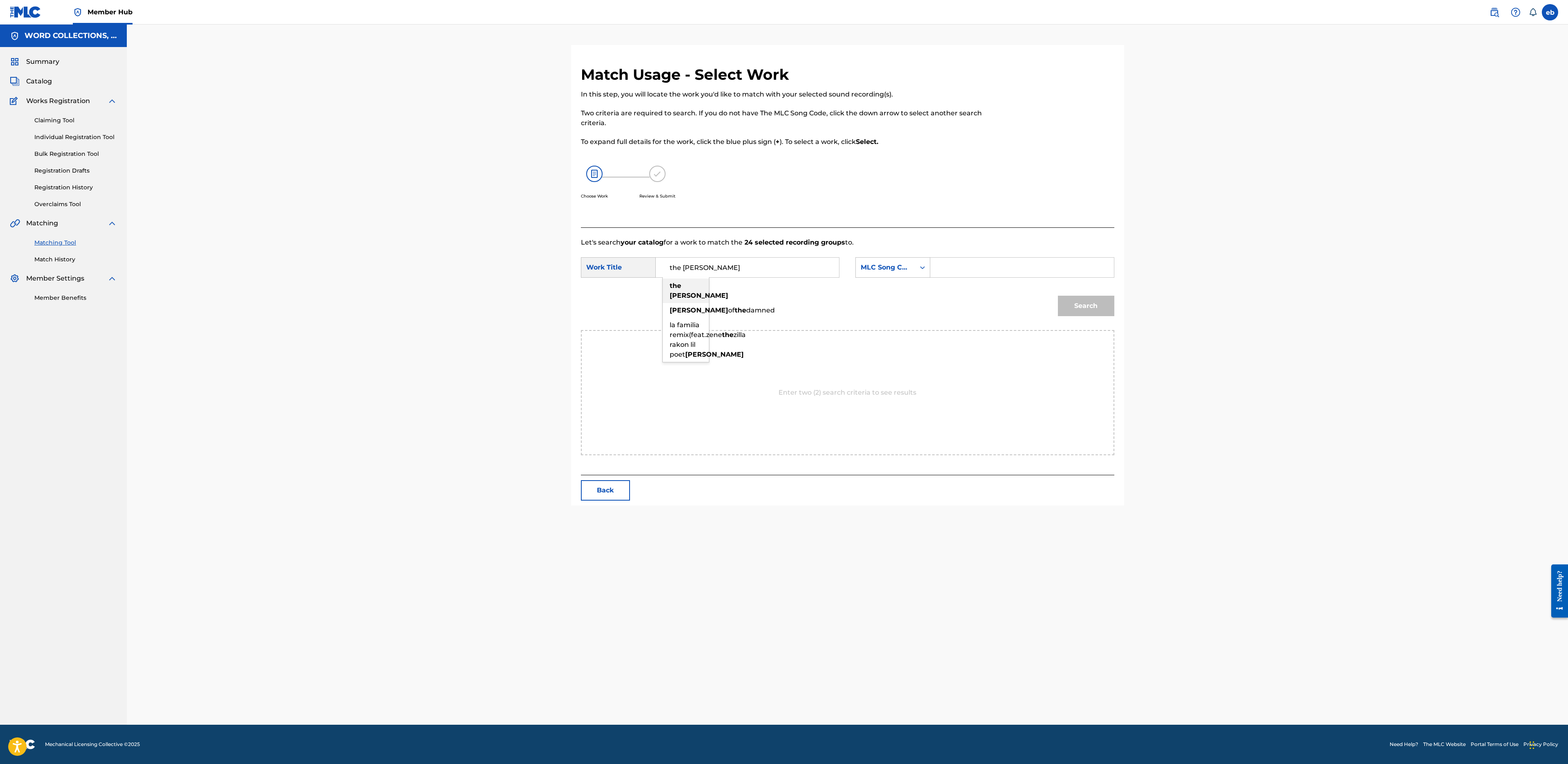
type input "the [PERSON_NAME]"
type input "[PERSON_NAME]"
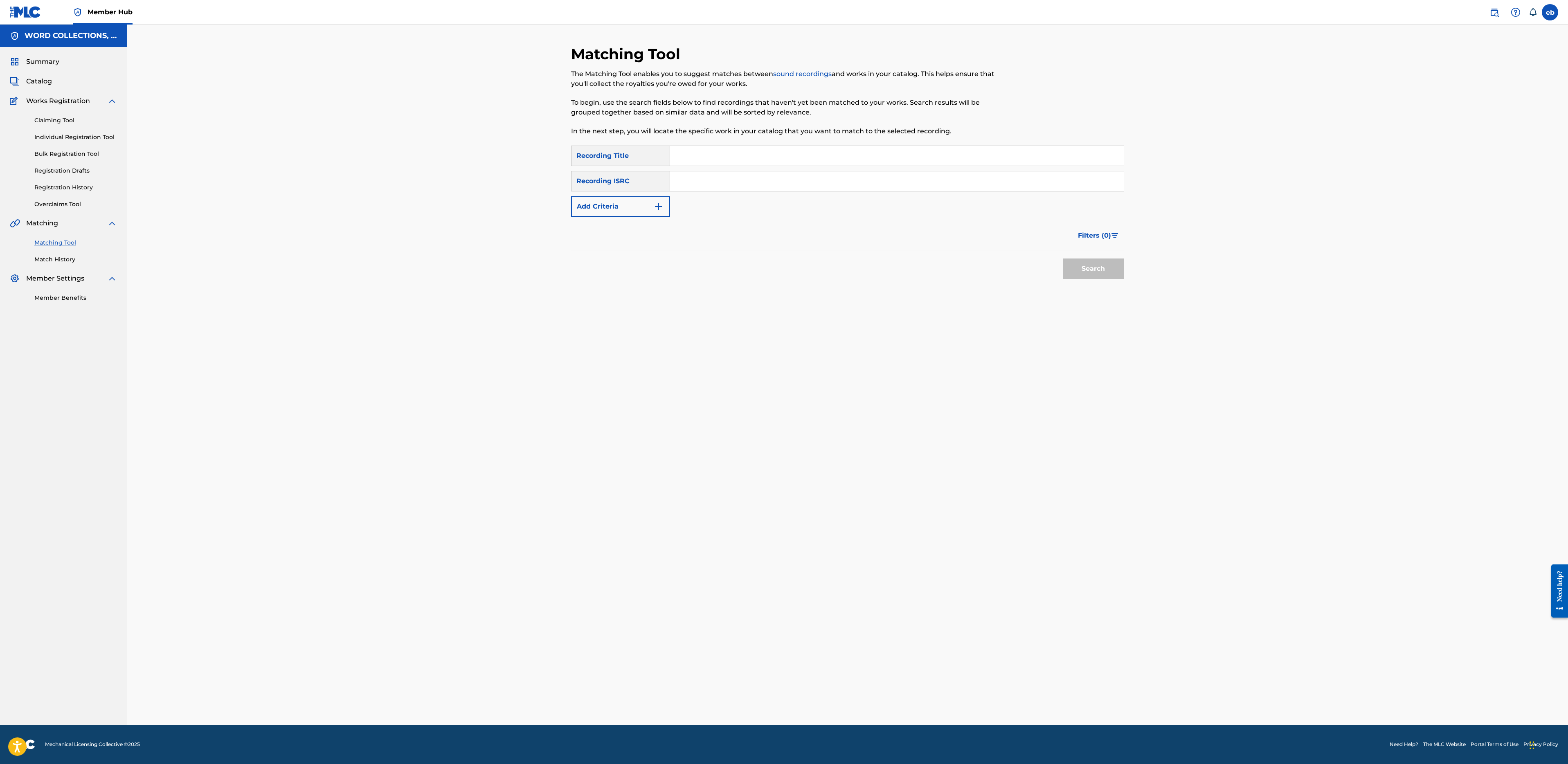
paste input "TIME TO WALK"
type input "TIME TO WALK"
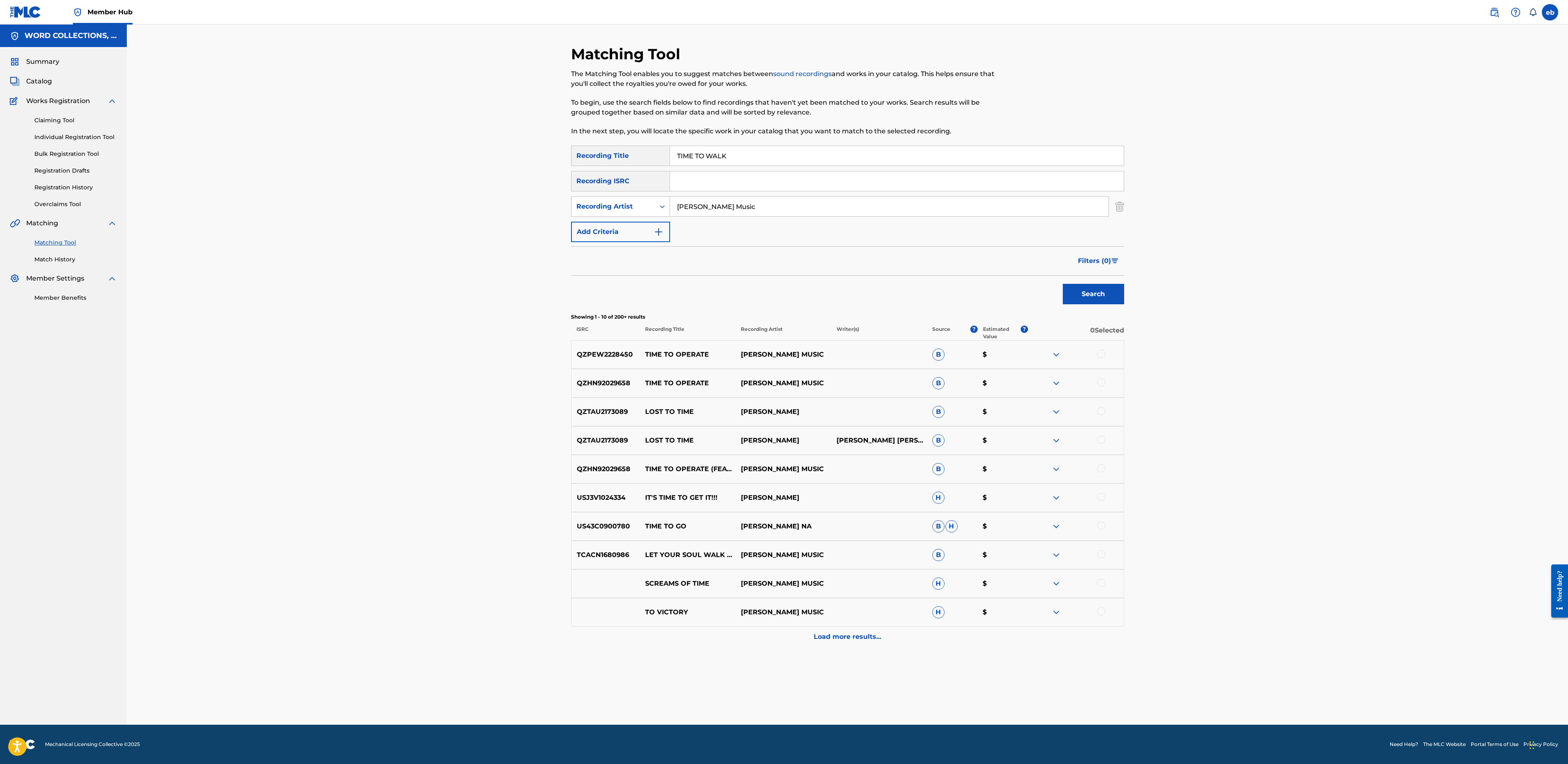
drag, startPoint x: 861, startPoint y: 210, endPoint x: 861, endPoint y: 204, distance: 6.0
type input "[PERSON_NAME]"
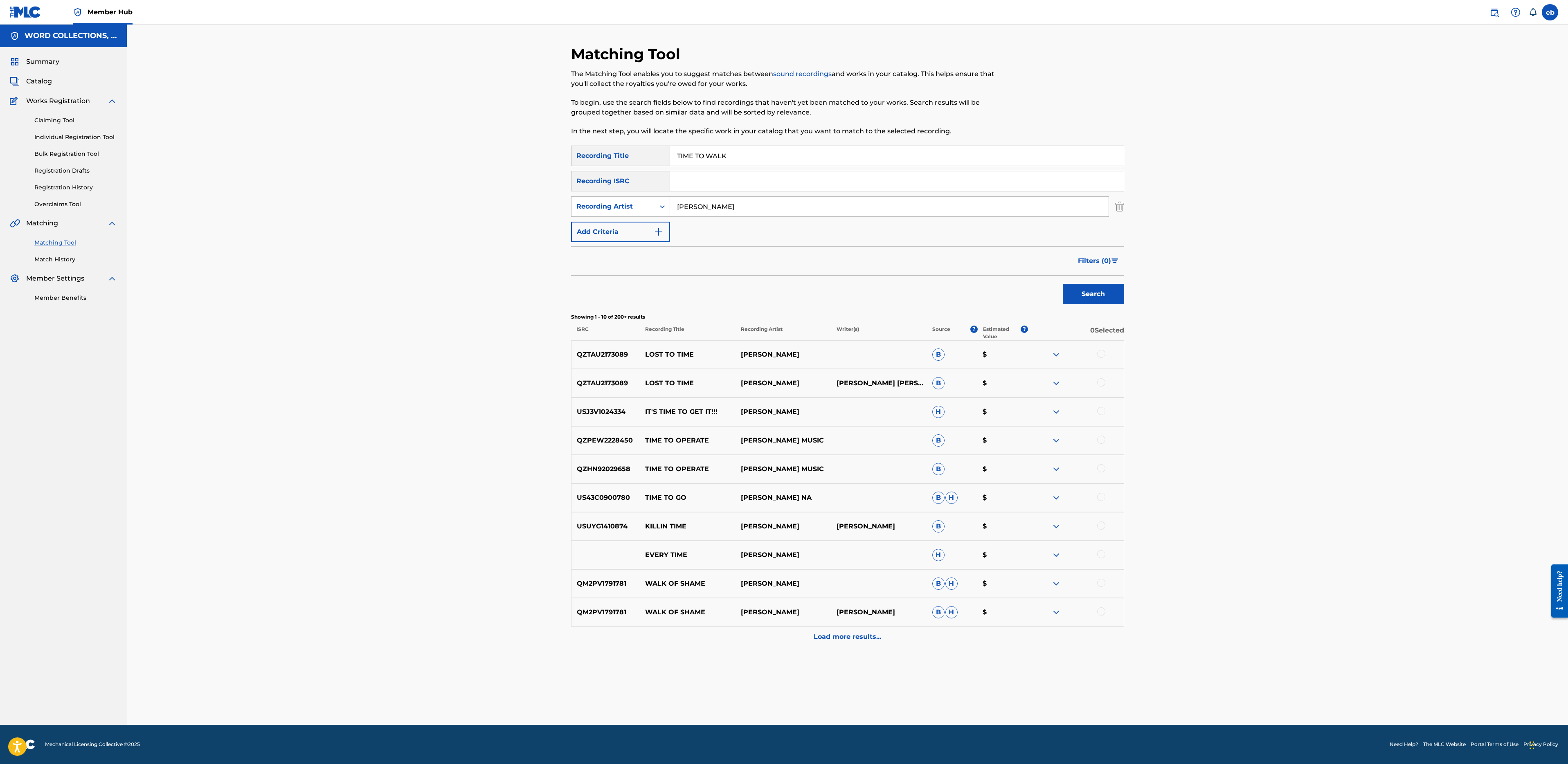
paste input "WHAT A HERO'S MADE OF"
type input "WHAT A HERO'S MADE OF"
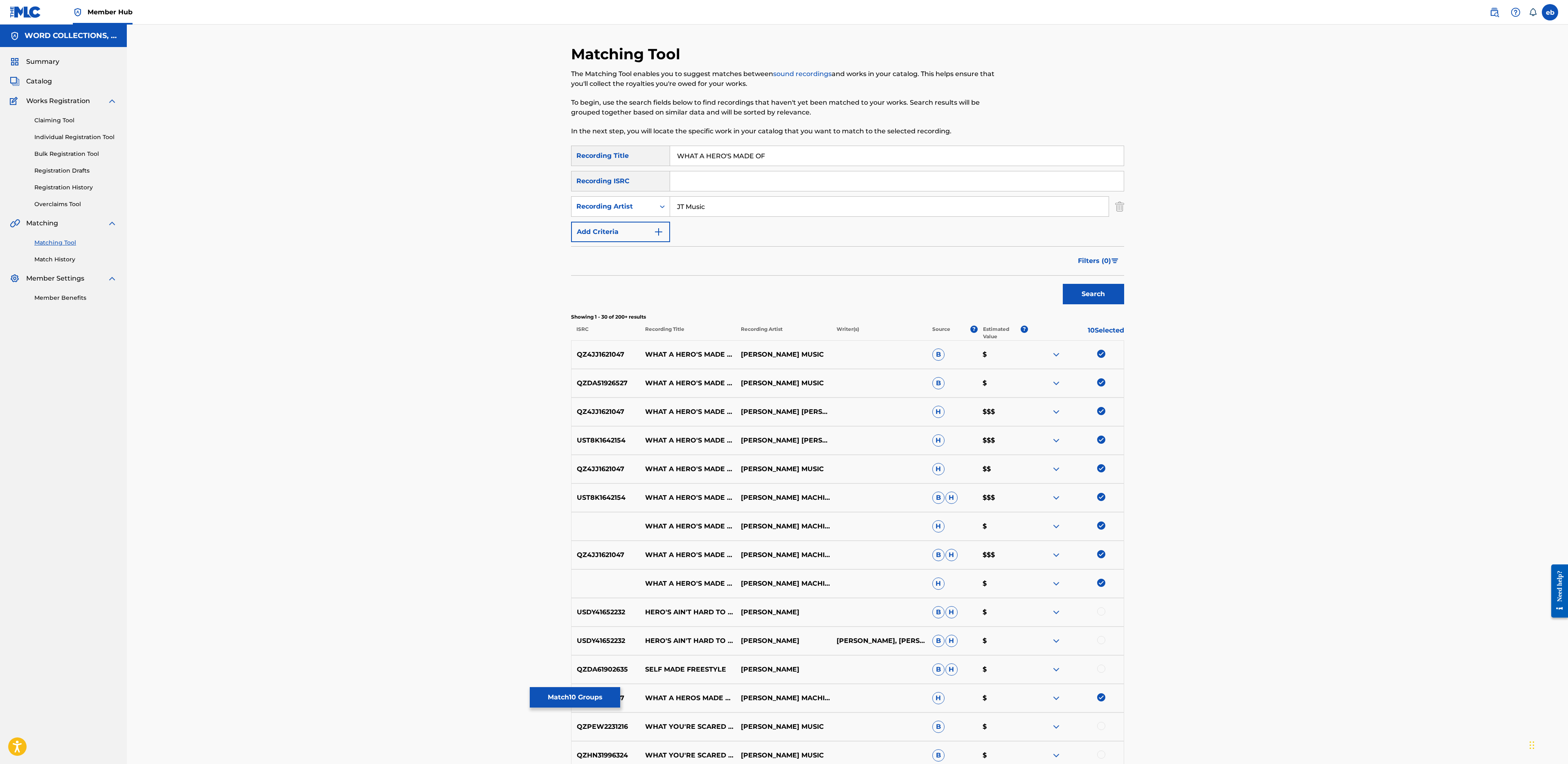
type input "JT Music"
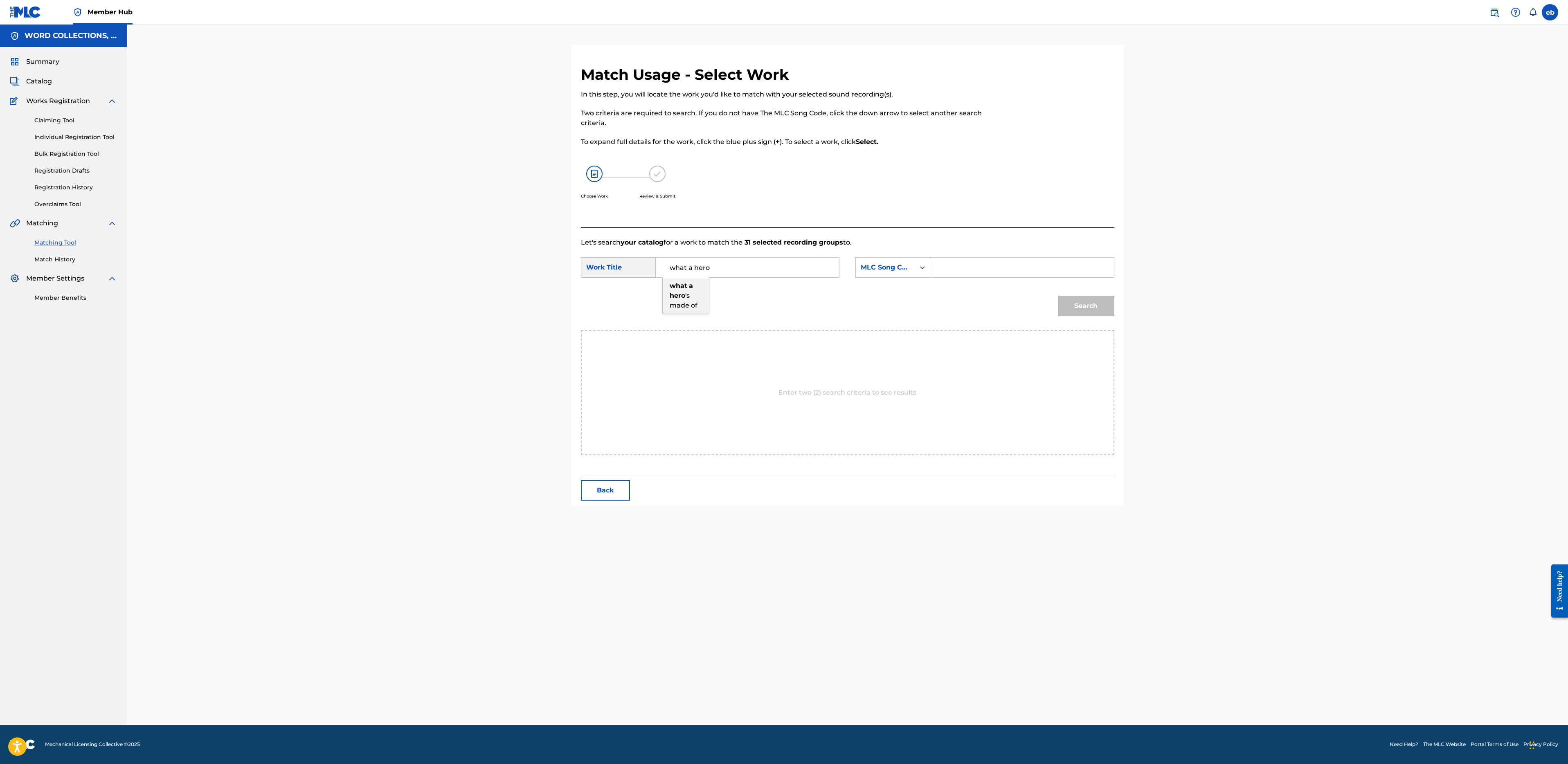
type input "what a hero's made of"
type input "[PERSON_NAME]"
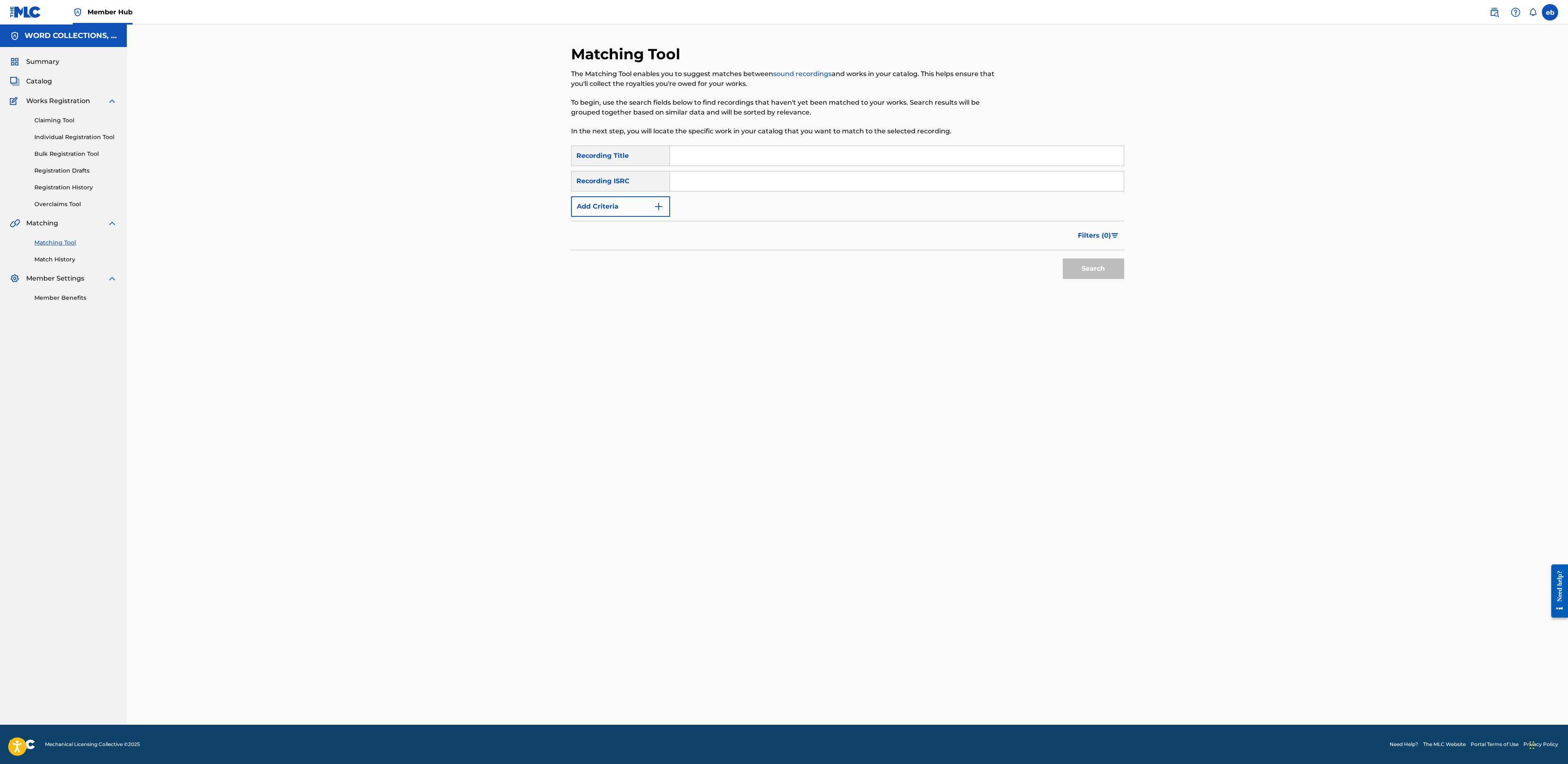
paste input "THE SAD CREEPER SONG"
type input "THE SAD CREEPER SONG"
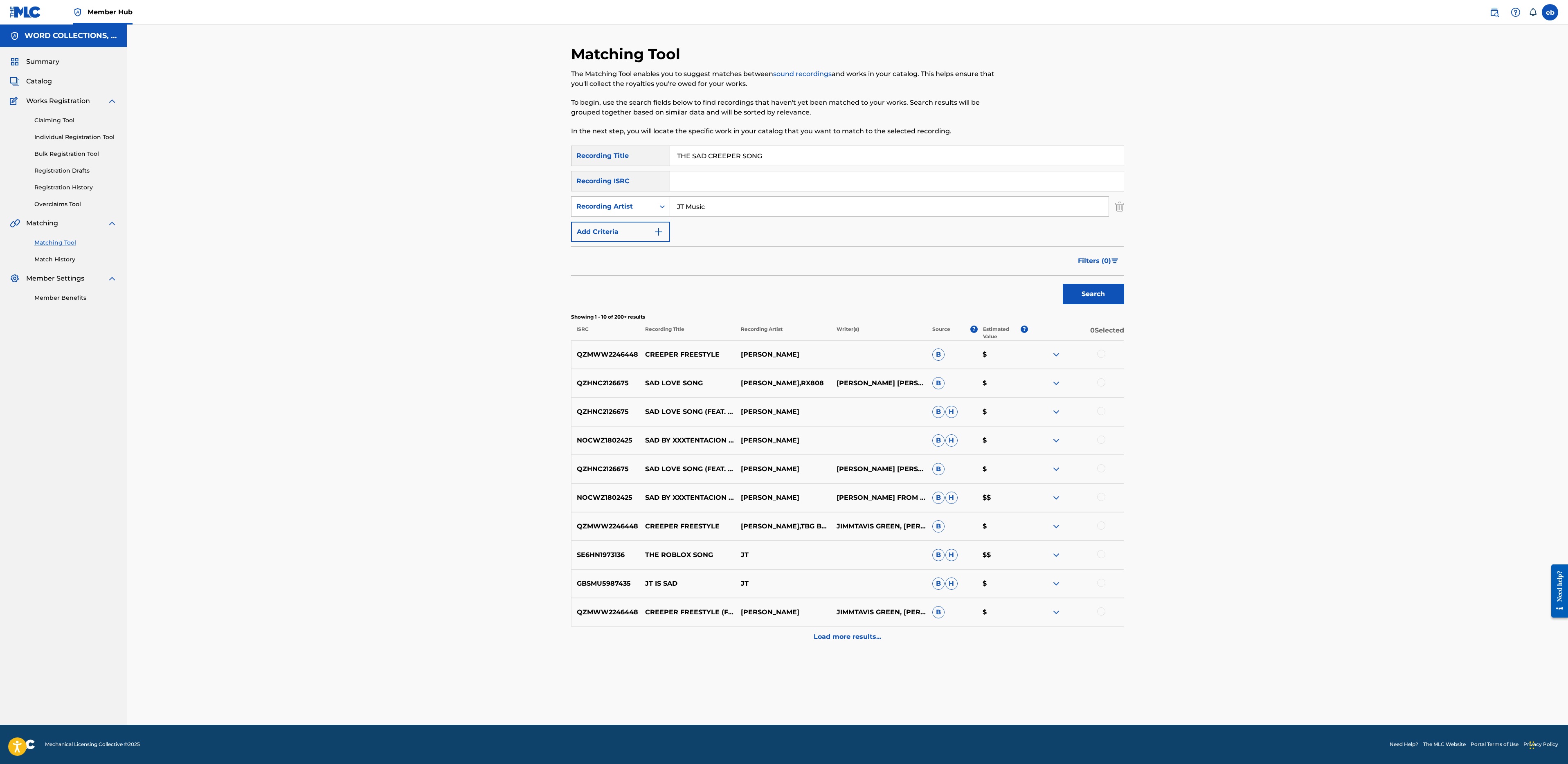
type input "JT Music"
type input "SAD CREEPER"
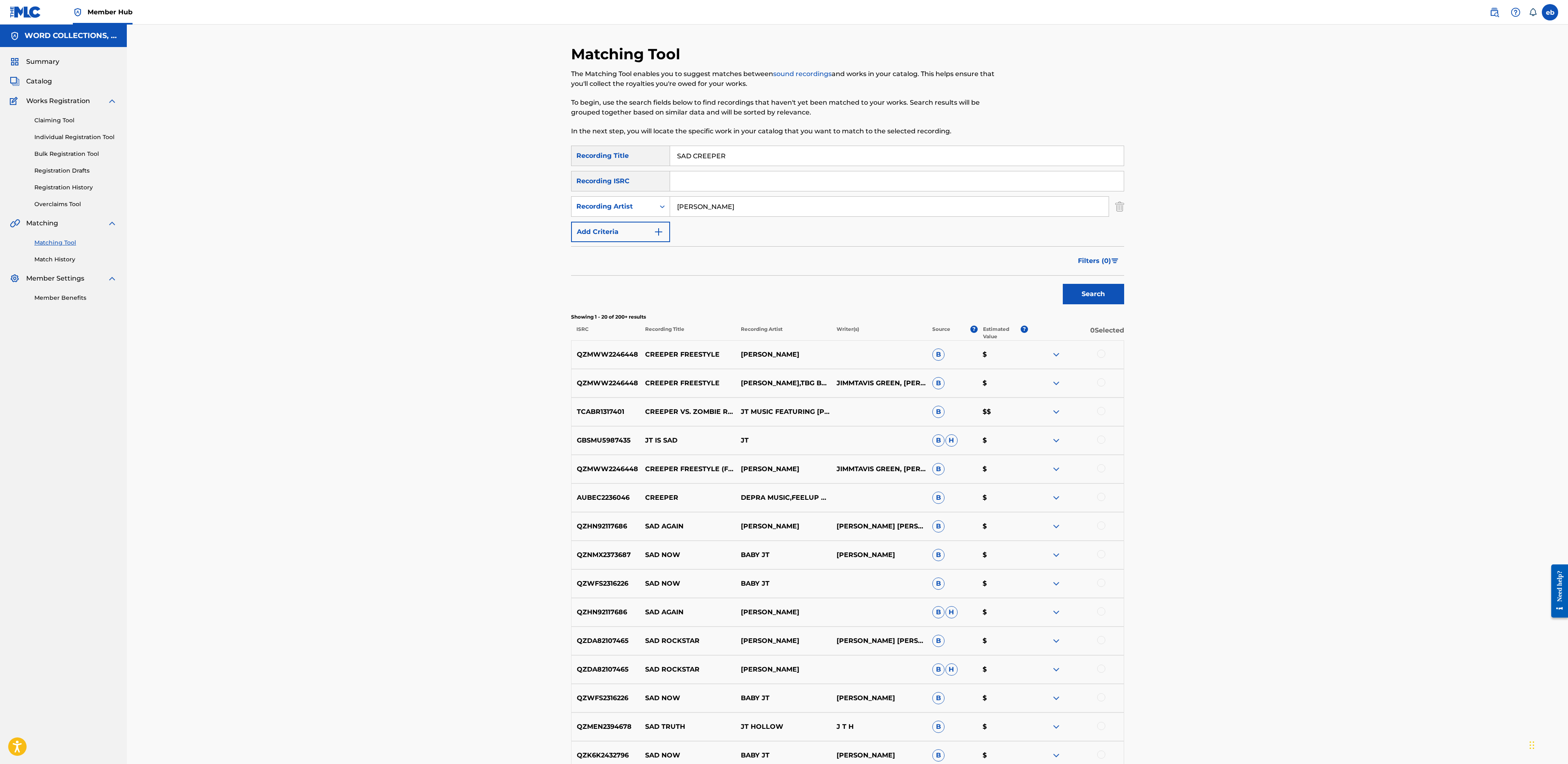
type input "[PERSON_NAME]"
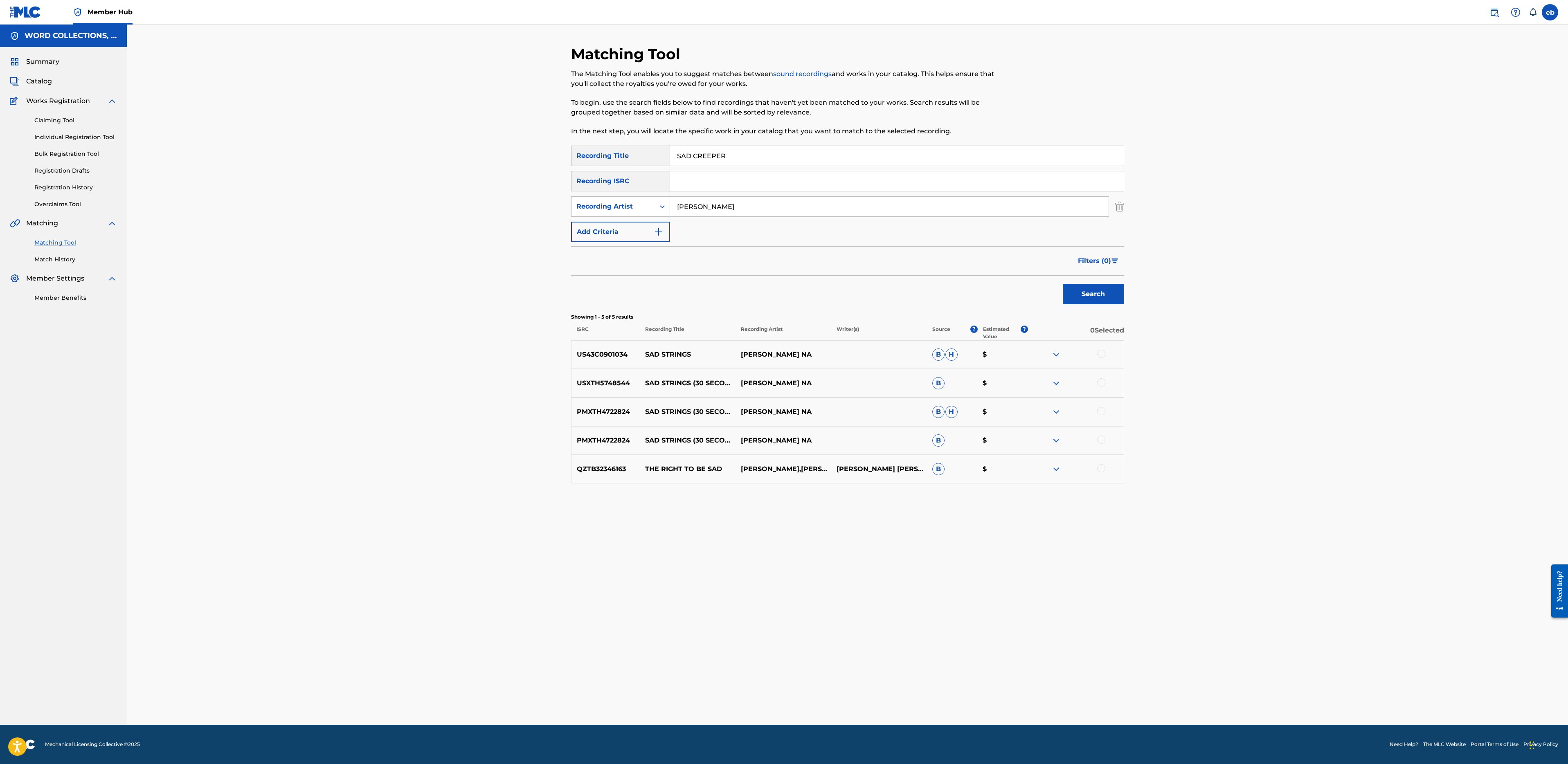
paste input "THE DEADLOCKS"
type input "THE DEADLOCKS"
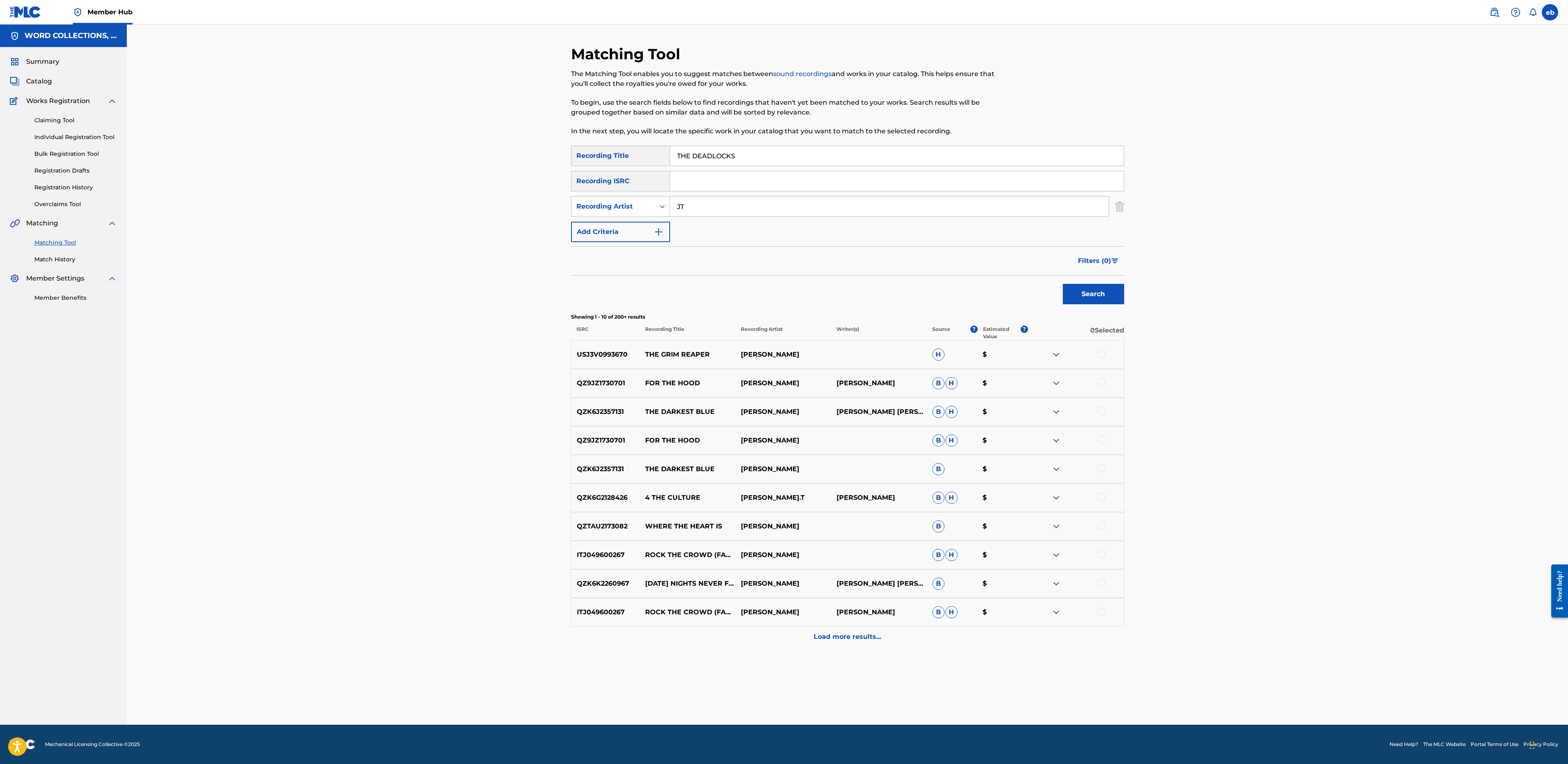
type input "JT"
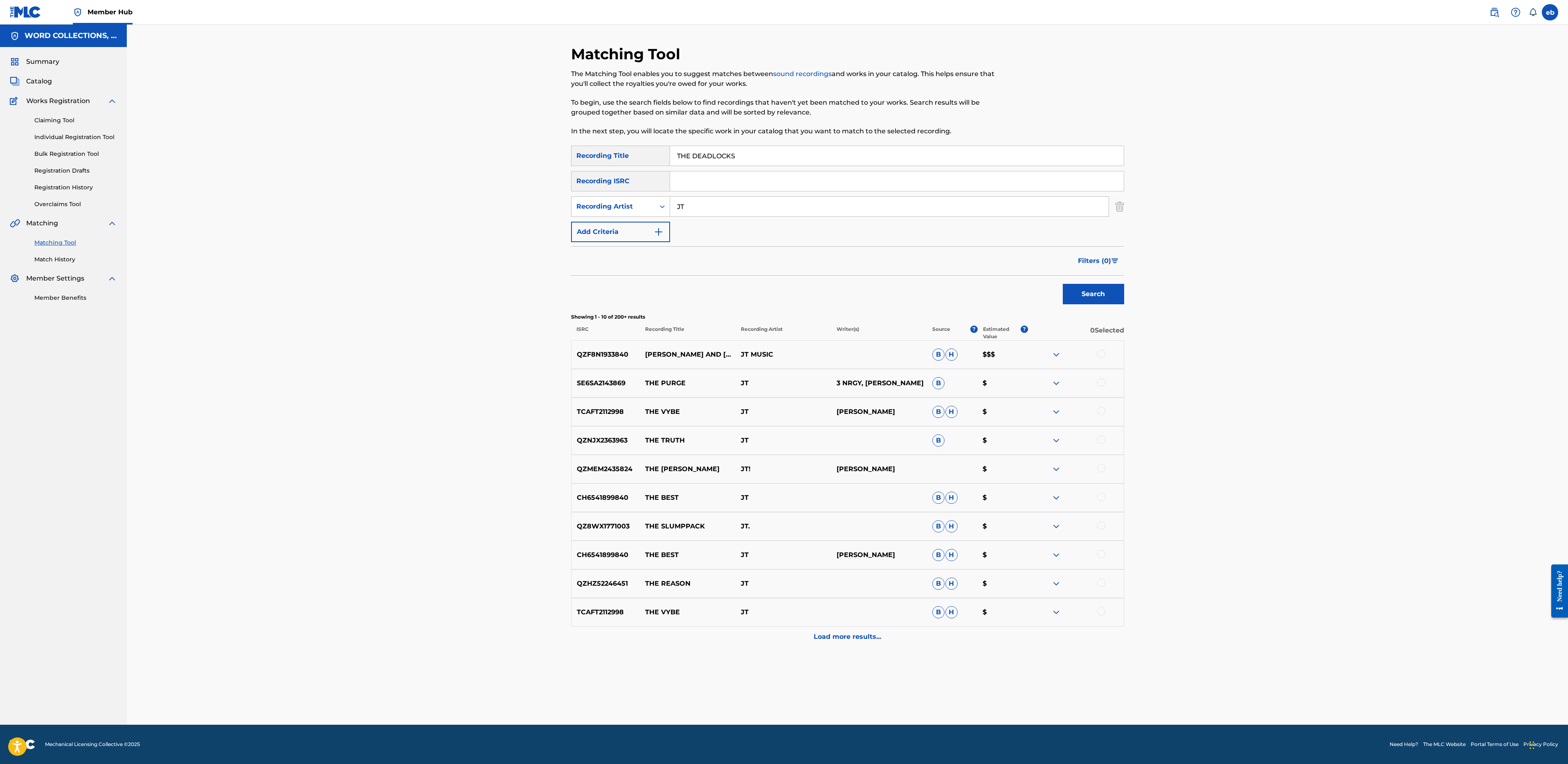
paste input "CONSOLE WAR"
type input "THE CONSOLE WAR"
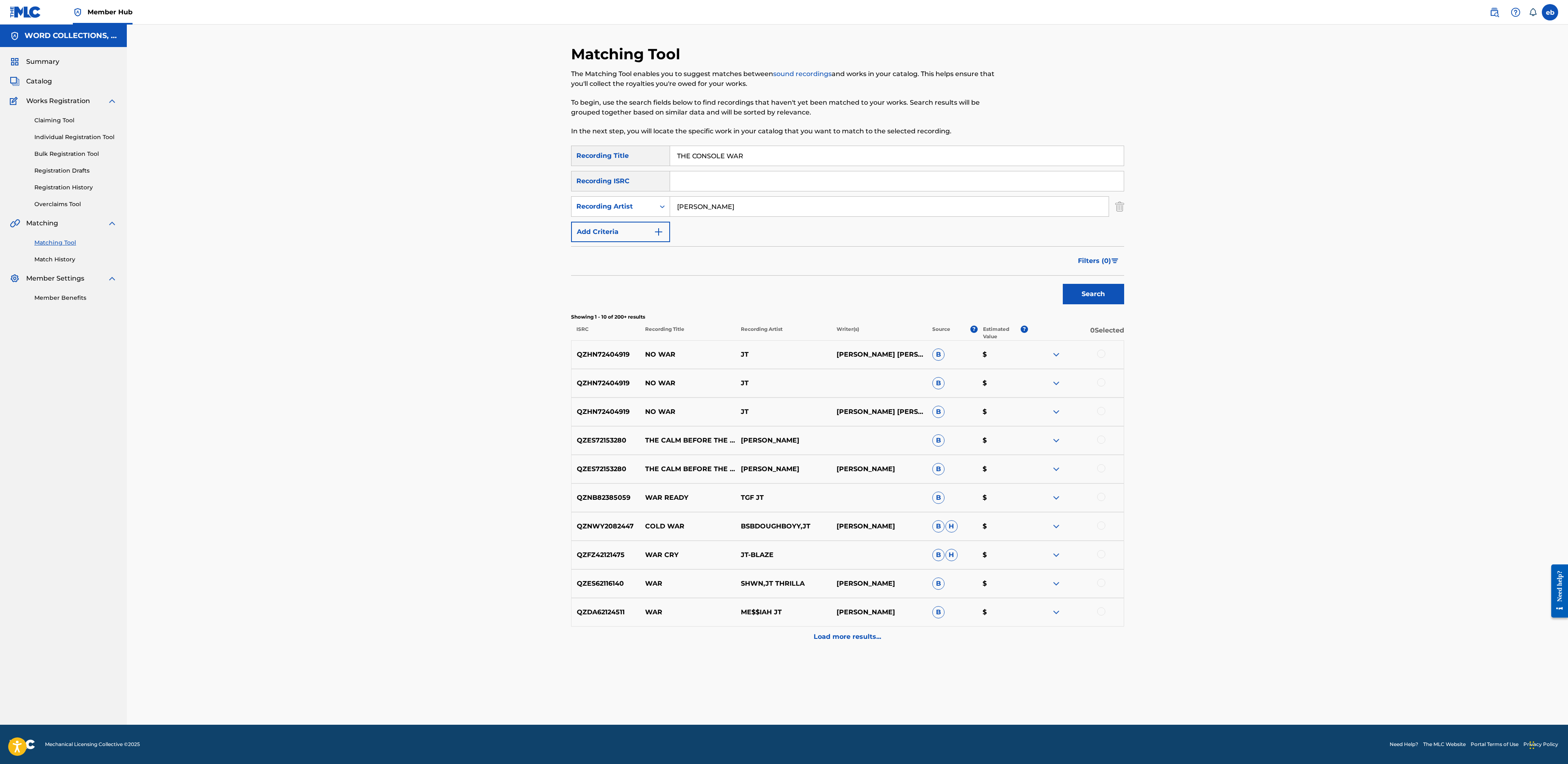
type input "[PERSON_NAME]"
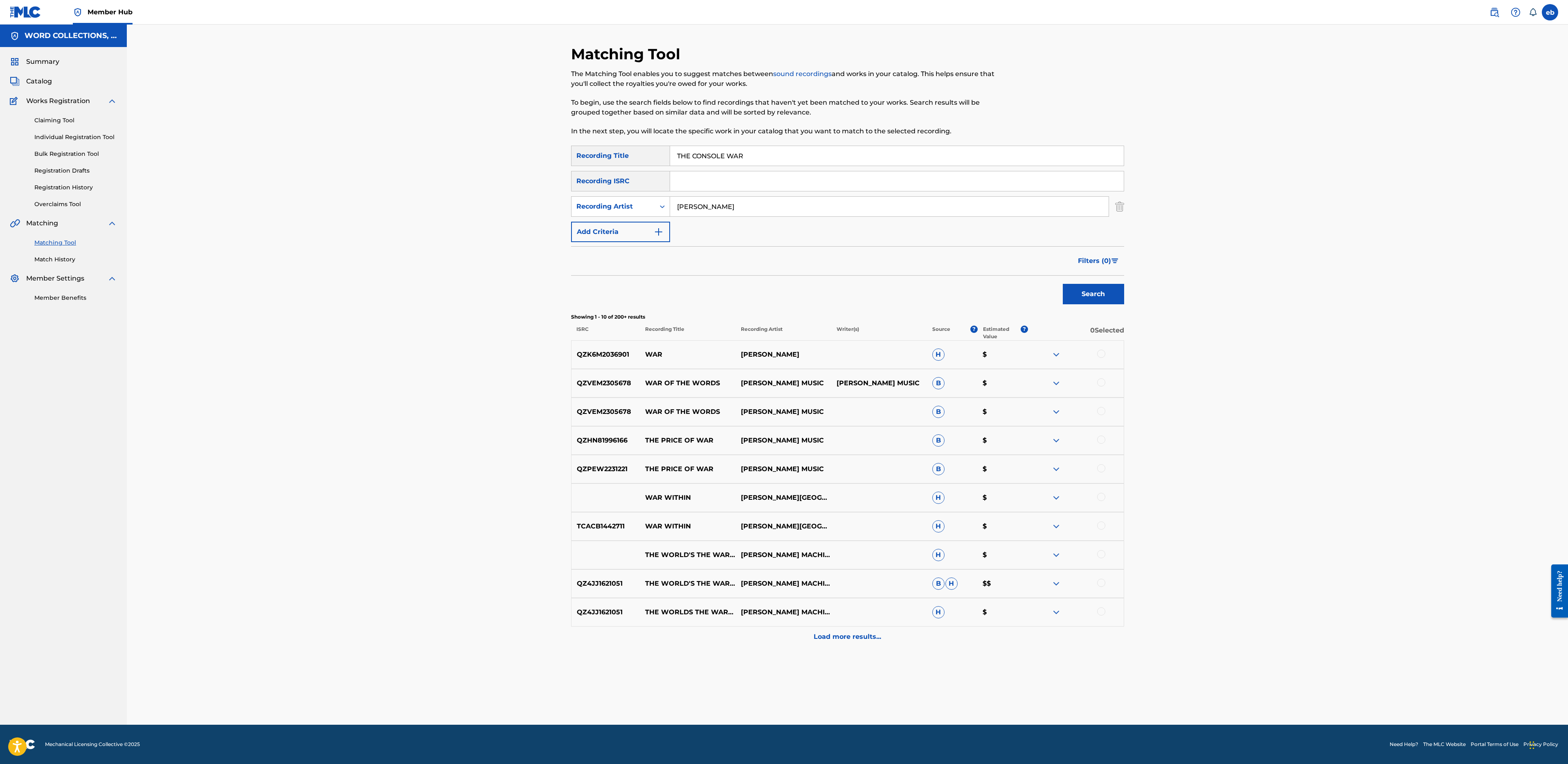
paste input "ULTIMATE SUPER SMASH BROS RAP"
type input "ULTIMATE SUPER SMASH BROS RAP"
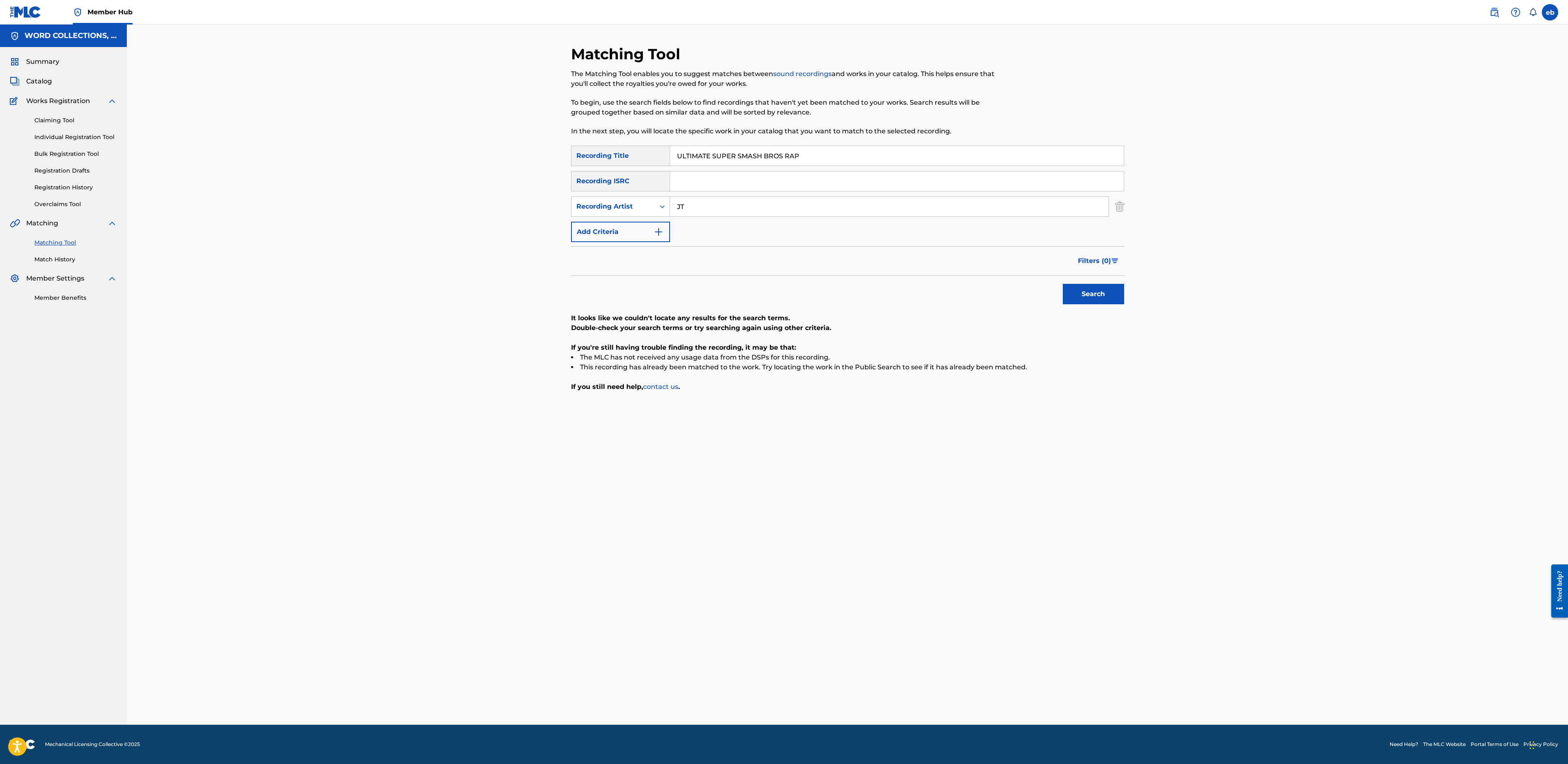
type input "JT"
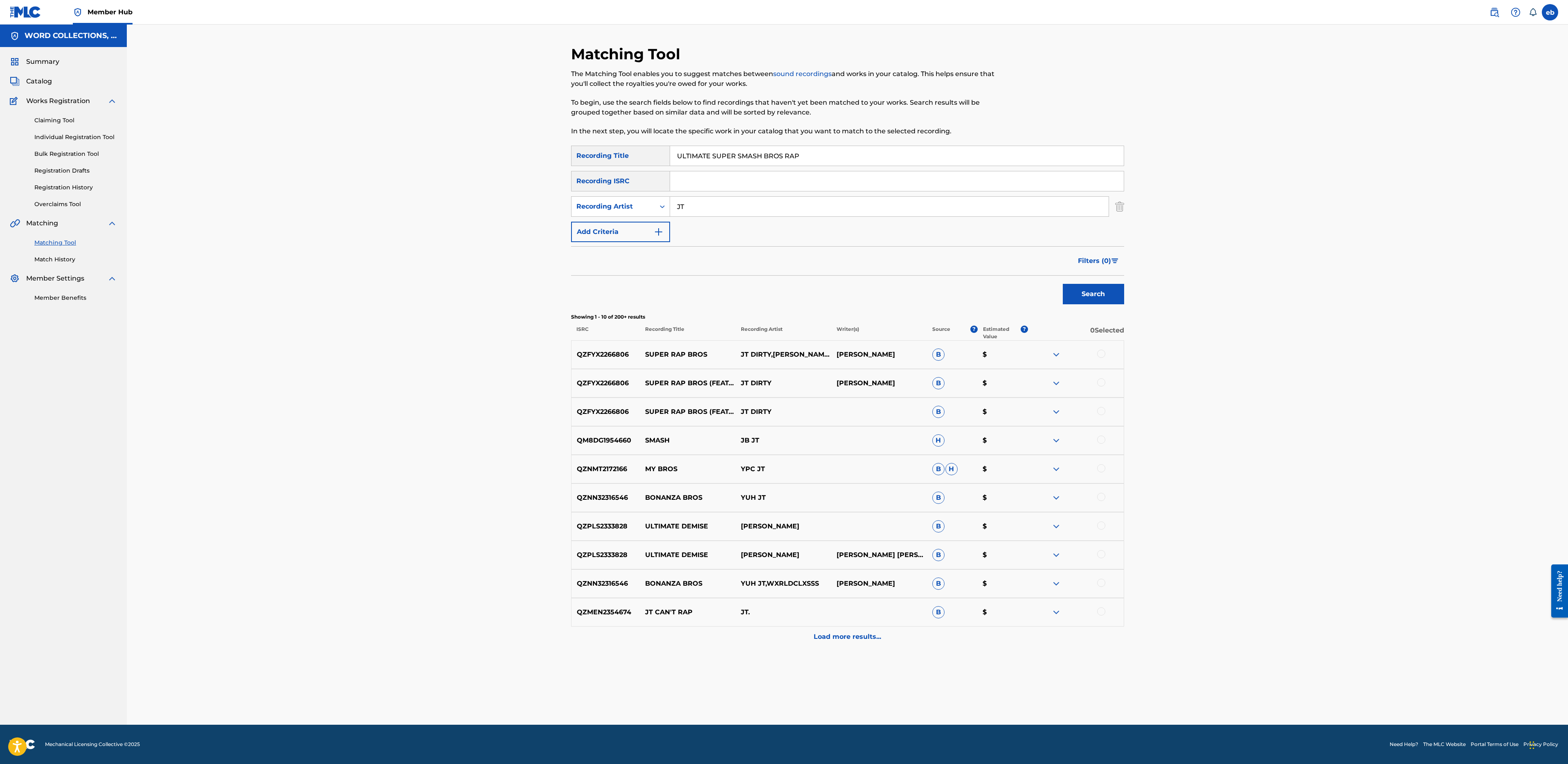
drag, startPoint x: 712, startPoint y: 159, endPoint x: 593, endPoint y: 151, distance: 119.3
type input "SUPER SMASH BROS RAP"
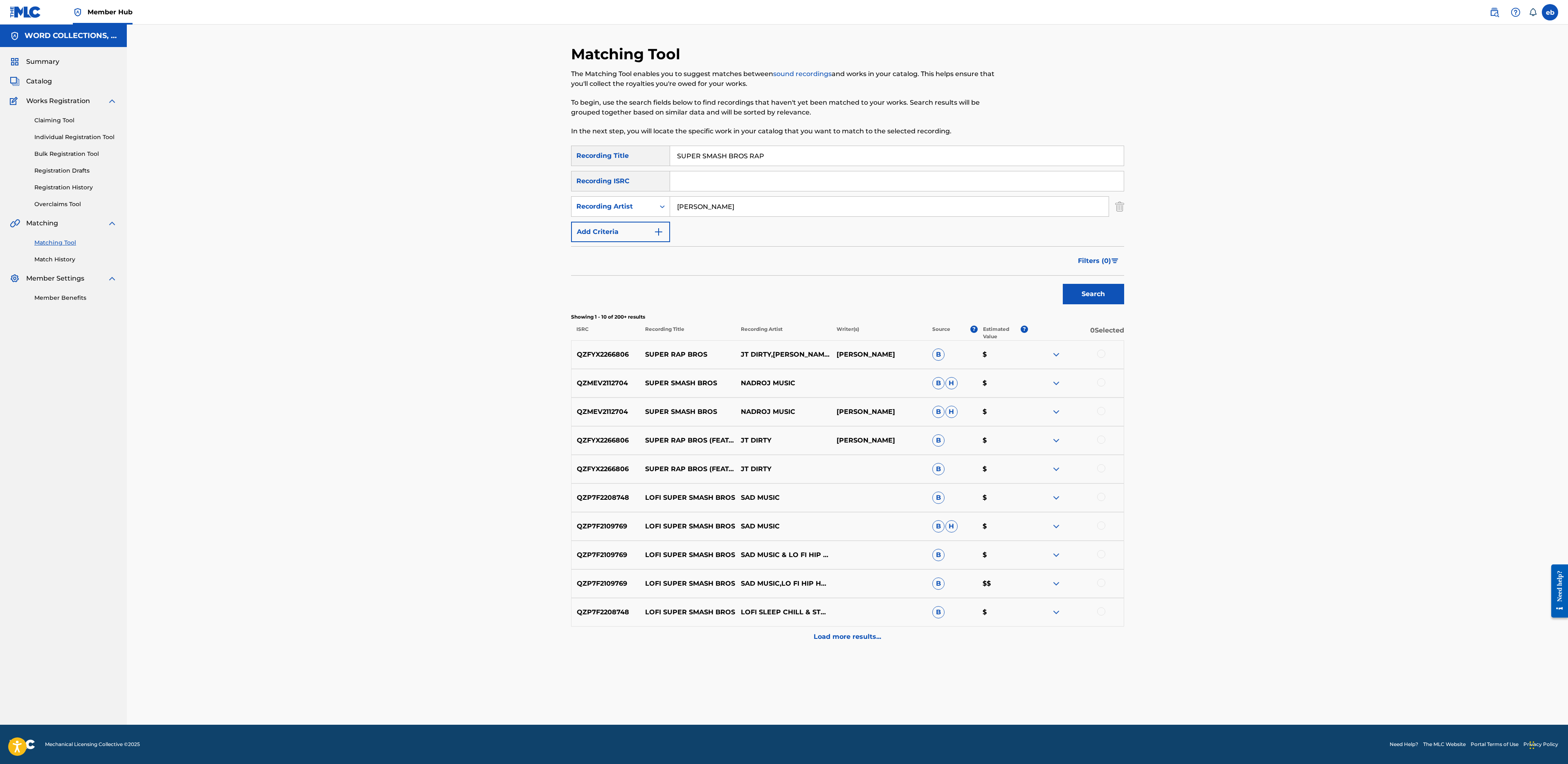
type input "[PERSON_NAME]"
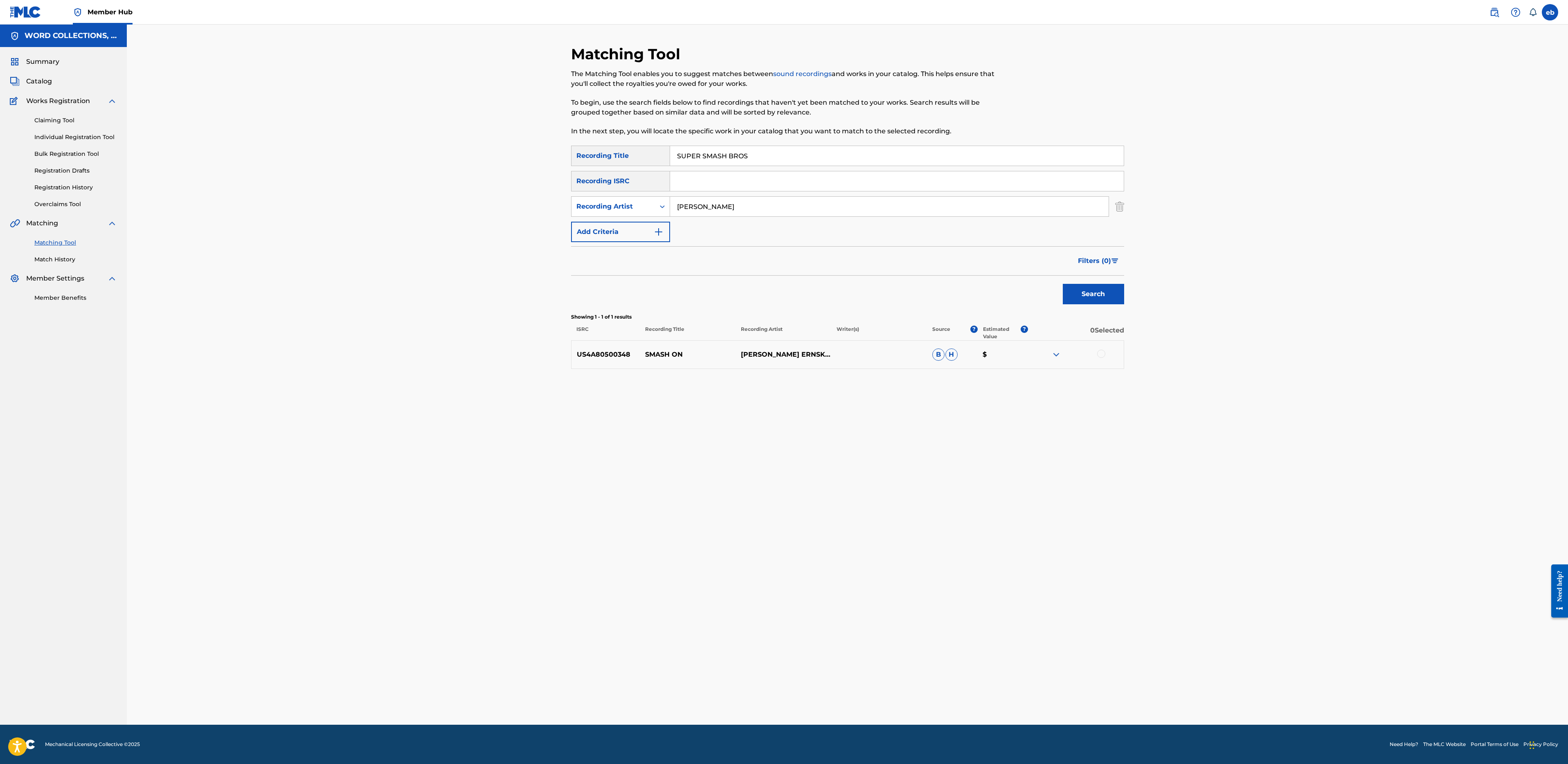
paste input "TJOC"
type input "TJOC"
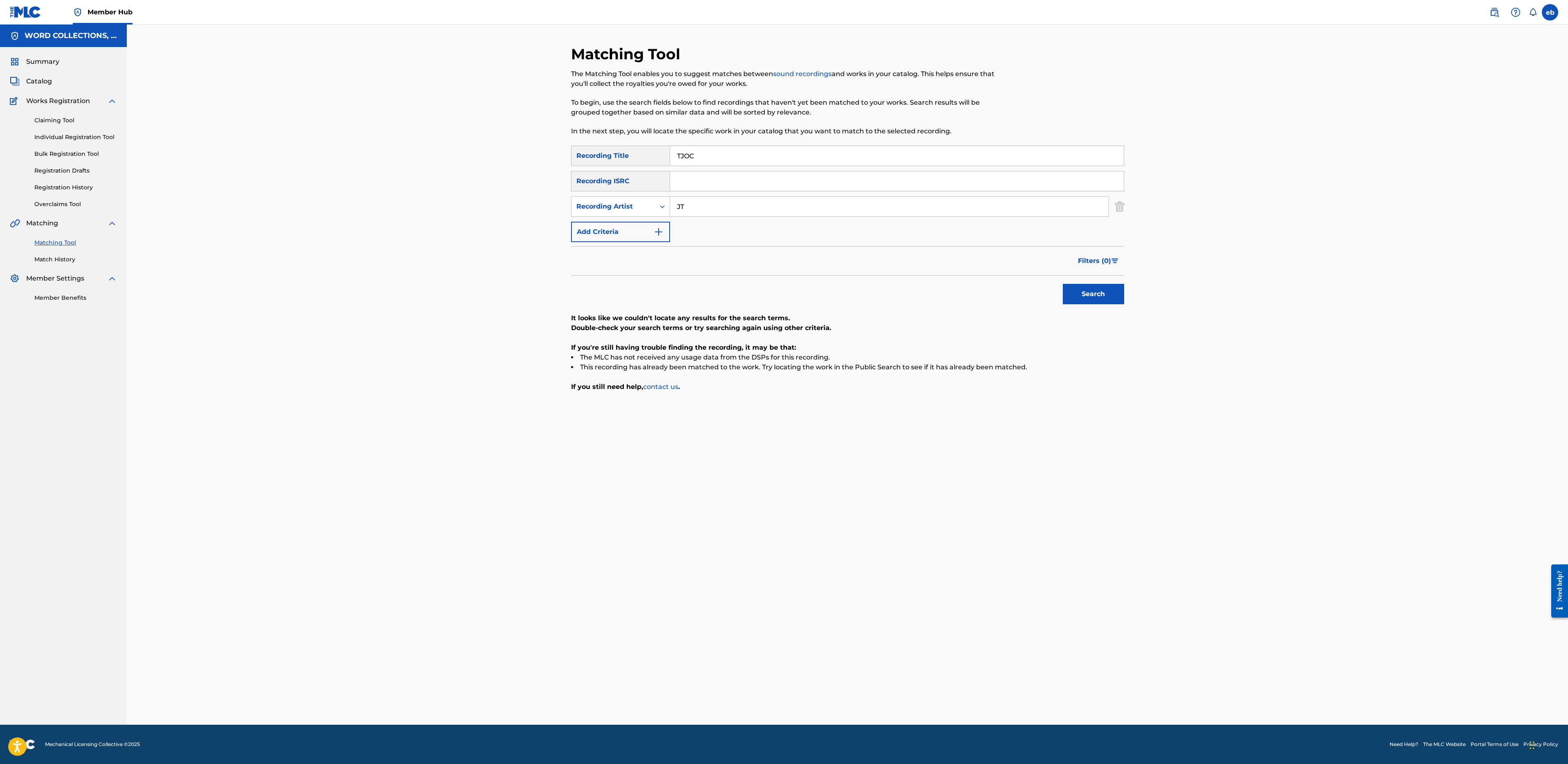
type input "JT"
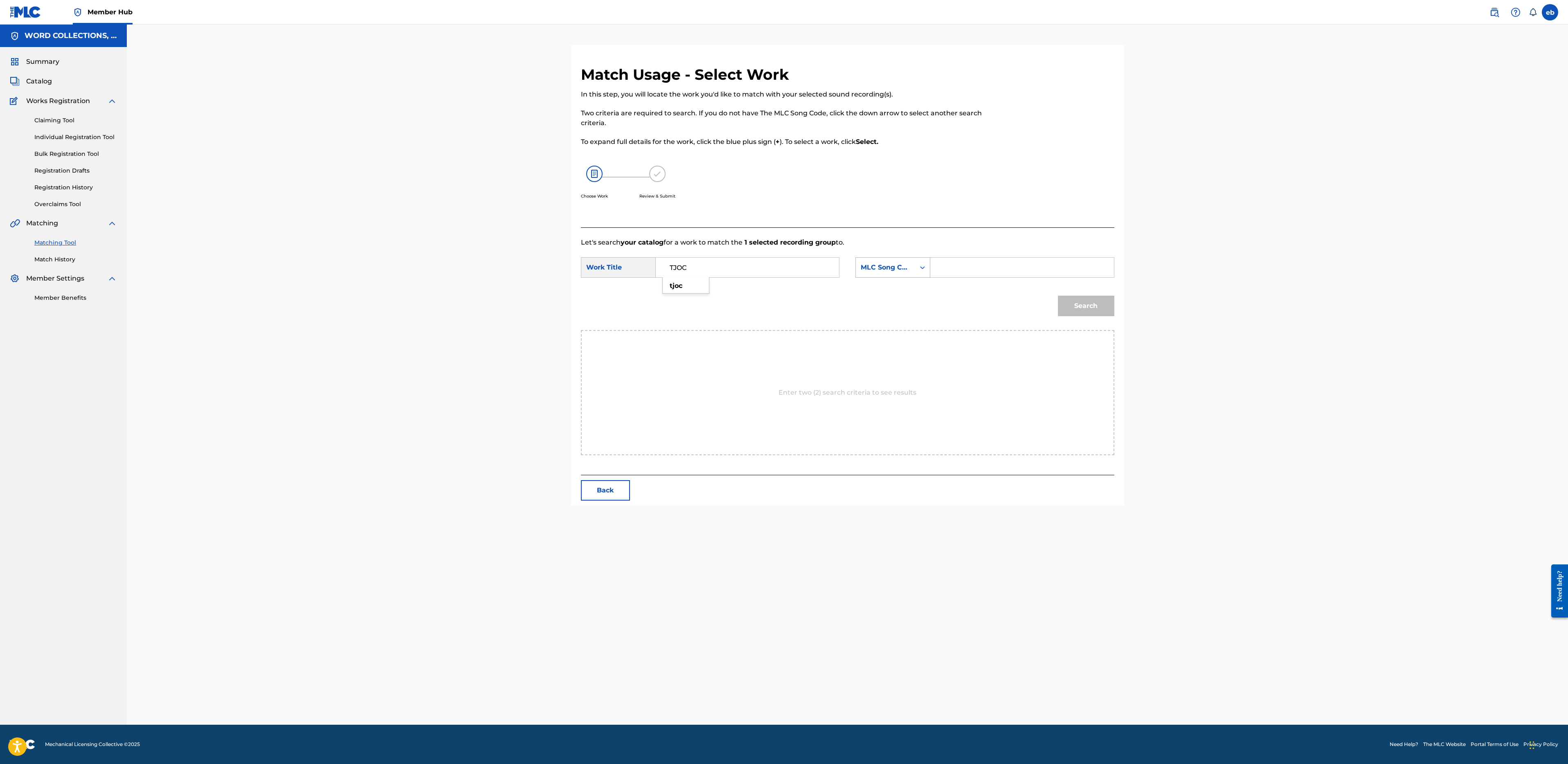
type input "TJOC"
type input "[PERSON_NAME]"
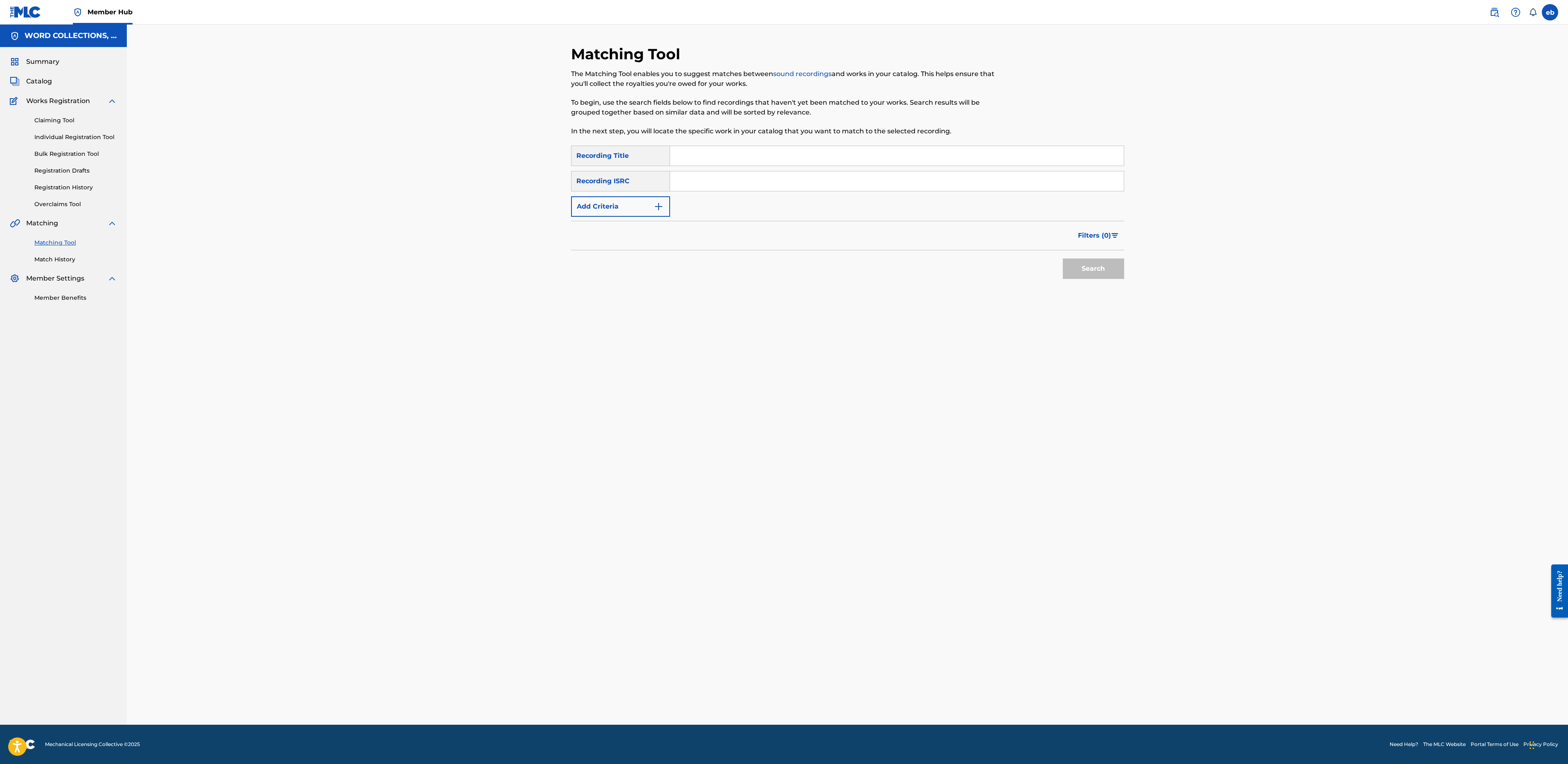
paste input "LEGEND"
type input "LEGEND"
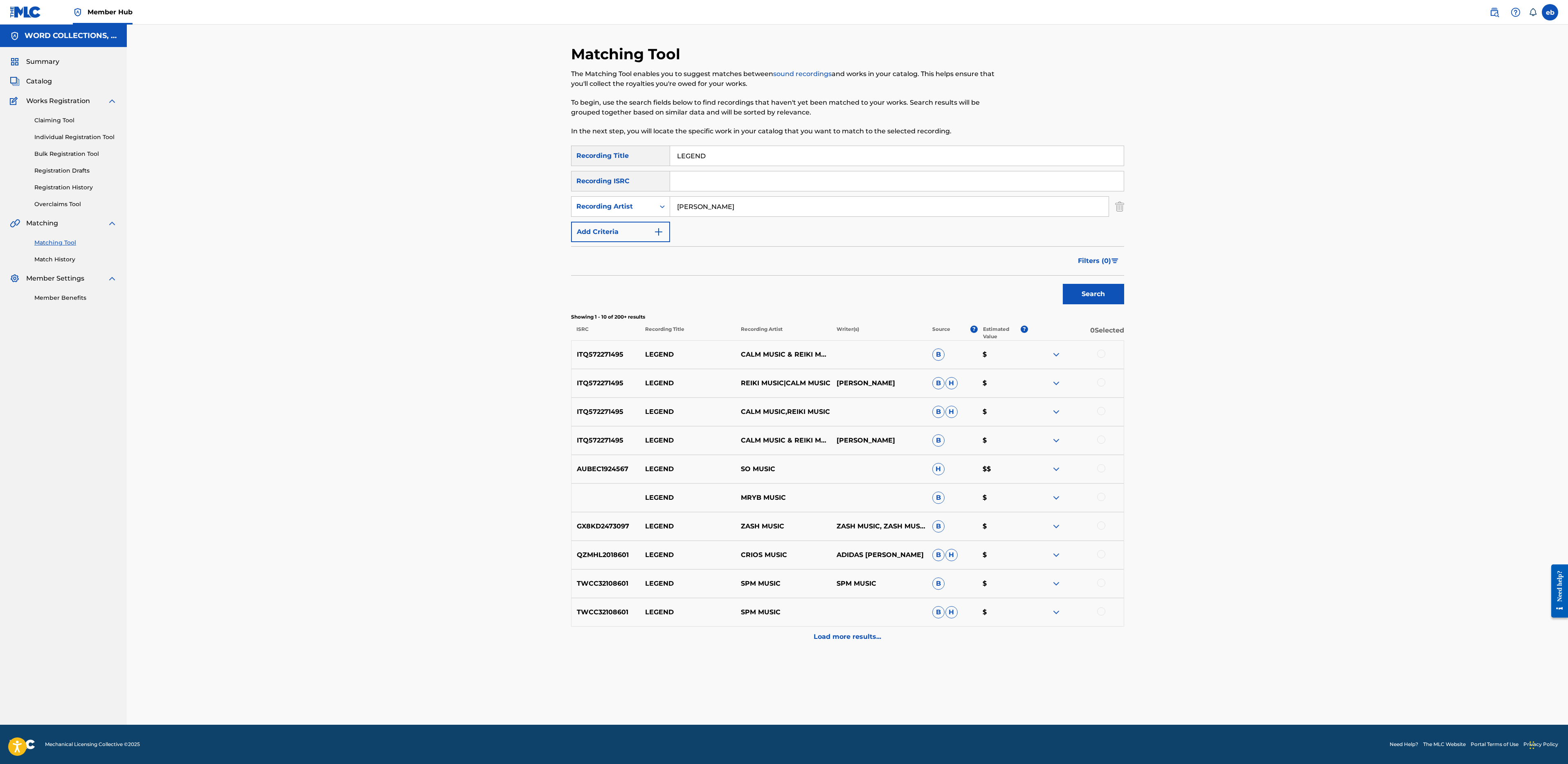
type input "[PERSON_NAME]"
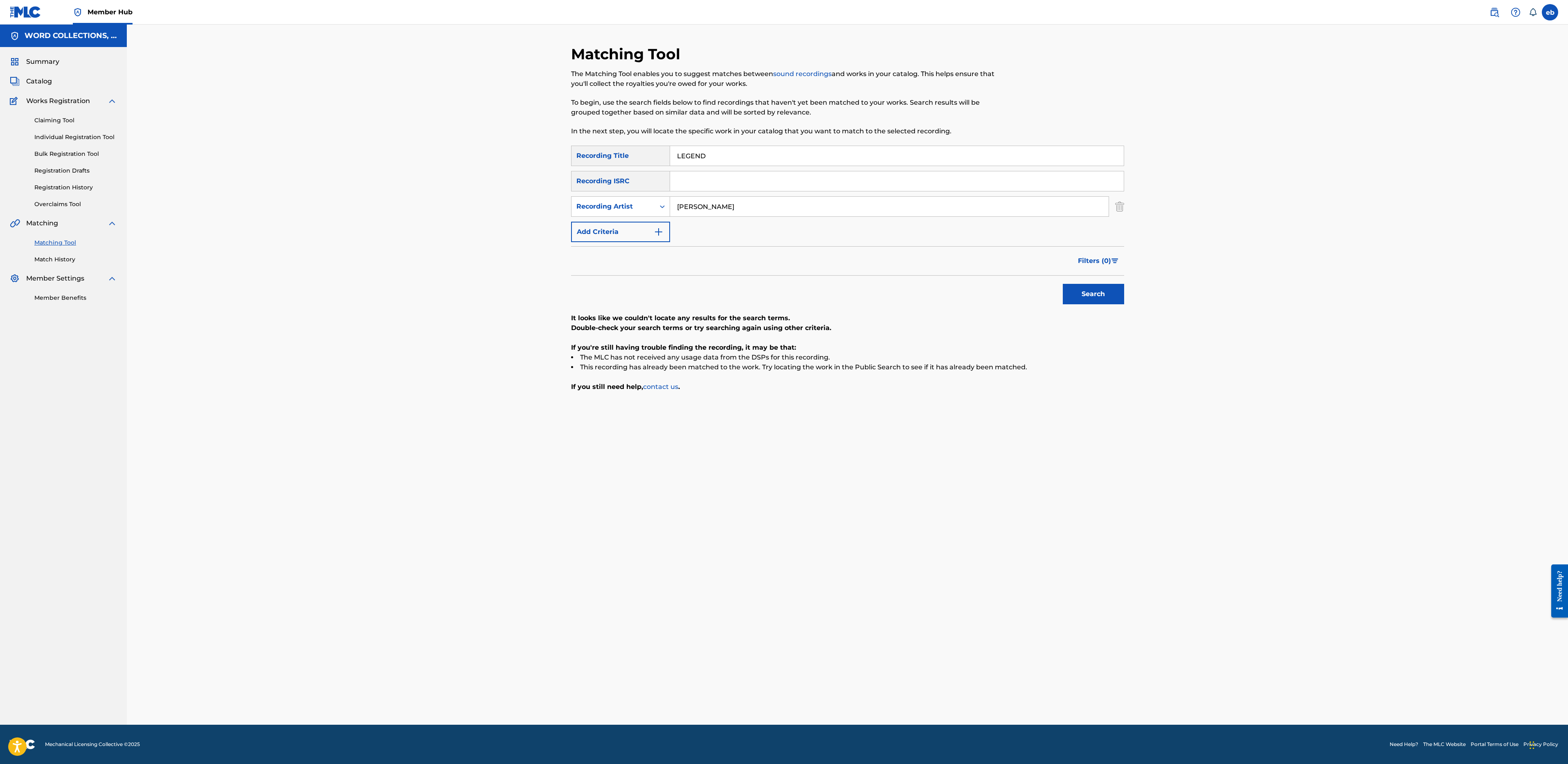
paste input "INK'S AWAKENING"
type input "LINK'S AWAKENING"
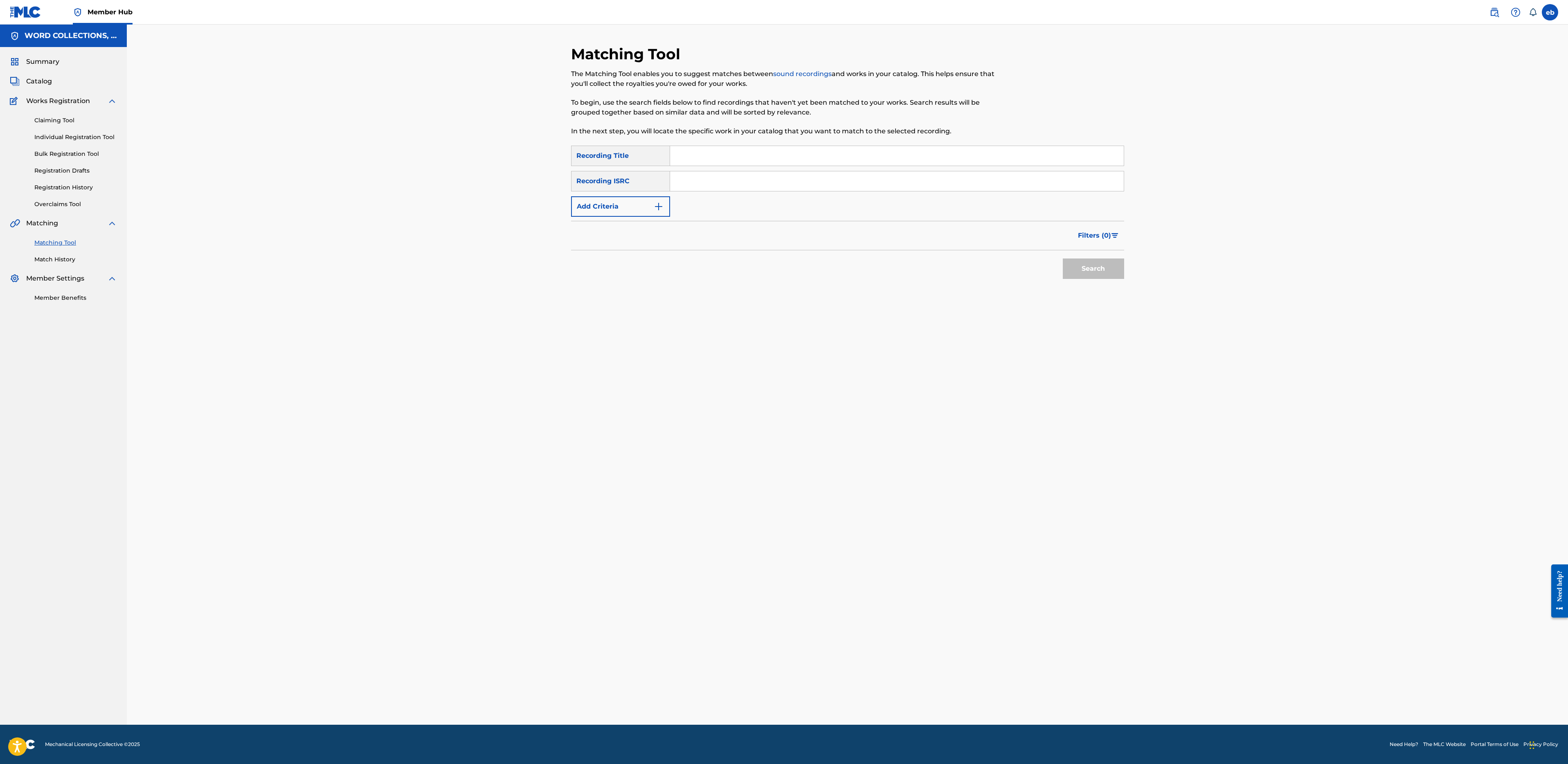
paste input "TREASURE YOU"
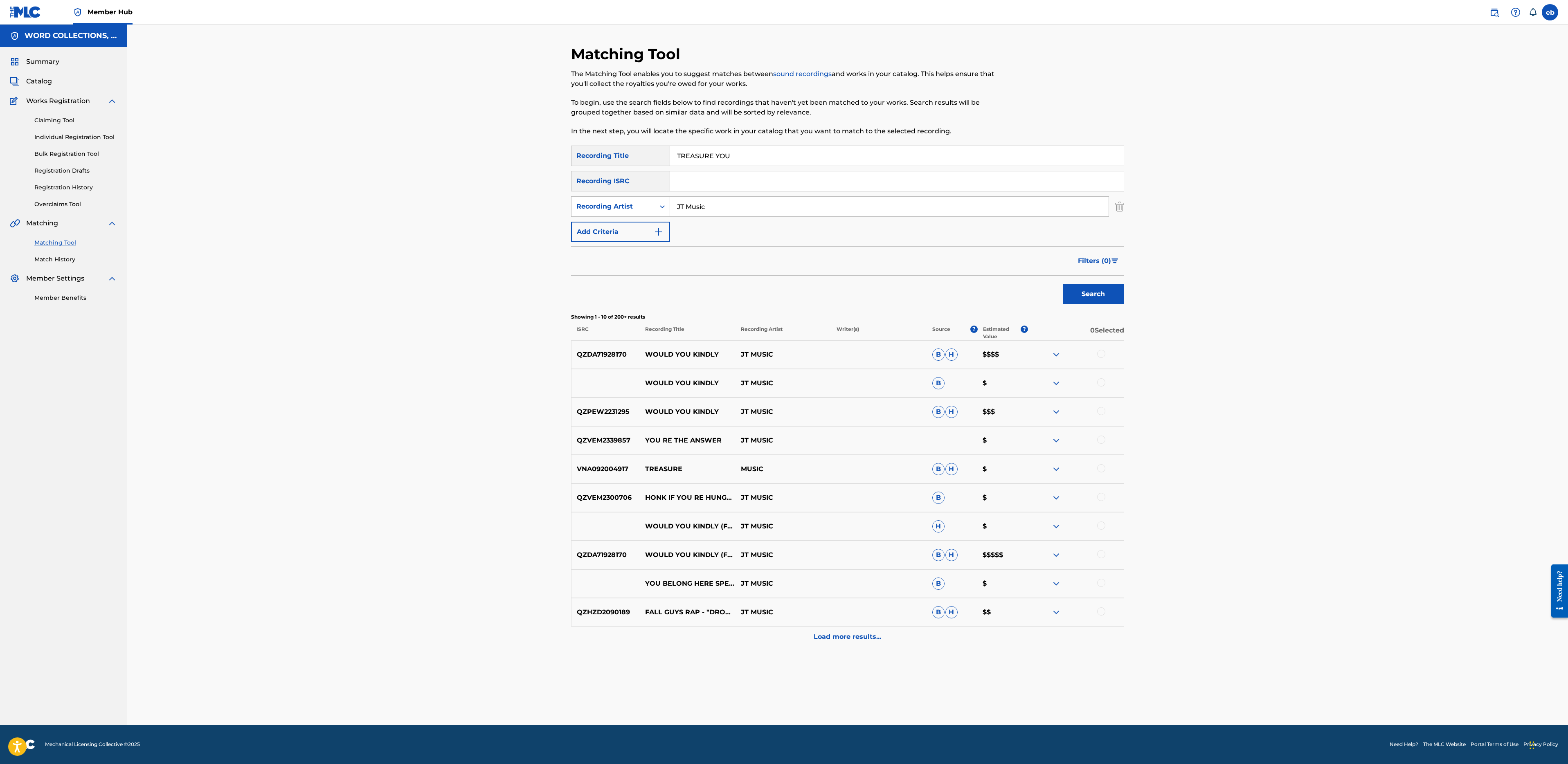
paste input "LORD OF THE RINGS SUCKS"
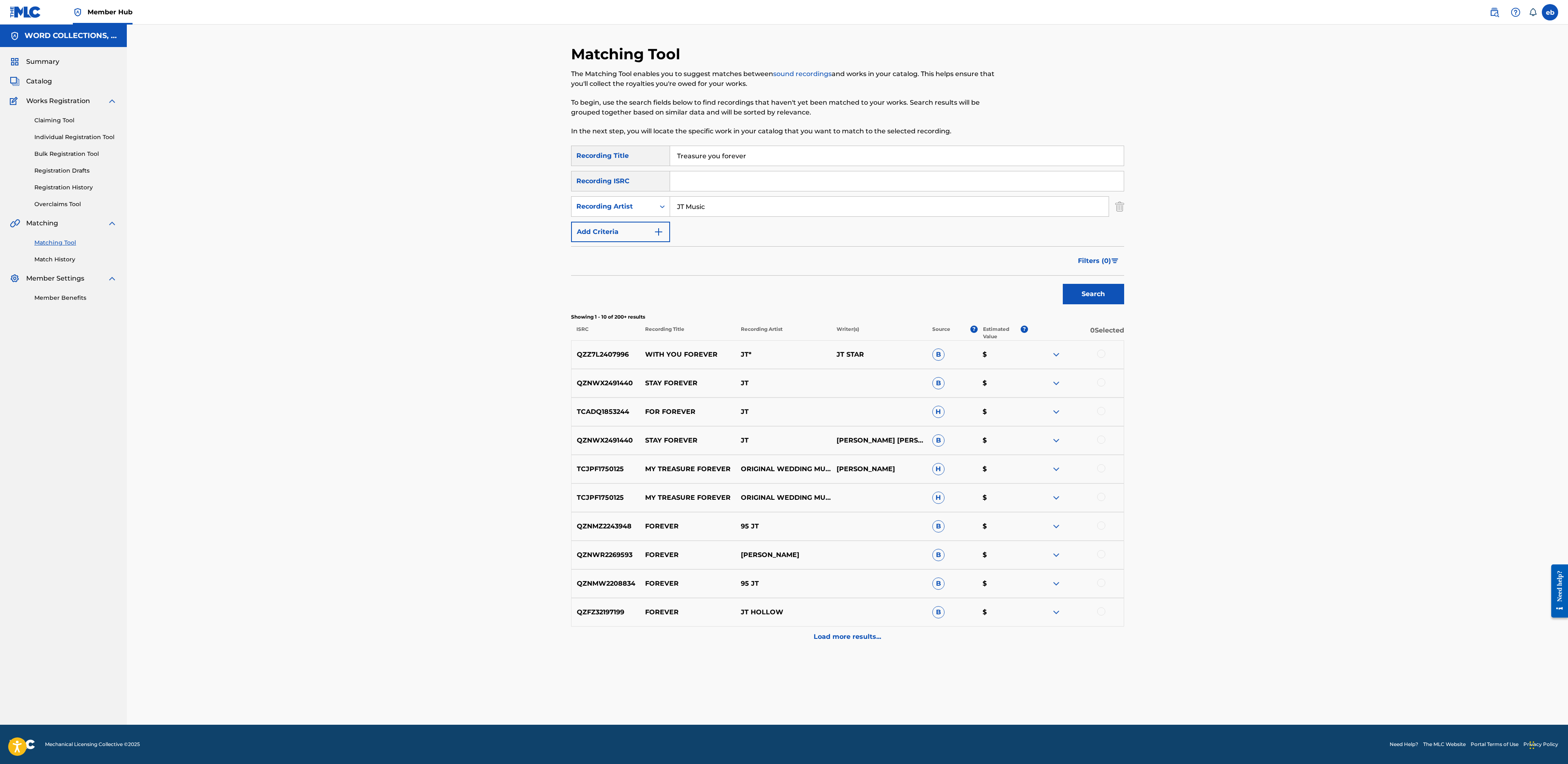
paste input "METRO EXODUS"
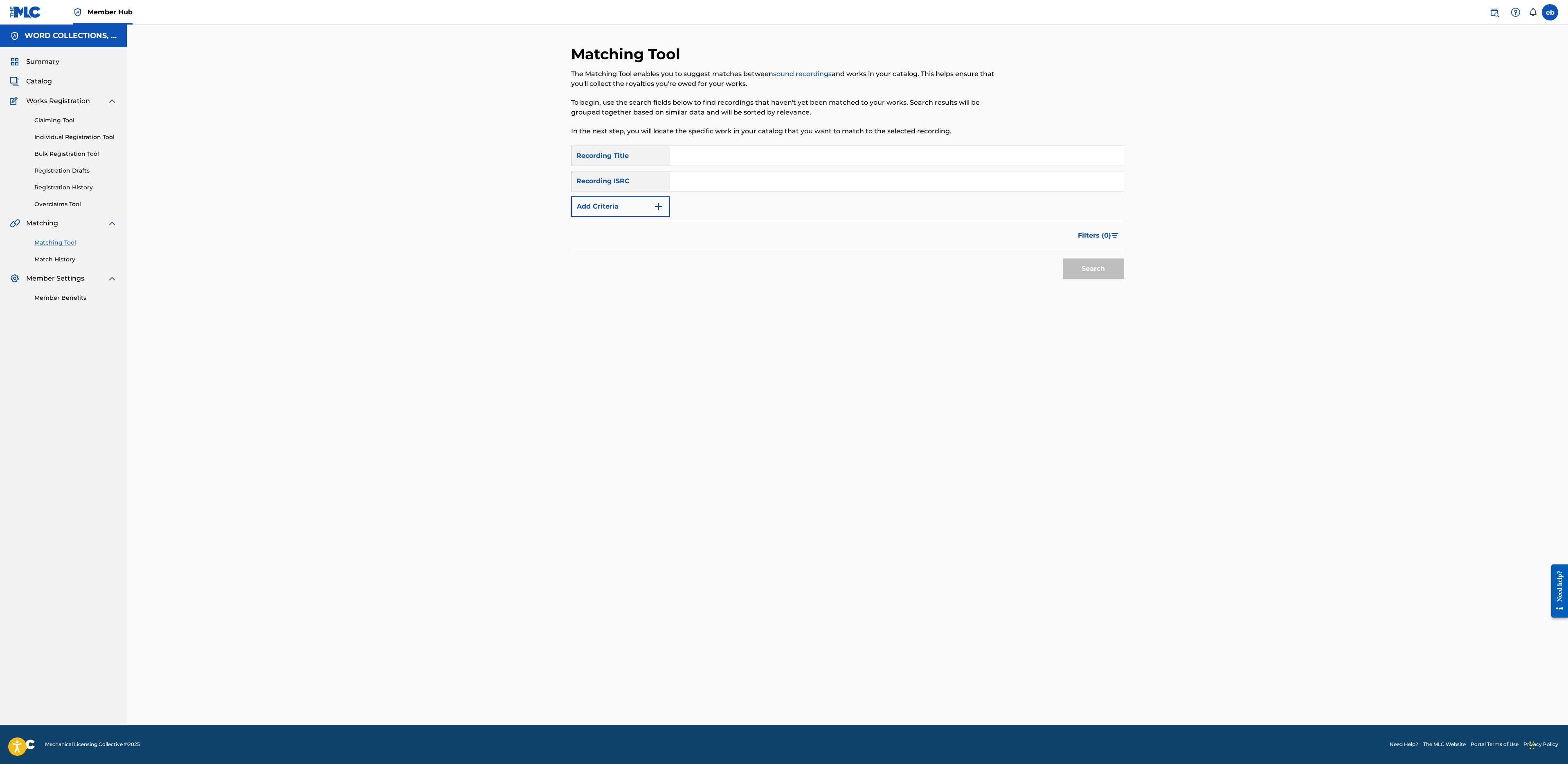
paste input "METROID DREAD"
paste input "DREAD"
paste input "DAYS GO BY"
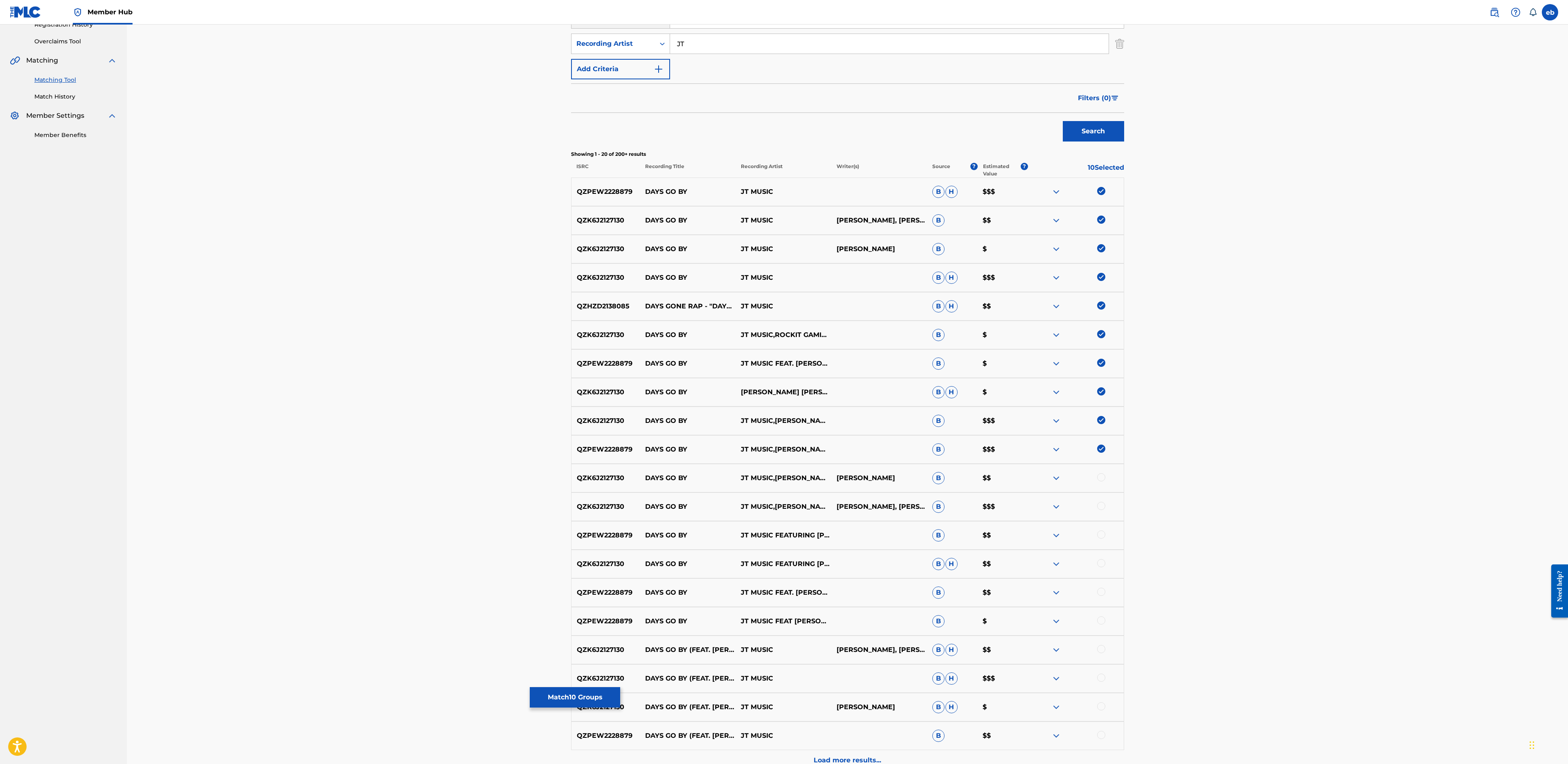
scroll to position [171, 0]
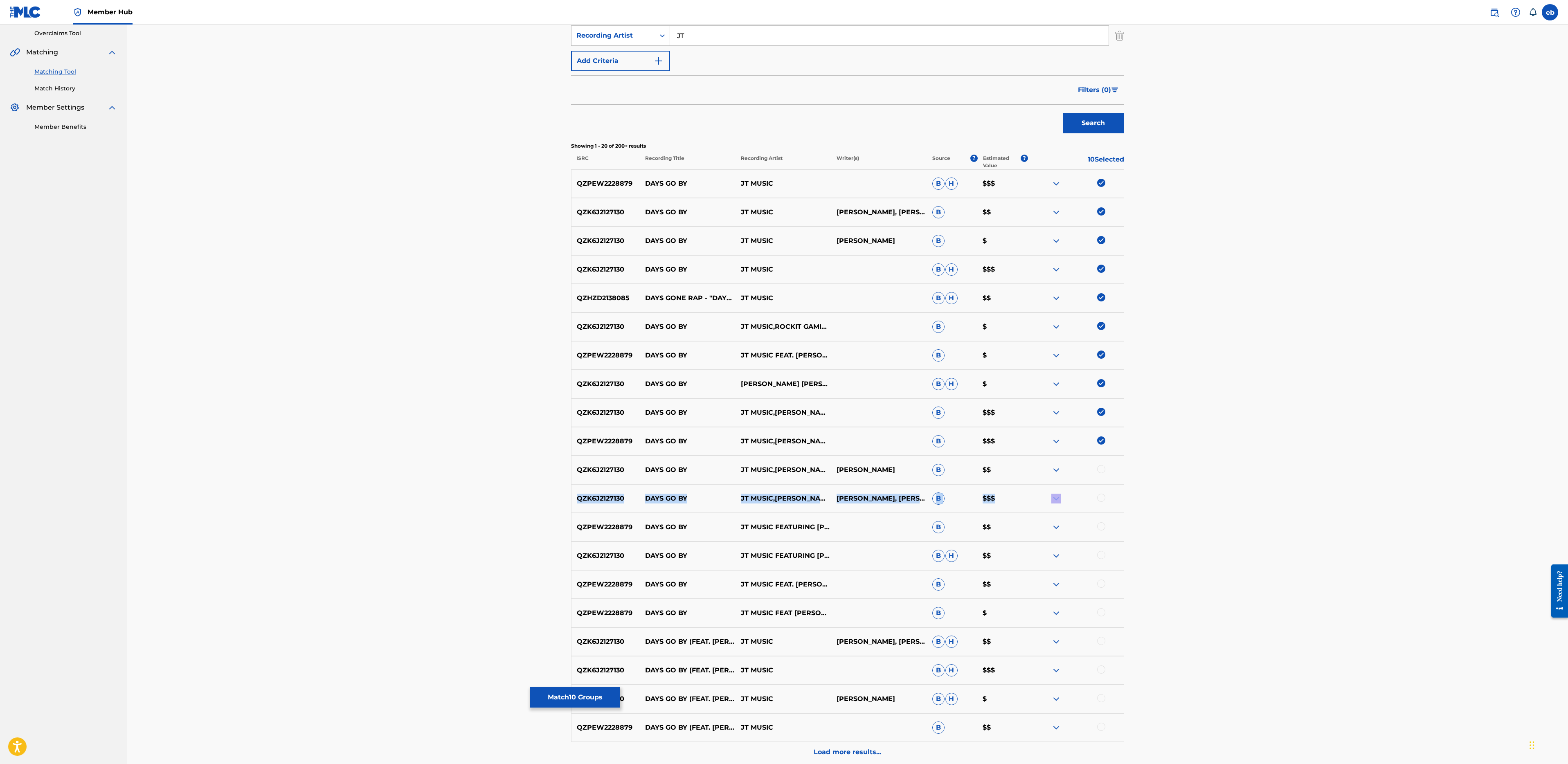
drag, startPoint x: 1101, startPoint y: 464, endPoint x: 1104, endPoint y: 490, distance: 26.2
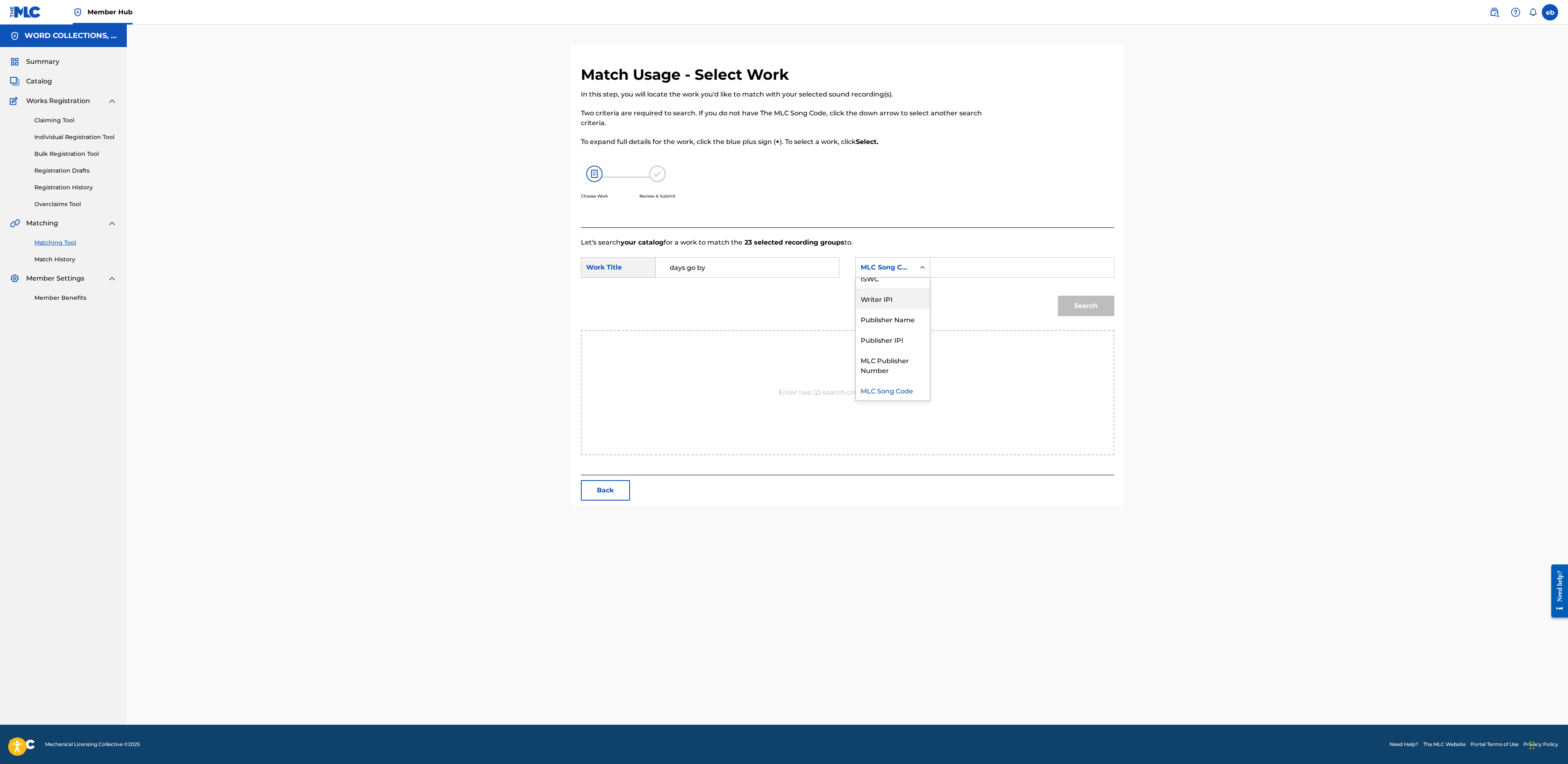
scroll to position [0, 0]
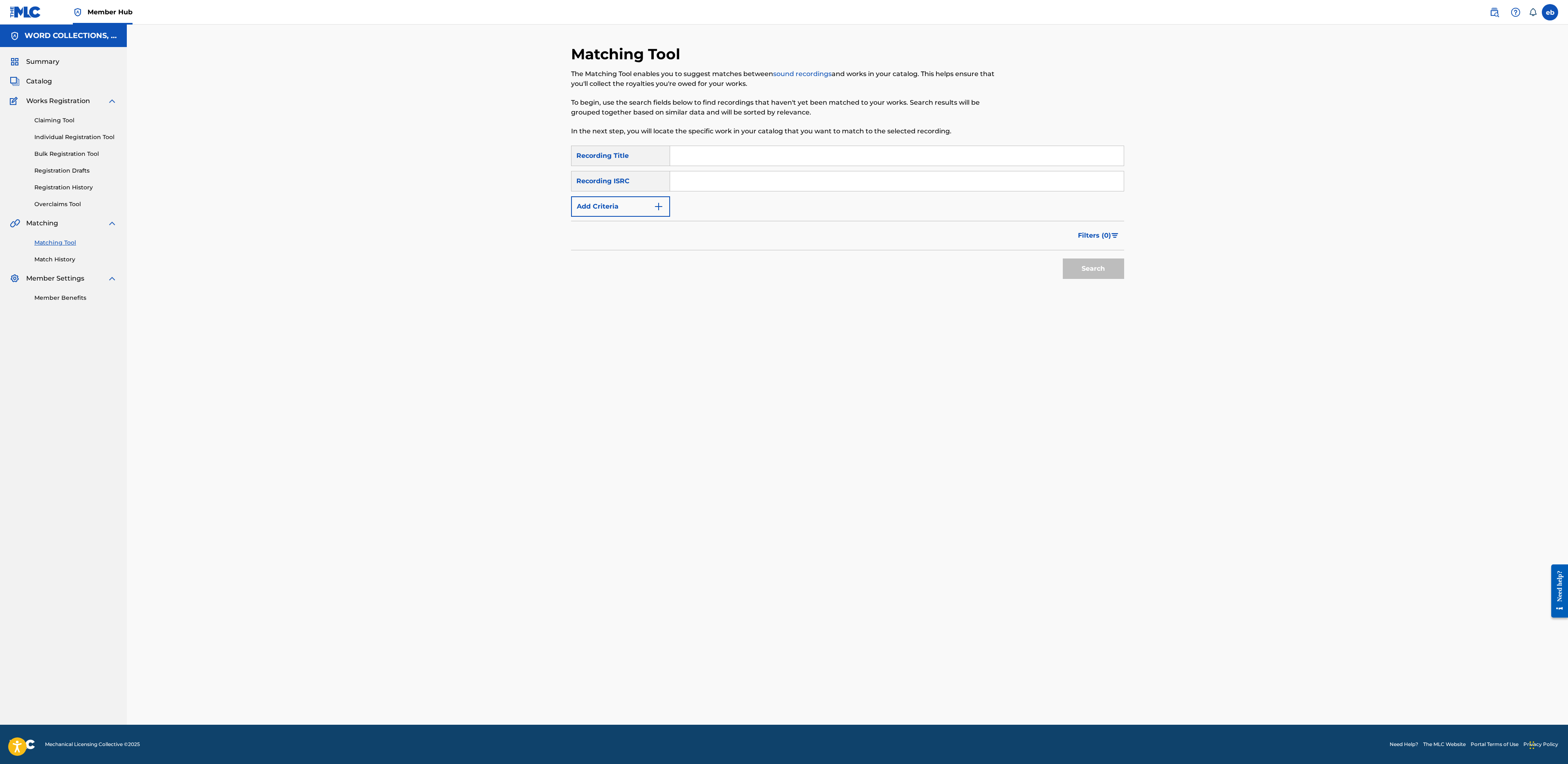
paste input "BIRDS VS CLASH RAP BATTLE"
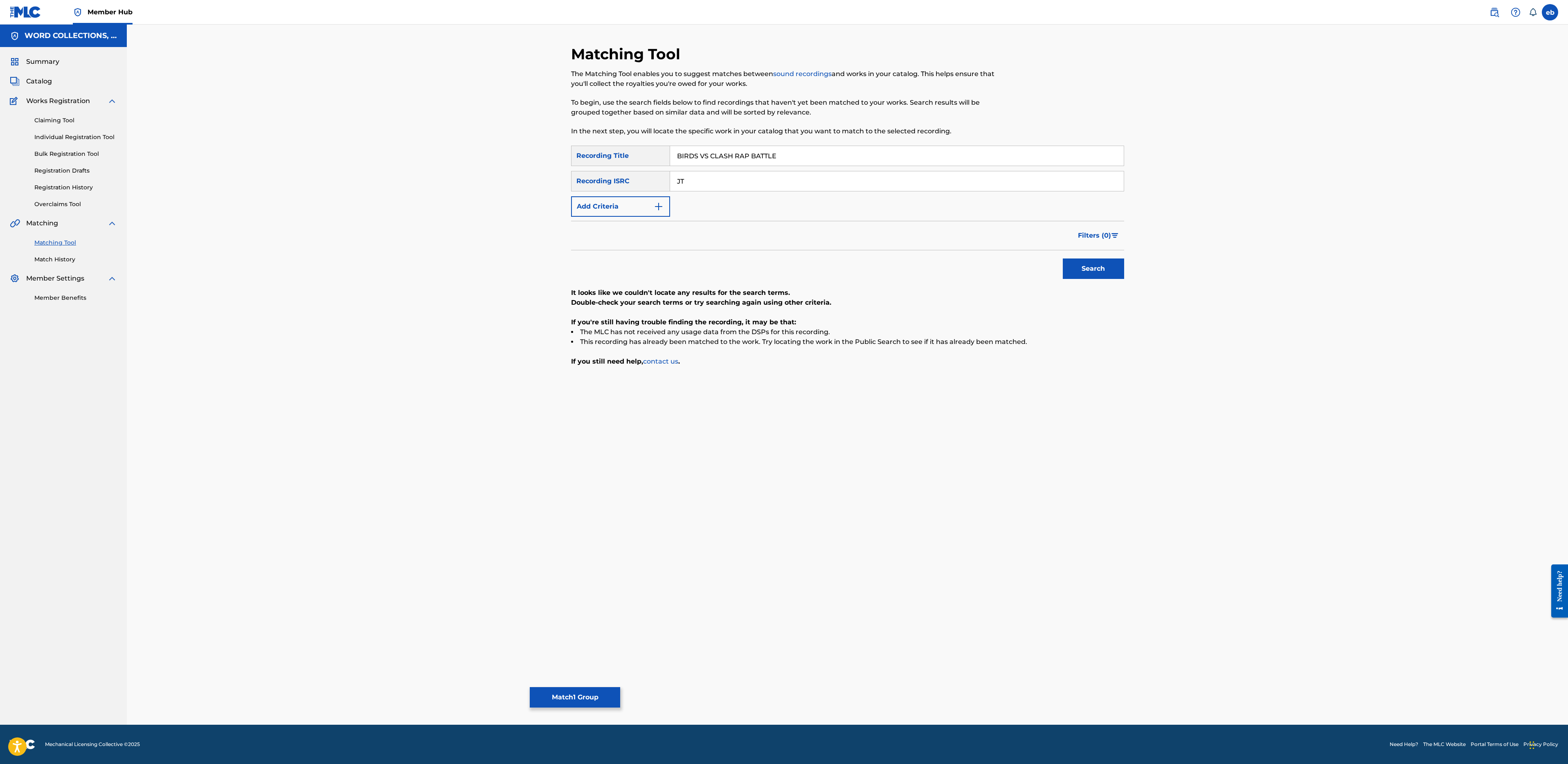
drag, startPoint x: 733, startPoint y: 156, endPoint x: 911, endPoint y: 155, distance: 178.0
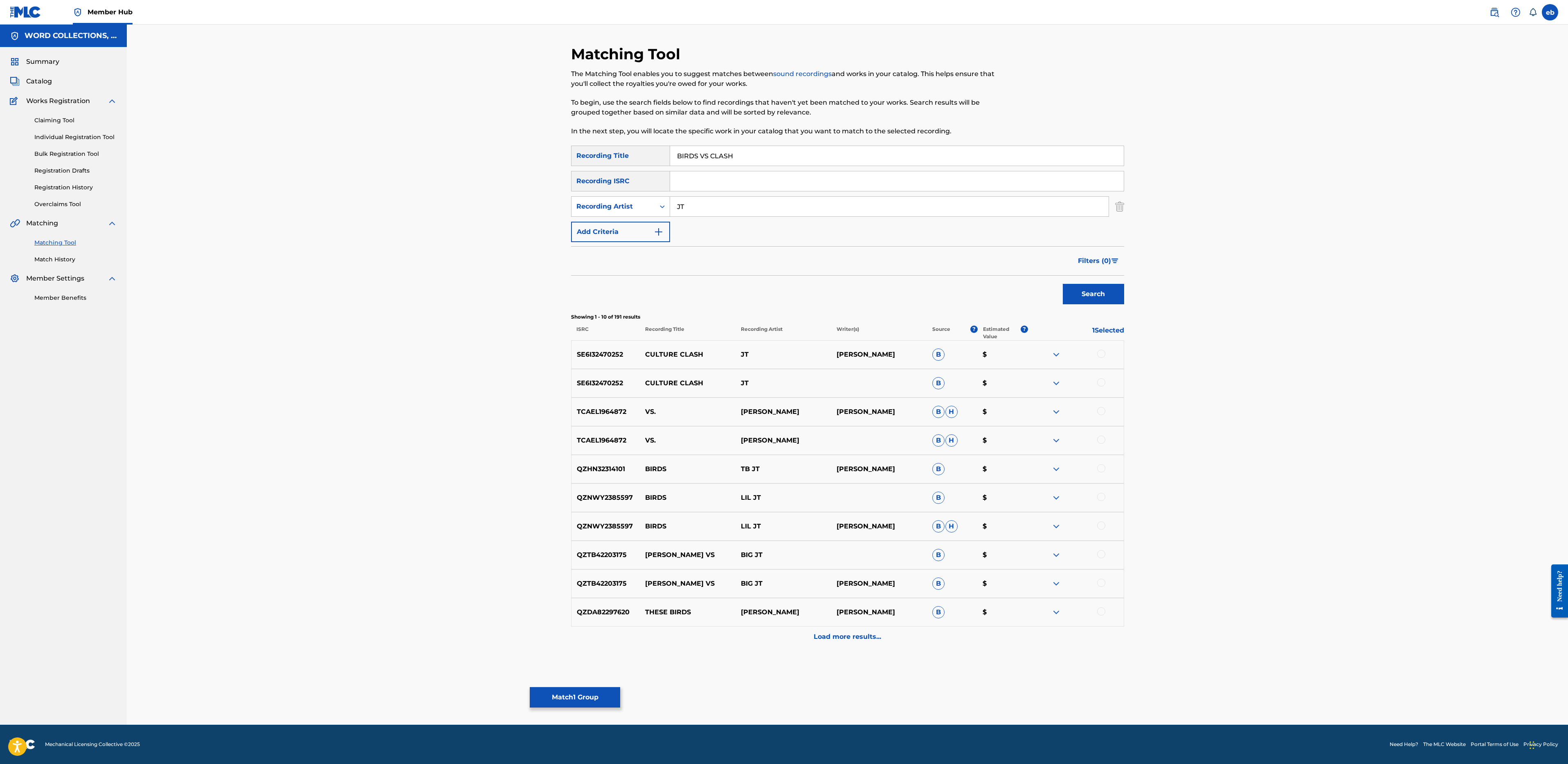
paste input "RAP BATTLE"
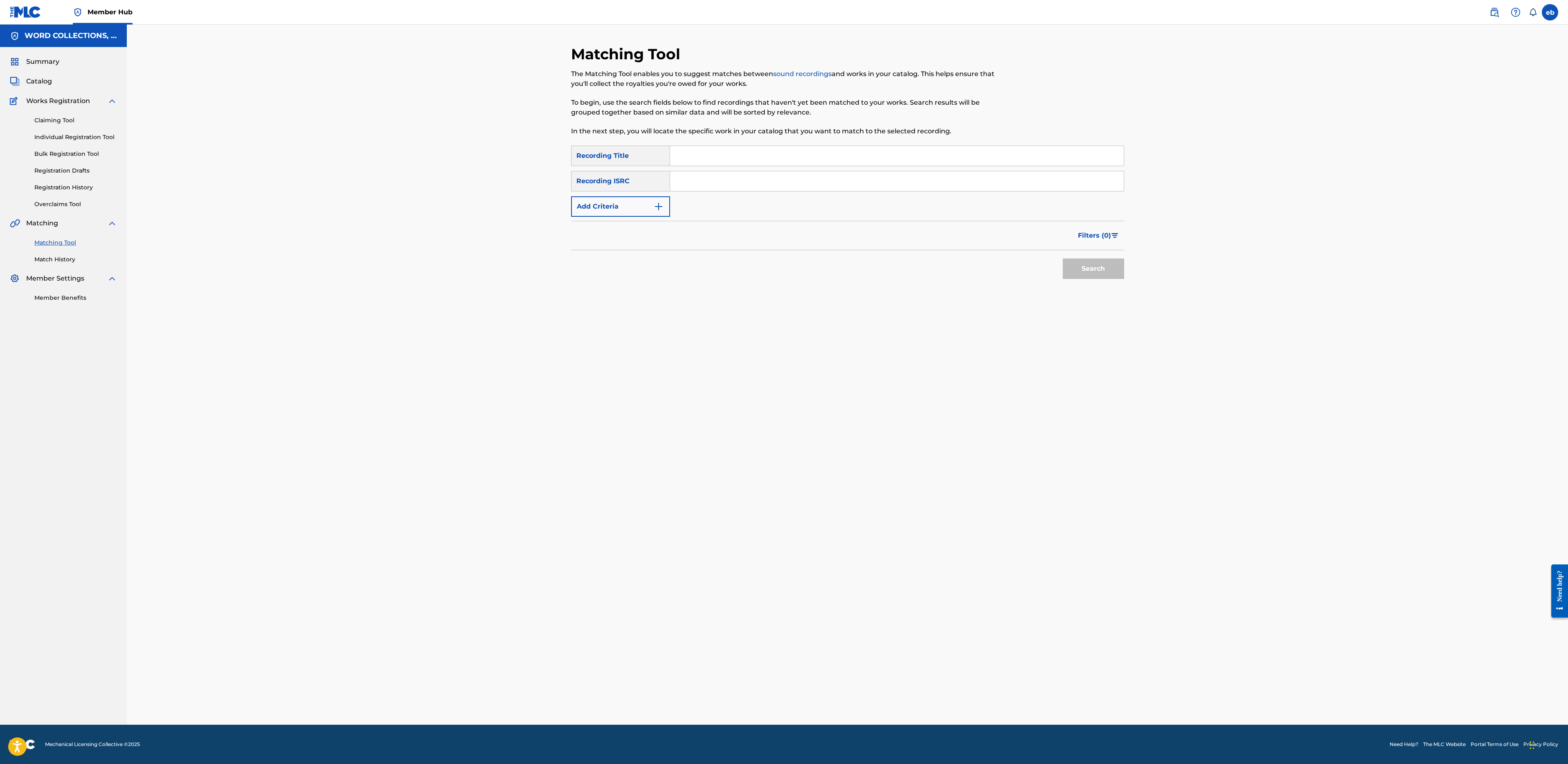
paste input "BIOSHOCK LIVE ACTION"
paste input "EMBRACE MY CURSE"
paste input "ENGIE VS TORB"
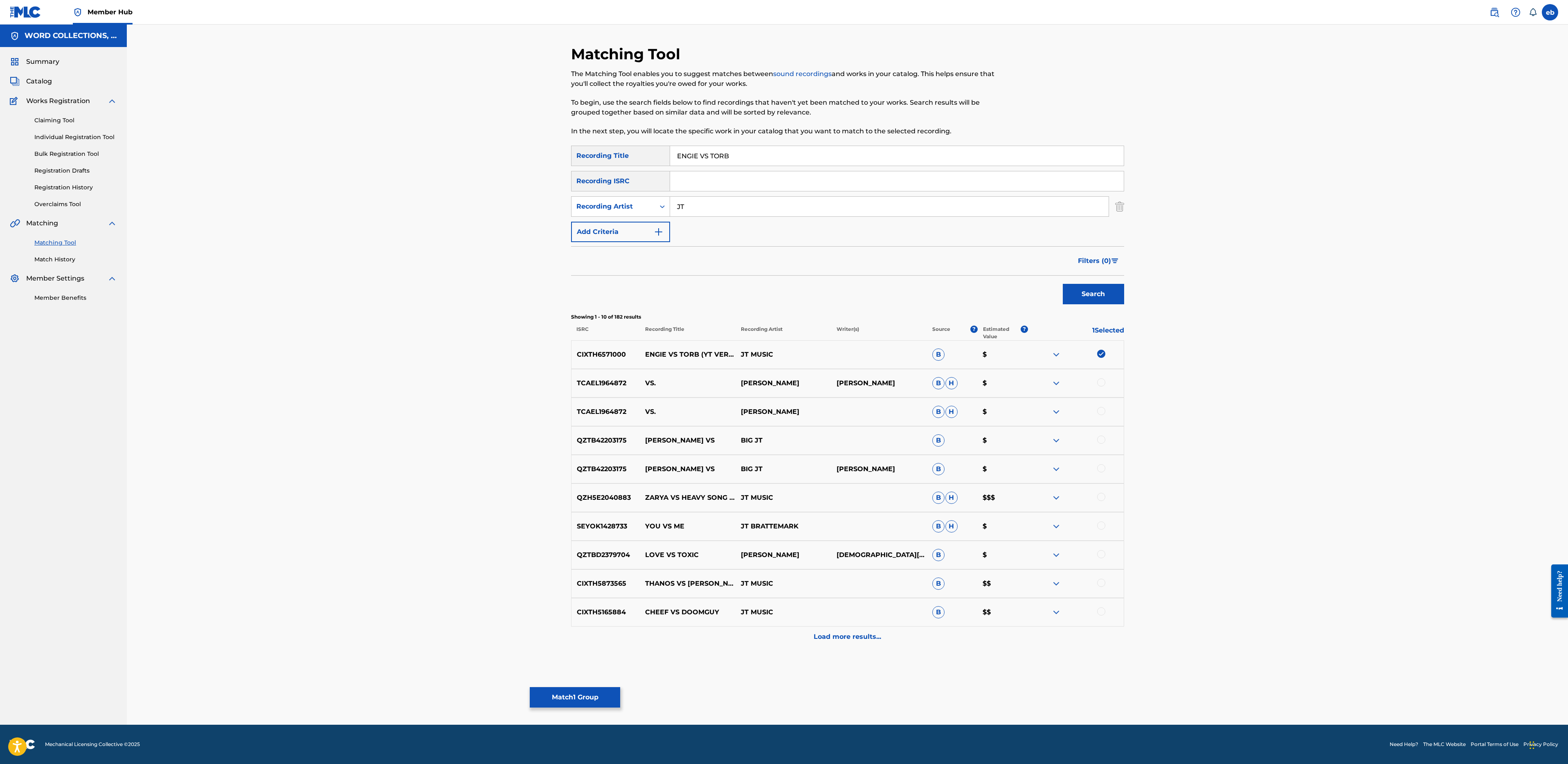
drag, startPoint x: 702, startPoint y: 155, endPoint x: 849, endPoint y: 158, distance: 147.0
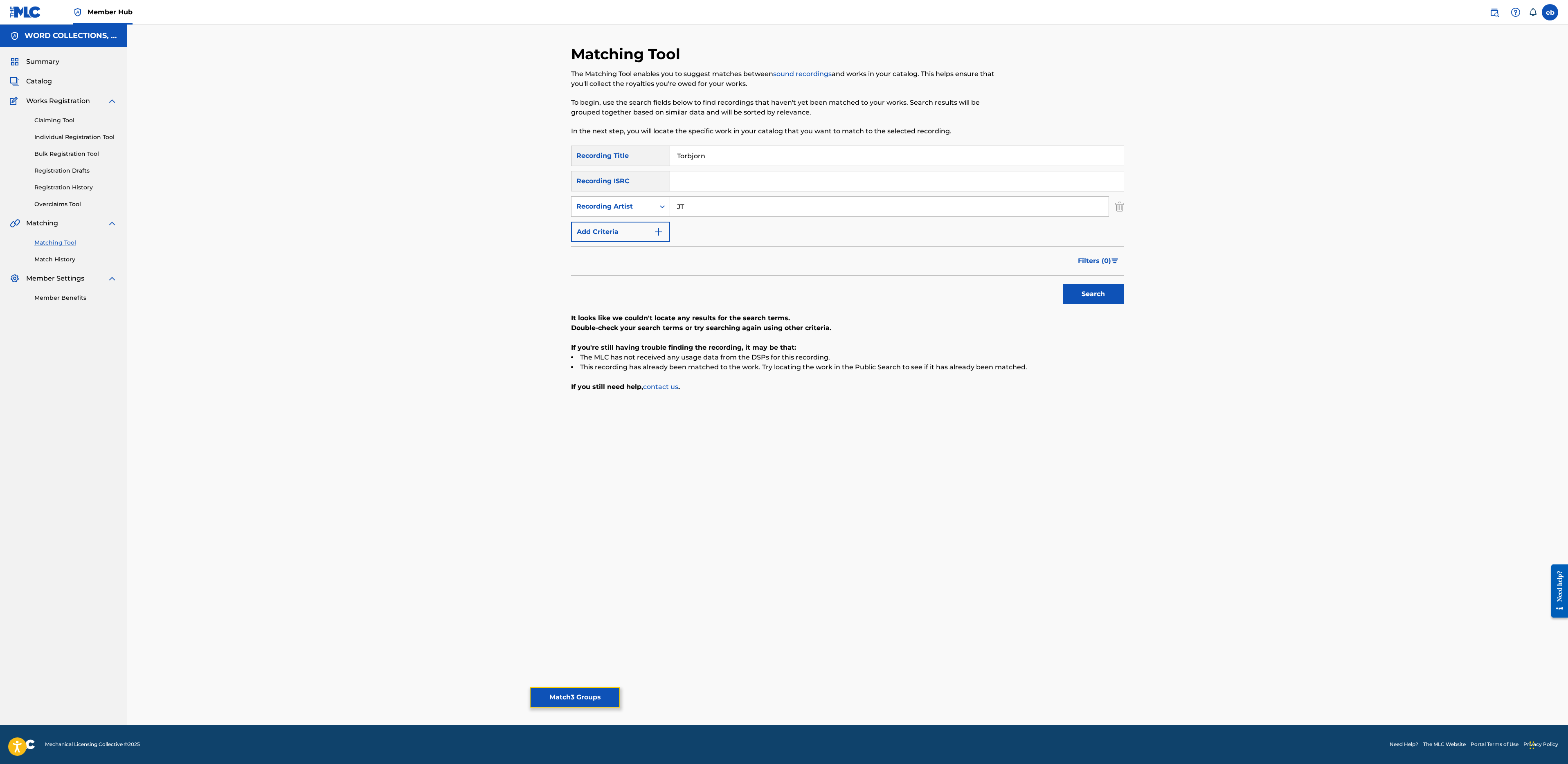
drag, startPoint x: 574, startPoint y: 698, endPoint x: 929, endPoint y: 209, distance: 604.3
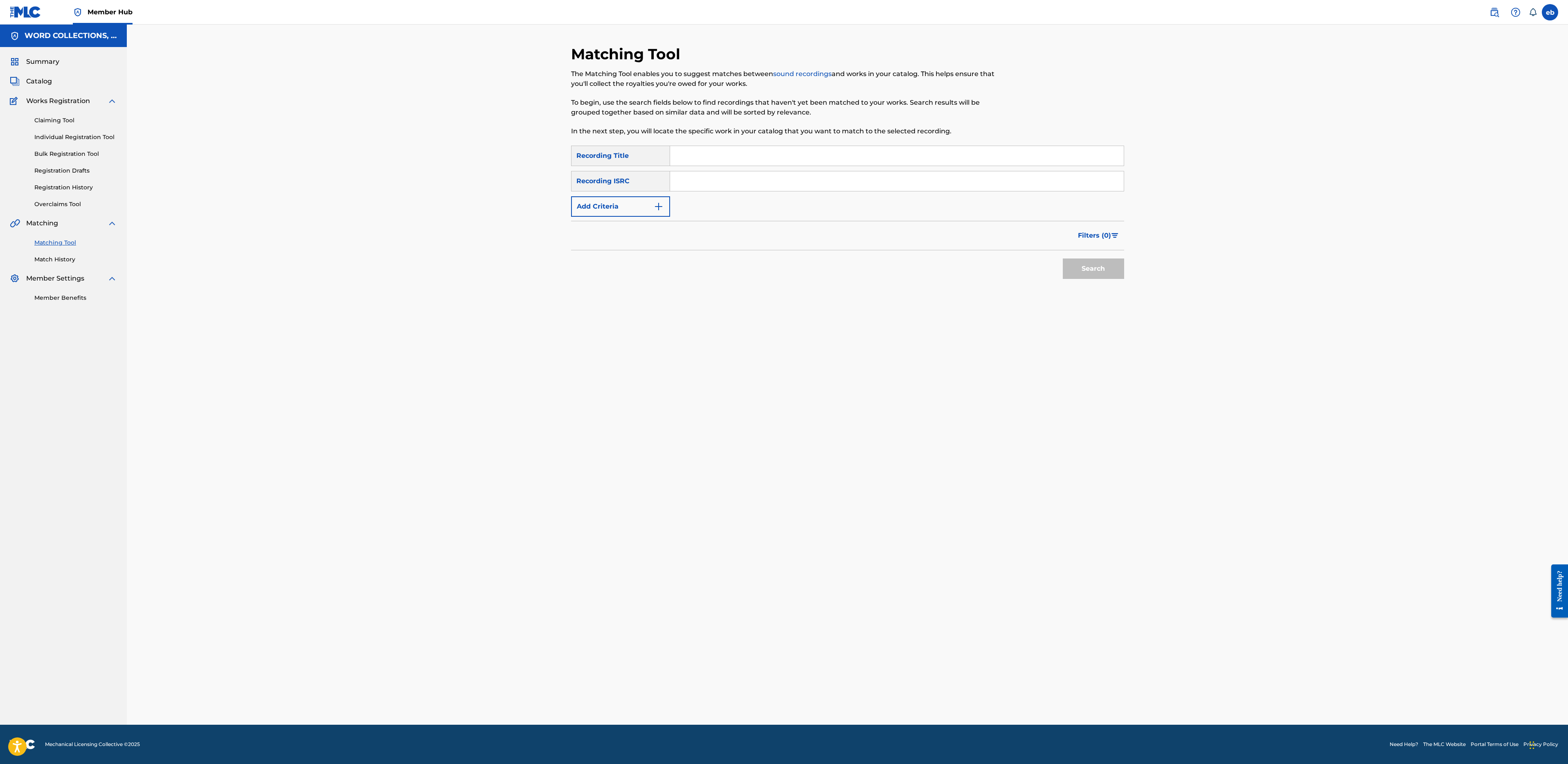
paste input "FEELS LIKE HOME"
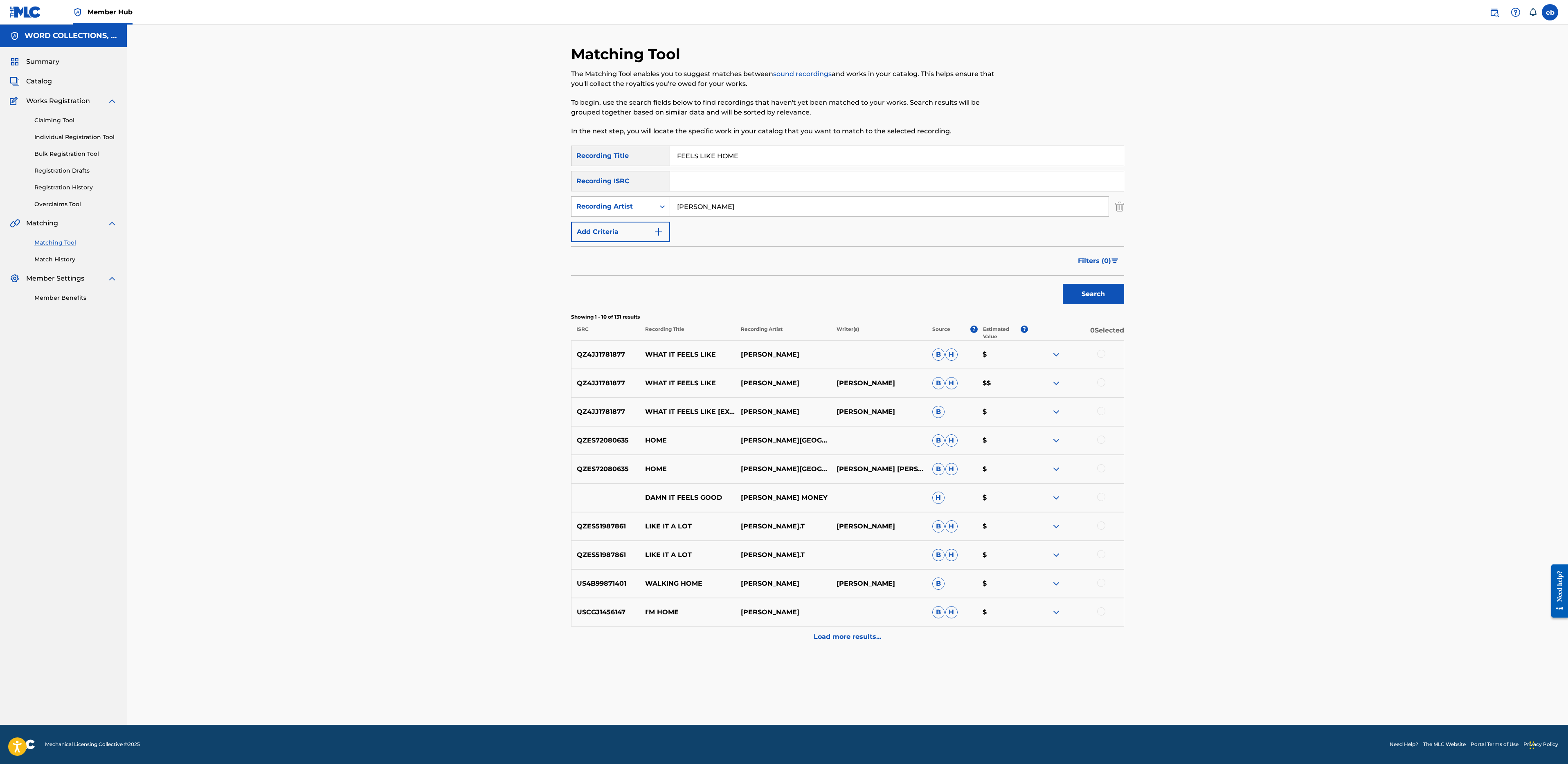
paste input "INISH HIM!"
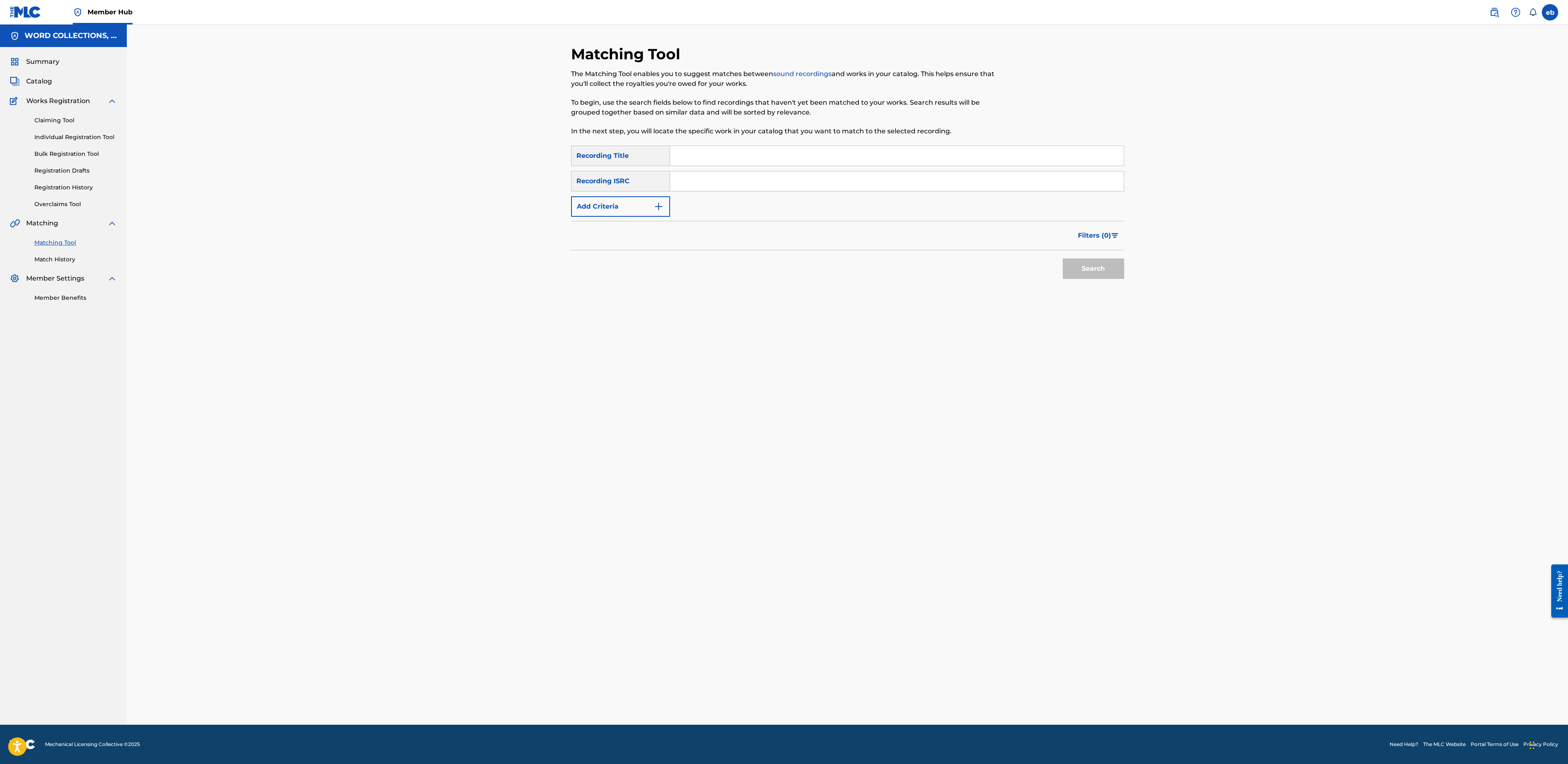
paste input "FIVE WAYS TO KILL A TOON"
paste input "GENTLE VOICES"
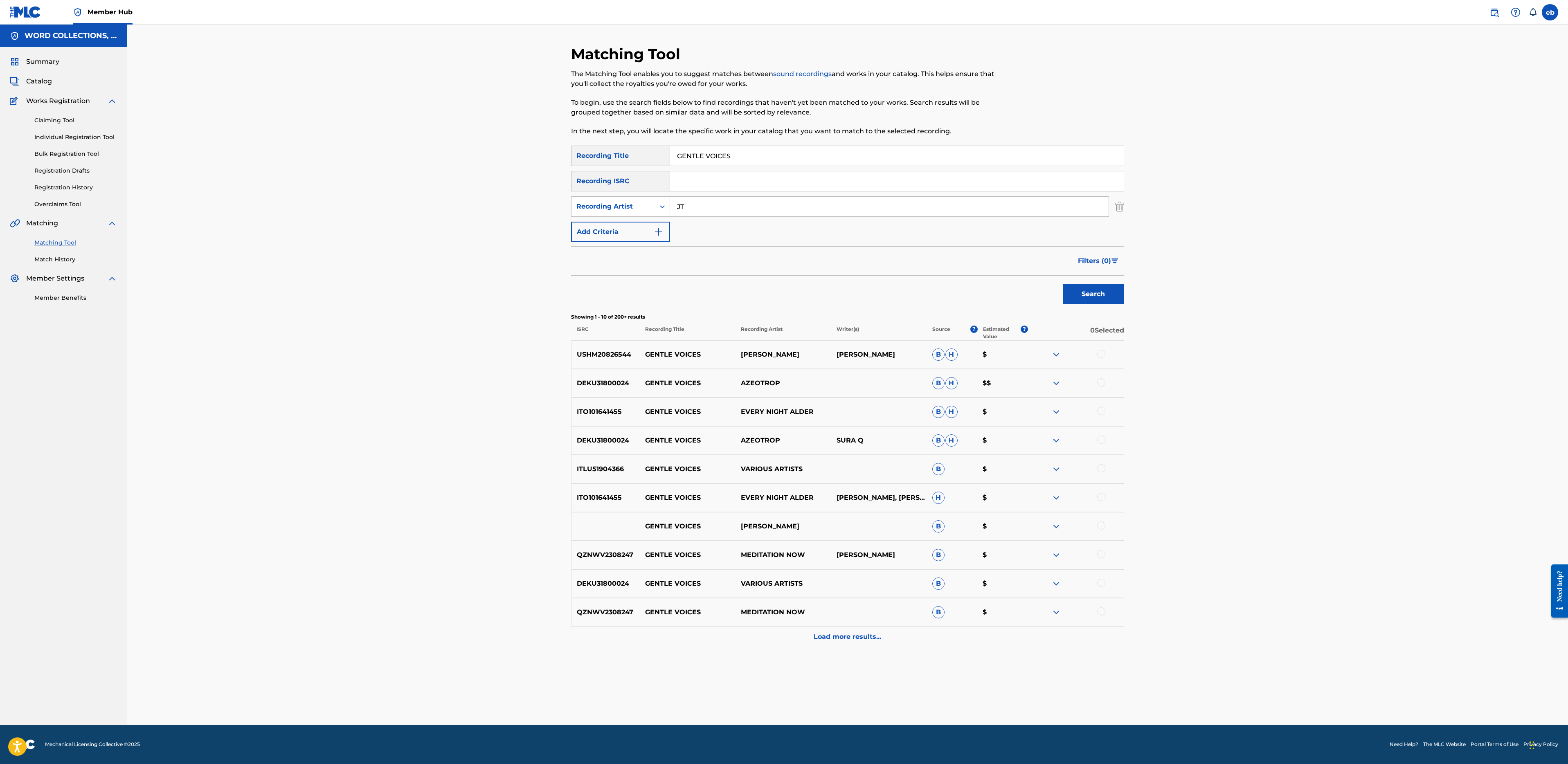
drag, startPoint x: 707, startPoint y: 200, endPoint x: 721, endPoint y: 165, distance: 37.7
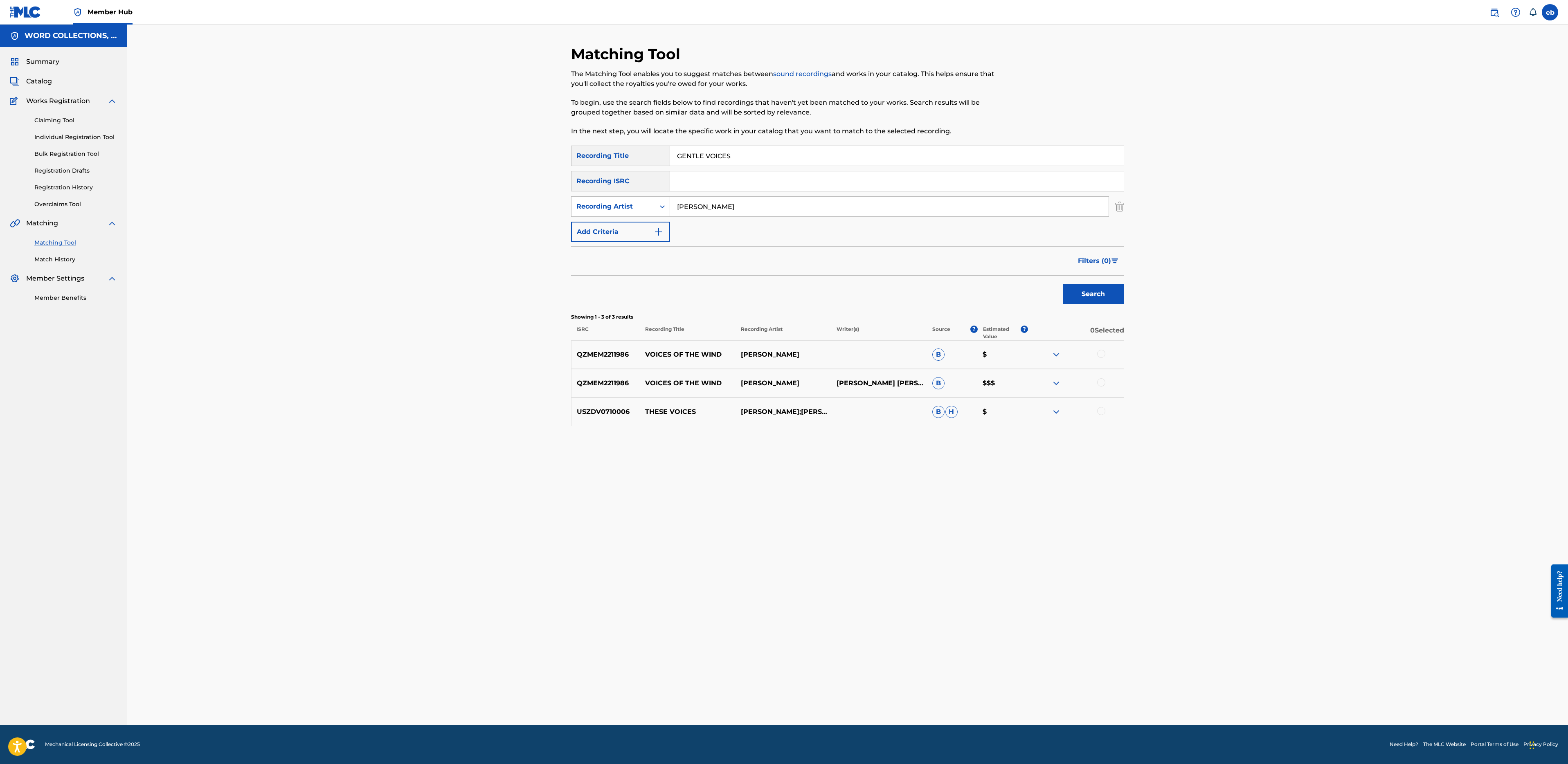
paste input "TCHA HANDS DIRTY"
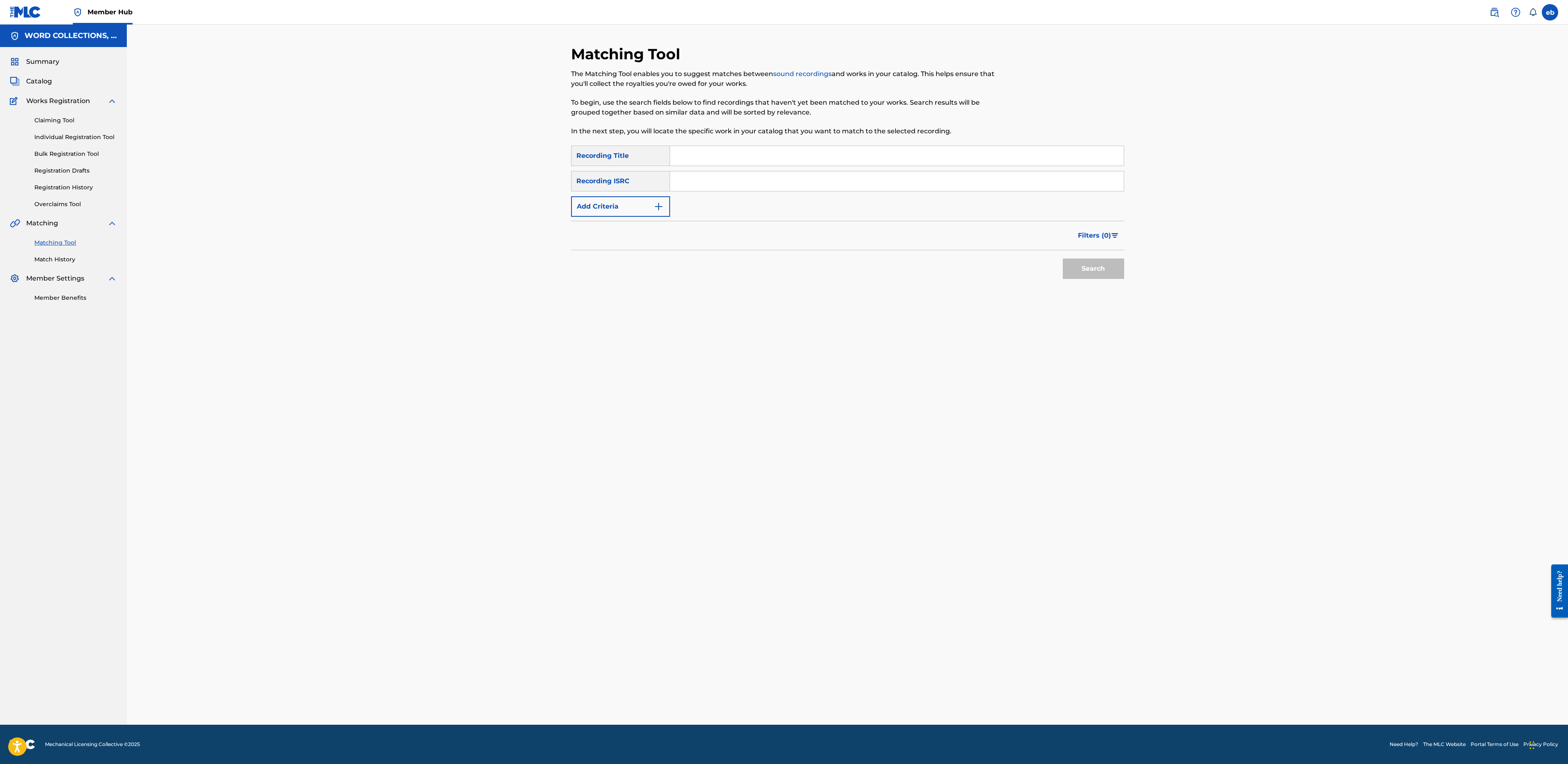
paste input "HALO 3 RIMZ"
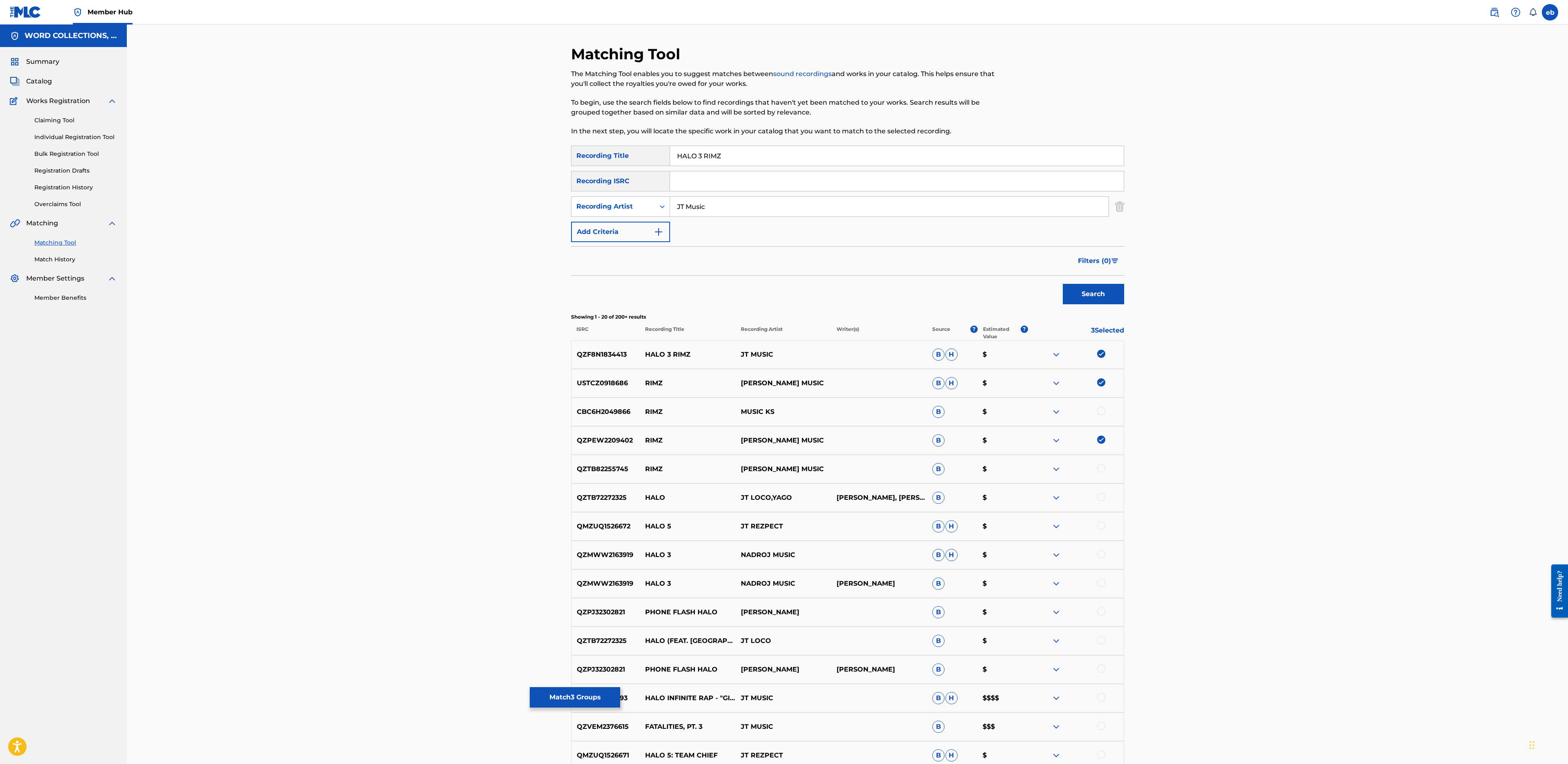
drag, startPoint x: 703, startPoint y: 159, endPoint x: 609, endPoint y: 135, distance: 97.0
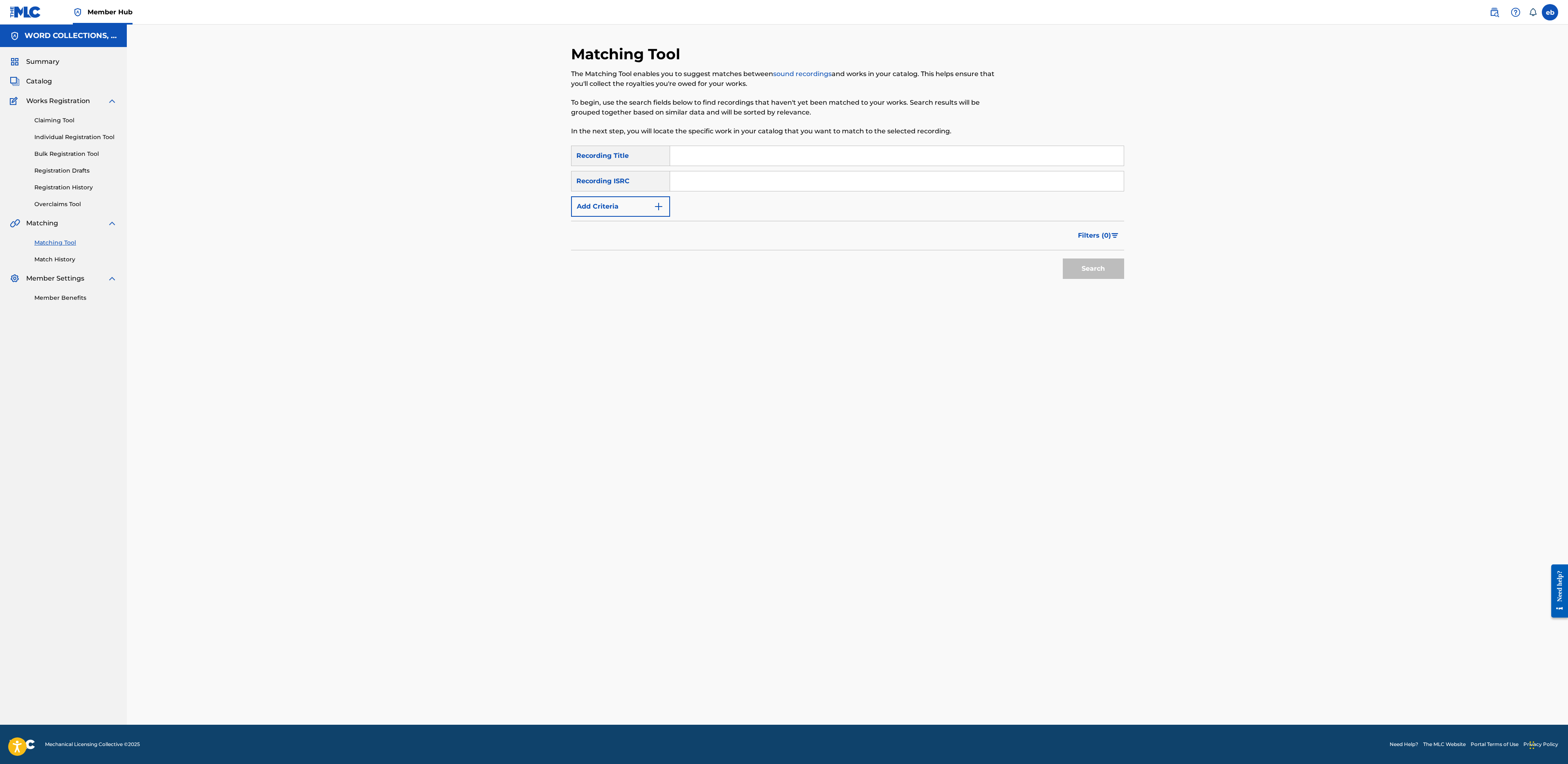
paste input "FEELIN"
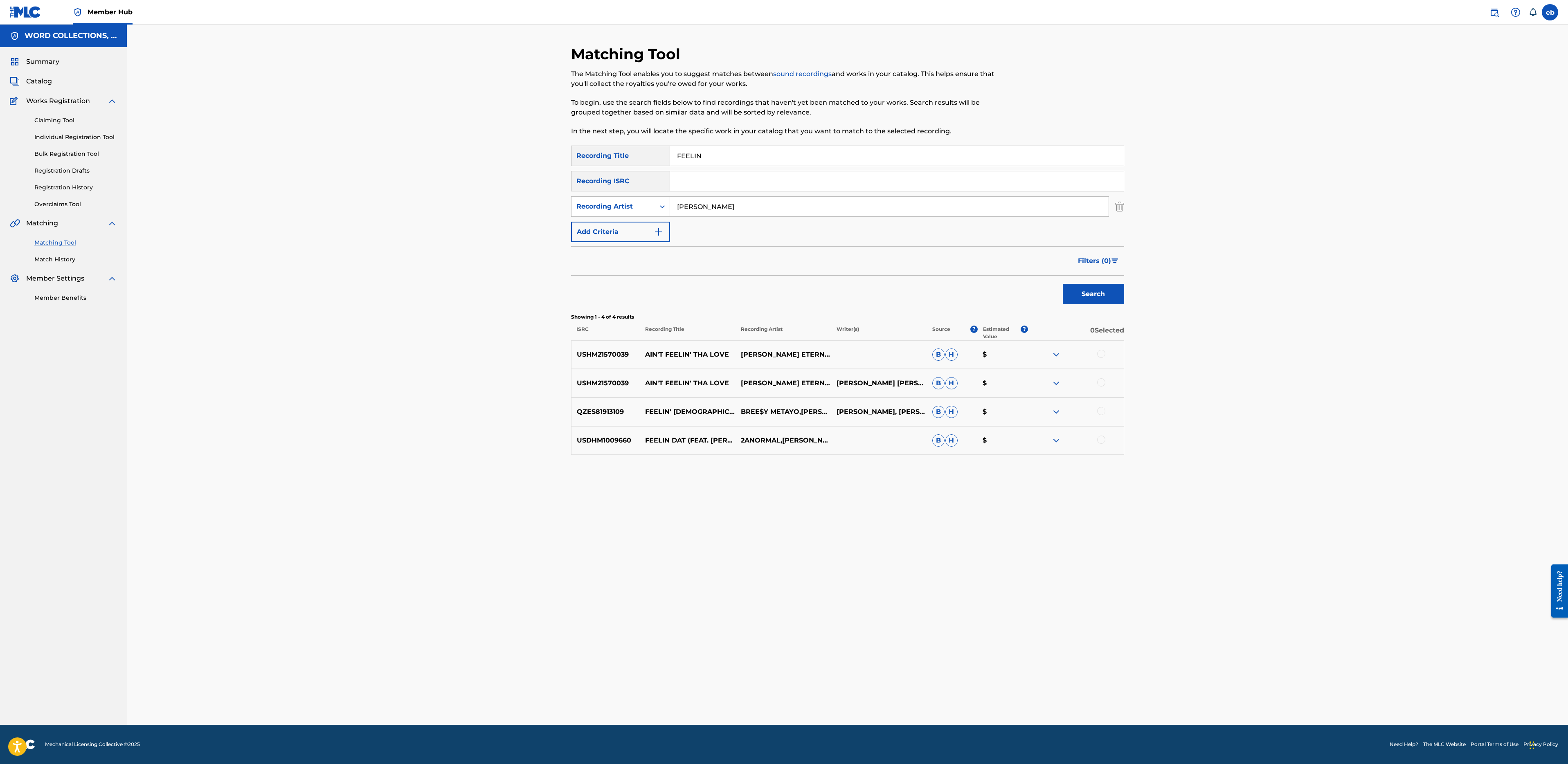
paste input "ALLOUT"
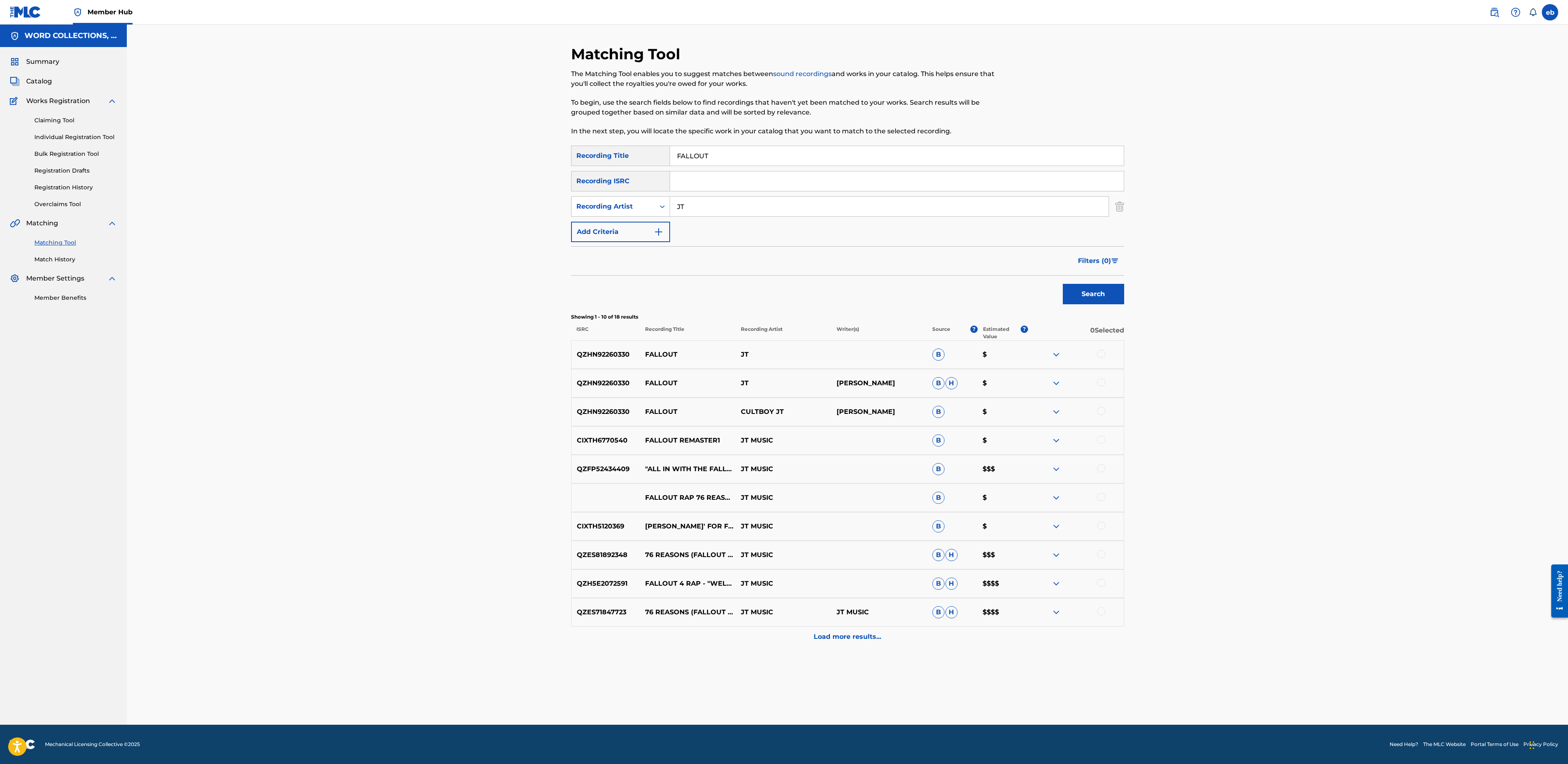
paste input "EVOLVE RAP BATTLE"
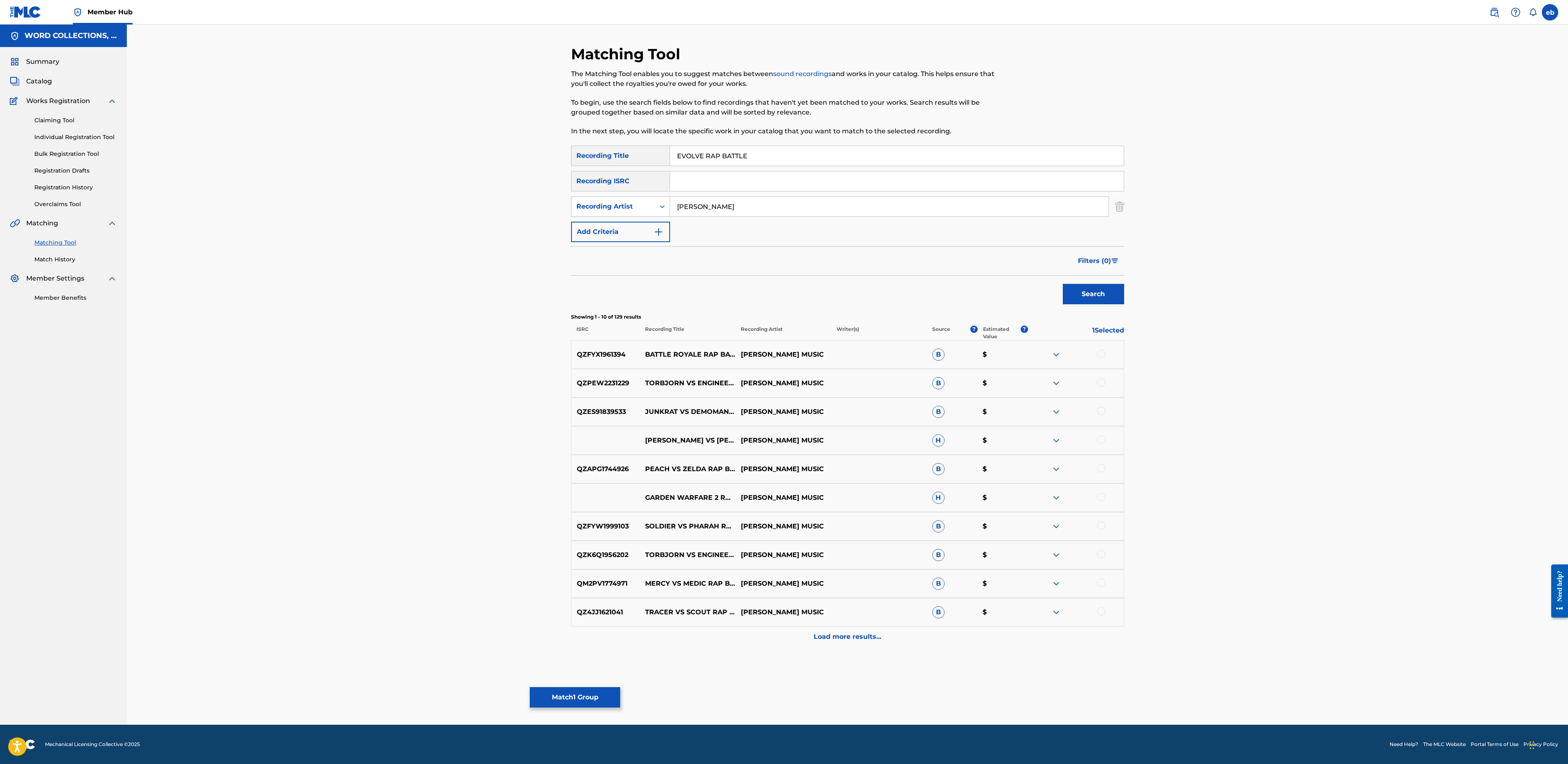
paste input "GTA VS SAINTS ROW METAL"
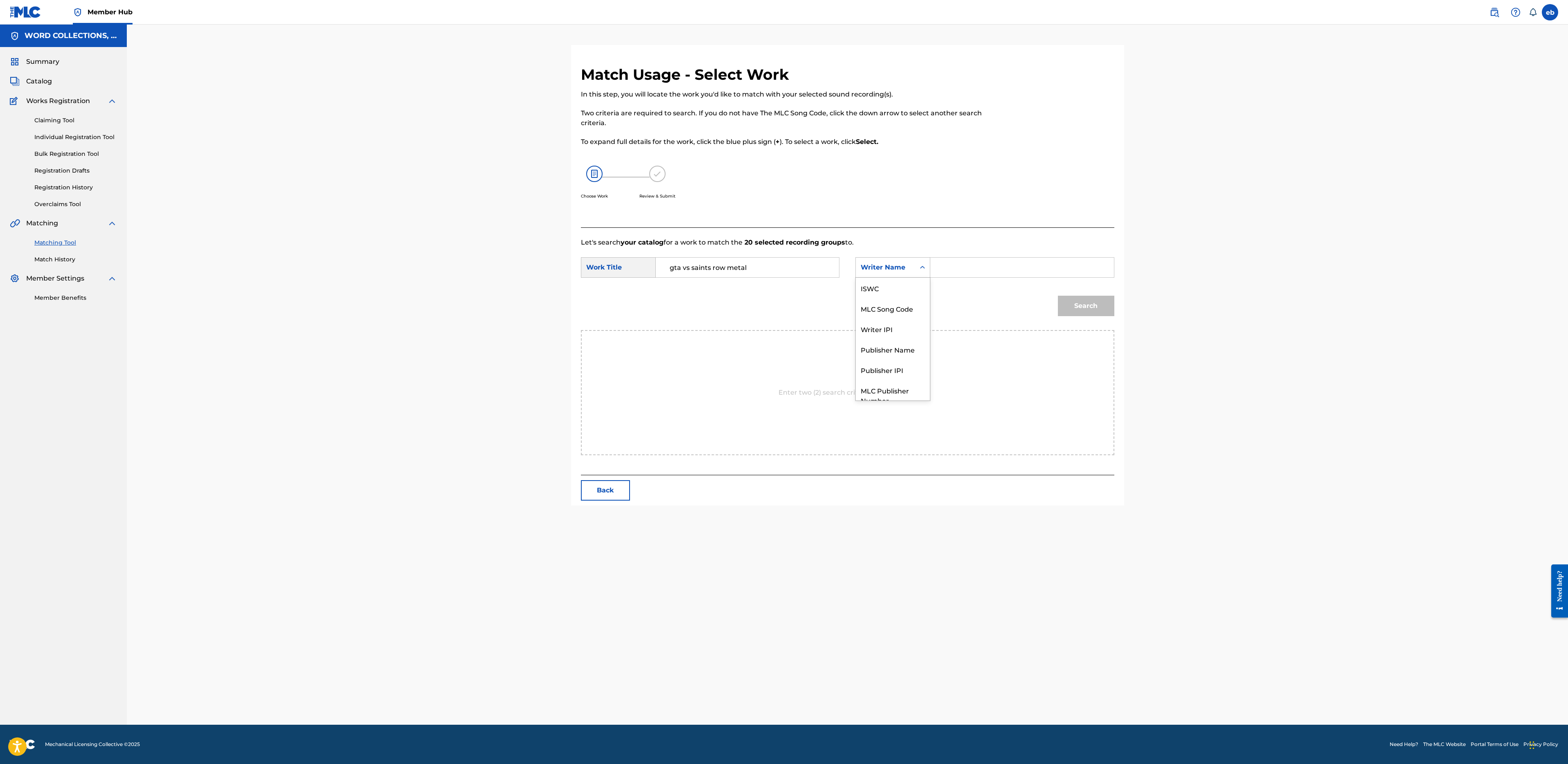
scroll to position [31, 0]
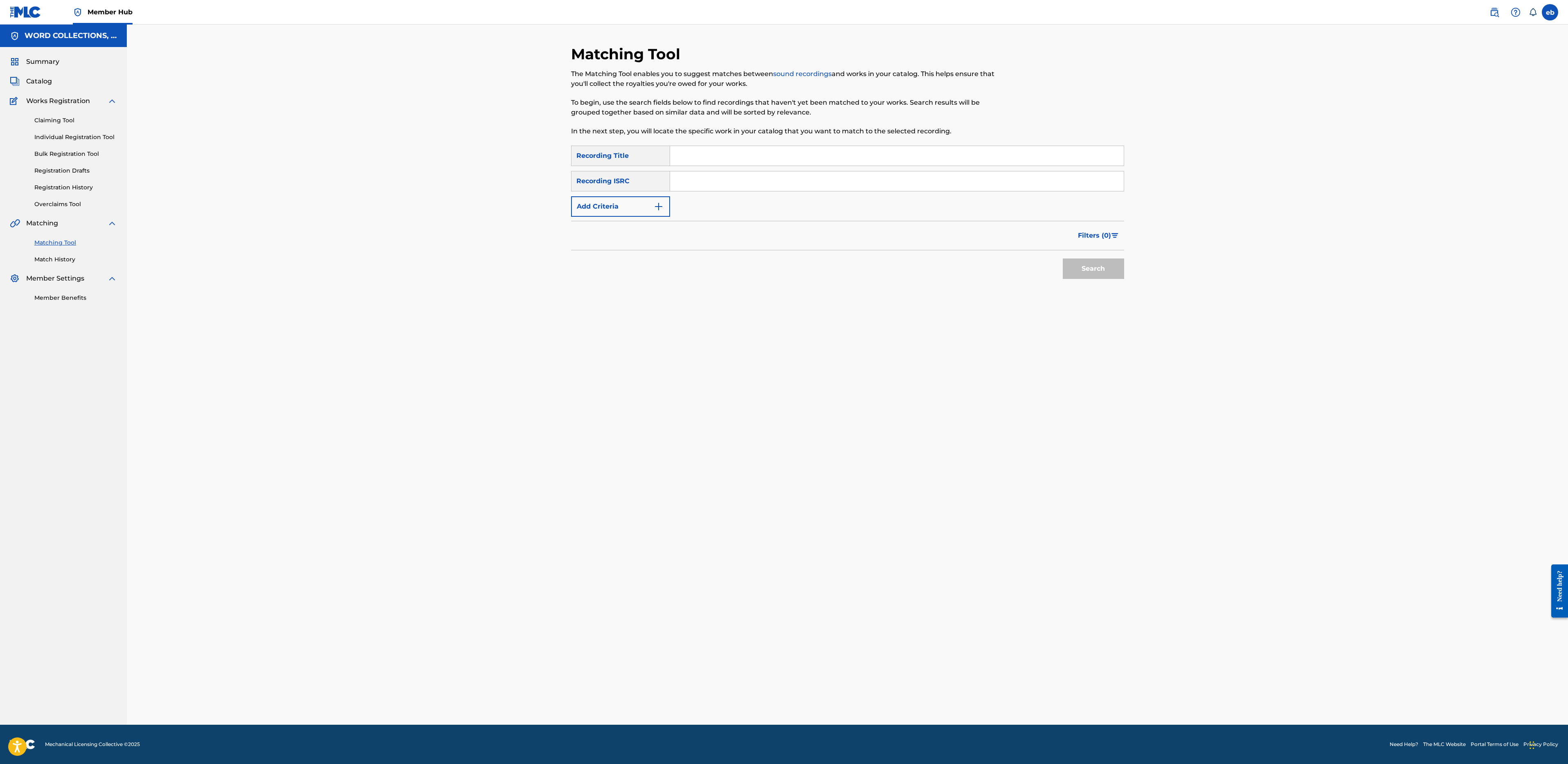
paste input "HOME ALONE GANGSTA RAP"
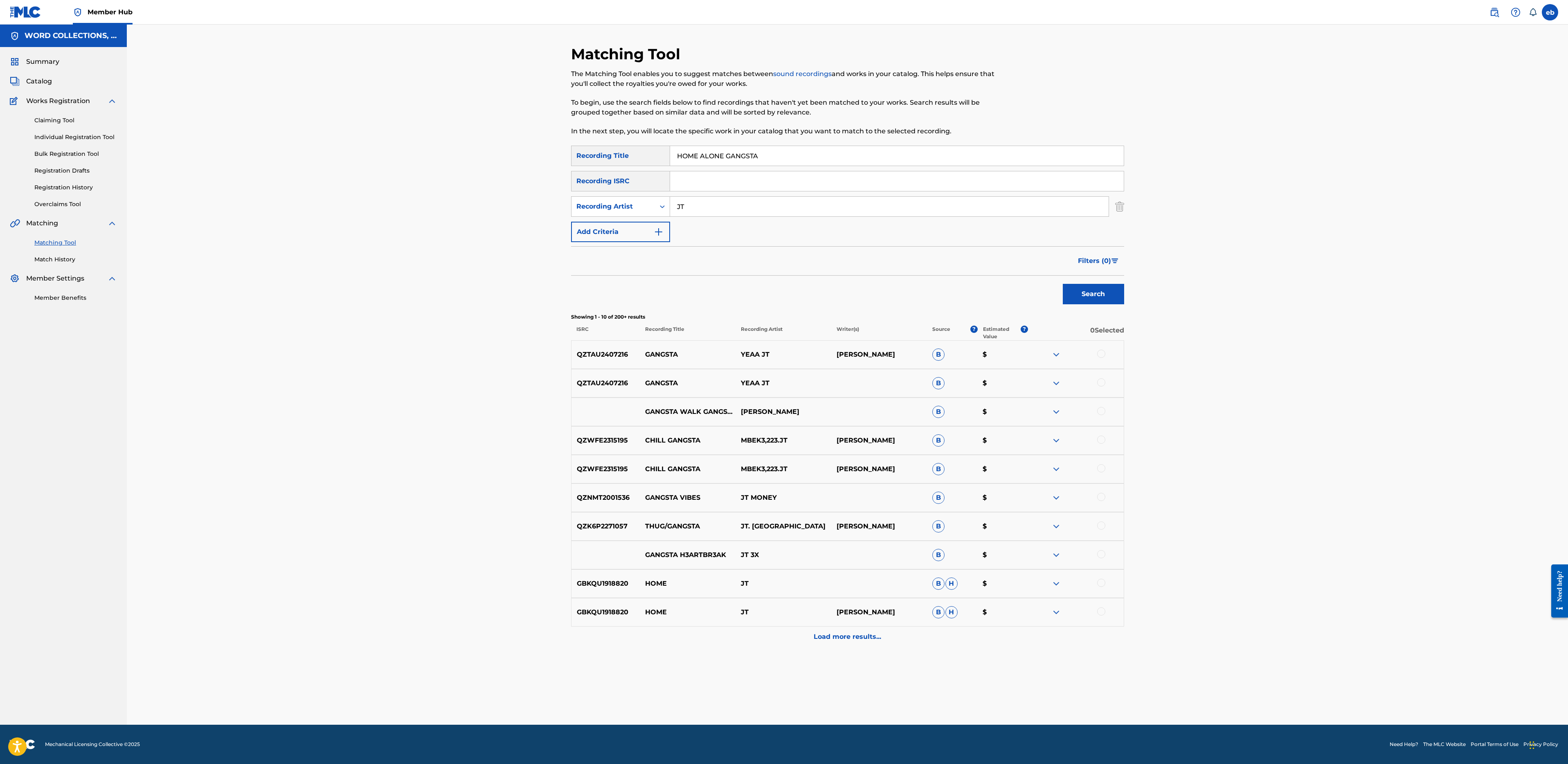
paste input "DOG TAGS"
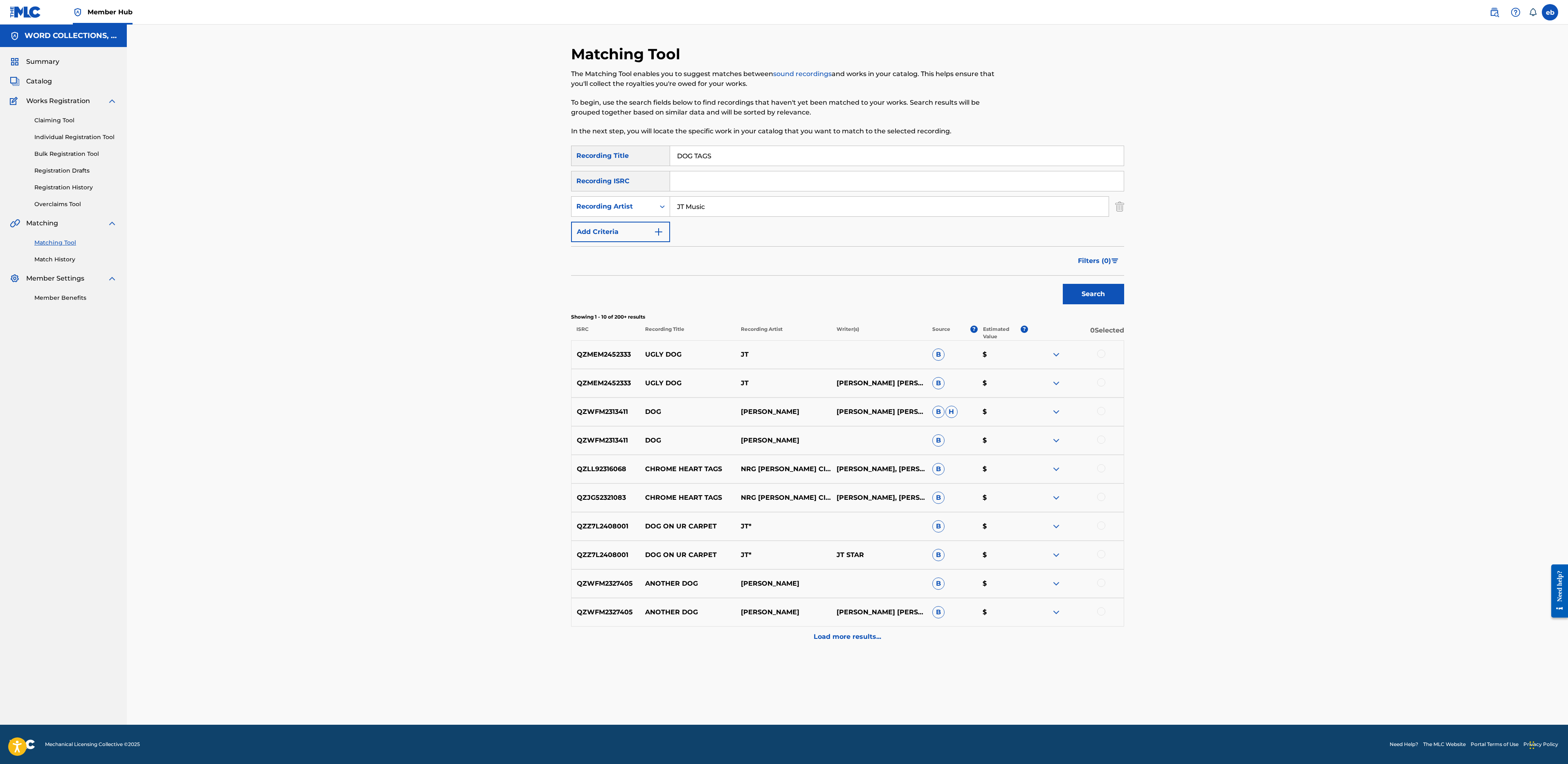
paste input "Master Publishing Ledger - RCS Master Publishing Ledger - RCS 100% Echoes of 1 …"
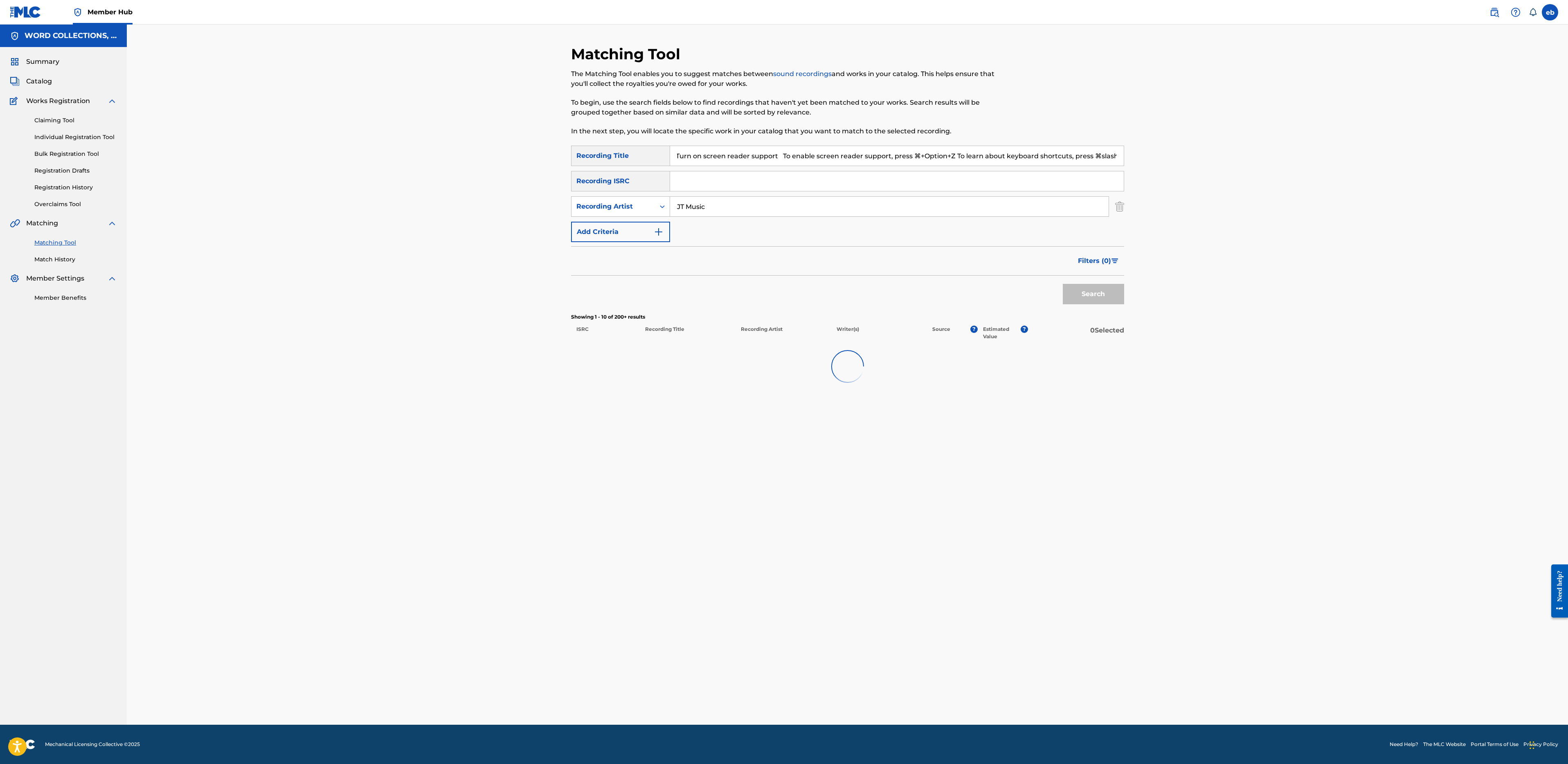
scroll to position [0, 0]
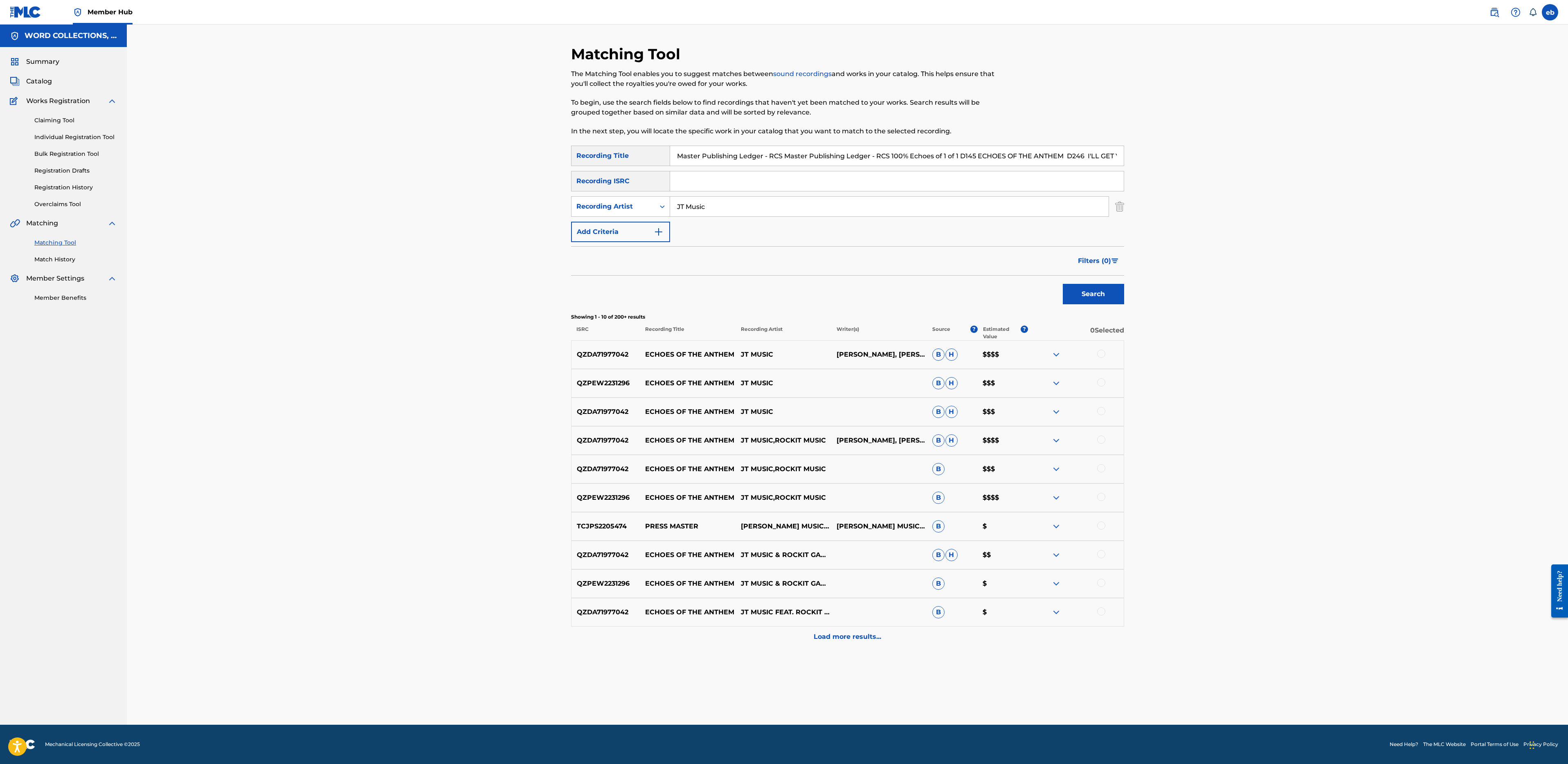
paste input "I'LL GET YOUR DOG TAGS"
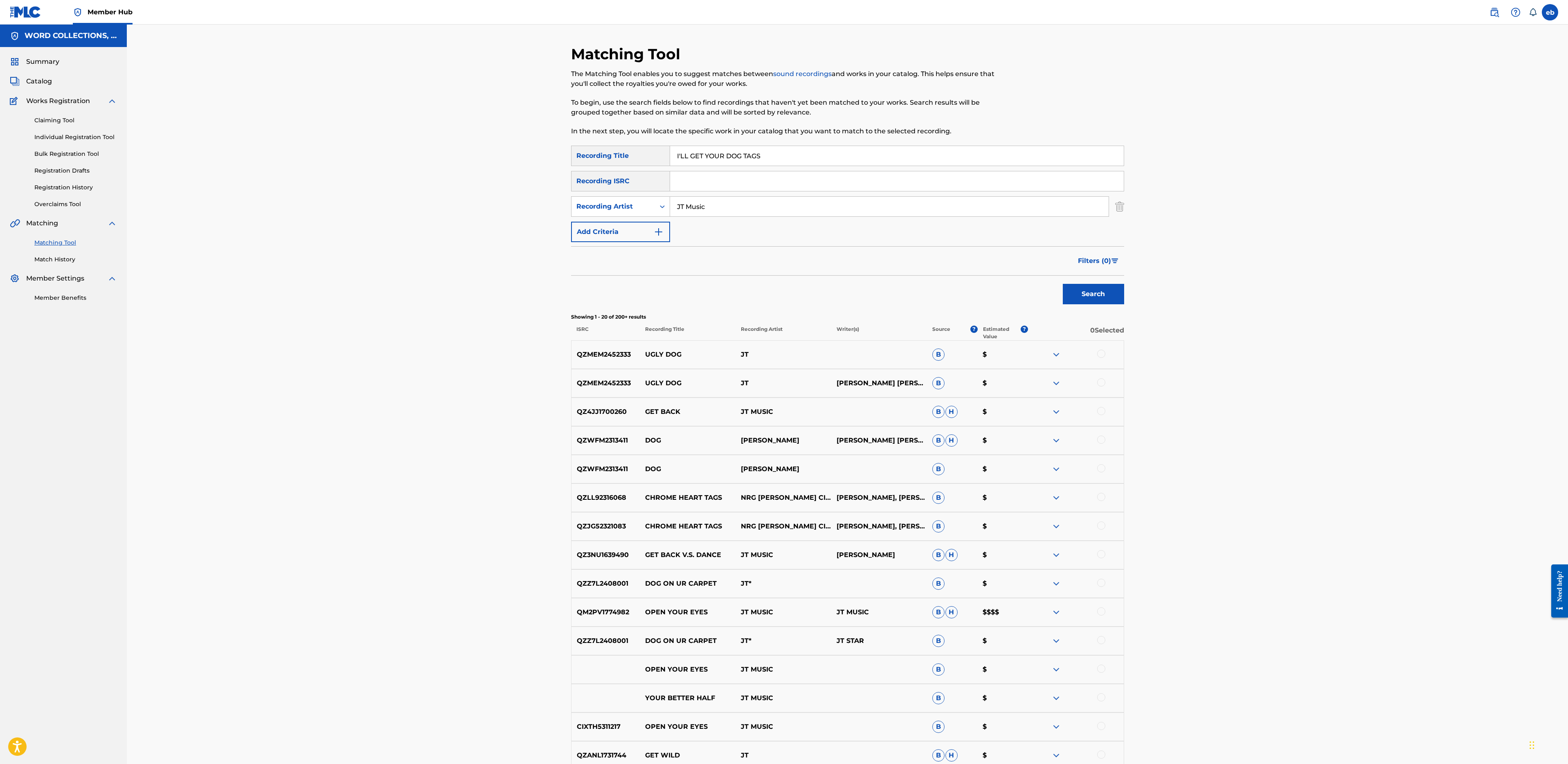
paste input "N LOVE WITH MYSELF"
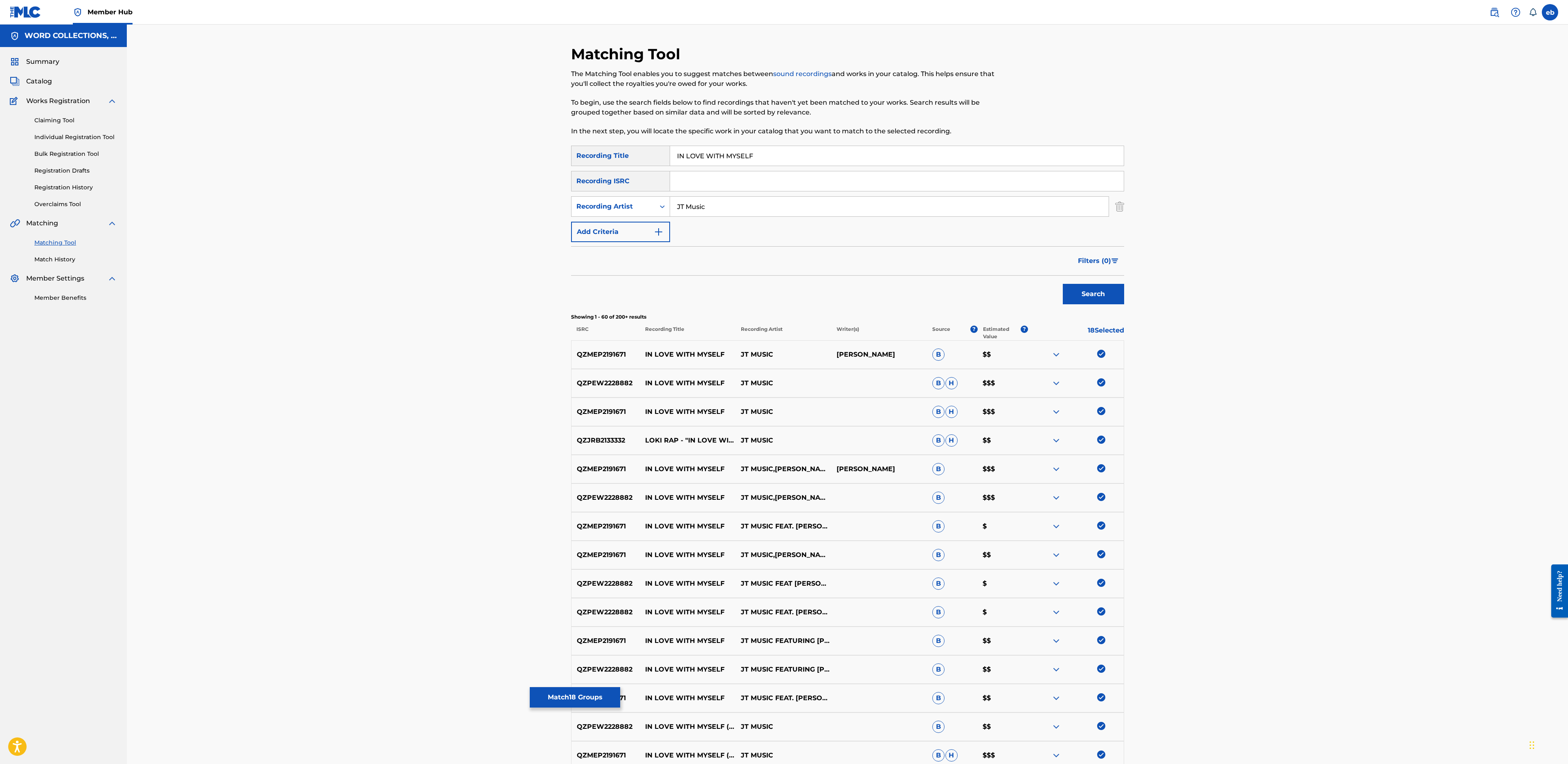
drag, startPoint x: 681, startPoint y: 205, endPoint x: 953, endPoint y: 216, distance: 272.2
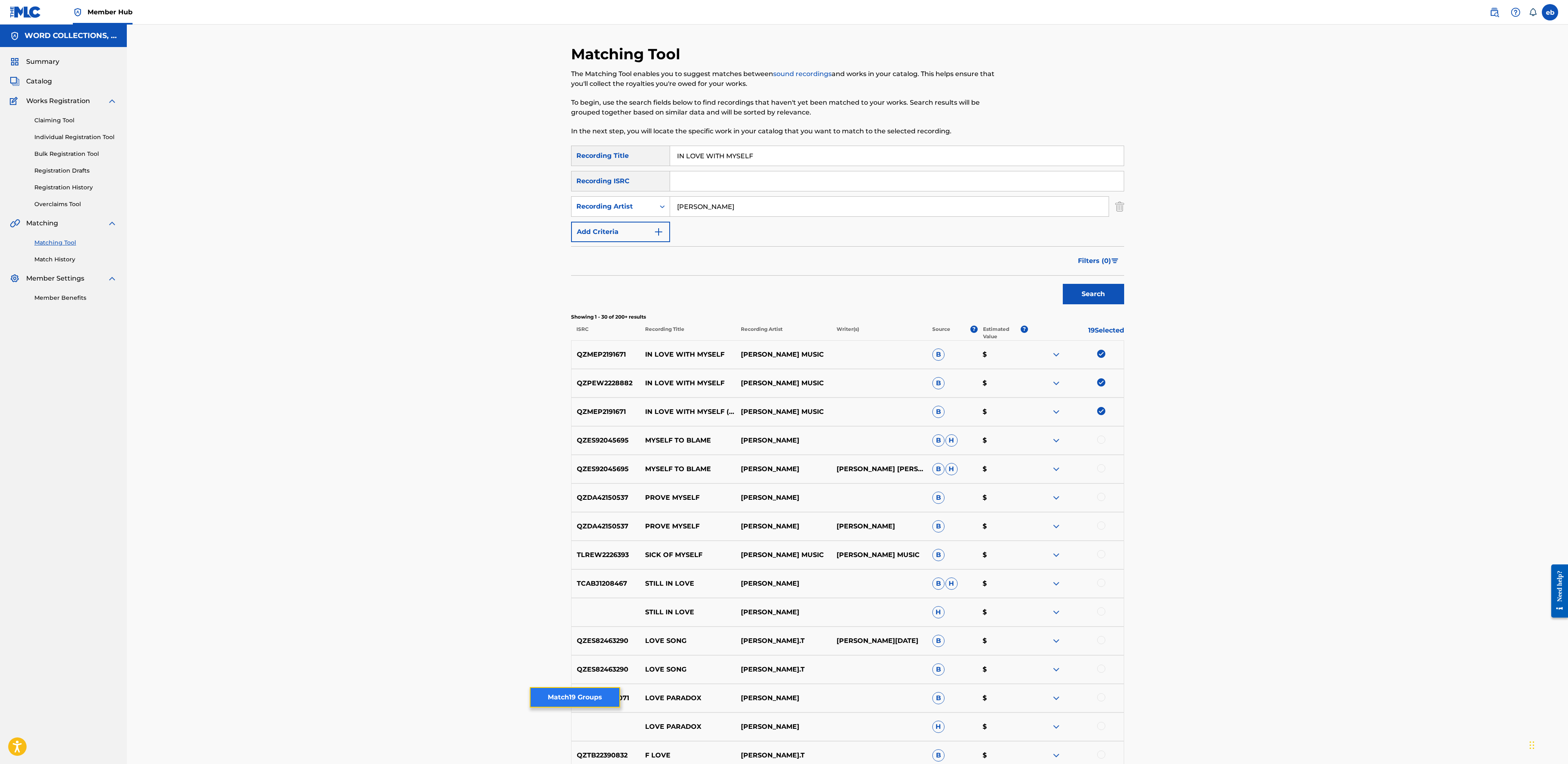
drag, startPoint x: 593, startPoint y: 695, endPoint x: 578, endPoint y: 701, distance: 16.2
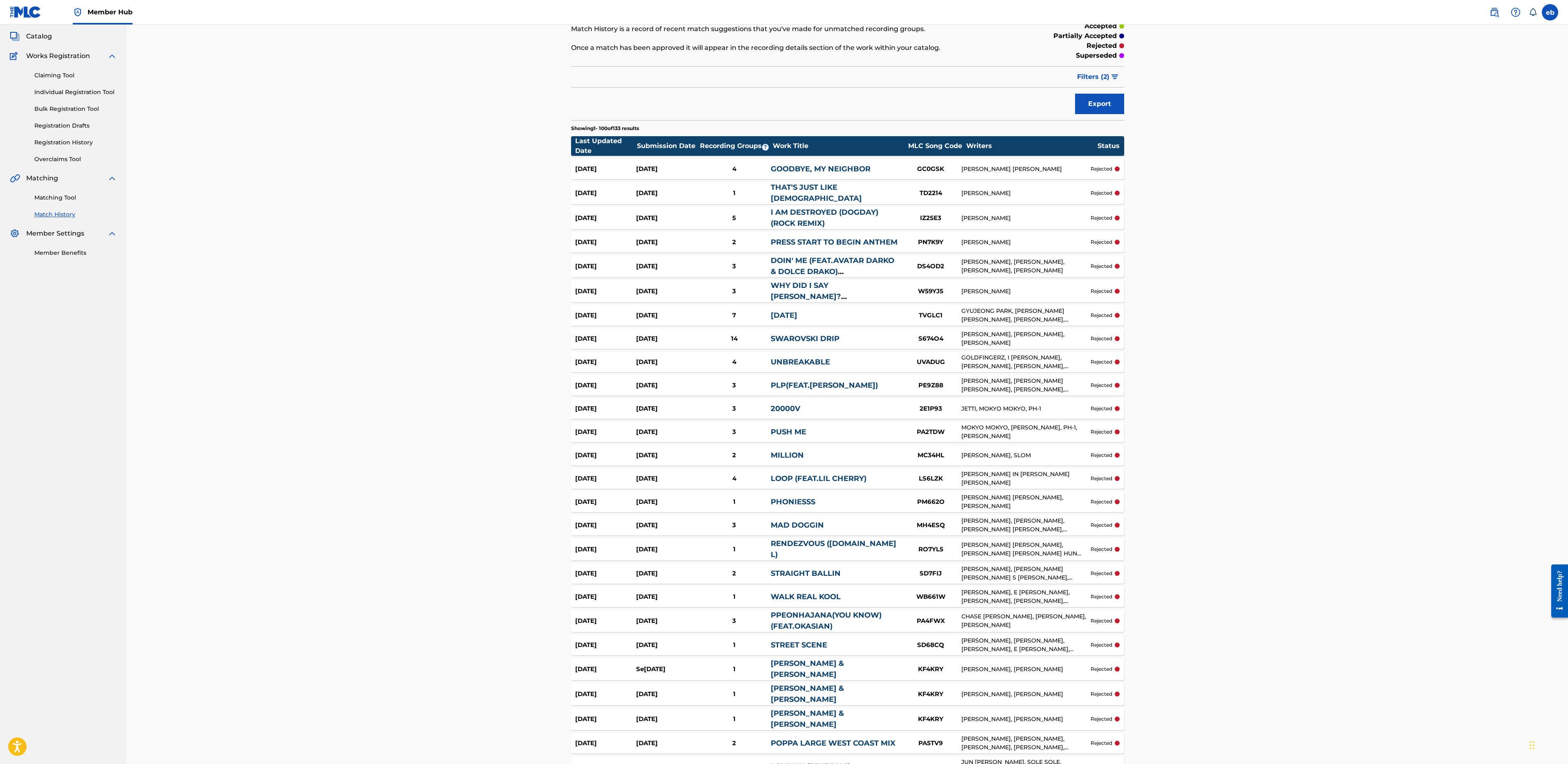
scroll to position [43, 0]
